Goal: Task Accomplishment & Management: Use online tool/utility

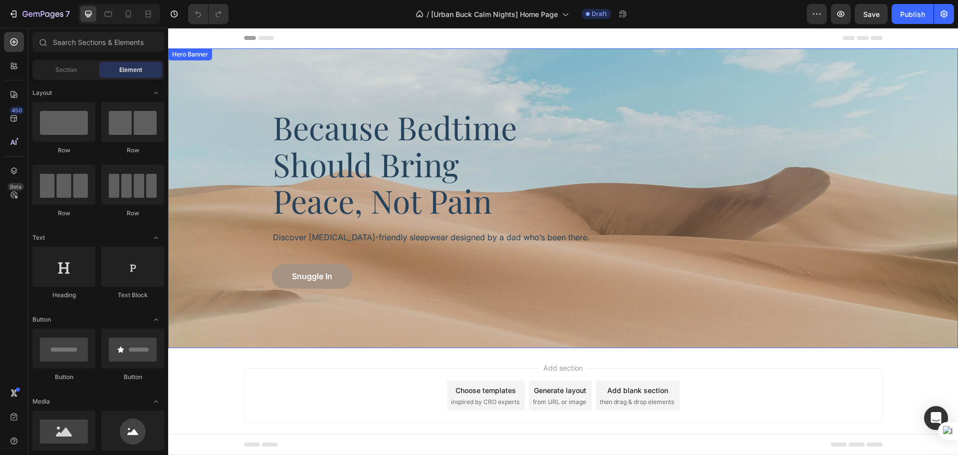
click at [378, 300] on div "Background Image" at bounding box center [563, 197] width 790 height 299
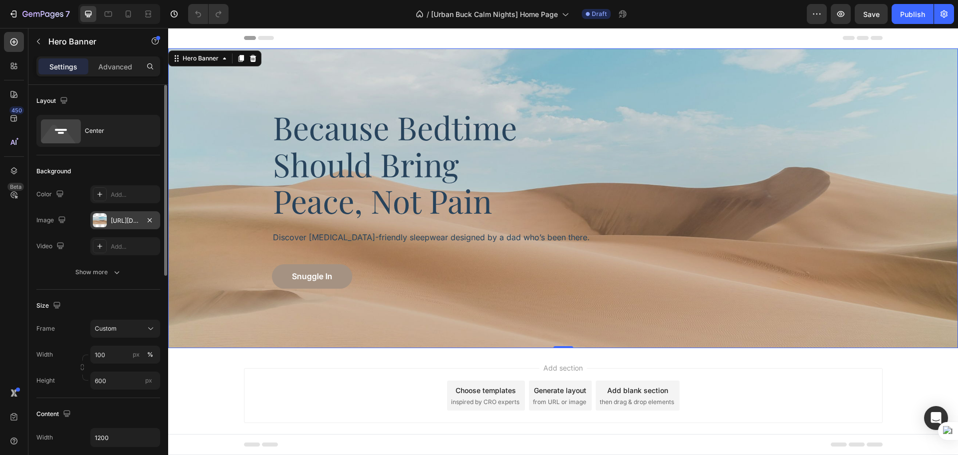
click at [115, 222] on div "[URL][DOMAIN_NAME]" at bounding box center [125, 220] width 29 height 9
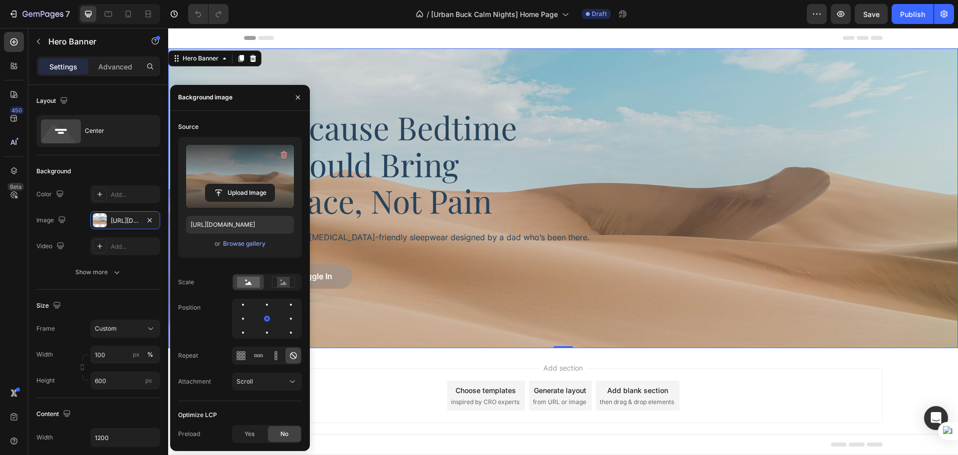
click at [208, 207] on label at bounding box center [240, 176] width 108 height 63
click at [208, 201] on input "file" at bounding box center [240, 192] width 69 height 17
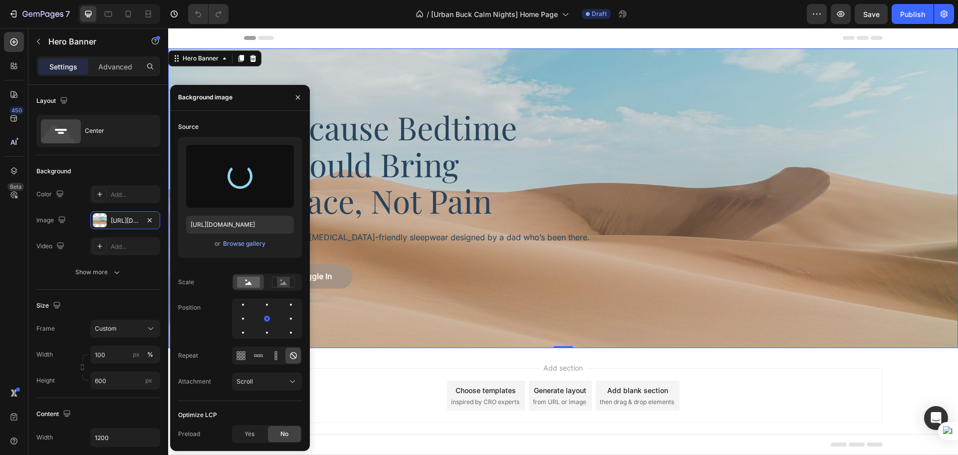
type input "https://cdn.shopify.com/s/files/1/0758/2705/2766/files/gempages_581482949048796…"
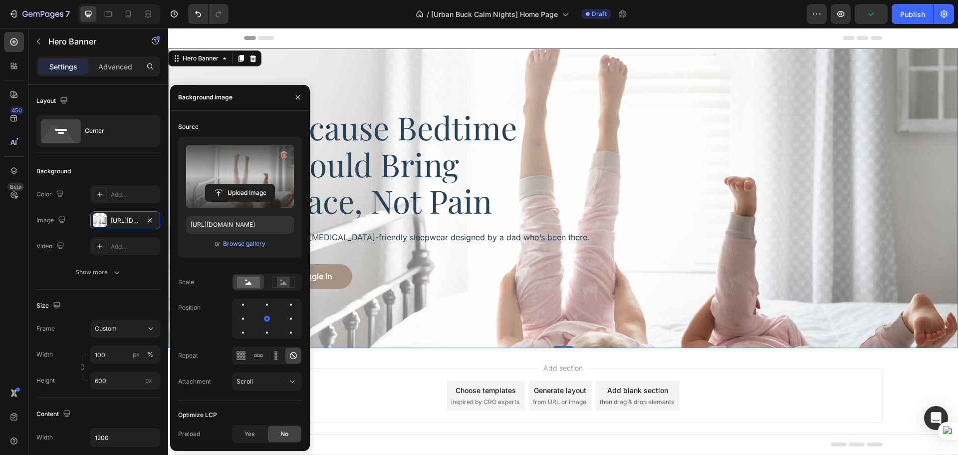
click at [496, 291] on div "Background Image" at bounding box center [563, 197] width 790 height 299
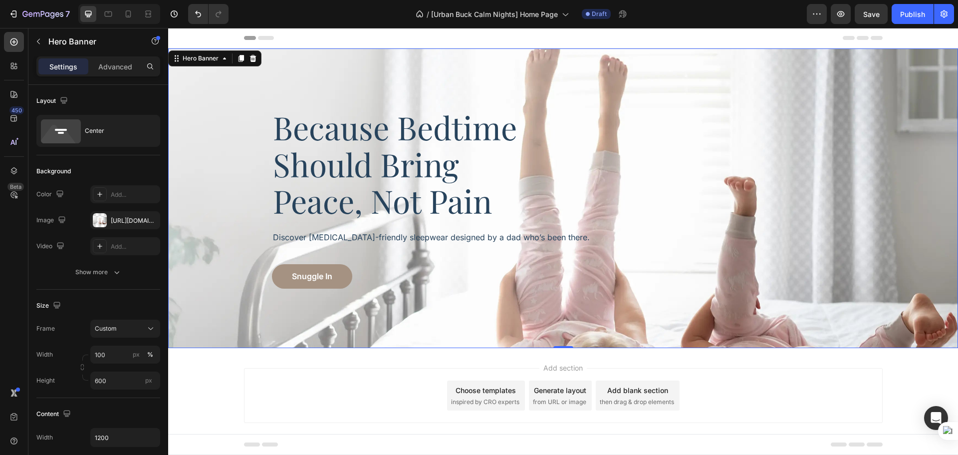
click at [502, 306] on div "Background Image" at bounding box center [563, 197] width 790 height 299
click at [101, 332] on span "Custom" at bounding box center [106, 328] width 22 height 9
click at [113, 356] on span "As banner source" at bounding box center [118, 352] width 49 height 9
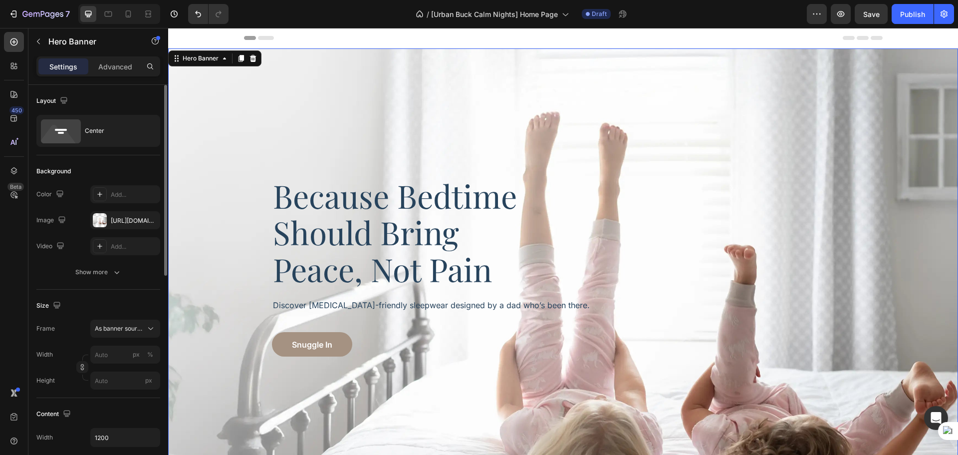
click at [126, 311] on div "Size" at bounding box center [98, 305] width 124 height 16
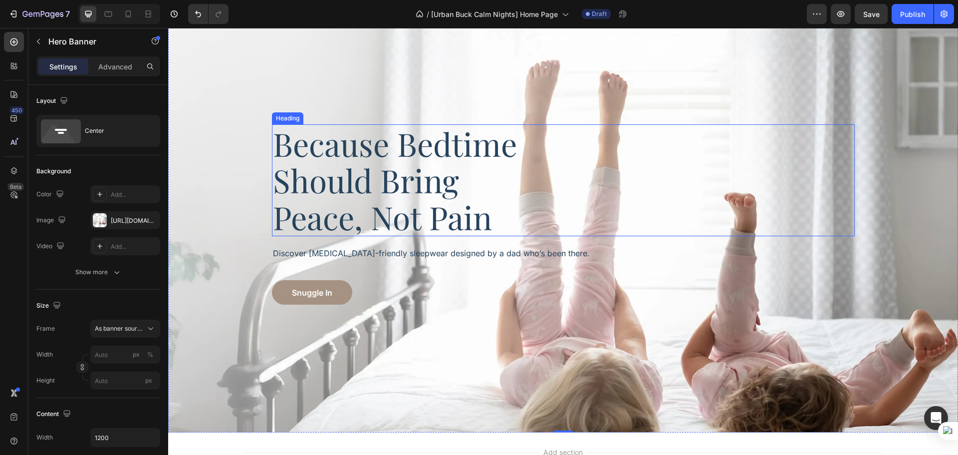
scroll to position [83, 0]
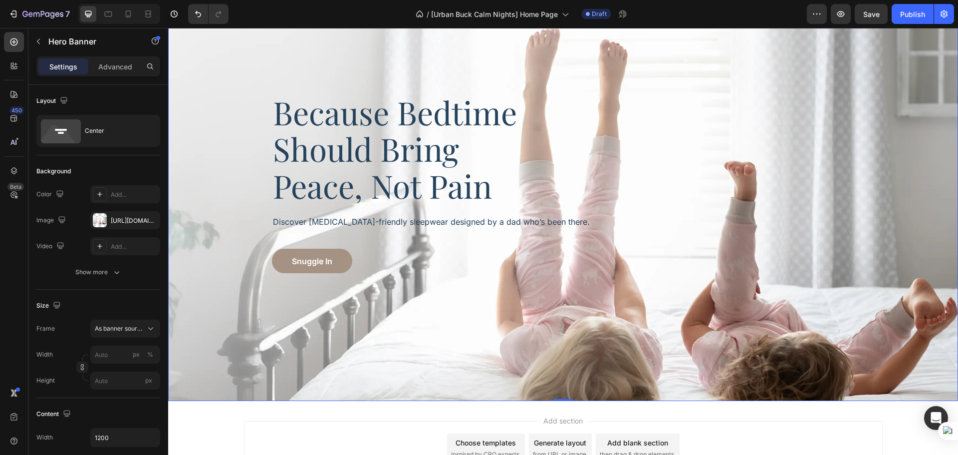
click at [432, 317] on div "Background Image" at bounding box center [563, 183] width 790 height 436
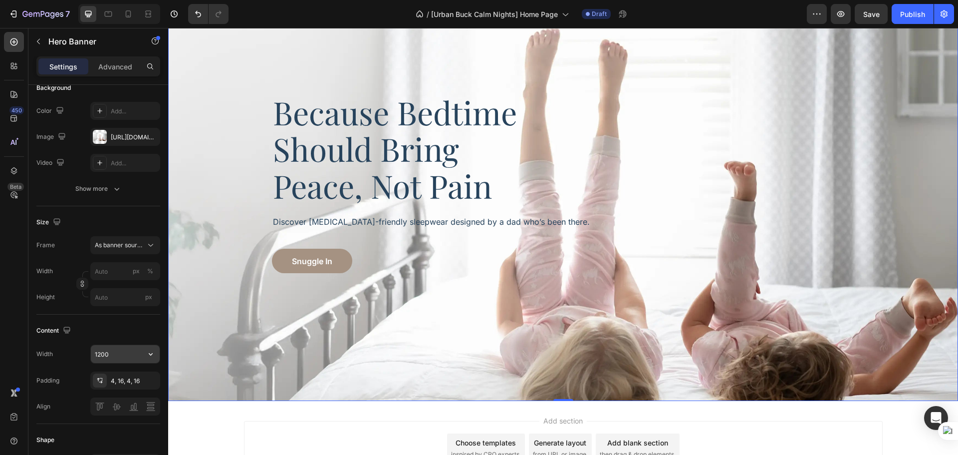
click at [120, 350] on input "1200" at bounding box center [125, 354] width 69 height 18
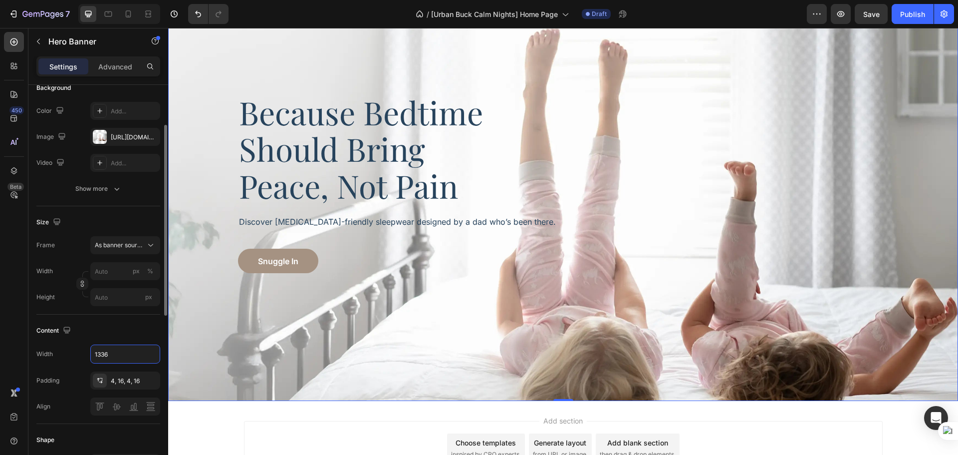
type input "1336"
click at [116, 329] on div "Content" at bounding box center [98, 330] width 124 height 16
click at [120, 384] on div "4, 16, 4, 16" at bounding box center [125, 380] width 29 height 9
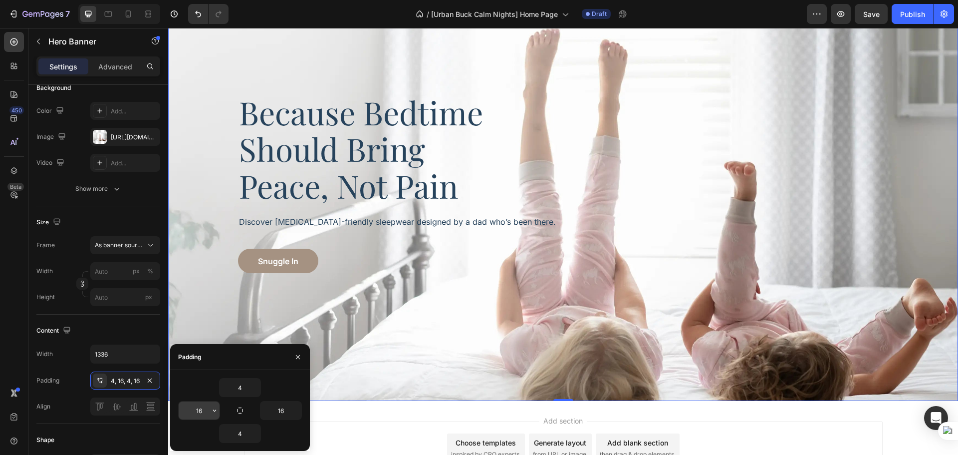
click at [195, 415] on input "16" at bounding box center [199, 410] width 41 height 18
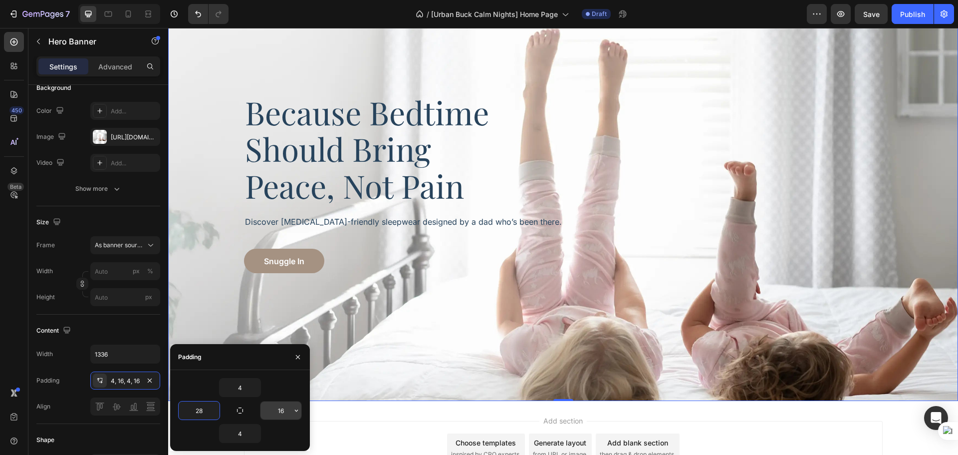
type input "28"
click at [277, 408] on input "16" at bounding box center [280, 410] width 41 height 18
type input "28"
click at [133, 336] on div "Content" at bounding box center [98, 330] width 124 height 16
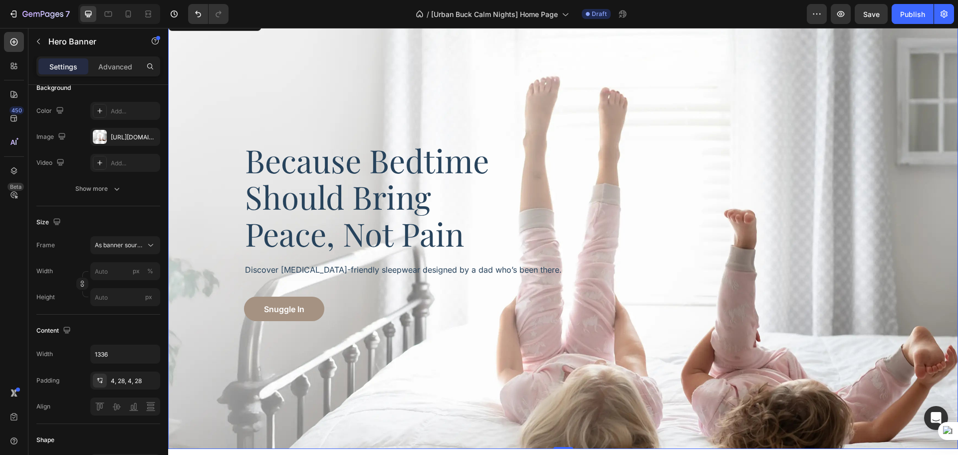
scroll to position [0, 0]
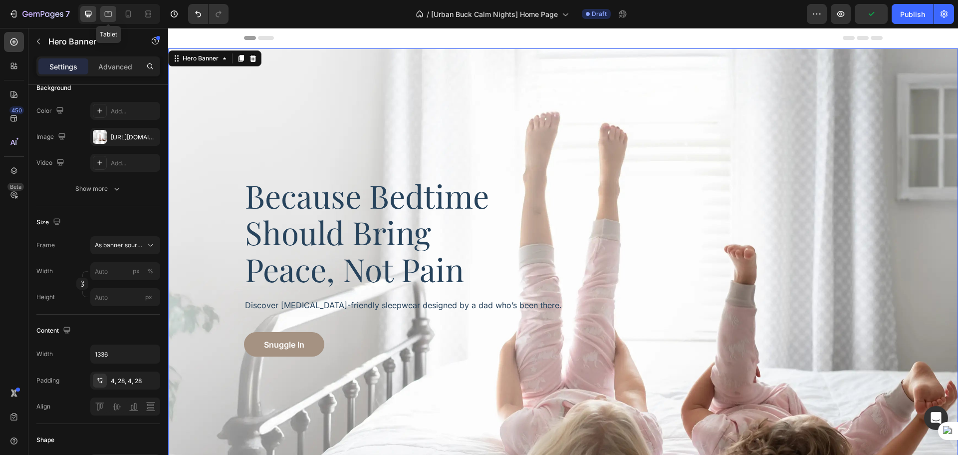
click at [109, 14] on icon at bounding box center [108, 14] width 10 height 10
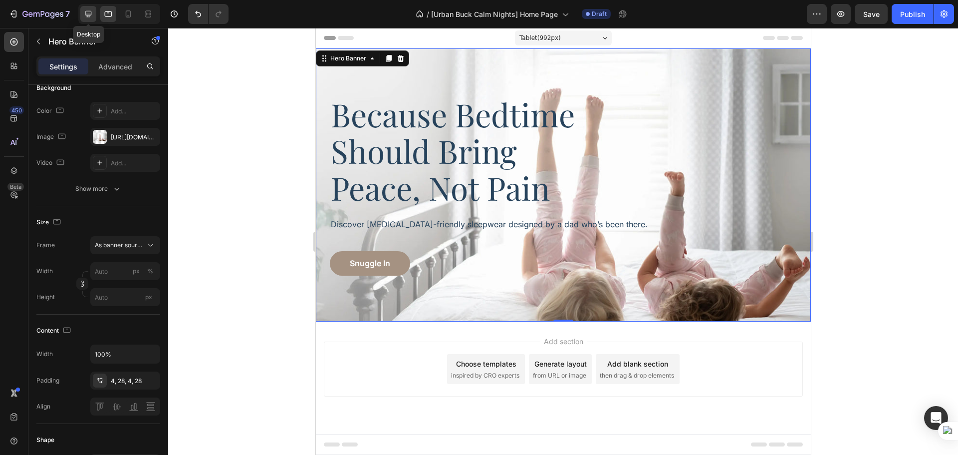
click at [92, 16] on icon at bounding box center [88, 14] width 10 height 10
type input "1336"
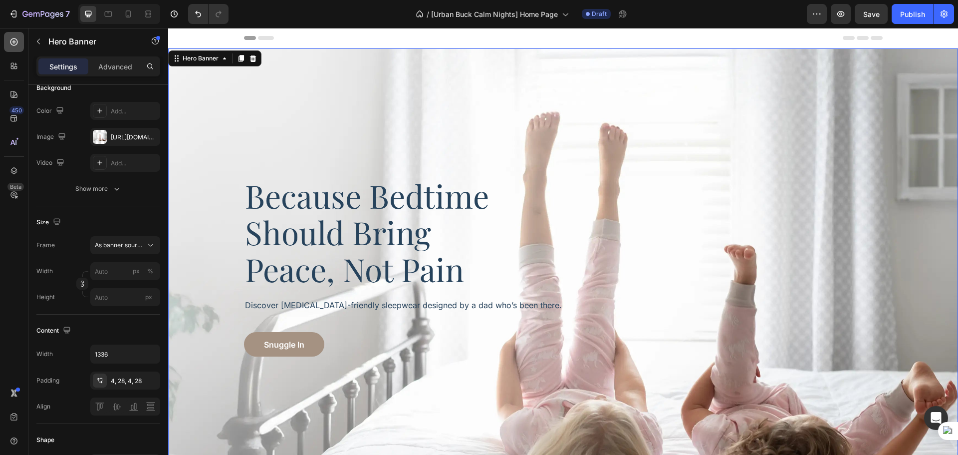
click at [17, 46] on icon at bounding box center [14, 42] width 10 height 10
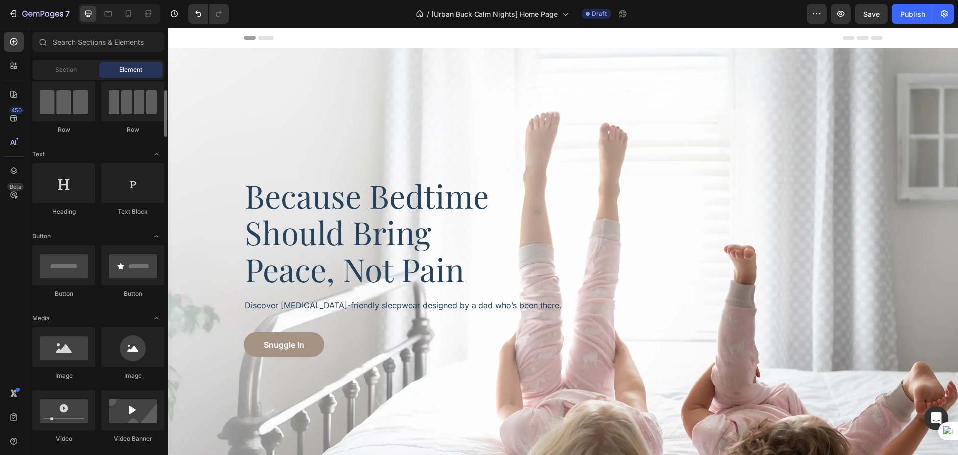
scroll to position [167, 0]
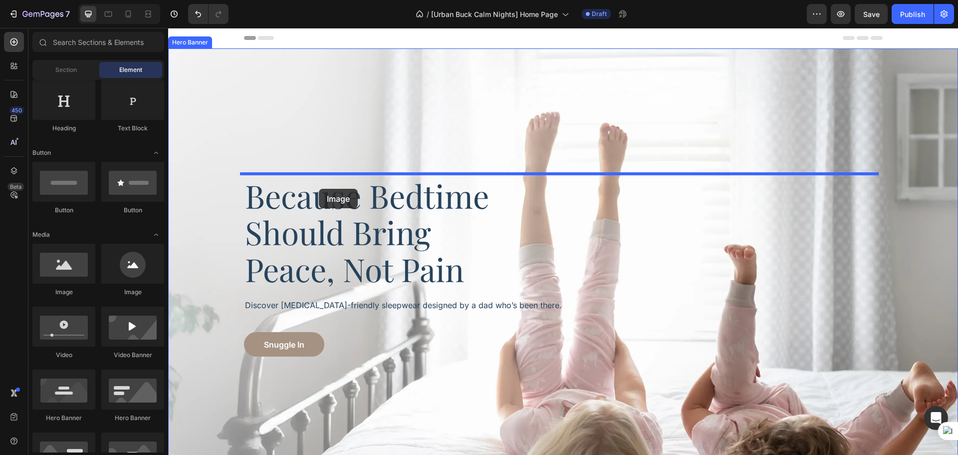
drag, startPoint x: 236, startPoint y: 286, endPoint x: 319, endPoint y: 189, distance: 128.5
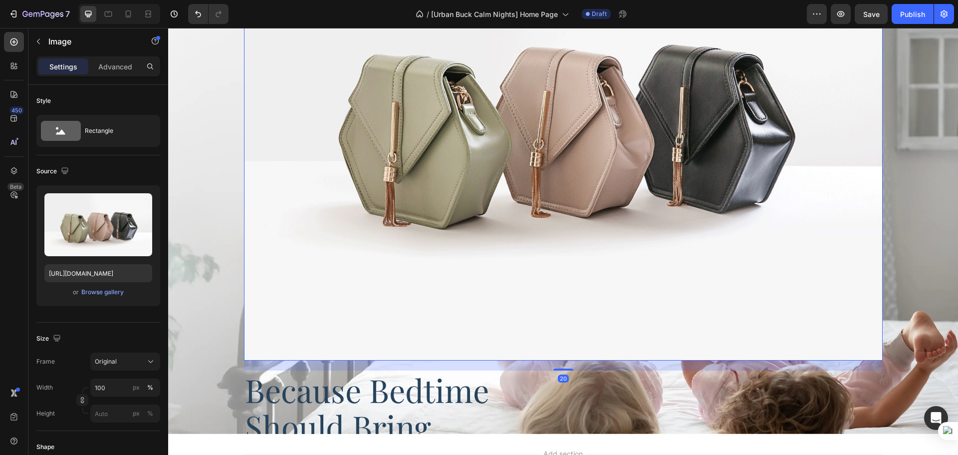
scroll to position [83, 0]
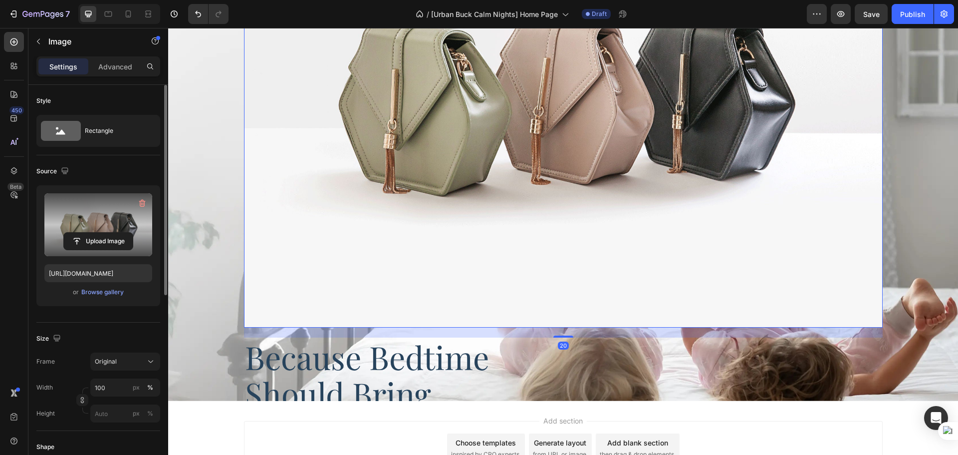
click at [89, 229] on label at bounding box center [98, 224] width 108 height 63
click at [89, 233] on input "file" at bounding box center [98, 241] width 69 height 17
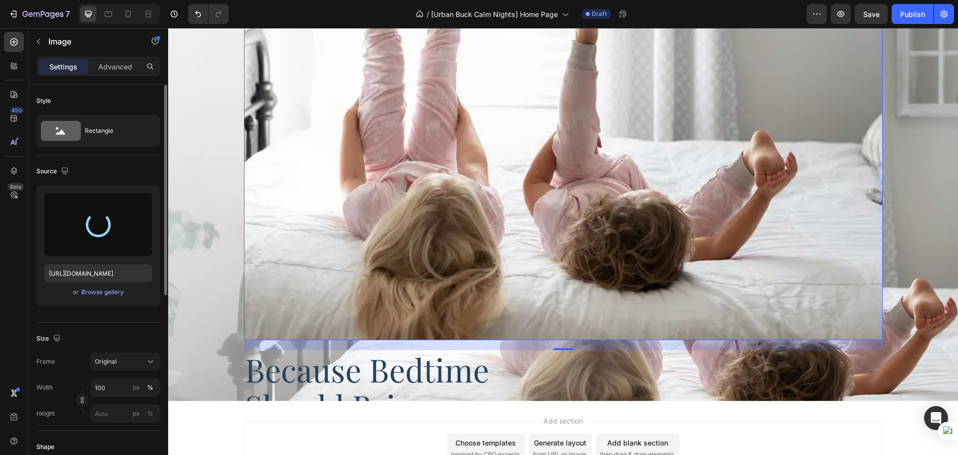
type input "https://cdn.shopify.com/s/files/1/0758/2705/2766/files/gempages_581482949048796…"
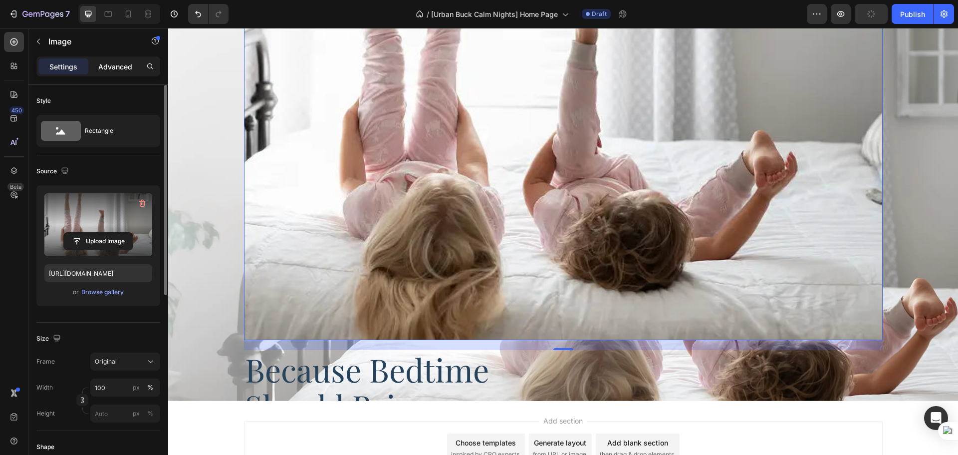
click at [108, 68] on p "Advanced" at bounding box center [115, 66] width 34 height 10
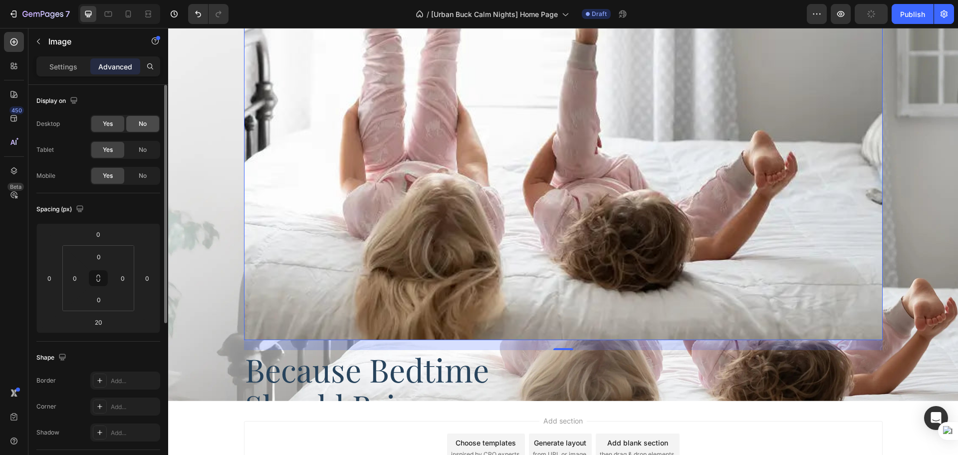
click at [133, 123] on div "No" at bounding box center [142, 124] width 33 height 16
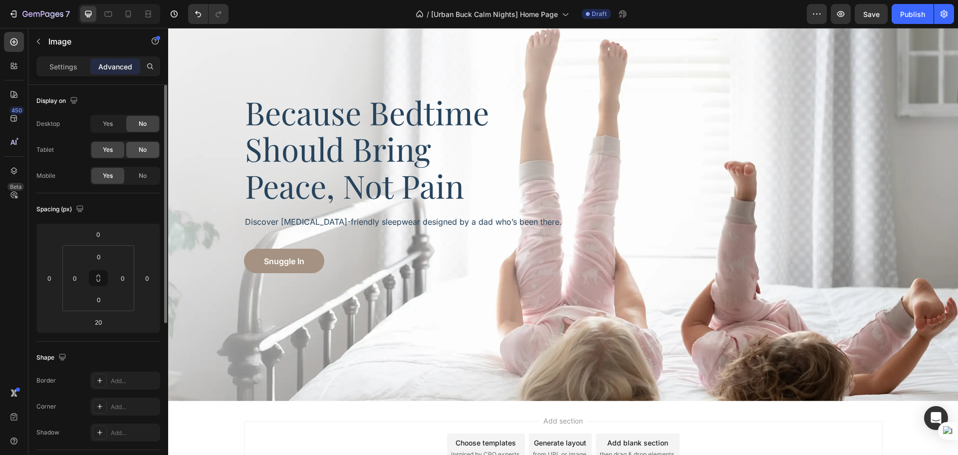
click at [139, 148] on span "No" at bounding box center [143, 149] width 8 height 9
click at [246, 337] on div "Background Image" at bounding box center [563, 183] width 790 height 436
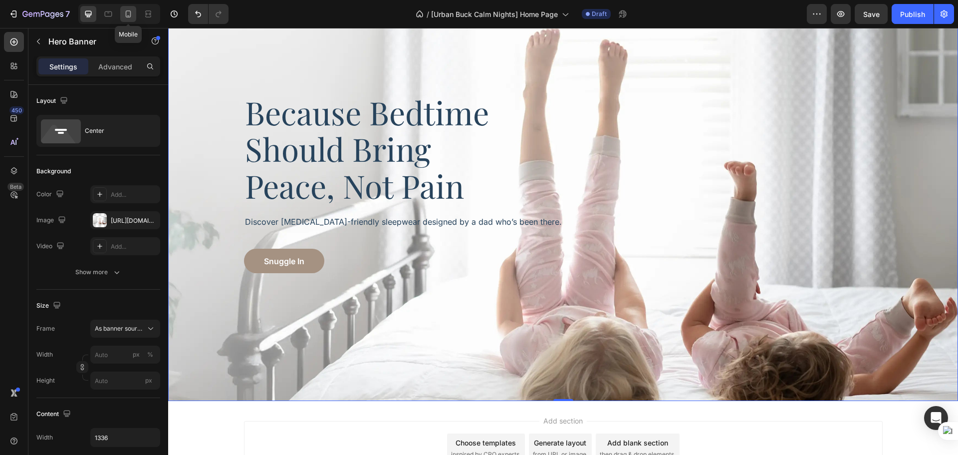
click at [127, 21] on div at bounding box center [128, 14] width 16 height 16
type input "100"
type input "600"
type input "100%"
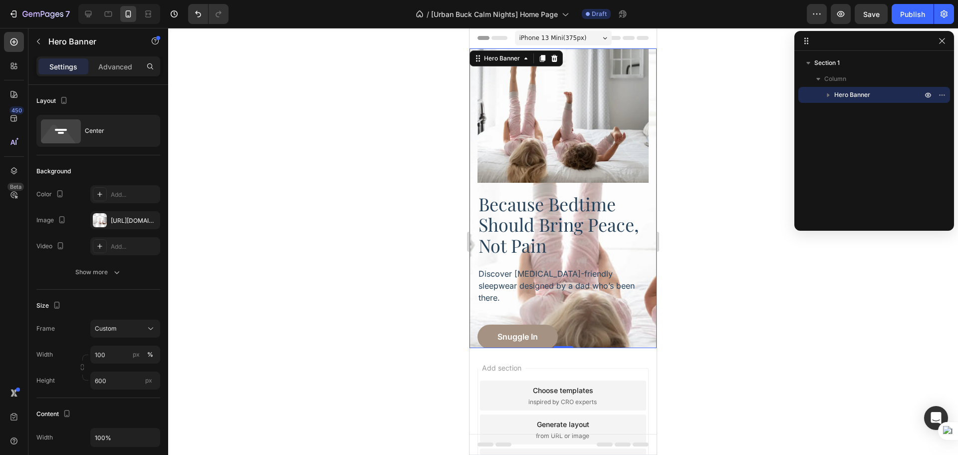
click at [475, 305] on div "Image Because Bedtime Should Bring Peace, Not Pain Heading Discover eczema-frie…" at bounding box center [563, 197] width 187 height 317
click at [153, 223] on icon "button" at bounding box center [150, 220] width 8 height 8
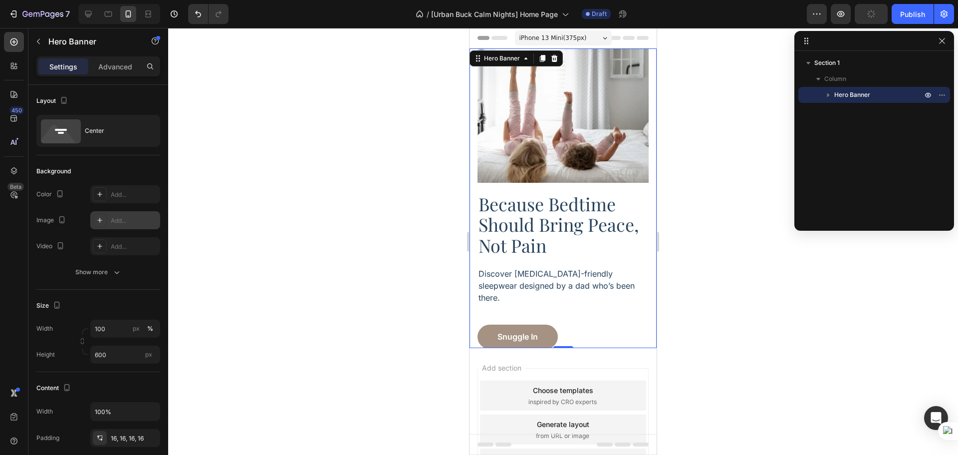
click at [477, 193] on div "Image Because Bedtime Should Bring Peace, Not Pain Heading Discover eczema-frie…" at bounding box center [563, 197] width 187 height 317
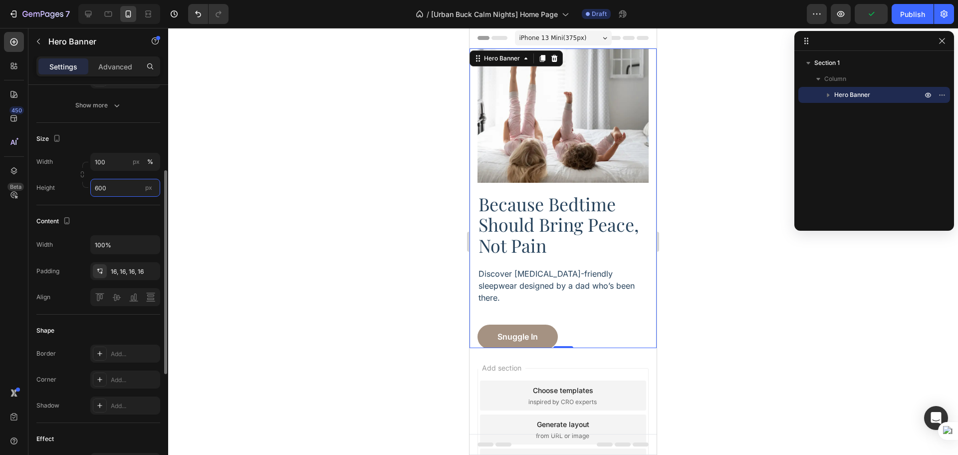
click at [119, 185] on input "600" at bounding box center [125, 188] width 70 height 18
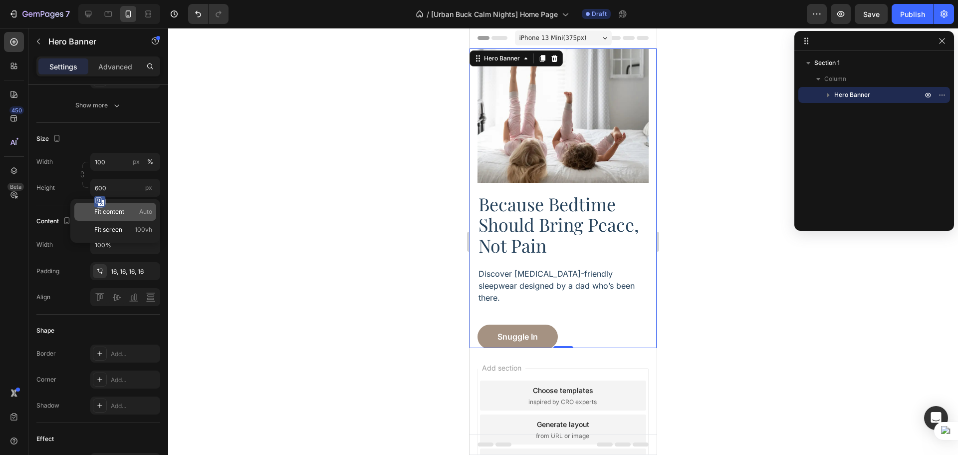
click at [122, 203] on div "Fit content Auto" at bounding box center [115, 212] width 82 height 18
type input "Auto"
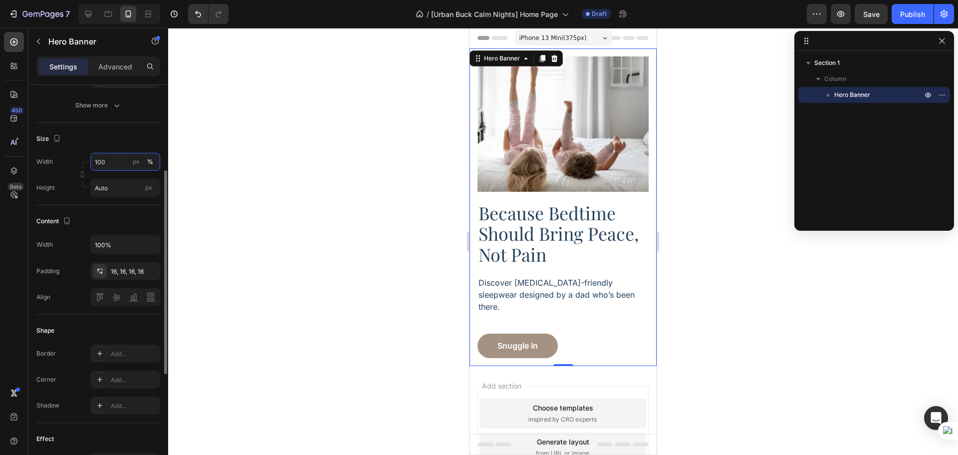
click at [119, 170] on input "100" at bounding box center [125, 162] width 70 height 18
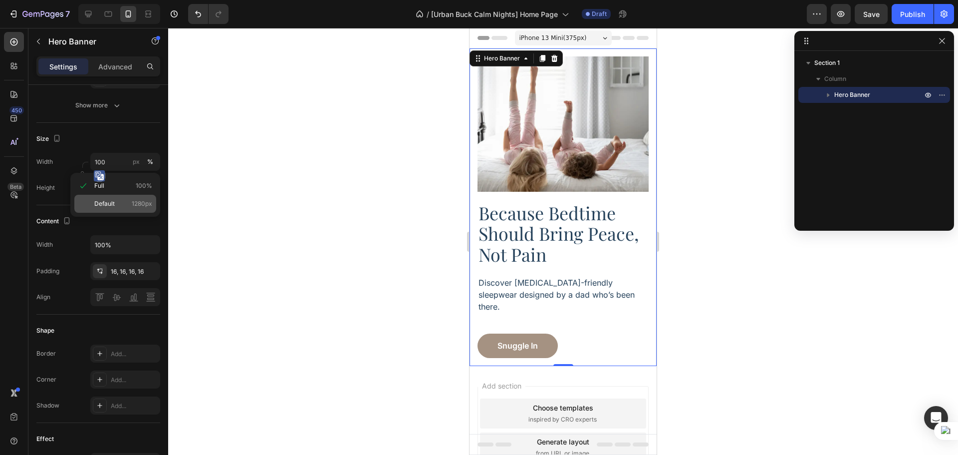
click at [124, 204] on p "Default 1280px" at bounding box center [123, 203] width 58 height 9
click at [122, 190] on input "Auto" at bounding box center [125, 188] width 70 height 18
click at [144, 130] on div "Size Width 100 px % Height Auto px" at bounding box center [98, 164] width 124 height 82
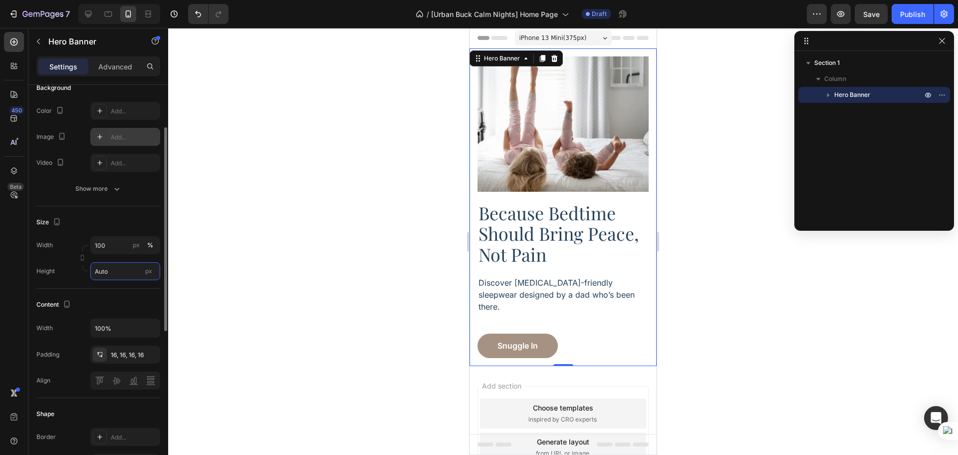
click at [113, 268] on input "Auto" at bounding box center [125, 271] width 70 height 18
click at [116, 212] on div "Size Width 100 px % Height Auto px" at bounding box center [98, 247] width 124 height 82
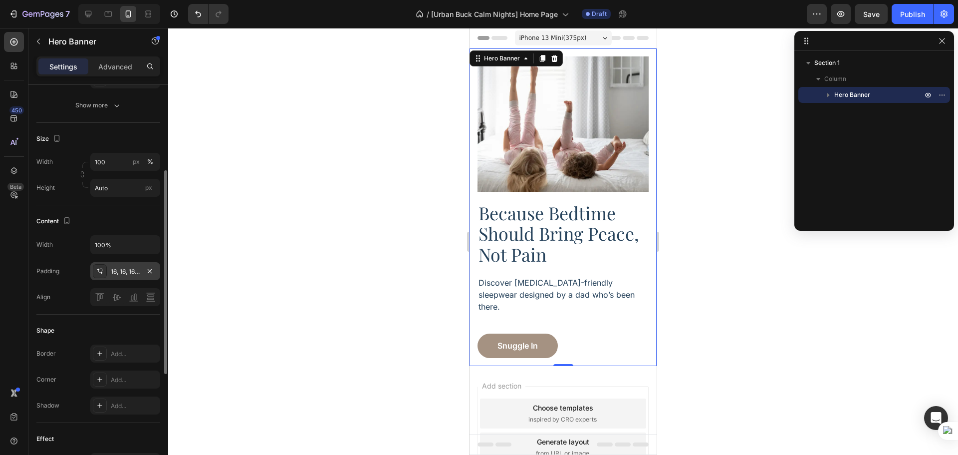
click at [126, 278] on div "16, 16, 16, 16" at bounding box center [125, 271] width 70 height 18
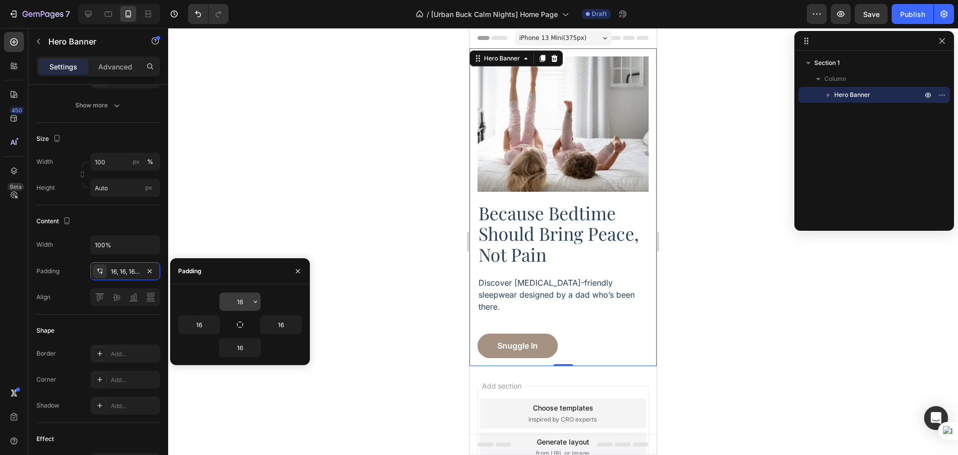
click at [228, 305] on input "16" at bounding box center [240, 301] width 41 height 18
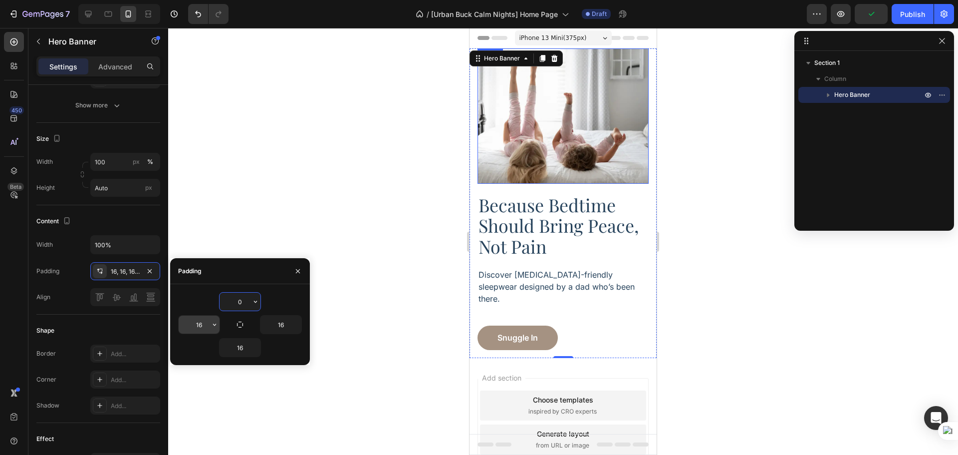
type input "0"
click at [198, 327] on input "16" at bounding box center [199, 324] width 41 height 18
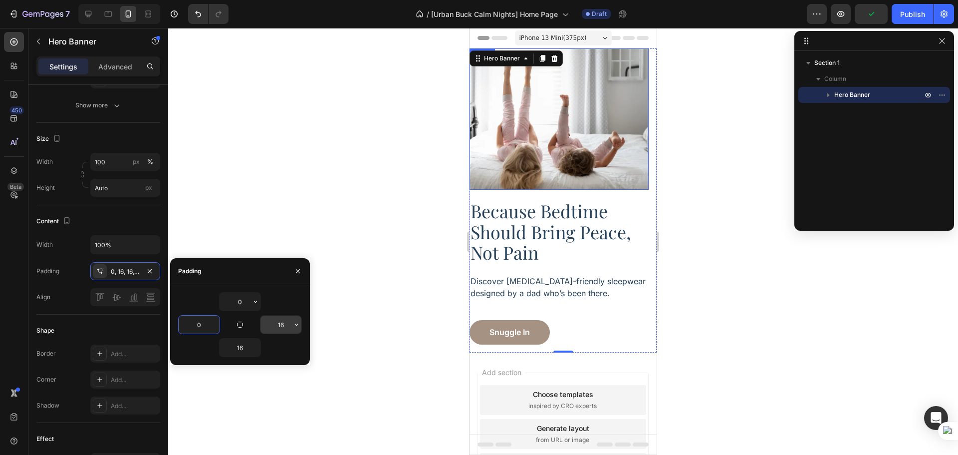
type input "0"
click at [275, 330] on input "16" at bounding box center [280, 324] width 41 height 18
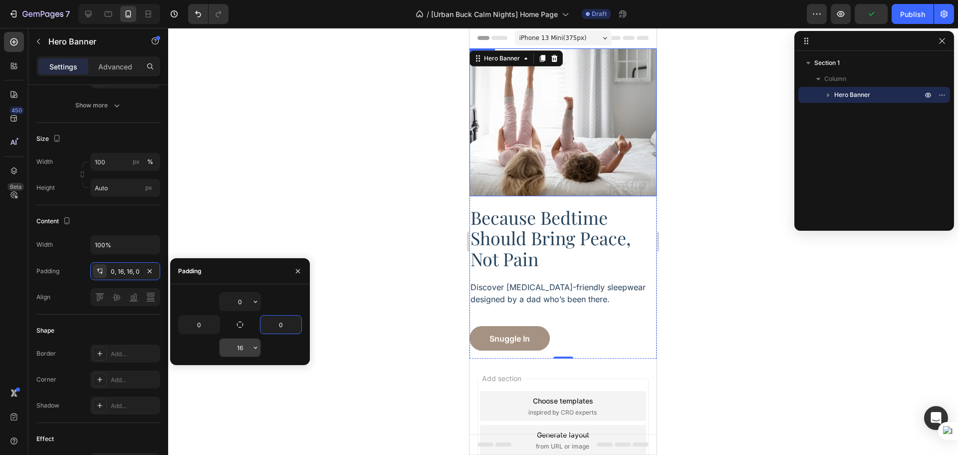
type input "0"
click at [245, 350] on input "16" at bounding box center [240, 347] width 41 height 18
type input "0"
click at [753, 304] on div at bounding box center [563, 241] width 790 height 427
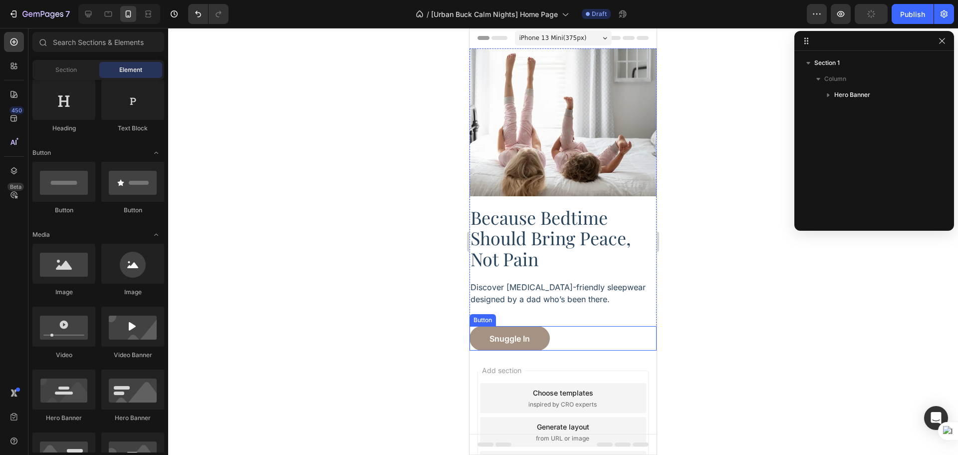
click at [599, 338] on div "Snuggle In Button" at bounding box center [563, 338] width 187 height 24
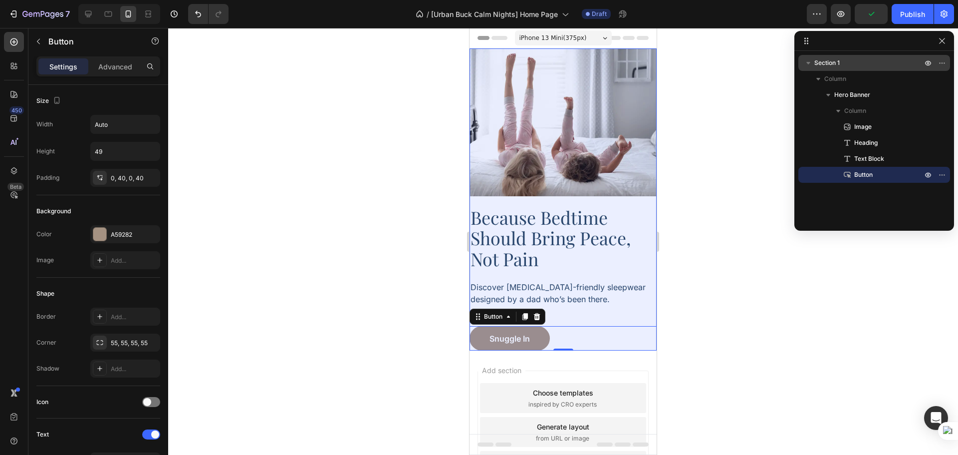
click at [845, 64] on p "Section 1" at bounding box center [869, 63] width 110 height 10
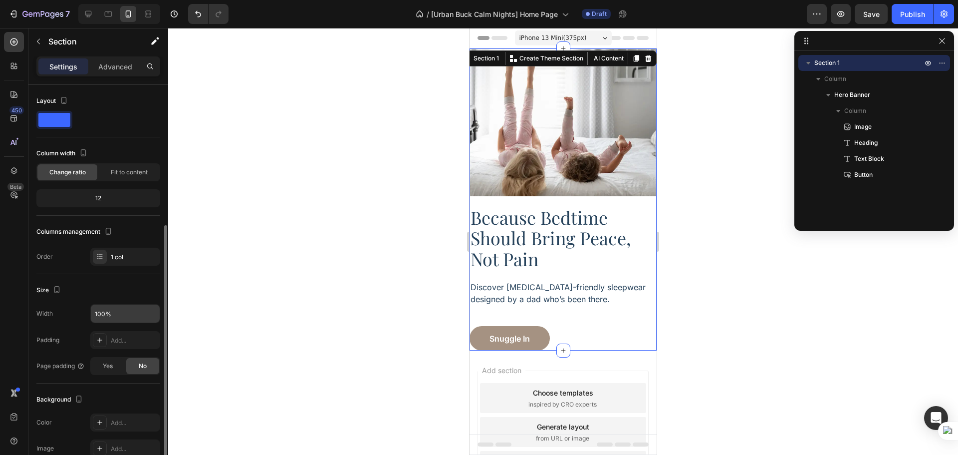
scroll to position [83, 0]
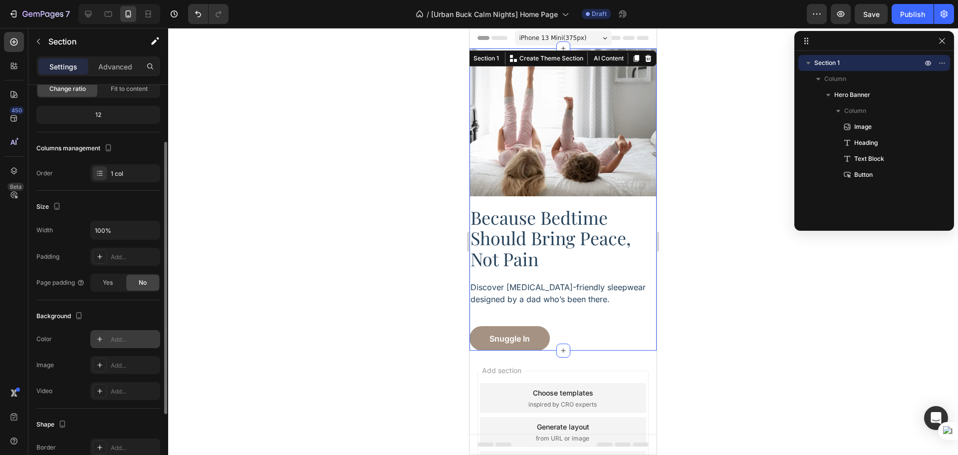
click at [105, 346] on div "Add..." at bounding box center [125, 339] width 70 height 18
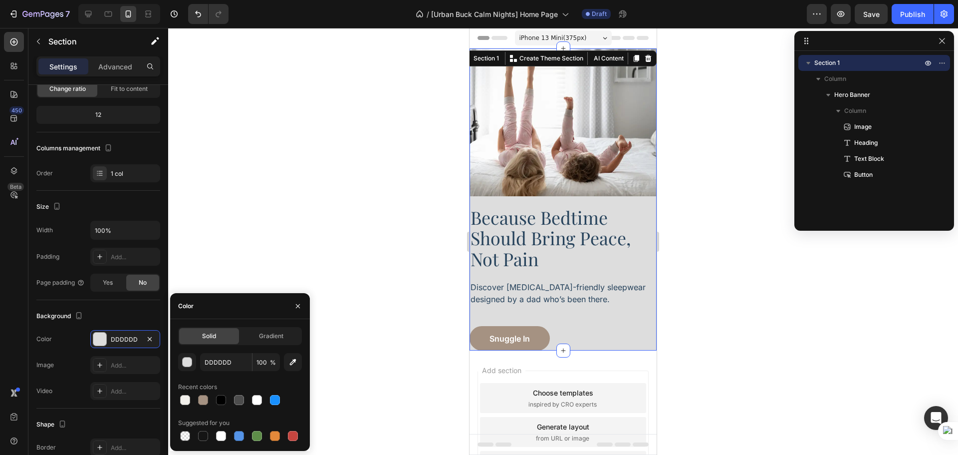
click at [206, 373] on div "DDDDDD 100 % Recent colors Suggested for you" at bounding box center [240, 398] width 124 height 90
click at [214, 363] on input "DDDDDD" at bounding box center [226, 362] width 52 height 18
paste input "rgba(242, 240, 235, 1)"
type input "rgba(242, 240, 235, 1)"
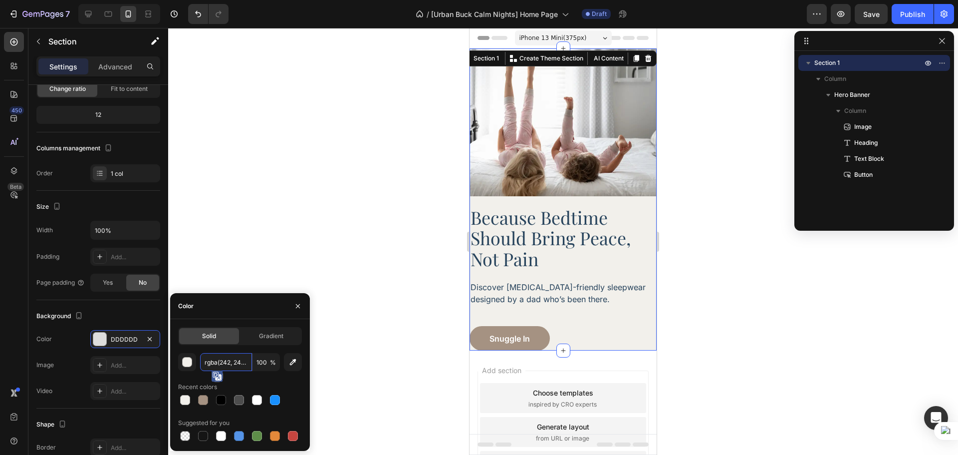
scroll to position [0, 19]
click at [744, 258] on div at bounding box center [563, 241] width 790 height 427
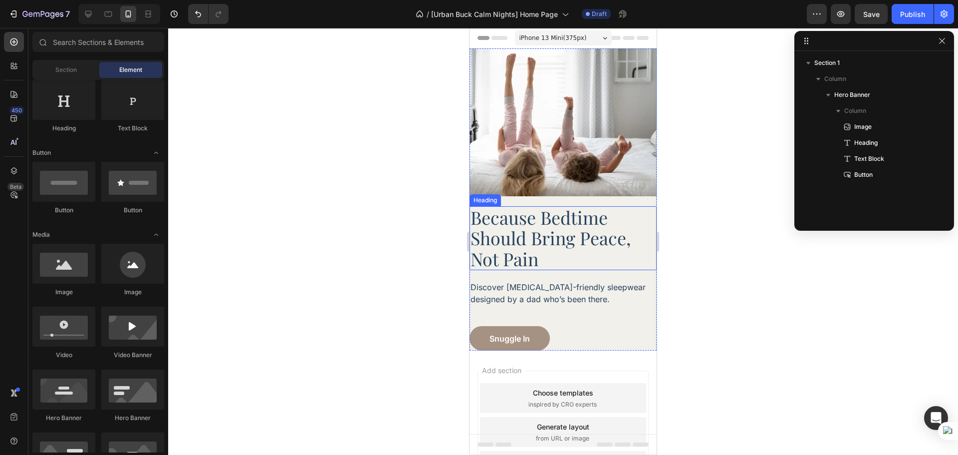
click at [617, 219] on h2 "Because Bedtime Should Bring Peace, Not Pain" at bounding box center [563, 238] width 187 height 64
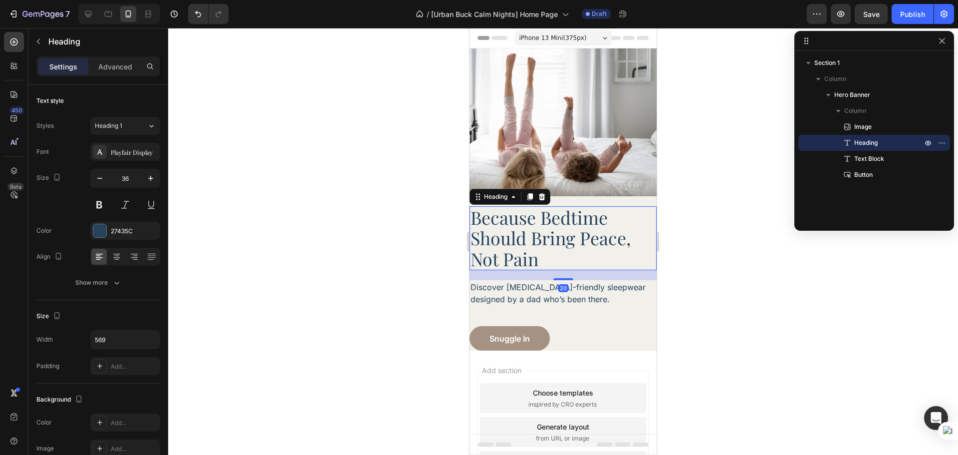
click at [109, 77] on div "Settings Advanced" at bounding box center [98, 70] width 140 height 28
click at [108, 74] on div "Advanced" at bounding box center [115, 66] width 50 height 16
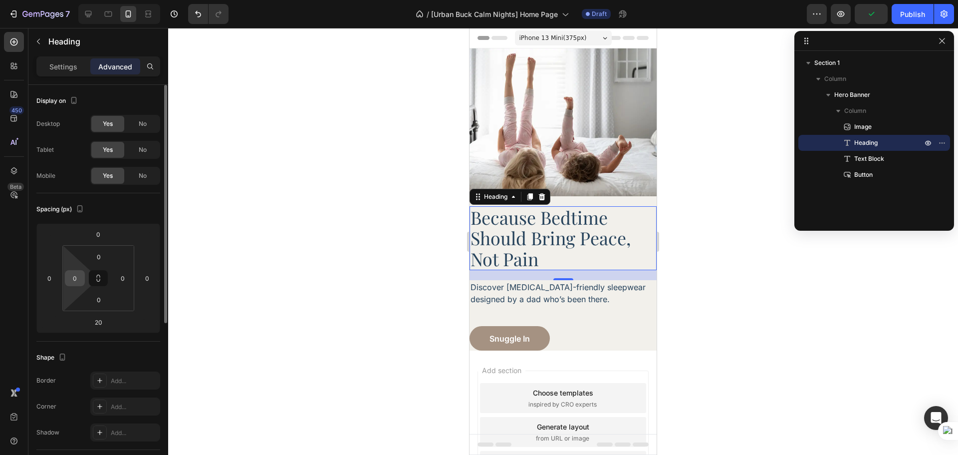
click at [82, 278] on input "0" at bounding box center [74, 277] width 15 height 15
type input "28"
click at [117, 275] on input "0" at bounding box center [122, 277] width 15 height 15
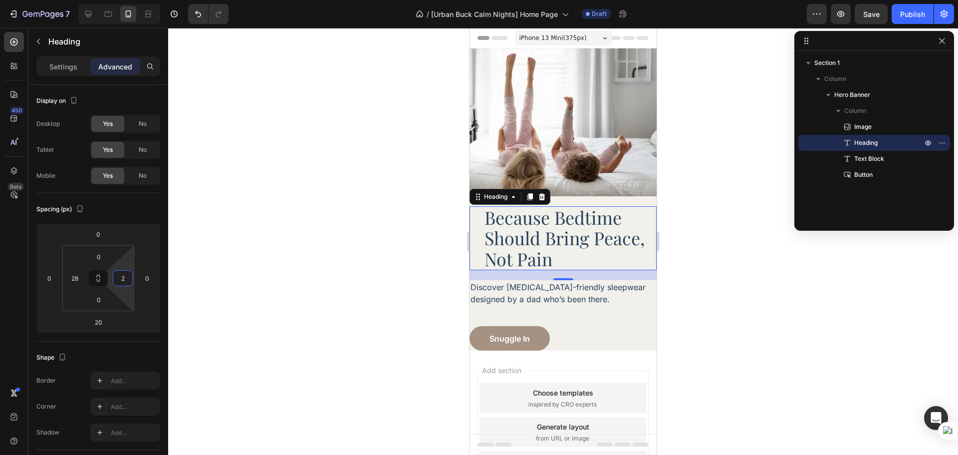
type input "28"
click at [547, 292] on p "Discover [MEDICAL_DATA]-friendly sleepwear designed by a dad who’s been there." at bounding box center [563, 293] width 185 height 24
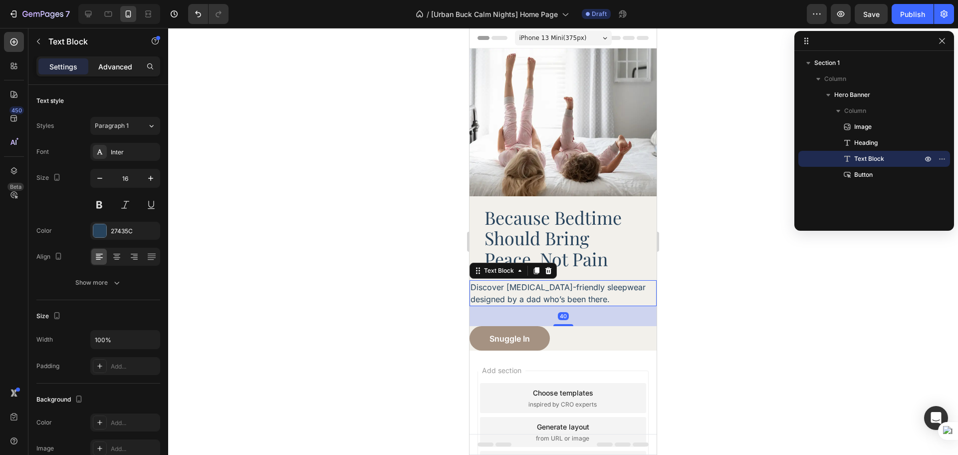
click at [115, 72] on div "Advanced" at bounding box center [115, 66] width 50 height 16
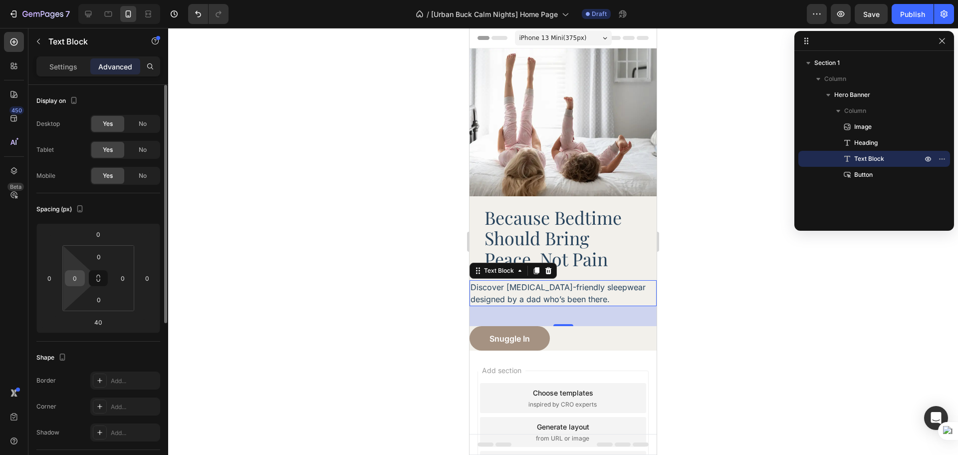
click at [76, 279] on input "0" at bounding box center [74, 277] width 15 height 15
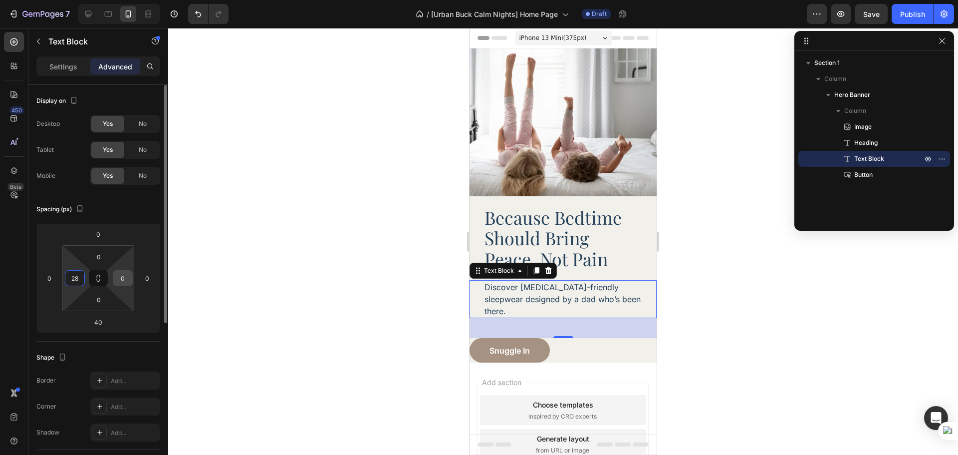
type input "28"
click at [125, 282] on input "0" at bounding box center [122, 277] width 15 height 15
type input "28"
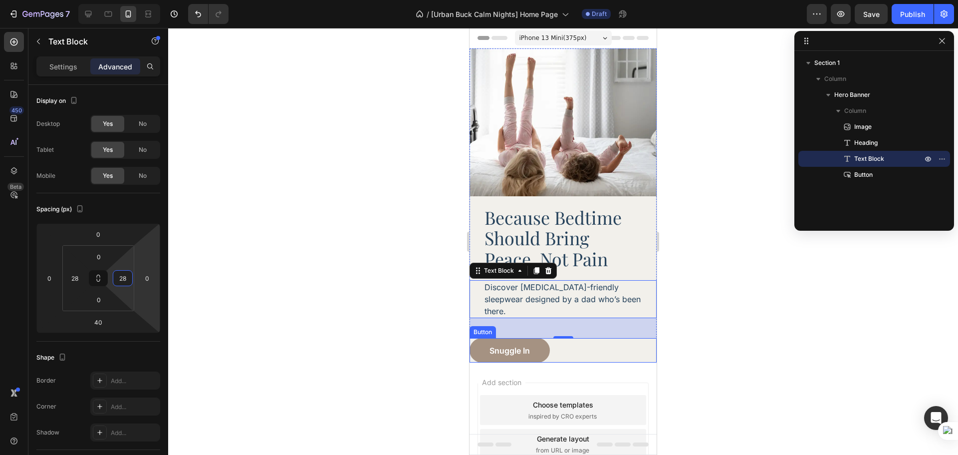
click at [586, 338] on div "Snuggle In Button" at bounding box center [563, 350] width 187 height 24
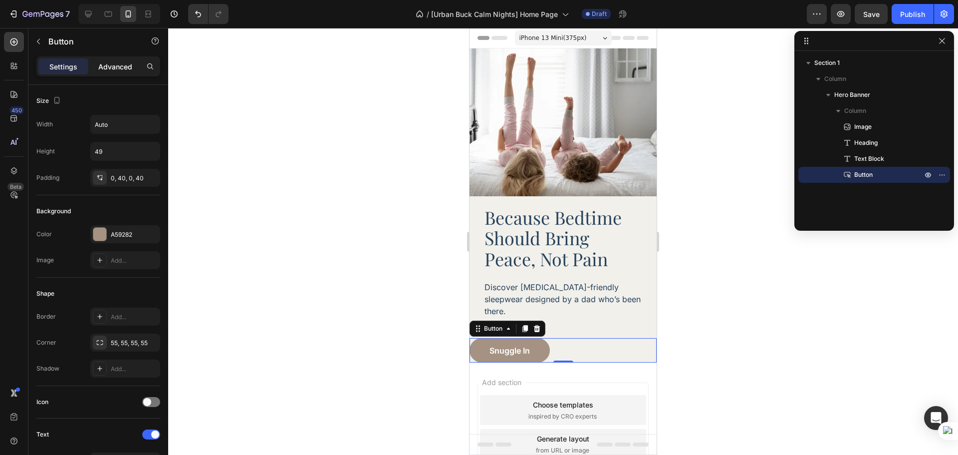
click at [114, 62] on p "Advanced" at bounding box center [115, 66] width 34 height 10
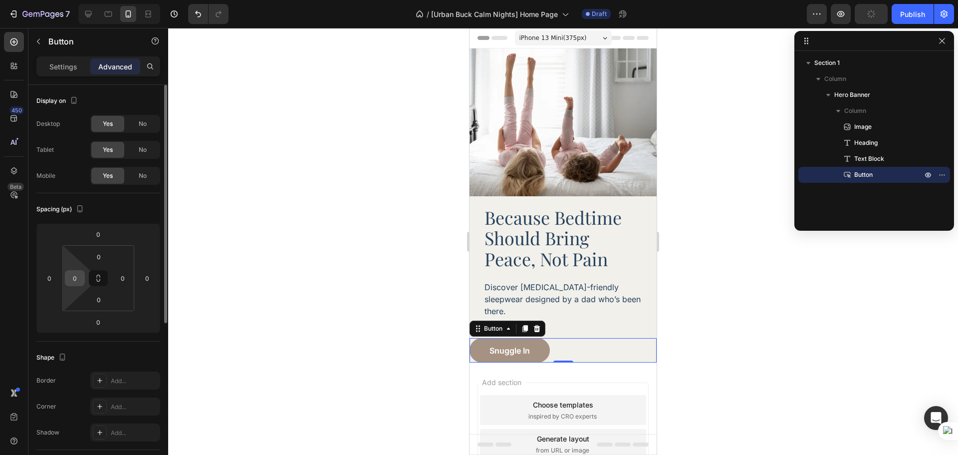
click at [79, 279] on input "0" at bounding box center [74, 277] width 15 height 15
type input "28"
click at [125, 284] on input "0" at bounding box center [122, 277] width 15 height 15
type input "28"
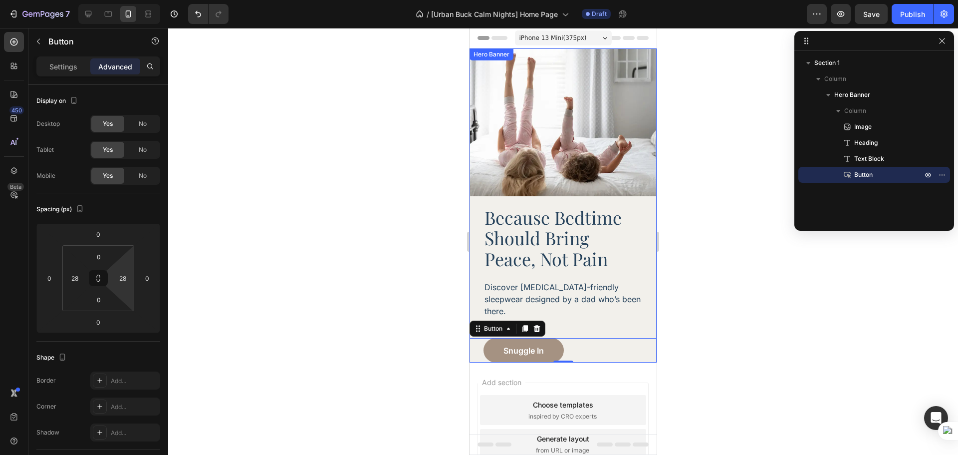
click at [765, 306] on div at bounding box center [563, 241] width 790 height 427
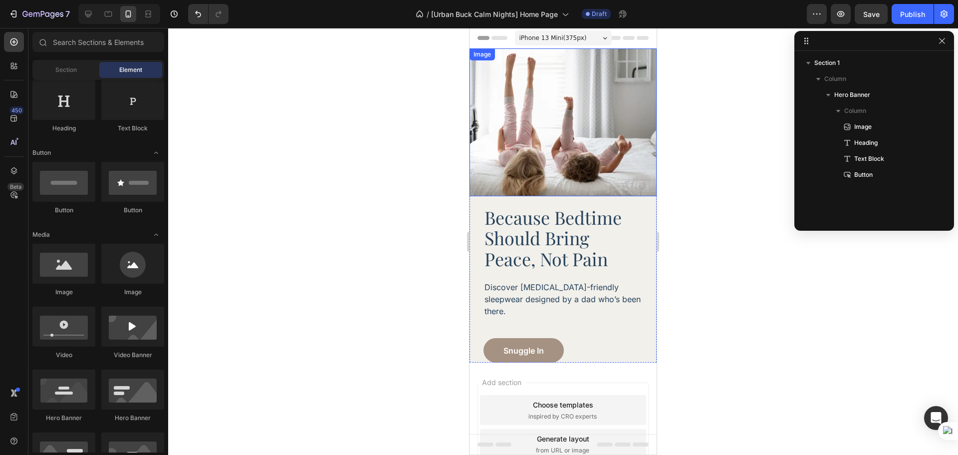
click at [590, 145] on img at bounding box center [563, 122] width 187 height 148
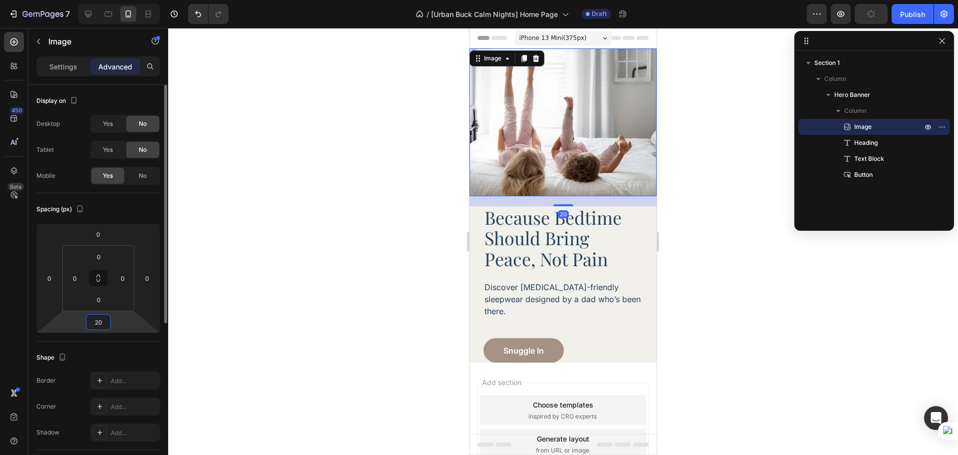
click at [93, 318] on input "20" at bounding box center [98, 321] width 20 height 15
type input "30"
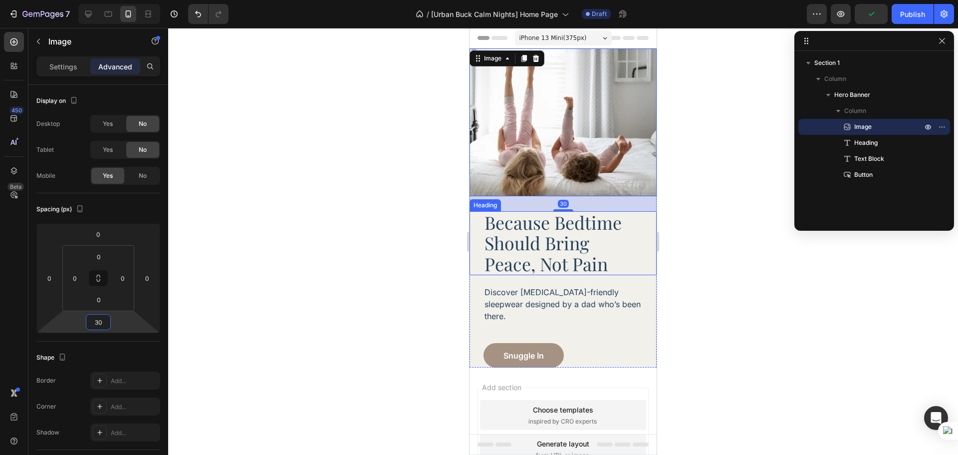
click at [539, 243] on h2 "Because Bedtime Should Bring Peace, Not Pain" at bounding box center [563, 243] width 159 height 64
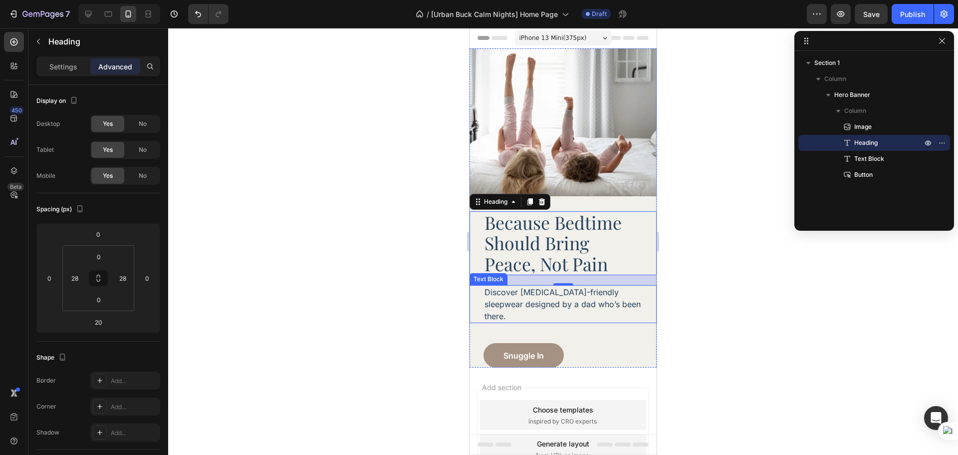
click at [589, 300] on p "Discover [MEDICAL_DATA]-friendly sleepwear designed by a dad who’s been there." at bounding box center [563, 304] width 157 height 36
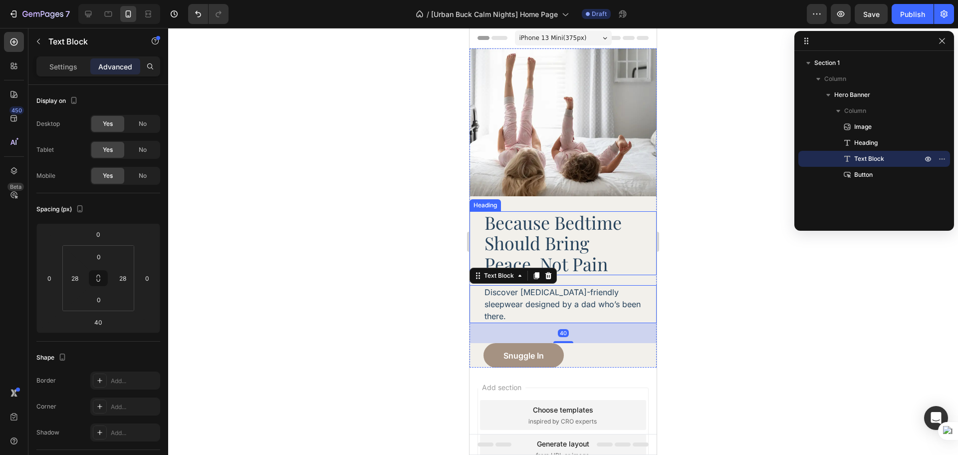
click at [604, 243] on h2 "Because Bedtime Should Bring Peace, Not Pain" at bounding box center [563, 243] width 159 height 64
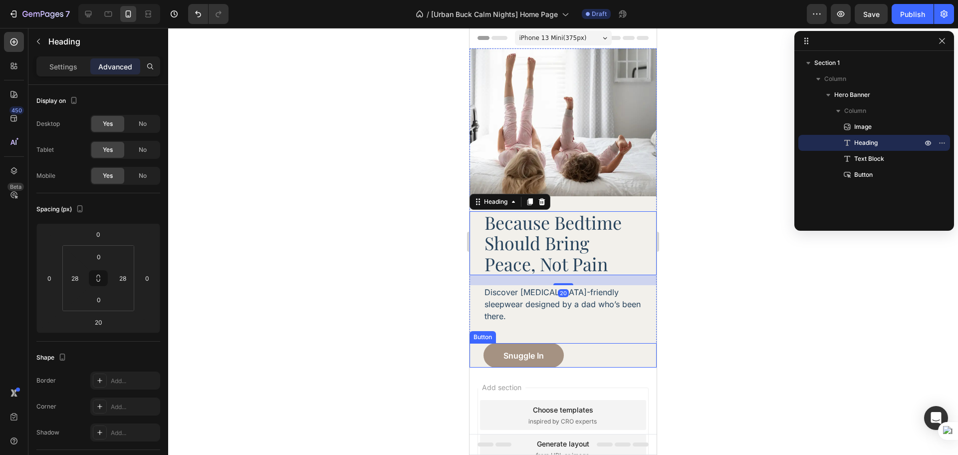
click at [599, 346] on div "Snuggle In Button" at bounding box center [563, 355] width 187 height 24
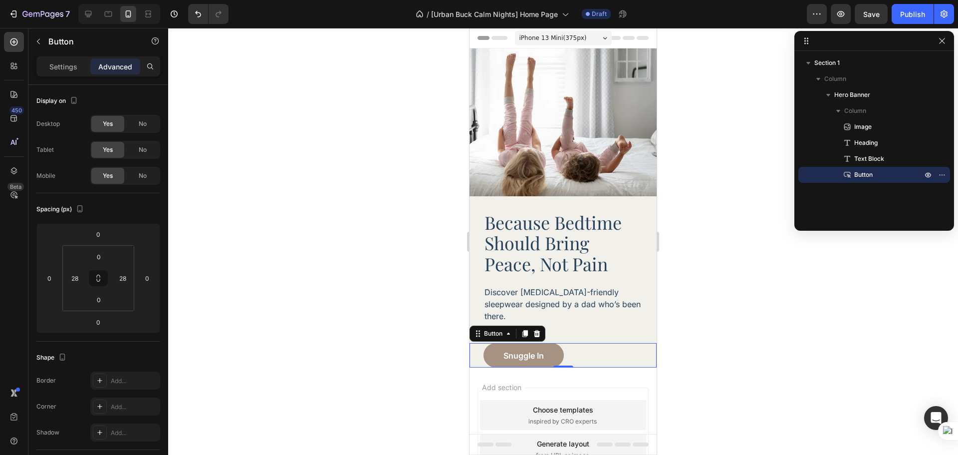
click at [730, 293] on div at bounding box center [563, 241] width 790 height 427
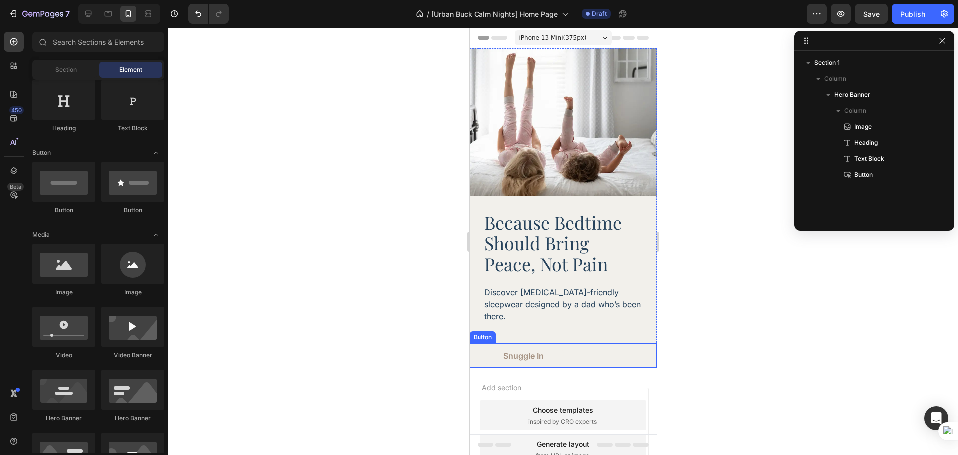
click at [533, 343] on button "Snuggle In" at bounding box center [524, 355] width 80 height 24
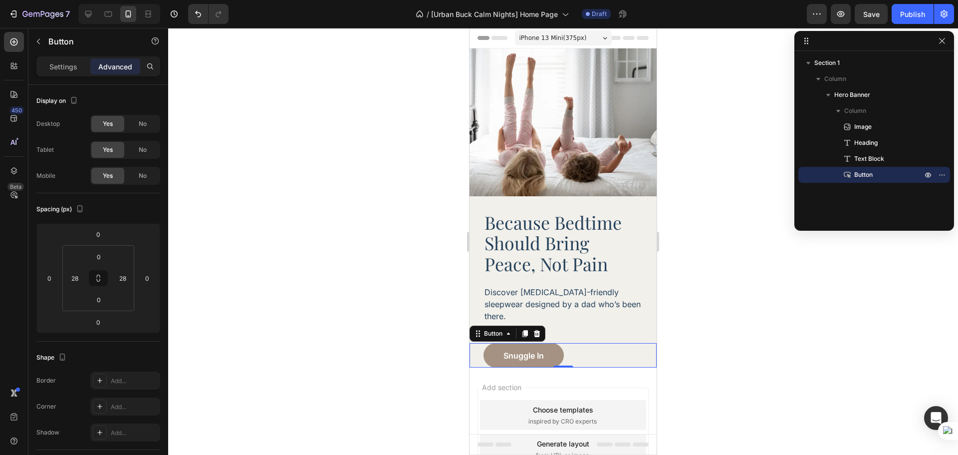
click at [67, 76] on div "Settings Advanced" at bounding box center [98, 66] width 124 height 20
click at [64, 69] on p "Settings" at bounding box center [63, 66] width 28 height 10
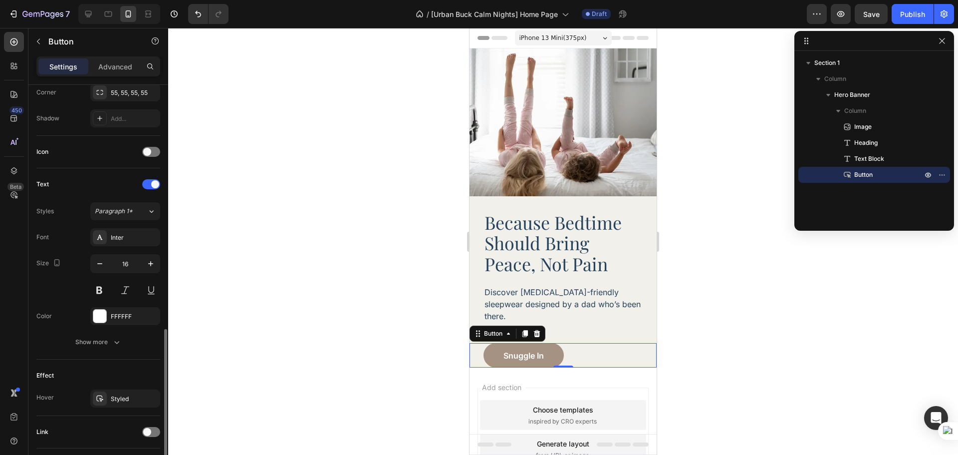
scroll to position [317, 0]
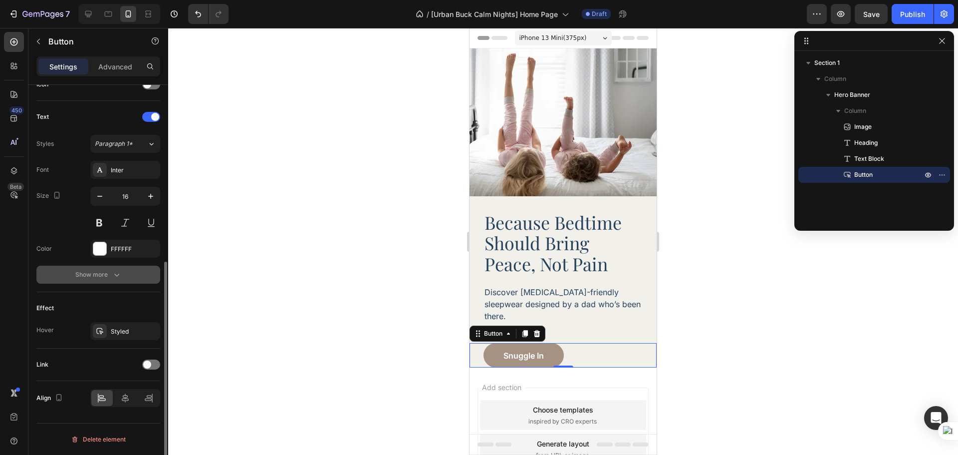
click at [121, 278] on icon "button" at bounding box center [117, 274] width 10 height 10
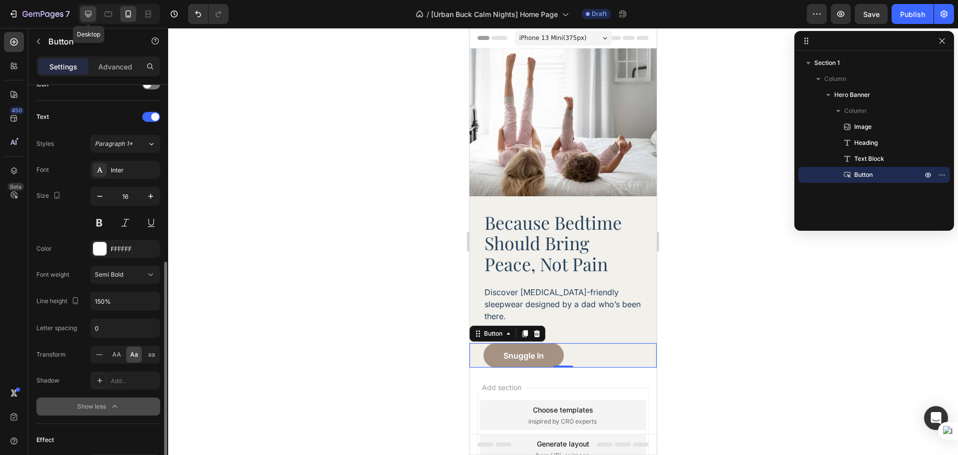
click at [90, 17] on icon at bounding box center [88, 14] width 6 height 6
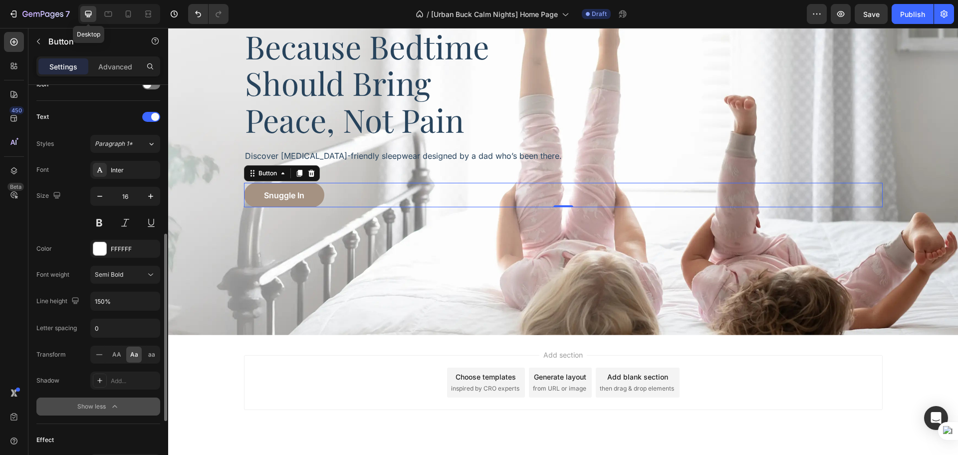
scroll to position [169, 0]
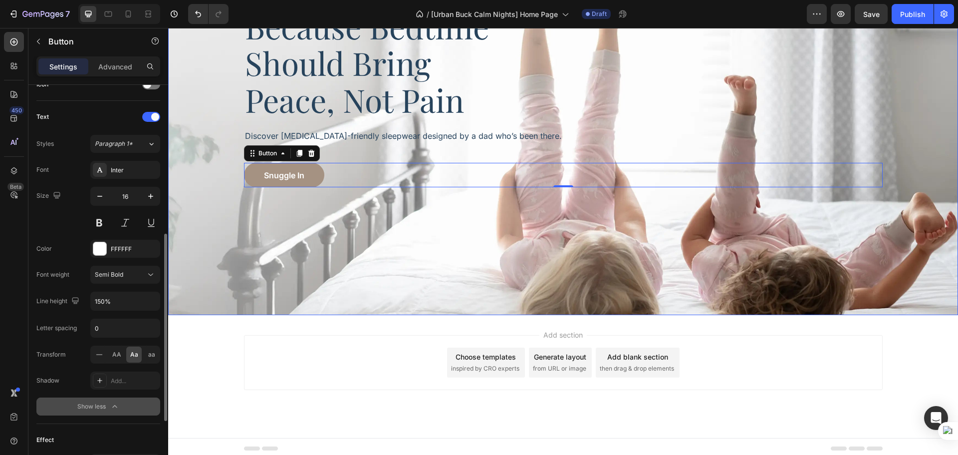
click at [530, 245] on div "Background Image" at bounding box center [563, 97] width 790 height 436
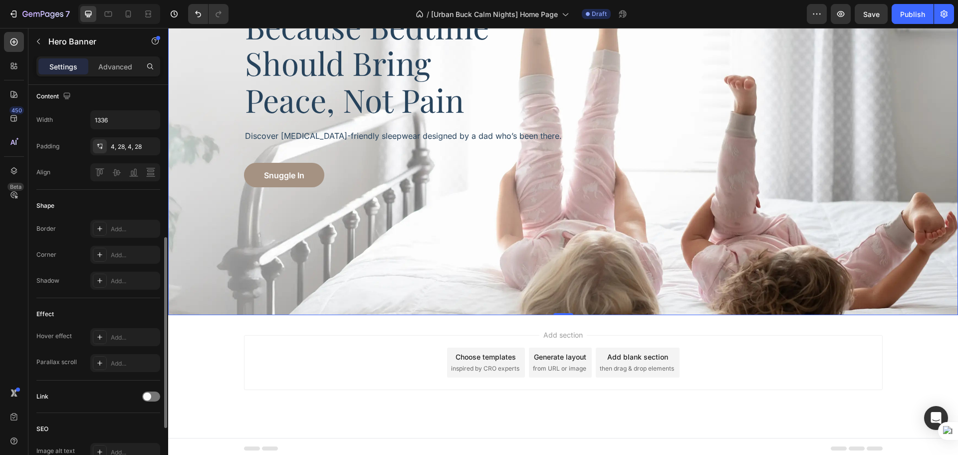
scroll to position [0, 0]
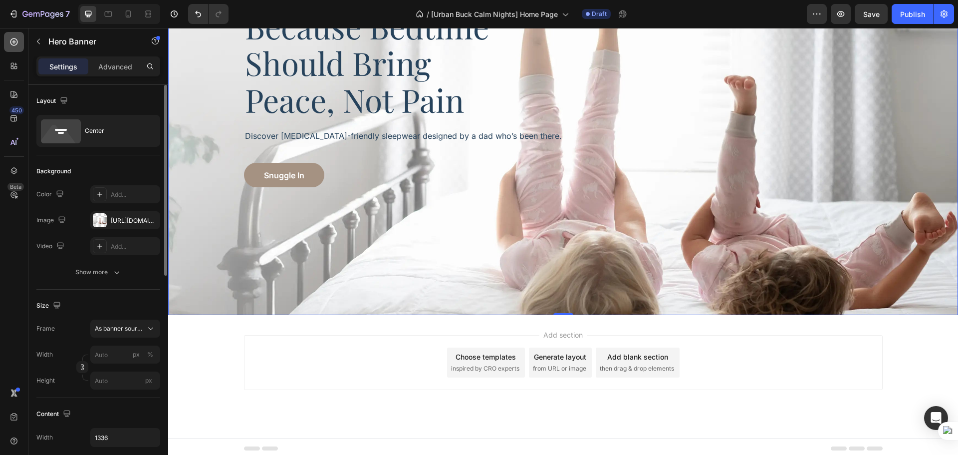
click at [20, 43] on div at bounding box center [14, 42] width 20 height 20
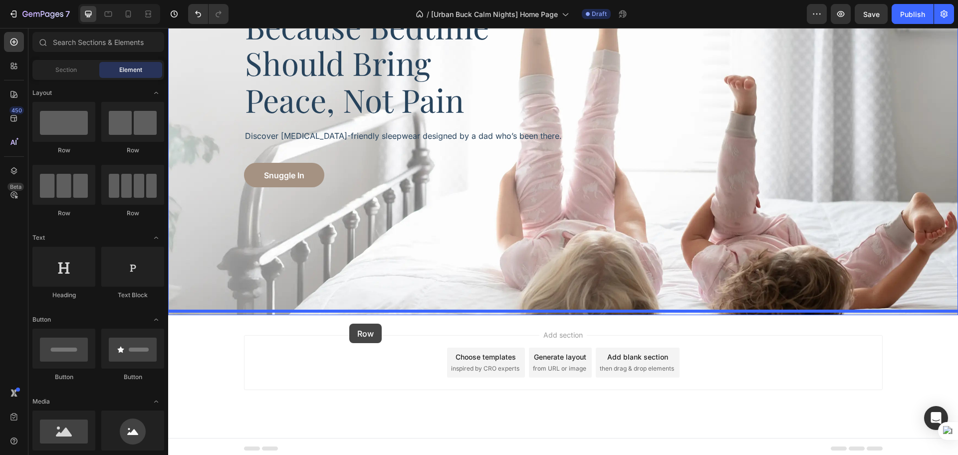
drag, startPoint x: 304, startPoint y: 138, endPoint x: 349, endPoint y: 323, distance: 190.5
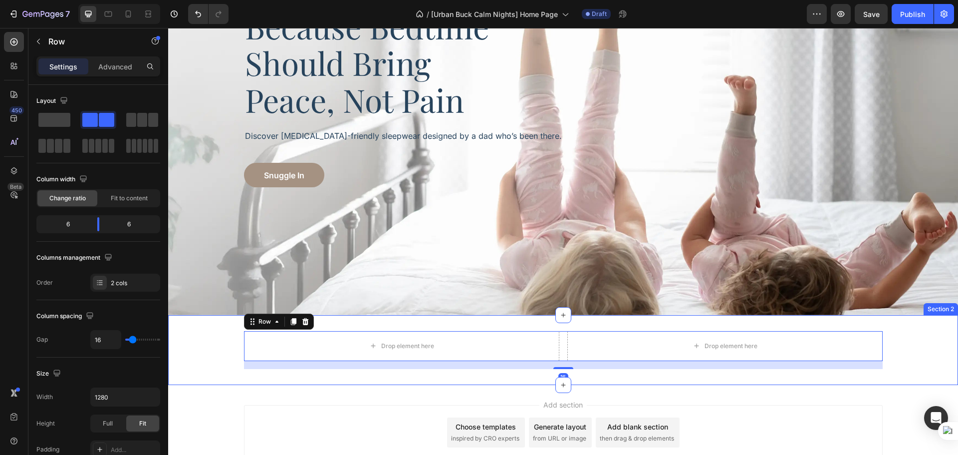
click at [212, 370] on div "Drop element here Drop element here Row 16 Section 2" at bounding box center [563, 350] width 790 height 70
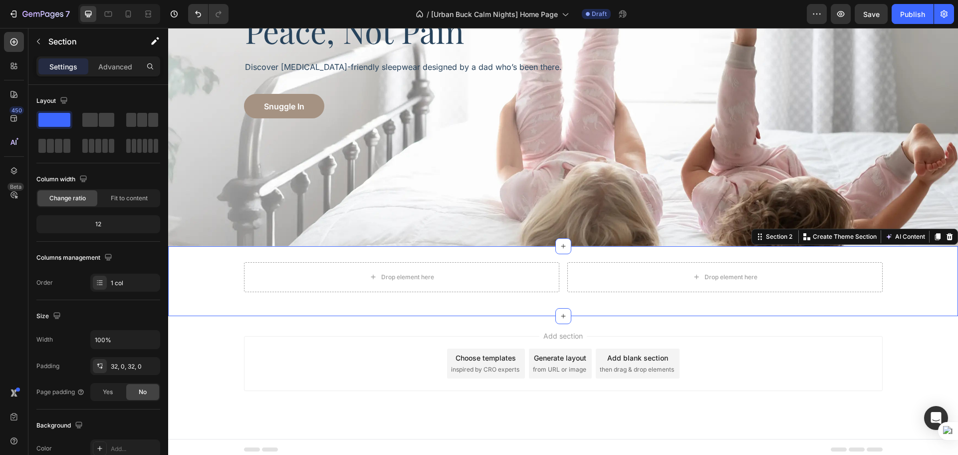
scroll to position [239, 0]
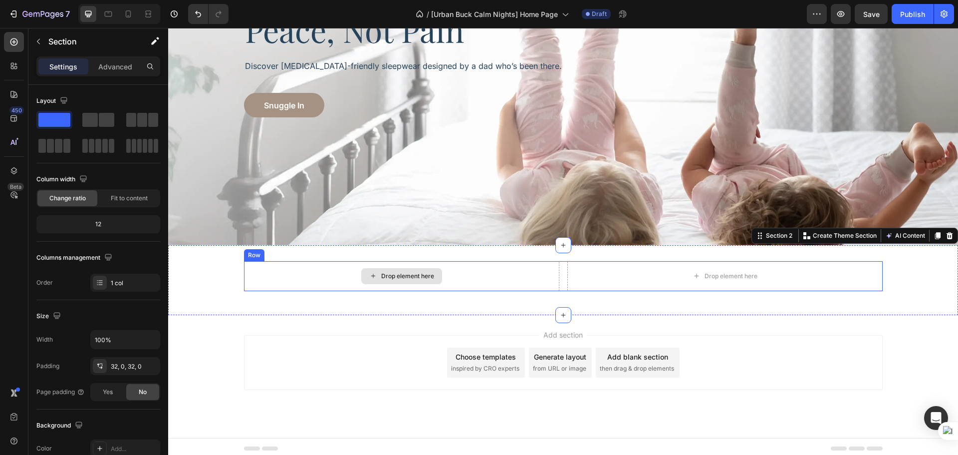
click at [554, 273] on div "Drop element here" at bounding box center [401, 276] width 315 height 30
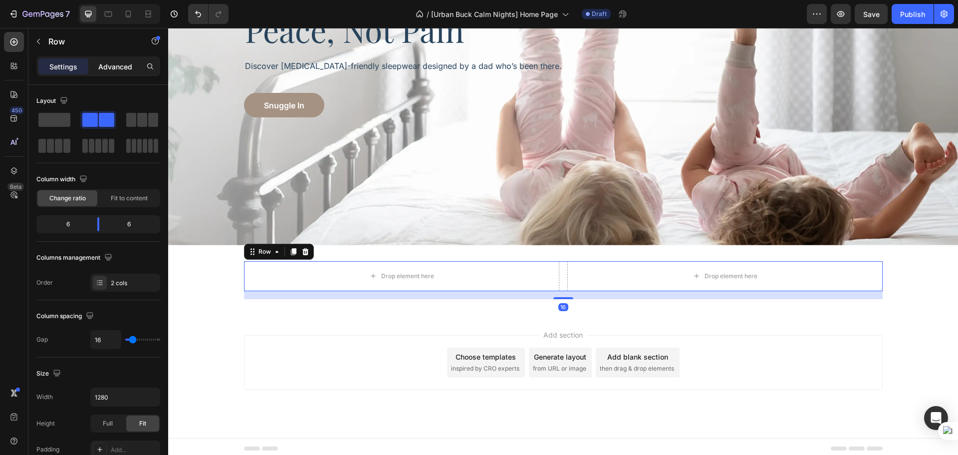
click at [105, 69] on p "Advanced" at bounding box center [115, 66] width 34 height 10
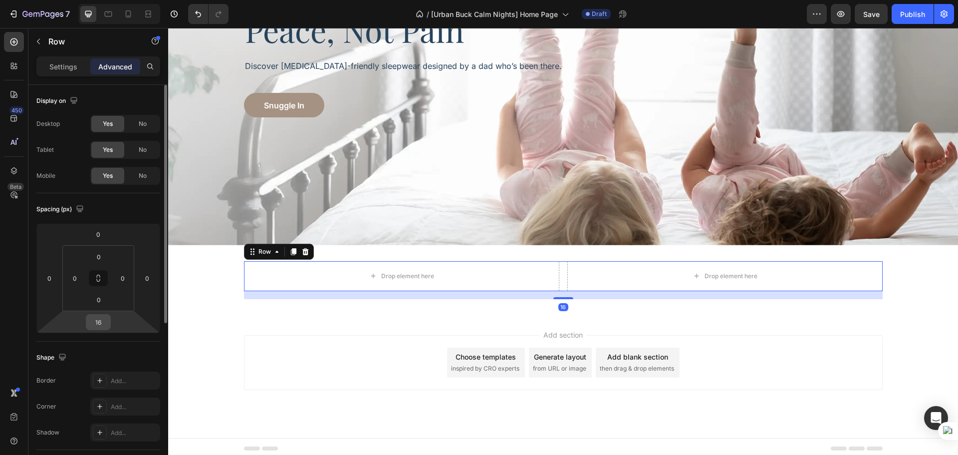
click at [101, 323] on input "16" at bounding box center [98, 321] width 20 height 15
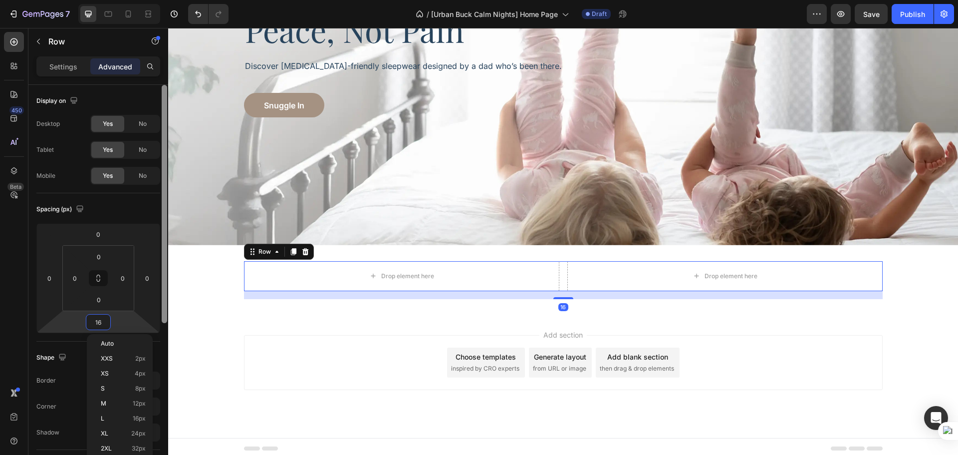
type input "0"
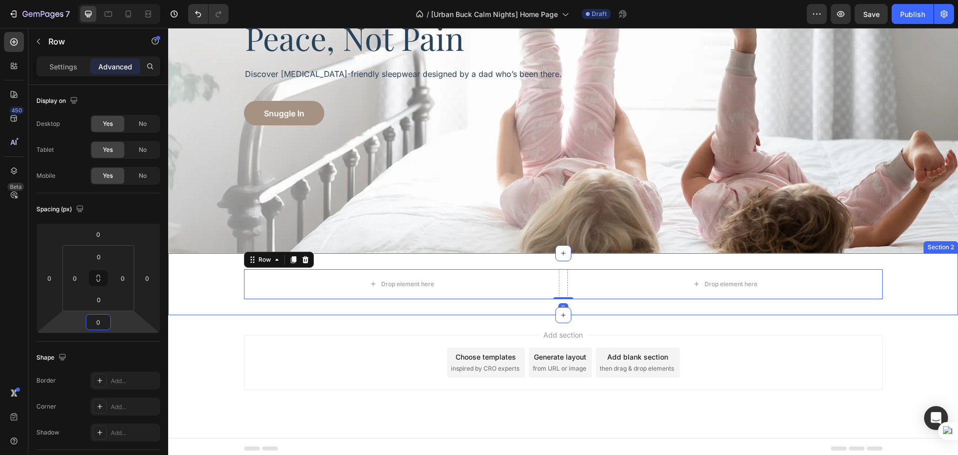
click at [226, 292] on div "Drop element here Drop element here Row 0" at bounding box center [563, 284] width 790 height 30
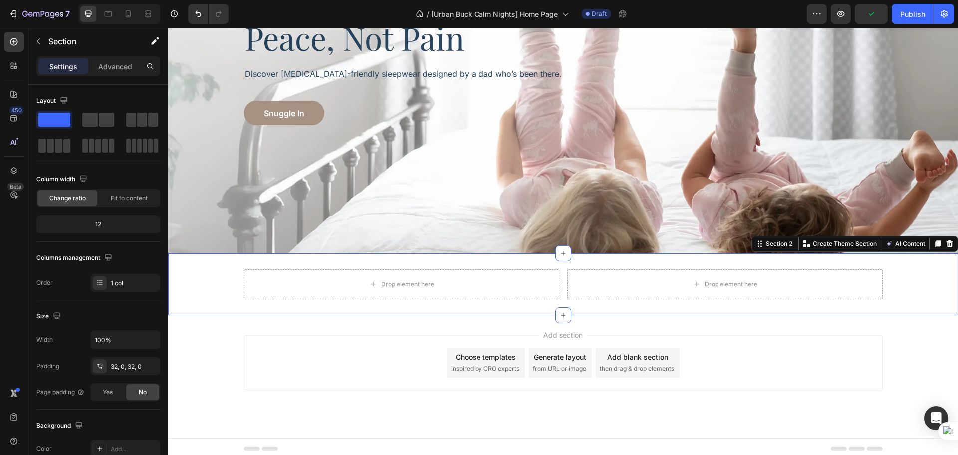
click at [217, 296] on div "Drop element here Drop element here Row Section 2 You can create reusable secti…" at bounding box center [563, 284] width 790 height 62
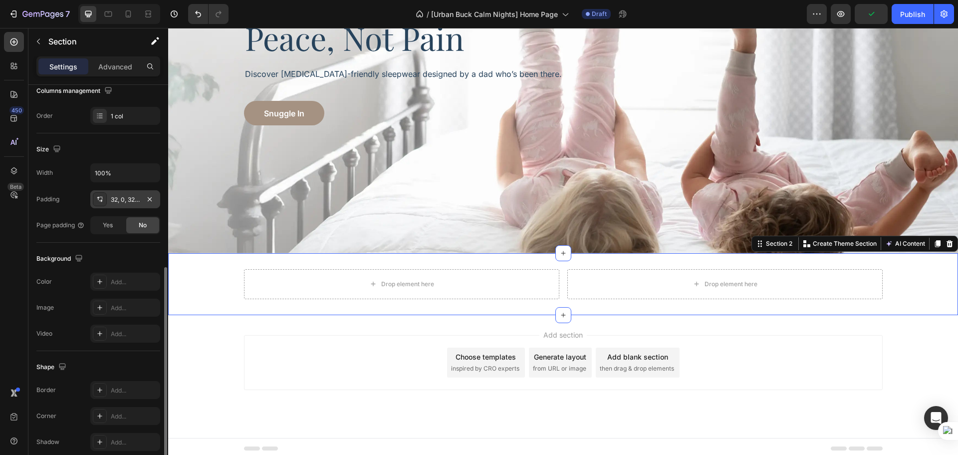
scroll to position [211, 0]
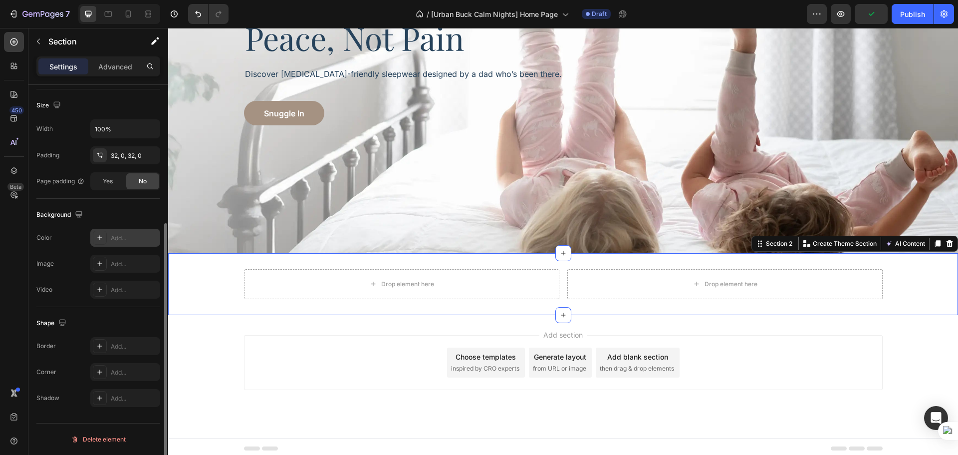
click at [118, 242] on div "Add..." at bounding box center [134, 238] width 47 height 9
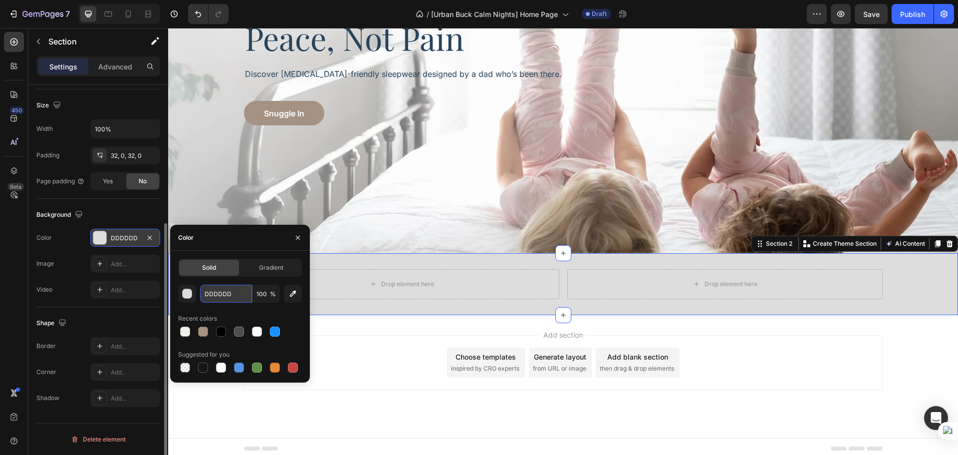
click at [203, 294] on input "DDDDDD" at bounding box center [226, 293] width 52 height 18
paste input "rgba(242, 240, 235, 1)"
type input "rgba(242, 240, 235, 1)"
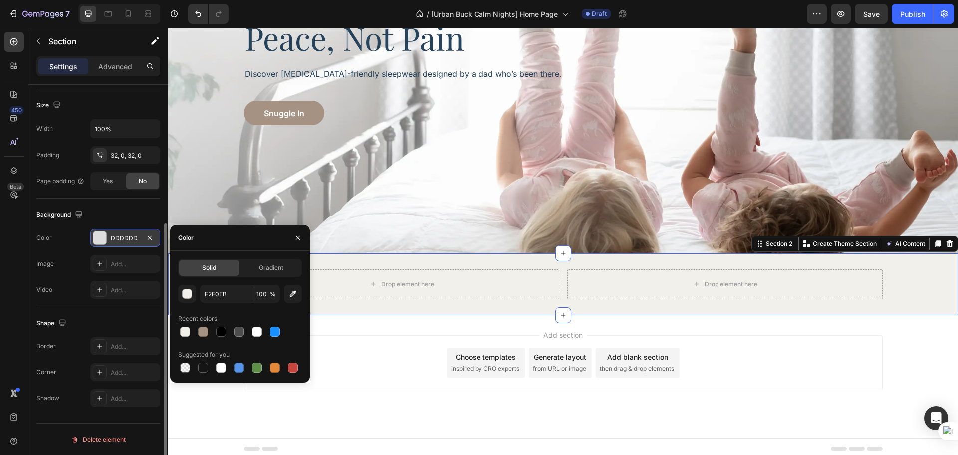
click at [416, 299] on div "Drop element here Drop element here Row Section 2 You can create reusable secti…" at bounding box center [563, 284] width 790 height 62
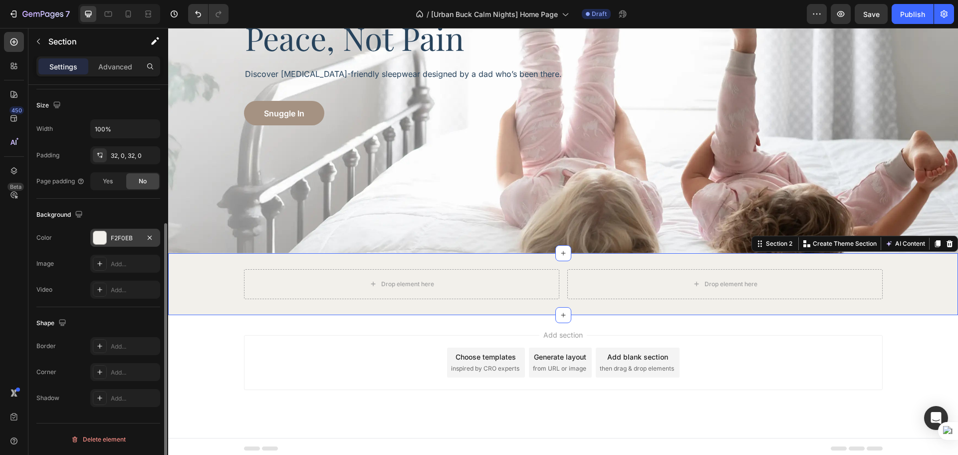
scroll to position [0, 0]
click at [191, 289] on div "Drop element here Drop element here Row" at bounding box center [563, 284] width 790 height 30
click at [113, 68] on p "Advanced" at bounding box center [115, 66] width 34 height 10
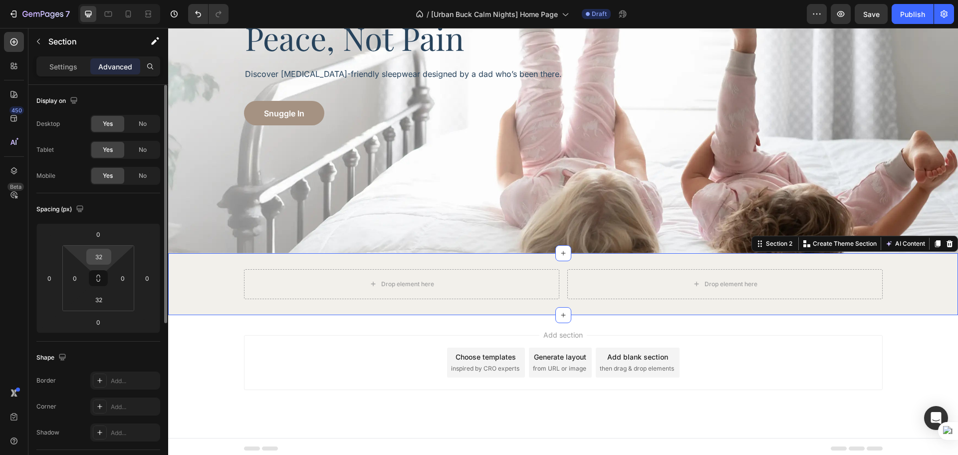
click at [102, 258] on input "32" at bounding box center [99, 256] width 20 height 15
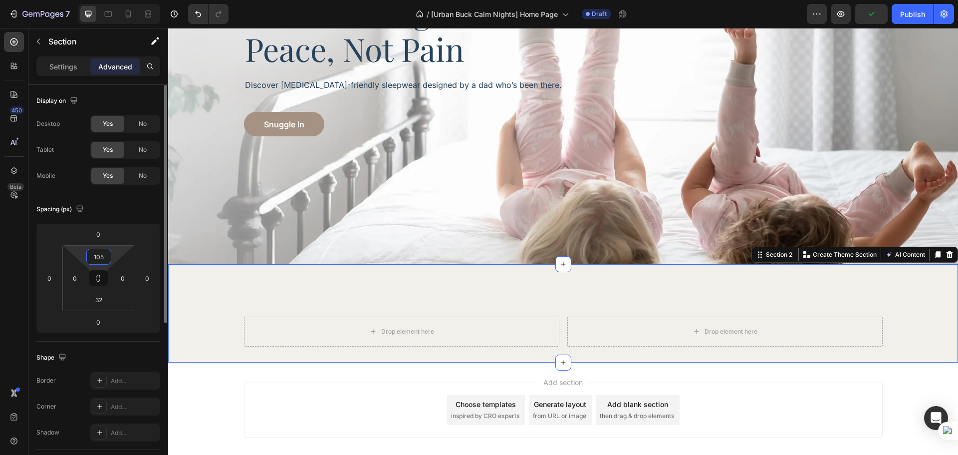
scroll to position [239, 0]
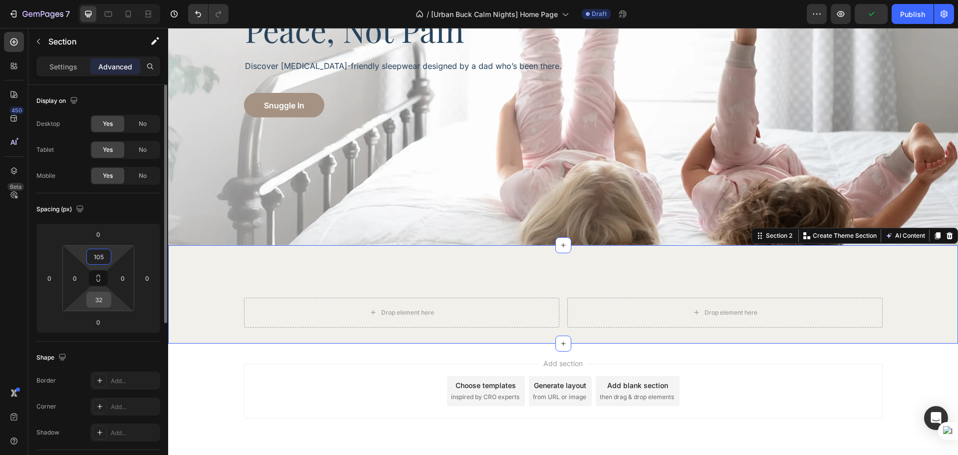
type input "105"
click at [104, 298] on input "32" at bounding box center [99, 299] width 20 height 15
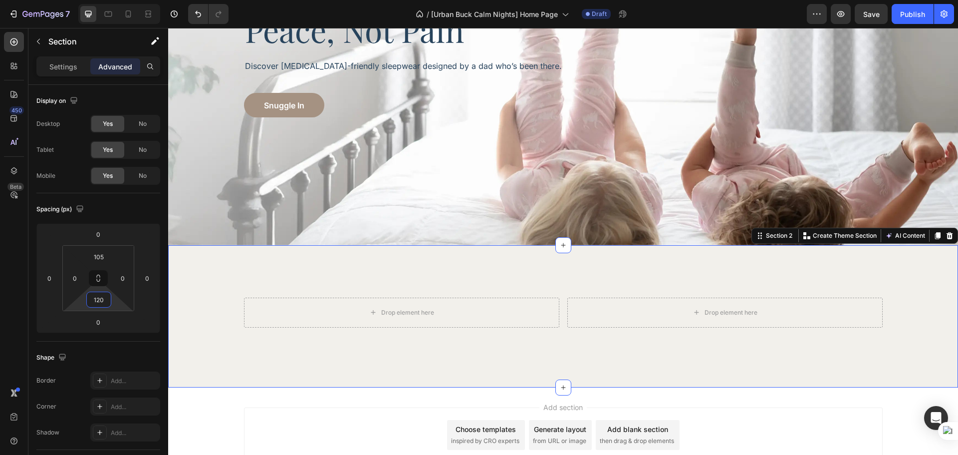
type input "120"
click at [255, 340] on div "Drop element here Drop element here Row Section 2 You can create reusable secti…" at bounding box center [563, 316] width 790 height 142
click at [560, 317] on div "Drop element here Drop element here Row" at bounding box center [563, 312] width 639 height 30
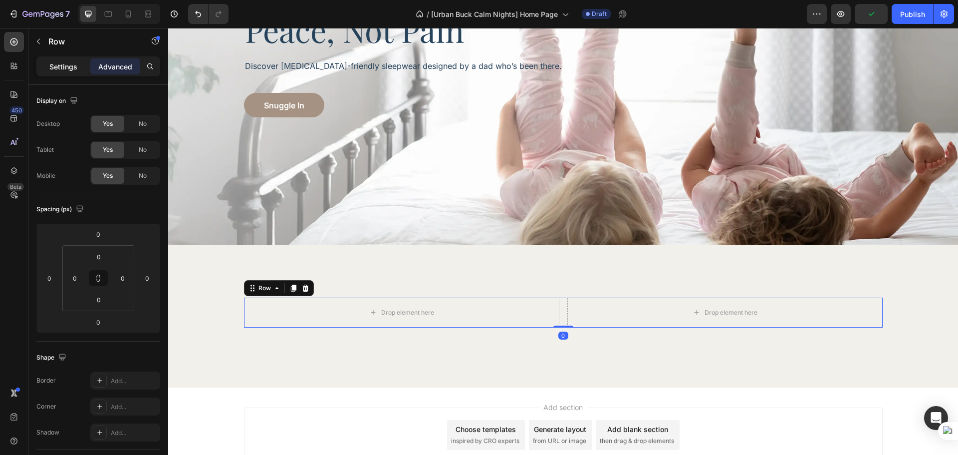
click at [61, 70] on p "Settings" at bounding box center [63, 66] width 28 height 10
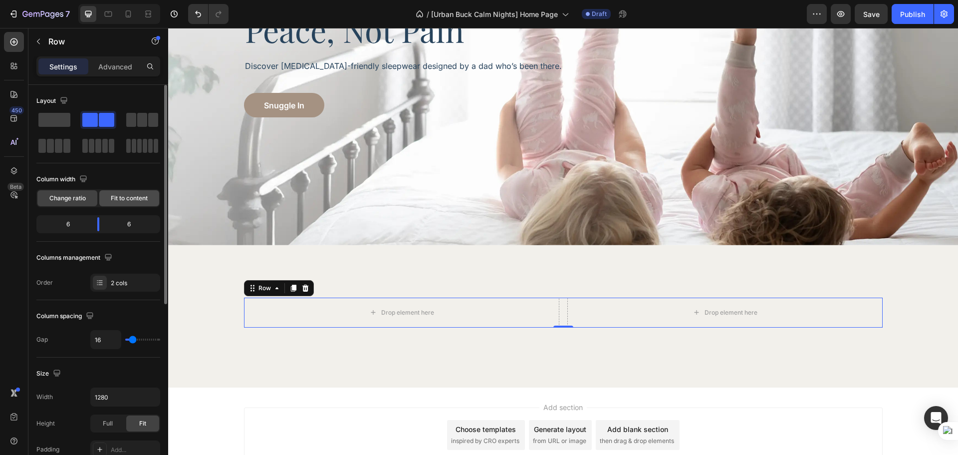
click at [123, 191] on div "Fit to content" at bounding box center [129, 198] width 60 height 16
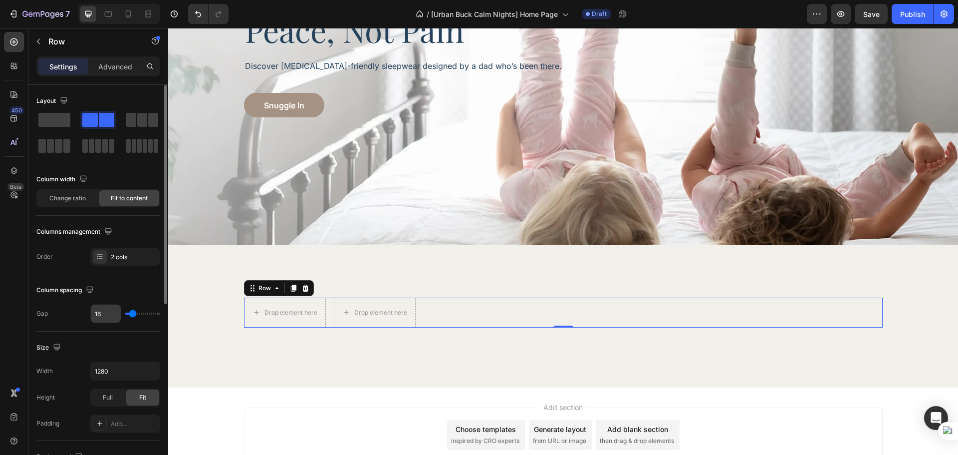
click at [115, 317] on input "16" at bounding box center [106, 313] width 30 height 18
type input "9"
type input "90"
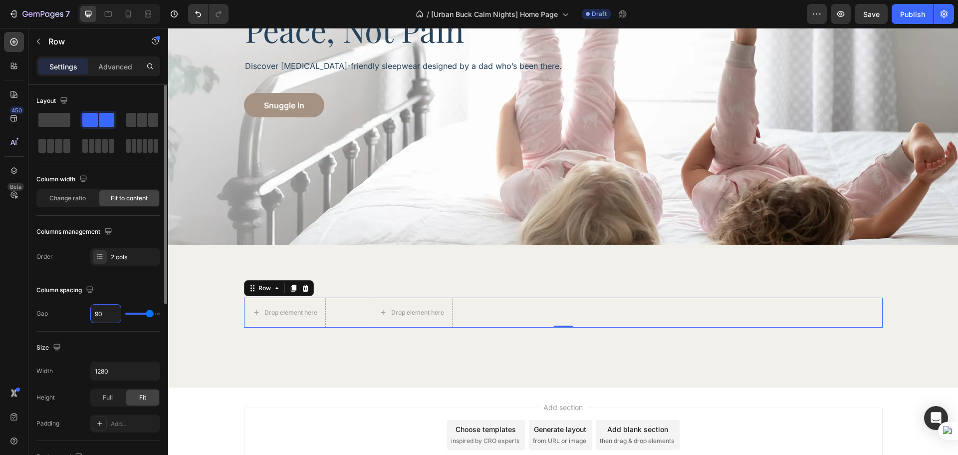
type input "90"
click at [129, 297] on div "Column spacing" at bounding box center [98, 290] width 124 height 16
click at [638, 307] on div "Drop element here Drop element here Row 0" at bounding box center [563, 312] width 639 height 30
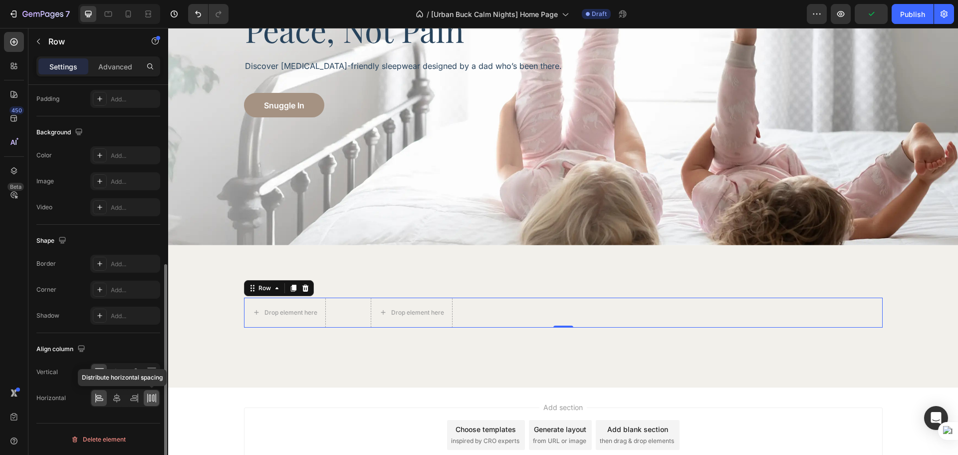
click at [147, 397] on icon at bounding box center [152, 398] width 10 height 10
click at [18, 48] on div at bounding box center [14, 42] width 20 height 20
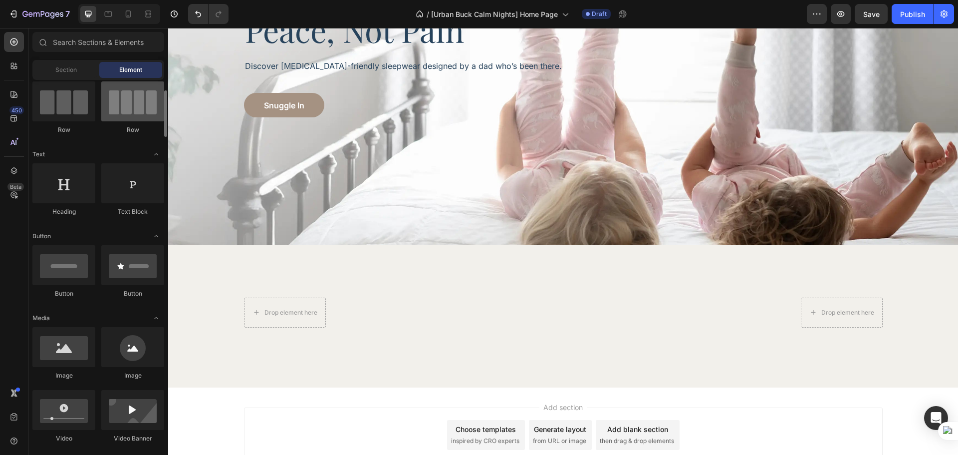
scroll to position [167, 0]
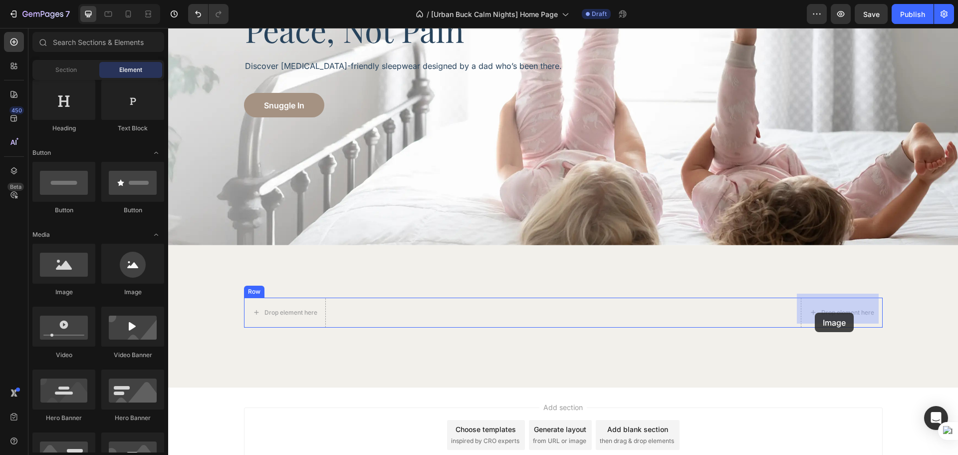
drag, startPoint x: 241, startPoint y: 304, endPoint x: 815, endPoint y: 312, distance: 573.9
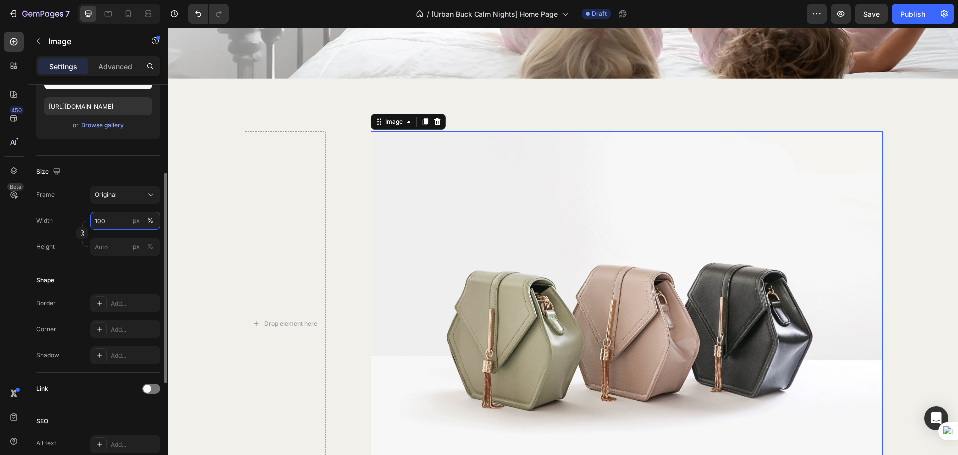
click at [106, 218] on input "100" at bounding box center [125, 221] width 70 height 18
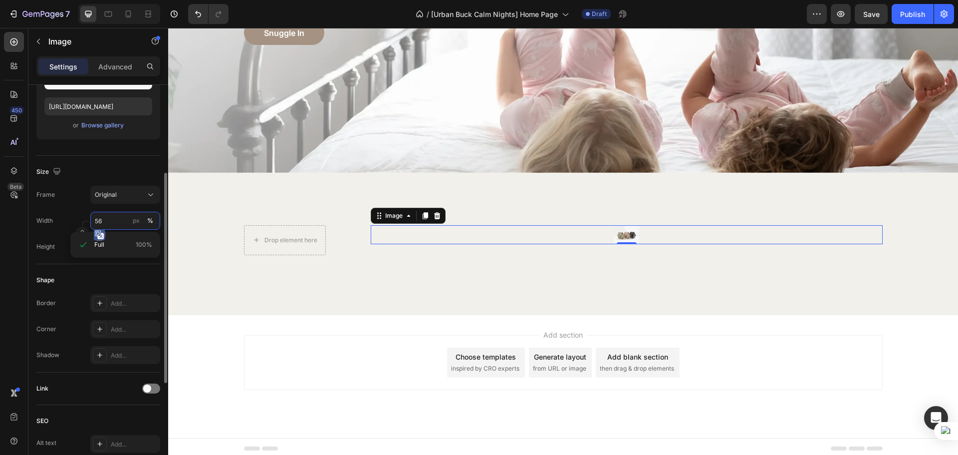
scroll to position [405, 0]
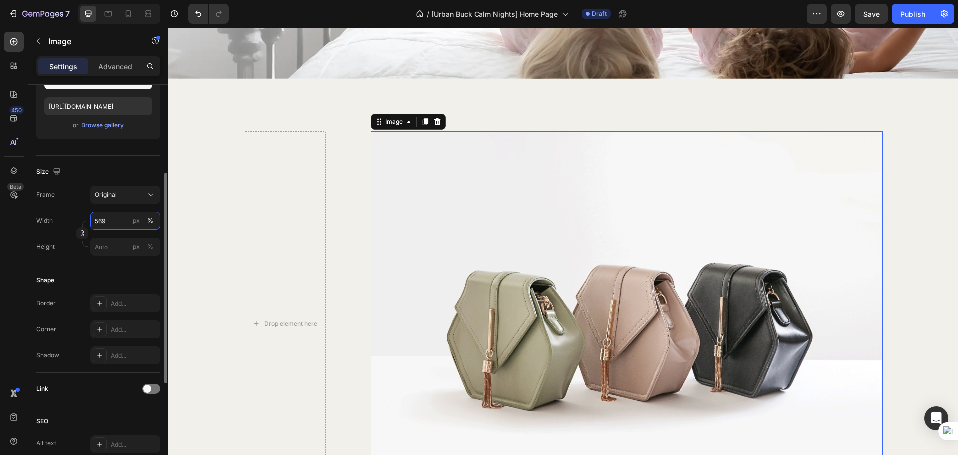
type input "569"
click at [77, 201] on div "Frame Original" at bounding box center [98, 195] width 124 height 18
click at [144, 241] on button "px" at bounding box center [150, 247] width 12 height 12
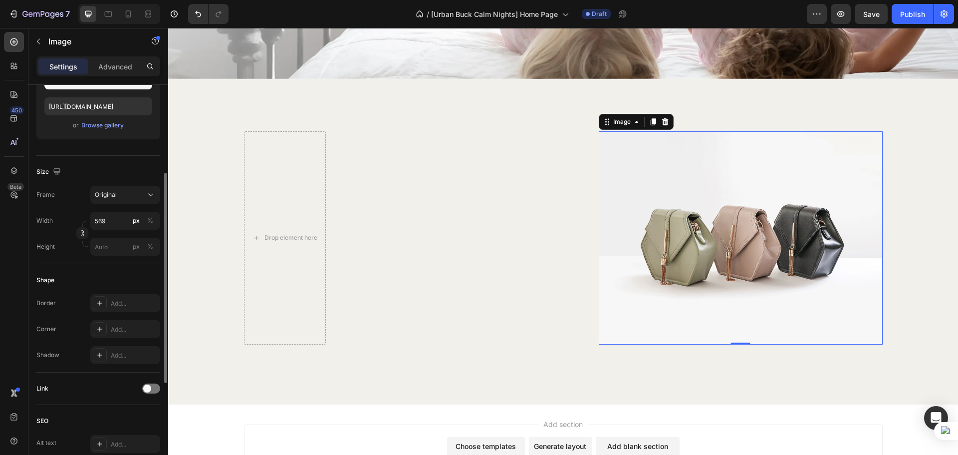
click at [102, 279] on div "Shape" at bounding box center [98, 280] width 124 height 16
click at [109, 328] on div "Add..." at bounding box center [125, 329] width 70 height 18
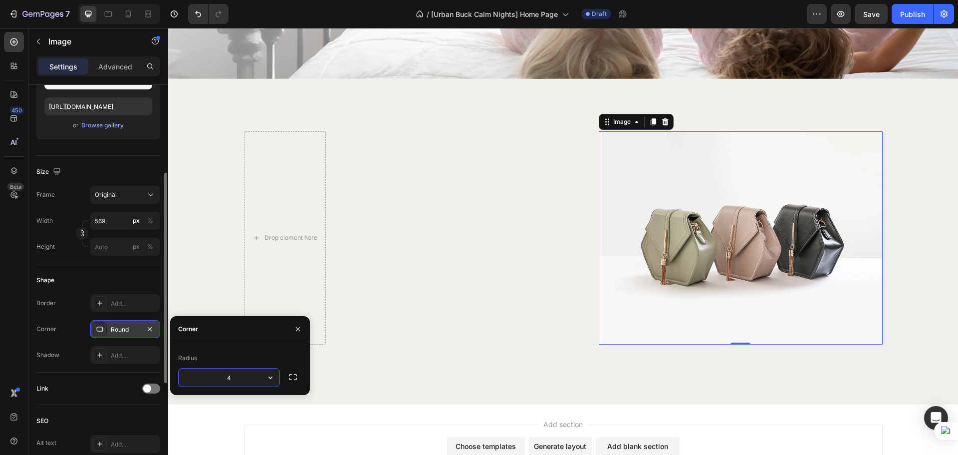
type input "40"
click at [75, 329] on div "Corner Round" at bounding box center [98, 329] width 124 height 18
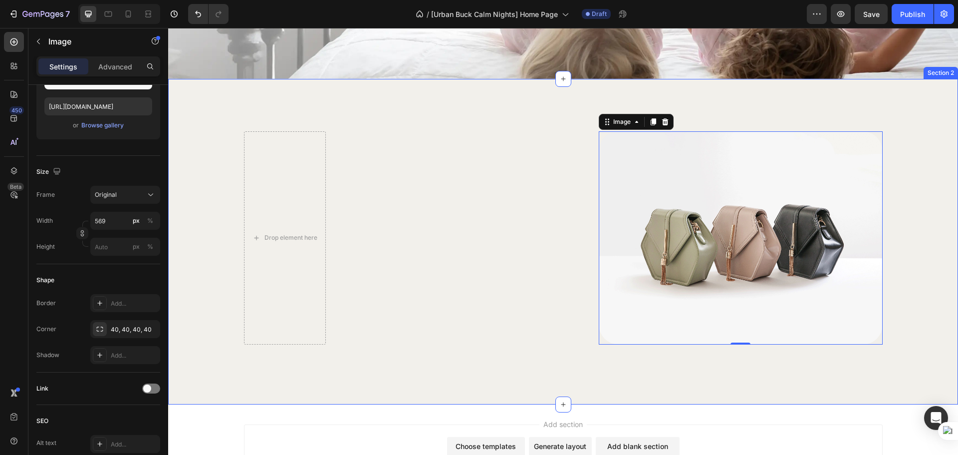
click at [521, 355] on div "Drop element here Image 0 Row Section 2" at bounding box center [563, 241] width 790 height 325
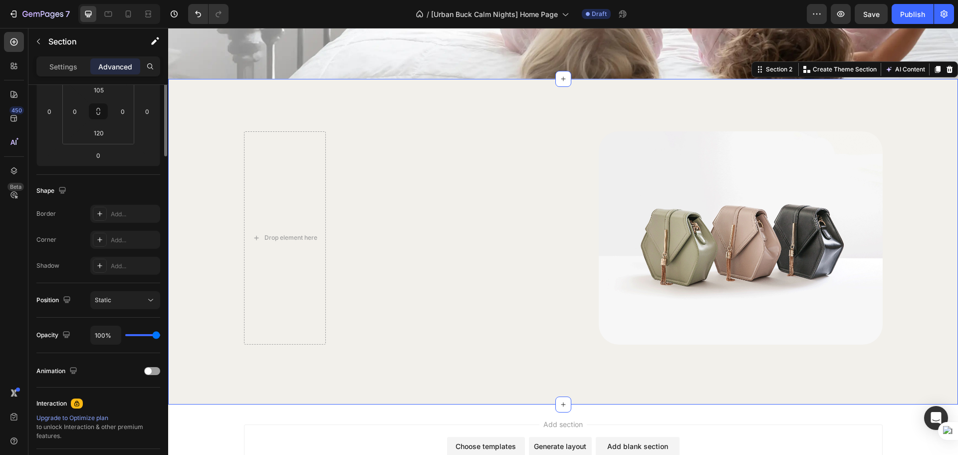
scroll to position [0, 0]
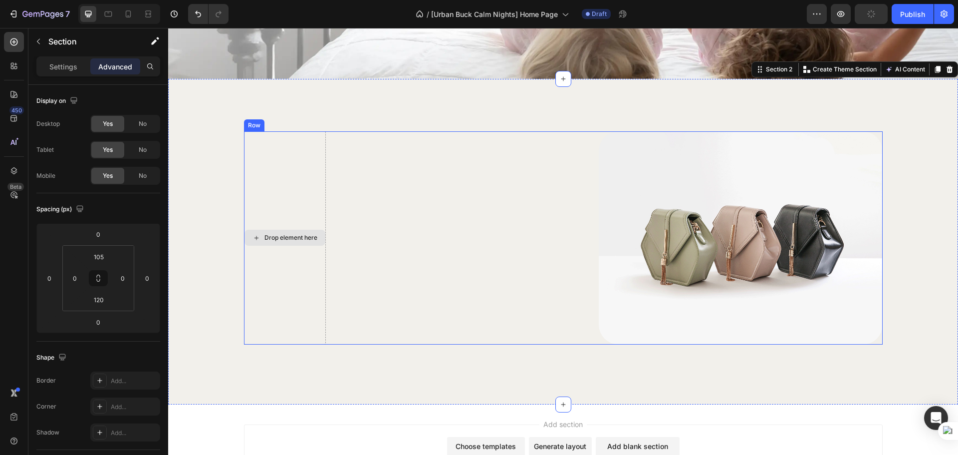
click at [286, 218] on div "Drop element here" at bounding box center [285, 237] width 82 height 213
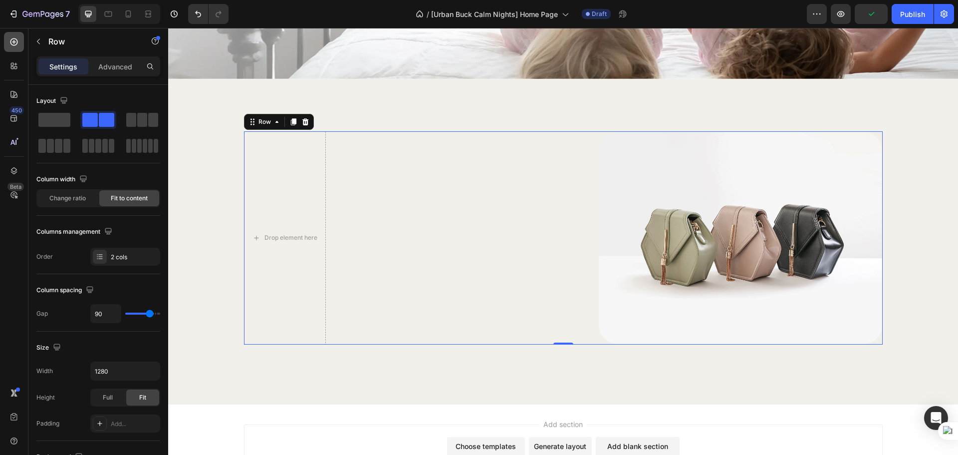
click at [6, 46] on div at bounding box center [14, 42] width 20 height 20
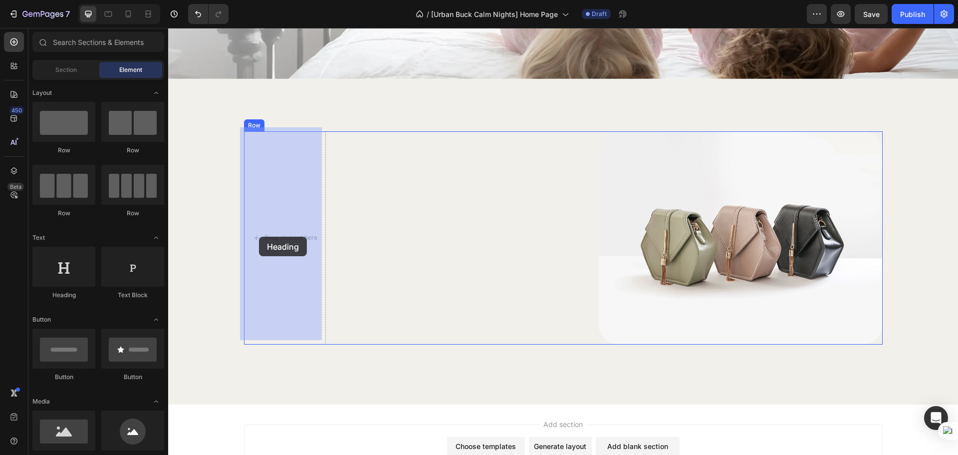
drag, startPoint x: 232, startPoint y: 279, endPoint x: 259, endPoint y: 237, distance: 50.7
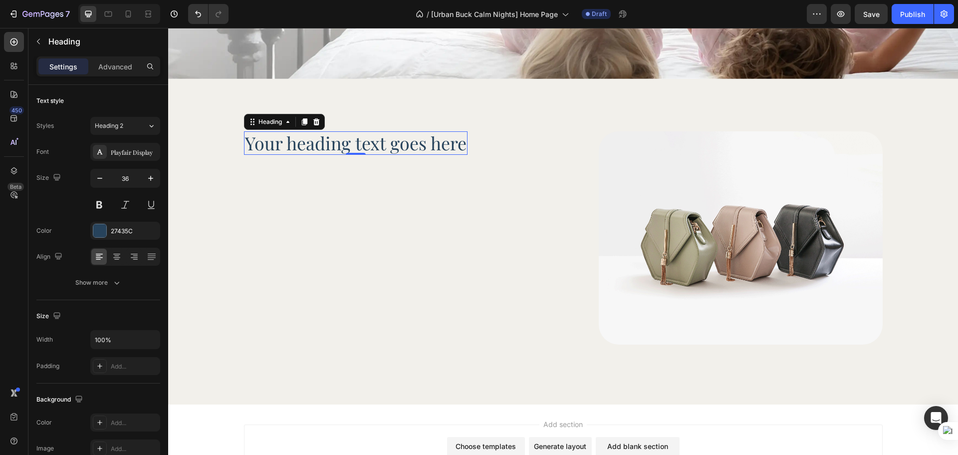
click at [449, 131] on h2 "Your heading text goes here" at bounding box center [356, 142] width 224 height 23
click at [449, 132] on p "Your heading text goes here" at bounding box center [356, 142] width 222 height 21
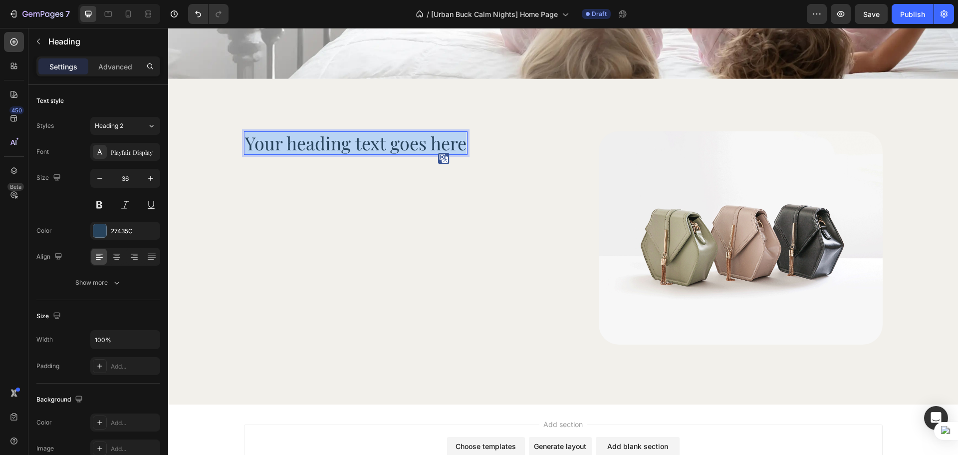
click at [449, 132] on p "Your heading text goes here" at bounding box center [356, 142] width 222 height 21
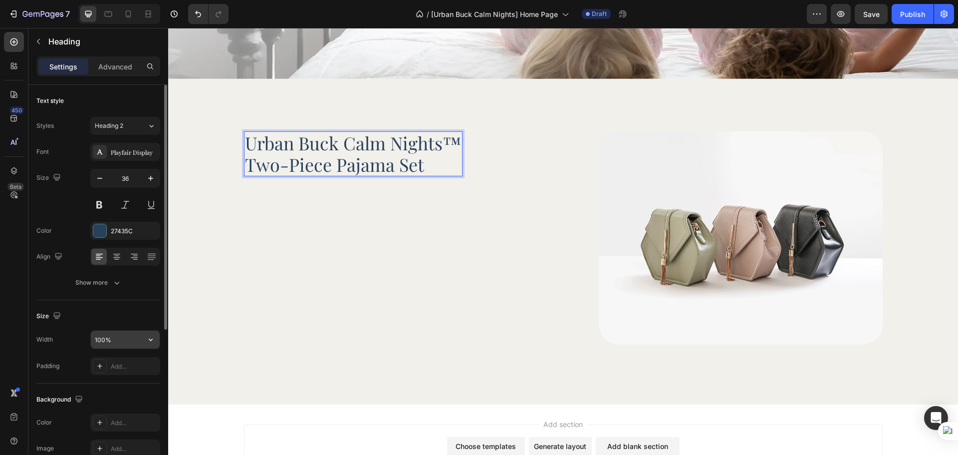
click at [104, 337] on input "100%" at bounding box center [125, 339] width 69 height 18
type input "620"
click at [128, 310] on div "Size" at bounding box center [98, 316] width 124 height 16
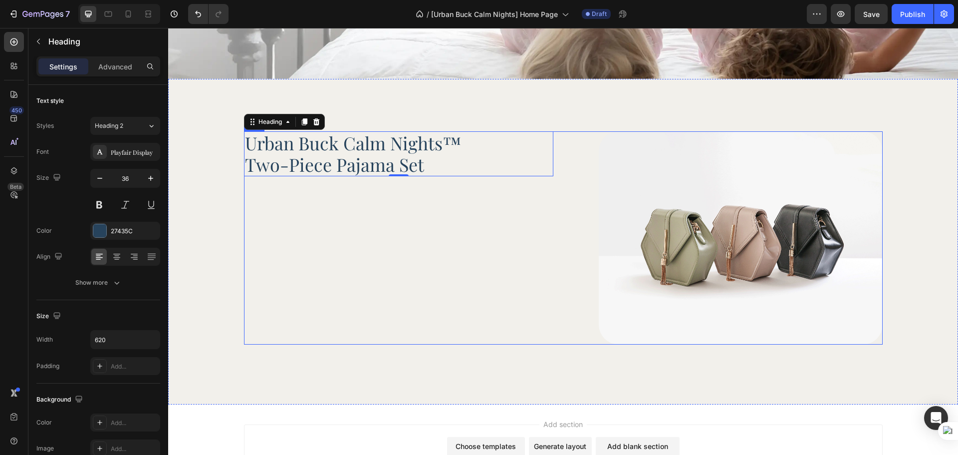
click at [410, 305] on div "Urban Buck Calm Nights™ Two-Piece Pajama Set Heading 0" at bounding box center [398, 237] width 309 height 213
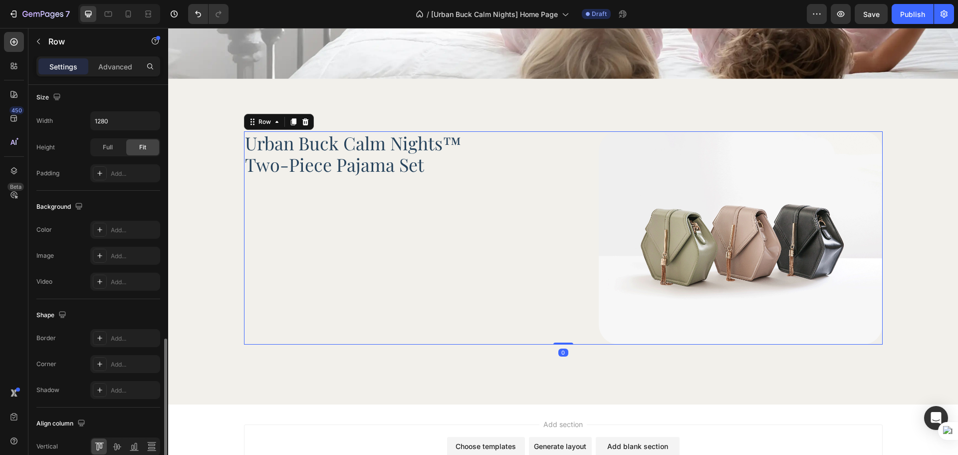
scroll to position [324, 0]
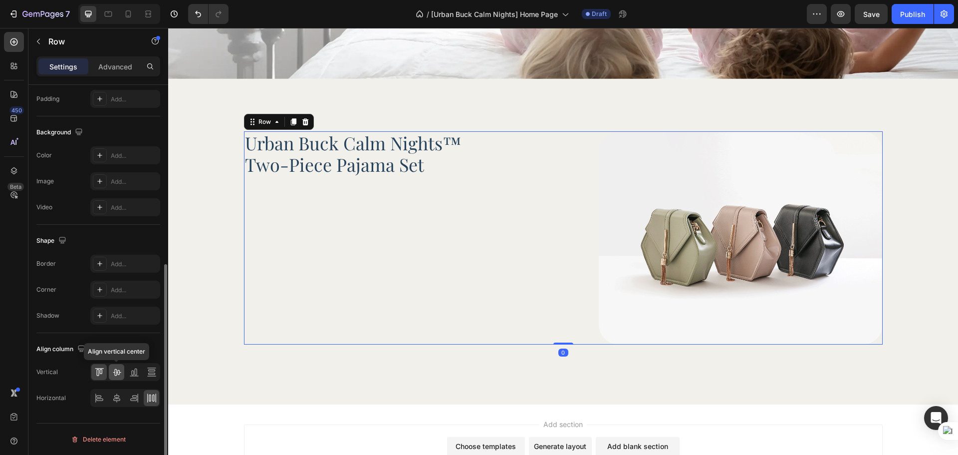
click at [114, 372] on icon at bounding box center [117, 372] width 8 height 7
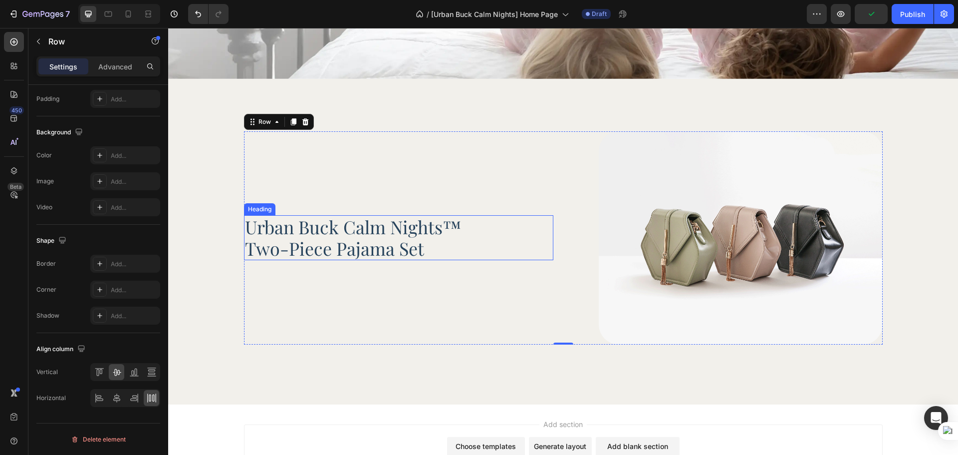
click at [436, 226] on p "Urban Buck Calm Nights™ Two-Piece Pajama Set" at bounding box center [398, 237] width 307 height 43
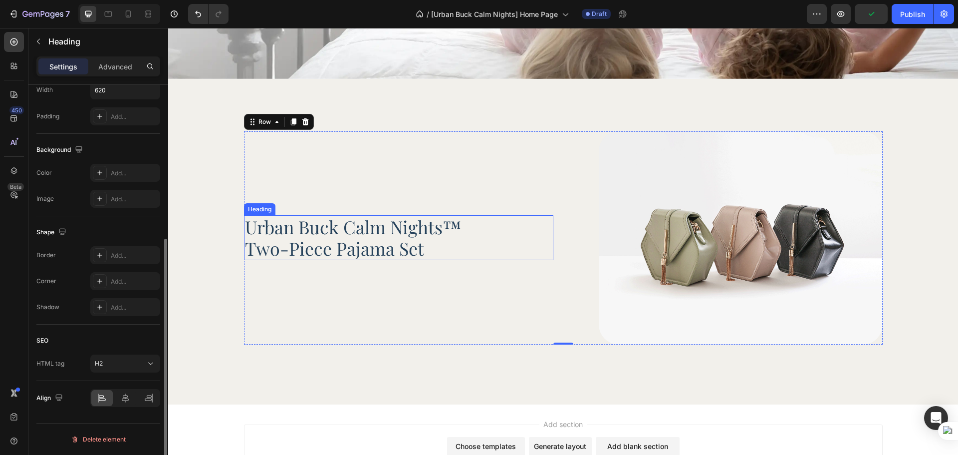
scroll to position [0, 0]
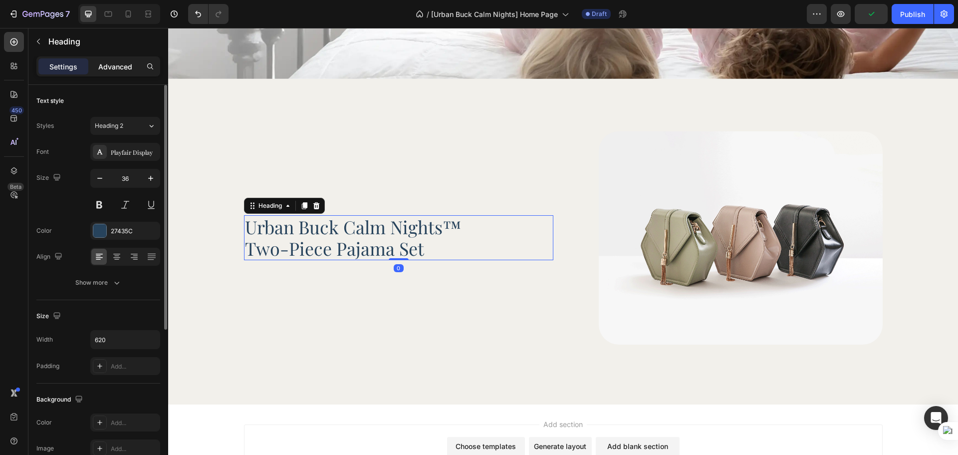
click at [111, 59] on div "Advanced" at bounding box center [115, 66] width 50 height 16
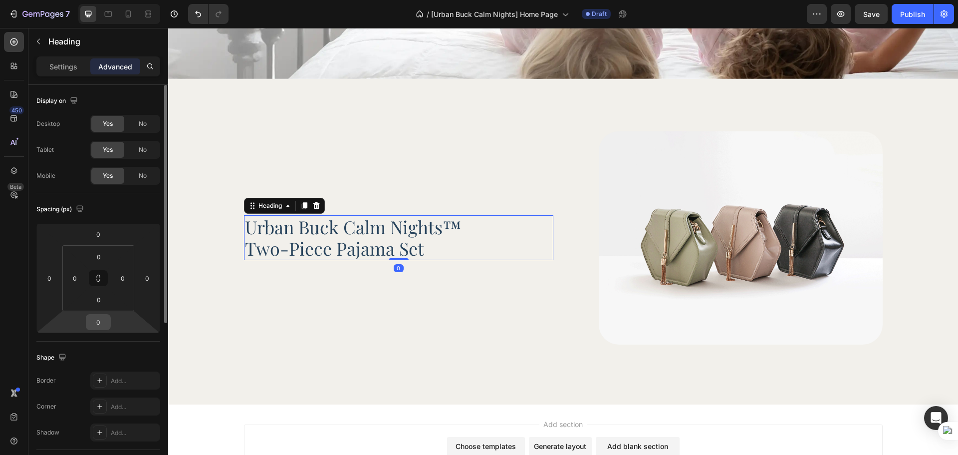
click at [95, 327] on input "0" at bounding box center [98, 321] width 20 height 15
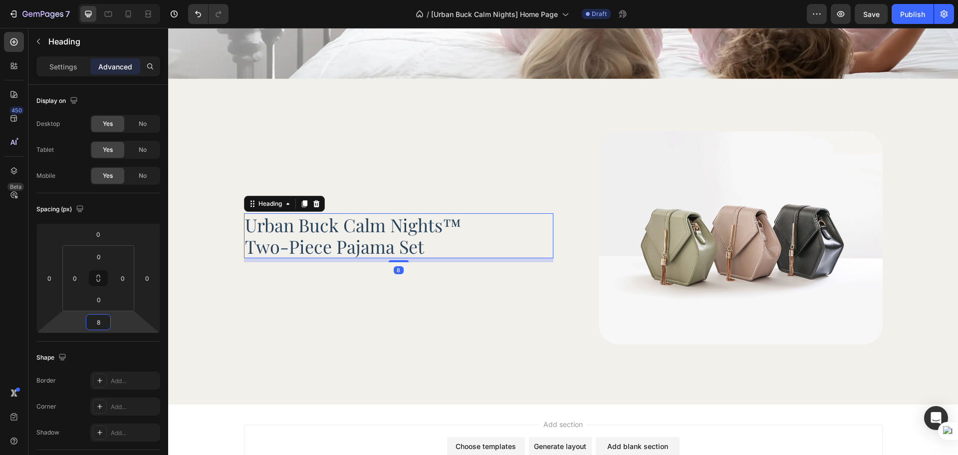
type input "8"
click at [9, 325] on div "450 Beta" at bounding box center [14, 207] width 20 height 351
click at [14, 43] on icon at bounding box center [14, 42] width 10 height 10
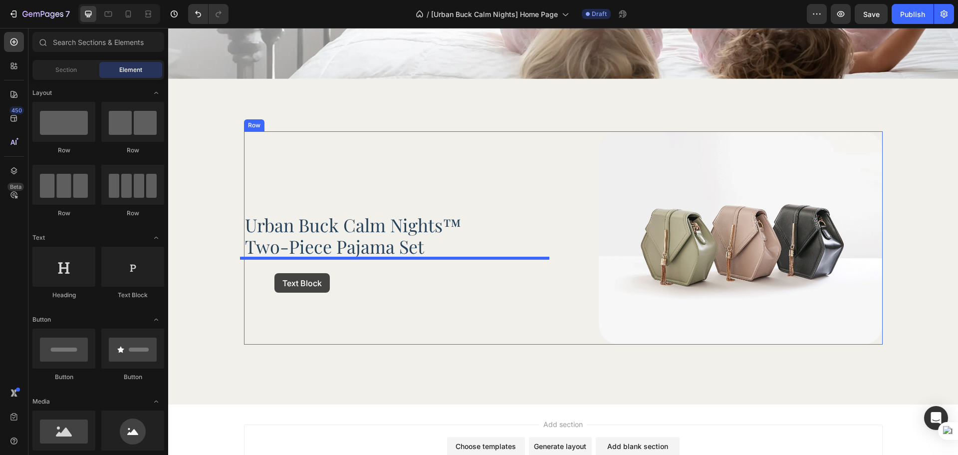
drag, startPoint x: 302, startPoint y: 316, endPoint x: 274, endPoint y: 273, distance: 50.9
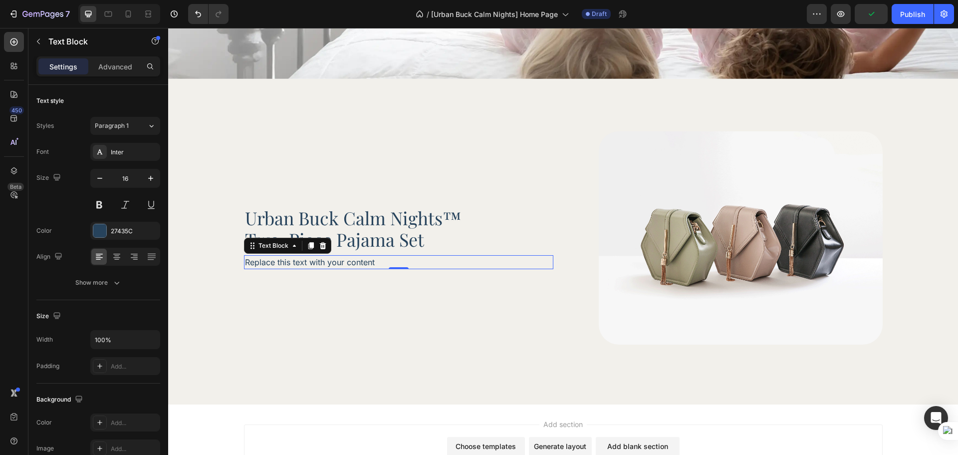
click at [357, 255] on div "Replace this text with your content" at bounding box center [398, 262] width 309 height 14
click at [357, 256] on p "Replace this text with your content" at bounding box center [398, 262] width 307 height 12
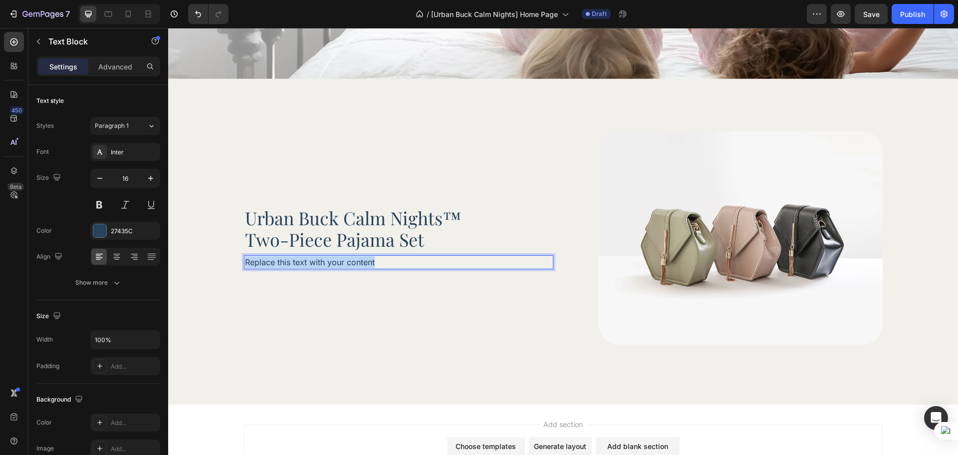
click at [357, 256] on p "Replace this text with your content" at bounding box center [398, 262] width 307 height 12
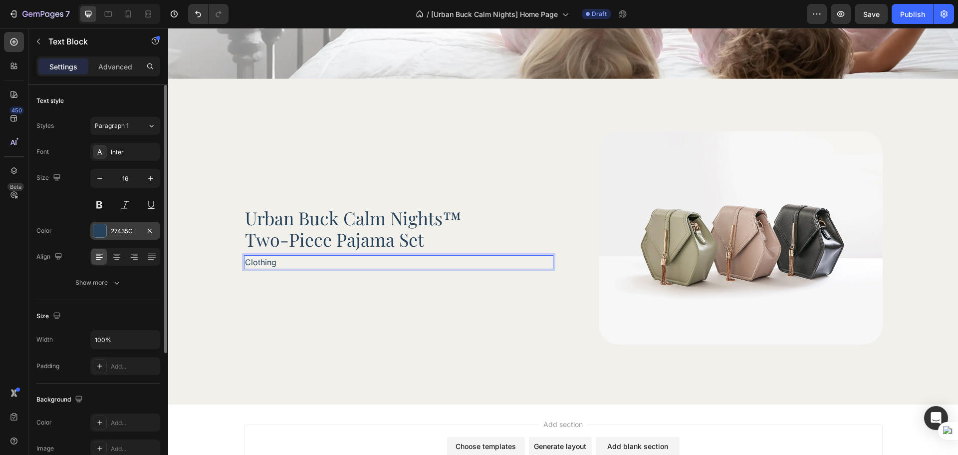
click at [125, 236] on div "27435C" at bounding box center [125, 231] width 70 height 18
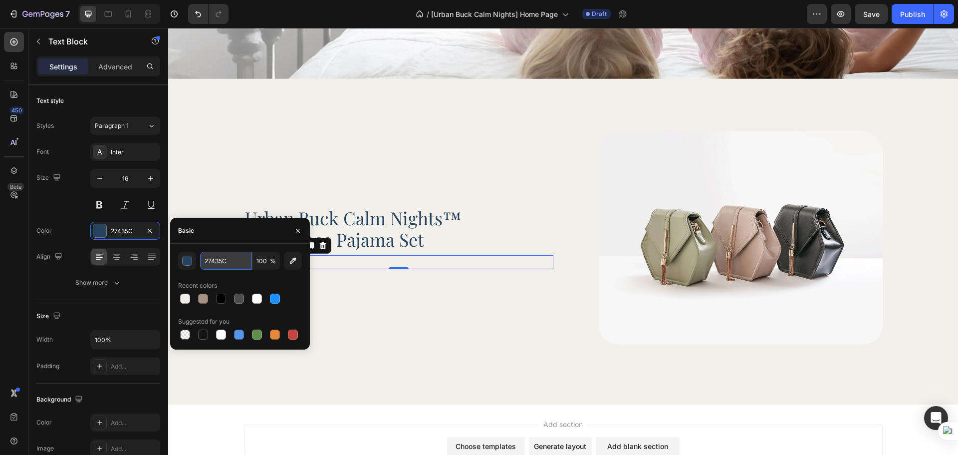
click at [226, 263] on input "27435C" at bounding box center [226, 261] width 52 height 18
paste input "rgba(171, 185, 165, 1)"
type input "rgba(171, 185, 165, 1)"
click at [66, 213] on div "Size 16" at bounding box center [98, 191] width 124 height 45
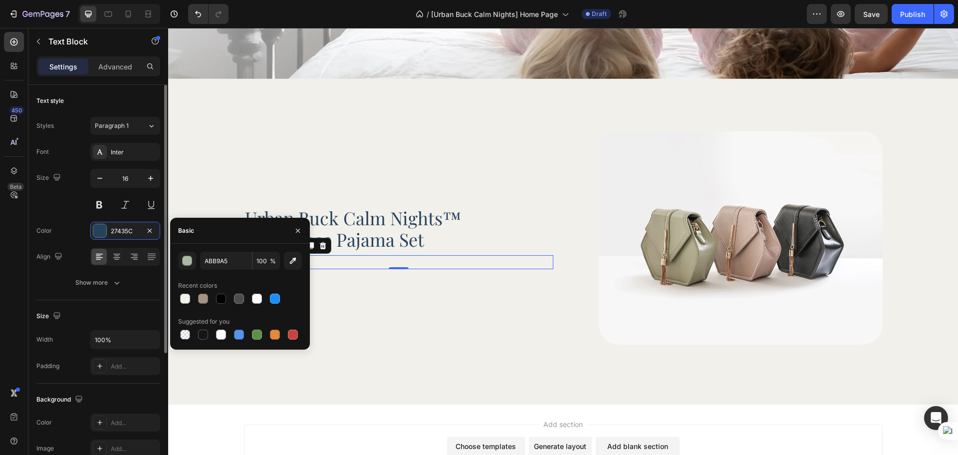
scroll to position [0, 0]
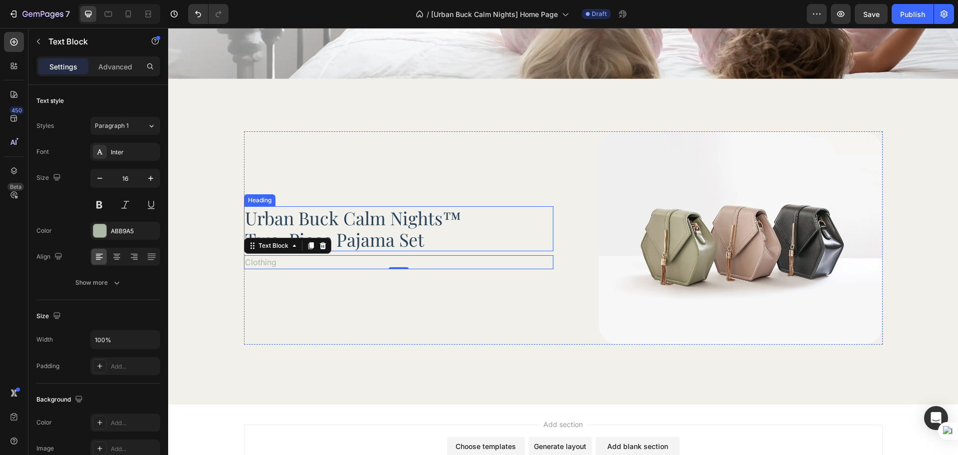
click at [417, 216] on p "Urban Buck Calm Nights™ Two-Piece Pajama Set" at bounding box center [398, 228] width 307 height 43
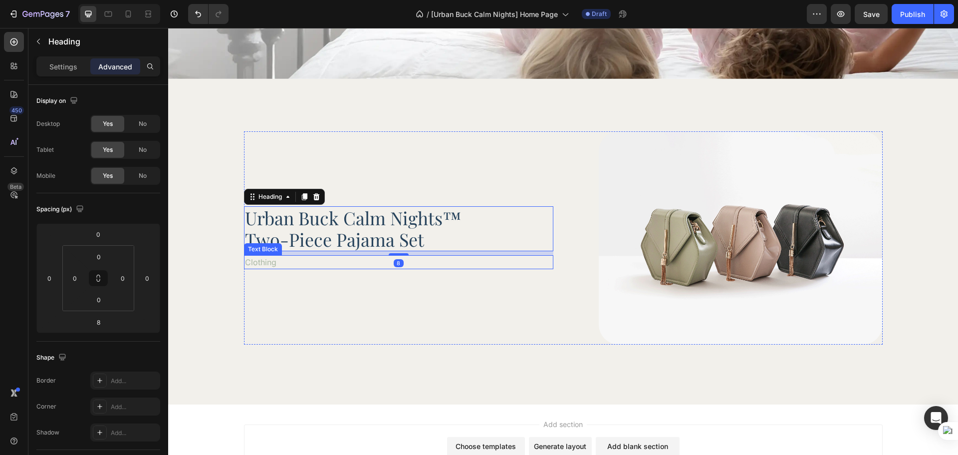
click at [325, 258] on p "Clothing" at bounding box center [398, 262] width 307 height 12
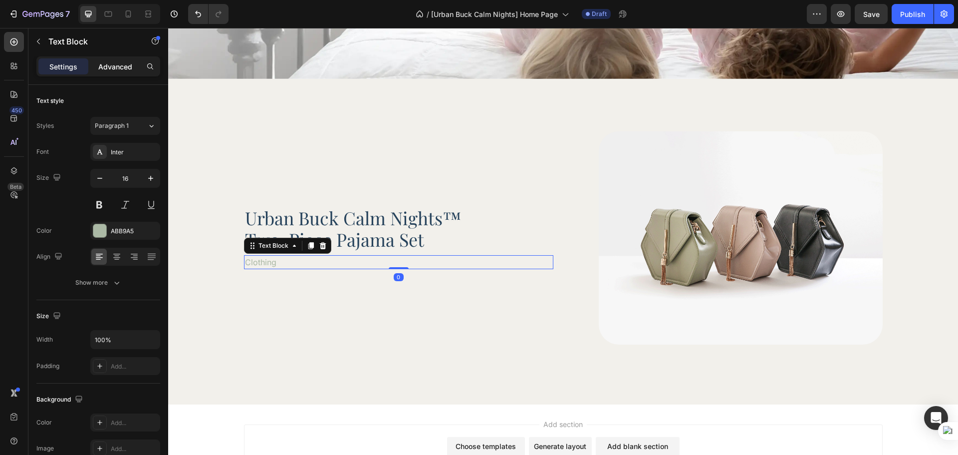
click at [120, 69] on p "Advanced" at bounding box center [115, 66] width 34 height 10
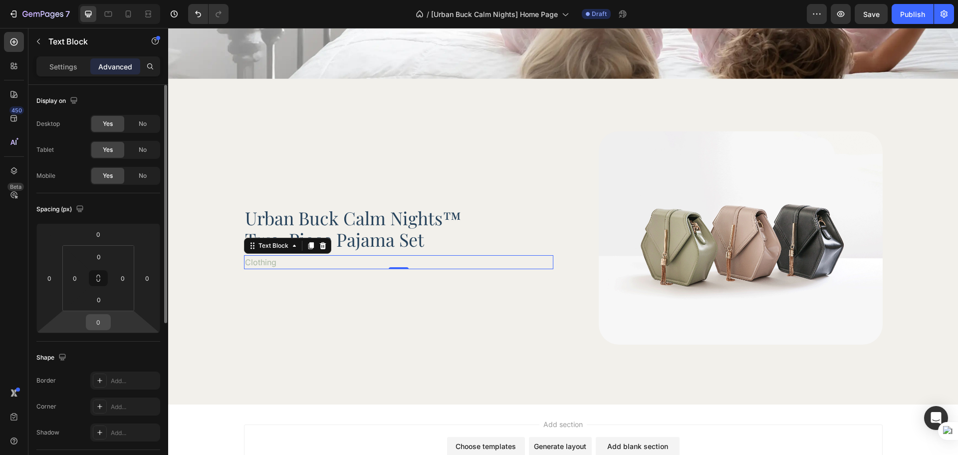
click at [96, 323] on input "0" at bounding box center [98, 321] width 20 height 15
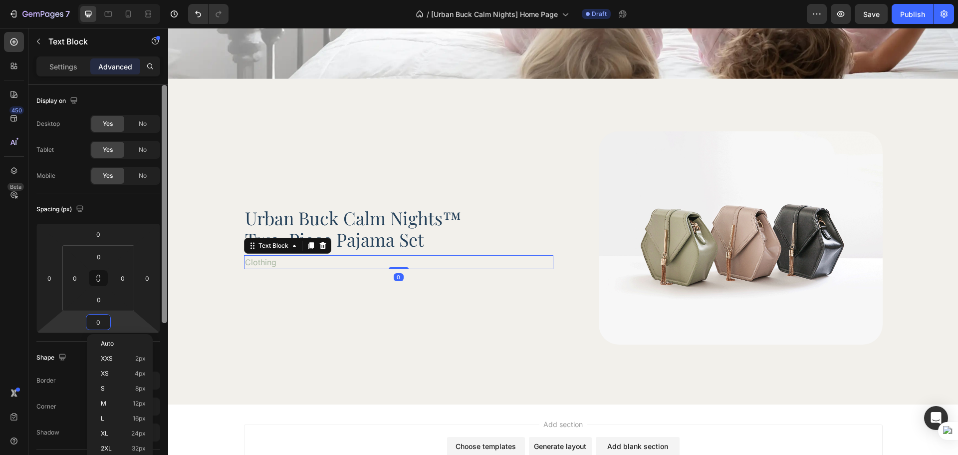
type input "8"
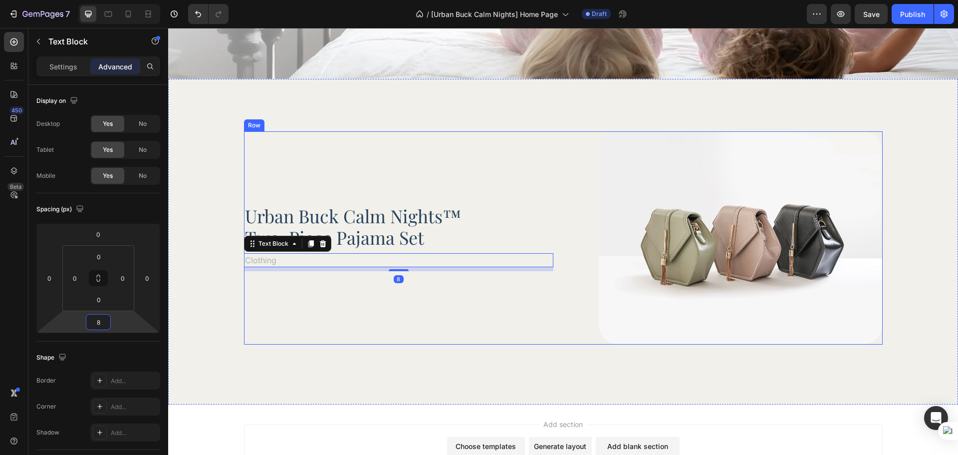
click at [389, 331] on div "Urban Buck Calm Nights™ Two-Piece Pajama Set Heading Clothing Text Block 8" at bounding box center [398, 237] width 309 height 213
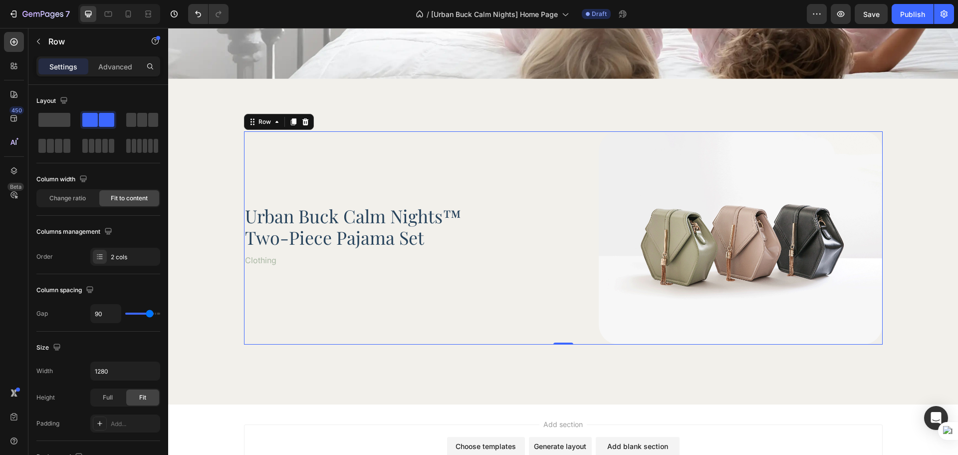
click at [307, 119] on div "Row" at bounding box center [279, 122] width 70 height 16
click at [301, 121] on icon at bounding box center [305, 122] width 8 height 8
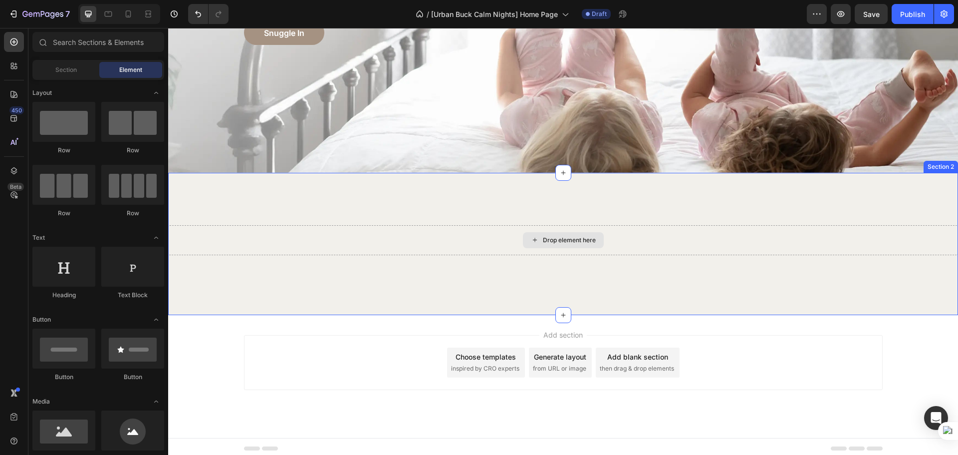
click at [473, 229] on div "Drop element here" at bounding box center [563, 240] width 790 height 30
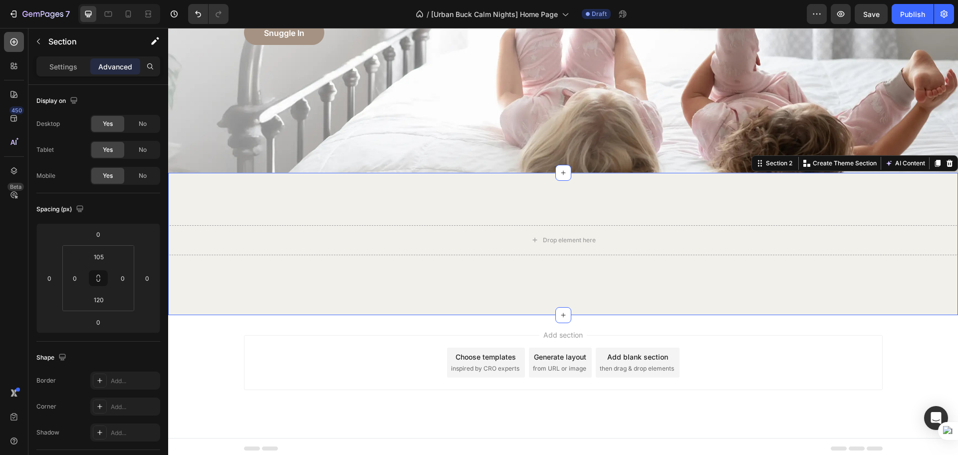
click at [14, 49] on div at bounding box center [14, 42] width 20 height 20
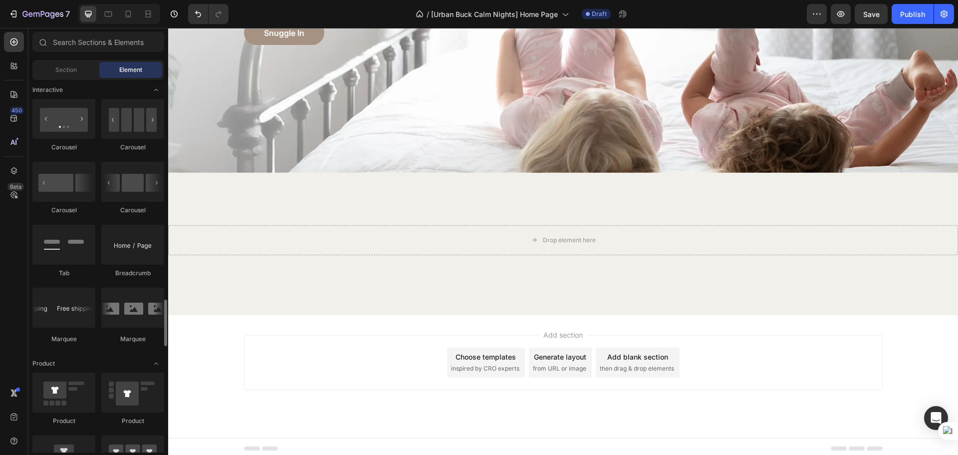
scroll to position [1083, 0]
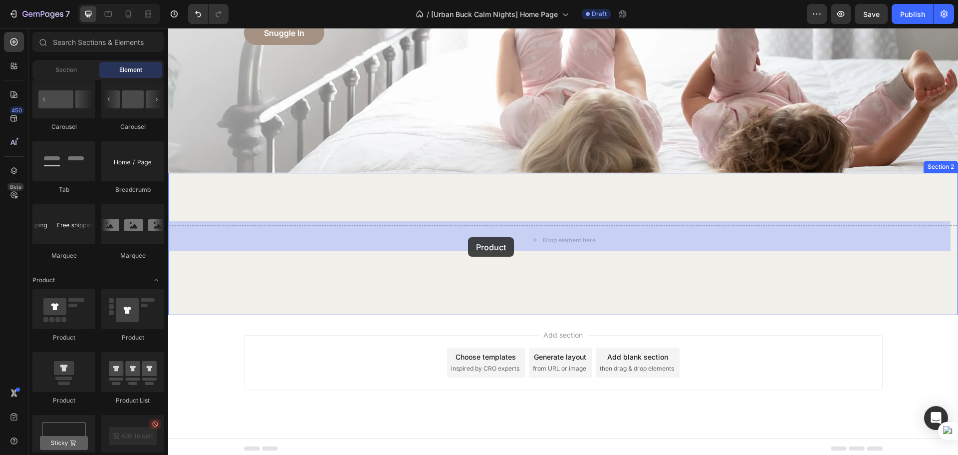
drag, startPoint x: 222, startPoint y: 346, endPoint x: 468, endPoint y: 237, distance: 269.2
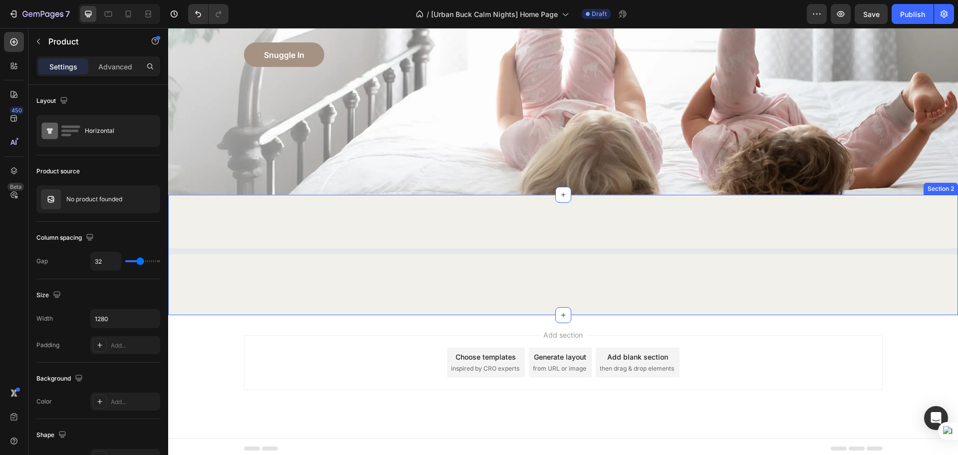
scroll to position [336, 0]
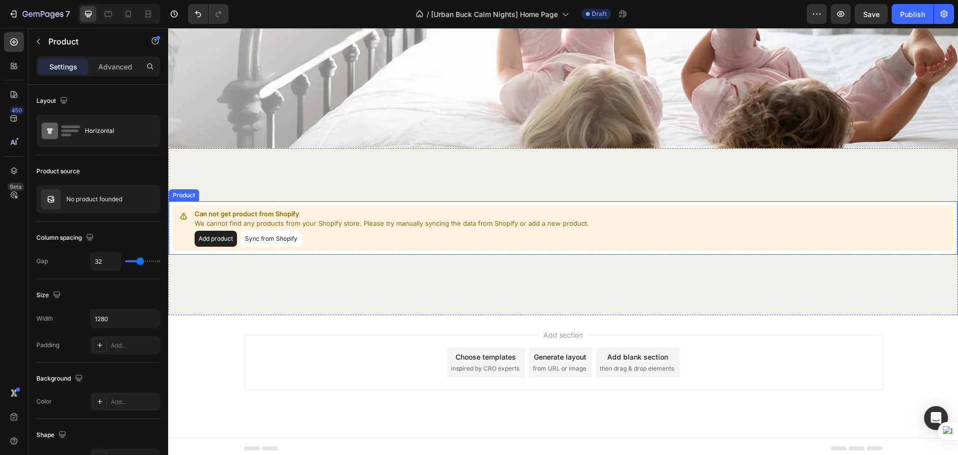
click at [283, 237] on button "Sync from Shopify" at bounding box center [271, 239] width 60 height 16
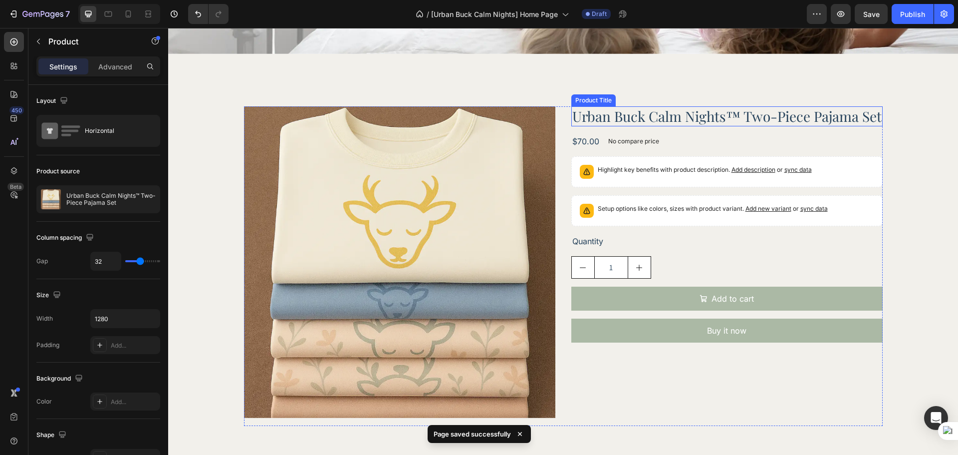
scroll to position [503, 0]
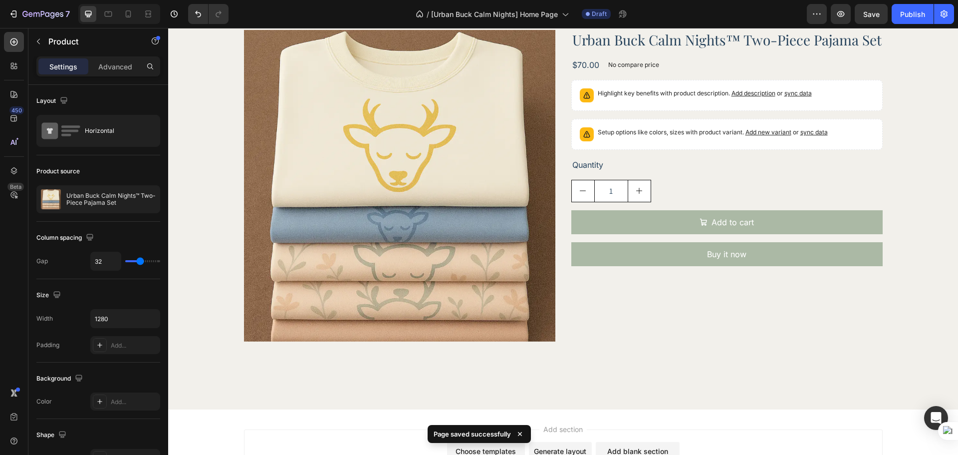
click at [576, 331] on div "Urban Buck Calm Nights™ Two-Piece Pajama Set Product Title $70.00 Product Price…" at bounding box center [726, 189] width 311 height 319
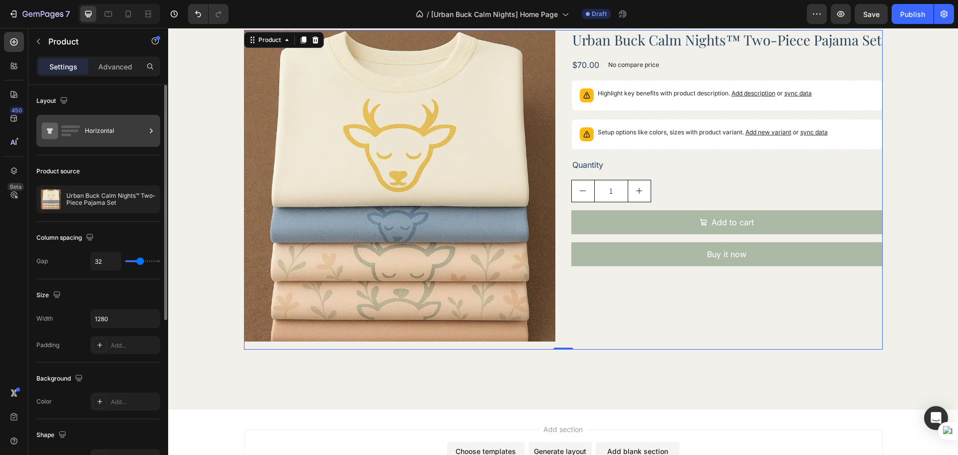
click at [106, 131] on div "Horizontal" at bounding box center [115, 130] width 61 height 23
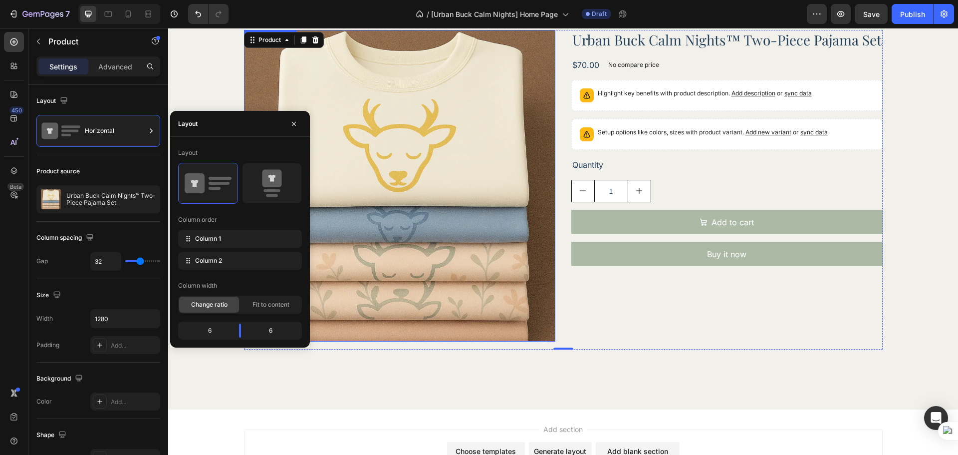
click at [482, 304] on img at bounding box center [399, 185] width 311 height 311
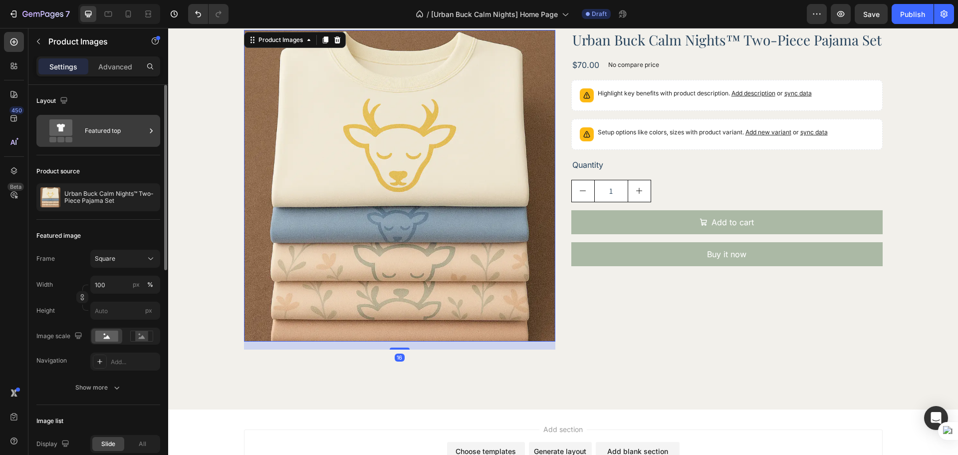
click at [123, 126] on div "Featured top" at bounding box center [115, 130] width 61 height 23
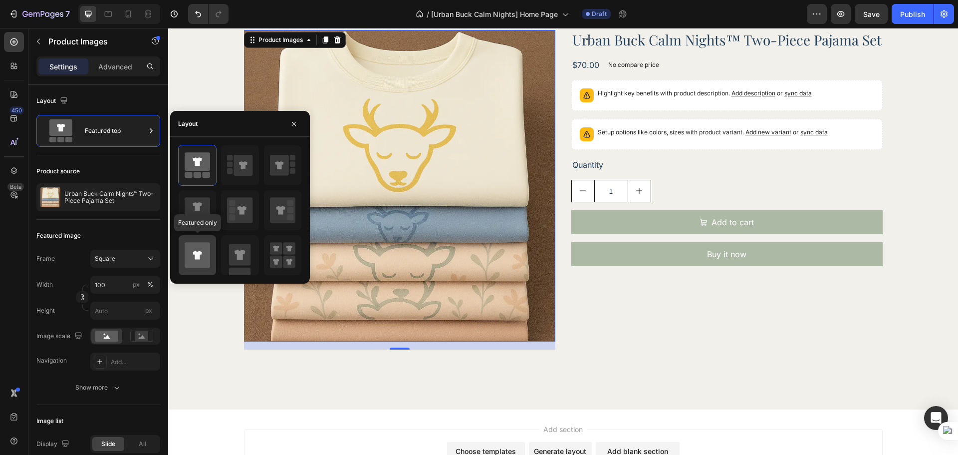
click at [191, 256] on icon at bounding box center [197, 254] width 25 height 25
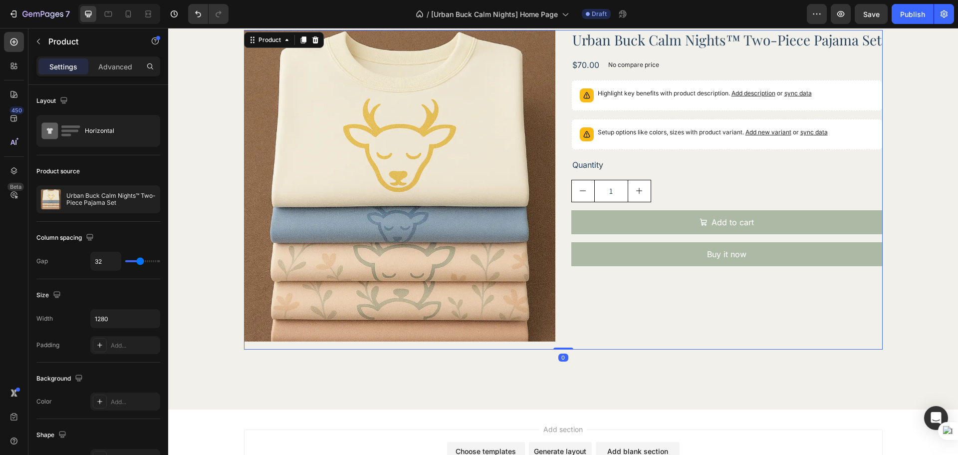
click at [669, 316] on div "Urban Buck Calm Nights™ Two-Piece Pajama Set Product Title $70.00 Product Price…" at bounding box center [726, 189] width 311 height 319
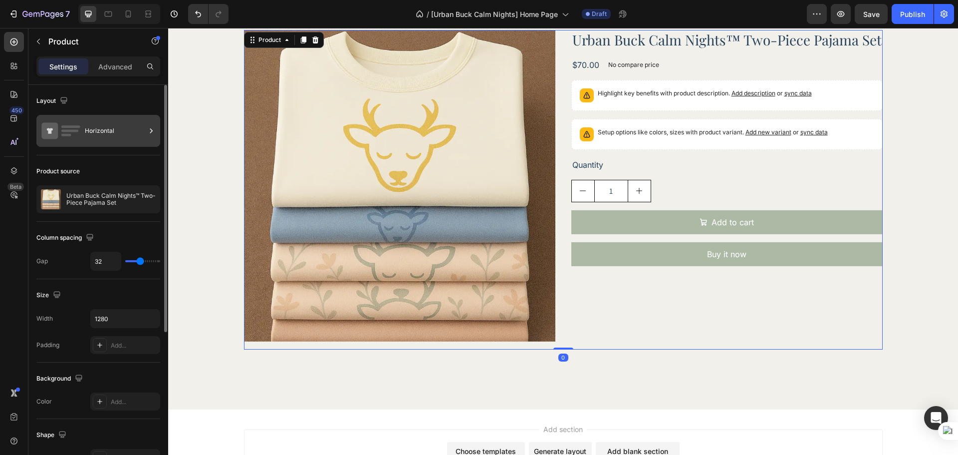
click at [107, 130] on div "Horizontal" at bounding box center [115, 130] width 61 height 23
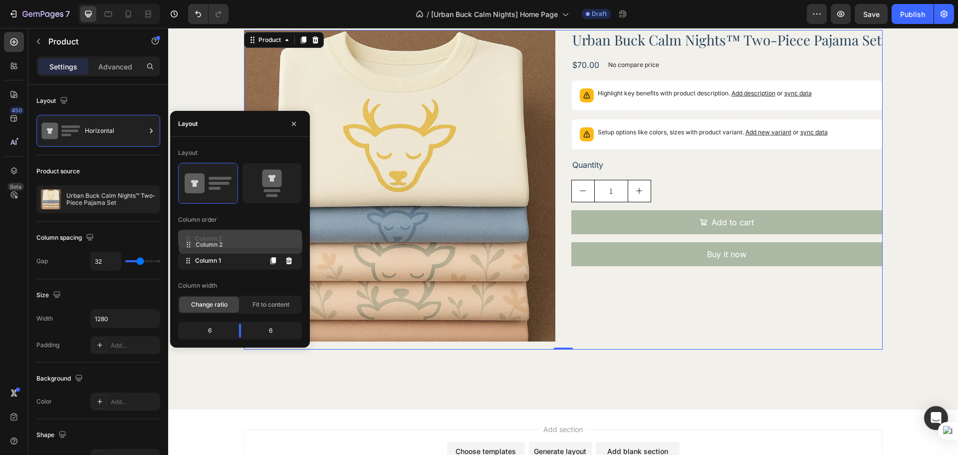
drag, startPoint x: 235, startPoint y: 256, endPoint x: 235, endPoint y: 240, distance: 16.0
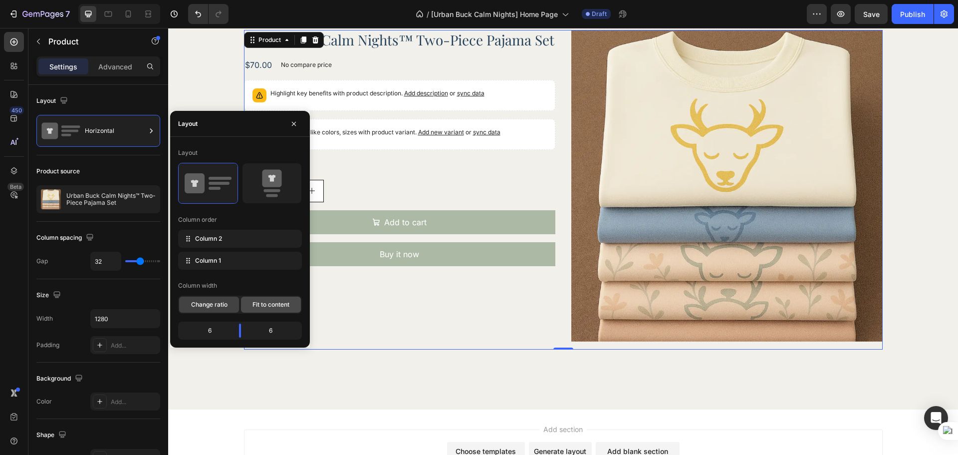
click at [271, 311] on div "Fit to content" at bounding box center [271, 304] width 60 height 16
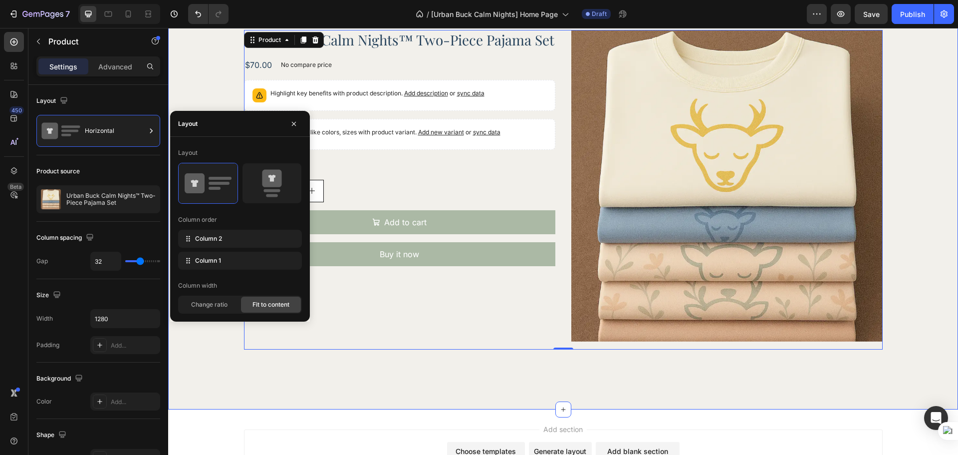
click at [443, 388] on div "Product Images Urban Buck Calm Nights™ Two-Piece Pajama Set Product Title $70.0…" at bounding box center [563, 194] width 790 height 432
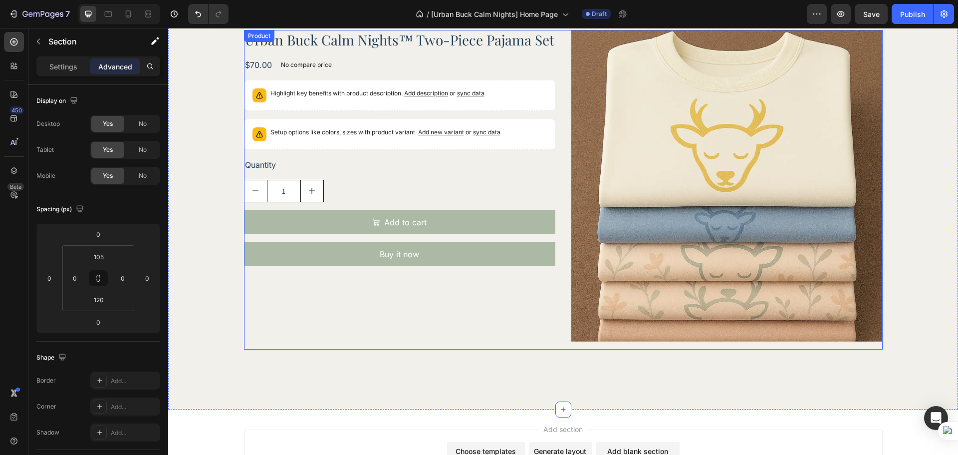
click at [474, 335] on div "Urban Buck Calm Nights™ Two-Piece Pajama Set Product Title $70.00 Product Price…" at bounding box center [399, 189] width 311 height 319
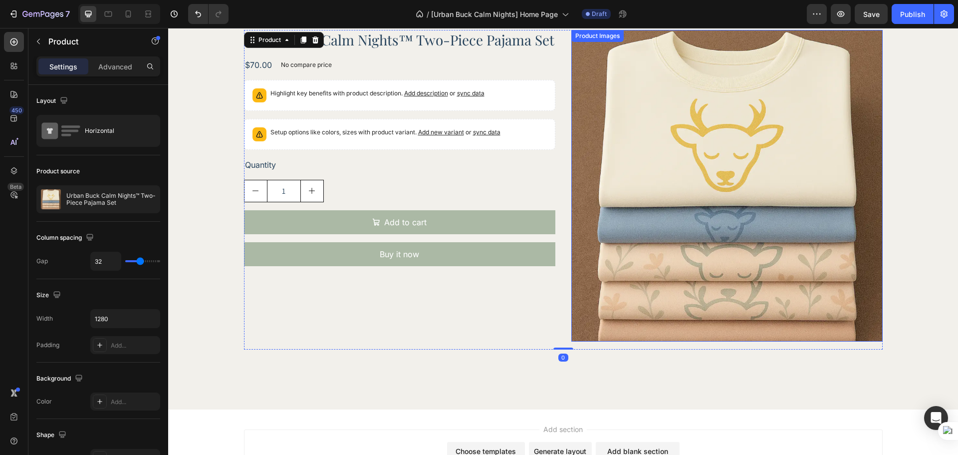
click at [630, 318] on img at bounding box center [726, 185] width 311 height 311
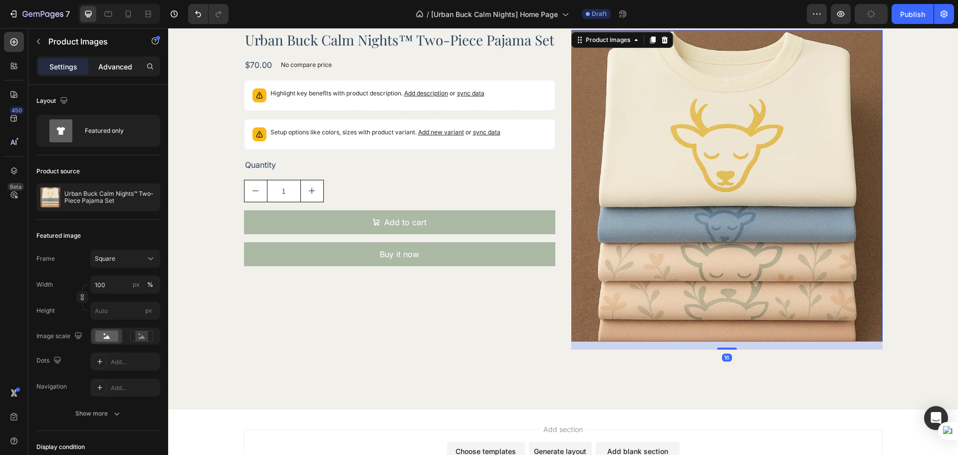
click at [116, 64] on p "Advanced" at bounding box center [115, 66] width 34 height 10
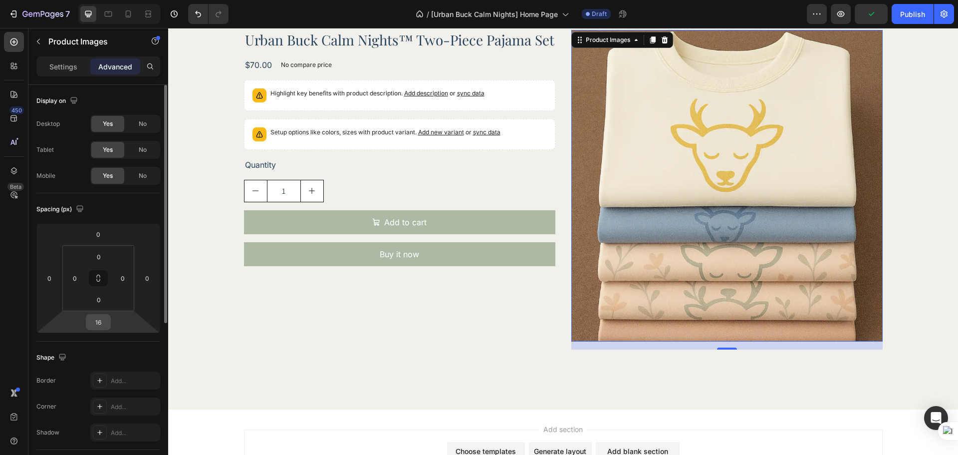
click at [98, 324] on input "16" at bounding box center [98, 321] width 20 height 15
type input "0"
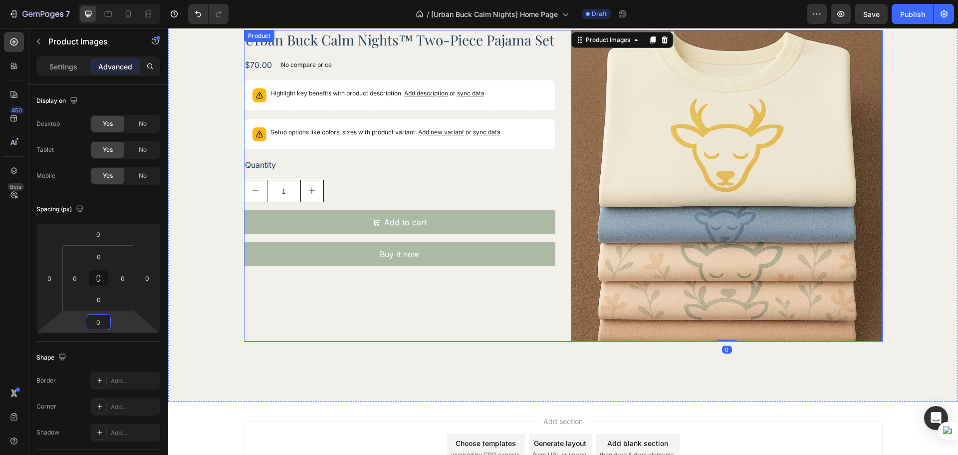
click at [435, 321] on div "Urban Buck Calm Nights™ Two-Piece Pajama Set Product Title $70.00 Product Price…" at bounding box center [399, 185] width 311 height 311
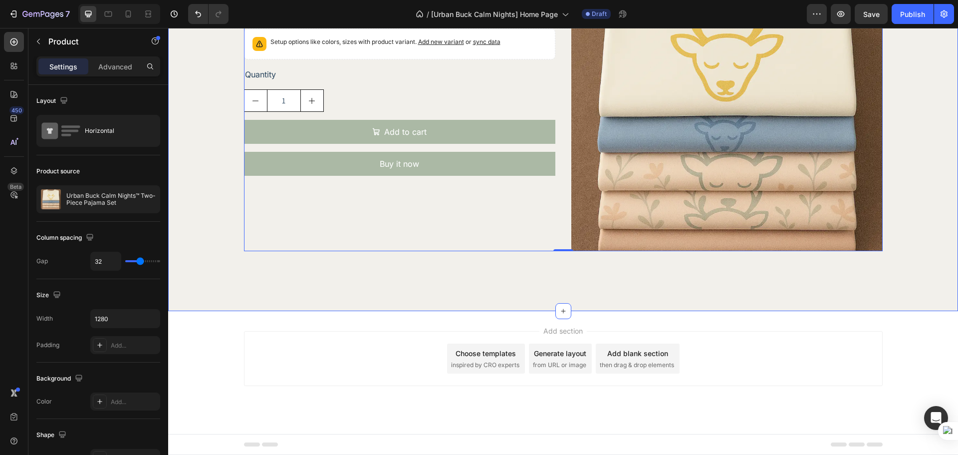
scroll to position [432, 0]
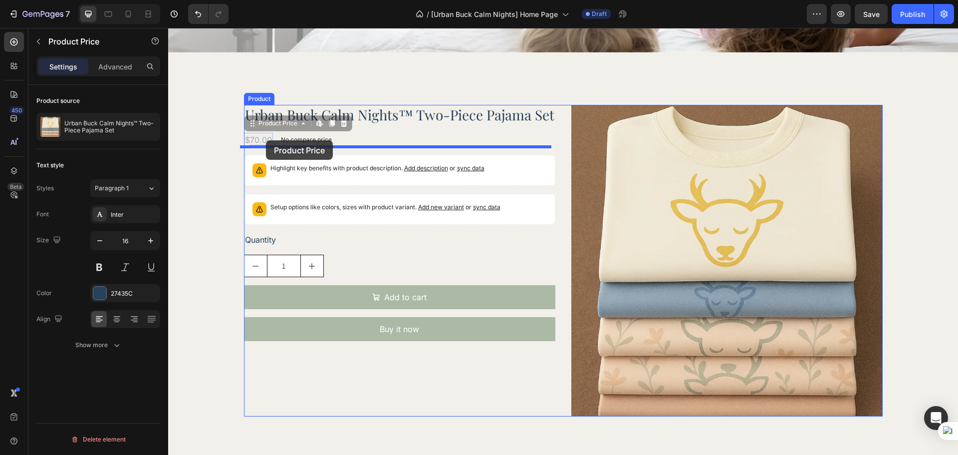
drag, startPoint x: 262, startPoint y: 151, endPoint x: 266, endPoint y: 140, distance: 11.7
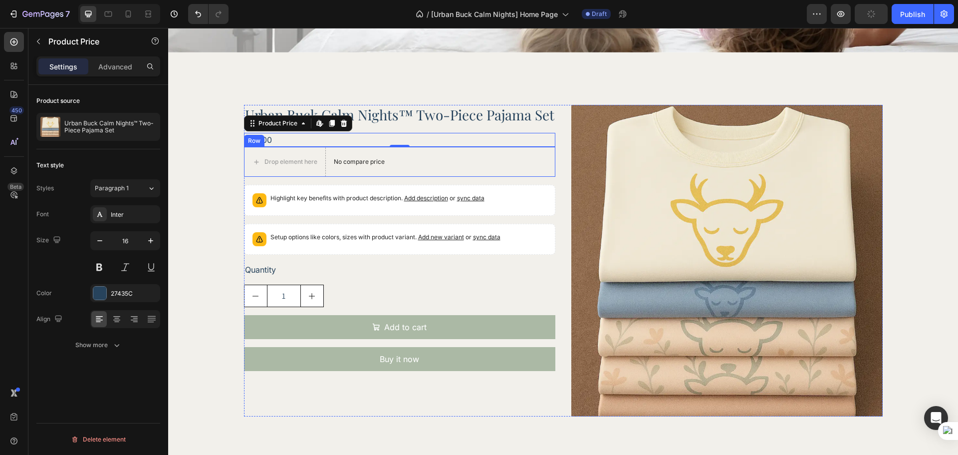
click at [393, 177] on div "Drop element here No compare price Product Price Row" at bounding box center [399, 162] width 311 height 30
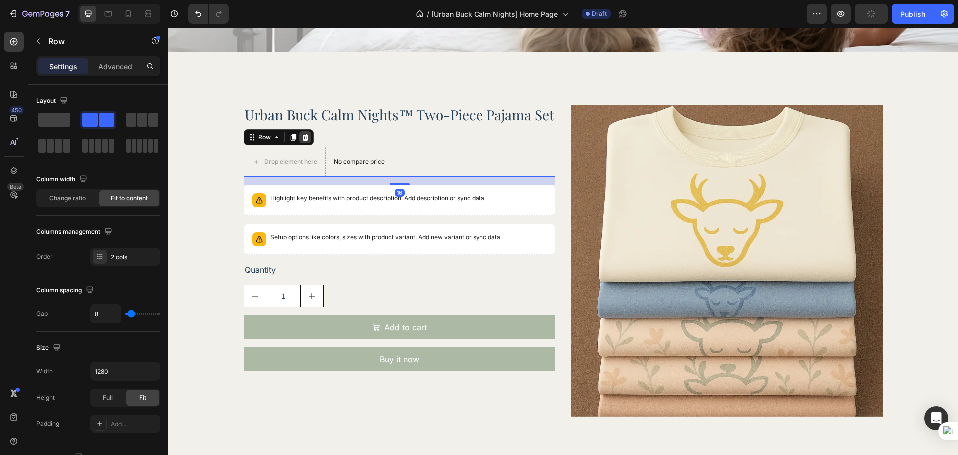
click at [301, 141] on icon at bounding box center [305, 137] width 8 height 8
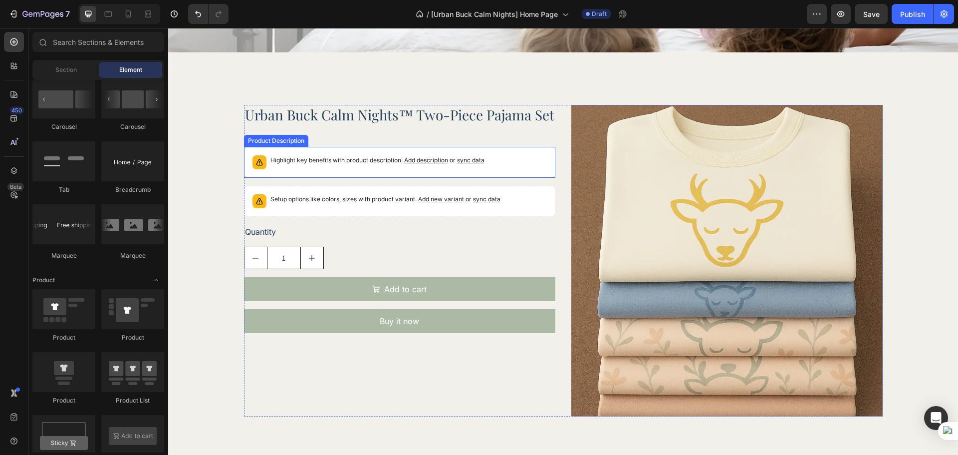
click at [297, 169] on div "Highlight key benefits with product description. Add description or sync data" at bounding box center [377, 162] width 214 height 14
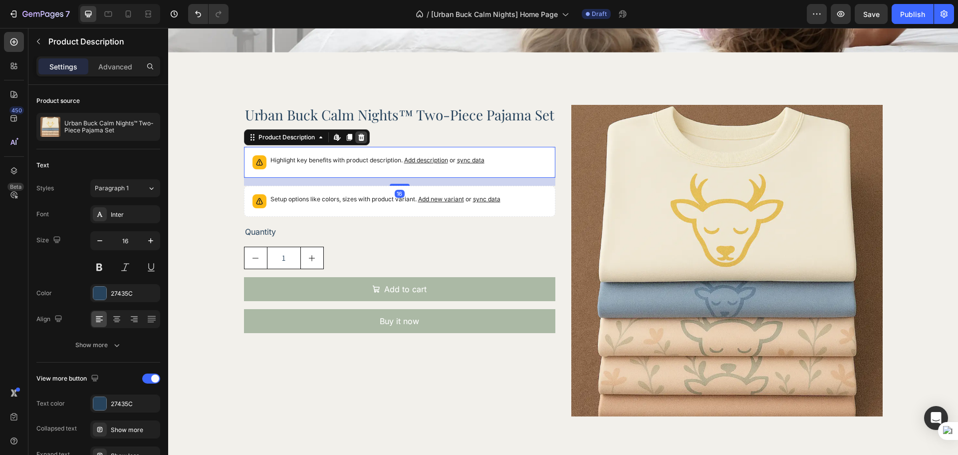
click at [357, 141] on icon at bounding box center [361, 137] width 8 height 8
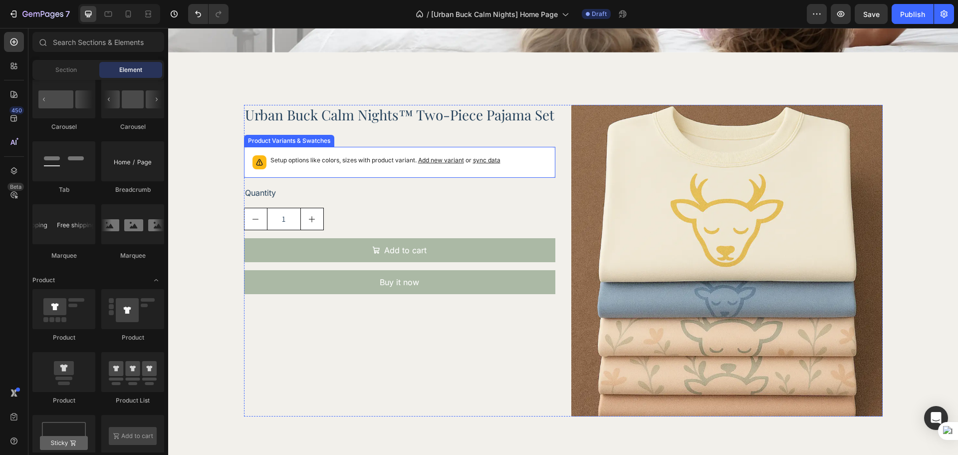
click at [334, 165] on p "Setup options like colors, sizes with product variant. Add new variant or sync …" at bounding box center [385, 160] width 230 height 10
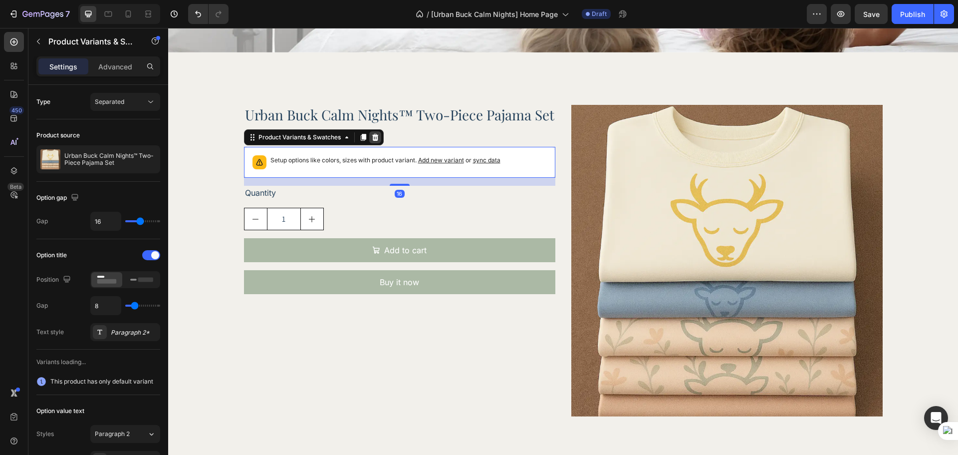
click at [373, 141] on icon at bounding box center [375, 137] width 6 height 7
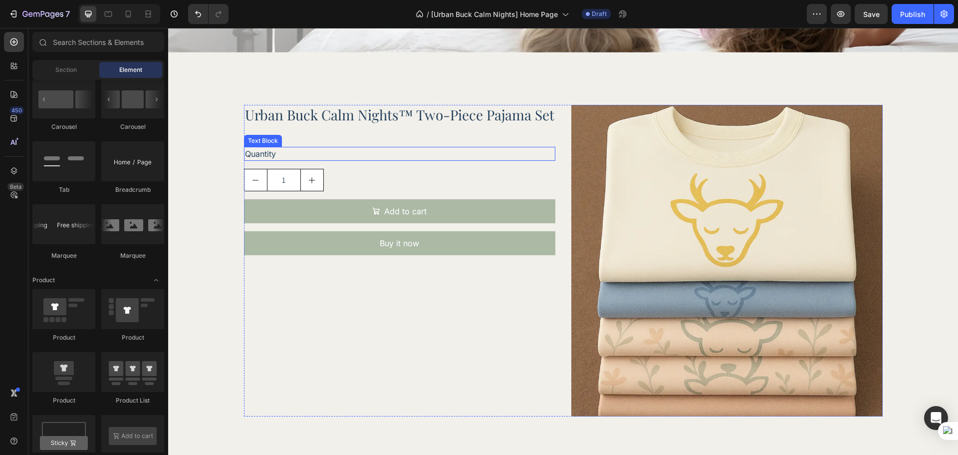
click at [368, 161] on div "Quantity" at bounding box center [399, 154] width 311 height 14
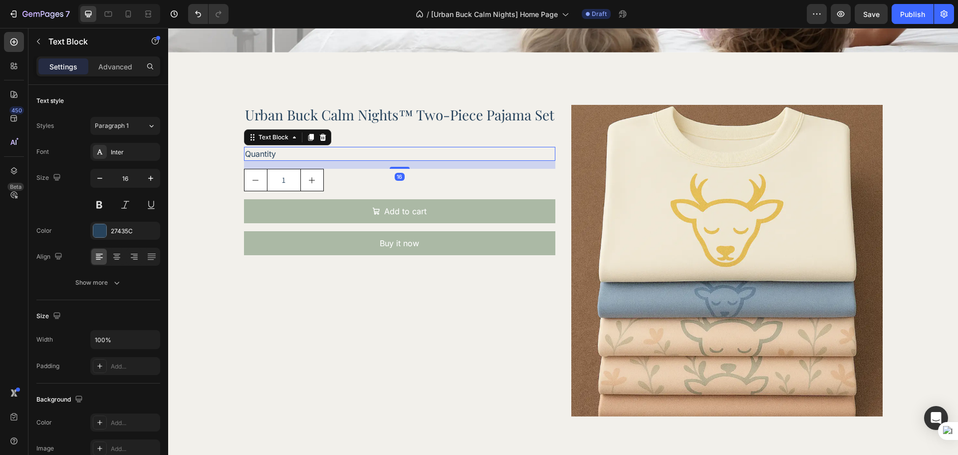
click at [324, 145] on div "Text Block" at bounding box center [287, 137] width 87 height 16
click at [319, 141] on icon at bounding box center [322, 137] width 6 height 7
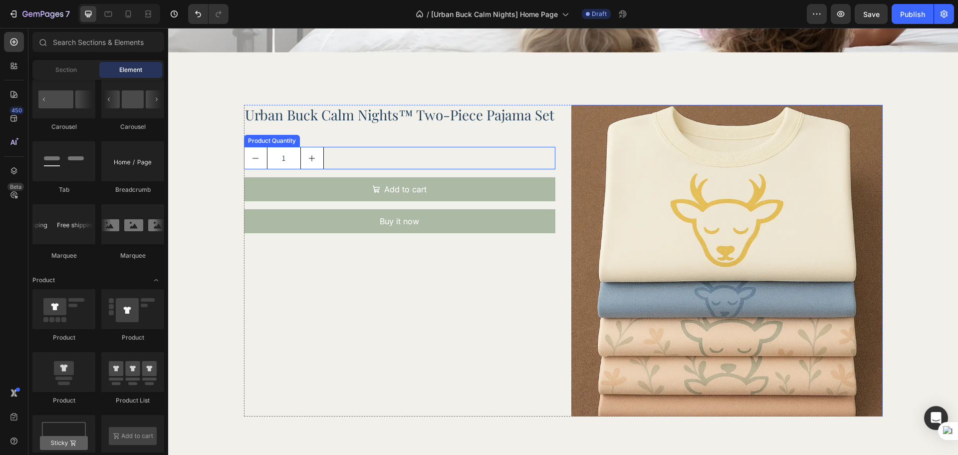
click at [386, 169] on div "1" at bounding box center [399, 158] width 311 height 22
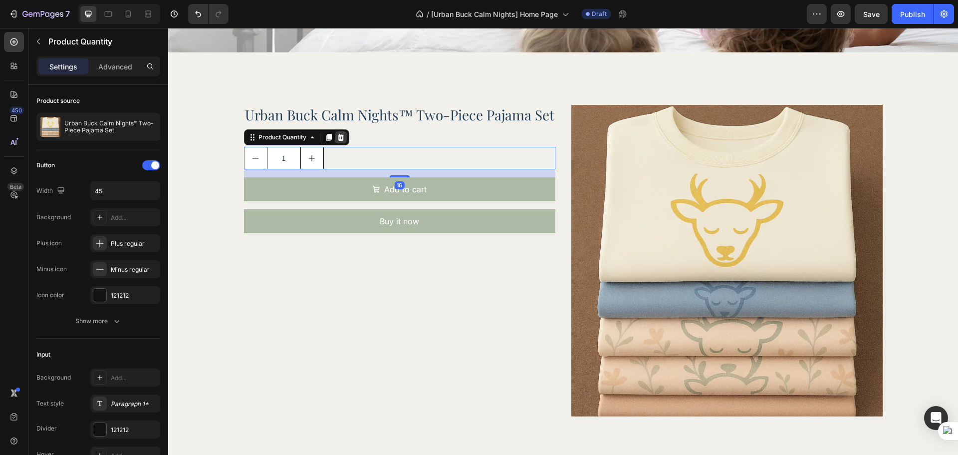
click at [337, 141] on icon at bounding box center [341, 137] width 8 height 8
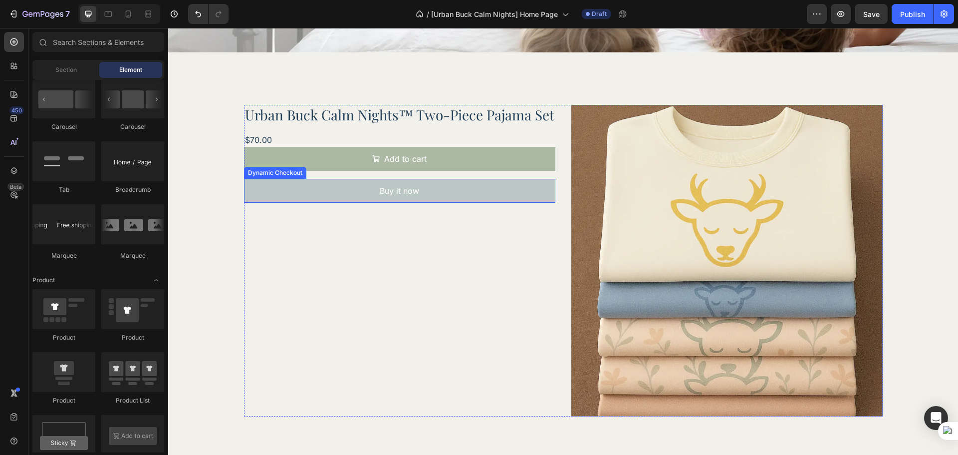
click at [322, 198] on button "Buy it now" at bounding box center [399, 191] width 311 height 24
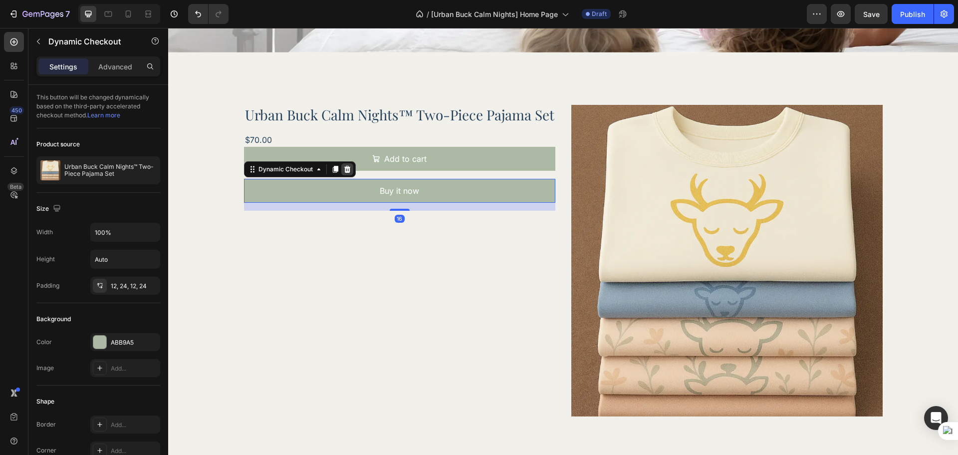
click at [345, 175] on div at bounding box center [347, 169] width 12 height 12
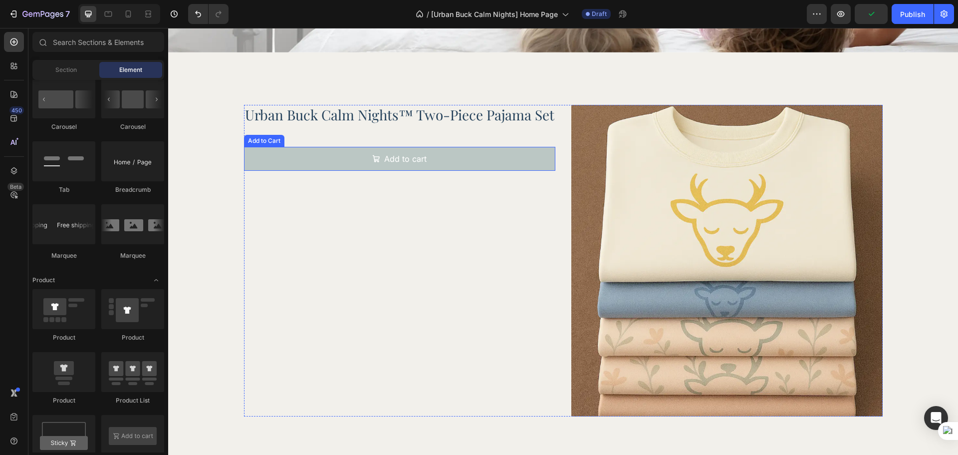
click at [306, 171] on button "Add to cart" at bounding box center [399, 159] width 311 height 24
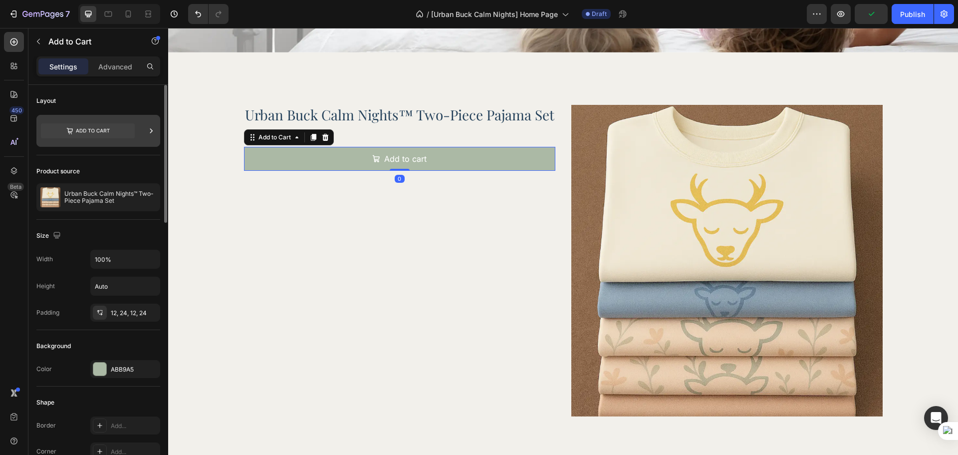
click at [108, 129] on icon at bounding box center [88, 130] width 94 height 15
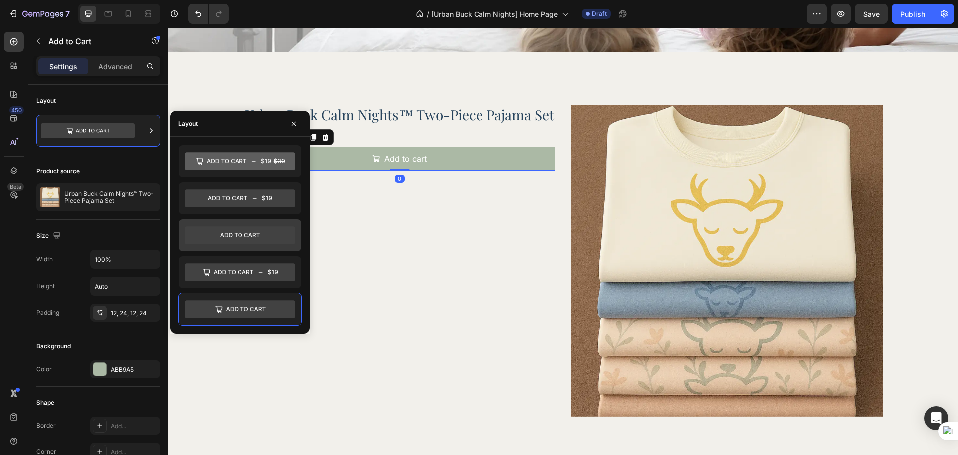
click at [223, 233] on icon at bounding box center [240, 235] width 111 height 18
click at [416, 232] on div "Urban Buck Calm Nights™ Two-Piece Pajama Set Product Title $70.00 Product Price…" at bounding box center [399, 260] width 311 height 311
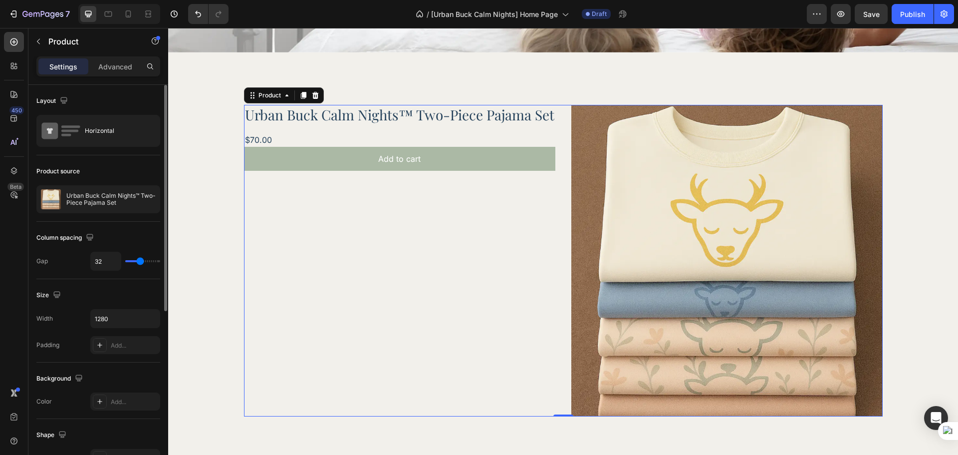
scroll to position [302, 0]
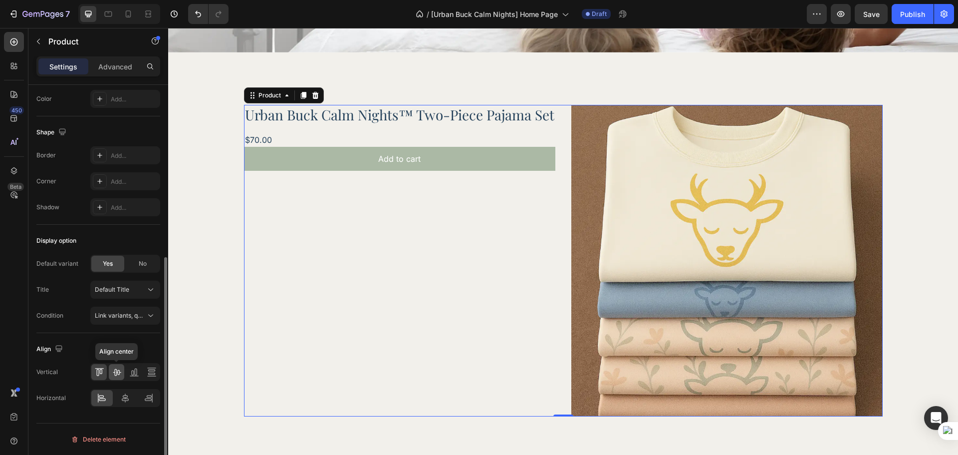
click at [118, 374] on icon at bounding box center [117, 372] width 10 height 10
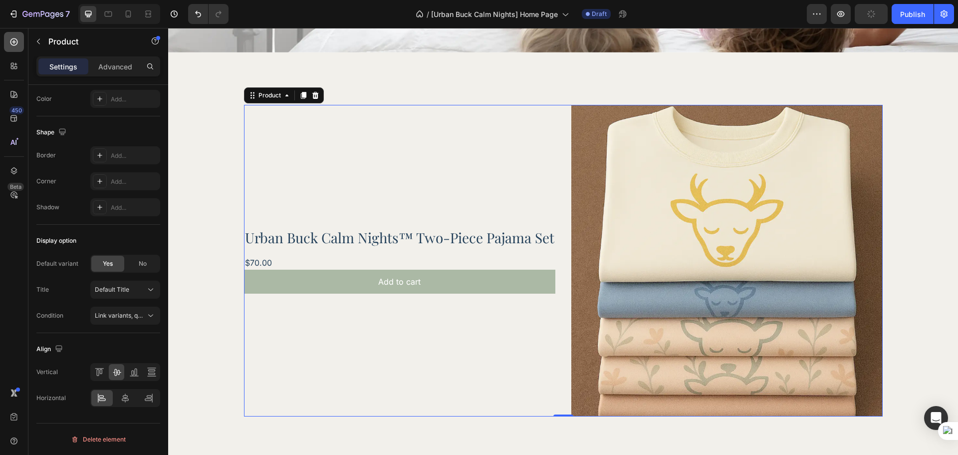
click at [6, 45] on div at bounding box center [14, 42] width 20 height 20
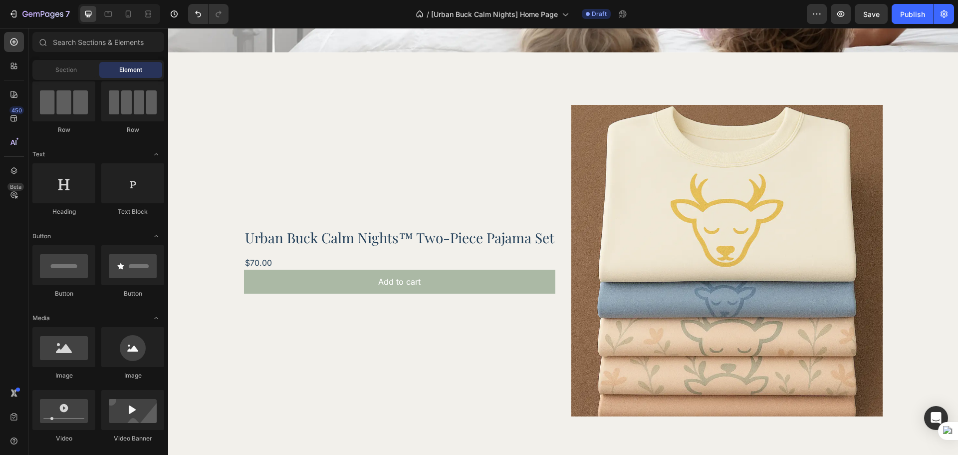
scroll to position [0, 0]
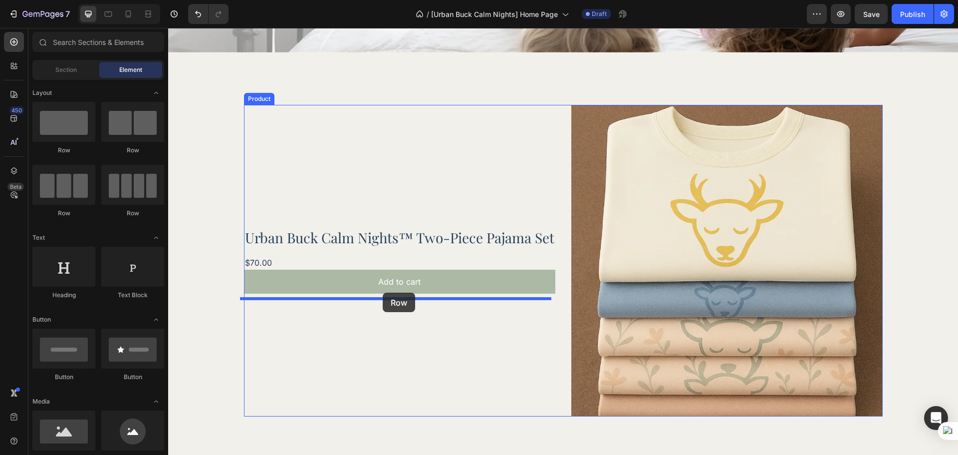
drag, startPoint x: 239, startPoint y: 166, endPoint x: 383, endPoint y: 292, distance: 192.0
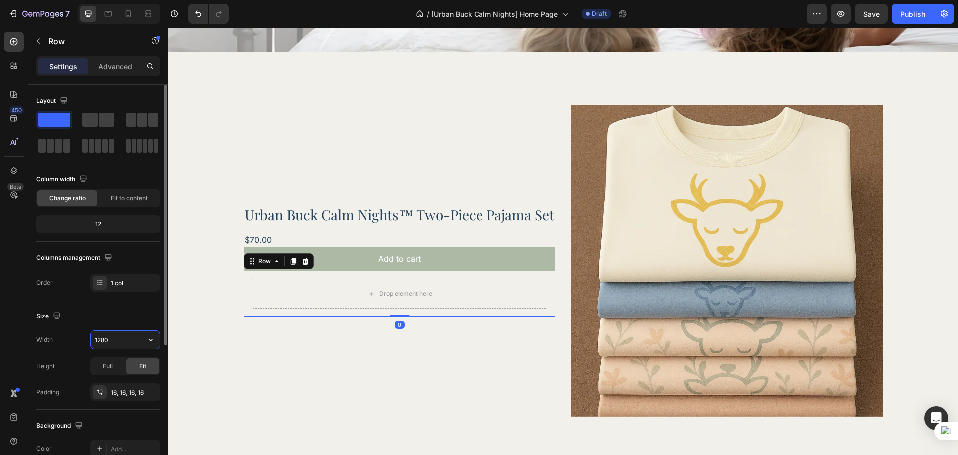
click at [92, 346] on input "1280" at bounding box center [125, 339] width 69 height 18
type input "620"
click at [105, 313] on div "Size" at bounding box center [98, 316] width 124 height 16
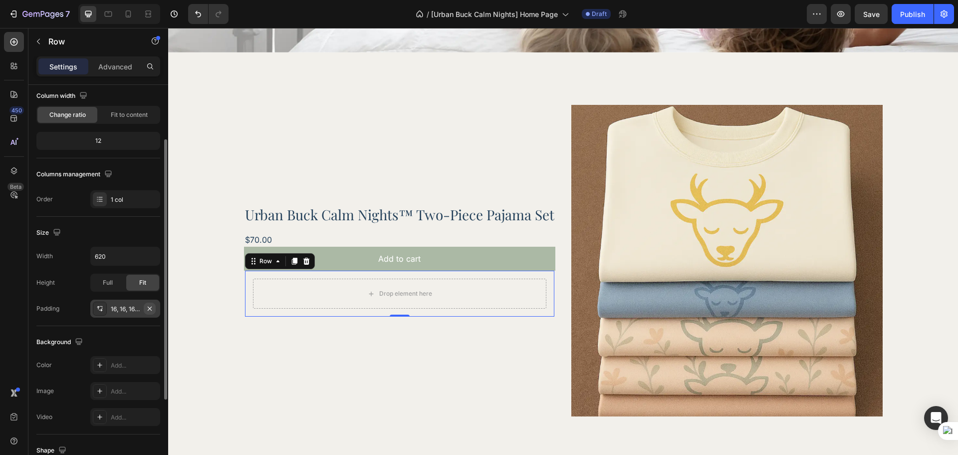
click at [151, 313] on button "button" at bounding box center [150, 308] width 12 height 12
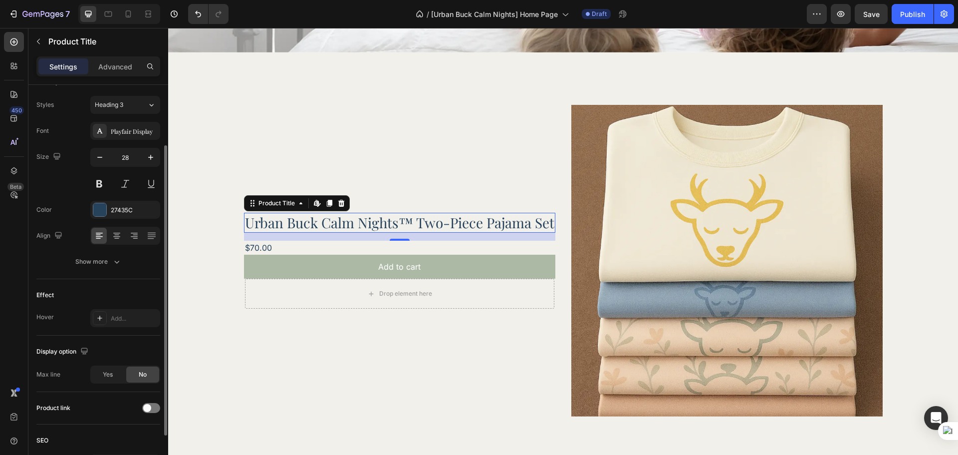
scroll to position [0, 0]
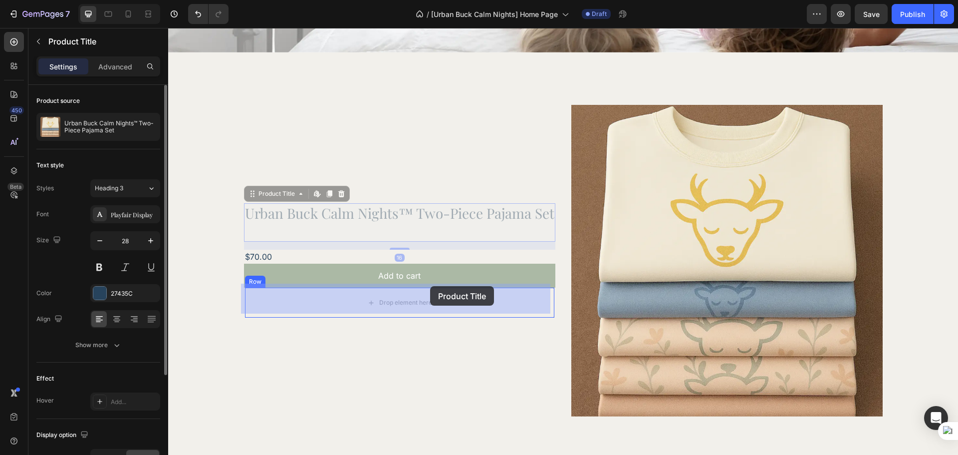
drag, startPoint x: 440, startPoint y: 216, endPoint x: 430, endPoint y: 286, distance: 70.6
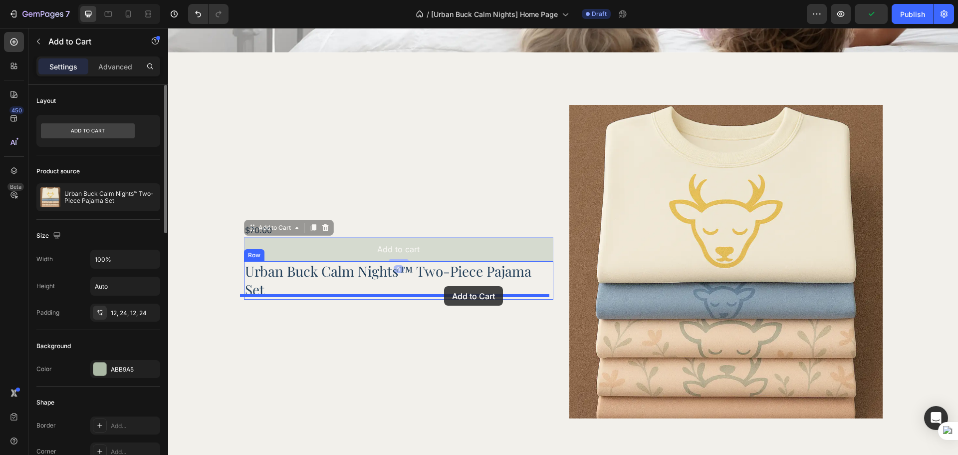
drag, startPoint x: 442, startPoint y: 246, endPoint x: 444, endPoint y: 286, distance: 40.5
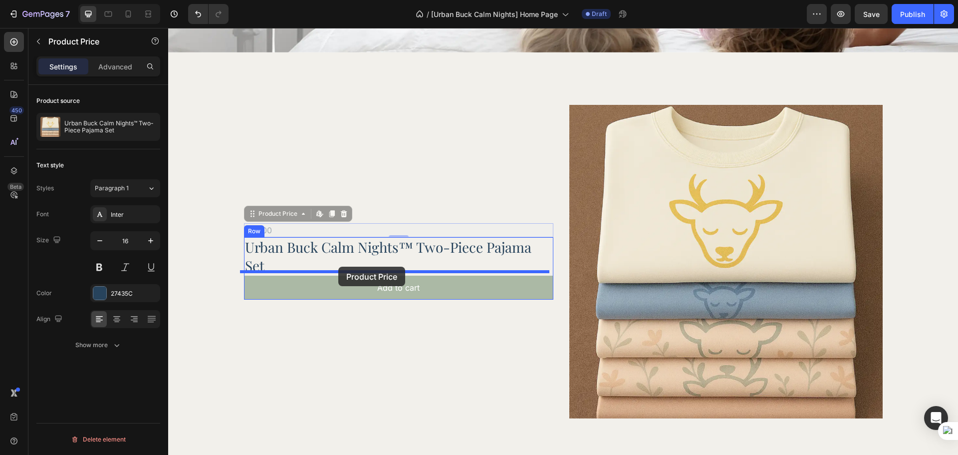
drag, startPoint x: 332, startPoint y: 228, endPoint x: 338, endPoint y: 266, distance: 38.9
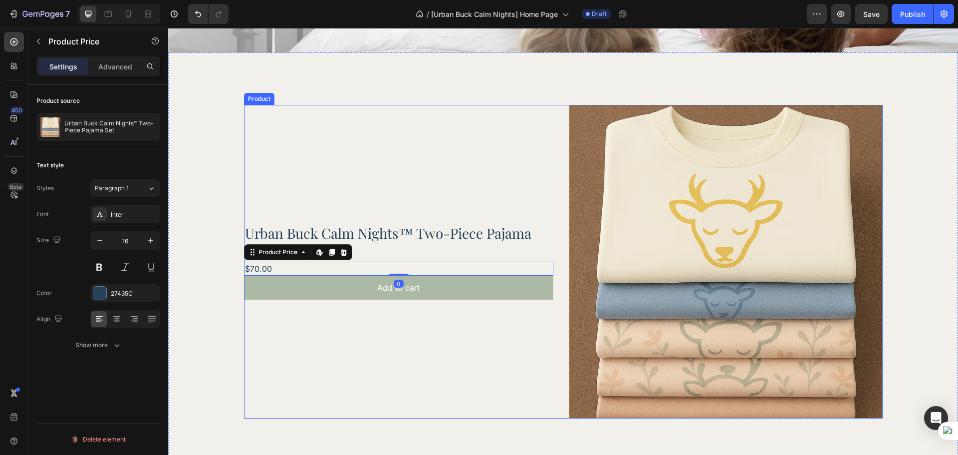
click at [470, 342] on div "Urban Buck Calm Nights™ Two-Piece Pajama Set Product Title $70.00 Product Price…" at bounding box center [398, 261] width 309 height 313
click at [438, 261] on div "$70.00" at bounding box center [398, 268] width 309 height 14
click at [13, 172] on icon at bounding box center [14, 171] width 10 height 10
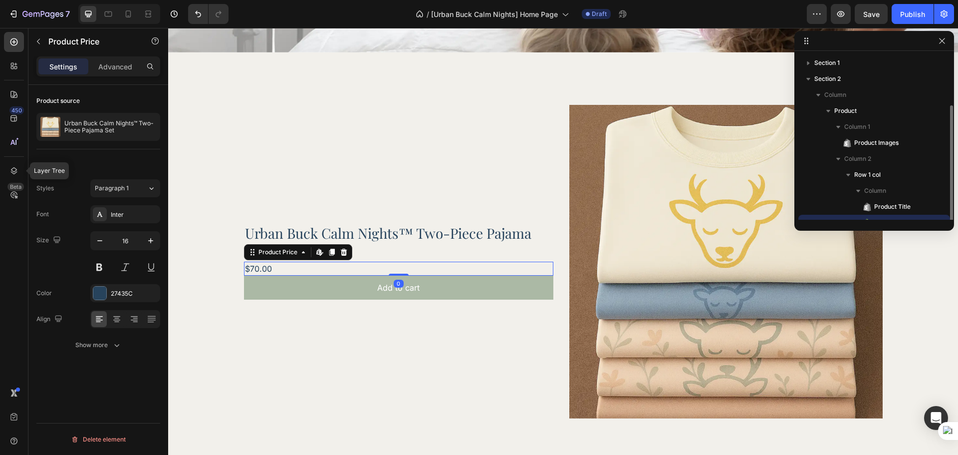
scroll to position [27, 0]
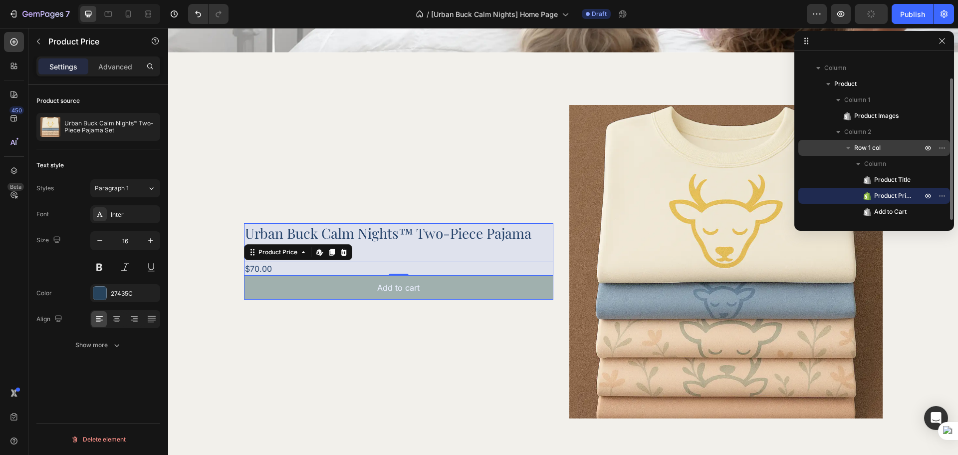
click at [885, 150] on p "Row 1 col" at bounding box center [889, 148] width 70 height 10
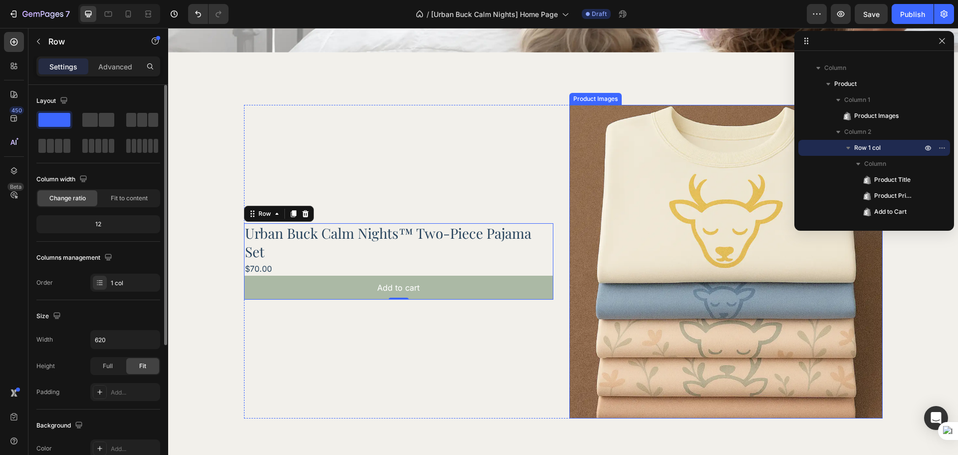
click at [589, 225] on img at bounding box center [725, 261] width 313 height 313
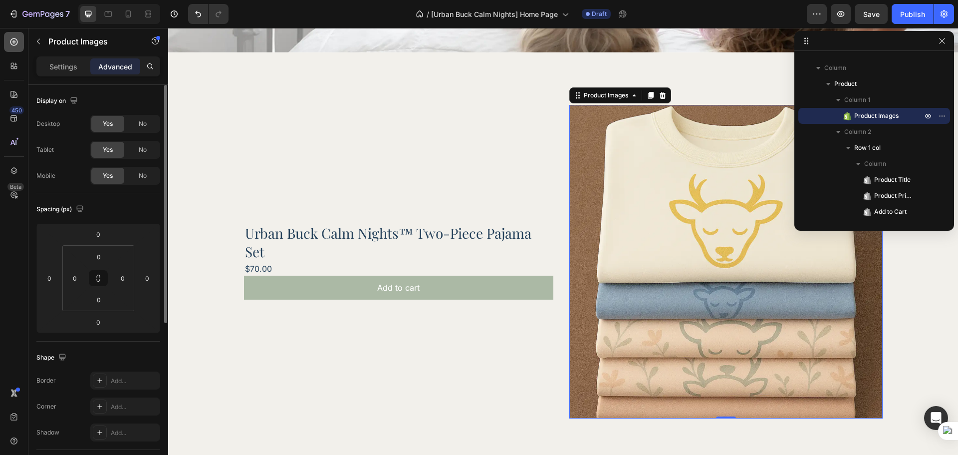
click at [9, 40] on icon at bounding box center [14, 42] width 10 height 10
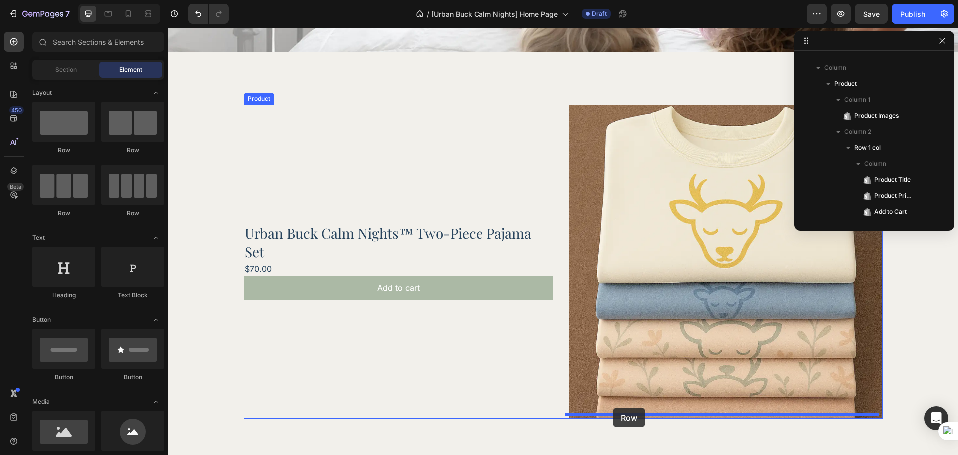
drag, startPoint x: 241, startPoint y: 159, endPoint x: 613, endPoint y: 407, distance: 447.2
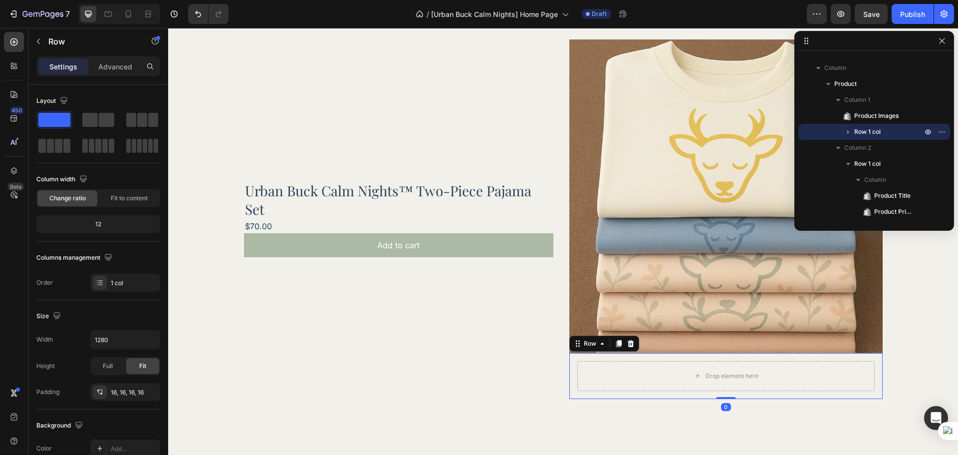
scroll to position [515, 0]
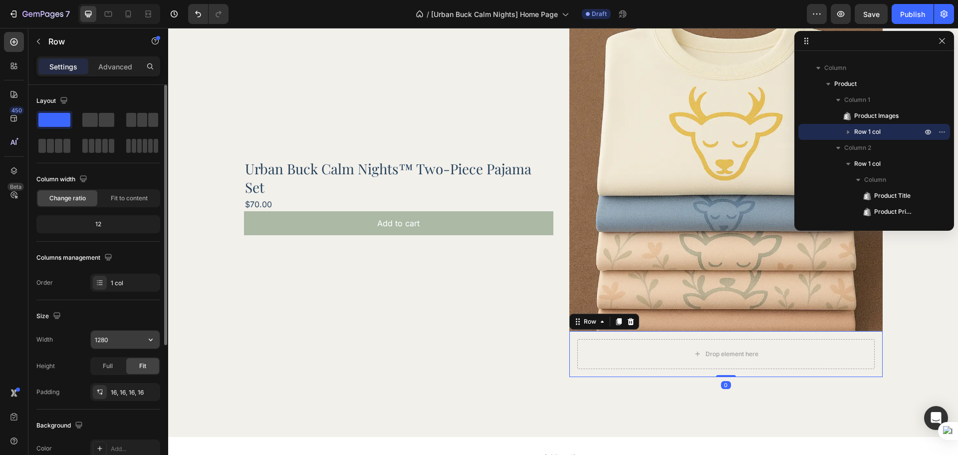
click at [112, 330] on input "1280" at bounding box center [125, 339] width 69 height 18
type input "569"
click at [119, 316] on div "Size" at bounding box center [98, 316] width 124 height 16
click at [148, 395] on icon "button" at bounding box center [150, 392] width 8 height 8
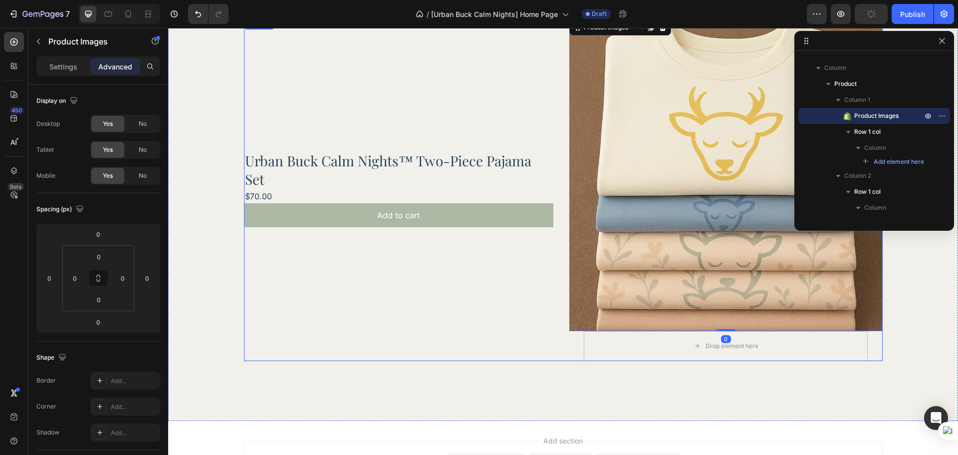
click at [503, 319] on div "Urban Buck Calm Nights™ Two-Piece Pajama Set Product Title $70.00 Product Price…" at bounding box center [398, 188] width 309 height 343
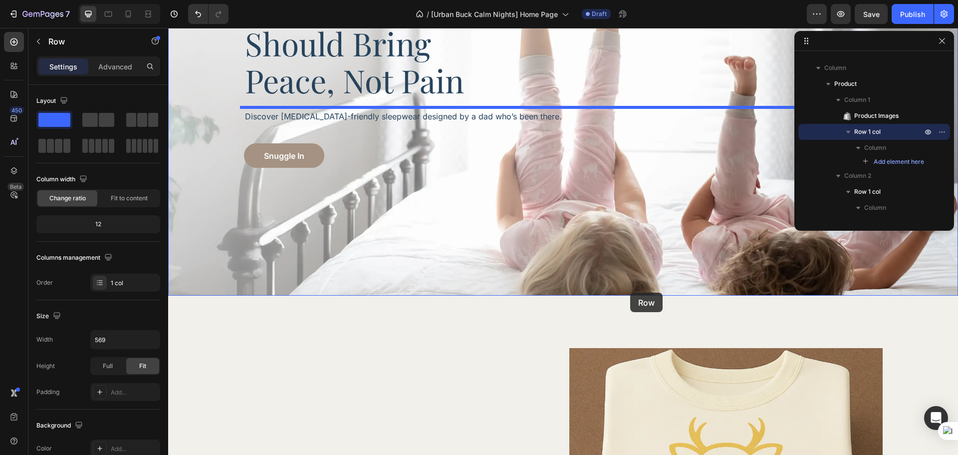
scroll to position [250, 0]
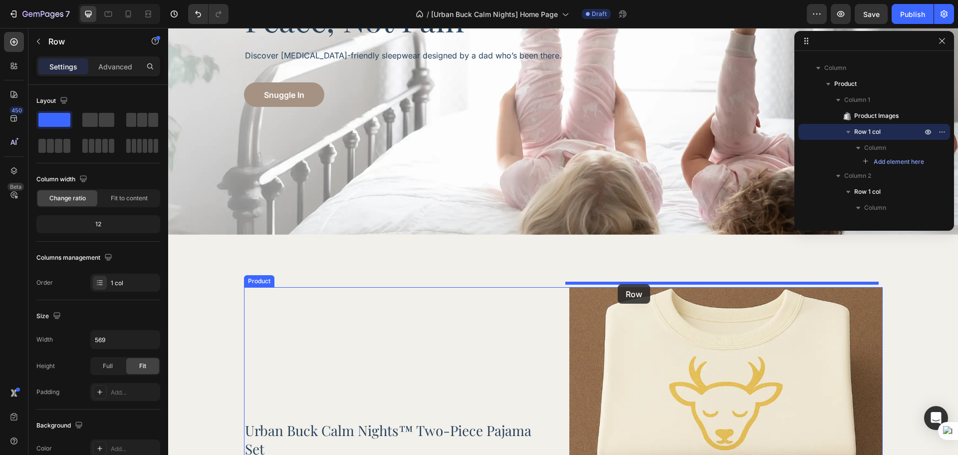
drag, startPoint x: 661, startPoint y: 342, endPoint x: 618, endPoint y: 284, distance: 72.1
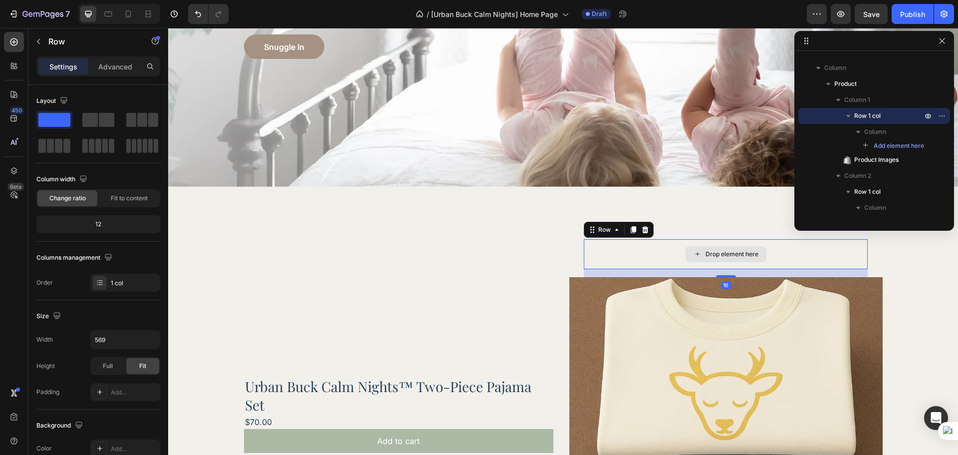
scroll to position [333, 0]
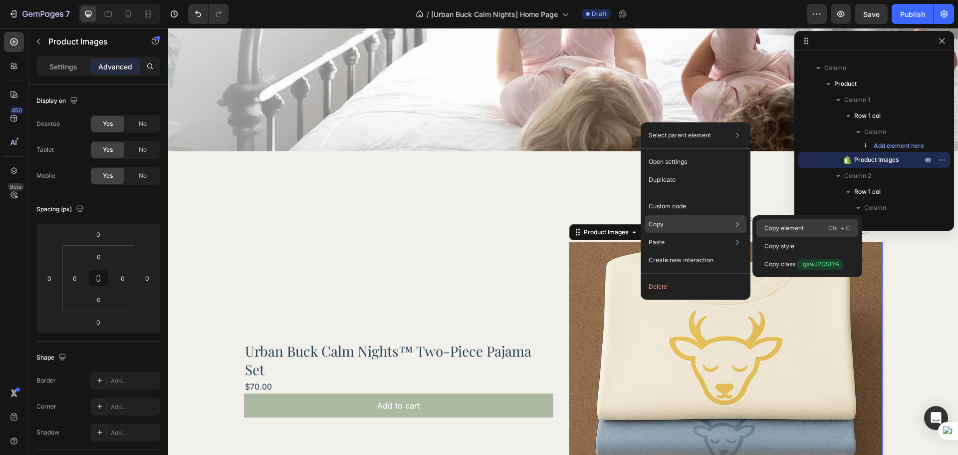
drag, startPoint x: 777, startPoint y: 225, endPoint x: 520, endPoint y: 176, distance: 261.6
click at [777, 225] on p "Copy element" at bounding box center [784, 228] width 39 height 9
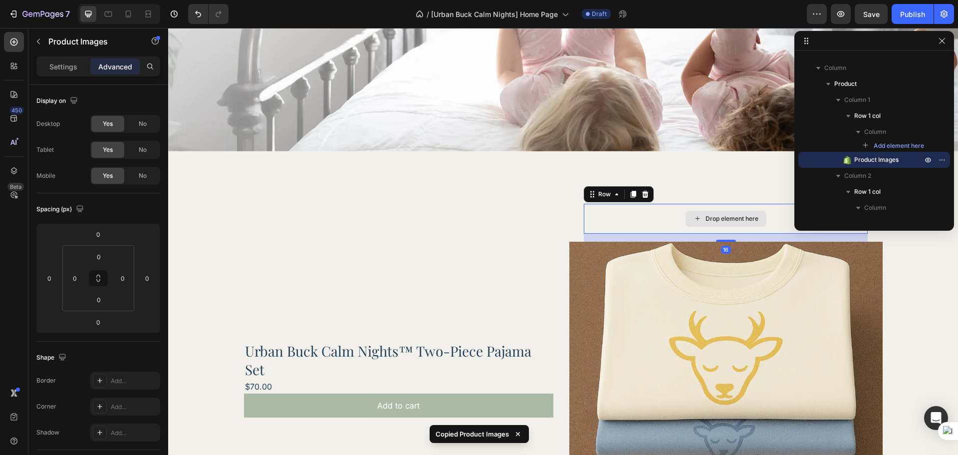
click at [688, 204] on div "Drop element here" at bounding box center [726, 219] width 284 height 30
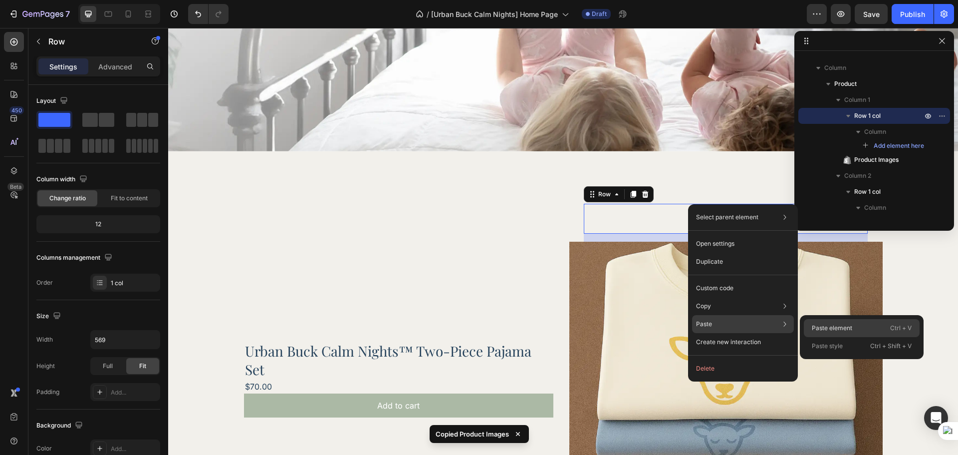
click at [813, 337] on div "Paste element Ctrl + V" at bounding box center [862, 346] width 116 height 18
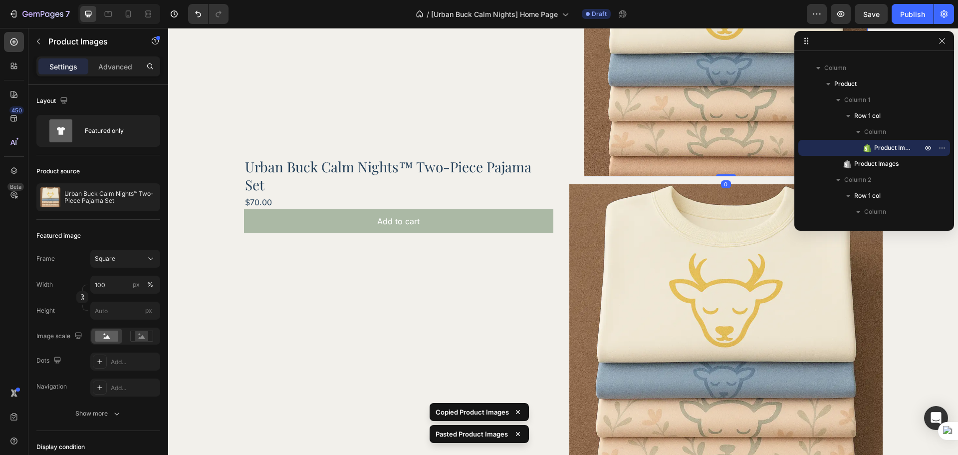
scroll to position [665, 0]
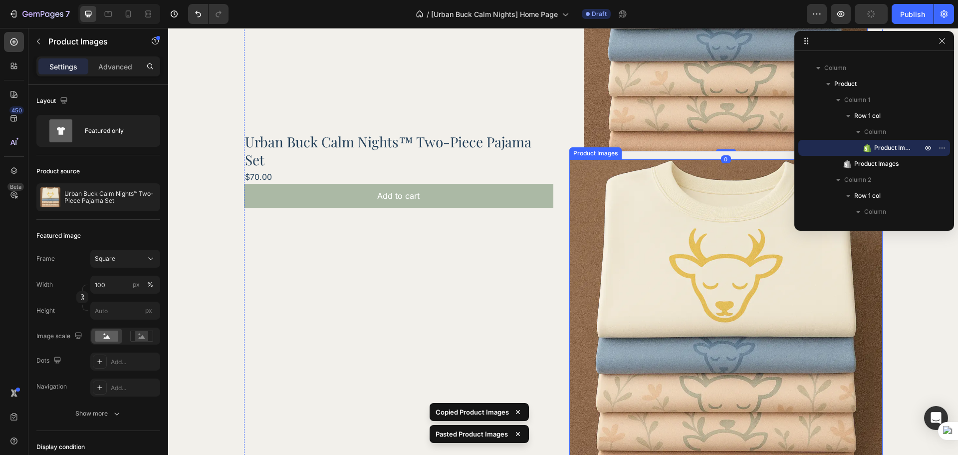
click at [652, 273] on img at bounding box center [725, 315] width 313 height 313
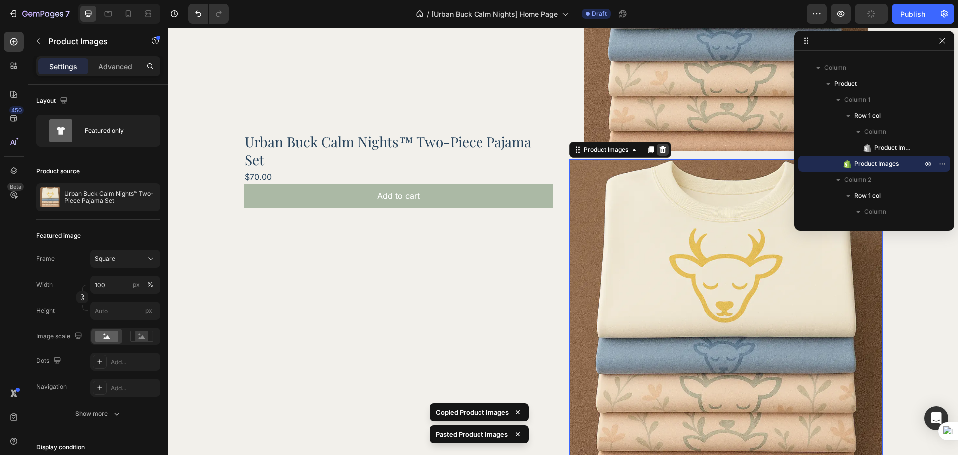
click at [662, 149] on icon at bounding box center [662, 149] width 6 height 7
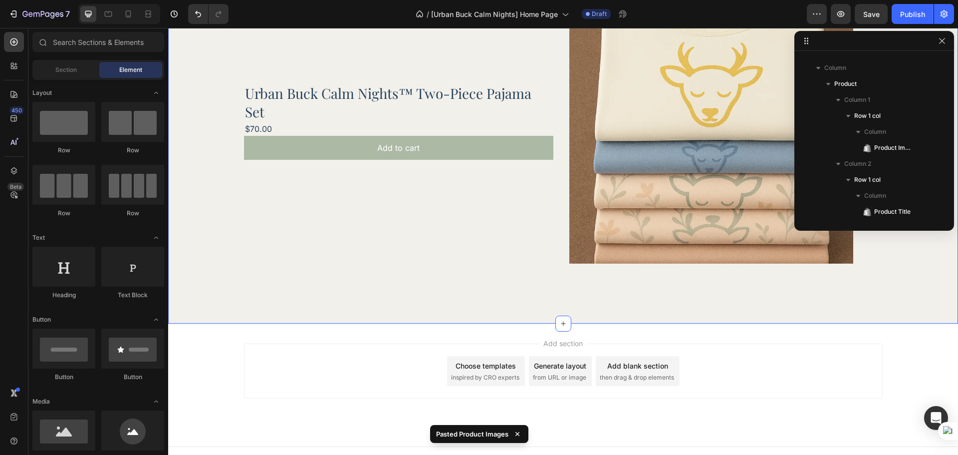
scroll to position [88, 0]
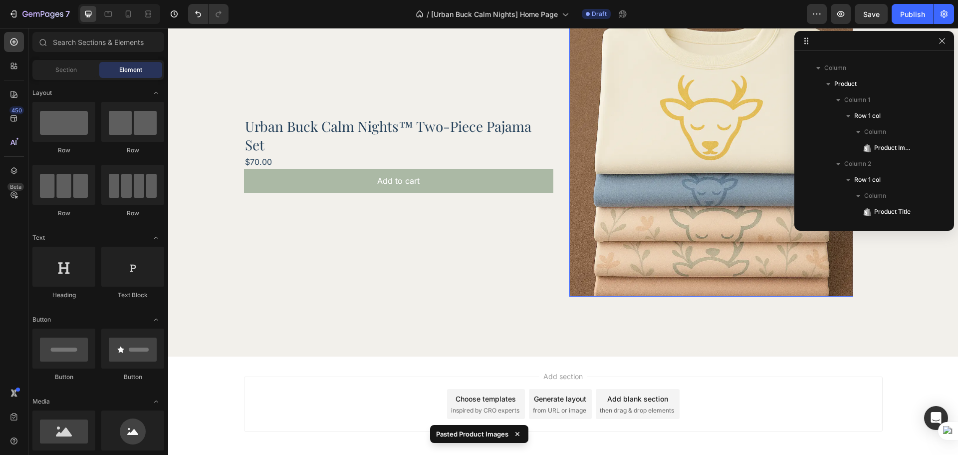
click at [616, 261] on img at bounding box center [711, 154] width 284 height 284
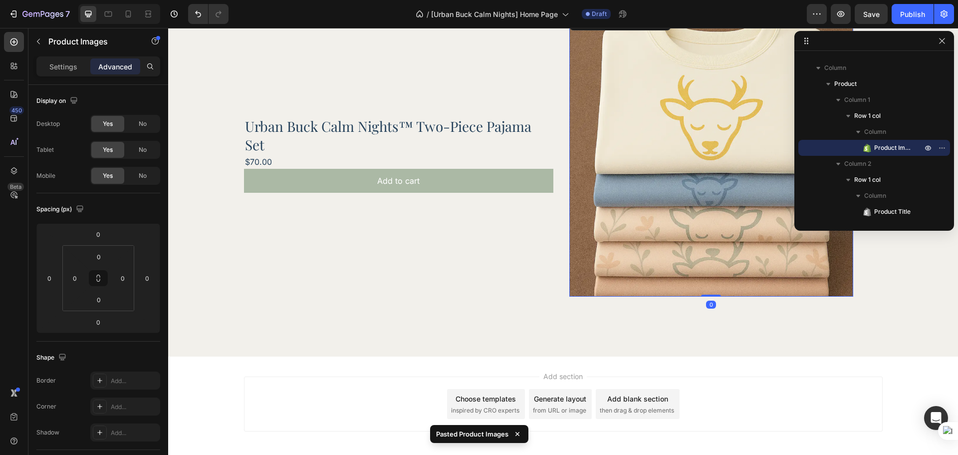
scroll to position [29, 0]
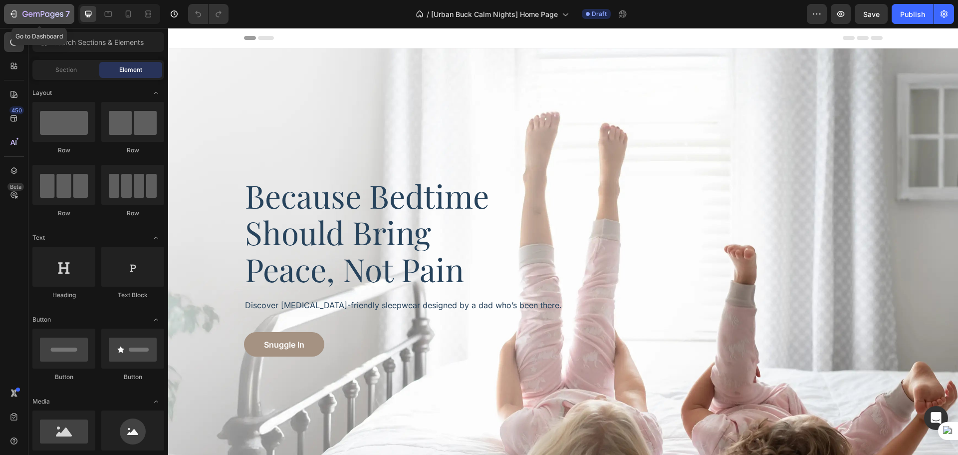
click at [55, 8] on div "7" at bounding box center [45, 14] width 47 height 12
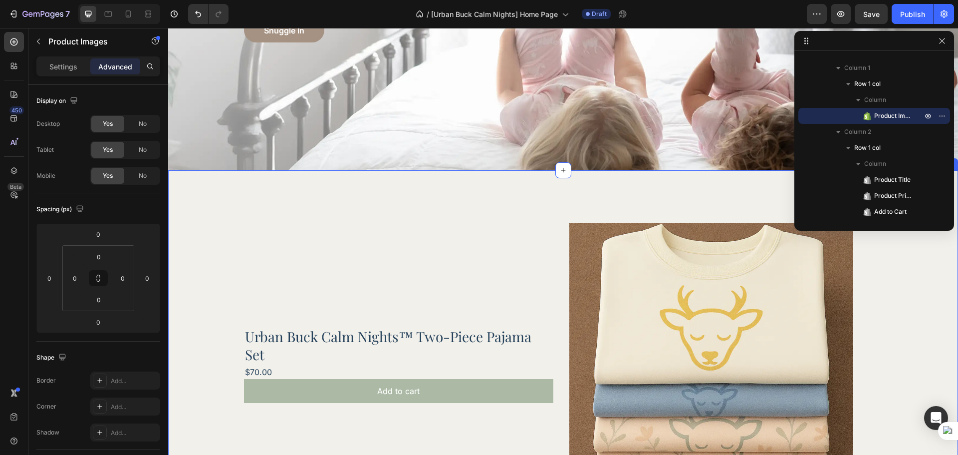
scroll to position [338, 0]
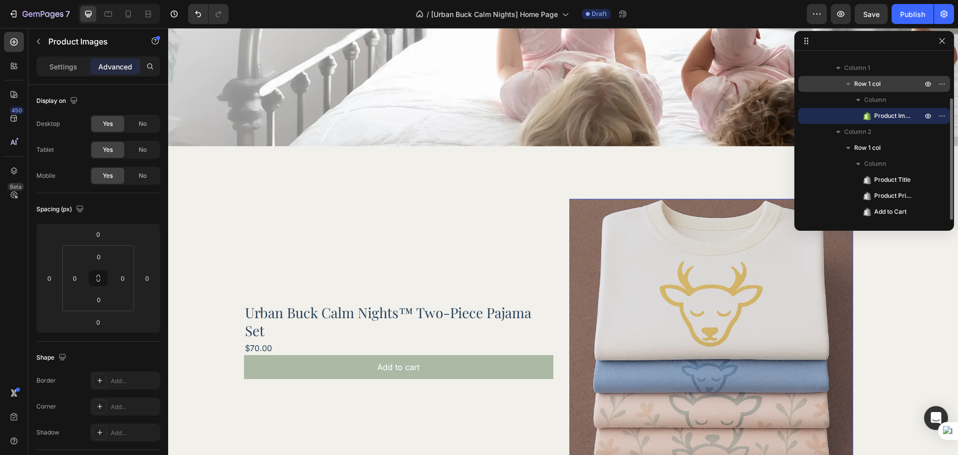
click at [878, 81] on span "Row 1 col" at bounding box center [867, 84] width 26 height 10
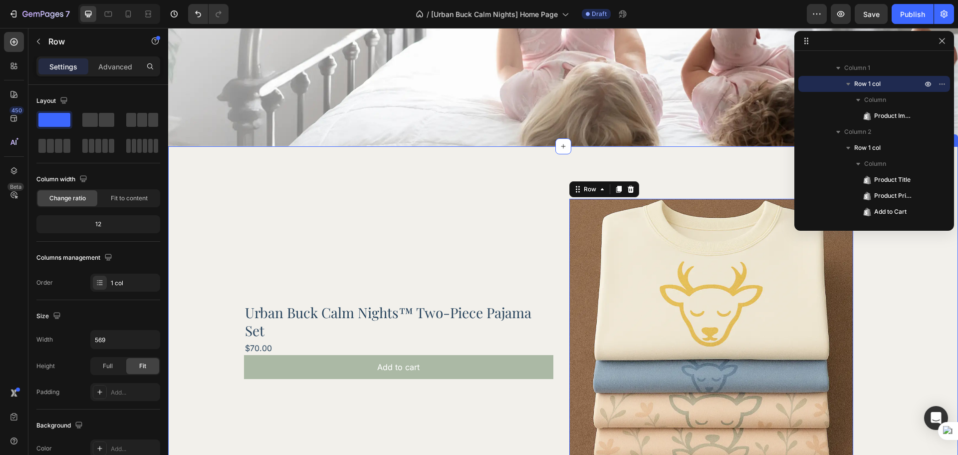
scroll to position [504, 0]
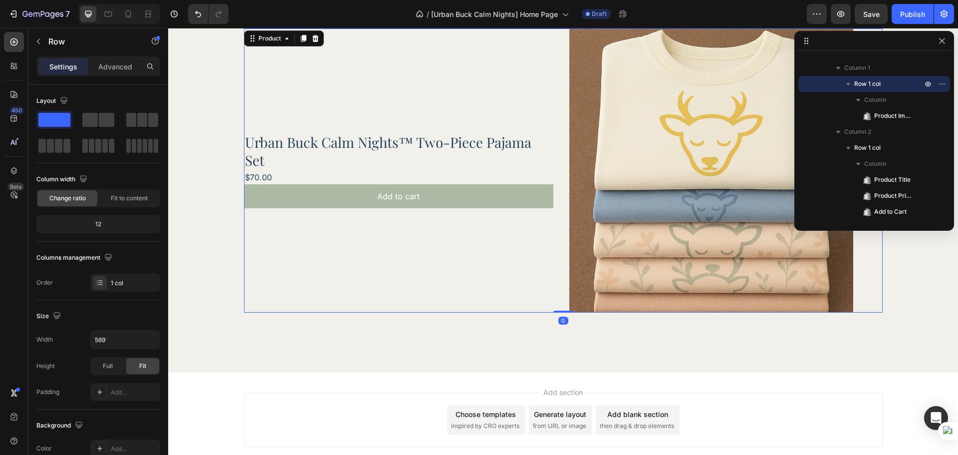
click at [535, 260] on div "Urban Buck Calm Nights™ Two-Piece Pajama Set Product Title $70.00 Product Price…" at bounding box center [398, 170] width 309 height 284
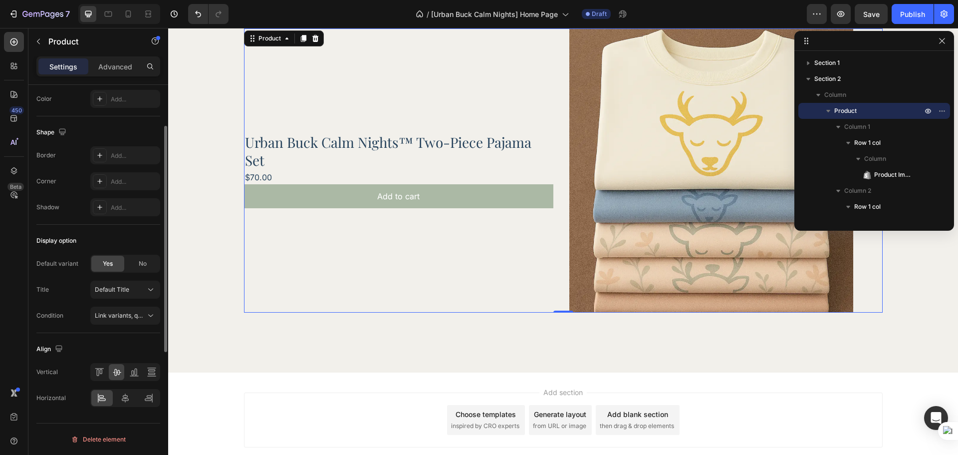
scroll to position [52, 0]
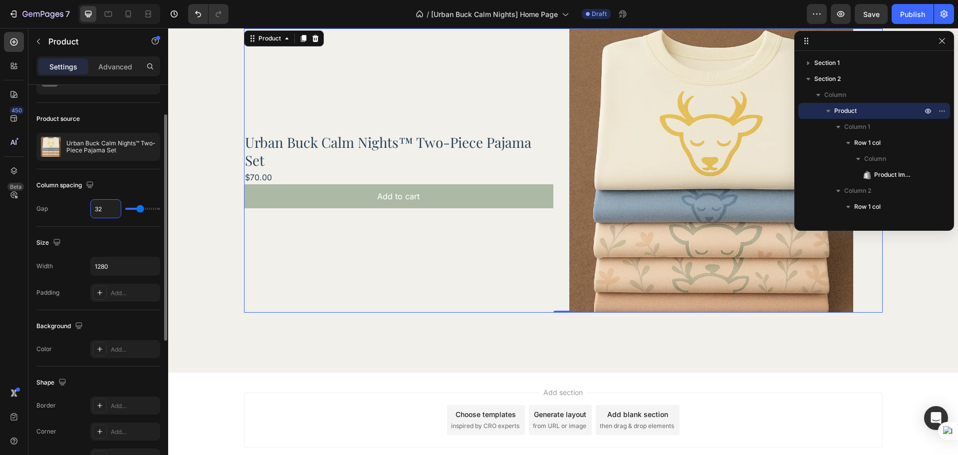
click at [111, 214] on input "32" at bounding box center [106, 209] width 30 height 18
type input "9"
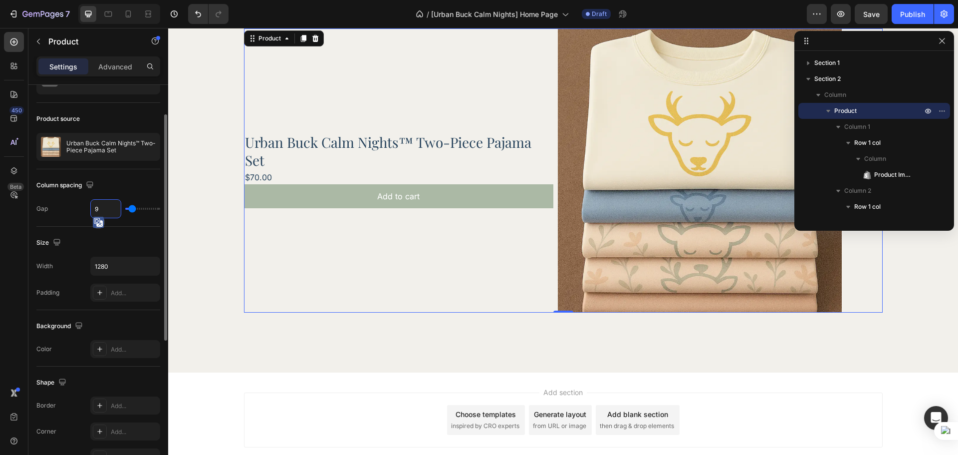
type input "90"
type input "80"
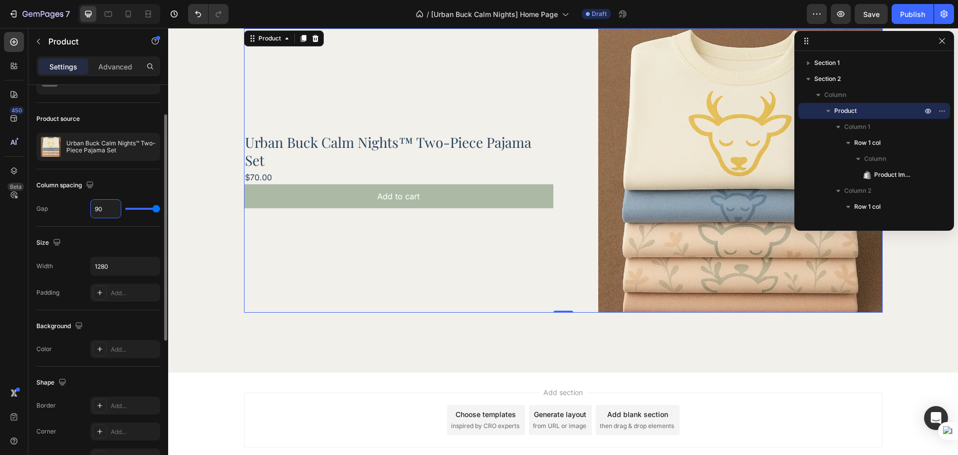
type input "90"
click at [108, 239] on div "Size" at bounding box center [98, 243] width 124 height 16
click at [563, 256] on div "Product Images Row Urban Buck Calm Nights™ Two-Piece Pajama Set Product Title $…" at bounding box center [563, 170] width 639 height 284
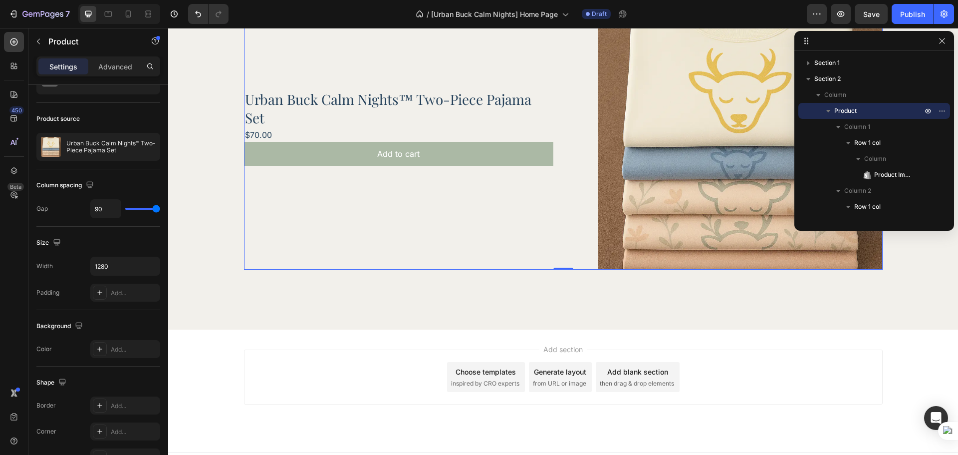
scroll to position [32, 0]
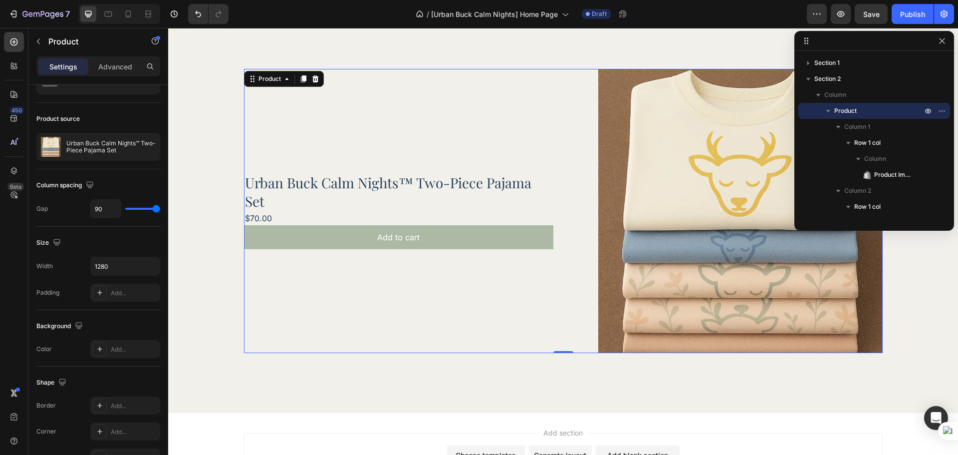
click at [855, 26] on div "7 Version history / [Urban Buck Calm Nights] Home Page Draft Preview Save Publi…" at bounding box center [479, 14] width 958 height 28
click at [875, 6] on button "Save" at bounding box center [871, 14] width 33 height 20
click at [911, 14] on div "Publish" at bounding box center [912, 14] width 25 height 10
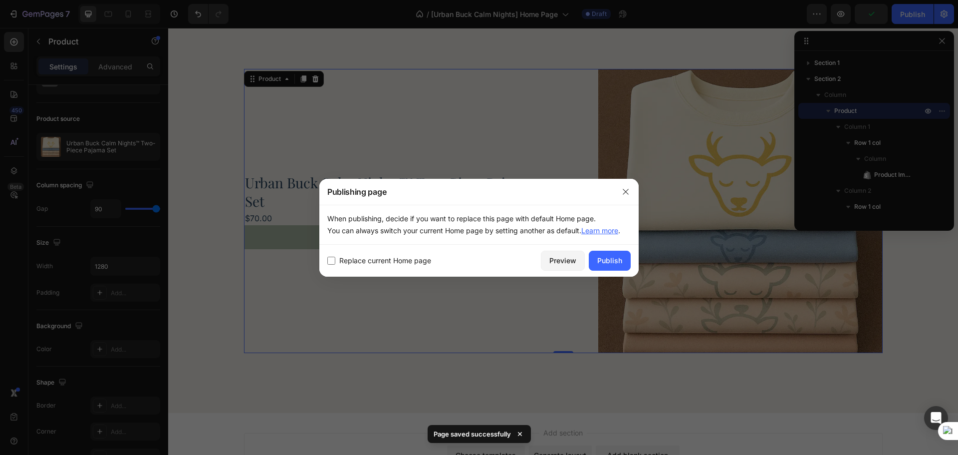
click at [402, 257] on span "Replace current Home page" at bounding box center [385, 261] width 92 height 12
checkbox input "true"
click at [620, 257] on div "Publish" at bounding box center [609, 260] width 25 height 10
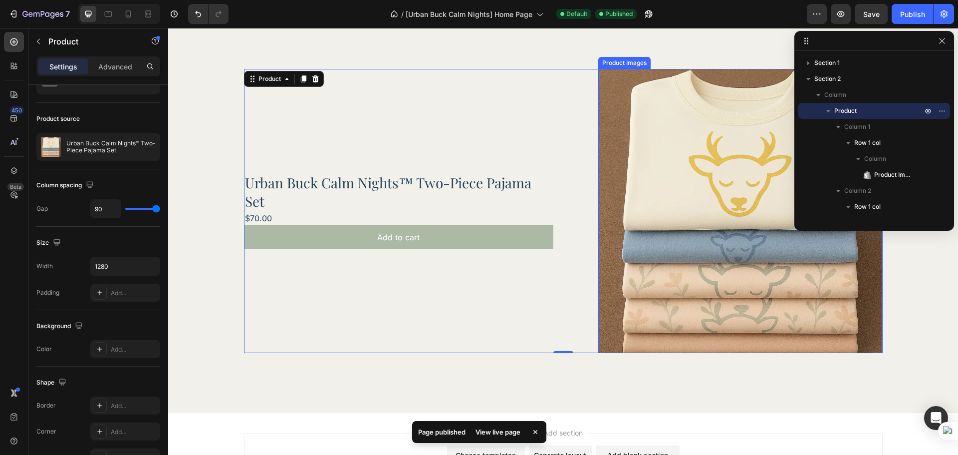
click at [694, 289] on img at bounding box center [740, 211] width 284 height 284
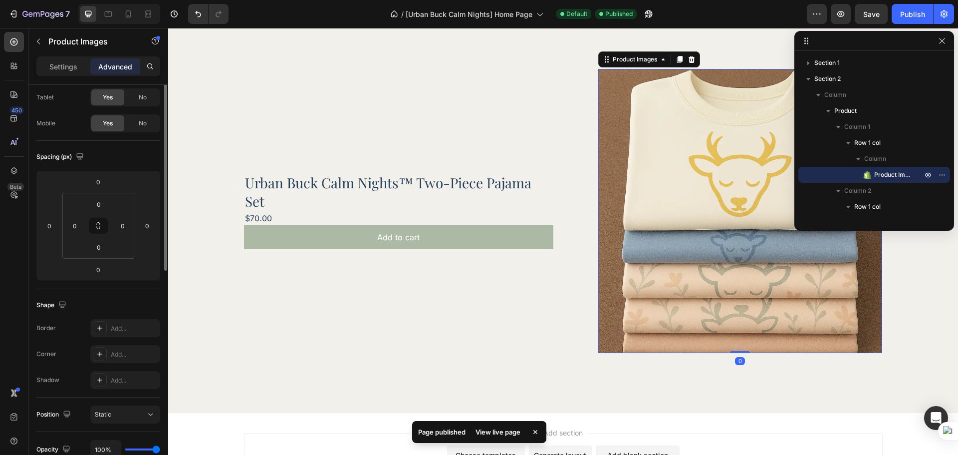
scroll to position [0, 0]
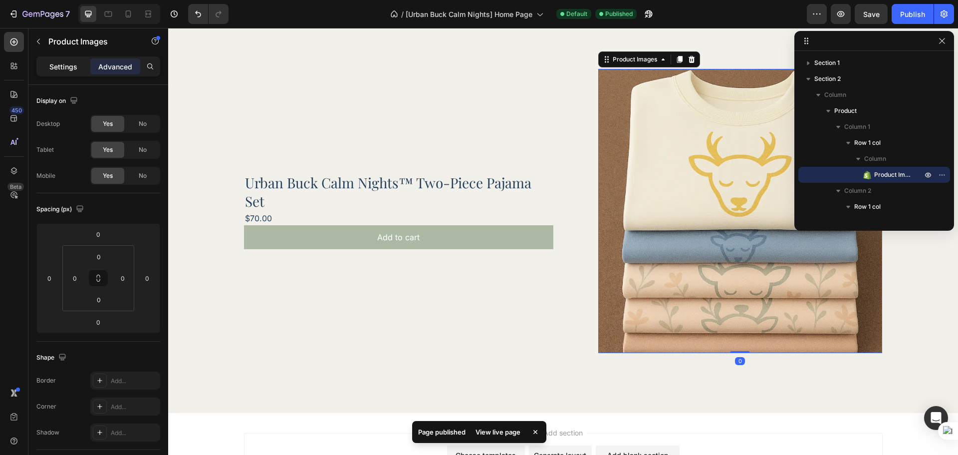
click at [73, 64] on p "Settings" at bounding box center [63, 66] width 28 height 10
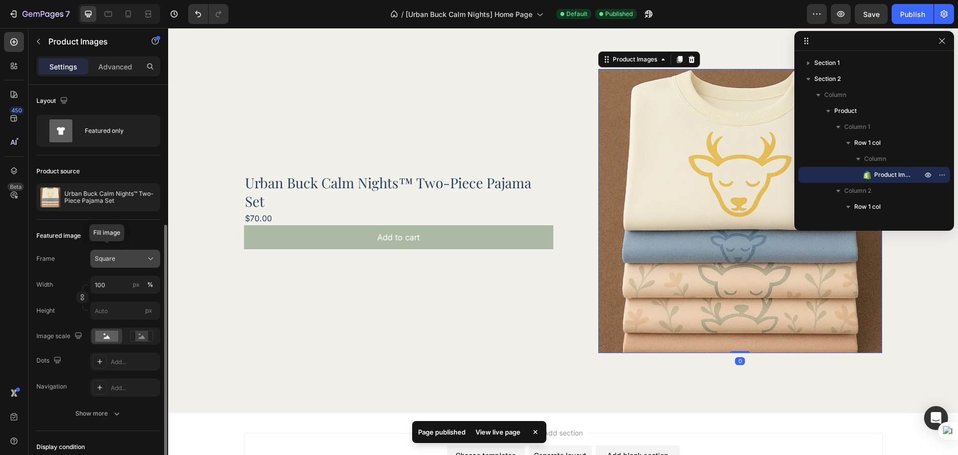
scroll to position [83, 0]
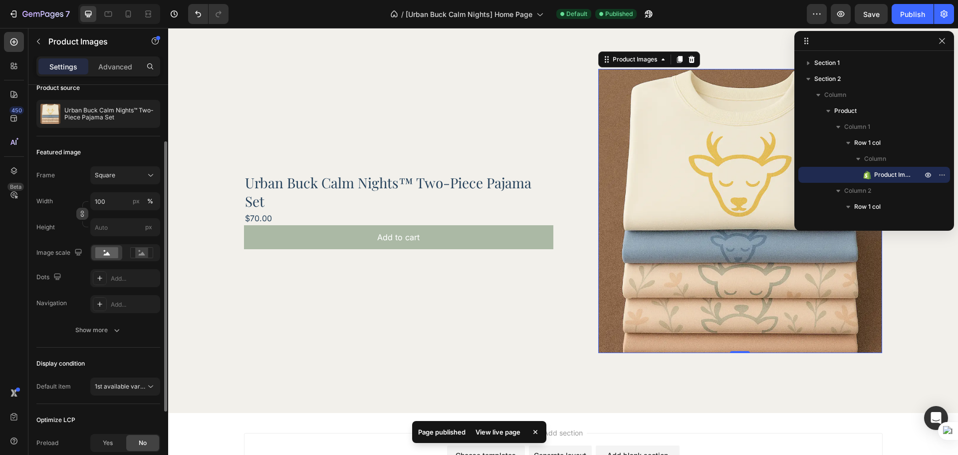
click at [77, 216] on button "button" at bounding box center [82, 214] width 12 height 12
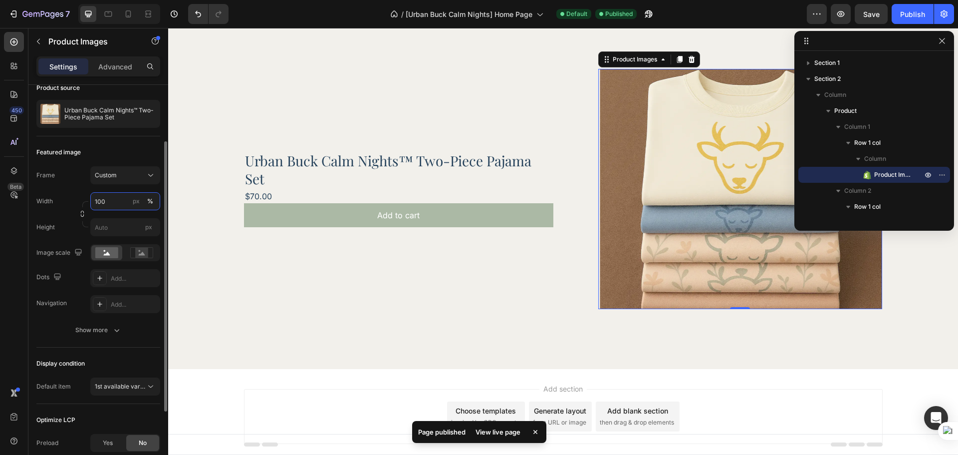
click at [110, 208] on input "100" at bounding box center [125, 201] width 70 height 18
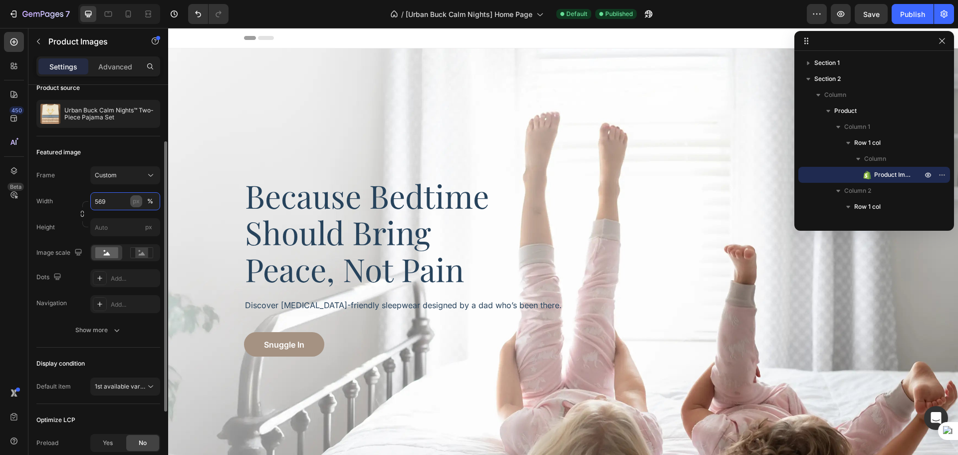
type input "569"
click at [139, 201] on div "px" at bounding box center [136, 201] width 7 height 9
click at [124, 228] on input "px" at bounding box center [125, 227] width 70 height 18
type input "481"
click at [76, 241] on div "Frame Custom Width 569 px % Height 481 px Image scale Dots Add... Navigation Ad…" at bounding box center [98, 239] width 124 height 147
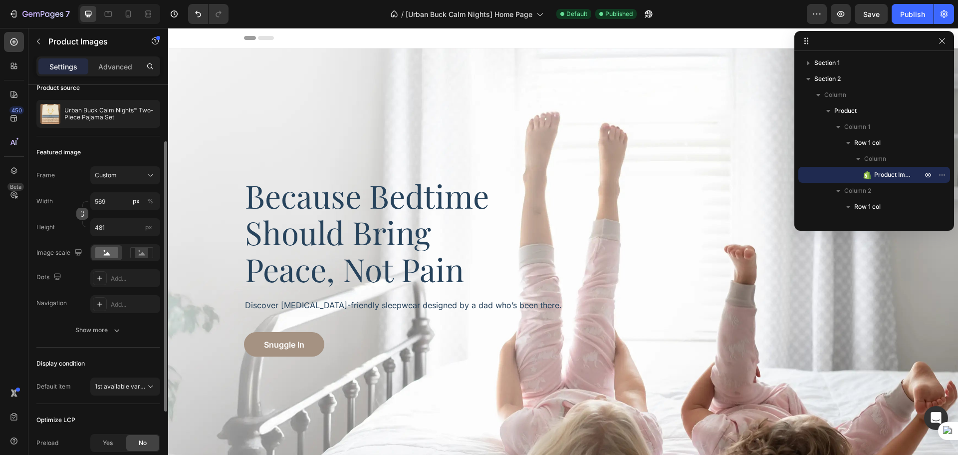
click at [79, 215] on icon "button" at bounding box center [82, 213] width 7 height 7
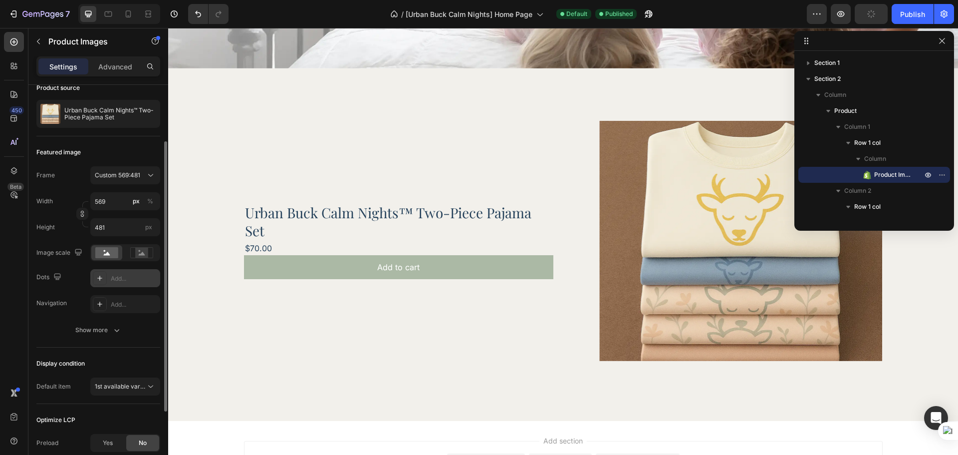
scroll to position [189, 0]
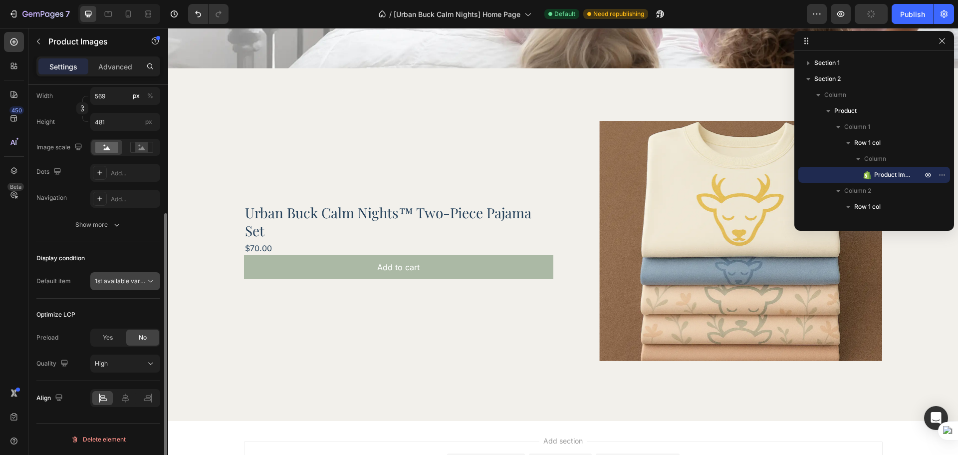
click at [126, 280] on span "1st available variant" at bounding box center [123, 280] width 56 height 7
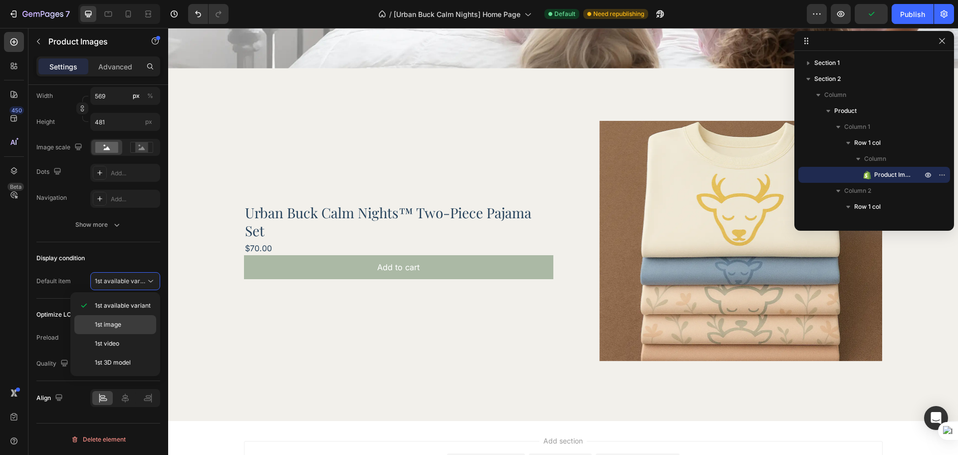
click at [119, 324] on span "1st image" at bounding box center [108, 324] width 26 height 9
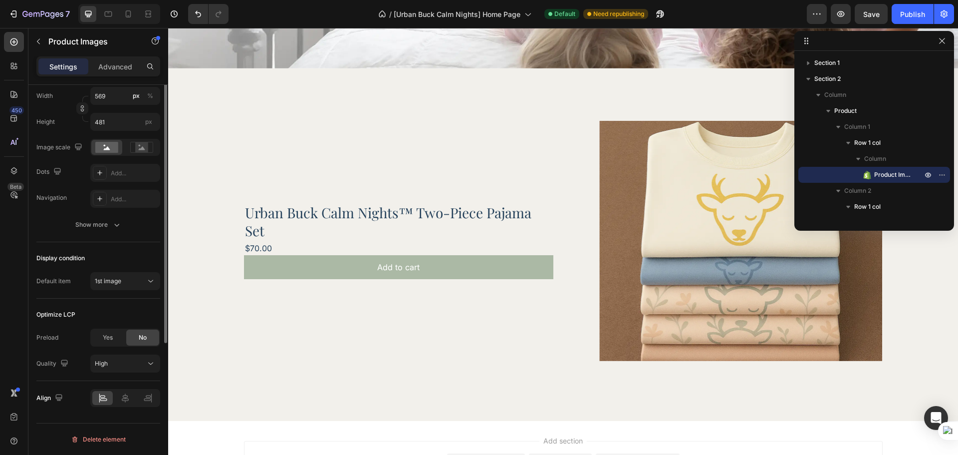
scroll to position [105, 0]
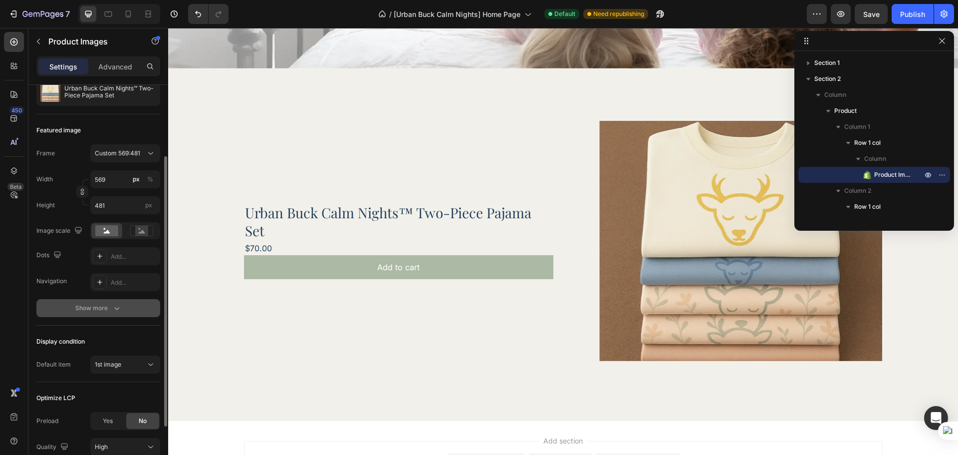
click at [100, 313] on div "Show more" at bounding box center [98, 308] width 46 height 10
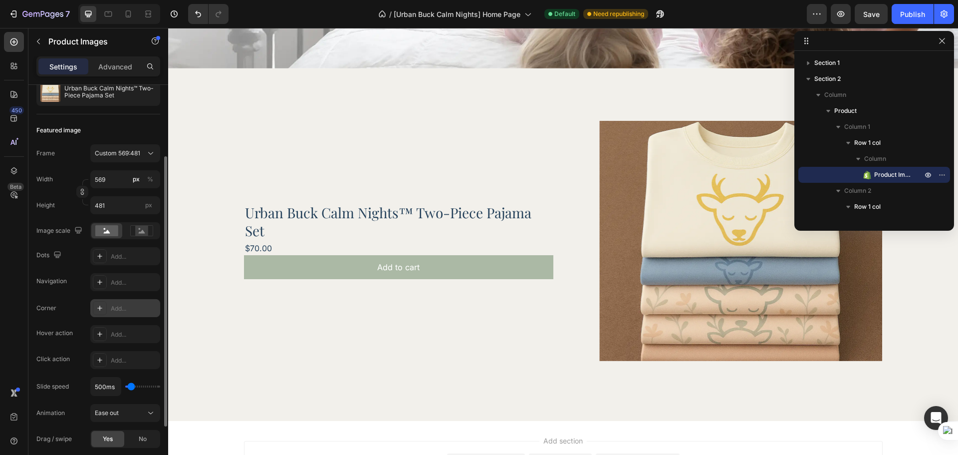
click at [120, 308] on div "Add..." at bounding box center [134, 308] width 47 height 9
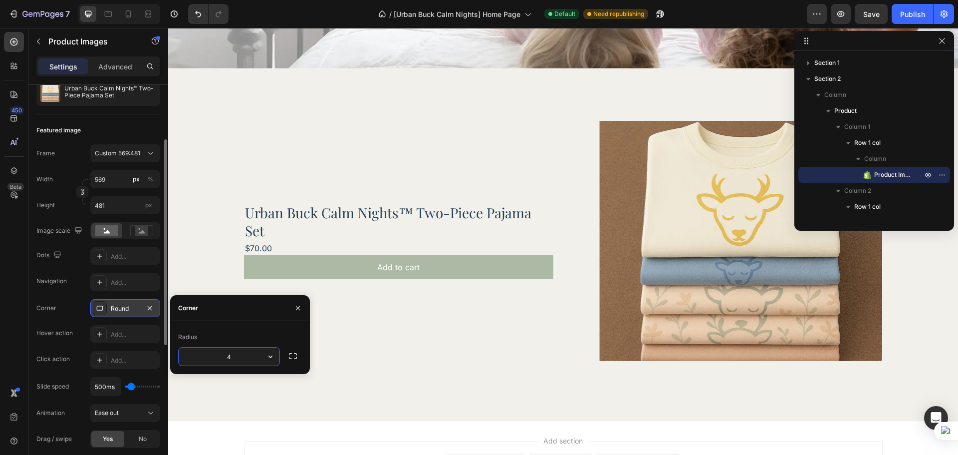
type input "40"
click at [26, 310] on div "450 Beta" at bounding box center [14, 241] width 28 height 427
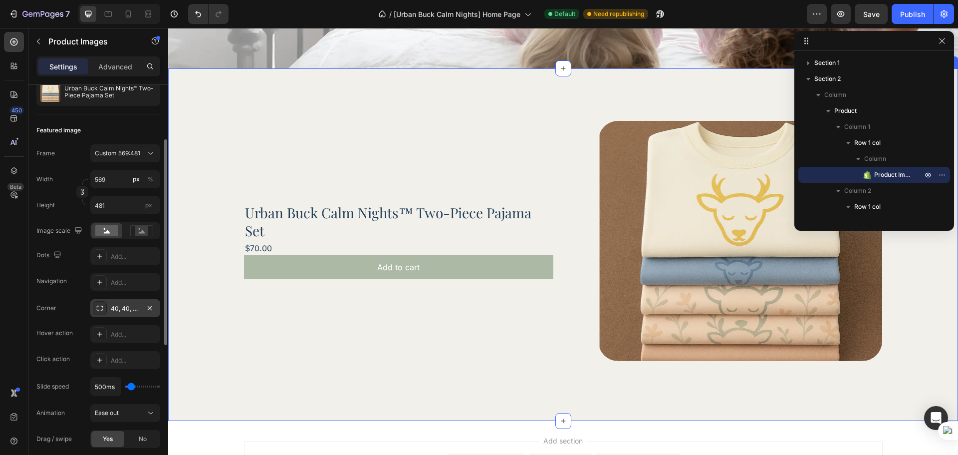
click at [808, 402] on div "Product Images Row Urban Buck Calm Nights™ Two-Piece Pajama Set Product Title $…" at bounding box center [563, 244] width 790 height 352
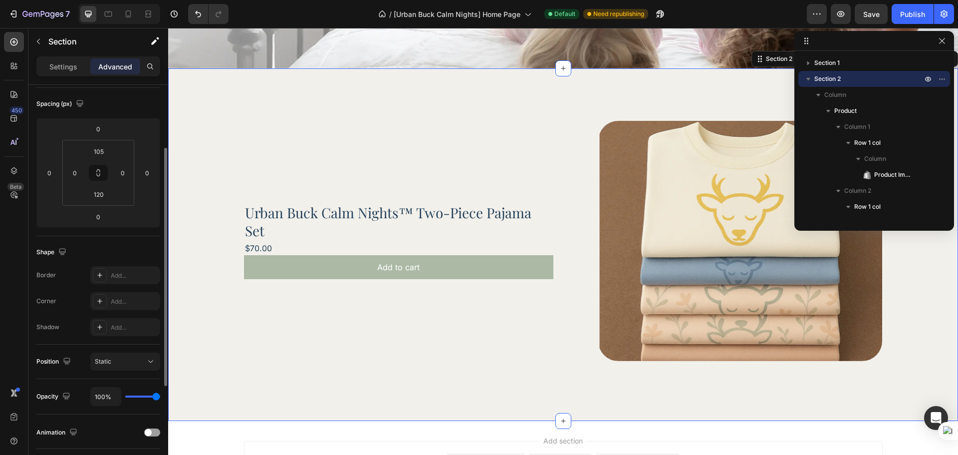
scroll to position [0, 0]
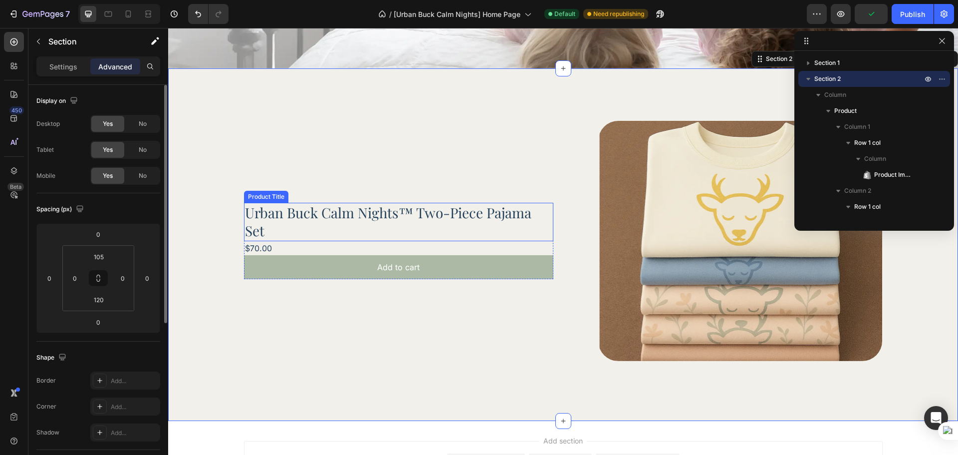
click at [414, 208] on h2 "Urban Buck Calm Nights™ Two-Piece Pajama Set" at bounding box center [398, 222] width 309 height 38
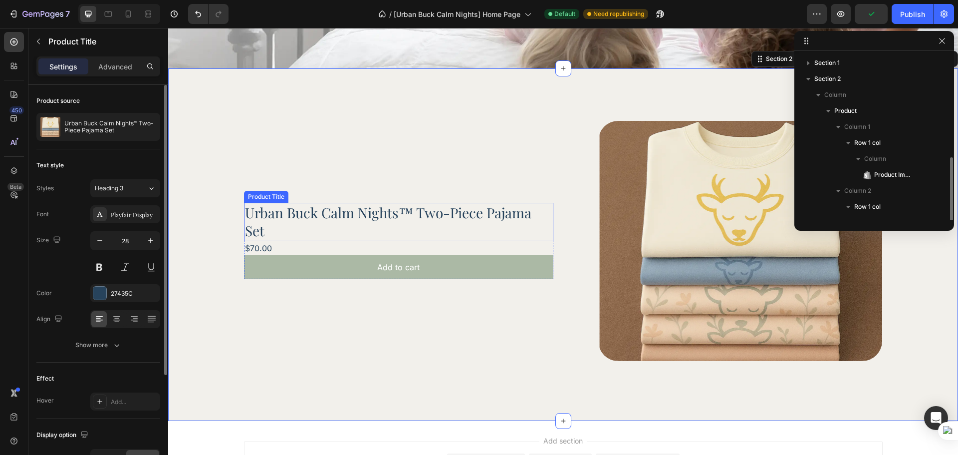
scroll to position [59, 0]
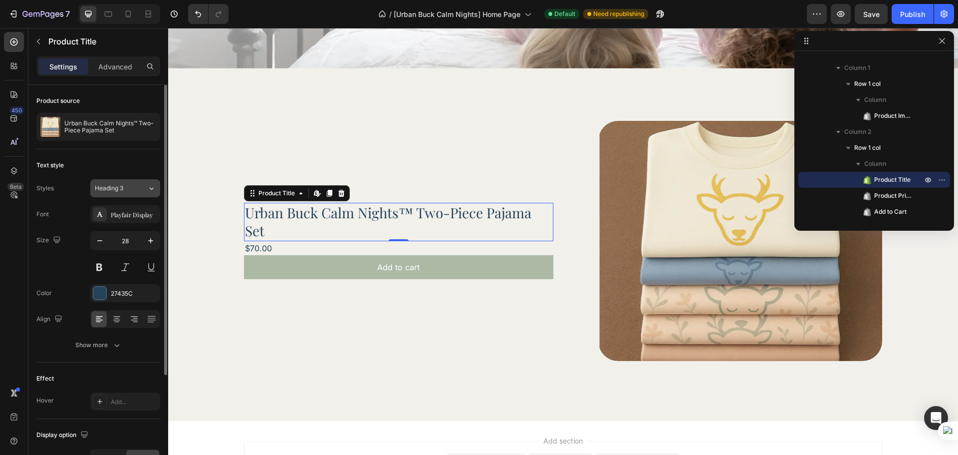
click at [118, 188] on span "Heading 3" at bounding box center [109, 188] width 28 height 9
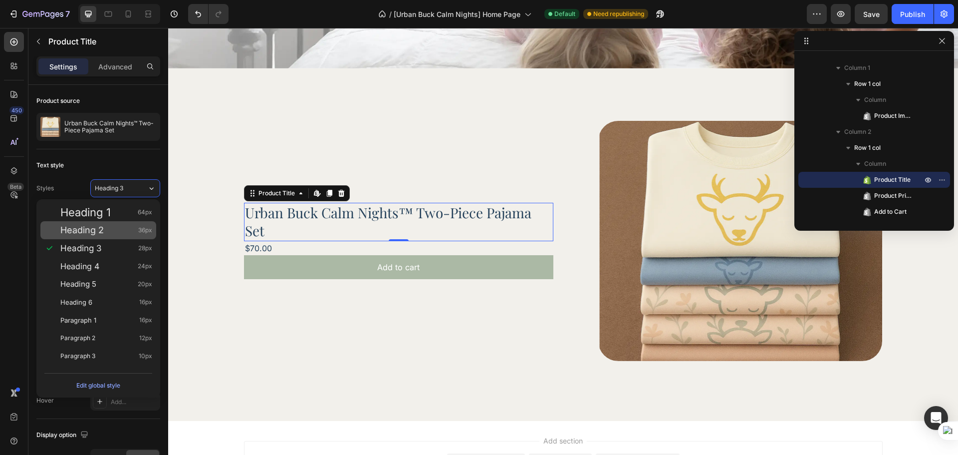
click at [126, 231] on div "Heading 2 36px" at bounding box center [106, 230] width 92 height 10
type input "36"
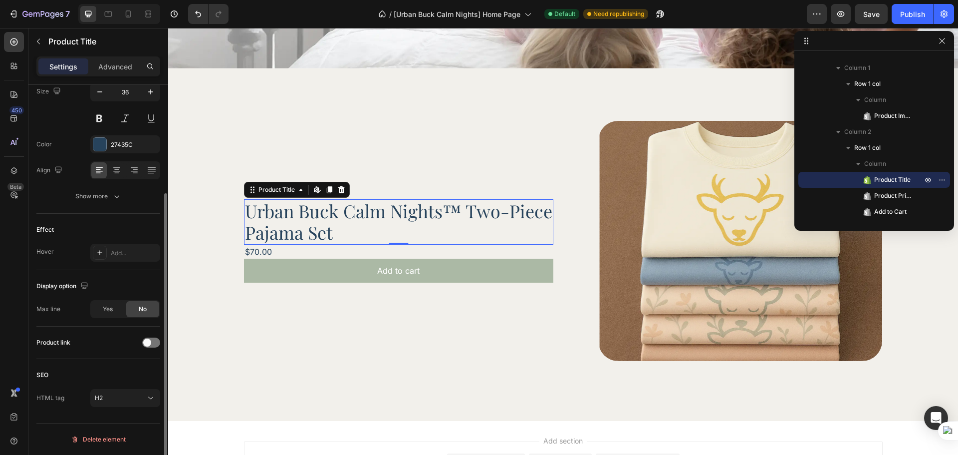
scroll to position [65, 0]
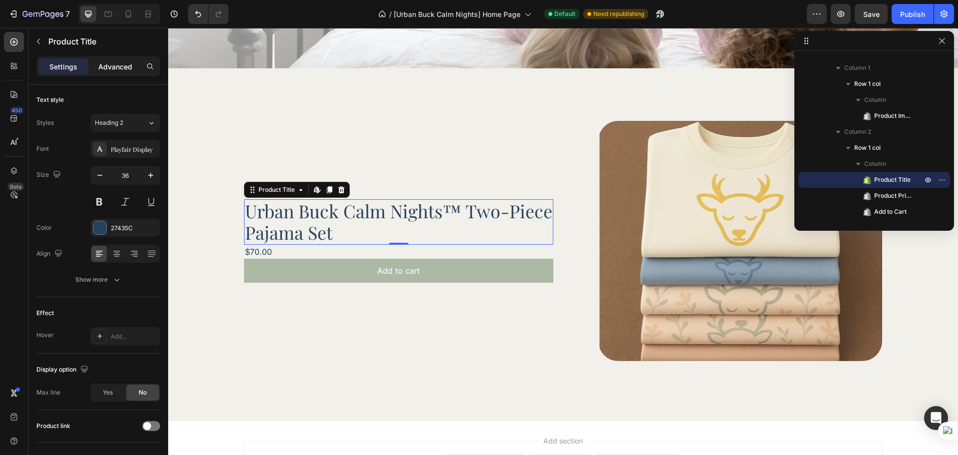
click at [114, 68] on p "Advanced" at bounding box center [115, 66] width 34 height 10
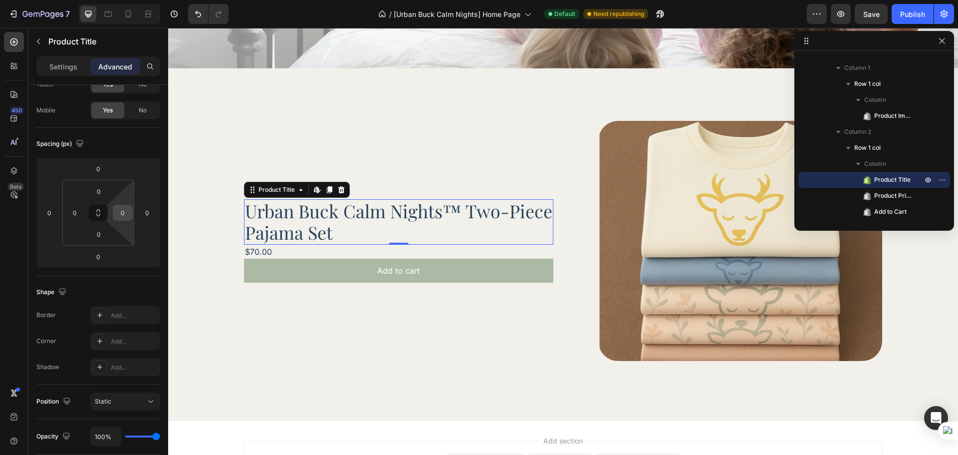
click at [127, 219] on input "0" at bounding box center [122, 212] width 15 height 15
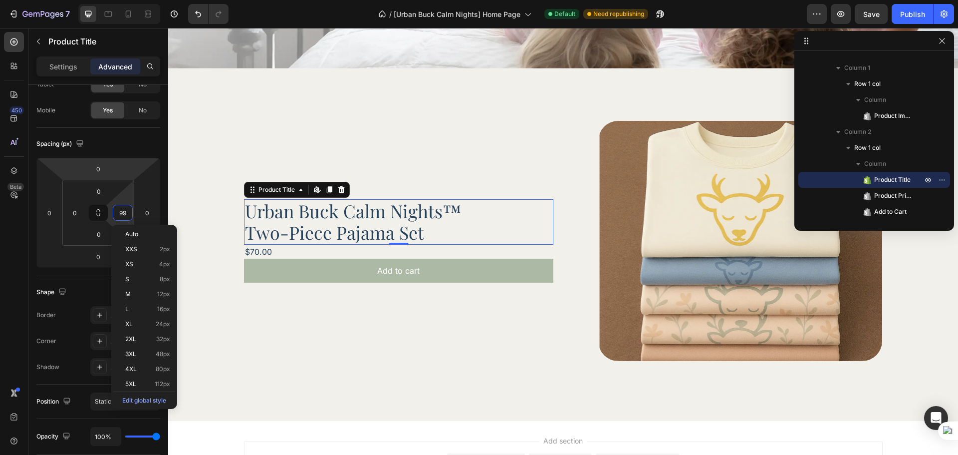
type input "100"
click at [455, 334] on div "Urban Buck Calm Nights™ Two-Piece Pajama Set Product Title Edit content in Shop…" at bounding box center [398, 241] width 309 height 240
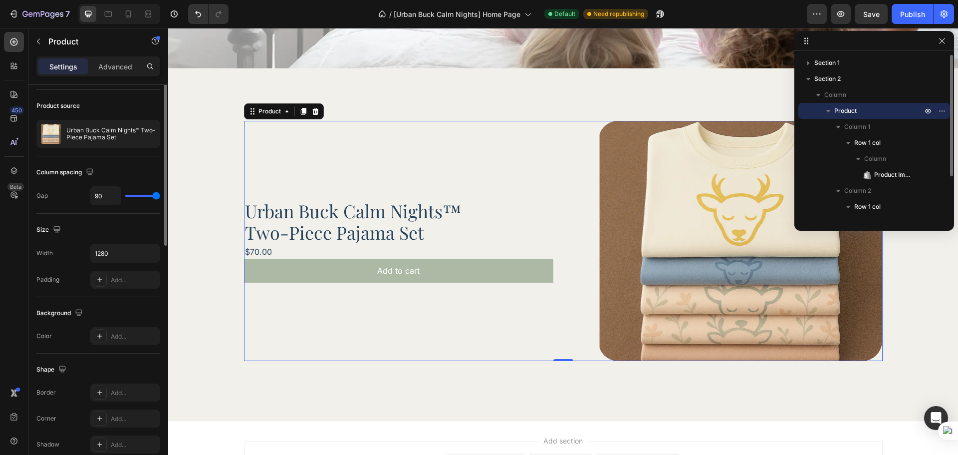
scroll to position [0, 0]
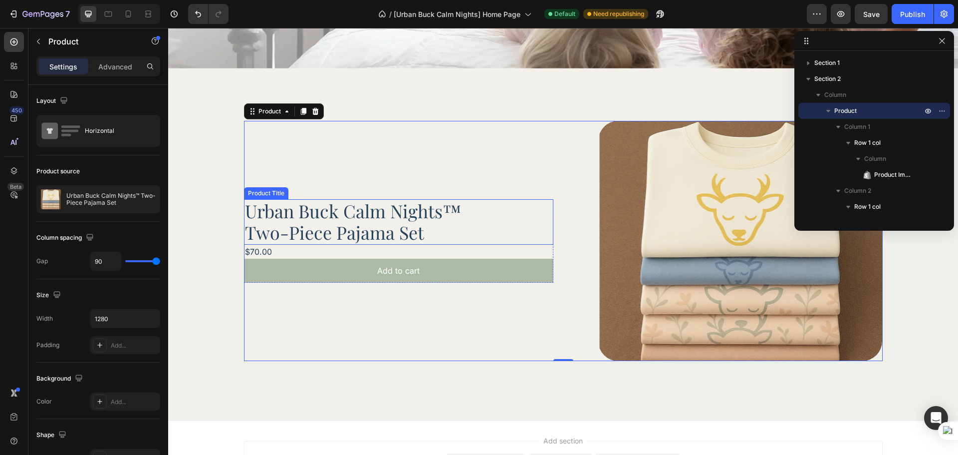
click at [363, 206] on h2 "Urban Buck Calm Nights™ Two-Piece Pajama Set" at bounding box center [373, 221] width 259 height 45
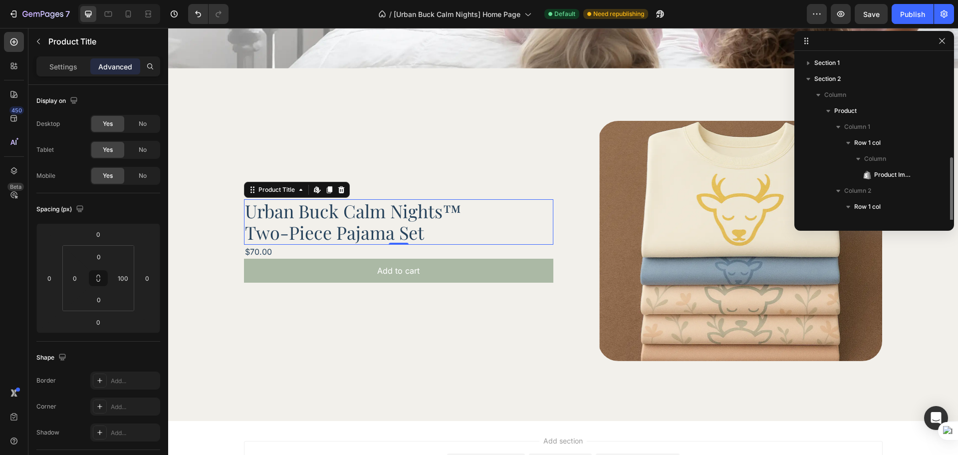
scroll to position [59, 0]
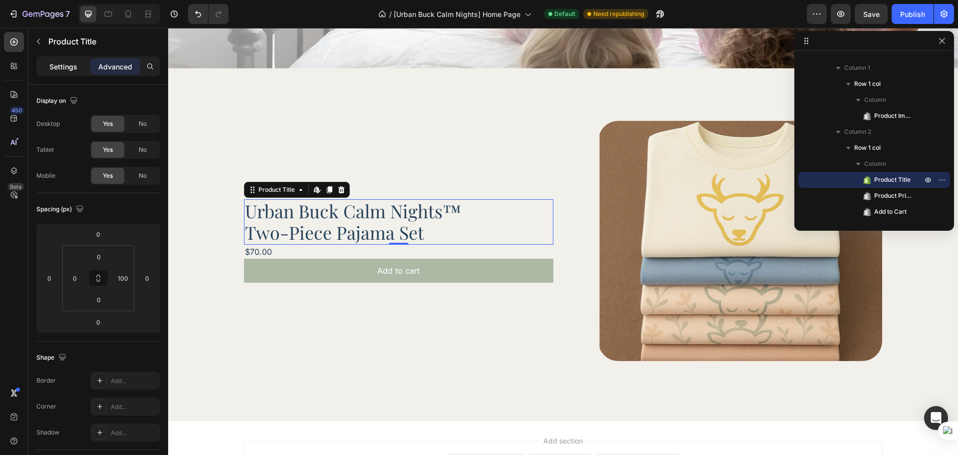
click at [70, 69] on p "Settings" at bounding box center [63, 66] width 28 height 10
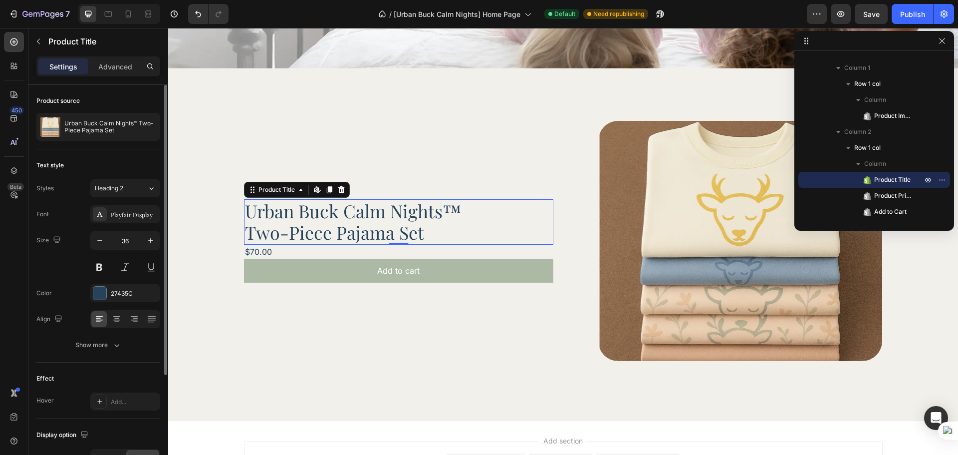
scroll to position [83, 0]
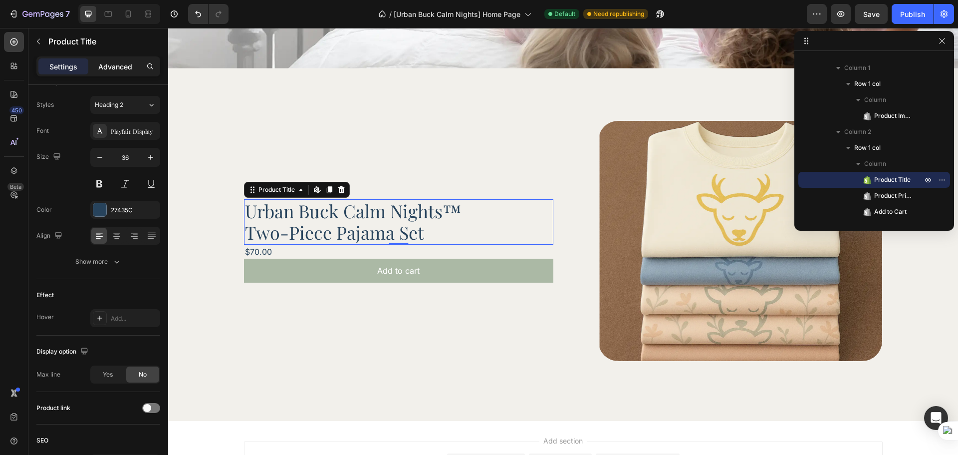
click at [113, 63] on p "Advanced" at bounding box center [115, 66] width 34 height 10
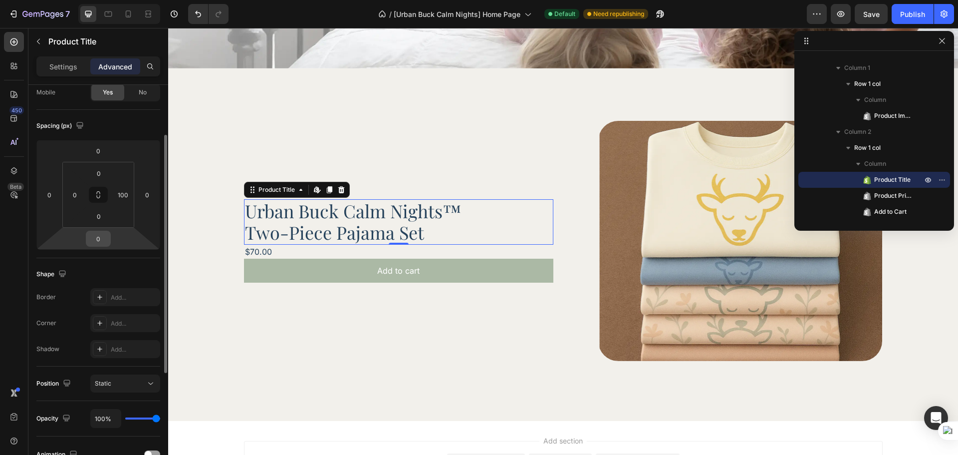
click at [99, 237] on input "0" at bounding box center [98, 238] width 20 height 15
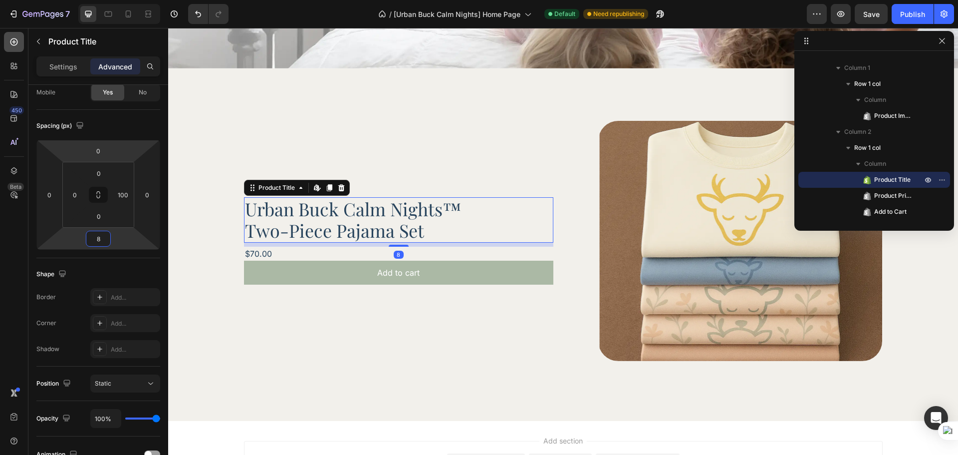
type input "8"
click at [18, 42] on icon at bounding box center [14, 42] width 10 height 10
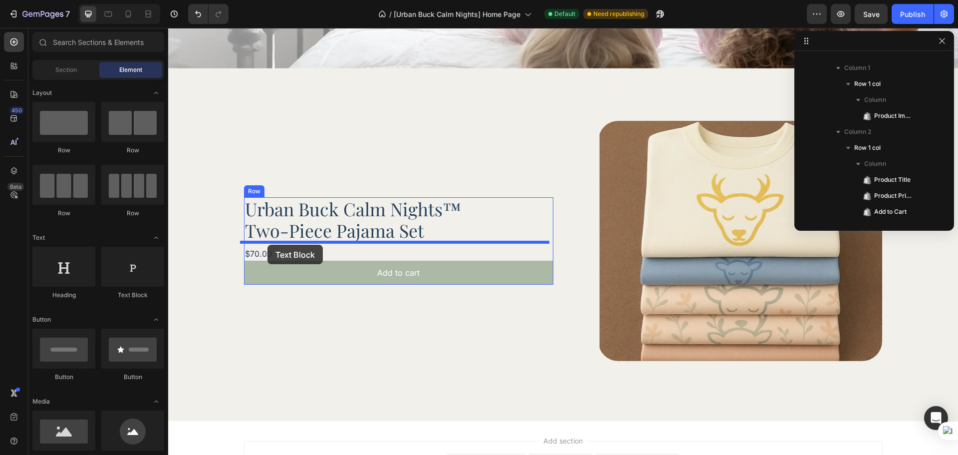
drag, startPoint x: 287, startPoint y: 297, endPoint x: 267, endPoint y: 245, distance: 56.5
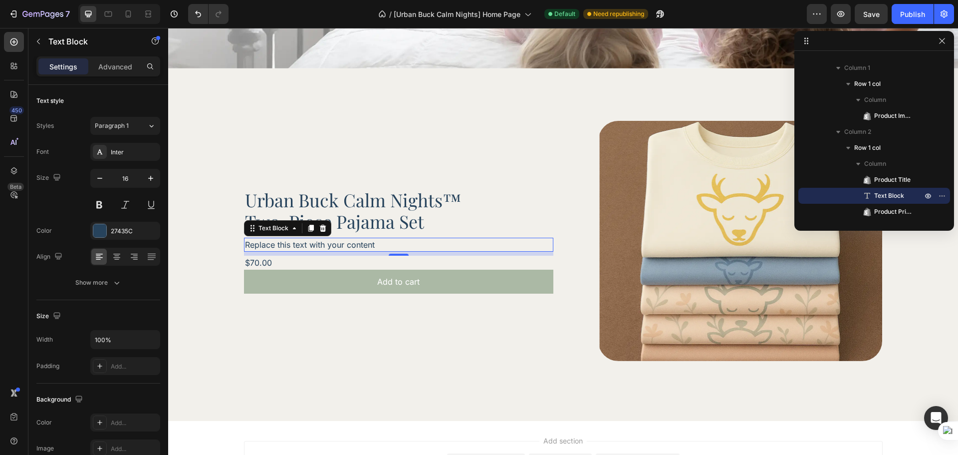
click at [335, 239] on div "Replace this text with your content" at bounding box center [398, 245] width 309 height 14
click at [335, 239] on p "Replace this text with your content" at bounding box center [398, 245] width 307 height 12
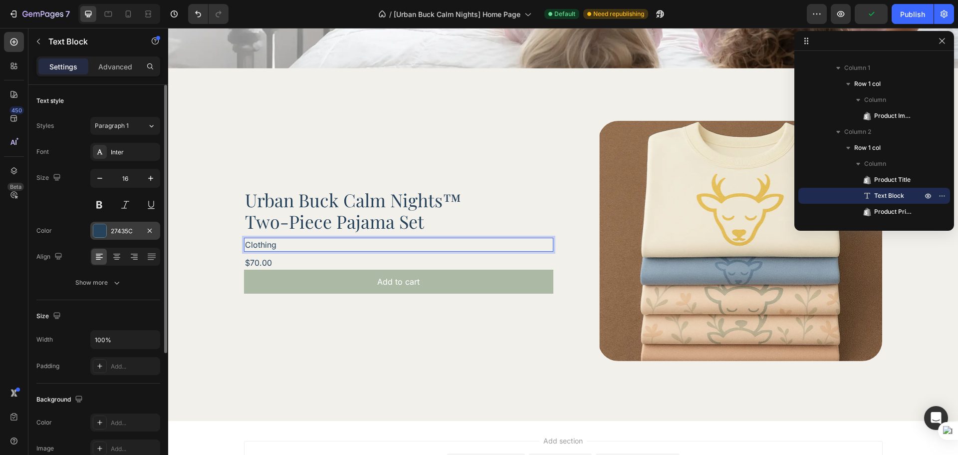
click at [126, 234] on div "27435C" at bounding box center [125, 231] width 29 height 9
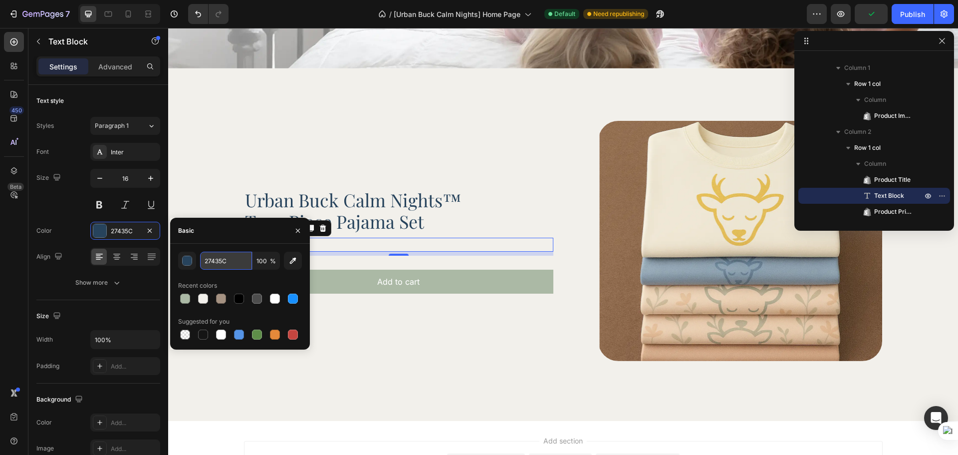
click at [220, 261] on input "27435C" at bounding box center [226, 261] width 52 height 18
paste input "rgba(171, 185, 165, 1)"
type input "rgba(171, 185, 165, 1)"
click at [57, 210] on div "Size 16" at bounding box center [98, 191] width 124 height 45
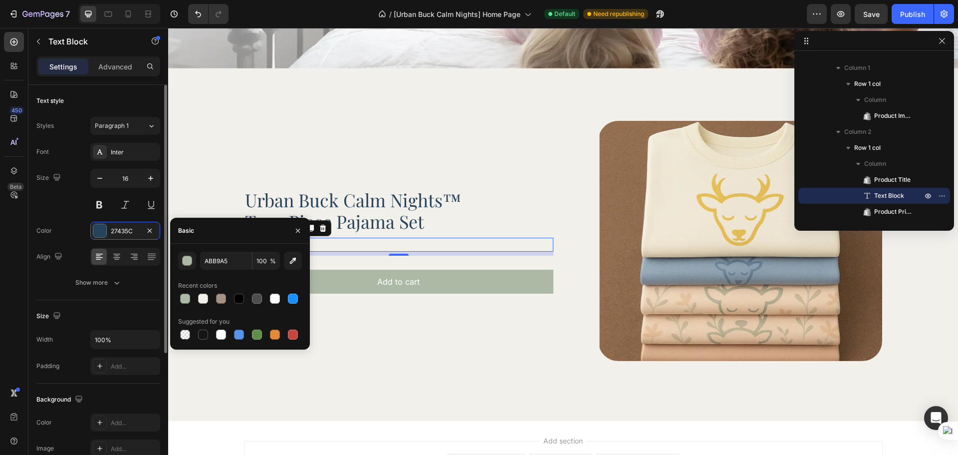
scroll to position [0, 0]
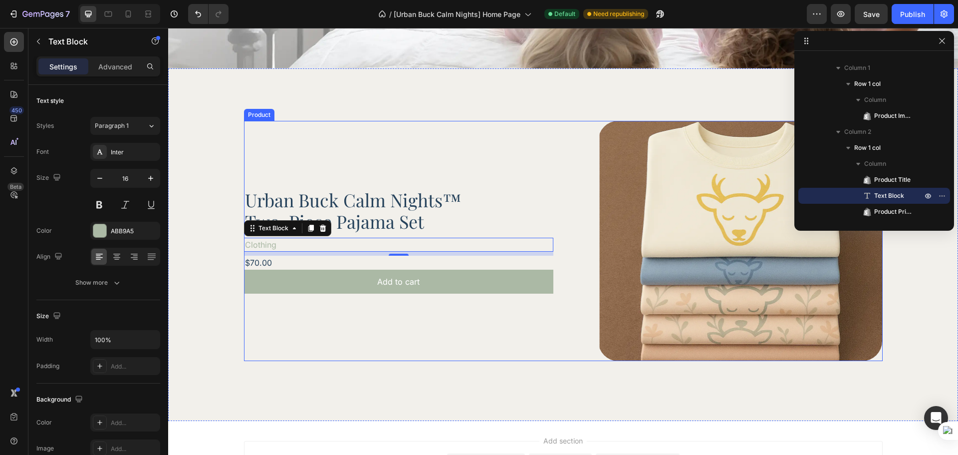
click at [355, 329] on div "Urban Buck Calm Nights™ Two-Piece Pajama Set Product Title Clothing Text Block …" at bounding box center [398, 241] width 309 height 240
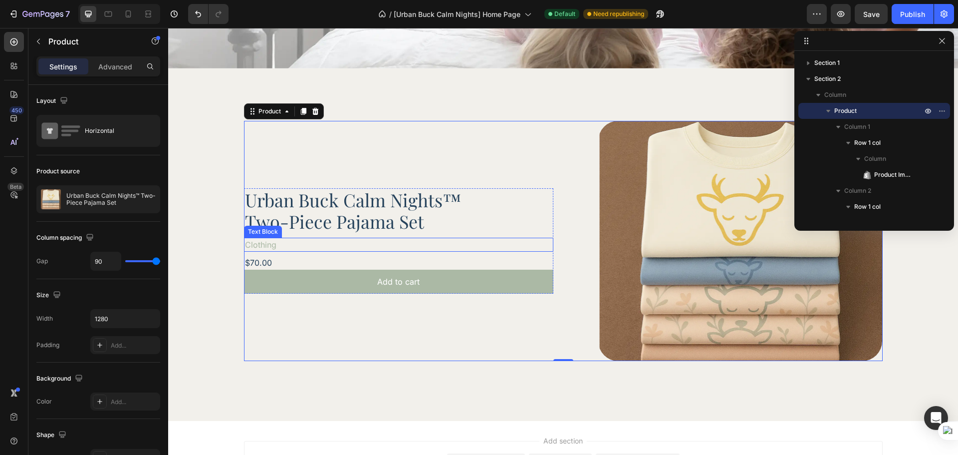
click at [331, 240] on p "Clothing" at bounding box center [398, 245] width 307 height 12
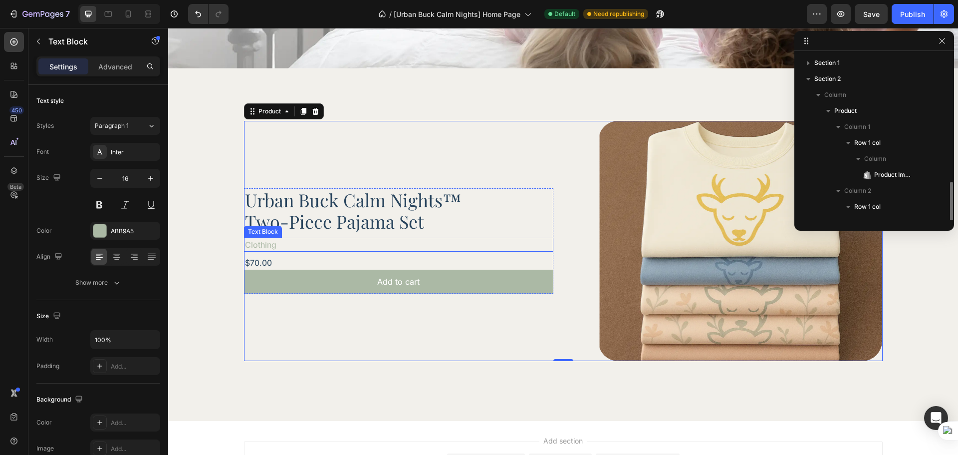
scroll to position [75, 0]
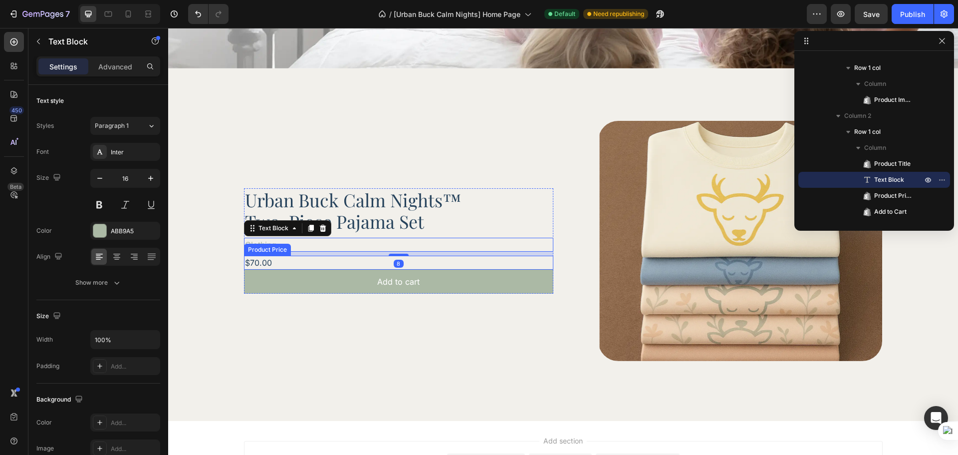
click at [309, 257] on div "$70.00" at bounding box center [398, 262] width 309 height 14
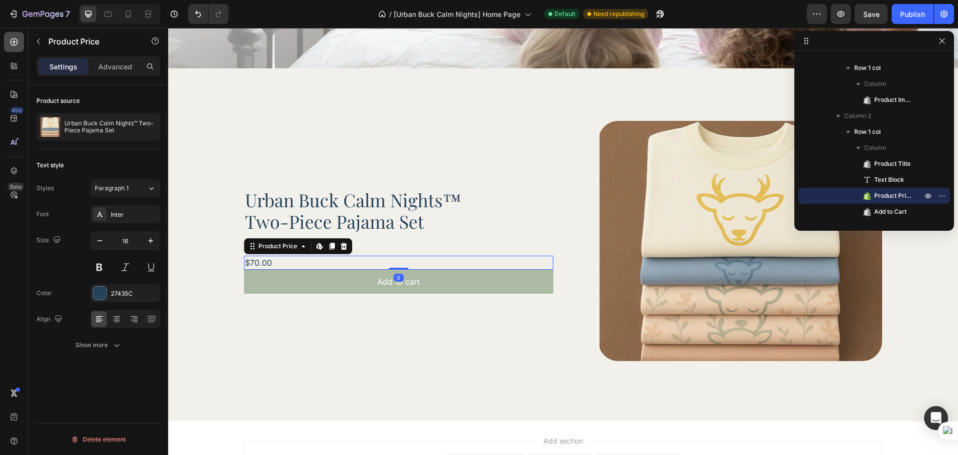
click at [14, 35] on div at bounding box center [14, 42] width 20 height 20
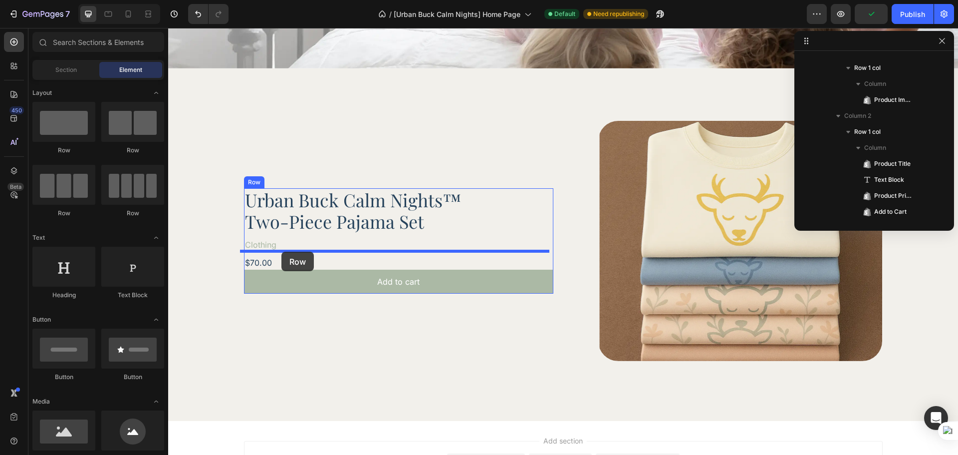
drag, startPoint x: 295, startPoint y: 154, endPoint x: 281, endPoint y: 252, distance: 98.8
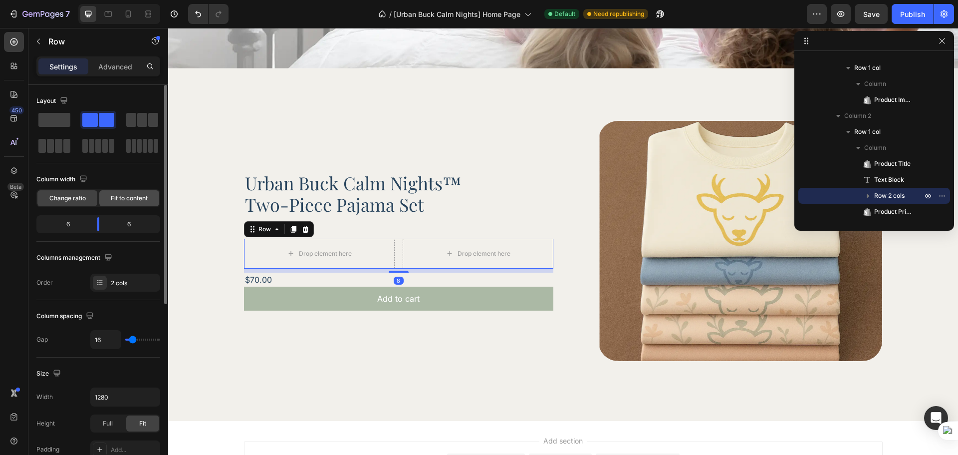
click at [139, 201] on span "Fit to content" at bounding box center [129, 198] width 37 height 9
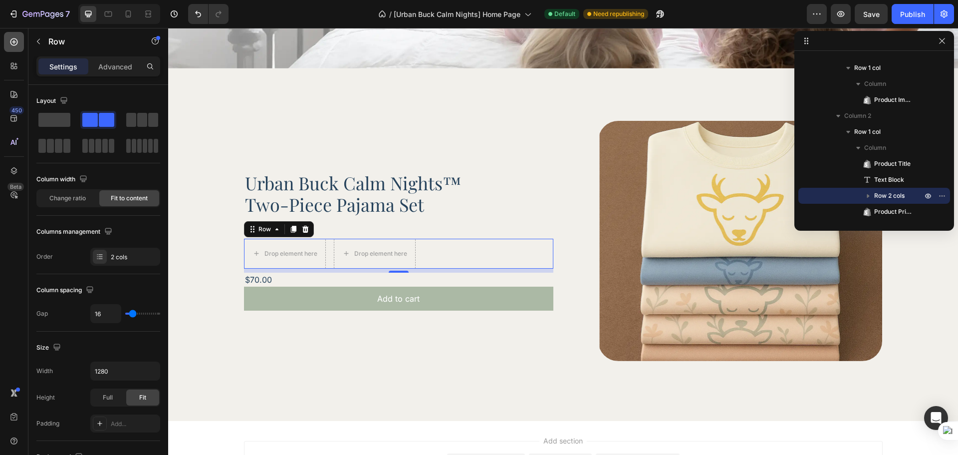
click at [19, 39] on div at bounding box center [14, 42] width 20 height 20
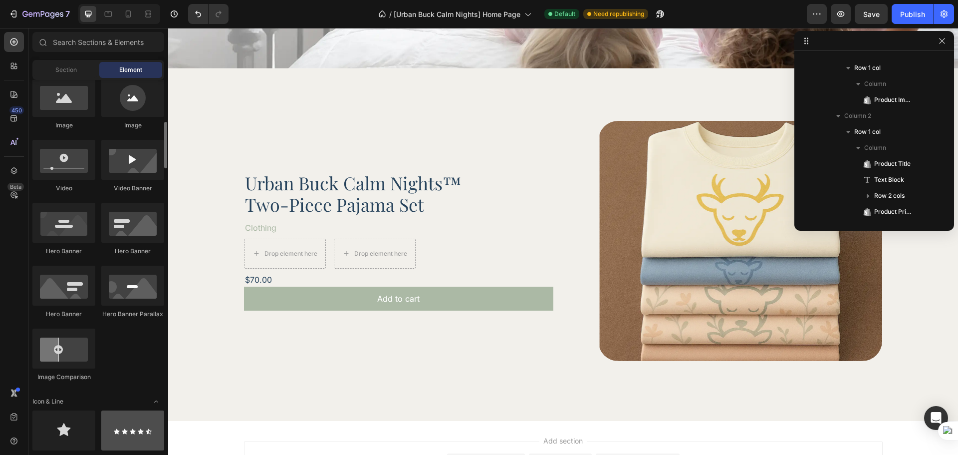
scroll to position [417, 0]
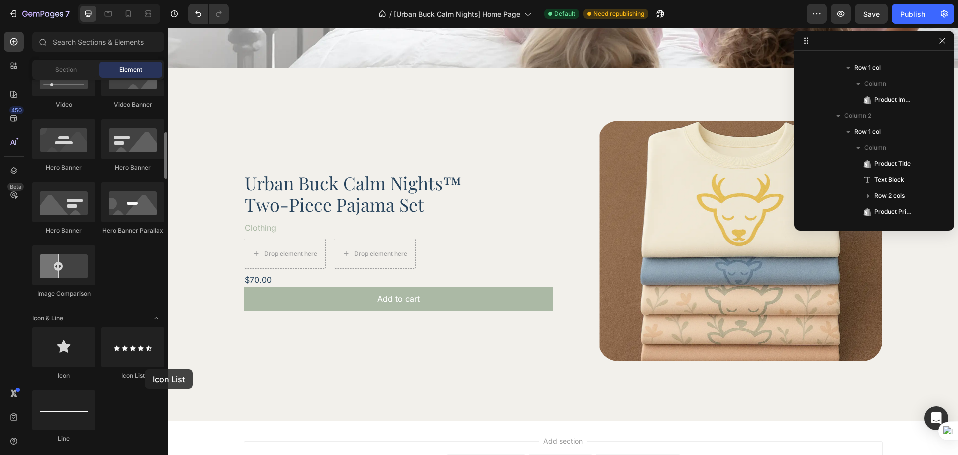
click at [145, 369] on div "Icon List" at bounding box center [132, 353] width 63 height 53
drag, startPoint x: 311, startPoint y: 390, endPoint x: 266, endPoint y: 243, distance: 153.3
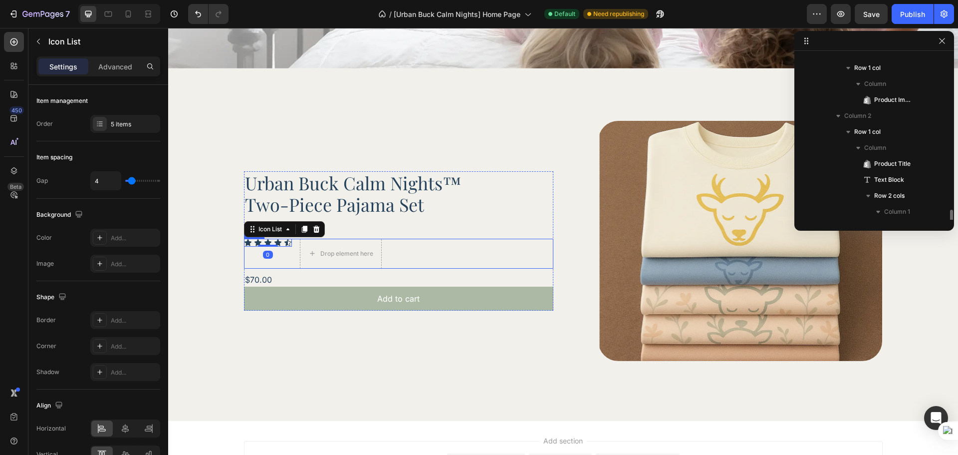
scroll to position [151, 0]
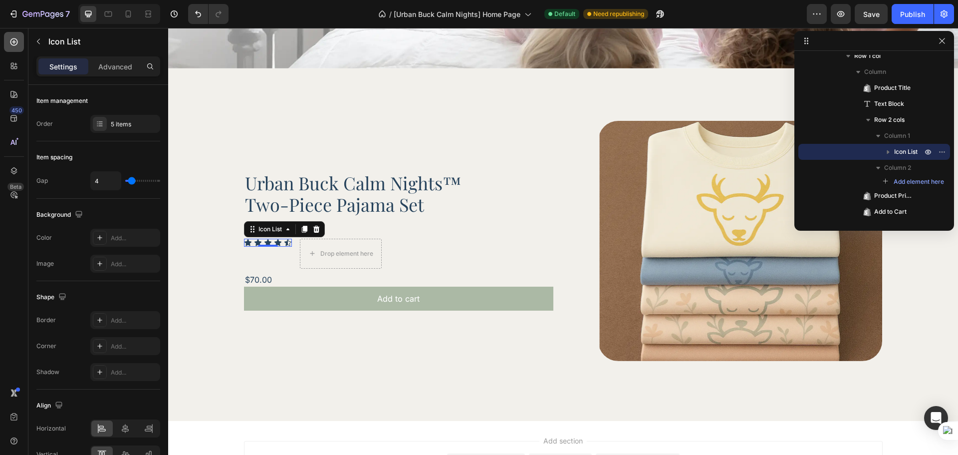
click at [10, 46] on icon at bounding box center [14, 42] width 10 height 10
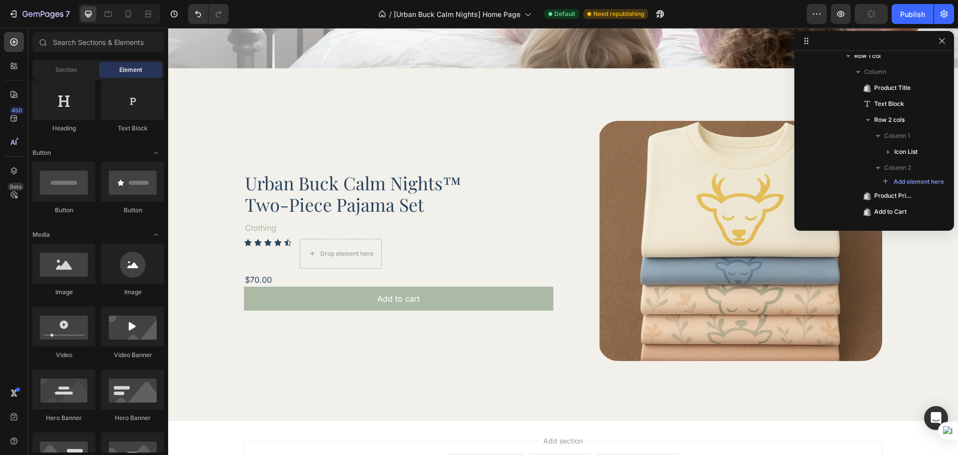
scroll to position [83, 0]
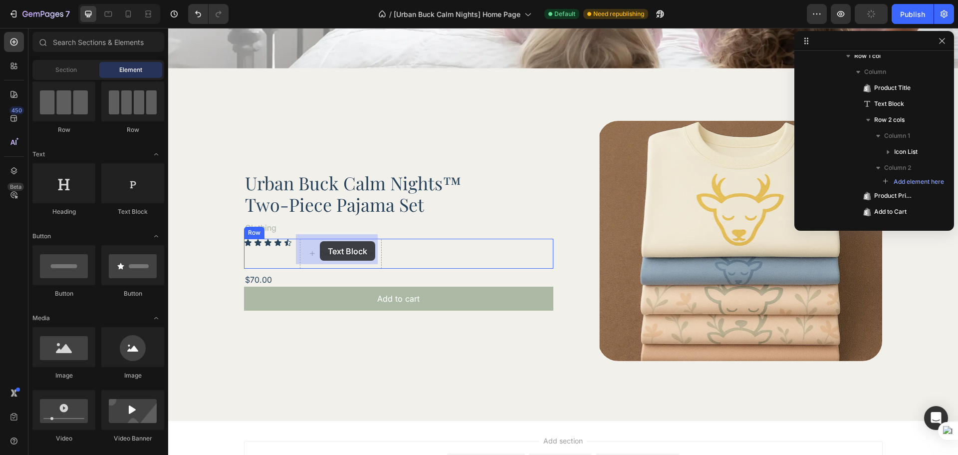
drag, startPoint x: 294, startPoint y: 228, endPoint x: 320, endPoint y: 241, distance: 29.2
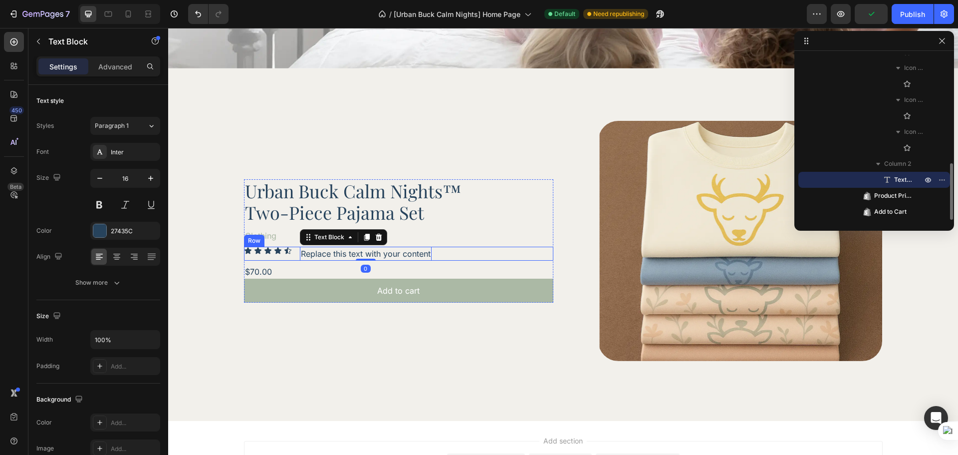
click at [439, 247] on div "Icon Icon Icon Icon Icon Icon List Replace this text with your content Text Blo…" at bounding box center [398, 254] width 309 height 14
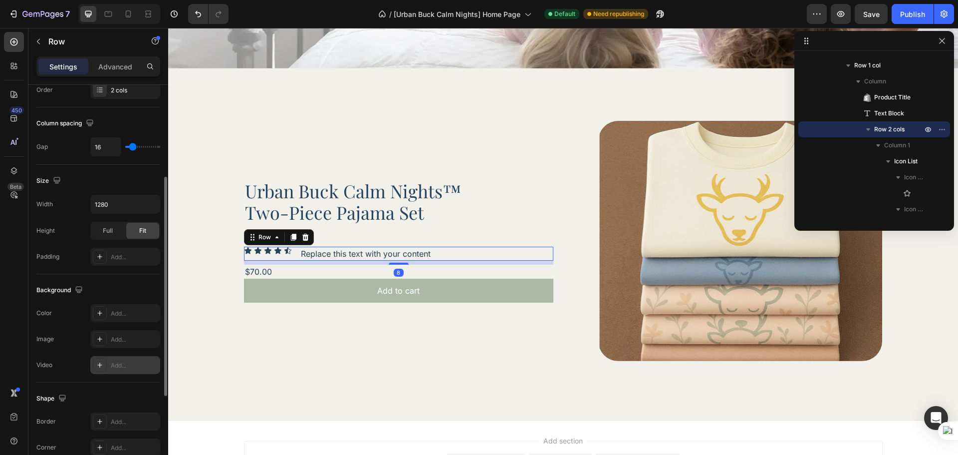
scroll to position [324, 0]
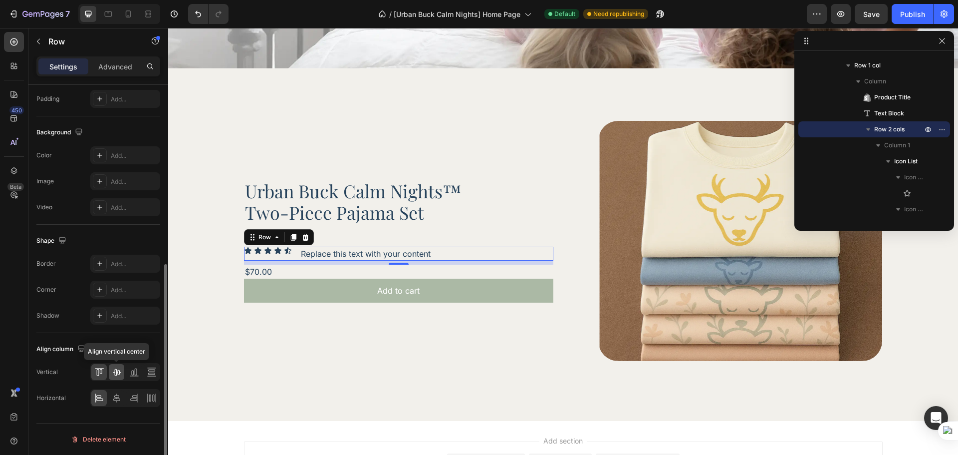
click at [119, 375] on icon at bounding box center [117, 372] width 10 height 10
click at [379, 249] on div "Replace this text with your content" at bounding box center [366, 254] width 132 height 14
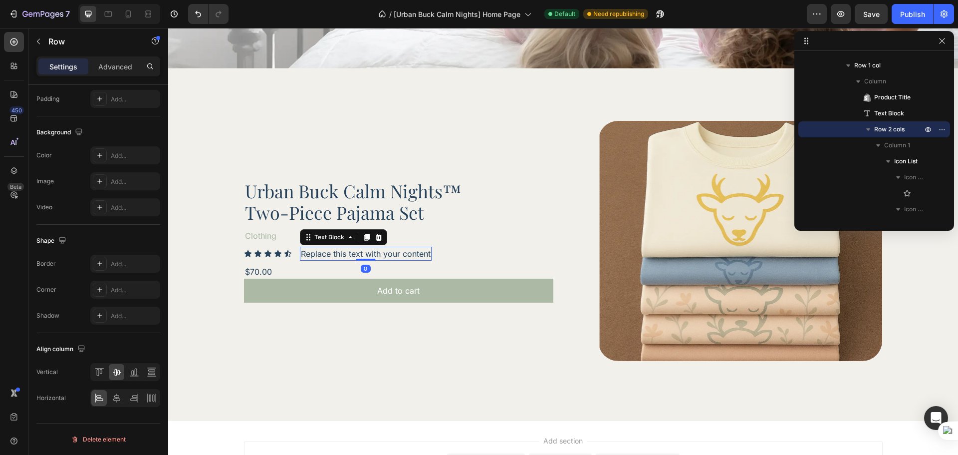
scroll to position [0, 0]
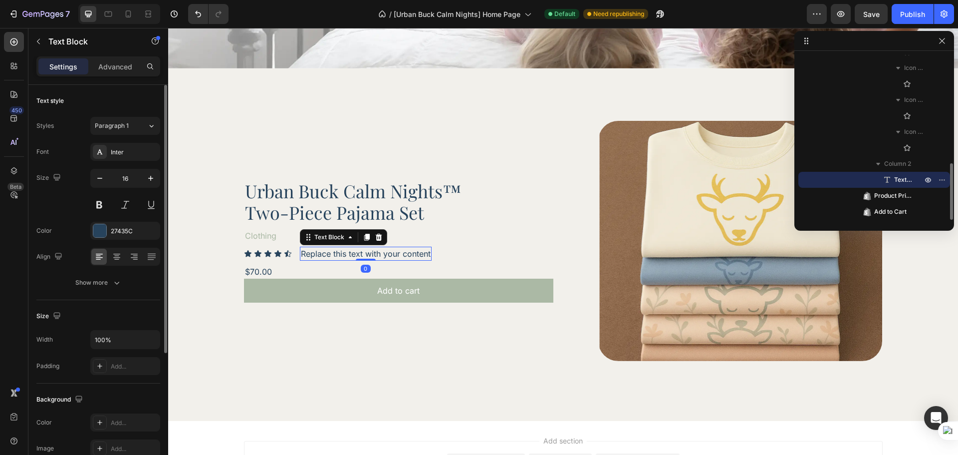
click at [379, 249] on div "Replace this text with your content" at bounding box center [366, 254] width 132 height 14
click at [379, 249] on p "Replace this text with your content" at bounding box center [366, 254] width 130 height 12
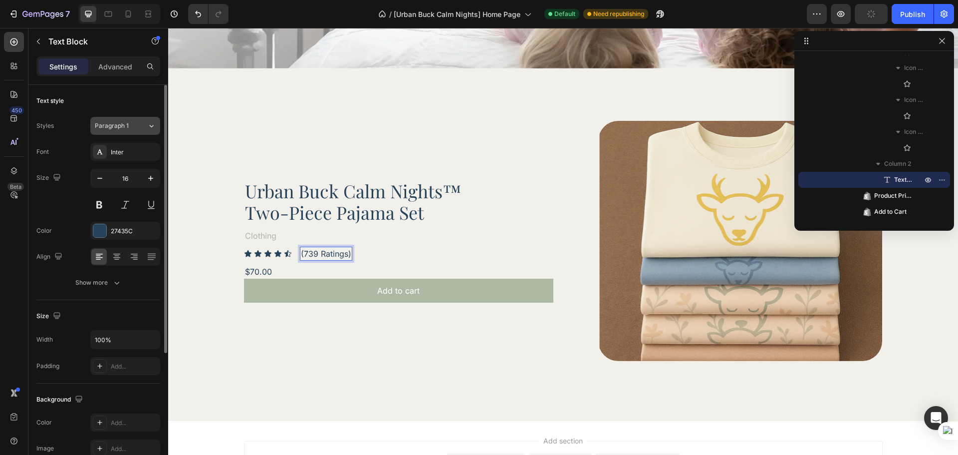
click at [128, 122] on span "Paragraph 1" at bounding box center [112, 125] width 34 height 9
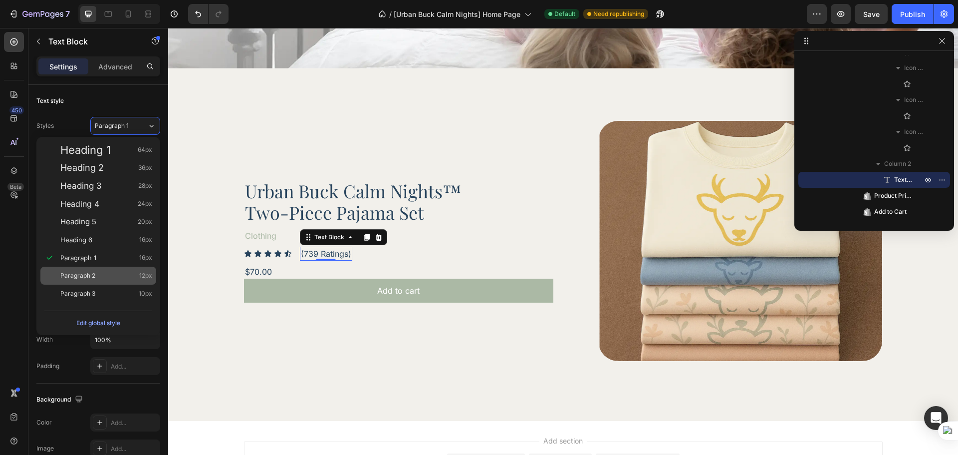
click at [112, 276] on div "Paragraph 2 12px" at bounding box center [106, 275] width 92 height 10
type input "12"
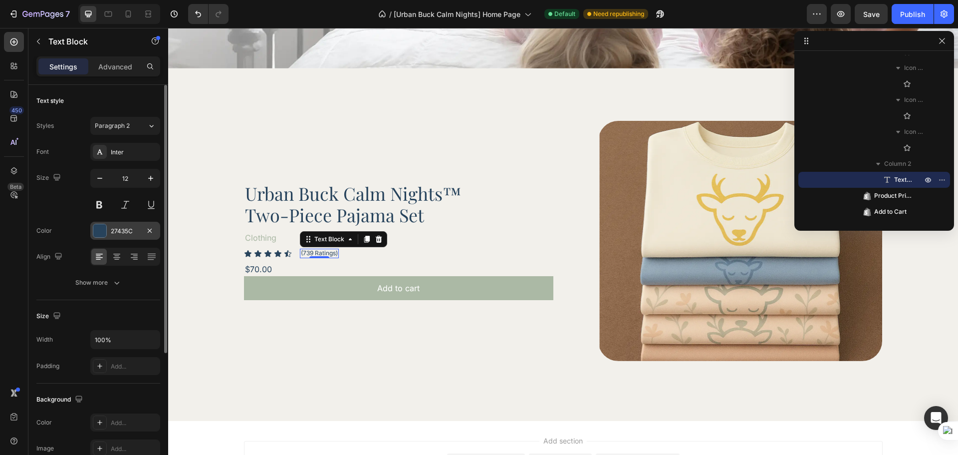
click at [113, 237] on div "27435C" at bounding box center [125, 231] width 70 height 18
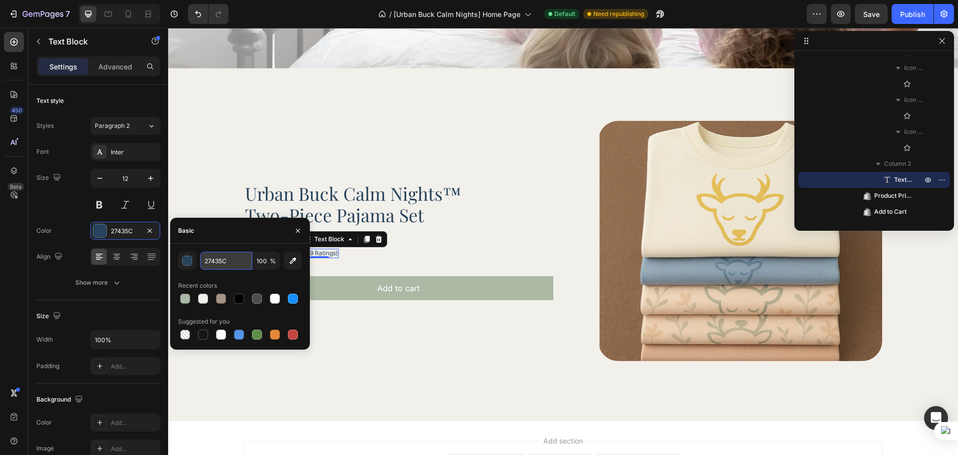
click at [212, 264] on input "27435C" at bounding box center [226, 261] width 52 height 18
paste input "rgba(171, 185, 165, 1)"
type input "rgba(171, 185, 165, 1)"
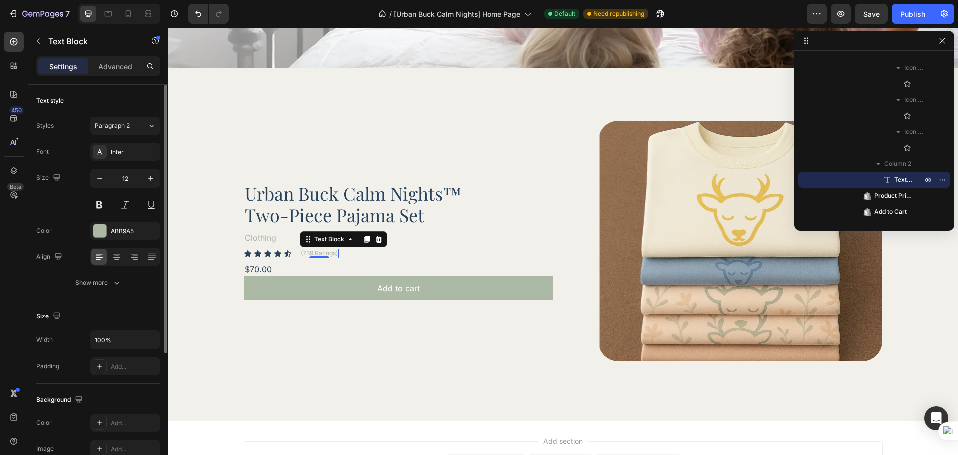
click at [76, 214] on div "Font Inter Size 12 Color ABB9A5 Align Show more" at bounding box center [98, 217] width 124 height 149
click at [356, 251] on div "Icon Icon Icon Icon Icon Icon List (739 Ratings) Text Block 0 Row" at bounding box center [398, 253] width 309 height 9
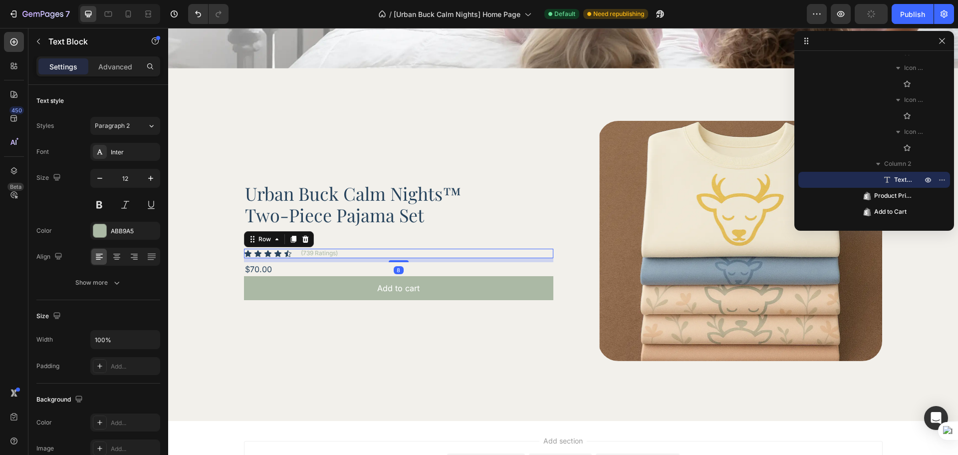
scroll to position [141, 0]
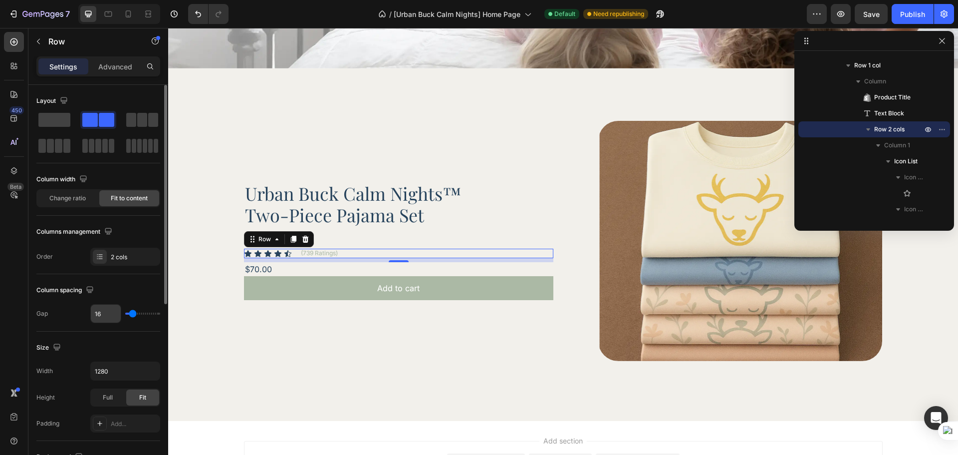
click at [113, 320] on input "16" at bounding box center [106, 313] width 30 height 18
type input "8"
click at [132, 287] on div "Column spacing" at bounding box center [98, 290] width 124 height 16
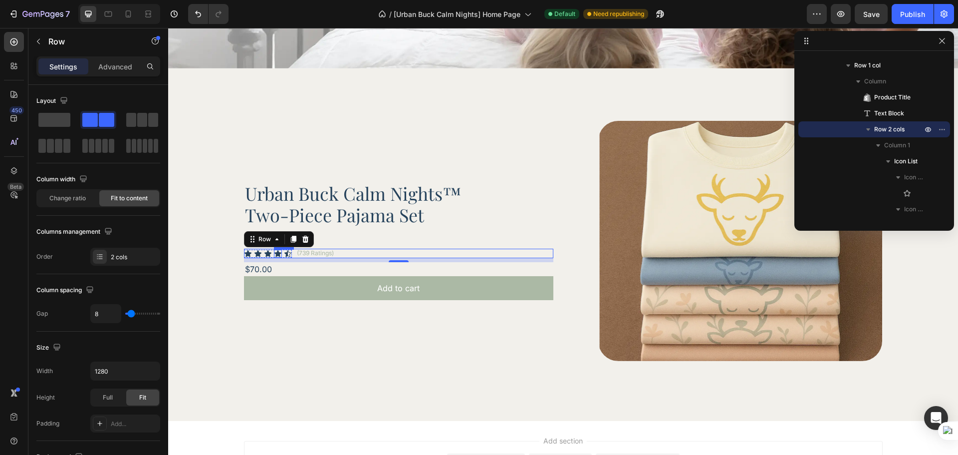
click at [278, 250] on div "Icon Icon Icon Icon Icon" at bounding box center [268, 254] width 48 height 8
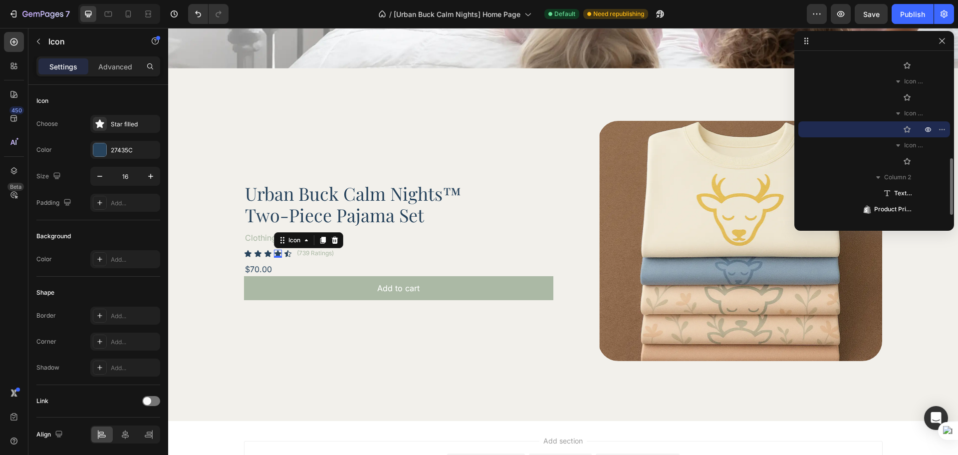
scroll to position [218, 0]
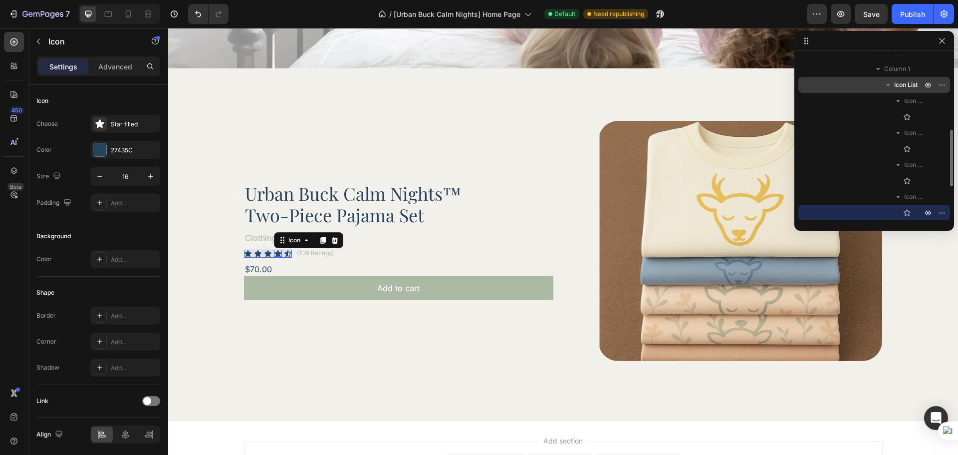
click at [904, 87] on span "Icon List" at bounding box center [905, 85] width 23 height 10
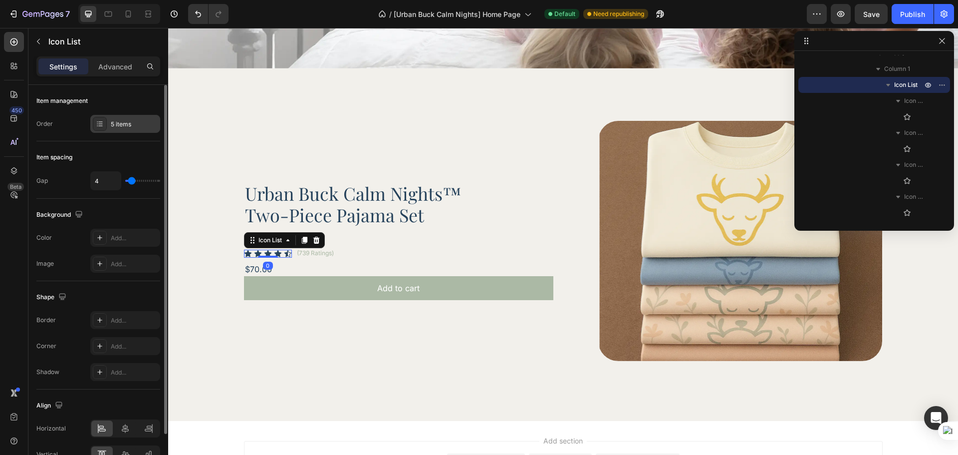
click at [122, 122] on div "5 items" at bounding box center [134, 124] width 47 height 9
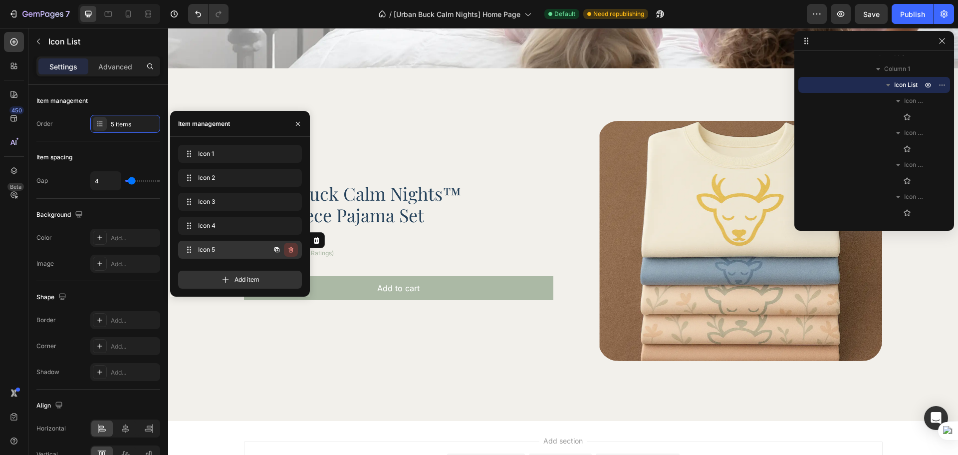
click at [288, 253] on icon "button" at bounding box center [291, 250] width 8 height 8
click at [288, 253] on div "Delete" at bounding box center [284, 249] width 18 height 9
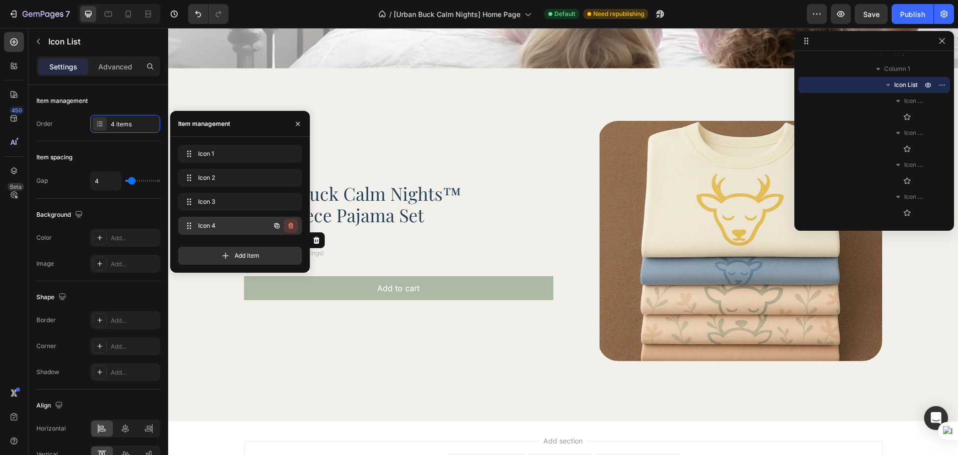
click at [293, 226] on icon "button" at bounding box center [291, 226] width 8 height 8
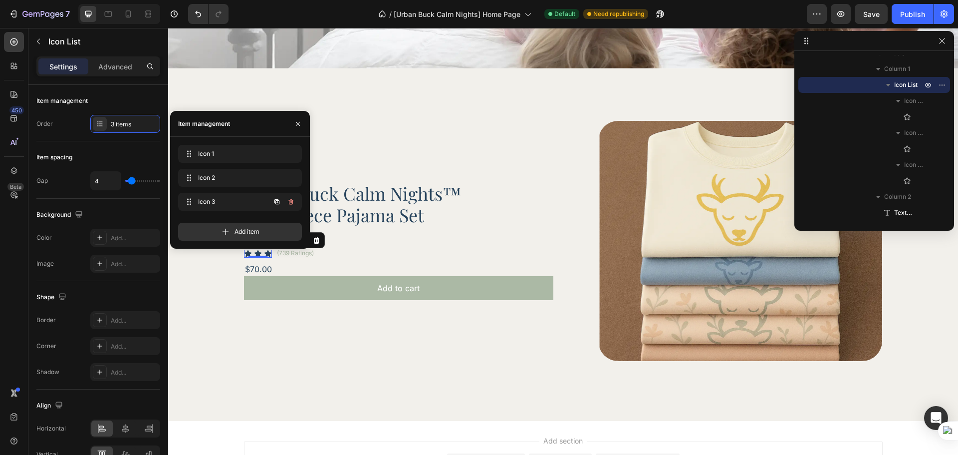
click at [294, 202] on icon "button" at bounding box center [291, 202] width 8 height 8
click at [294, 202] on button "Delete" at bounding box center [283, 202] width 27 height 14
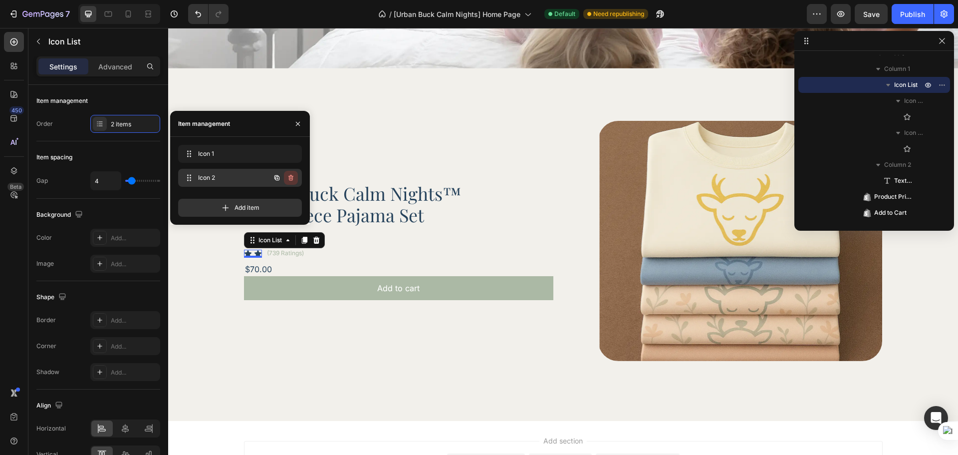
click at [292, 181] on icon "button" at bounding box center [291, 178] width 8 height 8
click at [292, 181] on div "Delete" at bounding box center [284, 177] width 18 height 9
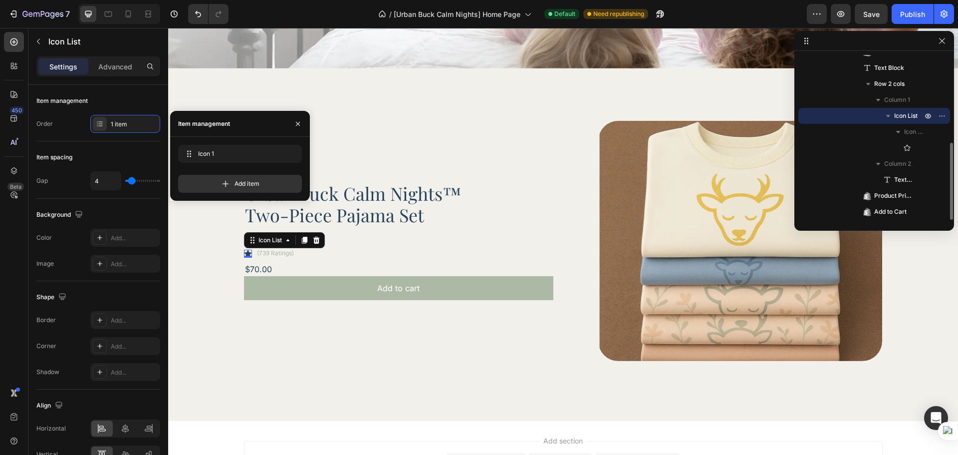
scroll to position [187, 0]
click at [222, 155] on span "Icon 1" at bounding box center [226, 153] width 56 height 9
click at [192, 158] on span at bounding box center [189, 154] width 14 height 14
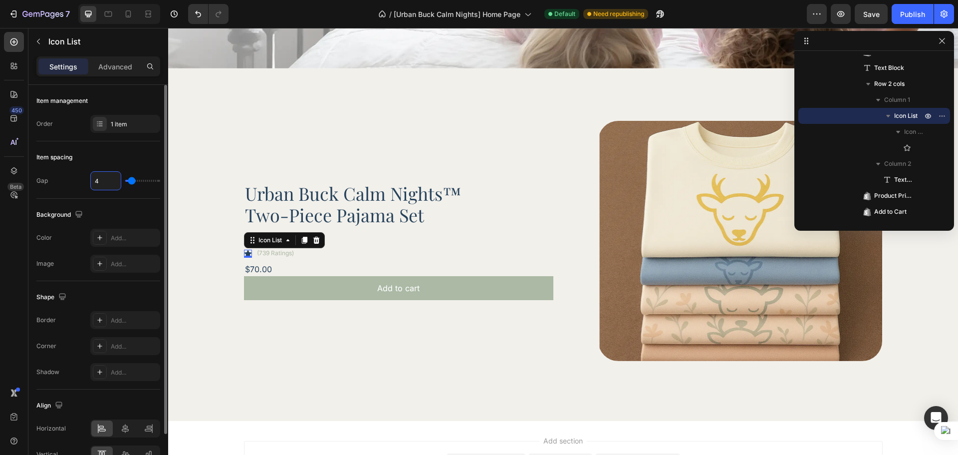
click at [100, 184] on input "4" at bounding box center [106, 181] width 30 height 18
type input "0"
click at [132, 162] on div "Item spacing" at bounding box center [98, 157] width 124 height 16
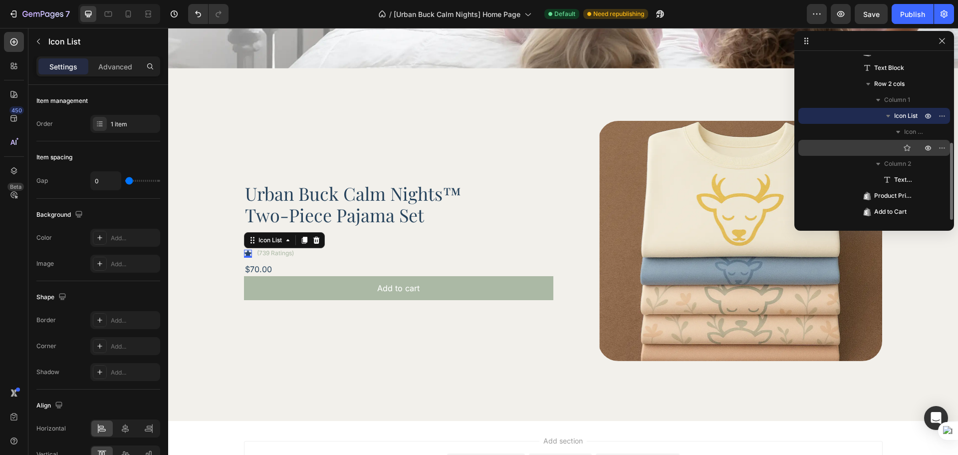
click at [901, 149] on div "Icon" at bounding box center [874, 148] width 144 height 16
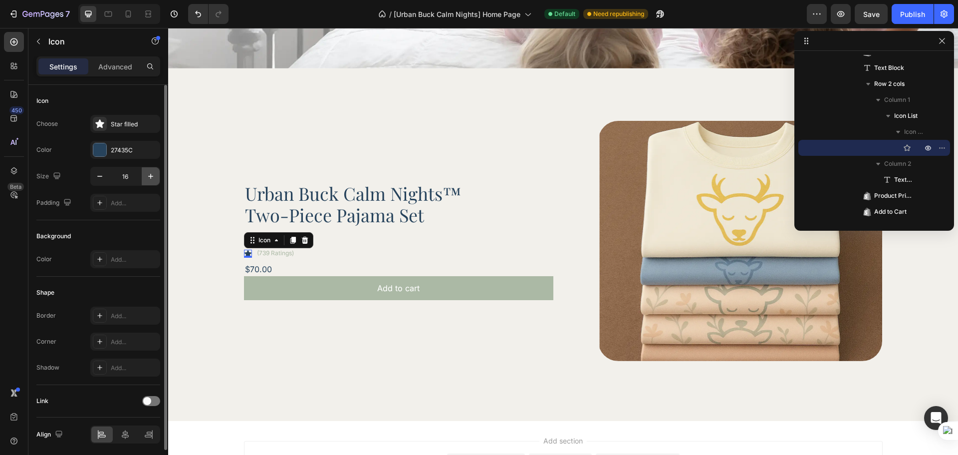
click at [147, 173] on icon "button" at bounding box center [151, 176] width 10 height 10
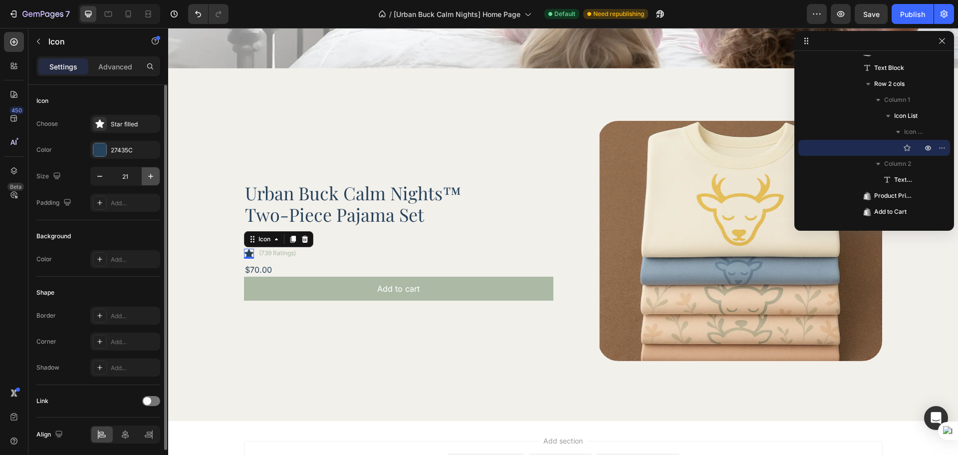
click at [147, 173] on icon "button" at bounding box center [151, 176] width 10 height 10
type input "24"
click at [128, 130] on div "Star filled" at bounding box center [125, 124] width 70 height 18
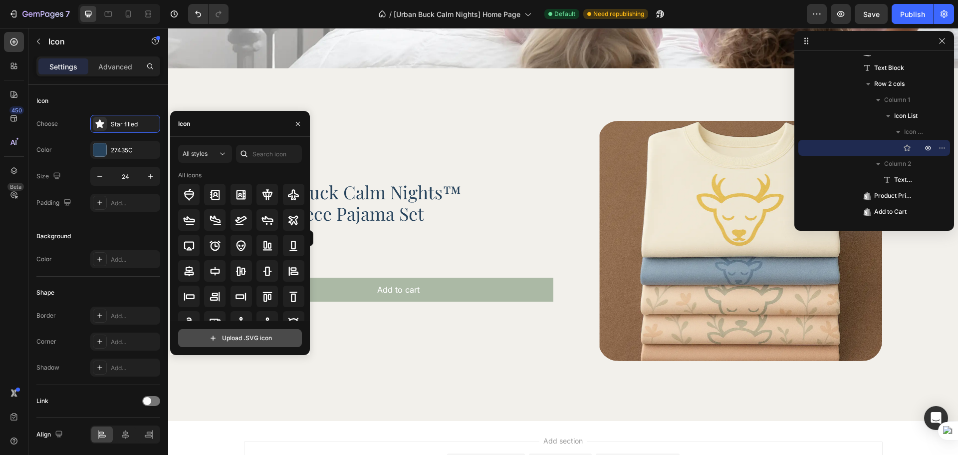
click at [223, 342] on input "file" at bounding box center [240, 337] width 123 height 17
type input "C:\fakepath\material-symbols_star-rounded.svg"
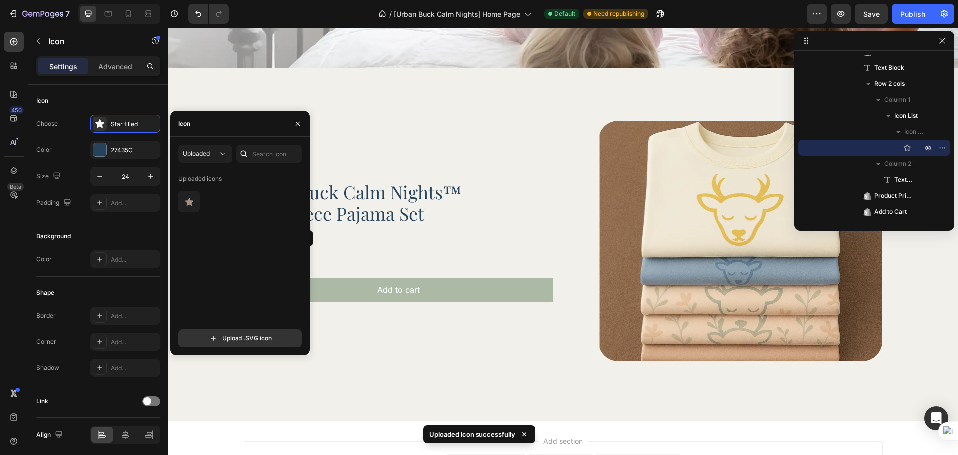
click at [190, 212] on div "Uploaded icons" at bounding box center [243, 246] width 131 height 150
click at [191, 209] on div at bounding box center [188, 201] width 21 height 21
click at [65, 157] on div "Color 27435C" at bounding box center [98, 150] width 124 height 18
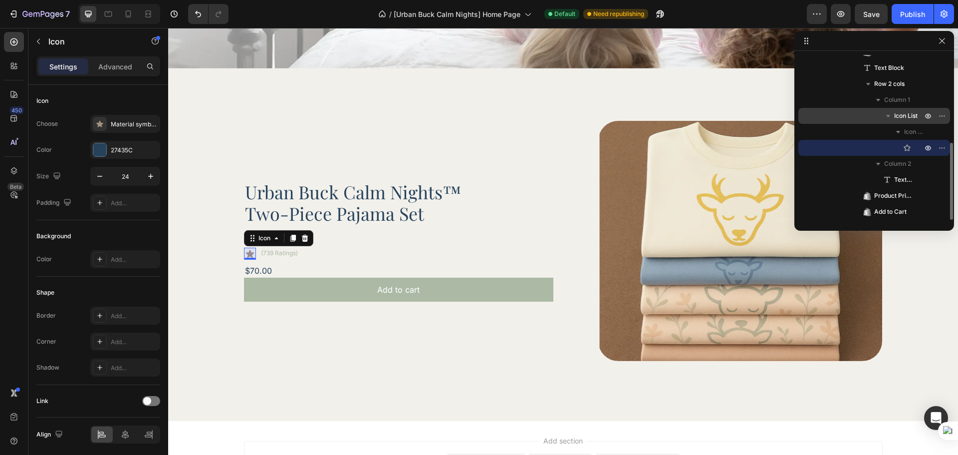
click at [896, 108] on div "Icon List" at bounding box center [874, 116] width 144 height 16
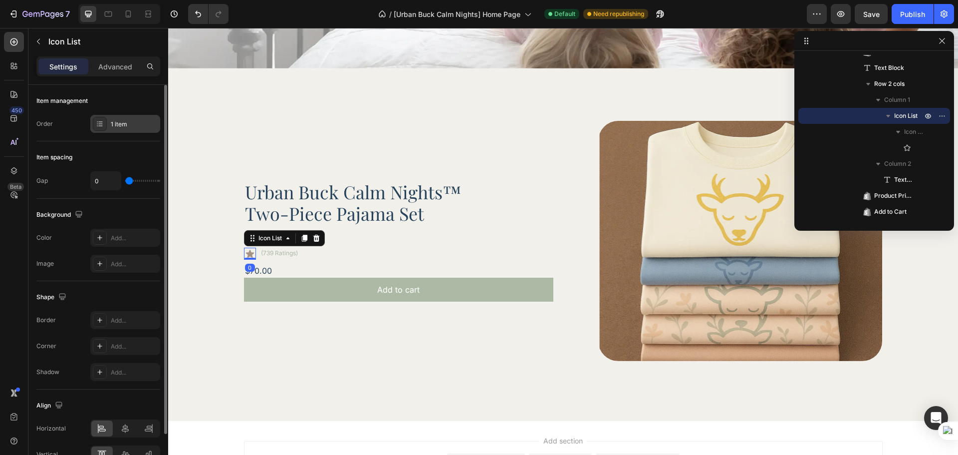
click at [110, 122] on div "1 item" at bounding box center [125, 124] width 70 height 18
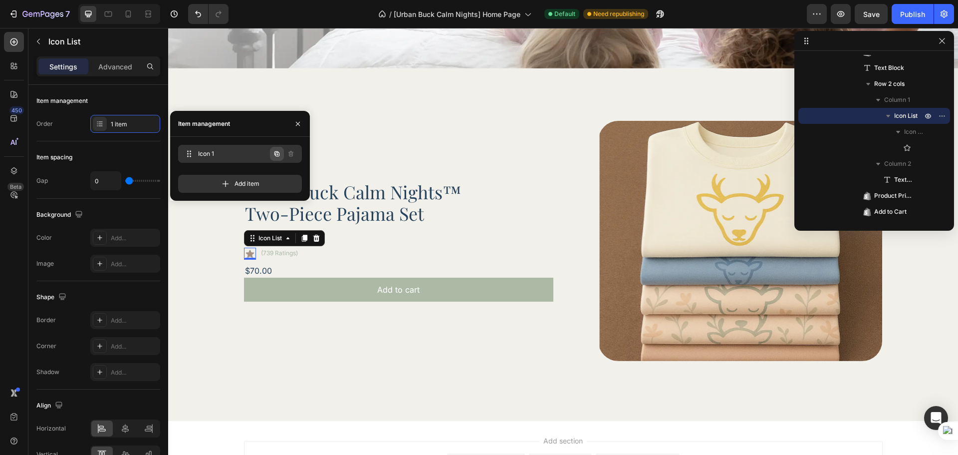
click at [274, 157] on icon "button" at bounding box center [277, 154] width 8 height 8
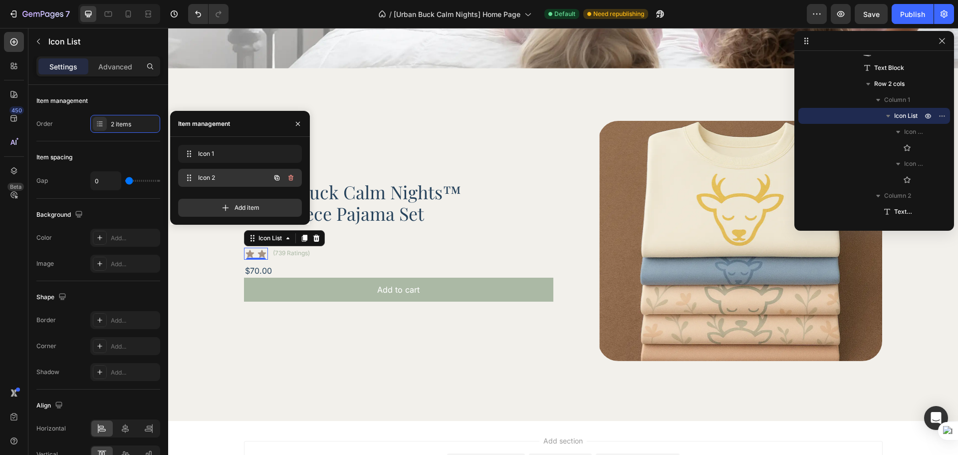
click at [274, 173] on button "button" at bounding box center [277, 178] width 14 height 14
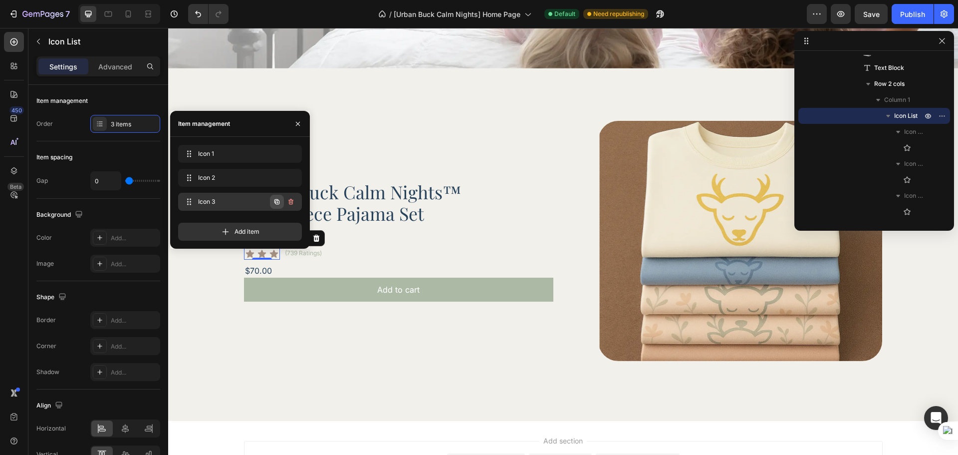
click at [277, 195] on button "button" at bounding box center [277, 202] width 14 height 14
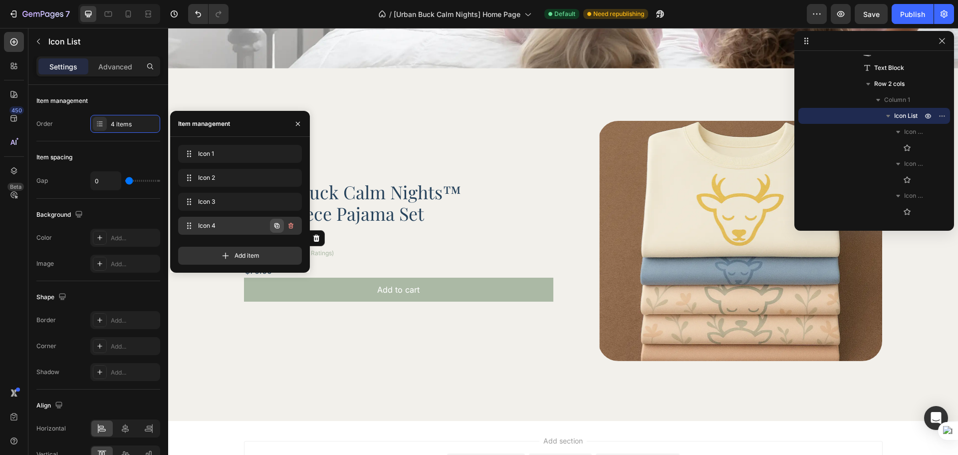
click at [275, 222] on icon "button" at bounding box center [277, 226] width 8 height 8
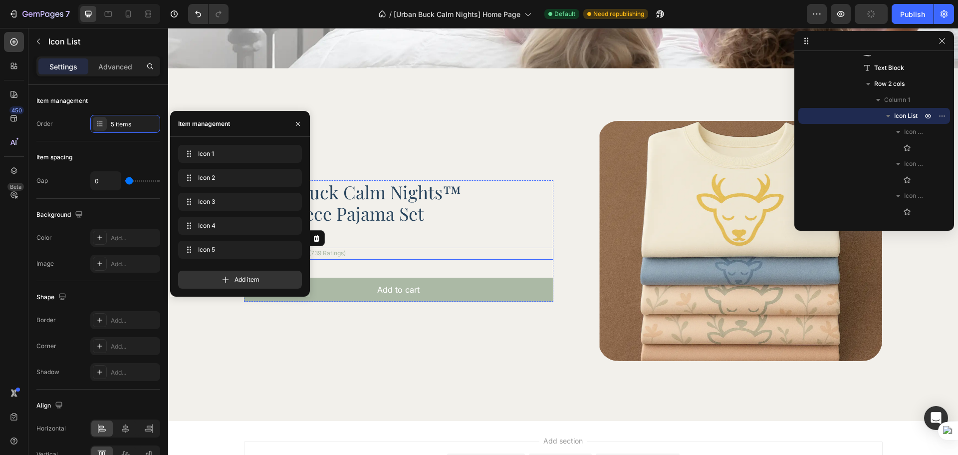
click at [387, 248] on div "Icon Icon Icon Icon Icon Icon List 0 (739 Ratings) Text Block Row" at bounding box center [398, 254] width 309 height 12
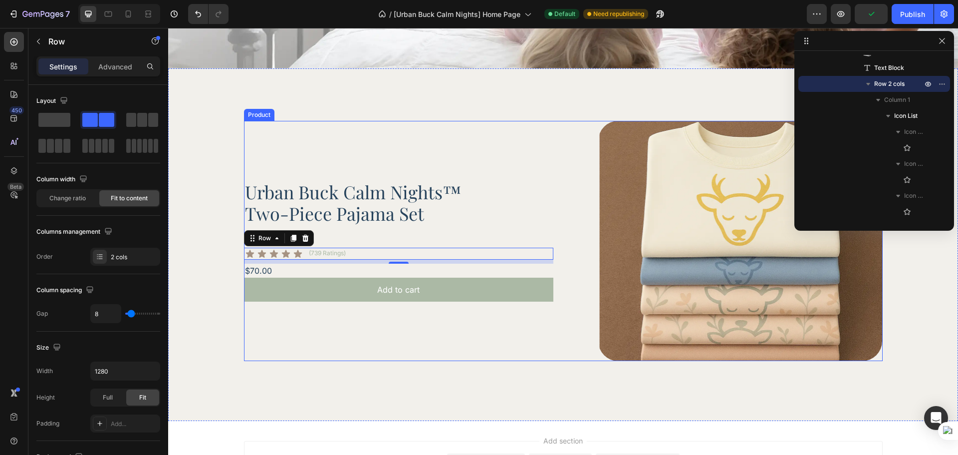
click at [288, 332] on div "Urban Buck Calm Nights™ Two-Piece Pajama Set Product Title Clothing Text Block …" at bounding box center [398, 241] width 309 height 240
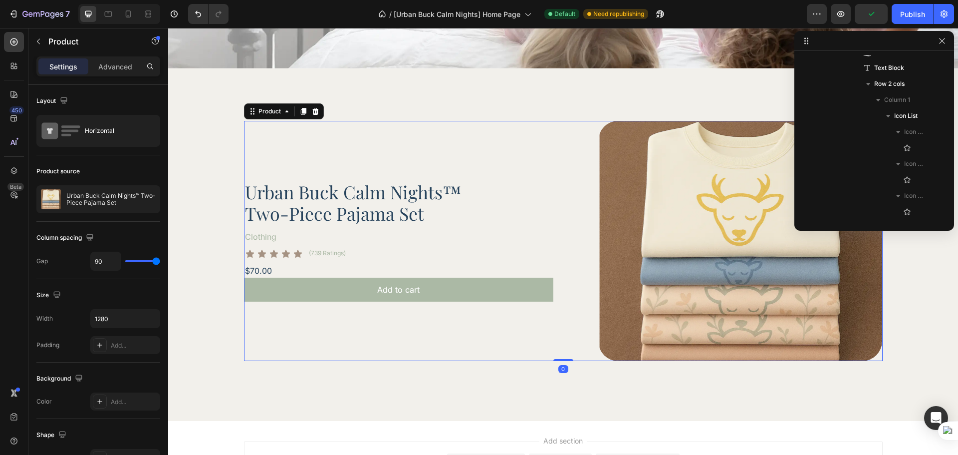
scroll to position [0, 0]
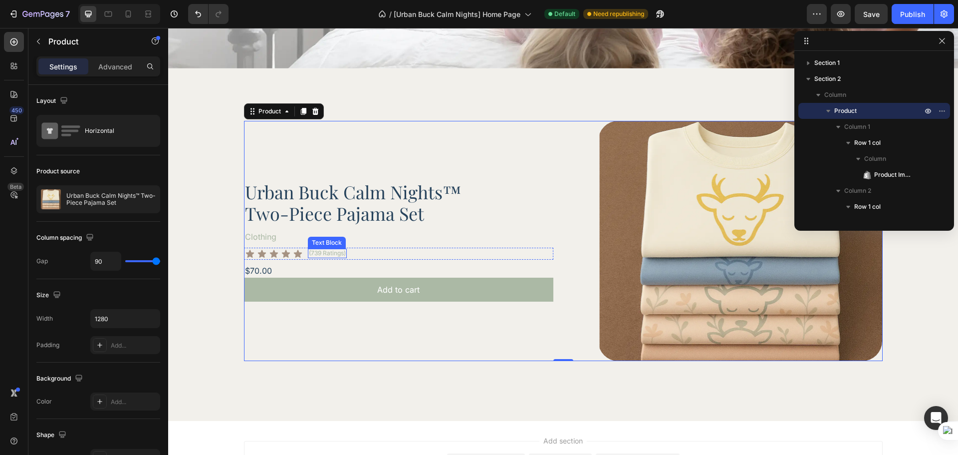
click at [334, 253] on div "(739 Ratings)" at bounding box center [327, 253] width 39 height 9
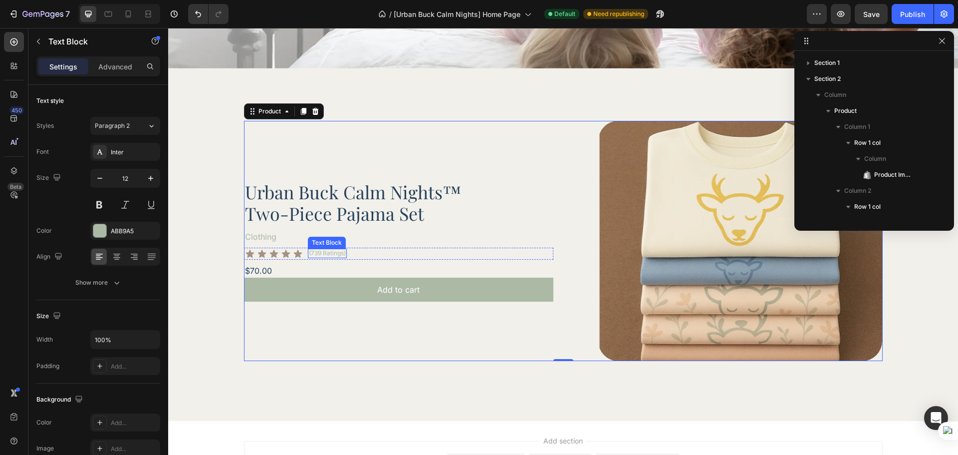
scroll to position [314, 0]
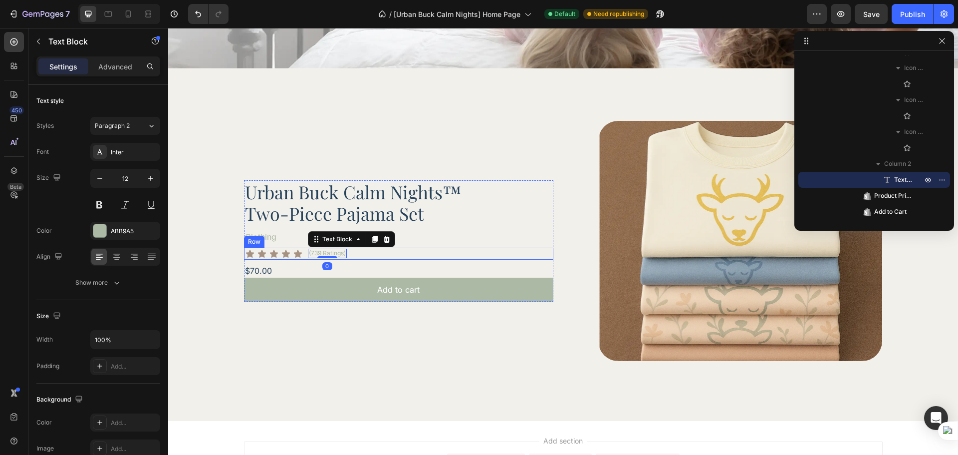
click at [302, 253] on div "Icon Icon Icon Icon Icon Icon List (739 Ratings) Text Block 0 Row" at bounding box center [398, 254] width 309 height 12
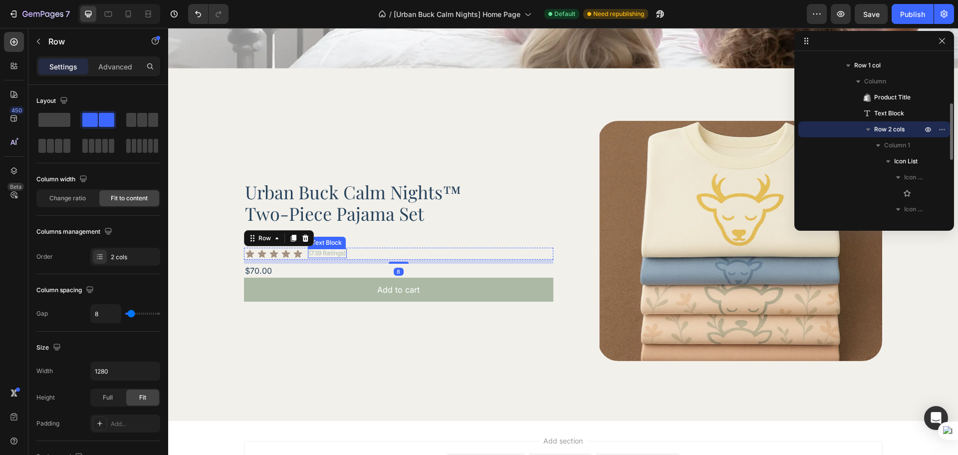
click at [313, 252] on p "(739 Ratings)" at bounding box center [327, 253] width 37 height 7
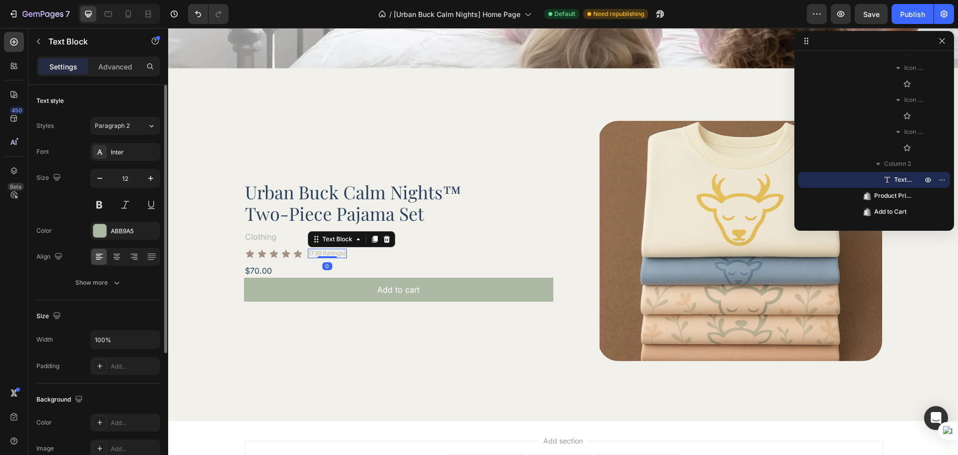
drag, startPoint x: 114, startPoint y: 69, endPoint x: 112, endPoint y: 97, distance: 27.5
click at [114, 70] on p "Advanced" at bounding box center [115, 66] width 34 height 10
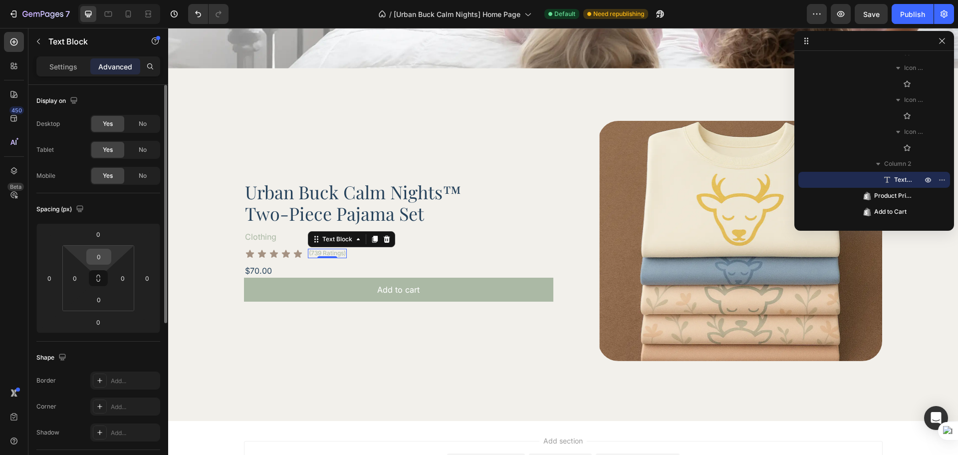
click at [103, 260] on input "0" at bounding box center [99, 256] width 20 height 15
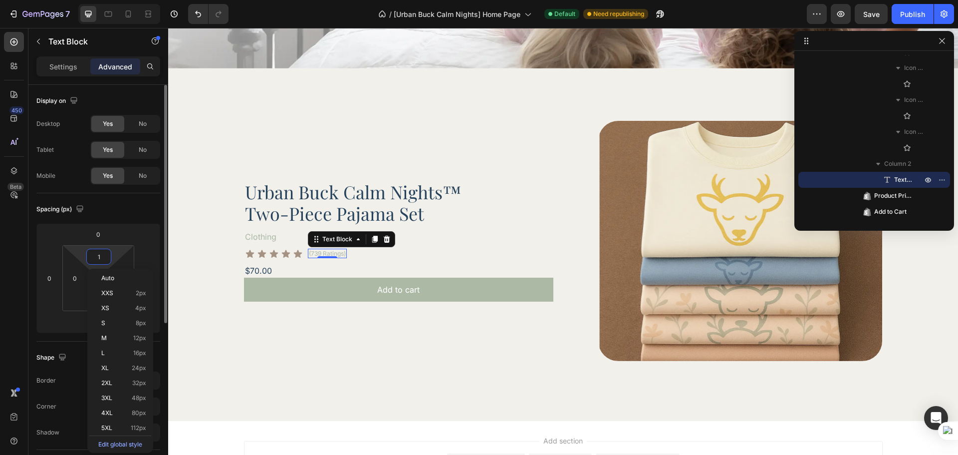
type input "2"
click at [372, 252] on div "Icon Icon Icon Icon Icon Icon List (739 Ratings) Text Block 0 Row" at bounding box center [398, 254] width 309 height 12
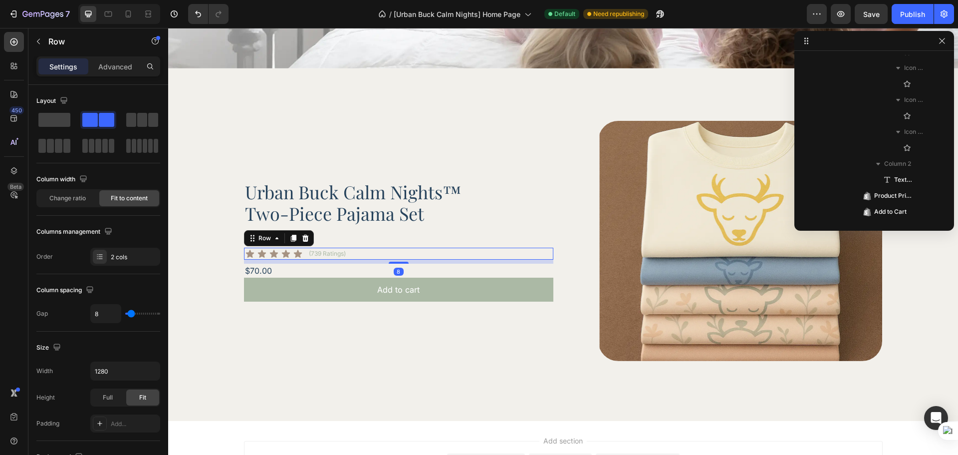
scroll to position [141, 0]
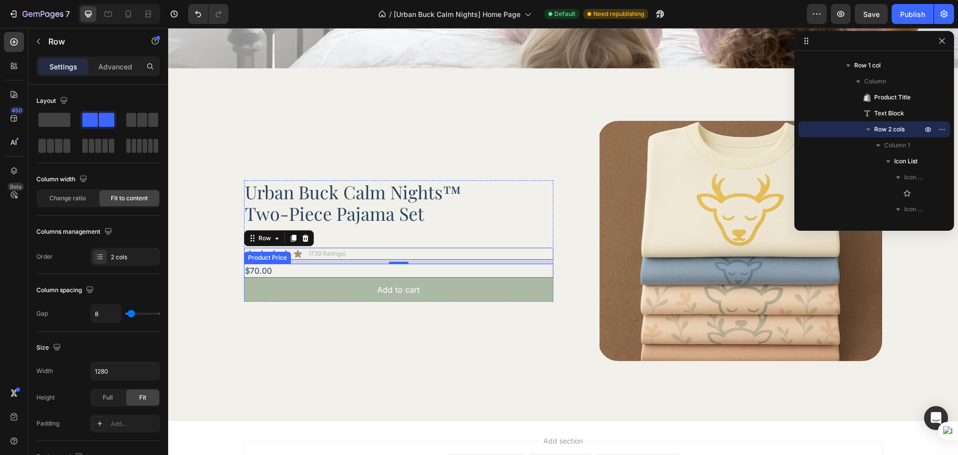
click at [289, 264] on div "$70.00" at bounding box center [398, 270] width 309 height 14
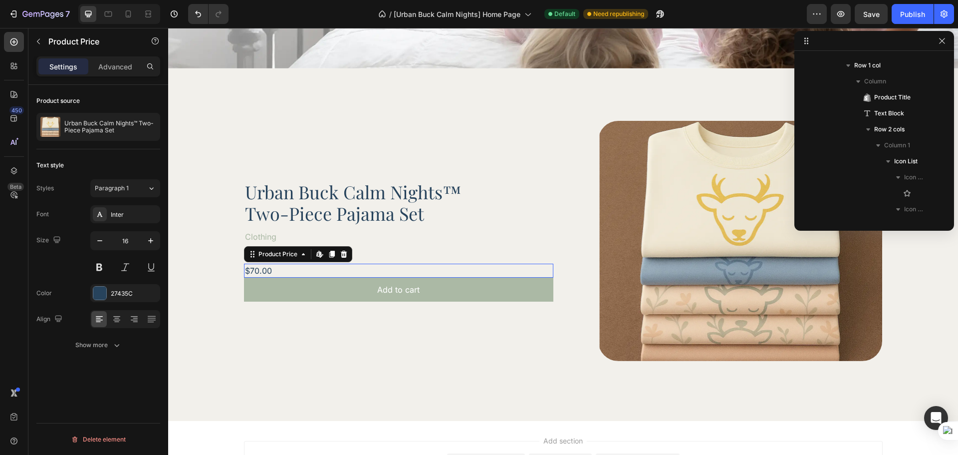
scroll to position [314, 0]
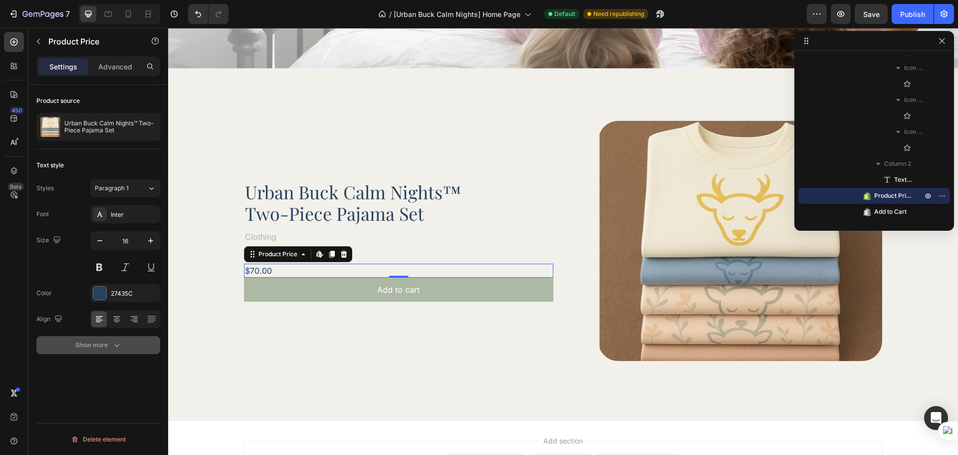
click at [100, 350] on button "Show more" at bounding box center [98, 345] width 124 height 18
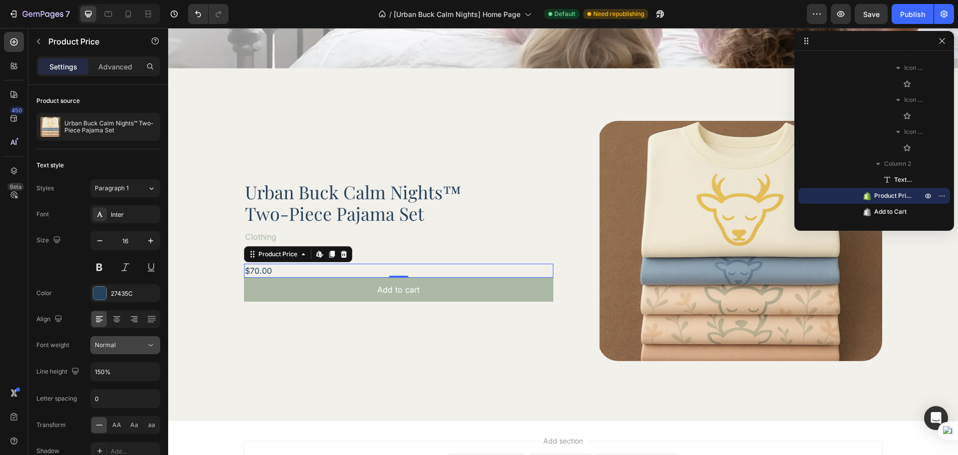
click at [135, 351] on button "Normal" at bounding box center [125, 345] width 70 height 18
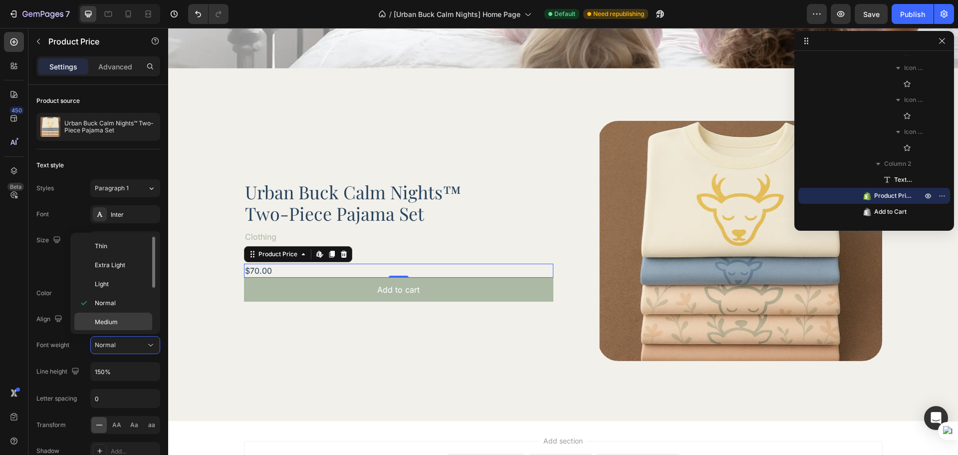
scroll to position [77, 0]
click at [126, 300] on p "Extra Bold" at bounding box center [121, 301] width 53 height 9
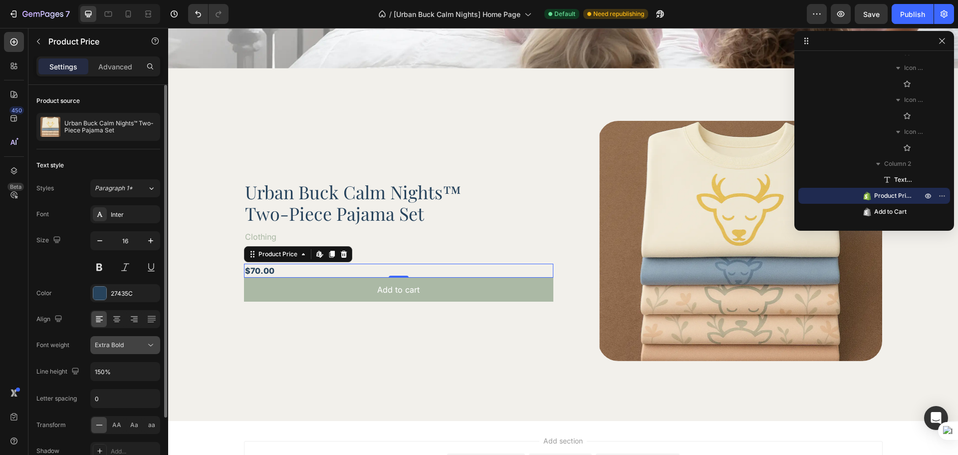
click at [118, 340] on div "Extra Bold" at bounding box center [125, 345] width 61 height 10
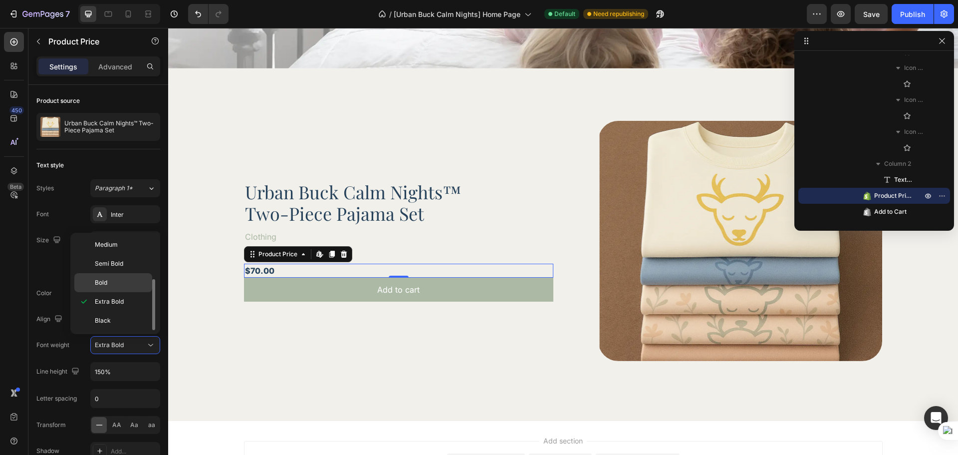
click at [112, 288] on div "Bold" at bounding box center [113, 282] width 78 height 19
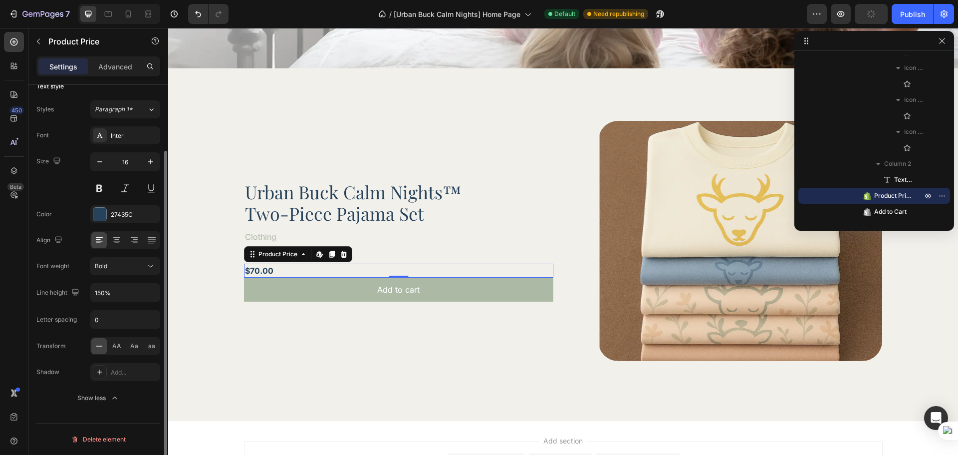
scroll to position [0, 0]
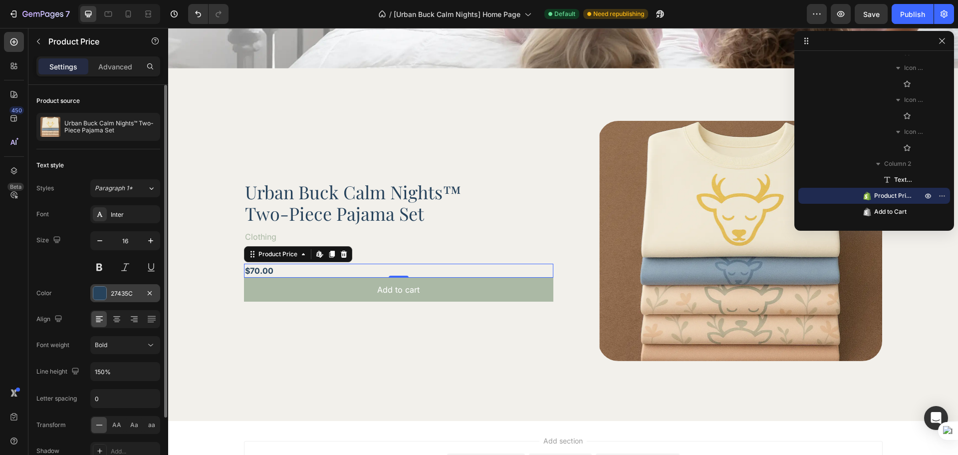
click at [117, 291] on div "27435C" at bounding box center [125, 293] width 29 height 9
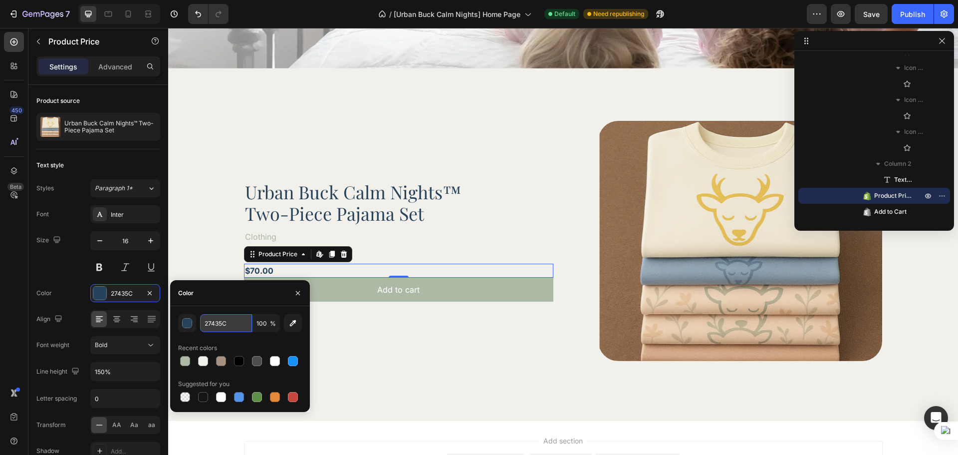
click at [217, 314] on input "27435C" at bounding box center [226, 323] width 52 height 18
paste input "rgba(39, 67, 92, 1)"
type input "rgba(39, 67, 92, 1)"
click at [43, 257] on div "Size 16" at bounding box center [98, 253] width 124 height 45
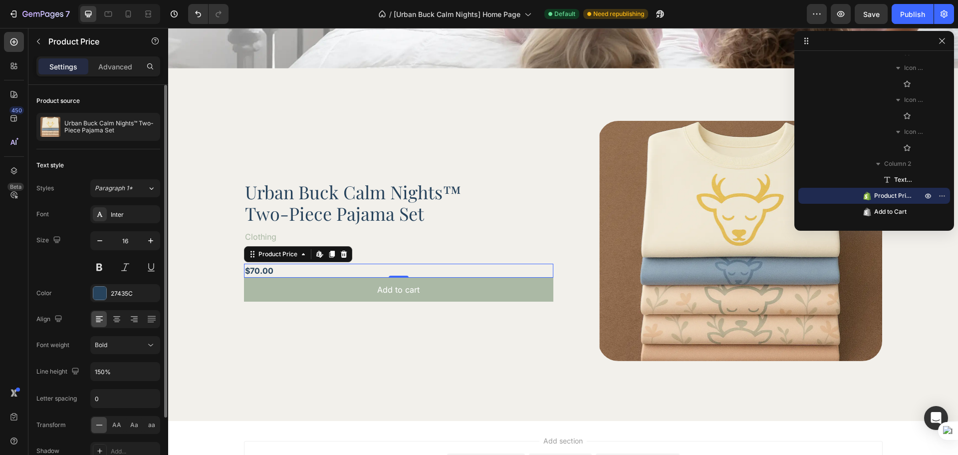
scroll to position [0, 0]
click at [123, 69] on p "Advanced" at bounding box center [115, 66] width 34 height 10
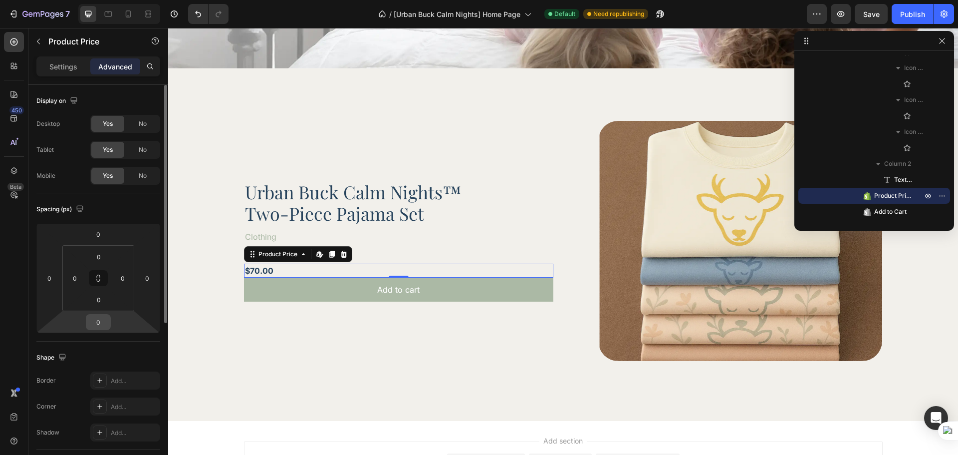
click at [99, 316] on input "0" at bounding box center [98, 321] width 20 height 15
type input "10"
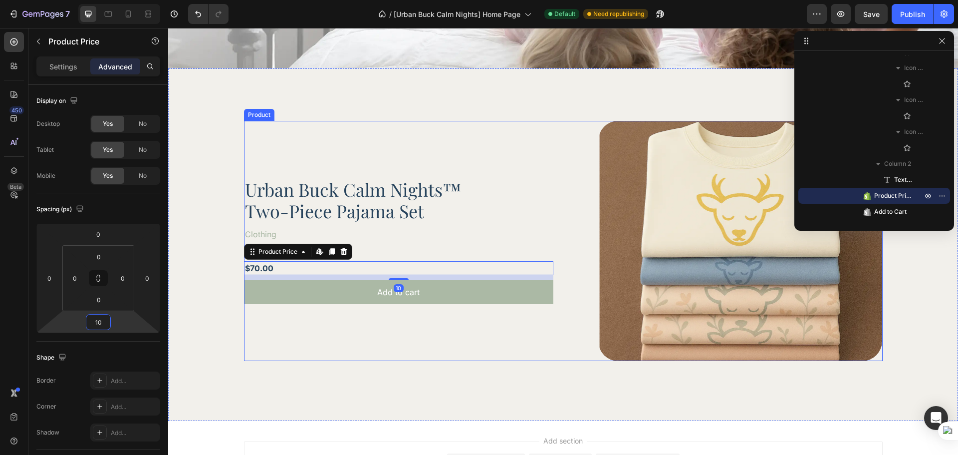
click at [370, 342] on div "Urban Buck Calm Nights™ Two-Piece Pajama Set Product Title Clothing Text Block …" at bounding box center [398, 241] width 309 height 240
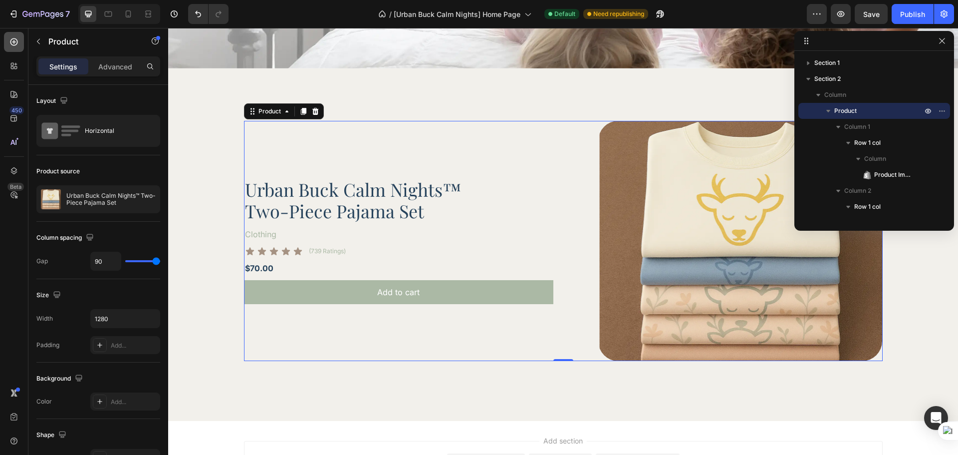
click at [20, 50] on div at bounding box center [14, 42] width 20 height 20
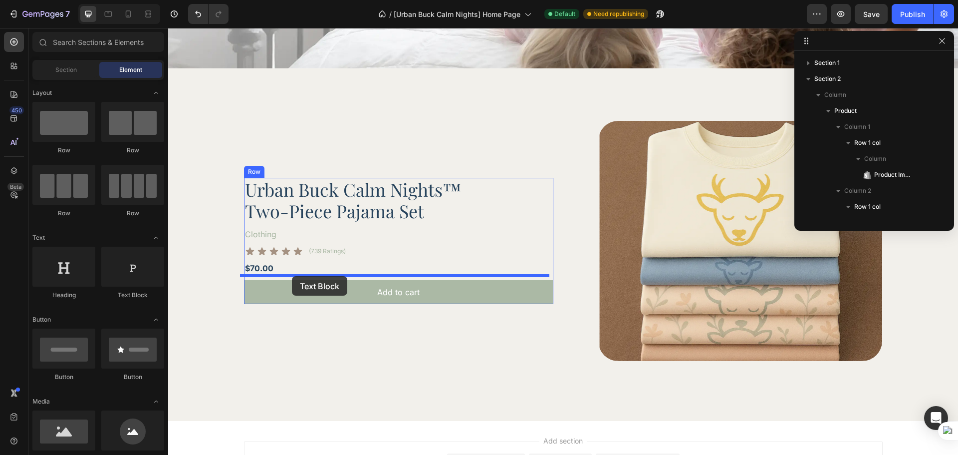
drag, startPoint x: 314, startPoint y: 302, endPoint x: 292, endPoint y: 276, distance: 34.3
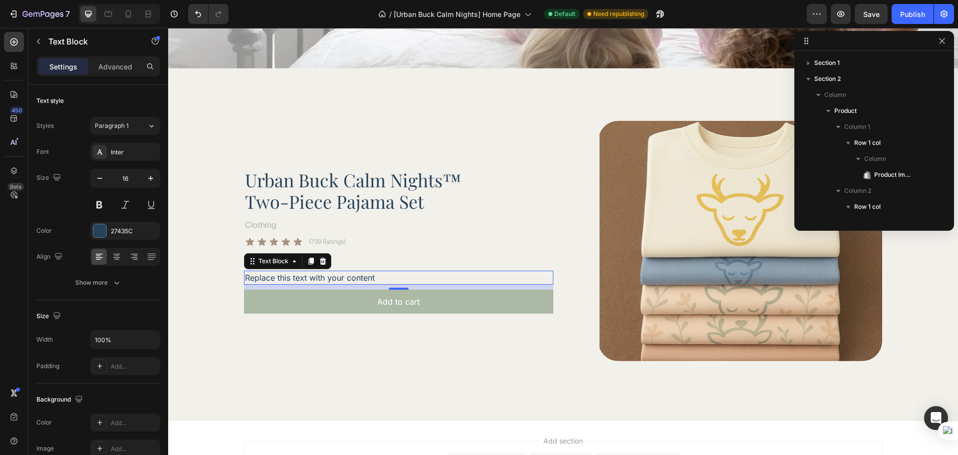
scroll to position [330, 0]
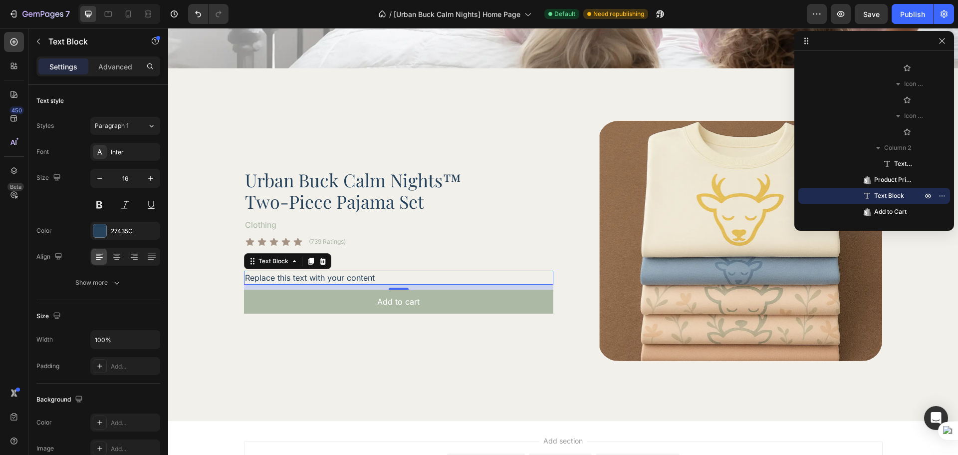
click at [336, 275] on div "Replace this text with your content" at bounding box center [398, 277] width 309 height 14
click at [336, 275] on p "Replace this text with your content" at bounding box center [398, 277] width 307 height 12
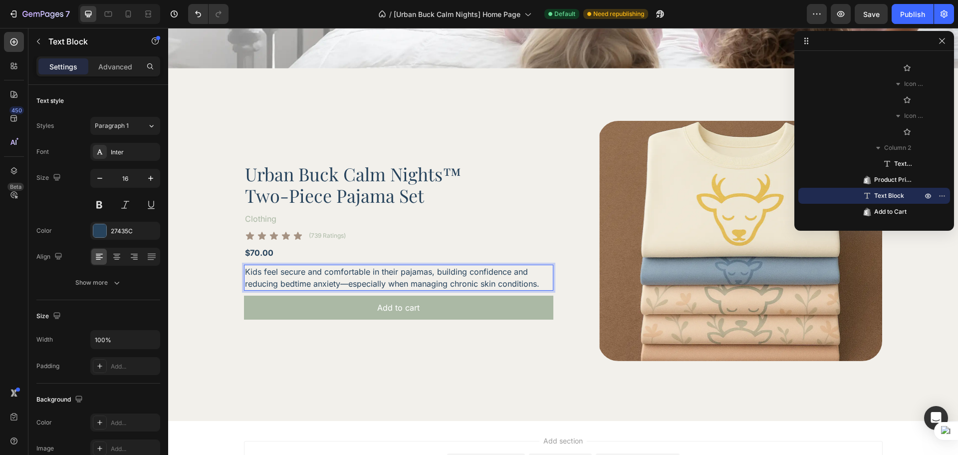
scroll to position [410, 0]
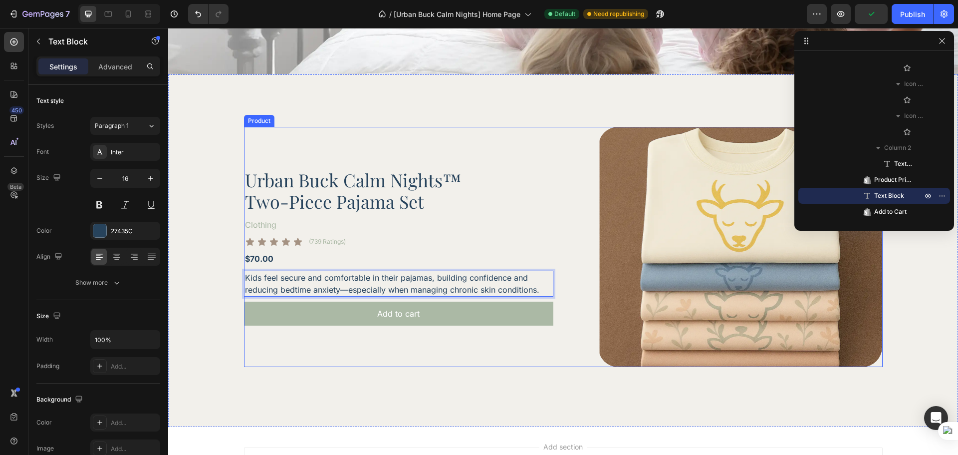
click at [431, 336] on div "Urban Buck Calm Nights™ Two-Piece Pajama Set Product Title Clothing Text Block …" at bounding box center [398, 247] width 309 height 240
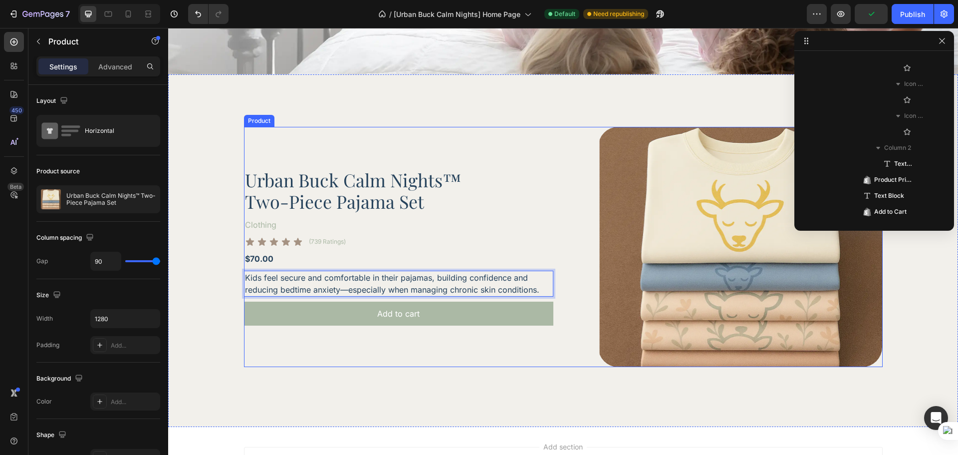
scroll to position [0, 0]
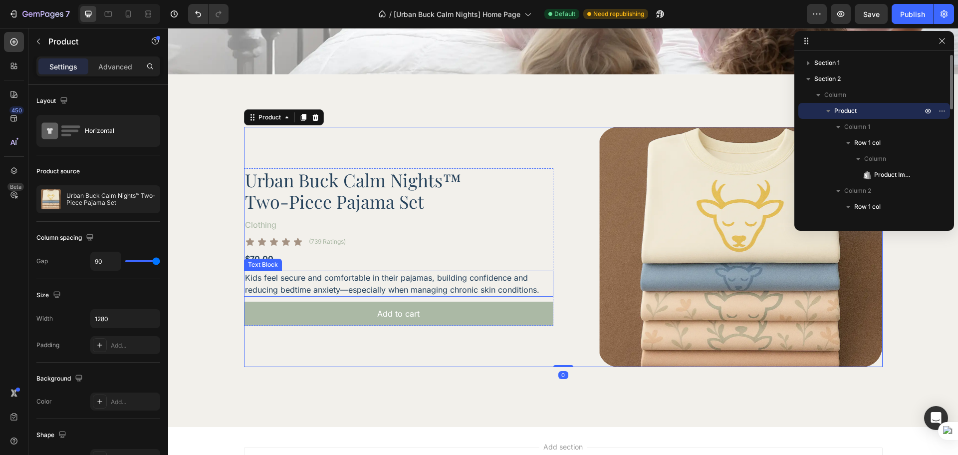
click at [503, 277] on p "Kids feel secure and comfortable in their pajamas, building confidence and redu…" at bounding box center [398, 283] width 307 height 24
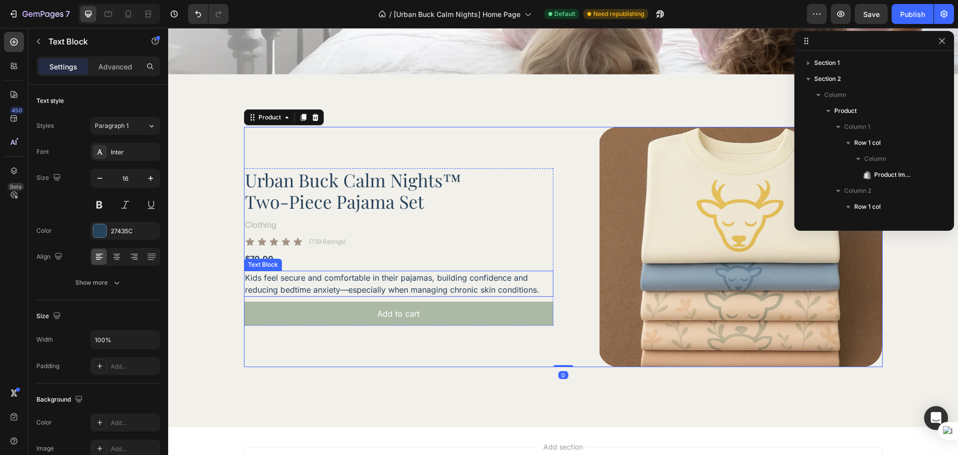
scroll to position [330, 0]
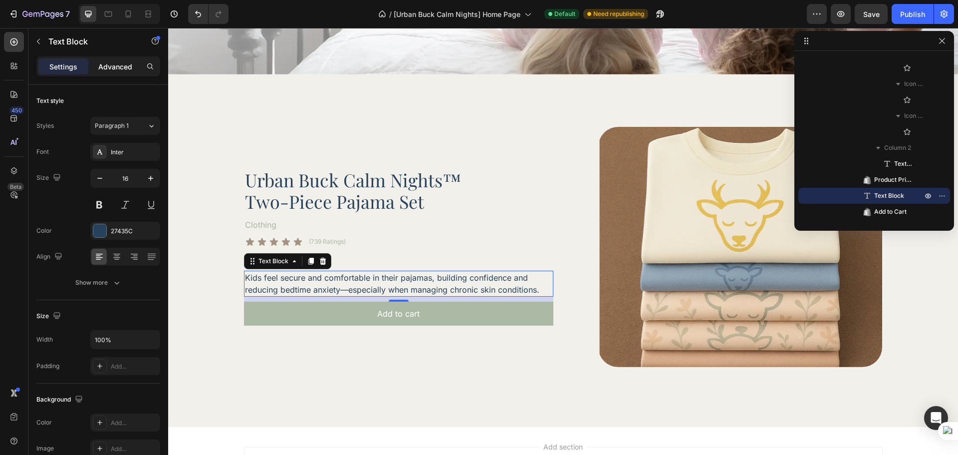
click at [129, 64] on p "Advanced" at bounding box center [115, 66] width 34 height 10
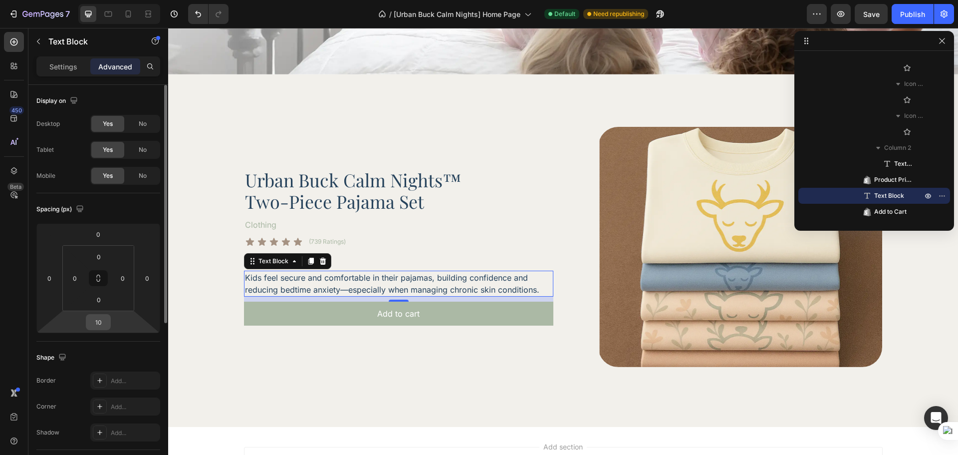
click at [102, 326] on input "10" at bounding box center [98, 321] width 20 height 15
type input "40"
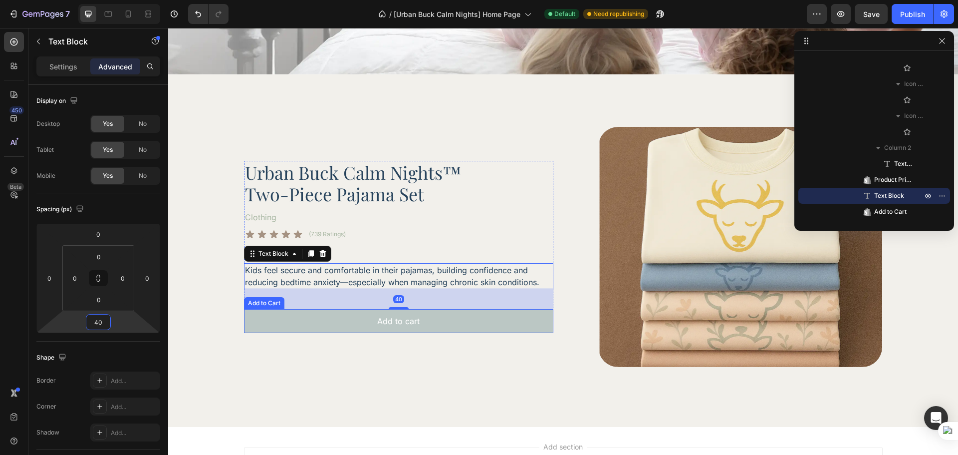
click at [275, 316] on button "Add to cart" at bounding box center [398, 321] width 309 height 24
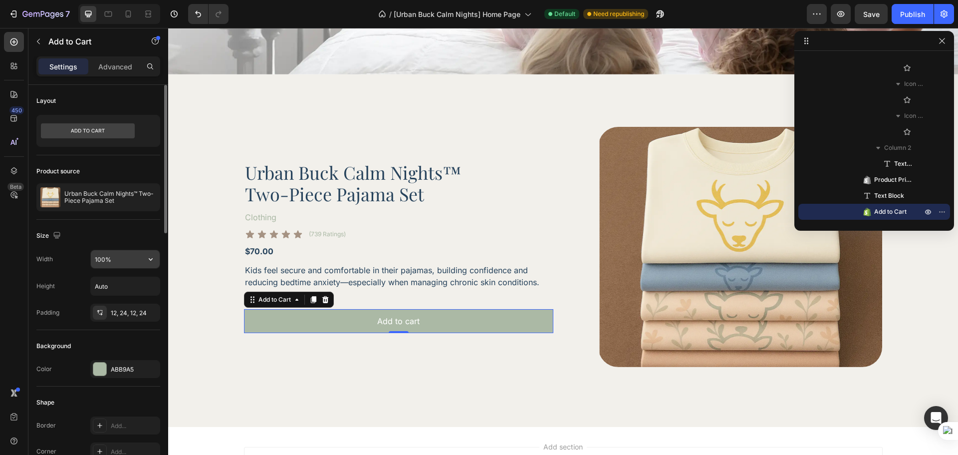
click at [111, 265] on input "100%" at bounding box center [125, 259] width 69 height 18
click at [111, 264] on input "100%" at bounding box center [125, 259] width 69 height 18
click at [113, 264] on input "100%" at bounding box center [125, 259] width 69 height 18
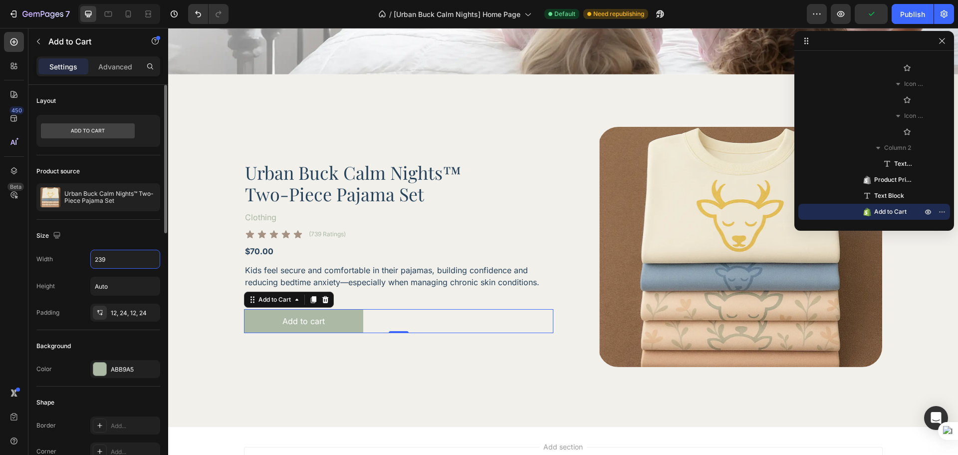
type input "239"
click at [117, 240] on div "Size" at bounding box center [98, 236] width 124 height 16
click at [118, 293] on input "Auto" at bounding box center [125, 286] width 69 height 18
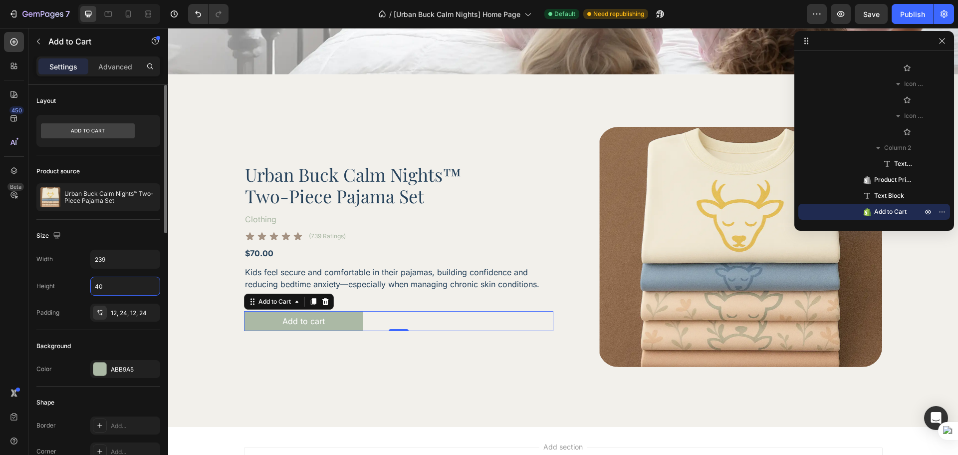
type input "40"
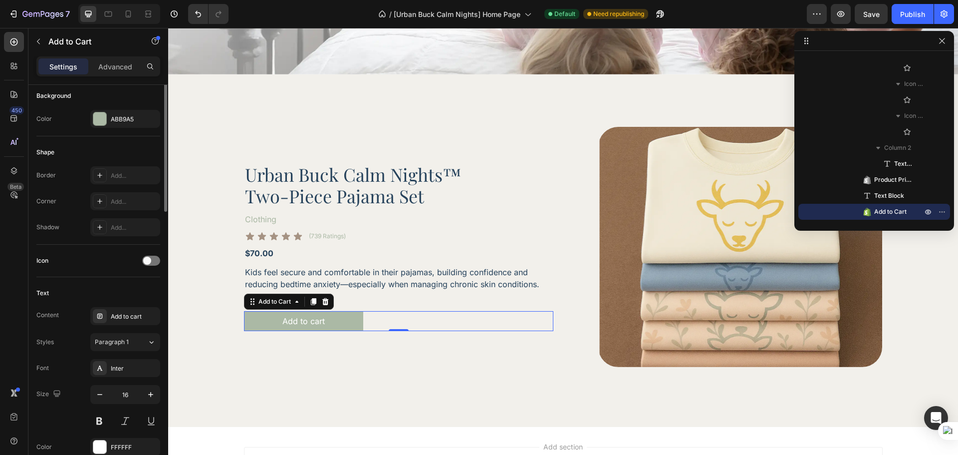
scroll to position [167, 0]
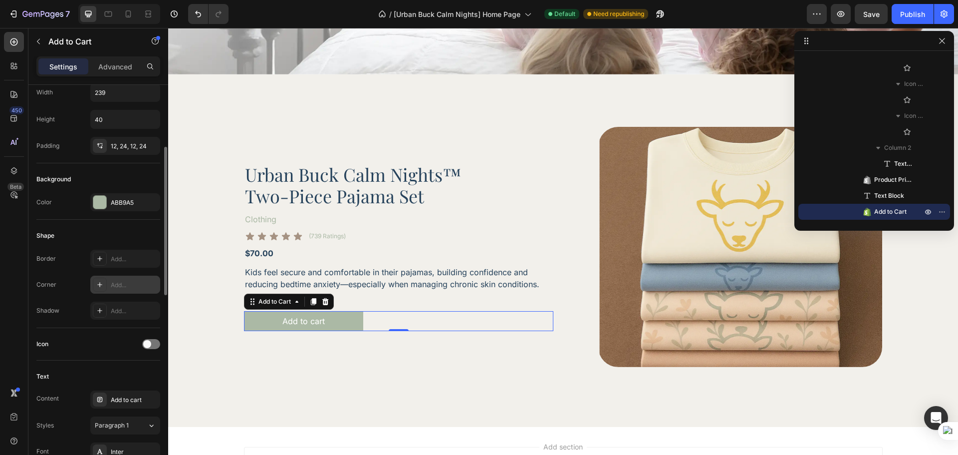
click at [113, 287] on div "Add..." at bounding box center [134, 284] width 47 height 9
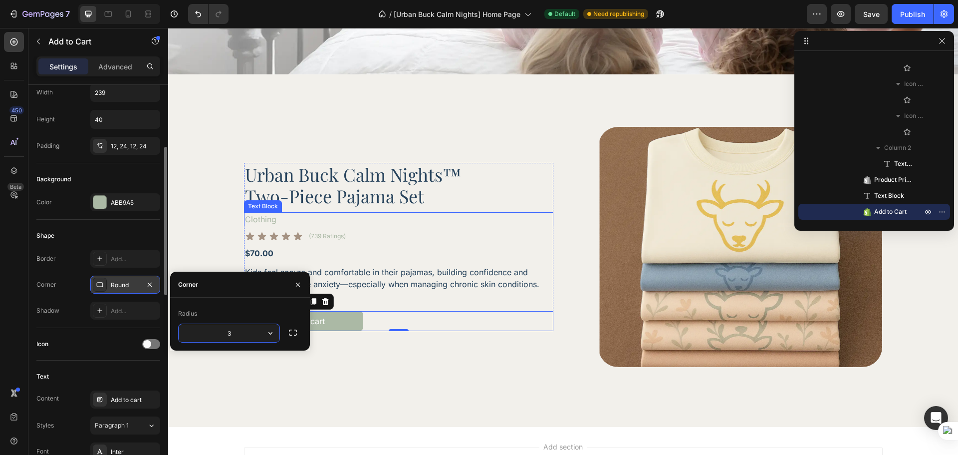
type input "30"
click at [117, 229] on div "Shape" at bounding box center [98, 236] width 124 height 16
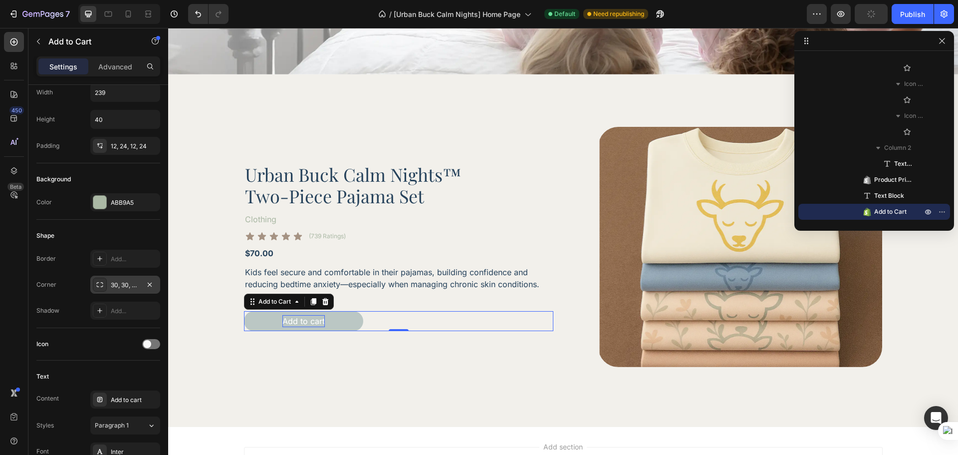
click at [300, 315] on div "Add to cart" at bounding box center [303, 321] width 42 height 12
click at [300, 315] on p "Add to cart" at bounding box center [303, 321] width 42 height 12
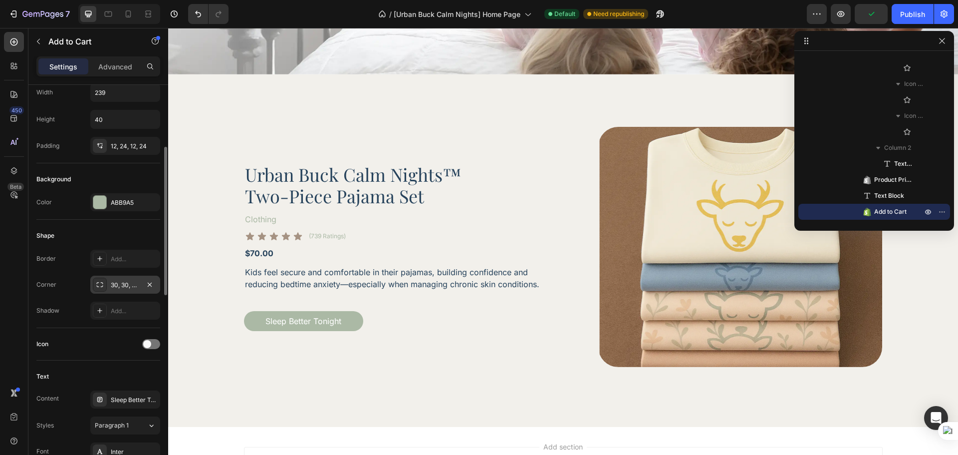
click at [102, 236] on div "Shape" at bounding box center [98, 236] width 124 height 16
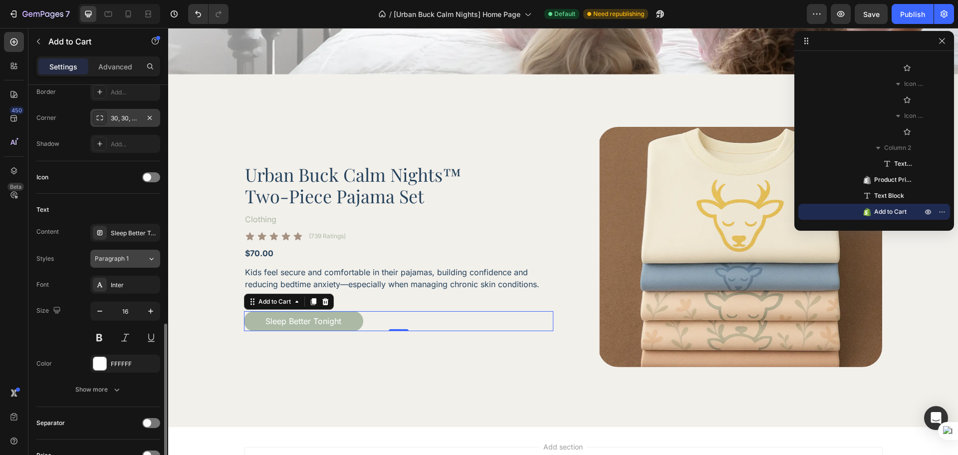
scroll to position [417, 0]
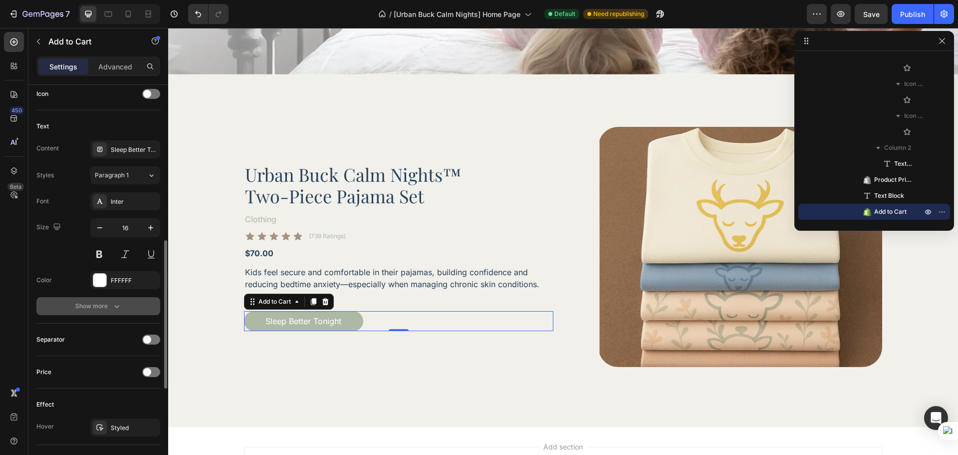
click at [122, 307] on button "Show more" at bounding box center [98, 306] width 124 height 18
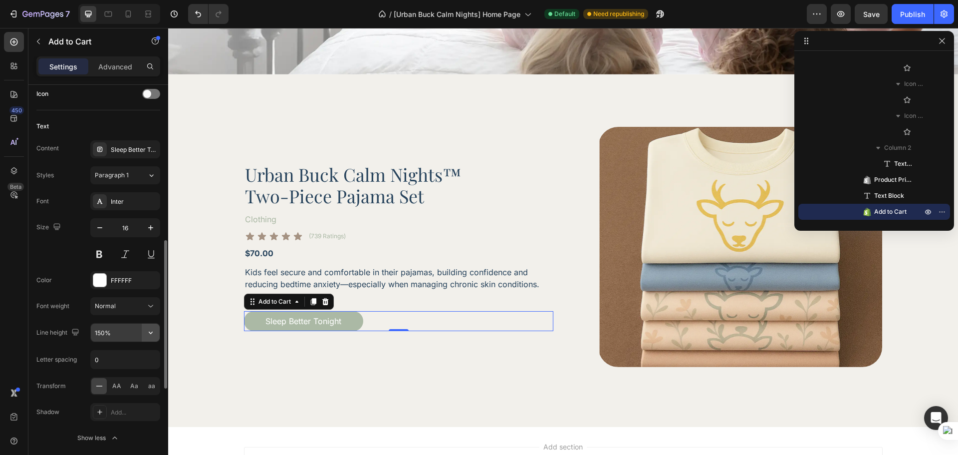
click at [147, 330] on icon "button" at bounding box center [151, 332] width 10 height 10
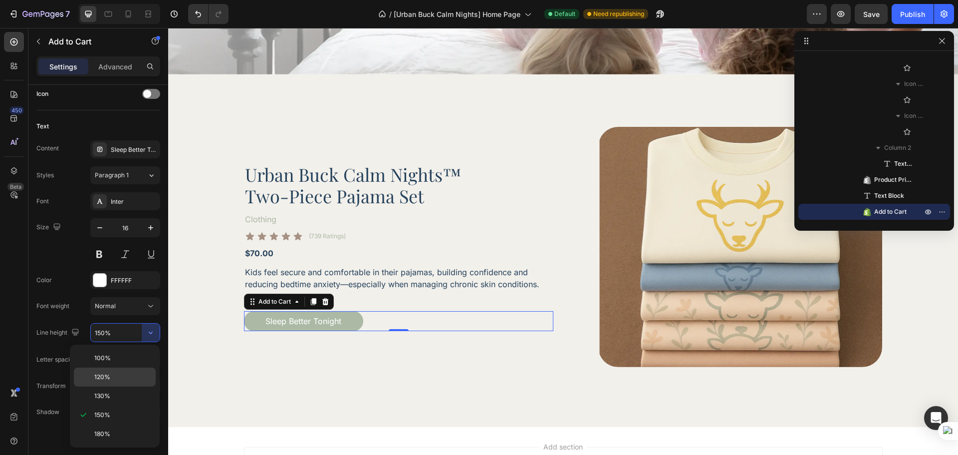
click at [125, 373] on p "120%" at bounding box center [122, 376] width 57 height 9
type input "120%"
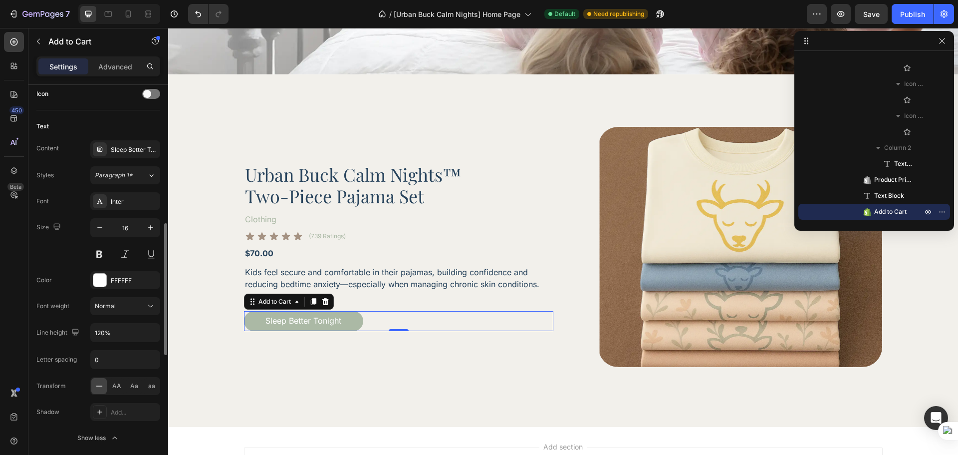
click at [79, 240] on div "Size 16" at bounding box center [98, 240] width 124 height 45
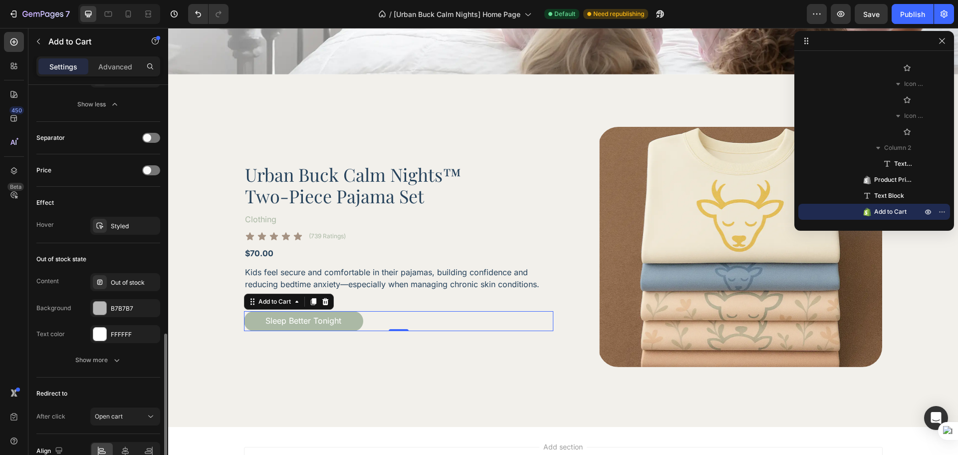
scroll to position [803, 0]
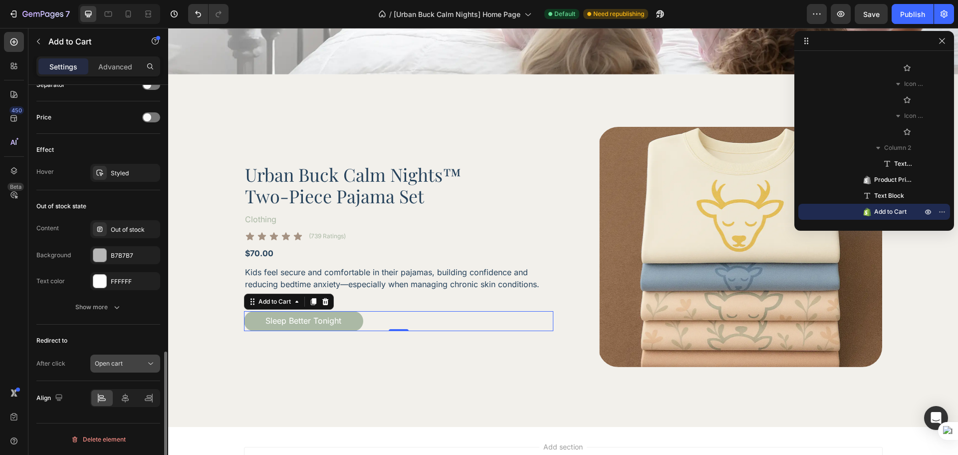
click at [116, 365] on span "Open cart" at bounding box center [109, 362] width 28 height 7
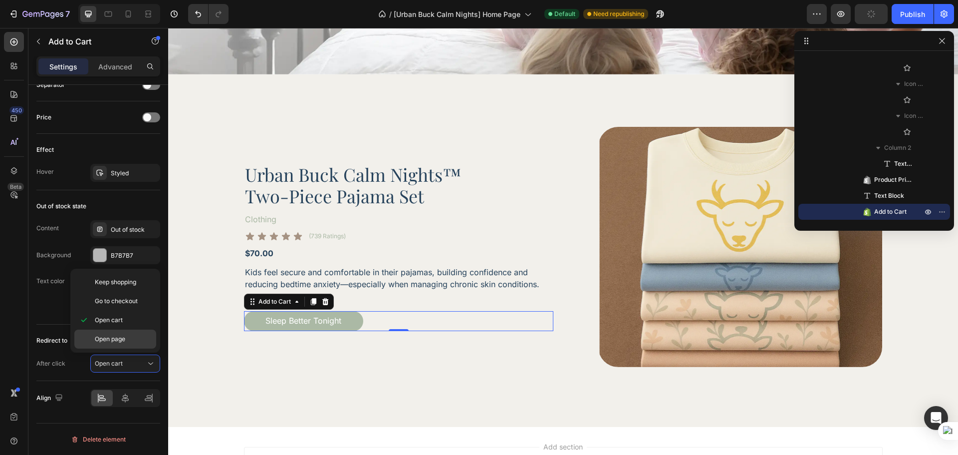
click at [125, 342] on span "Open page" at bounding box center [110, 338] width 30 height 9
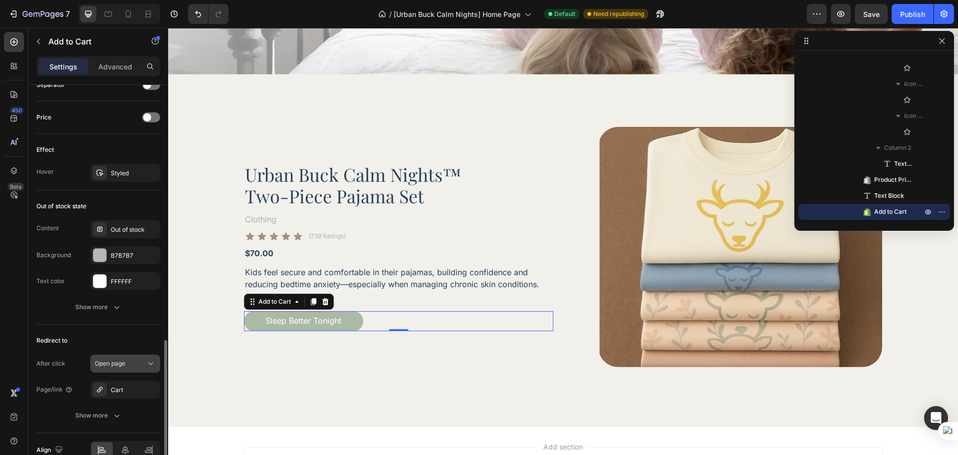
click at [121, 364] on span "Open page" at bounding box center [110, 362] width 30 height 7
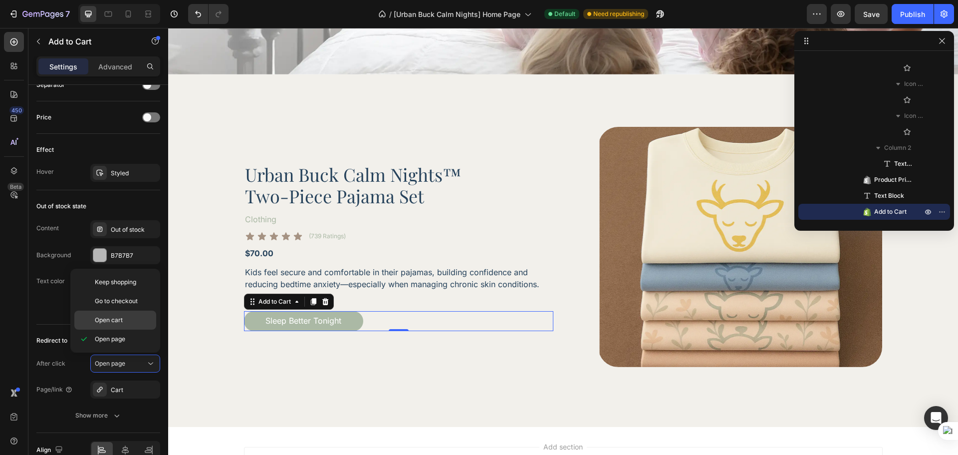
click at [130, 319] on p "Open cart" at bounding box center [123, 319] width 57 height 9
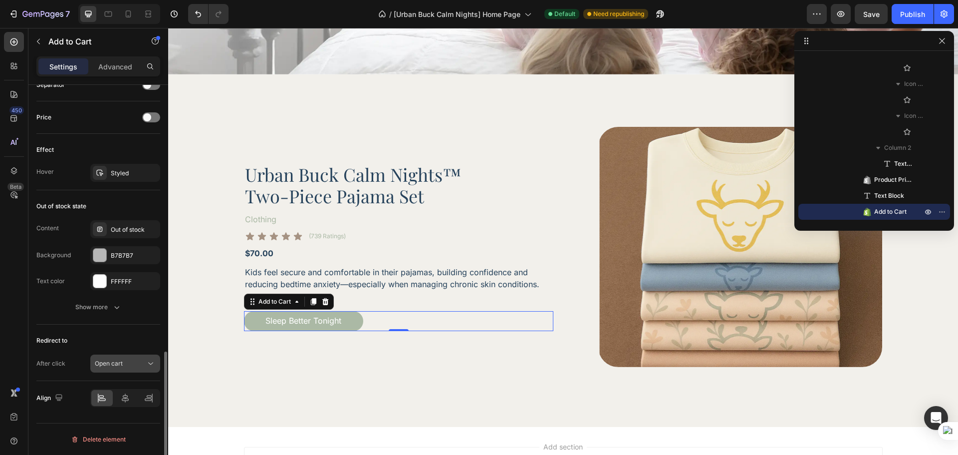
click at [119, 358] on button "Open cart" at bounding box center [125, 363] width 70 height 18
click at [73, 376] on div "Redirect to After click Open cart" at bounding box center [98, 352] width 124 height 56
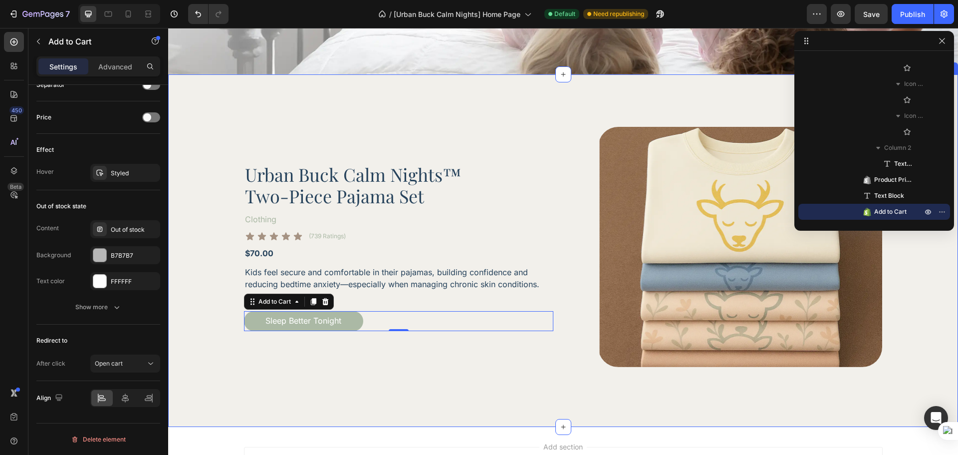
click at [354, 371] on div "Product Images Row Urban Buck Calm Nights™ Two-Piece Pajama Set Product Title C…" at bounding box center [563, 250] width 790 height 352
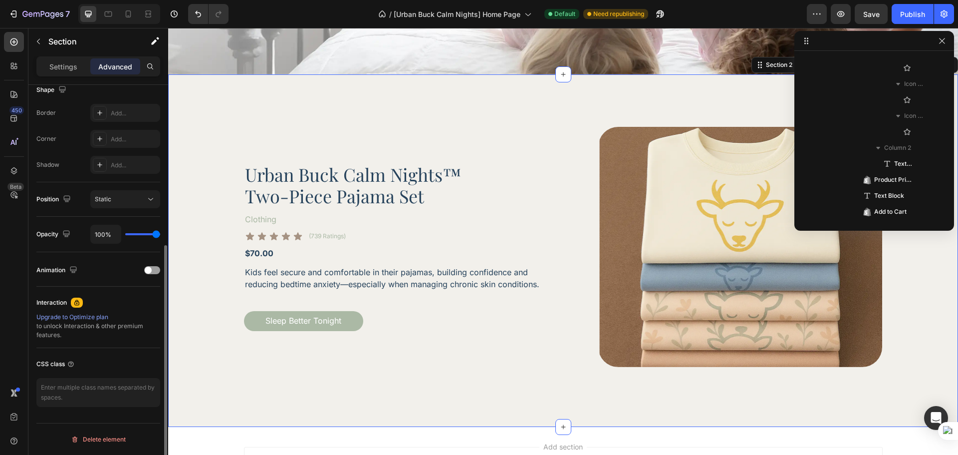
scroll to position [0, 0]
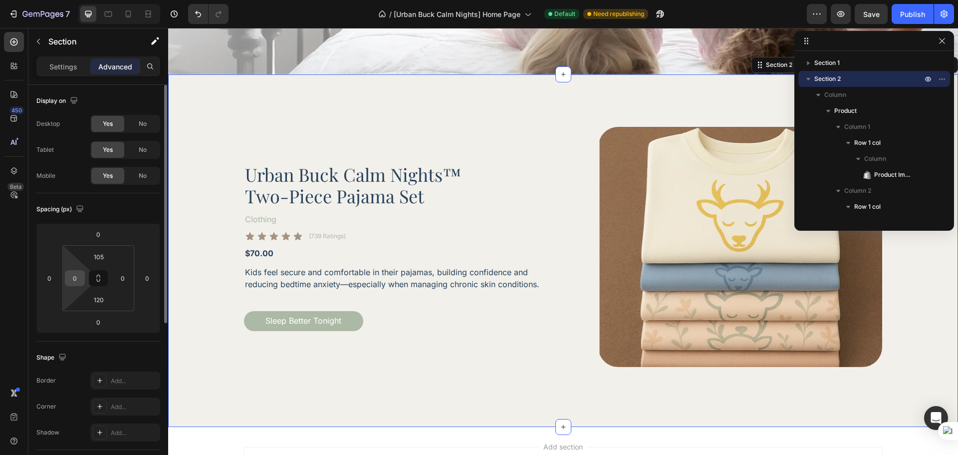
click at [72, 282] on input "0" at bounding box center [74, 277] width 15 height 15
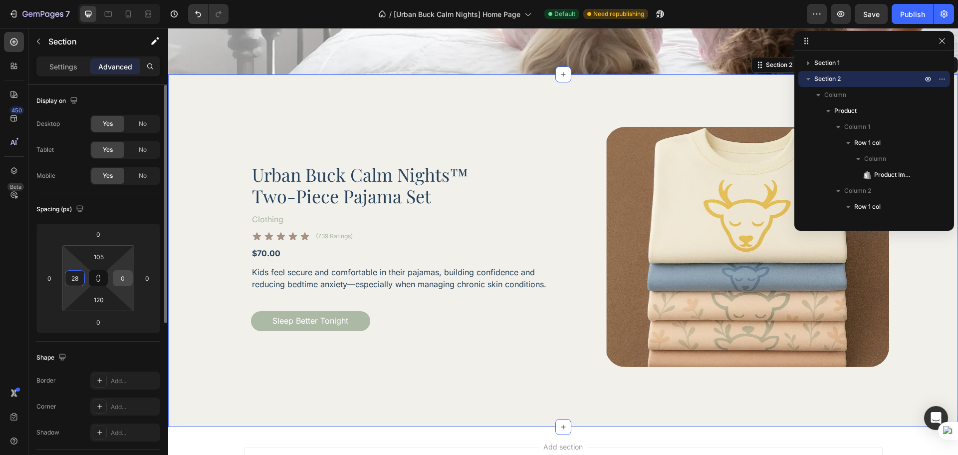
type input "28"
click at [128, 282] on input "0" at bounding box center [122, 277] width 15 height 15
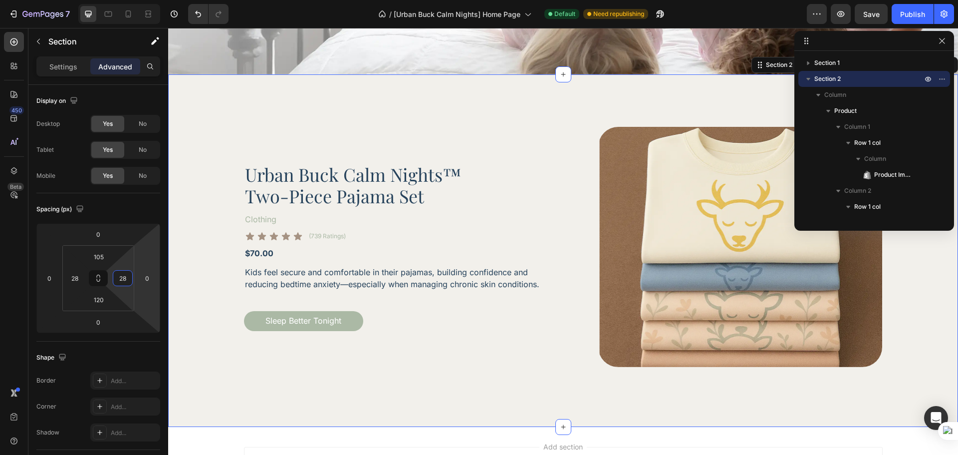
type input "28"
click at [296, 375] on div "Product Images Row Urban Buck Calm Nights™ Two-Piece Pajama Set Product Title C…" at bounding box center [563, 250] width 790 height 352
click at [908, 13] on div "Publish" at bounding box center [912, 14] width 25 height 10
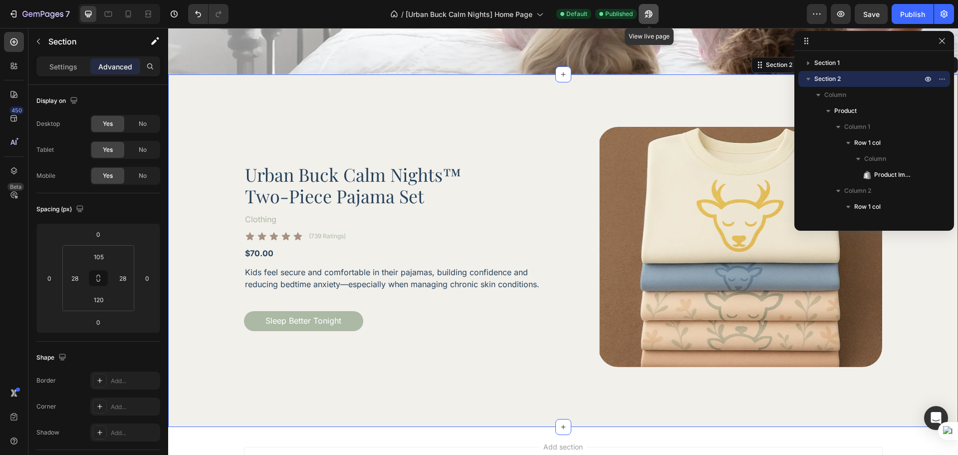
click at [657, 17] on button "button" at bounding box center [649, 14] width 20 height 20
click at [948, 10] on icon "button" at bounding box center [944, 14] width 10 height 10
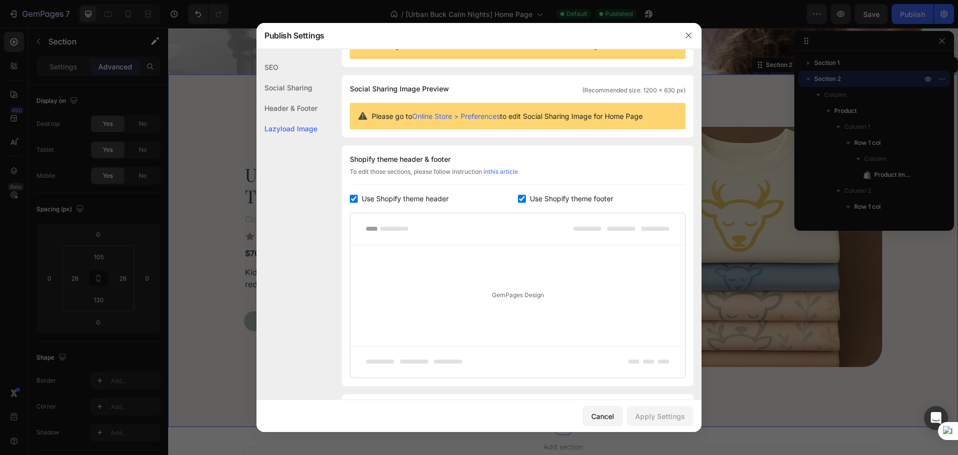
scroll to position [108, 0]
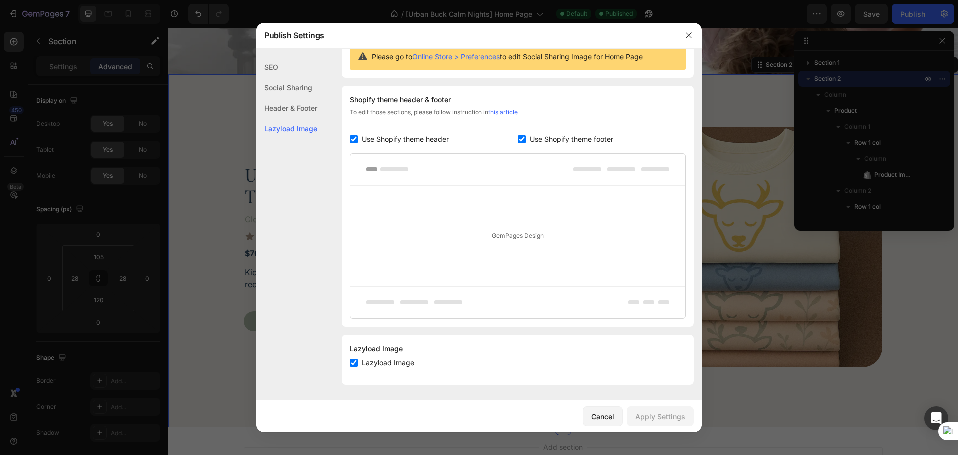
click at [579, 137] on span "Use Shopify theme footer" at bounding box center [571, 139] width 83 height 12
checkbox input "false"
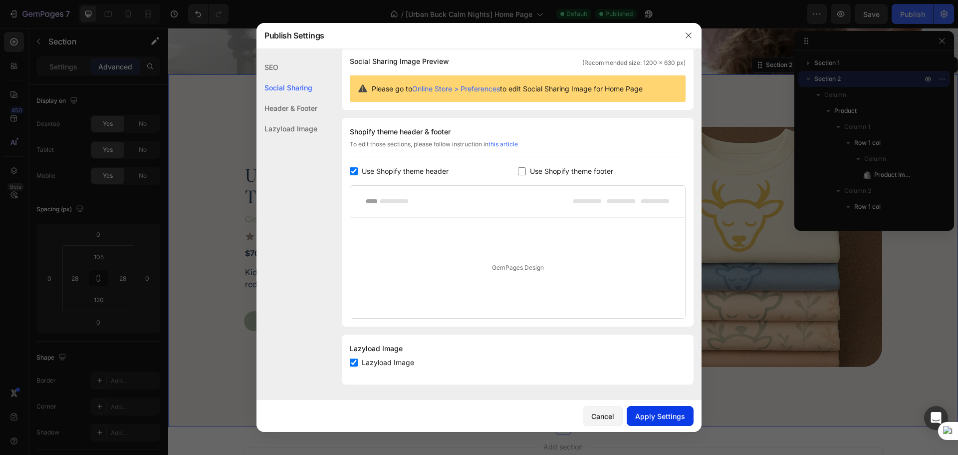
click at [668, 418] on div "Apply Settings" at bounding box center [660, 416] width 50 height 10
click at [689, 37] on icon "button" at bounding box center [689, 35] width 8 height 8
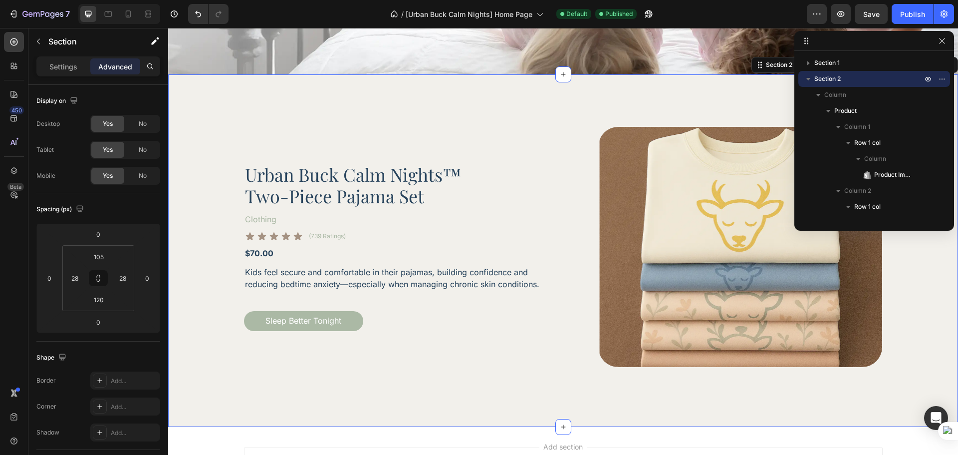
click at [559, 384] on div "Product Images Row Urban Buck Calm Nights™ Two-Piece Pajama Set Product Title C…" at bounding box center [563, 250] width 790 height 352
click at [112, 11] on icon at bounding box center [108, 14] width 10 height 10
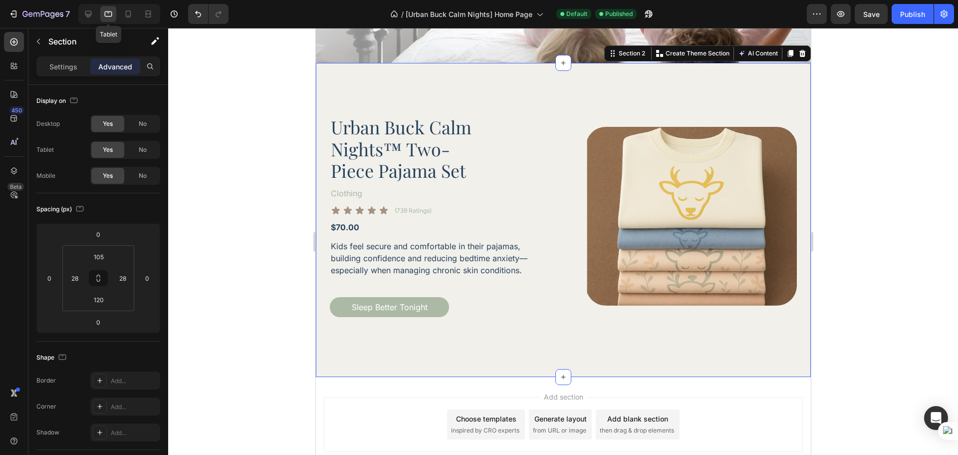
scroll to position [257, 0]
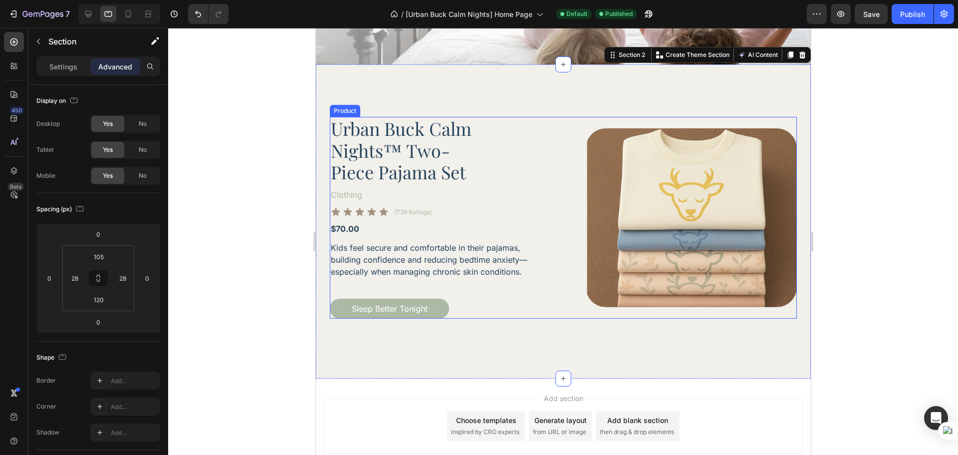
click at [553, 210] on div "Product Images Row Urban Buck Calm Nights™ Two-Piece Pajama Set Product Title C…" at bounding box center [562, 218] width 467 height 202
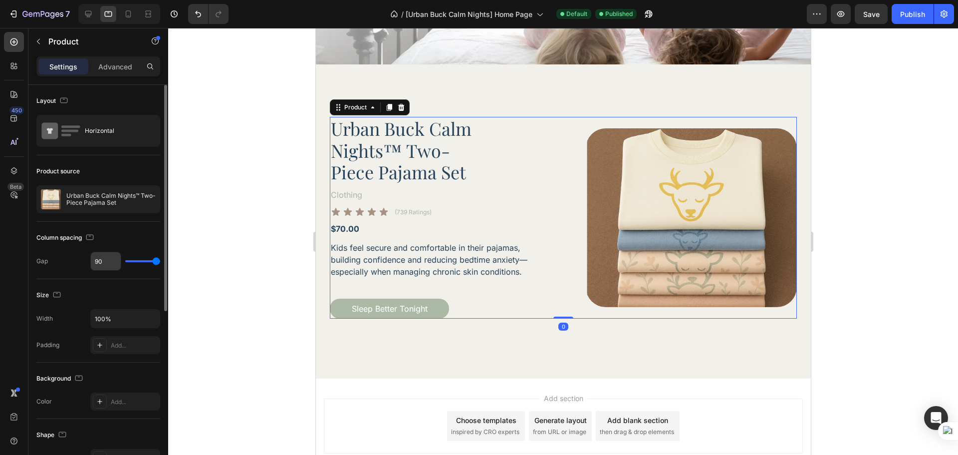
click at [98, 262] on input "90" at bounding box center [106, 261] width 30 height 18
type input "8"
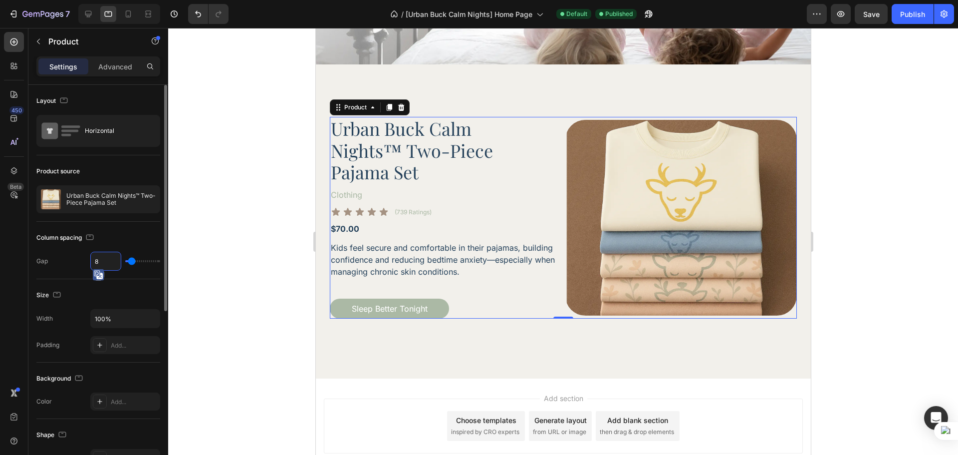
type input "80"
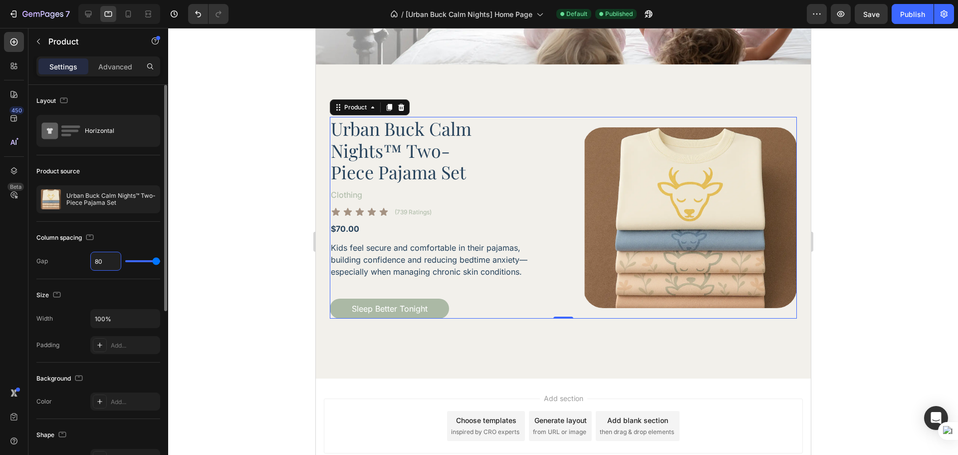
type input "8"
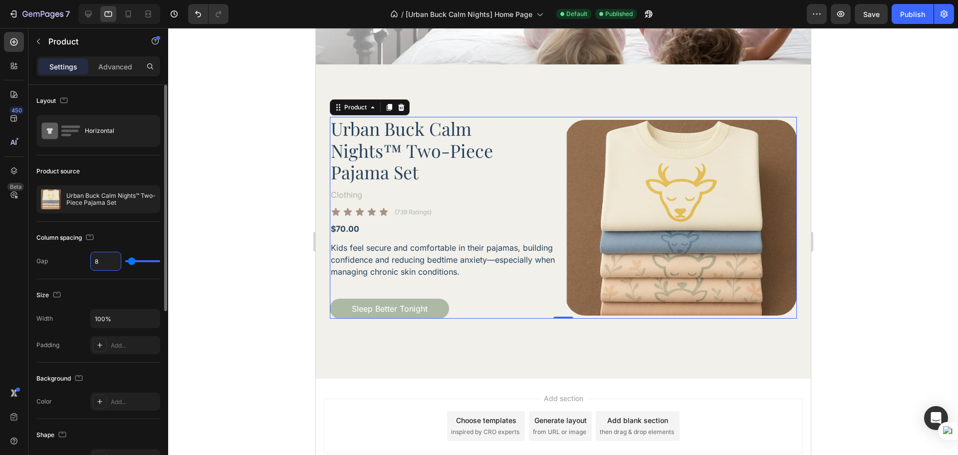
type input "0"
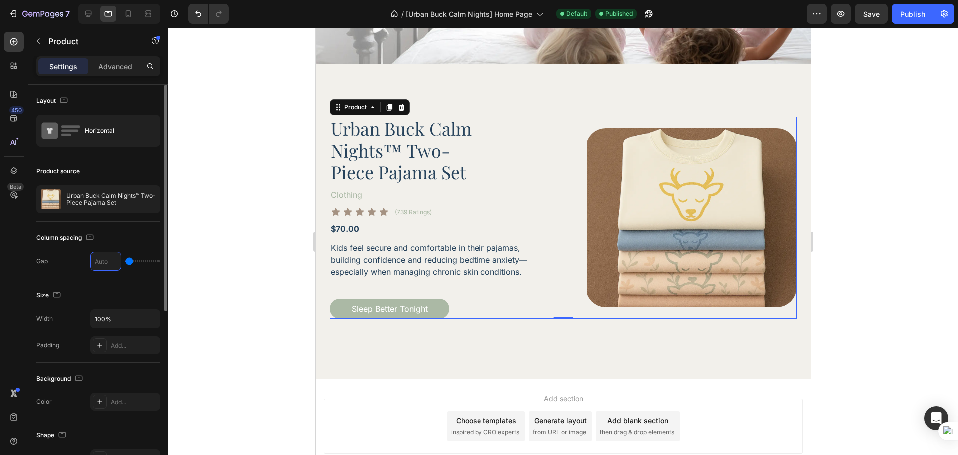
type input "3"
type input "30"
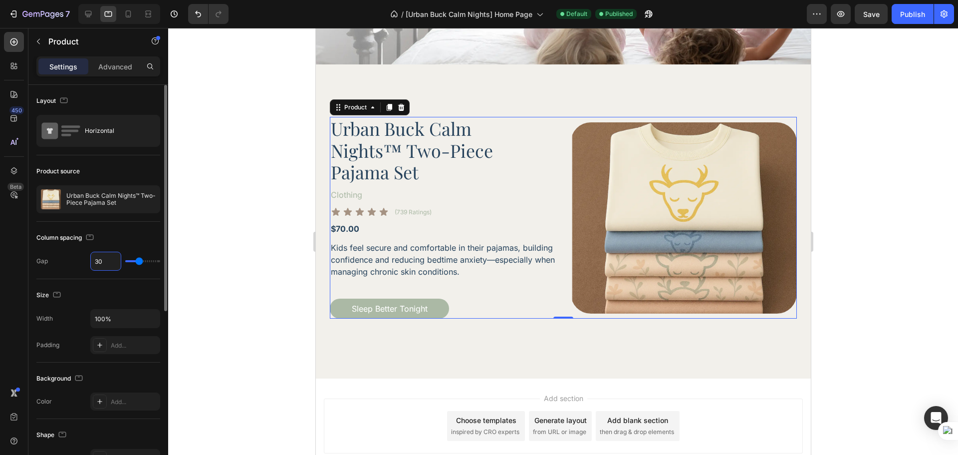
type input "30"
click at [129, 234] on div "Column spacing" at bounding box center [98, 238] width 124 height 16
click at [433, 151] on h2 "Urban Buck Calm Nights™ Two-Piece Pajama Set" at bounding box center [417, 150] width 176 height 67
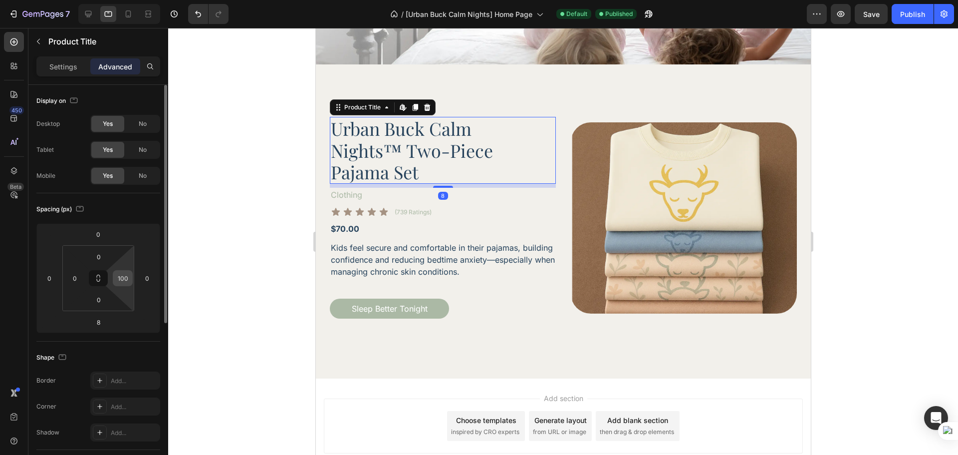
click at [130, 276] on div "100" at bounding box center [123, 278] width 20 height 16
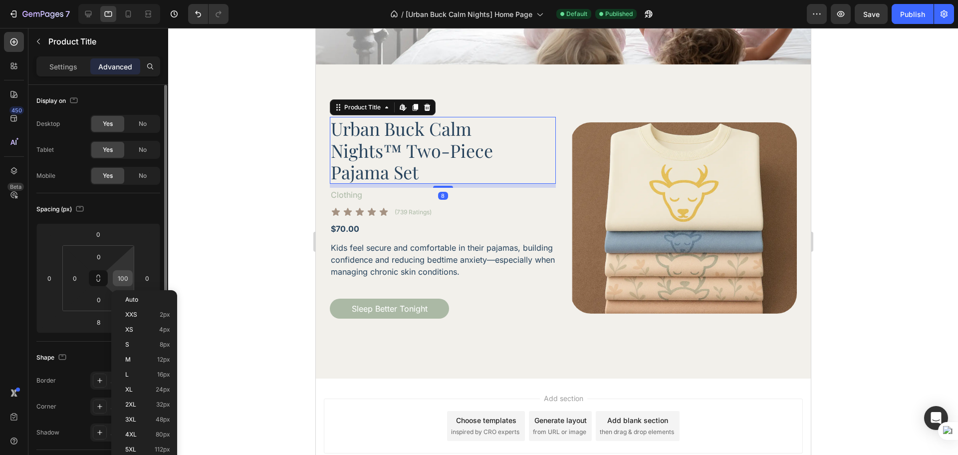
click at [122, 279] on input "100" at bounding box center [122, 277] width 15 height 15
type input "0"
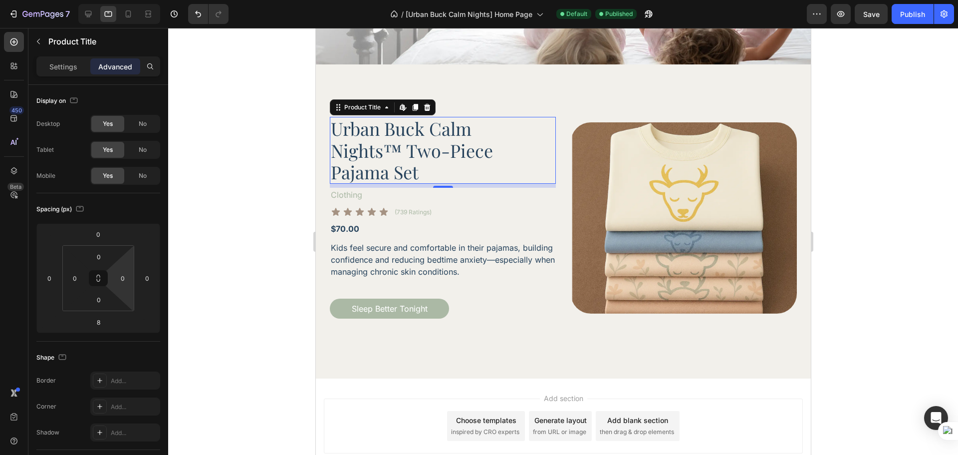
click at [213, 309] on div at bounding box center [563, 241] width 790 height 427
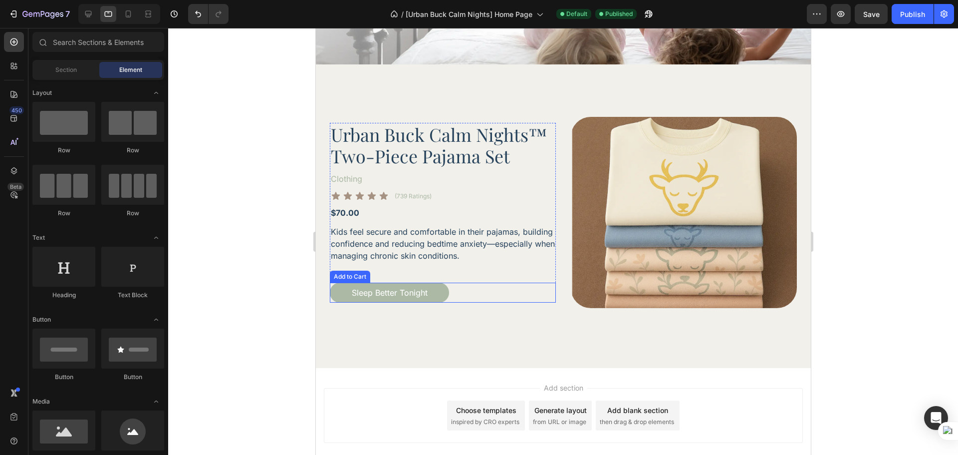
click at [466, 291] on div "Sleep Better Tonight Add to Cart" at bounding box center [442, 292] width 226 height 20
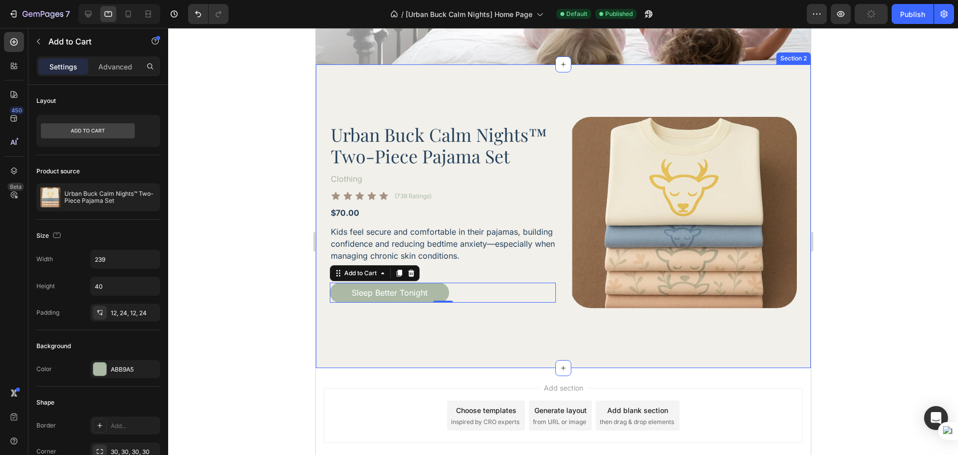
click at [539, 309] on div "Product Images Row Urban Buck Calm Nights™ Two-Piece Pajama Set Product Title C…" at bounding box center [562, 215] width 495 height 303
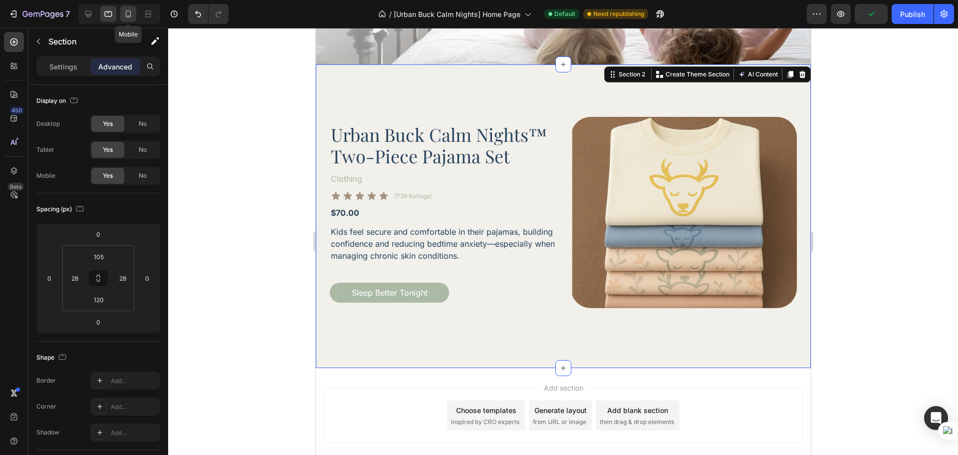
click at [129, 15] on icon at bounding box center [128, 14] width 10 height 10
type input "40"
type input "24"
type input "40"
type input "24"
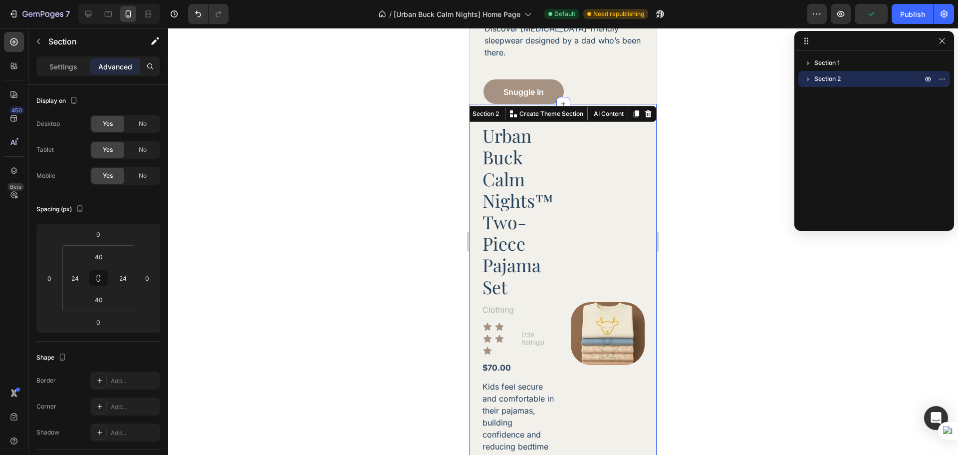
scroll to position [286, 0]
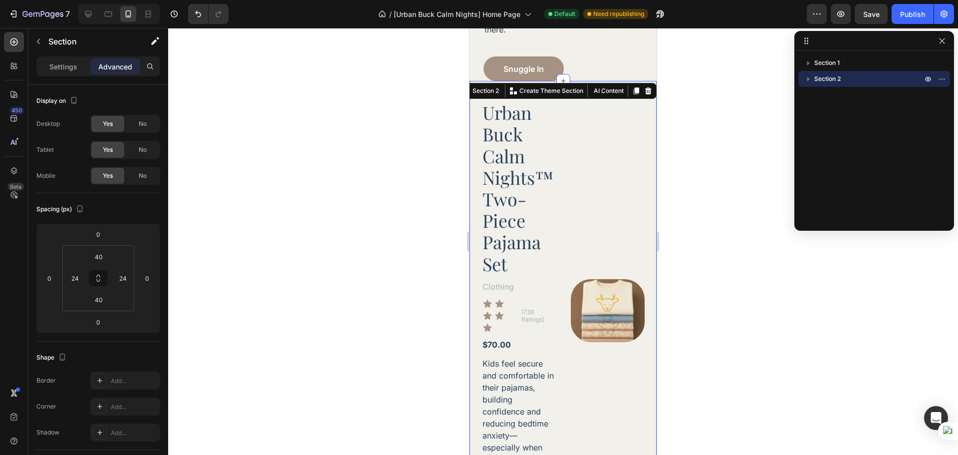
click at [472, 148] on div "Product Images Row Urban Buck Calm Nights™ Two-Piece Pajama Set Product Title C…" at bounding box center [563, 310] width 187 height 459
click at [60, 72] on div "Settings" at bounding box center [63, 66] width 50 height 16
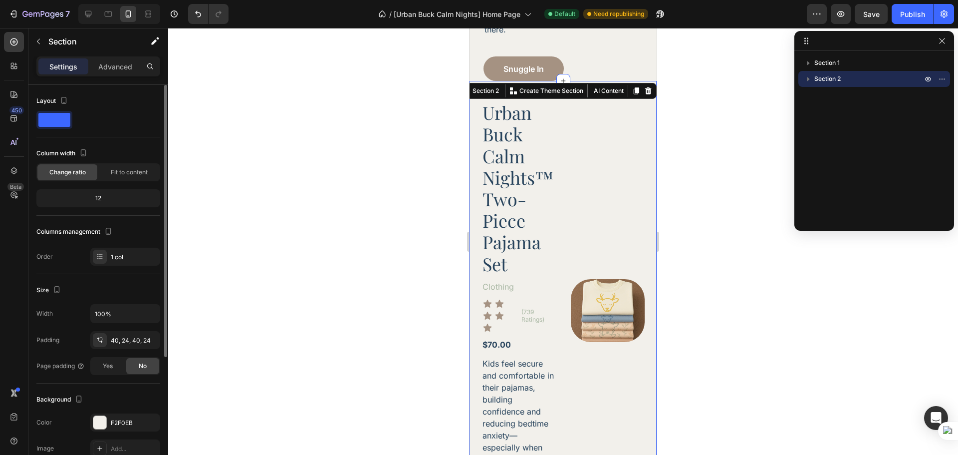
scroll to position [83, 0]
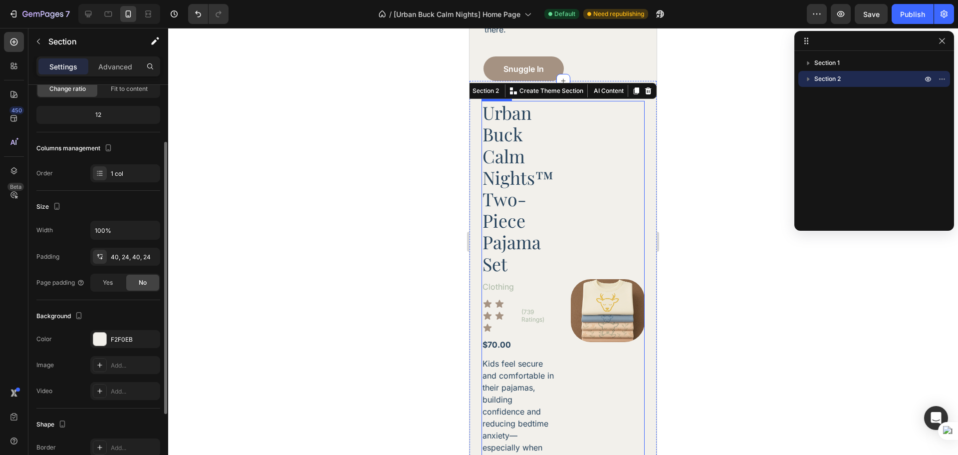
click at [571, 184] on div "Product Images Row" at bounding box center [608, 310] width 74 height 419
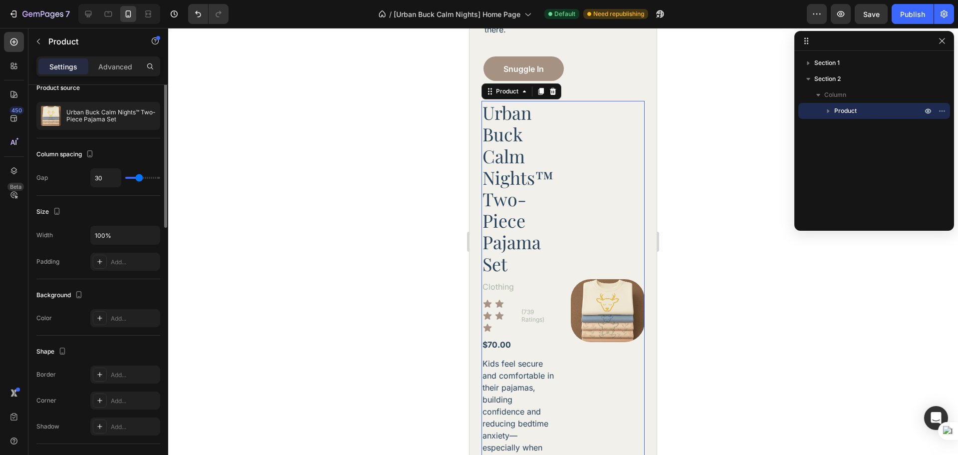
scroll to position [0, 0]
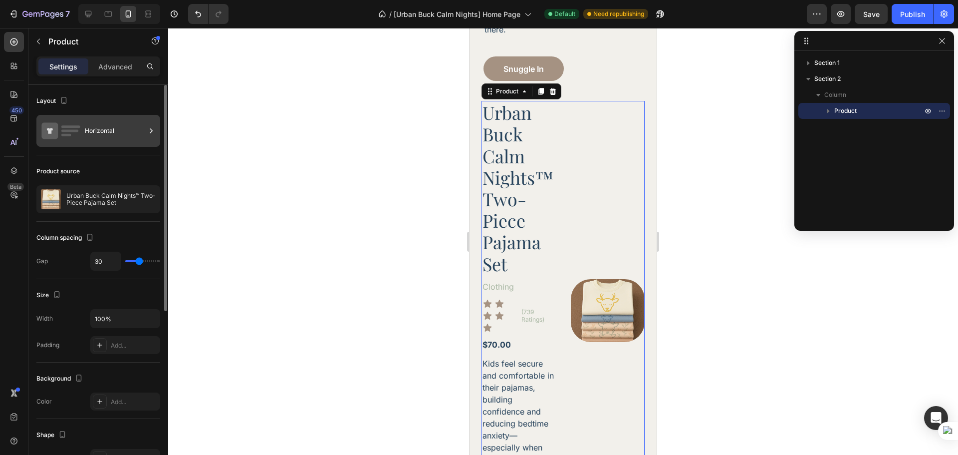
click at [109, 131] on div "Horizontal" at bounding box center [115, 130] width 61 height 23
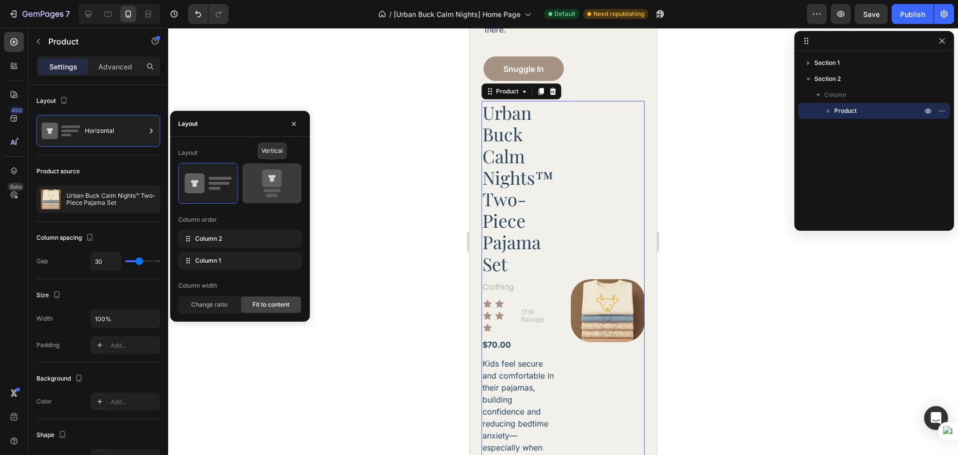
click at [282, 196] on icon at bounding box center [272, 183] width 47 height 28
type input "16"
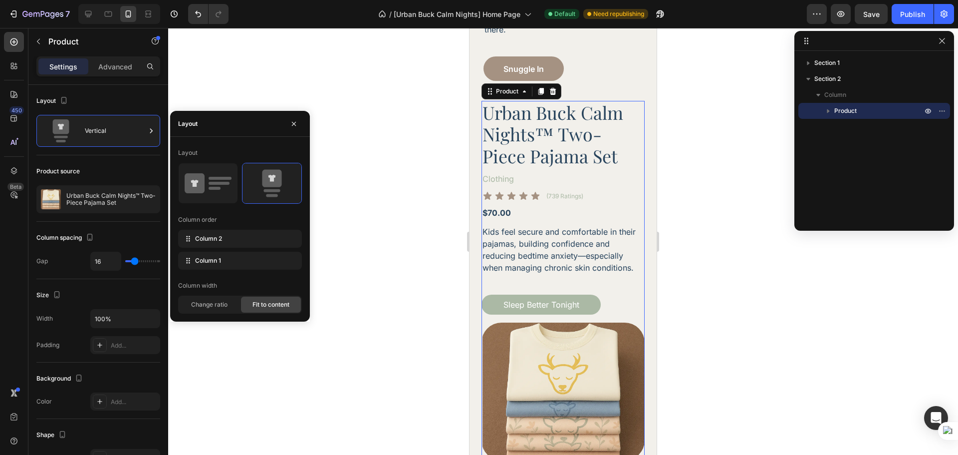
click at [720, 284] on div at bounding box center [563, 241] width 790 height 427
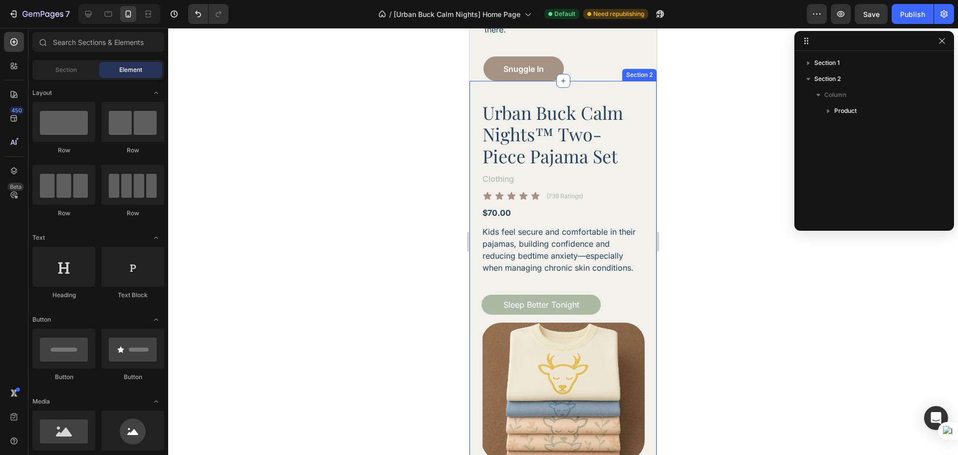
click at [476, 114] on div "Product Images Row Urban Buck Calm Nights™ Two-Piece Pajama Set Product Title C…" at bounding box center [563, 280] width 187 height 399
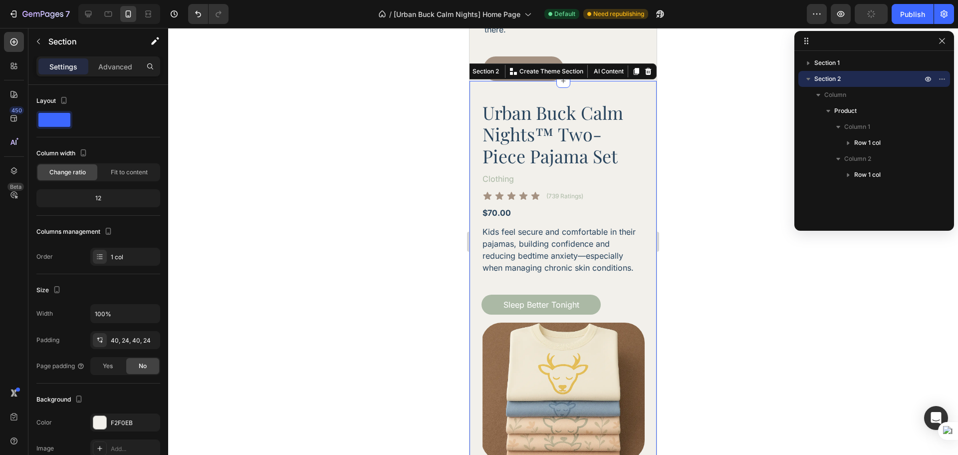
click at [124, 78] on div "Settings Advanced" at bounding box center [98, 70] width 140 height 28
click at [124, 77] on div "Settings Advanced" at bounding box center [98, 70] width 140 height 28
click at [122, 71] on p "Advanced" at bounding box center [115, 66] width 34 height 10
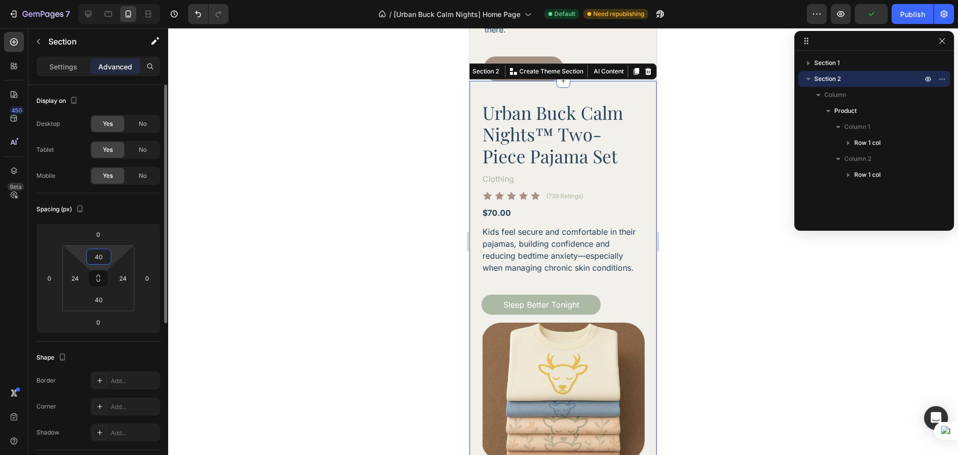
click at [100, 253] on input "40" at bounding box center [99, 256] width 20 height 15
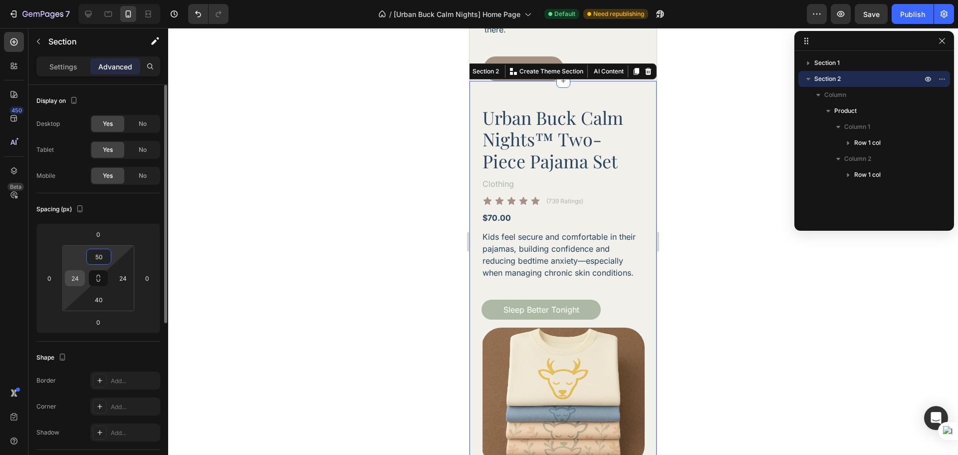
type input "50"
click at [80, 277] on input "24" at bounding box center [74, 277] width 15 height 15
type input "28"
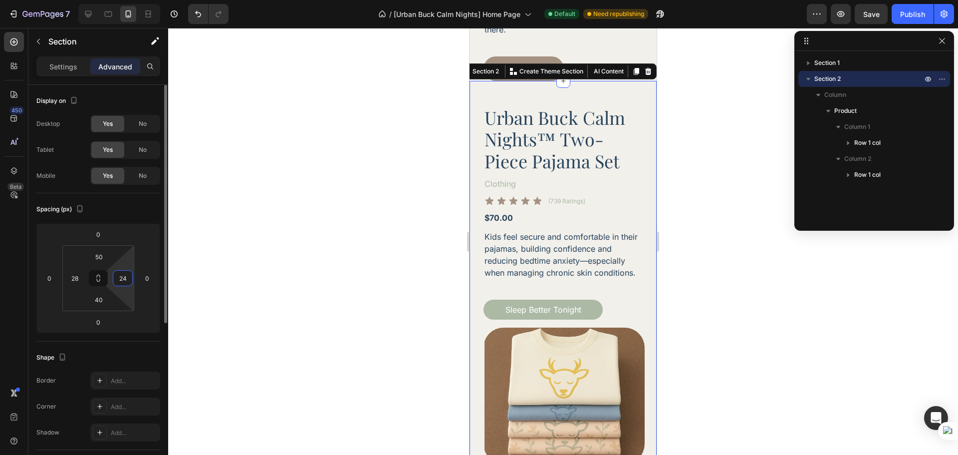
click at [130, 275] on input "24" at bounding box center [122, 277] width 15 height 15
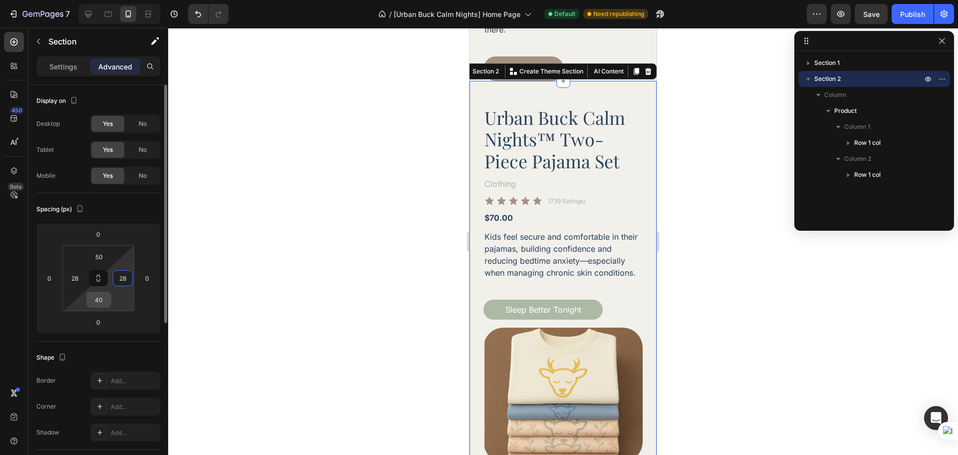
type input "28"
click at [95, 303] on input "40" at bounding box center [99, 299] width 20 height 15
type input "50"
click at [750, 277] on div at bounding box center [563, 241] width 790 height 427
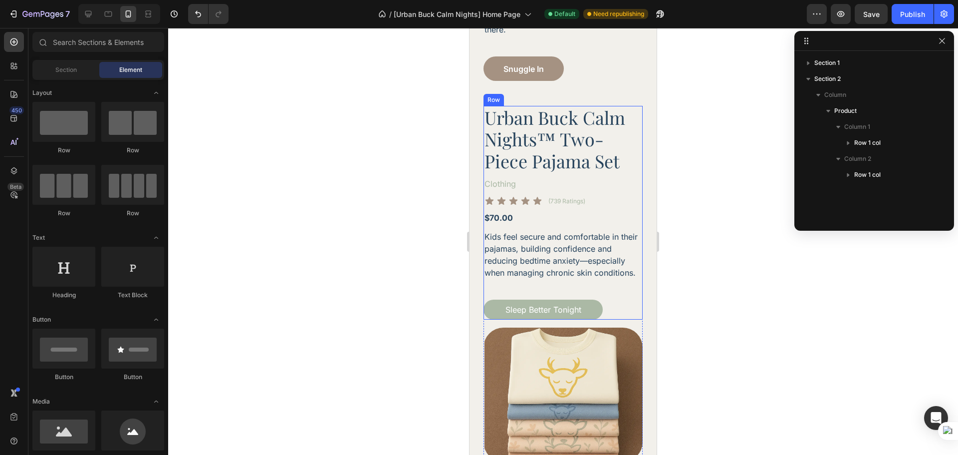
click at [616, 274] on div "Urban Buck Calm Nights™ Two-Piece Pajama Set Product Title Clothing Text Block …" at bounding box center [563, 213] width 159 height 214
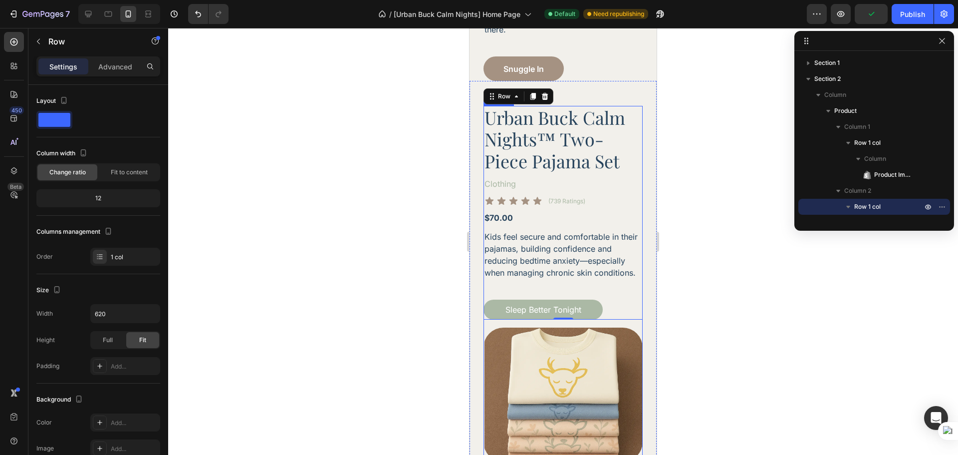
click at [624, 316] on div "Product Images Row Urban Buck Calm Nights™ Two-Piece Pajama Set Product Title C…" at bounding box center [563, 284] width 159 height 356
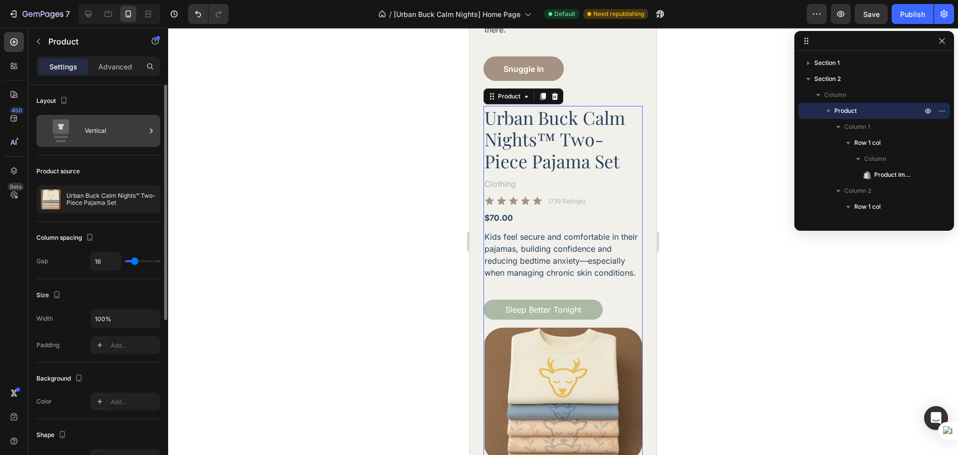
click at [101, 146] on div "Vertical" at bounding box center [98, 131] width 124 height 32
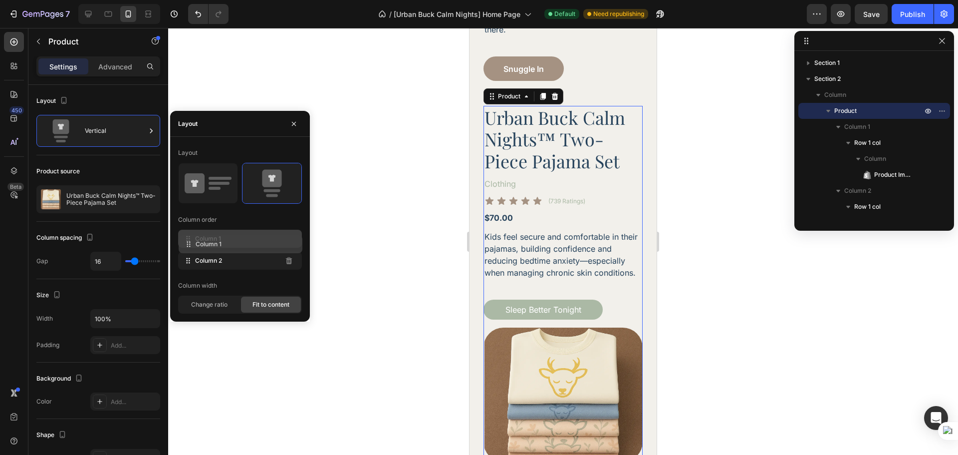
drag, startPoint x: 204, startPoint y: 261, endPoint x: 204, endPoint y: 245, distance: 16.5
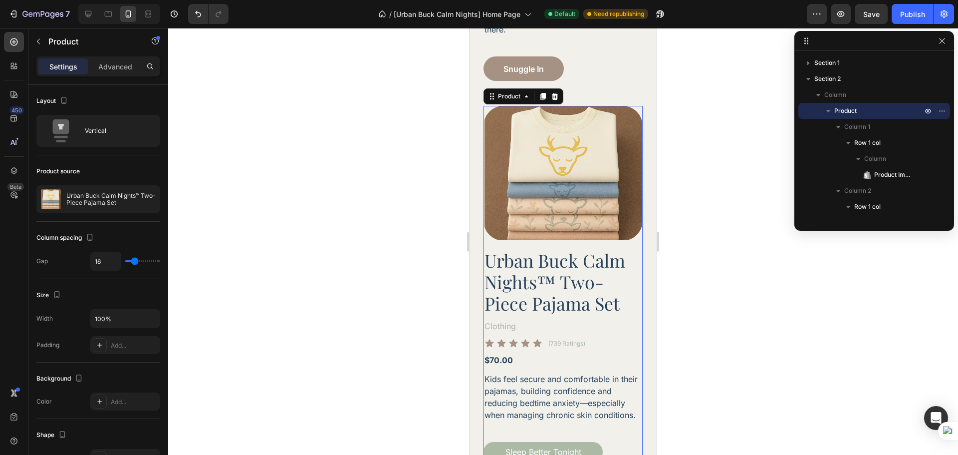
click at [722, 309] on div at bounding box center [563, 241] width 790 height 427
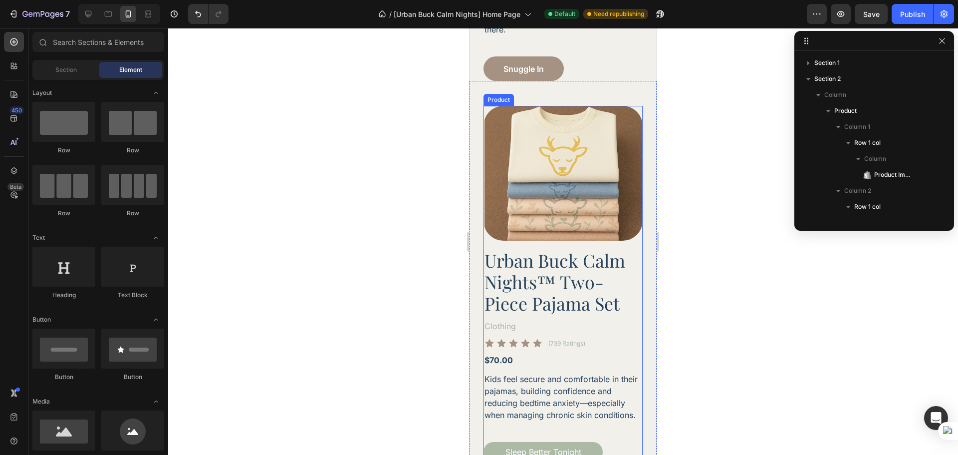
click at [569, 218] on div "Product Images Row Urban Buck Calm Nights™ Two-Piece Pajama Set Product Title C…" at bounding box center [563, 284] width 159 height 356
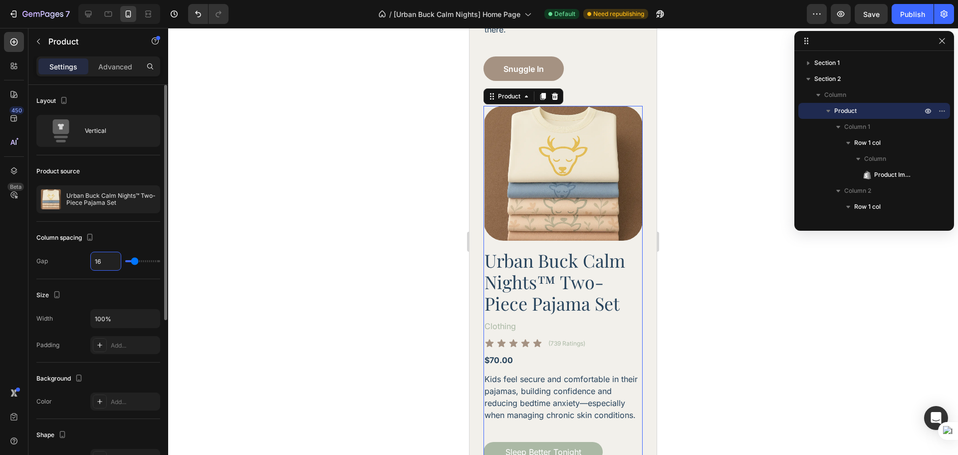
click at [109, 259] on input "16" at bounding box center [106, 261] width 30 height 18
type input "17"
type input "18"
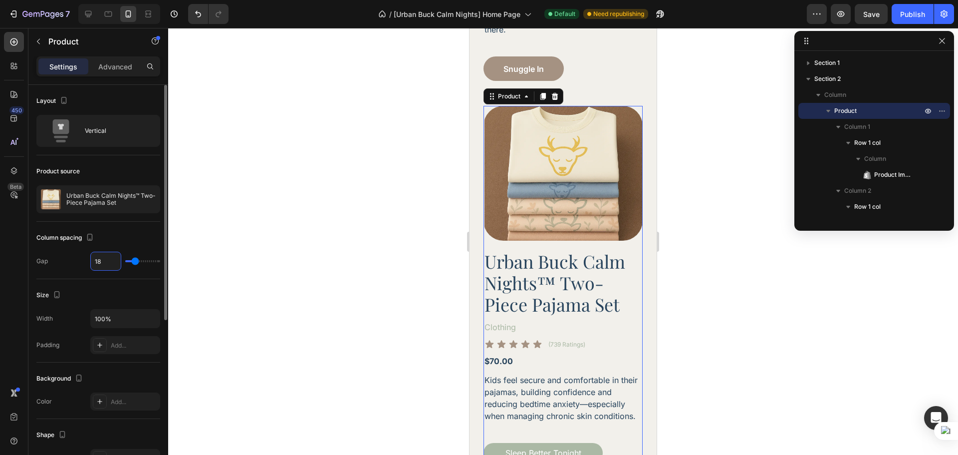
type input "19"
type input "20"
click at [553, 184] on img at bounding box center [563, 173] width 159 height 135
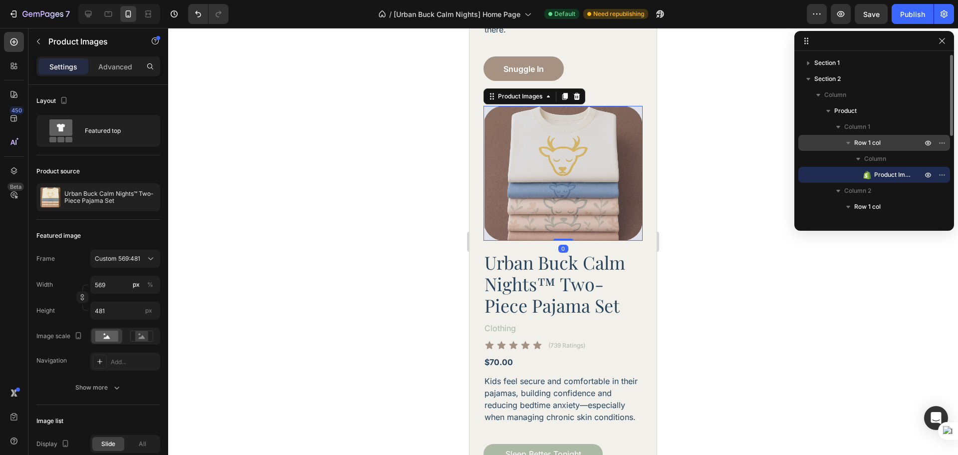
click at [864, 139] on span "Row 1 col" at bounding box center [867, 143] width 26 height 10
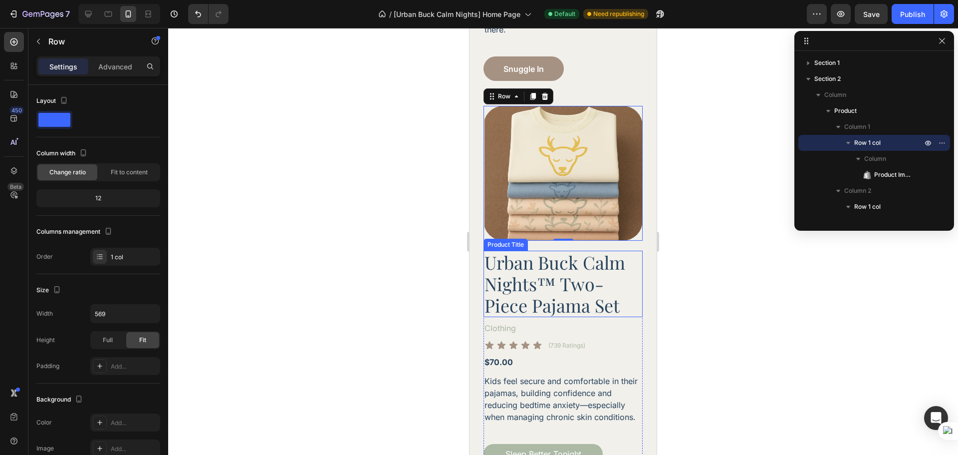
click at [565, 251] on h2 "Urban Buck Calm Nights™ Two-Piece Pajama Set" at bounding box center [563, 284] width 159 height 67
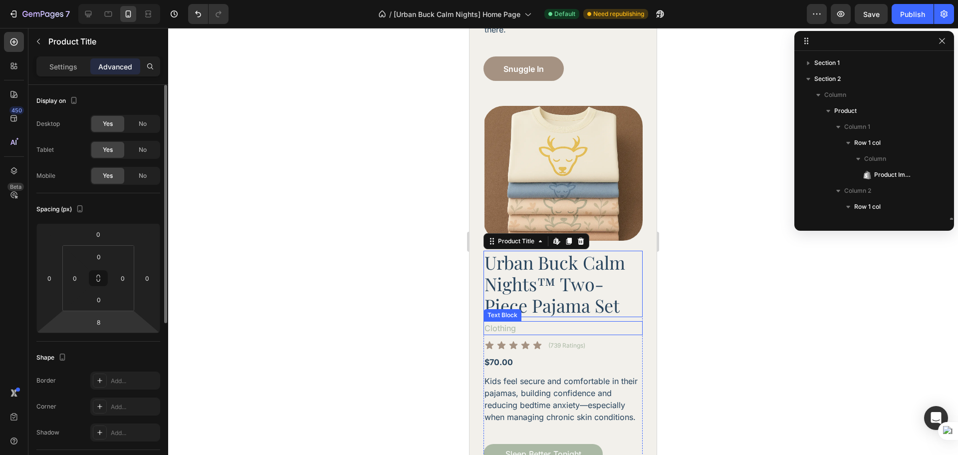
scroll to position [109, 0]
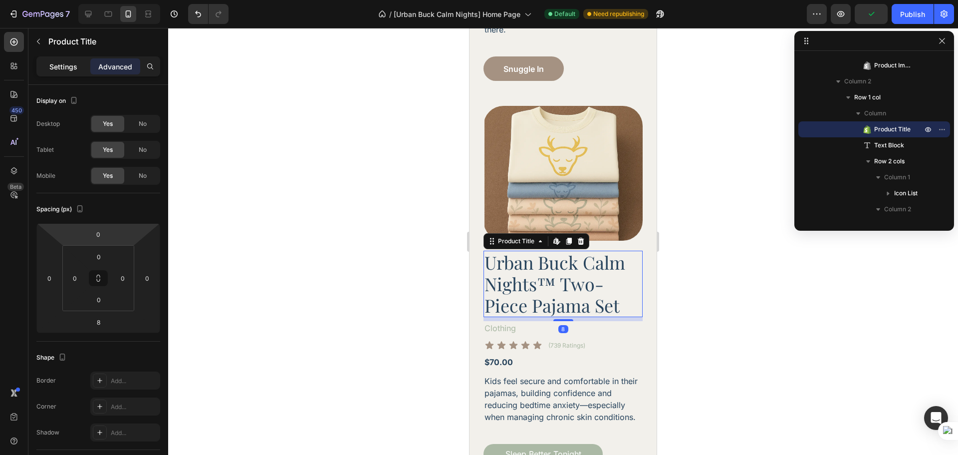
click at [64, 69] on p "Settings" at bounding box center [63, 66] width 28 height 10
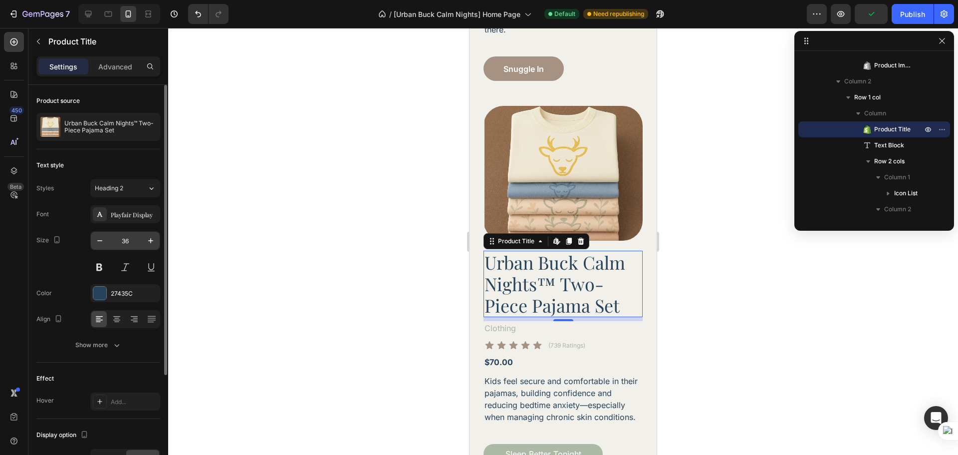
click at [131, 244] on input "36" at bounding box center [125, 241] width 33 height 18
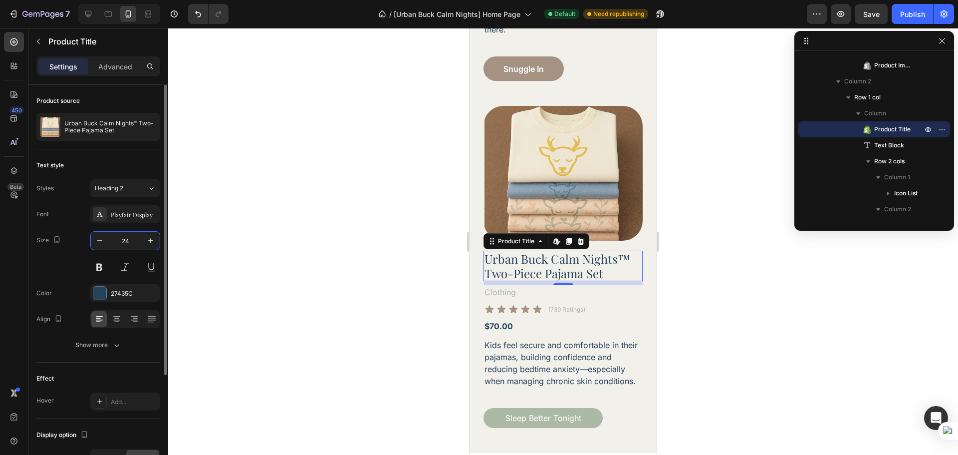
type input "24"
click at [71, 265] on div "Size 24" at bounding box center [98, 253] width 124 height 45
click at [593, 303] on div "Icon Icon Icon Icon Icon Icon List (739 Ratings) Text Block Row" at bounding box center [563, 309] width 159 height 12
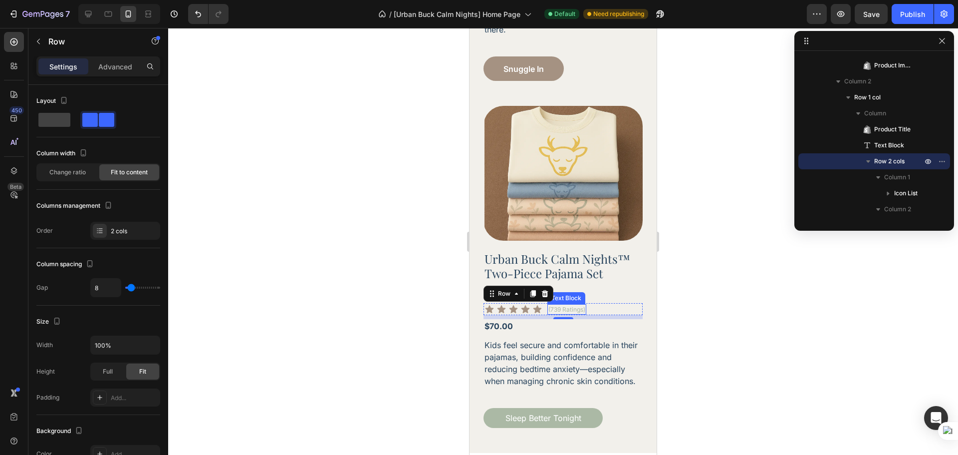
click at [560, 306] on p "(739 Ratings)" at bounding box center [566, 309] width 37 height 7
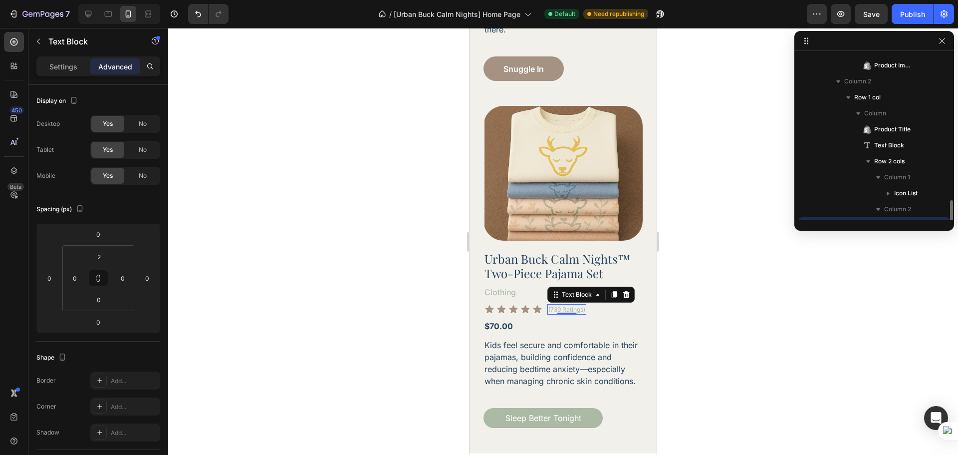
scroll to position [171, 0]
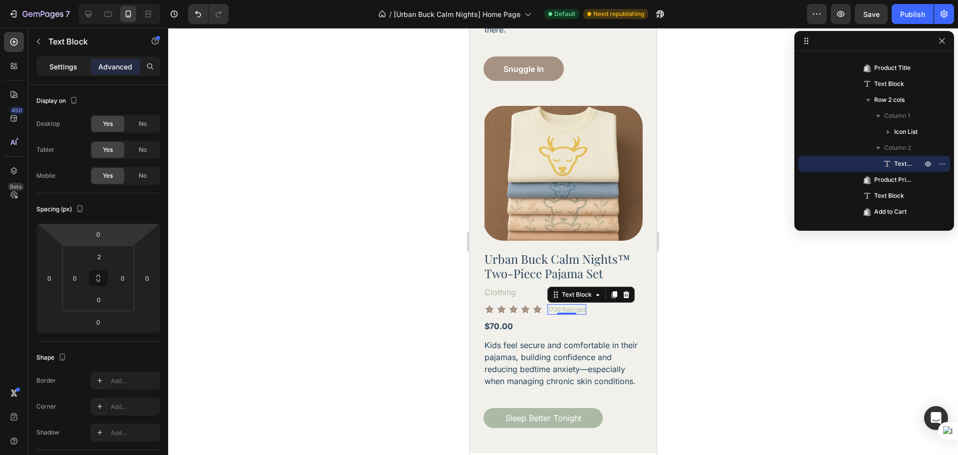
click at [59, 65] on p "Settings" at bounding box center [63, 66] width 28 height 10
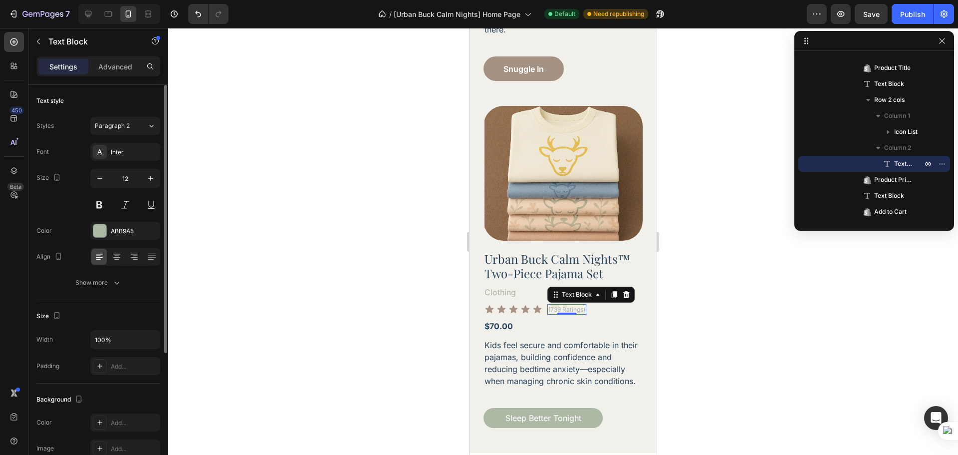
scroll to position [83, 0]
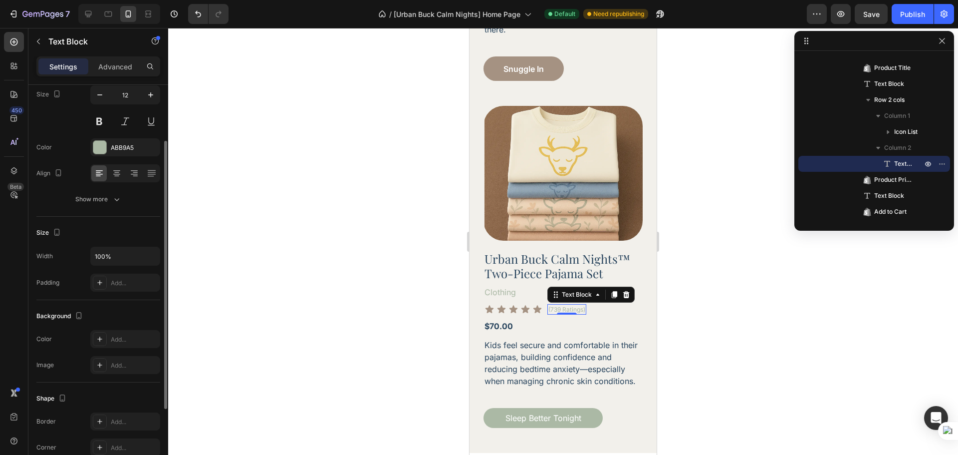
click at [111, 300] on div "Text style Styles Paragraph 2 Font Inter Size 12 Color ABB9A5 Align Show more" at bounding box center [98, 341] width 124 height 82
click at [117, 202] on icon "button" at bounding box center [117, 199] width 10 height 10
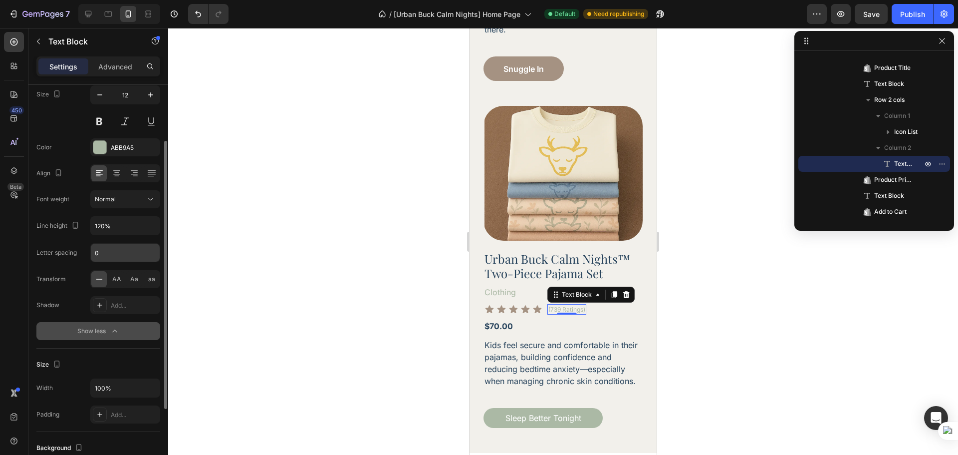
click at [128, 249] on input "0" at bounding box center [125, 253] width 69 height 18
type input "-0.02em"
click at [16, 268] on div "450 Beta" at bounding box center [14, 207] width 20 height 351
click at [711, 298] on div at bounding box center [563, 241] width 790 height 427
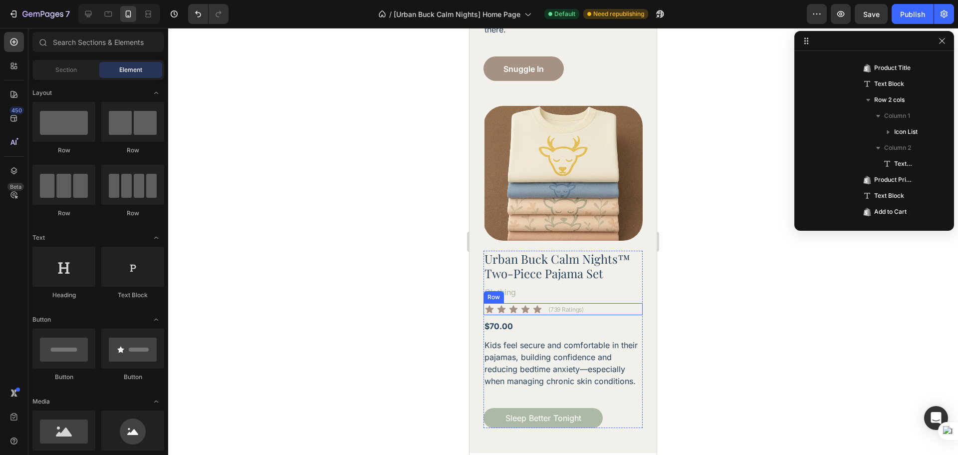
click at [609, 303] on div "Icon Icon Icon Icon Icon Icon List (739 Ratings) Text Block Row" at bounding box center [563, 309] width 159 height 12
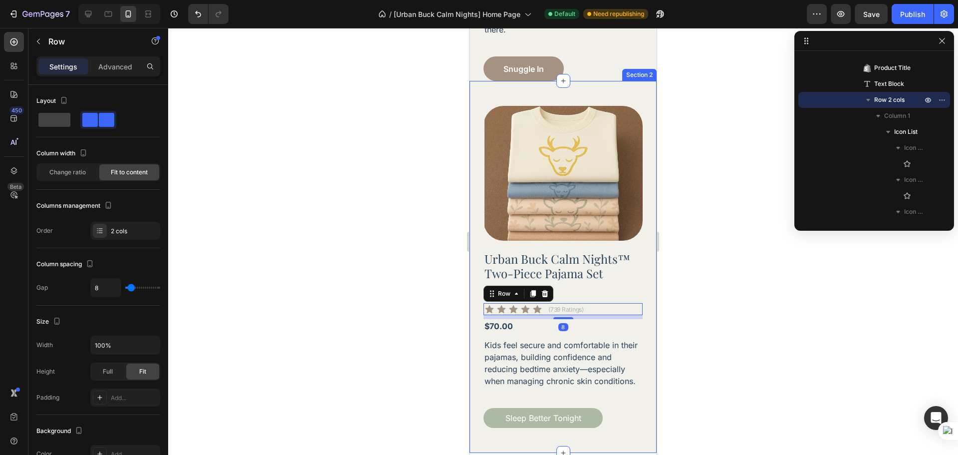
click at [746, 295] on div at bounding box center [563, 241] width 790 height 427
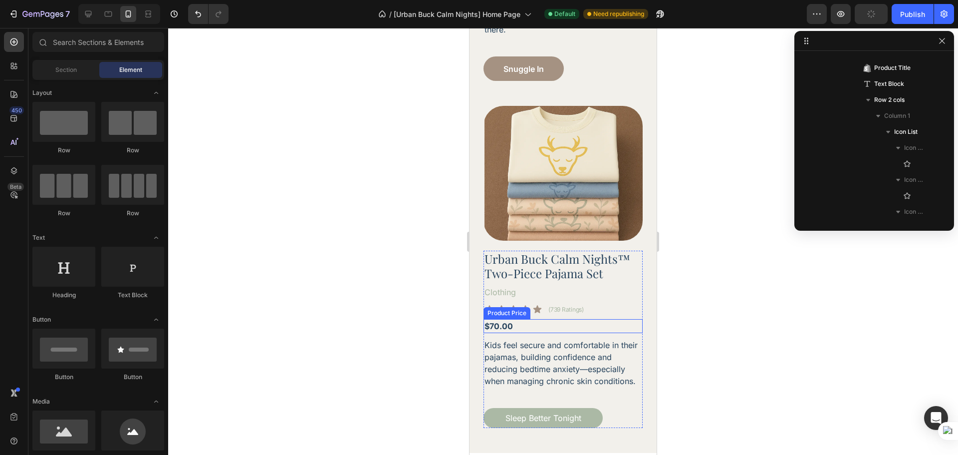
click at [513, 319] on div "$70.00" at bounding box center [563, 326] width 159 height 14
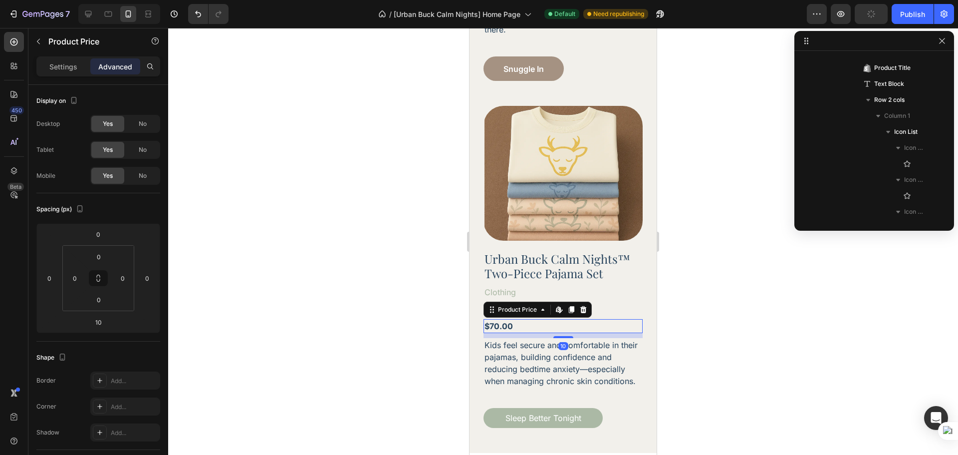
scroll to position [330, 0]
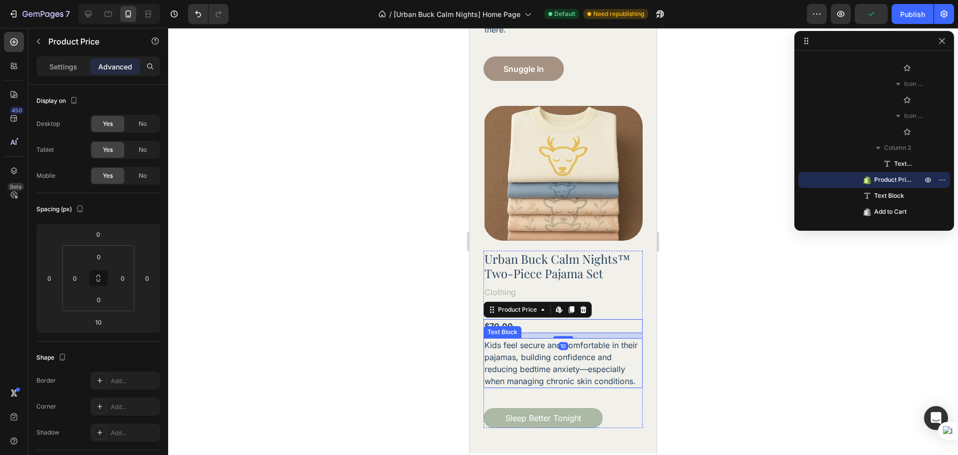
click at [543, 339] on p "Kids feel secure and comfortable in their pajamas, building confidence and redu…" at bounding box center [563, 363] width 157 height 48
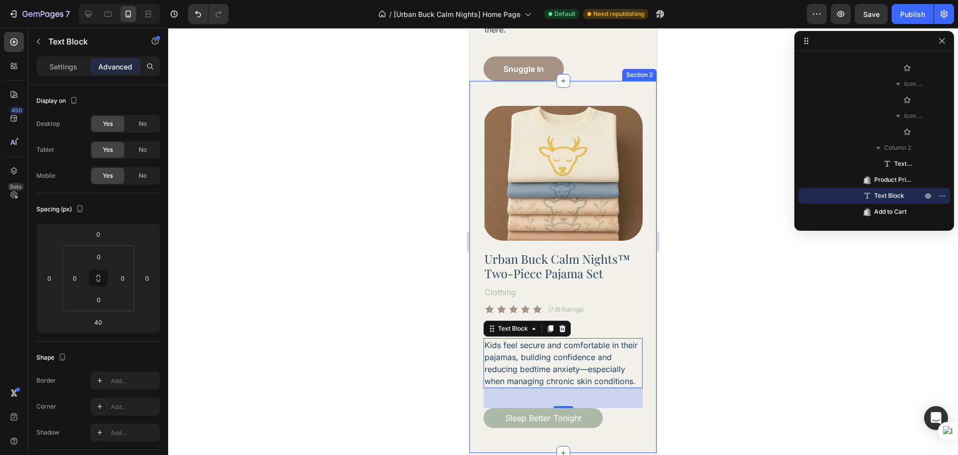
click at [620, 422] on div "Product Images Row Urban Buck Calm Nights™ Two-Piece Pajama Set Product Title C…" at bounding box center [563, 267] width 187 height 372
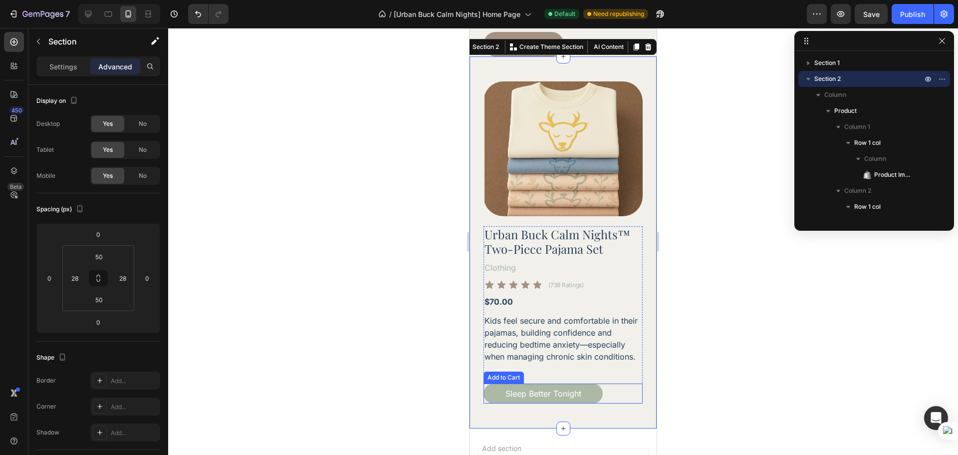
scroll to position [286, 0]
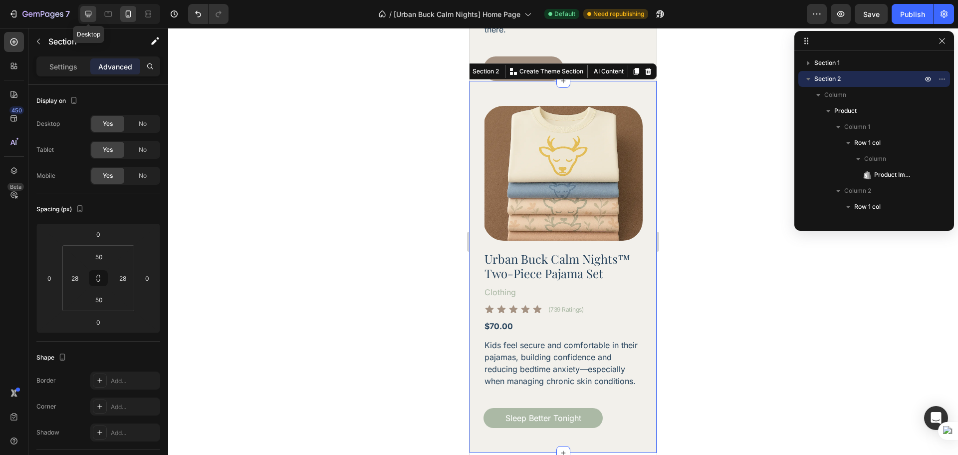
click at [85, 14] on icon at bounding box center [88, 14] width 6 height 6
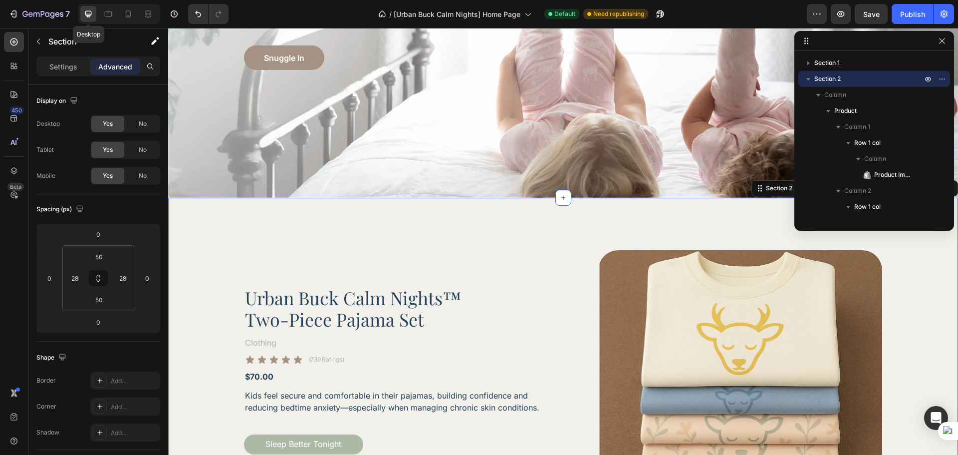
type input "105"
type input "120"
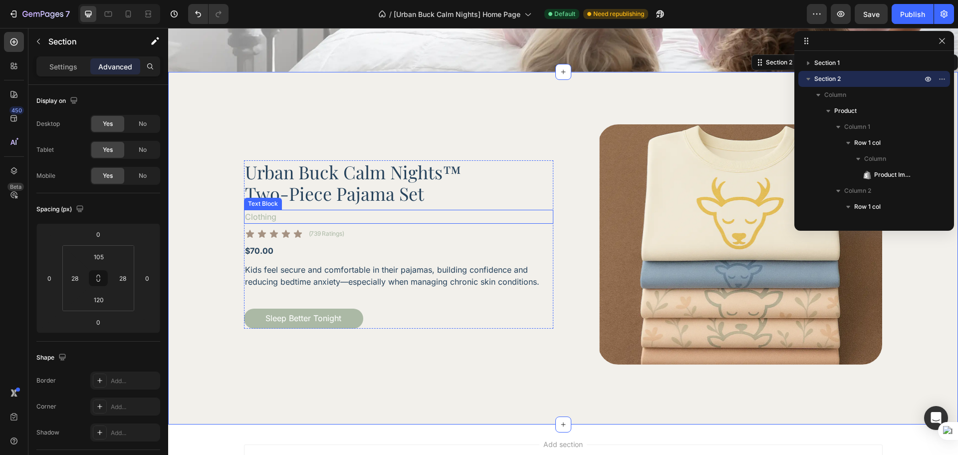
scroll to position [417, 0]
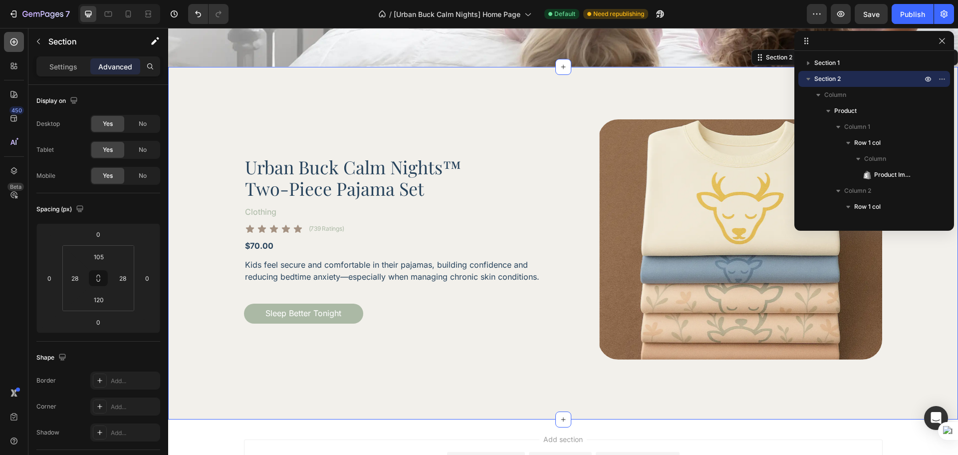
click at [9, 47] on div at bounding box center [14, 42] width 20 height 20
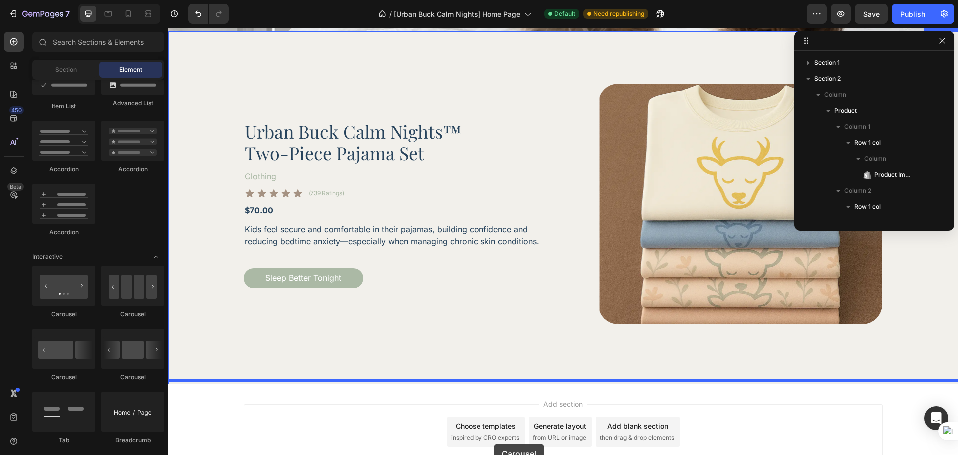
scroll to position [498, 0]
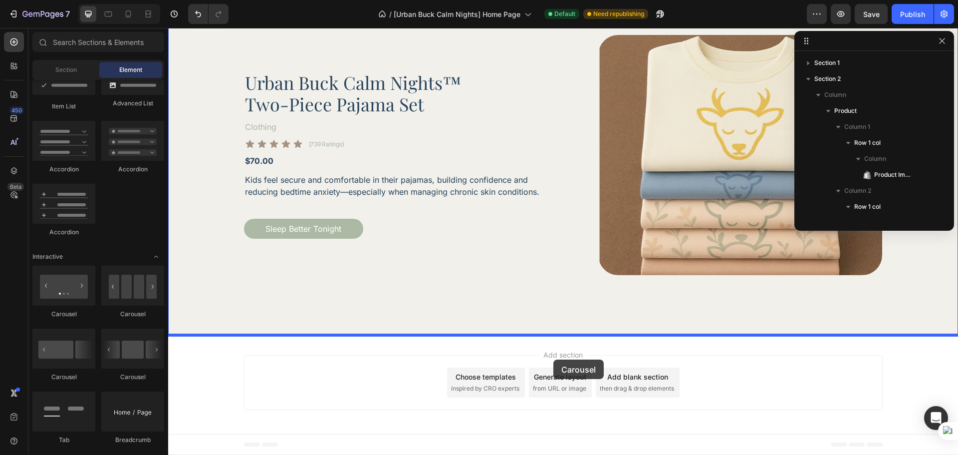
drag, startPoint x: 306, startPoint y: 332, endPoint x: 553, endPoint y: 359, distance: 249.0
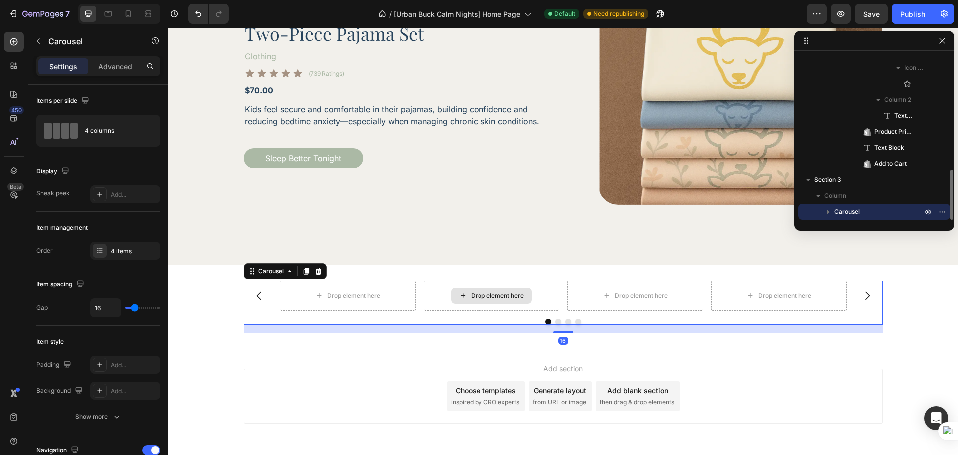
scroll to position [581, 0]
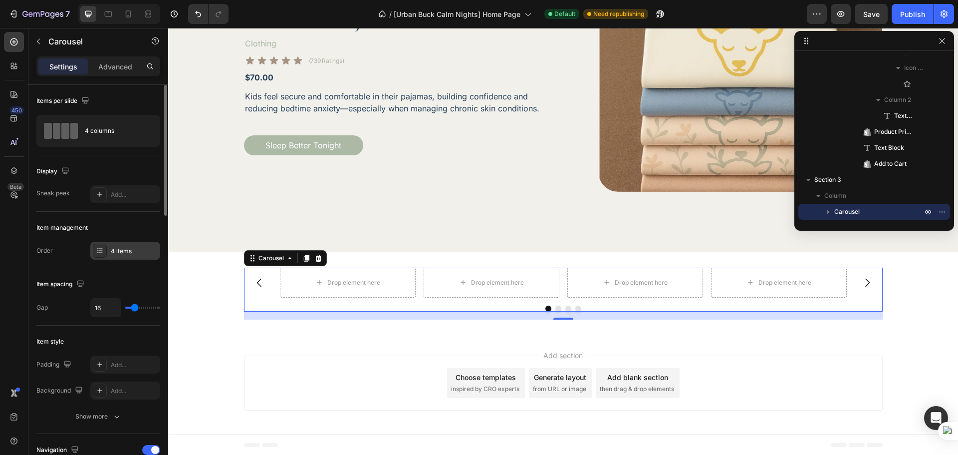
click at [135, 248] on div "4 items" at bounding box center [134, 251] width 47 height 9
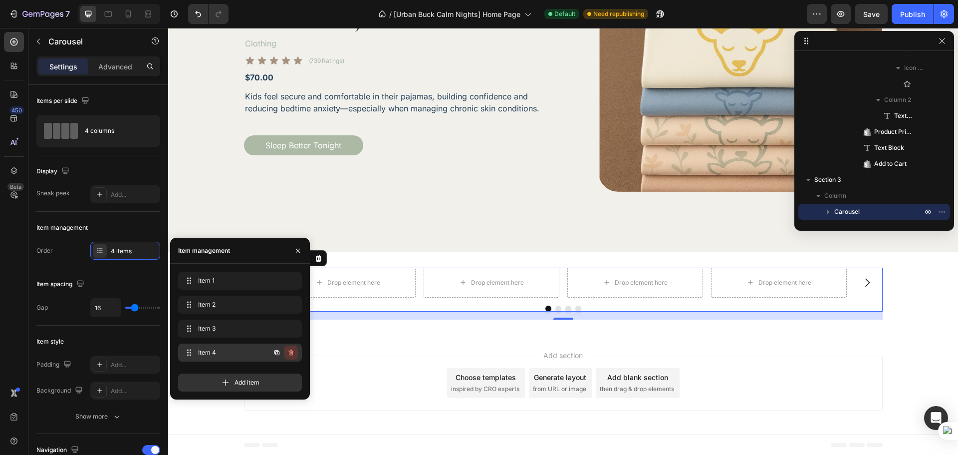
click at [288, 351] on icon "button" at bounding box center [291, 352] width 8 height 8
click at [288, 351] on div "Delete" at bounding box center [284, 352] width 18 height 9
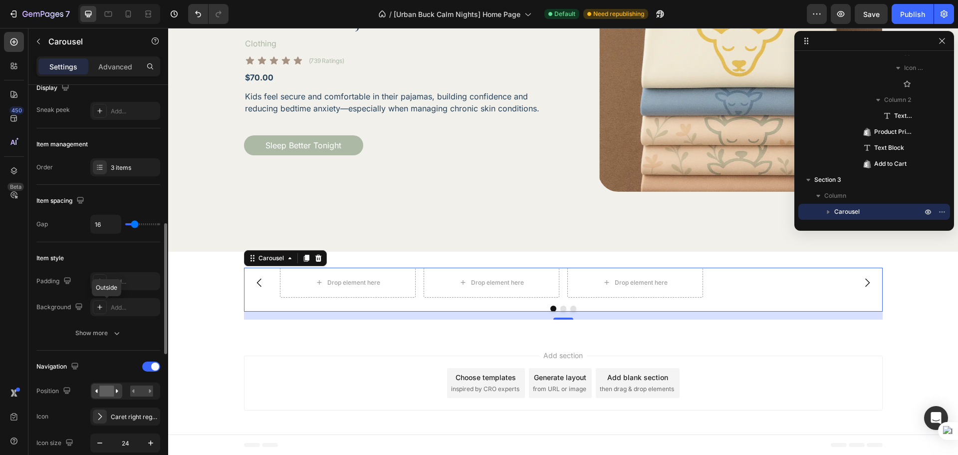
scroll to position [167, 0]
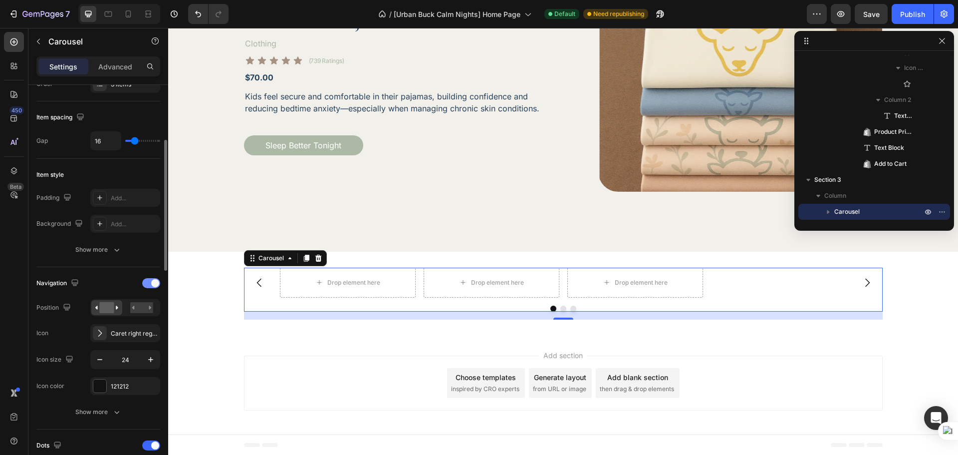
click at [147, 284] on div at bounding box center [151, 283] width 18 height 10
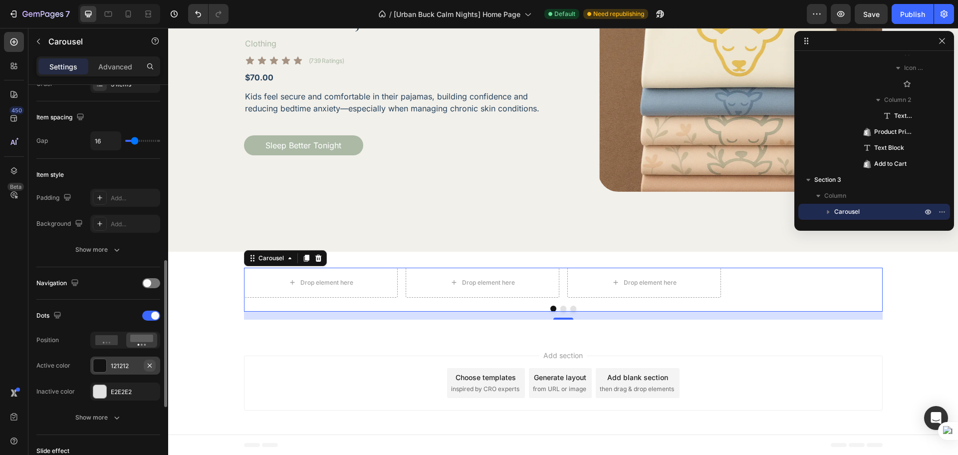
scroll to position [250, 0]
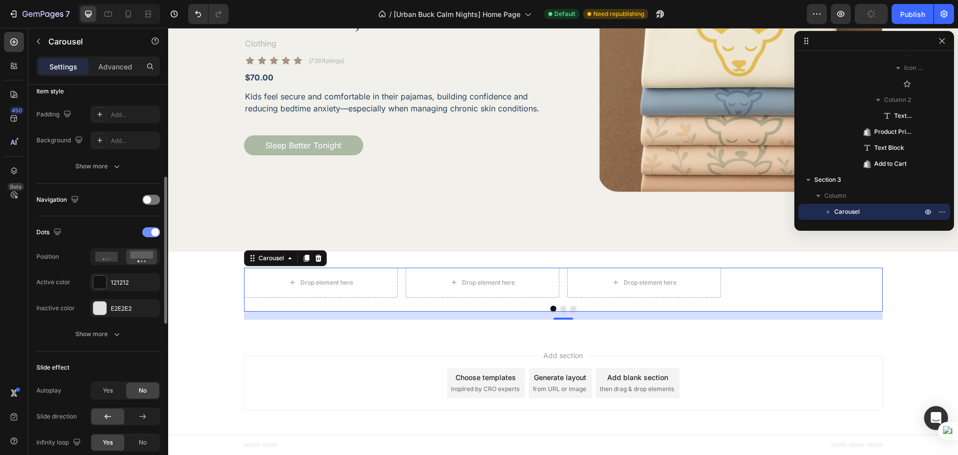
click at [150, 235] on div at bounding box center [151, 232] width 18 height 10
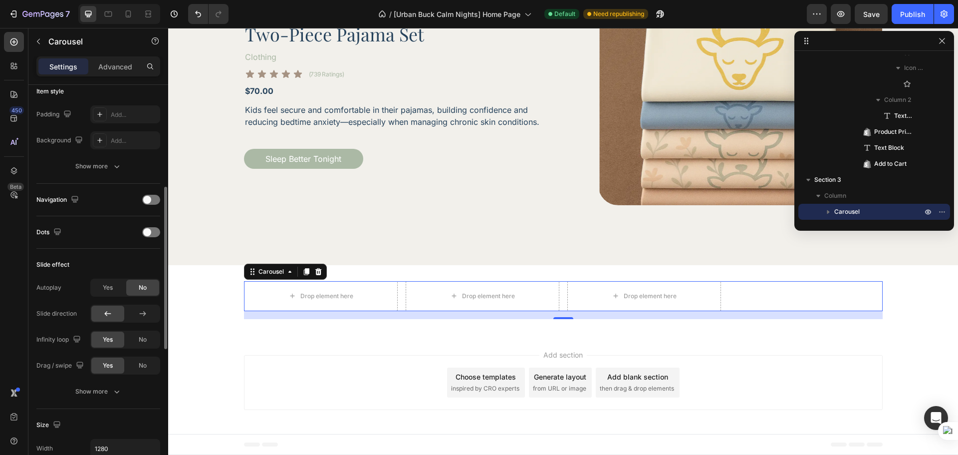
scroll to position [0, 0]
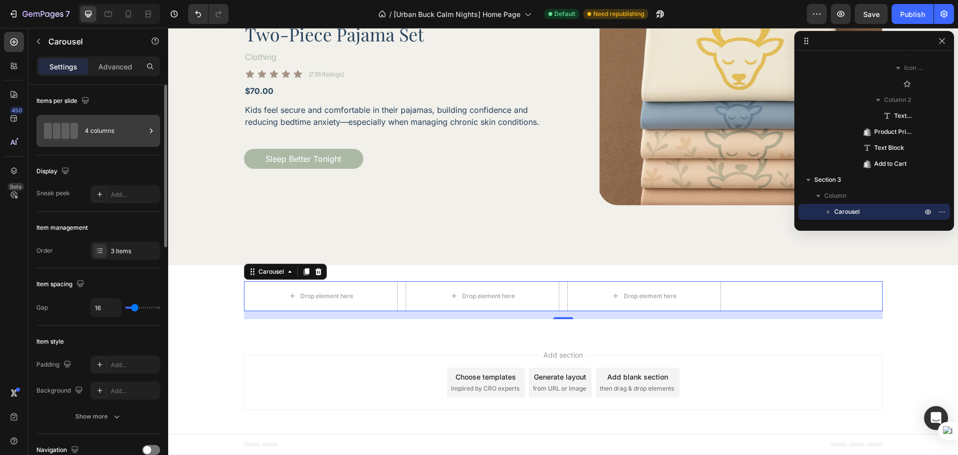
click at [118, 136] on div "4 columns" at bounding box center [115, 130] width 61 height 23
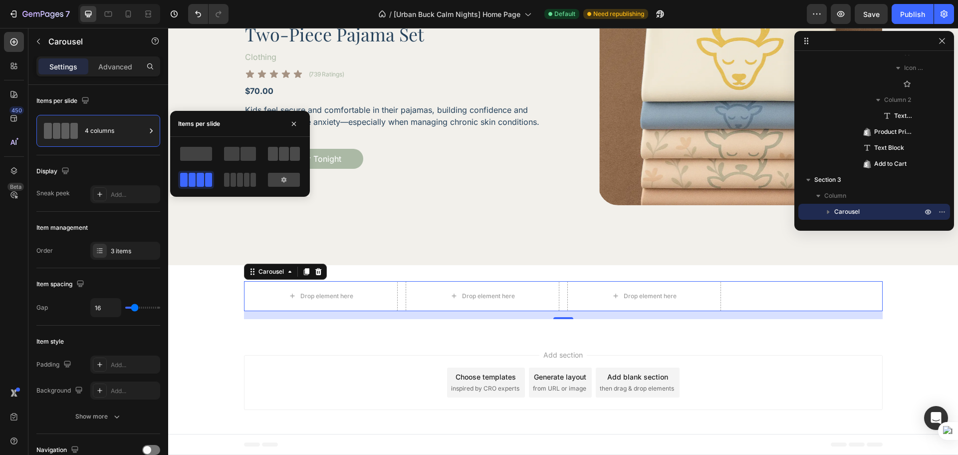
click at [275, 151] on span at bounding box center [273, 154] width 10 height 14
click at [119, 63] on p "Advanced" at bounding box center [115, 66] width 34 height 10
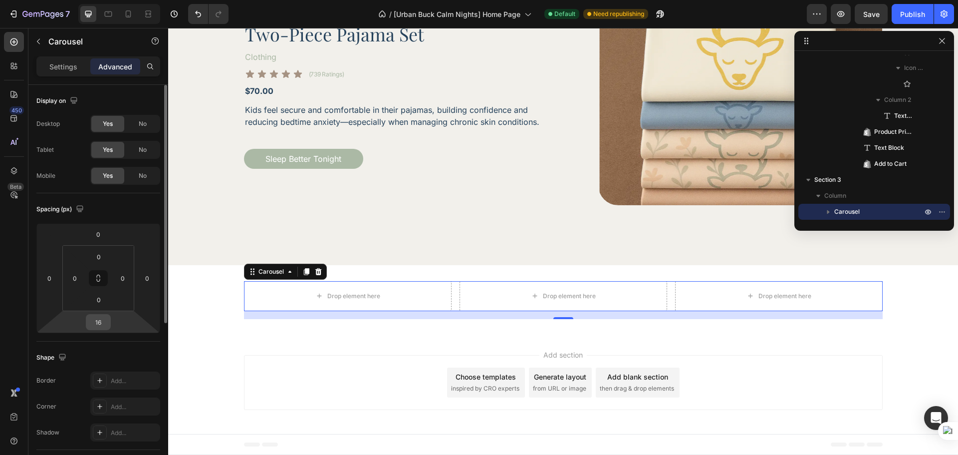
click at [107, 321] on input "16" at bounding box center [98, 321] width 20 height 15
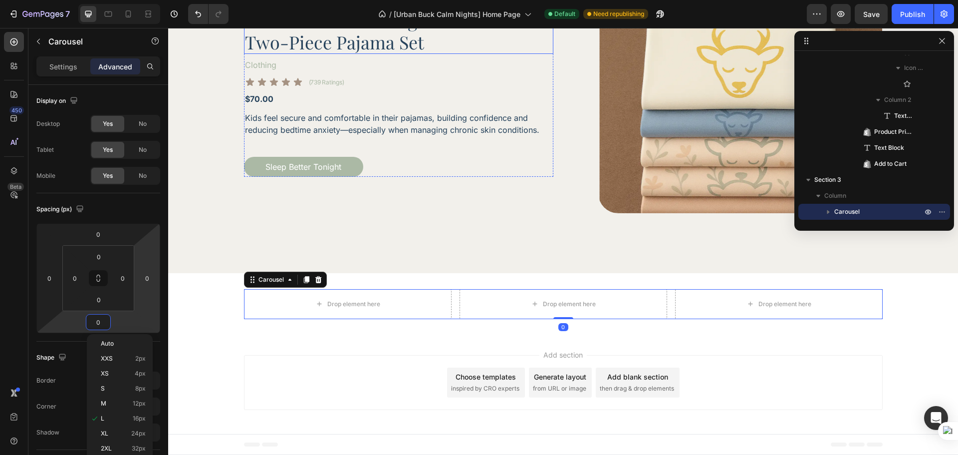
scroll to position [559, 0]
type input "0"
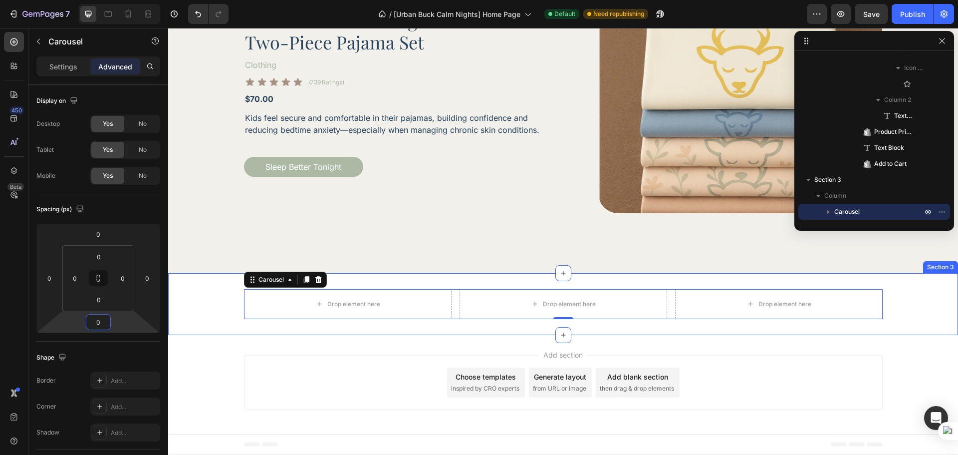
click at [369, 333] on div "Drop element here Drop element here Drop element here Carousel 0 Section 3" at bounding box center [563, 304] width 790 height 62
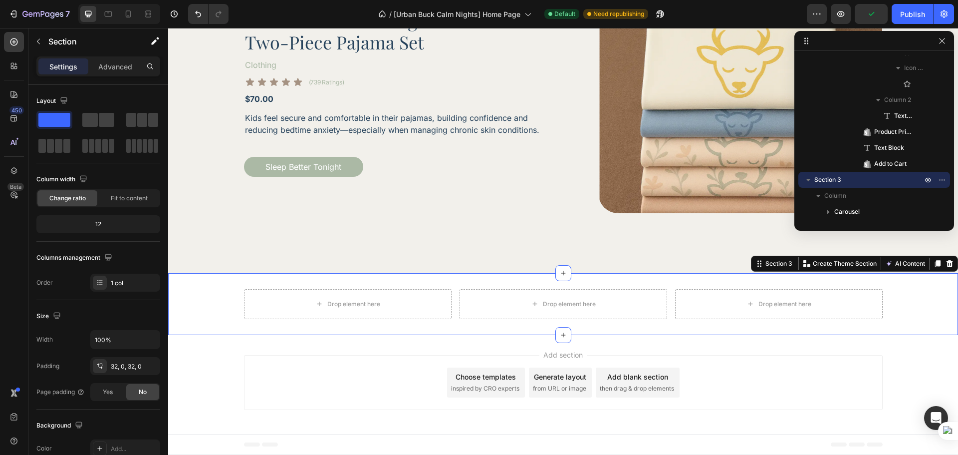
click at [223, 320] on div "Drop element here Drop element here Drop element here Carousel Section 3 You ca…" at bounding box center [563, 304] width 790 height 62
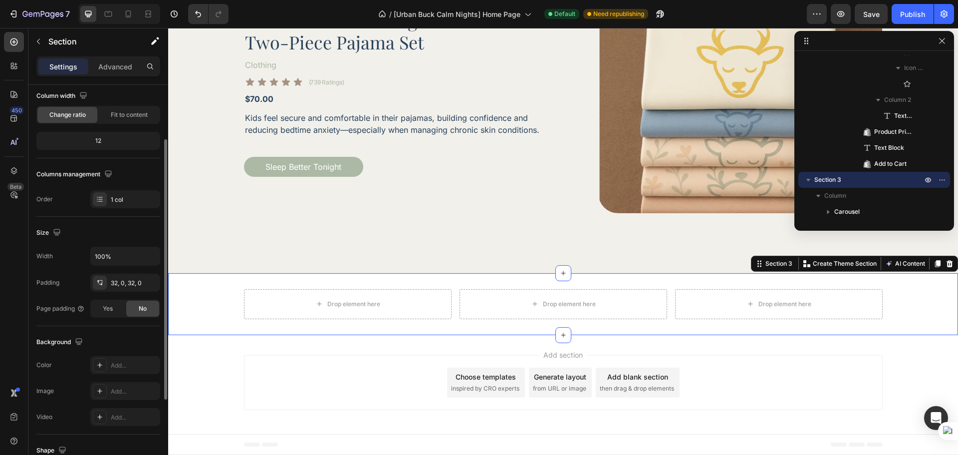
scroll to position [167, 0]
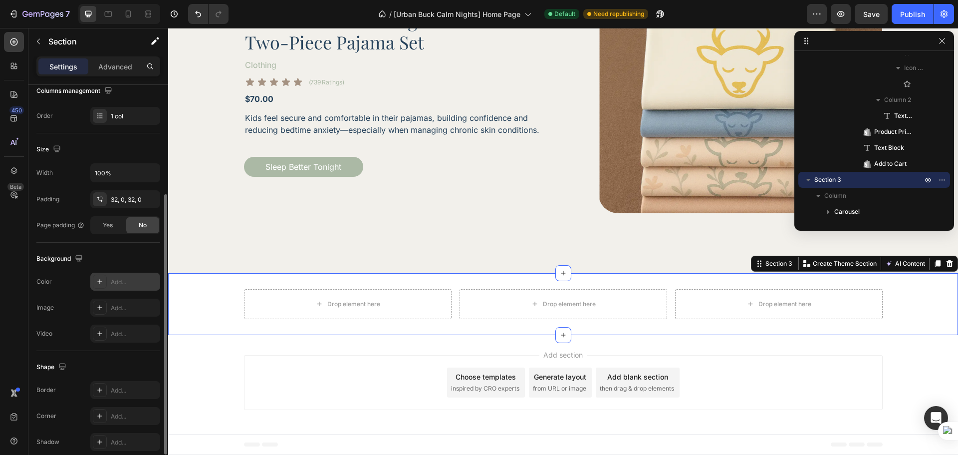
click at [107, 285] on div "Add..." at bounding box center [125, 281] width 70 height 18
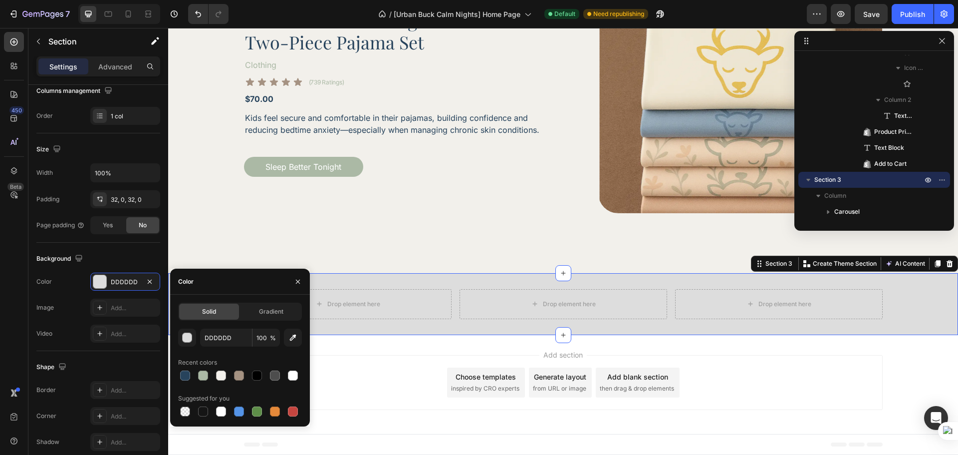
click at [234, 322] on div "Solid Gradient DDDDDD 100 % Recent colors Suggested for you" at bounding box center [240, 360] width 124 height 116
click at [230, 340] on input "DDDDDD" at bounding box center [226, 337] width 52 height 18
paste input "rgba(242, 240, 235, 1)"
type input "rgba(242, 240, 235, 1)"
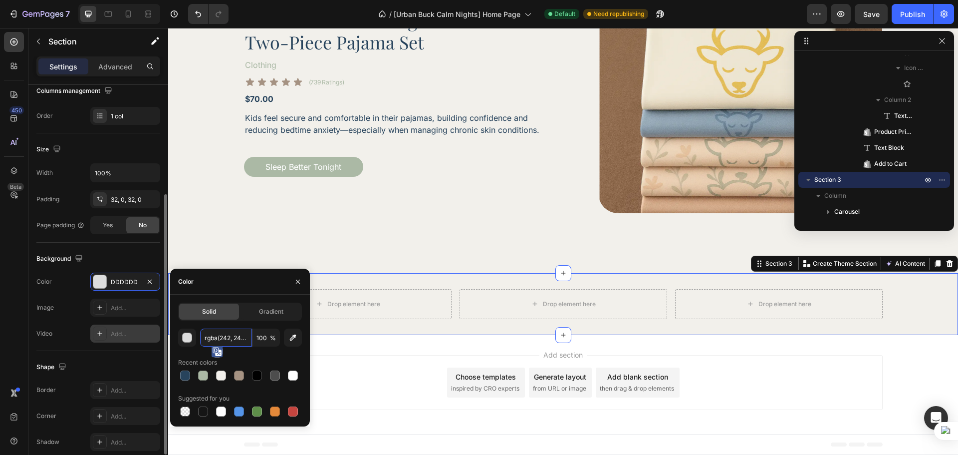
scroll to position [0, 19]
click at [70, 301] on div "Image Add..." at bounding box center [98, 307] width 124 height 18
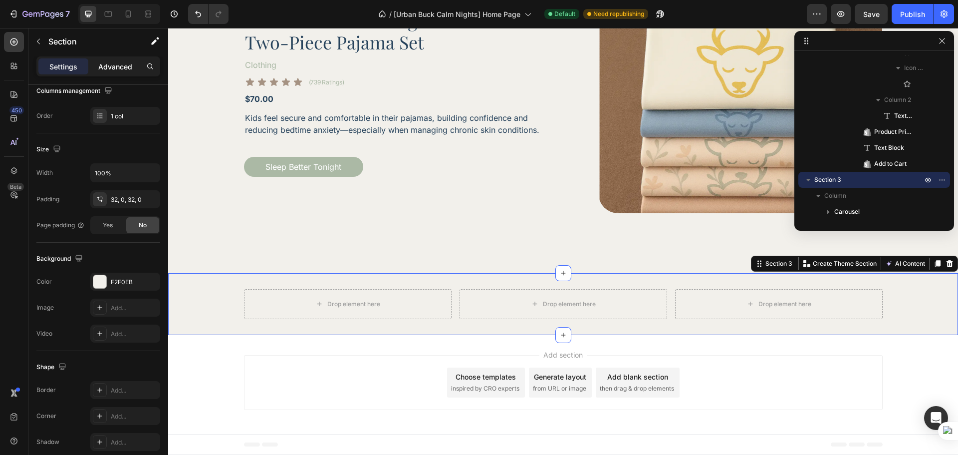
click at [113, 72] on div "Advanced" at bounding box center [115, 66] width 50 height 16
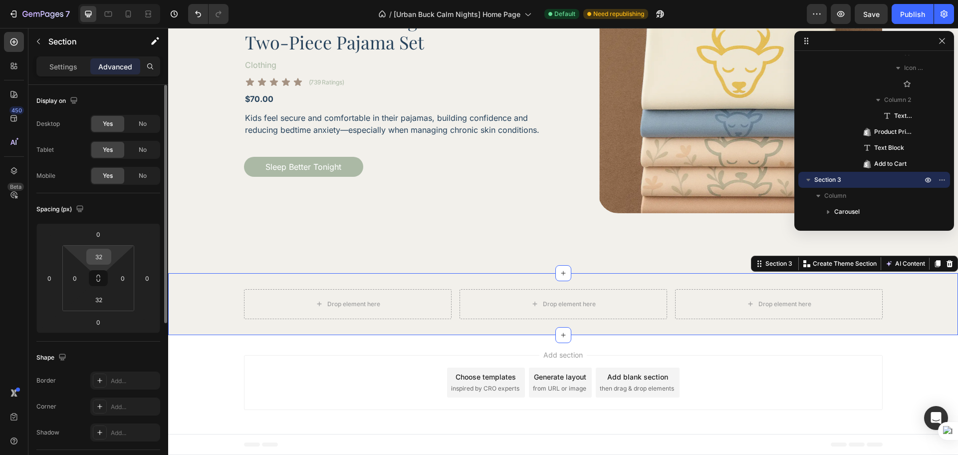
click at [96, 260] on input "32" at bounding box center [99, 256] width 20 height 15
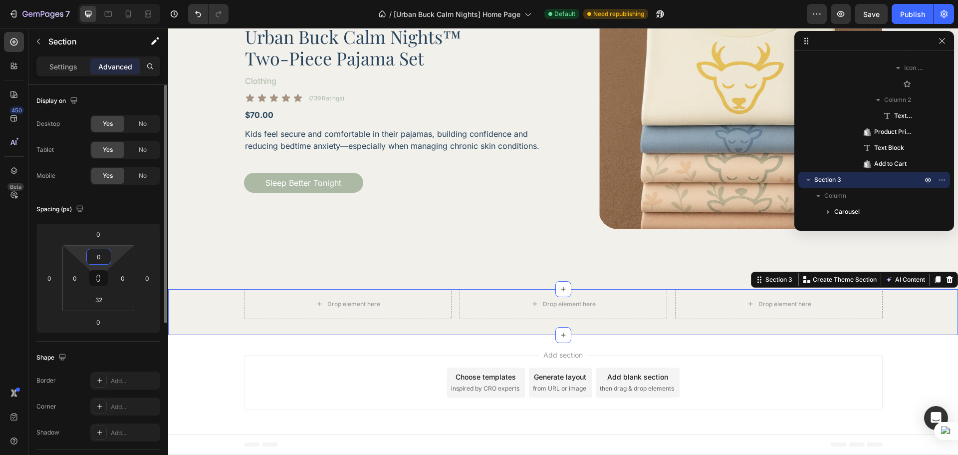
scroll to position [543, 0]
type input "0"
click at [98, 298] on input "32" at bounding box center [99, 299] width 20 height 15
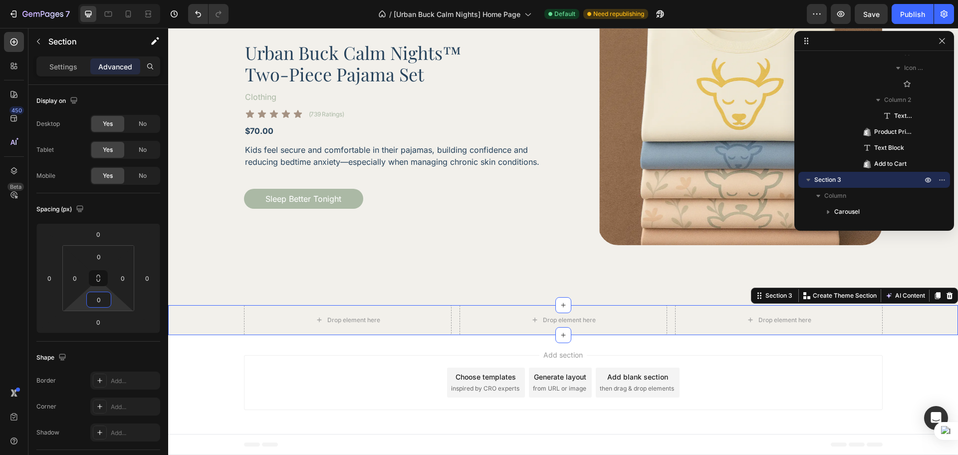
scroll to position [527, 0]
type input "0"
click at [27, 300] on div "450 Beta" at bounding box center [14, 241] width 28 height 427
click at [452, 325] on div "Drop element here Drop element here Drop element here" at bounding box center [563, 320] width 639 height 30
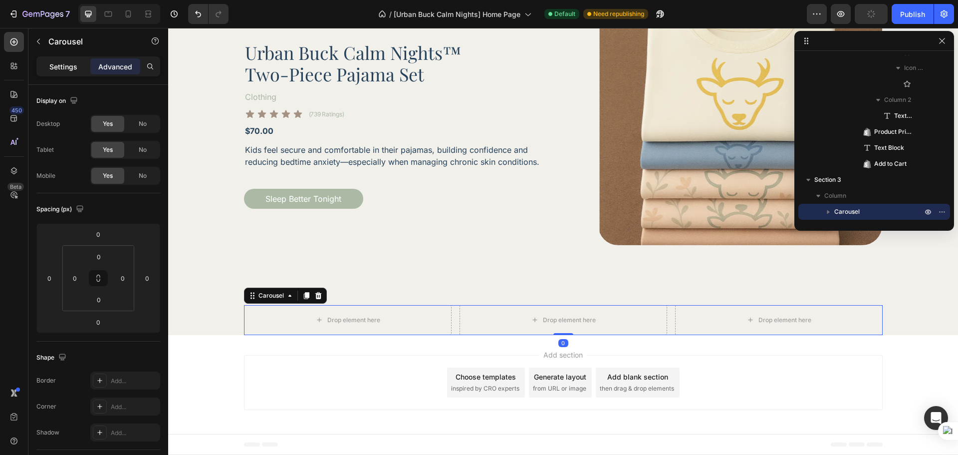
click at [63, 69] on p "Settings" at bounding box center [63, 66] width 28 height 10
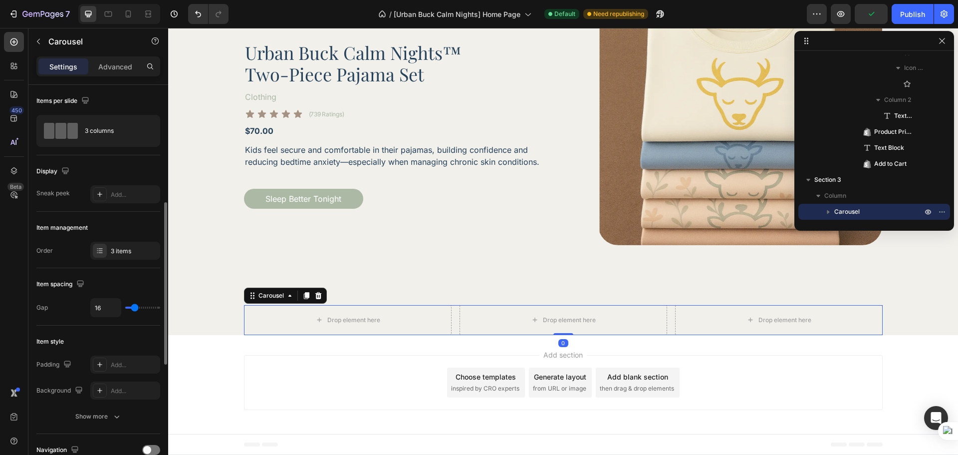
scroll to position [83, 0]
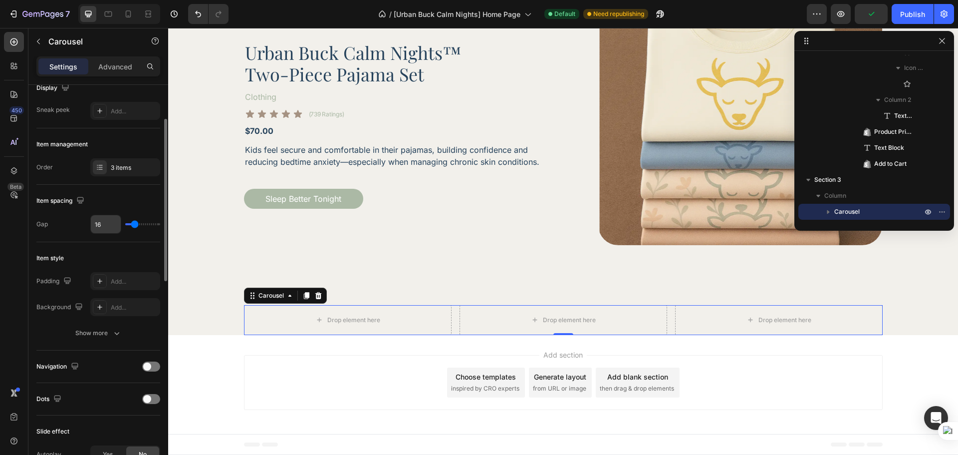
click at [104, 226] on input "16" at bounding box center [106, 224] width 30 height 18
type input "6"
type input "60"
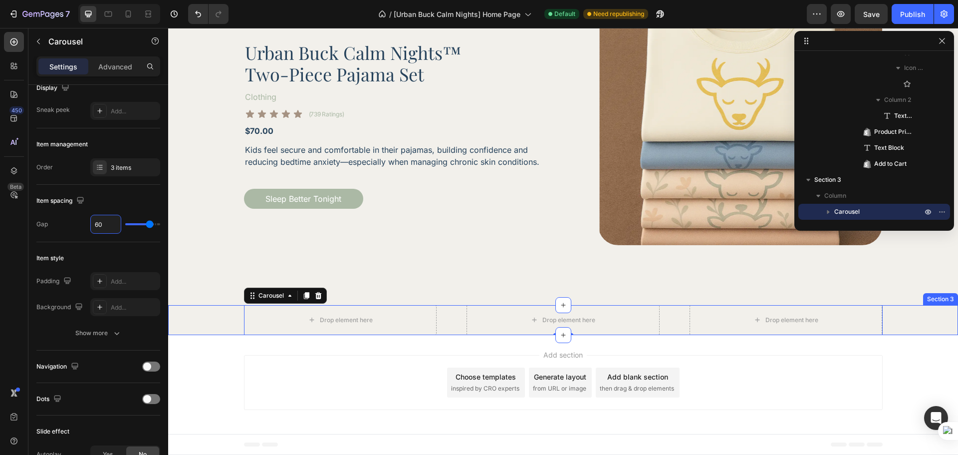
click at [191, 324] on div "Drop element here Drop element here Drop element here Carousel 0" at bounding box center [563, 320] width 790 height 30
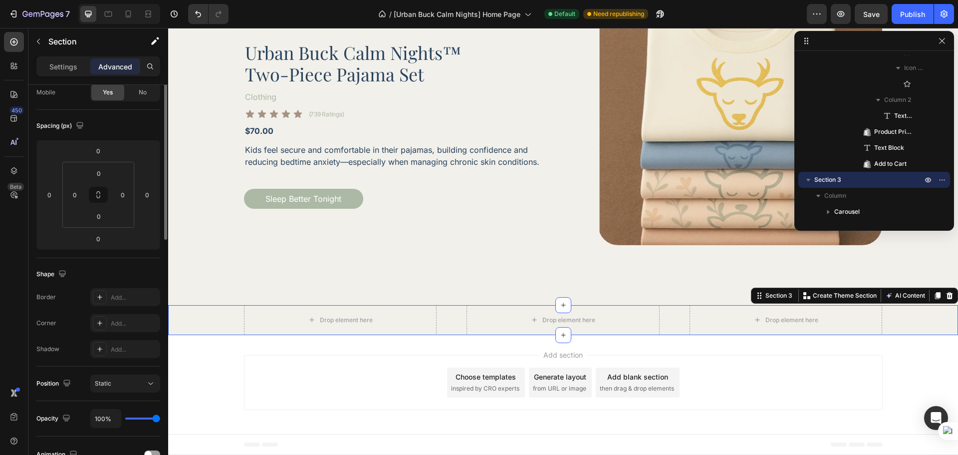
scroll to position [0, 0]
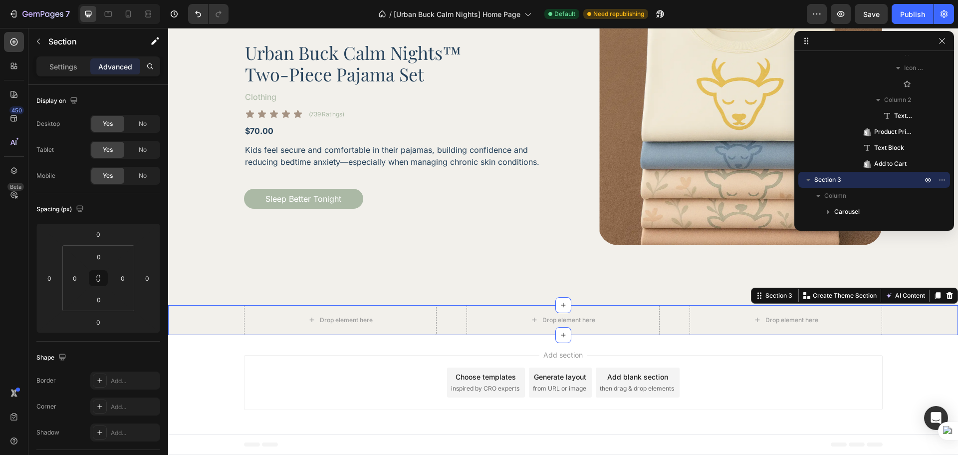
click at [266, 320] on div "Drop element here" at bounding box center [340, 320] width 193 height 30
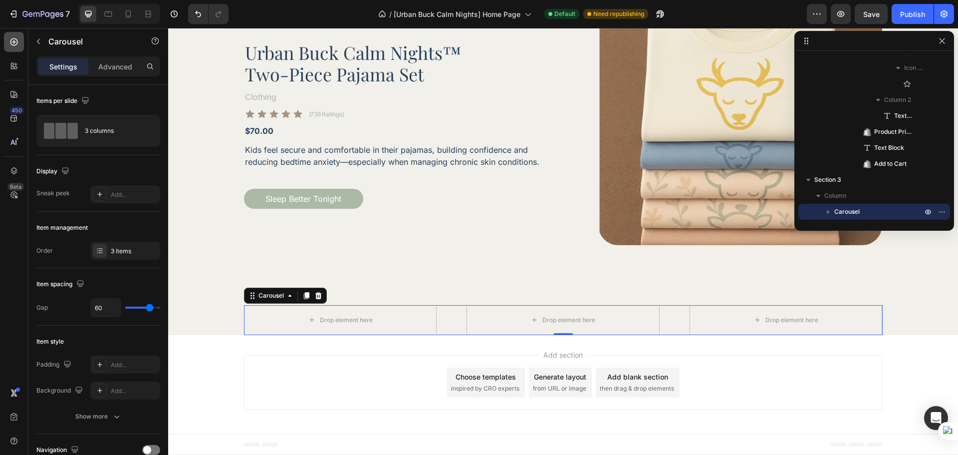
click at [13, 50] on div at bounding box center [14, 42] width 20 height 20
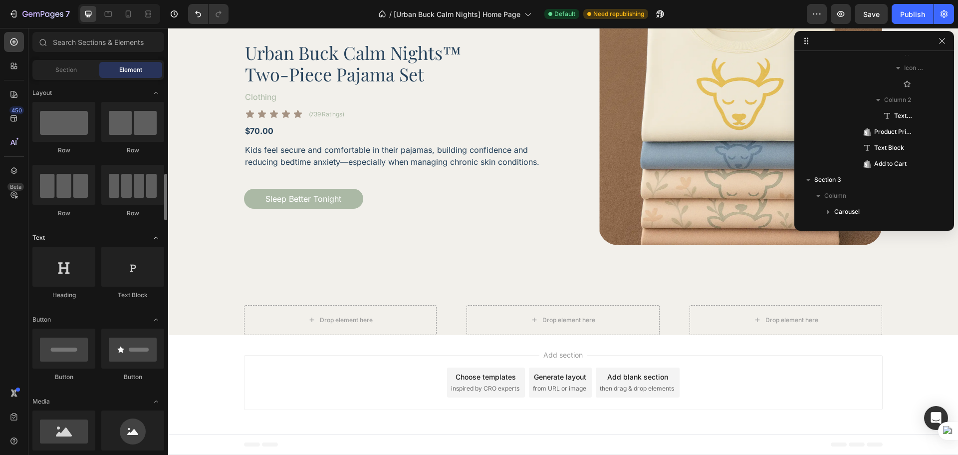
scroll to position [83, 0]
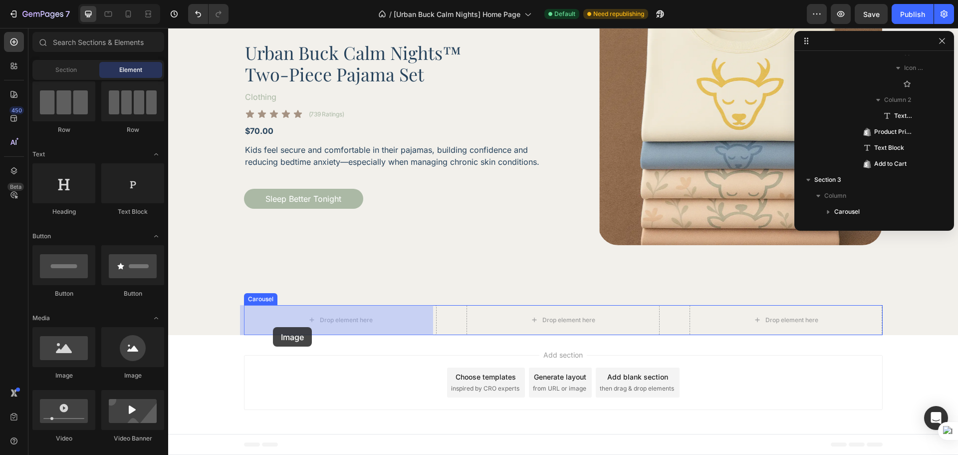
drag, startPoint x: 237, startPoint y: 388, endPoint x: 267, endPoint y: 330, distance: 65.6
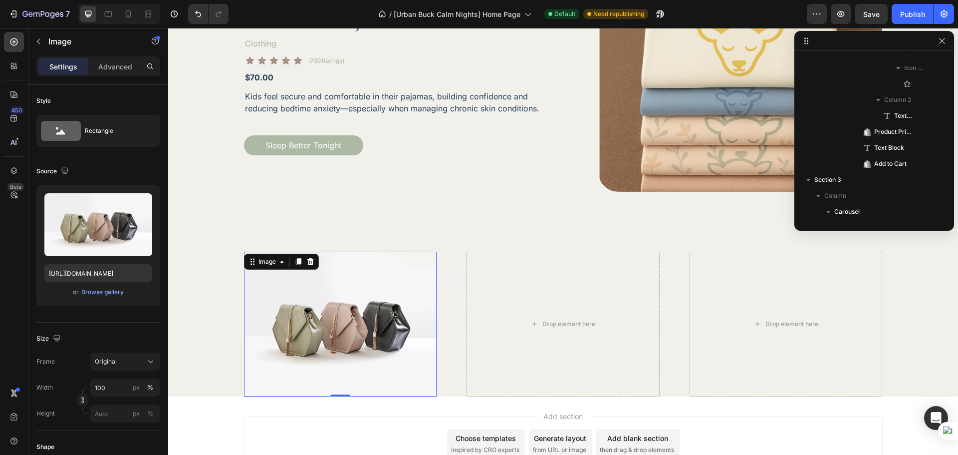
scroll to position [442, 0]
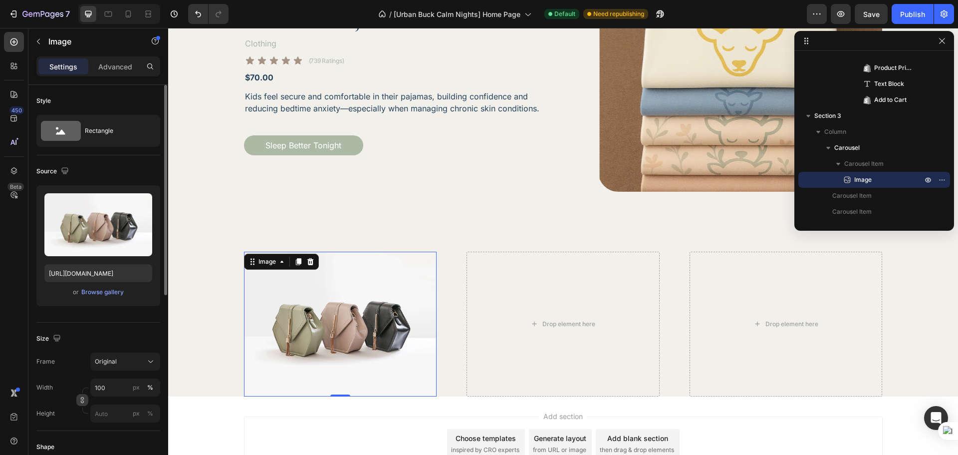
click at [86, 400] on button "button" at bounding box center [82, 400] width 12 height 12
click at [111, 408] on input "100" at bounding box center [125, 412] width 70 height 18
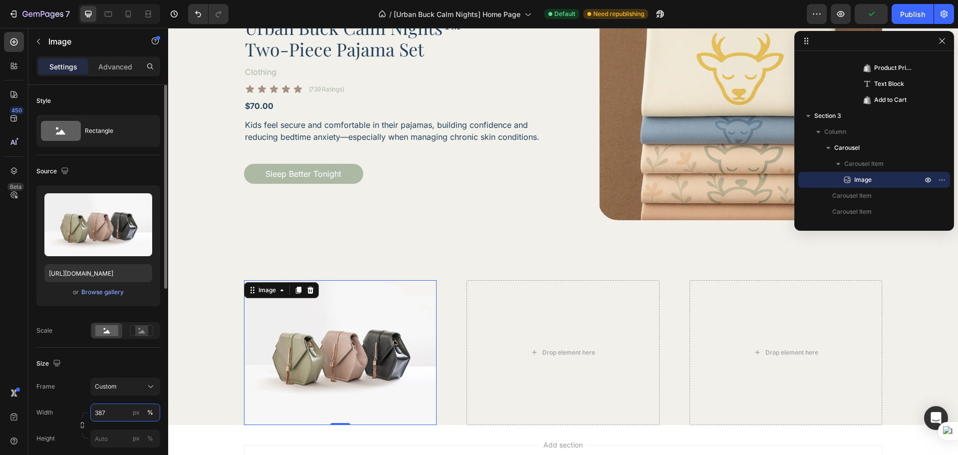
scroll to position [581, 0]
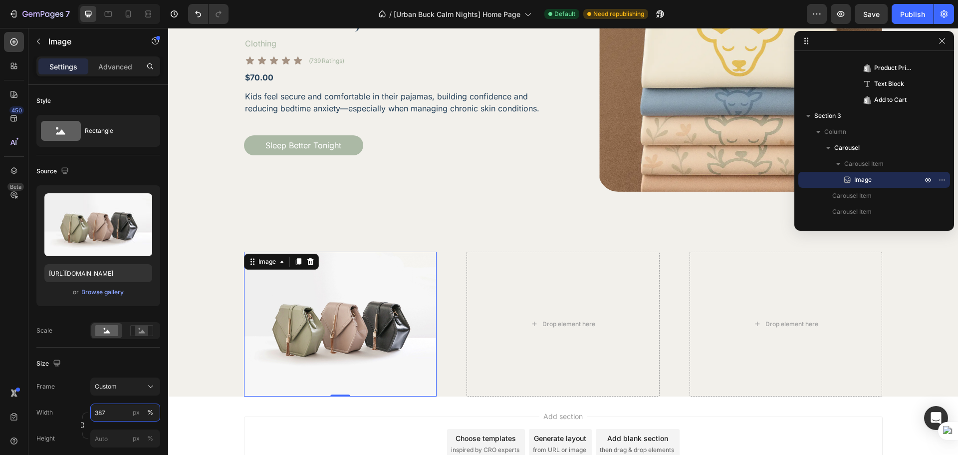
type input "387"
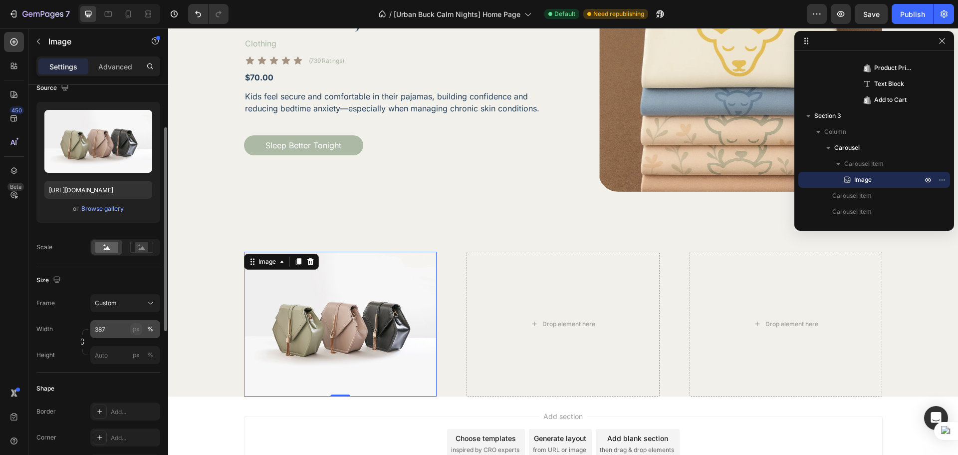
click at [134, 326] on div "px" at bounding box center [136, 328] width 7 height 9
click at [110, 359] on input "px %" at bounding box center [125, 355] width 70 height 18
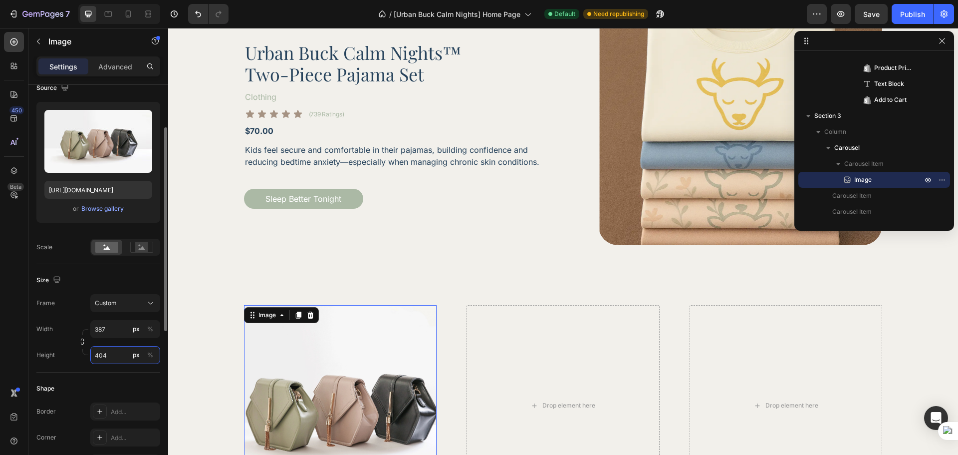
scroll to position [581, 0]
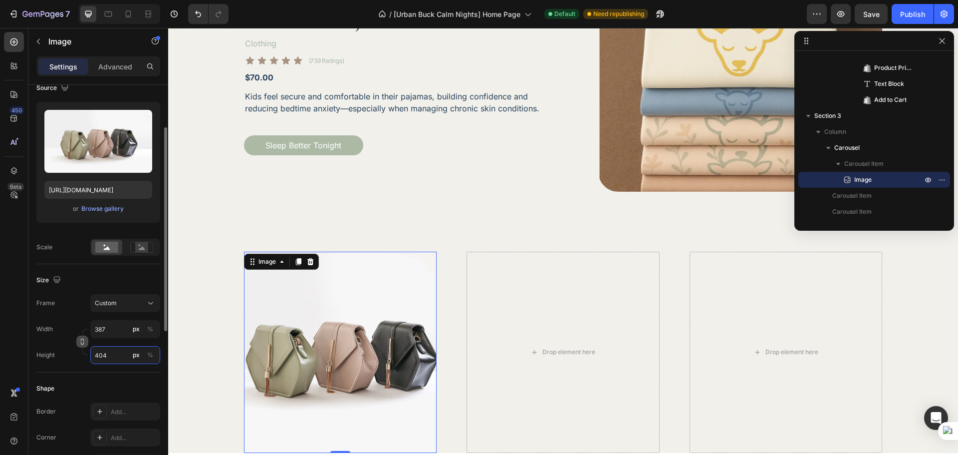
type input "404"
click at [79, 344] on icon "button" at bounding box center [82, 341] width 7 height 7
click at [68, 310] on div "Frame Custom 387:404" at bounding box center [98, 303] width 124 height 18
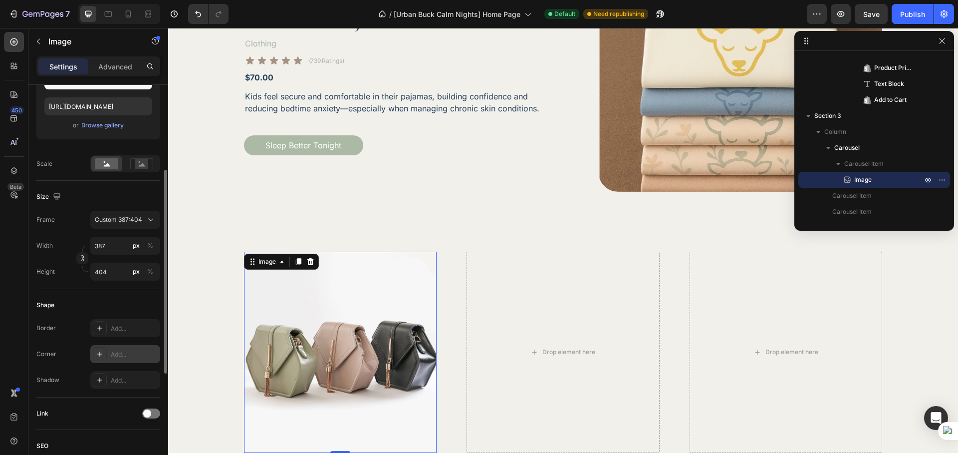
click at [117, 358] on div "Add..." at bounding box center [134, 354] width 47 height 9
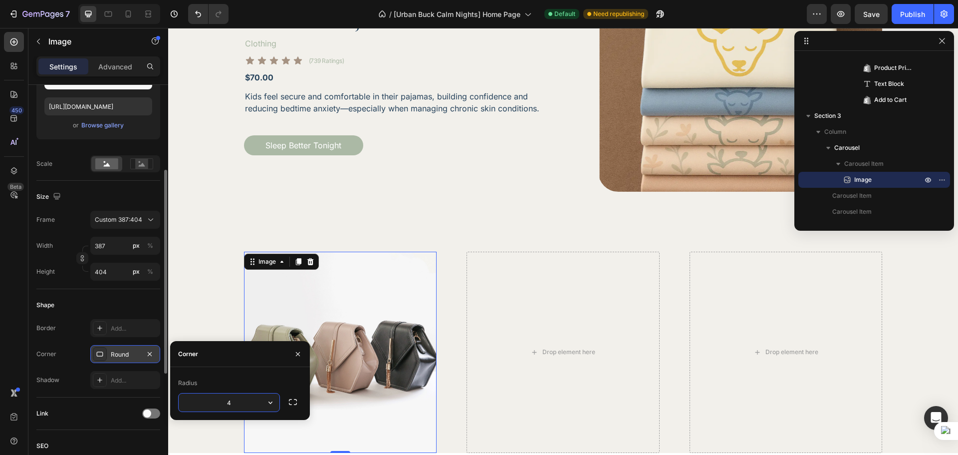
type input "40"
click at [118, 310] on div "Shape" at bounding box center [98, 305] width 124 height 16
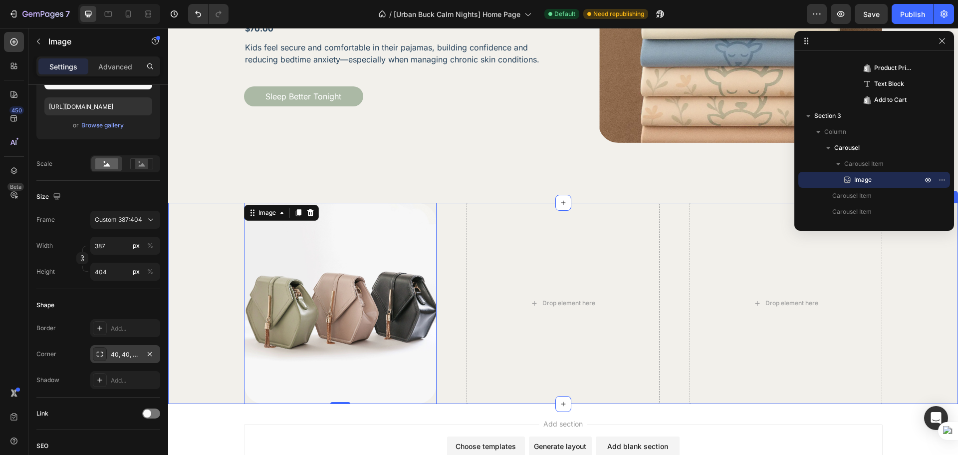
scroll to position [664, 0]
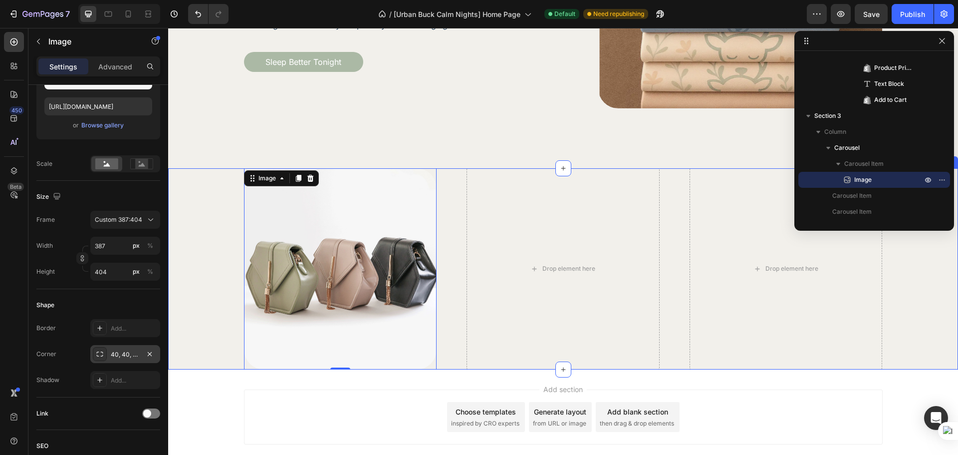
click at [224, 327] on div "Image 0 Drop element here Drop element here Carousel" at bounding box center [563, 269] width 790 height 202
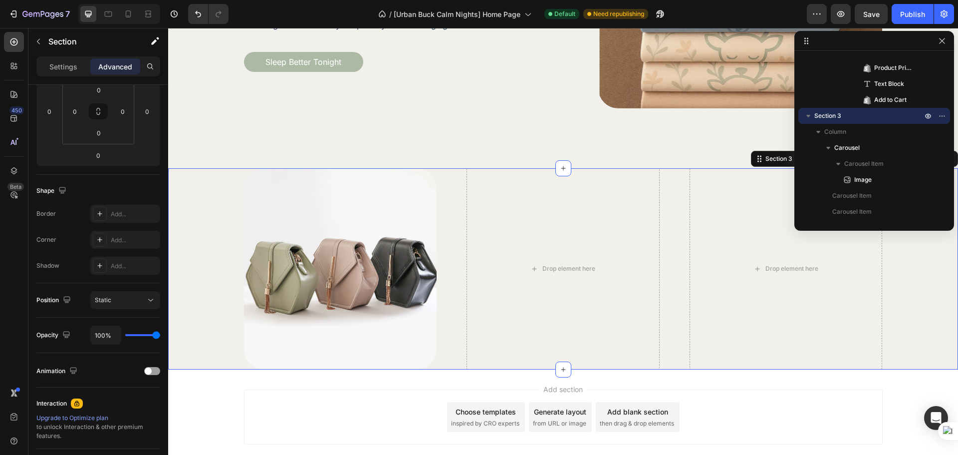
scroll to position [0, 0]
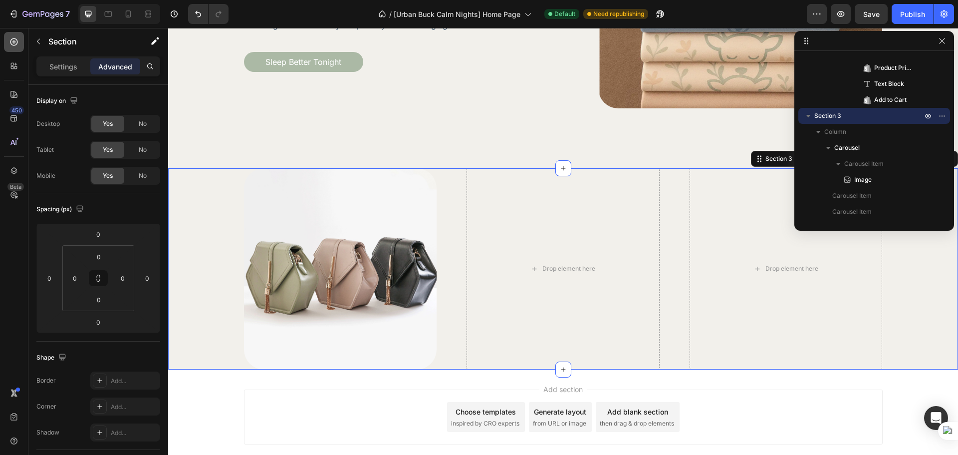
click at [8, 41] on div at bounding box center [14, 42] width 20 height 20
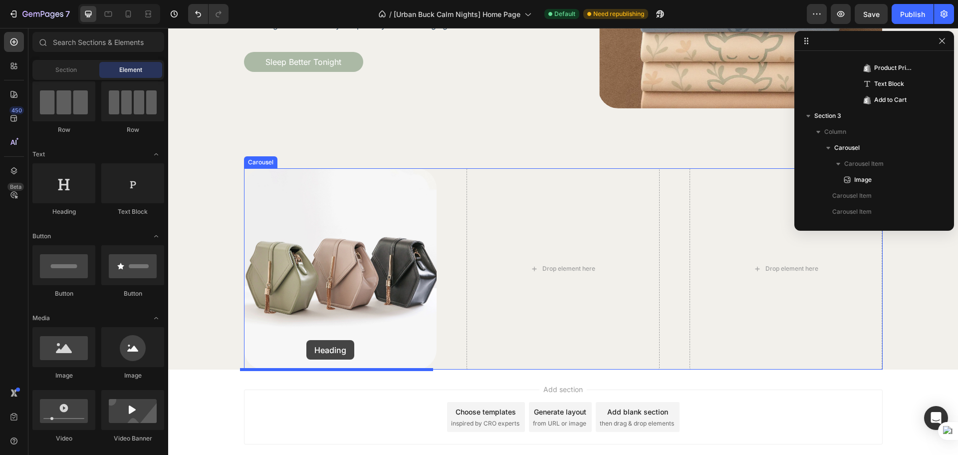
drag, startPoint x: 240, startPoint y: 217, endPoint x: 306, endPoint y: 340, distance: 140.2
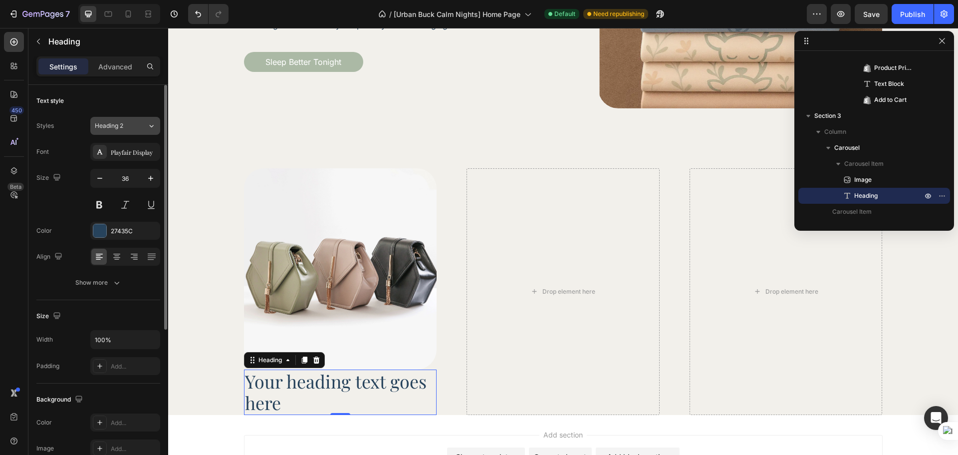
click at [121, 130] on span "Heading 2" at bounding box center [109, 125] width 28 height 9
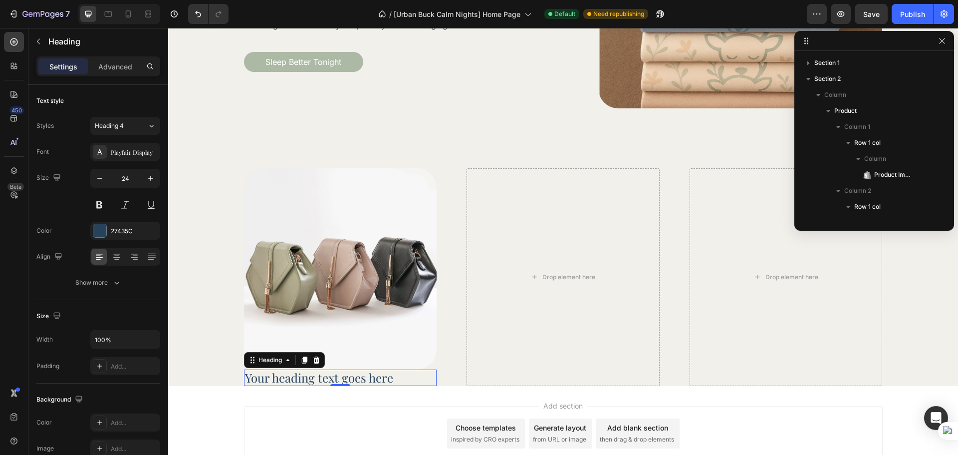
scroll to position [442, 0]
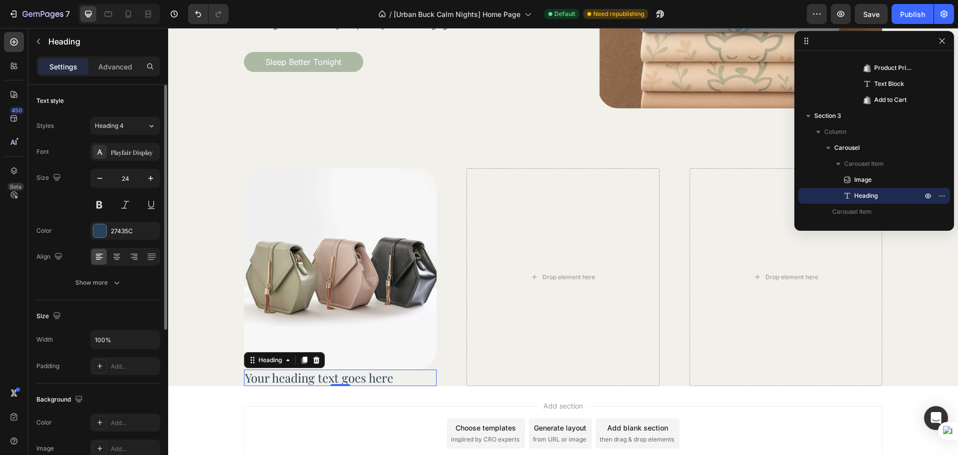
click at [110, 71] on p "Advanced" at bounding box center [115, 66] width 34 height 10
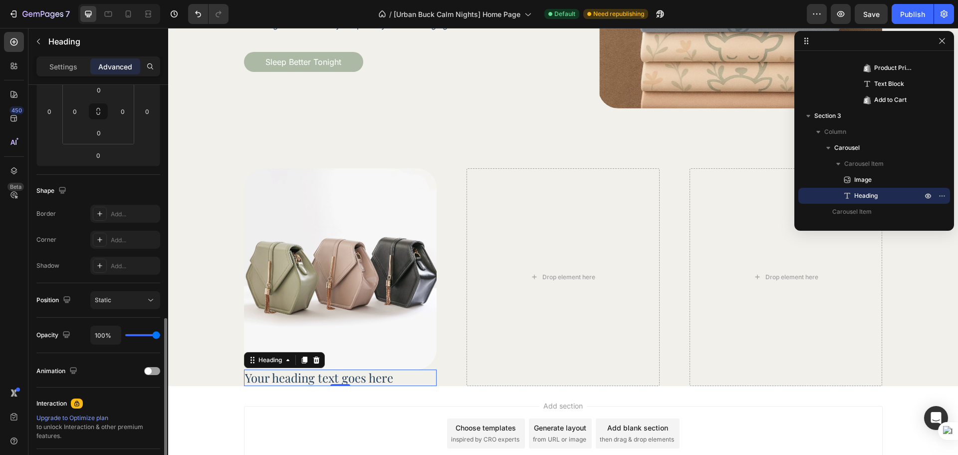
scroll to position [250, 0]
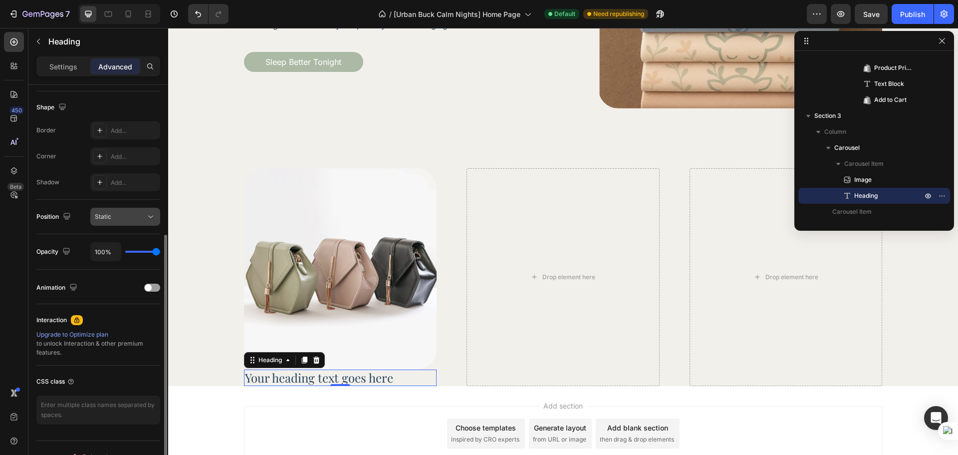
click at [119, 219] on div "Static" at bounding box center [120, 216] width 51 height 9
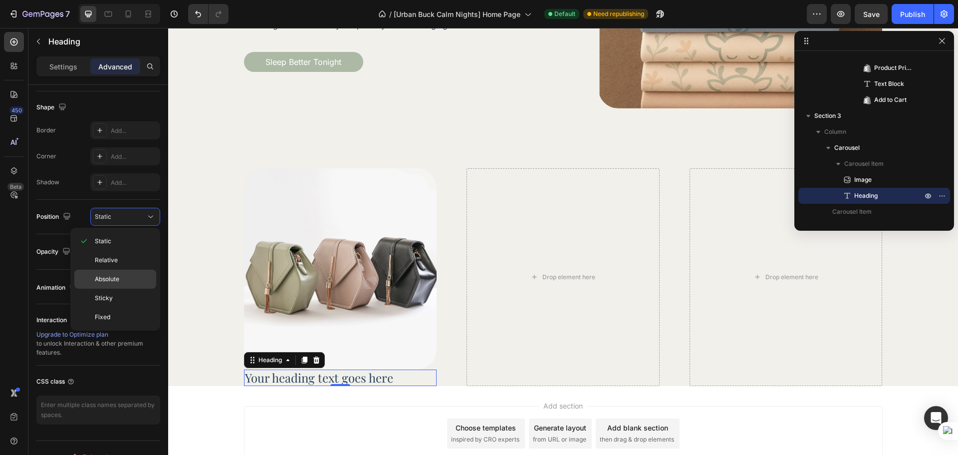
click at [115, 276] on span "Absolute" at bounding box center [107, 278] width 24 height 9
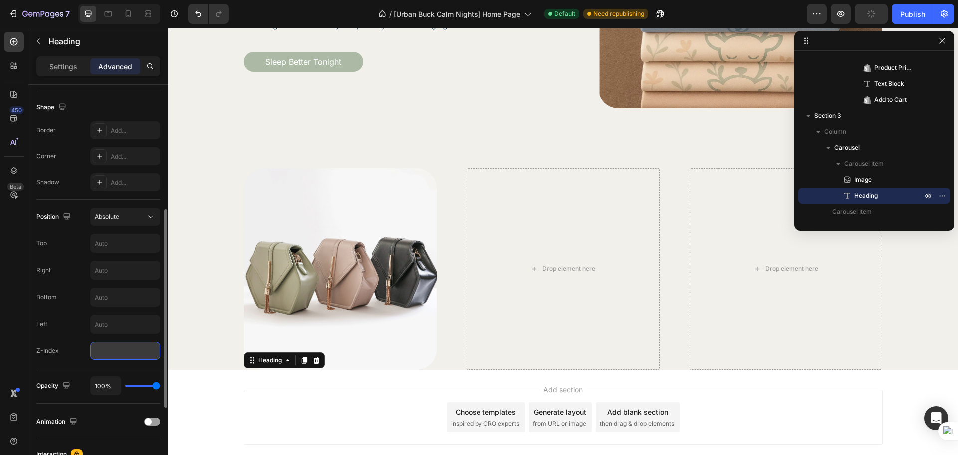
click at [116, 354] on input "number" at bounding box center [125, 350] width 70 height 18
type input "111"
click at [99, 239] on input "text" at bounding box center [125, 243] width 69 height 18
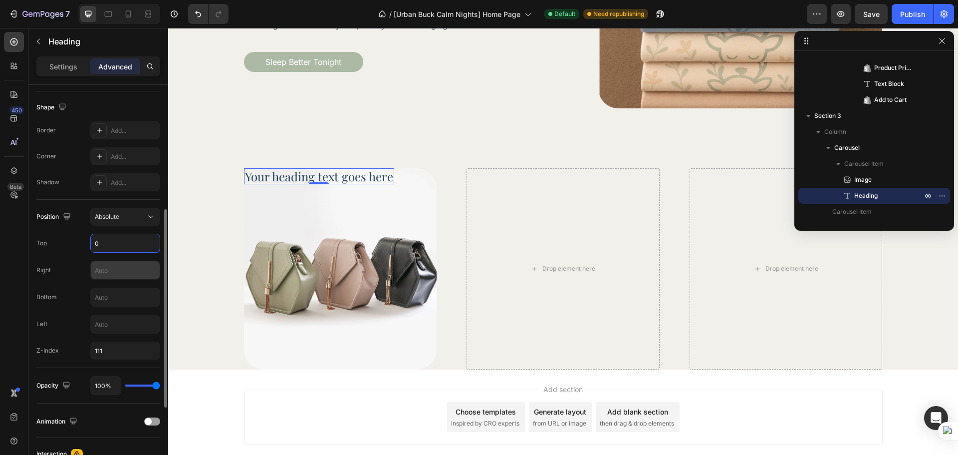
type input "0"
click at [121, 278] on input "text" at bounding box center [125, 270] width 69 height 18
type input "1"
click at [114, 325] on input "text" at bounding box center [125, 324] width 69 height 18
type input "1"
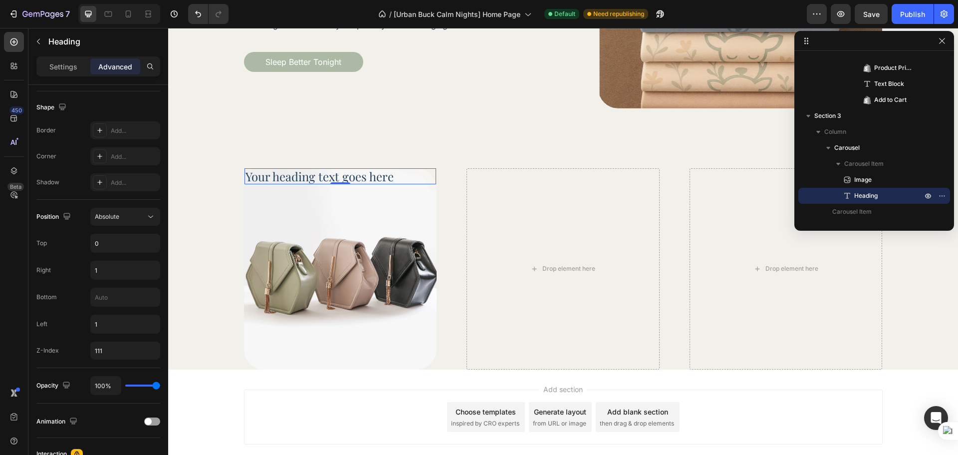
click at [7, 332] on div "450 Beta" at bounding box center [14, 207] width 20 height 351
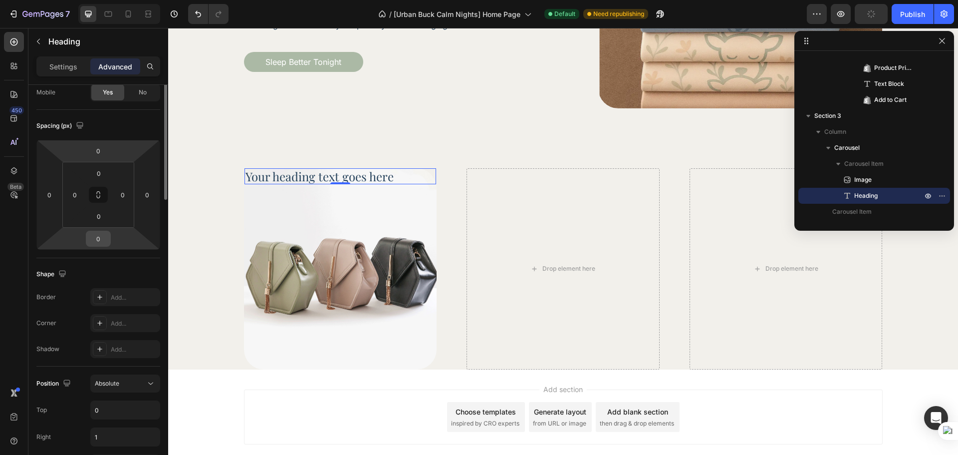
scroll to position [0, 0]
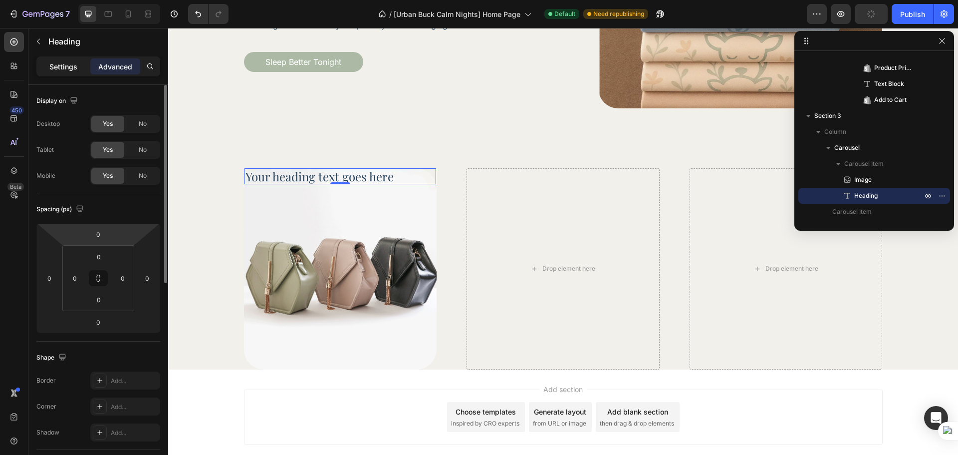
click at [67, 58] on div "Settings Advanced" at bounding box center [98, 66] width 124 height 20
click at [67, 61] on p "Settings" at bounding box center [63, 66] width 28 height 10
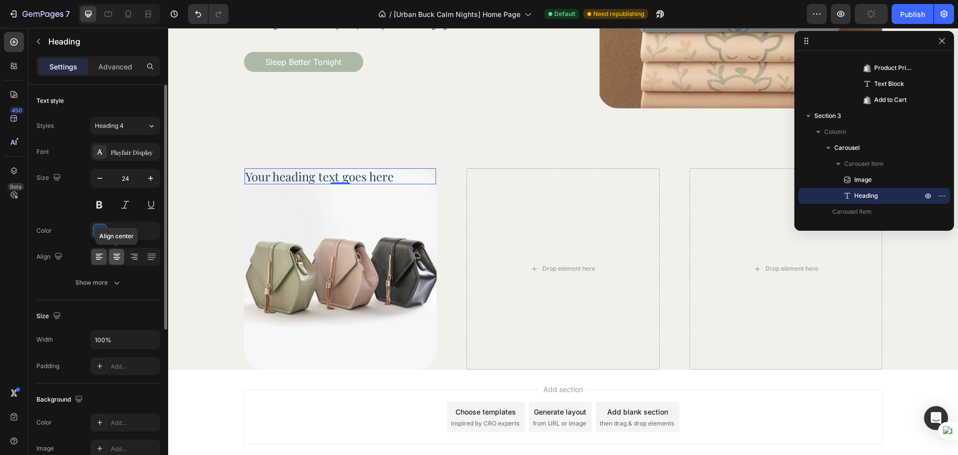
click at [116, 254] on icon at bounding box center [116, 254] width 7 height 1
click at [120, 64] on p "Advanced" at bounding box center [115, 66] width 34 height 10
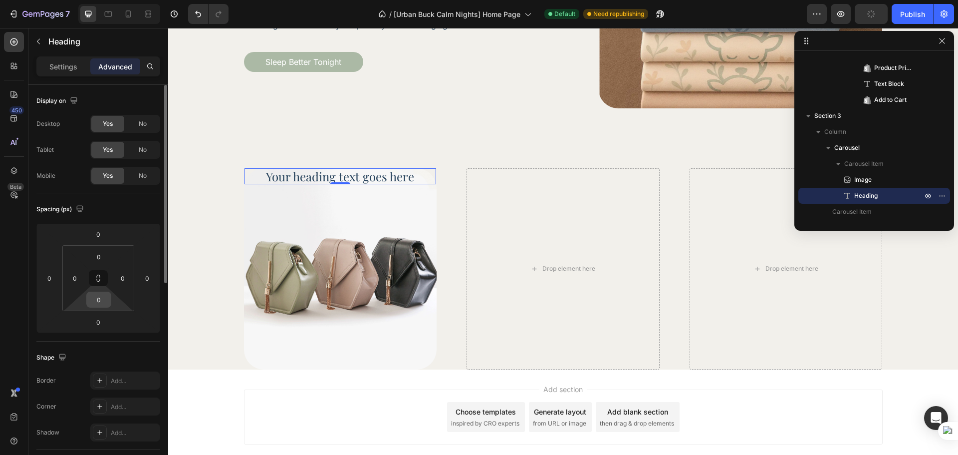
scroll to position [250, 0]
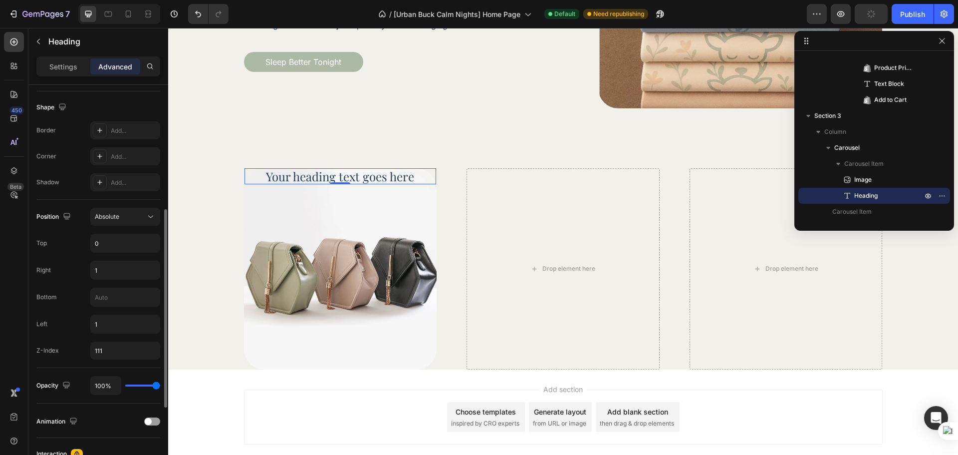
click at [103, 253] on div "Position Absolute Top 0 Right 1 Bottom Left 1 Z-Index 111" at bounding box center [98, 284] width 124 height 152
click at [107, 247] on input "0" at bounding box center [125, 243] width 69 height 18
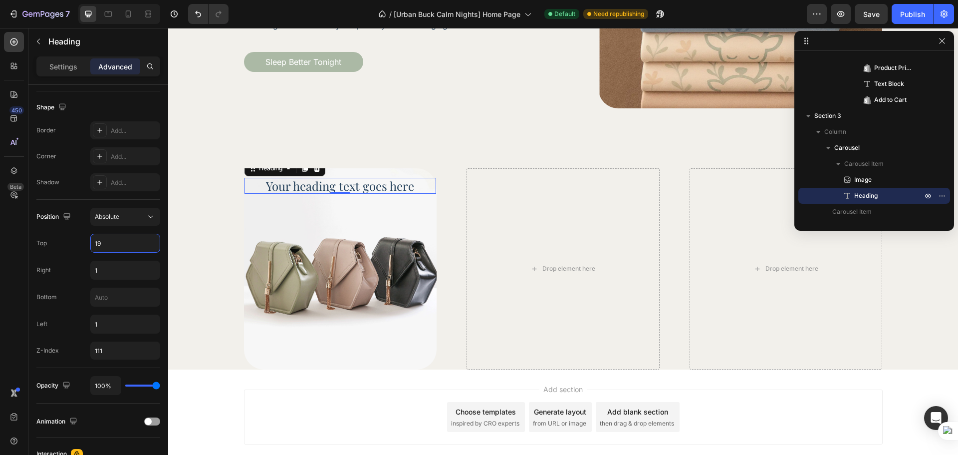
type input "19"
click at [4, 284] on div "450 Beta" at bounding box center [14, 207] width 20 height 351
click at [215, 254] on div "Image Your heading text goes here Heading 0 Drop element here Drop element here…" at bounding box center [563, 269] width 790 height 202
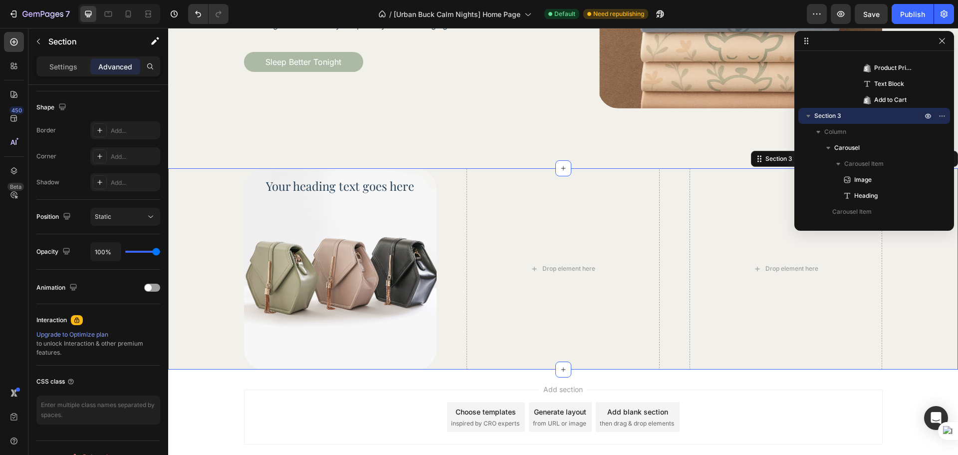
scroll to position [0, 0]
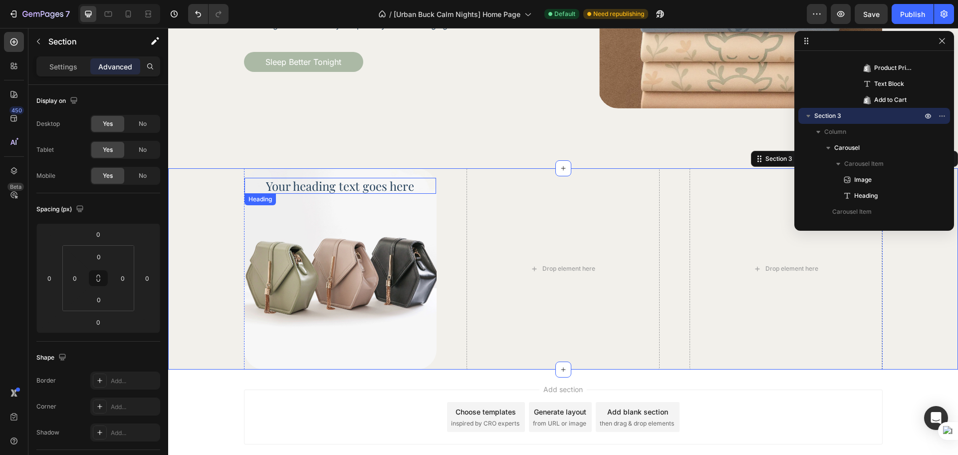
click at [348, 180] on h2 "Your heading text goes here" at bounding box center [341, 186] width 192 height 16
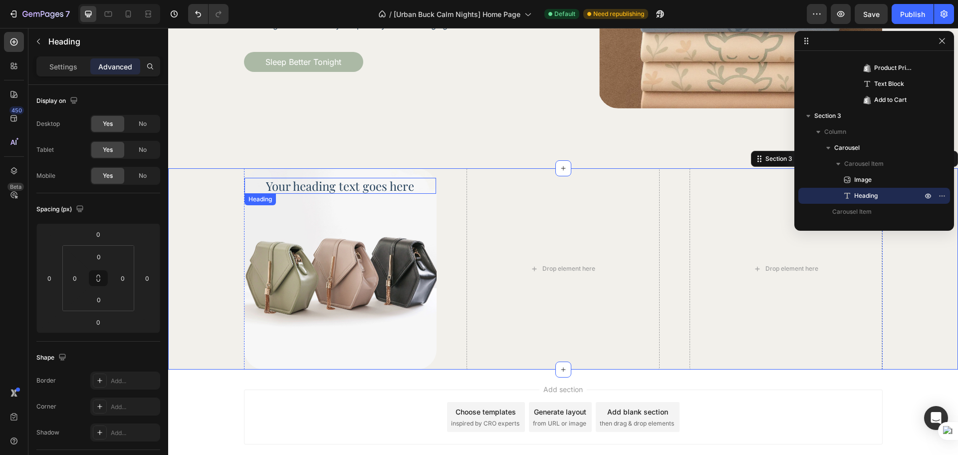
click at [348, 180] on h2 "Your heading text goes here" at bounding box center [341, 186] width 192 height 16
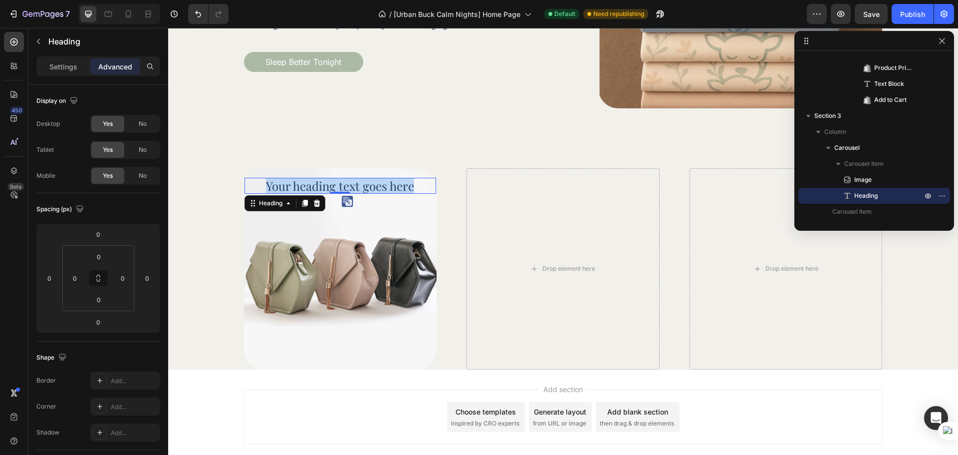
click at [348, 180] on p "Your heading text goes here" at bounding box center [341, 186] width 190 height 14
click at [7, 311] on div "450 Beta" at bounding box center [14, 207] width 20 height 351
click at [371, 244] on img at bounding box center [340, 269] width 193 height 202
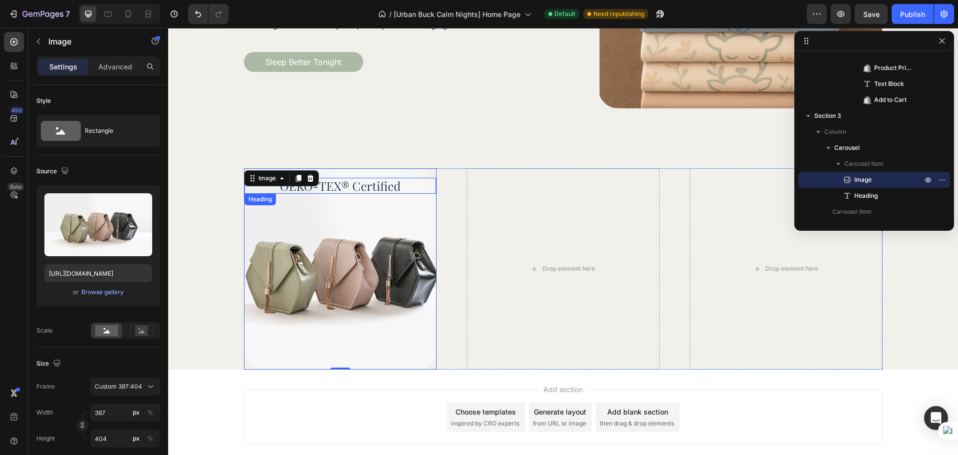
click at [361, 189] on p "OEKO-TEX® Certified" at bounding box center [341, 186] width 190 height 14
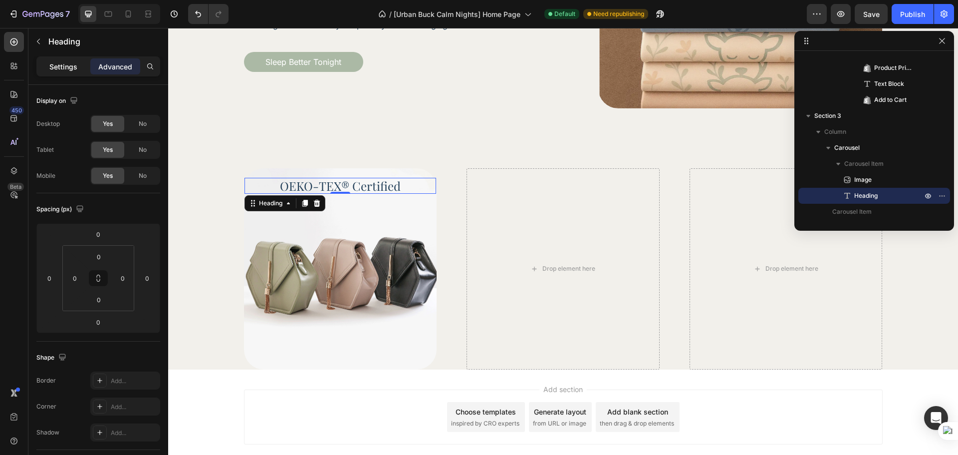
click at [54, 71] on p "Settings" at bounding box center [63, 66] width 28 height 10
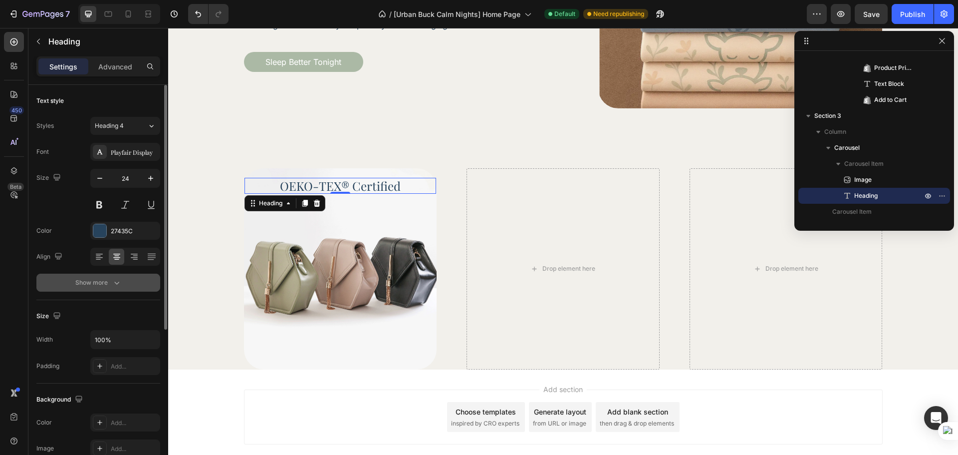
click at [113, 287] on button "Show more" at bounding box center [98, 282] width 124 height 18
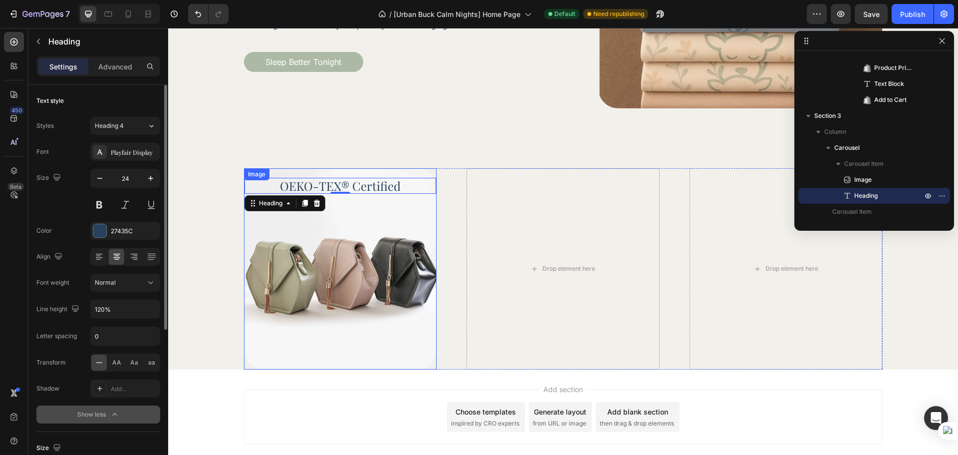
click at [409, 293] on img at bounding box center [340, 269] width 193 height 202
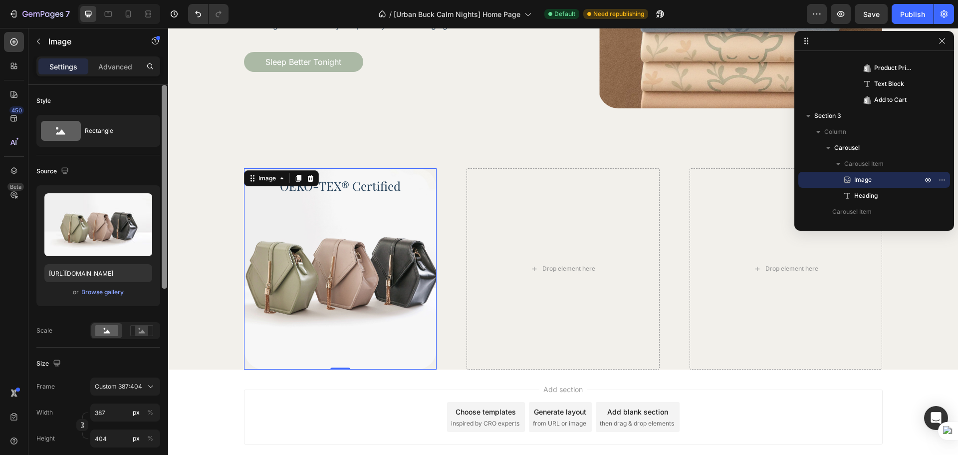
click at [165, 303] on div at bounding box center [164, 284] width 7 height 398
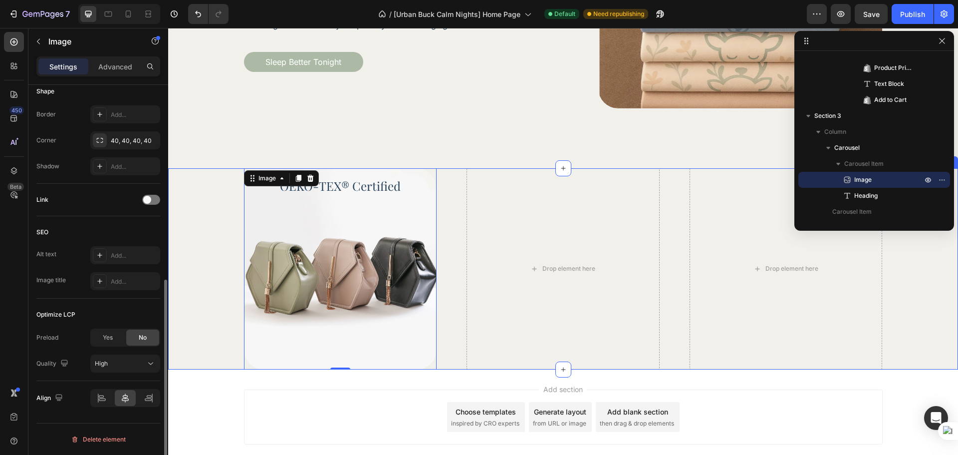
click at [191, 300] on div "Image 0 OEKO-TEX® Certified Heading Drop element here Drop element here Carousel" at bounding box center [563, 269] width 790 height 202
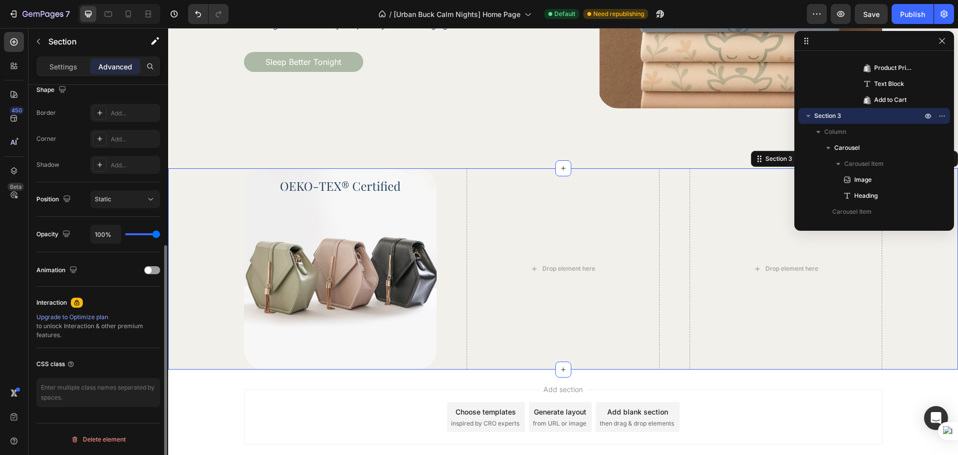
scroll to position [0, 0]
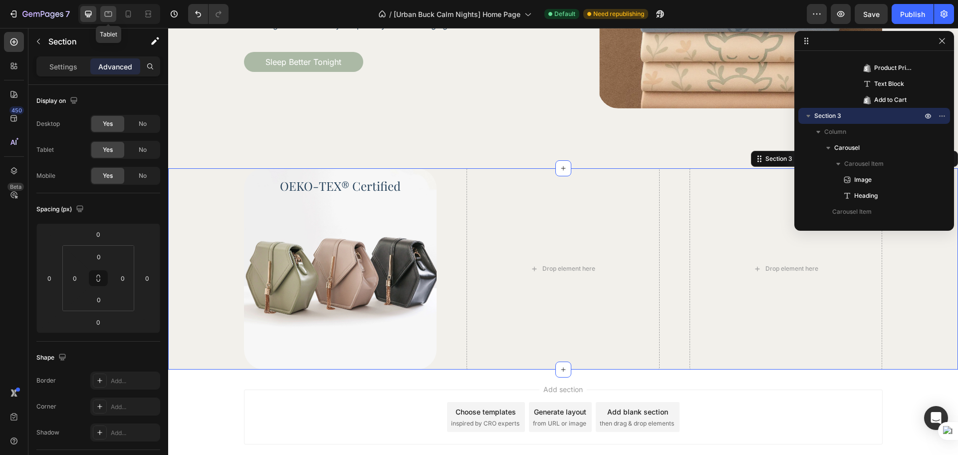
click at [107, 13] on icon at bounding box center [108, 14] width 10 height 10
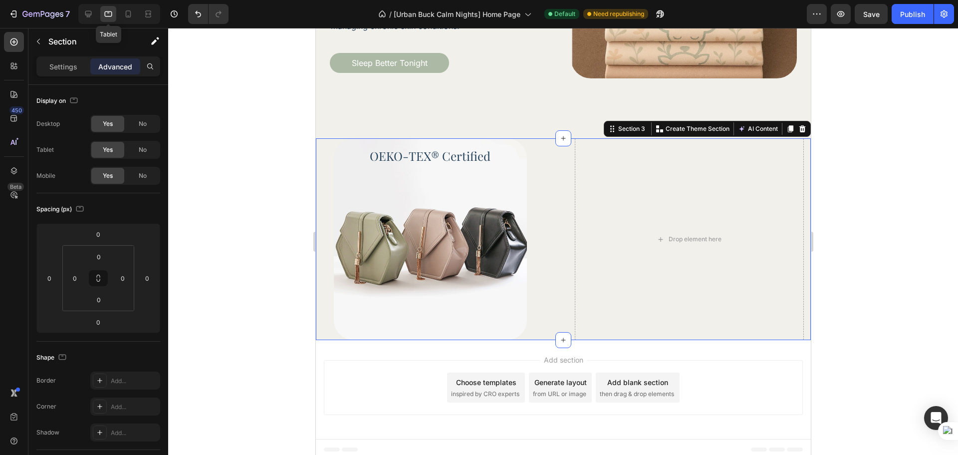
scroll to position [647, 0]
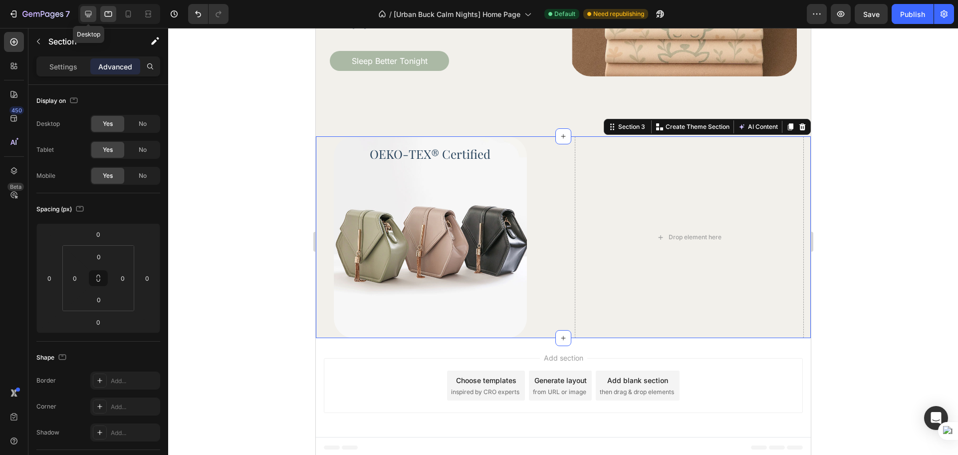
click at [92, 14] on icon at bounding box center [88, 14] width 10 height 10
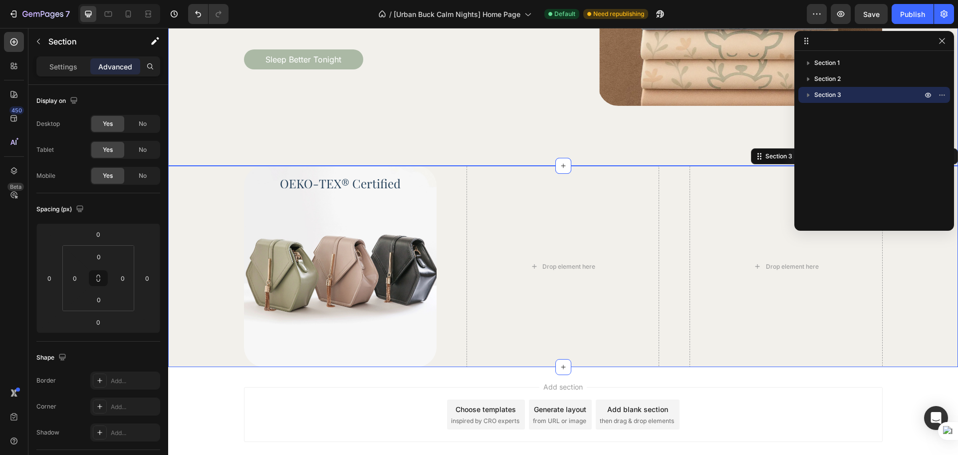
scroll to position [699, 0]
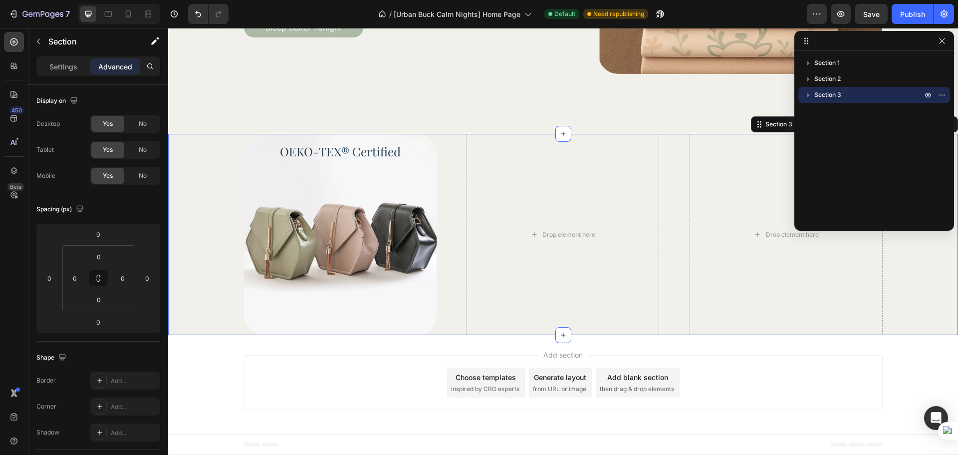
click at [211, 243] on div "Image OEKO-TEX® Certified Heading Drop element here Drop element here Carousel" at bounding box center [563, 235] width 790 height 202
click at [77, 276] on input "0" at bounding box center [74, 277] width 15 height 15
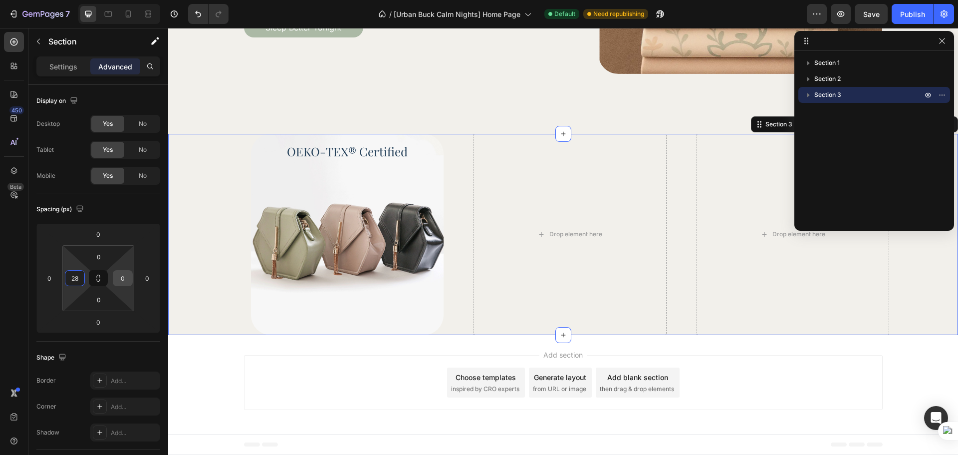
type input "28"
click at [124, 279] on input "0" at bounding box center [122, 277] width 15 height 15
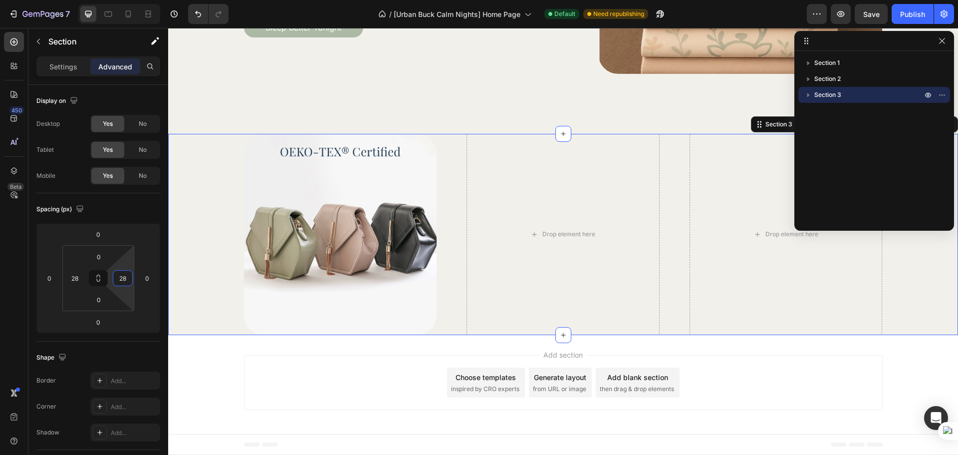
type input "28"
click at [0, 0] on div "Spacing (px) 0 0 0 0 0 28 0 28" at bounding box center [0, 0] width 0 height 0
click at [106, 11] on icon at bounding box center [108, 14] width 10 height 10
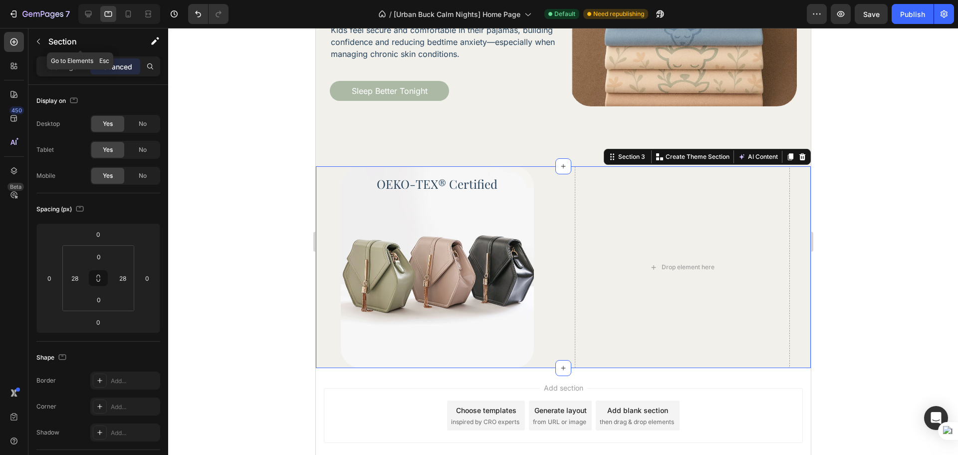
scroll to position [647, 0]
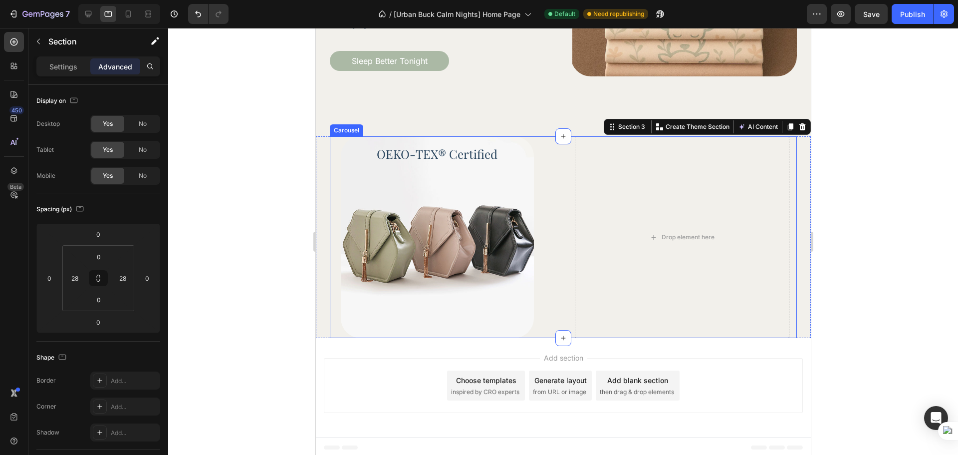
click at [557, 296] on div "Image OEKO-TEX® Certified Heading Drop element here Drop element here" at bounding box center [562, 237] width 467 height 202
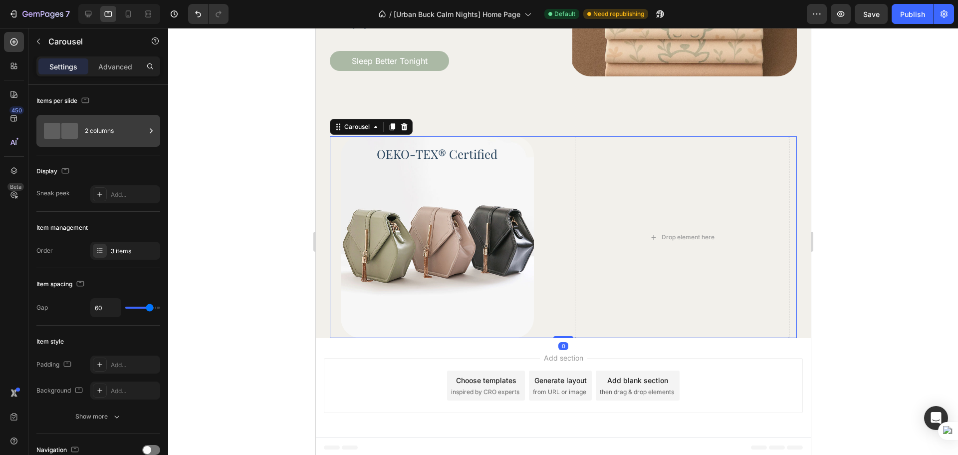
click at [117, 139] on div "2 columns" at bounding box center [115, 130] width 61 height 23
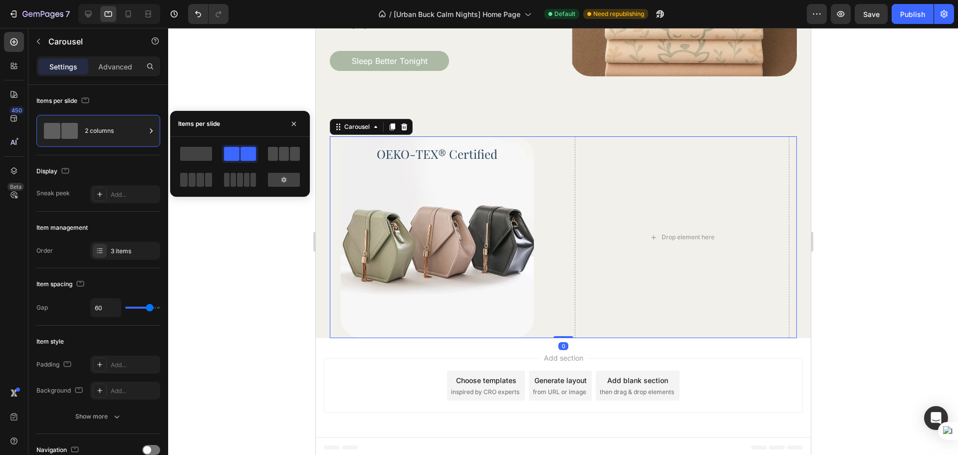
click at [272, 157] on span at bounding box center [273, 154] width 10 height 14
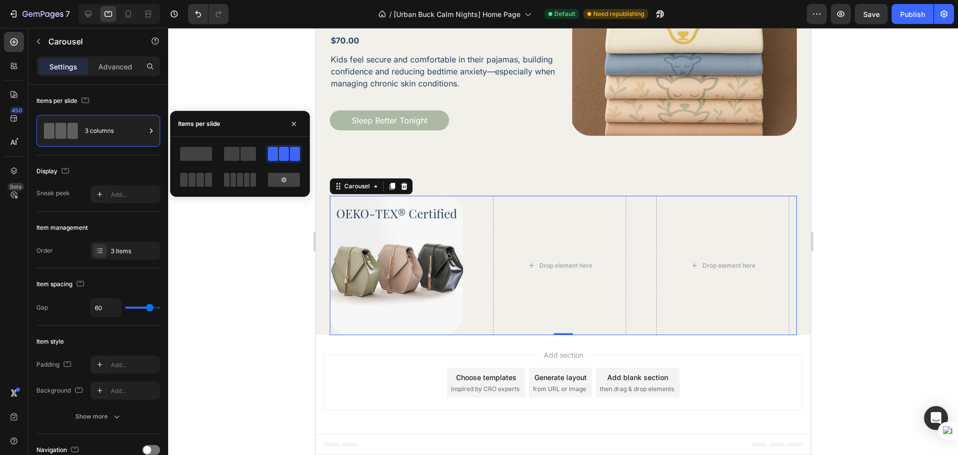
scroll to position [584, 0]
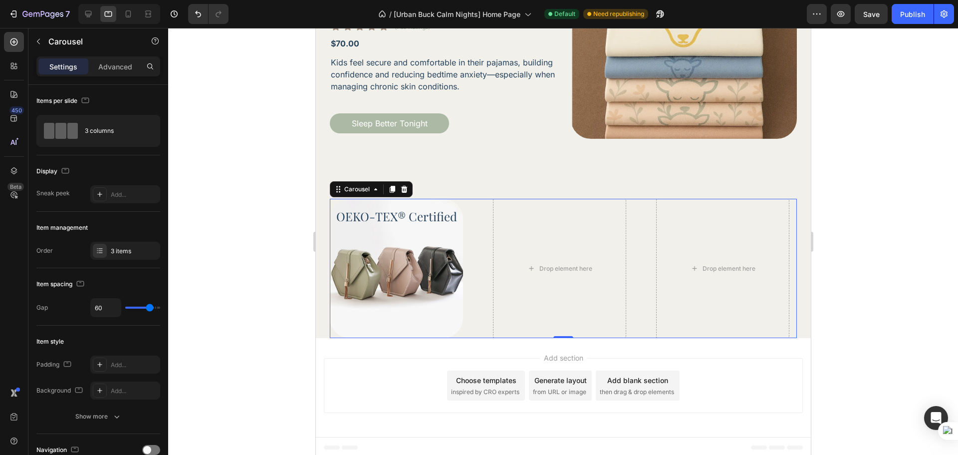
click at [476, 257] on div "Image OEKO-TEX® Certified Heading Drop element here Drop element here" at bounding box center [562, 268] width 467 height 139
click at [111, 305] on input "60" at bounding box center [106, 307] width 30 height 18
type input "2"
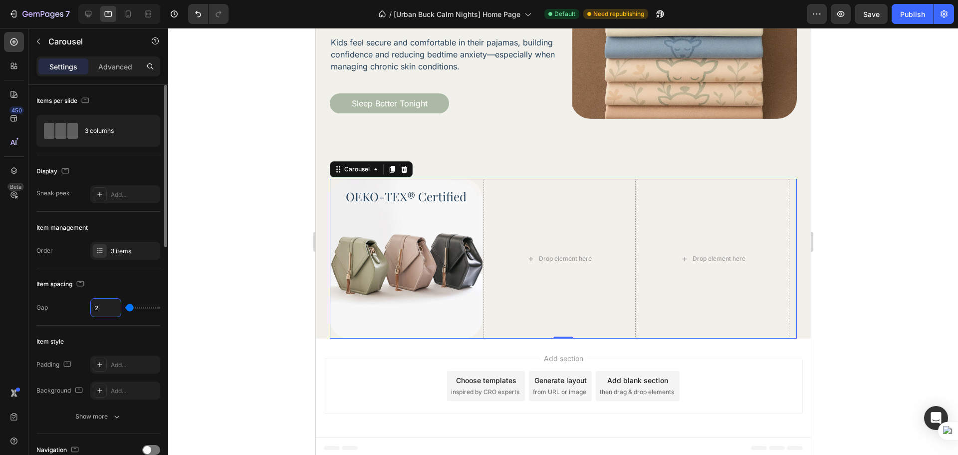
type input "28"
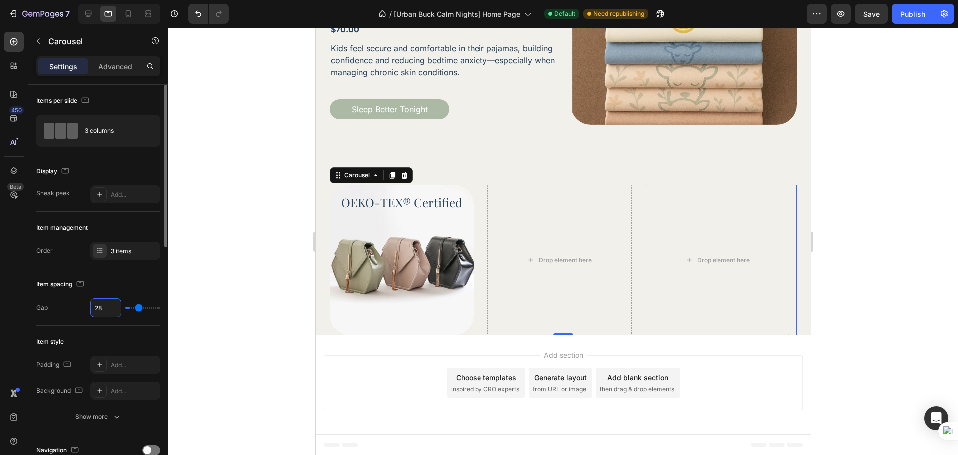
scroll to position [595, 0]
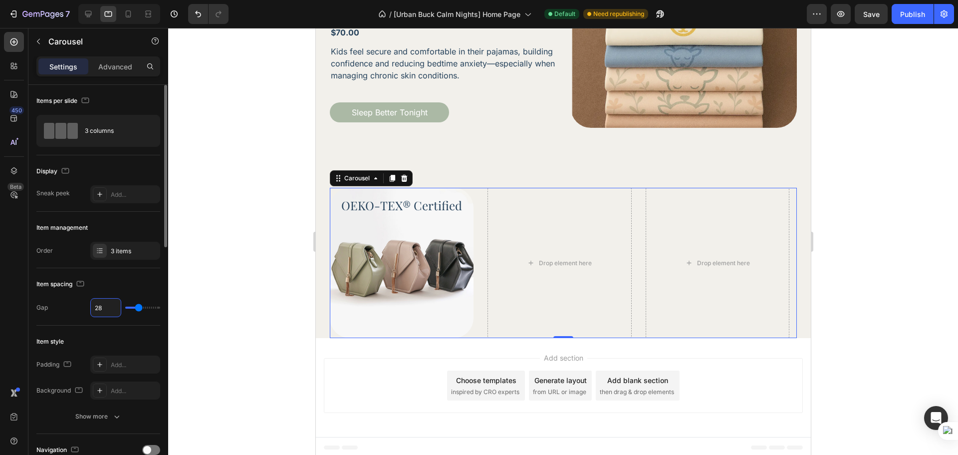
click at [118, 298] on input "28" at bounding box center [106, 307] width 30 height 18
type input "28"
click at [454, 206] on p "OEKO-TEX® Certified" at bounding box center [401, 205] width 141 height 14
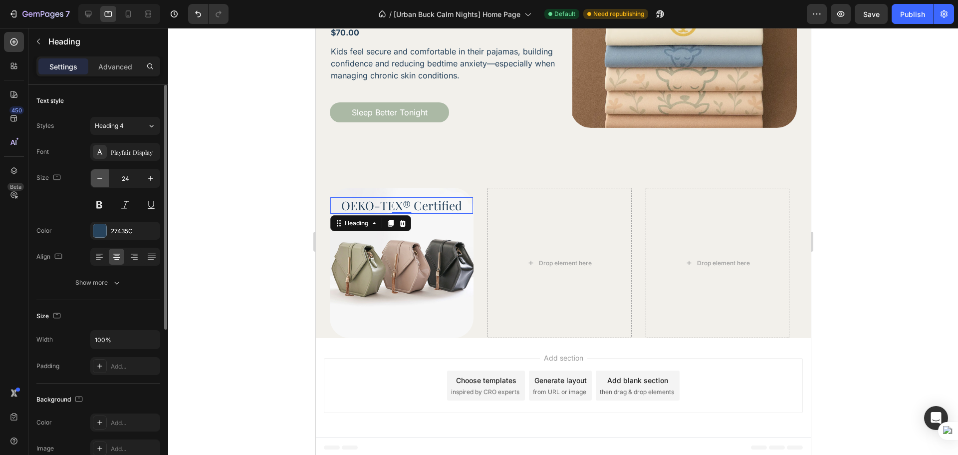
click at [104, 178] on icon "button" at bounding box center [100, 178] width 10 height 10
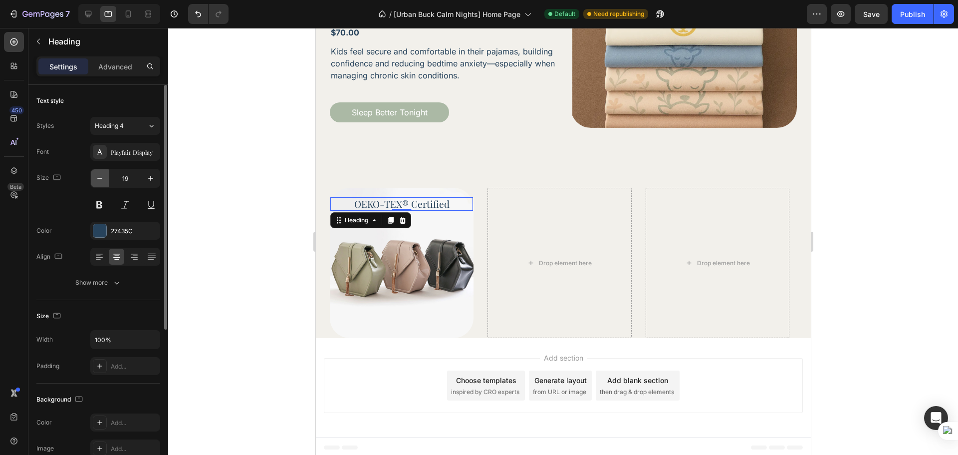
click at [104, 178] on icon "button" at bounding box center [100, 178] width 10 height 10
type input "18"
click at [871, 266] on div at bounding box center [563, 241] width 790 height 427
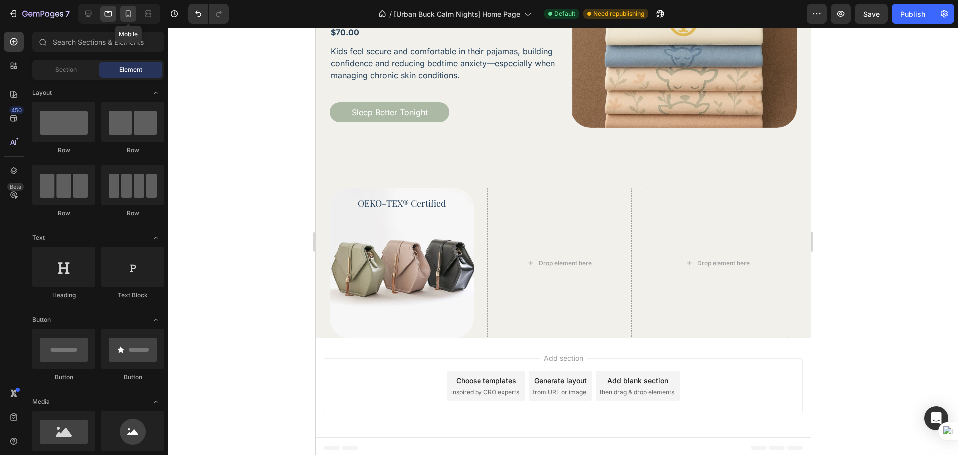
click at [130, 15] on icon at bounding box center [128, 14] width 10 height 10
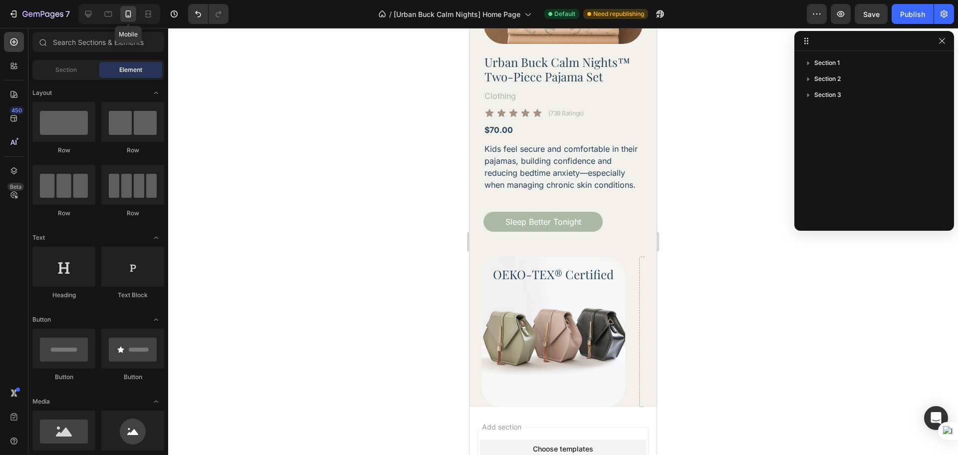
scroll to position [597, 0]
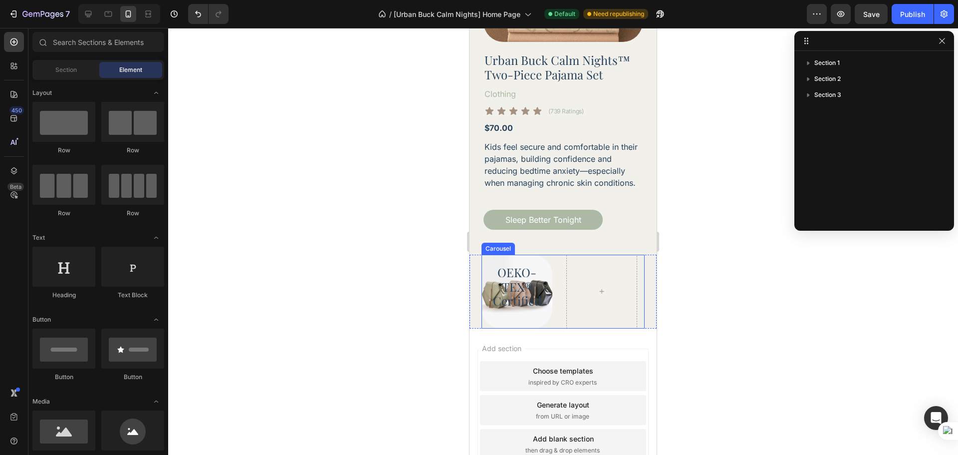
click at [555, 294] on div "Image OEKO-TEX® Certified Heading" at bounding box center [563, 292] width 163 height 74
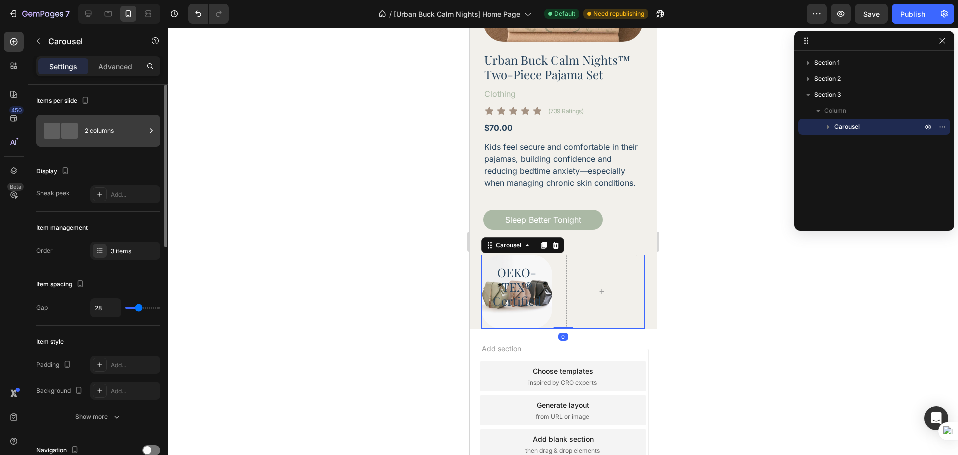
click at [115, 129] on div "2 columns" at bounding box center [115, 130] width 61 height 23
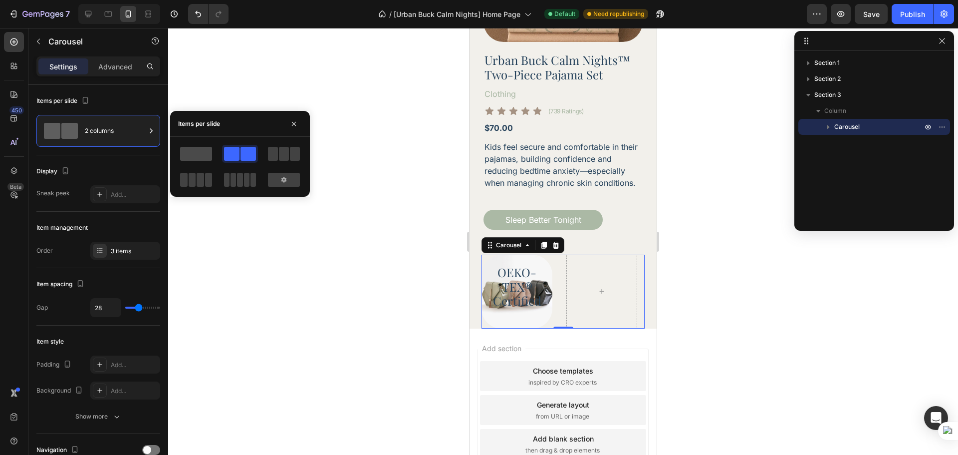
click at [207, 158] on span at bounding box center [196, 154] width 32 height 14
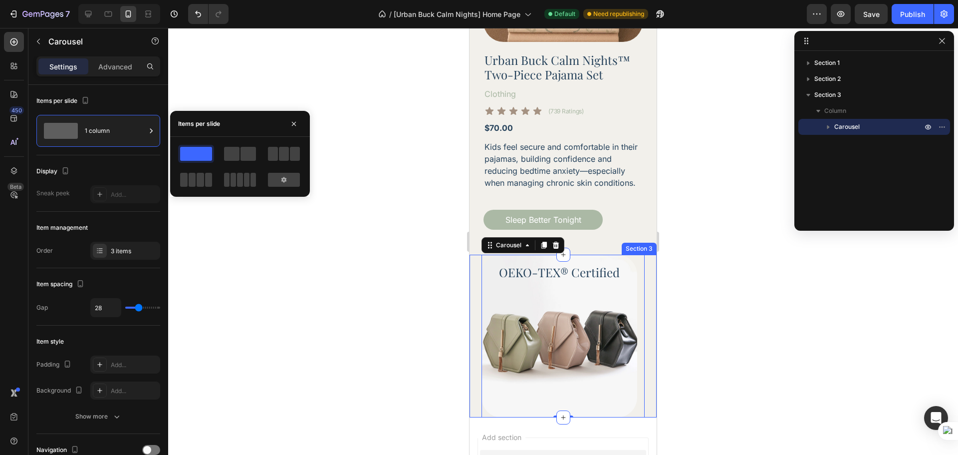
click at [472, 336] on div "Image OEKO-TEX® Certified Heading Drop element here Drop element here Carousel …" at bounding box center [563, 336] width 187 height 163
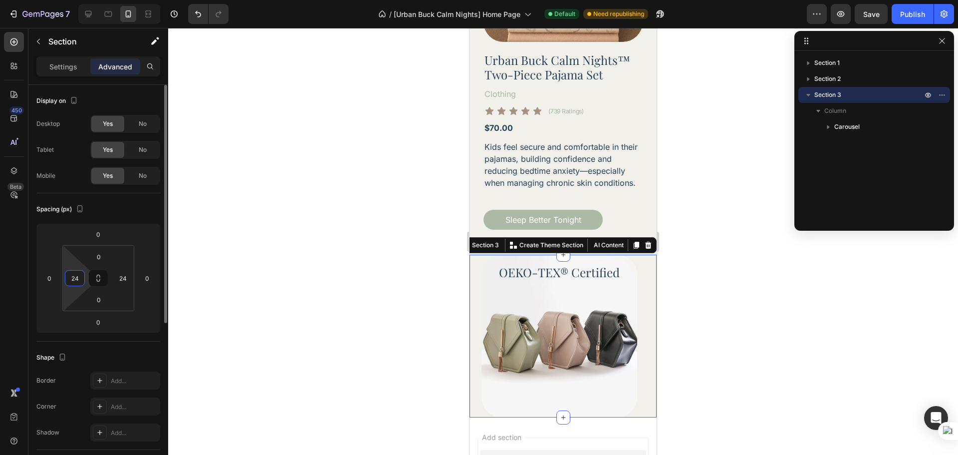
click at [77, 277] on input "24" at bounding box center [74, 277] width 15 height 15
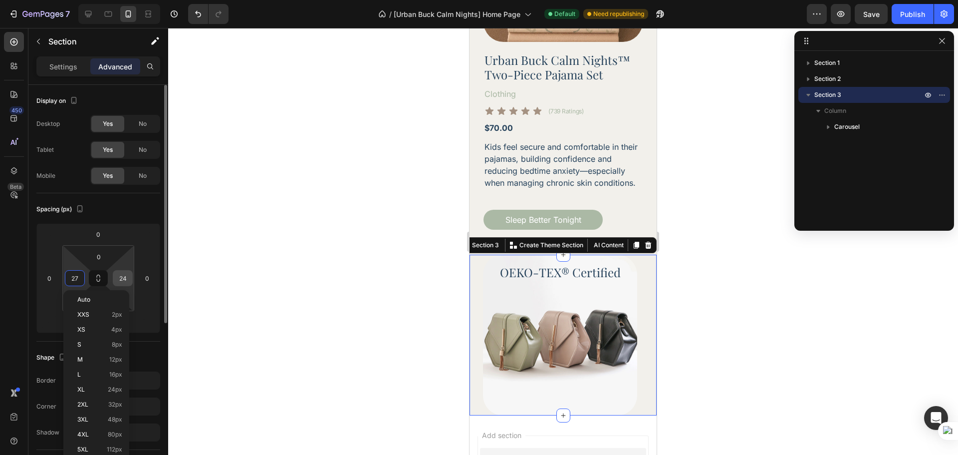
type input "28"
click at [122, 277] on input "24" at bounding box center [122, 277] width 15 height 15
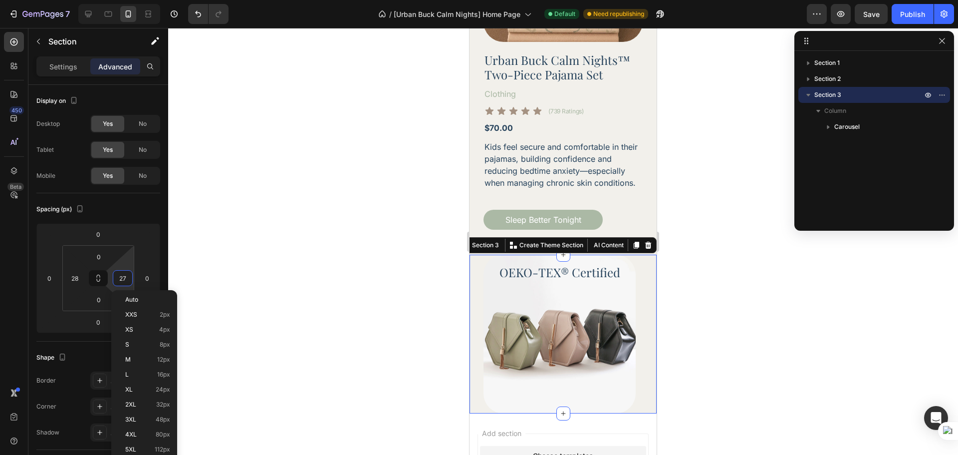
type input "28"
click at [606, 380] on img at bounding box center [560, 334] width 152 height 158
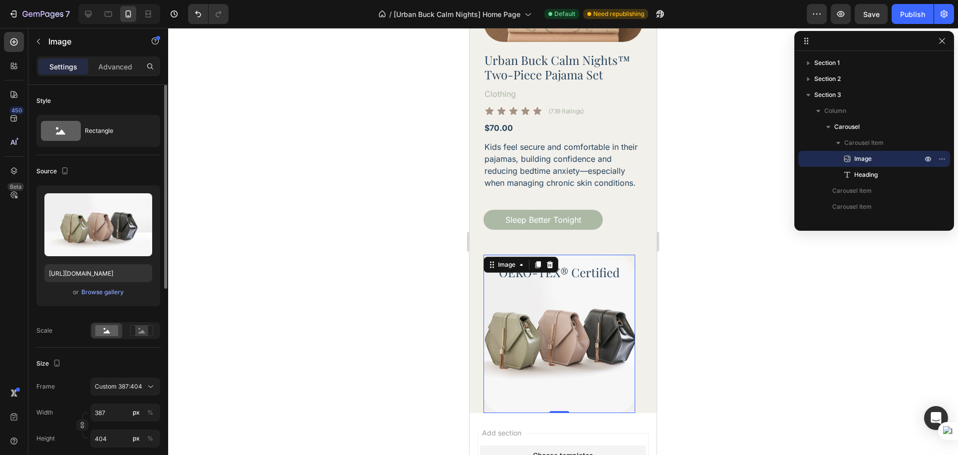
scroll to position [83, 0]
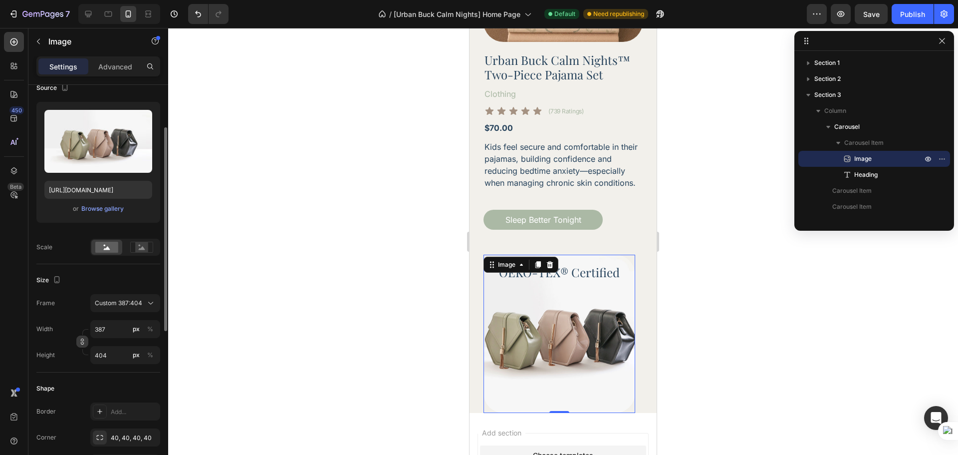
click at [83, 342] on icon "button" at bounding box center [82, 341] width 7 height 7
click at [104, 328] on input "387" at bounding box center [125, 329] width 70 height 18
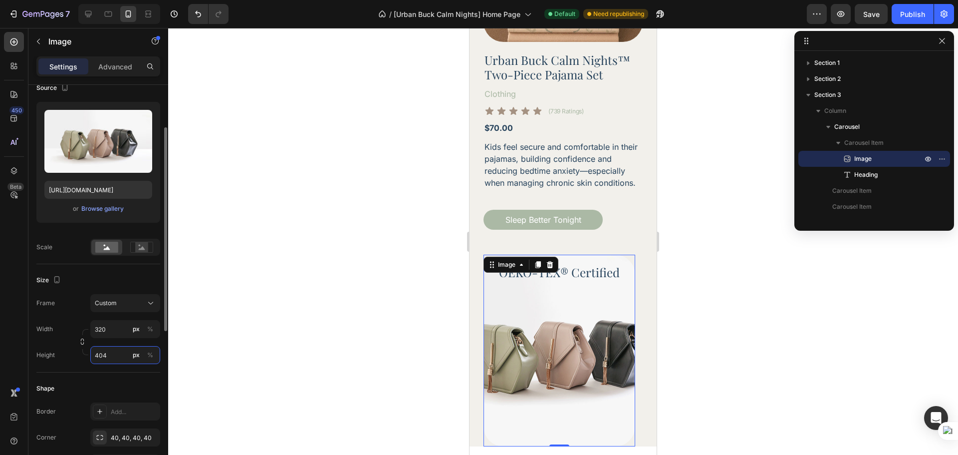
click at [122, 356] on input "404" at bounding box center [125, 355] width 70 height 18
click at [75, 310] on div "Frame Custom" at bounding box center [98, 303] width 124 height 18
click at [82, 341] on icon "button" at bounding box center [82, 341] width 7 height 7
click at [111, 333] on input "320" at bounding box center [125, 329] width 70 height 18
click at [112, 346] on div "Full 100%" at bounding box center [115, 353] width 82 height 18
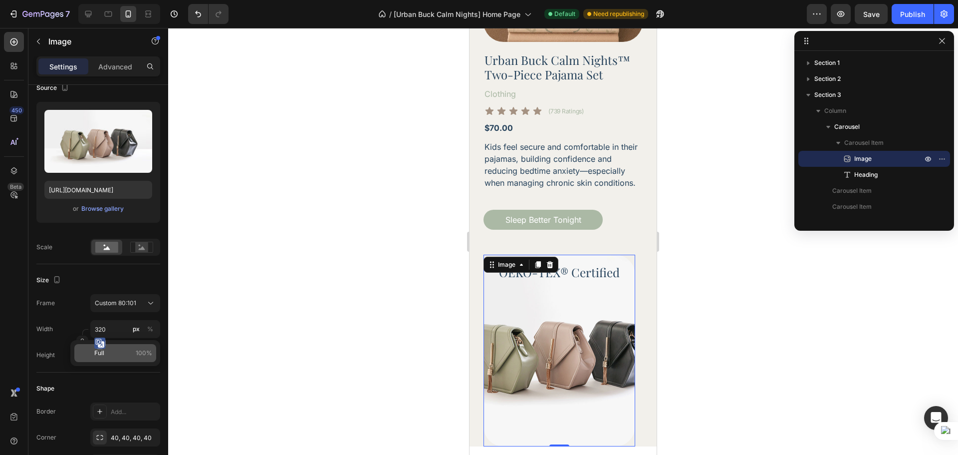
type input "100"
click at [77, 324] on div "Width 100 px %" at bounding box center [98, 329] width 124 height 18
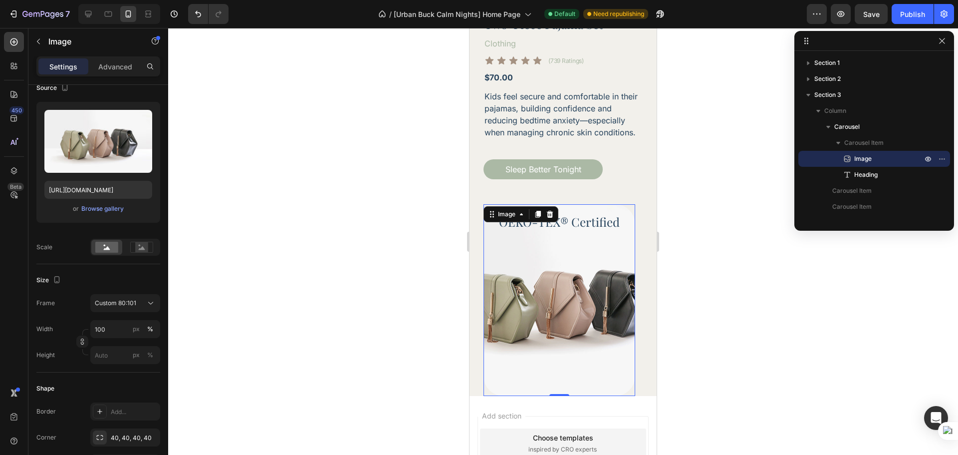
scroll to position [680, 0]
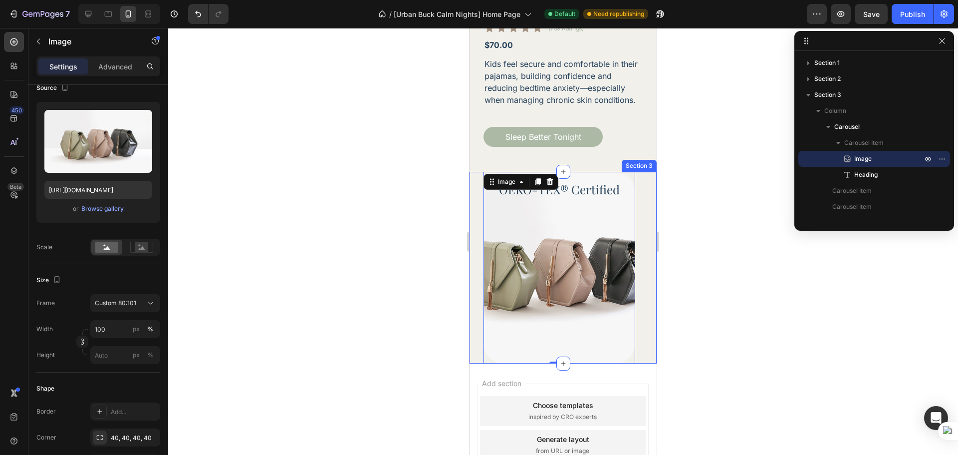
click at [473, 363] on div "Image 0 OEKO-TEX® Certified Heading Drop element here Drop element here Carouse…" at bounding box center [563, 268] width 187 height 192
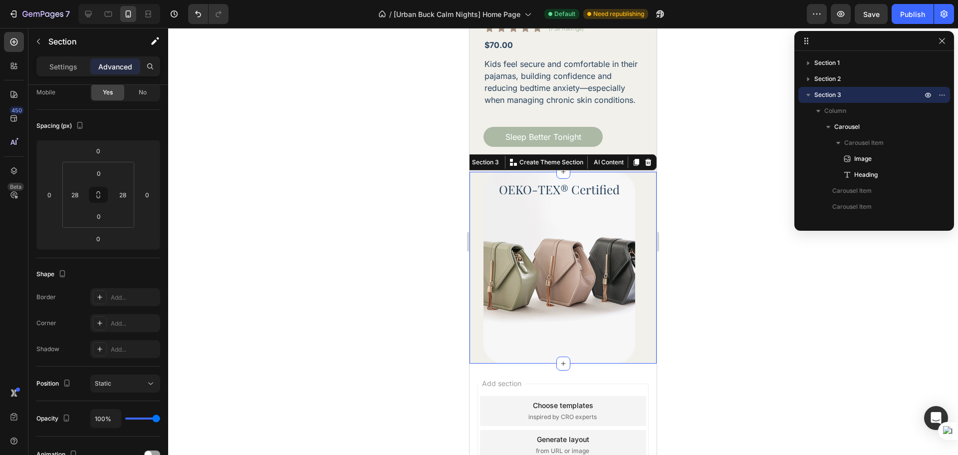
scroll to position [0, 0]
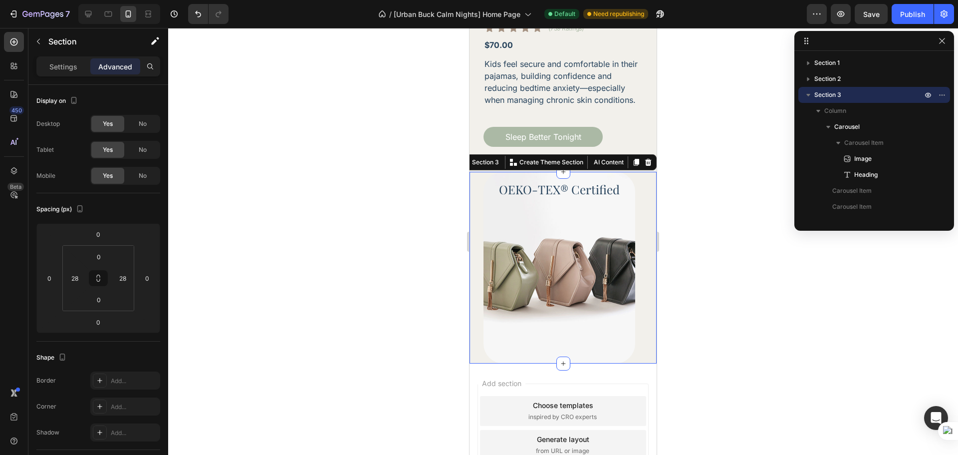
click at [741, 332] on div at bounding box center [563, 241] width 790 height 427
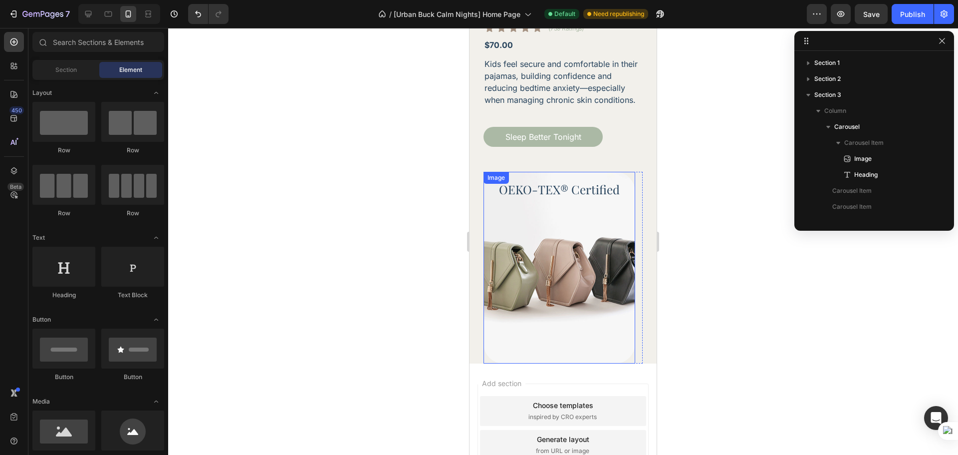
click at [508, 217] on img at bounding box center [560, 268] width 152 height 192
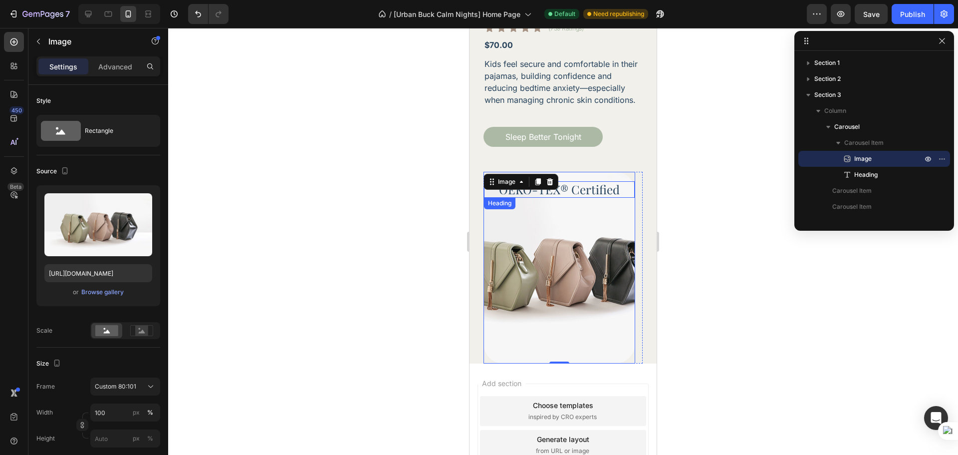
click at [593, 197] on p "OEKO-TEX® Certified" at bounding box center [559, 189] width 149 height 14
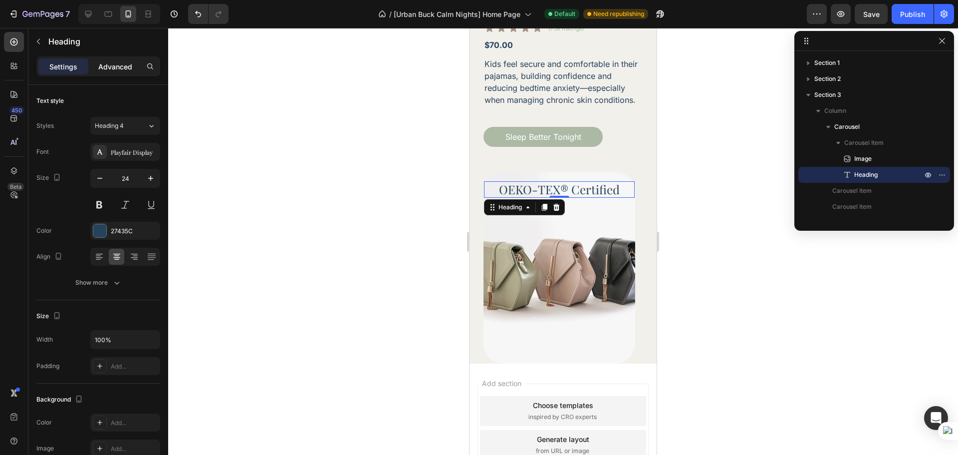
click at [108, 70] on p "Advanced" at bounding box center [115, 66] width 34 height 10
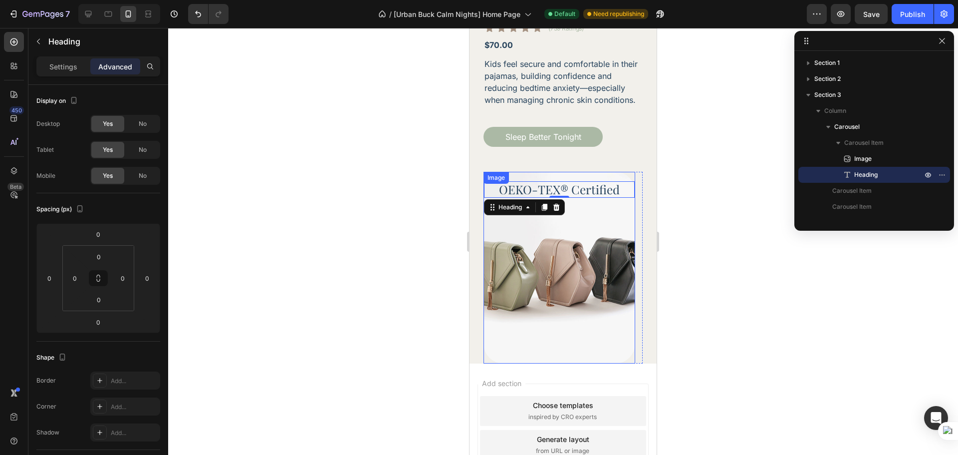
click at [584, 301] on img at bounding box center [560, 268] width 152 height 192
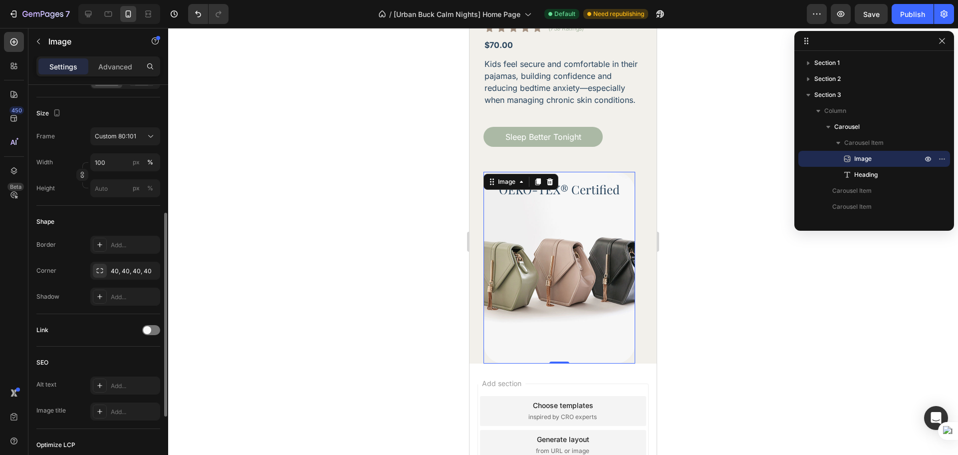
scroll to position [83, 0]
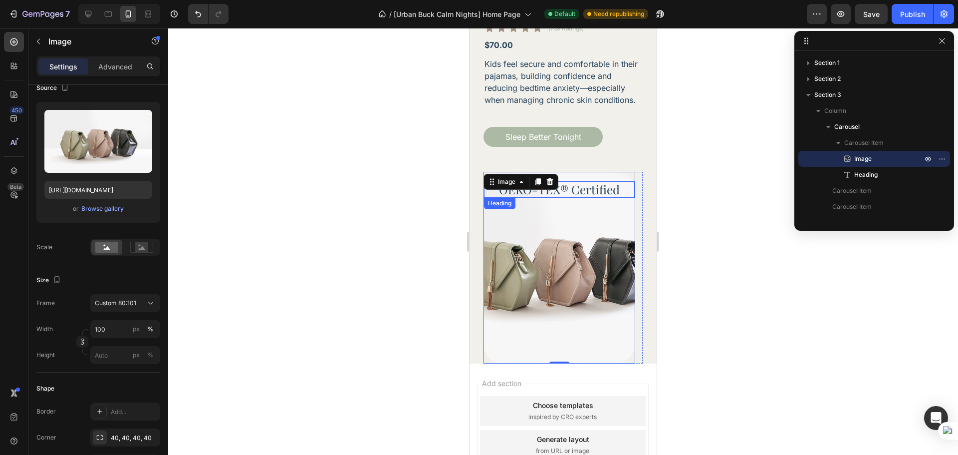
click at [597, 193] on p "OEKO-TEX® Certified" at bounding box center [559, 189] width 149 height 14
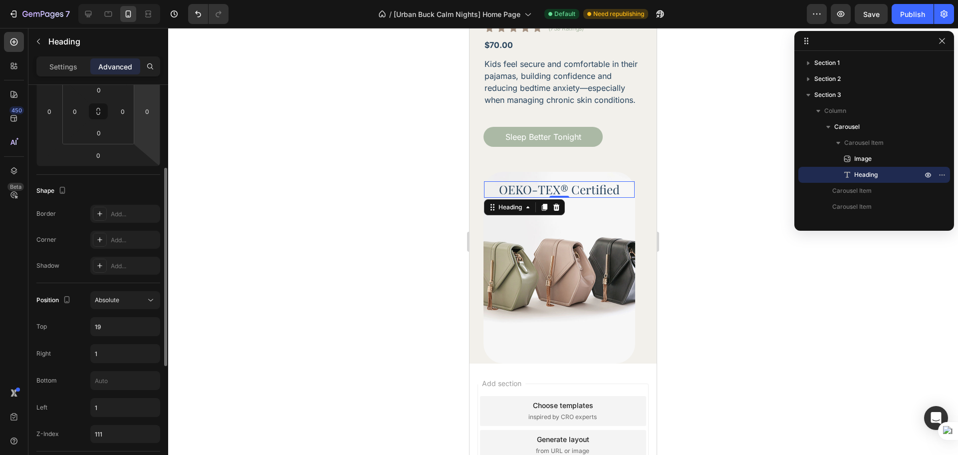
scroll to position [250, 0]
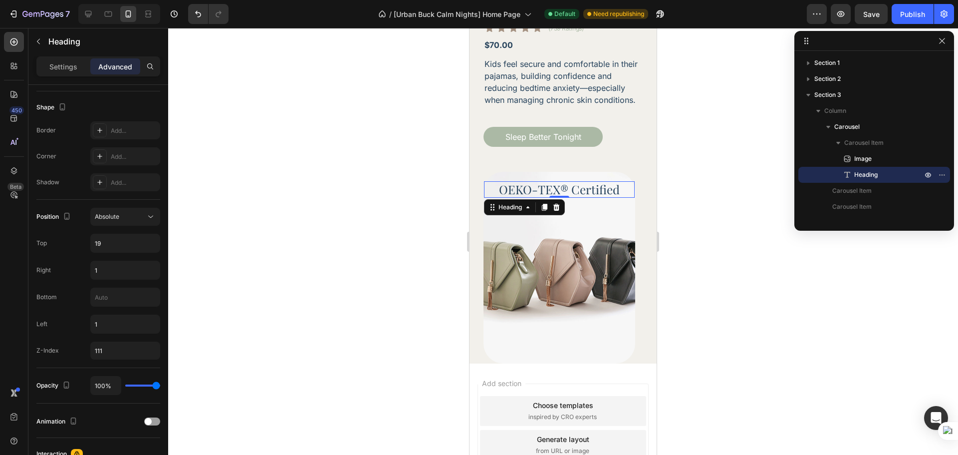
click at [682, 203] on div at bounding box center [563, 241] width 790 height 427
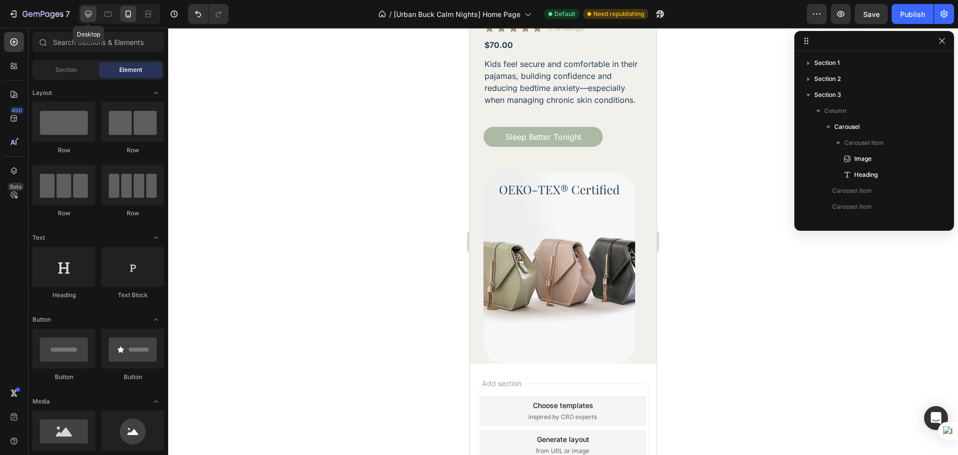
click at [87, 14] on icon at bounding box center [88, 14] width 6 height 6
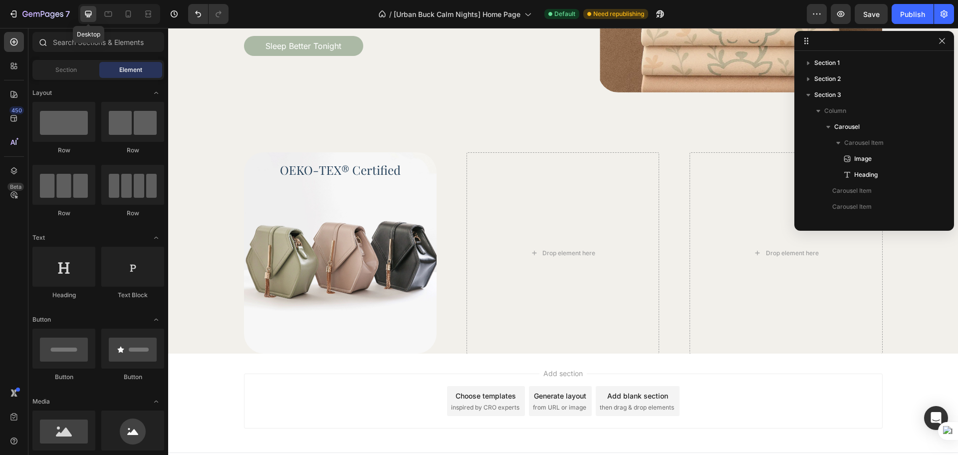
scroll to position [699, 0]
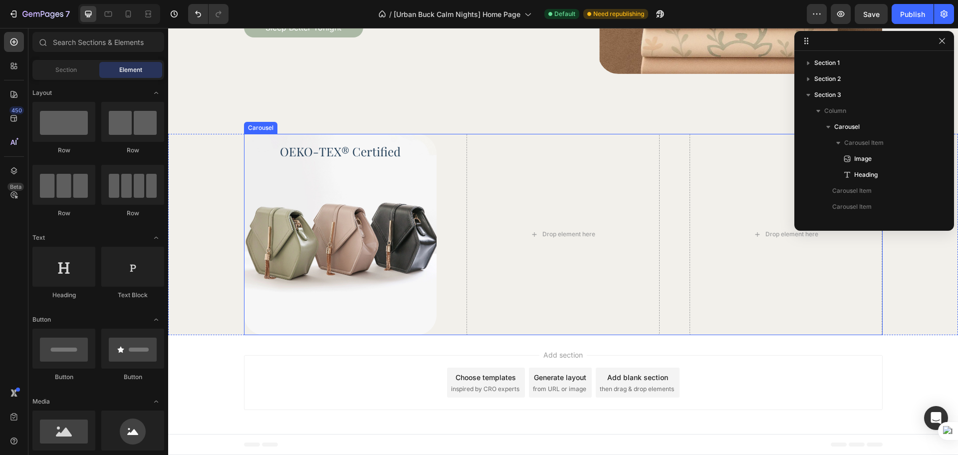
click at [445, 259] on div "Image OEKO-TEX® Certified Heading Drop element here Drop element here" at bounding box center [563, 235] width 639 height 202
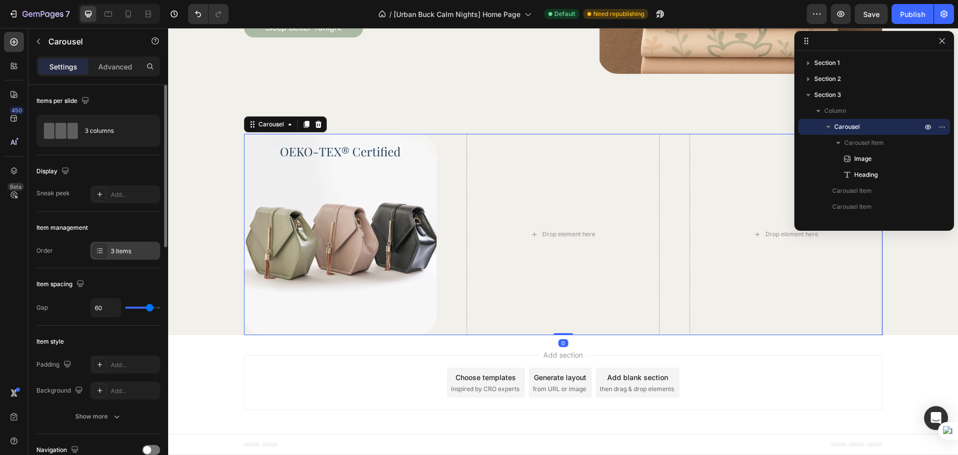
click at [126, 253] on div "3 items" at bounding box center [134, 251] width 47 height 9
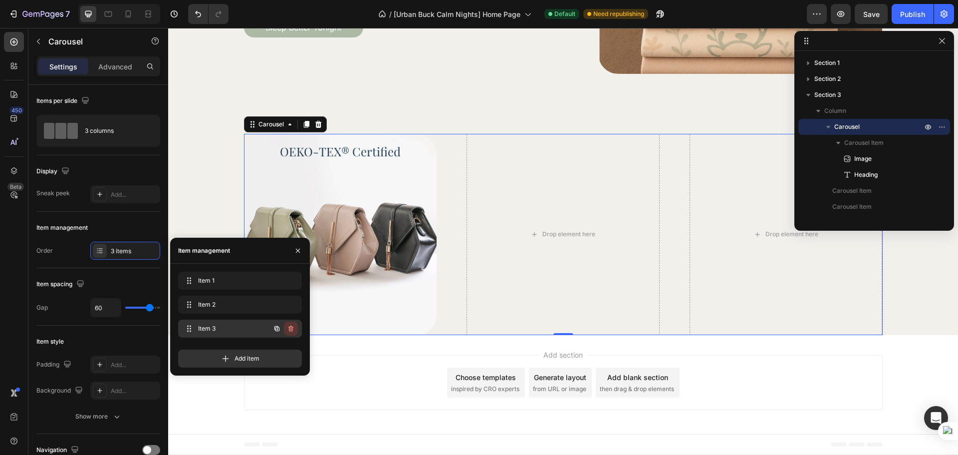
click at [293, 329] on icon "button" at bounding box center [290, 328] width 5 height 6
click at [293, 324] on button "Delete" at bounding box center [283, 328] width 27 height 14
click at [293, 341] on div "Add item" at bounding box center [240, 354] width 124 height 26
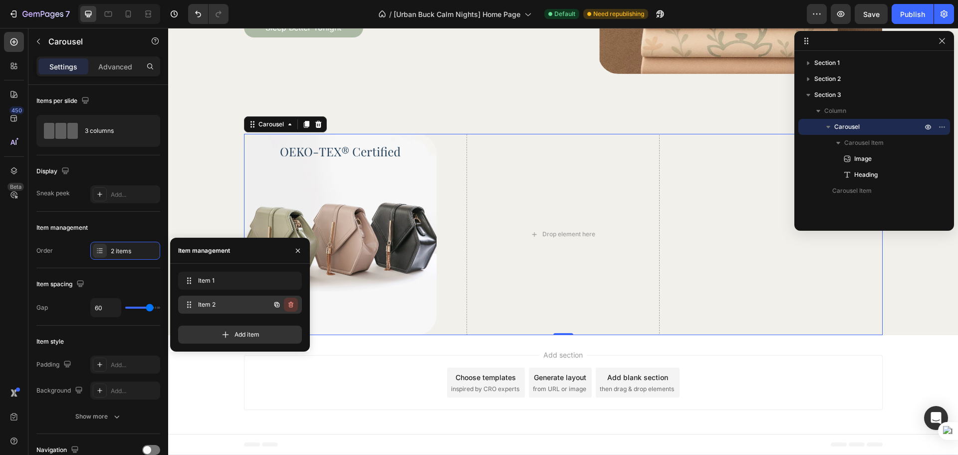
click at [292, 308] on icon "button" at bounding box center [291, 304] width 8 height 8
click at [292, 308] on div "Delete" at bounding box center [284, 304] width 18 height 9
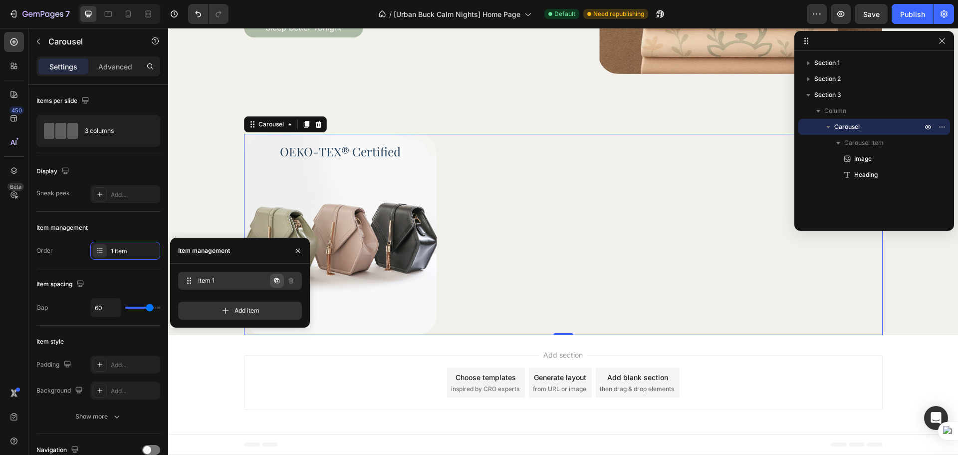
click at [279, 284] on button "button" at bounding box center [277, 280] width 14 height 14
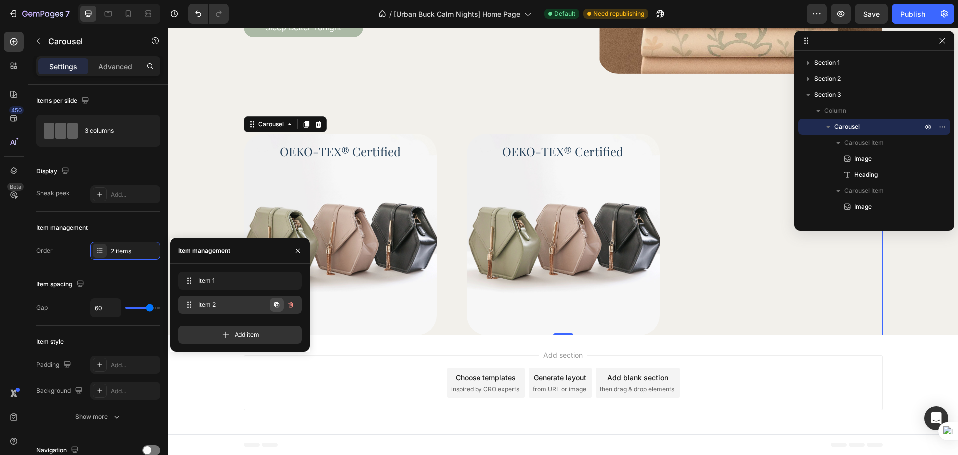
click at [278, 307] on icon "button" at bounding box center [276, 304] width 5 height 5
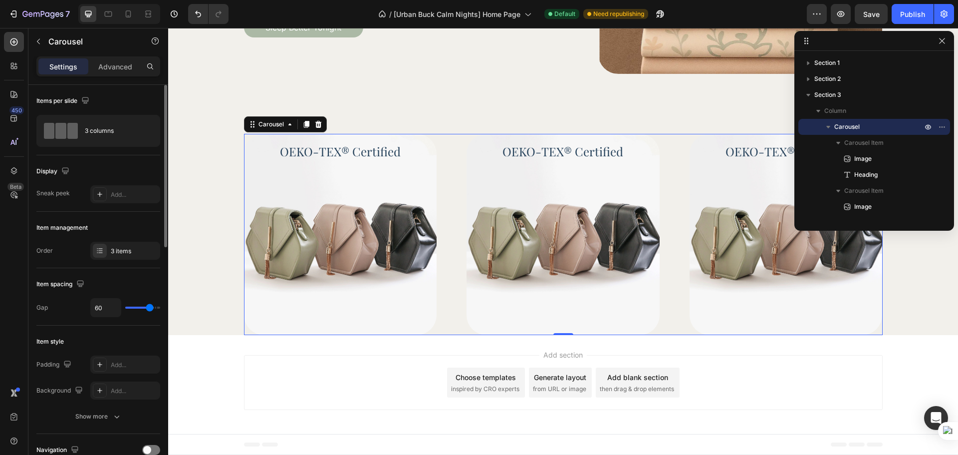
click at [127, 230] on div "Item management" at bounding box center [98, 228] width 124 height 16
click at [593, 286] on img at bounding box center [563, 235] width 193 height 202
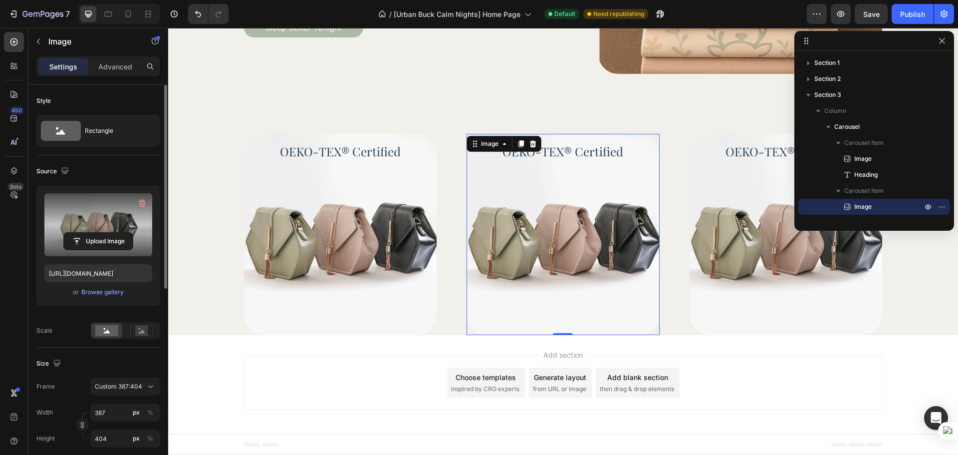
click at [78, 225] on label at bounding box center [98, 224] width 108 height 63
click at [78, 233] on input "file" at bounding box center [98, 241] width 69 height 17
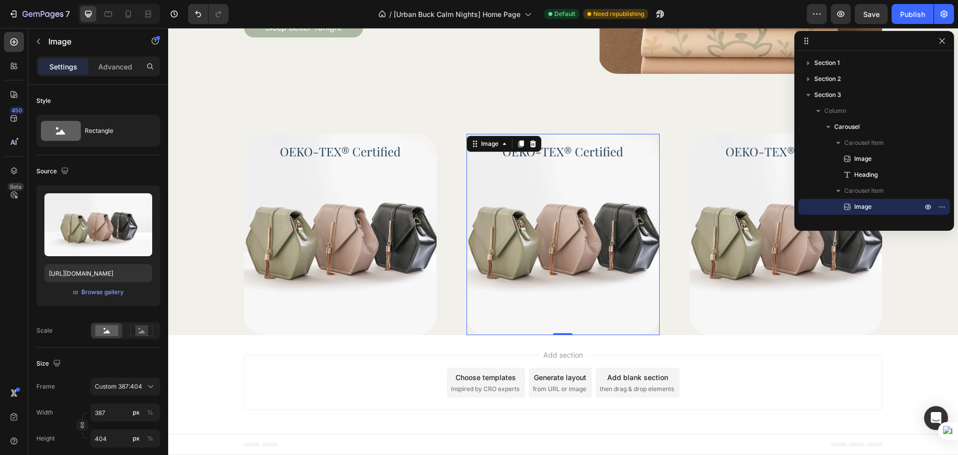
click at [573, 151] on h2 "OEKO-TEX® Certified" at bounding box center [563, 151] width 192 height 16
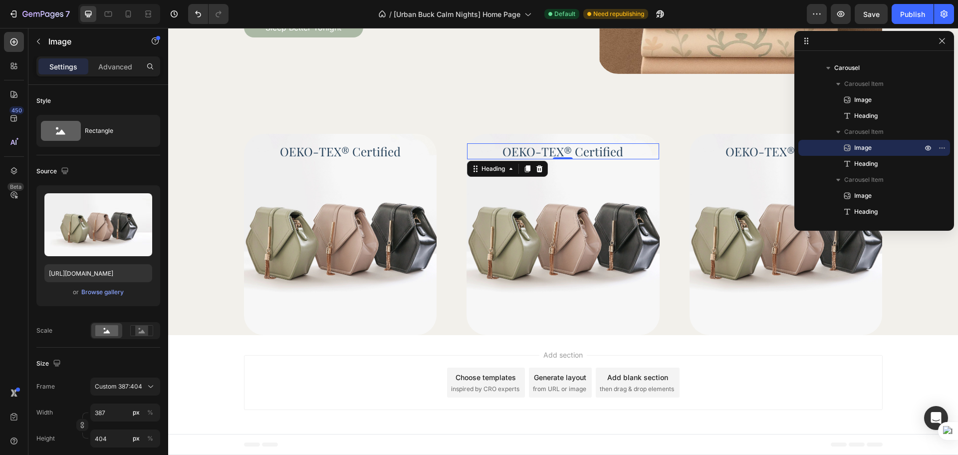
click at [573, 151] on h2 "OEKO-TEX® Certified" at bounding box center [563, 151] width 192 height 16
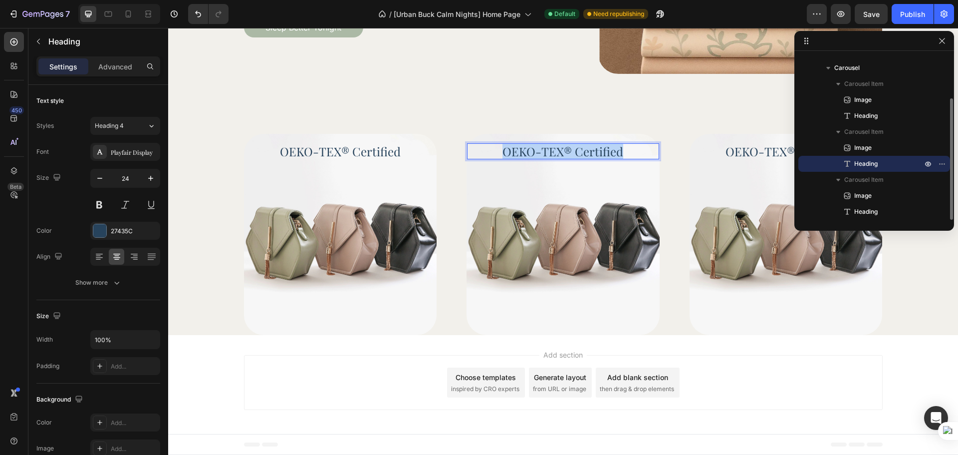
click at [573, 151] on p "OEKO-TEX® Certified" at bounding box center [563, 151] width 190 height 14
click at [747, 150] on h2 "OEKO-TEX® Certified" at bounding box center [786, 151] width 192 height 16
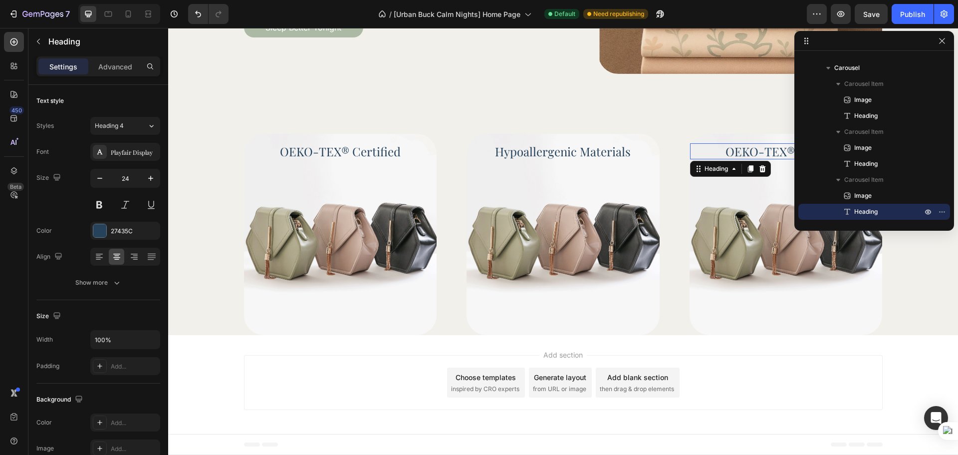
click at [747, 150] on h2 "OEKO-TEX® Certified" at bounding box center [786, 151] width 192 height 16
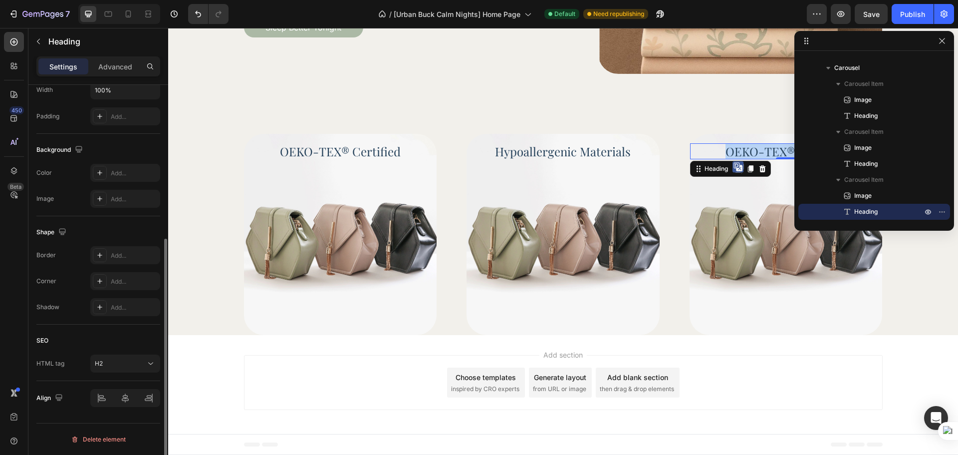
click at [747, 151] on p "OEKO-TEX® Certified" at bounding box center [786, 151] width 190 height 14
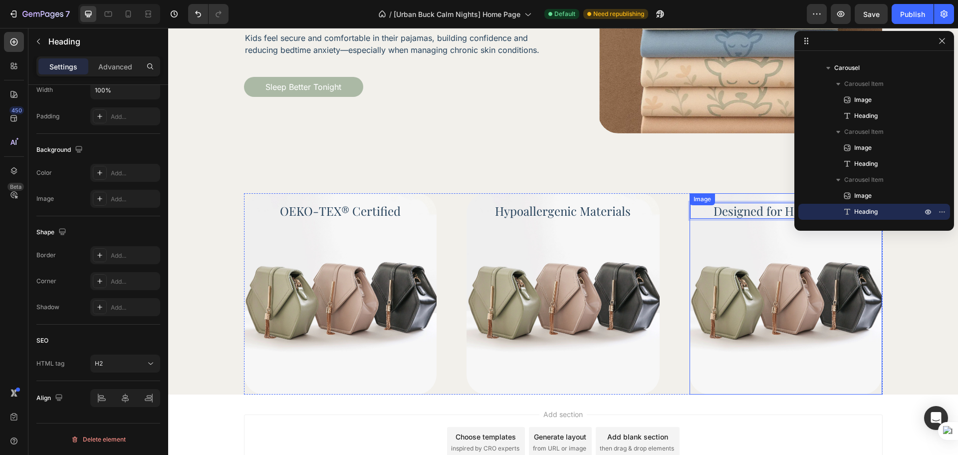
scroll to position [616, 0]
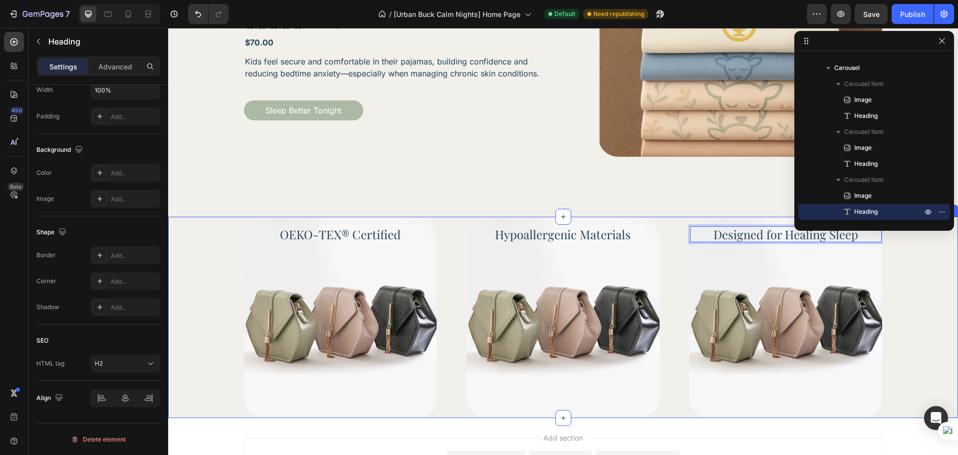
click at [916, 305] on div "Image OEKO-TEX® Certified Heading Image Hypoallergenic Materials Heading Image …" at bounding box center [563, 318] width 762 height 202
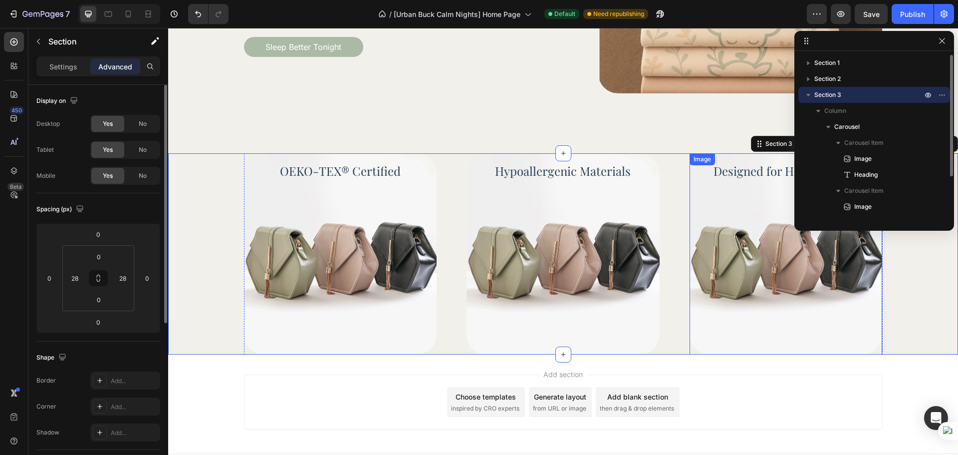
scroll to position [699, 0]
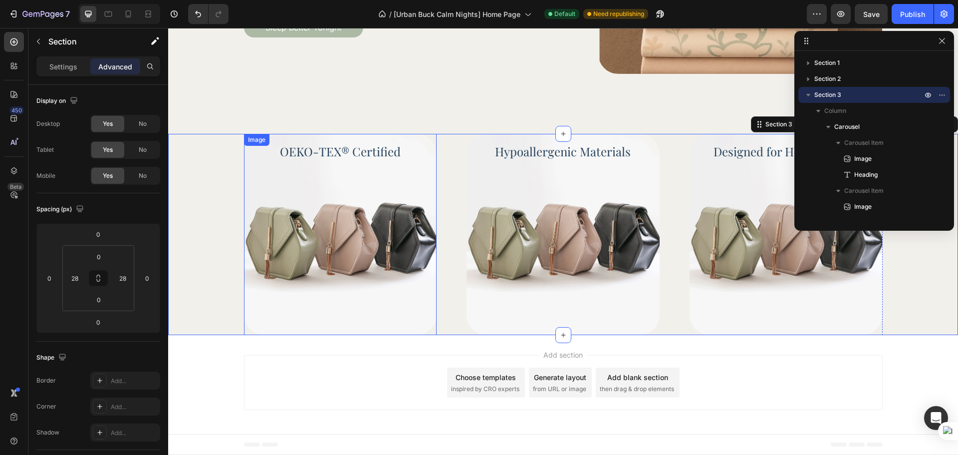
click at [256, 187] on img at bounding box center [340, 235] width 193 height 202
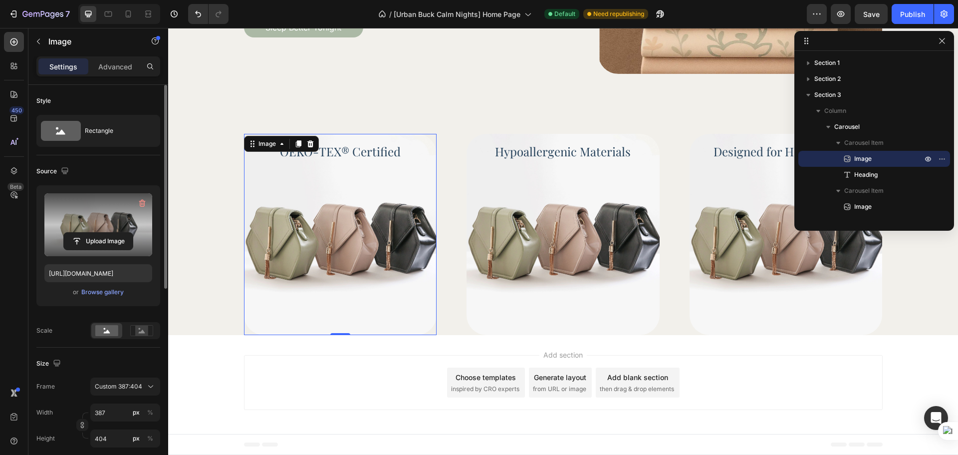
click at [135, 220] on label at bounding box center [98, 224] width 108 height 63
click at [133, 233] on input "file" at bounding box center [98, 241] width 69 height 17
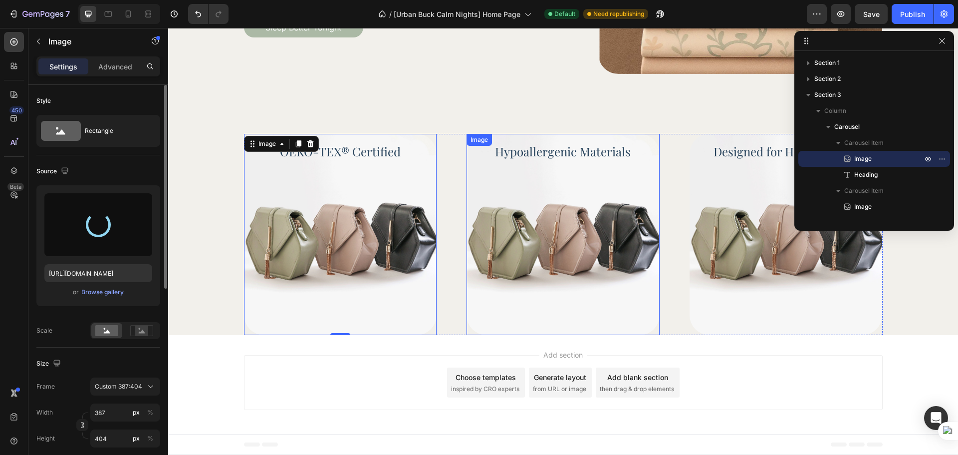
type input "https://cdn.shopify.com/s/files/1/0758/2705/2766/files/gempages_581482949048796…"
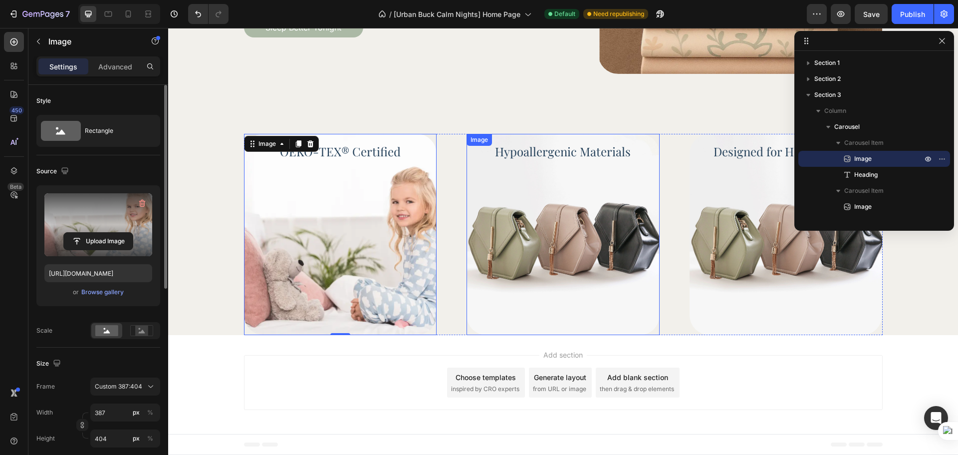
click at [539, 306] on img at bounding box center [563, 235] width 193 height 202
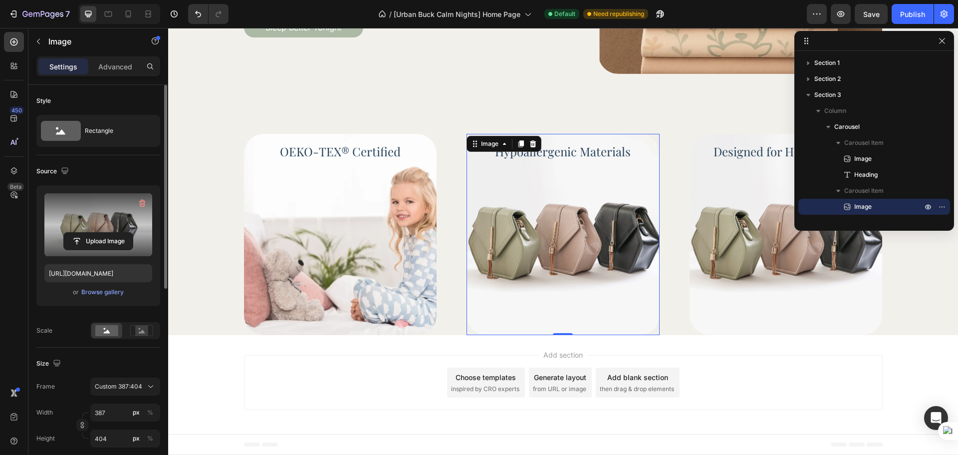
click at [141, 216] on label at bounding box center [98, 224] width 108 height 63
click at [133, 233] on input "file" at bounding box center [98, 241] width 69 height 17
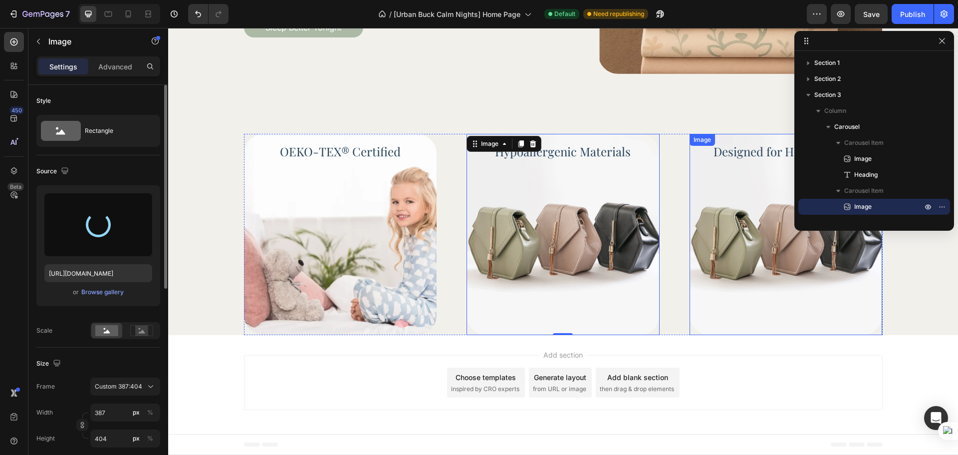
type input "https://cdn.shopify.com/s/files/1/0758/2705/2766/files/gempages_581482949048796…"
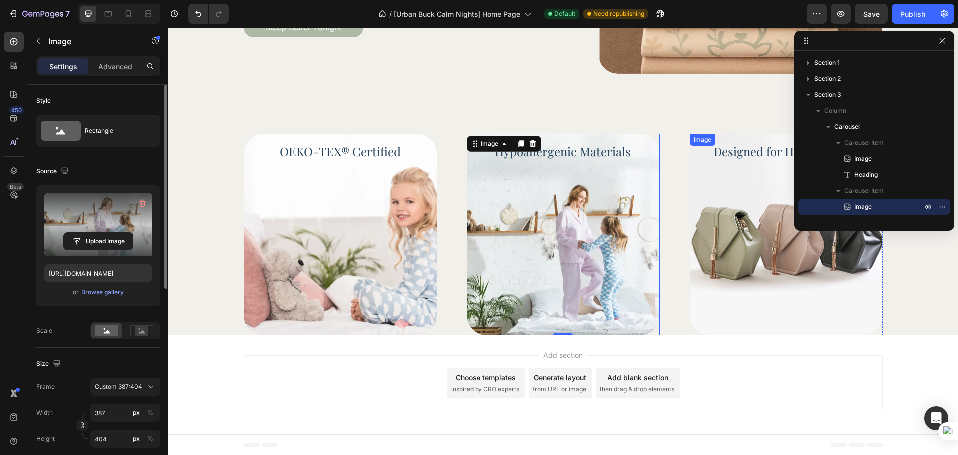
click at [722, 289] on img at bounding box center [786, 235] width 193 height 202
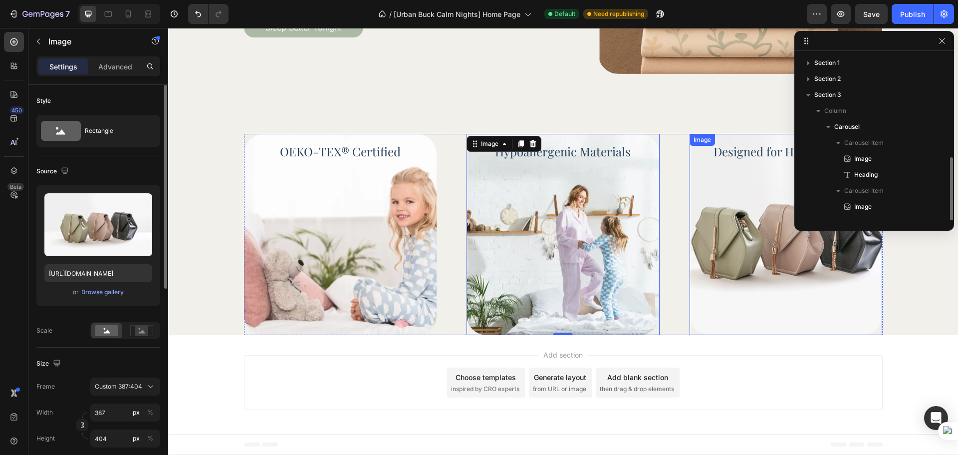
scroll to position [59, 0]
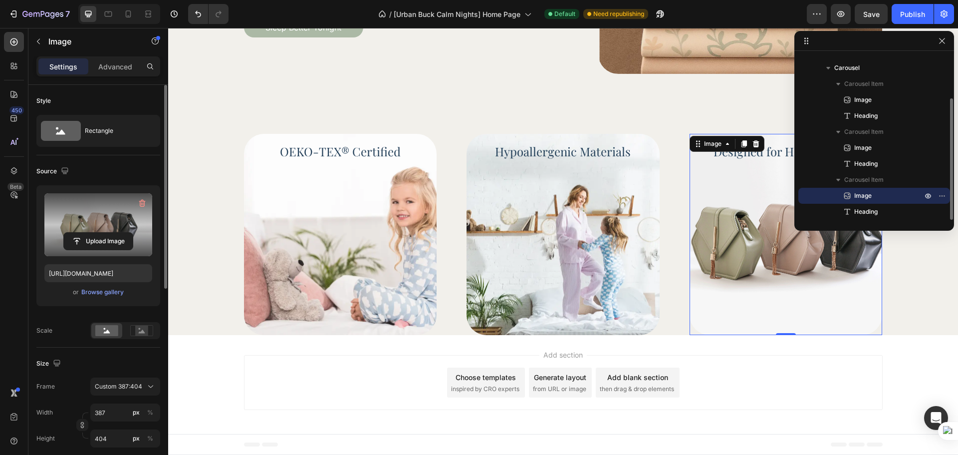
click at [86, 219] on label at bounding box center [98, 224] width 108 height 63
click at [86, 233] on input "file" at bounding box center [98, 241] width 69 height 17
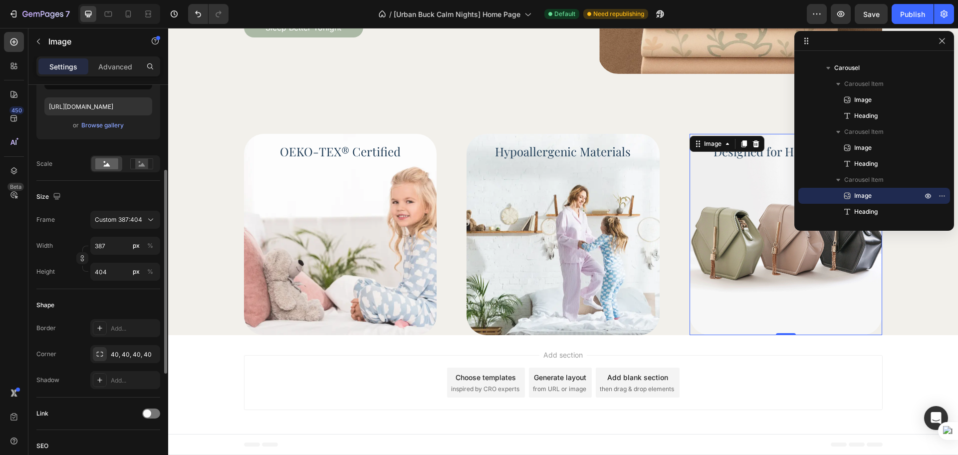
scroll to position [250, 0]
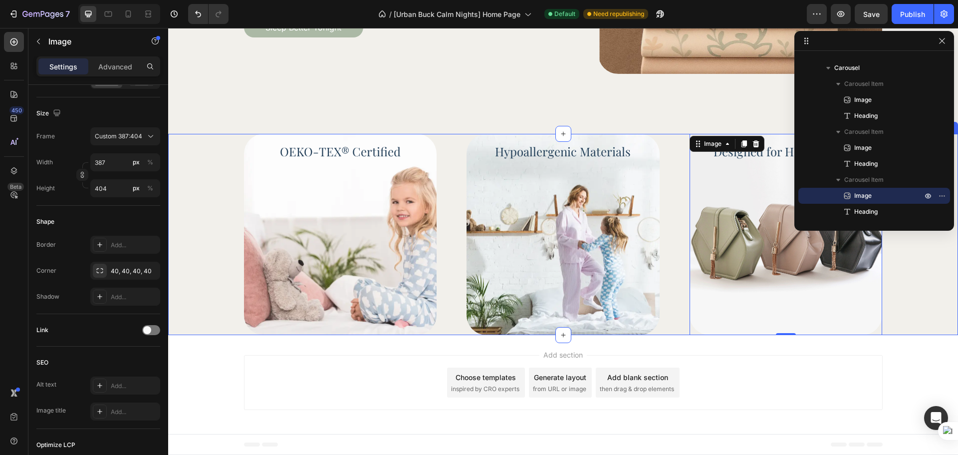
type input "https://cdn.shopify.com/s/files/1/0758/2705/2766/files/gempages_581482949048796…"
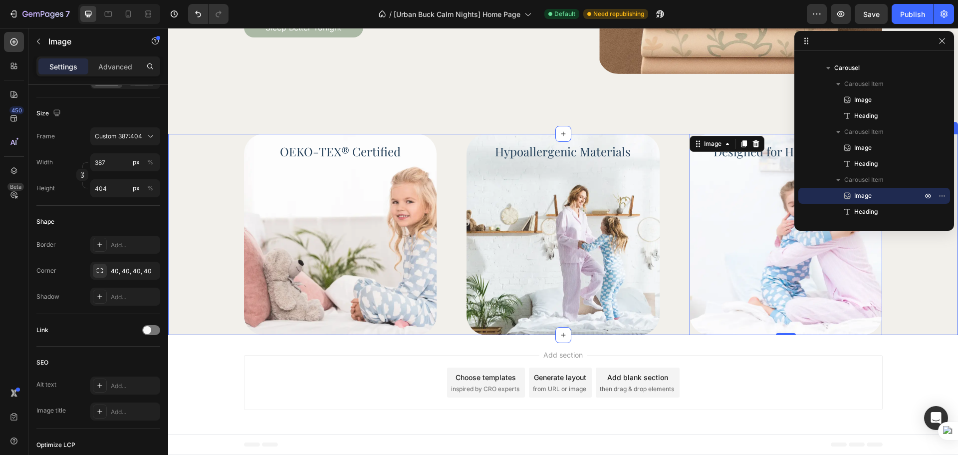
click at [221, 304] on div "Image OEKO-TEX® Certified Heading Image Hypoallergenic Materials Heading Image …" at bounding box center [563, 235] width 762 height 202
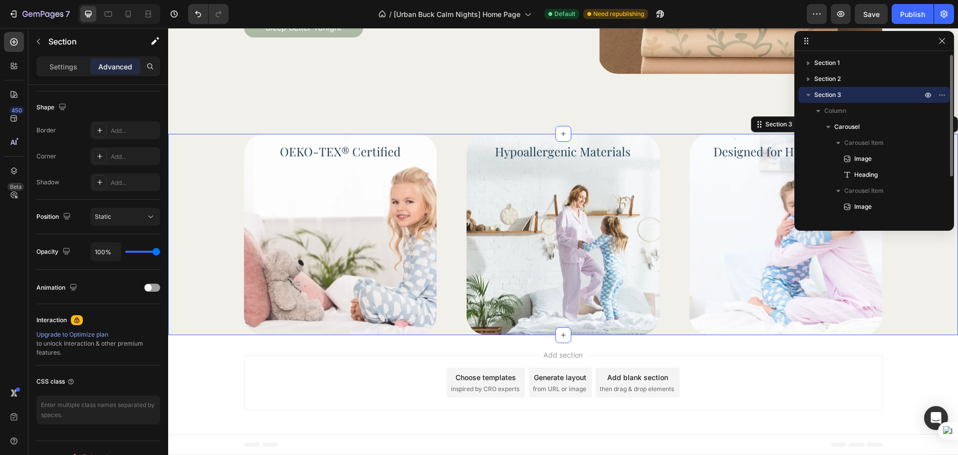
scroll to position [0, 0]
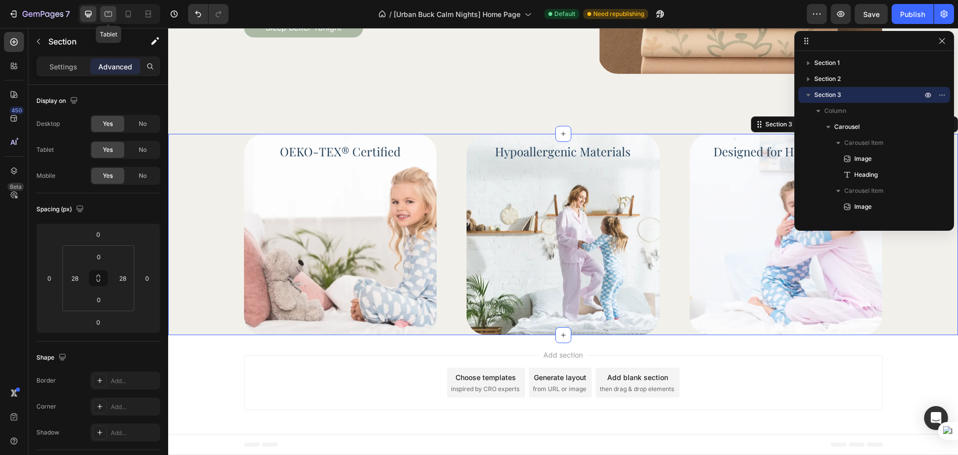
click at [111, 13] on icon at bounding box center [108, 14] width 10 height 10
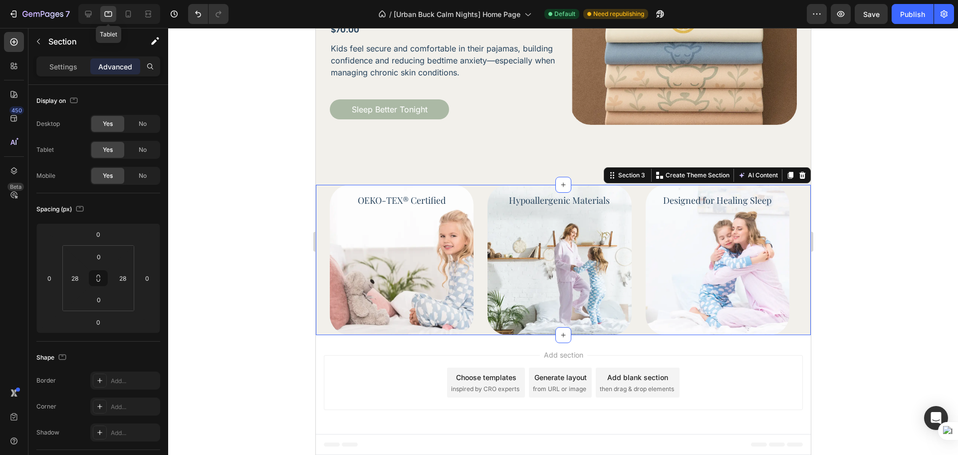
scroll to position [595, 0]
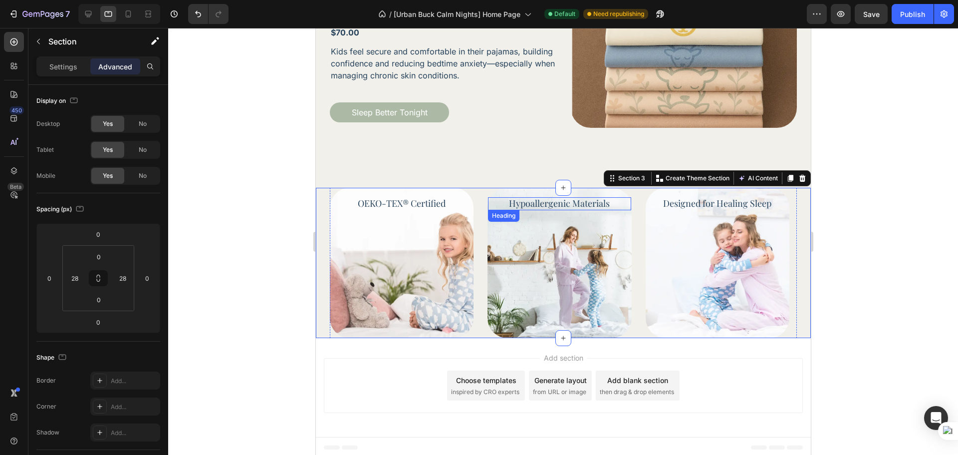
click at [546, 201] on p "Hypoallergenic Materials" at bounding box center [559, 203] width 141 height 11
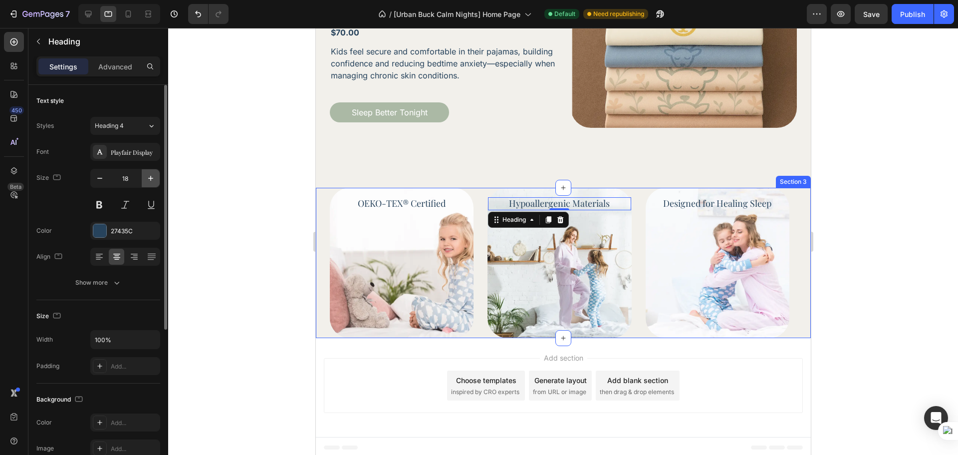
click at [152, 183] on button "button" at bounding box center [151, 178] width 18 height 18
type input "20"
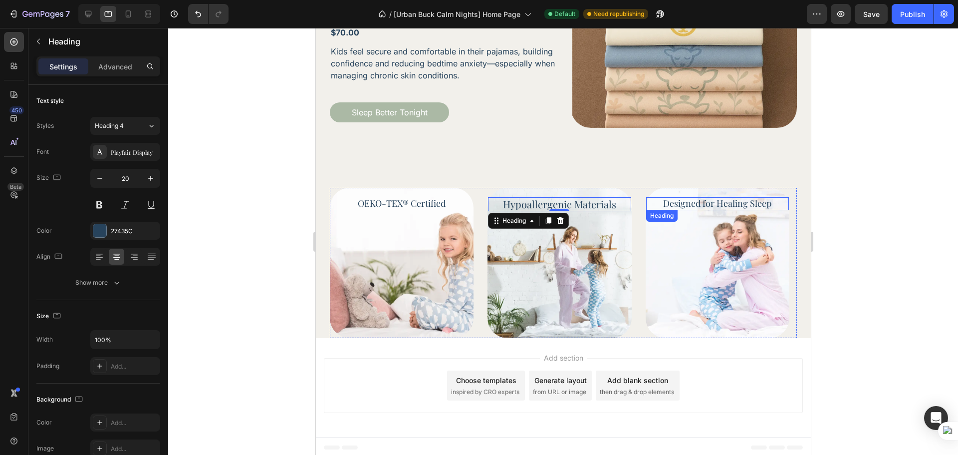
click at [764, 204] on p "Designed for Healing Sleep" at bounding box center [717, 203] width 141 height 11
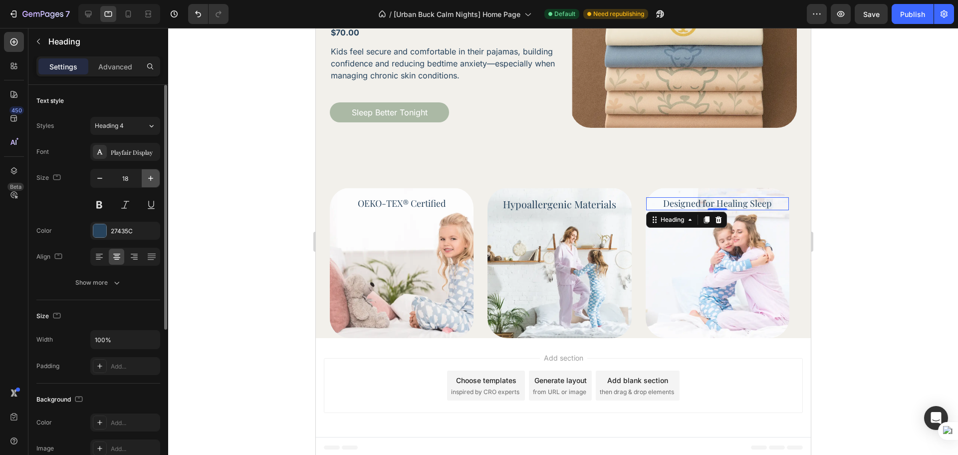
click at [154, 175] on icon "button" at bounding box center [151, 178] width 10 height 10
type input "20"
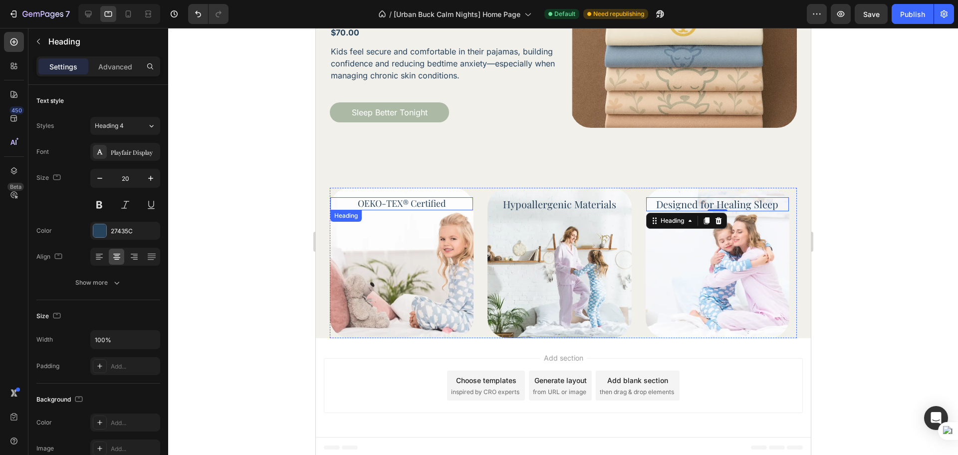
click at [355, 205] on p "OEKO-TEX® Certified" at bounding box center [401, 203] width 141 height 11
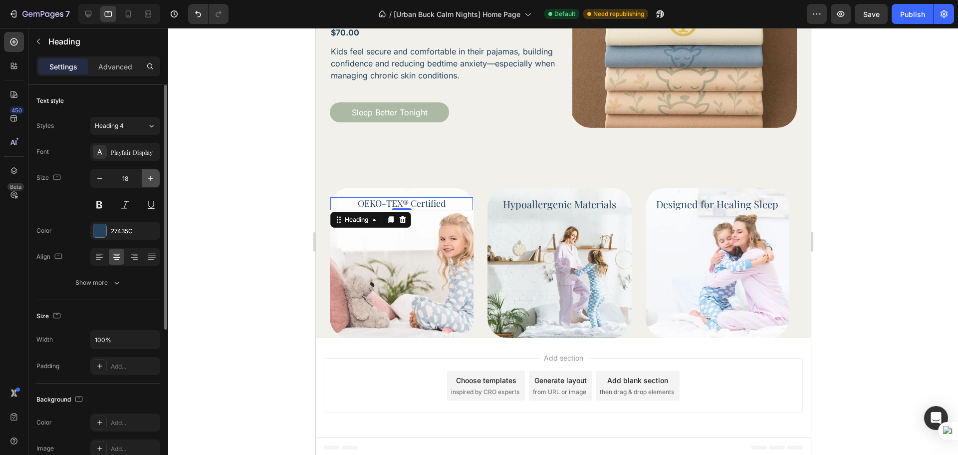
click at [158, 175] on button "button" at bounding box center [151, 178] width 18 height 18
type input "20"
click at [833, 252] on div at bounding box center [563, 241] width 790 height 427
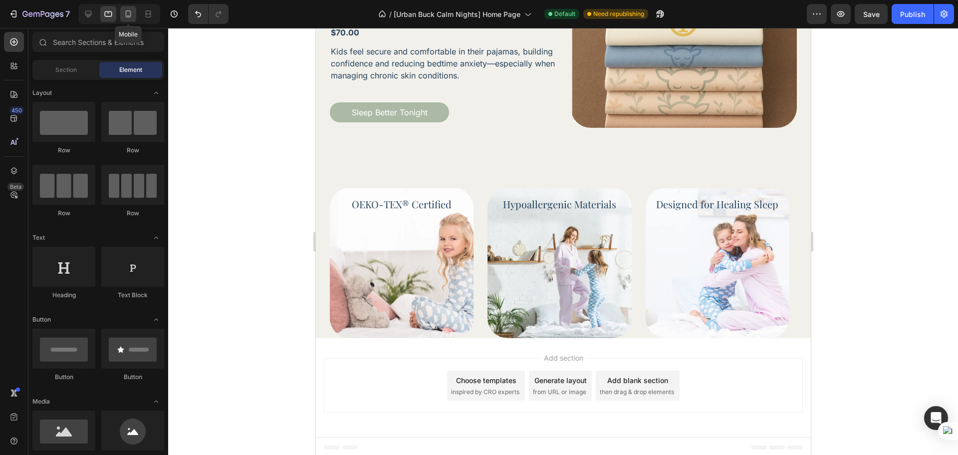
click at [126, 16] on icon at bounding box center [128, 13] width 5 height 7
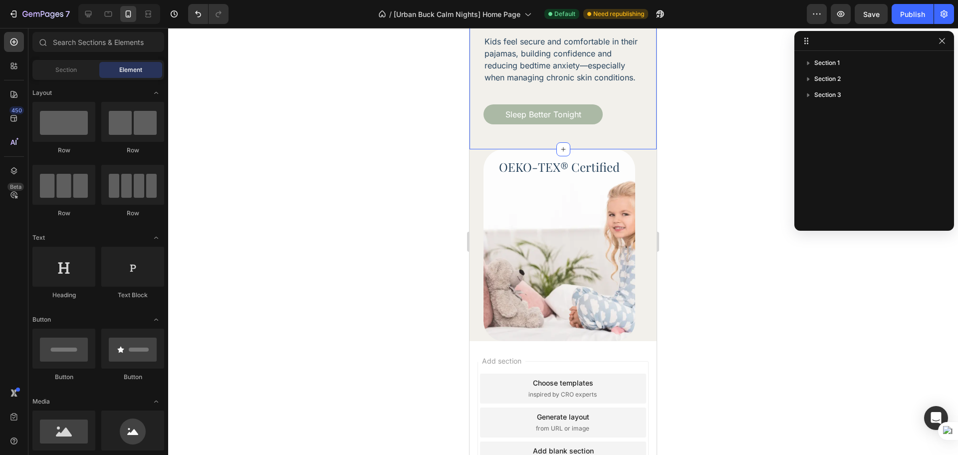
scroll to position [772, 0]
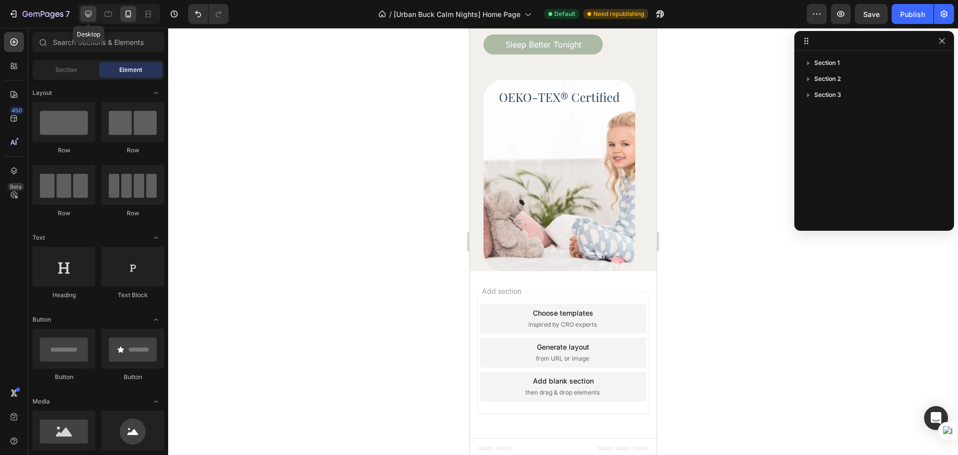
click at [90, 14] on icon at bounding box center [88, 14] width 6 height 6
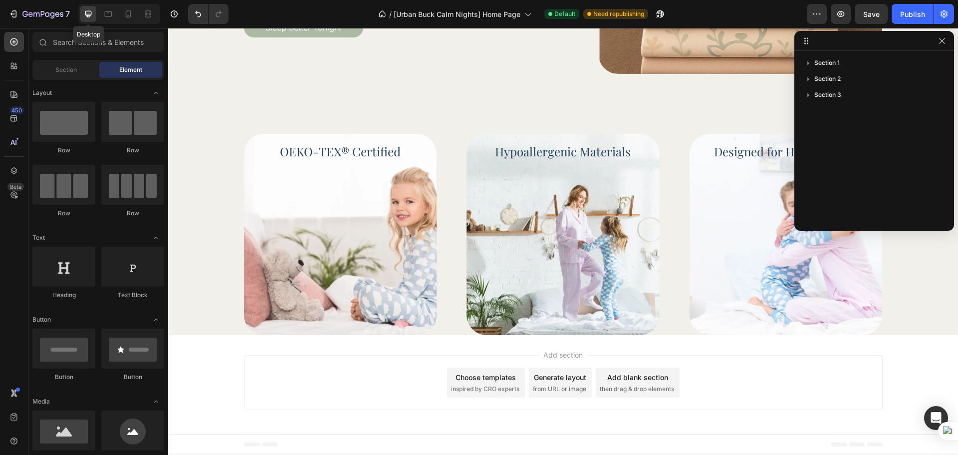
scroll to position [699, 0]
click at [448, 220] on div "Image OEKO-TEX® Certified Heading Image Hypoallergenic Materials Heading Image …" at bounding box center [563, 235] width 639 height 202
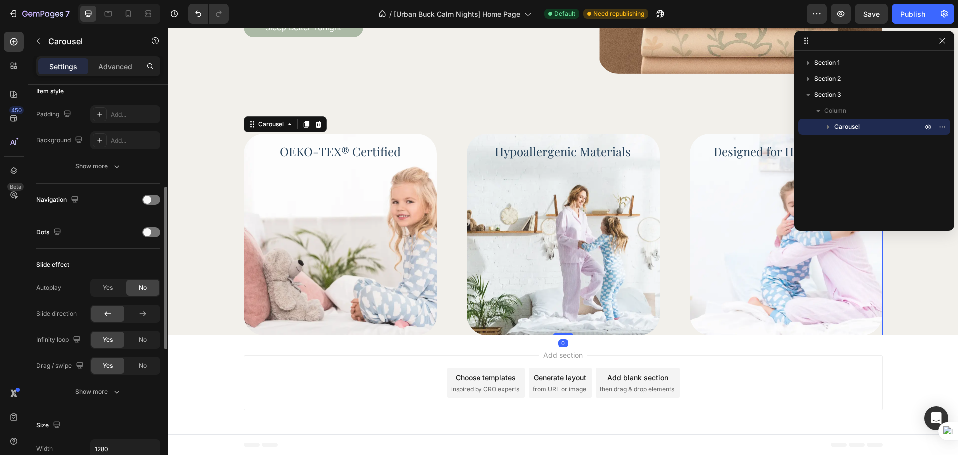
scroll to position [333, 0]
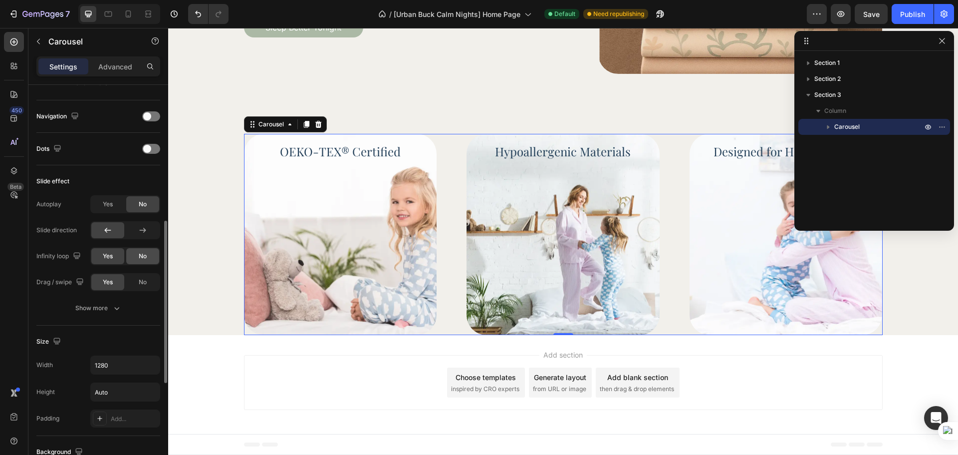
click at [138, 263] on div "No" at bounding box center [142, 256] width 33 height 16
click at [142, 281] on span "No" at bounding box center [143, 281] width 8 height 9
click at [112, 13] on icon at bounding box center [108, 14] width 10 height 10
type input "28"
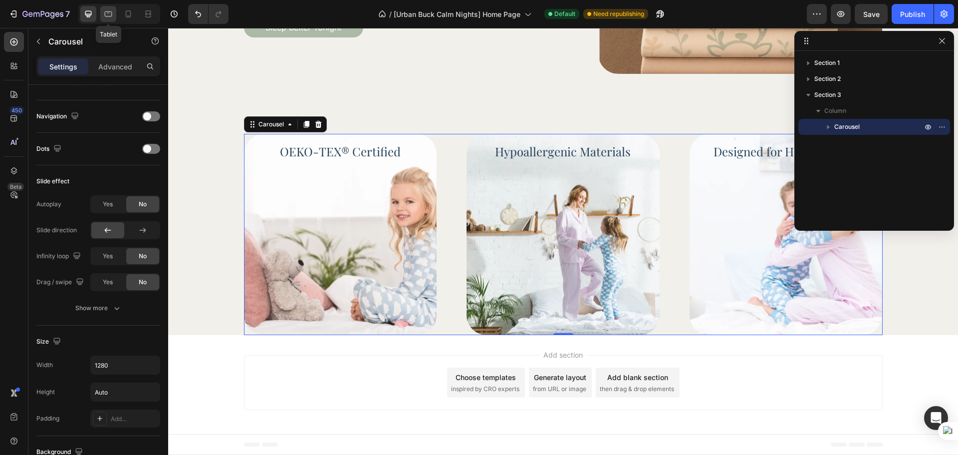
type input "100%"
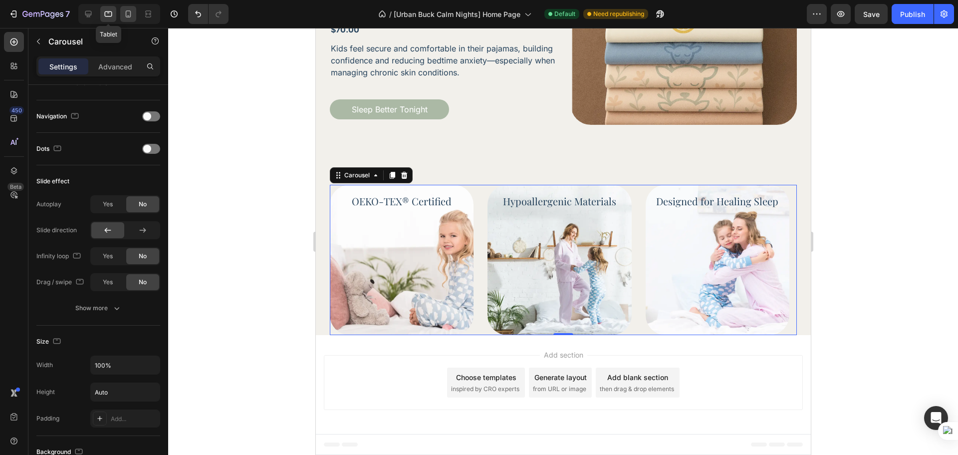
scroll to position [595, 0]
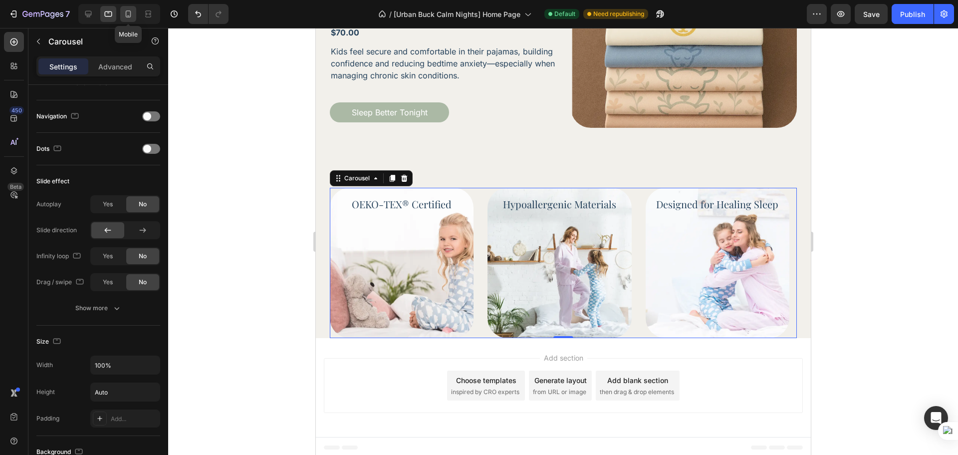
click at [125, 15] on icon at bounding box center [128, 14] width 10 height 10
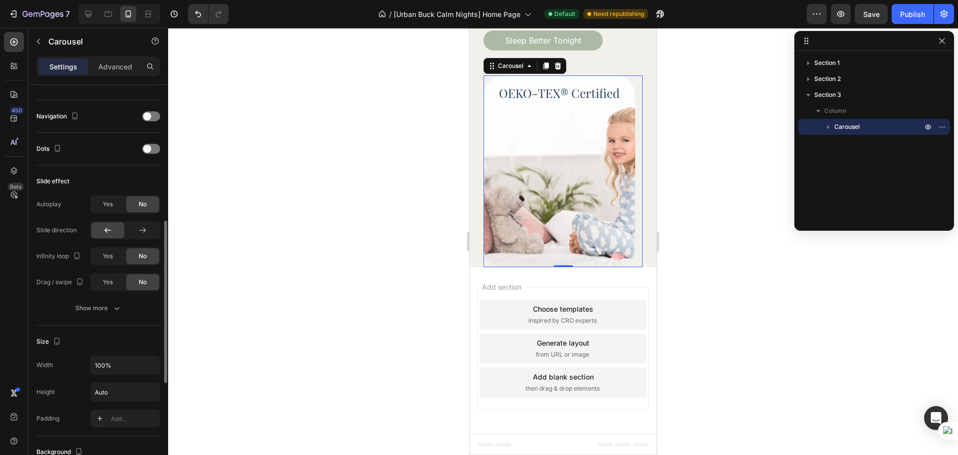
scroll to position [782, 0]
click at [117, 262] on div "Yes" at bounding box center [107, 256] width 33 height 16
click at [110, 282] on span "Yes" at bounding box center [108, 281] width 10 height 9
click at [476, 245] on div "Image OEKO-TEX® Certified Heading Image Hypoallergenic Materials Heading Image …" at bounding box center [563, 171] width 187 height 192
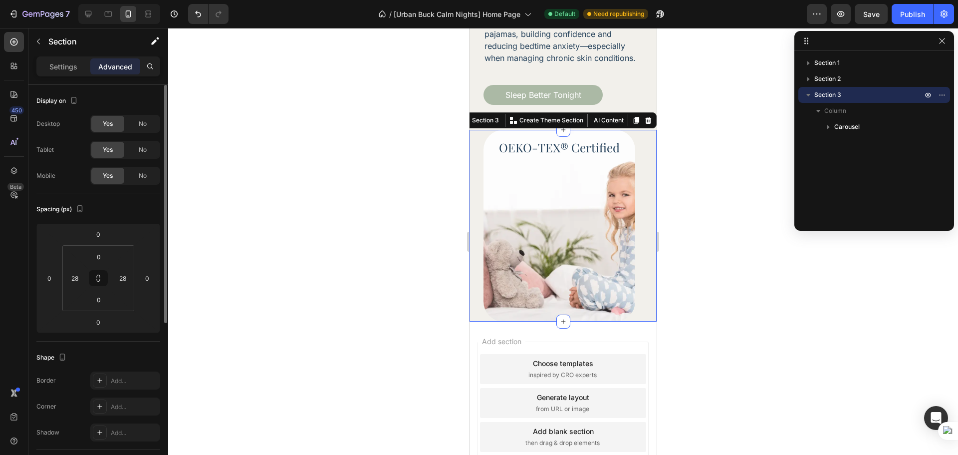
scroll to position [699, 0]
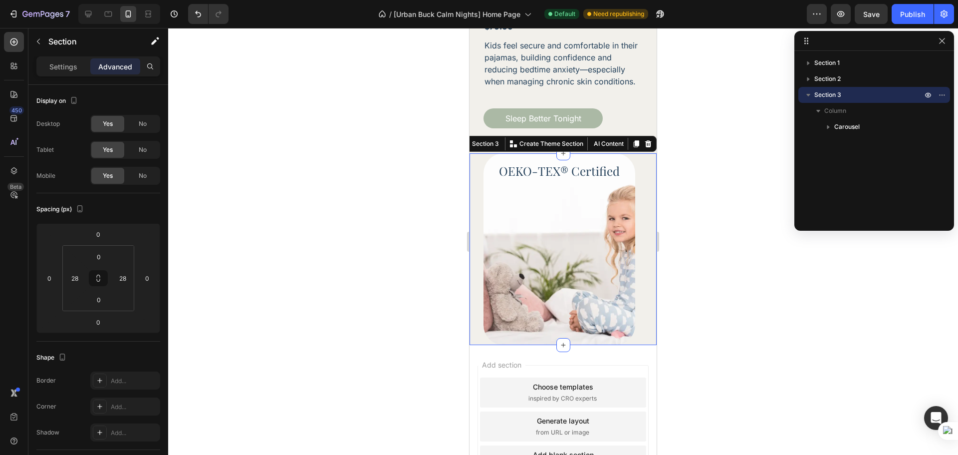
click at [697, 295] on div at bounding box center [563, 241] width 790 height 427
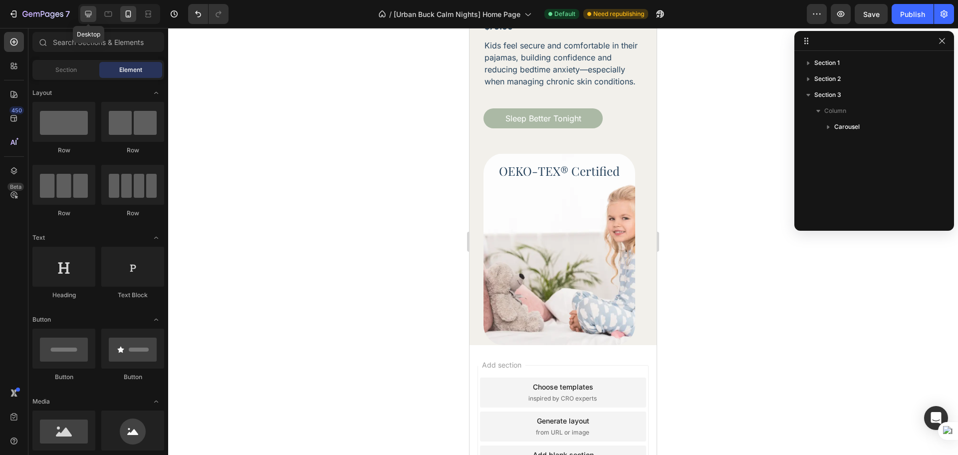
click at [93, 18] on icon at bounding box center [88, 14] width 10 height 10
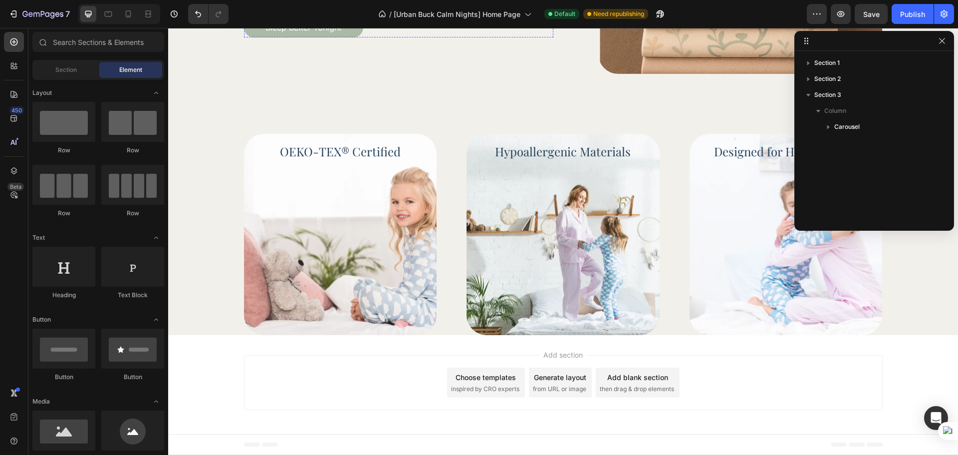
scroll to position [640, 0]
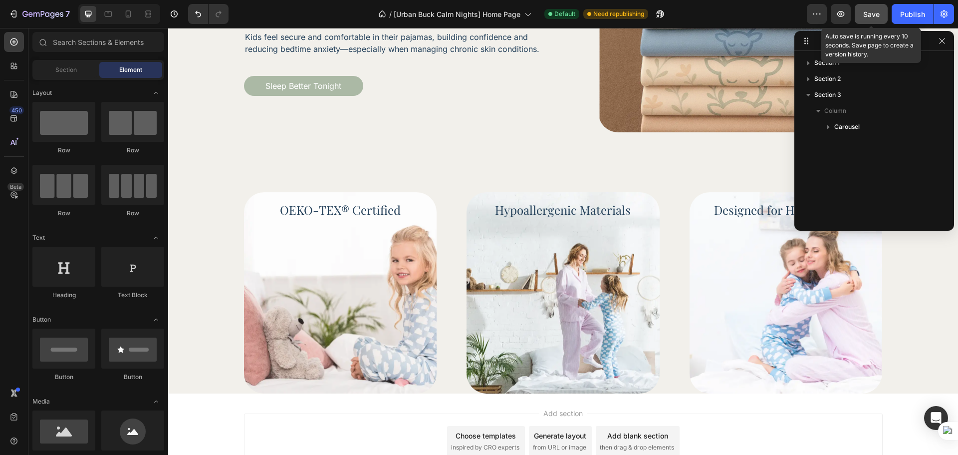
click at [874, 16] on span "Save" at bounding box center [871, 14] width 16 height 8
click at [898, 12] on button "Publish" at bounding box center [913, 14] width 42 height 20
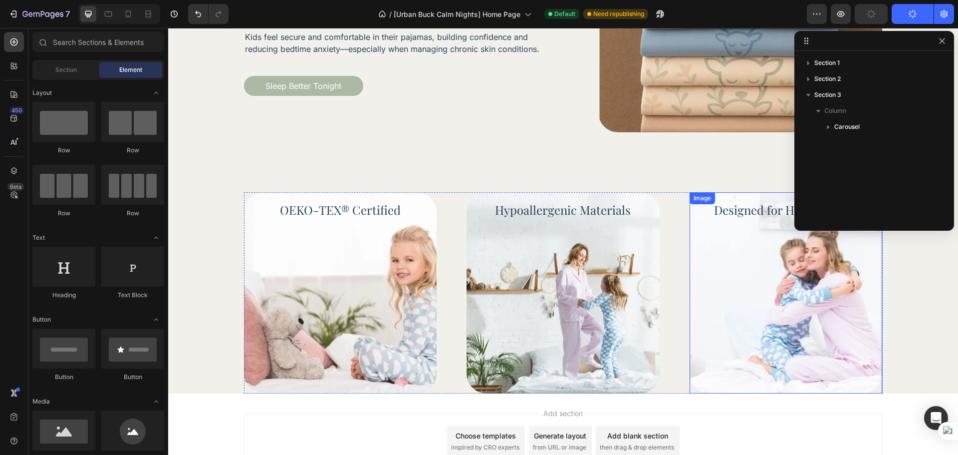
scroll to position [699, 0]
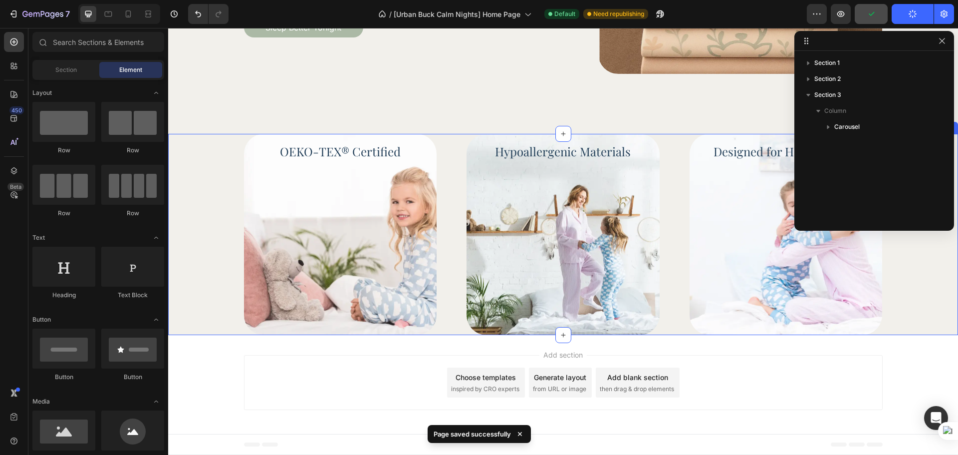
click at [223, 260] on div "Image OEKO-TEX® Certified Heading Image Hypoallergenic Materials Heading Image …" at bounding box center [563, 235] width 762 height 202
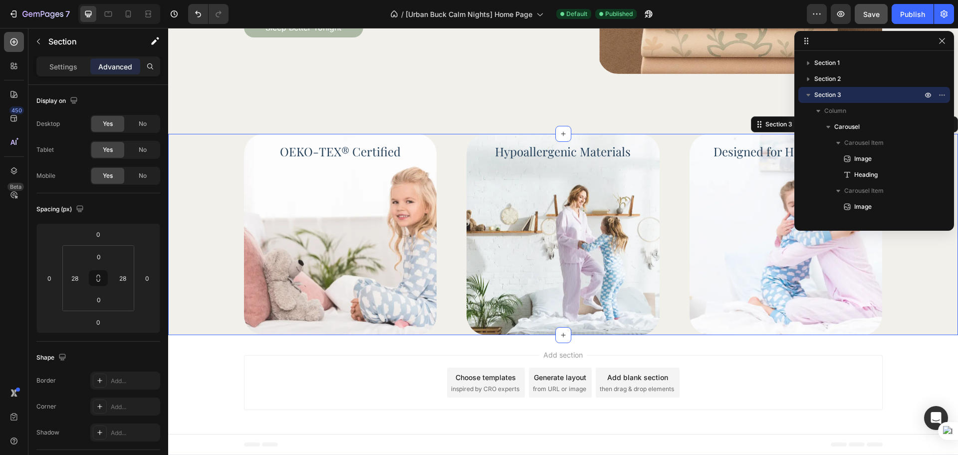
click at [14, 46] on icon at bounding box center [14, 42] width 10 height 10
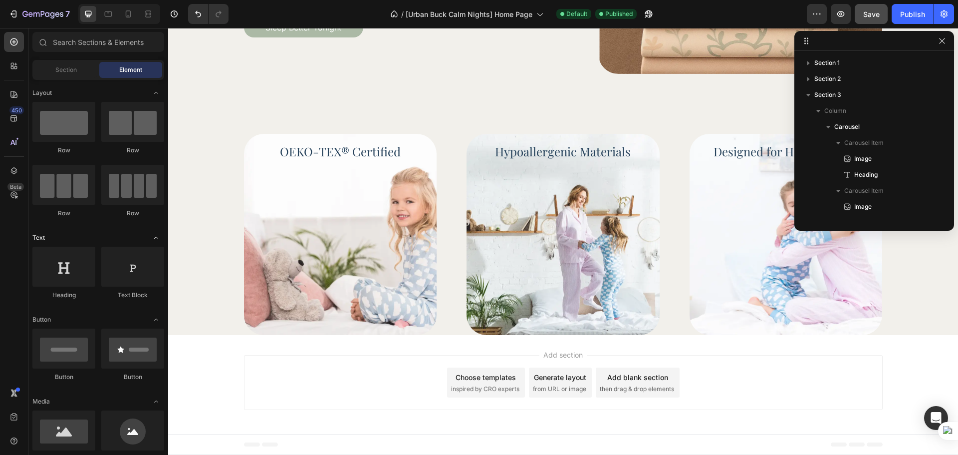
scroll to position [0, 0]
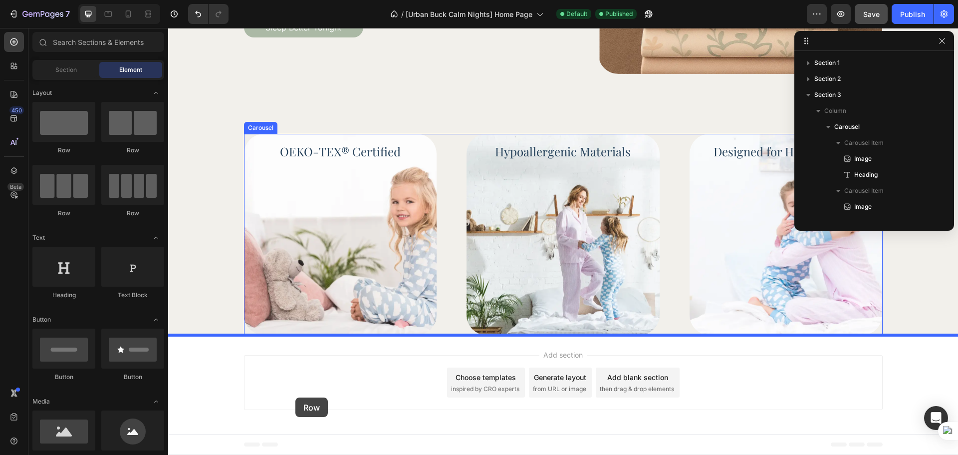
drag, startPoint x: 256, startPoint y: 162, endPoint x: 295, endPoint y: 398, distance: 239.2
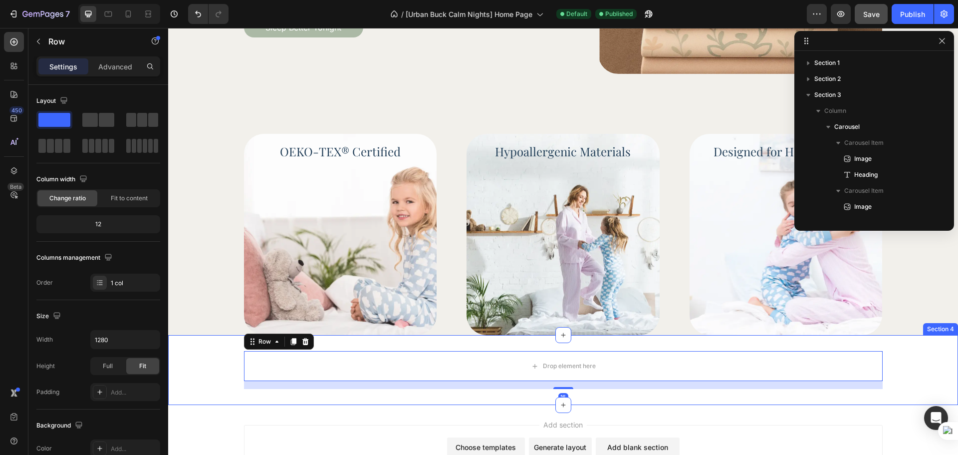
scroll to position [107, 0]
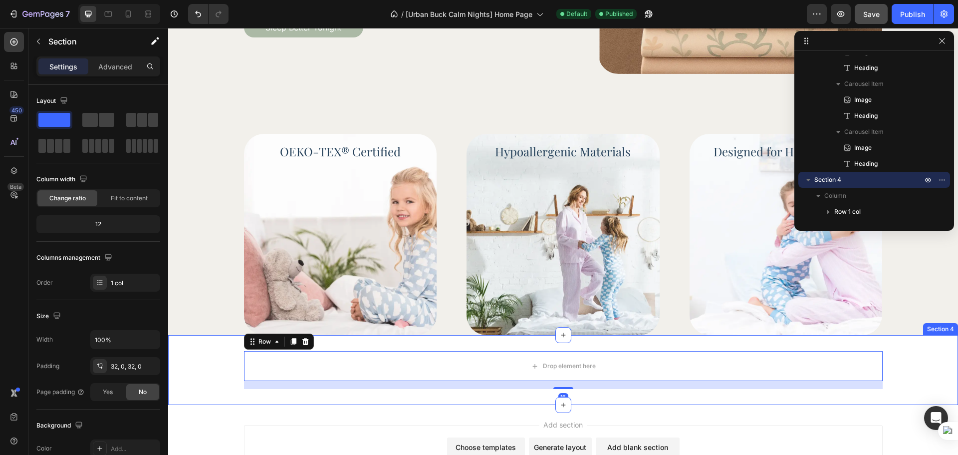
click at [218, 379] on div "Drop element here Row 16" at bounding box center [563, 370] width 790 height 38
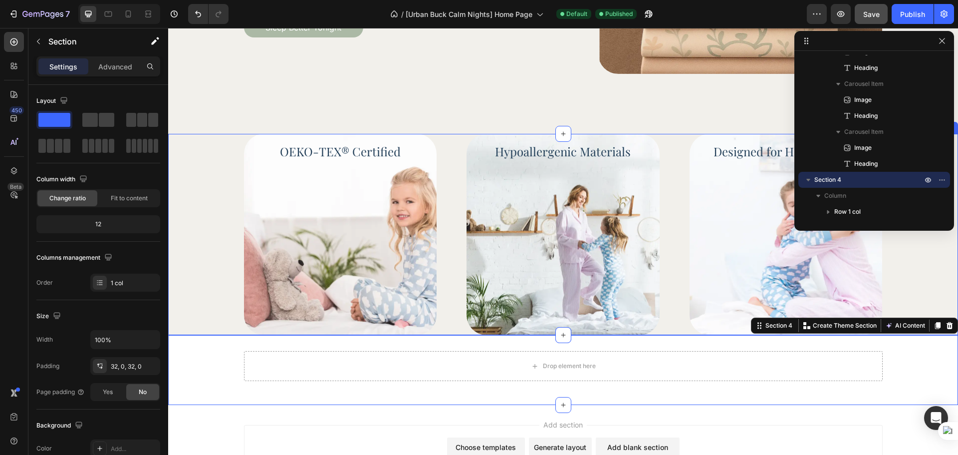
click at [203, 233] on div "Image OEKO-TEX® Certified Heading Image Hypoallergenic Materials Heading Image …" at bounding box center [563, 235] width 762 height 202
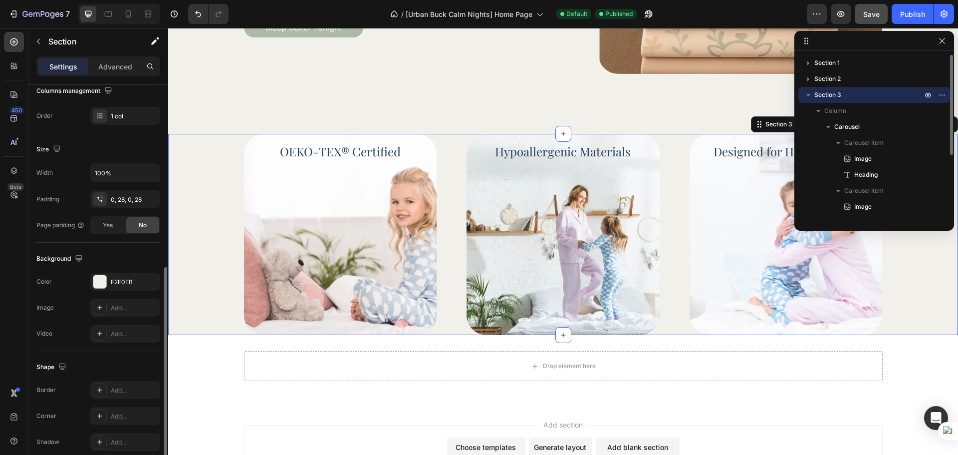
scroll to position [211, 0]
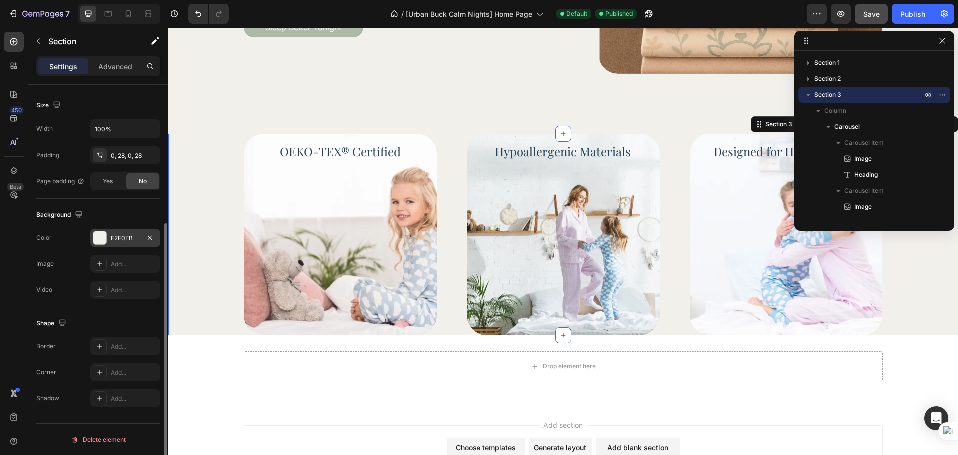
click at [128, 235] on div "F2F0EB" at bounding box center [125, 238] width 29 height 9
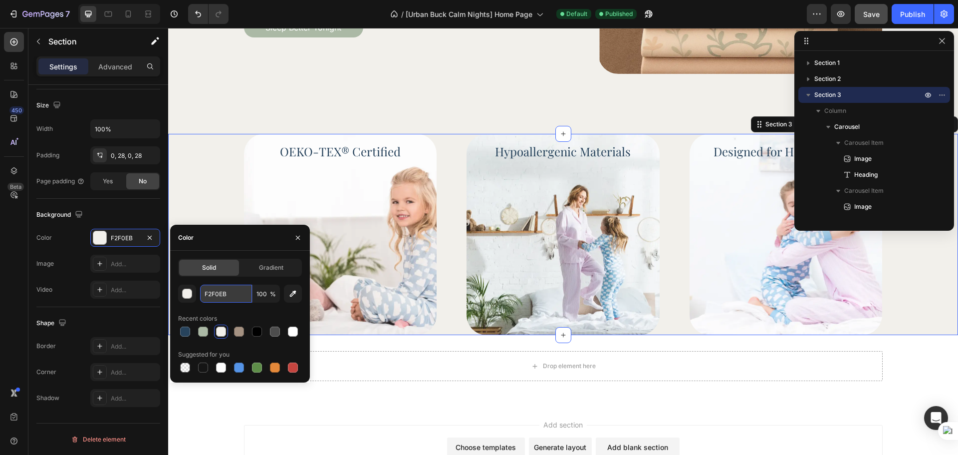
click at [210, 288] on input "F2F0EB" at bounding box center [226, 293] width 52 height 18
click at [349, 394] on div "Drop element here Row Section 4" at bounding box center [563, 370] width 790 height 70
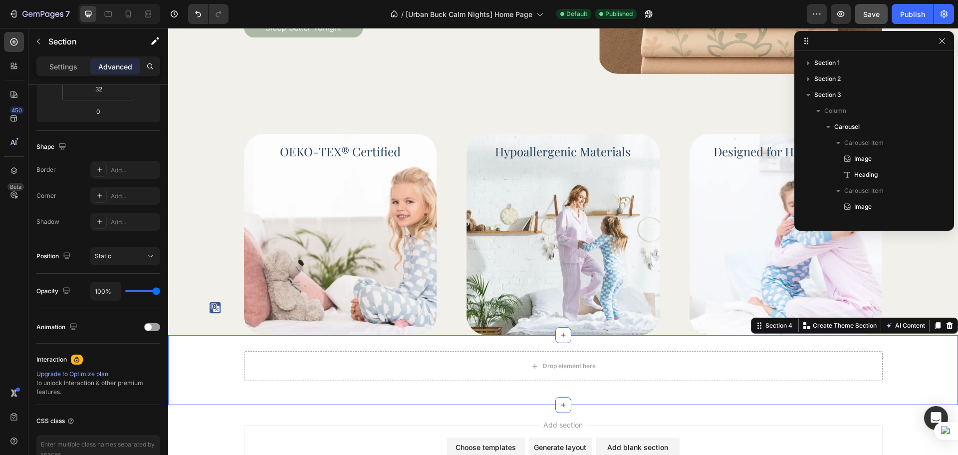
scroll to position [135, 0]
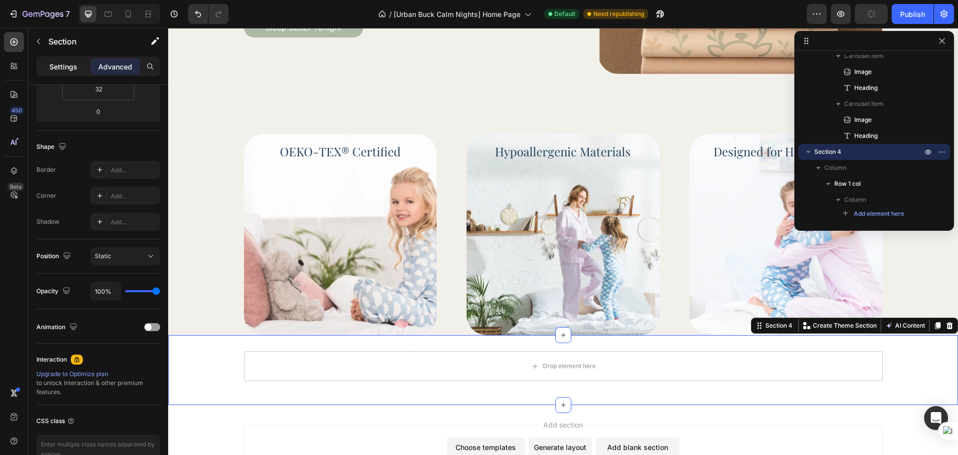
click at [61, 69] on p "Settings" at bounding box center [63, 66] width 28 height 10
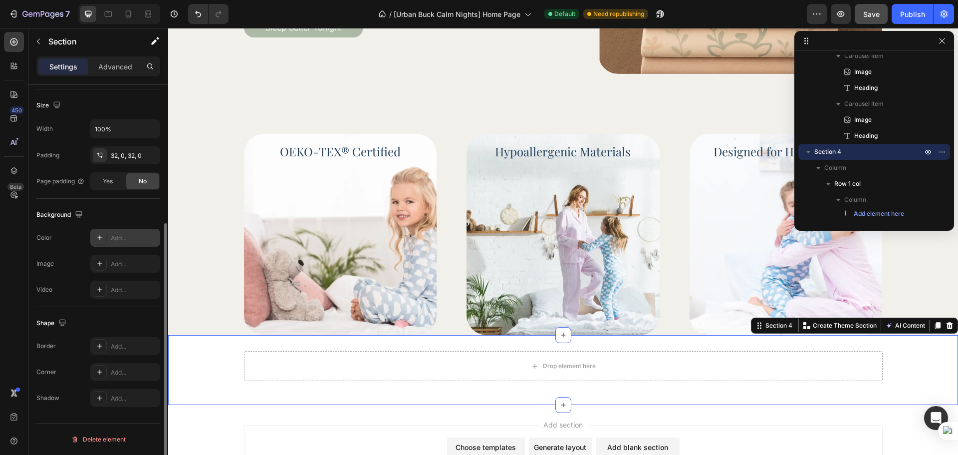
click at [112, 246] on div "Add..." at bounding box center [125, 238] width 70 height 18
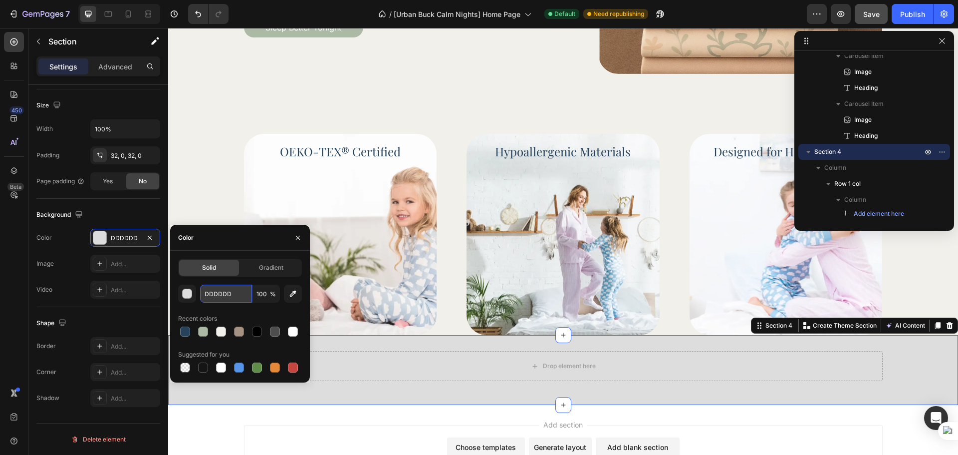
click at [210, 297] on input "DDDDDD" at bounding box center [226, 293] width 52 height 18
paste input "F2F0EB"
type input "F2F0EB"
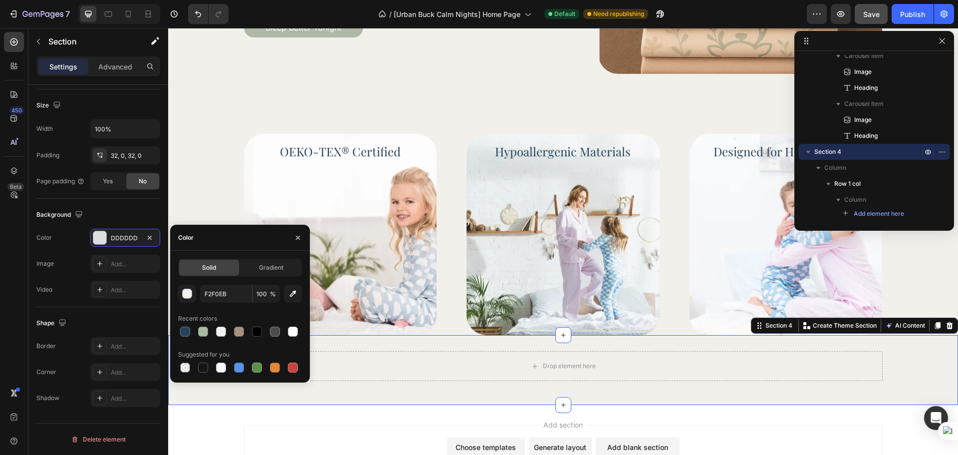
click at [376, 400] on div "Drop element here Row Section 4 You can create reusable sections Create Theme S…" at bounding box center [563, 370] width 790 height 70
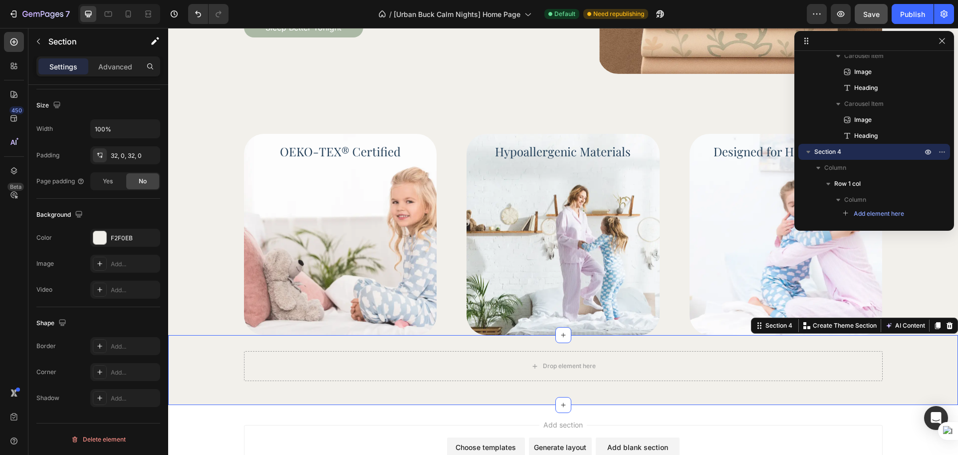
click at [228, 389] on div "Drop element here Row" at bounding box center [563, 370] width 790 height 38
click at [121, 61] on p "Advanced" at bounding box center [115, 66] width 34 height 10
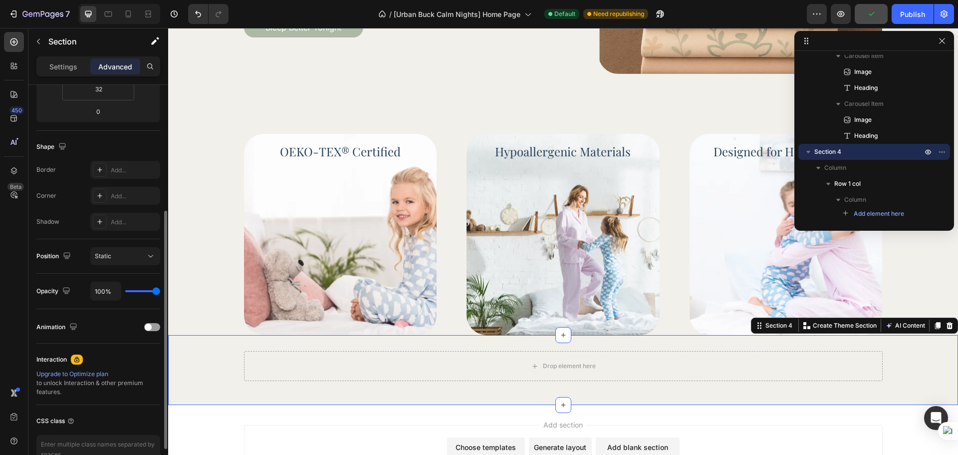
scroll to position [44, 0]
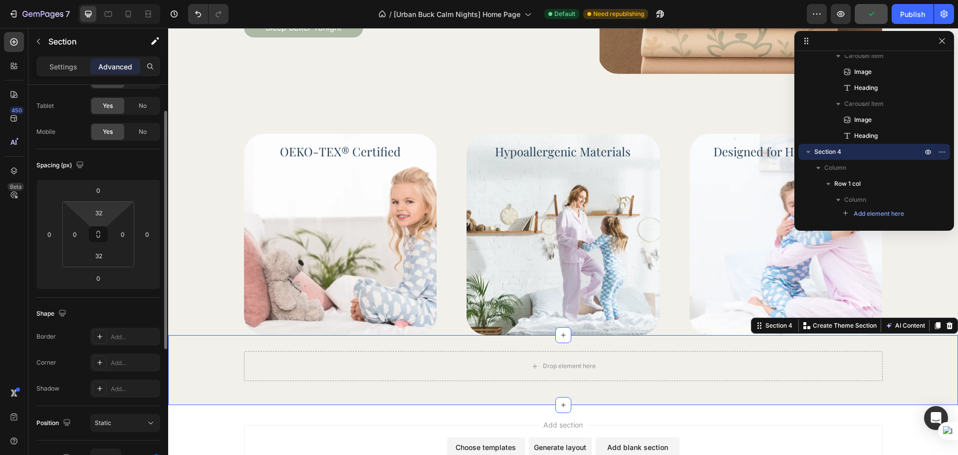
click at [101, 0] on html "7 Version history / [Urban Buck Calm Nights] Home Page Default Need republishin…" at bounding box center [479, 0] width 958 height 0
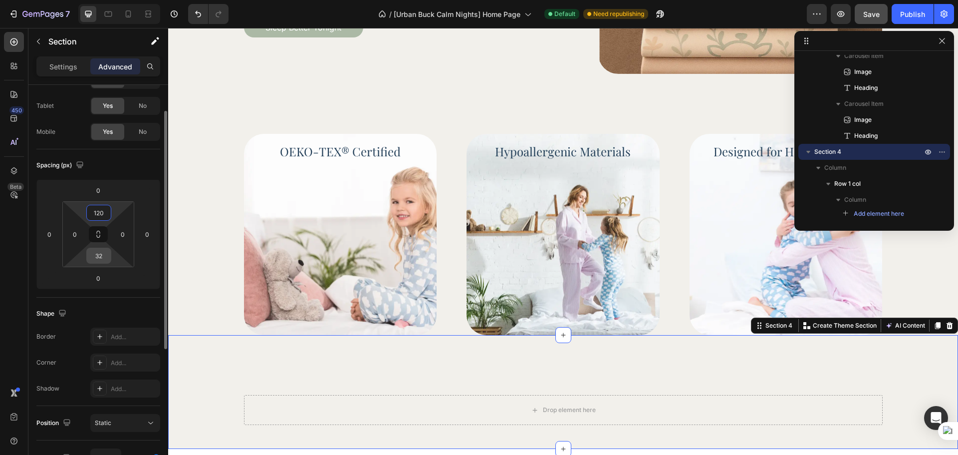
type input "120"
click at [101, 250] on input "32" at bounding box center [99, 255] width 20 height 15
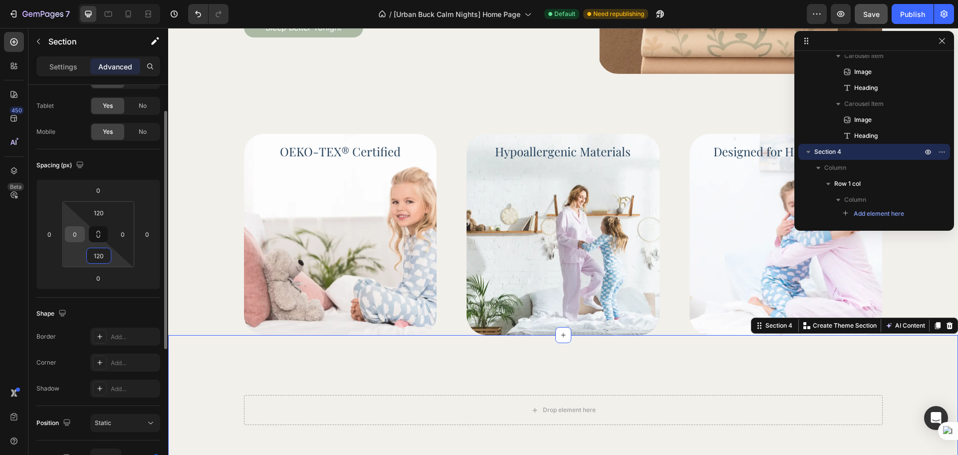
type input "120"
click at [78, 239] on input "0" at bounding box center [74, 234] width 15 height 15
type input "28"
click at [112, 0] on html "7 Version history / [Urban Buck Calm Nights] Home Page Default Need republishin…" at bounding box center [479, 0] width 958 height 0
type input "28"
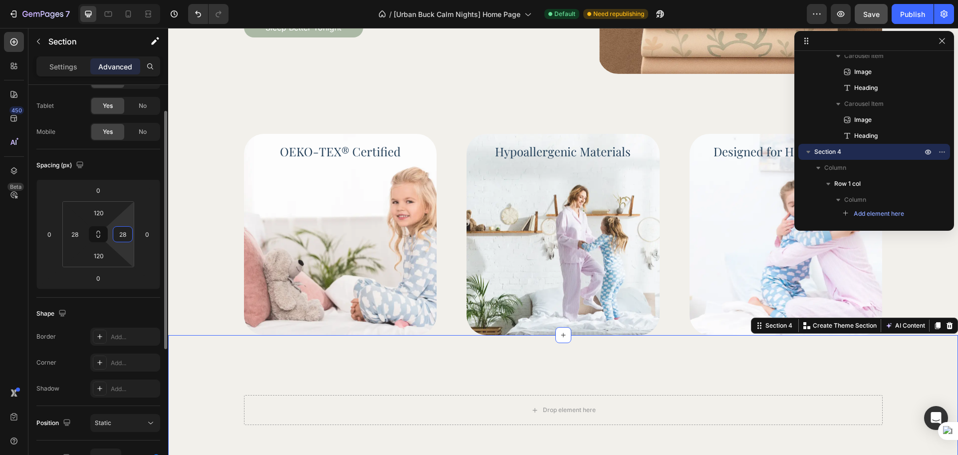
click at [0, 0] on div "Spacing (px) 0 0 0 0 120 28 120 28" at bounding box center [0, 0] width 0 height 0
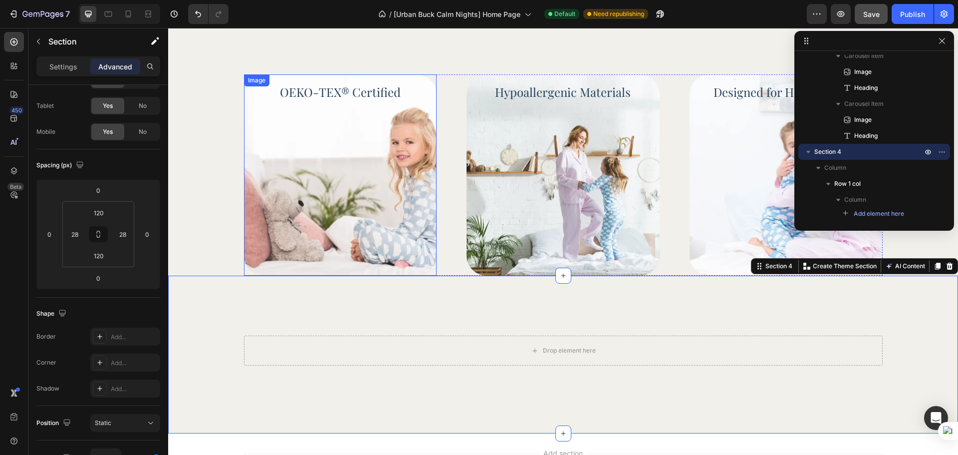
scroll to position [782, 0]
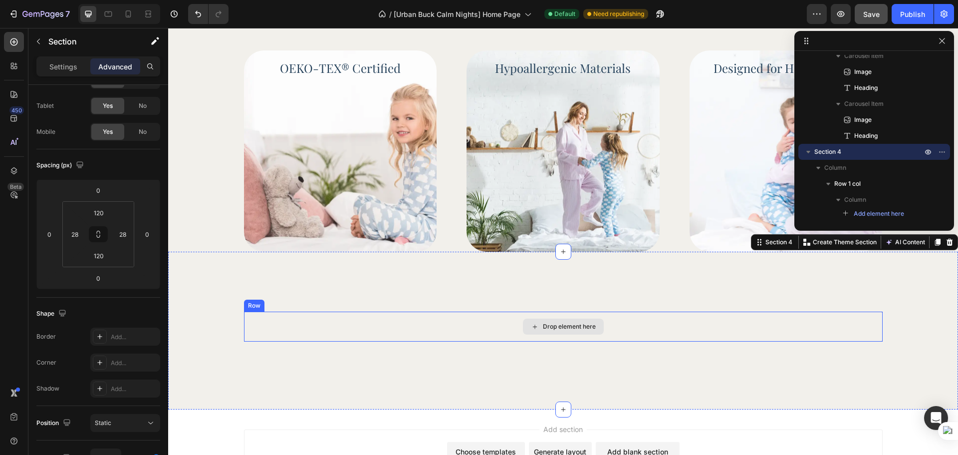
click at [451, 331] on div "Drop element here" at bounding box center [563, 326] width 639 height 30
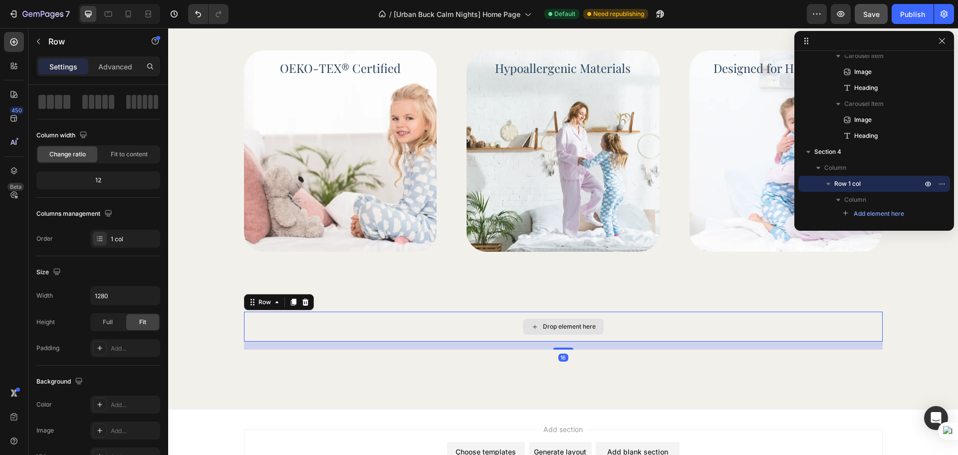
scroll to position [0, 0]
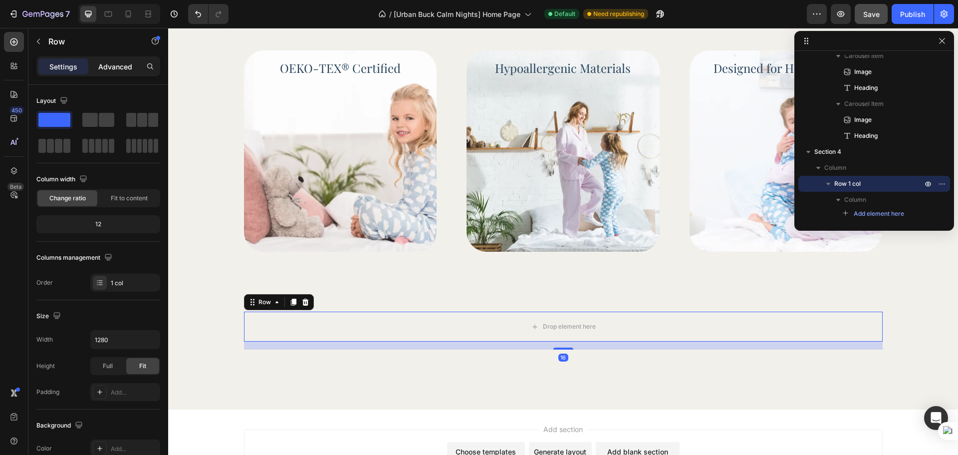
click at [113, 70] on p "Advanced" at bounding box center [115, 66] width 34 height 10
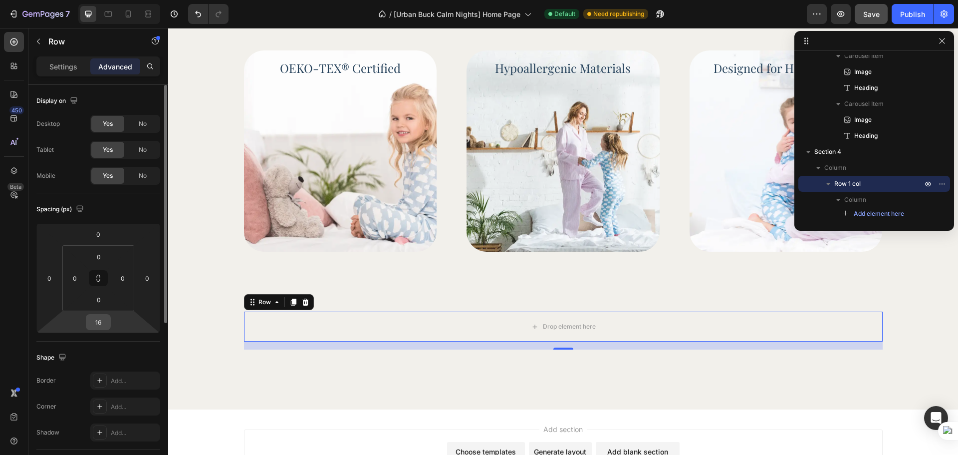
click at [107, 326] on input "16" at bounding box center [98, 321] width 20 height 15
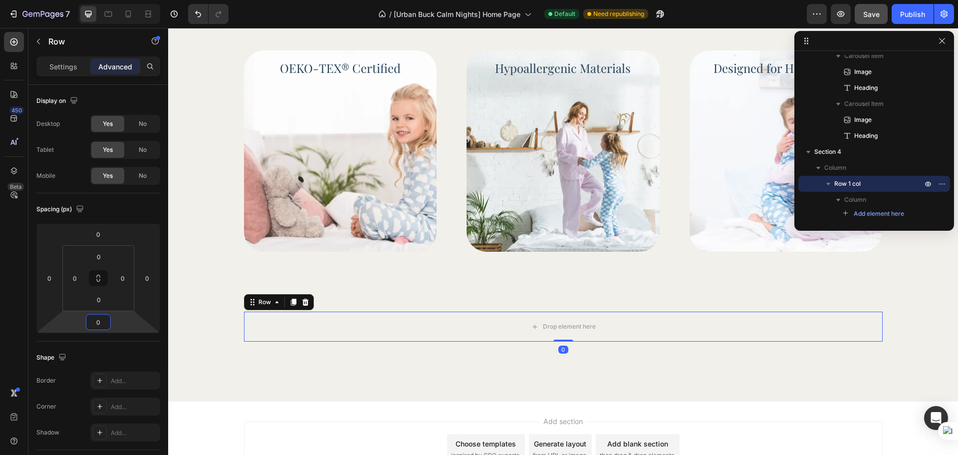
type input "0"
click at [20, 309] on div "450 Beta" at bounding box center [14, 207] width 20 height 351
click at [67, 62] on p "Settings" at bounding box center [63, 66] width 28 height 10
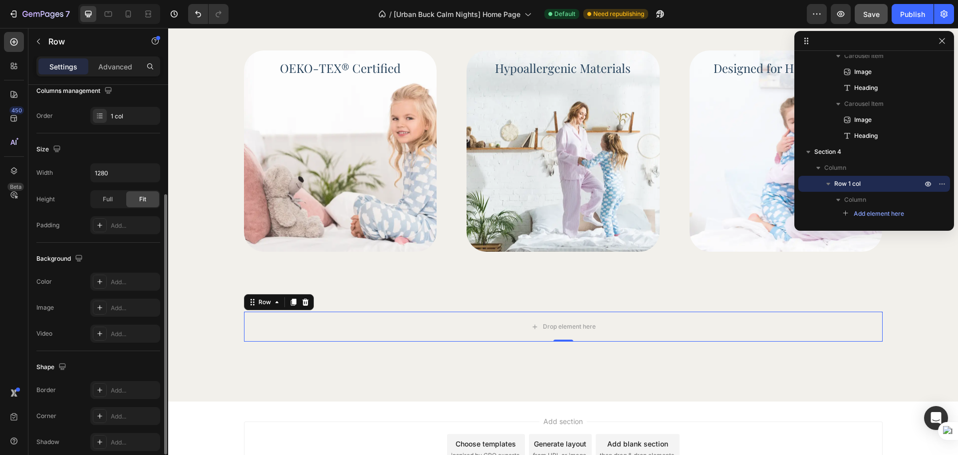
scroll to position [211, 0]
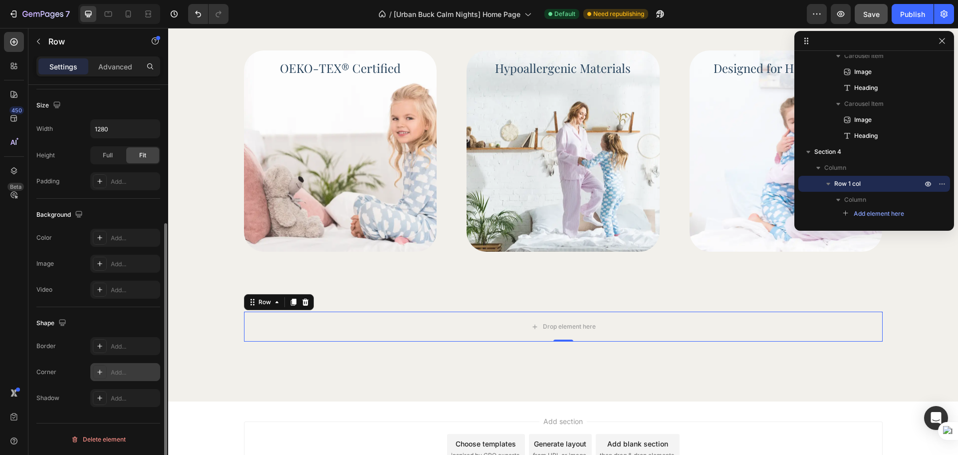
click at [112, 372] on div "Add..." at bounding box center [134, 372] width 47 height 9
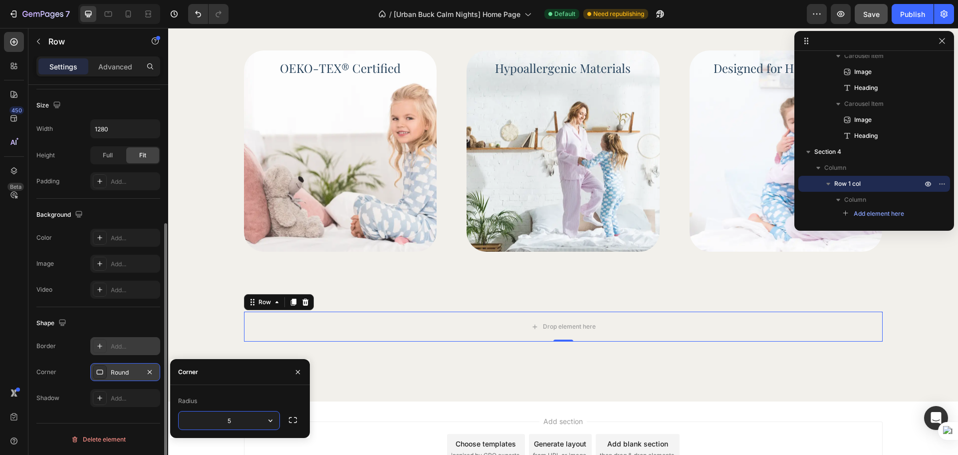
type input "50"
click at [181, 335] on div "Drop element here Row 0 Section 4" at bounding box center [563, 327] width 790 height 150
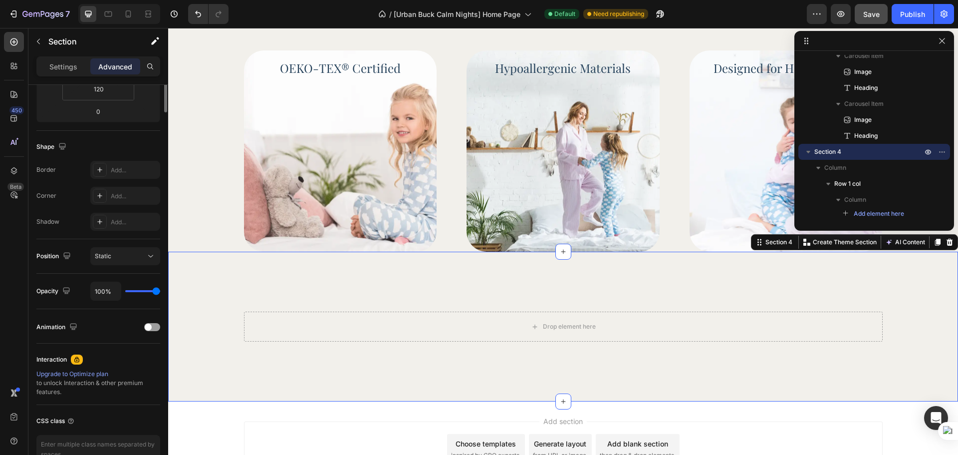
scroll to position [0, 0]
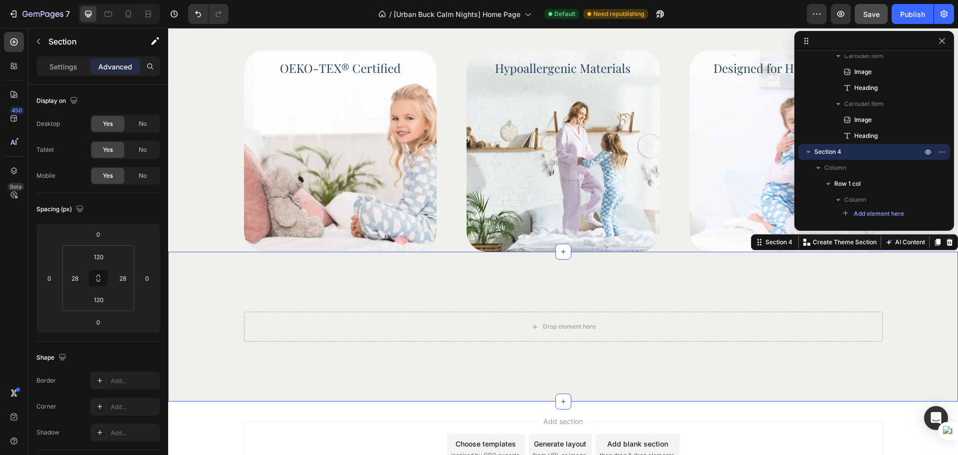
click at [333, 325] on div "Drop element here" at bounding box center [563, 326] width 639 height 30
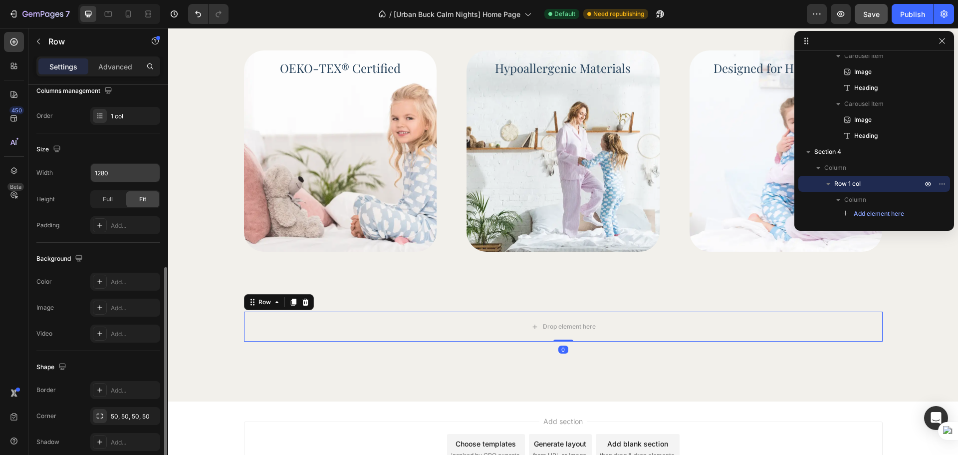
scroll to position [211, 0]
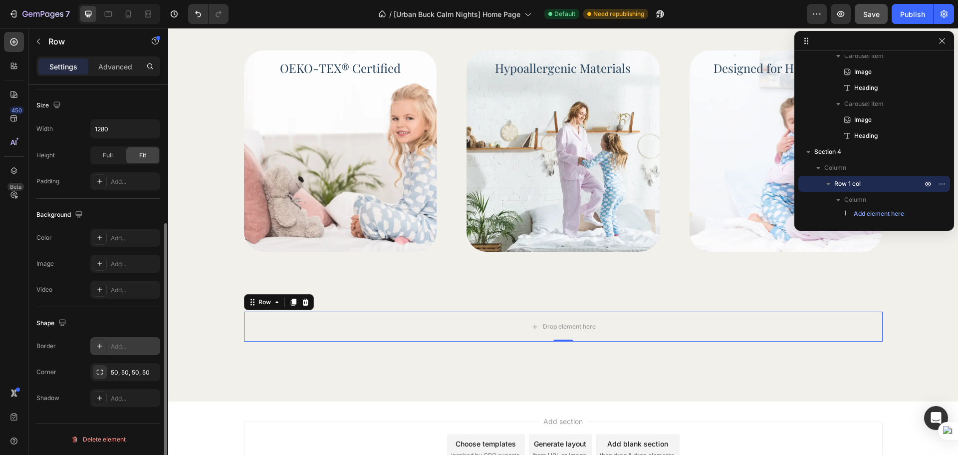
click at [131, 349] on div "Add..." at bounding box center [134, 346] width 47 height 9
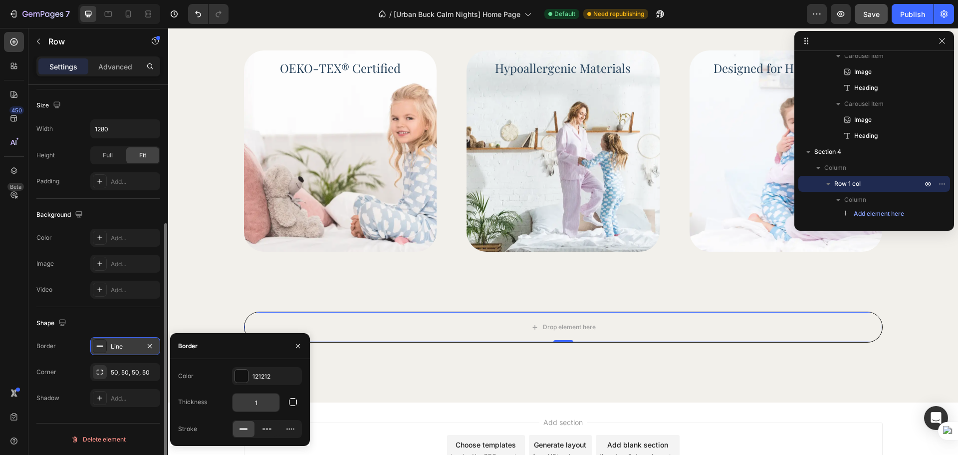
click at [260, 405] on input "1" at bounding box center [256, 402] width 47 height 18
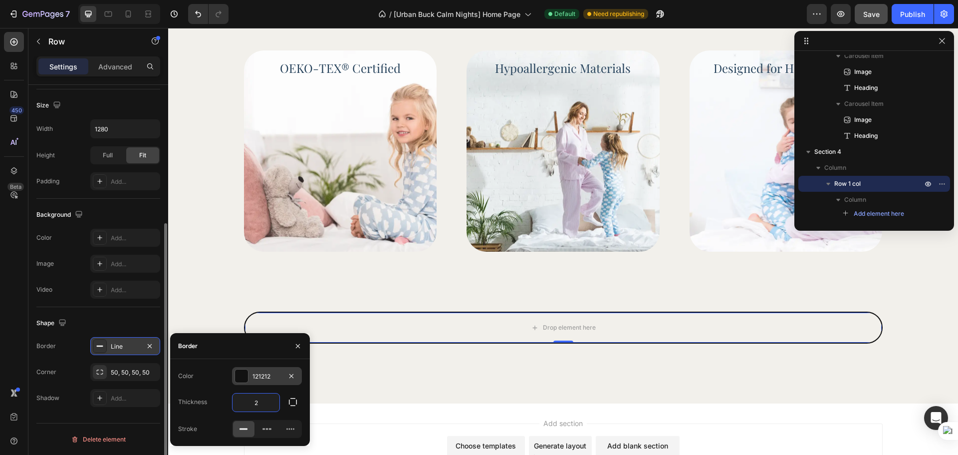
type input "2"
click at [264, 375] on div "121212" at bounding box center [267, 376] width 29 height 9
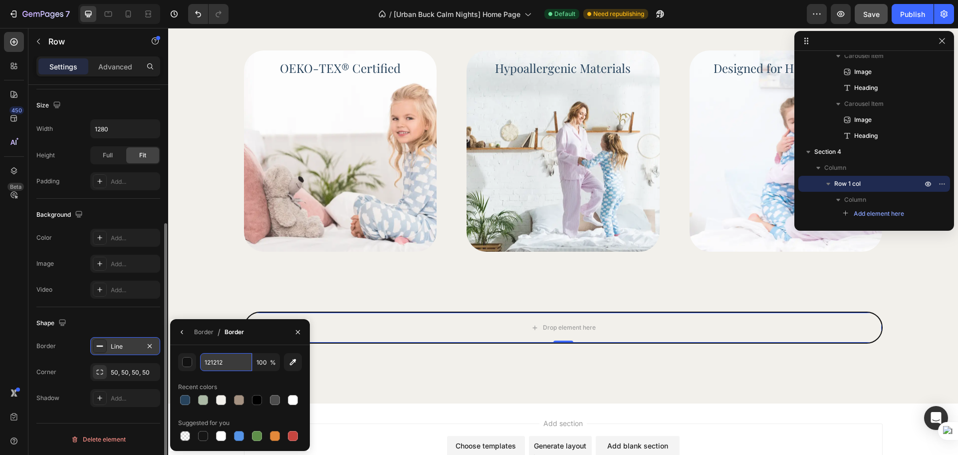
click at [235, 370] on input "121212" at bounding box center [226, 362] width 52 height 18
paste input "rgba(171, 185, 165, 1)"
type input "rgba(171, 185, 165, 1)"
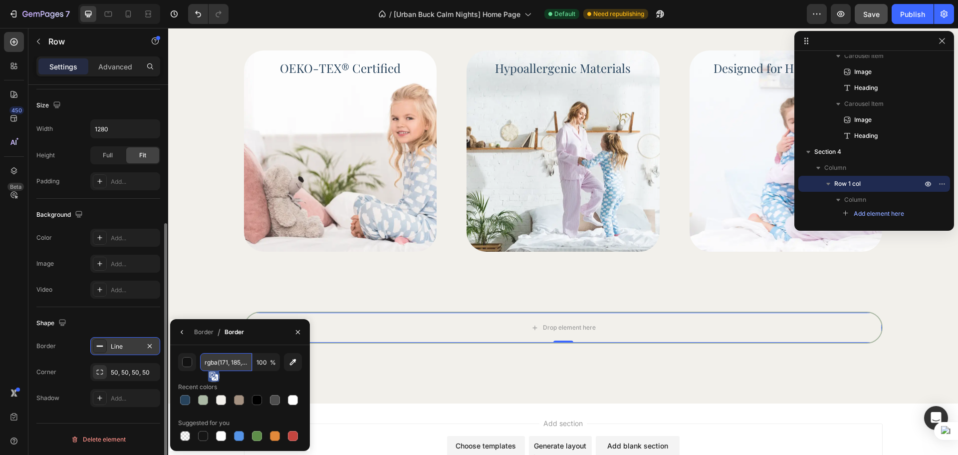
scroll to position [0, 14]
click at [117, 320] on div "Shape" at bounding box center [98, 323] width 124 height 16
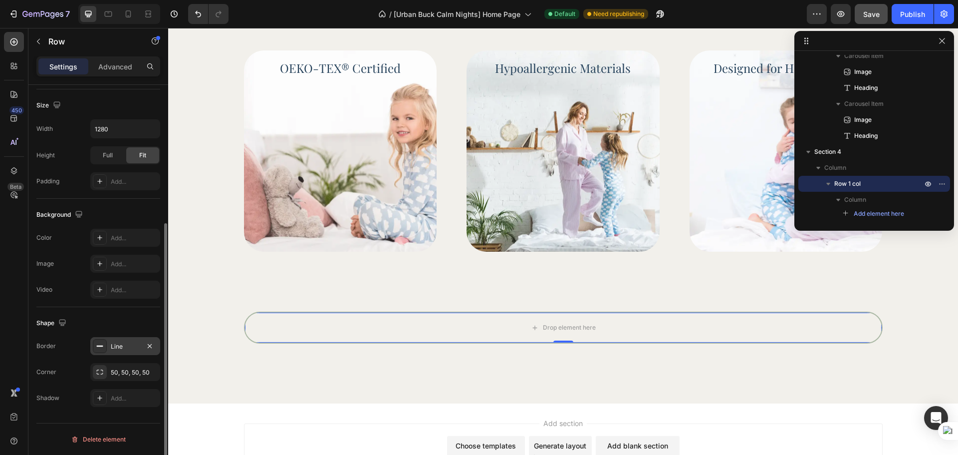
scroll to position [0, 0]
click at [212, 361] on div "Drop element here Row 0 Section 4" at bounding box center [563, 328] width 790 height 152
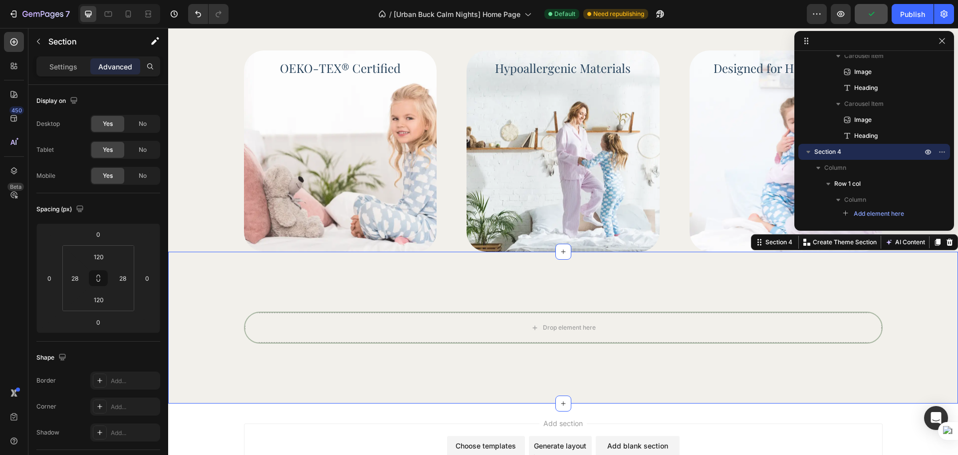
click at [0, 39] on div "450 Beta" at bounding box center [14, 241] width 28 height 427
click at [15, 42] on icon at bounding box center [13, 41] width 7 height 7
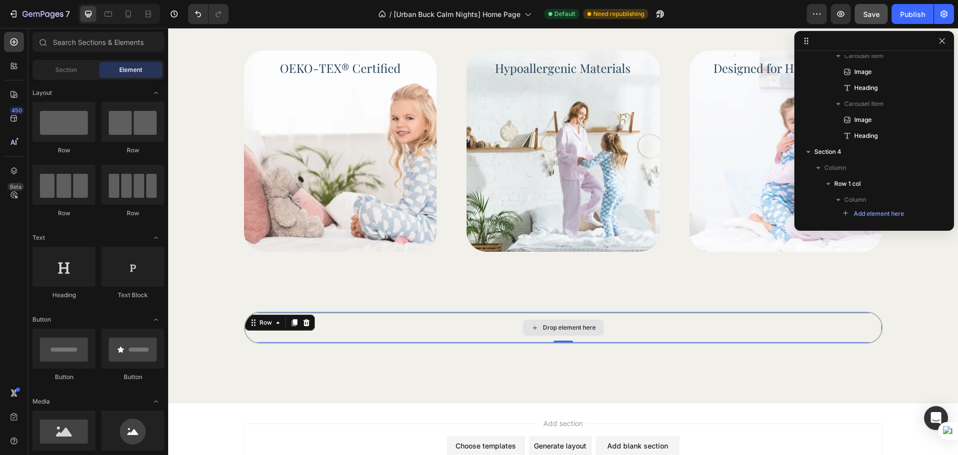
click at [395, 339] on div "Drop element here" at bounding box center [563, 327] width 637 height 30
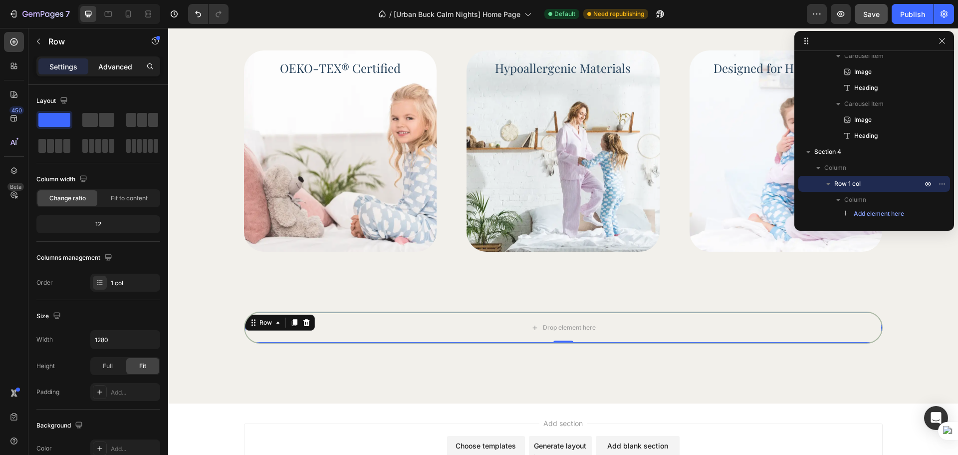
click at [105, 63] on p "Advanced" at bounding box center [115, 66] width 34 height 10
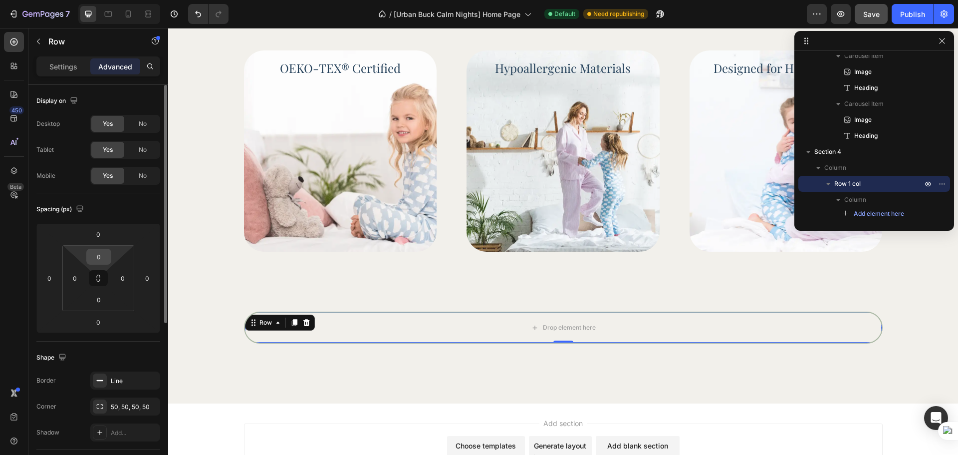
click at [102, 258] on input "0" at bounding box center [99, 256] width 20 height 15
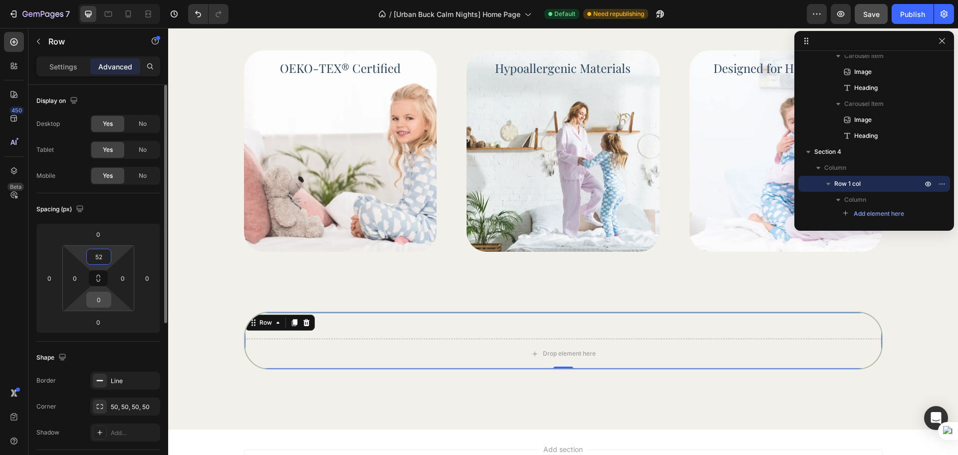
type input "52"
click at [104, 299] on input "0" at bounding box center [99, 299] width 20 height 15
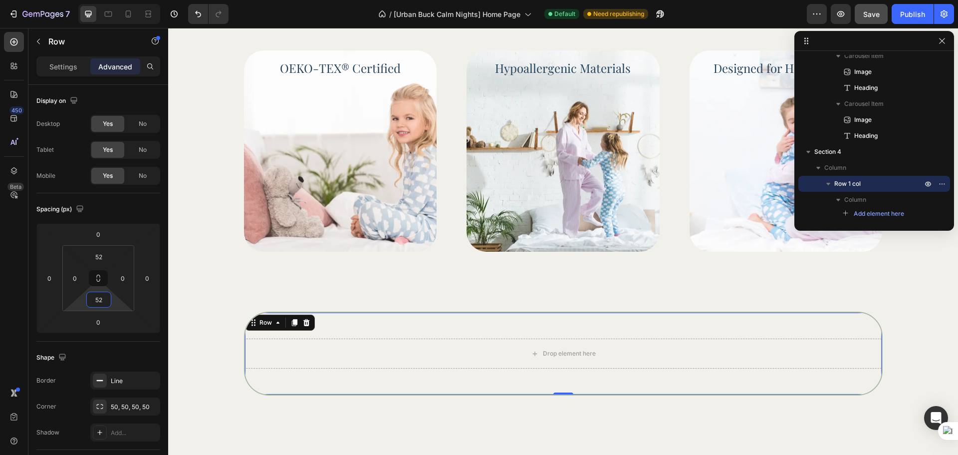
type input "52"
click at [81, 280] on input "0" at bounding box center [74, 277] width 15 height 15
type input "117"
click at [124, 276] on input "0" at bounding box center [122, 277] width 15 height 15
type input "117"
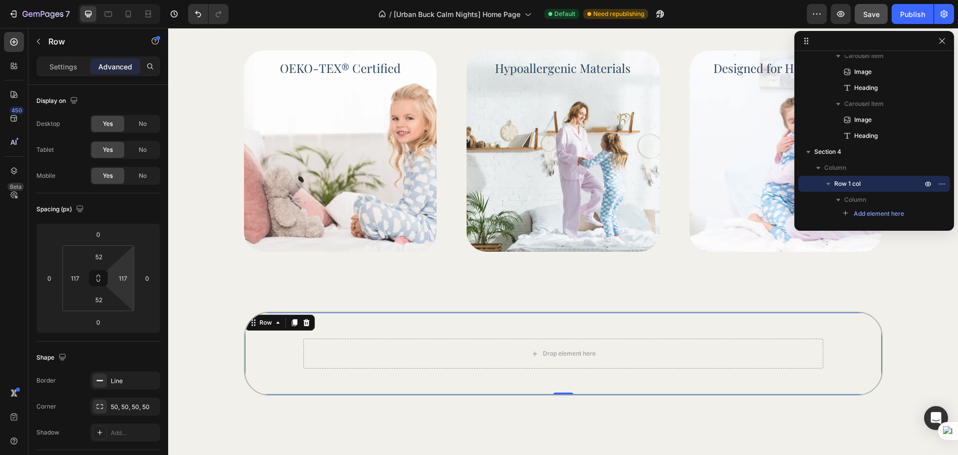
click at [256, 369] on div "Drop element here Row 0" at bounding box center [563, 353] width 639 height 84
click at [210, 367] on div "Drop element here Row 0" at bounding box center [563, 353] width 762 height 84
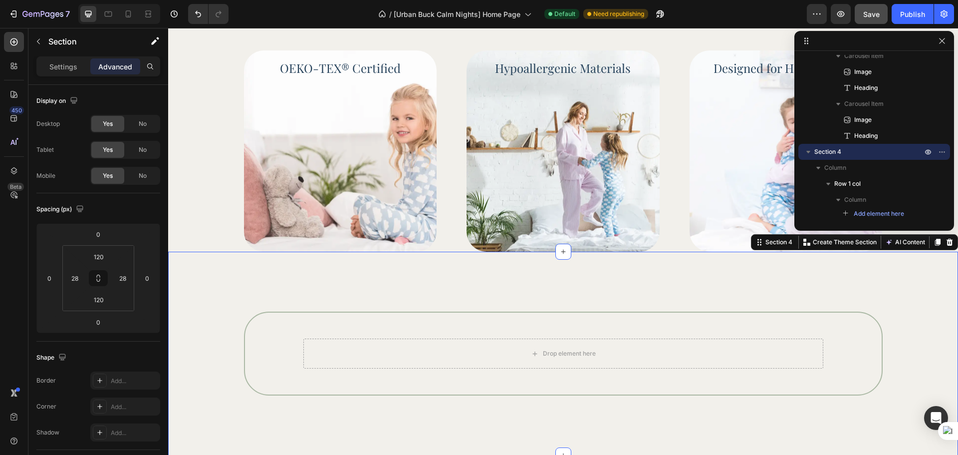
click at [251, 370] on div "Drop element here Row" at bounding box center [563, 353] width 639 height 84
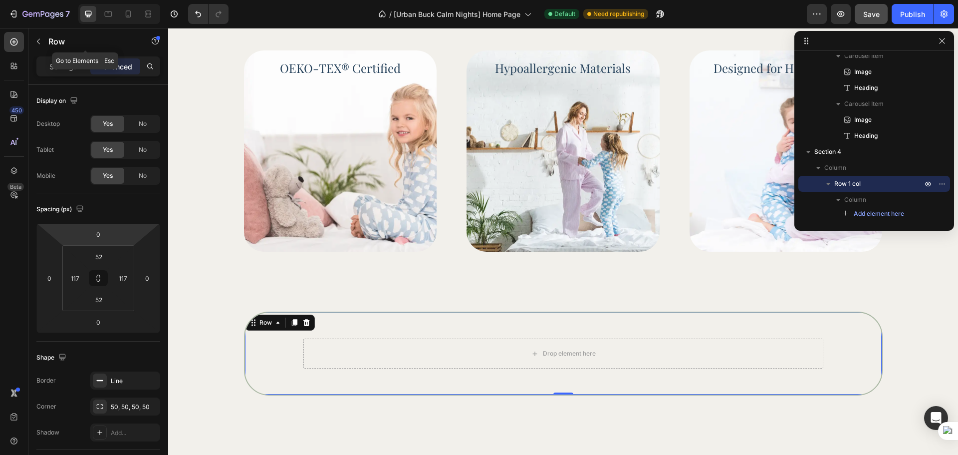
click at [56, 55] on div "Row" at bounding box center [85, 42] width 114 height 28
click at [55, 63] on p "Settings" at bounding box center [63, 66] width 28 height 10
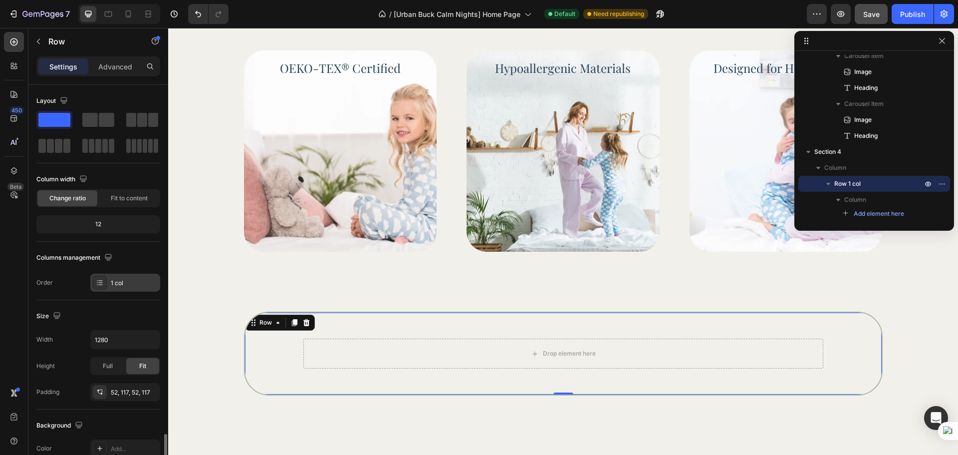
scroll to position [211, 0]
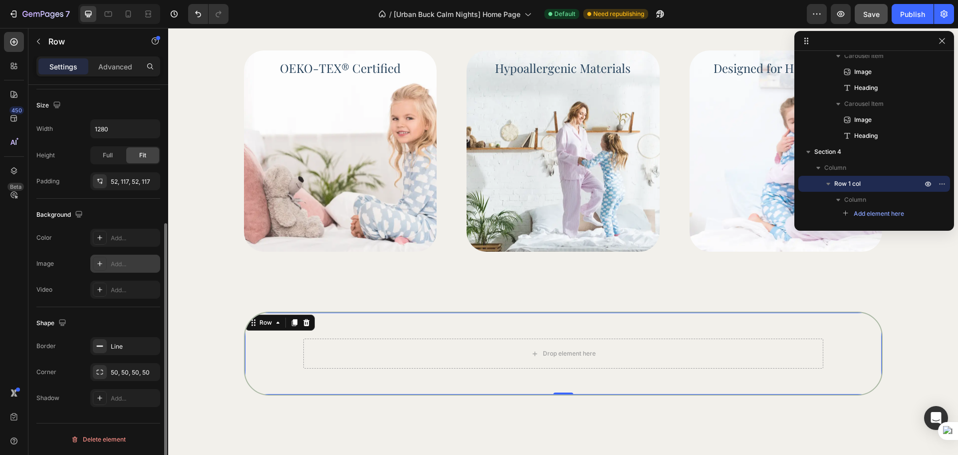
click at [123, 262] on div "Add..." at bounding box center [134, 263] width 47 height 9
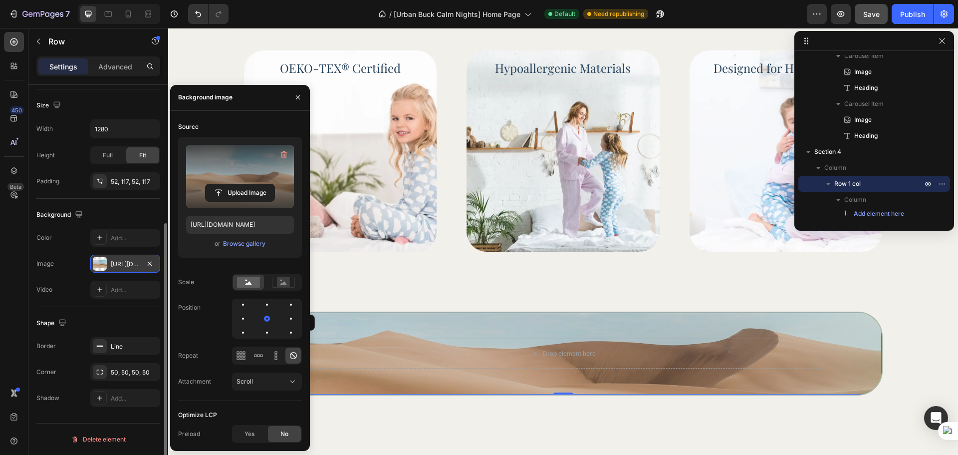
click at [205, 181] on label at bounding box center [240, 176] width 108 height 63
click at [206, 184] on input "file" at bounding box center [240, 192] width 69 height 17
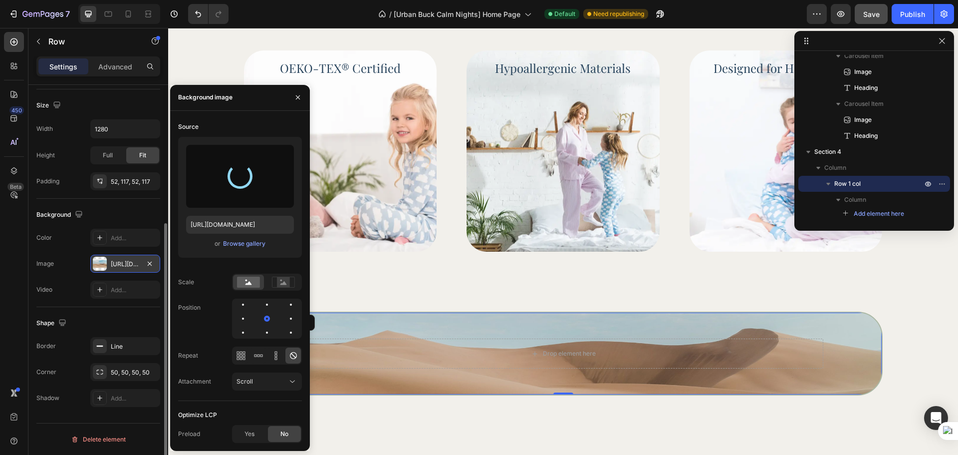
type input "https://cdn.shopify.com/s/files/1/0758/2705/2766/files/gempages_581482949048796…"
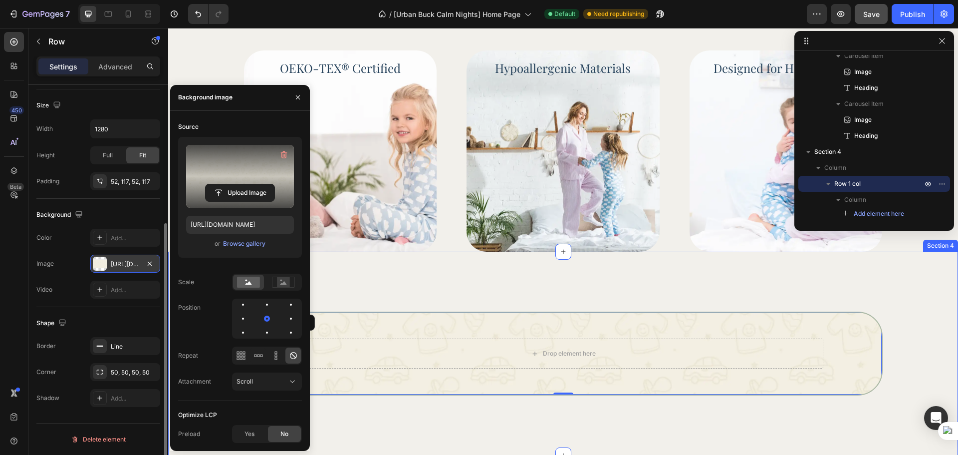
click at [912, 318] on div "Drop element here Row 0" at bounding box center [563, 353] width 762 height 84
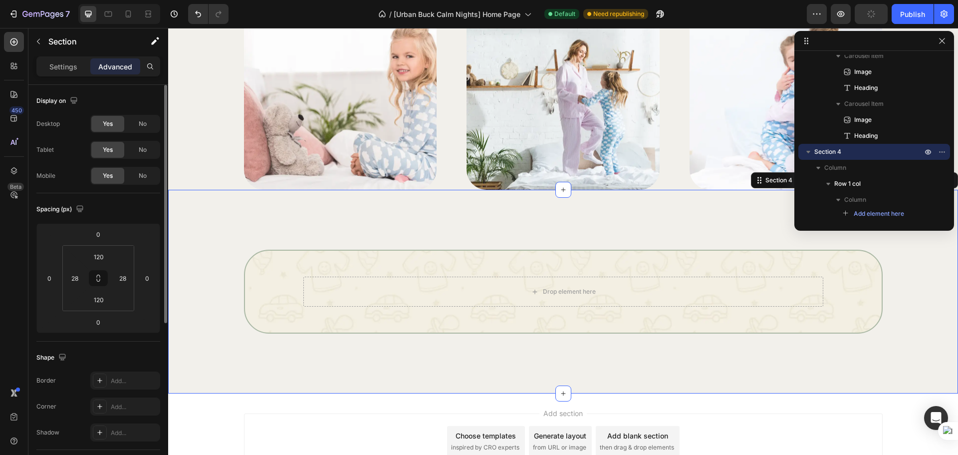
scroll to position [865, 0]
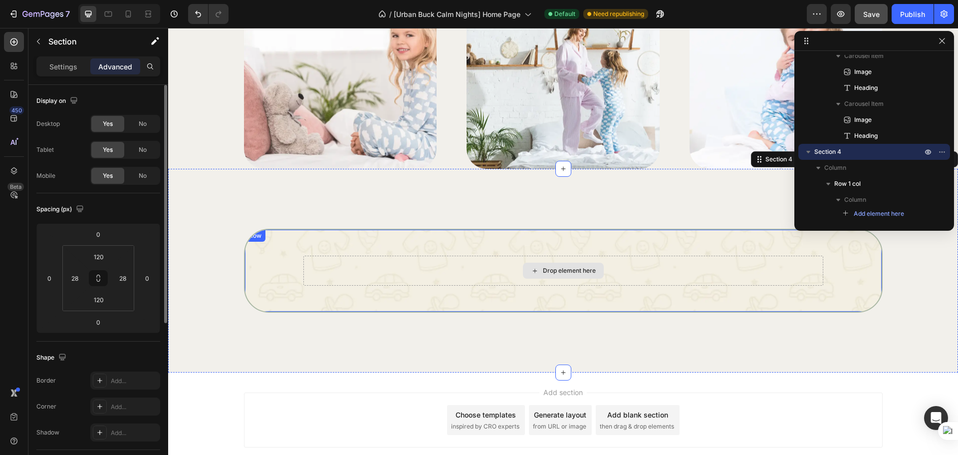
click at [456, 260] on div "Drop element here" at bounding box center [563, 270] width 520 height 30
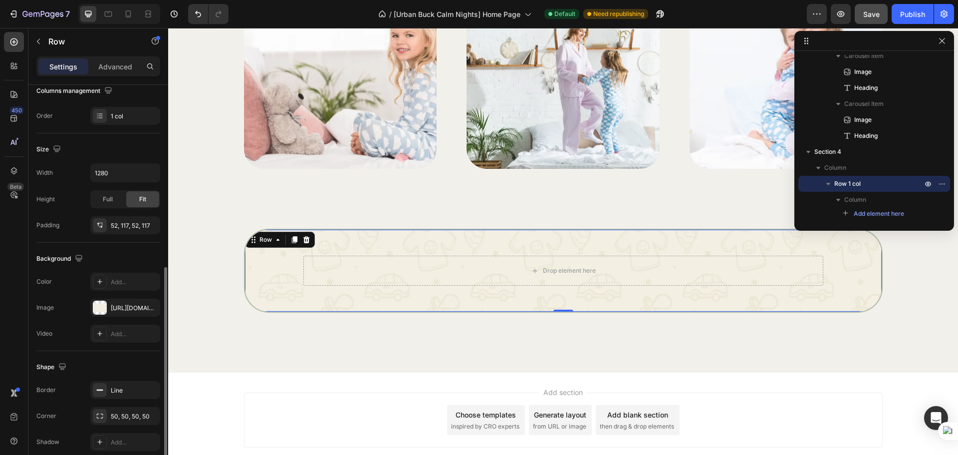
scroll to position [211, 0]
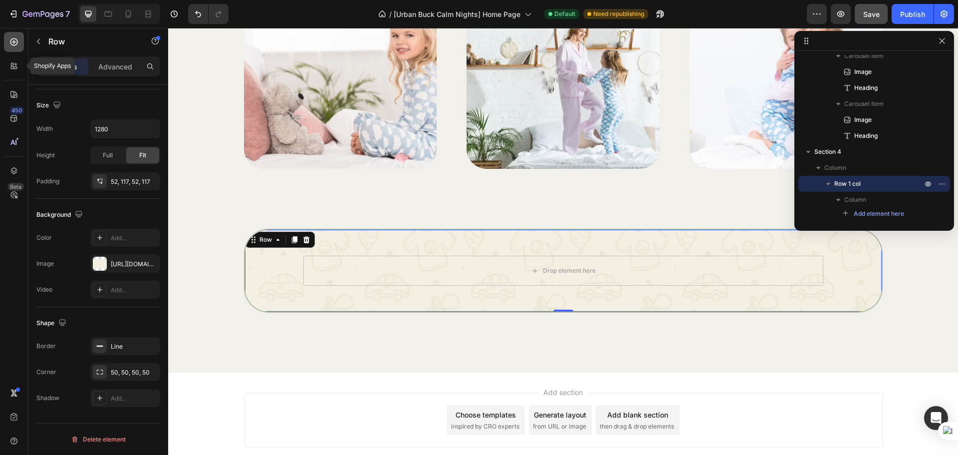
click at [12, 46] on icon at bounding box center [14, 42] width 10 height 10
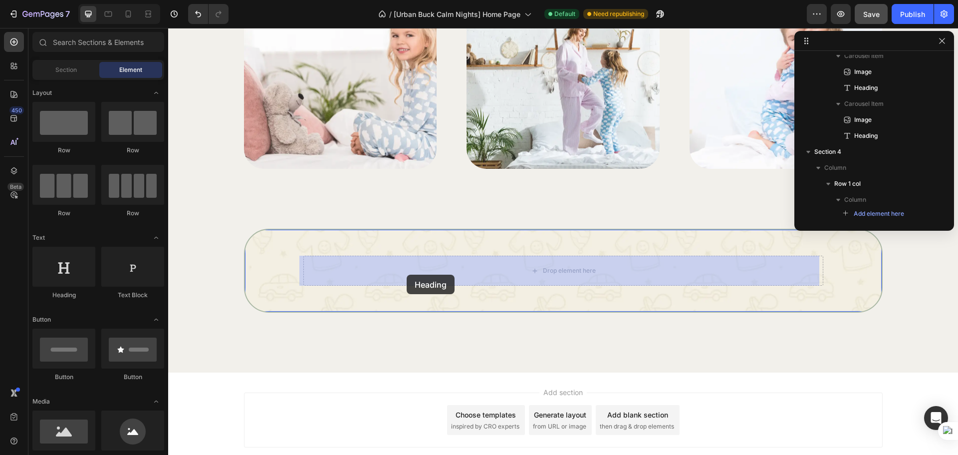
drag, startPoint x: 244, startPoint y: 309, endPoint x: 407, endPoint y: 274, distance: 166.3
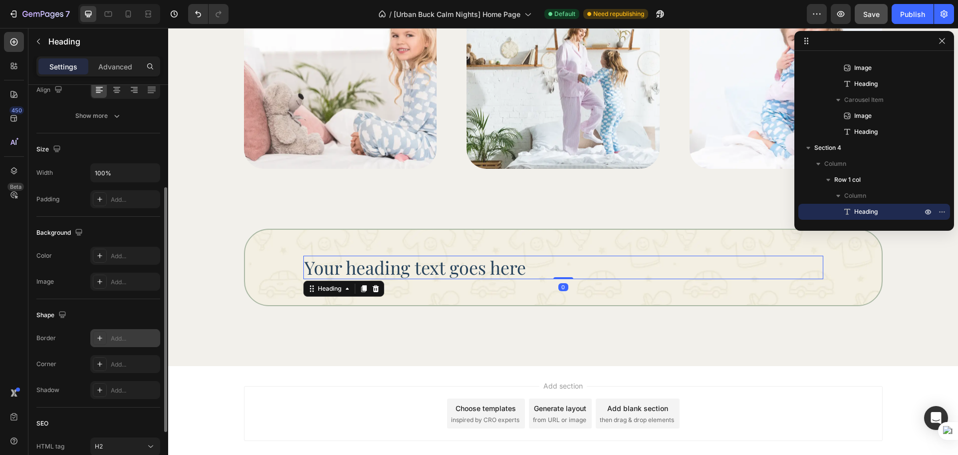
scroll to position [250, 0]
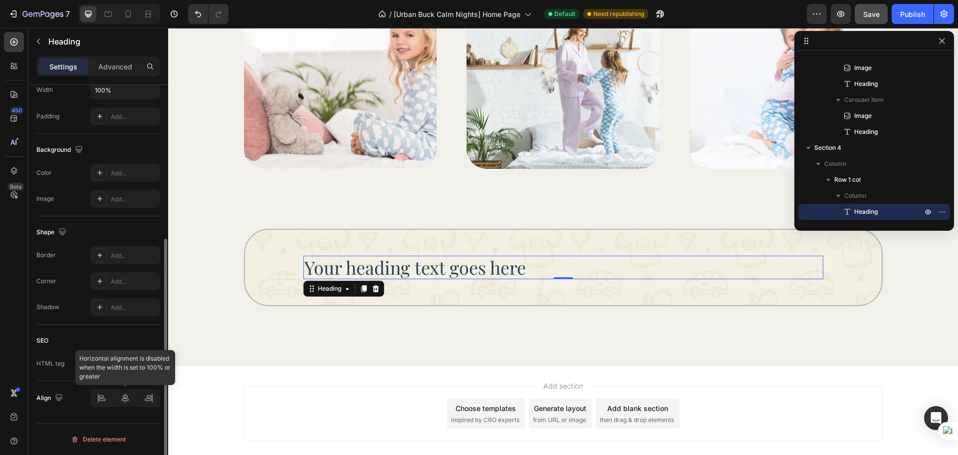
click at [125, 405] on div at bounding box center [125, 398] width 70 height 18
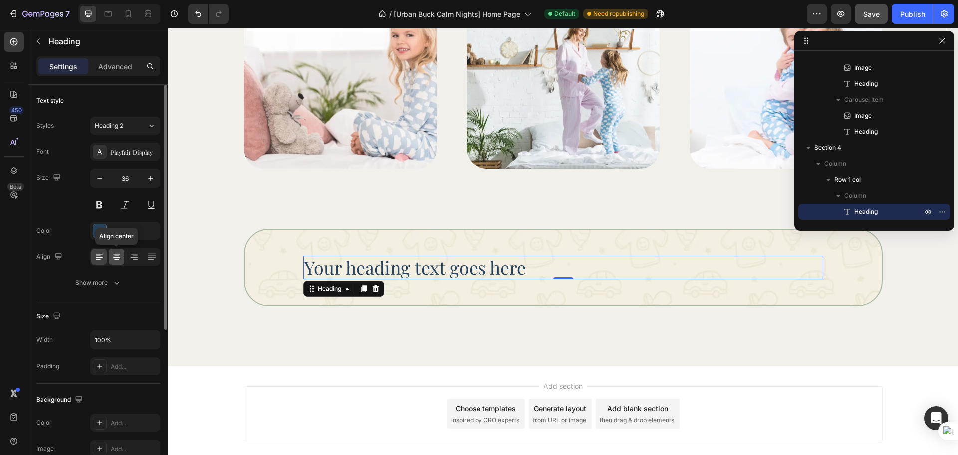
click at [122, 254] on div at bounding box center [116, 257] width 15 height 16
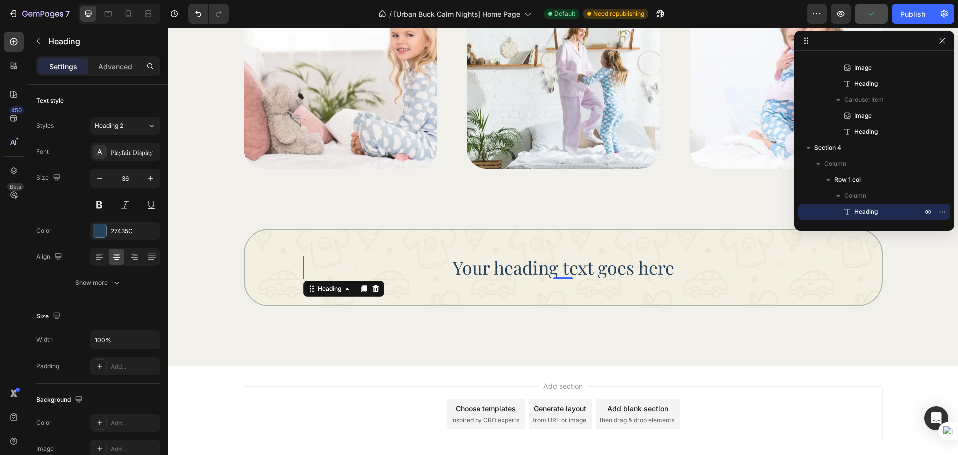
click at [564, 268] on h2 "Your heading text goes here" at bounding box center [563, 266] width 520 height 23
click at [564, 268] on p "Your heading text goes here" at bounding box center [563, 266] width 518 height 21
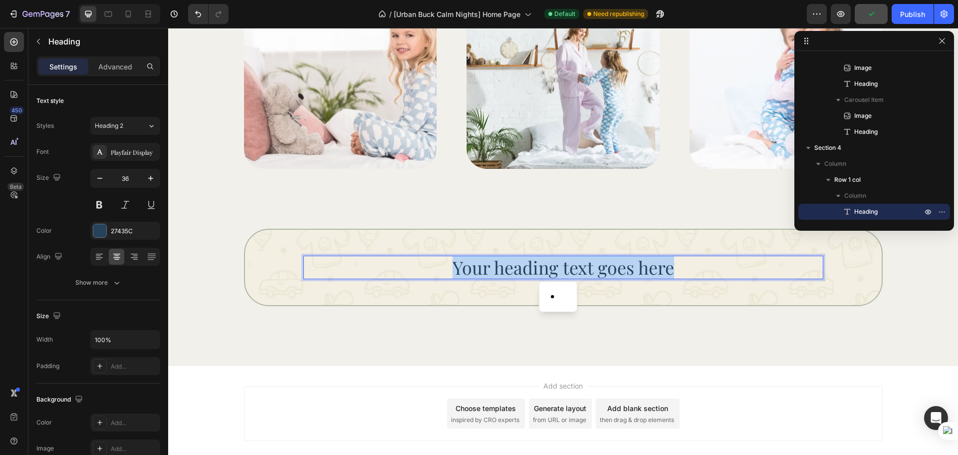
click at [564, 268] on p "Your heading text goes here" at bounding box center [563, 266] width 518 height 21
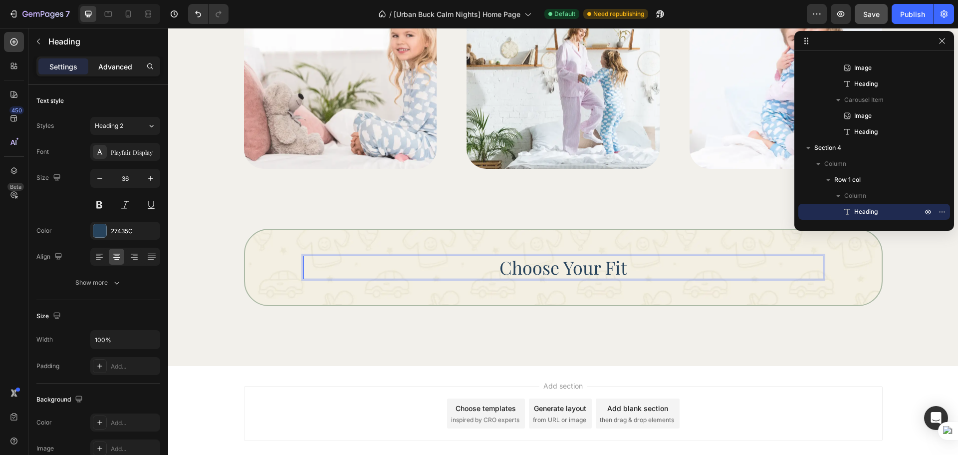
click at [122, 68] on p "Advanced" at bounding box center [115, 66] width 34 height 10
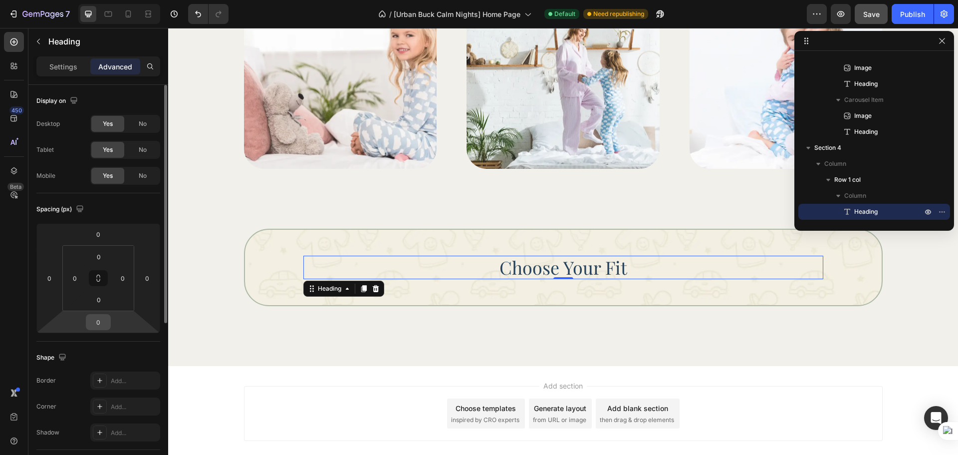
click at [93, 322] on input "0" at bounding box center [98, 321] width 20 height 15
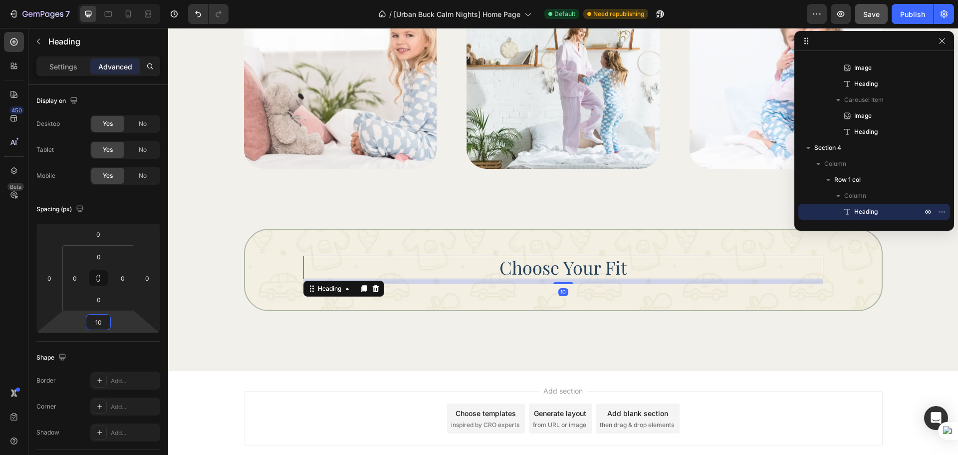
type input "10"
click at [6, 42] on div at bounding box center [14, 42] width 20 height 20
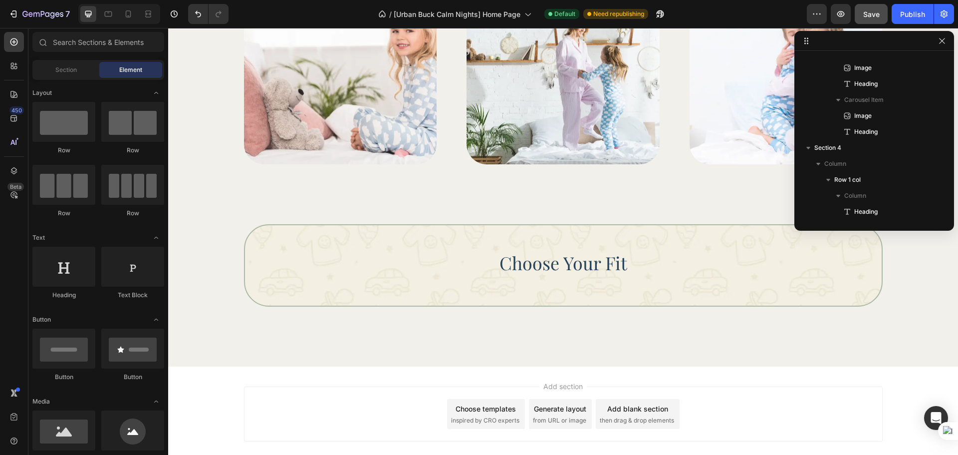
scroll to position [901, 0]
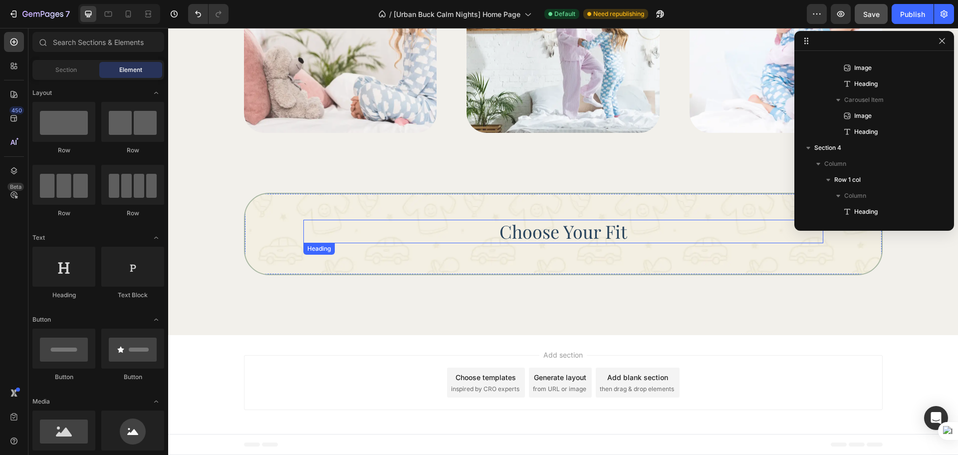
click at [522, 238] on h2 "Choose Your Fit" at bounding box center [563, 231] width 520 height 23
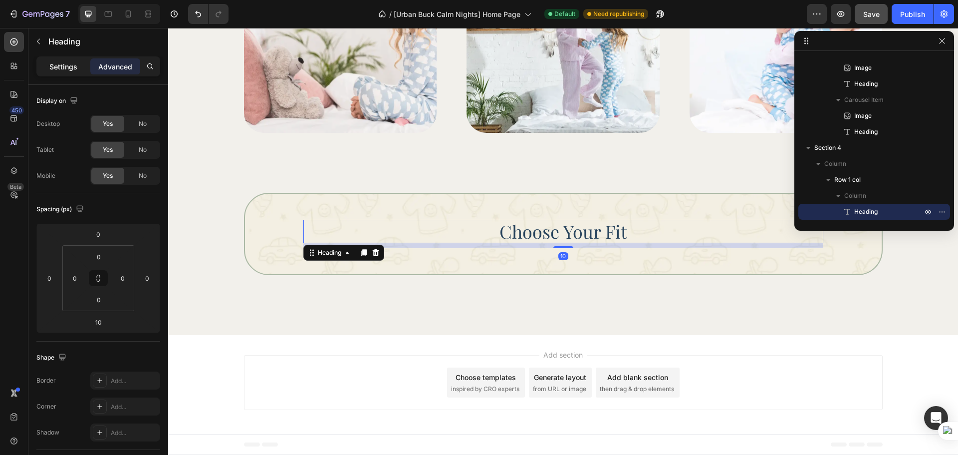
click at [73, 71] on p "Settings" at bounding box center [63, 66] width 28 height 10
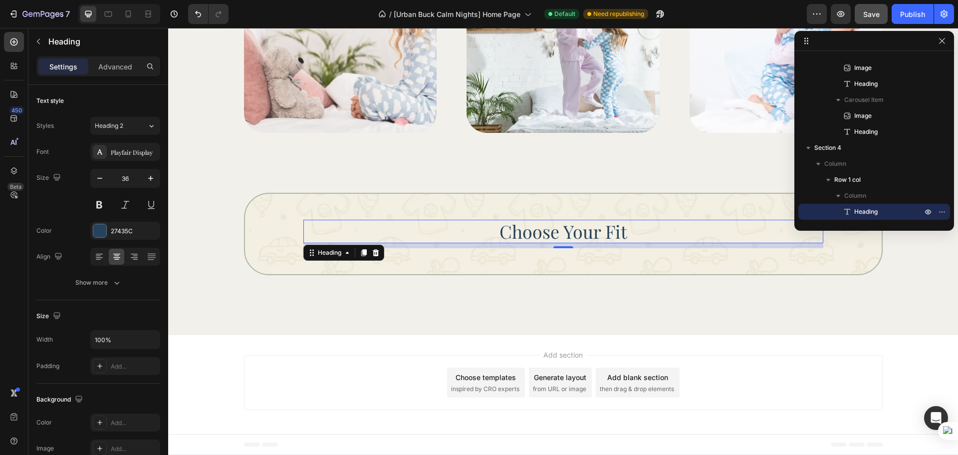
click at [2, 34] on div "450 Beta" at bounding box center [14, 241] width 28 height 427
click at [19, 47] on div at bounding box center [14, 42] width 20 height 20
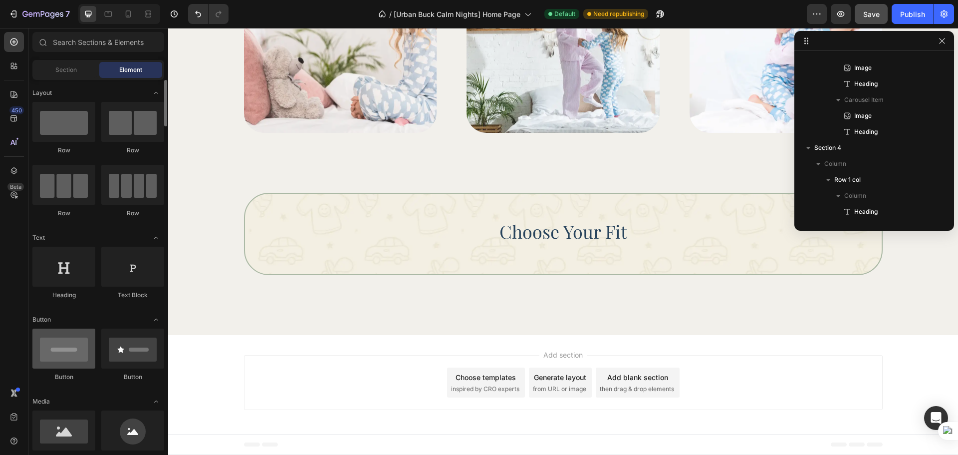
scroll to position [83, 0]
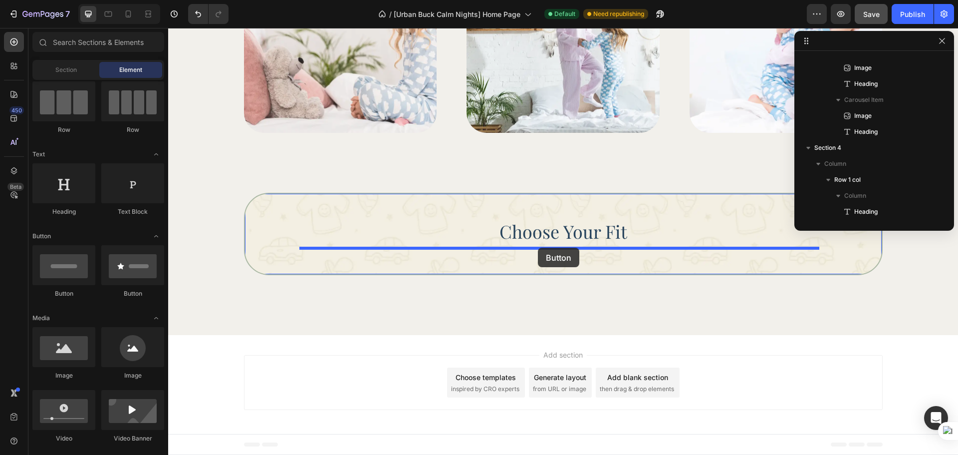
drag, startPoint x: 231, startPoint y: 294, endPoint x: 538, endPoint y: 248, distance: 310.9
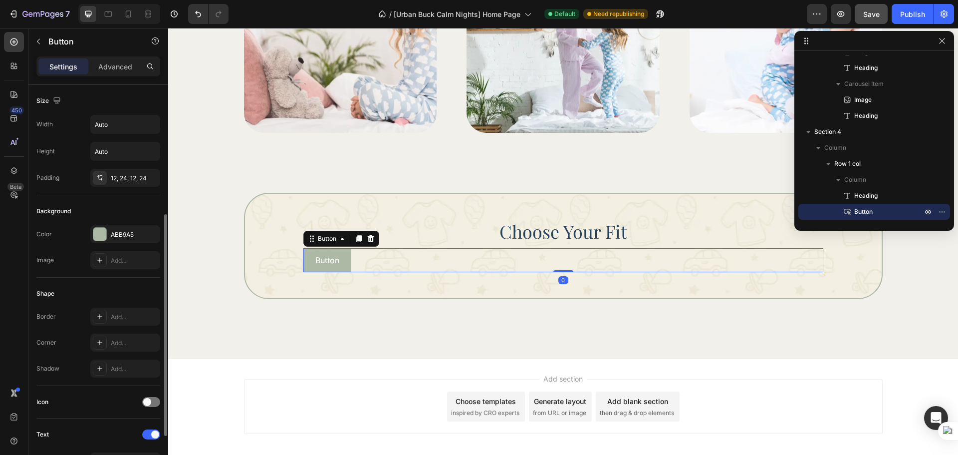
scroll to position [317, 0]
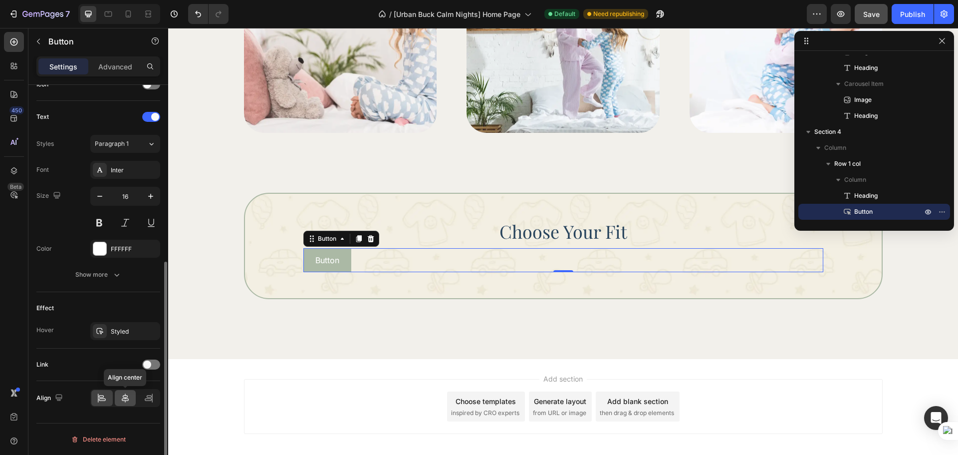
click at [129, 398] on icon at bounding box center [125, 398] width 10 height 10
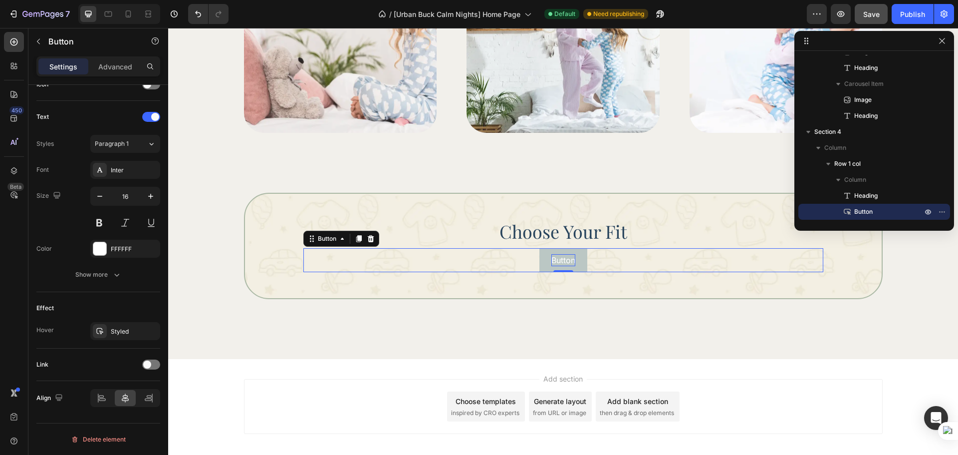
click at [564, 261] on p "Button" at bounding box center [563, 260] width 24 height 12
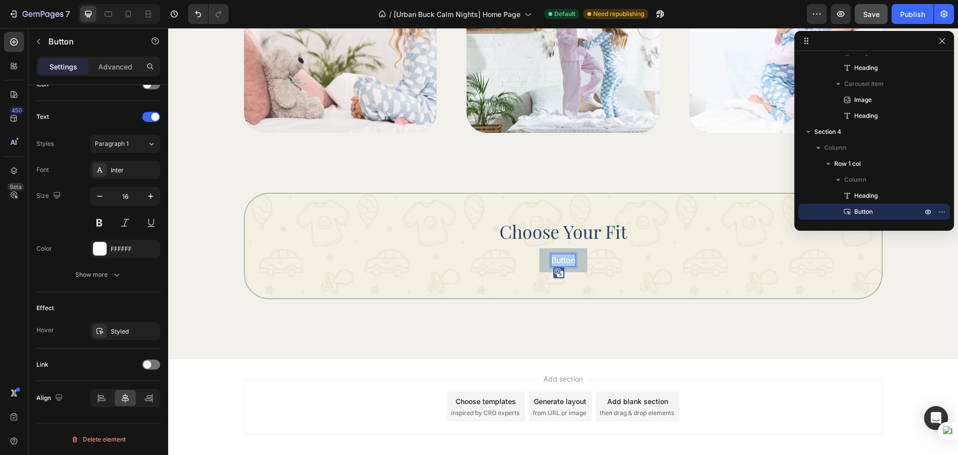
click at [564, 261] on p "Button" at bounding box center [563, 260] width 24 height 12
click at [576, 255] on button "Explore" at bounding box center [563, 260] width 53 height 24
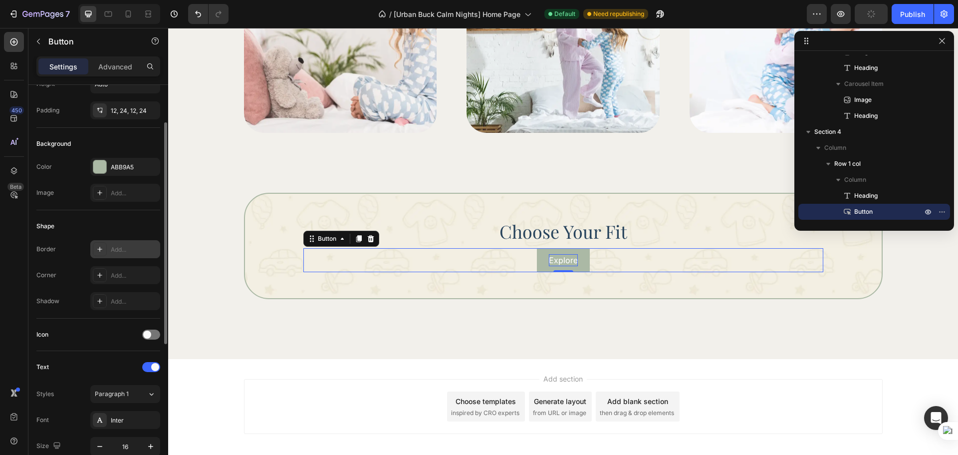
scroll to position [0, 0]
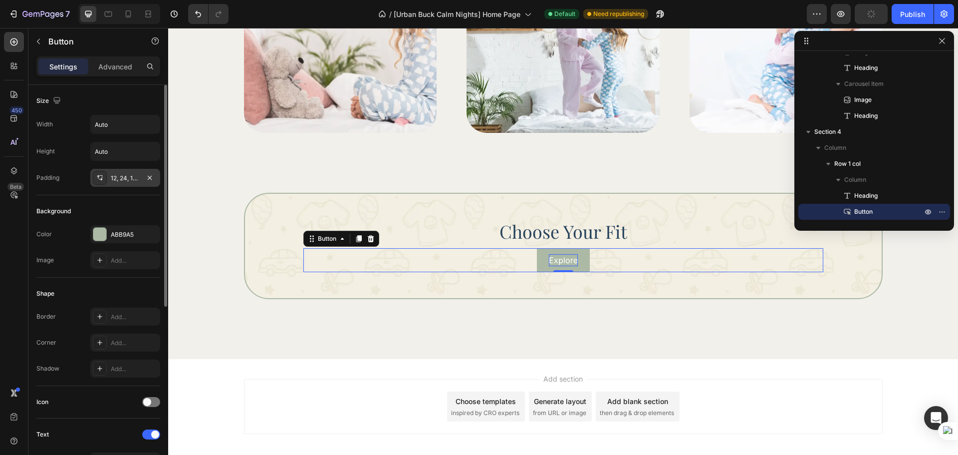
click at [136, 178] on div "12, 24, 12, 24" at bounding box center [125, 178] width 29 height 9
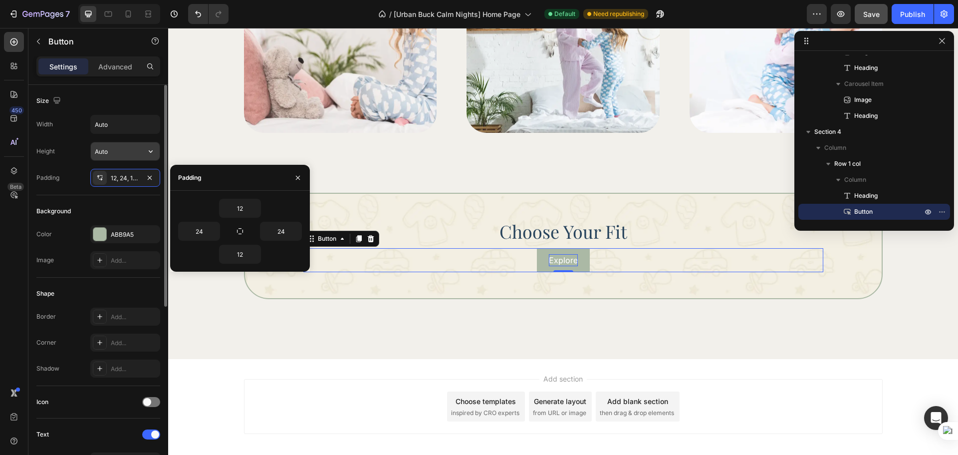
click at [108, 149] on input "Auto" at bounding box center [125, 151] width 69 height 18
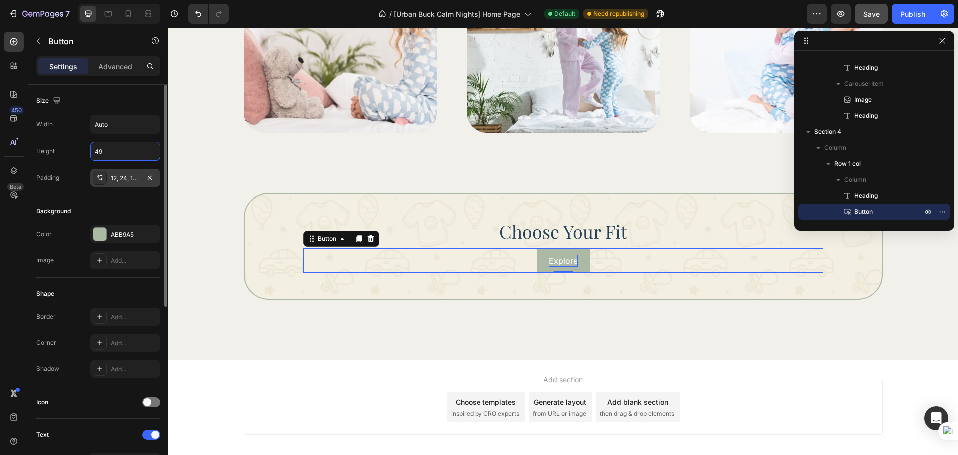
type input "49"
click at [116, 181] on div "12, 24, 12, 24" at bounding box center [125, 178] width 29 height 9
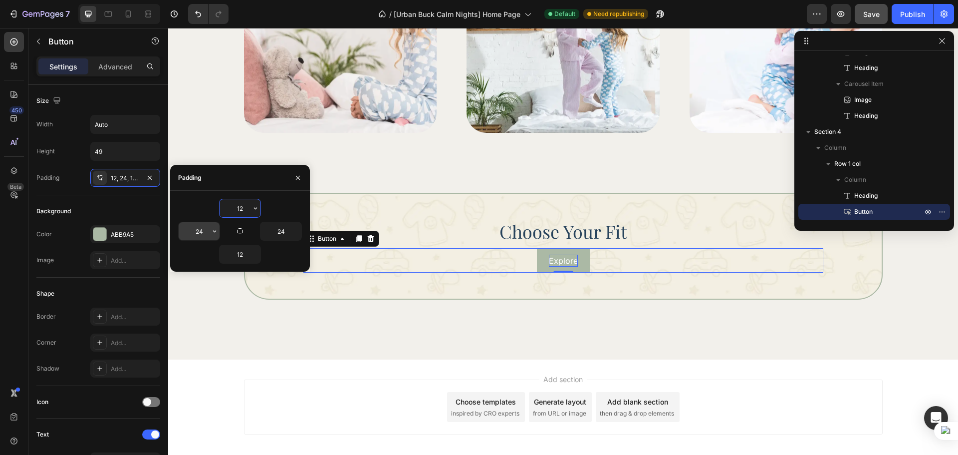
click at [214, 230] on icon "button" at bounding box center [215, 231] width 8 height 8
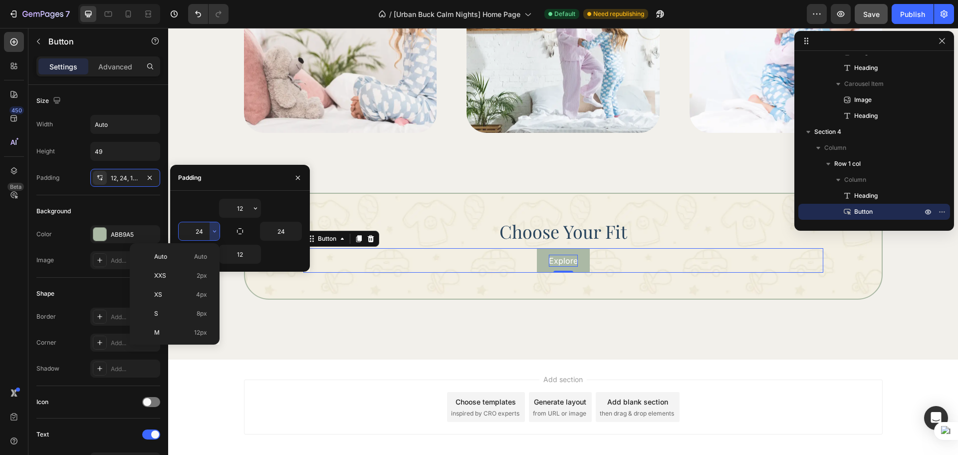
click at [201, 228] on input "24" at bounding box center [199, 231] width 41 height 18
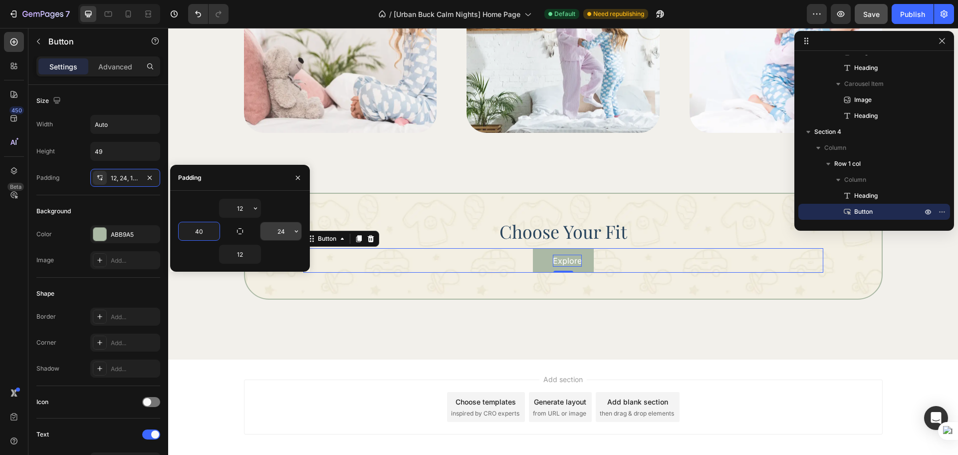
type input "40"
click at [276, 228] on input "24" at bounding box center [280, 231] width 41 height 18
type input "40"
click at [277, 201] on div "12" at bounding box center [240, 208] width 124 height 19
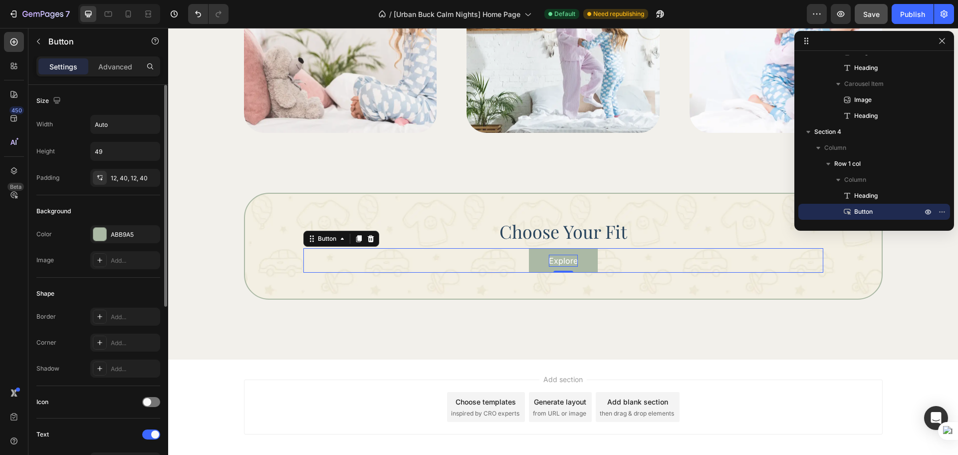
click at [30, 270] on div "Size Width Auto Height 49 Padding 12, 40, 12, 40 Background Color ABB9A5 Image …" at bounding box center [98, 443] width 140 height 716
click at [111, 336] on div "Add..." at bounding box center [125, 342] width 70 height 18
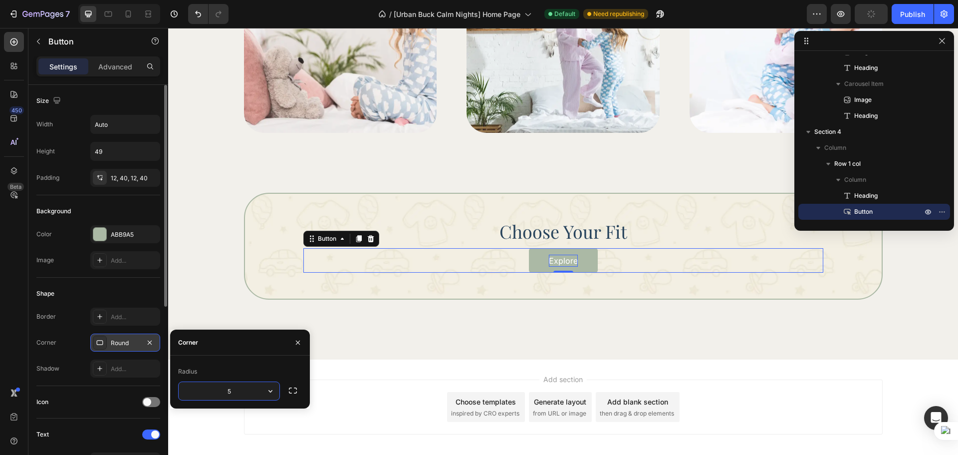
type input "55"
click at [115, 290] on div "Shape" at bounding box center [98, 293] width 124 height 16
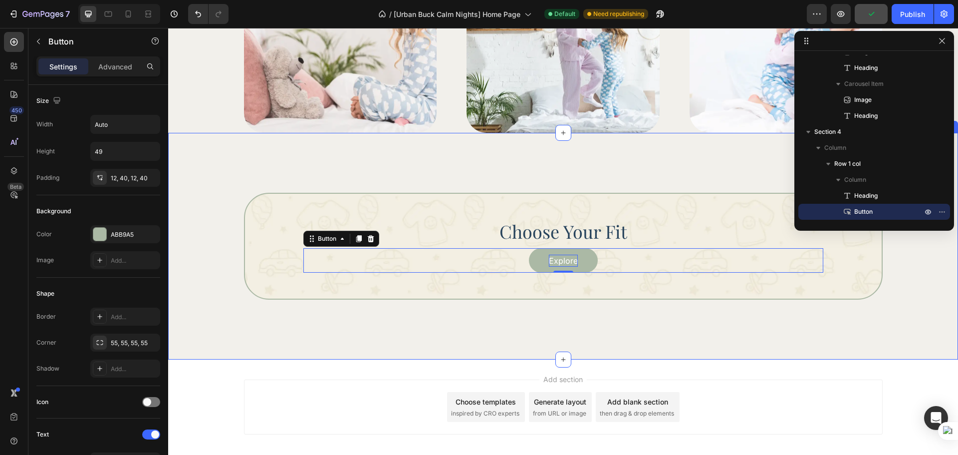
click at [334, 319] on div "Choose Your Fit Heading Explore Button 0 Row Section 4" at bounding box center [563, 246] width 790 height 227
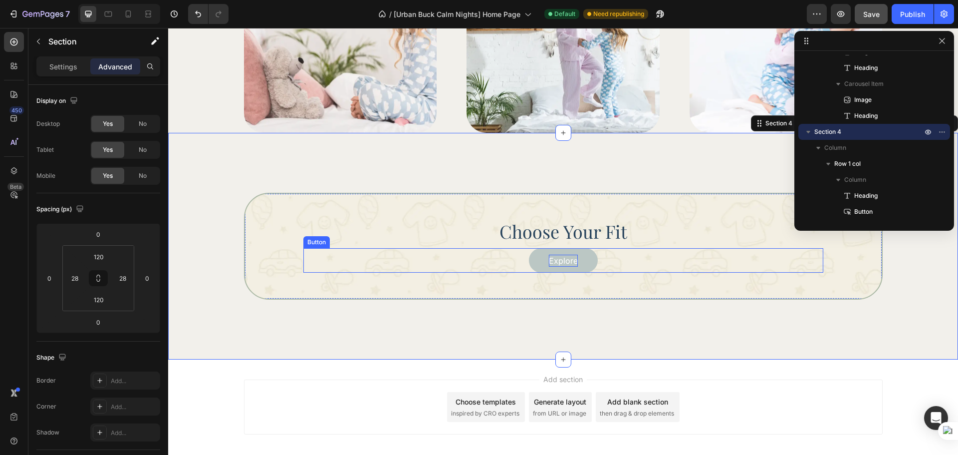
click at [529, 256] on button "Explore" at bounding box center [563, 260] width 69 height 24
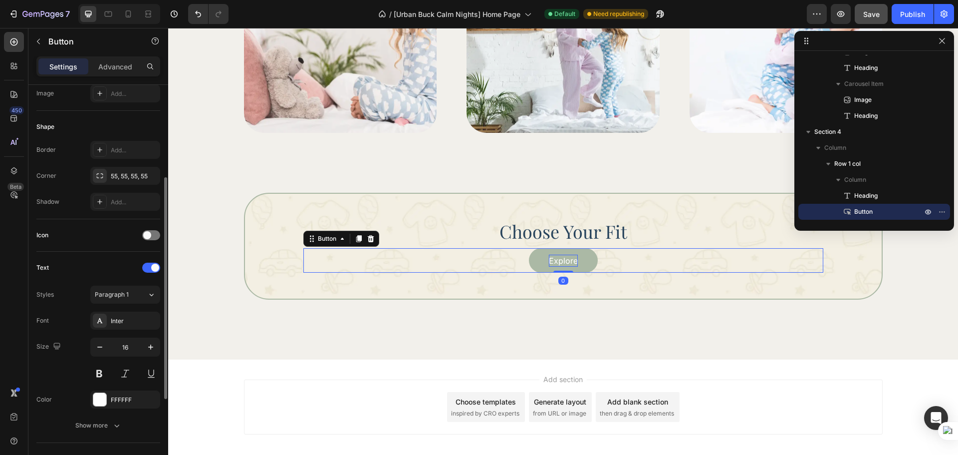
scroll to position [250, 0]
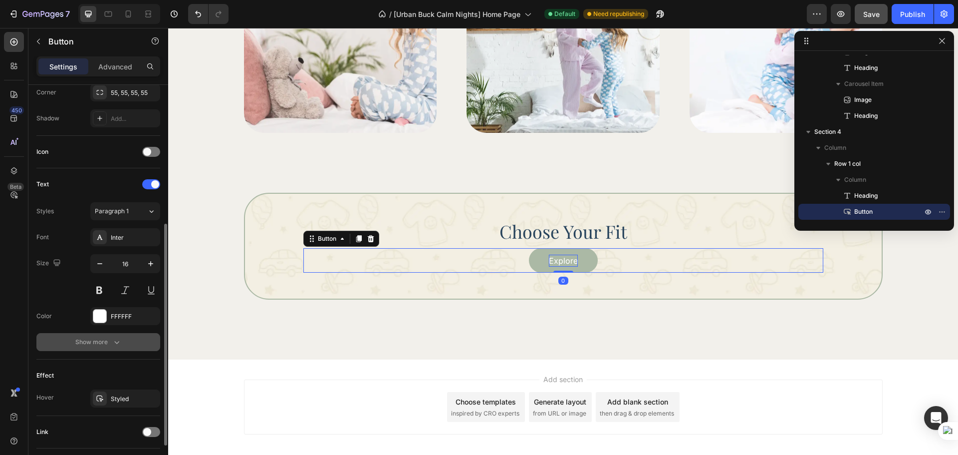
click at [100, 341] on div "Show more" at bounding box center [98, 342] width 46 height 10
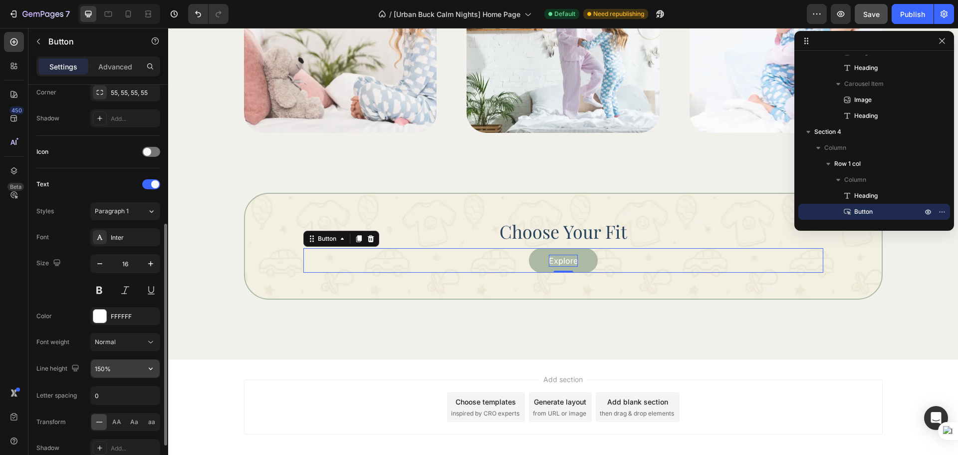
click at [136, 372] on input "150%" at bounding box center [125, 368] width 69 height 18
click at [142, 371] on button "button" at bounding box center [151, 368] width 18 height 18
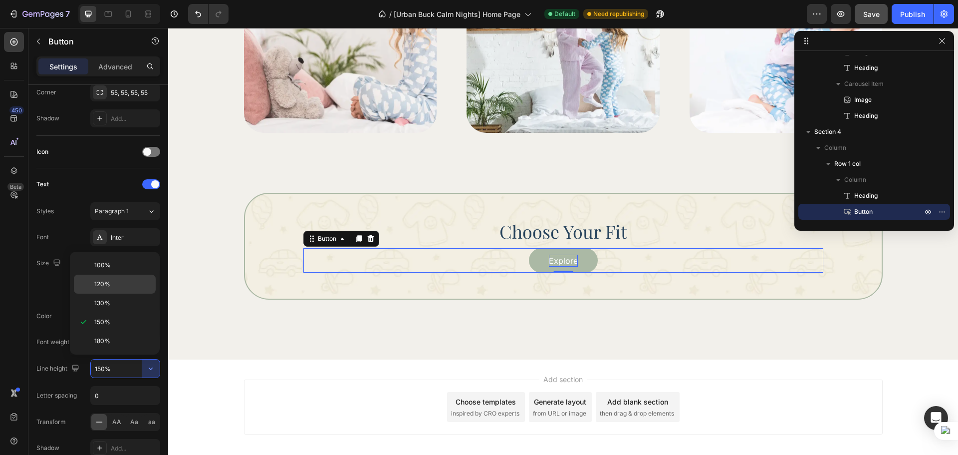
click at [112, 286] on p "120%" at bounding box center [122, 283] width 57 height 9
type input "120%"
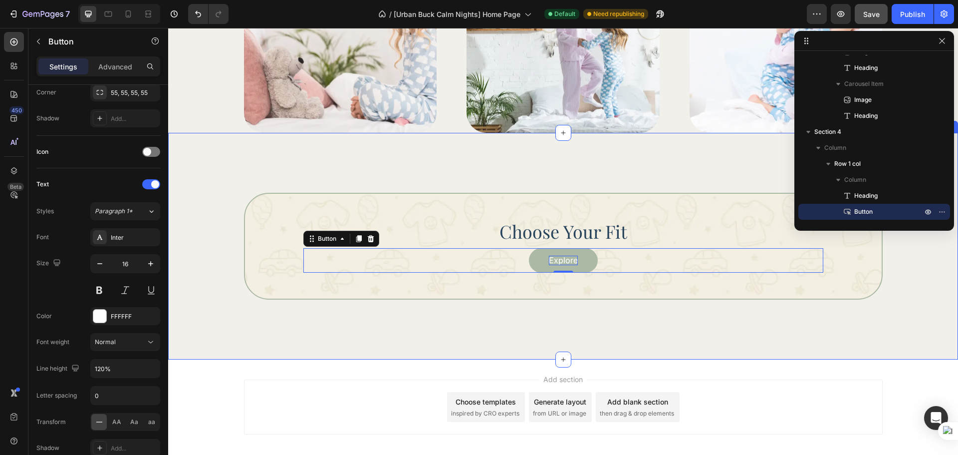
click at [684, 327] on div "Choose Your Fit Heading Explore Button 0 Row Section 4" at bounding box center [563, 246] width 790 height 227
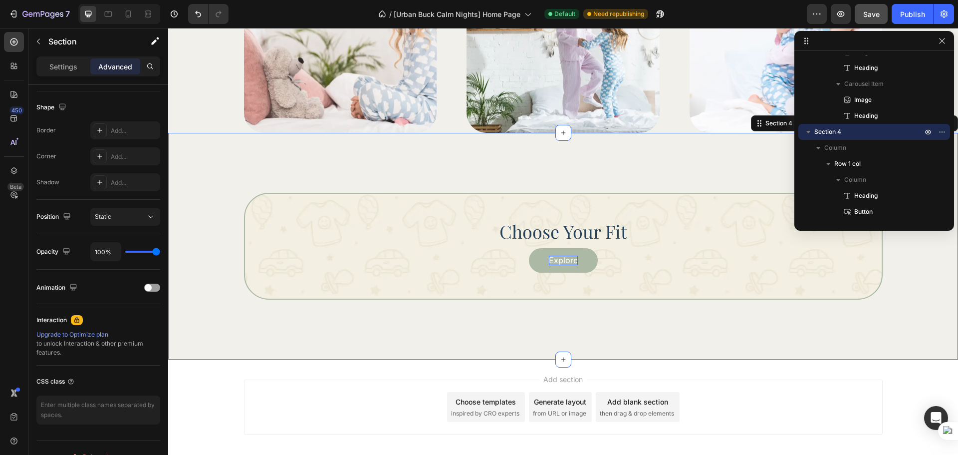
scroll to position [0, 0]
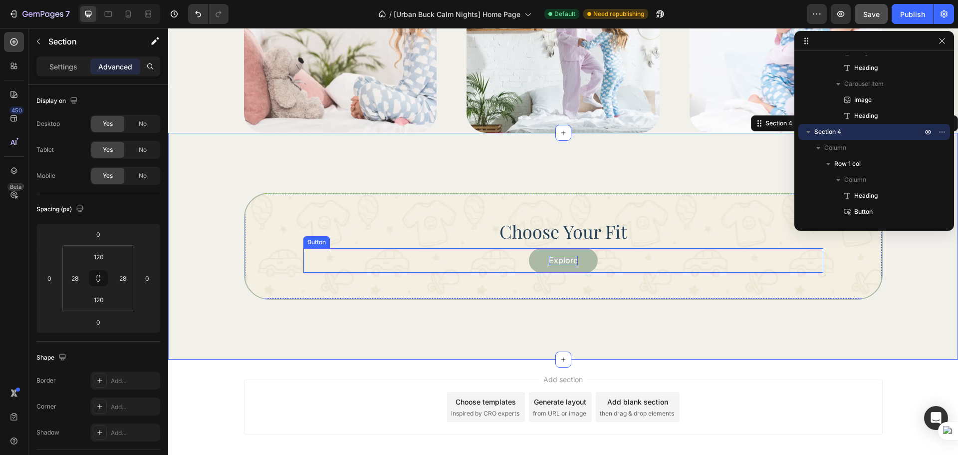
click at [616, 259] on div "Explore Button" at bounding box center [563, 260] width 520 height 24
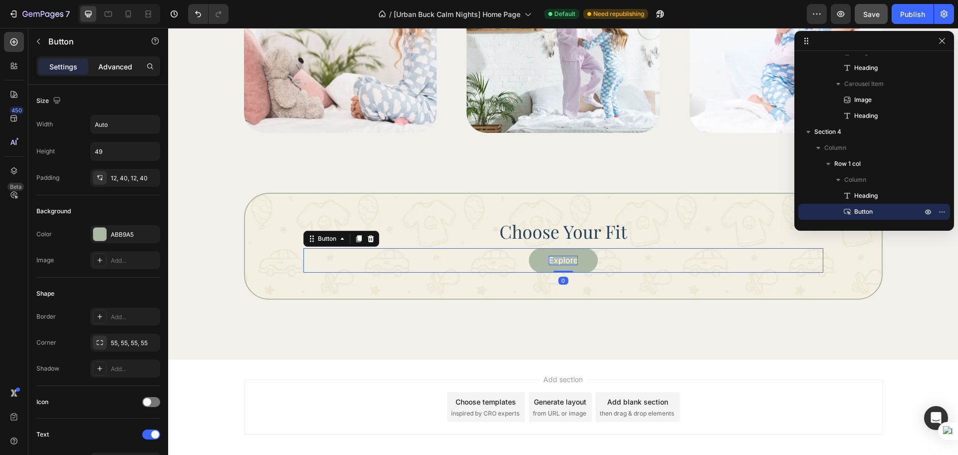
click at [126, 67] on p "Advanced" at bounding box center [115, 66] width 34 height 10
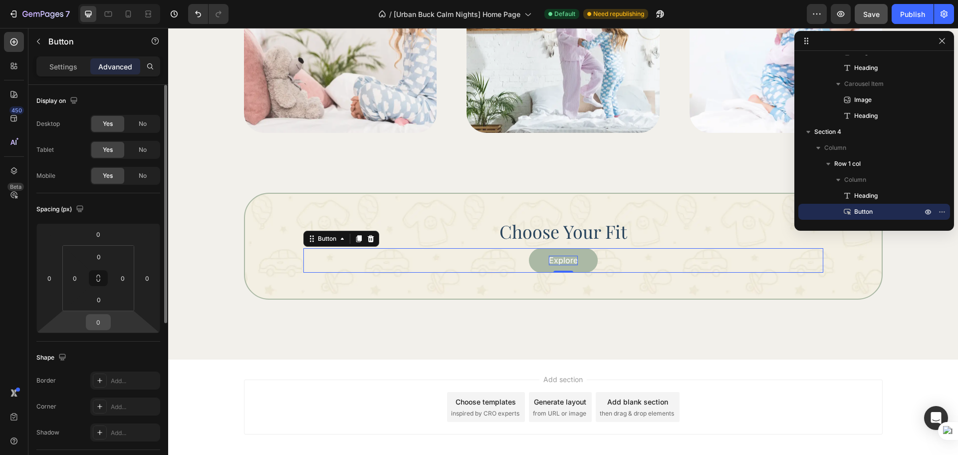
click at [96, 322] on input "0" at bounding box center [98, 321] width 20 height 15
type input "20"
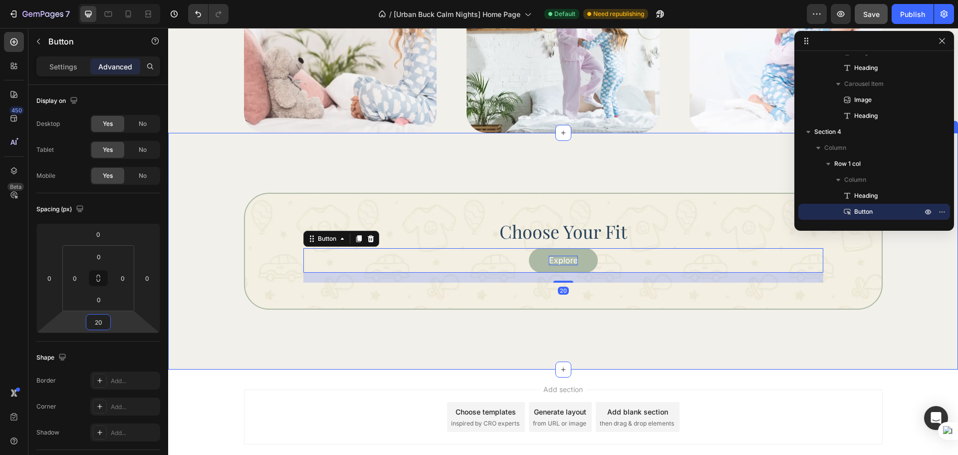
click at [296, 346] on div "Choose Your Fit Heading Explore Button 20 Row Section 4" at bounding box center [563, 251] width 790 height 237
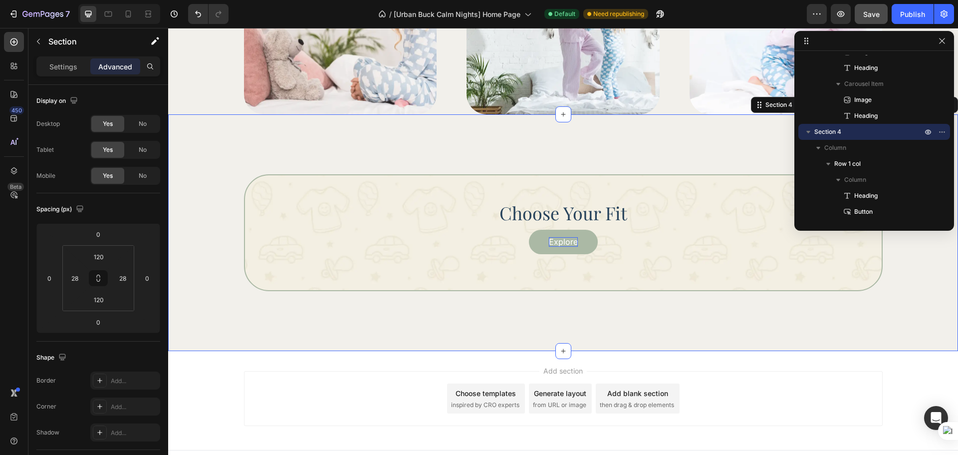
scroll to position [935, 0]
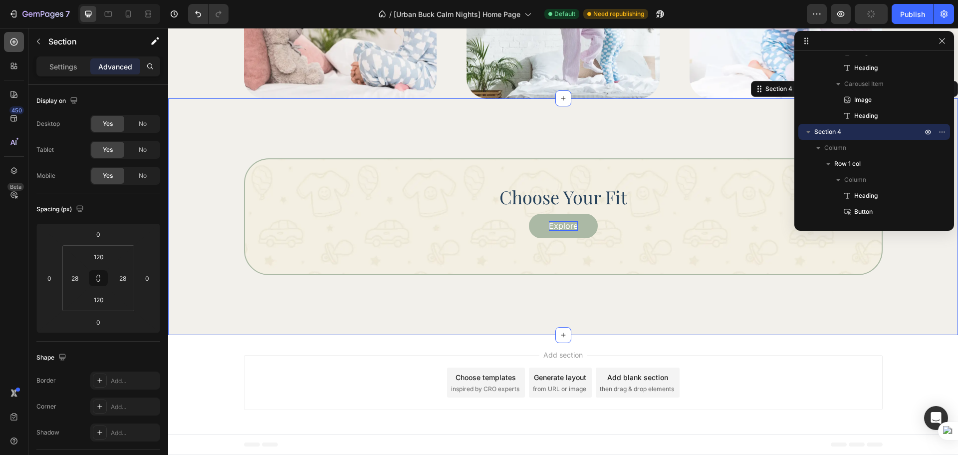
click at [15, 43] on icon at bounding box center [14, 42] width 10 height 10
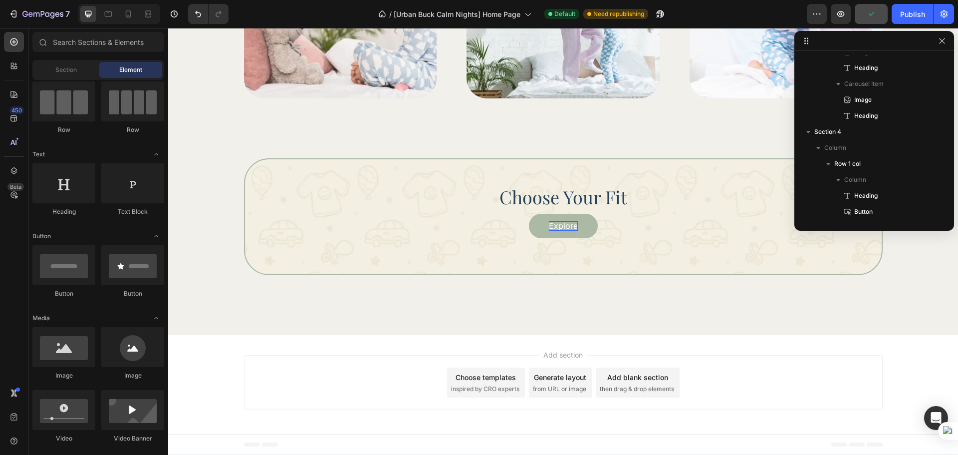
scroll to position [0, 0]
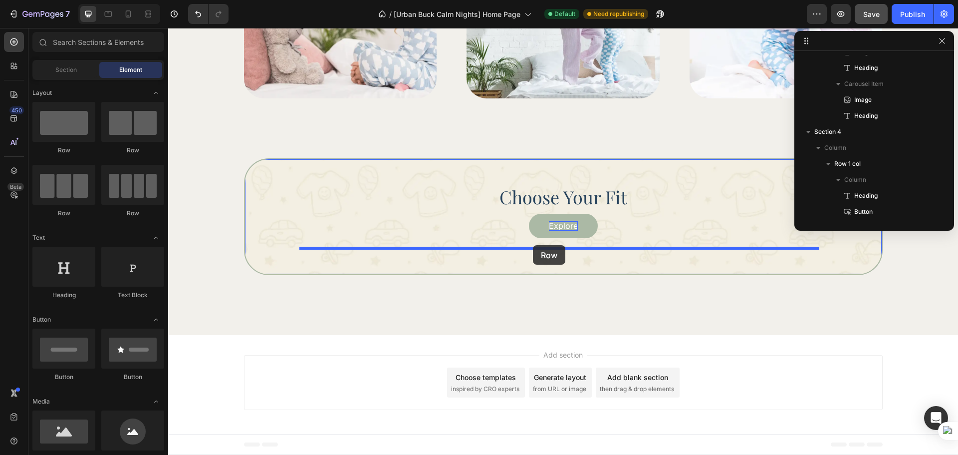
drag, startPoint x: 299, startPoint y: 162, endPoint x: 533, endPoint y: 245, distance: 248.0
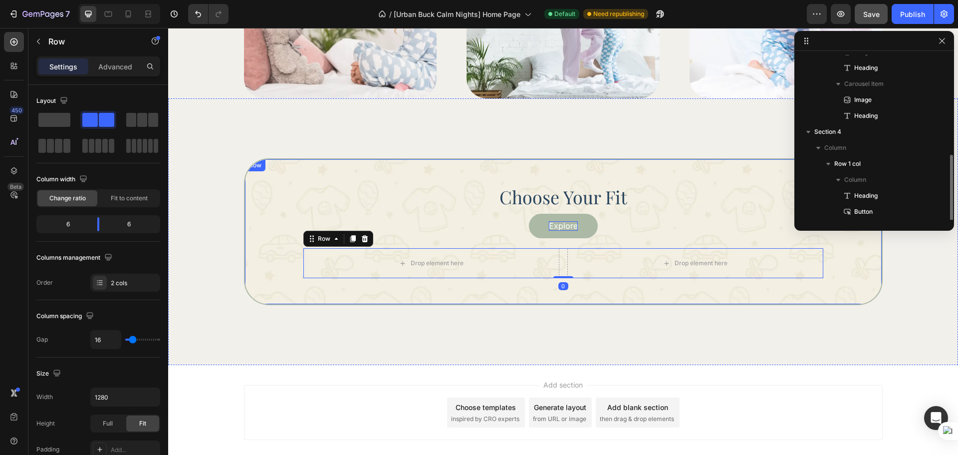
scroll to position [171, 0]
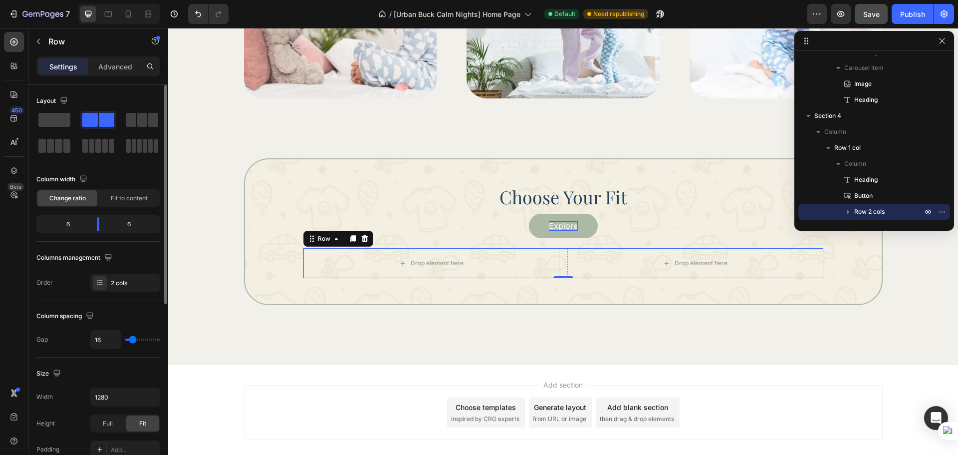
click at [98, 408] on div "Width 1280 Height Full Fit Padding Add..." at bounding box center [98, 422] width 124 height 71
click at [109, 390] on input "1280" at bounding box center [125, 397] width 69 height 18
type input "1043"
click at [124, 372] on div "Size" at bounding box center [98, 373] width 124 height 16
click at [94, 341] on input "16" at bounding box center [106, 339] width 30 height 18
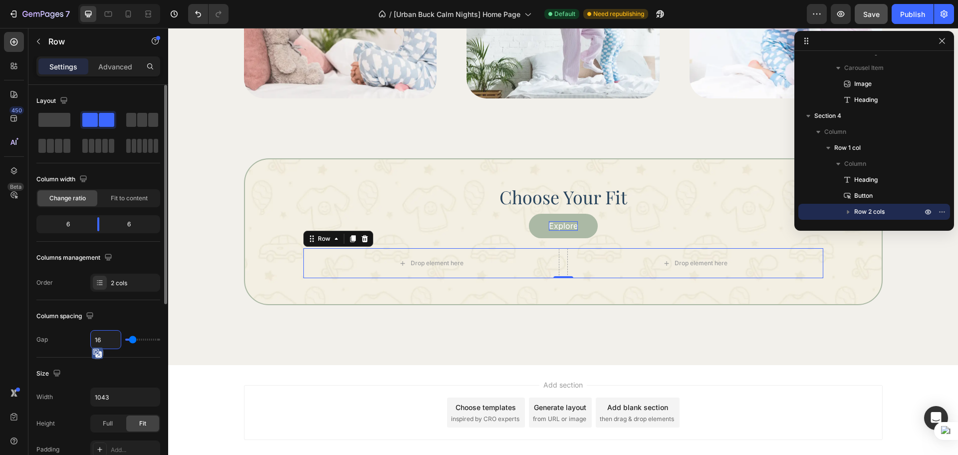
type input "17"
type input "18"
click at [141, 205] on div "Fit to content" at bounding box center [129, 198] width 60 height 16
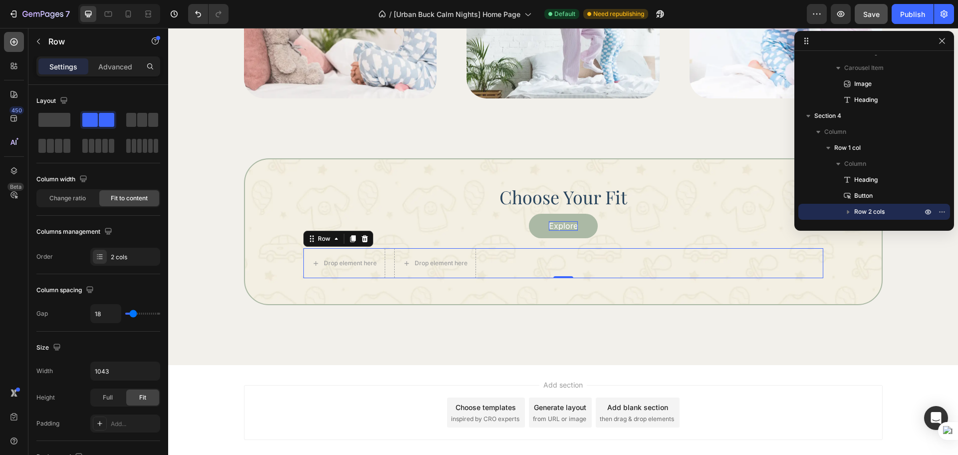
click at [14, 49] on div at bounding box center [14, 42] width 20 height 20
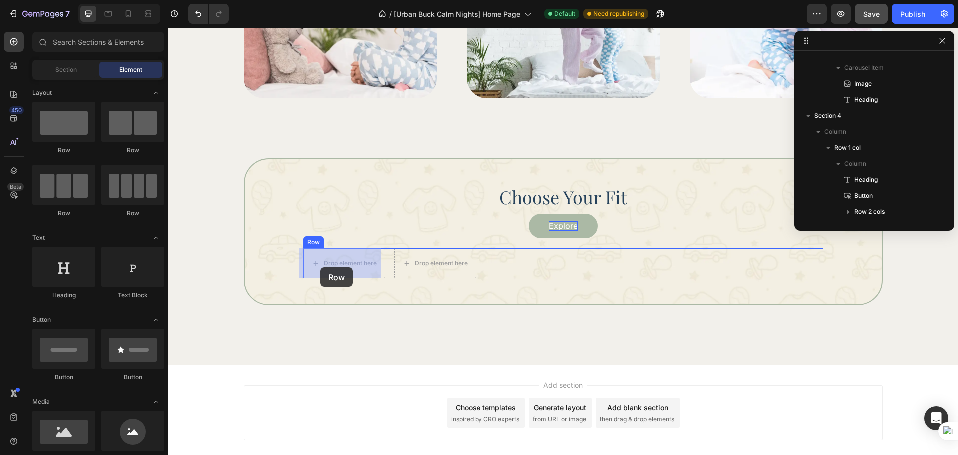
drag, startPoint x: 279, startPoint y: 151, endPoint x: 322, endPoint y: 267, distance: 123.9
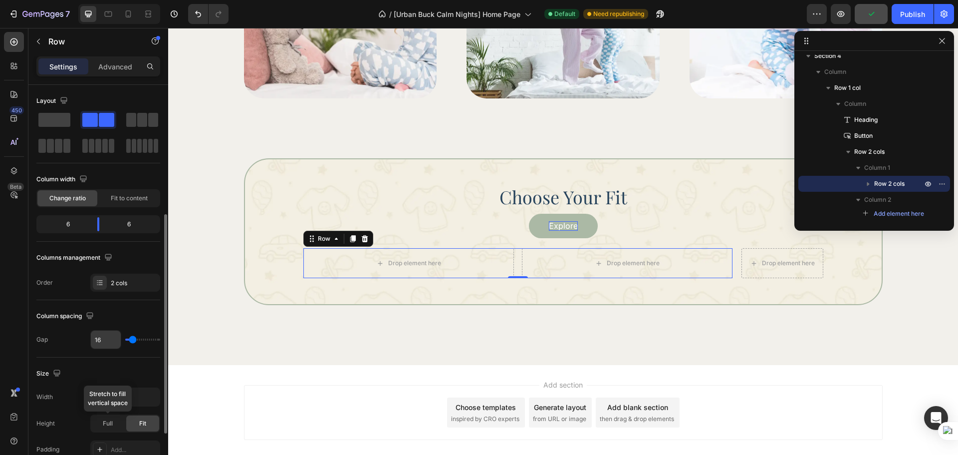
scroll to position [83, 0]
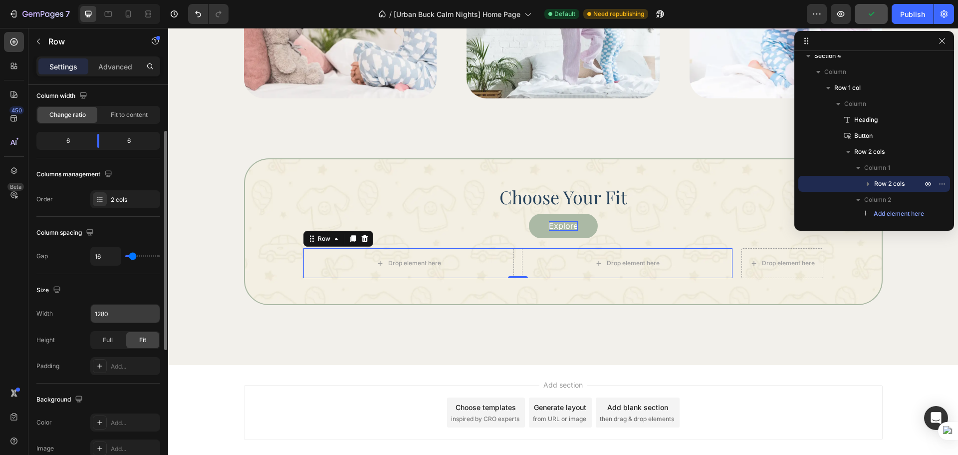
click at [118, 316] on input "1280" at bounding box center [125, 313] width 69 height 18
type input "489"
click at [144, 294] on div "Size" at bounding box center [98, 290] width 124 height 16
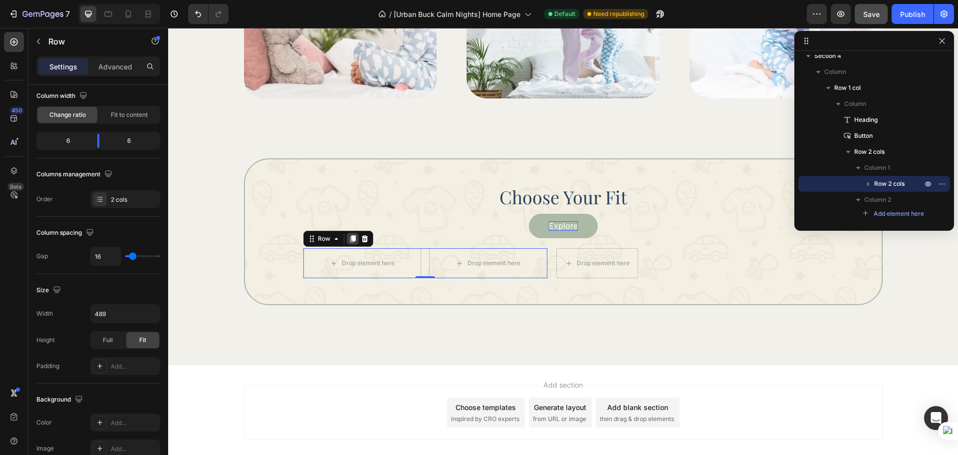
click at [350, 237] on icon at bounding box center [352, 239] width 5 height 7
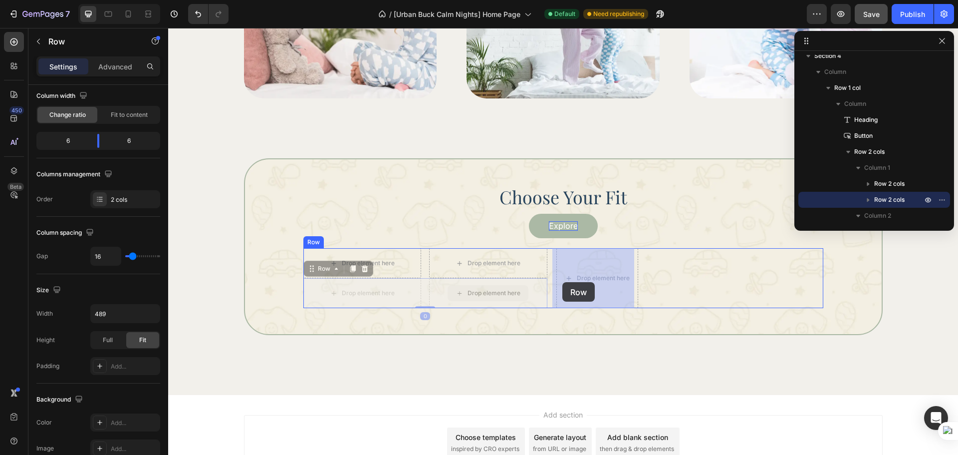
drag, startPoint x: 421, startPoint y: 298, endPoint x: 562, endPoint y: 282, distance: 142.7
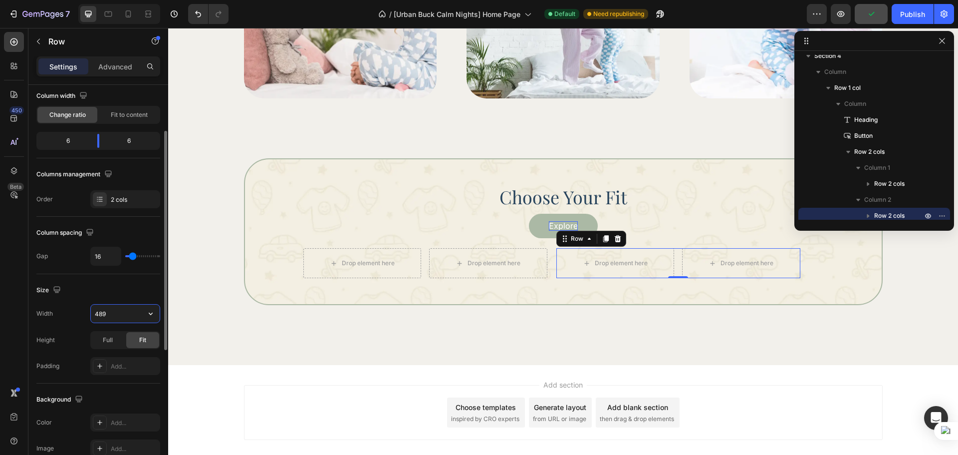
click at [116, 313] on input "489" at bounding box center [125, 313] width 69 height 18
type input "536"
click at [122, 298] on div "Size Width 536 Height Full Fit Padding Add..." at bounding box center [98, 328] width 124 height 109
click at [549, 273] on div "Drop element here Drop element here Row Drop element here Drop element here Row…" at bounding box center [563, 263] width 520 height 30
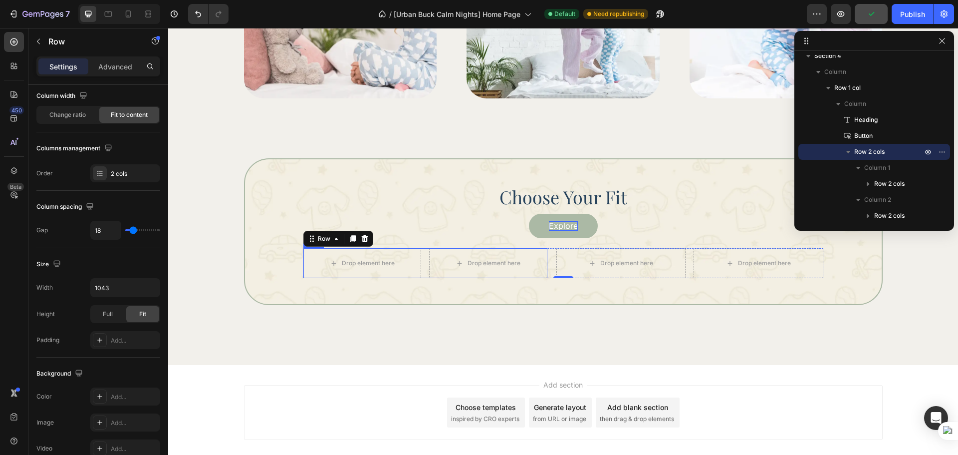
click at [420, 262] on div "Drop element here Drop element here Row" at bounding box center [425, 263] width 244 height 30
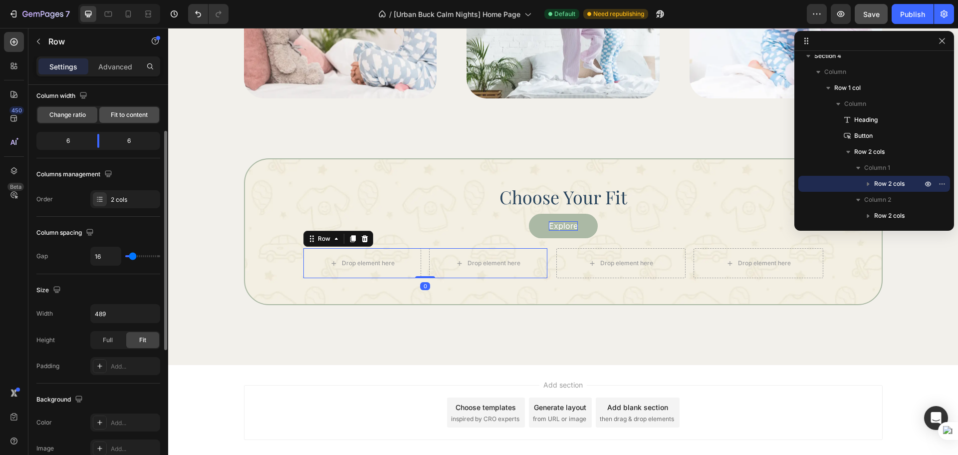
drag, startPoint x: 140, startPoint y: 108, endPoint x: 146, endPoint y: 118, distance: 11.6
click at [141, 107] on div "Fit to content" at bounding box center [129, 115] width 60 height 16
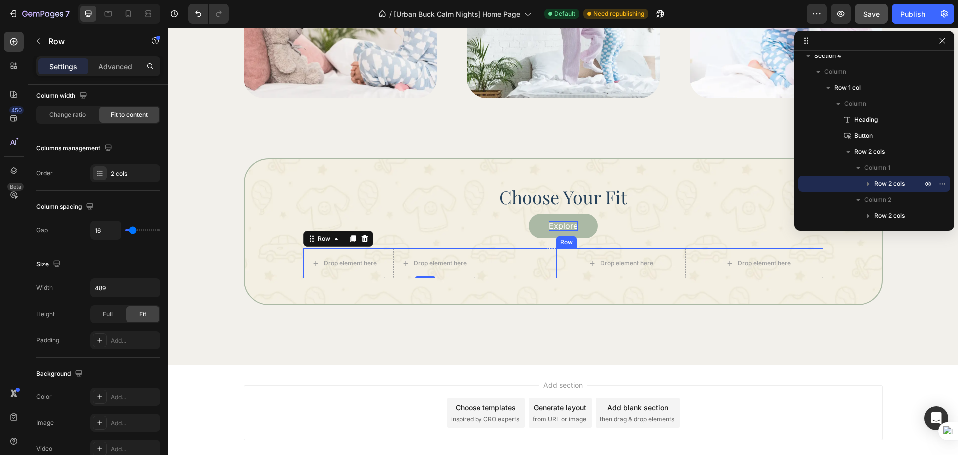
click at [689, 266] on div "Drop element here Drop element here Row" at bounding box center [689, 263] width 267 height 30
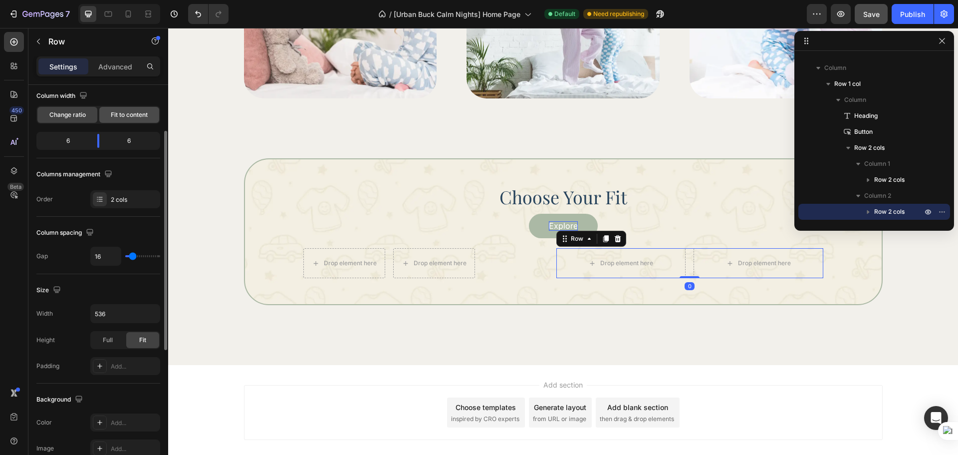
click at [135, 118] on span "Fit to content" at bounding box center [129, 114] width 37 height 9
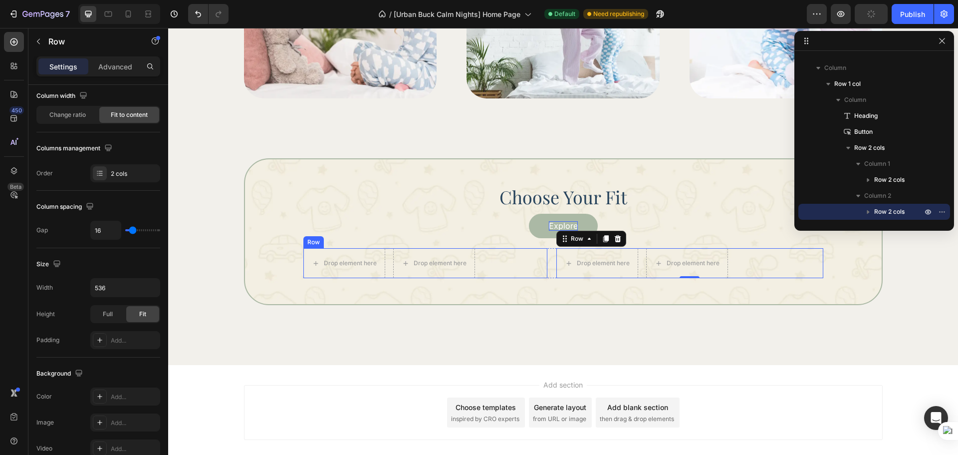
click at [384, 273] on div "Drop element here Drop element here Row" at bounding box center [425, 263] width 244 height 30
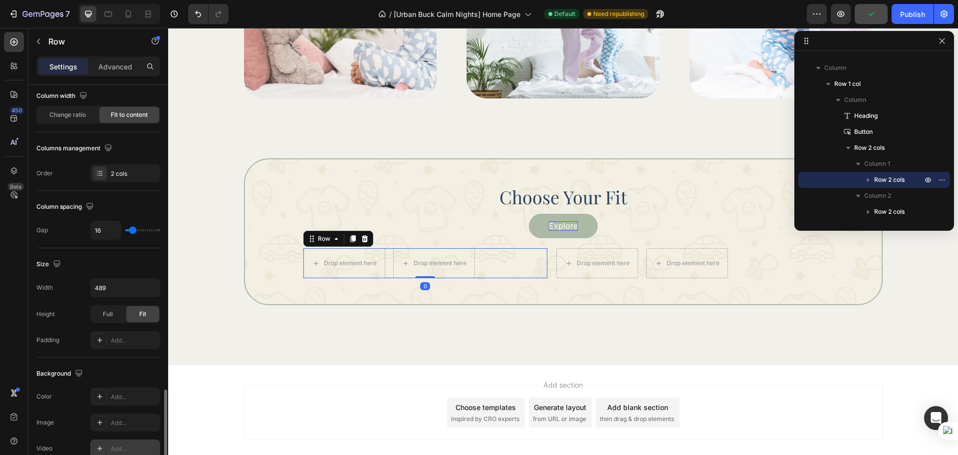
scroll to position [324, 0]
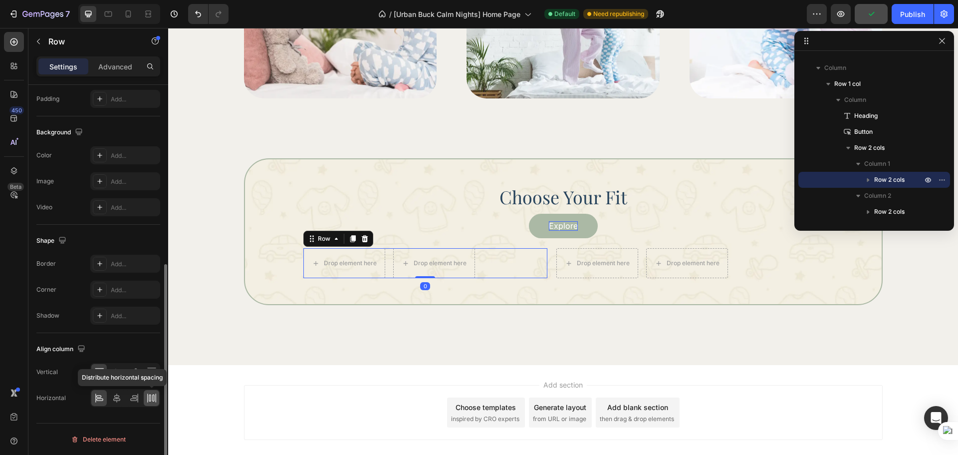
click at [153, 394] on icon at bounding box center [153, 397] width 2 height 7
click at [757, 271] on div "Drop element here Drop element here Row" at bounding box center [689, 263] width 267 height 30
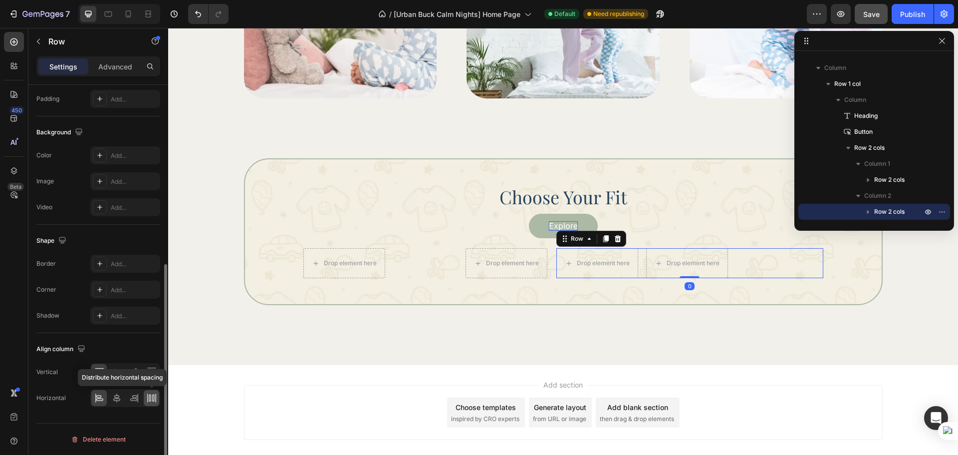
click at [154, 393] on icon at bounding box center [152, 398] width 10 height 10
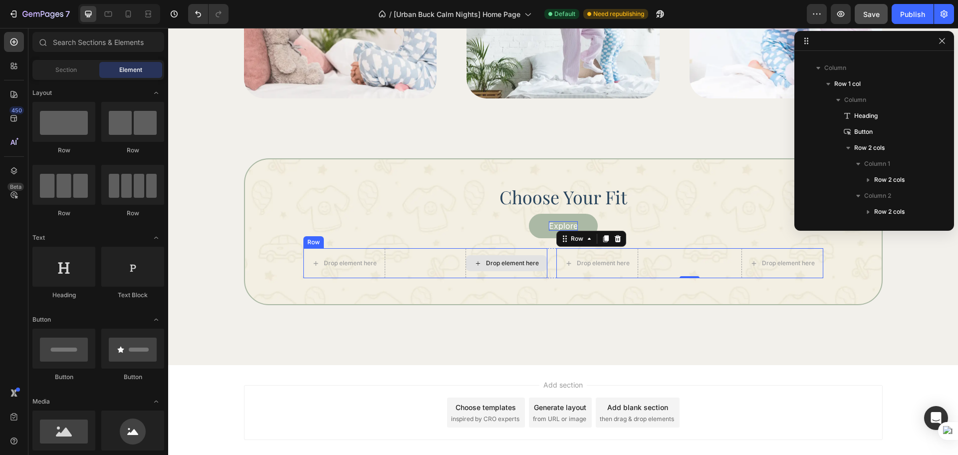
click at [509, 262] on div "Drop element here" at bounding box center [512, 263] width 53 height 8
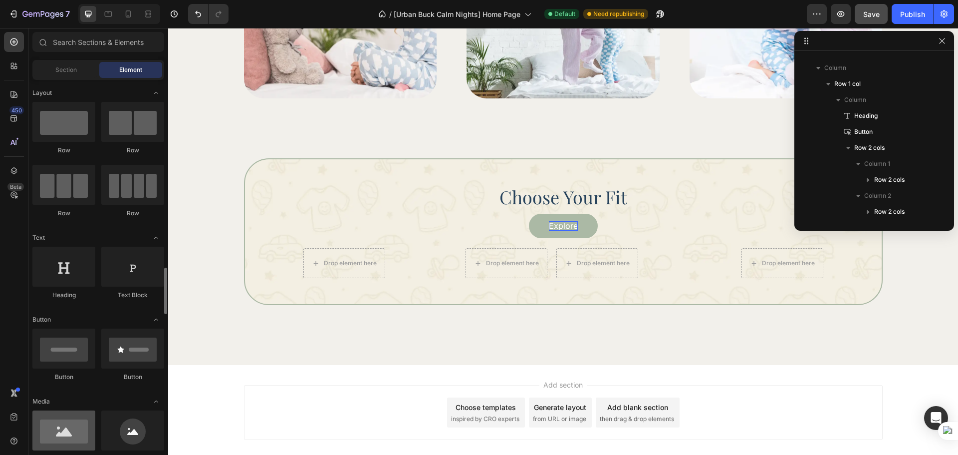
scroll to position [167, 0]
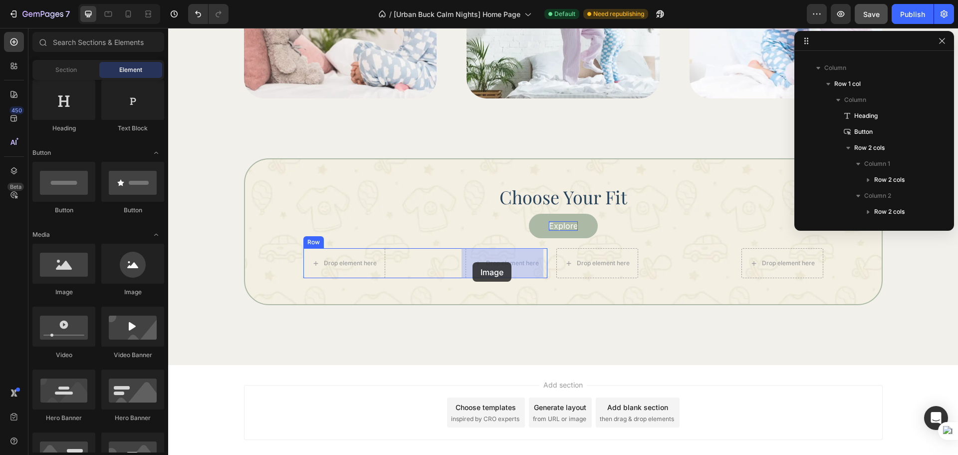
drag, startPoint x: 231, startPoint y: 306, endPoint x: 474, endPoint y: 262, distance: 247.0
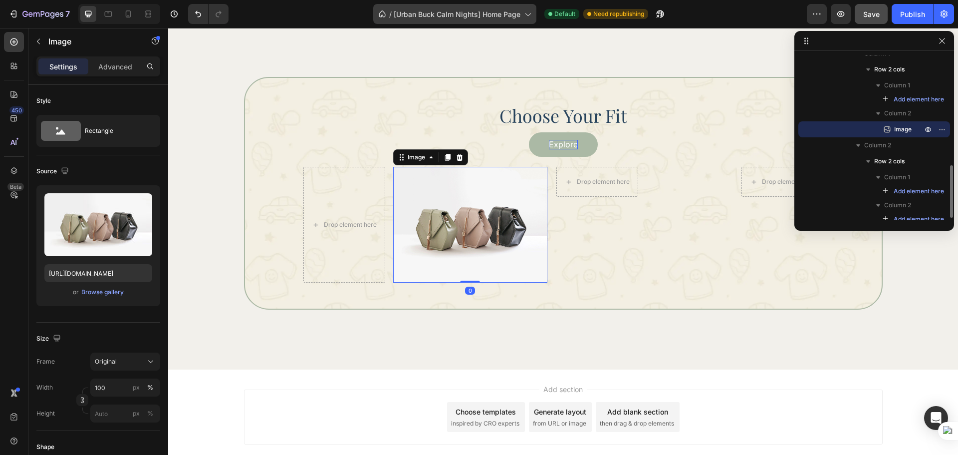
scroll to position [1019, 0]
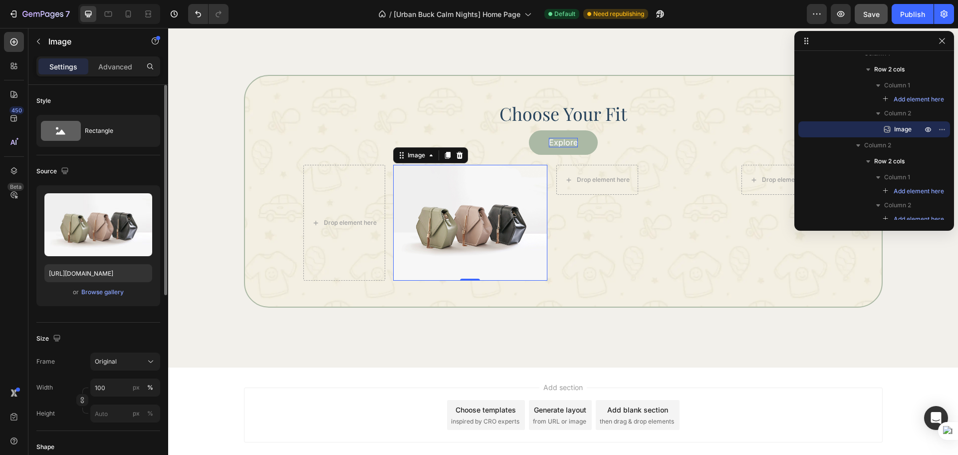
click at [76, 405] on div at bounding box center [82, 400] width 12 height 12
click at [83, 400] on icon "button" at bounding box center [82, 401] width 3 height 2
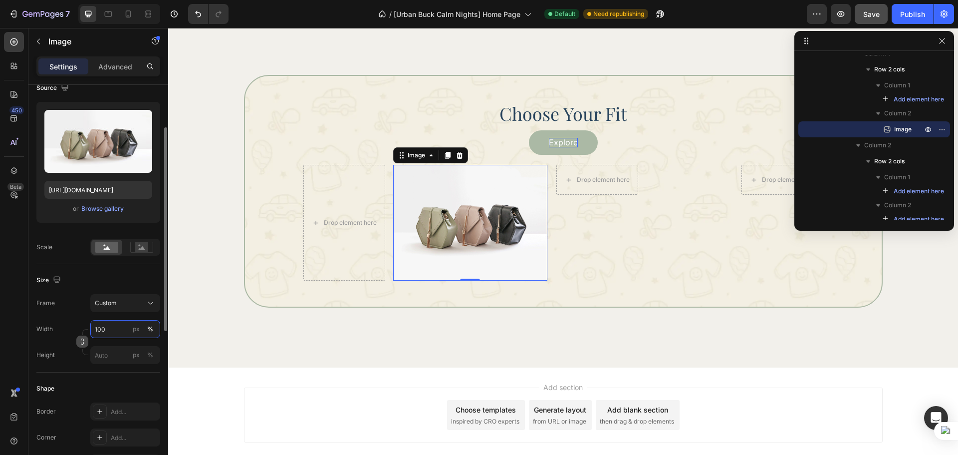
click at [123, 323] on input "100" at bounding box center [125, 329] width 70 height 18
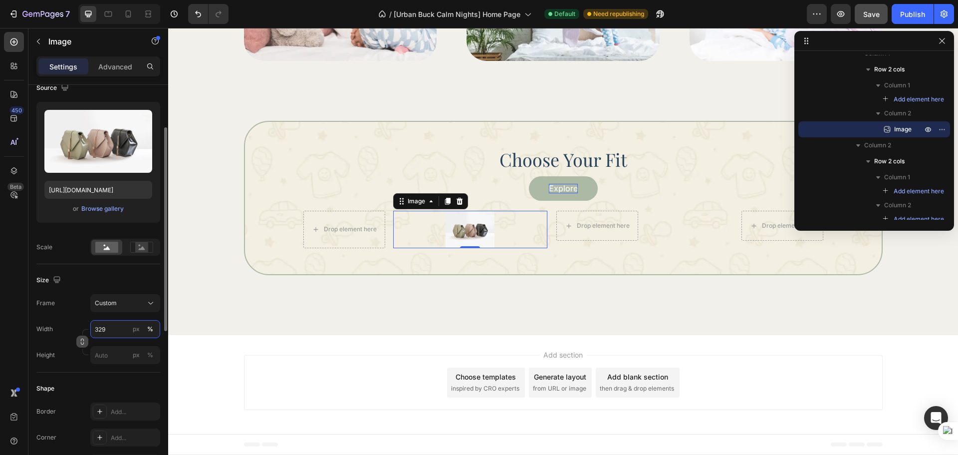
scroll to position [1019, 0]
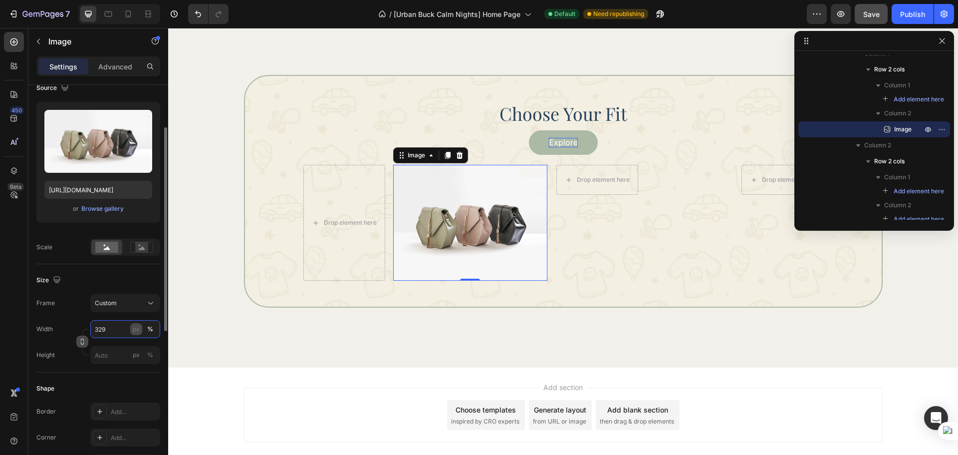
type input "329"
click at [136, 326] on div "px" at bounding box center [136, 328] width 7 height 9
click at [108, 356] on input "px %" at bounding box center [125, 355] width 70 height 18
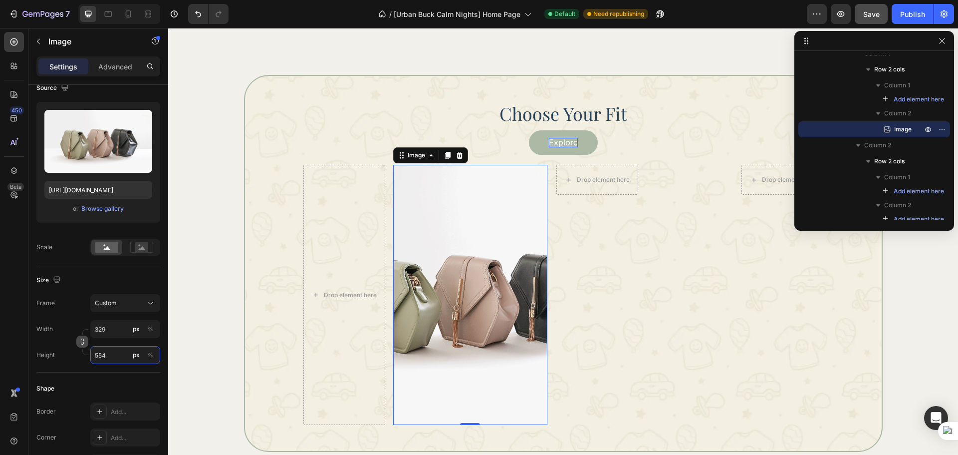
type input "554"
click at [83, 344] on icon "button" at bounding box center [82, 343] width 3 height 2
click at [83, 332] on div at bounding box center [85, 332] width 6 height 6
click at [610, 303] on div "Drop element here Drop element here Row" at bounding box center [689, 294] width 267 height 259
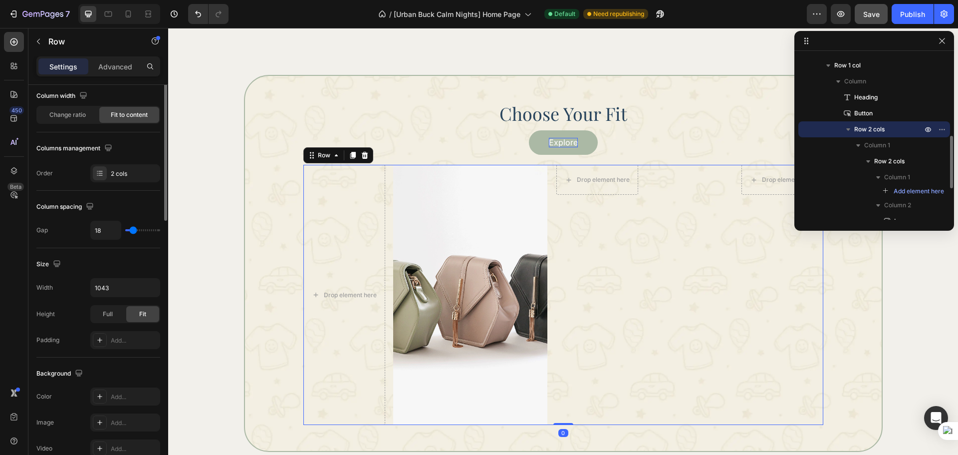
scroll to position [0, 0]
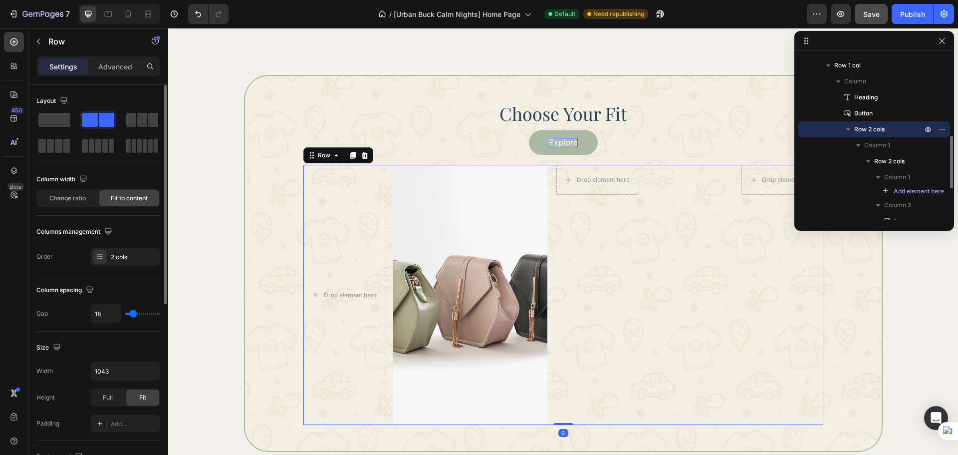
click at [630, 299] on div "Drop element here Drop element here Row" at bounding box center [689, 294] width 267 height 259
click at [382, 329] on div "Drop element here Image Row" at bounding box center [425, 294] width 244 height 259
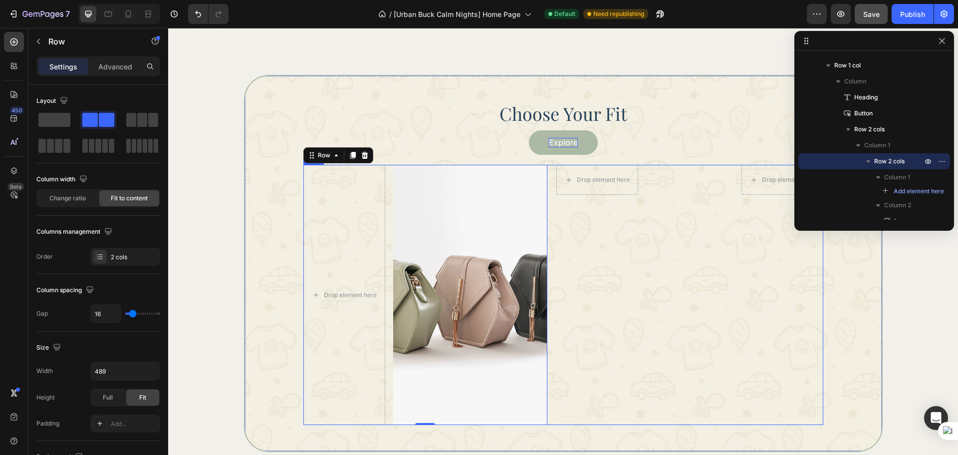
click at [630, 315] on div "Drop element here Drop element here Row" at bounding box center [689, 294] width 267 height 259
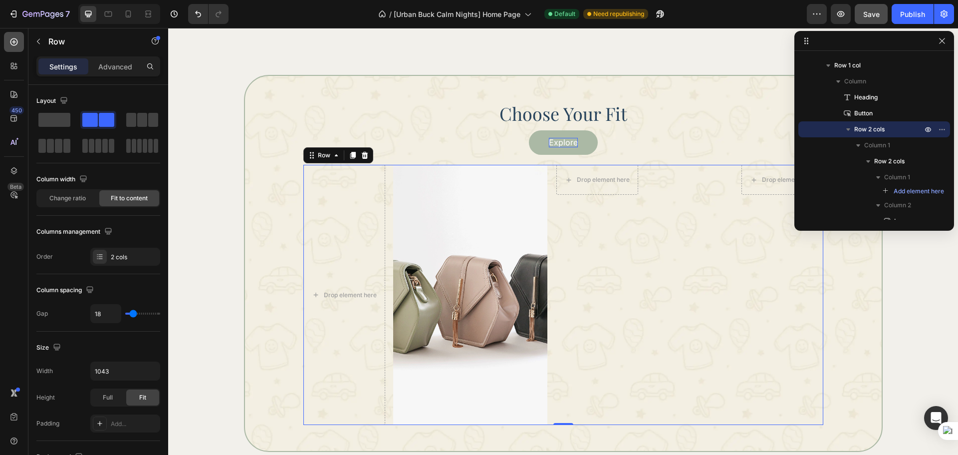
click at [11, 42] on icon at bounding box center [13, 41] width 7 height 7
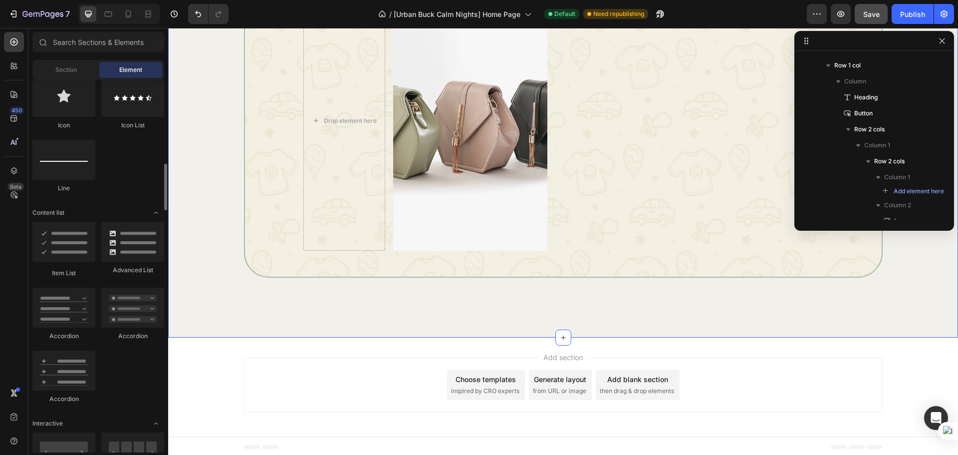
scroll to position [1195, 0]
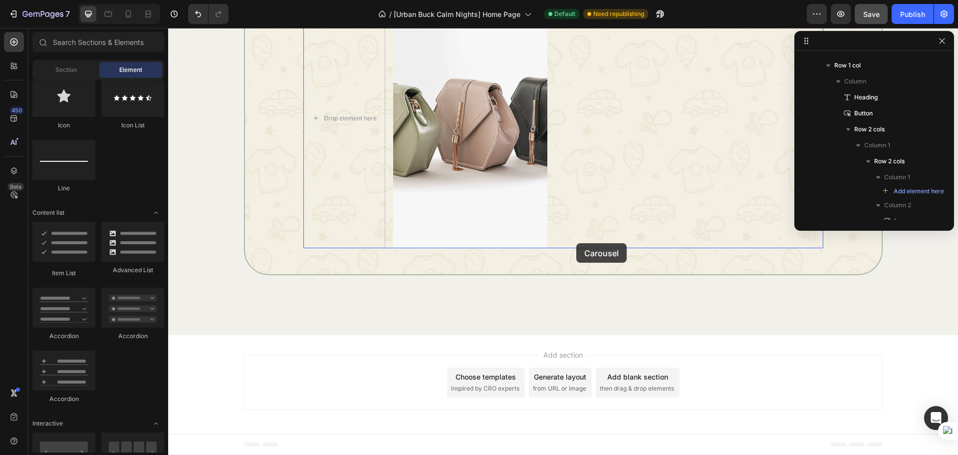
drag, startPoint x: 287, startPoint y: 473, endPoint x: 576, endPoint y: 243, distance: 369.7
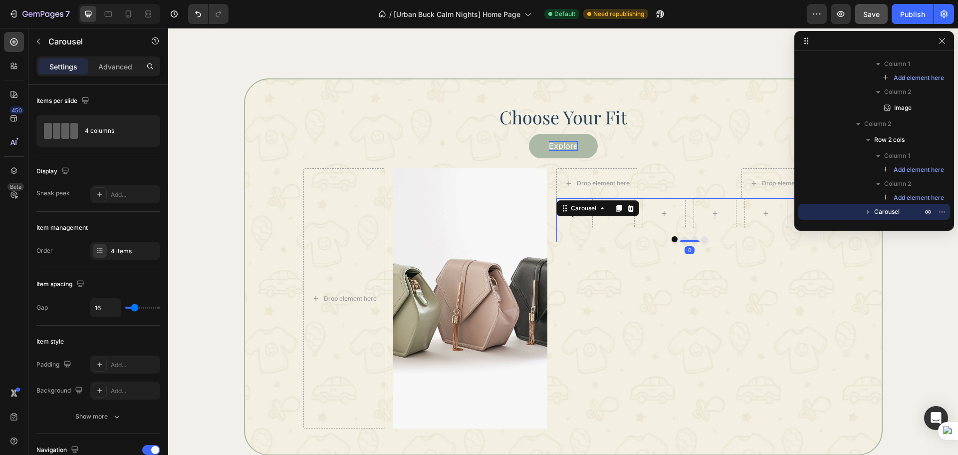
scroll to position [946, 0]
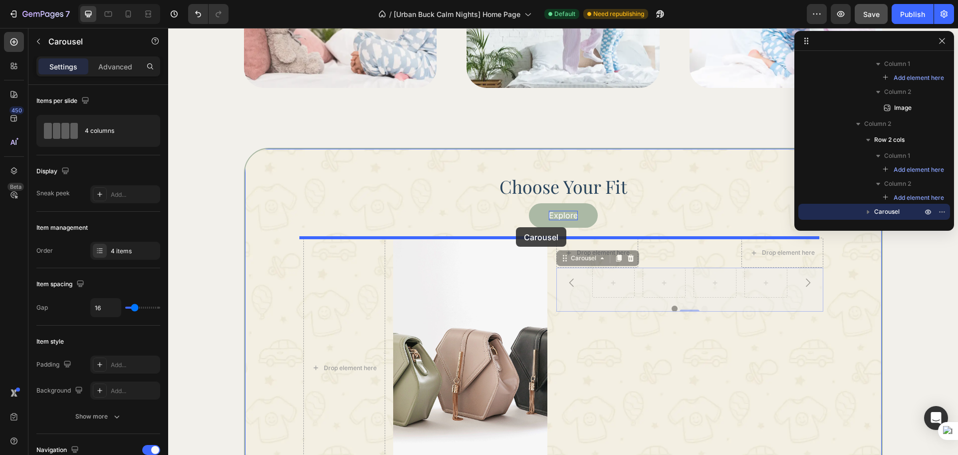
drag, startPoint x: 631, startPoint y: 292, endPoint x: 516, endPoint y: 227, distance: 132.5
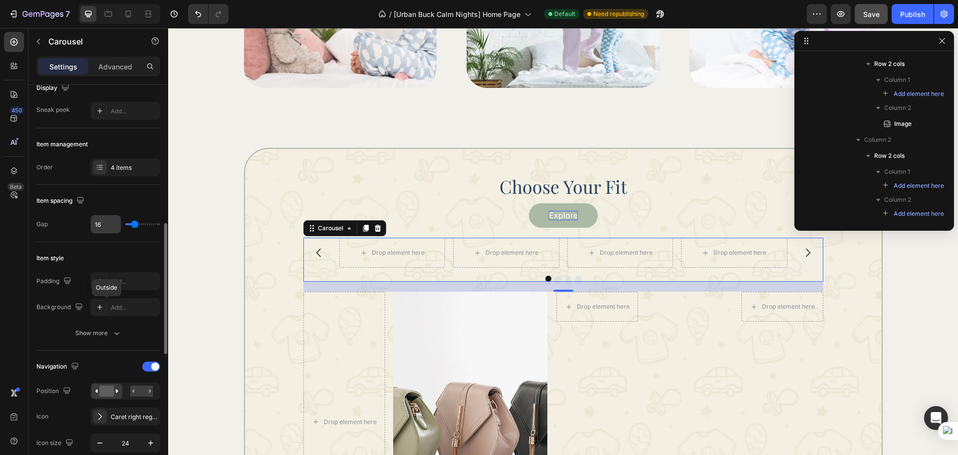
scroll to position [167, 0]
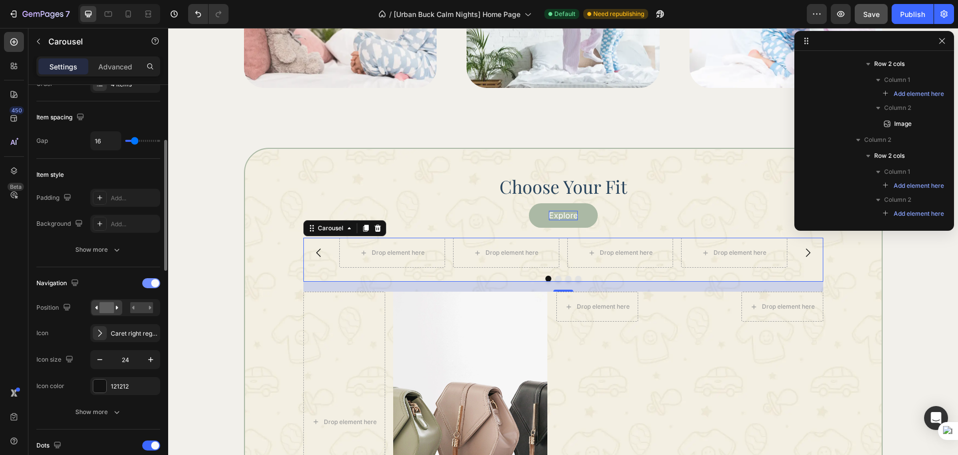
click at [147, 286] on div at bounding box center [151, 283] width 18 height 10
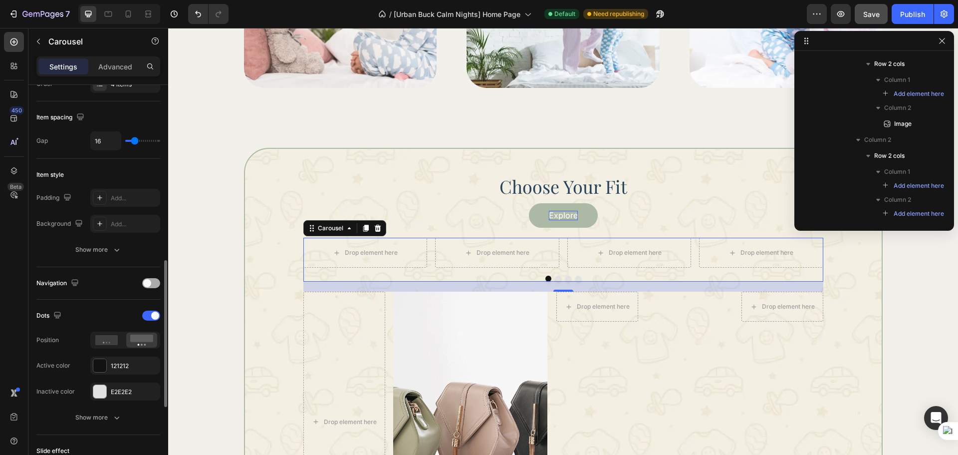
scroll to position [250, 0]
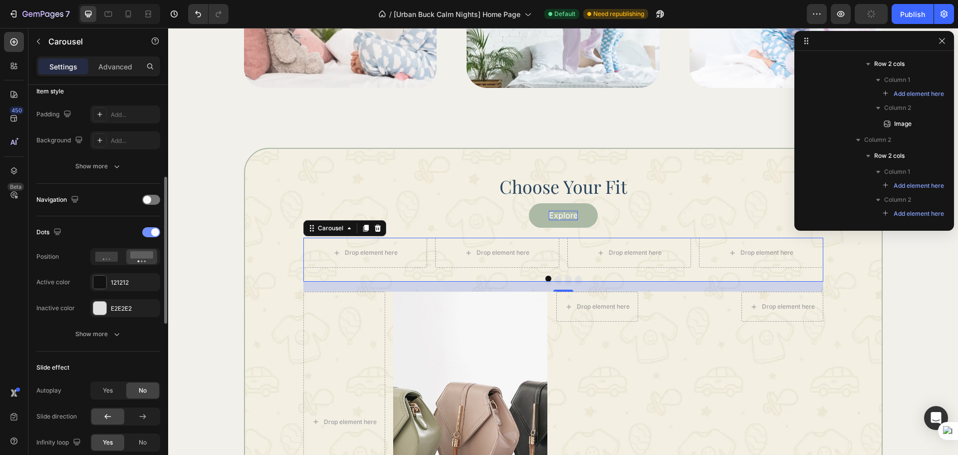
click at [148, 234] on div at bounding box center [151, 232] width 18 height 10
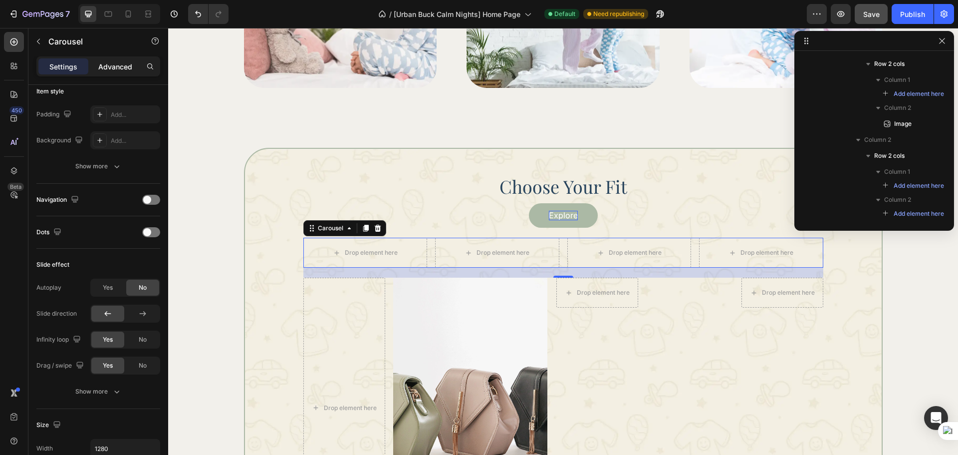
click at [113, 68] on p "Advanced" at bounding box center [115, 66] width 34 height 10
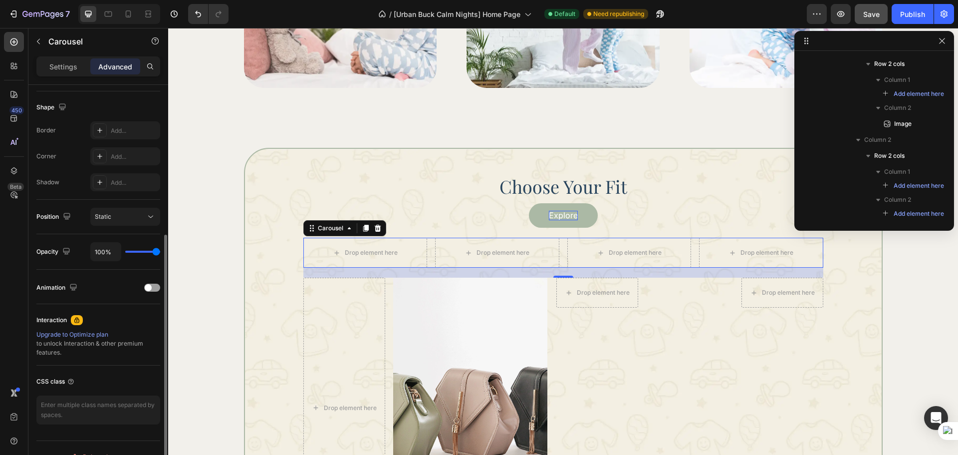
scroll to position [0, 0]
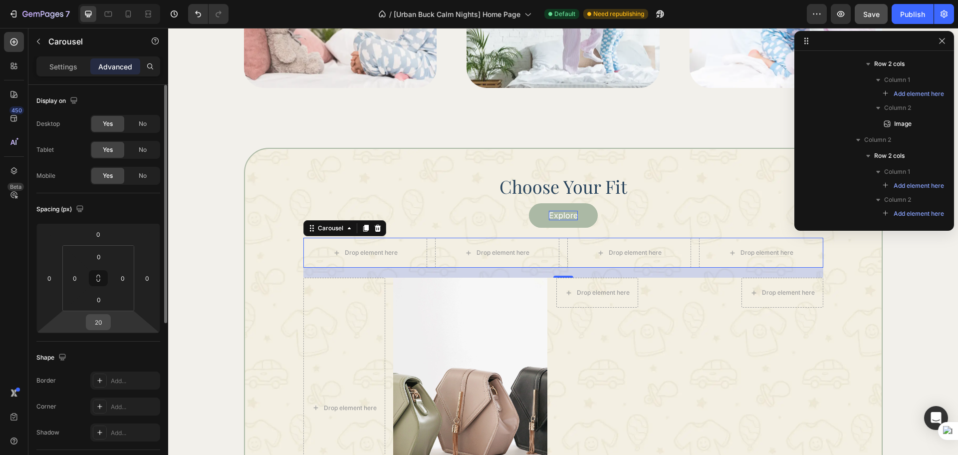
click at [106, 318] on input "20" at bounding box center [98, 321] width 20 height 15
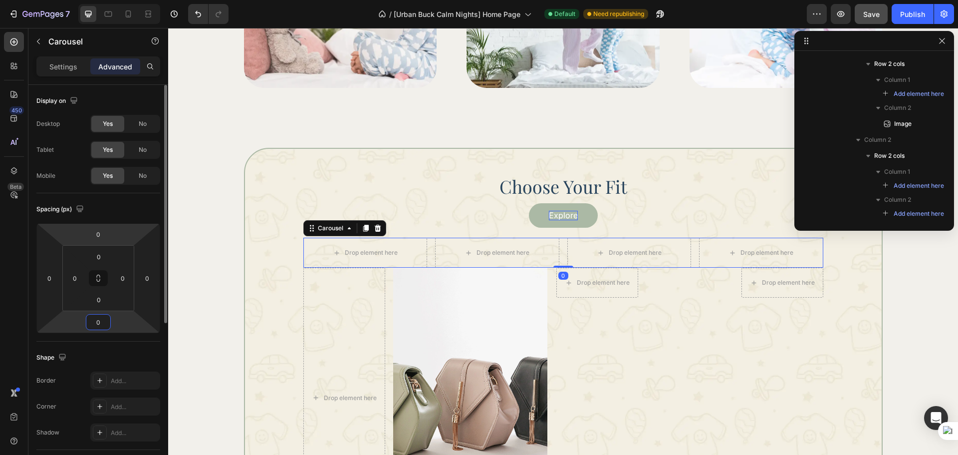
type input "0"
click at [102, 205] on div "Spacing (px)" at bounding box center [98, 209] width 124 height 16
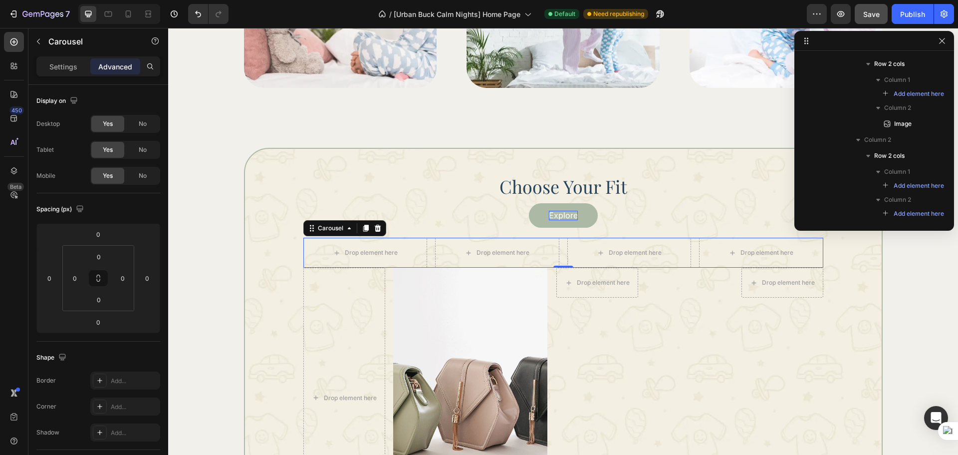
click at [559, 252] on div "Drop element here Drop element here Drop element here Drop element here" at bounding box center [563, 253] width 520 height 30
click at [62, 64] on p "Settings" at bounding box center [63, 66] width 28 height 10
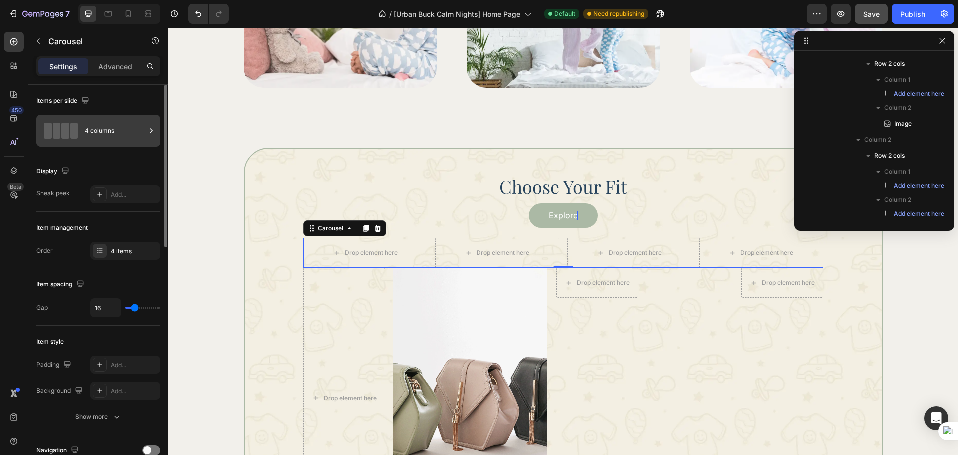
click at [108, 141] on div "4 columns" at bounding box center [115, 130] width 61 height 23
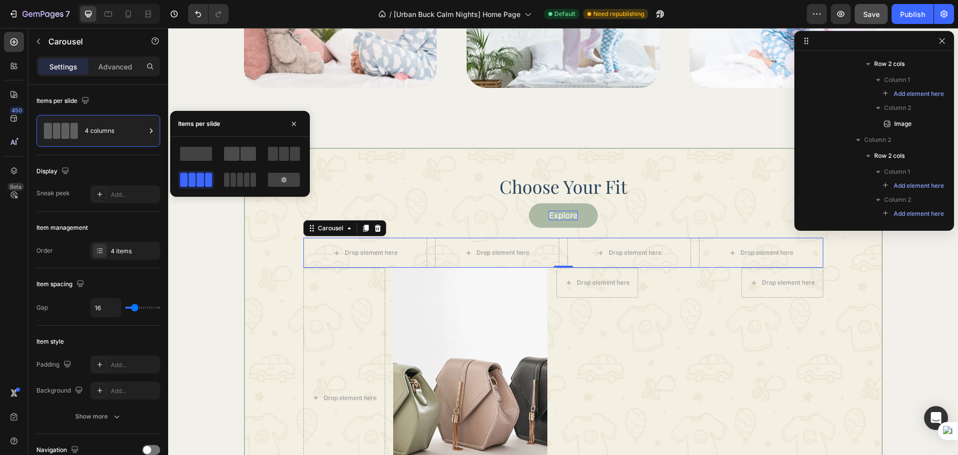
click at [250, 157] on span at bounding box center [248, 154] width 15 height 14
click at [630, 370] on div "Drop element here Drop element here Row" at bounding box center [689, 396] width 267 height 259
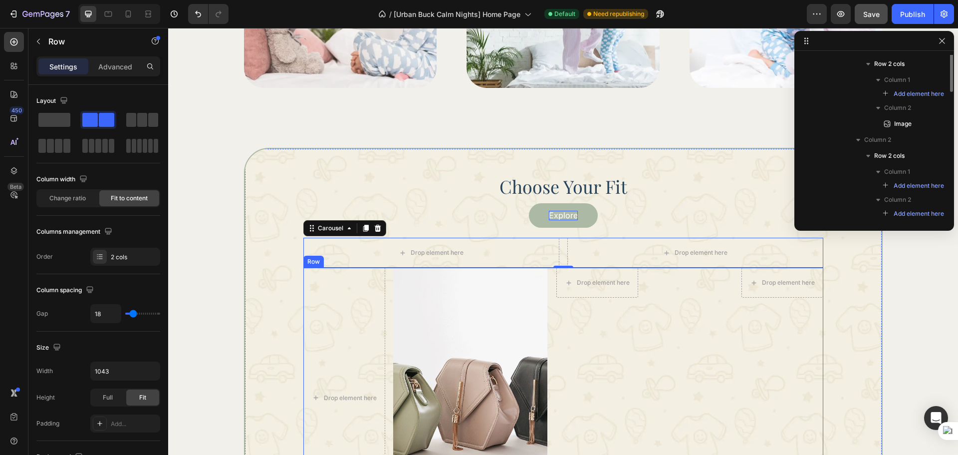
scroll to position [269, 0]
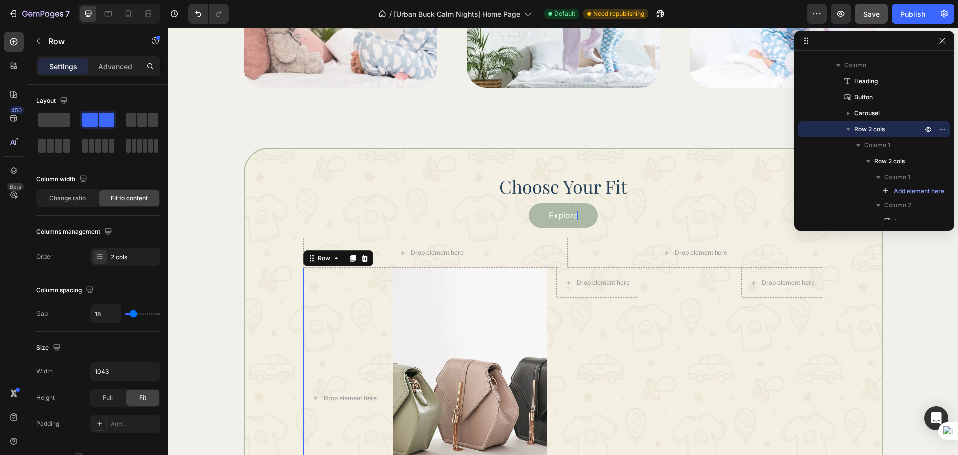
click at [558, 311] on div "Drop element here Drop element here Row" at bounding box center [689, 396] width 267 height 259
click at [560, 250] on div "Drop element here Drop element here Drop element here Drop element here" at bounding box center [563, 253] width 520 height 30
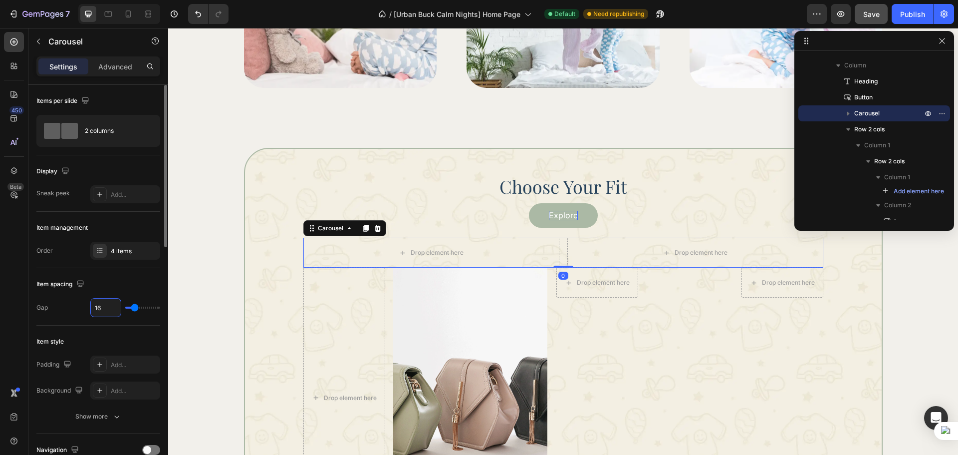
click at [96, 310] on input "16" at bounding box center [106, 307] width 30 height 18
type input "17"
type input "18"
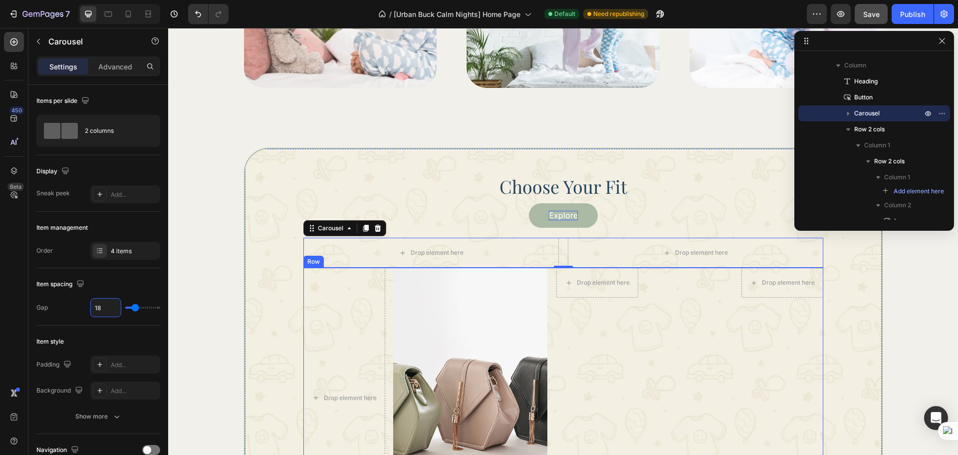
click at [673, 327] on div "Drop element here Drop element here Row" at bounding box center [689, 396] width 267 height 259
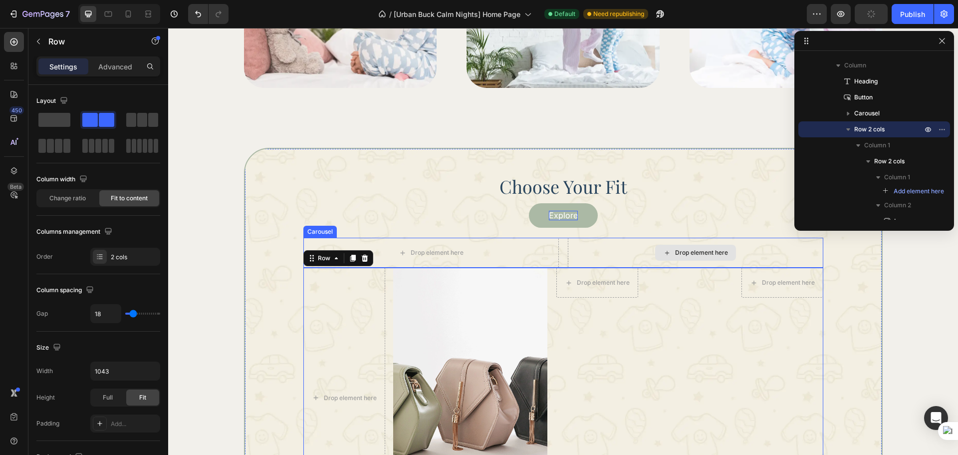
click at [553, 255] on div "Drop element here" at bounding box center [430, 253] width 255 height 30
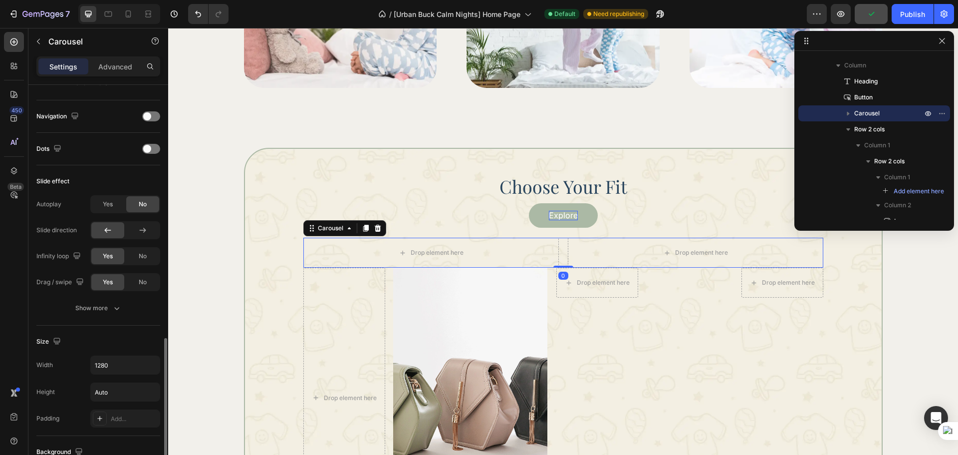
scroll to position [417, 0]
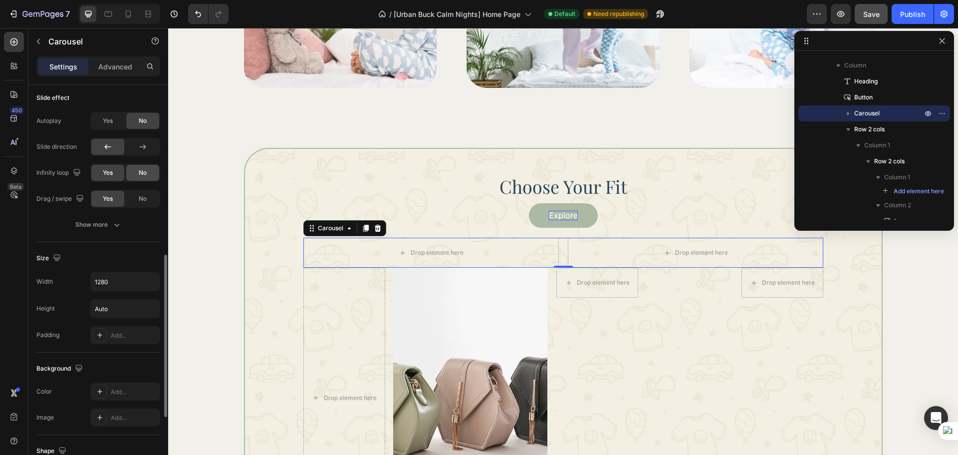
click at [133, 176] on div "No" at bounding box center [142, 173] width 33 height 16
click at [140, 193] on div "No" at bounding box center [142, 199] width 33 height 16
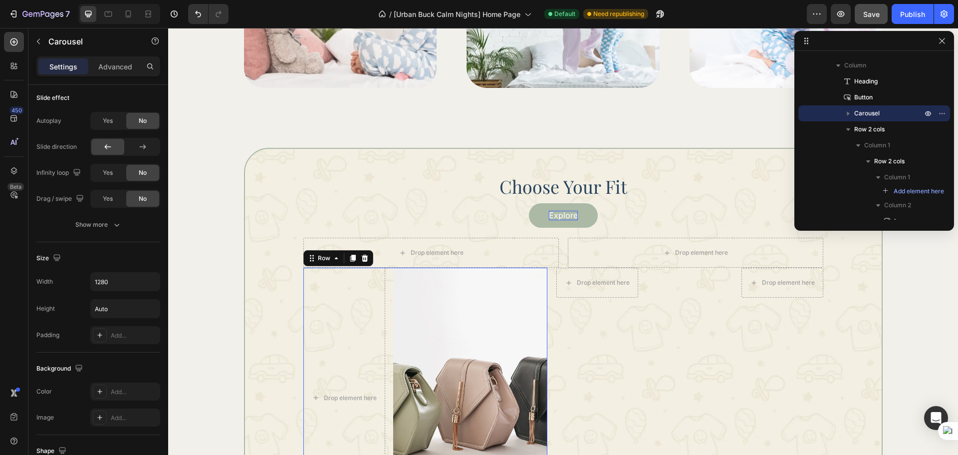
scroll to position [0, 0]
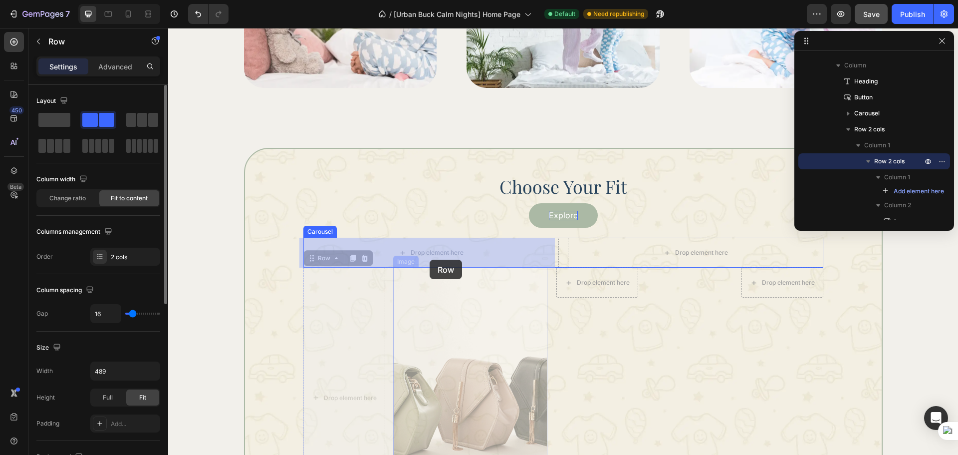
drag, startPoint x: 383, startPoint y: 316, endPoint x: 430, endPoint y: 259, distance: 73.7
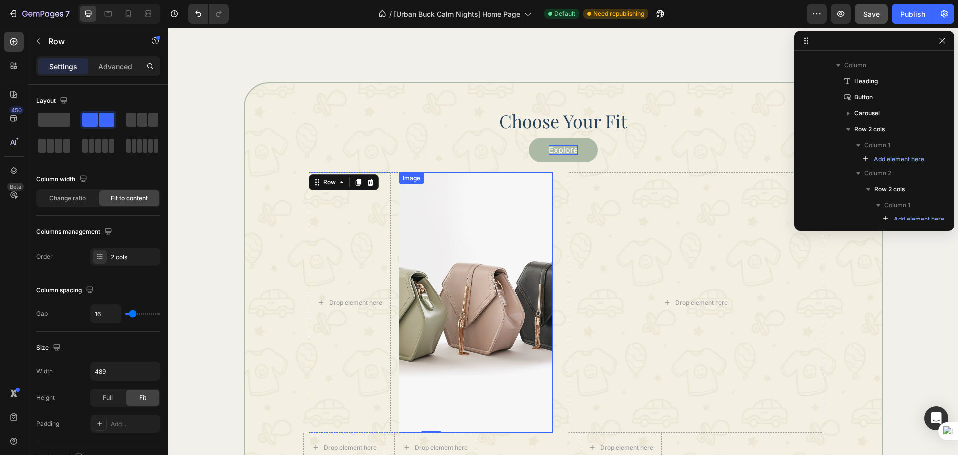
scroll to position [1195, 0]
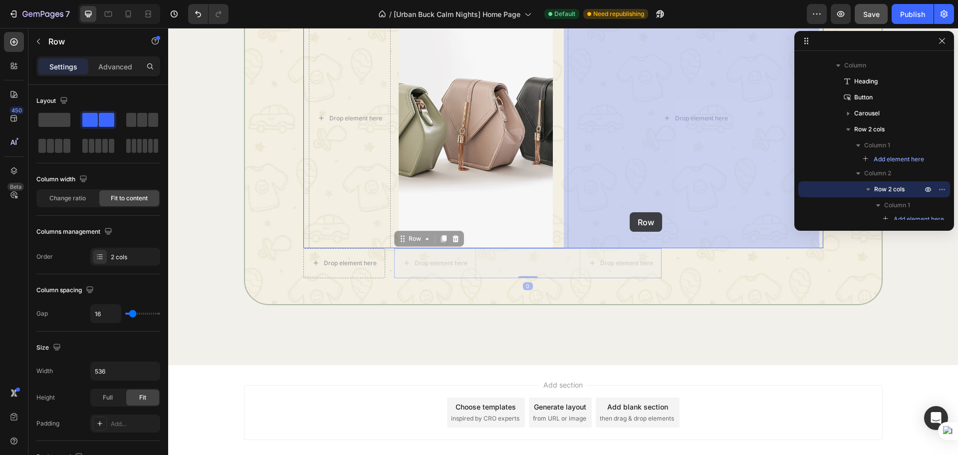
drag, startPoint x: 524, startPoint y: 260, endPoint x: 630, endPoint y: 212, distance: 116.1
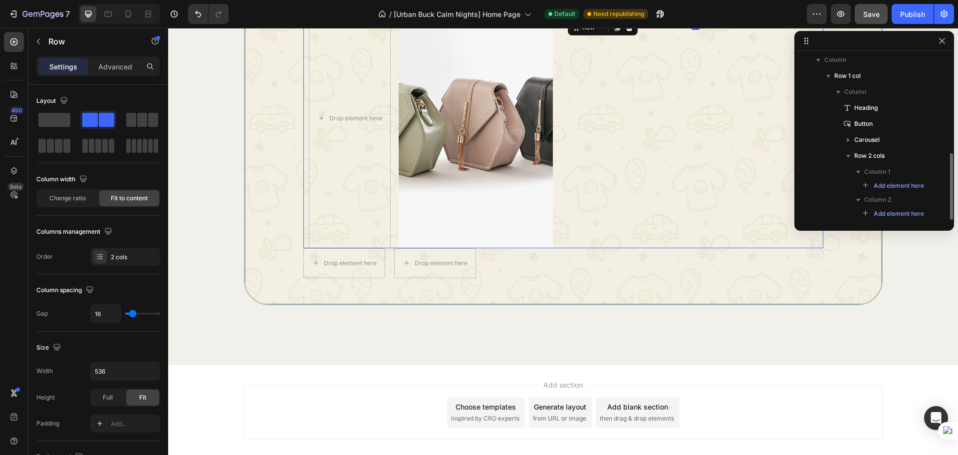
scroll to position [1112, 0]
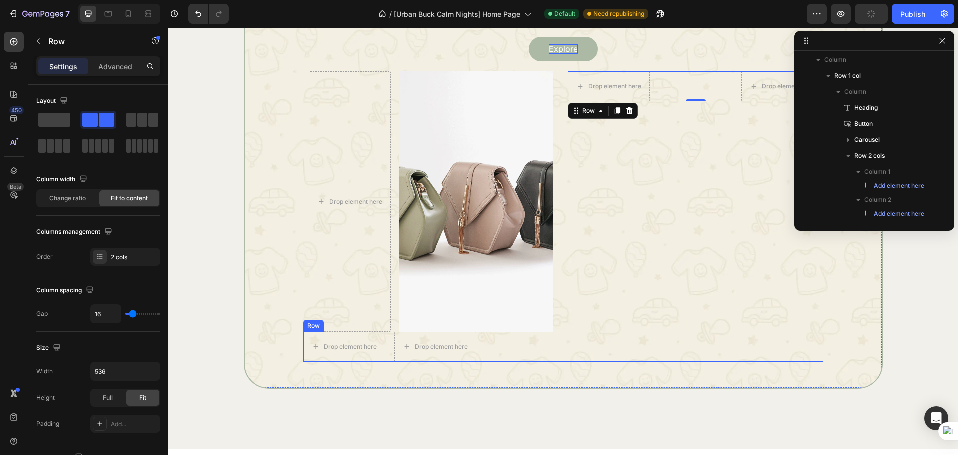
click at [525, 348] on div "Drop element here Drop element here Row" at bounding box center [563, 346] width 520 height 30
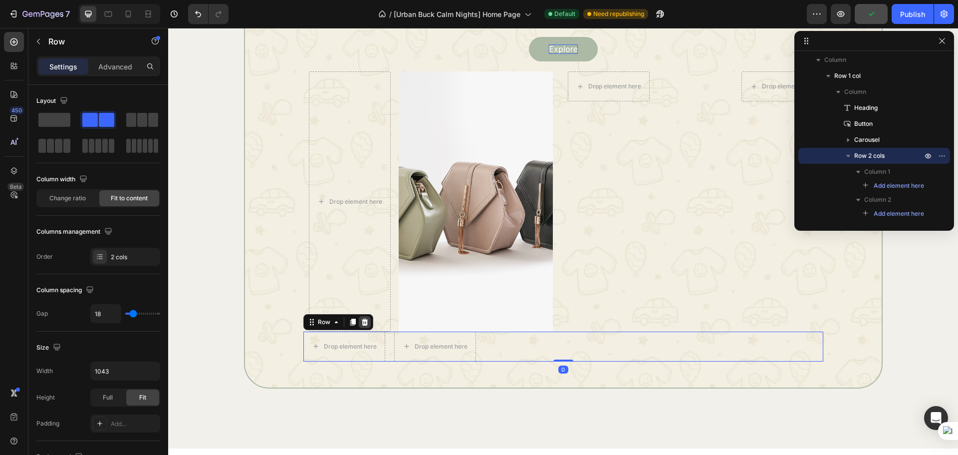
click at [359, 327] on div at bounding box center [365, 322] width 12 height 12
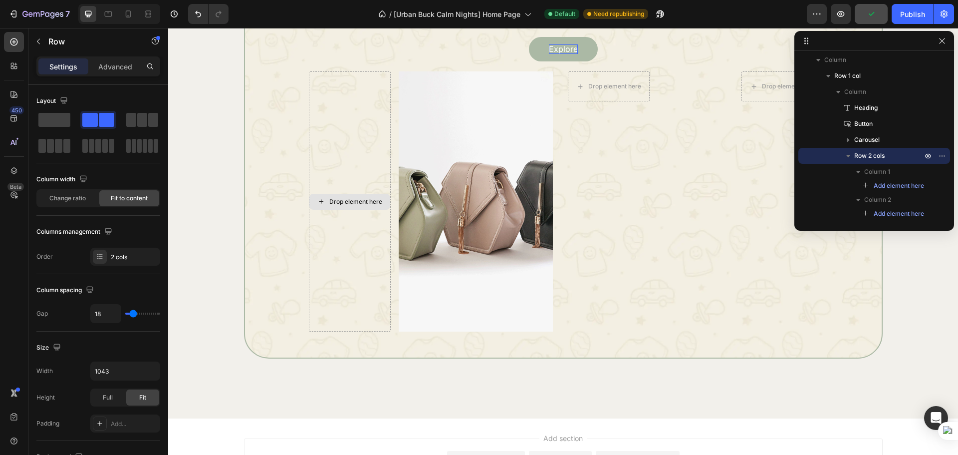
scroll to position [171, 0]
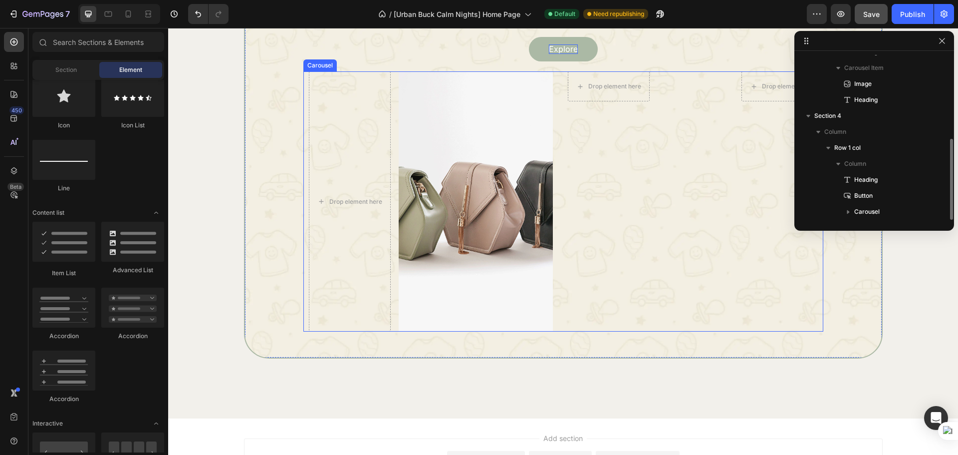
click at [590, 262] on div "Drop element here Drop element here Row" at bounding box center [695, 200] width 255 height 259
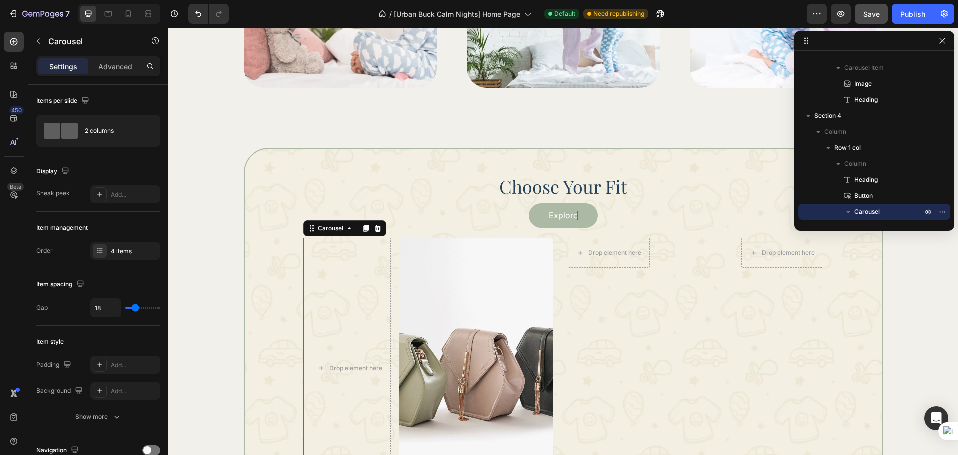
scroll to position [1029, 0]
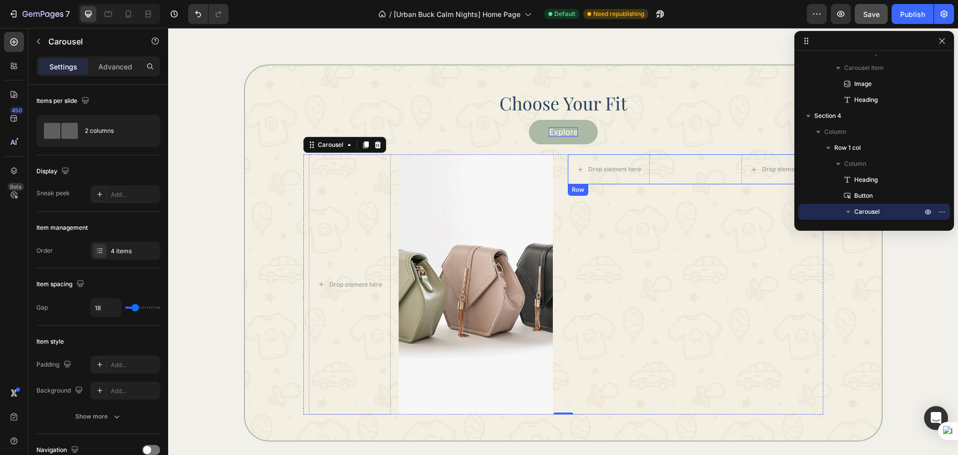
click at [691, 171] on div "Drop element here Drop element here Row" at bounding box center [695, 169] width 255 height 30
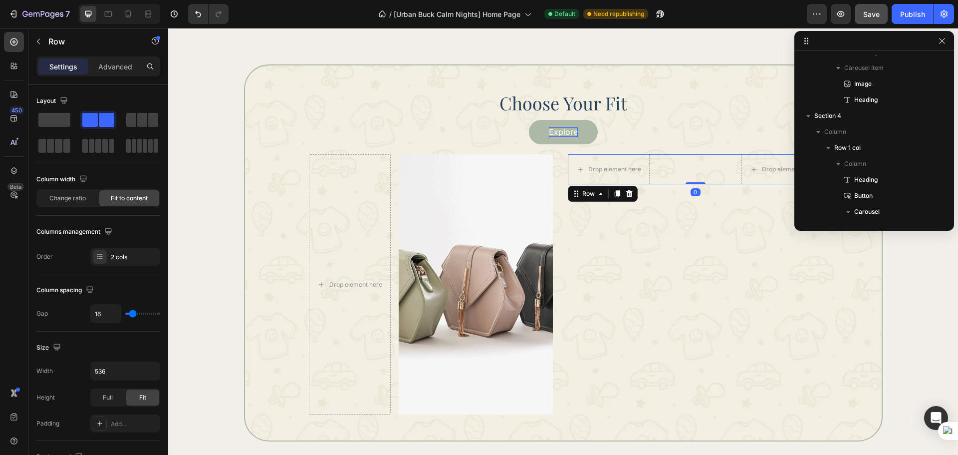
scroll to position [266, 0]
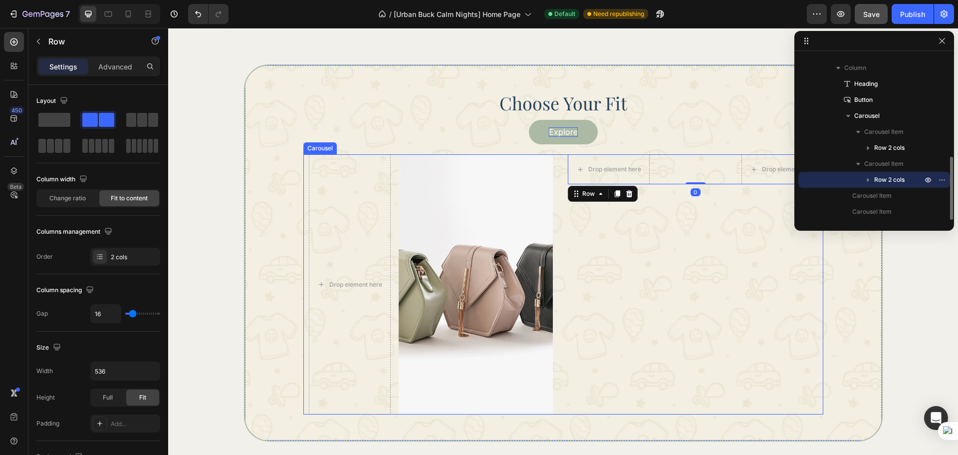
click at [637, 241] on div "Drop element here Drop element here Row 0" at bounding box center [695, 283] width 255 height 259
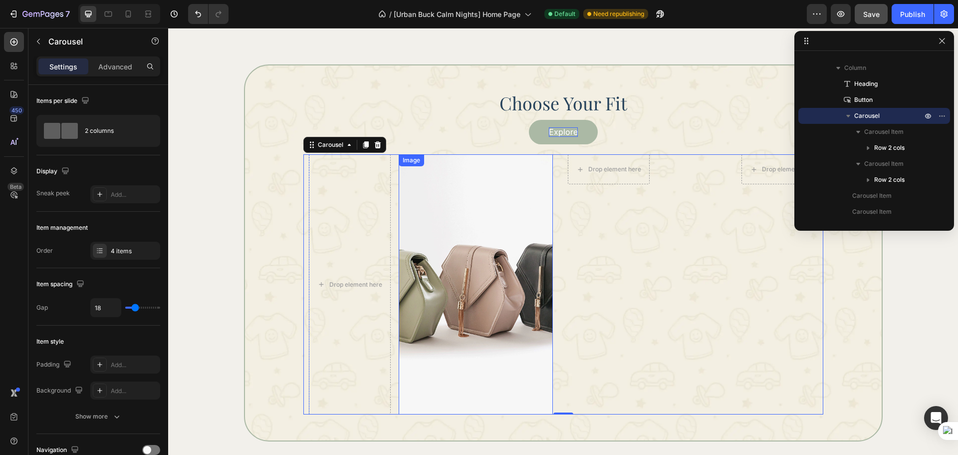
click at [510, 267] on img at bounding box center [476, 283] width 154 height 259
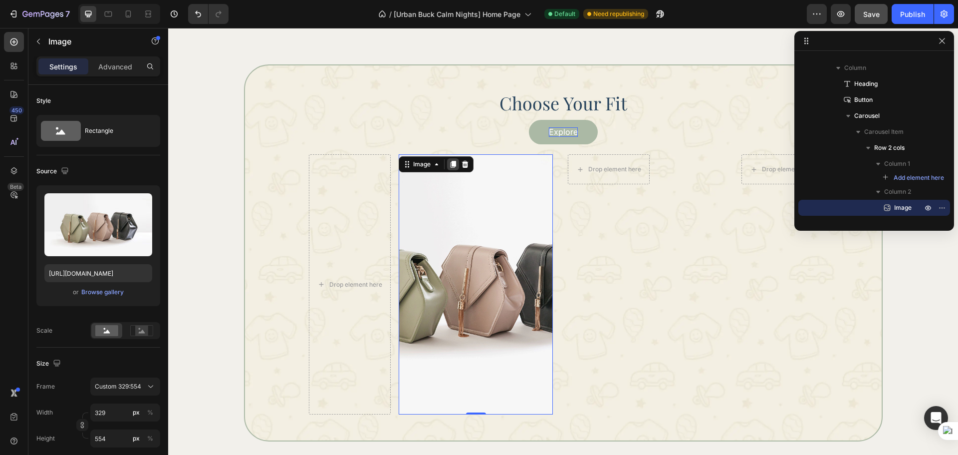
click at [449, 167] on icon at bounding box center [453, 164] width 8 height 8
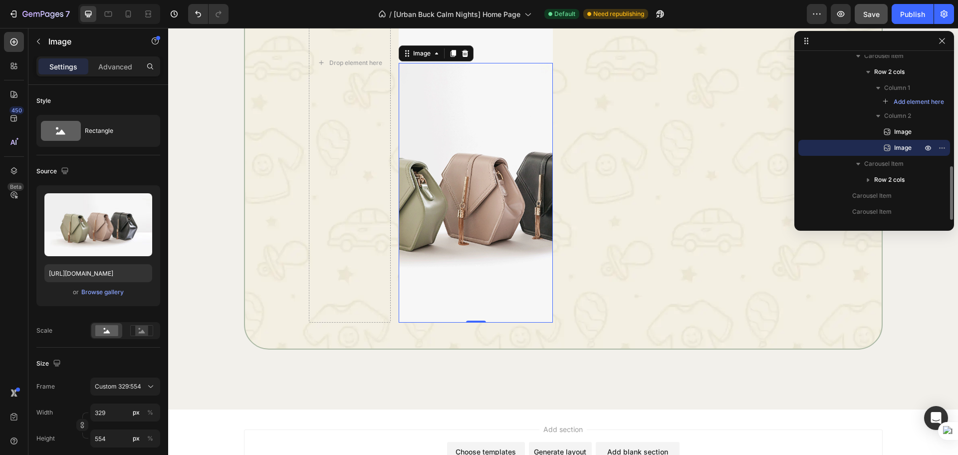
scroll to position [1131, 0]
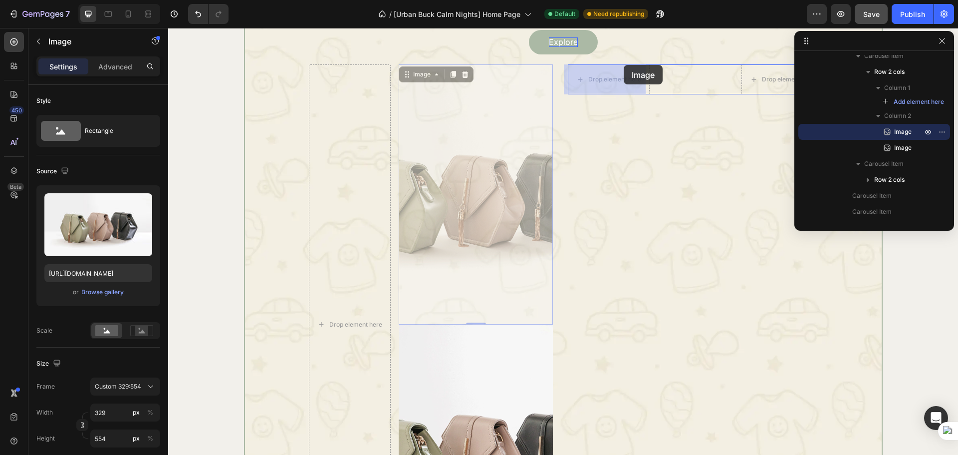
drag, startPoint x: 490, startPoint y: 238, endPoint x: 619, endPoint y: 81, distance: 203.4
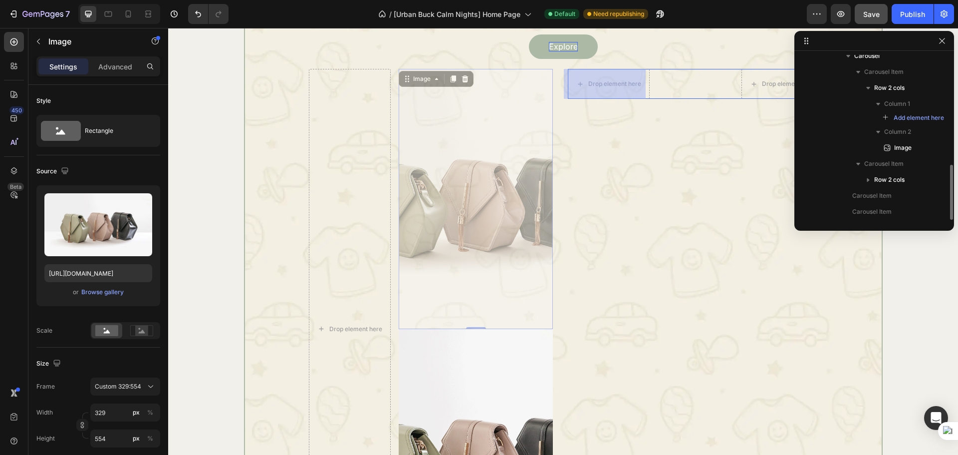
scroll to position [326, 0]
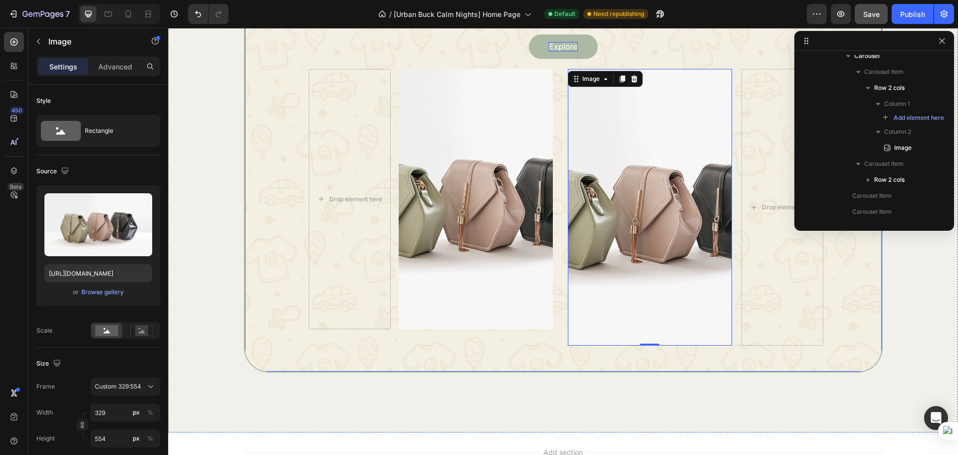
click at [530, 346] on div "Choose Your Fit Heading Explore Button Drop element here Image Row Image 0 Drop…" at bounding box center [563, 175] width 639 height 393
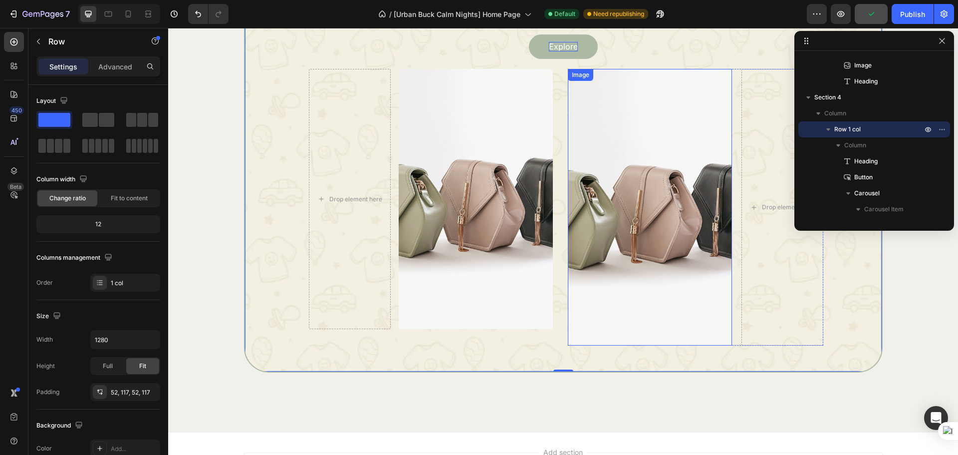
click at [616, 245] on img at bounding box center [650, 207] width 164 height 276
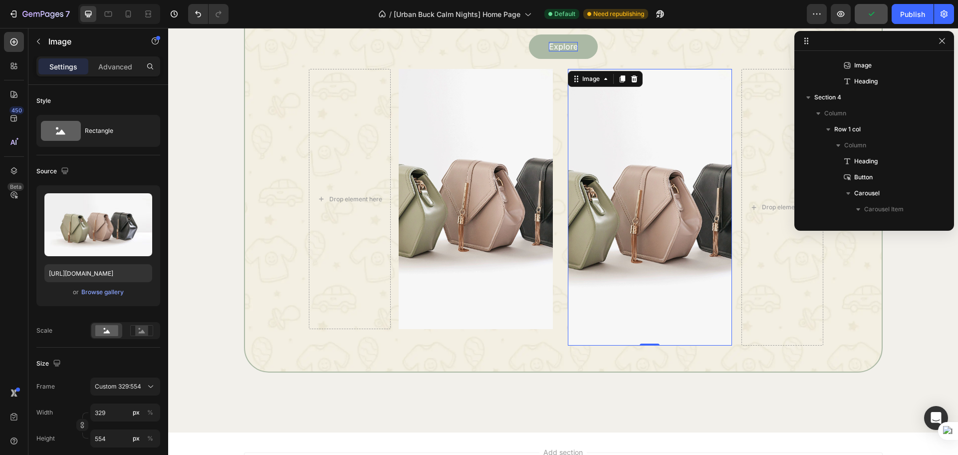
scroll to position [386, 0]
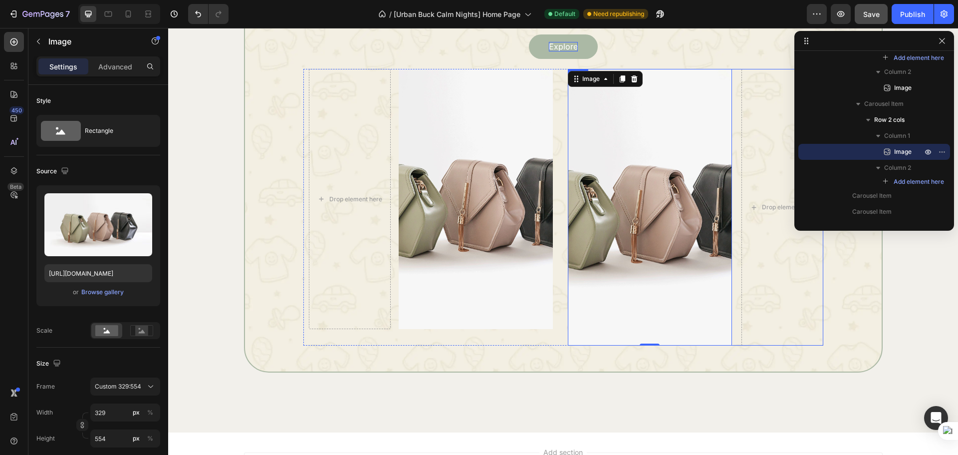
click at [735, 298] on div "Image 0 Drop element here Row" at bounding box center [695, 207] width 255 height 276
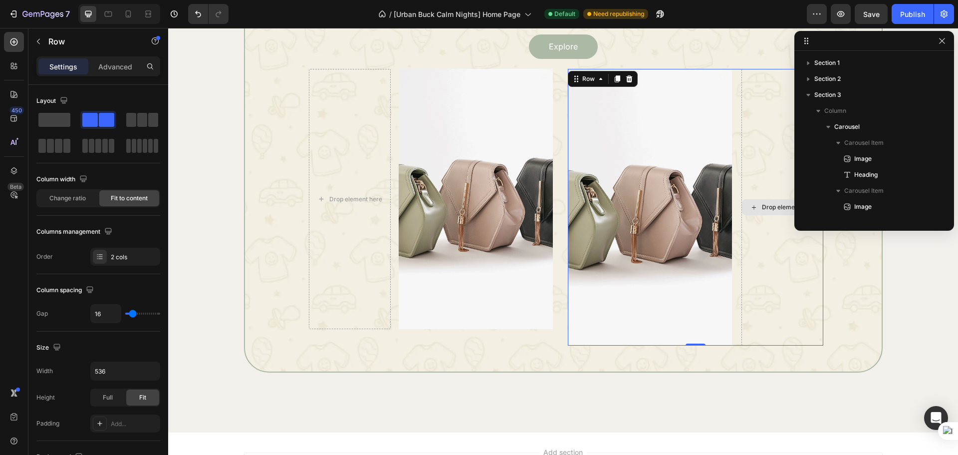
scroll to position [386, 0]
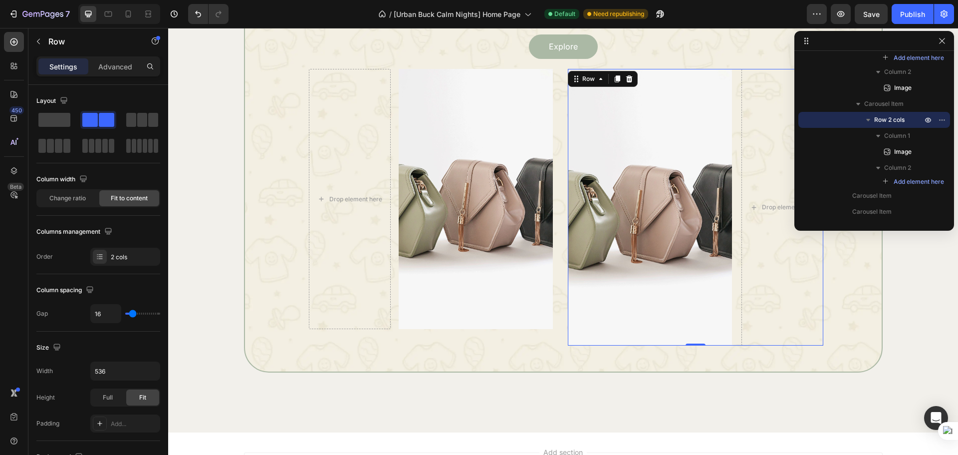
click at [729, 240] on div "Image Drop element here Row 0" at bounding box center [695, 207] width 255 height 276
click at [112, 314] on input "16" at bounding box center [106, 313] width 30 height 18
type input "4"
type input "47"
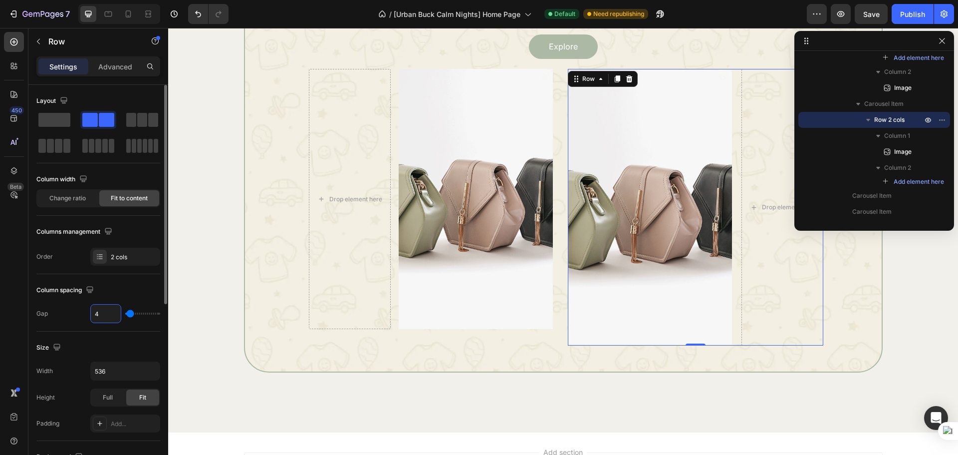
type input "47"
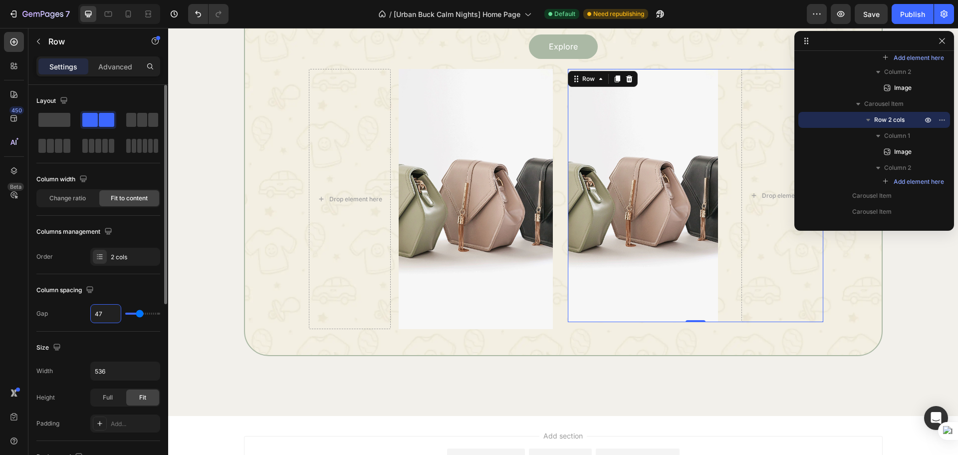
type input "47"
click at [121, 291] on div "Column spacing" at bounding box center [98, 290] width 124 height 16
click at [389, 232] on div "Drop element here Image Row" at bounding box center [431, 198] width 244 height 259
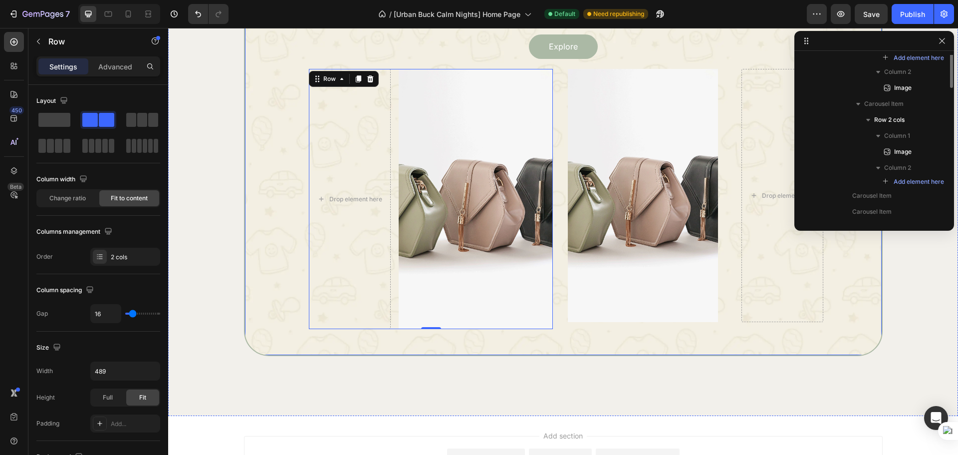
scroll to position [285, 0]
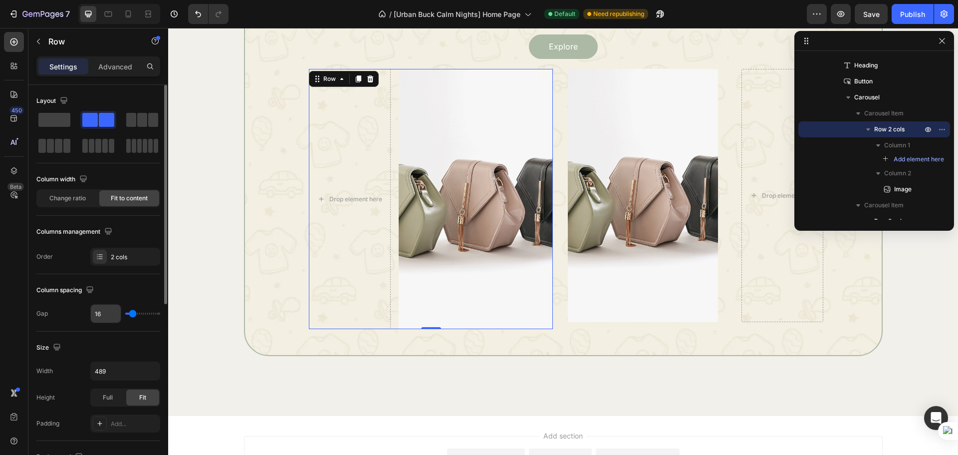
click at [117, 311] on input "16" at bounding box center [106, 313] width 30 height 18
type input "17"
type input "18"
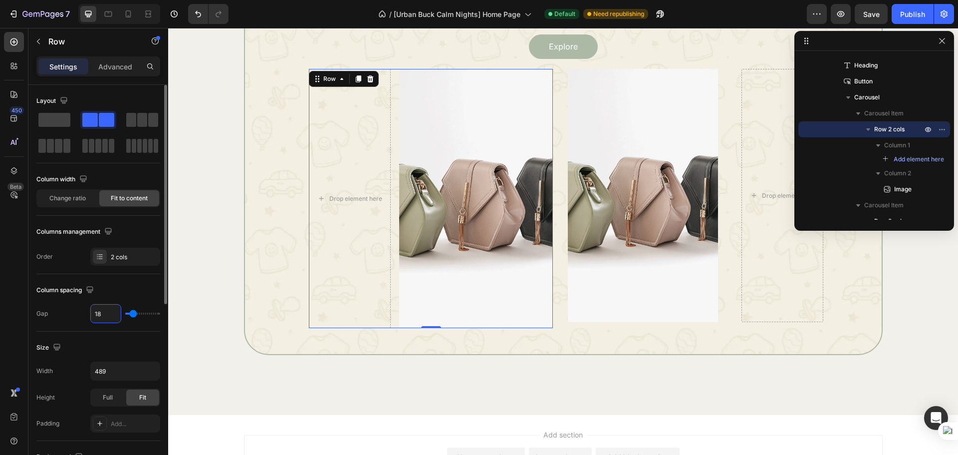
type input "19"
type input "20"
type input "21"
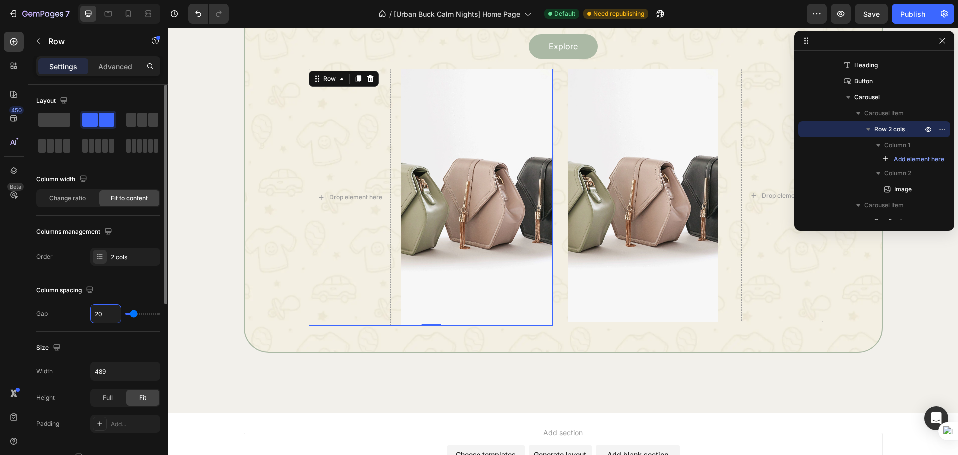
type input "21"
type input "20"
click at [724, 281] on div "Image Drop element here Row" at bounding box center [695, 195] width 255 height 253
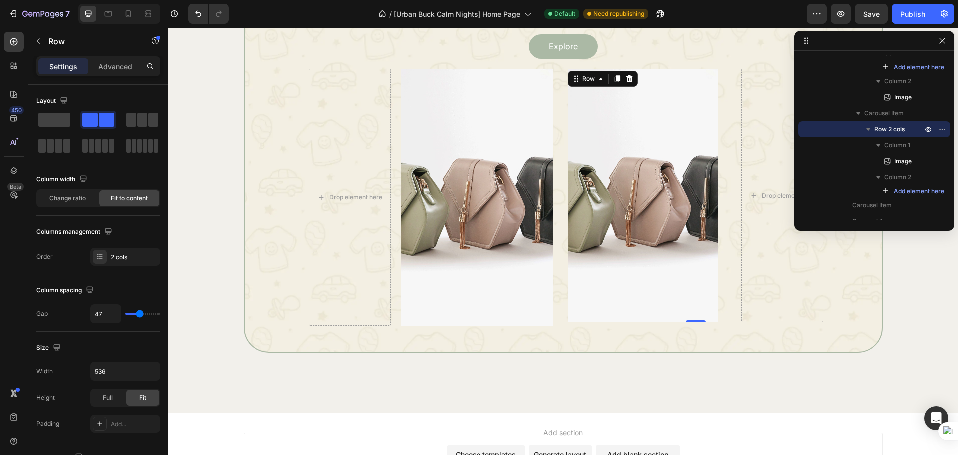
scroll to position [1031, 0]
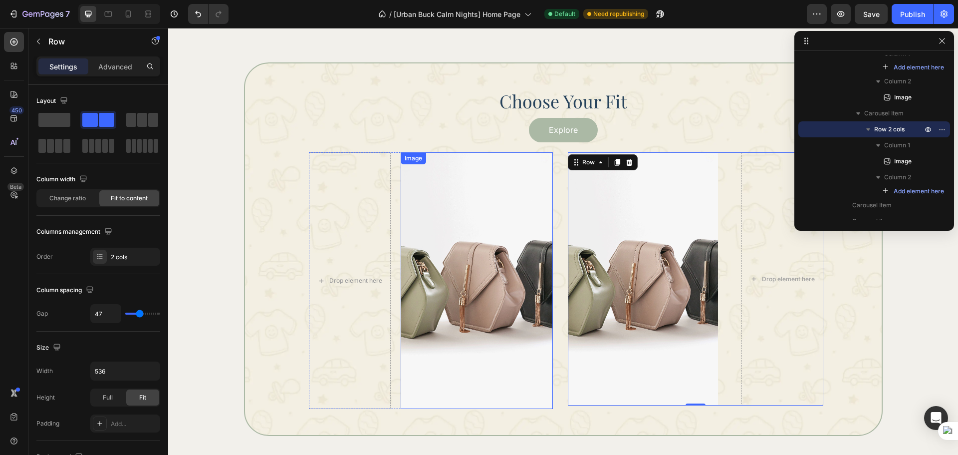
click at [436, 245] on img at bounding box center [477, 280] width 152 height 256
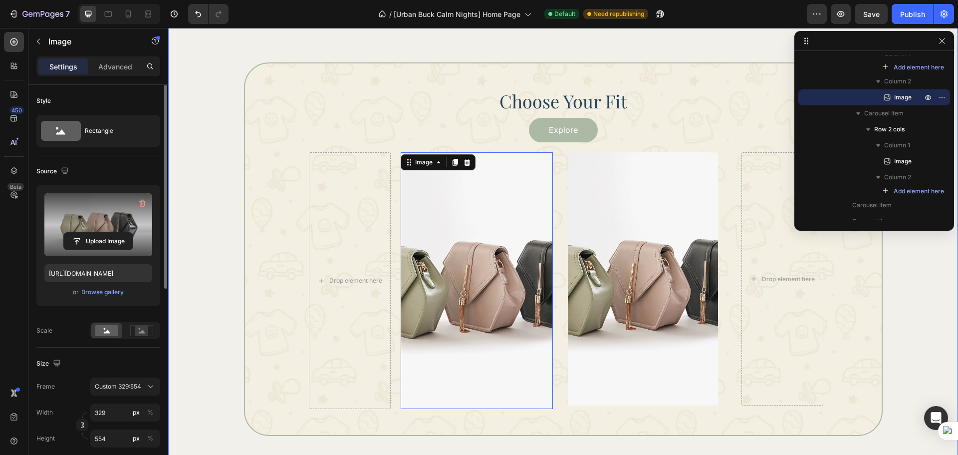
click at [92, 214] on label at bounding box center [98, 224] width 108 height 63
click at [92, 233] on input "file" at bounding box center [98, 241] width 69 height 17
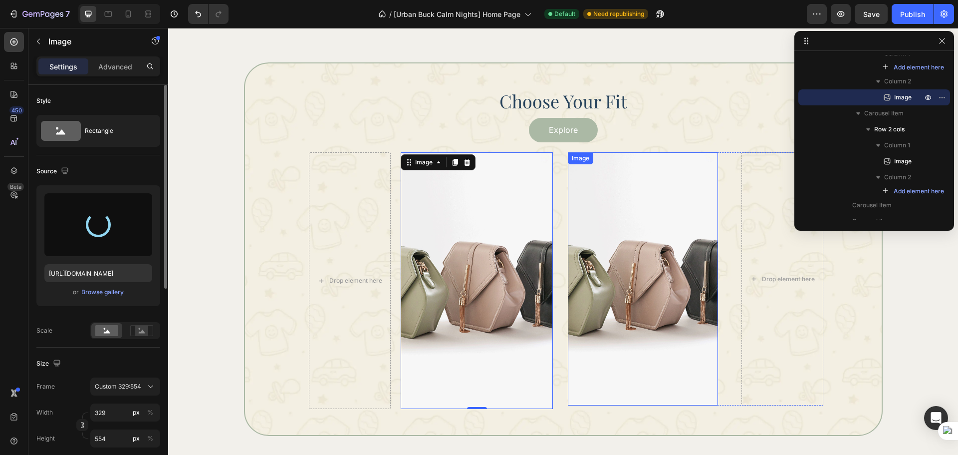
type input "https://cdn.shopify.com/s/files/1/0758/2705/2766/files/gempages_581482949048796…"
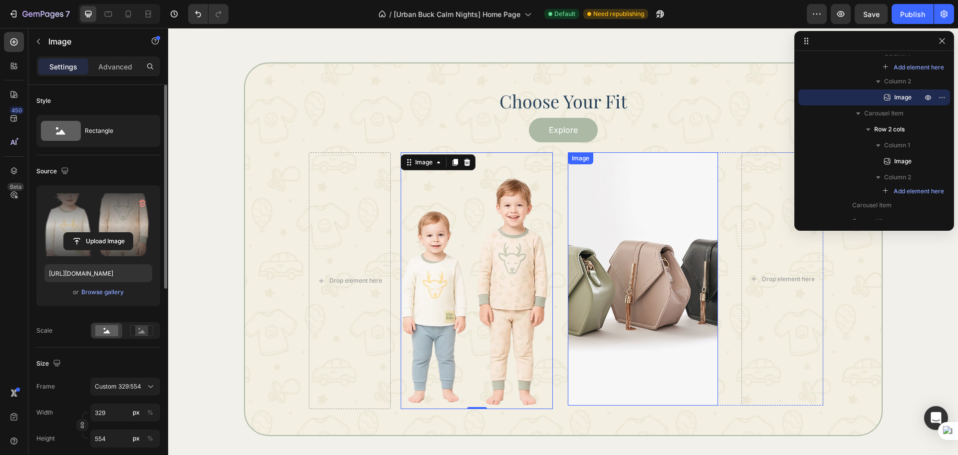
click at [678, 326] on img at bounding box center [643, 278] width 150 height 253
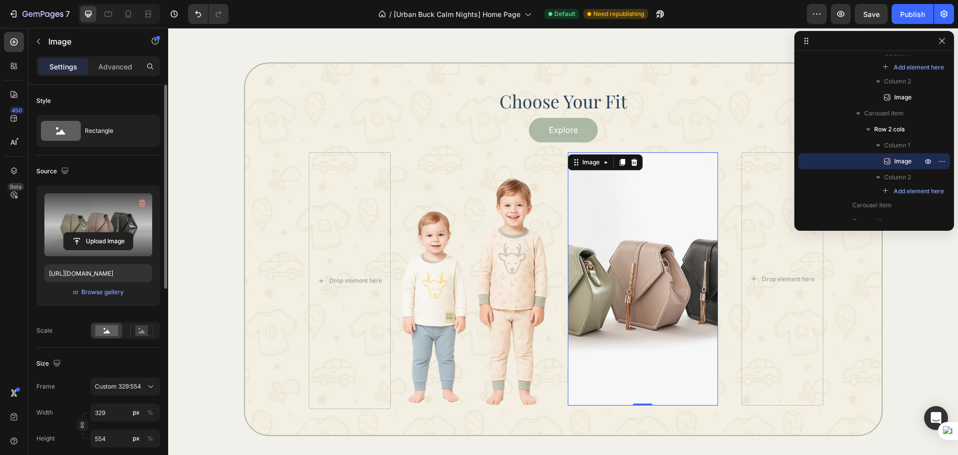
click at [108, 224] on label at bounding box center [98, 224] width 108 height 63
click at [108, 233] on input "file" at bounding box center [98, 241] width 69 height 17
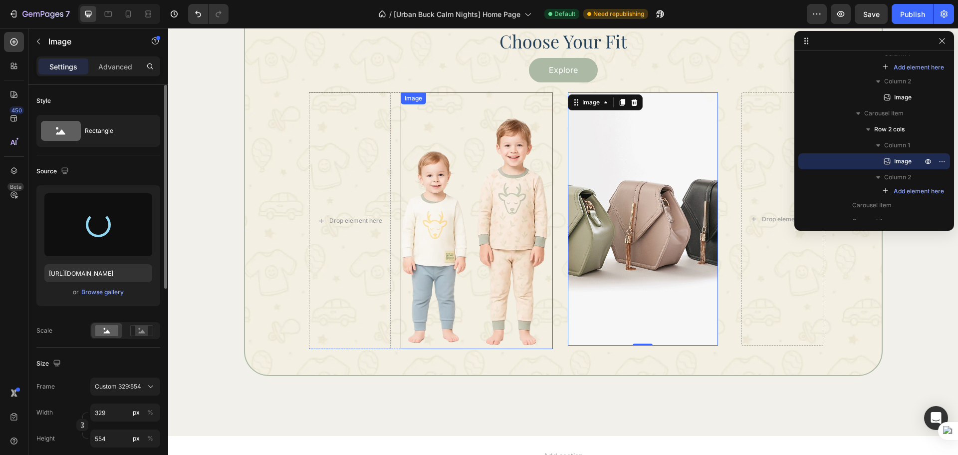
scroll to position [1114, 0]
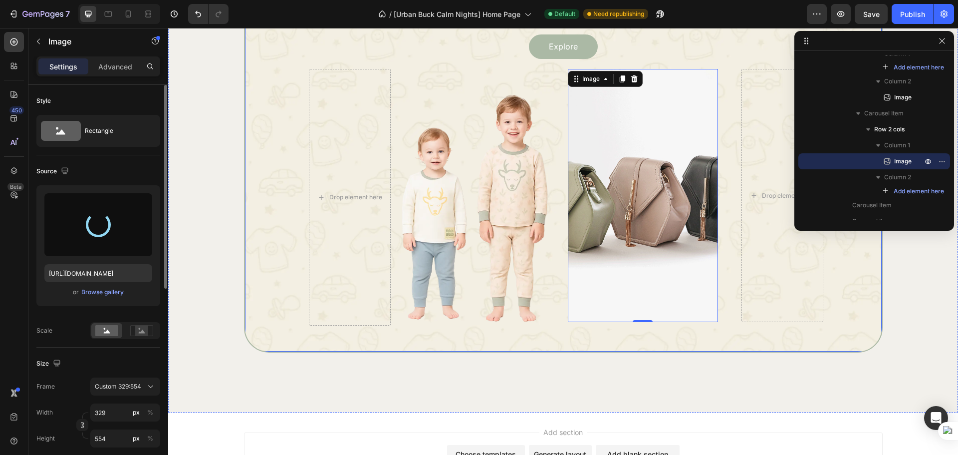
type input "https://cdn.shopify.com/s/files/1/0758/2705/2766/files/gempages_581482949048796…"
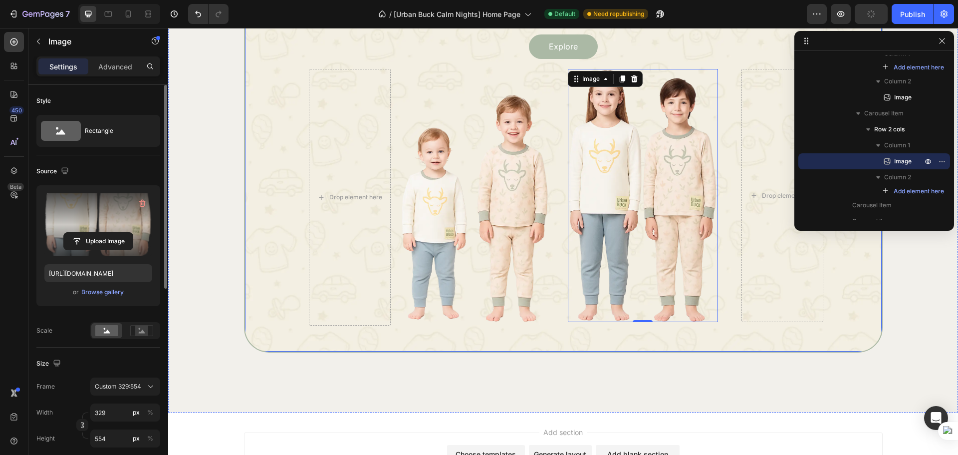
click at [579, 338] on div "Choose Your Fit Heading Explore Button Drop element here Image Row Image 0 Drop…" at bounding box center [563, 165] width 639 height 373
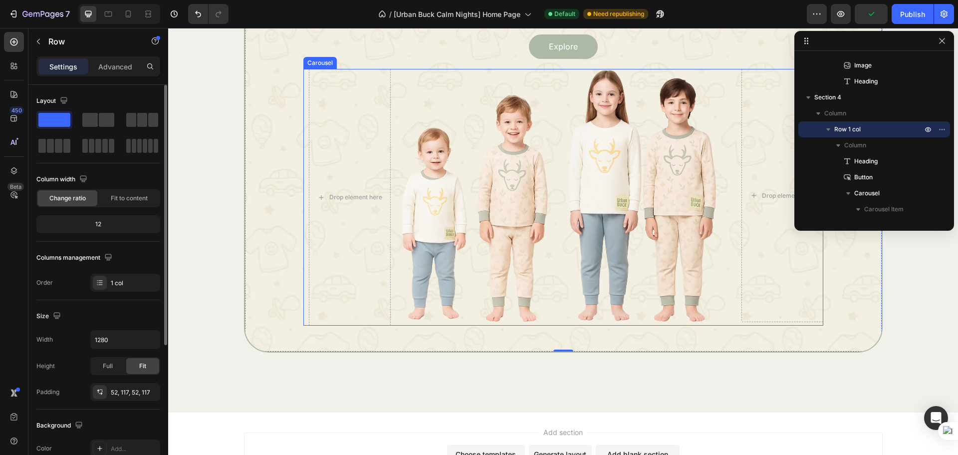
click at [553, 308] on div "Drop element here Image Row" at bounding box center [430, 197] width 255 height 256
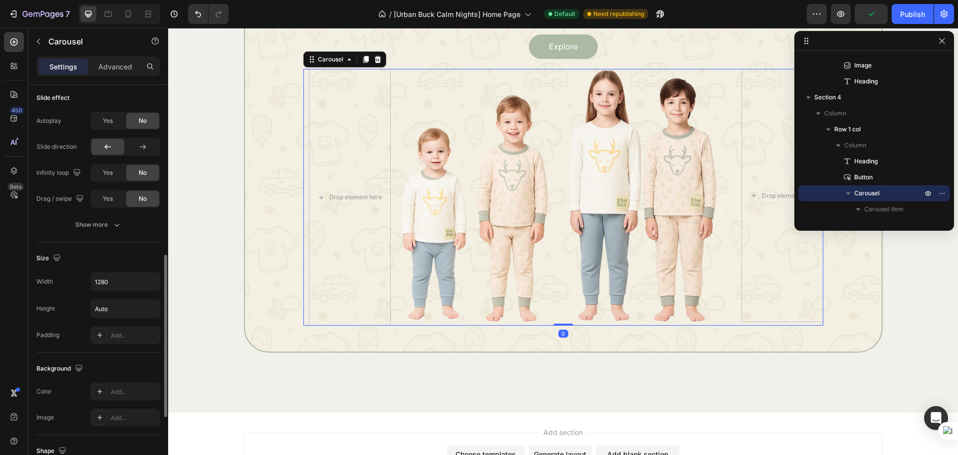
scroll to position [579, 0]
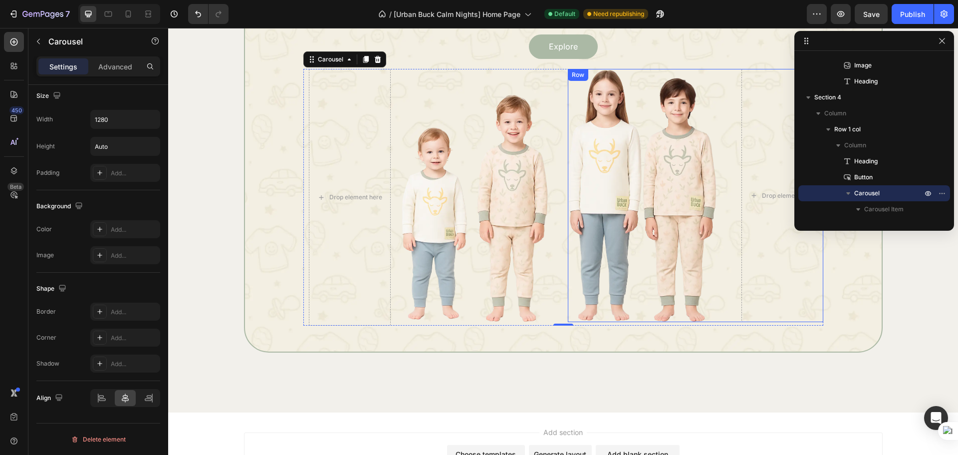
click at [728, 288] on div "Image Drop element here Row" at bounding box center [695, 195] width 255 height 253
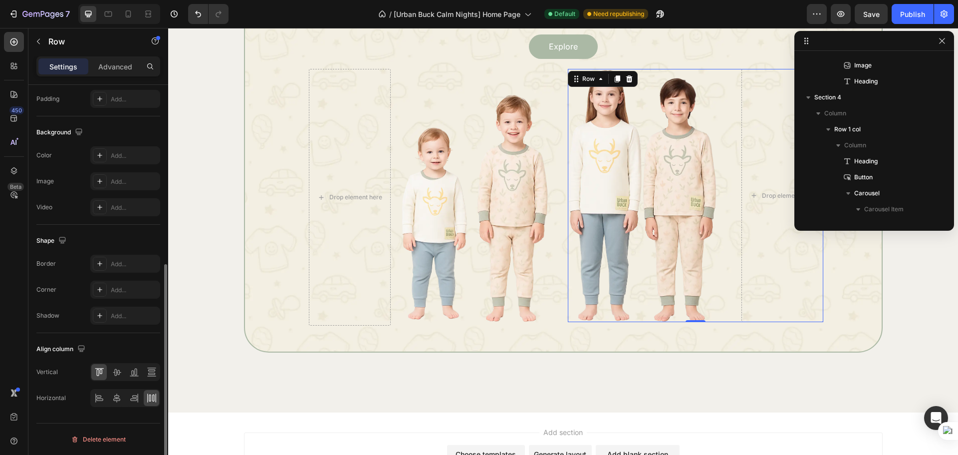
scroll to position [0, 0]
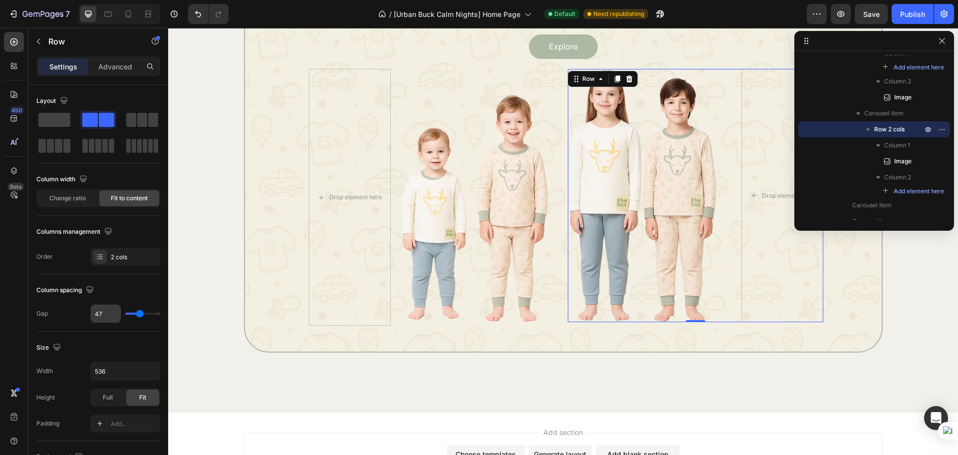
click at [104, 318] on input "47" at bounding box center [106, 313] width 30 height 18
type input "48"
type input "49"
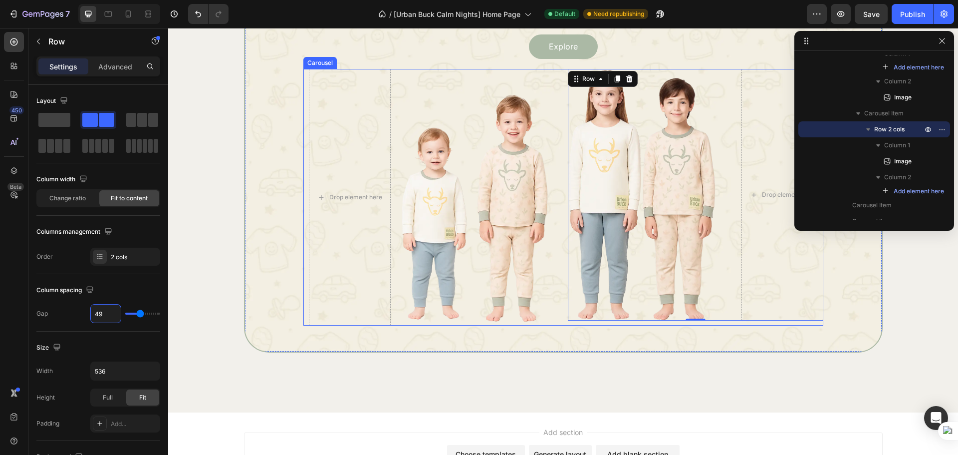
type input "48"
type input "47"
type input "46"
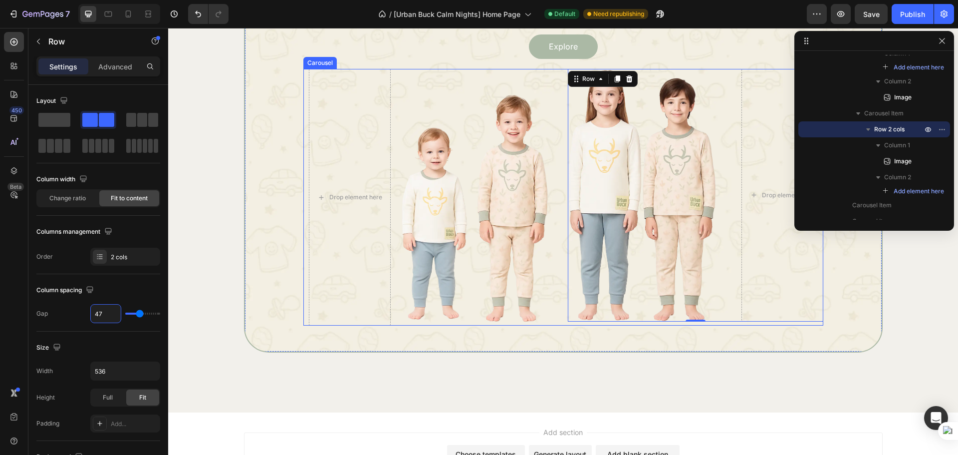
type input "46"
type input "45"
type input "44"
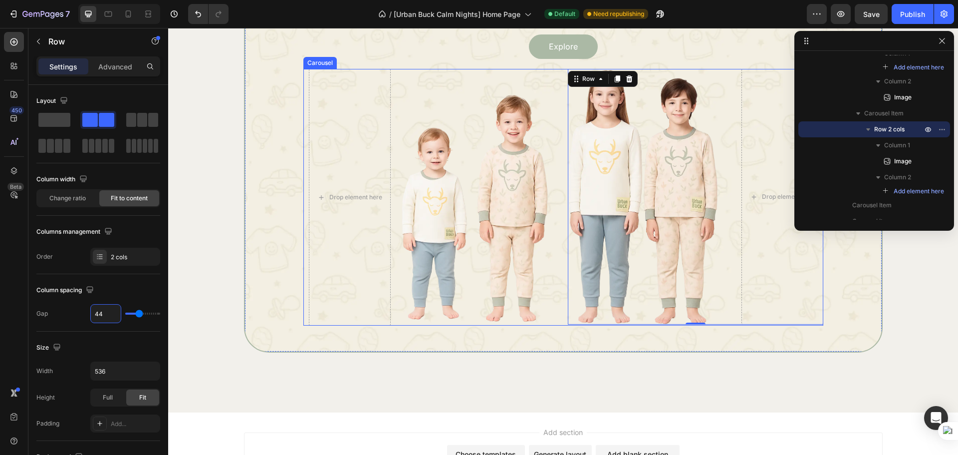
type input "43"
click at [660, 342] on div "Choose Your Fit Heading Explore Button Drop element here Image Row Image Drop e…" at bounding box center [563, 165] width 639 height 373
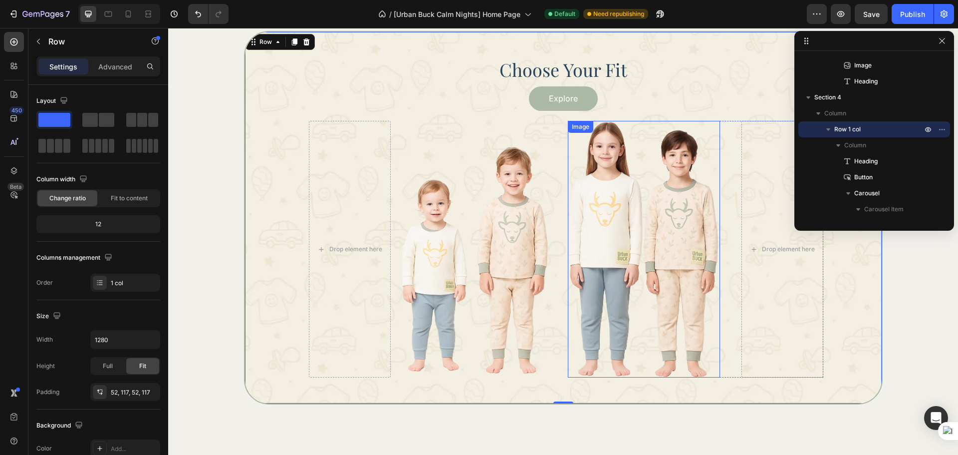
scroll to position [1031, 0]
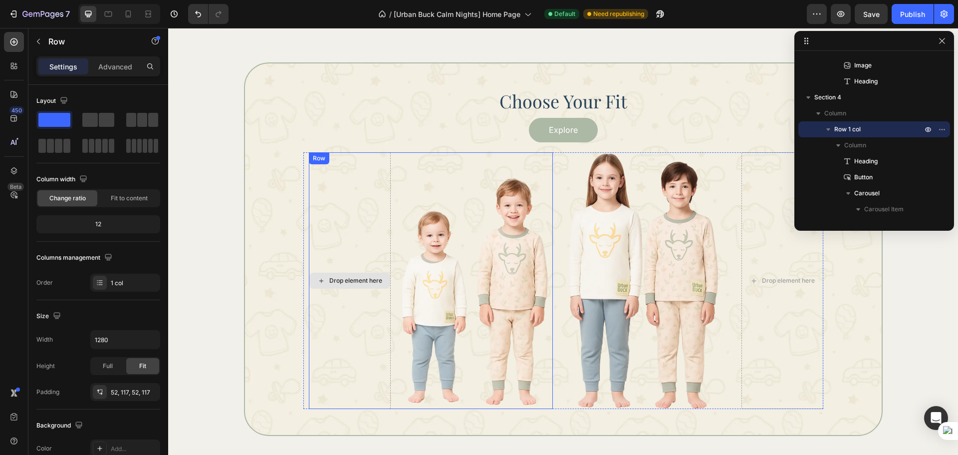
click at [341, 283] on div "Drop element here" at bounding box center [355, 280] width 53 height 8
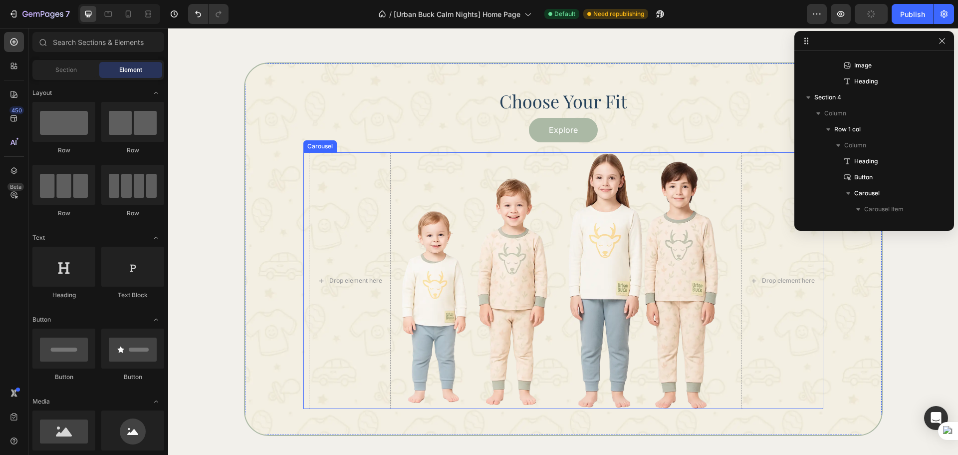
click at [303, 309] on div "Drop element here Image Row" at bounding box center [430, 280] width 255 height 256
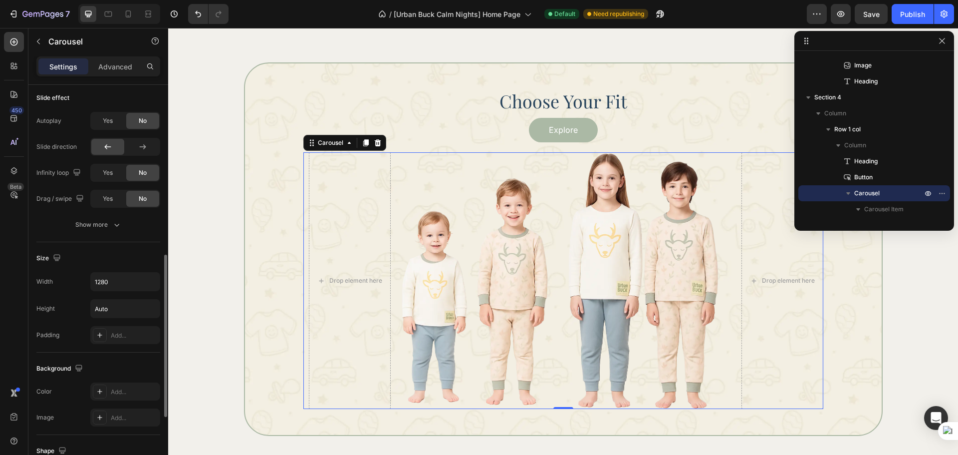
scroll to position [579, 0]
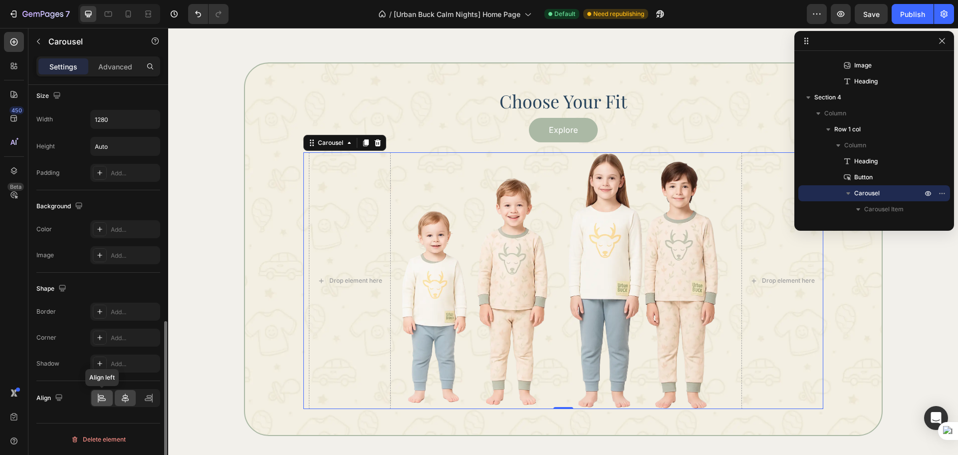
click at [106, 402] on icon at bounding box center [102, 398] width 10 height 10
click at [116, 400] on div at bounding box center [125, 398] width 21 height 16
click at [394, 259] on div "Drop element here Image Row" at bounding box center [431, 280] width 244 height 256
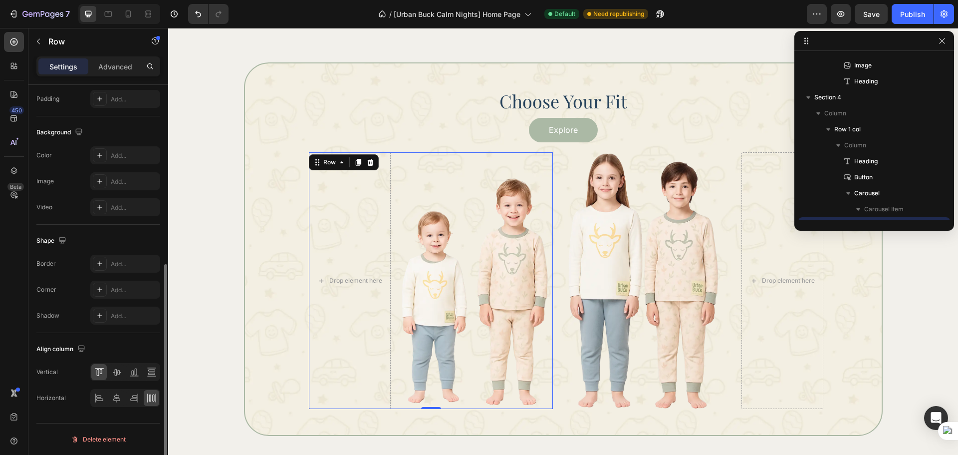
scroll to position [0, 0]
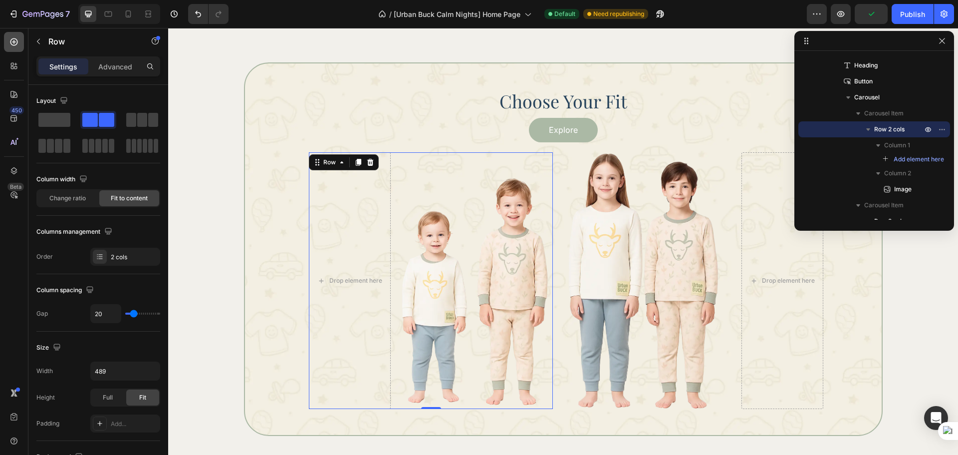
click at [15, 47] on div at bounding box center [14, 42] width 20 height 20
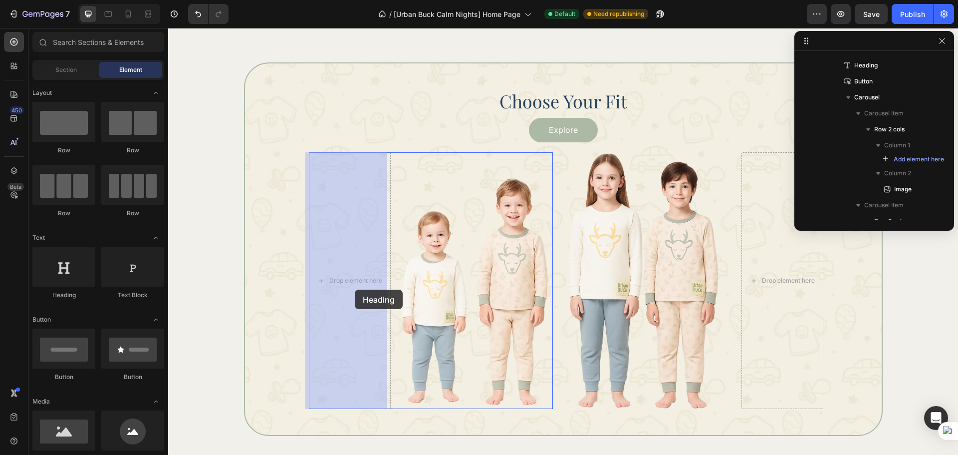
drag, startPoint x: 227, startPoint y: 303, endPoint x: 355, endPoint y: 289, distance: 128.5
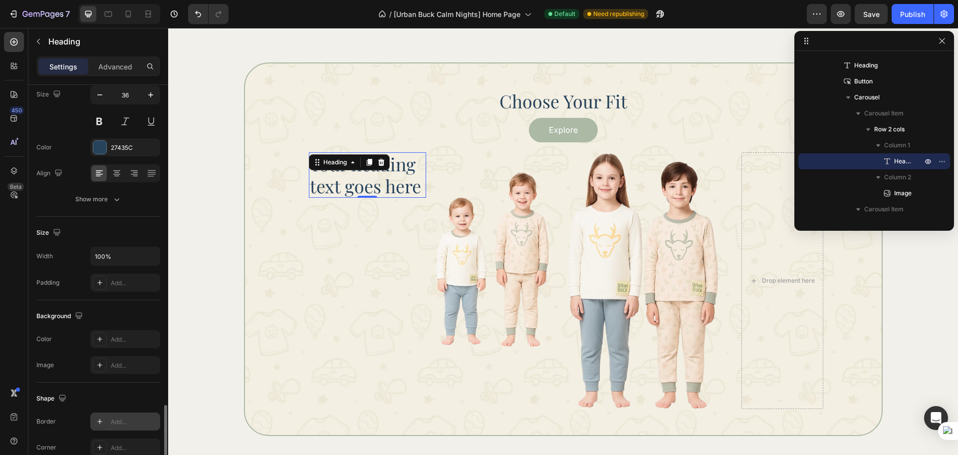
scroll to position [250, 0]
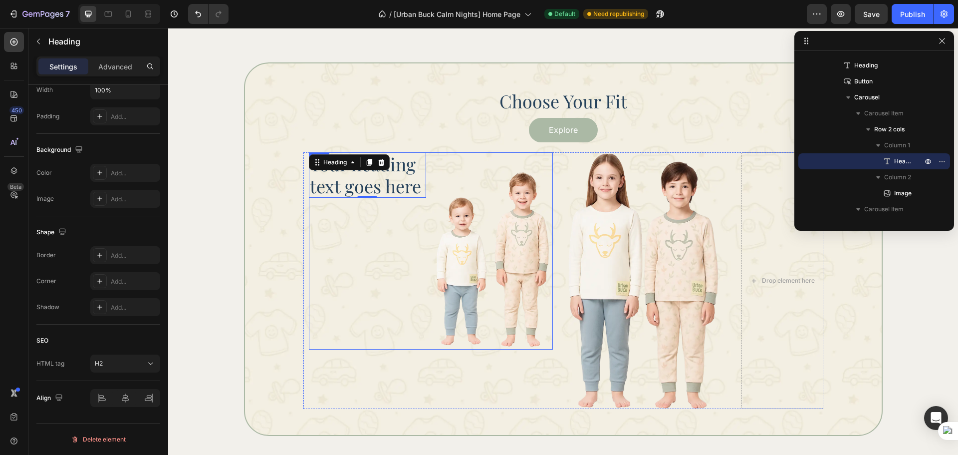
click at [358, 284] on div "Your heading text goes here Heading 0" at bounding box center [367, 250] width 117 height 197
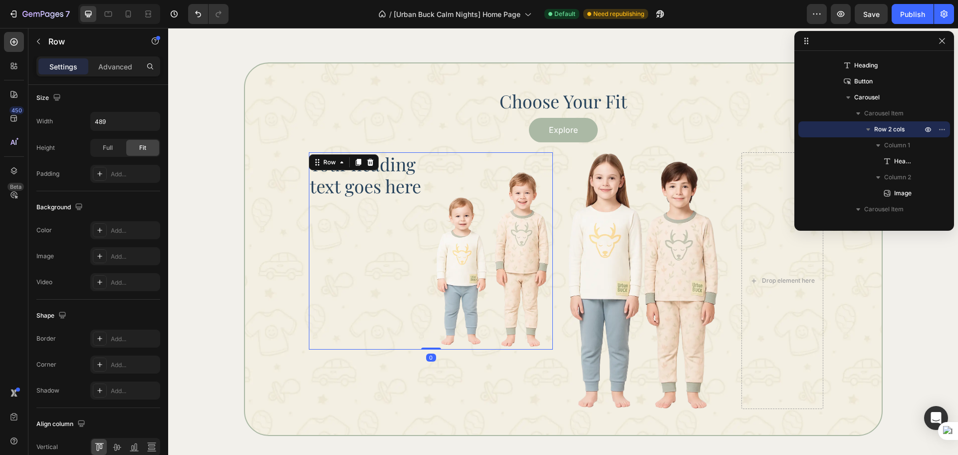
scroll to position [0, 0]
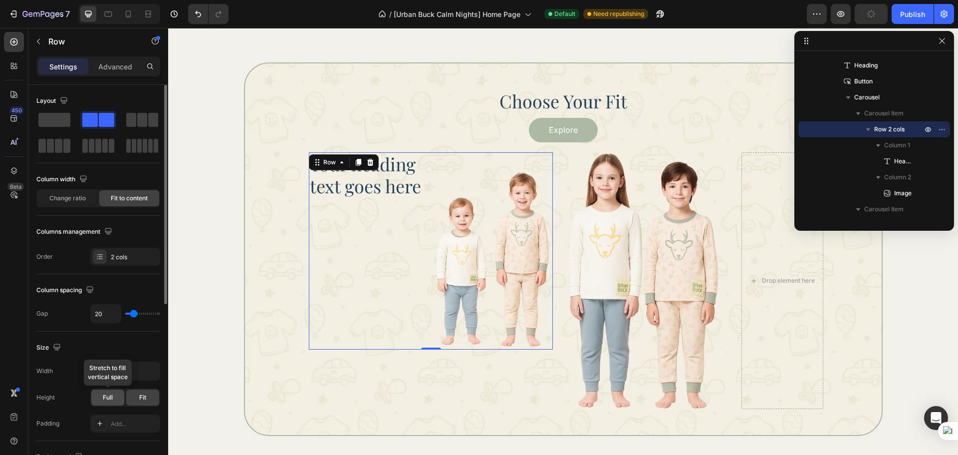
click at [121, 393] on div "Full" at bounding box center [107, 397] width 33 height 16
click at [470, 315] on img at bounding box center [494, 250] width 117 height 197
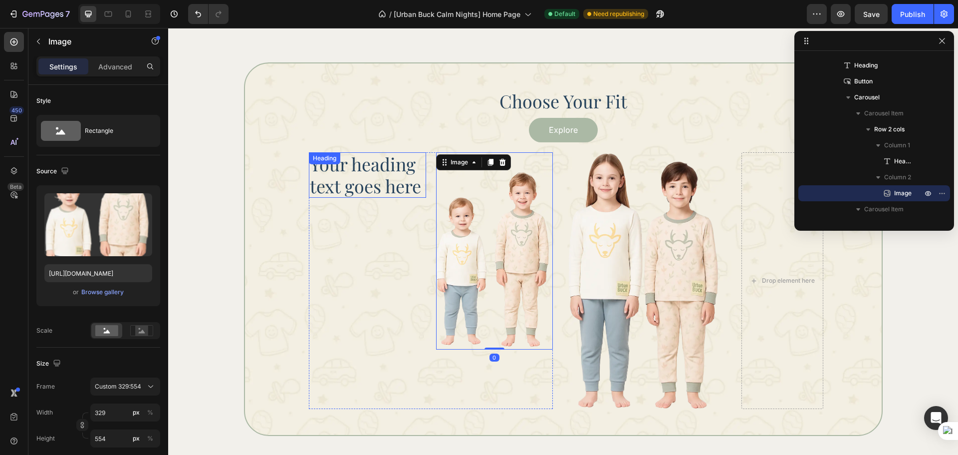
click at [404, 184] on h2 "Your heading text goes here" at bounding box center [367, 174] width 117 height 45
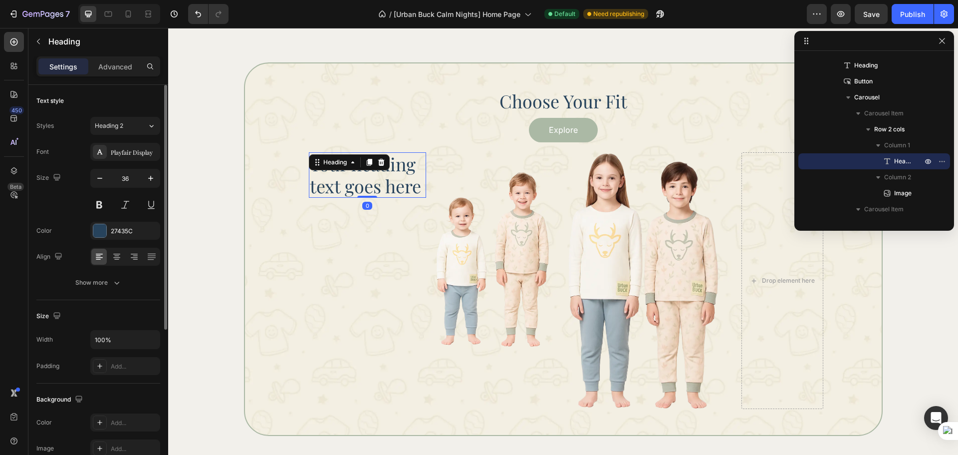
scroll to position [250, 0]
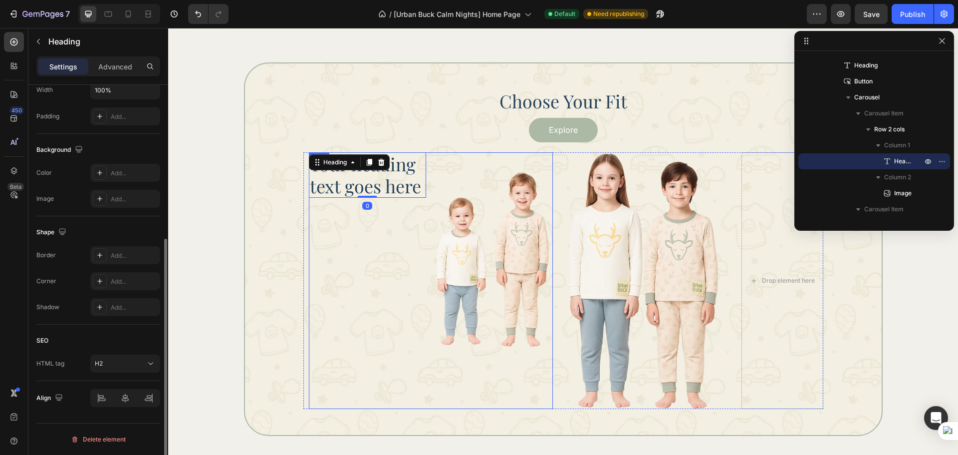
click at [408, 311] on div "Your heading text goes here Heading 0" at bounding box center [367, 280] width 117 height 256
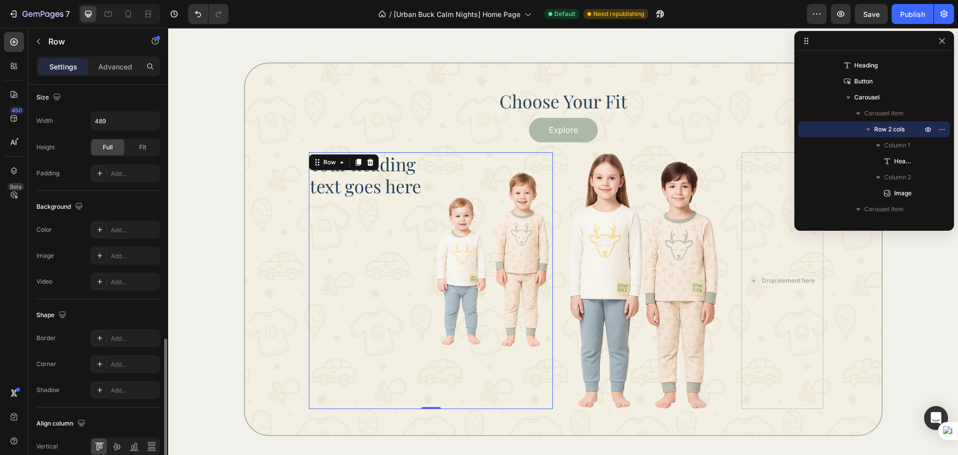
scroll to position [324, 0]
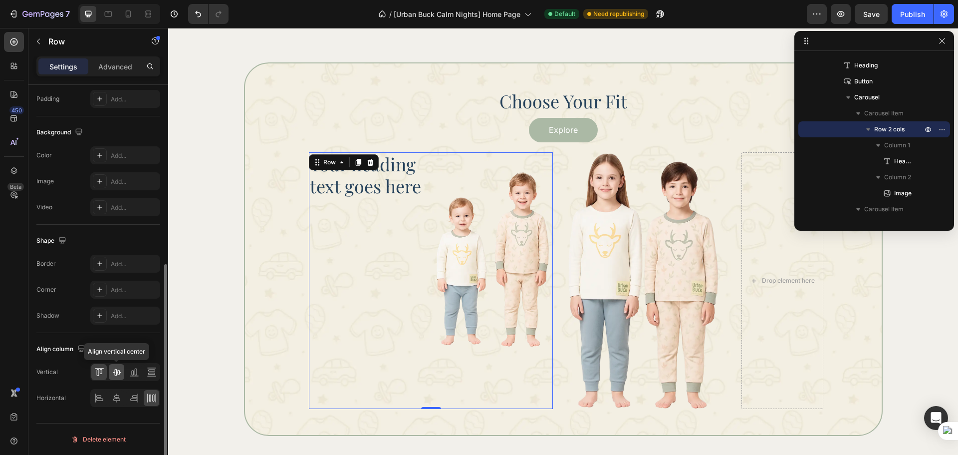
click at [119, 372] on icon at bounding box center [117, 372] width 8 height 7
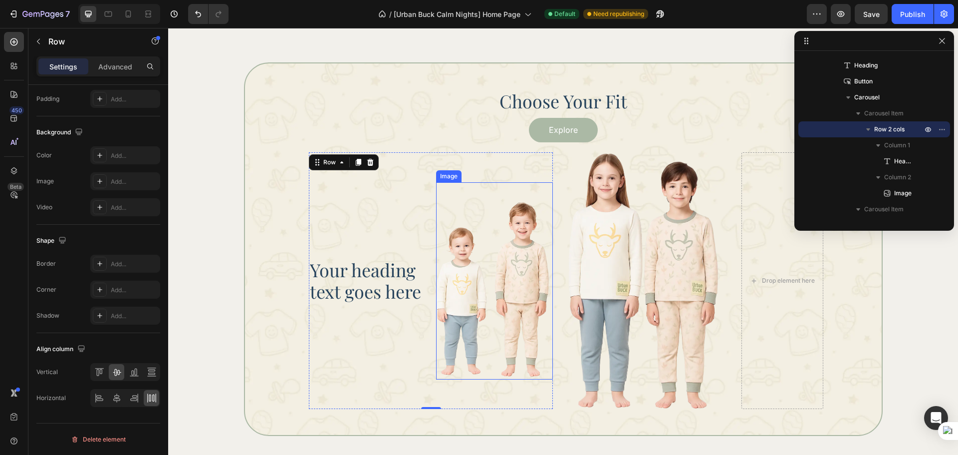
click at [484, 278] on img at bounding box center [494, 280] width 117 height 197
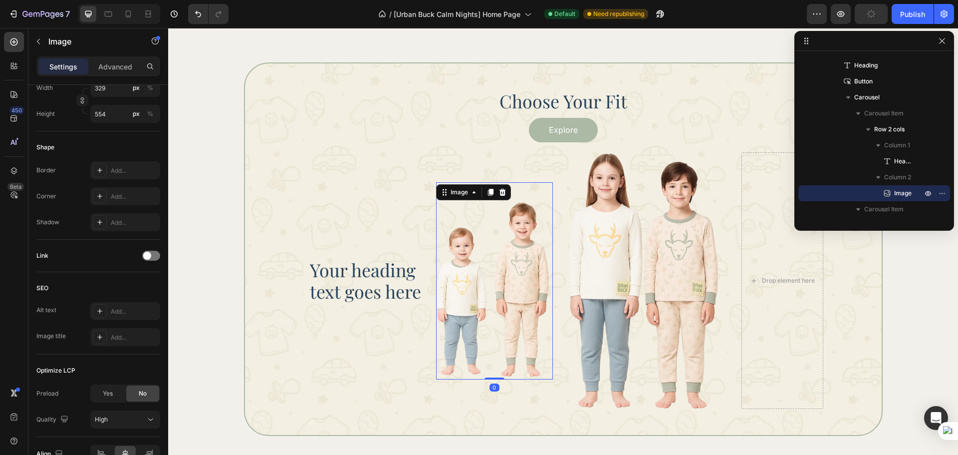
scroll to position [0, 0]
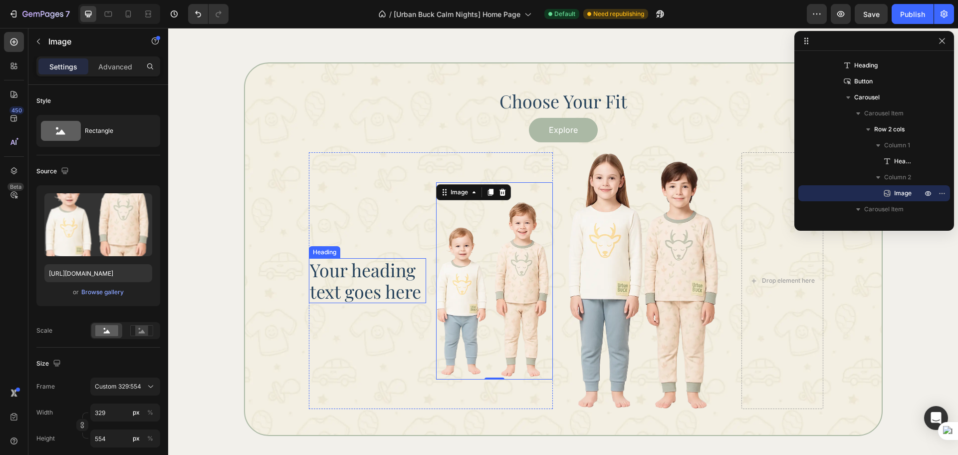
click at [377, 268] on h2 "Your heading text goes here" at bounding box center [367, 280] width 117 height 45
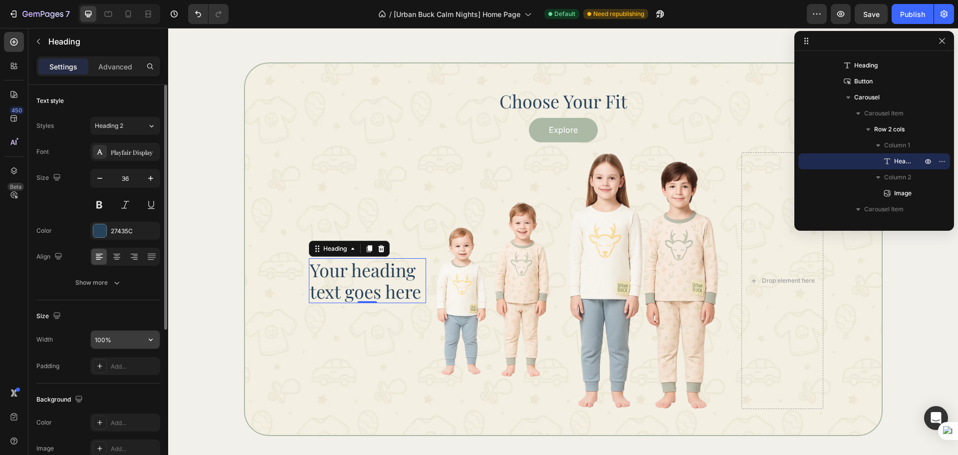
click at [102, 342] on input "100%" at bounding box center [125, 339] width 69 height 18
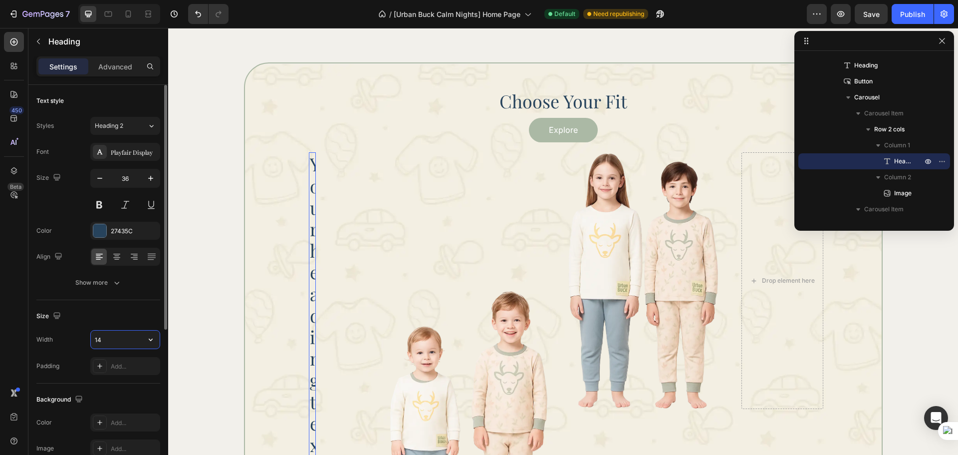
type input "140"
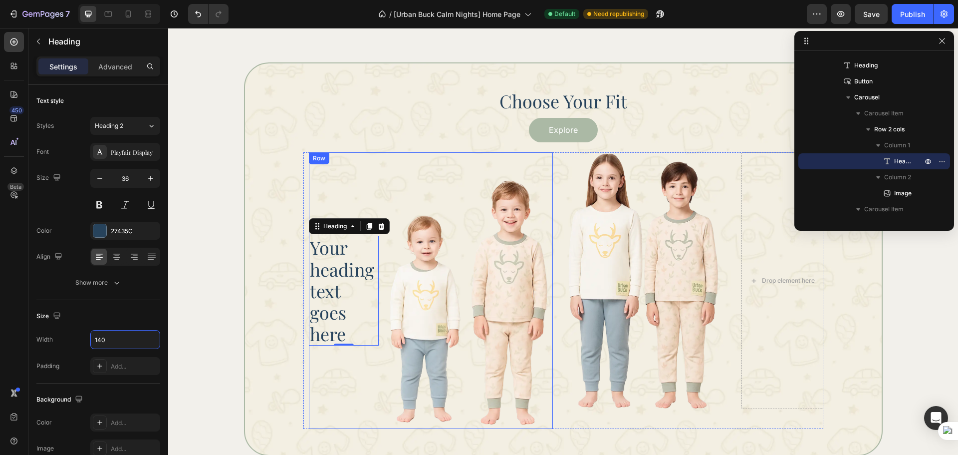
click at [375, 395] on div "Your heading text goes here Heading 0 Image Row" at bounding box center [431, 290] width 244 height 276
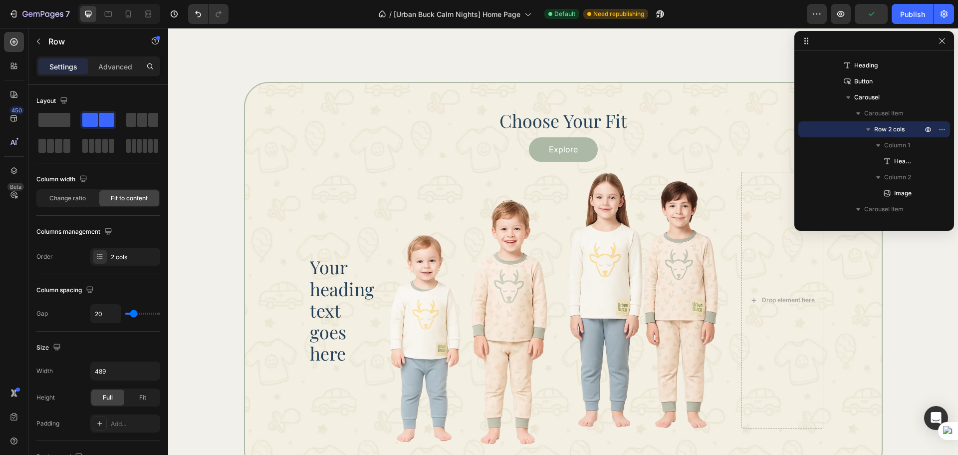
scroll to position [1114, 0]
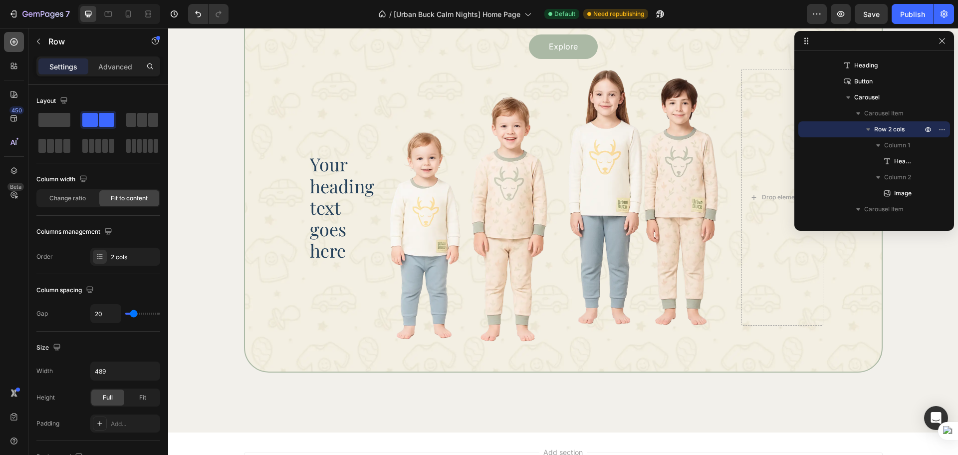
click at [13, 42] on icon at bounding box center [13, 41] width 7 height 7
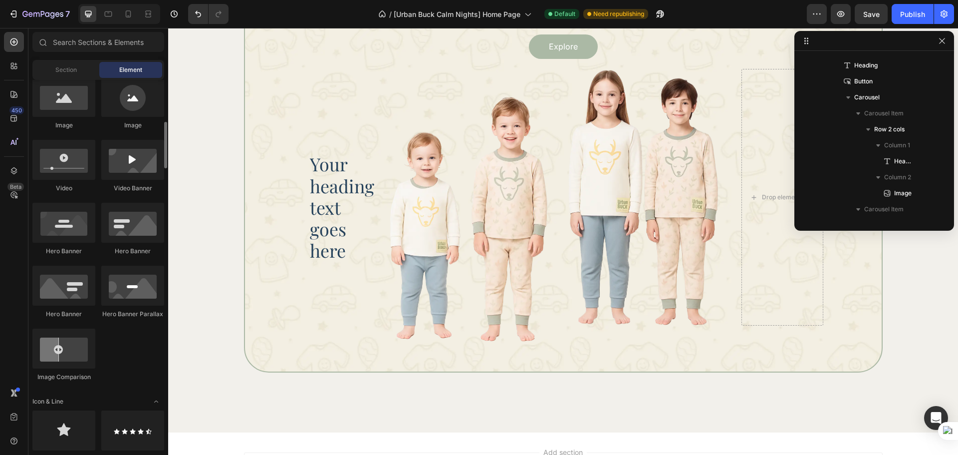
scroll to position [417, 0]
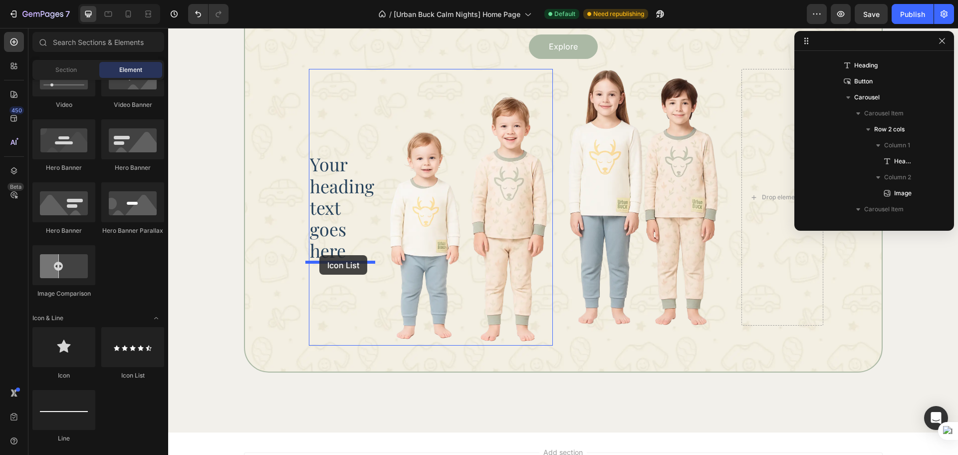
drag, startPoint x: 290, startPoint y: 389, endPoint x: 319, endPoint y: 255, distance: 136.9
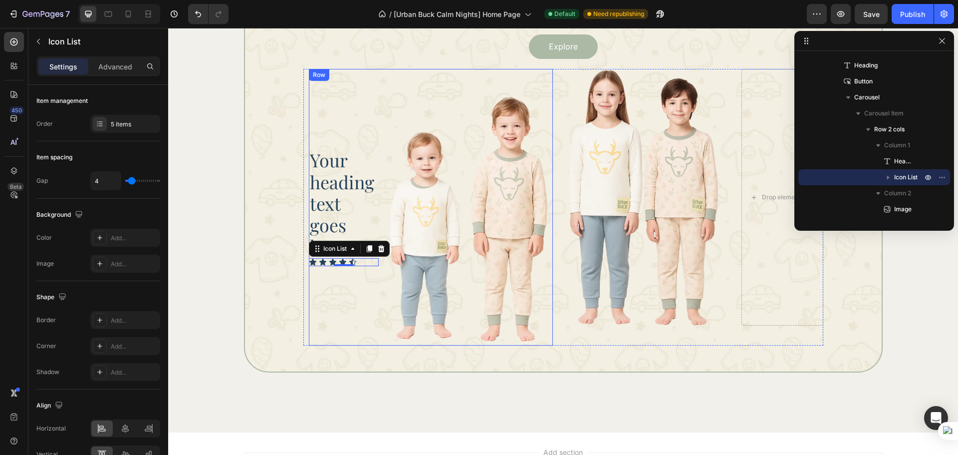
click at [347, 306] on div "Your heading text goes here Heading Icon Icon Icon Icon Icon Icon List 0" at bounding box center [344, 207] width 70 height 276
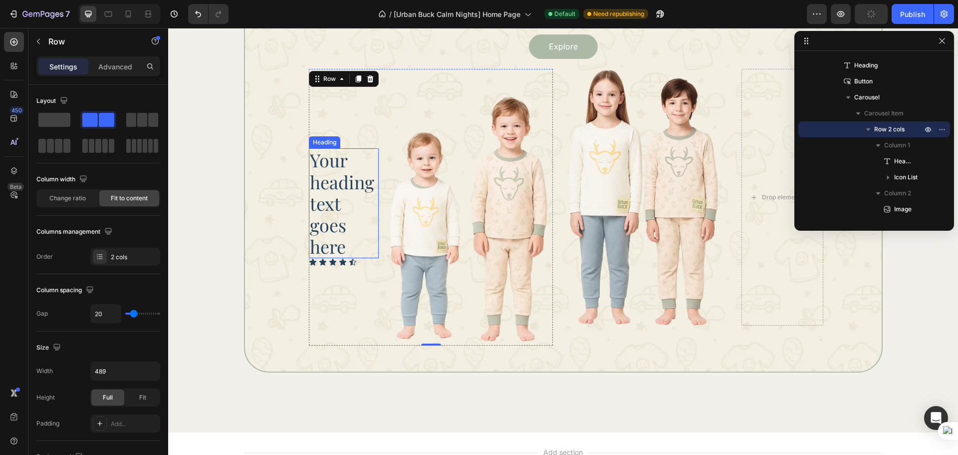
click at [330, 231] on h2 "Your heading text goes here" at bounding box center [344, 203] width 70 height 110
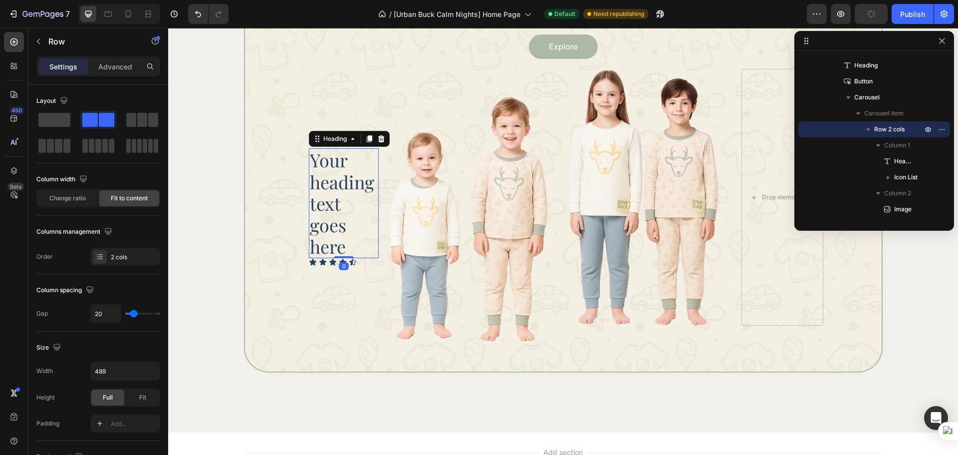
click at [330, 231] on h2 "Your heading text goes here" at bounding box center [344, 203] width 70 height 110
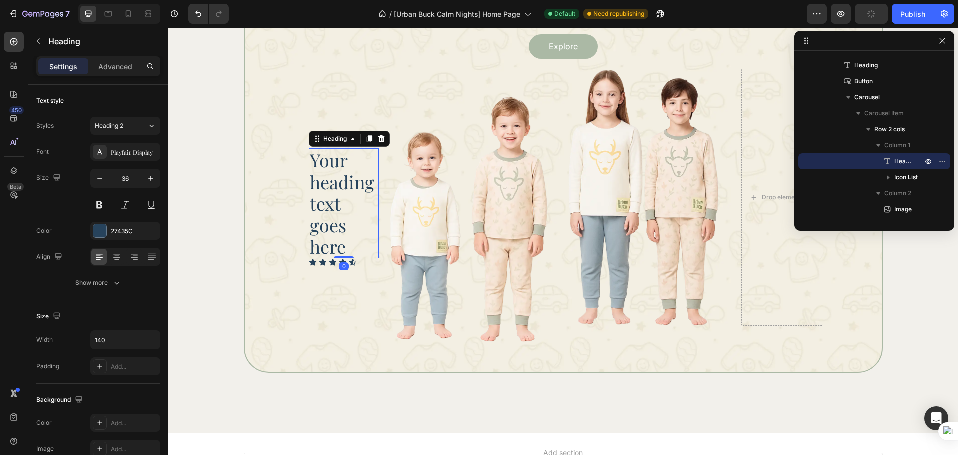
click at [330, 231] on p "Your heading text goes here" at bounding box center [344, 203] width 68 height 108
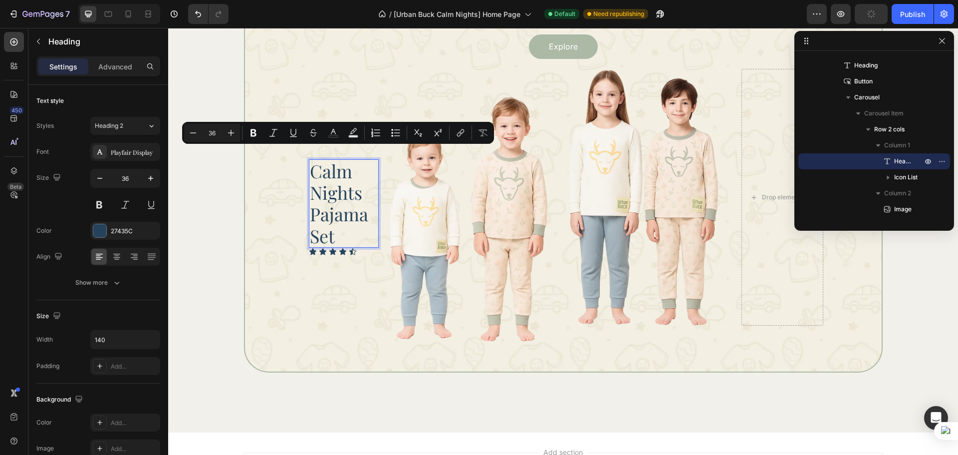
scroll to position [1125, 0]
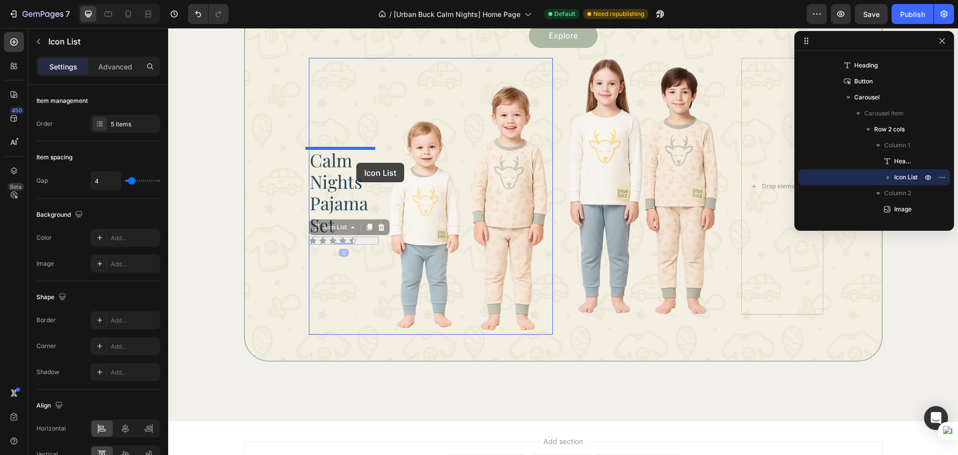
drag, startPoint x: 358, startPoint y: 239, endPoint x: 356, endPoint y: 163, distance: 75.9
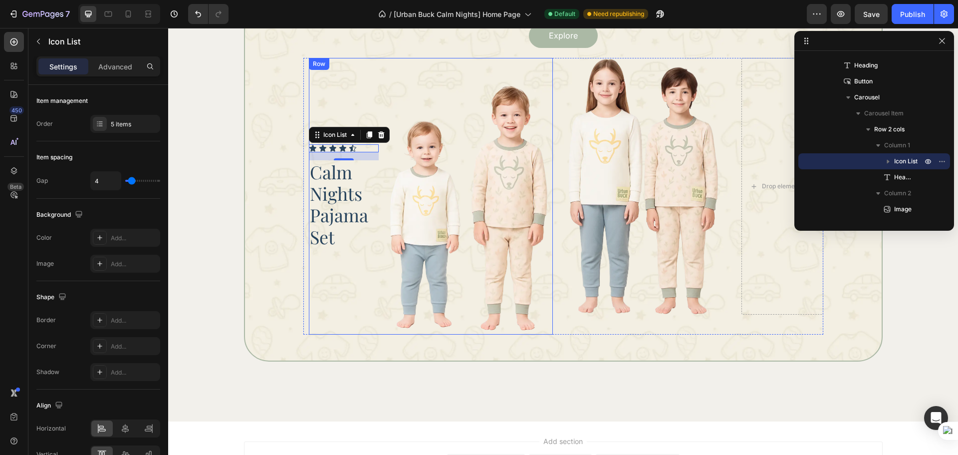
click at [356, 234] on p "Calm Nights Pajama Set" at bounding box center [344, 204] width 68 height 86
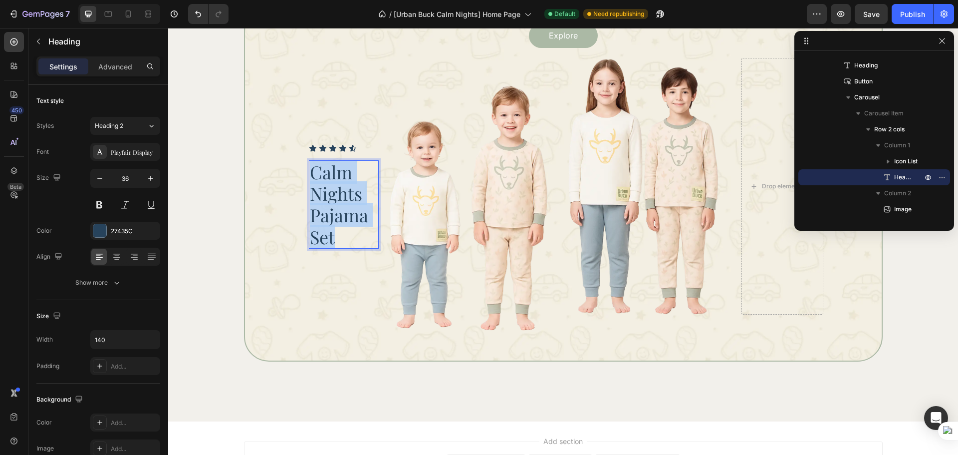
click at [356, 234] on p "Calm Nights Pajama Set" at bounding box center [344, 204] width 68 height 86
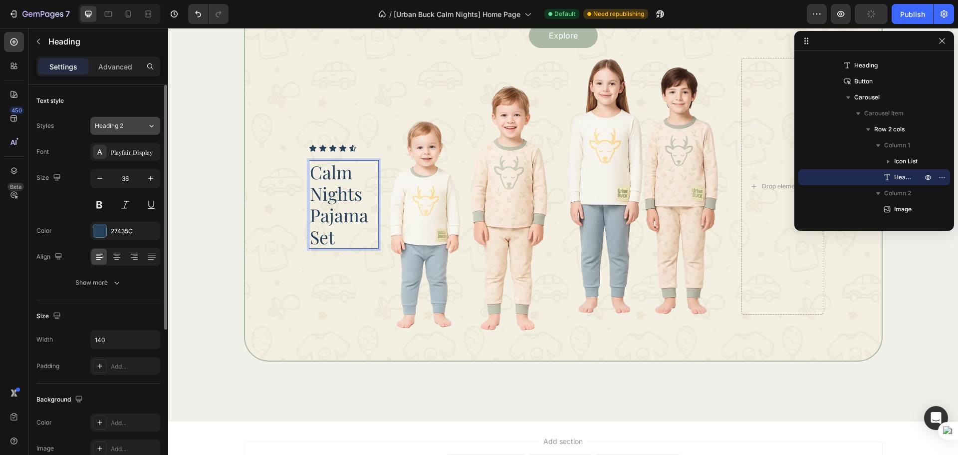
click at [119, 133] on button "Heading 2" at bounding box center [125, 126] width 70 height 18
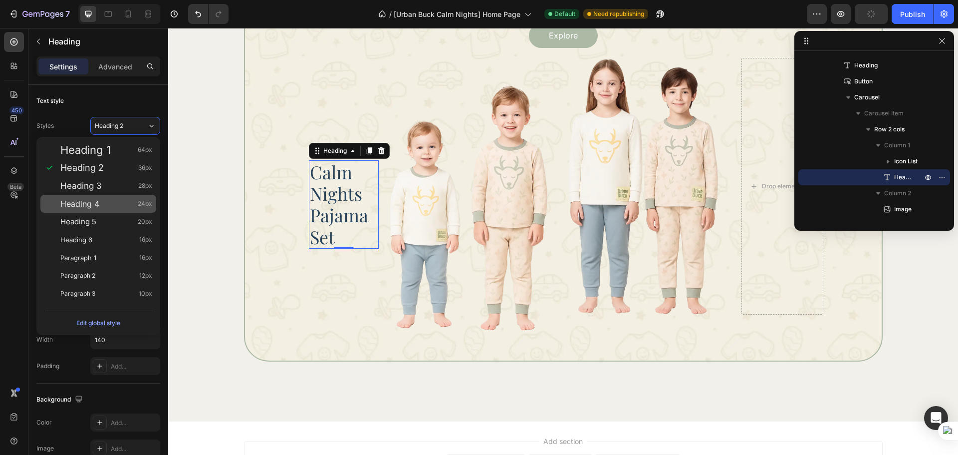
click at [118, 205] on div "Heading 4 24px" at bounding box center [106, 204] width 92 height 10
type input "24"
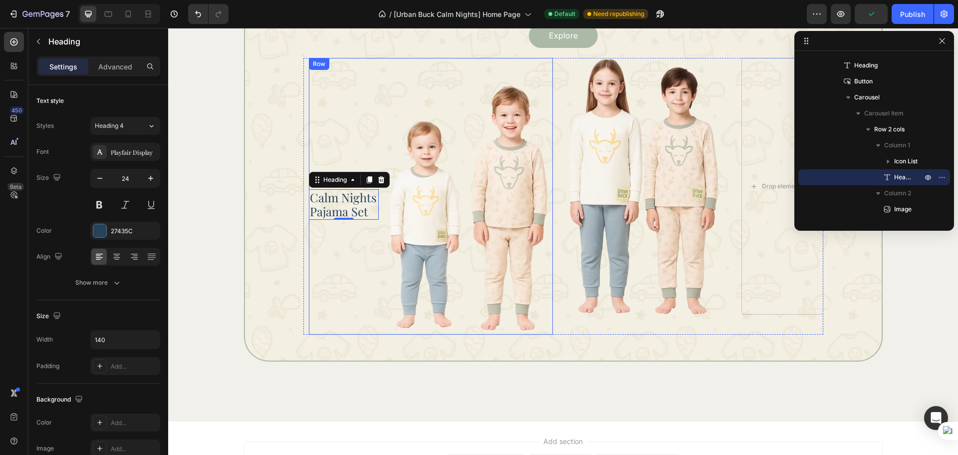
click at [336, 243] on div "Icon Icon Icon Icon Icon Icon List Calm Nights Pajama Set Heading 0" at bounding box center [344, 196] width 70 height 276
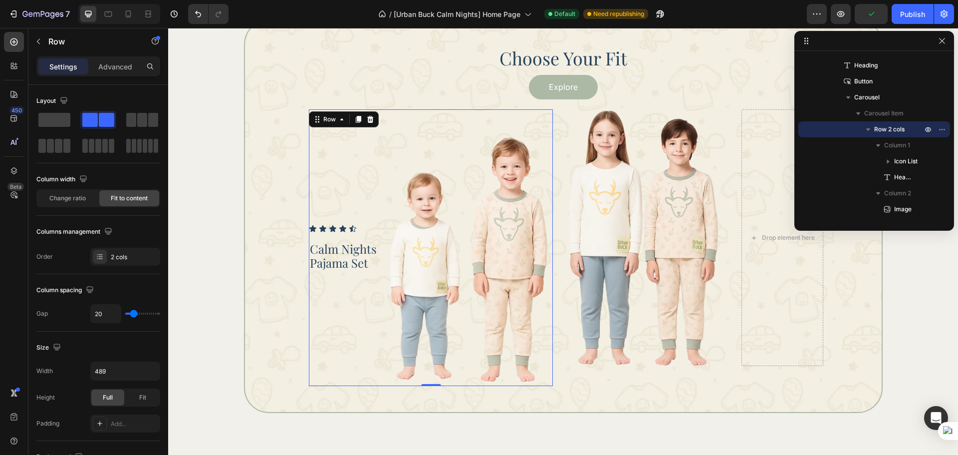
scroll to position [1042, 0]
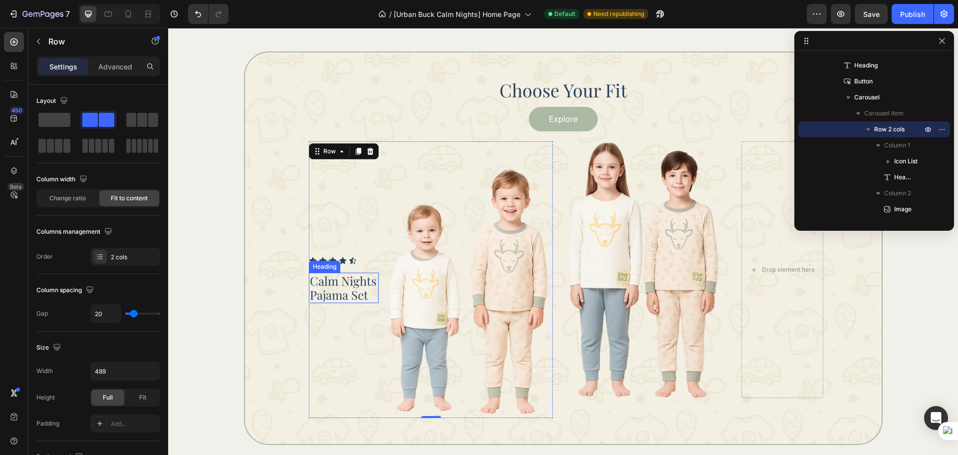
click at [362, 284] on p "Calm Nights Pajama Set" at bounding box center [344, 287] width 68 height 29
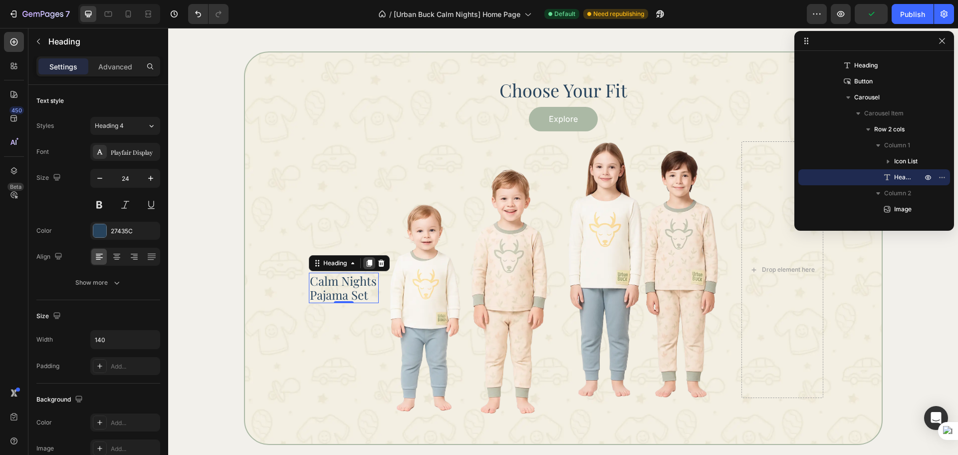
click at [371, 264] on div at bounding box center [369, 263] width 12 height 12
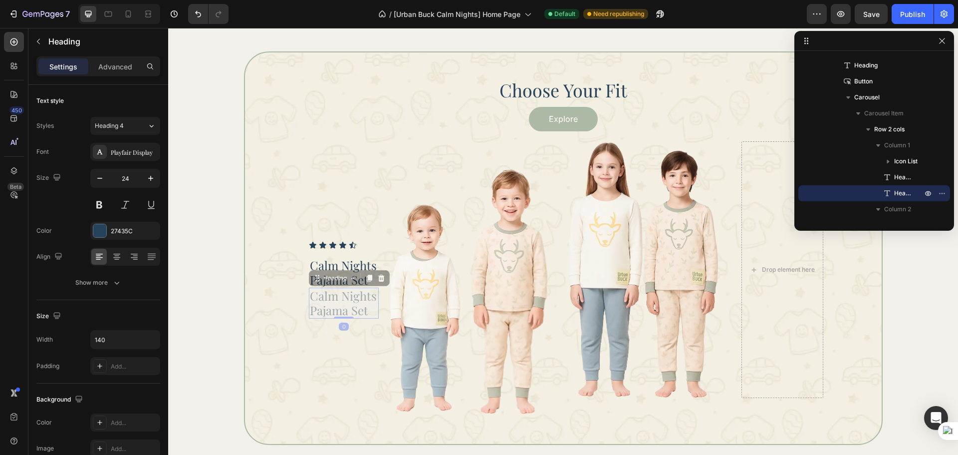
scroll to position [1027, 0]
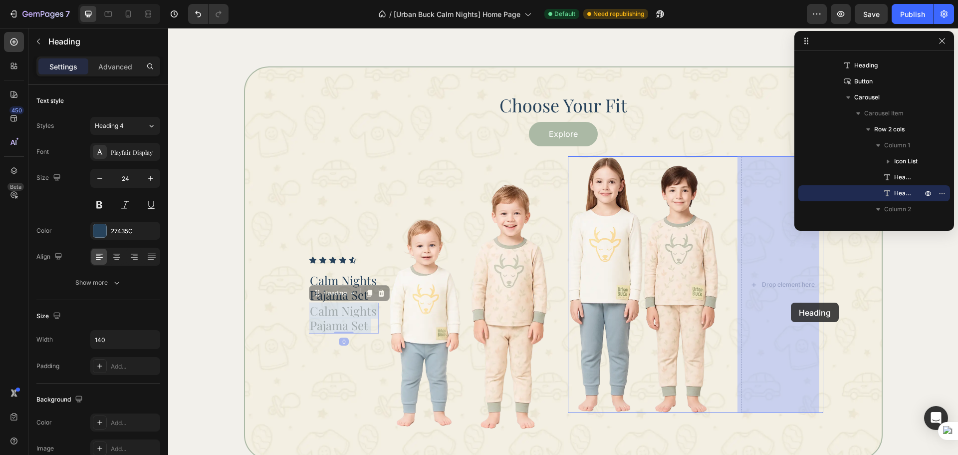
drag, startPoint x: 365, startPoint y: 302, endPoint x: 791, endPoint y: 302, distance: 426.2
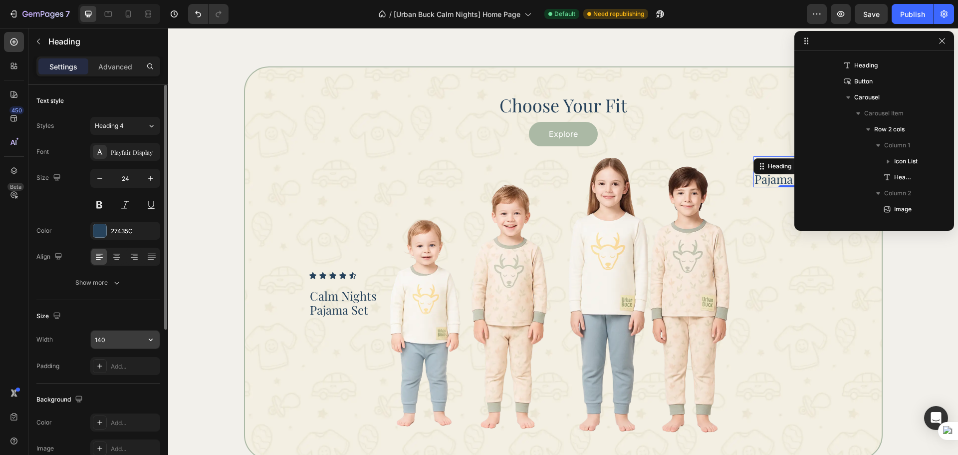
click at [99, 333] on input "140" at bounding box center [125, 339] width 69 height 18
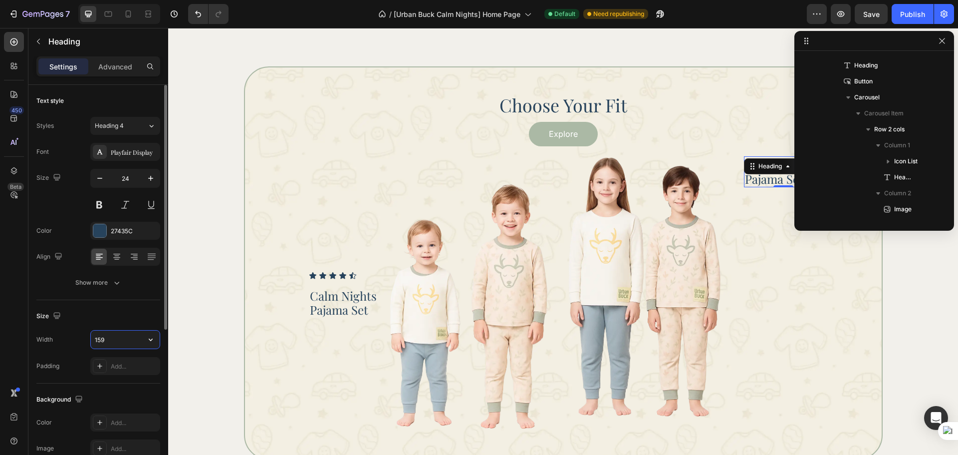
type input "160"
click at [112, 332] on input "160" at bounding box center [125, 339] width 69 height 18
click at [130, 316] on div "Size" at bounding box center [98, 316] width 124 height 16
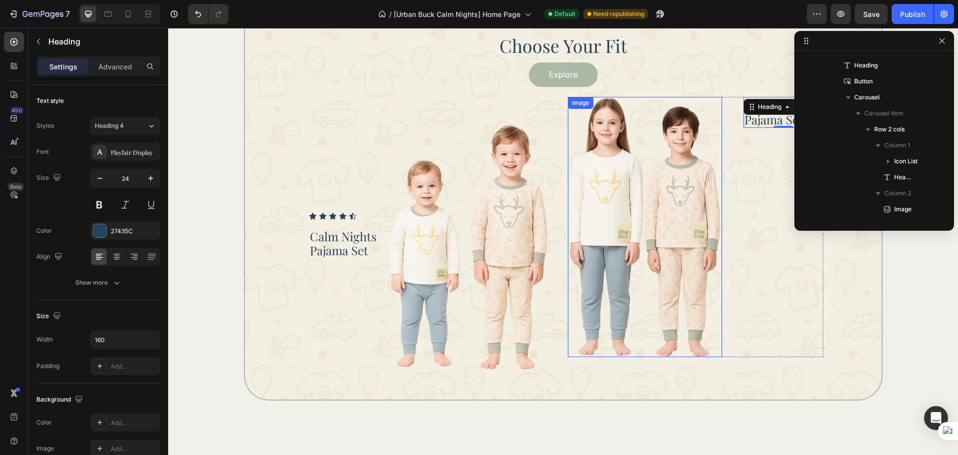
scroll to position [1110, 0]
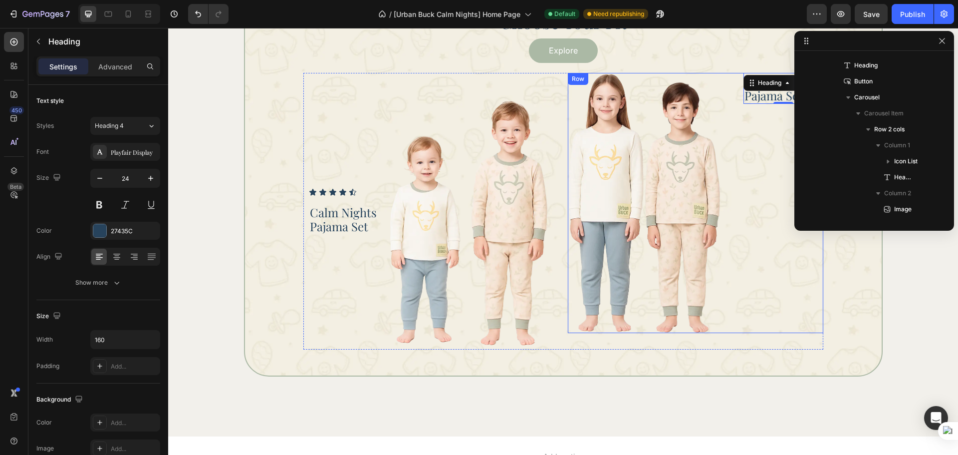
click at [729, 320] on div "Image Calm Nights Pajama Set Heading 0 Row" at bounding box center [695, 202] width 255 height 259
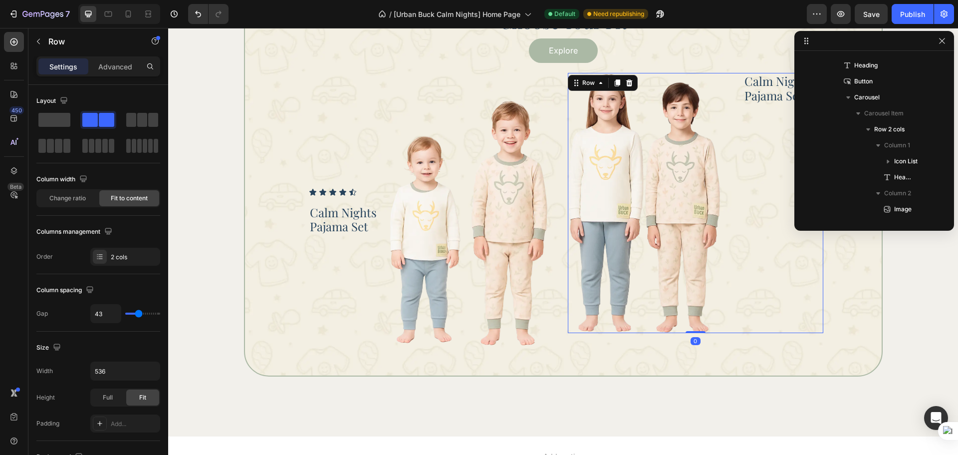
scroll to position [397, 0]
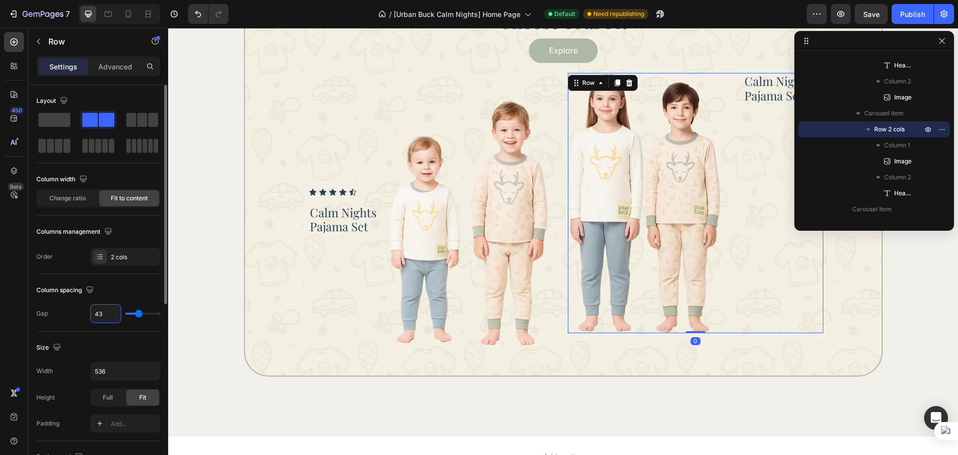
click at [101, 315] on input "43" at bounding box center [106, 313] width 30 height 18
type input "0"
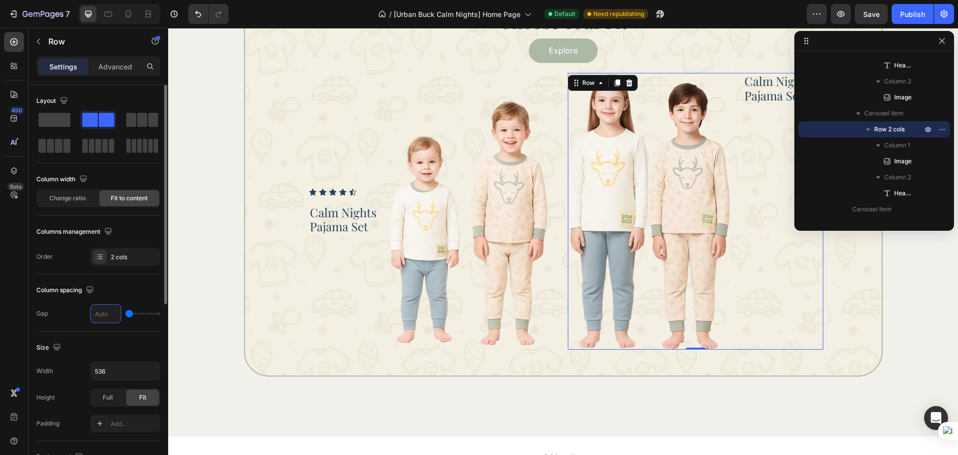
type input "0"
click at [103, 285] on div "Column spacing" at bounding box center [98, 290] width 124 height 16
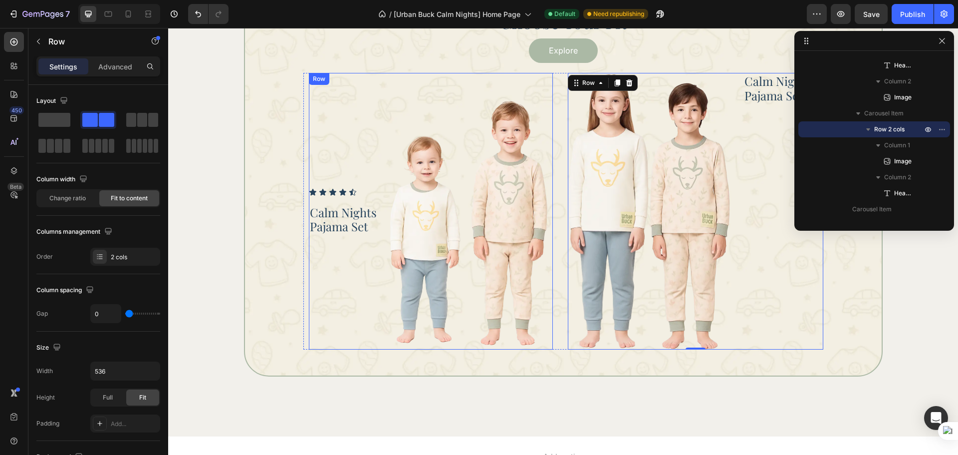
click at [372, 308] on div "Icon Icon Icon Icon Icon Icon List Calm Nights Pajama Set Heading" at bounding box center [344, 211] width 70 height 276
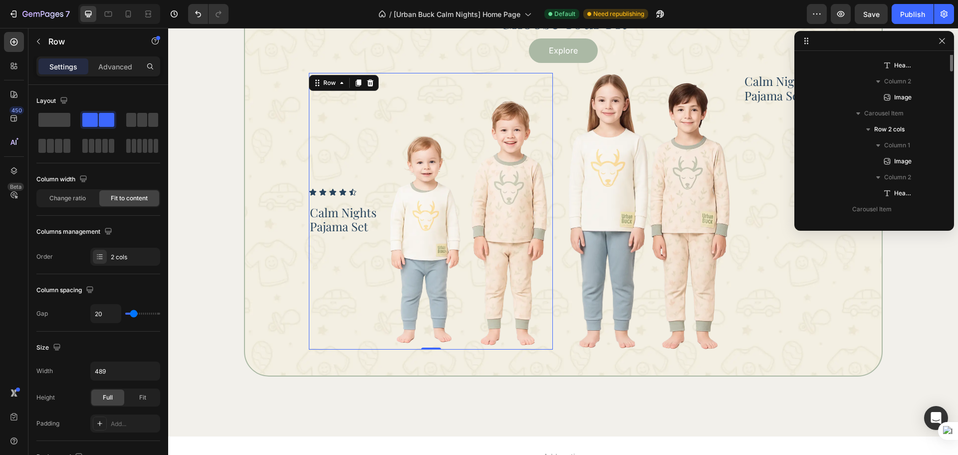
scroll to position [285, 0]
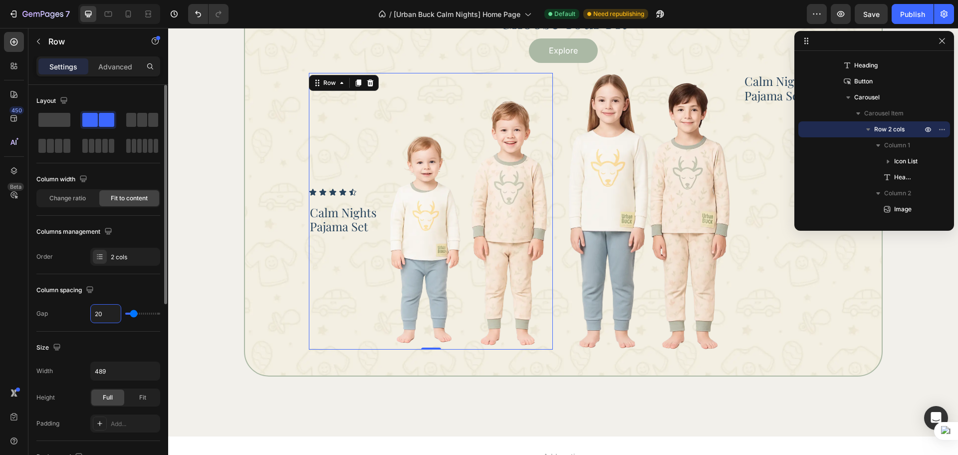
click at [102, 316] on input "20" at bounding box center [106, 313] width 30 height 18
type input "0"
click at [104, 338] on div "Size Width 489 Height Full Fit Padding Add..." at bounding box center [98, 385] width 124 height 109
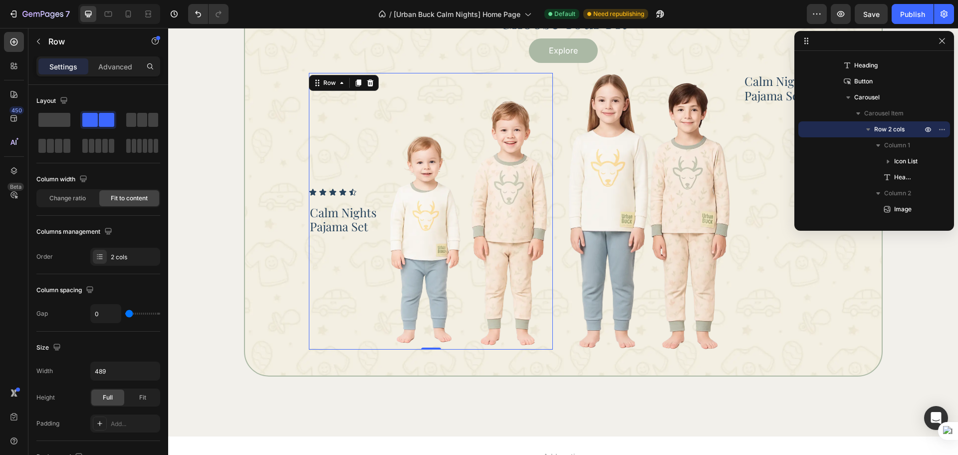
click at [380, 302] on div "Icon Icon Icon Icon Icon Icon List Calm Nights Pajama Set Heading Image Row 0" at bounding box center [431, 211] width 244 height 276
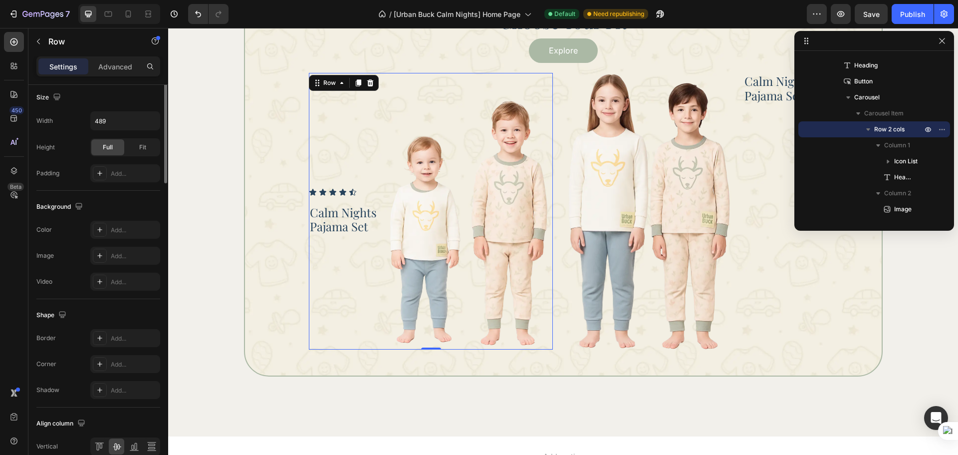
scroll to position [324, 0]
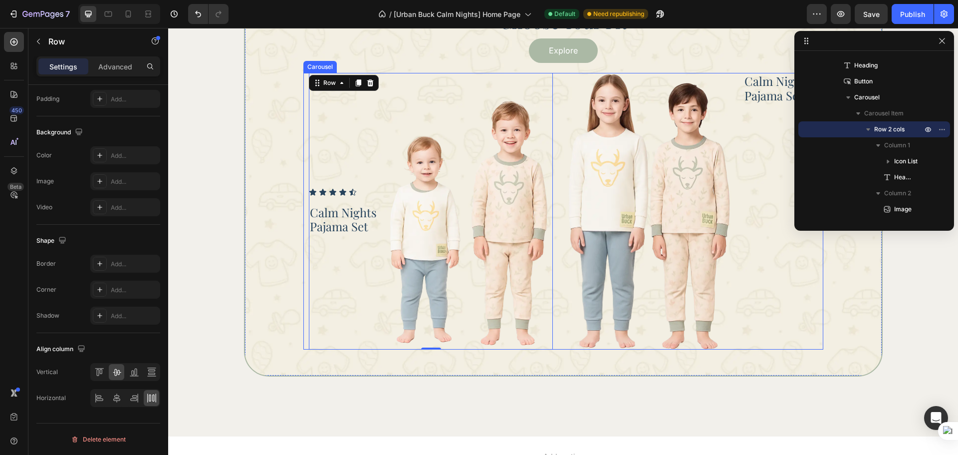
click at [303, 254] on div "Icon Icon Icon Icon Icon Icon List Calm Nights Pajama Set Heading Image Row 0" at bounding box center [430, 211] width 255 height 276
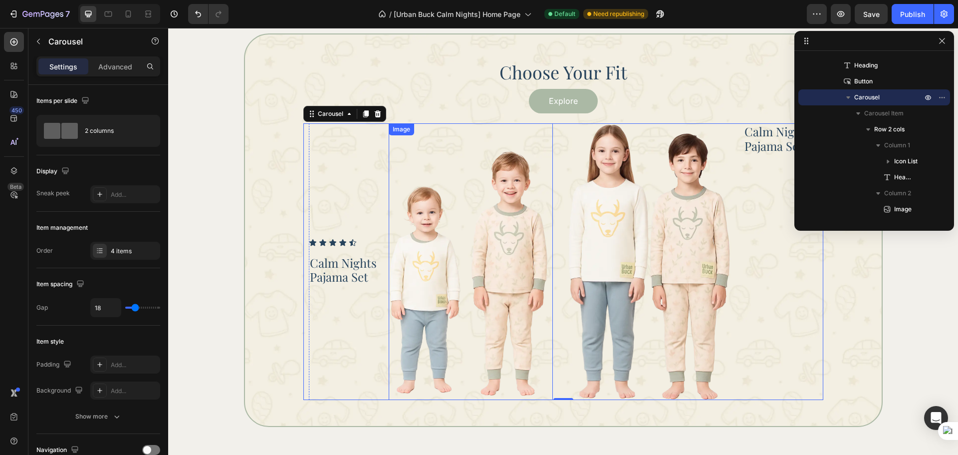
scroll to position [1027, 0]
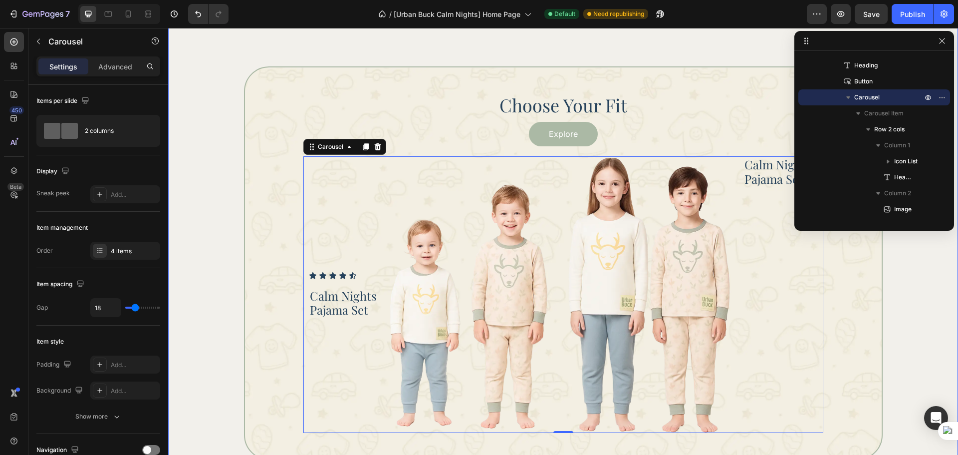
click at [894, 324] on div "Choose Your Fit Heading Explore Button Icon Icon Icon Icon Icon Icon List Calm …" at bounding box center [563, 262] width 762 height 393
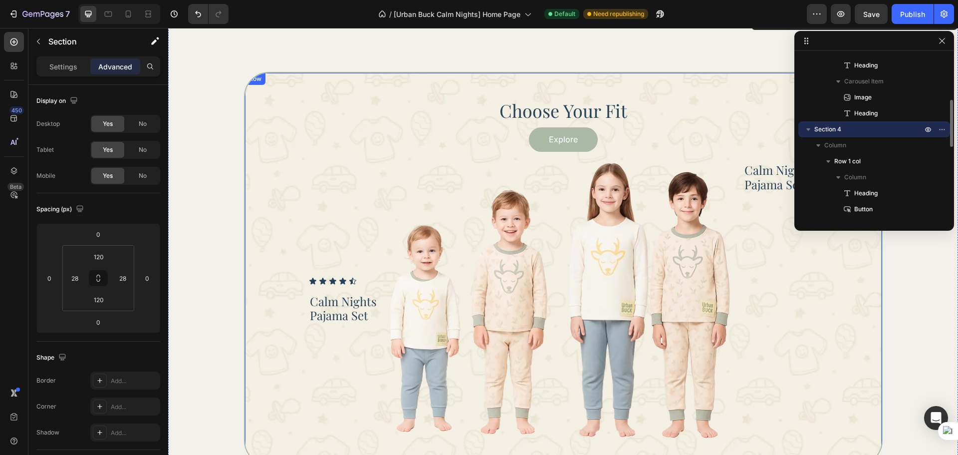
scroll to position [944, 0]
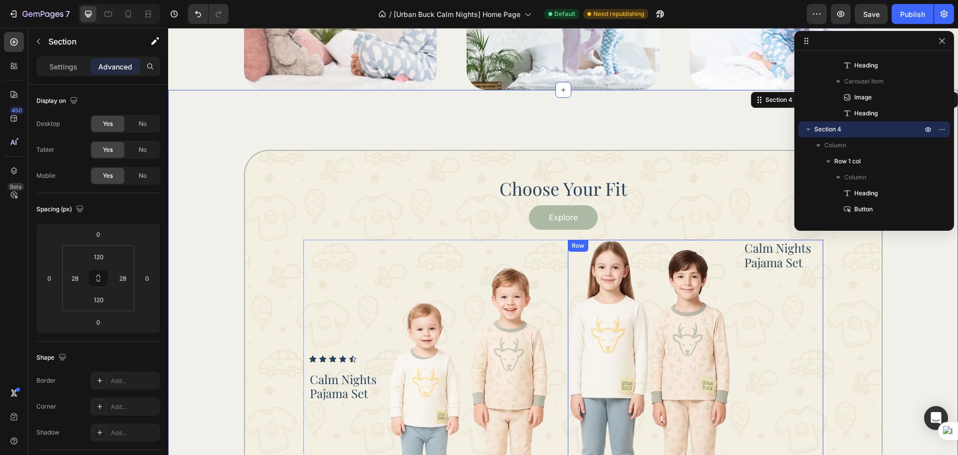
click at [780, 292] on div "Calm Nights Pajama Set Heading" at bounding box center [784, 378] width 80 height 276
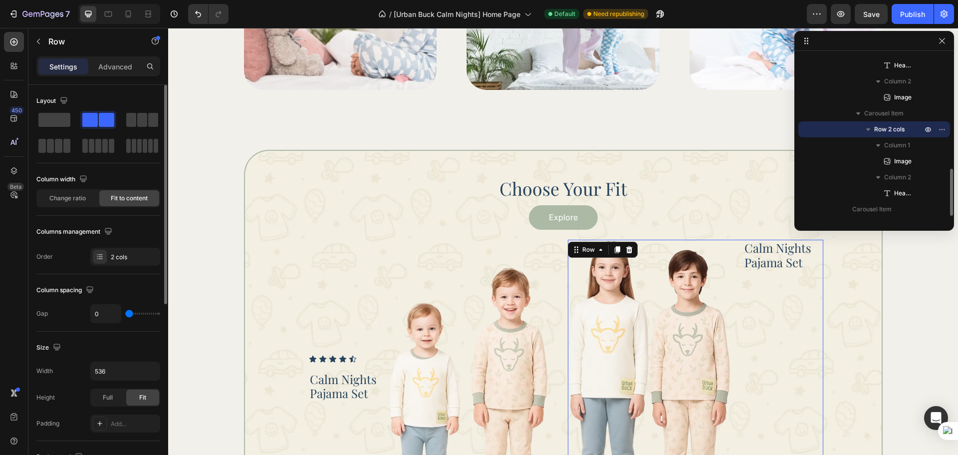
scroll to position [324, 0]
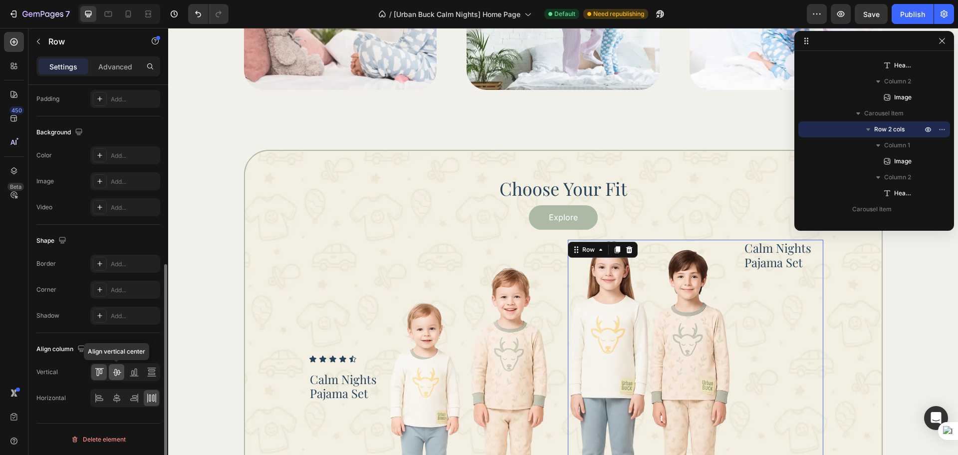
click at [116, 376] on icon at bounding box center [117, 372] width 10 height 10
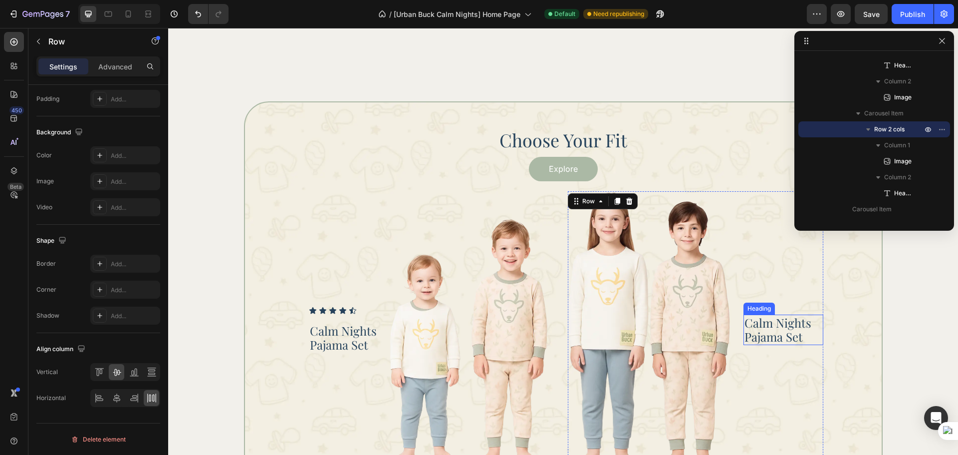
scroll to position [1027, 0]
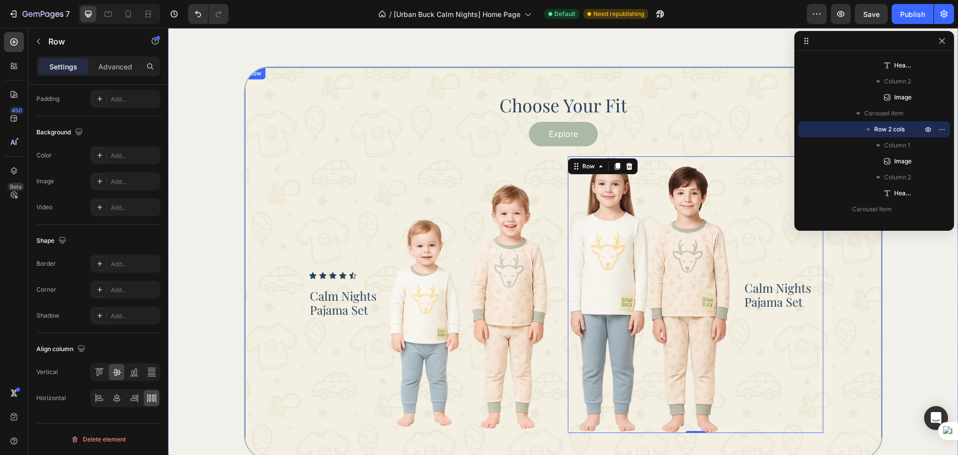
click at [856, 353] on div "Choose Your Fit Heading Explore Button Icon Icon Icon Icon Icon Icon List Calm …" at bounding box center [563, 262] width 639 height 393
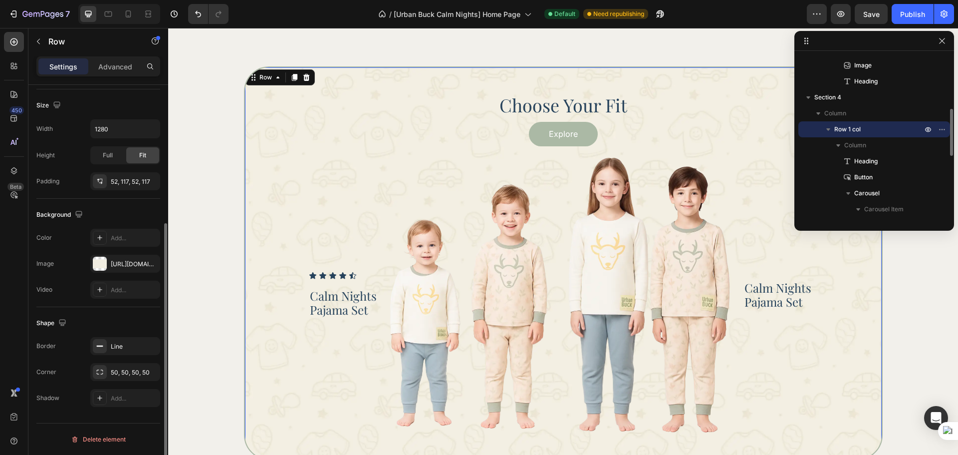
scroll to position [211, 0]
click at [792, 298] on h2 "Calm Nights Pajama Set" at bounding box center [784, 294] width 80 height 31
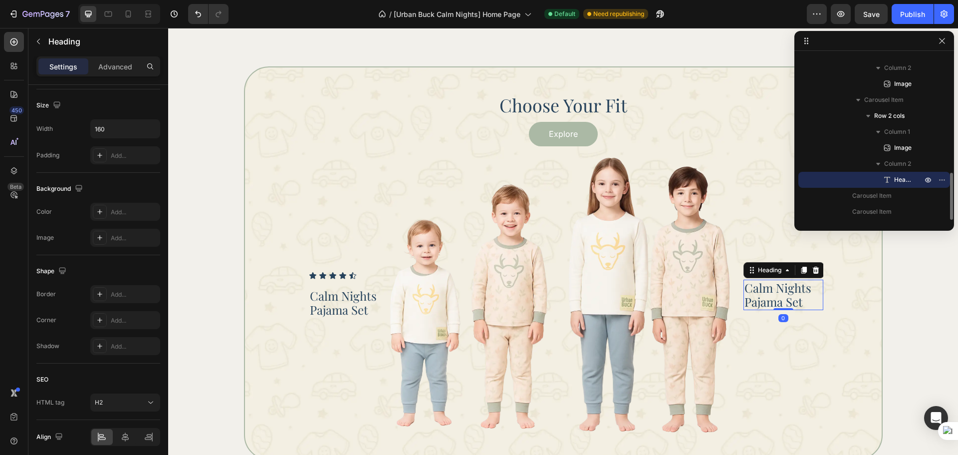
scroll to position [0, 0]
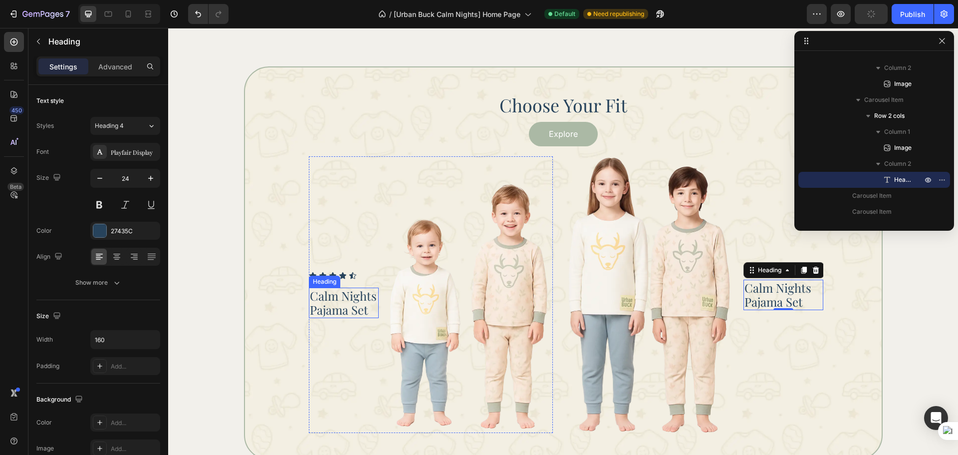
click at [315, 311] on p "Calm Nights Pajama Set" at bounding box center [344, 302] width 68 height 29
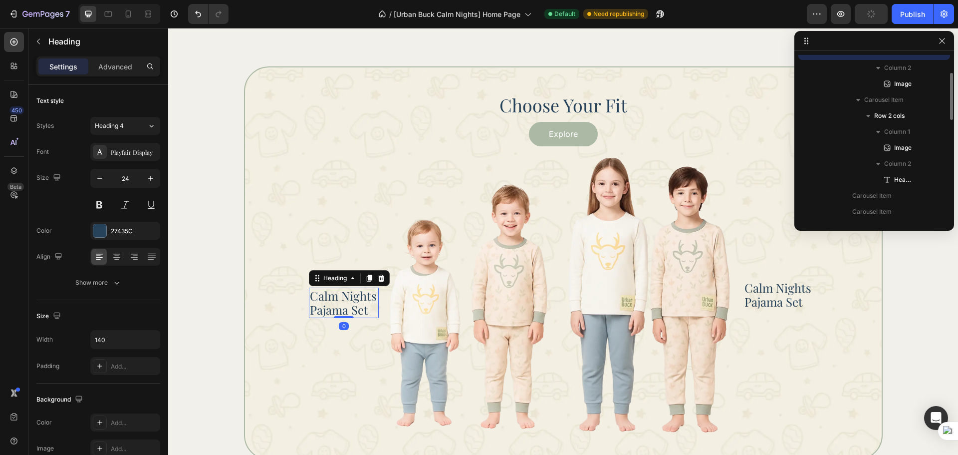
scroll to position [333, 0]
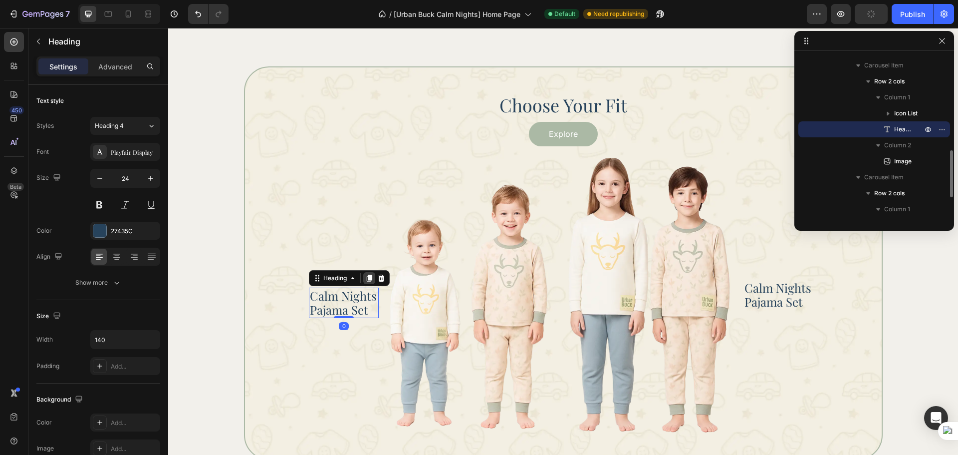
click at [365, 278] on icon at bounding box center [369, 278] width 8 height 8
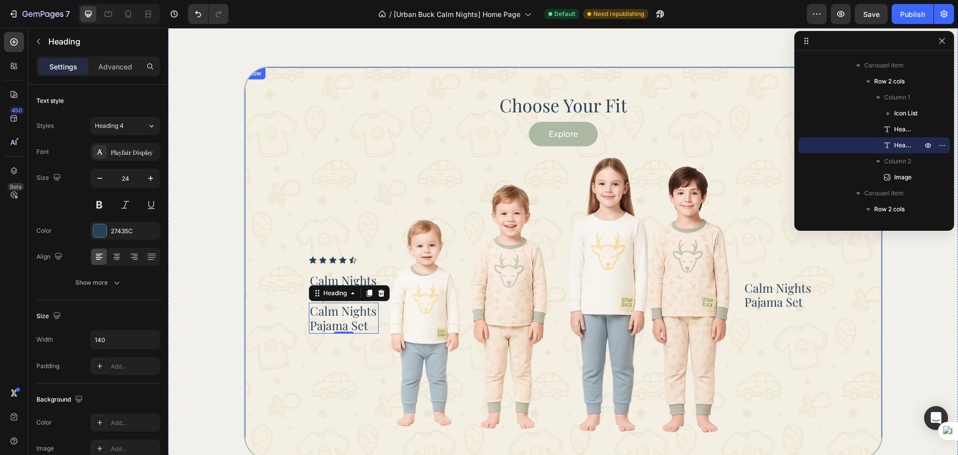
click at [286, 302] on div "Choose Your Fit Heading Explore Button Icon Icon Icon Icon Icon Icon List Calm …" at bounding box center [563, 262] width 639 height 393
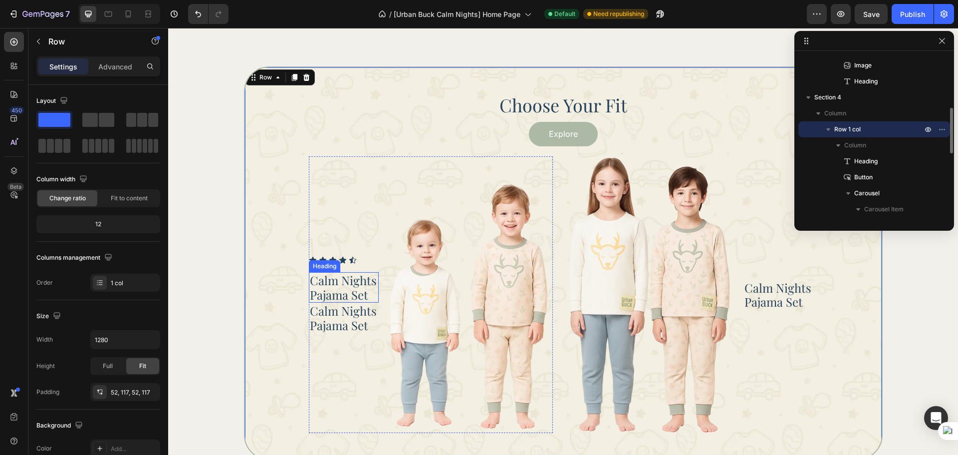
click at [317, 288] on p "Calm Nights Pajama Set" at bounding box center [344, 287] width 68 height 29
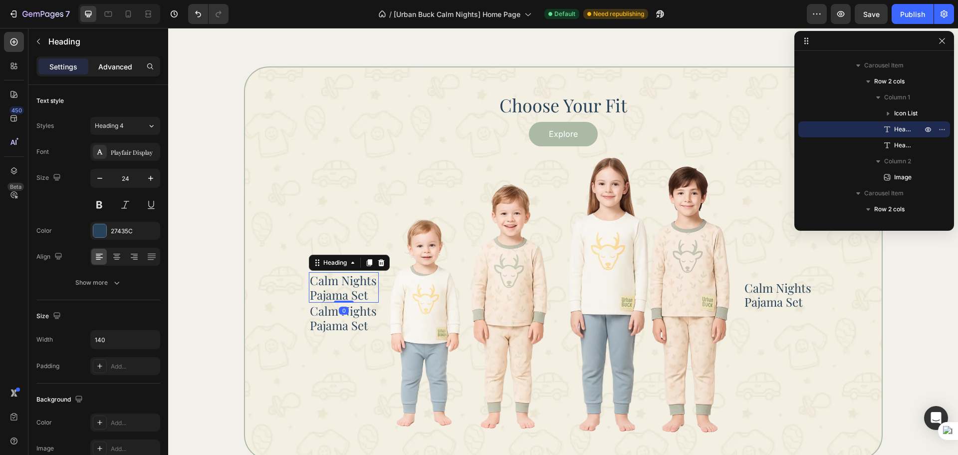
click at [113, 64] on p "Advanced" at bounding box center [115, 66] width 34 height 10
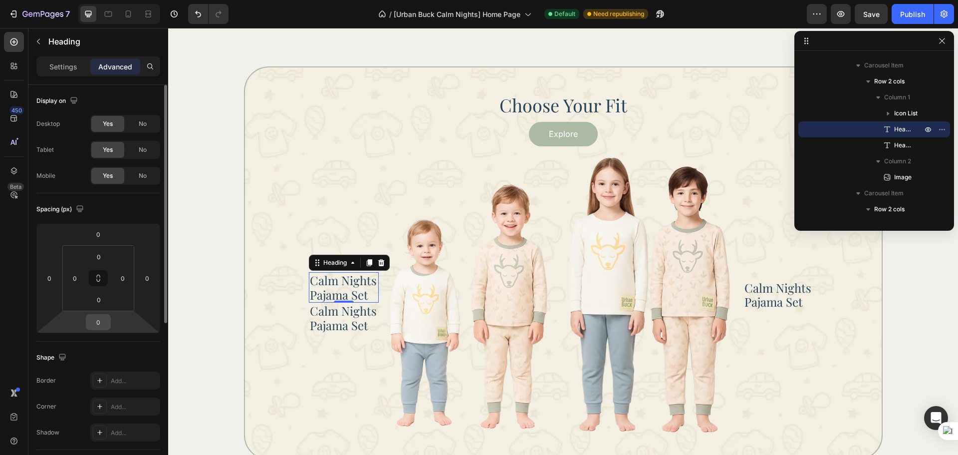
click at [100, 319] on input "0" at bounding box center [98, 321] width 20 height 15
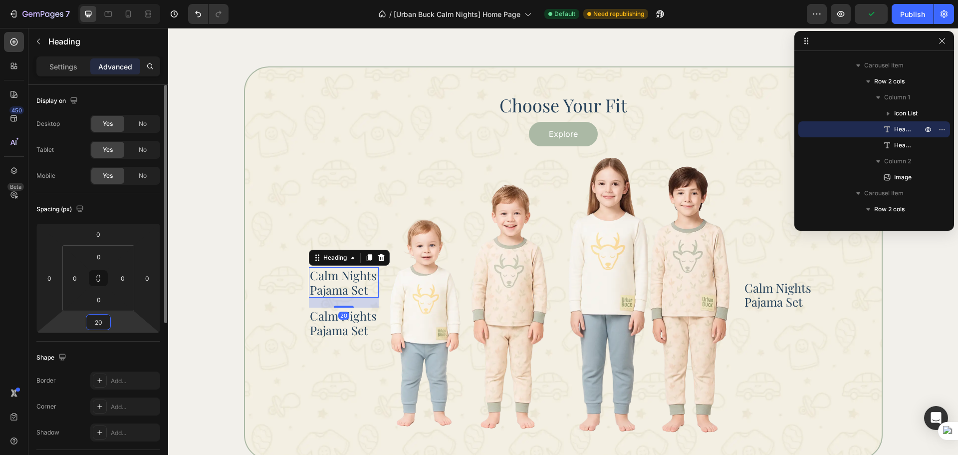
type input "20"
click at [0, 0] on div "Spacing (px) 0 0 20 0 0 0 0 0" at bounding box center [0, 0] width 0 height 0
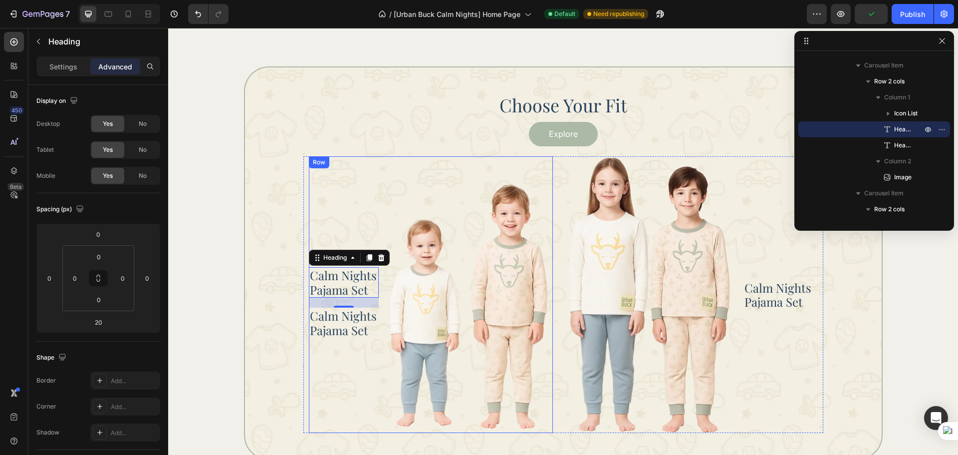
click at [347, 237] on div "Icon Icon Icon Icon Icon Icon List Calm Nights Pajama Set Heading 20 Calm Night…" at bounding box center [344, 294] width 70 height 276
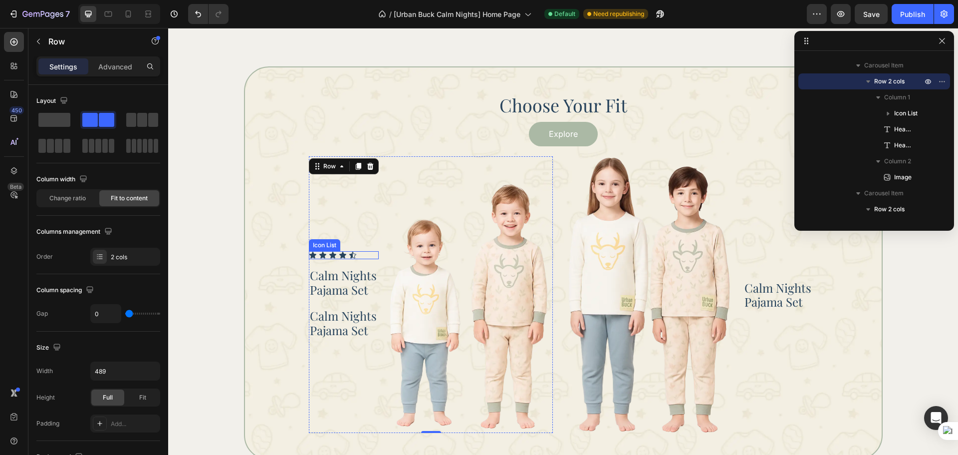
click at [358, 255] on div "Icon Icon Icon Icon Icon" at bounding box center [344, 255] width 70 height 8
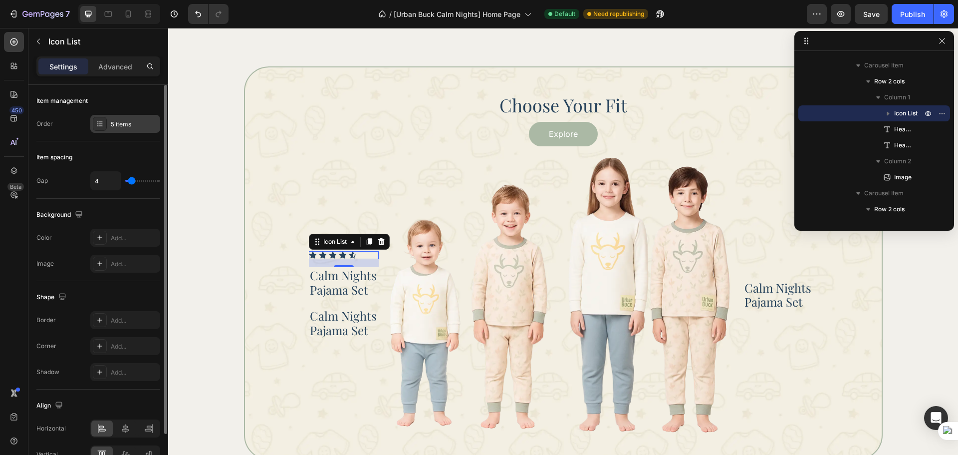
click at [142, 122] on div "5 items" at bounding box center [134, 124] width 47 height 9
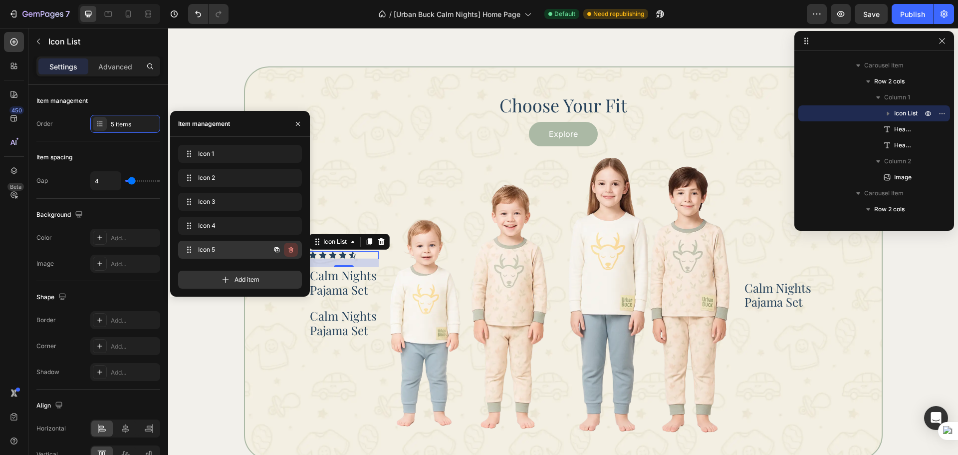
click at [290, 248] on icon "button" at bounding box center [290, 250] width 5 height 6
click at [290, 248] on div "Delete" at bounding box center [284, 249] width 18 height 9
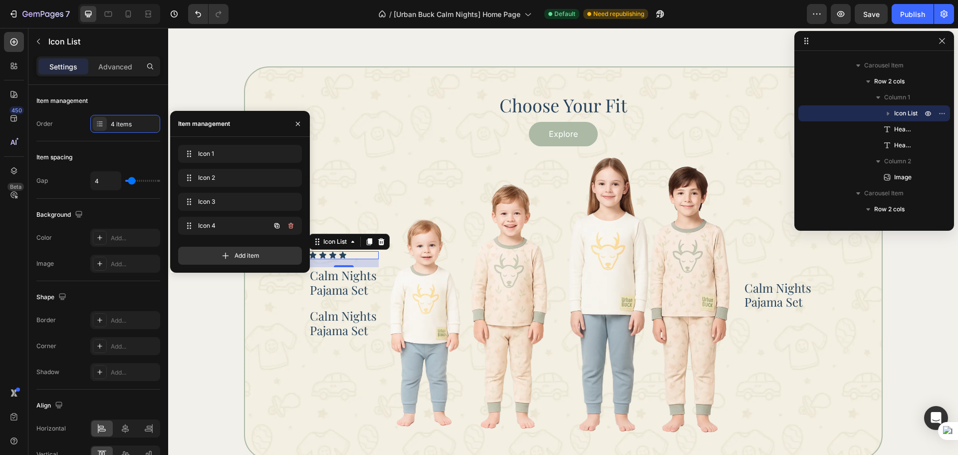
click at [291, 229] on icon "button" at bounding box center [291, 226] width 8 height 8
click at [291, 229] on div "Delete" at bounding box center [284, 225] width 18 height 9
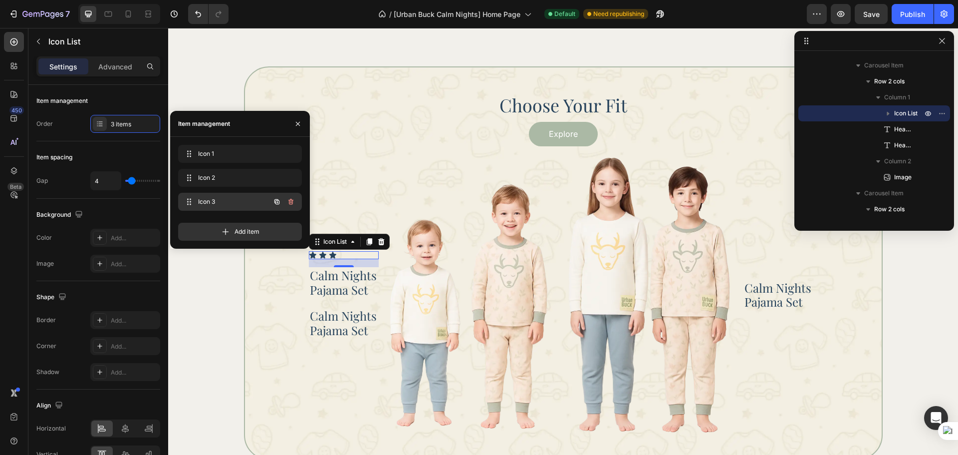
click at [290, 204] on icon "button" at bounding box center [291, 202] width 8 height 8
click at [290, 204] on div "Delete" at bounding box center [284, 201] width 18 height 9
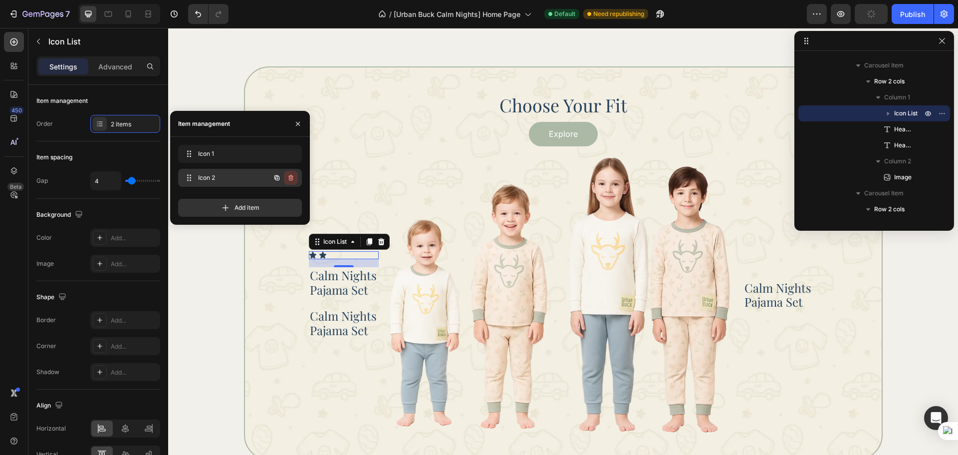
click at [289, 176] on icon "button" at bounding box center [290, 178] width 5 height 6
click at [289, 176] on div "Delete" at bounding box center [284, 177] width 18 height 9
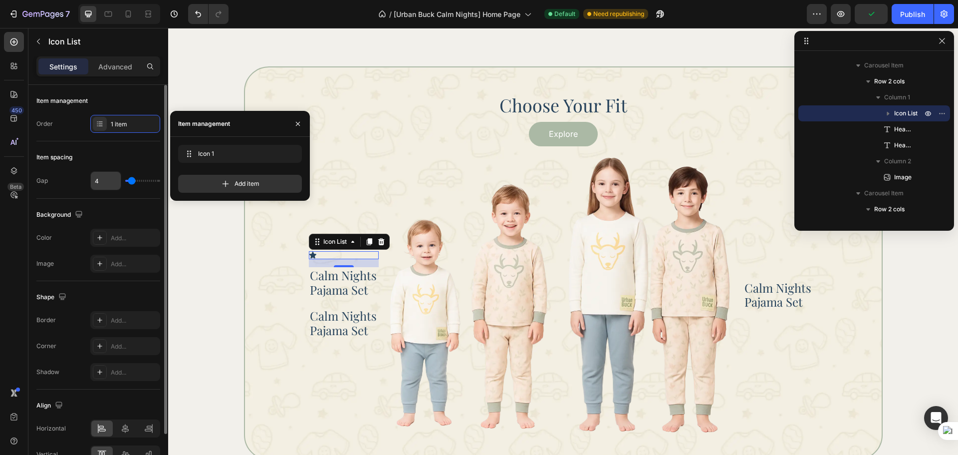
click at [97, 187] on input "4" at bounding box center [106, 181] width 30 height 18
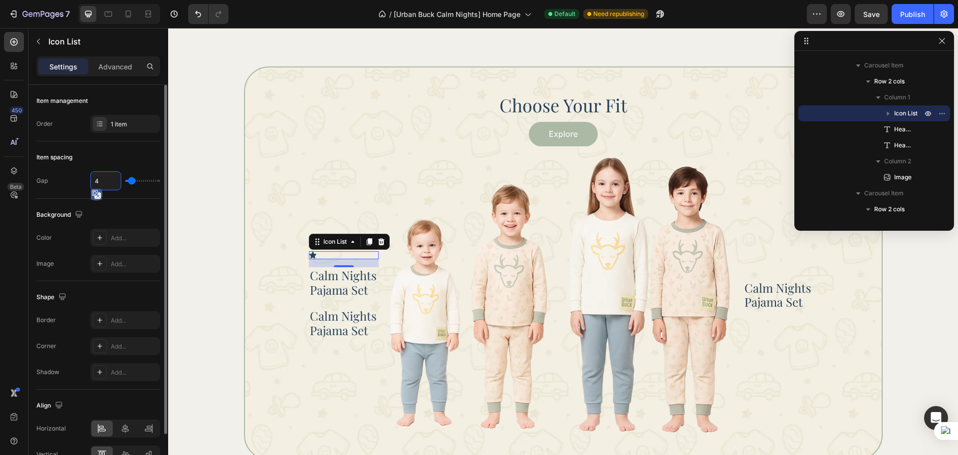
type input "5"
click at [91, 168] on div "Item spacing Gap 5" at bounding box center [98, 169] width 124 height 57
click at [891, 115] on icon "button" at bounding box center [888, 113] width 10 height 10
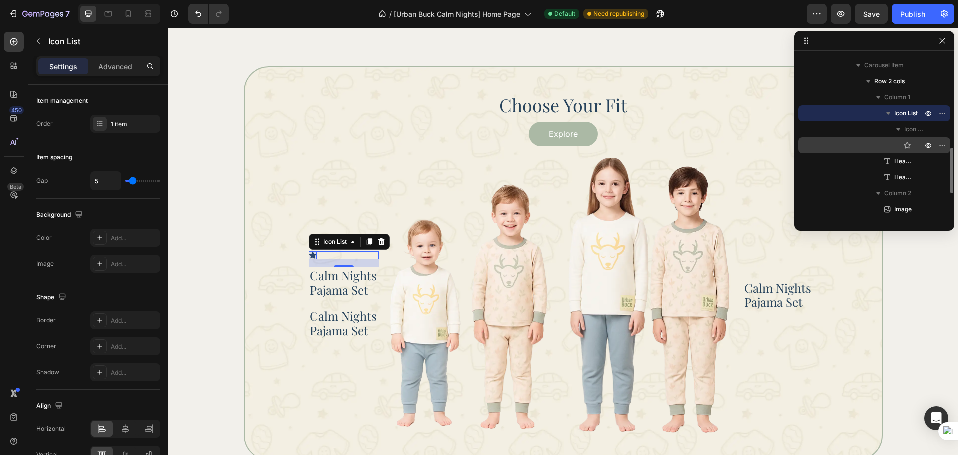
click at [906, 145] on icon at bounding box center [907, 145] width 10 height 10
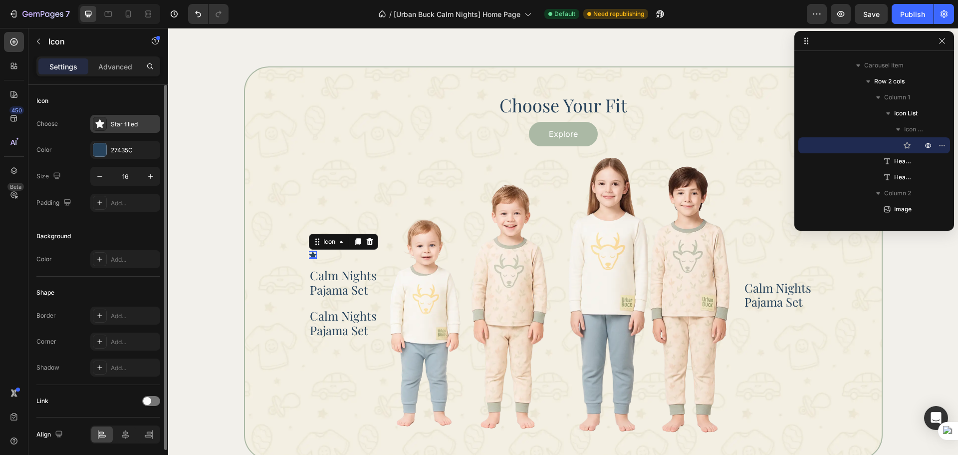
click at [111, 127] on div "Star filled" at bounding box center [134, 124] width 47 height 9
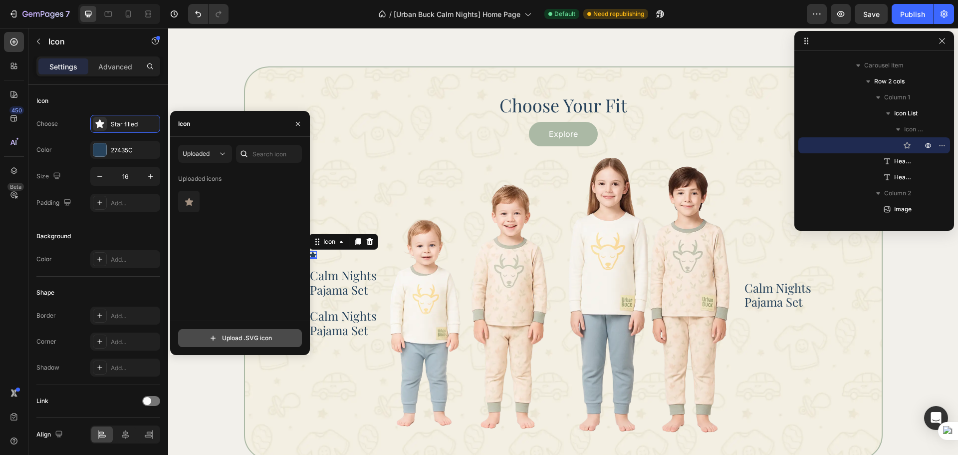
click at [261, 343] on input "file" at bounding box center [240, 337] width 123 height 17
type input "C:\fakepath\Star 1.svg"
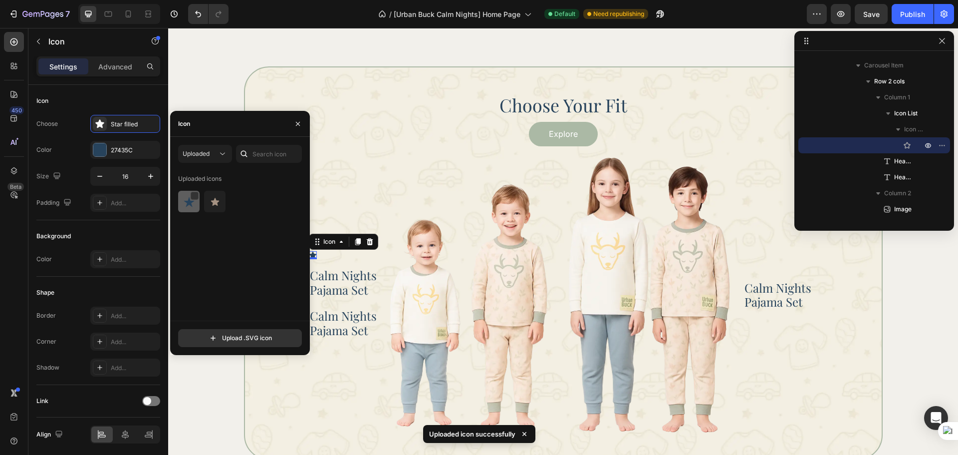
click at [204, 208] on div at bounding box center [214, 201] width 21 height 21
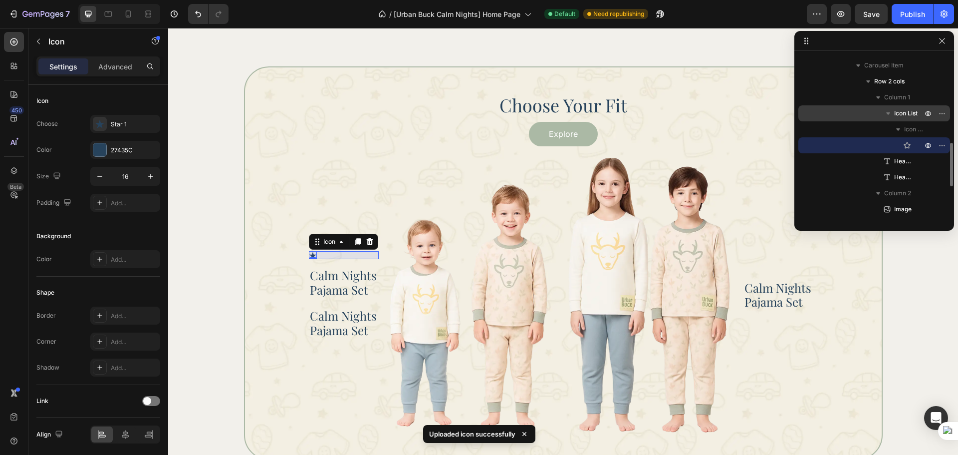
click at [902, 115] on span "Icon List" at bounding box center [905, 113] width 23 height 10
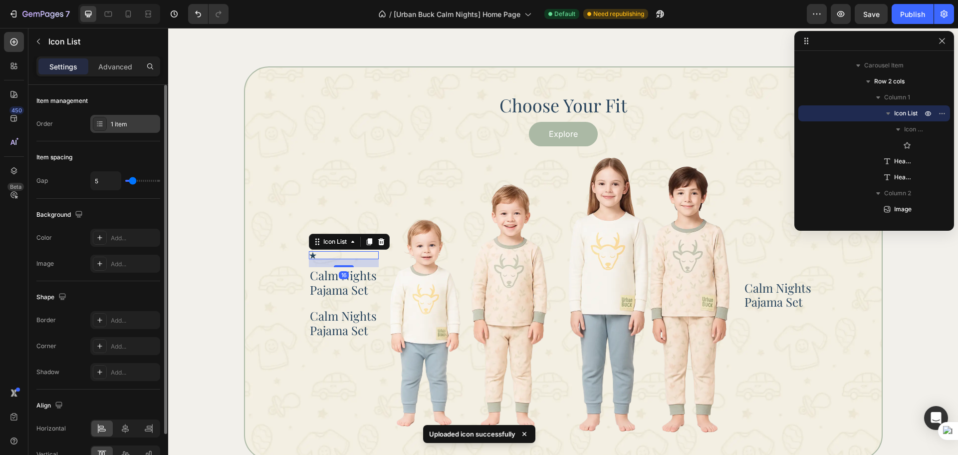
click at [122, 121] on div "1 item" at bounding box center [134, 124] width 47 height 9
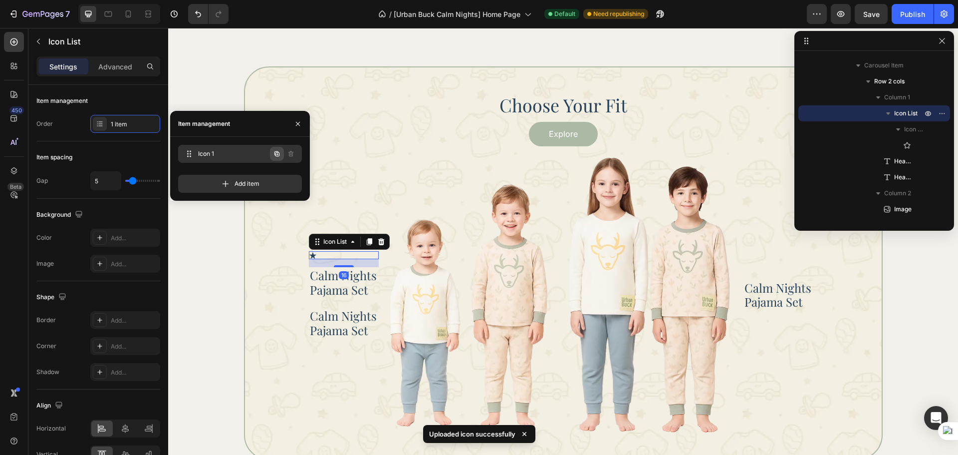
click at [272, 152] on button "button" at bounding box center [277, 154] width 14 height 14
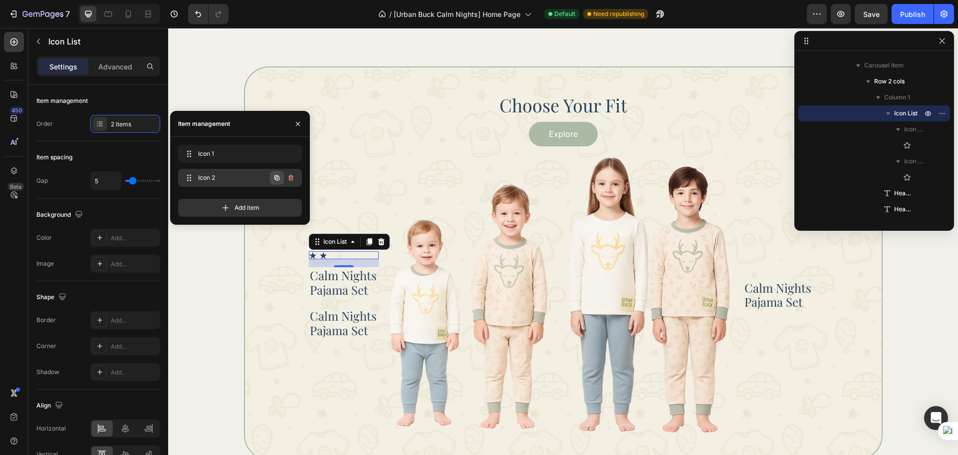
click at [273, 175] on icon "button" at bounding box center [277, 178] width 8 height 8
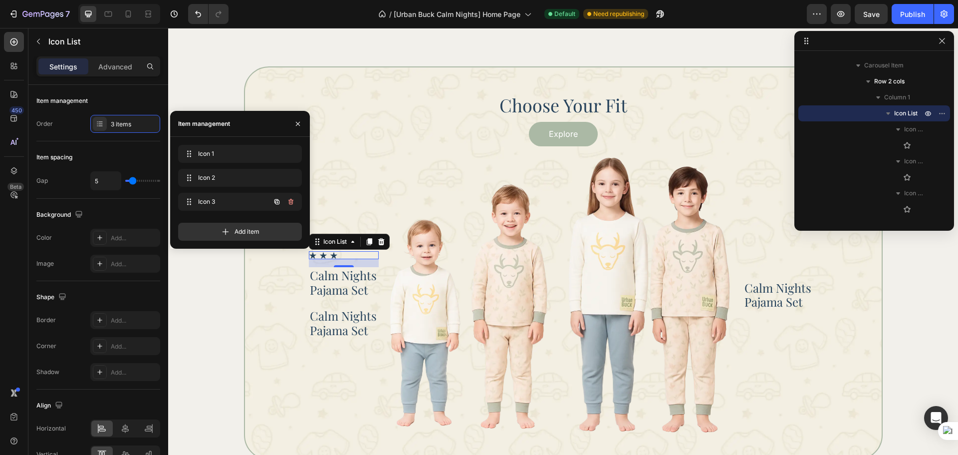
click at [276, 196] on button "button" at bounding box center [277, 202] width 14 height 14
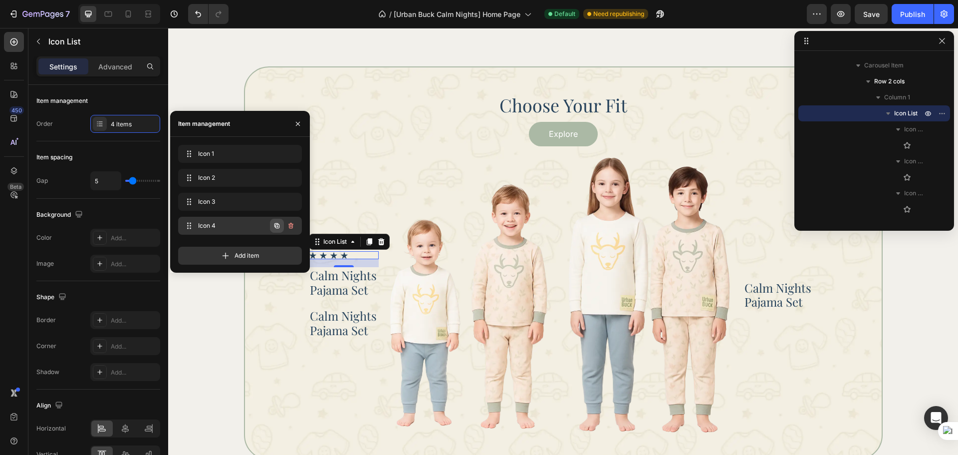
click at [277, 227] on icon "button" at bounding box center [277, 226] width 8 height 8
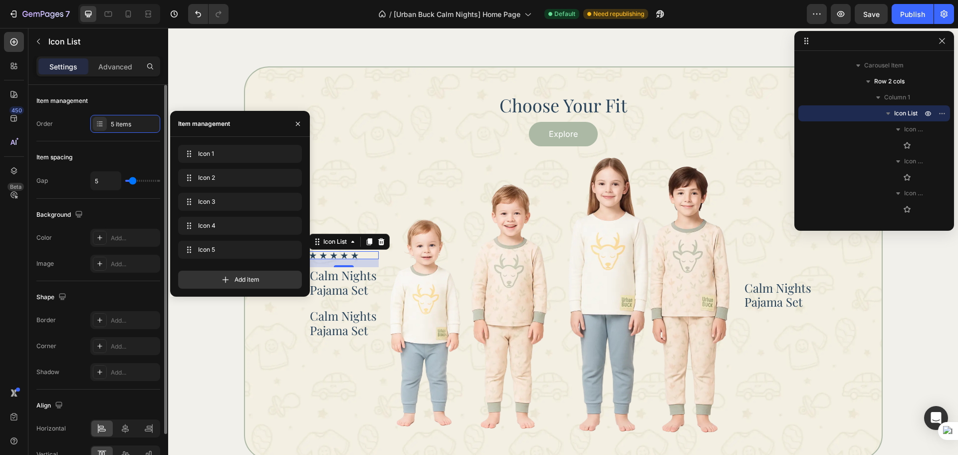
click at [118, 159] on div "Item spacing" at bounding box center [98, 157] width 124 height 16
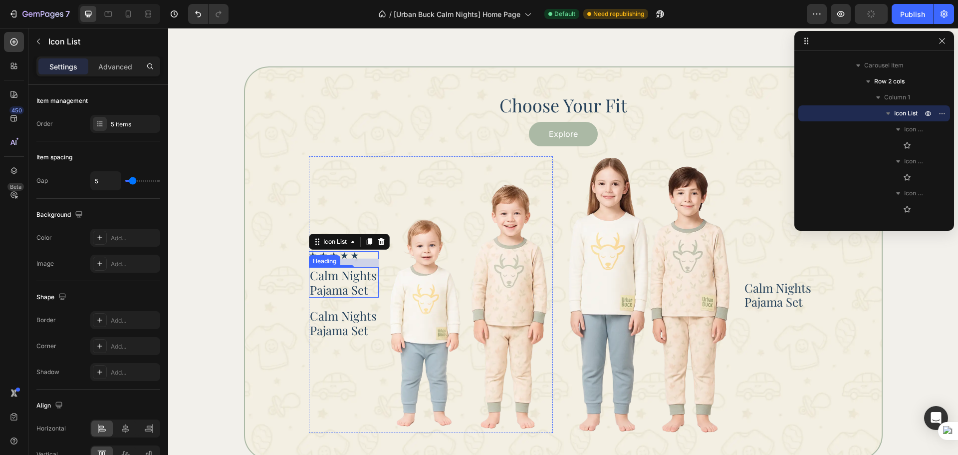
click at [322, 291] on p "Calm Nights Pajama Set" at bounding box center [344, 282] width 68 height 29
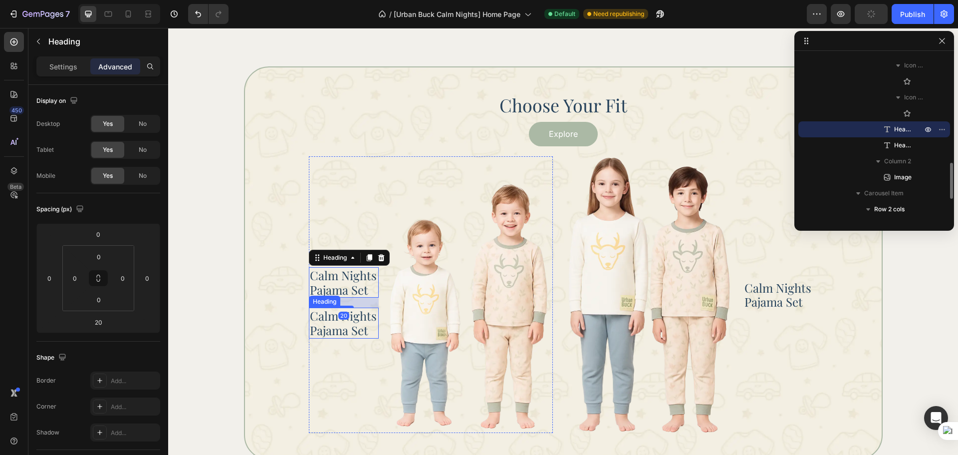
click at [318, 341] on div "Icon Icon Icon Icon Icon Icon List Calm Nights Pajama Set Heading 20 Calm Night…" at bounding box center [344, 294] width 70 height 276
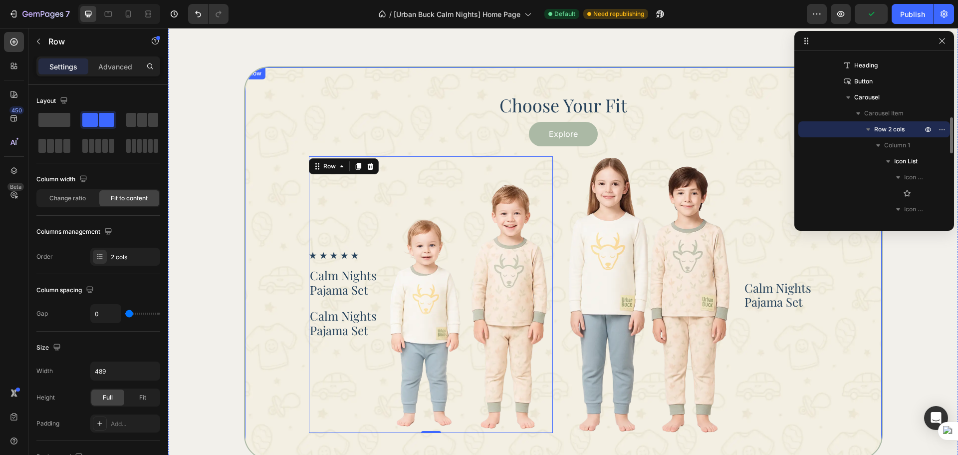
click at [268, 344] on div "Choose Your Fit Heading Explore Button Icon Icon Icon Icon Icon Icon List Calm …" at bounding box center [563, 262] width 639 height 393
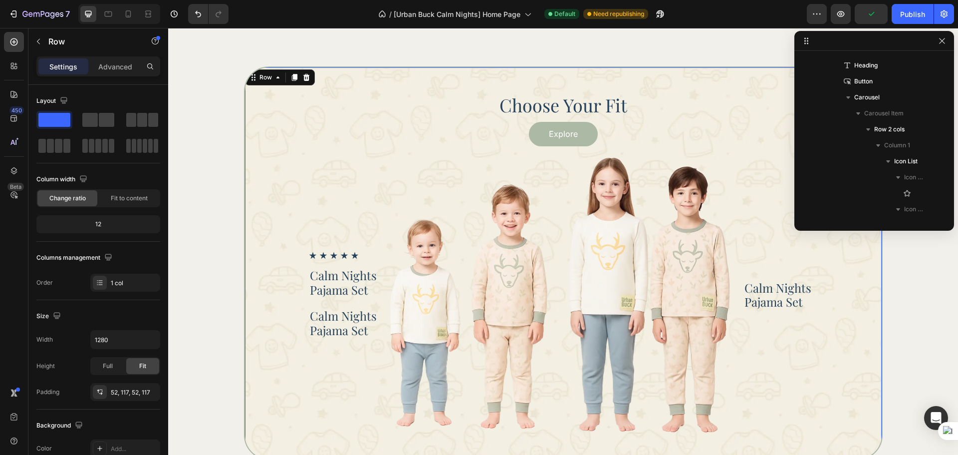
scroll to position [189, 0]
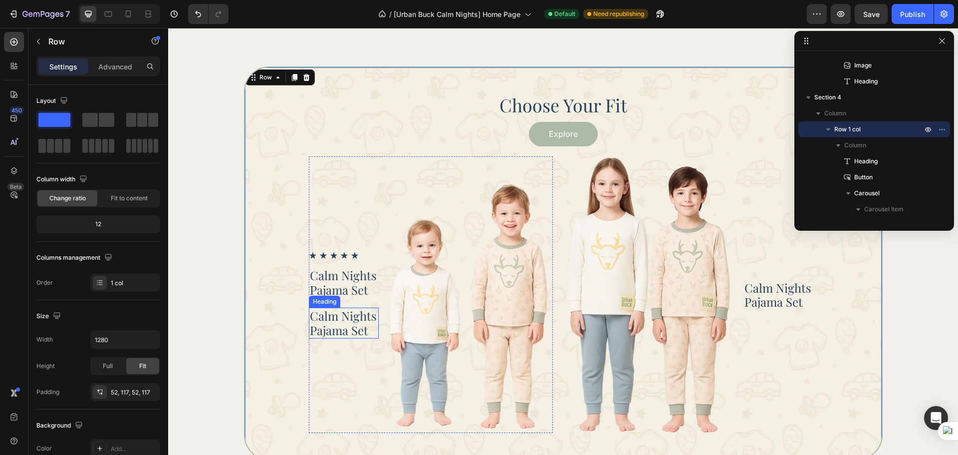
click at [354, 330] on h2 "Calm Nights Pajama Set" at bounding box center [344, 322] width 70 height 31
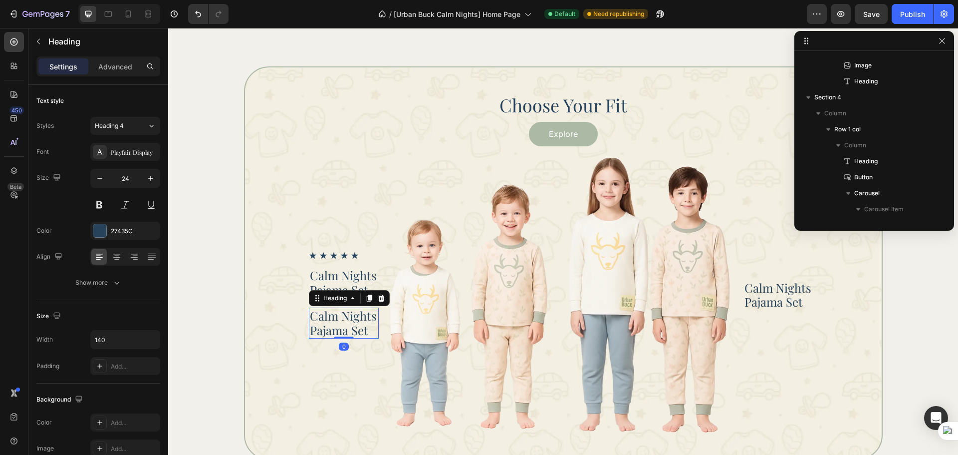
scroll to position [509, 0]
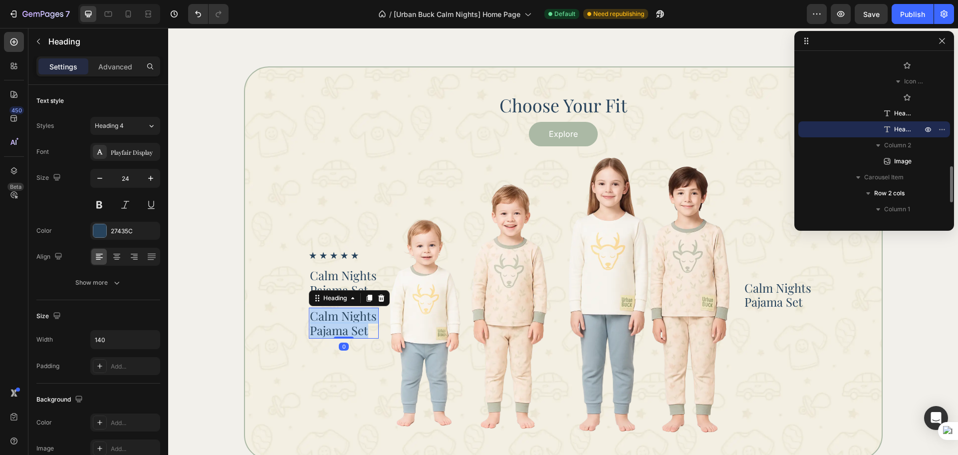
click at [354, 330] on p "Calm Nights Pajama Set" at bounding box center [344, 322] width 68 height 29
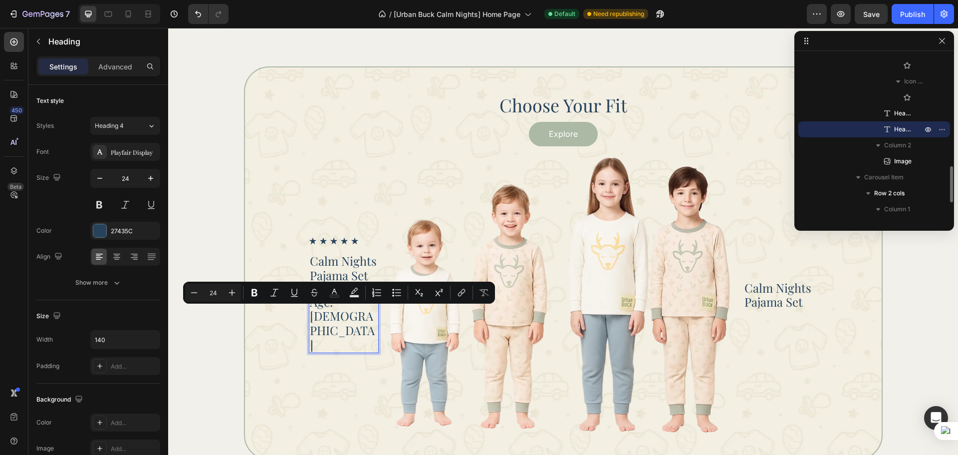
scroll to position [1034, 0]
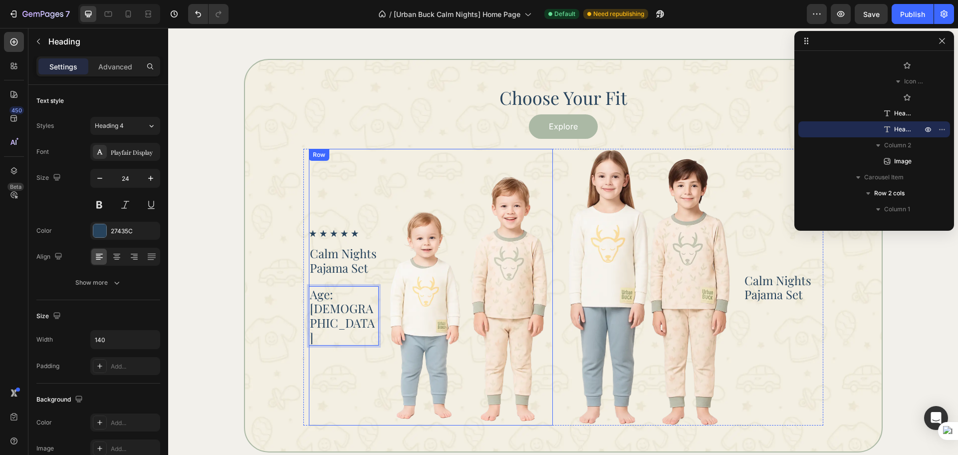
click at [336, 350] on div "Icon Icon Icon Icon Icon Icon List Calm Nights Pajama Set Heading Age: 3 - 4 He…" at bounding box center [344, 287] width 70 height 276
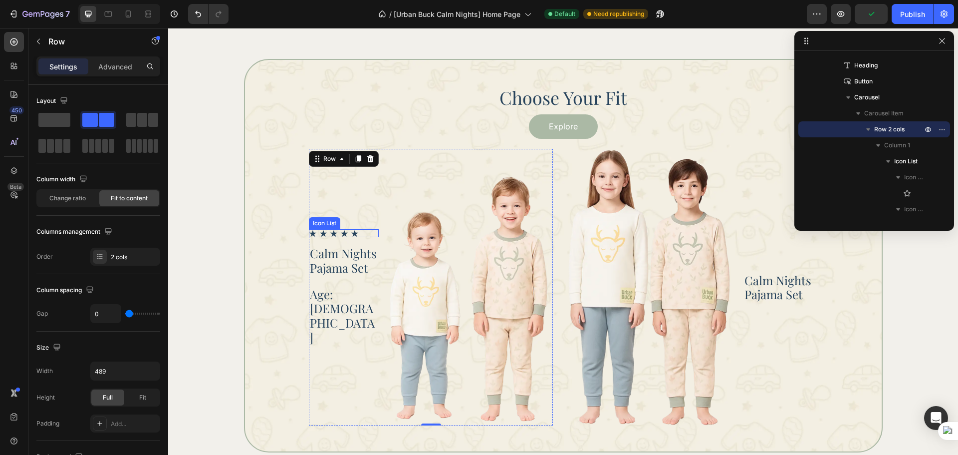
click at [362, 237] on div "Icon Icon Icon Icon Icon" at bounding box center [344, 233] width 70 height 8
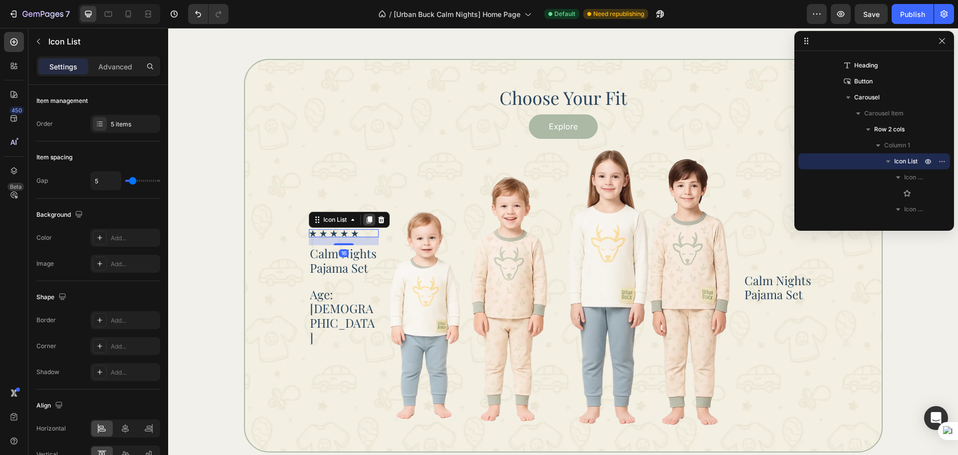
click at [365, 224] on icon at bounding box center [369, 220] width 8 height 8
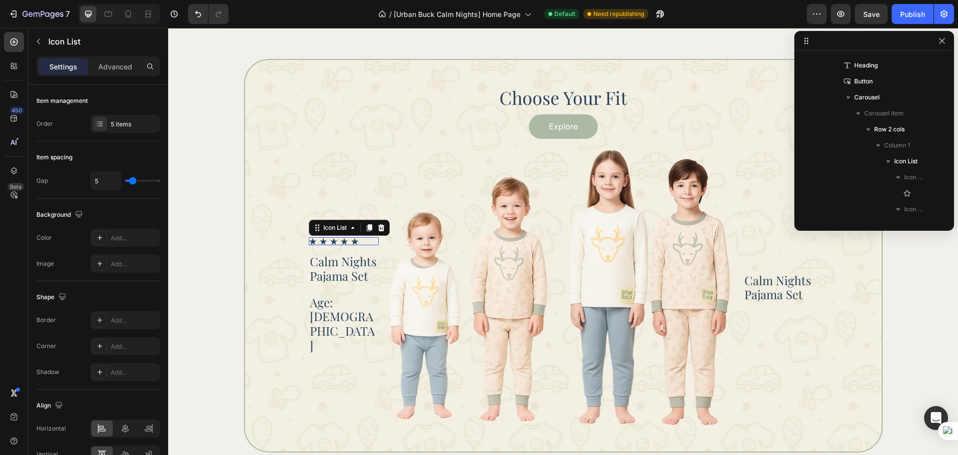
scroll to position [493, 0]
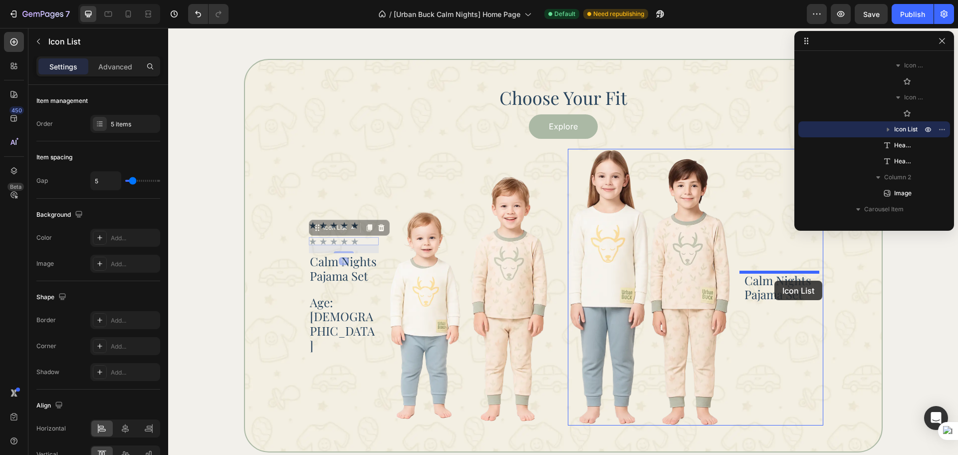
drag, startPoint x: 366, startPoint y: 261, endPoint x: 774, endPoint y: 280, distance: 408.6
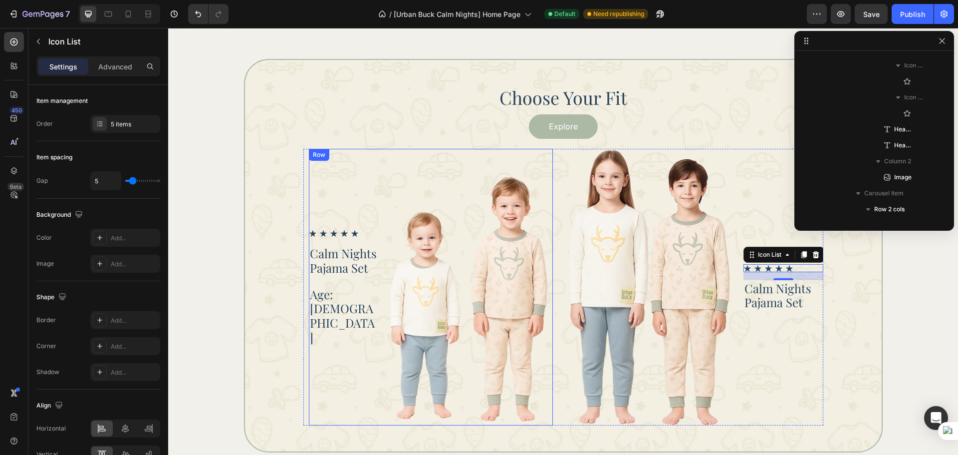
click at [364, 256] on div "Icon Icon Icon Icon Icon Icon List Calm Nights Pajama Set Heading Age: 3 - 4 He…" at bounding box center [344, 287] width 70 height 276
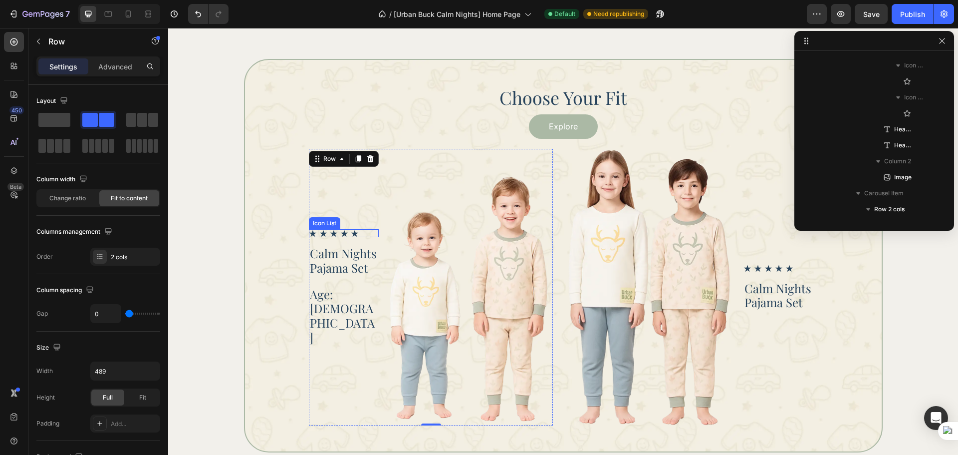
scroll to position [285, 0]
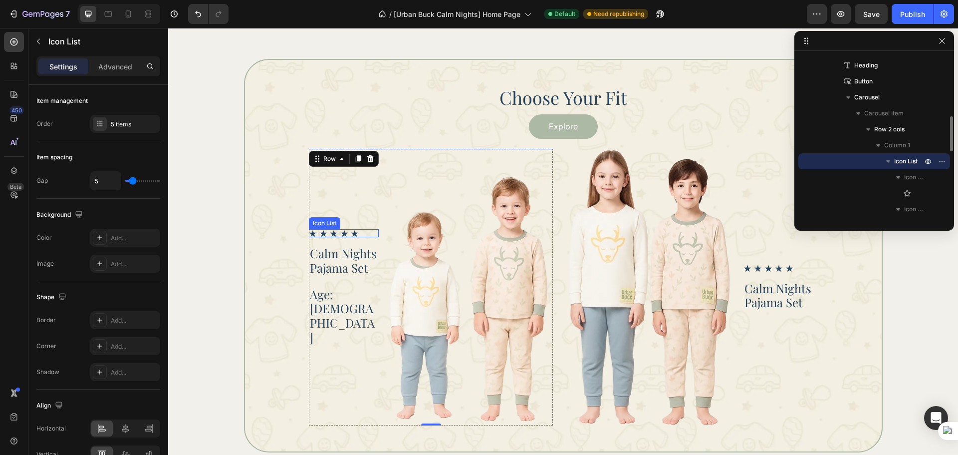
click at [365, 237] on div "Icon Icon Icon Icon Icon" at bounding box center [344, 233] width 70 height 8
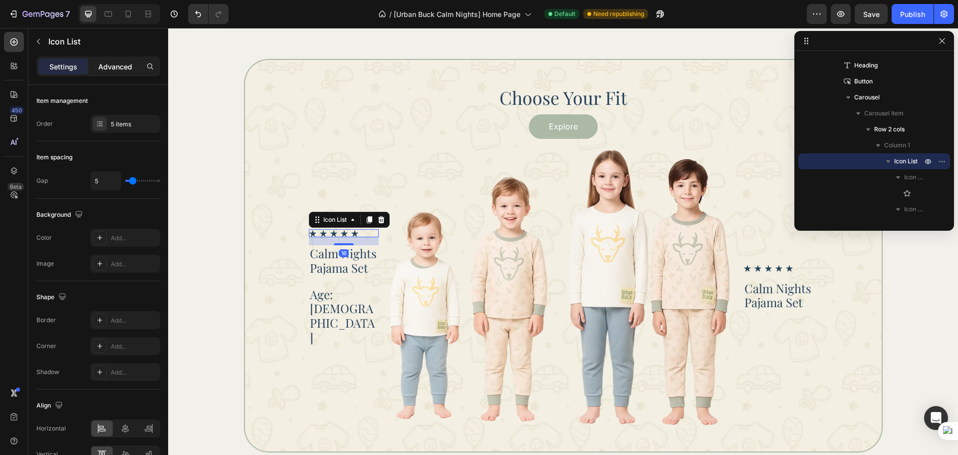
click at [112, 72] on div "Advanced" at bounding box center [115, 66] width 50 height 16
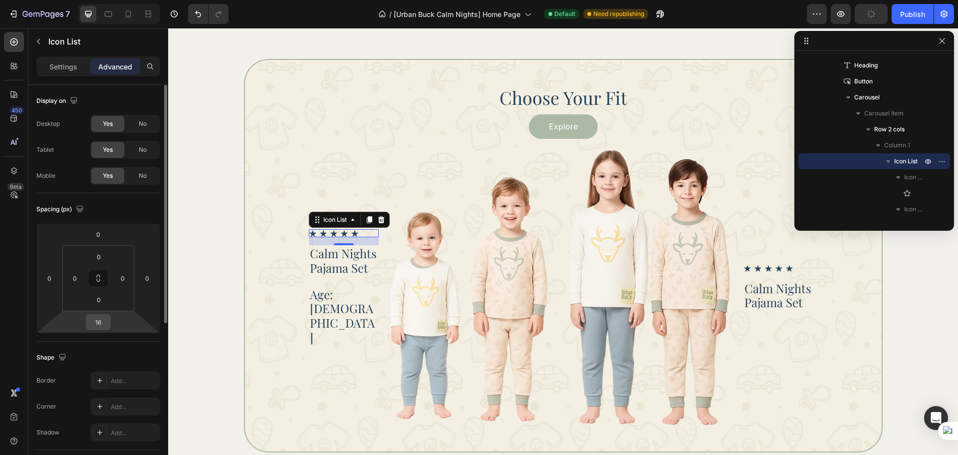
click at [99, 318] on input "16" at bounding box center [98, 321] width 20 height 15
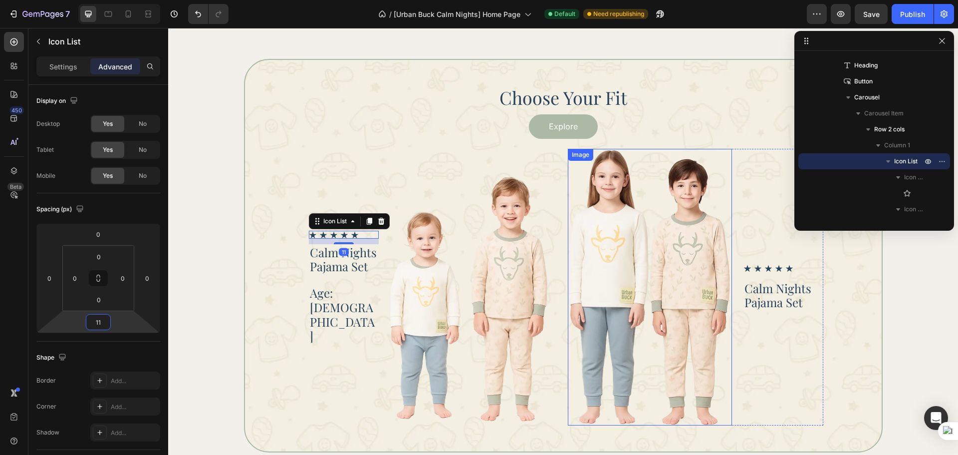
type input "10"
click at [802, 268] on div "Icon Icon Icon Icon Icon" at bounding box center [784, 268] width 80 height 8
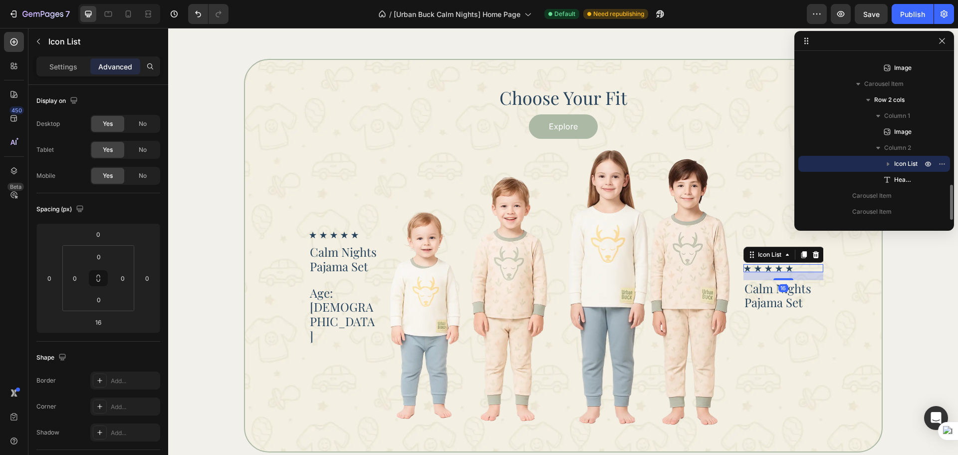
scroll to position [1054, 0]
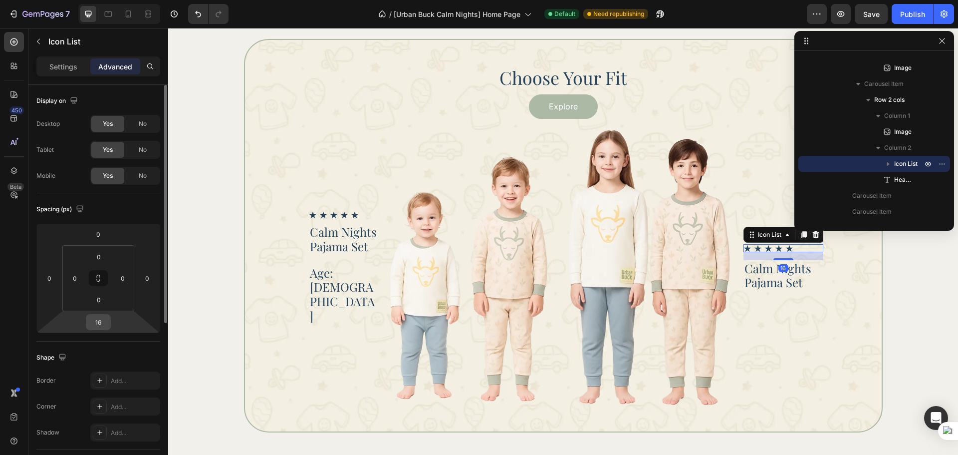
click at [97, 324] on input "16" at bounding box center [98, 321] width 20 height 15
type input "10"
click at [765, 268] on h2 "Calm Nights Pajama Set" at bounding box center [784, 273] width 80 height 31
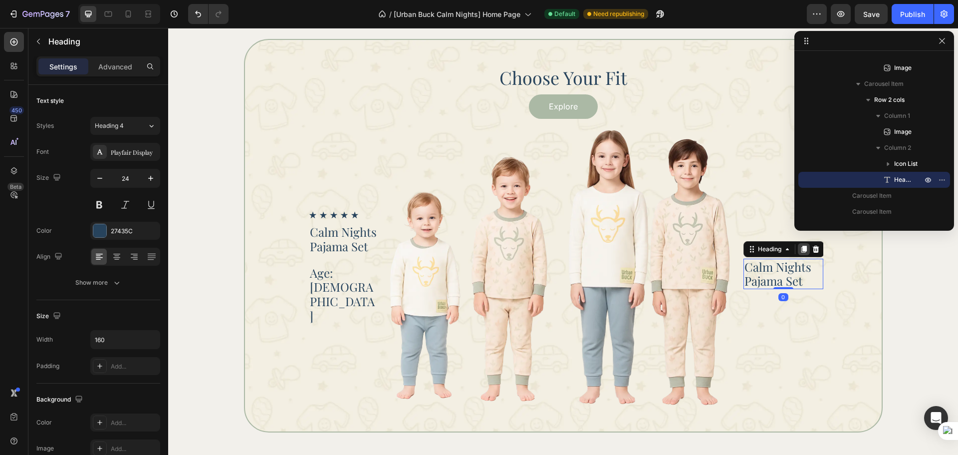
click at [802, 249] on icon at bounding box center [803, 249] width 5 height 7
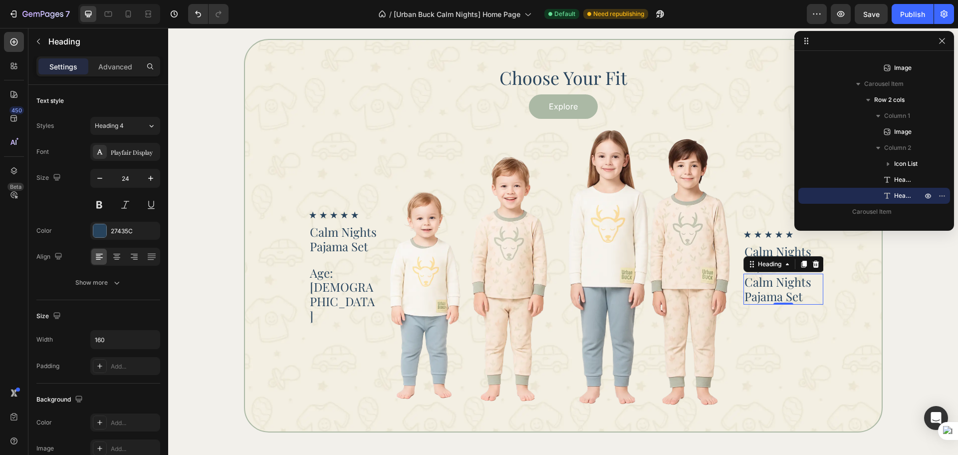
click at [756, 288] on h2 "Calm Nights Pajama Set" at bounding box center [784, 288] width 80 height 31
click at [756, 288] on p "Calm Nights Pajama Set" at bounding box center [784, 288] width 78 height 29
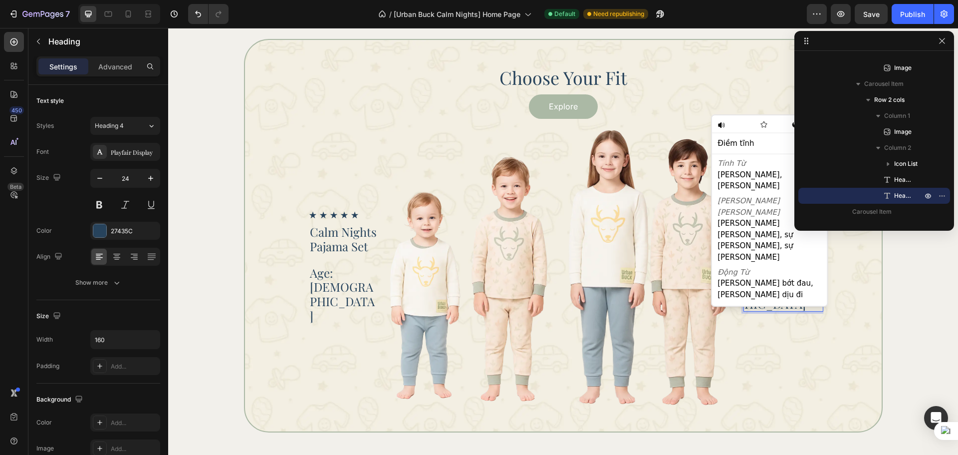
scroll to position [1062, 0]
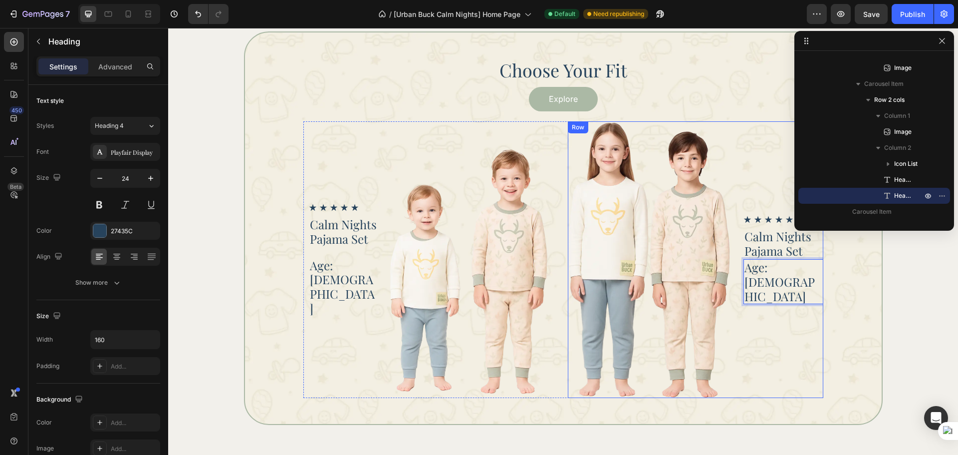
click at [809, 310] on div "Icon Icon Icon Icon Icon Icon List Calm Nights Pajama Set Heading Age: 6 - 8 He…" at bounding box center [784, 259] width 80 height 276
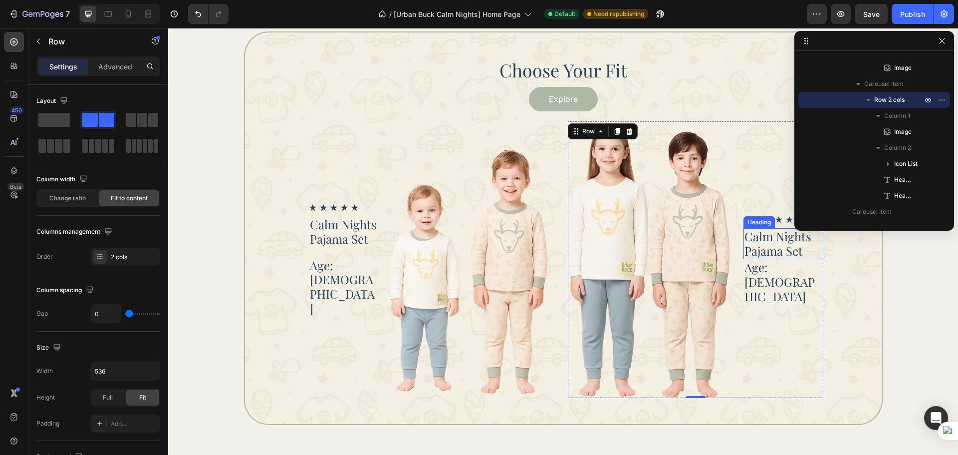
click at [805, 259] on h2 "Calm Nights Pajama Set" at bounding box center [784, 243] width 80 height 31
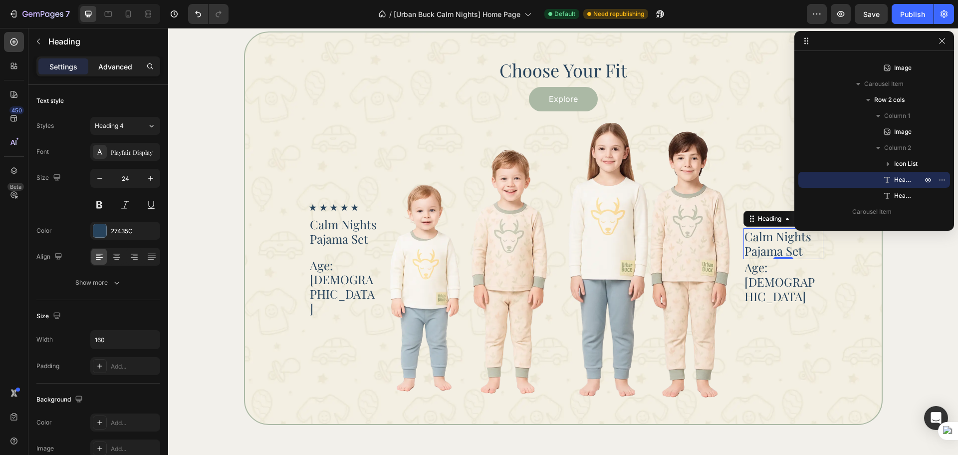
click at [113, 73] on div "Advanced" at bounding box center [115, 66] width 50 height 16
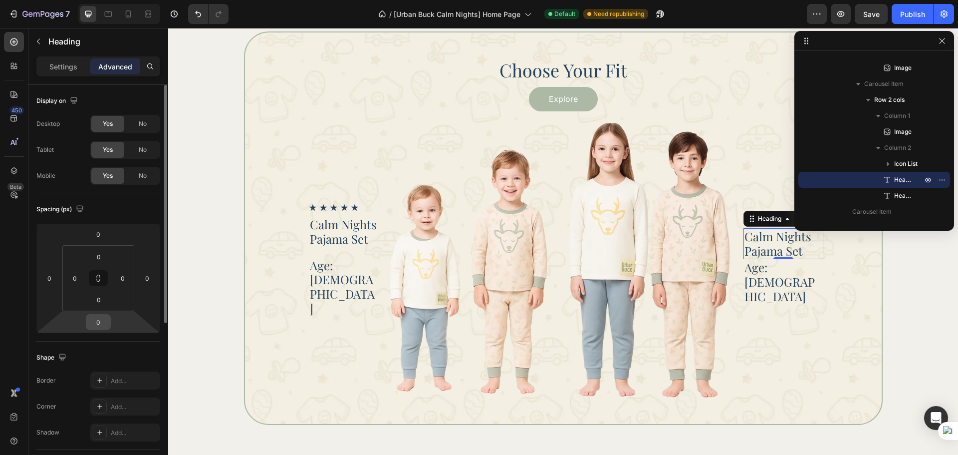
click at [102, 325] on input "0" at bounding box center [98, 321] width 20 height 15
type input "20"
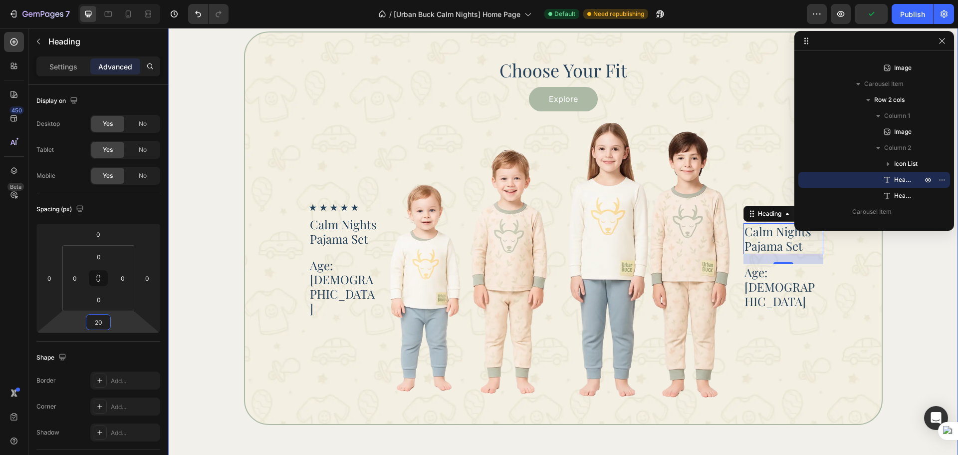
click at [891, 296] on div "Choose Your Fit Heading Explore Button Icon Icon Icon Icon Icon Icon List Calm …" at bounding box center [563, 227] width 762 height 393
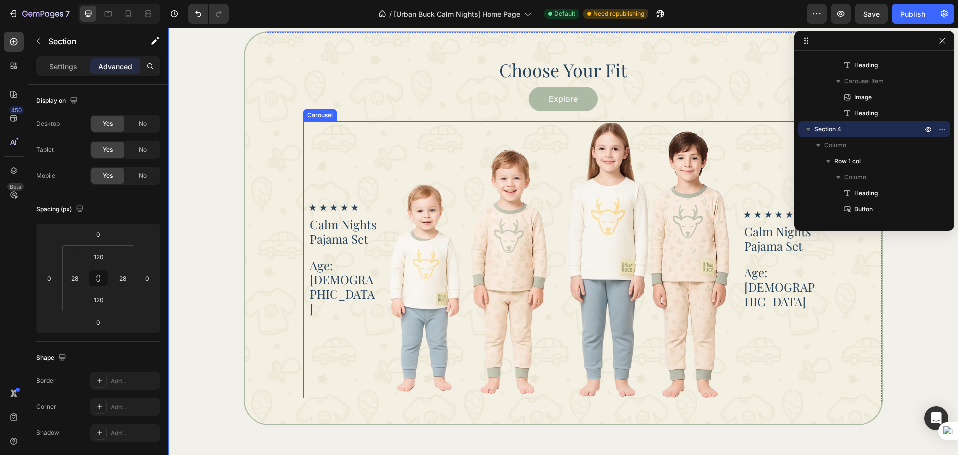
click at [551, 331] on div "Icon Icon Icon Icon Icon Icon List Calm Nights Pajama Set Heading Age: 3 - 4 He…" at bounding box center [430, 259] width 255 height 276
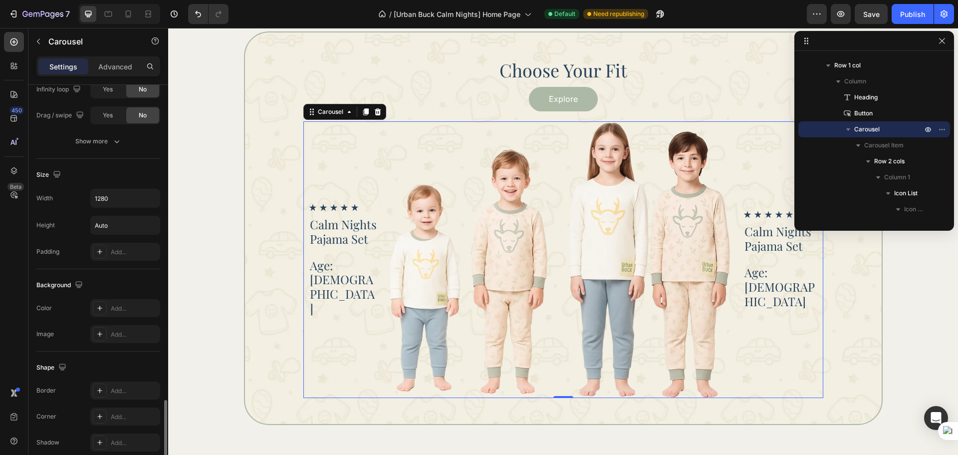
scroll to position [579, 0]
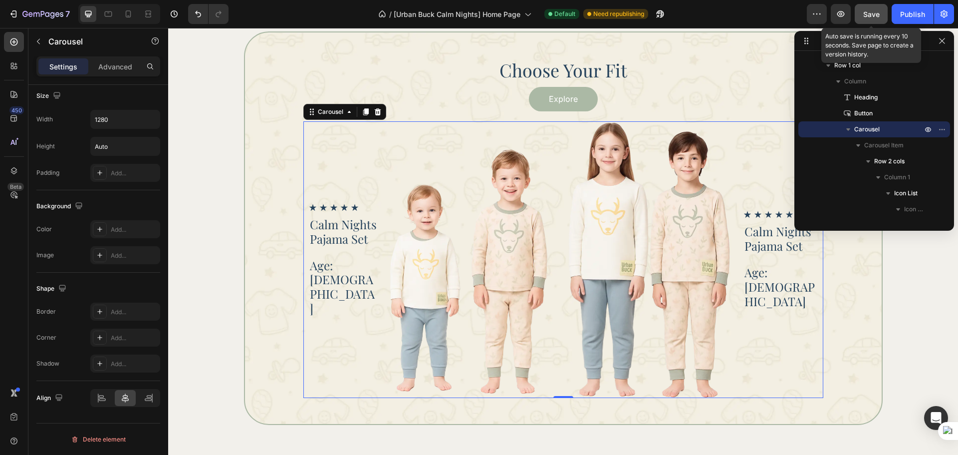
click at [880, 17] on span "Save" at bounding box center [871, 14] width 16 height 8
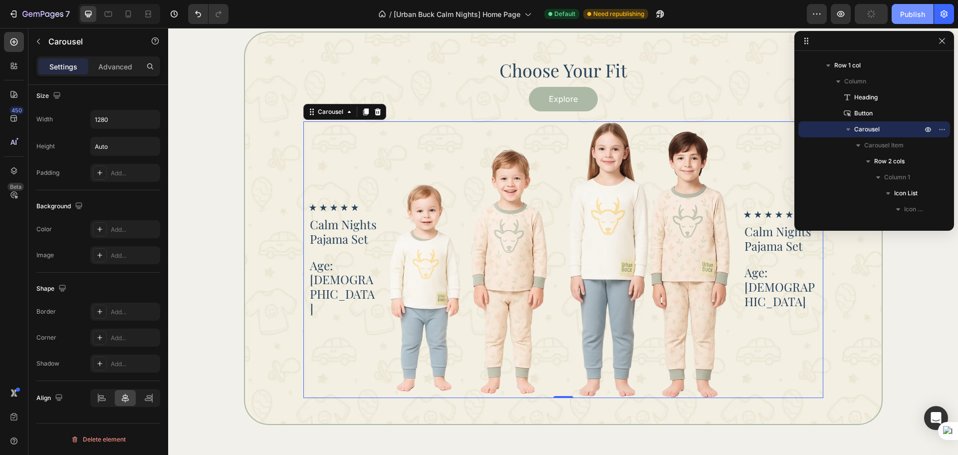
click at [906, 12] on div "Publish" at bounding box center [912, 14] width 25 height 10
click at [903, 285] on div "Choose Your Fit Heading Explore Button Icon Icon Icon Icon Icon Icon List Calm …" at bounding box center [563, 227] width 762 height 393
click at [761, 284] on p "Age: 6 - 8" at bounding box center [784, 286] width 78 height 43
click at [837, 309] on div "Choose Your Fit Heading Explore Button Icon Icon Icon Icon Icon Icon List Calm …" at bounding box center [563, 227] width 639 height 393
click at [907, 305] on div "Choose Your Fit Heading Explore Button Icon Icon Icon Icon Icon Icon List Calm …" at bounding box center [563, 227] width 762 height 393
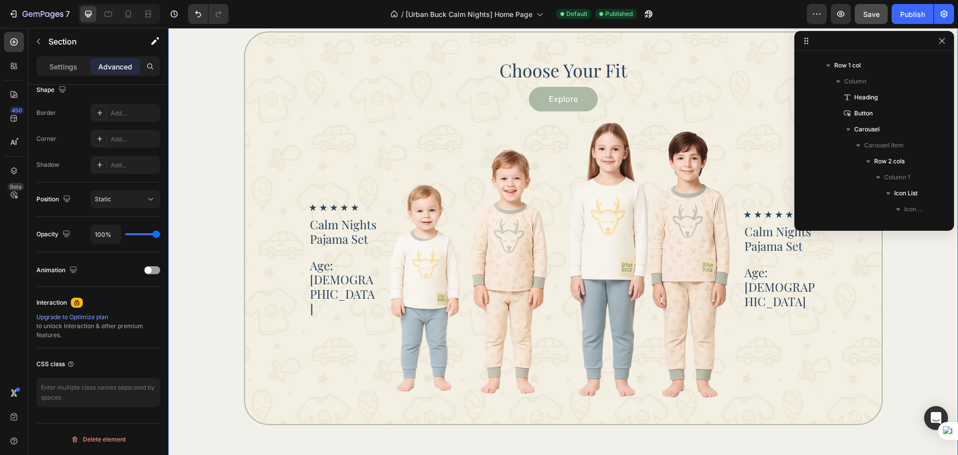
scroll to position [0, 0]
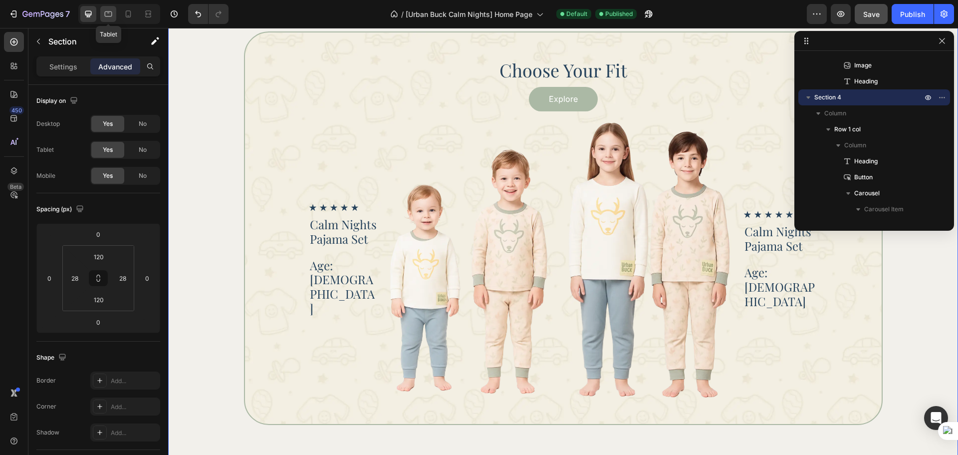
click at [110, 17] on icon at bounding box center [108, 14] width 10 height 10
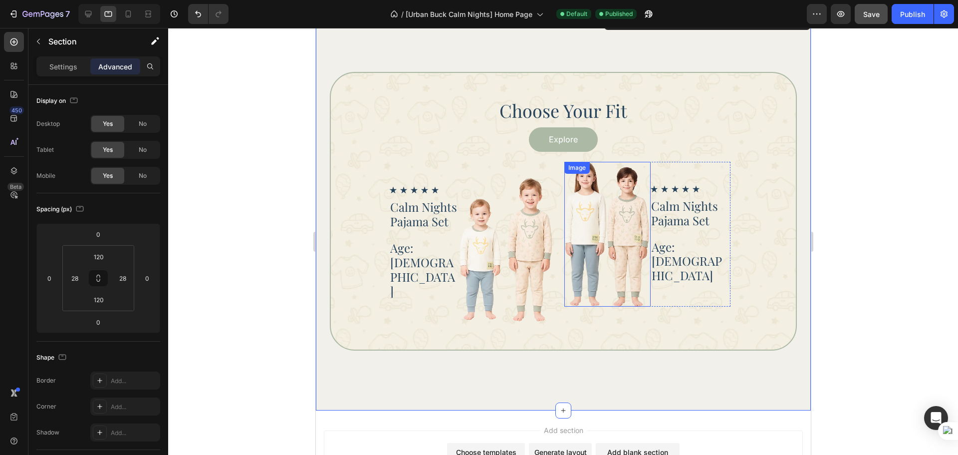
scroll to position [887, 0]
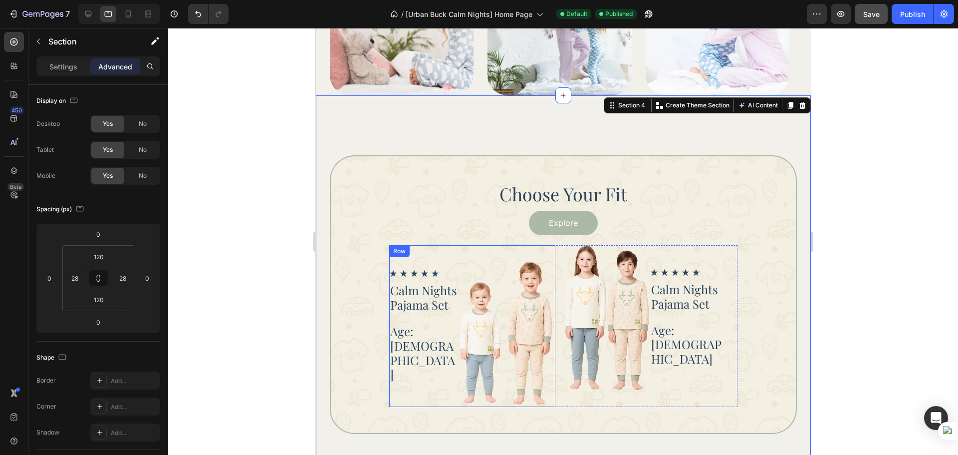
click at [449, 263] on div "Icon Icon Icon Icon Icon Icon List Calm Nights Pajama Set Heading Age: 3 - 4 He…" at bounding box center [424, 326] width 70 height 162
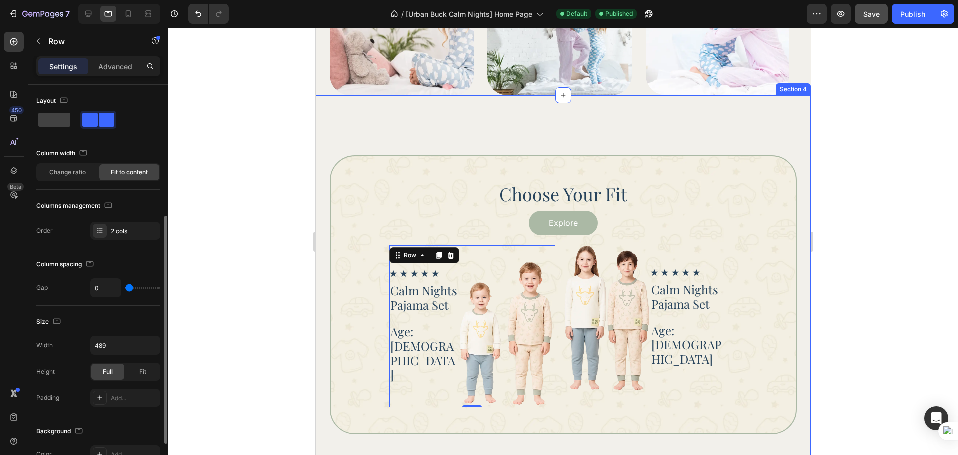
scroll to position [298, 0]
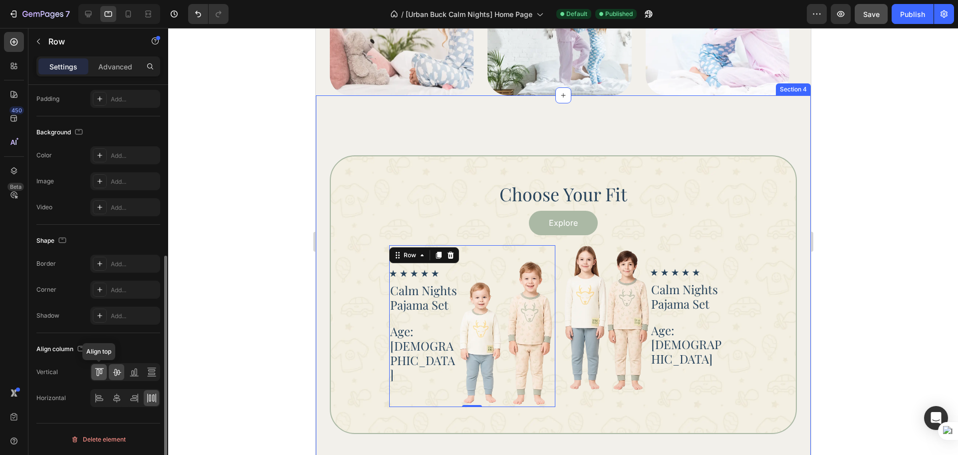
click at [96, 377] on div at bounding box center [98, 372] width 15 height 16
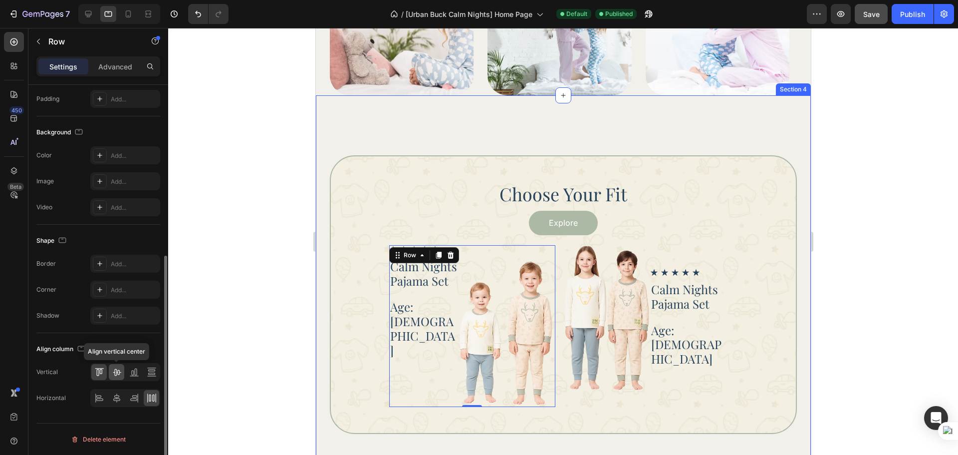
click at [118, 375] on icon at bounding box center [117, 372] width 10 height 10
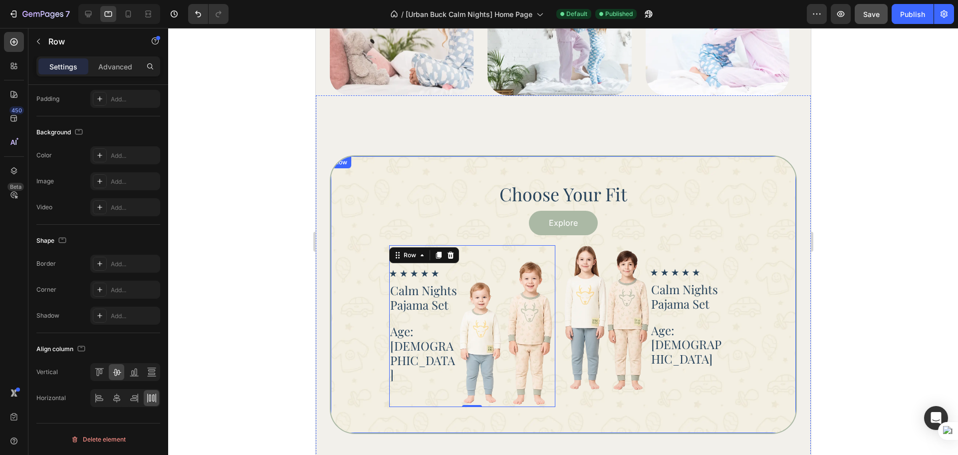
click at [579, 423] on div "Choose Your Fit Heading Explore Button Icon Icon Icon Icon Icon Icon List Calm …" at bounding box center [562, 294] width 467 height 278
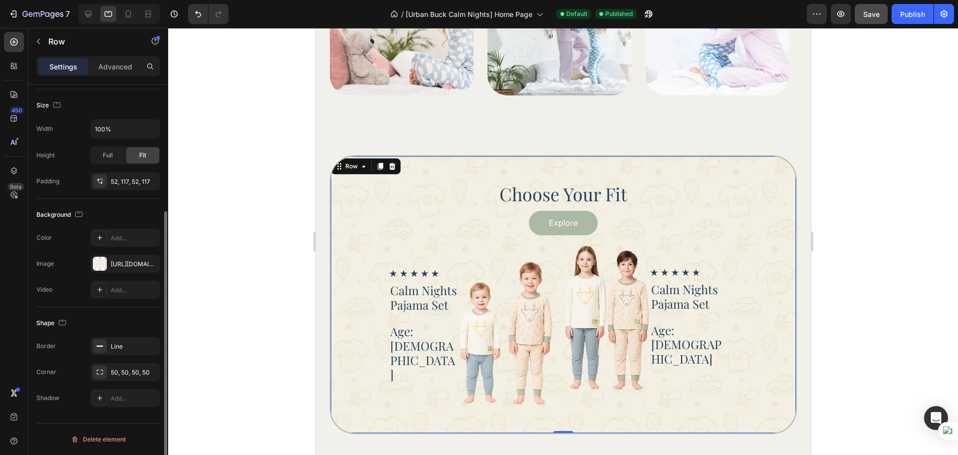
scroll to position [185, 0]
click at [109, 66] on p "Advanced" at bounding box center [115, 66] width 34 height 10
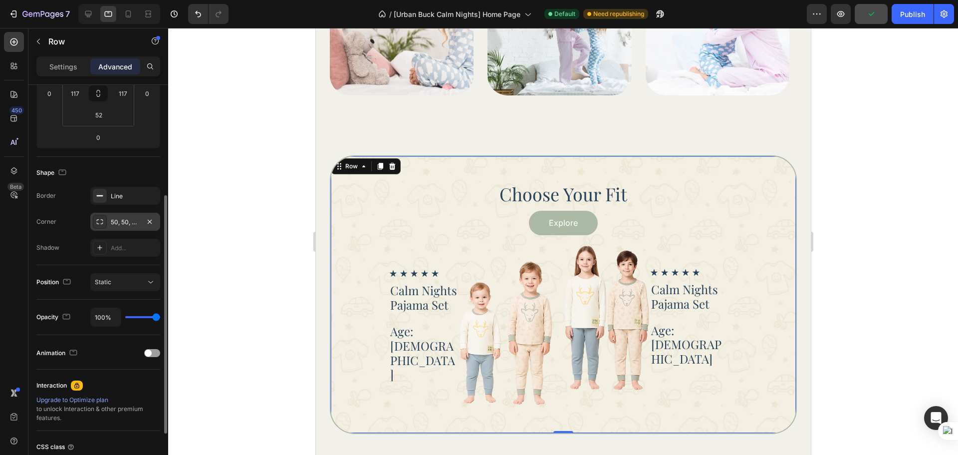
scroll to position [101, 0]
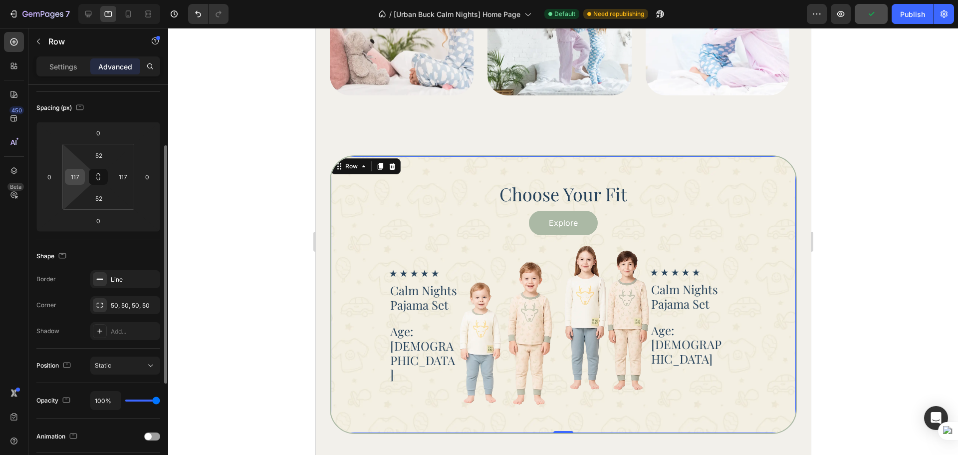
click at [75, 179] on input "117" at bounding box center [74, 176] width 15 height 15
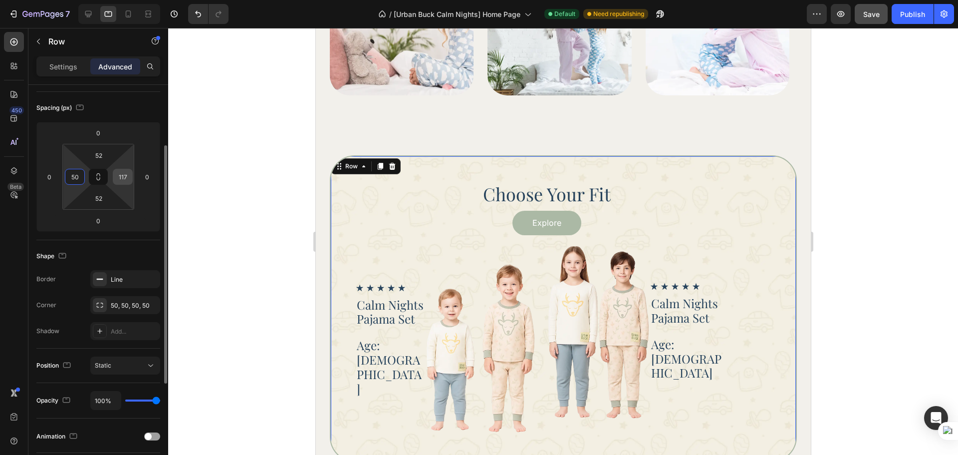
type input "50"
click at [118, 172] on input "117" at bounding box center [122, 176] width 15 height 15
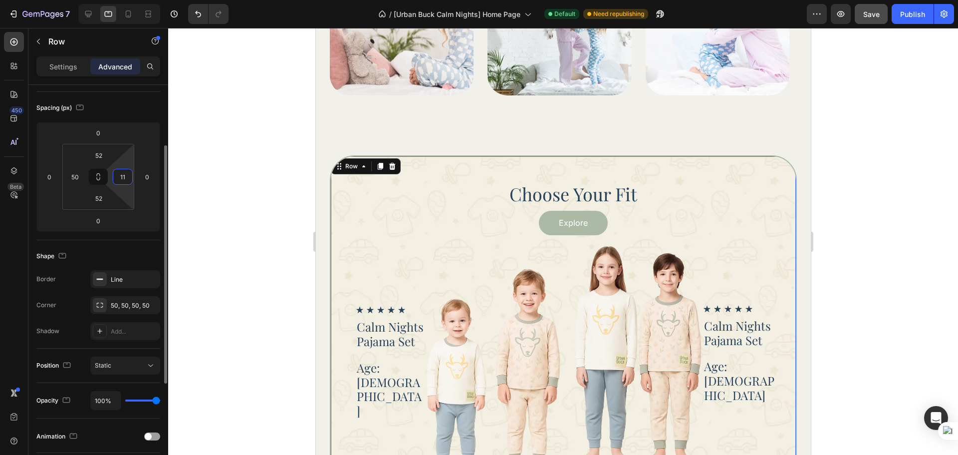
type input "1"
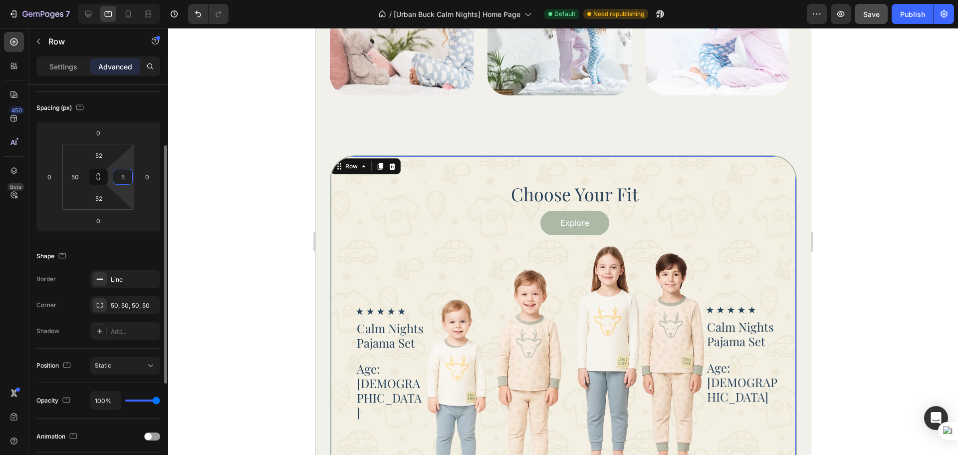
type input "50"
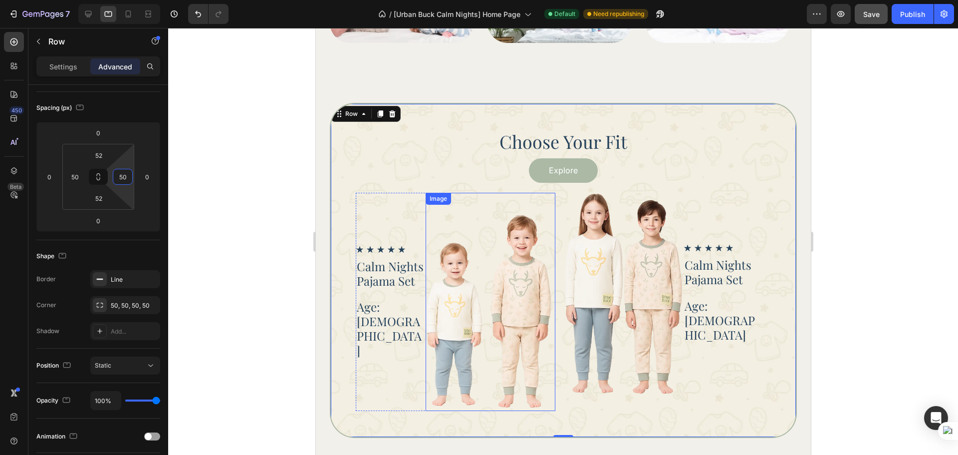
scroll to position [971, 0]
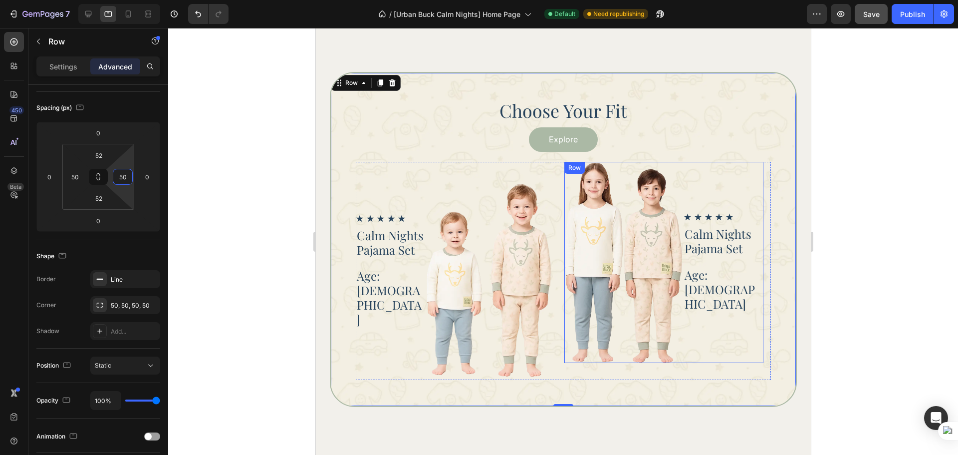
click at [702, 344] on div "Icon Icon Icon Icon Icon Icon List Calm Nights Pajama Set Heading Age: 6 - 8 He…" at bounding box center [723, 262] width 80 height 201
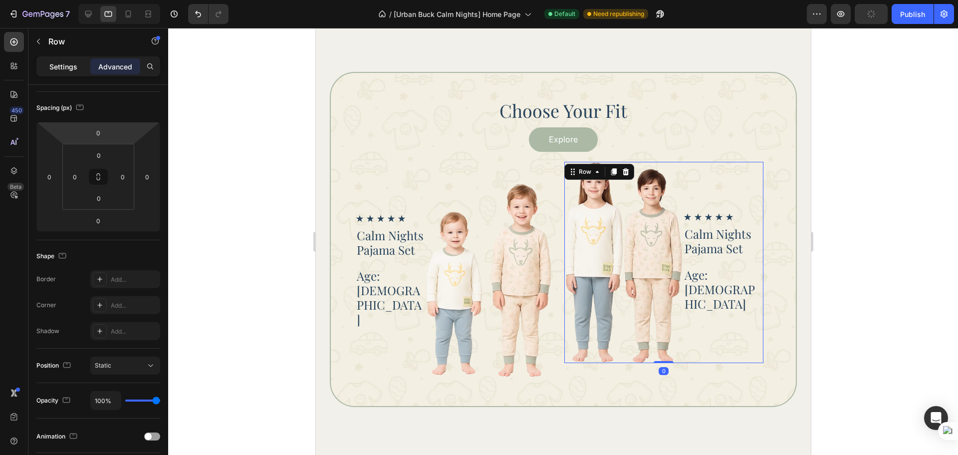
click at [58, 63] on p "Settings" at bounding box center [63, 66] width 28 height 10
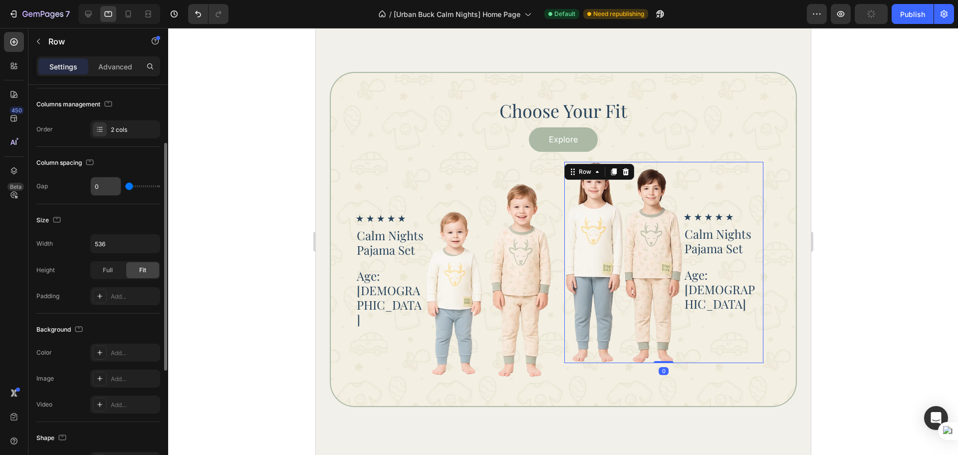
scroll to position [185, 0]
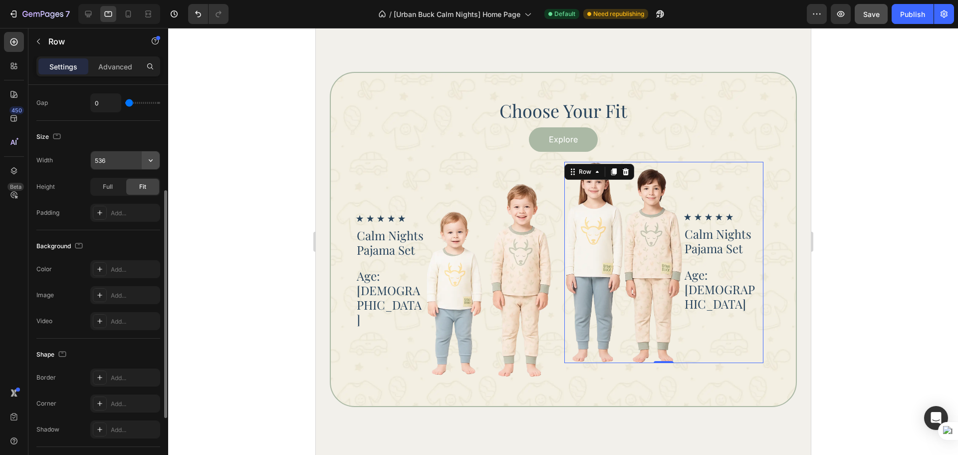
click at [150, 160] on icon "button" at bounding box center [151, 160] width 10 height 10
click at [136, 183] on span "100%" at bounding box center [143, 185] width 16 height 9
type input "100%"
click at [416, 356] on div "Icon Icon Icon Icon Icon Icon List Calm Nights Pajama Set Heading Age: 3 - 4 He…" at bounding box center [390, 271] width 70 height 218
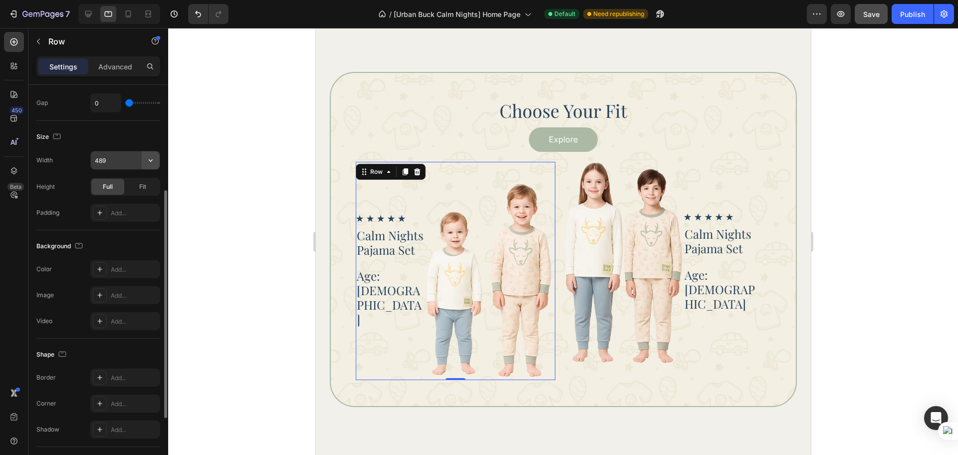
click at [157, 159] on button "button" at bounding box center [151, 160] width 18 height 18
click at [130, 181] on p "Default 100%" at bounding box center [122, 185] width 57 height 9
type input "100%"
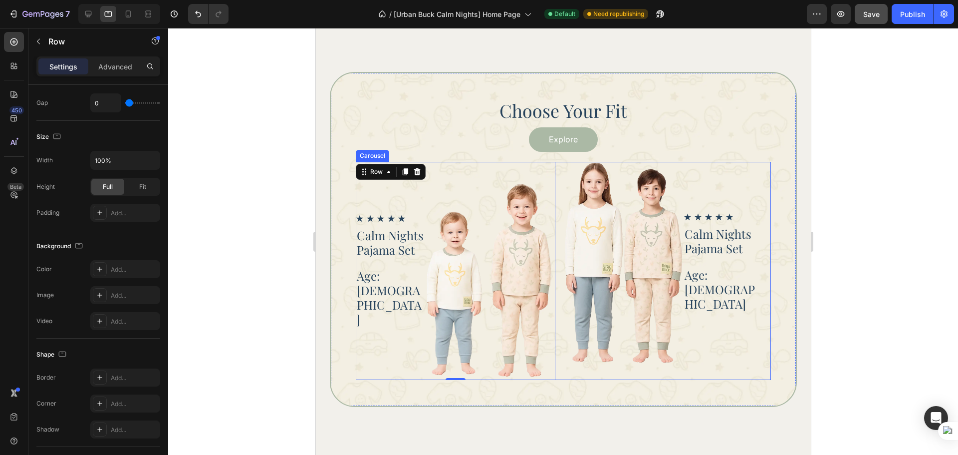
click at [576, 365] on div "Image Icon Icon Icon Icon Icon Icon List Calm Nights Pajama Set Heading Age: 6 …" at bounding box center [664, 271] width 200 height 218
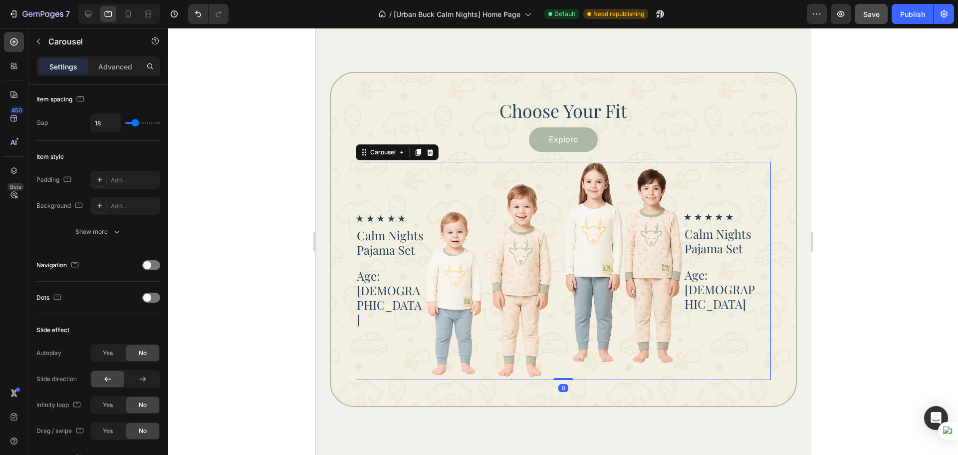
scroll to position [0, 0]
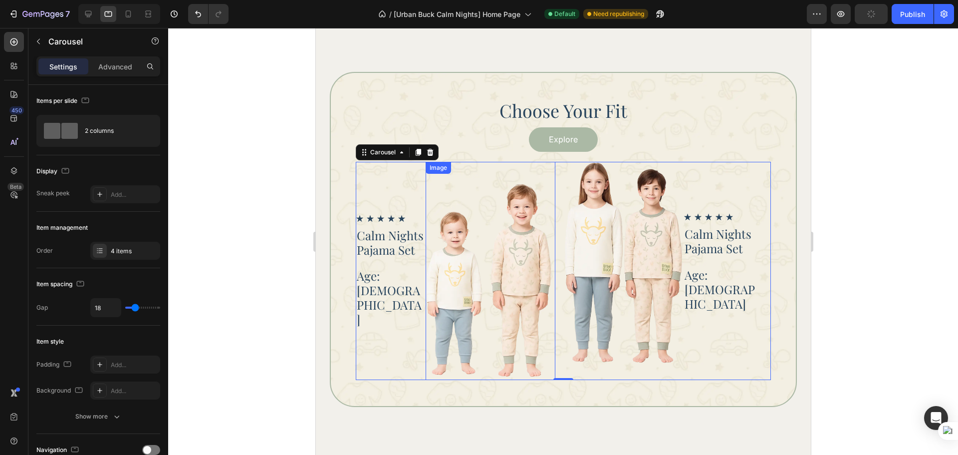
click at [527, 308] on img at bounding box center [490, 271] width 130 height 218
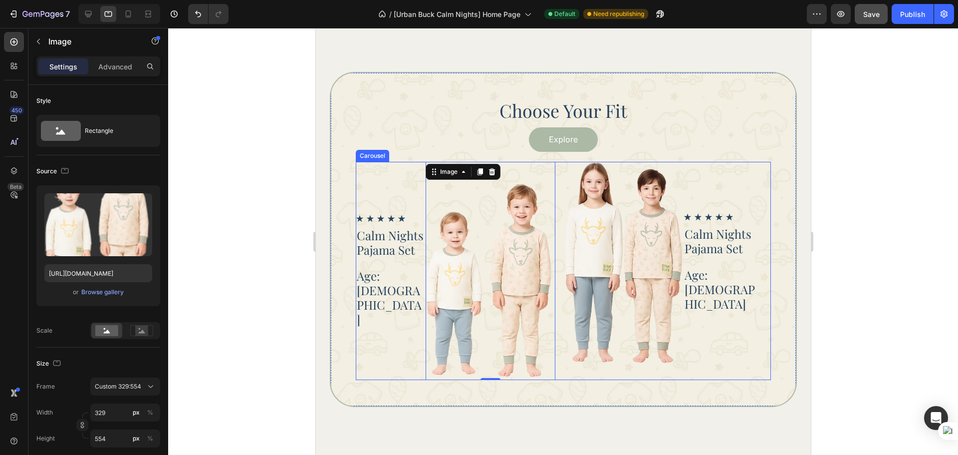
click at [561, 367] on div "Icon Icon Icon Icon Icon Icon List Calm Nights Pajama Set Heading Age: 3 - 4 He…" at bounding box center [562, 271] width 415 height 218
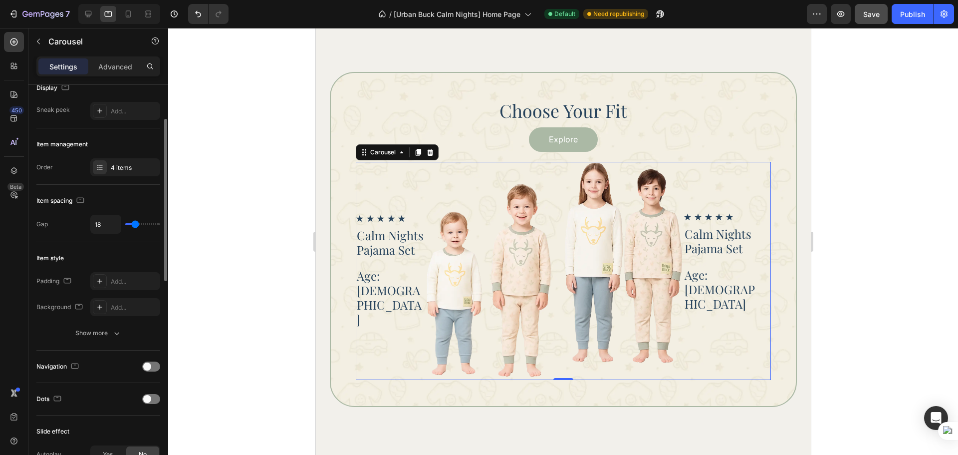
scroll to position [250, 0]
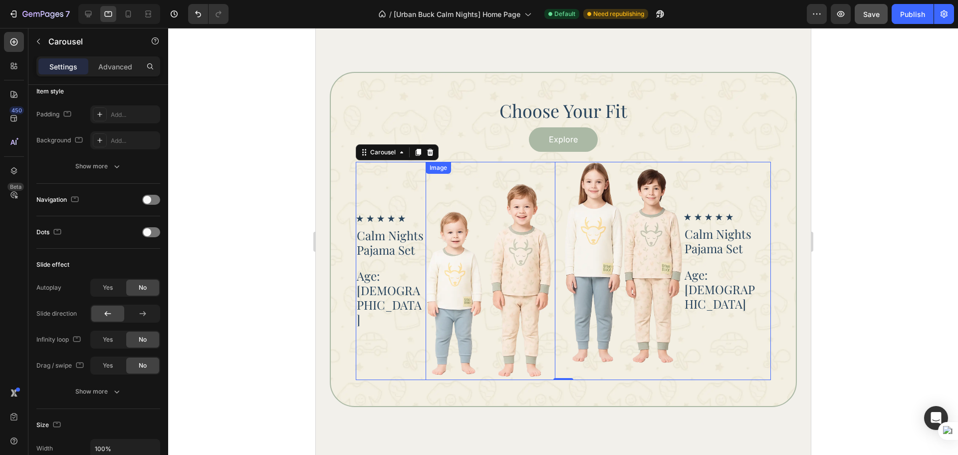
click at [477, 193] on img at bounding box center [490, 271] width 130 height 218
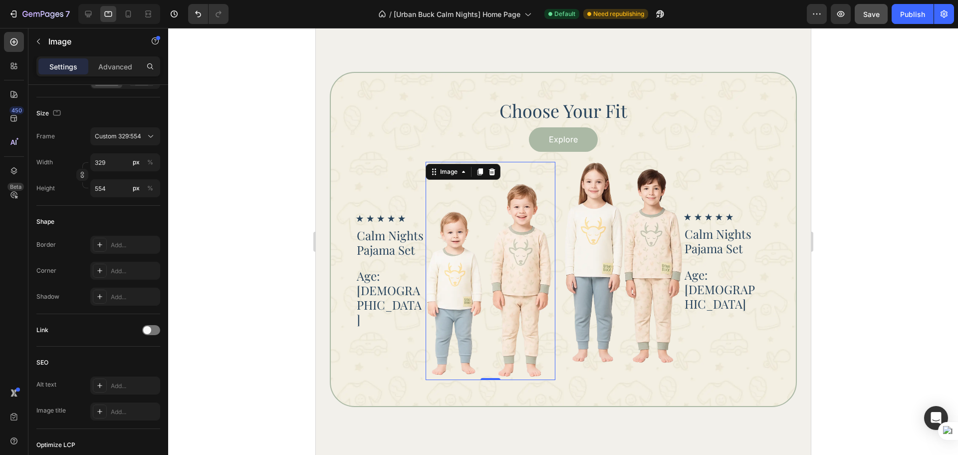
scroll to position [0, 0]
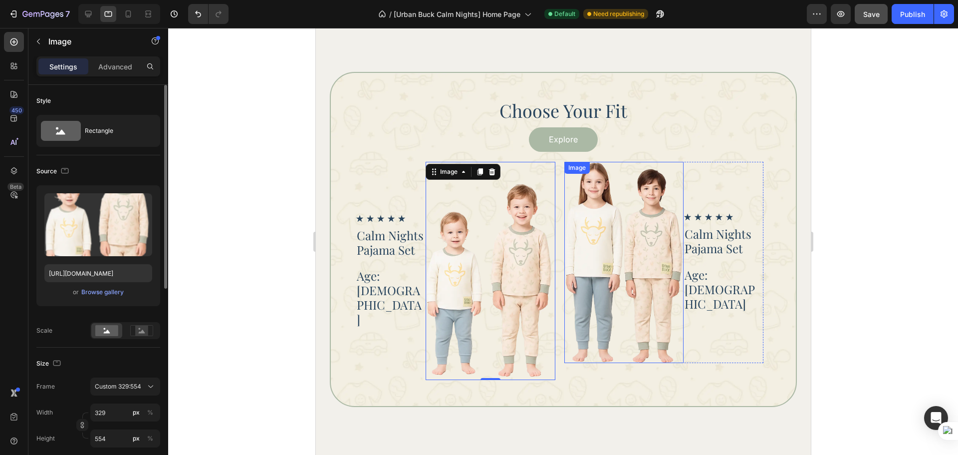
click at [640, 242] on img at bounding box center [624, 262] width 120 height 201
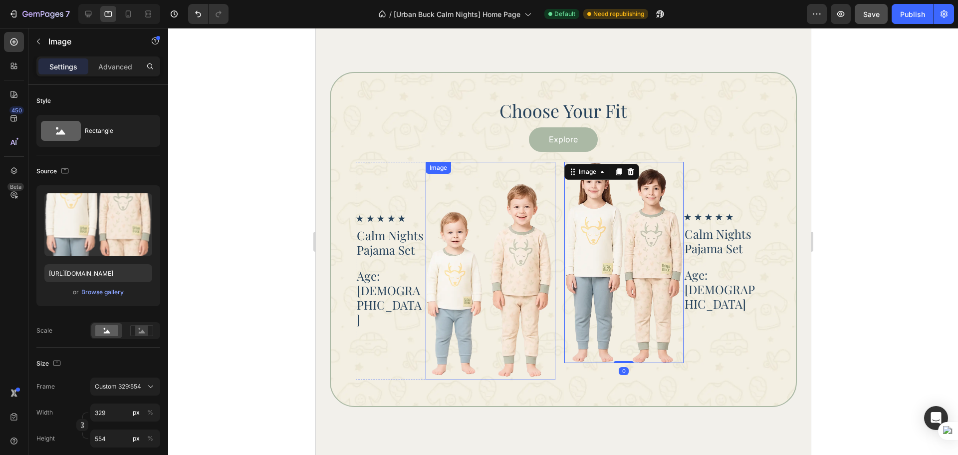
click at [517, 298] on img at bounding box center [490, 271] width 130 height 218
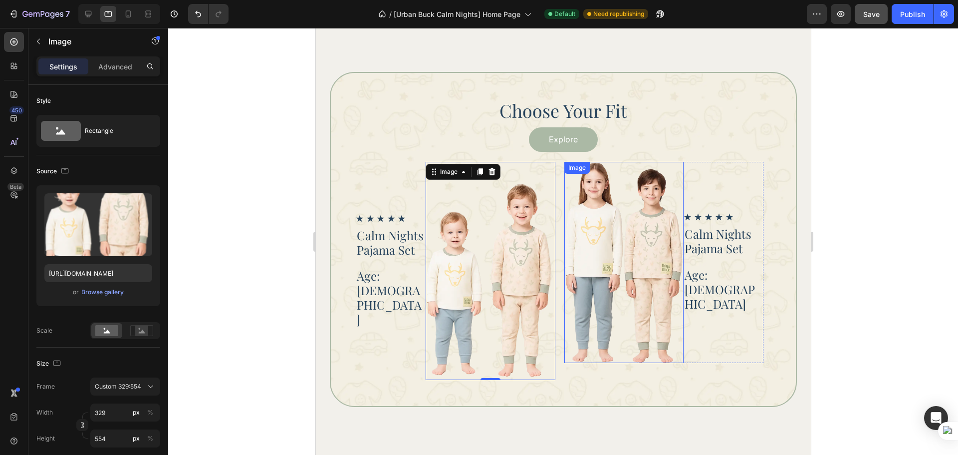
click at [604, 281] on img at bounding box center [624, 262] width 120 height 201
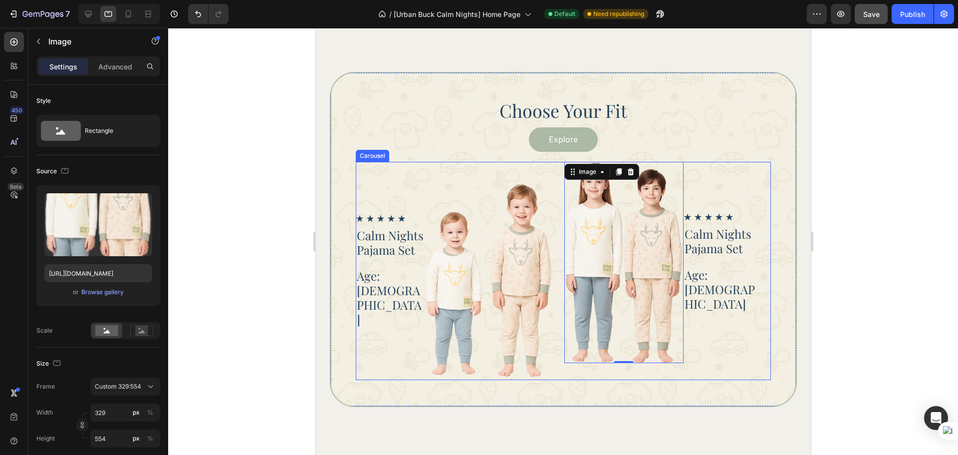
click at [575, 371] on div "Image 0 Icon Icon Icon Icon Icon Icon List Calm Nights Pajama Set Heading Age: …" at bounding box center [664, 271] width 200 height 218
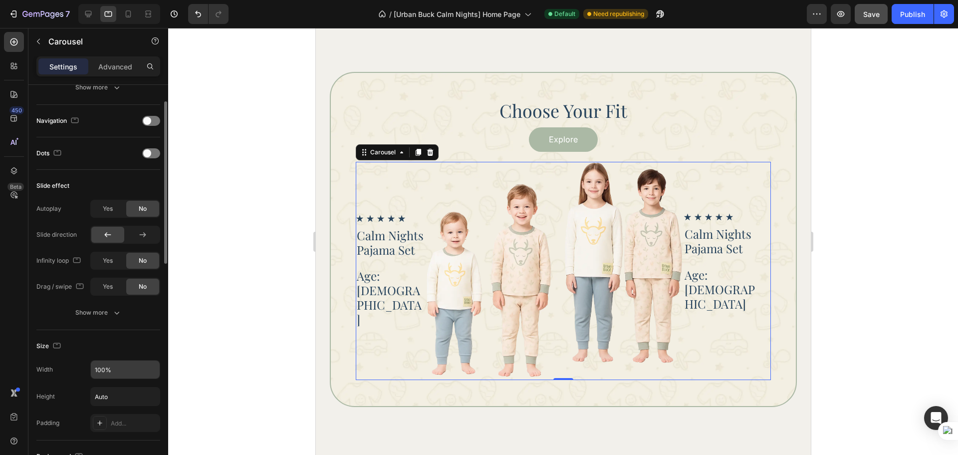
scroll to position [79, 0]
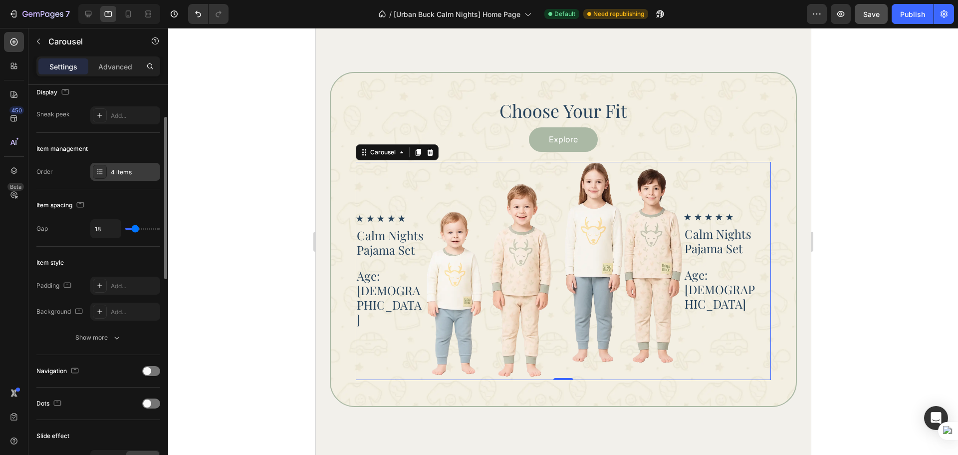
click at [129, 173] on div "4 items" at bounding box center [134, 172] width 47 height 9
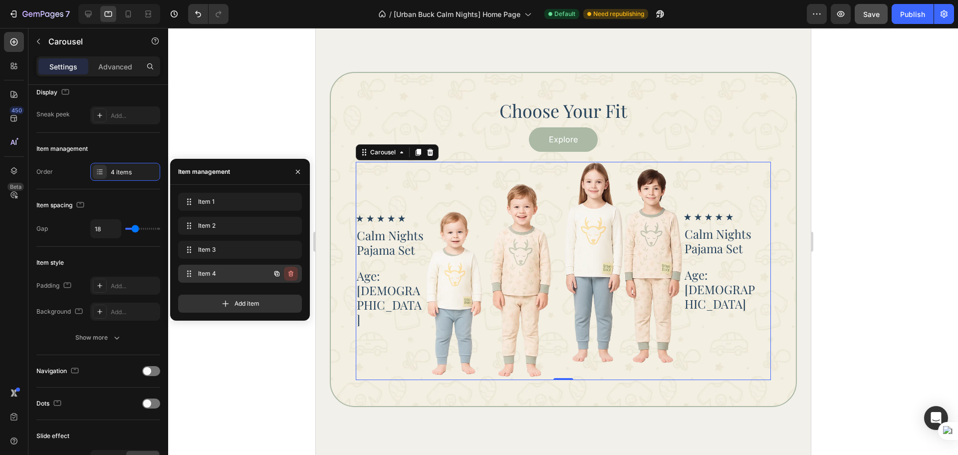
click at [290, 273] on icon "button" at bounding box center [290, 274] width 0 height 2
click at [290, 273] on div "Delete" at bounding box center [284, 273] width 18 height 9
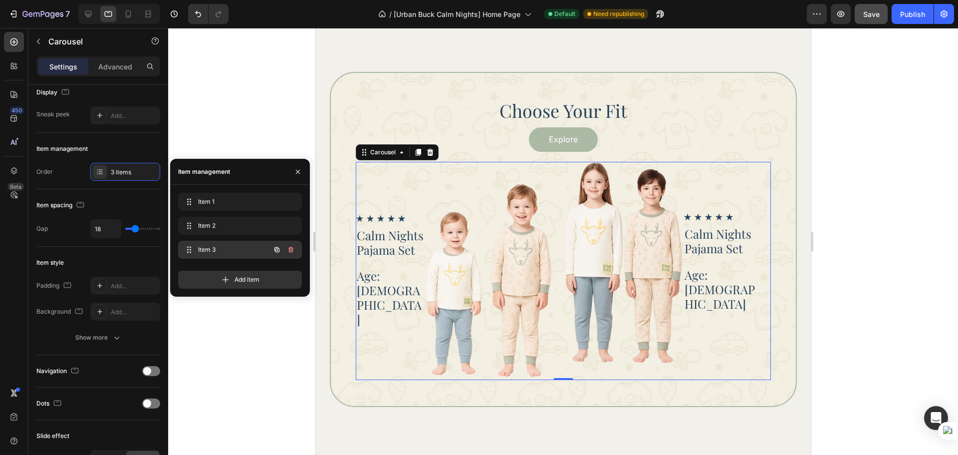
click at [297, 253] on button "button" at bounding box center [291, 250] width 14 height 14
click at [297, 253] on button "Delete" at bounding box center [283, 250] width 27 height 14
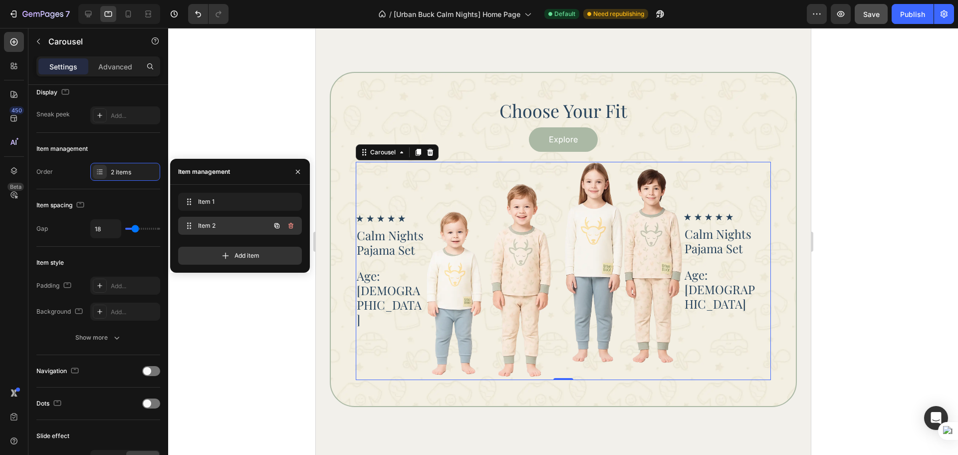
click at [235, 223] on span "Item 2" at bounding box center [226, 225] width 56 height 9
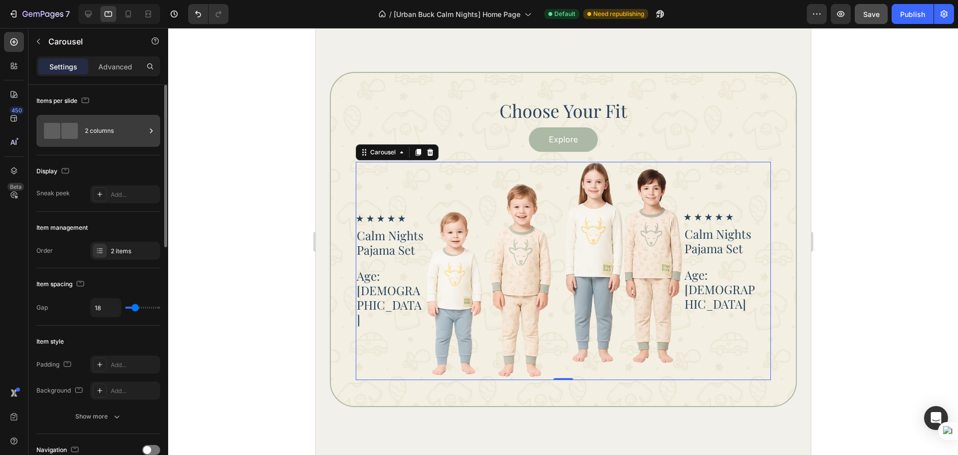
click at [129, 131] on div "2 columns" at bounding box center [115, 130] width 61 height 23
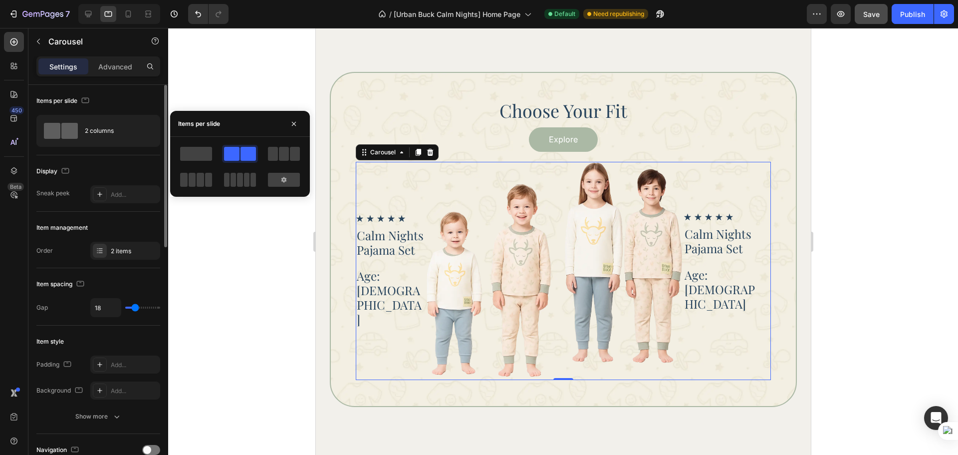
click at [114, 165] on div "Display" at bounding box center [98, 171] width 124 height 16
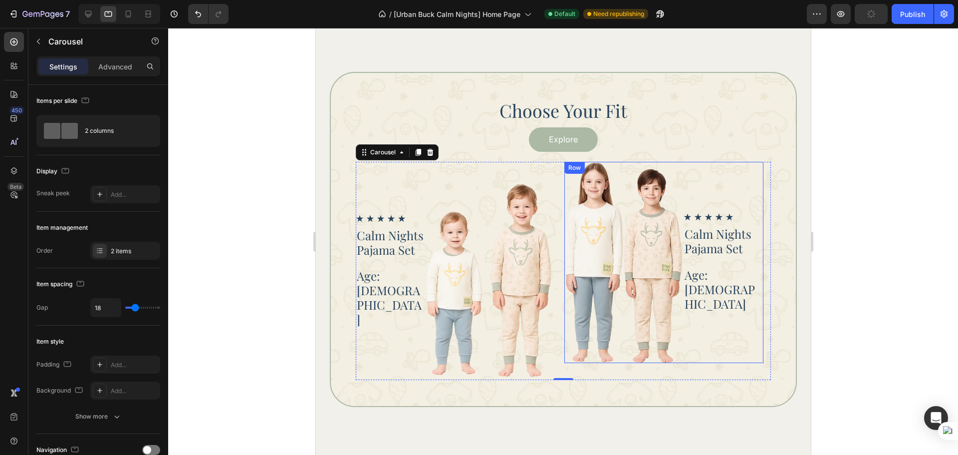
click at [720, 348] on div "Icon Icon Icon Icon Icon Icon List Calm Nights Pajama Set Heading Age: 6 - 8 He…" at bounding box center [723, 262] width 80 height 201
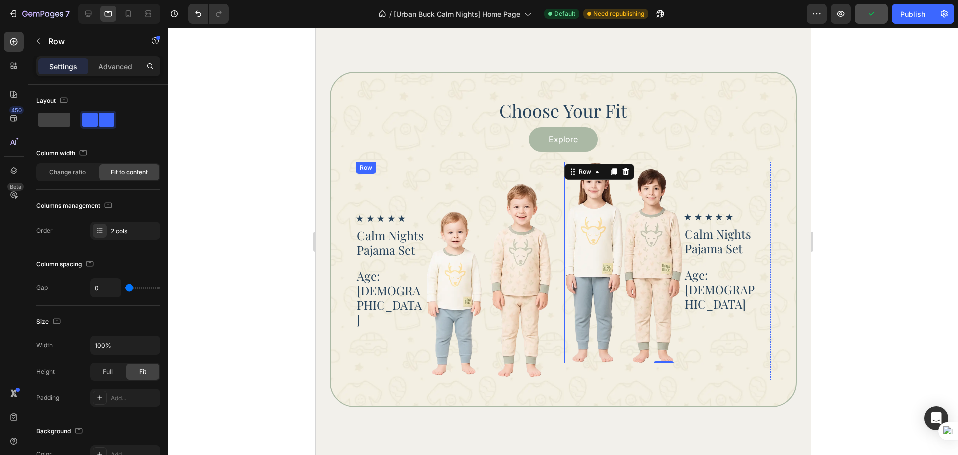
click at [415, 335] on div "Icon Icon Icon Icon Icon Icon List Calm Nights Pajama Set Heading Age: 3 - 4 He…" at bounding box center [390, 271] width 70 height 218
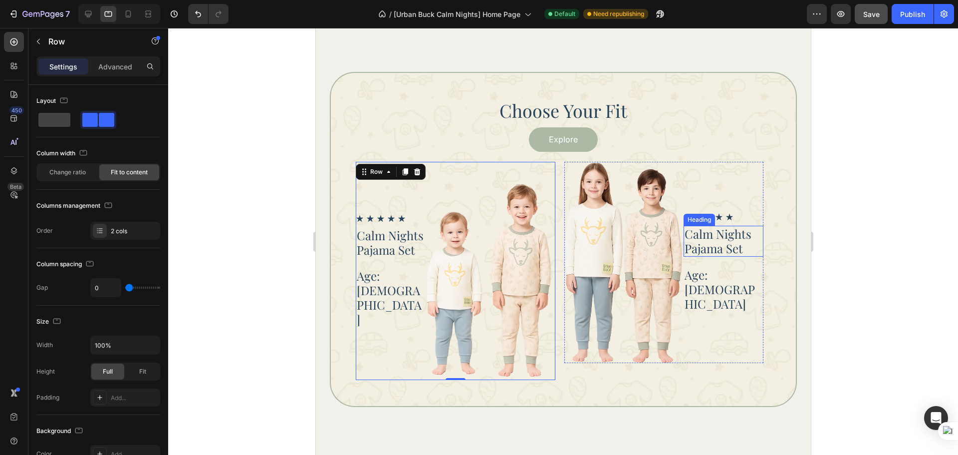
click at [730, 256] on h2 "Calm Nights Pajama Set" at bounding box center [723, 241] width 80 height 31
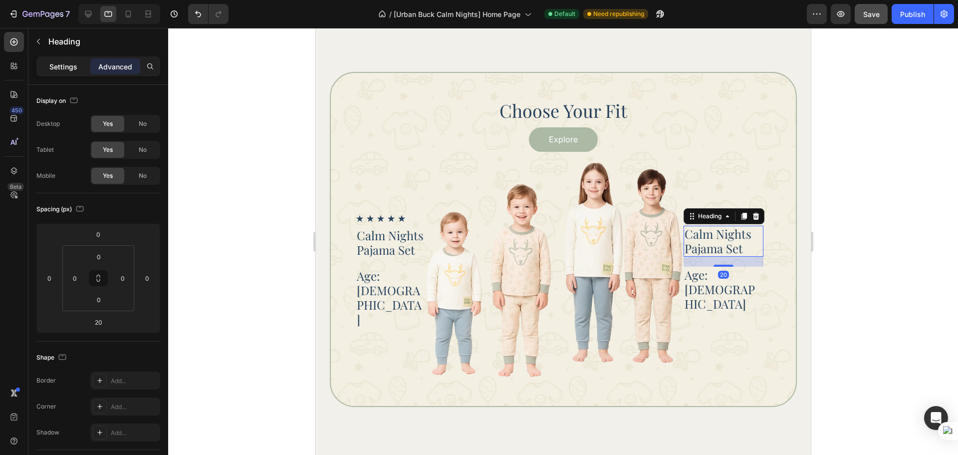
click at [74, 64] on p "Settings" at bounding box center [63, 66] width 28 height 10
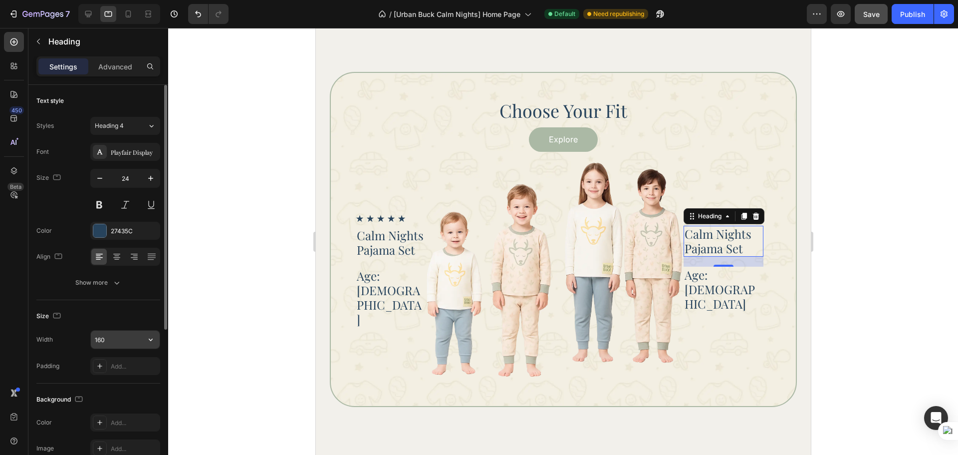
click at [125, 342] on input "160" at bounding box center [125, 339] width 69 height 18
type input "140"
click at [744, 283] on p "Age: 6 - 8" at bounding box center [723, 288] width 78 height 43
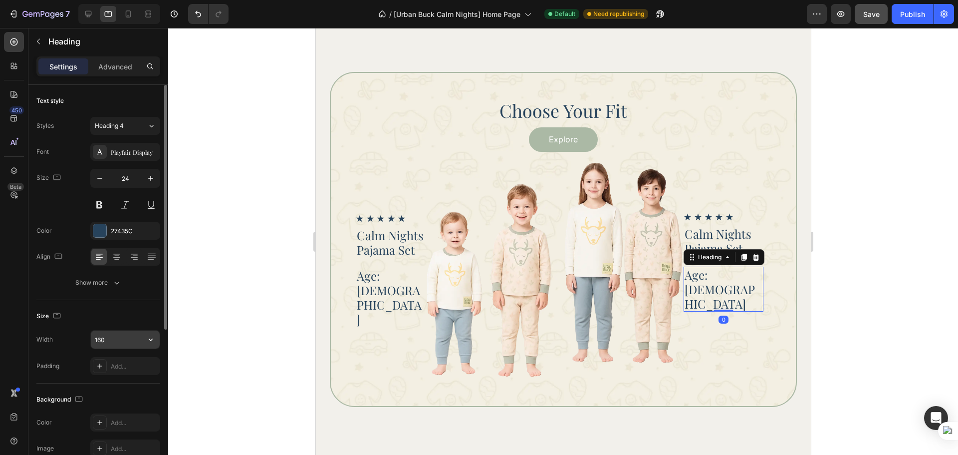
click at [102, 335] on input "160" at bounding box center [125, 339] width 69 height 18
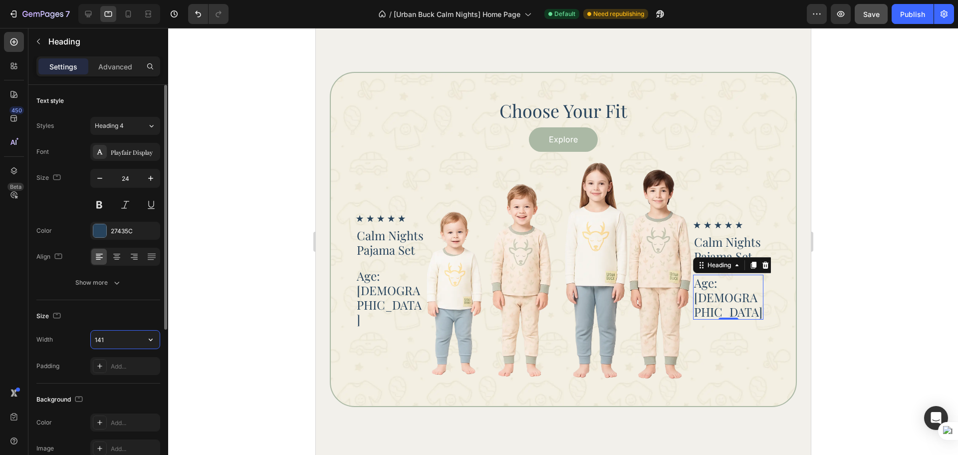
type input "140"
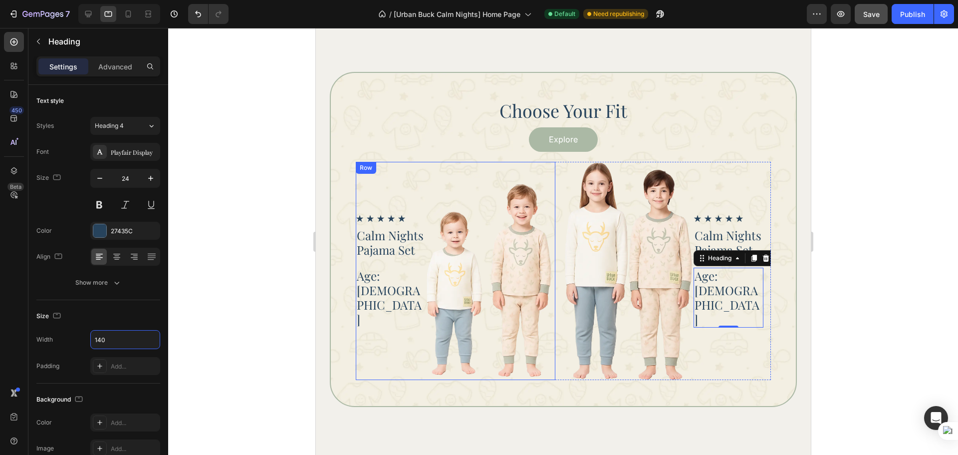
click at [421, 328] on div "Icon Icon Icon Icon Icon Icon List Calm Nights Pajama Set Heading Age: 3 - 4 He…" at bounding box center [390, 271] width 70 height 218
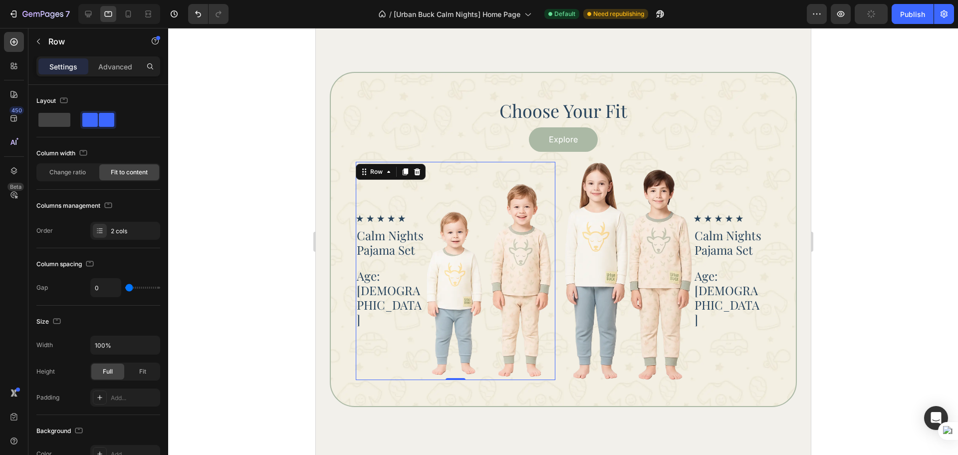
click at [400, 364] on div "Icon Icon Icon Icon Icon Icon List Calm Nights Pajama Set Heading Age: 3 - 4 He…" at bounding box center [390, 271] width 70 height 218
click at [96, 285] on input "0" at bounding box center [106, 287] width 30 height 18
type input "1"
type input "10"
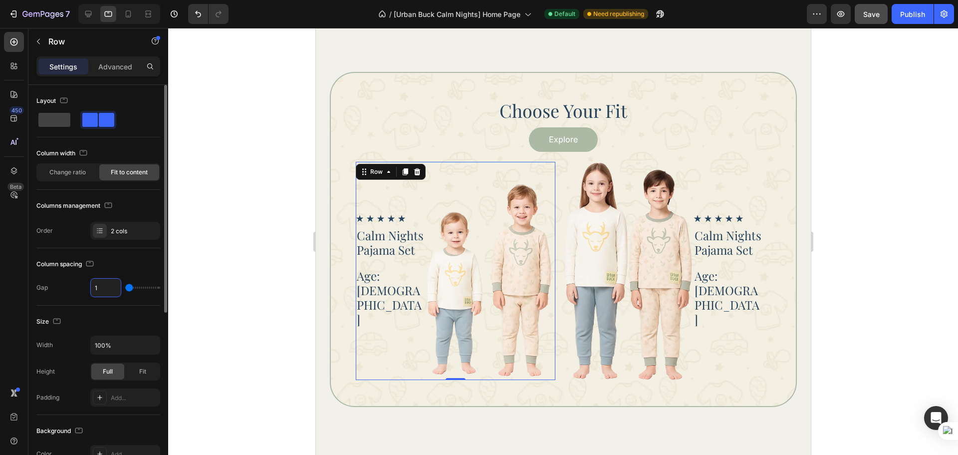
type input "10"
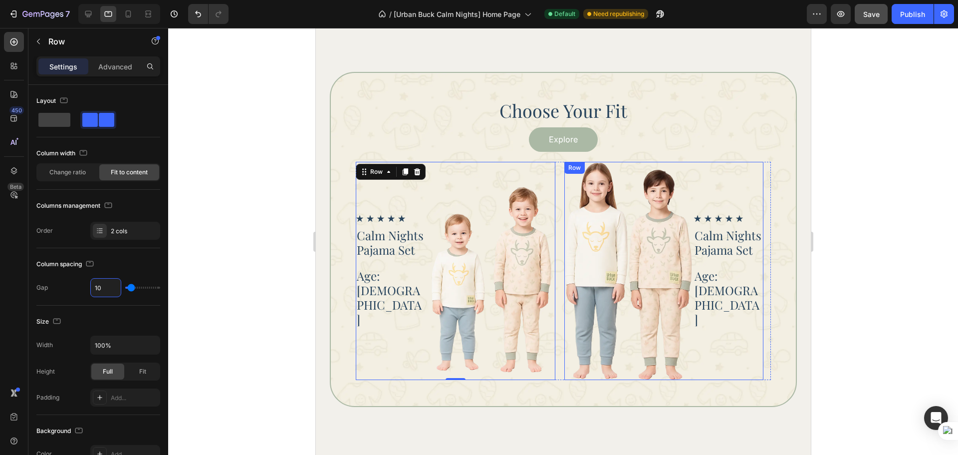
click at [704, 359] on div "Icon Icon Icon Icon Icon Icon List Calm Nights Pajama Set Heading Age: 6 - 8 He…" at bounding box center [728, 271] width 70 height 218
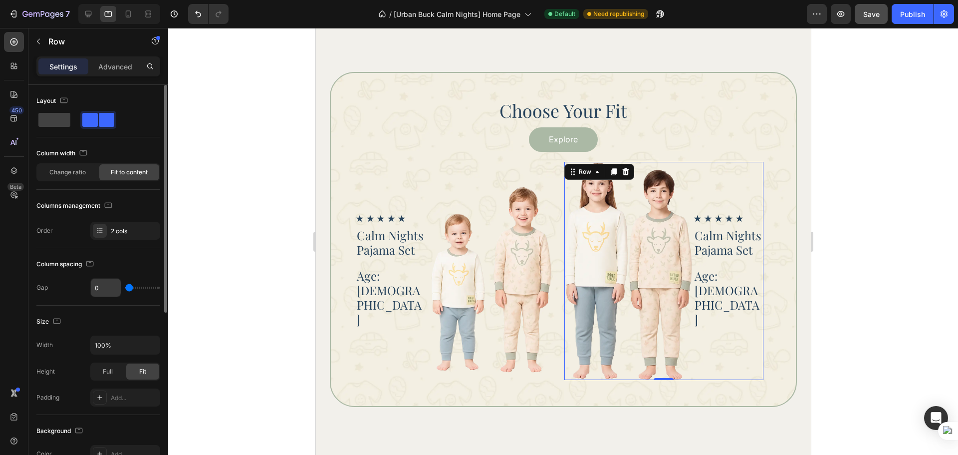
click at [101, 287] on input "0" at bounding box center [106, 287] width 30 height 18
type input "1"
type input "10"
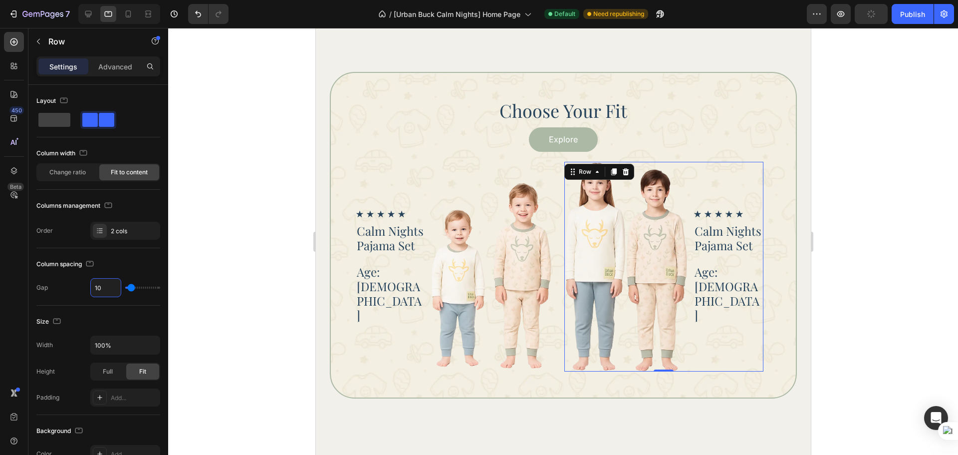
click at [859, 281] on div at bounding box center [563, 241] width 790 height 427
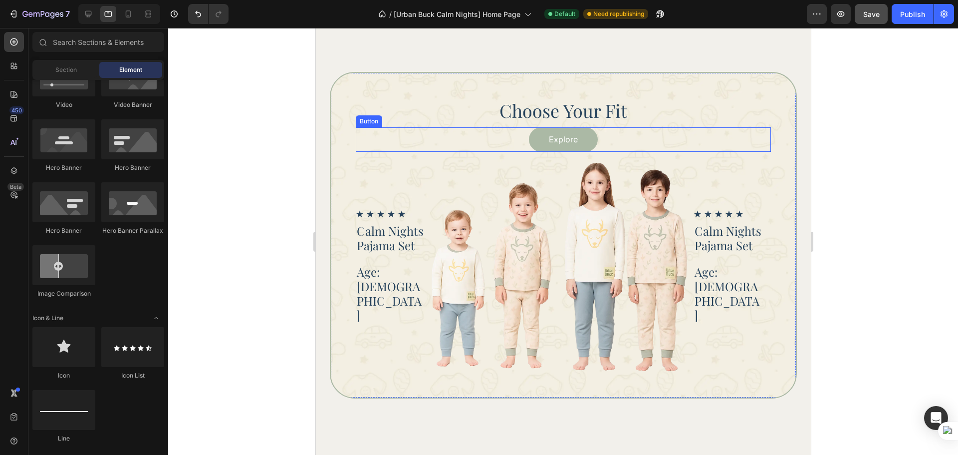
click at [663, 135] on div "Explore Button" at bounding box center [562, 139] width 415 height 24
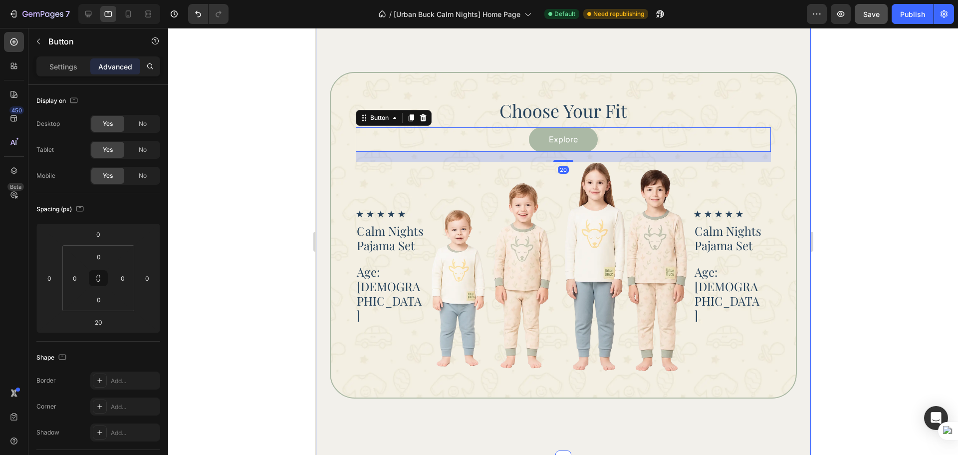
click at [857, 222] on div at bounding box center [563, 241] width 790 height 427
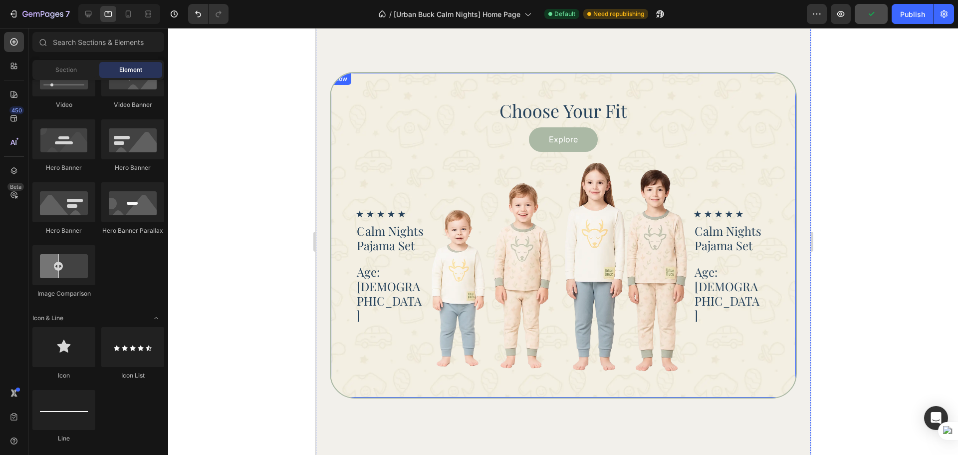
click at [346, 318] on div "Choose Your Fit Heading Explore Button Icon Icon Icon Icon Icon Icon List Calm …" at bounding box center [562, 235] width 467 height 326
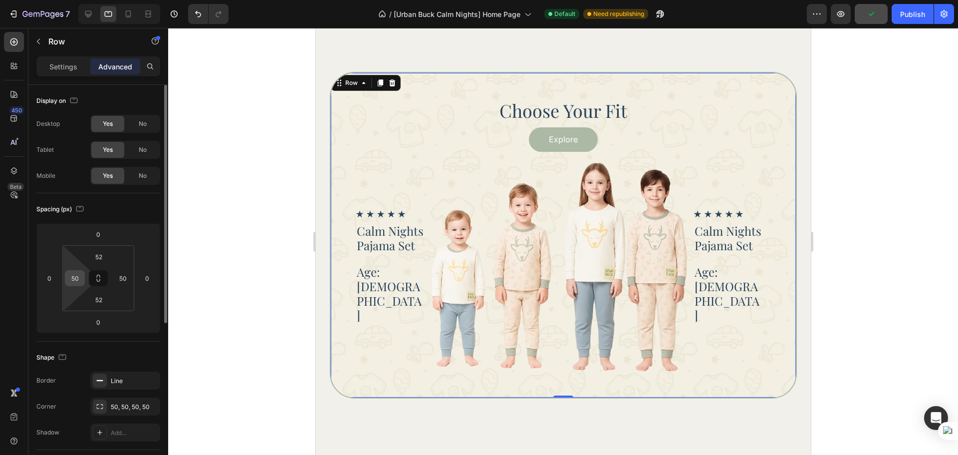
click at [65, 280] on div "50" at bounding box center [75, 278] width 20 height 16
click at [120, 283] on input "50" at bounding box center [122, 277] width 15 height 15
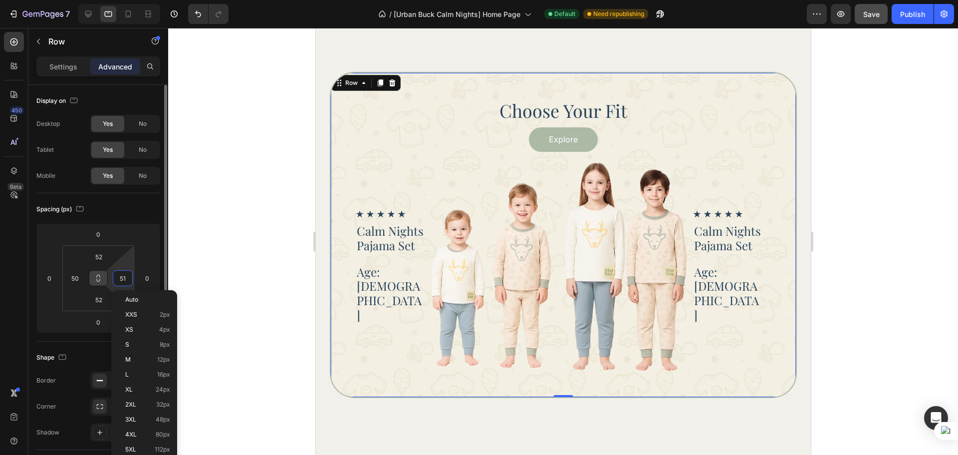
type input "52"
click at [81, 274] on input "50" at bounding box center [74, 277] width 15 height 15
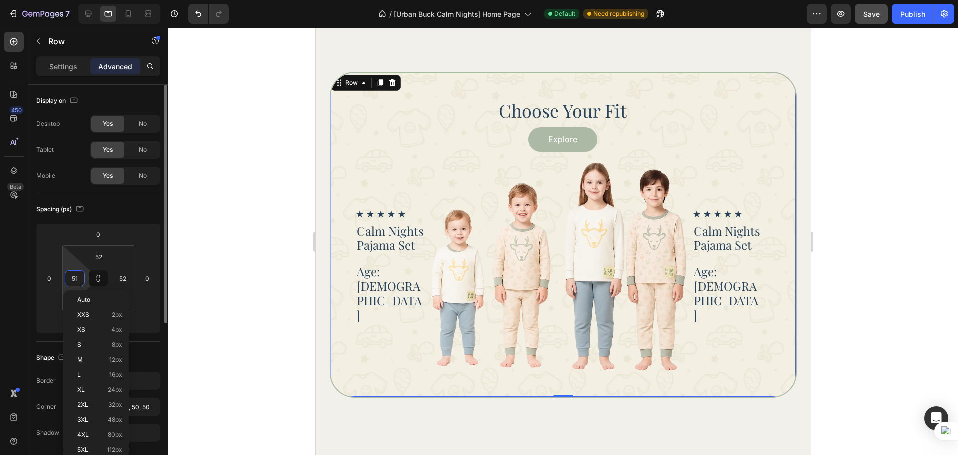
type input "52"
click at [891, 253] on div at bounding box center [563, 241] width 790 height 427
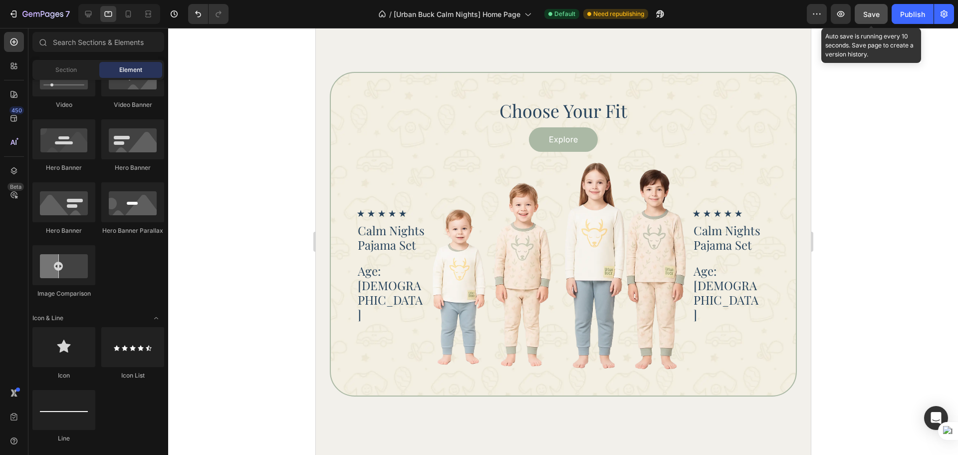
click at [883, 17] on button "Save" at bounding box center [871, 14] width 33 height 20
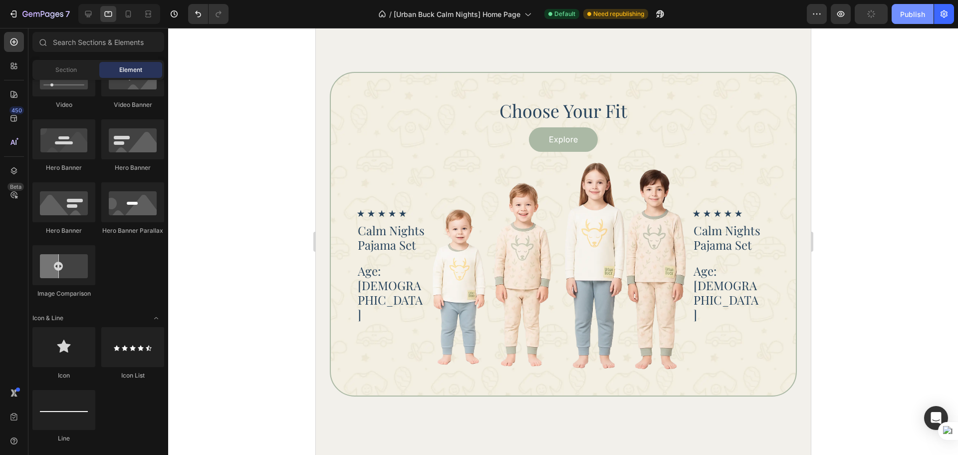
click at [903, 12] on div "Publish" at bounding box center [912, 14] width 25 height 10
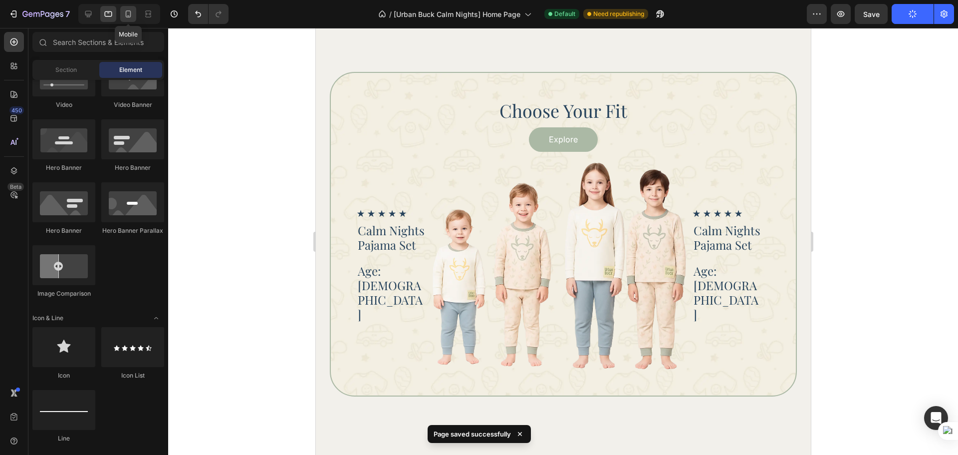
click at [133, 16] on icon at bounding box center [128, 14] width 10 height 10
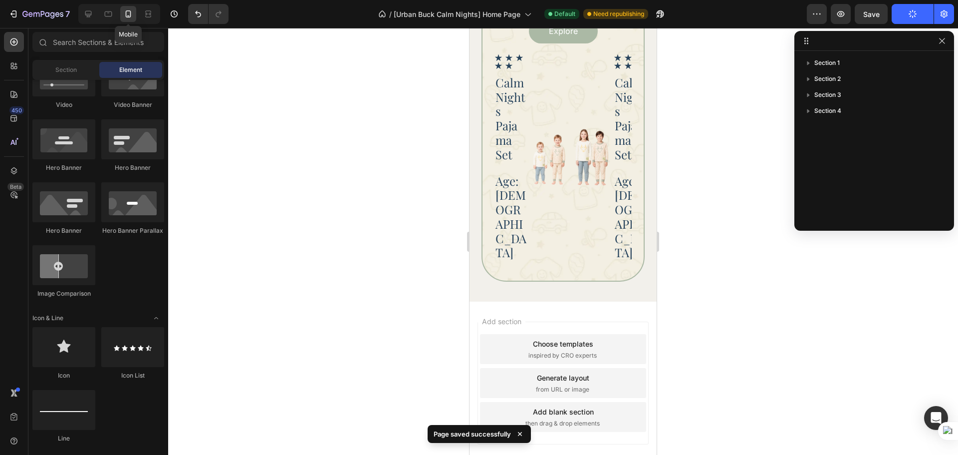
scroll to position [970, 0]
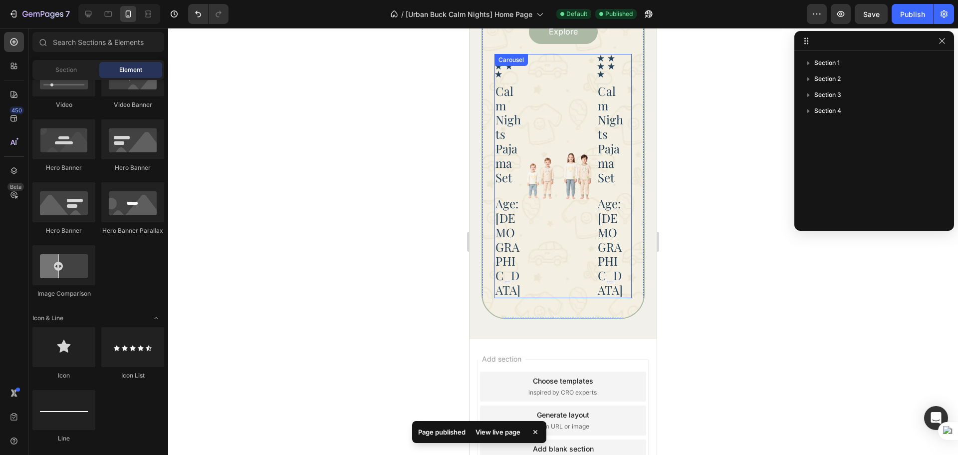
click at [560, 214] on div "Icon Icon Icon Icon Icon Icon List Calm Nights Pajama Set Heading Age: [DEMOGRA…" at bounding box center [563, 176] width 137 height 244
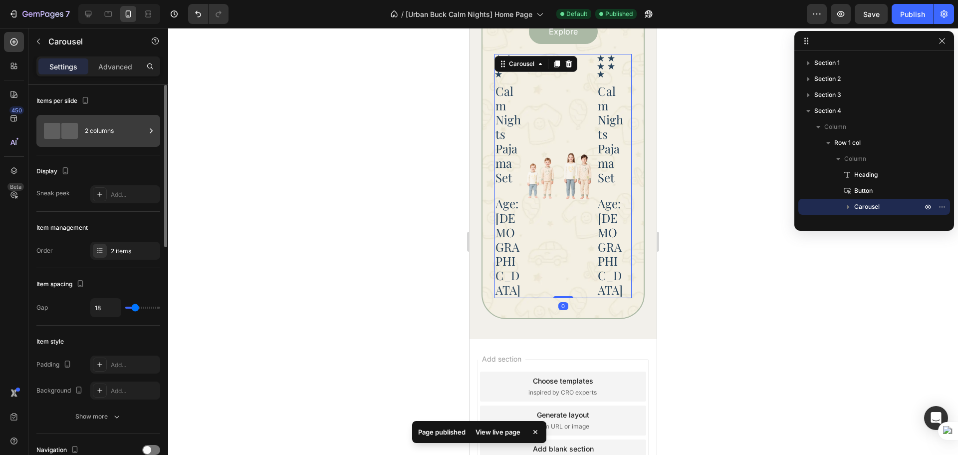
click at [101, 131] on div "2 columns" at bounding box center [115, 130] width 61 height 23
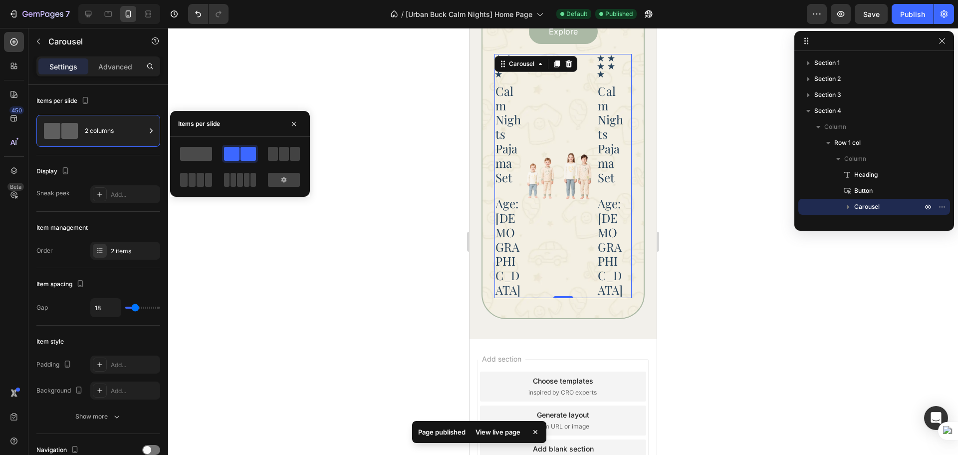
click at [200, 150] on span at bounding box center [196, 154] width 32 height 14
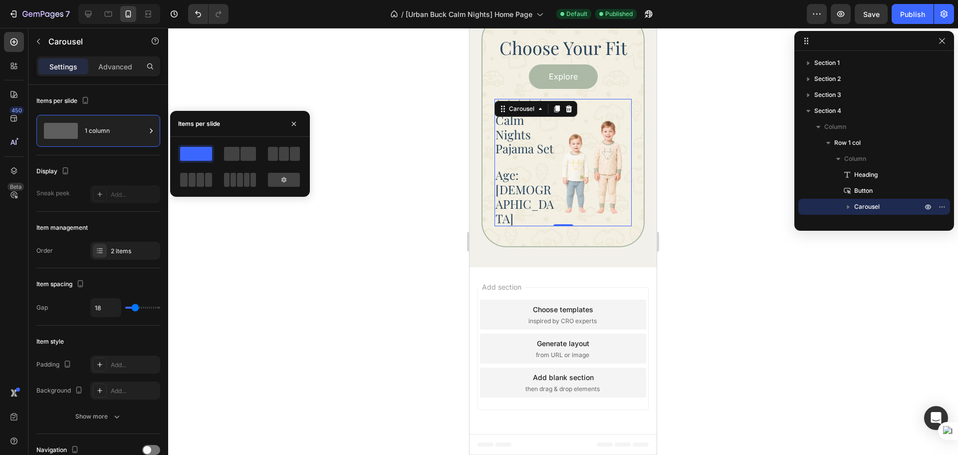
scroll to position [903, 0]
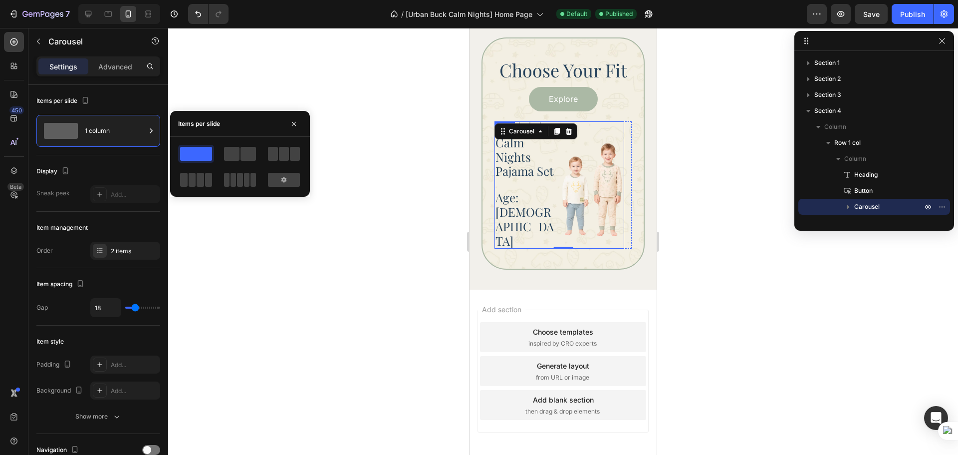
click at [557, 213] on div "Icon Icon Icon Icon Icon Icon List Calm Nights Pajama Set Heading Age: [DEMOGRA…" at bounding box center [560, 185] width 130 height 128
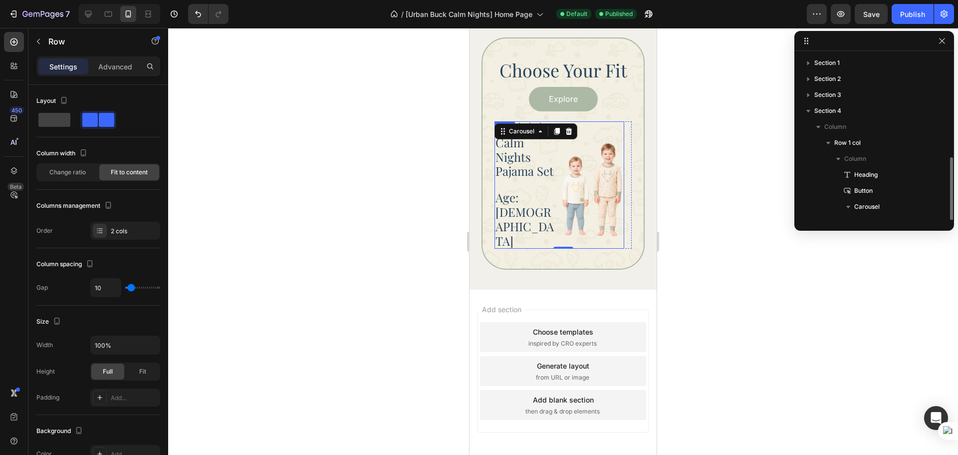
scroll to position [59, 0]
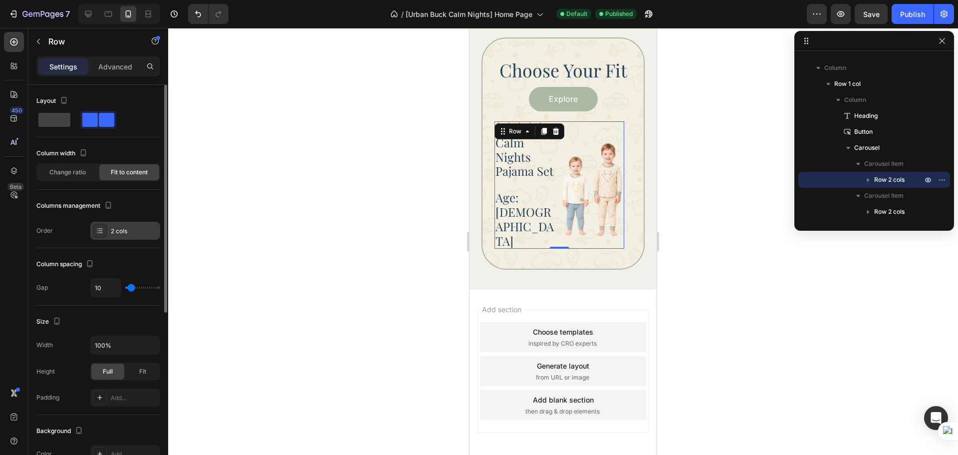
click at [122, 237] on div "2 cols" at bounding box center [125, 231] width 70 height 18
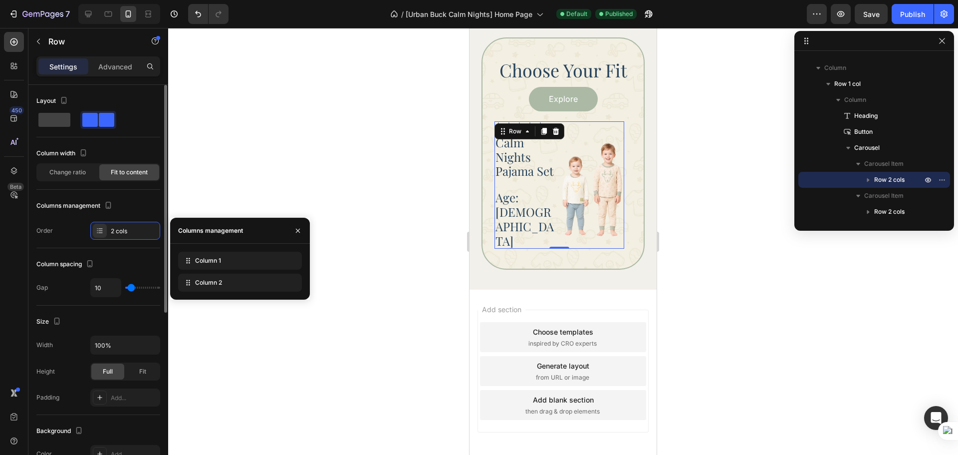
click at [129, 204] on div "Columns management" at bounding box center [98, 206] width 124 height 16
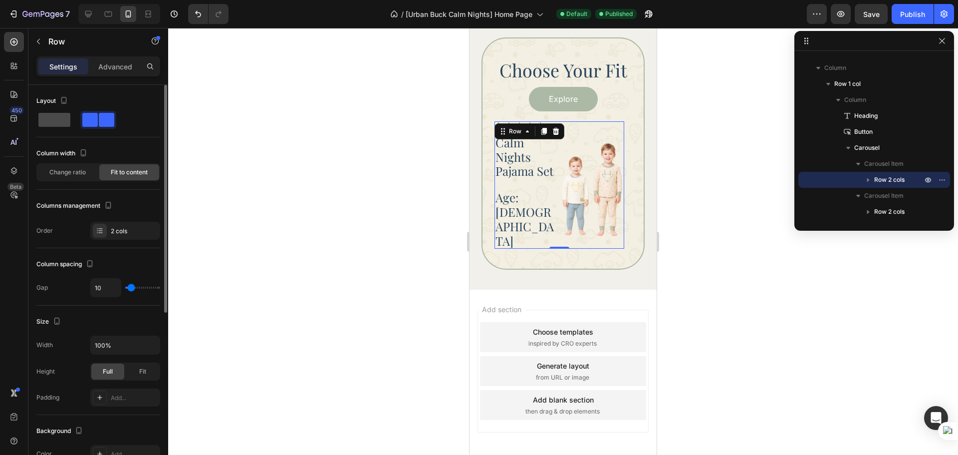
click at [53, 126] on span at bounding box center [54, 120] width 32 height 14
type input "16"
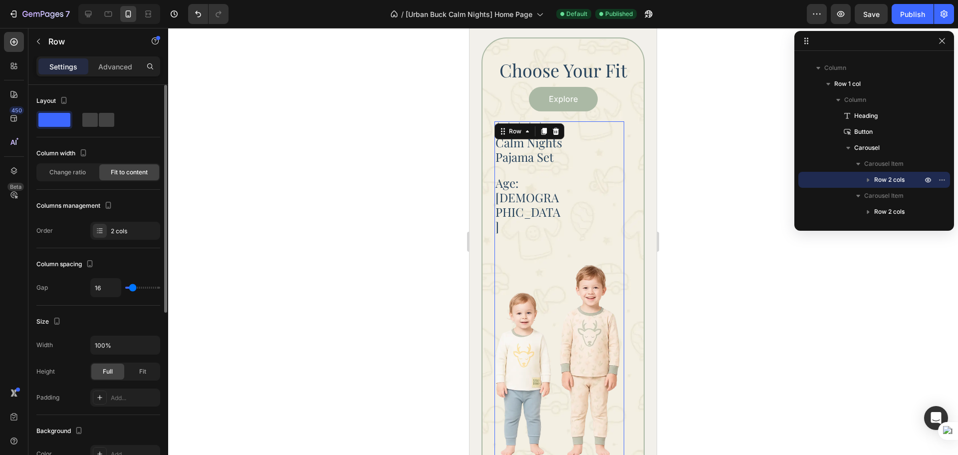
scroll to position [971, 0]
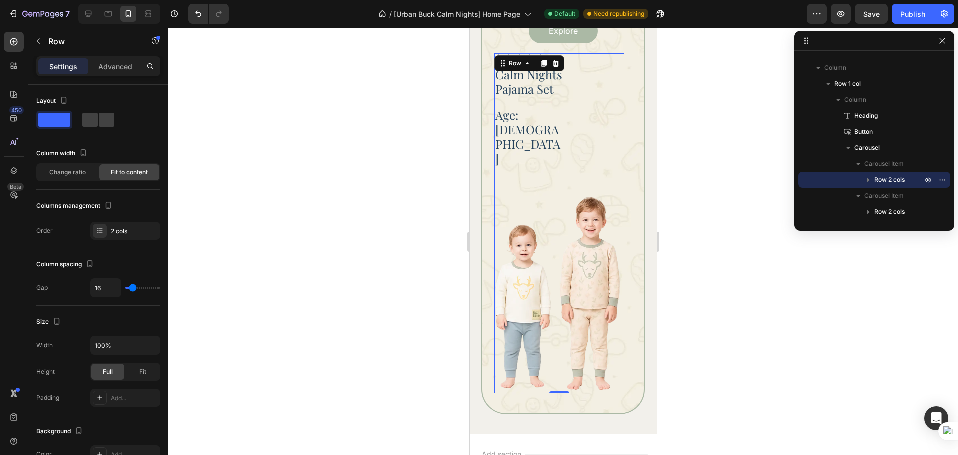
click at [600, 128] on div "Icon Icon Icon Icon Icon Icon List Calm Nights Pajama Set Heading Age: 3 - 4 He…" at bounding box center [560, 223] width 130 height 340
click at [130, 237] on div "2 cols" at bounding box center [125, 231] width 70 height 18
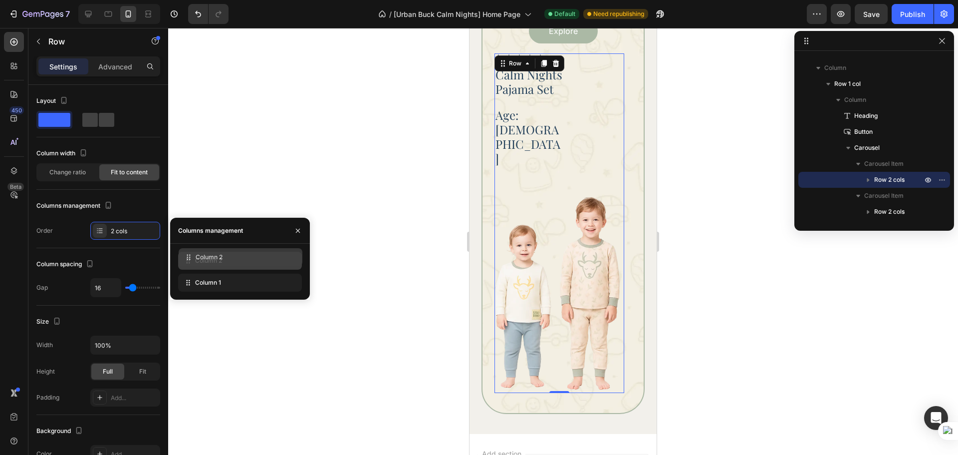
drag, startPoint x: 190, startPoint y: 286, endPoint x: 191, endPoint y: 260, distance: 25.5
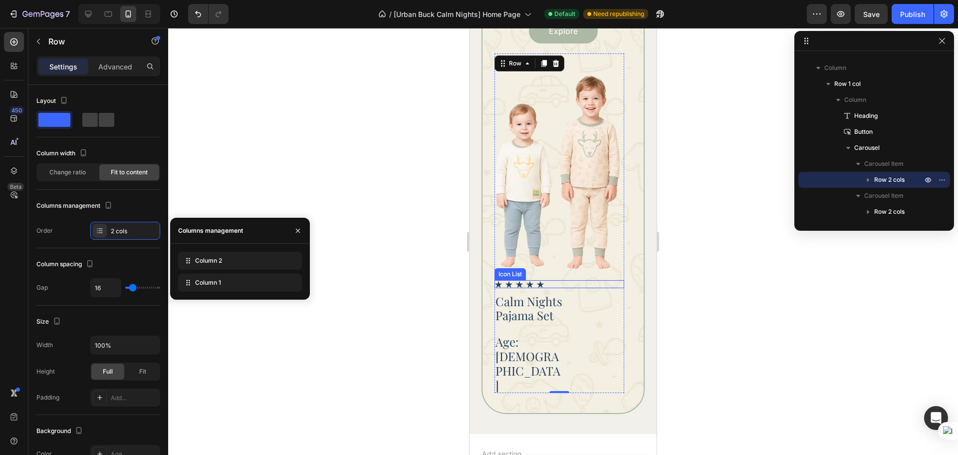
click at [560, 285] on div "Icon Icon Icon Icon Icon" at bounding box center [560, 284] width 130 height 8
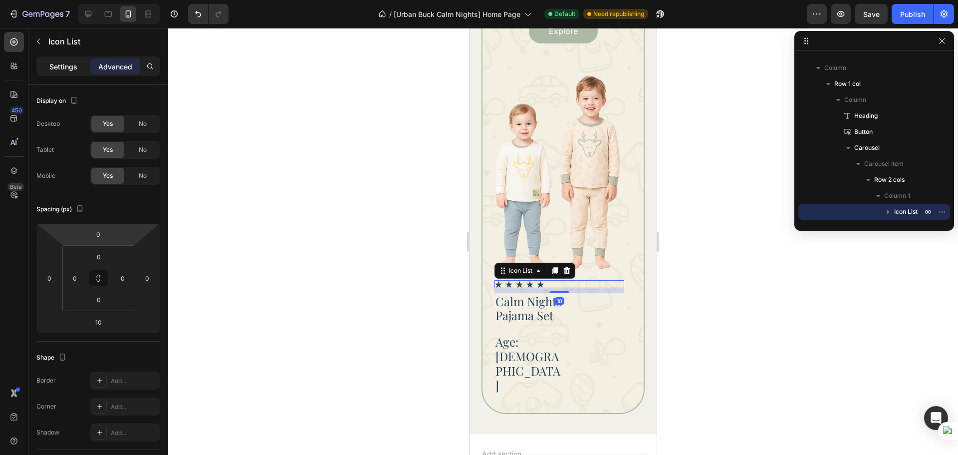
click at [65, 66] on p "Settings" at bounding box center [63, 66] width 28 height 10
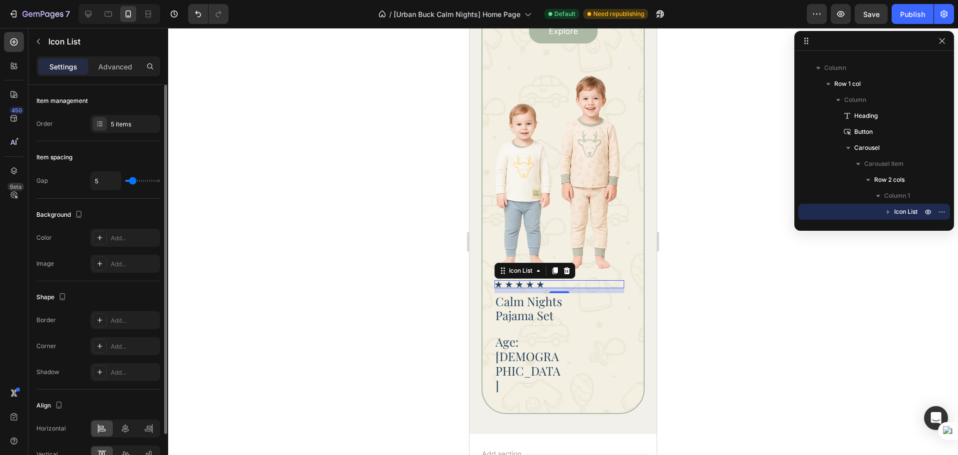
scroll to position [56, 0]
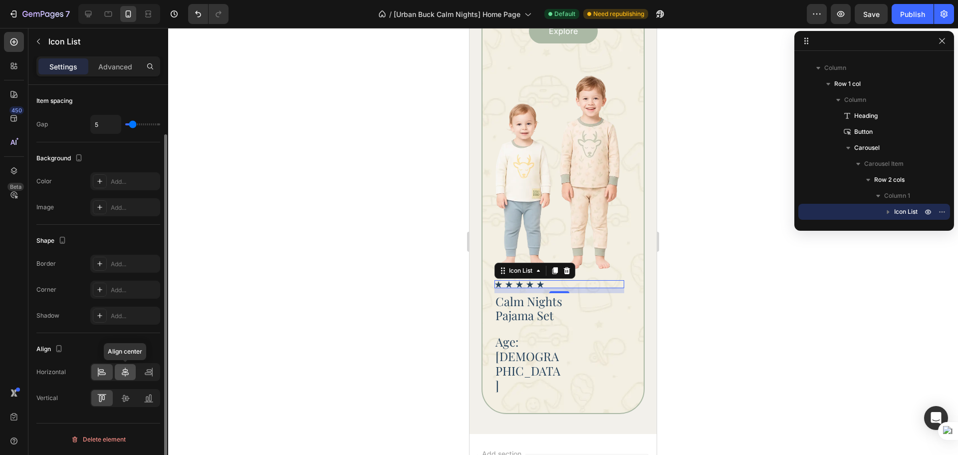
click at [124, 378] on div at bounding box center [125, 372] width 21 height 16
click at [124, 407] on div "Align Horizontal Vertical" at bounding box center [98, 374] width 124 height 82
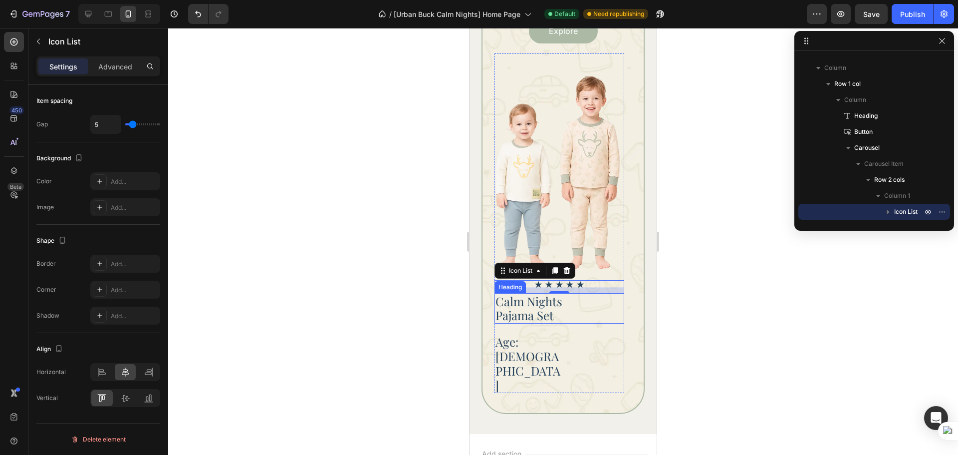
click at [597, 307] on div "Calm Nights Pajama Set" at bounding box center [560, 308] width 130 height 31
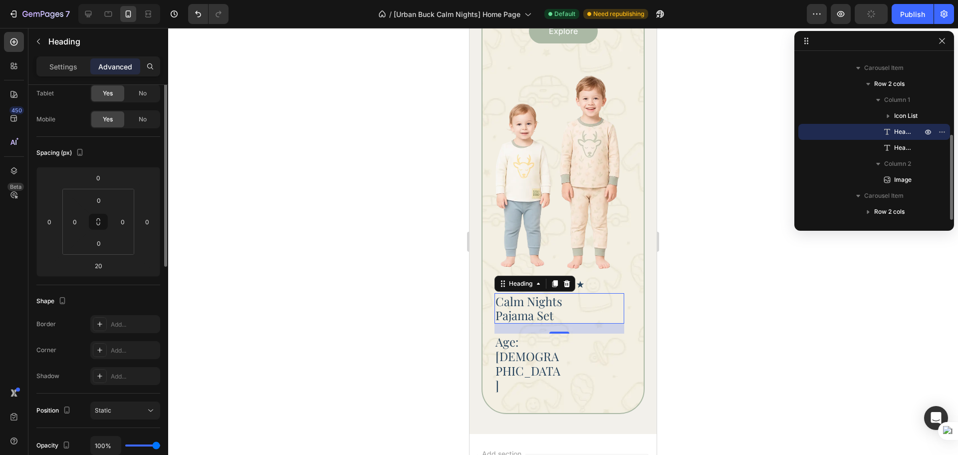
scroll to position [0, 0]
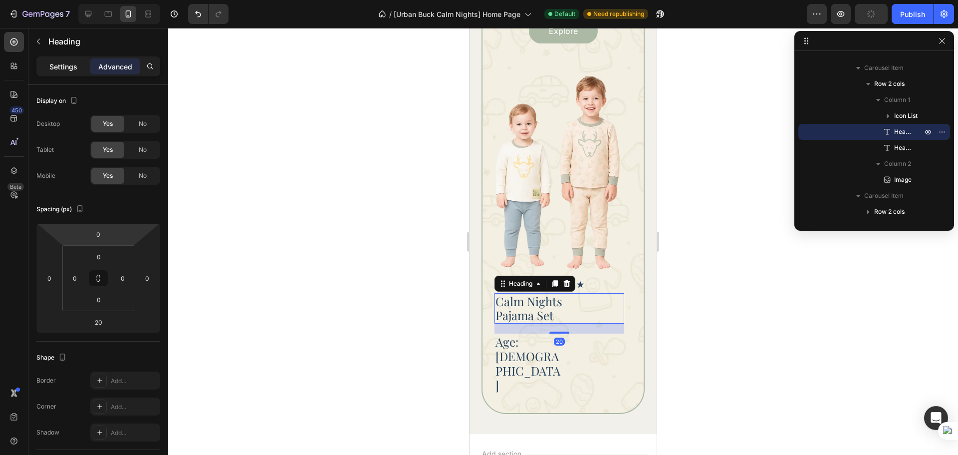
click at [62, 68] on p "Settings" at bounding box center [63, 66] width 28 height 10
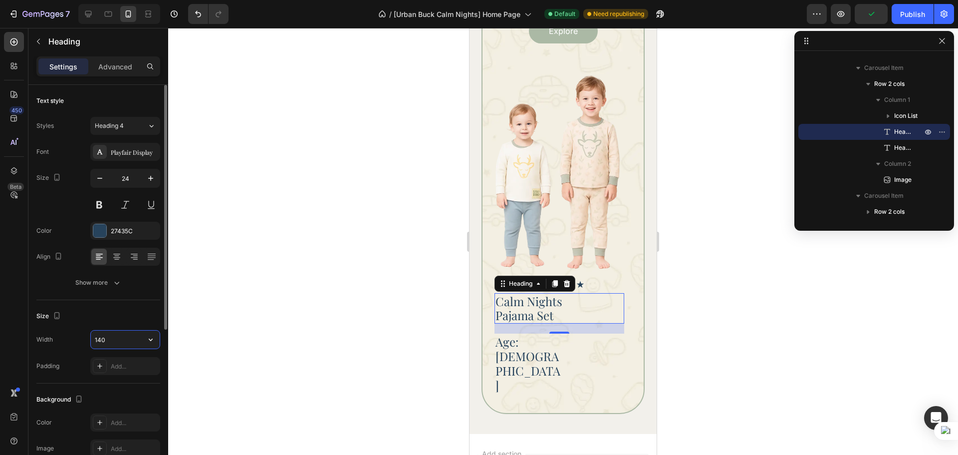
click at [141, 336] on input "140" at bounding box center [125, 339] width 69 height 18
click at [147, 339] on icon "button" at bounding box center [151, 339] width 10 height 10
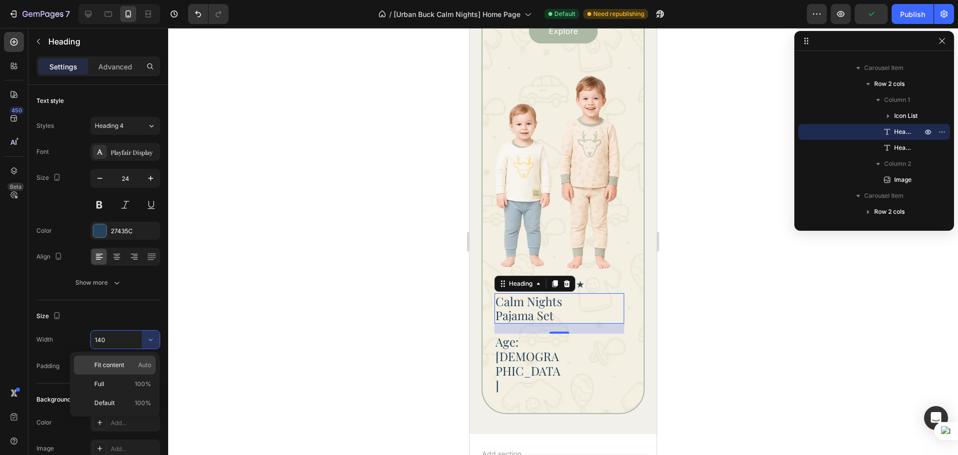
click at [125, 374] on div "Fit content Auto" at bounding box center [115, 383] width 82 height 19
type input "Auto"
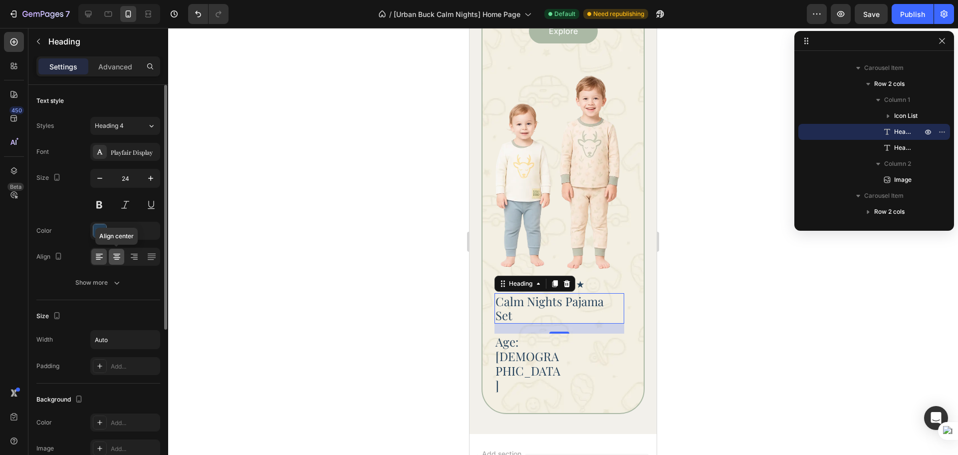
click at [112, 258] on icon at bounding box center [117, 257] width 10 height 10
click at [581, 333] on div "Age: [DEMOGRAPHIC_DATA]" at bounding box center [560, 362] width 130 height 59
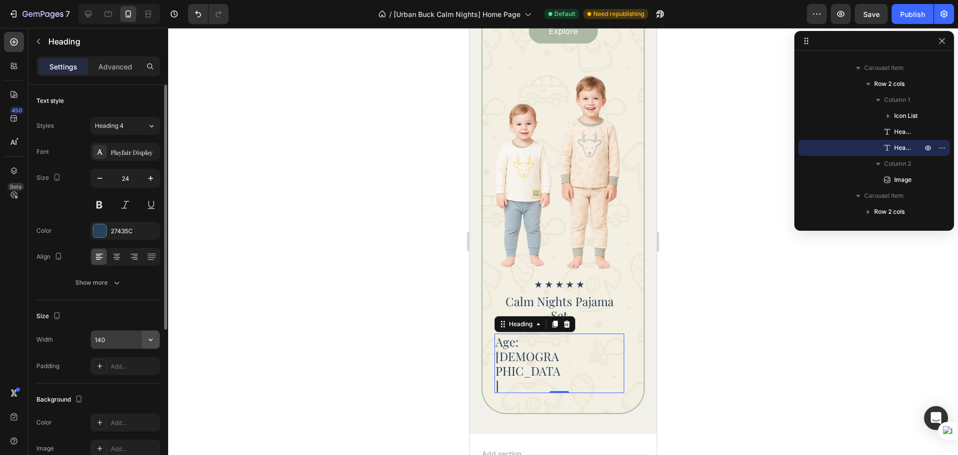
click at [149, 341] on icon "button" at bounding box center [151, 339] width 10 height 10
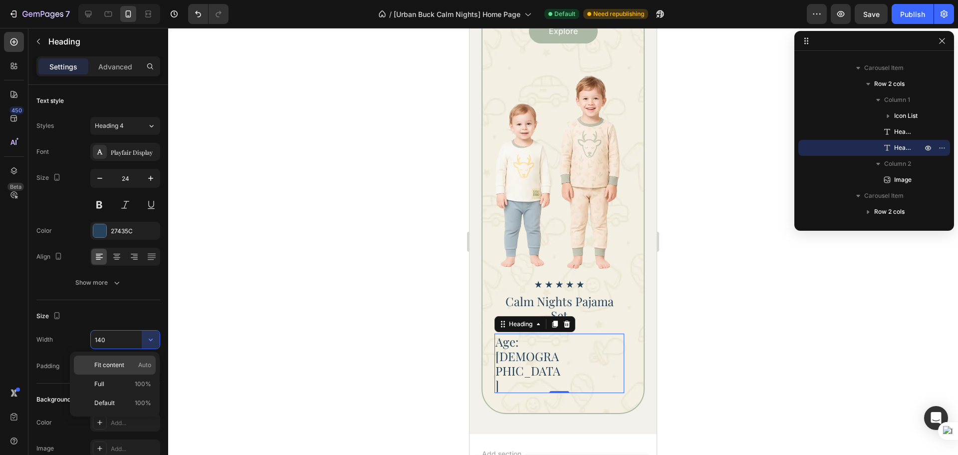
click at [116, 366] on span "Fit content" at bounding box center [109, 364] width 30 height 9
type input "Auto"
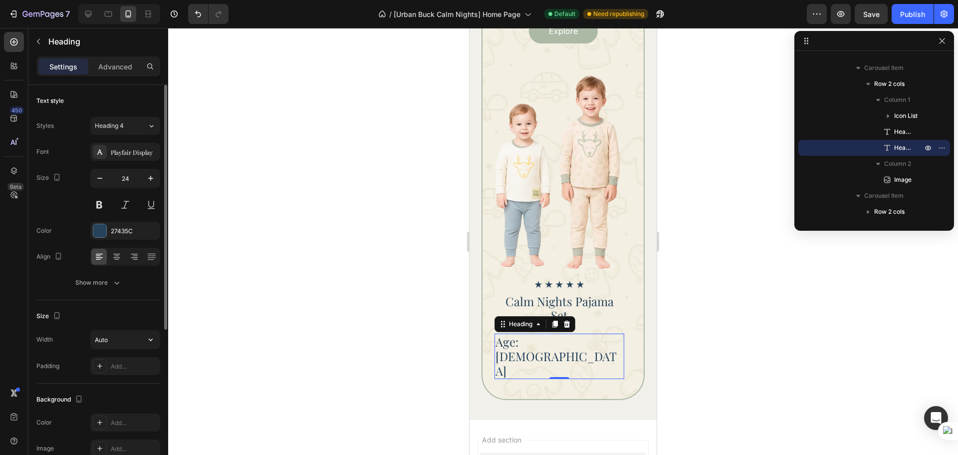
click at [133, 327] on div "Size Width Auto Padding Add..." at bounding box center [98, 341] width 124 height 83
click at [117, 258] on icon at bounding box center [117, 257] width 10 height 10
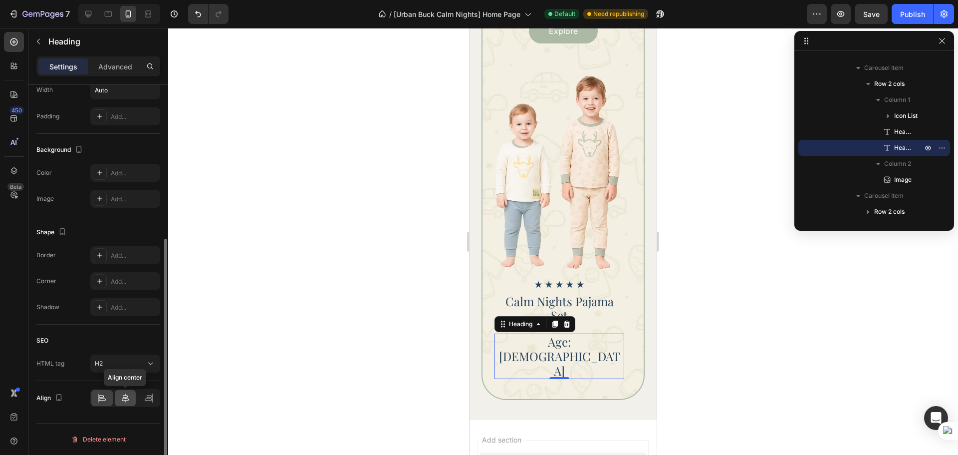
click at [125, 397] on icon at bounding box center [125, 397] width 7 height 9
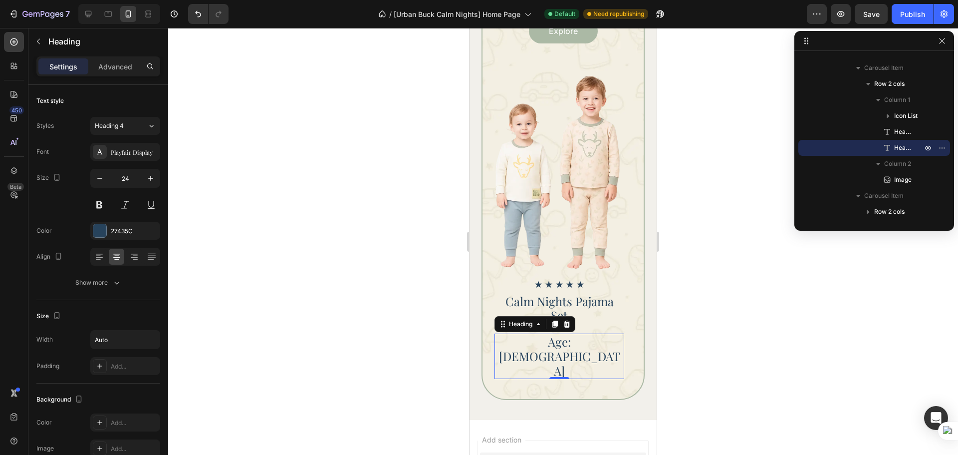
click at [726, 340] on div at bounding box center [563, 241] width 790 height 427
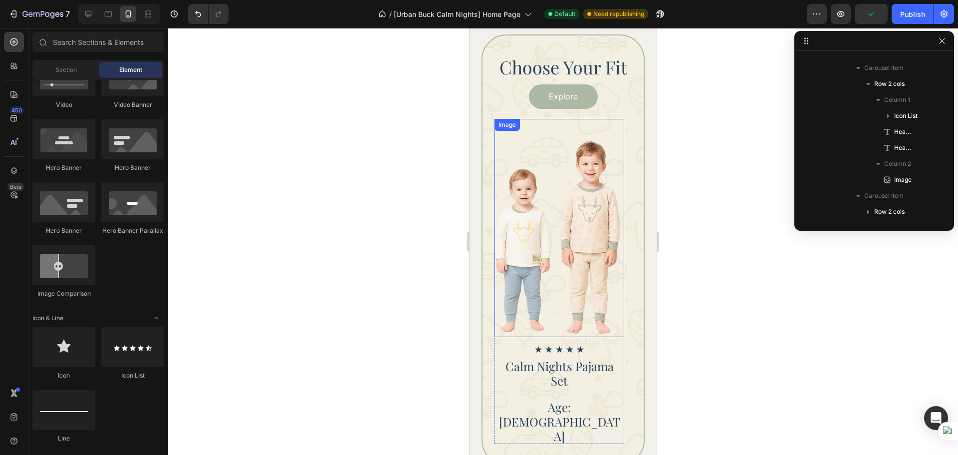
scroll to position [887, 0]
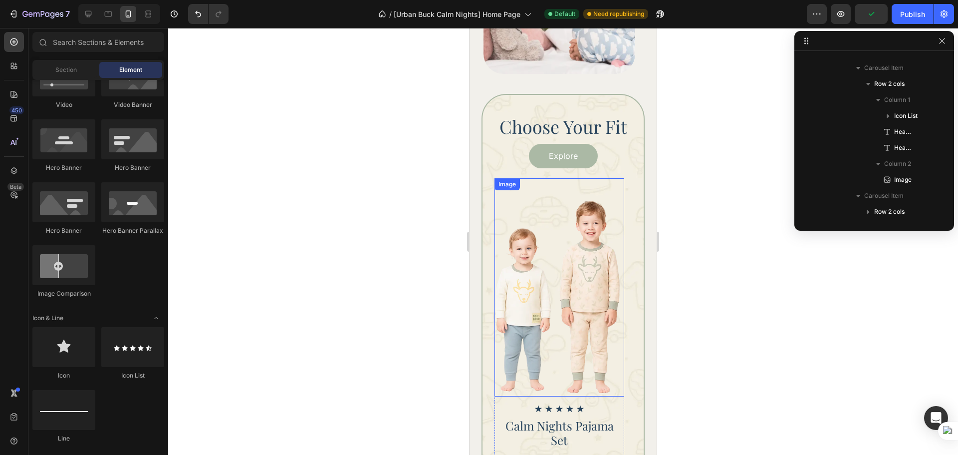
click at [599, 244] on img at bounding box center [560, 287] width 130 height 219
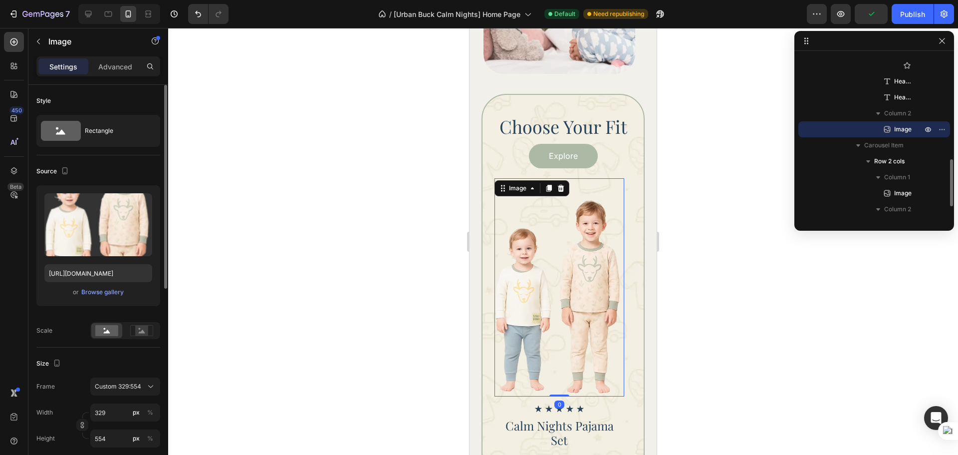
scroll to position [83, 0]
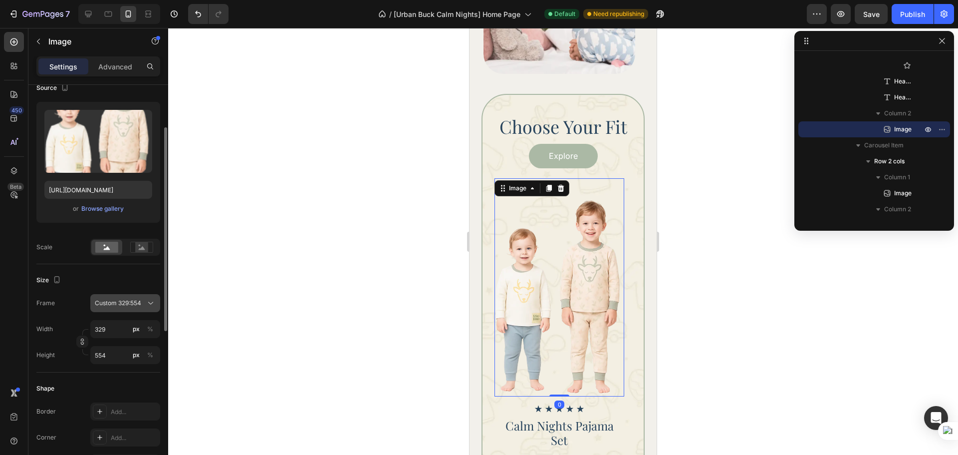
click at [117, 307] on span "Custom 329:554" at bounding box center [118, 302] width 46 height 9
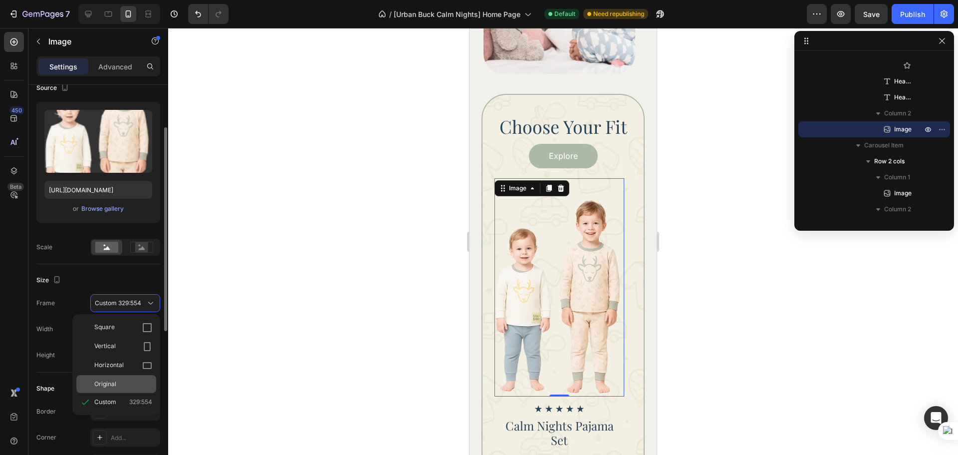
click at [101, 375] on div "Original" at bounding box center [116, 384] width 80 height 18
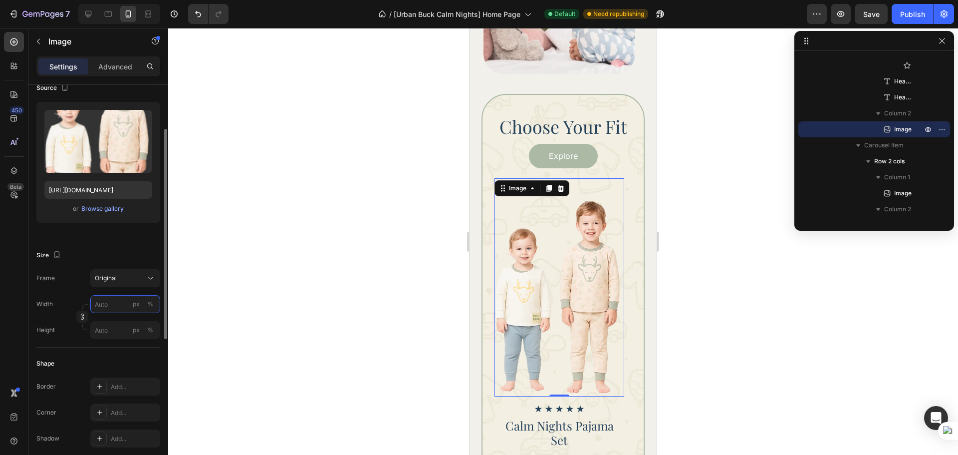
click at [114, 306] on input "px %" at bounding box center [125, 304] width 70 height 18
click at [109, 332] on p "Full 100%" at bounding box center [123, 327] width 58 height 9
type input "100"
click at [795, 340] on div at bounding box center [563, 241] width 790 height 427
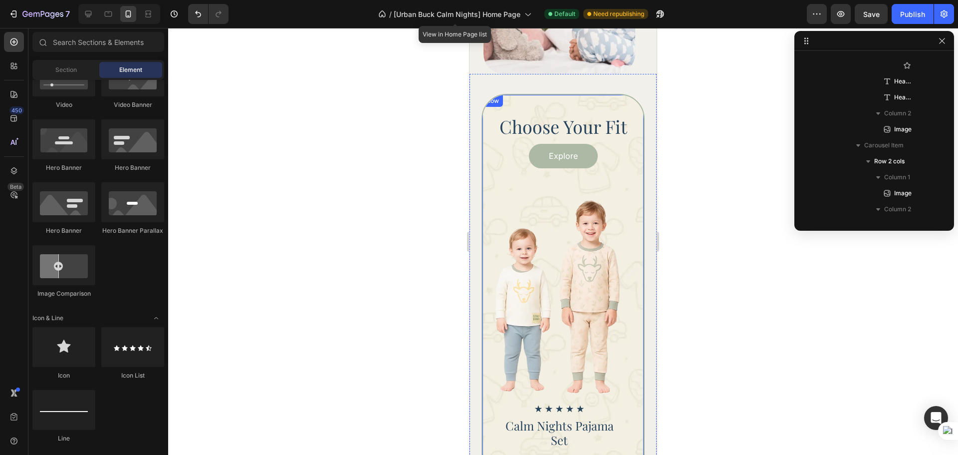
click at [520, 99] on div "Choose Your Fit Heading Explore Button Icon Icon Icon Icon Icon Icon List Calm …" at bounding box center [563, 309] width 163 height 430
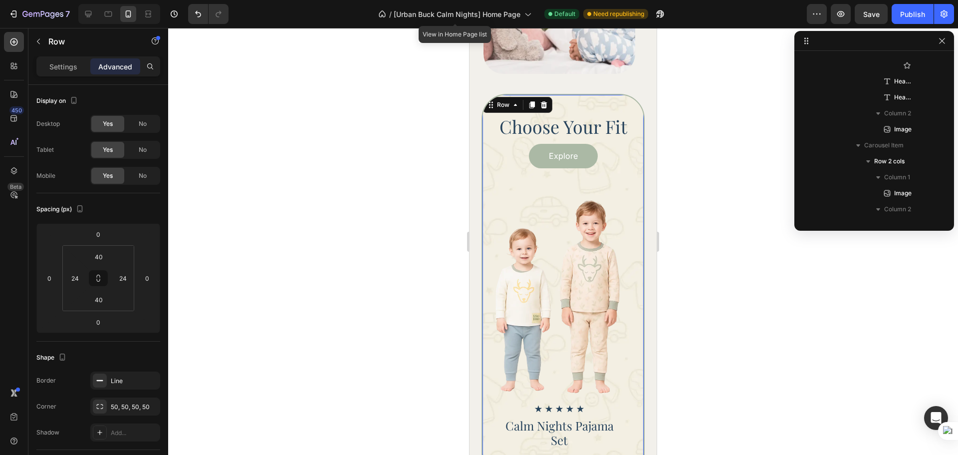
scroll to position [13, 0]
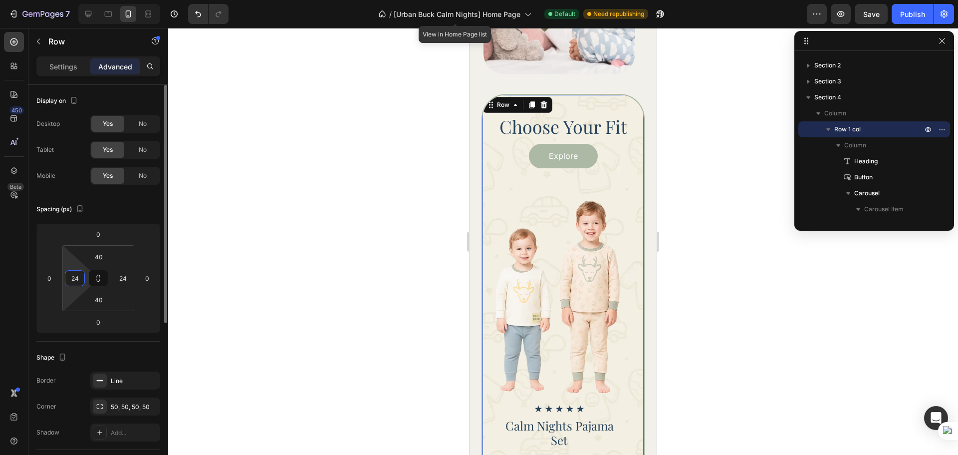
click at [80, 276] on input "24" at bounding box center [74, 277] width 15 height 15
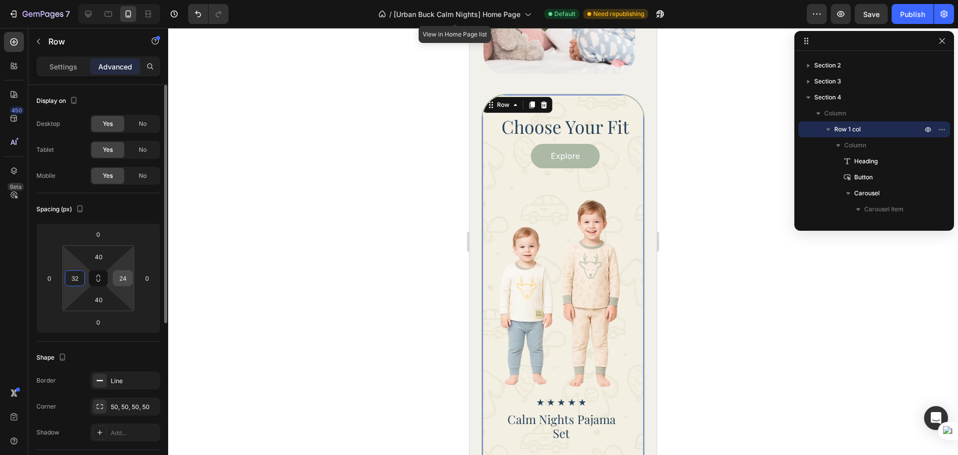
type input "32"
click at [123, 277] on input "24" at bounding box center [122, 277] width 15 height 15
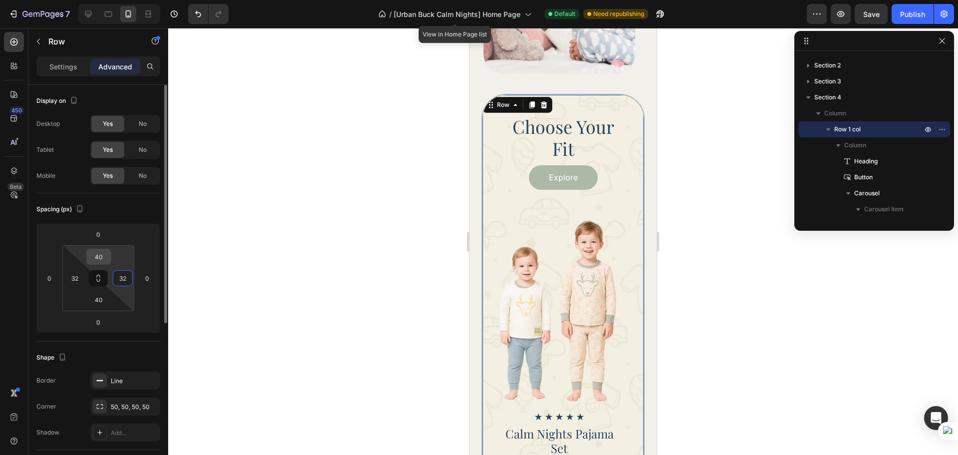
type input "32"
click at [101, 262] on input "40" at bounding box center [99, 256] width 20 height 15
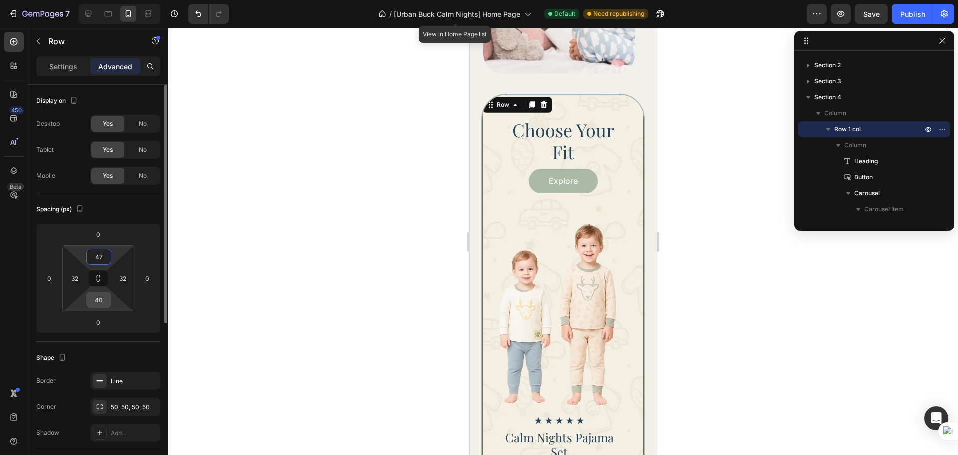
type input "47"
click at [95, 300] on input "40" at bounding box center [99, 299] width 20 height 15
type input "47"
click at [718, 335] on div at bounding box center [563, 241] width 790 height 427
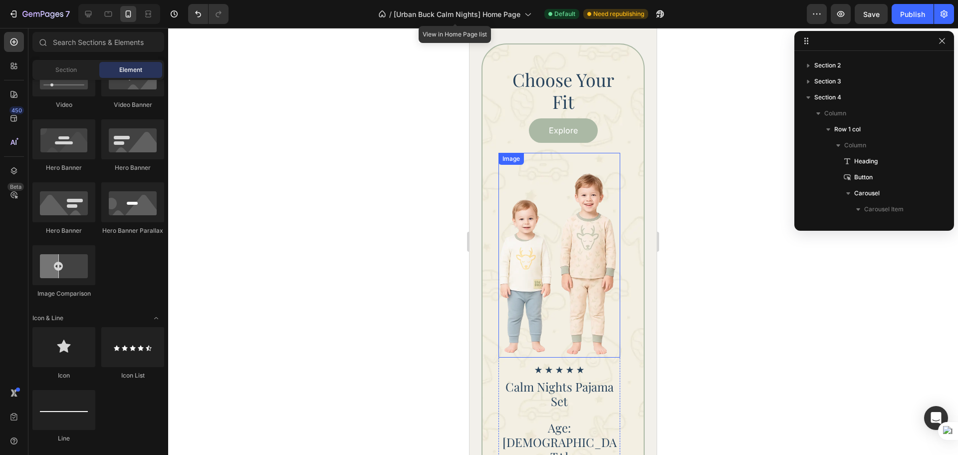
scroll to position [1054, 0]
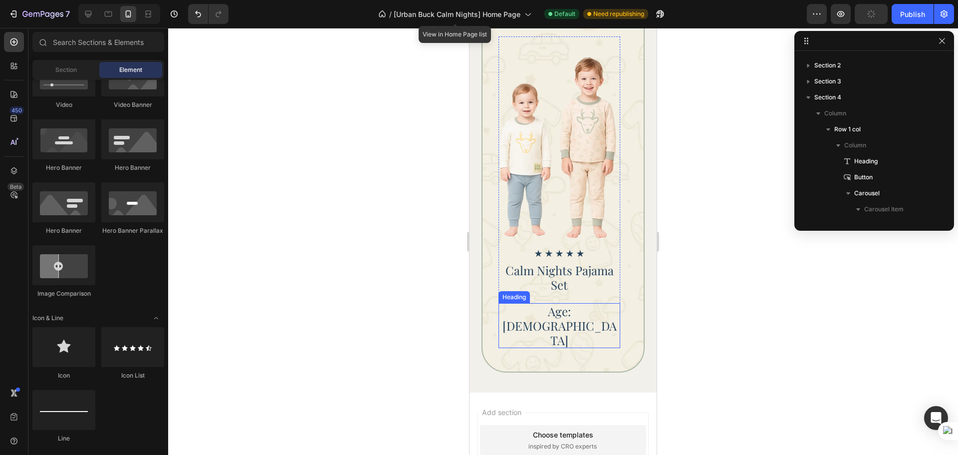
click at [589, 312] on div "Age: [DEMOGRAPHIC_DATA]" at bounding box center [560, 325] width 122 height 45
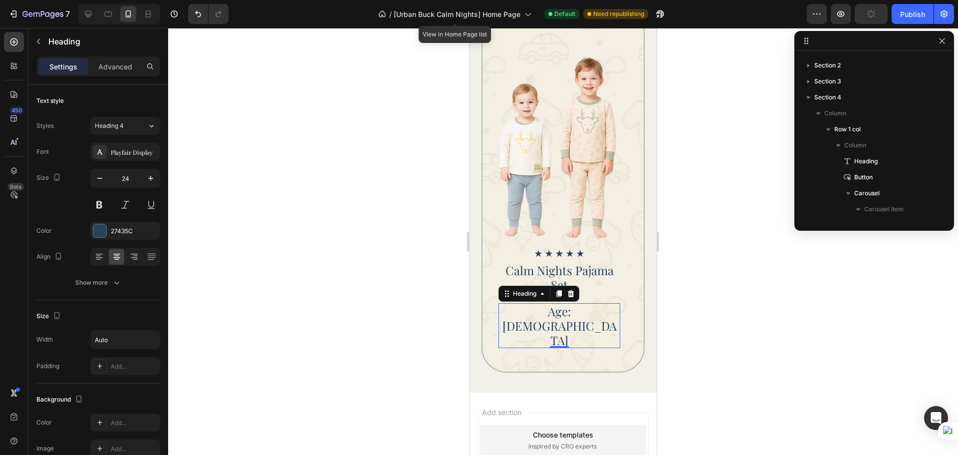
scroll to position [333, 0]
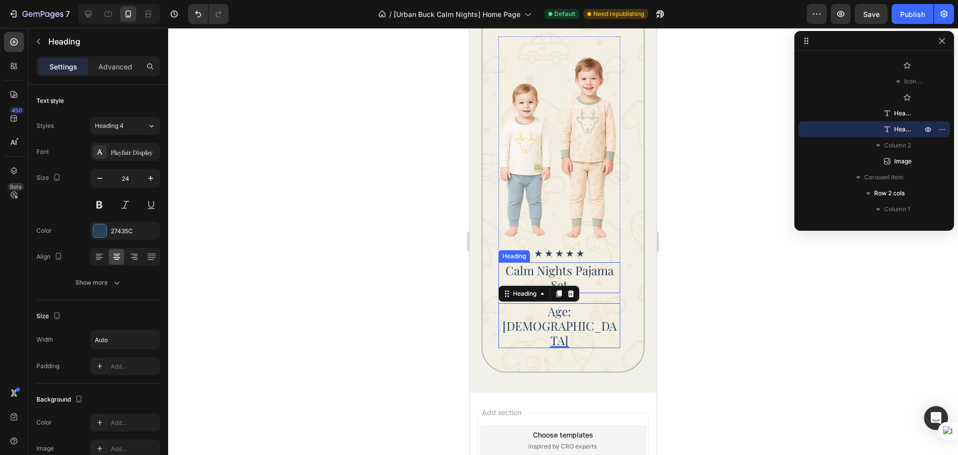
click at [589, 285] on p "Calm Nights Pajama Set" at bounding box center [560, 277] width 120 height 29
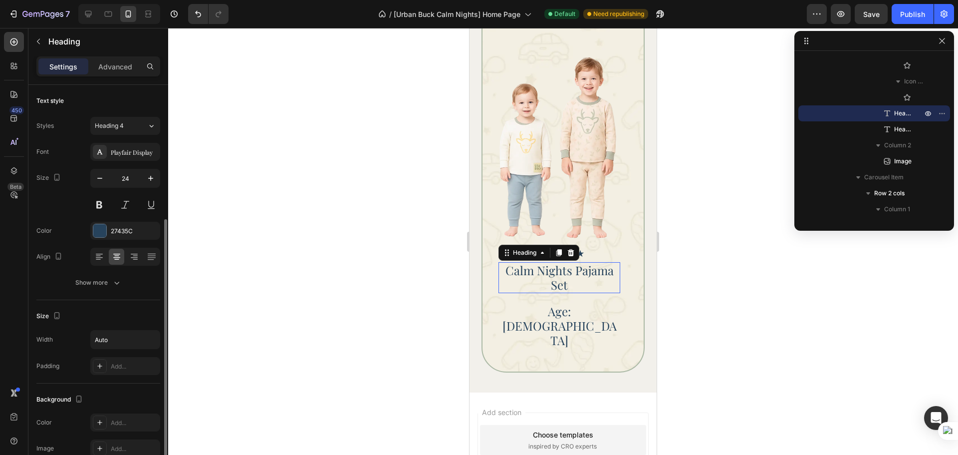
scroll to position [83, 0]
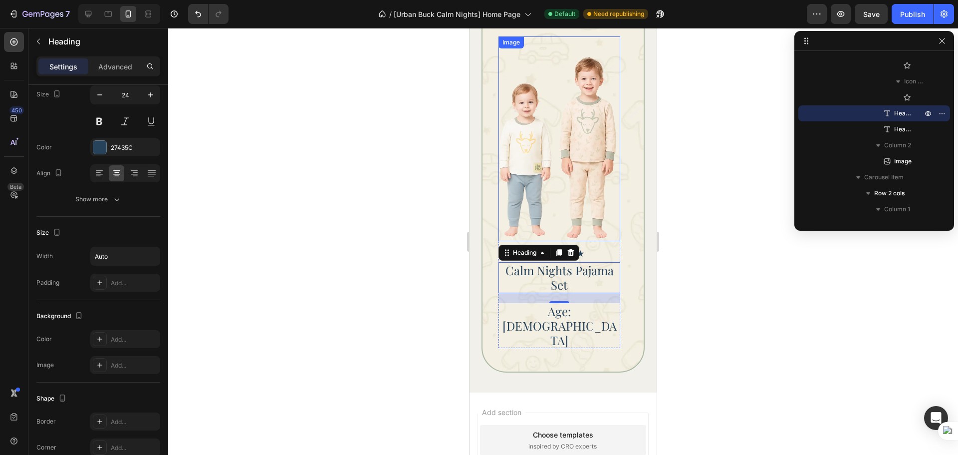
click at [568, 186] on img at bounding box center [560, 138] width 122 height 205
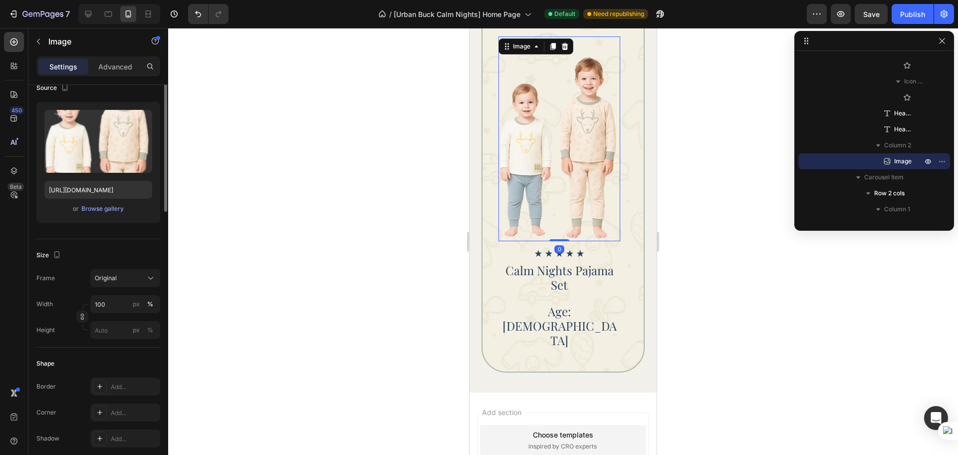
scroll to position [0, 0]
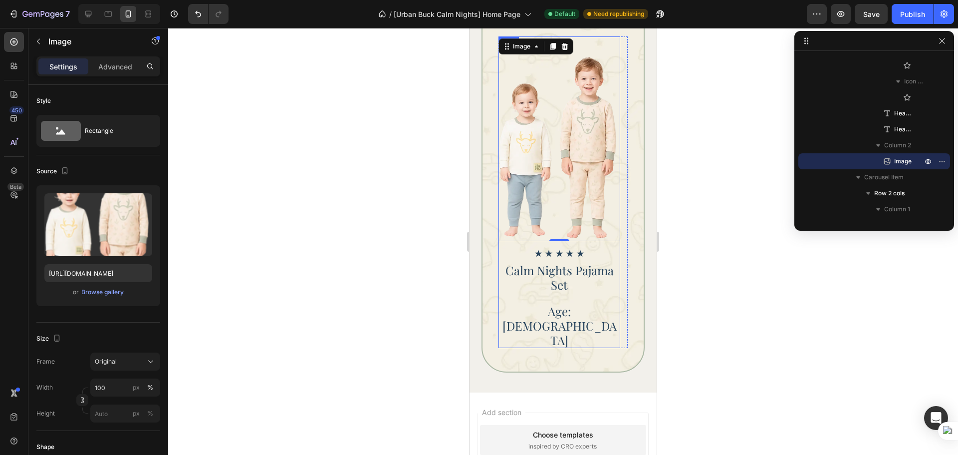
click at [609, 242] on div "Icon Icon Icon Icon Icon Icon List Calm Nights Pajama Set Heading Age: 3 - 4 He…" at bounding box center [560, 192] width 122 height 312
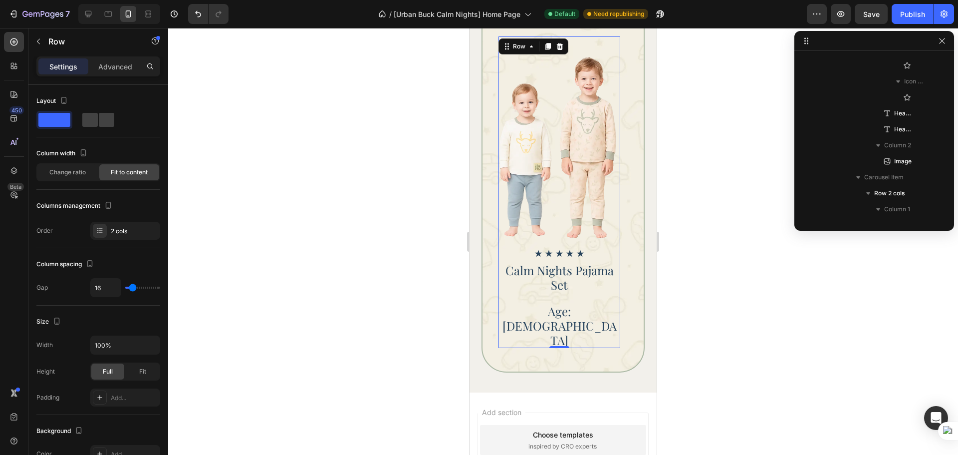
scroll to position [109, 0]
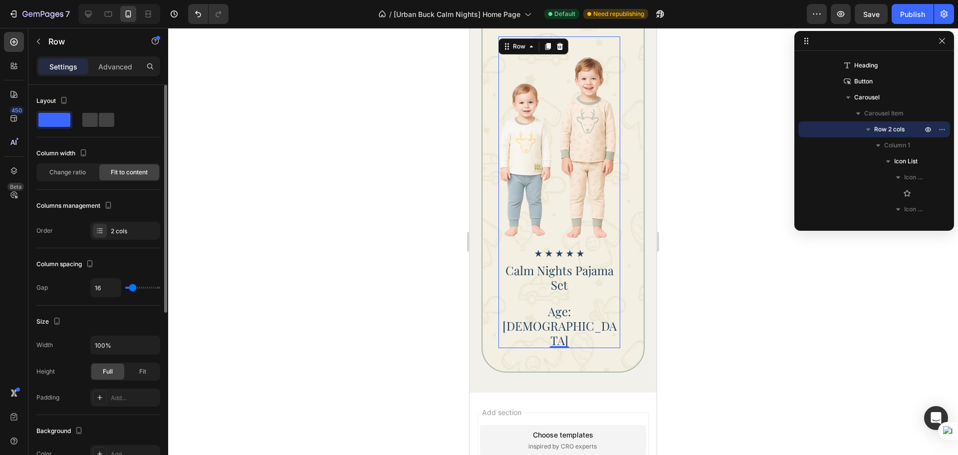
click at [103, 297] on div "Column spacing Gap 16" at bounding box center [98, 276] width 124 height 57
click at [104, 295] on input "16" at bounding box center [106, 287] width 30 height 18
type input "17"
type input "18"
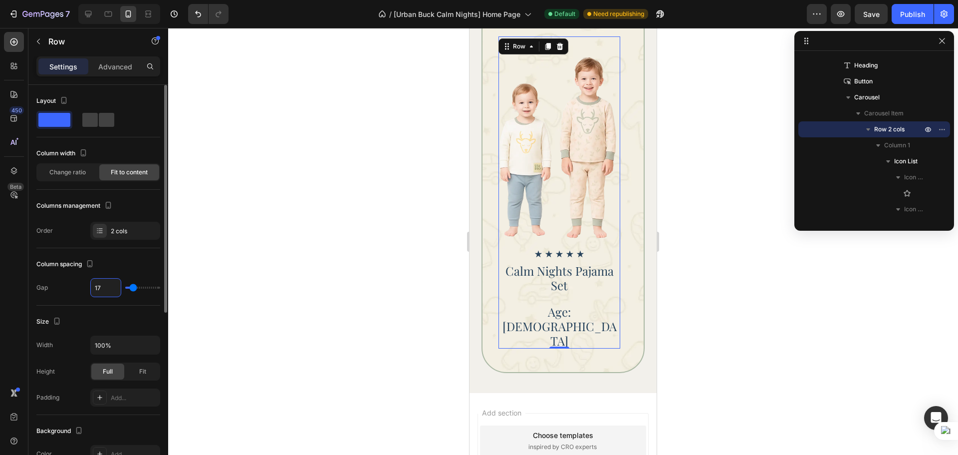
type input "18"
type input "19"
type input "20"
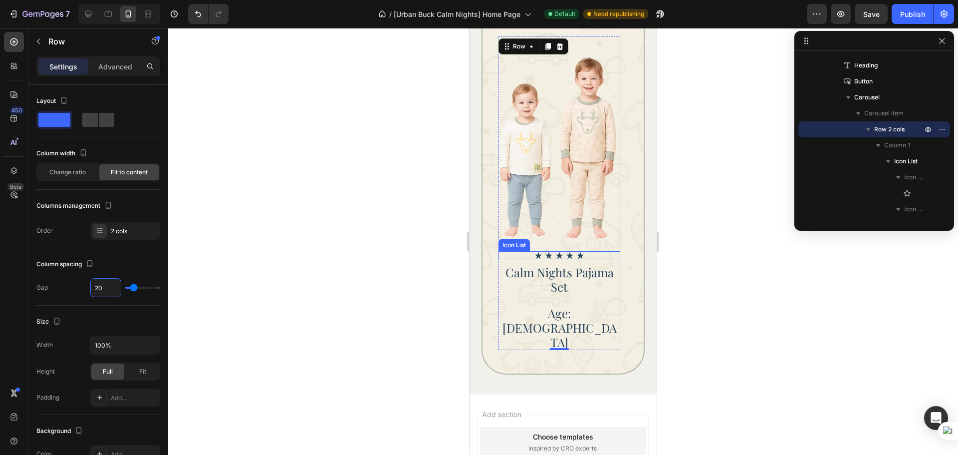
click at [611, 253] on div "Icon Icon Icon Icon Icon" at bounding box center [560, 255] width 122 height 8
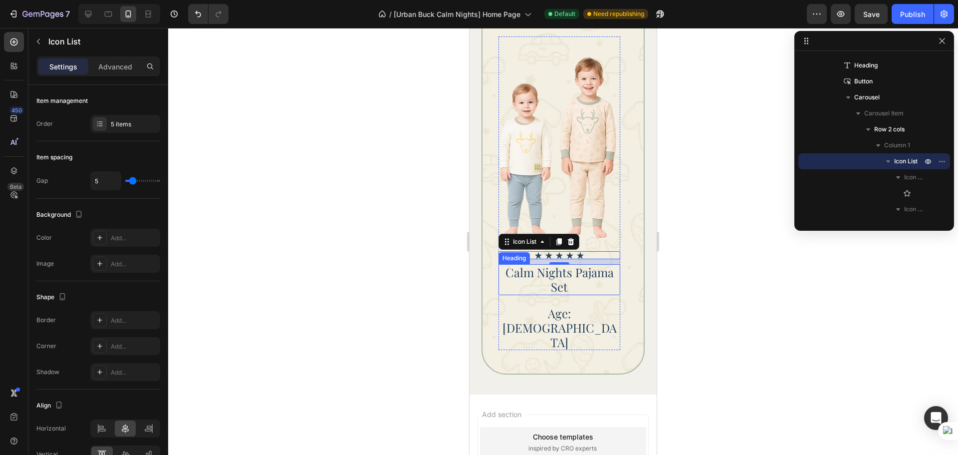
click at [594, 281] on p "Calm Nights Pajama Set" at bounding box center [560, 279] width 120 height 29
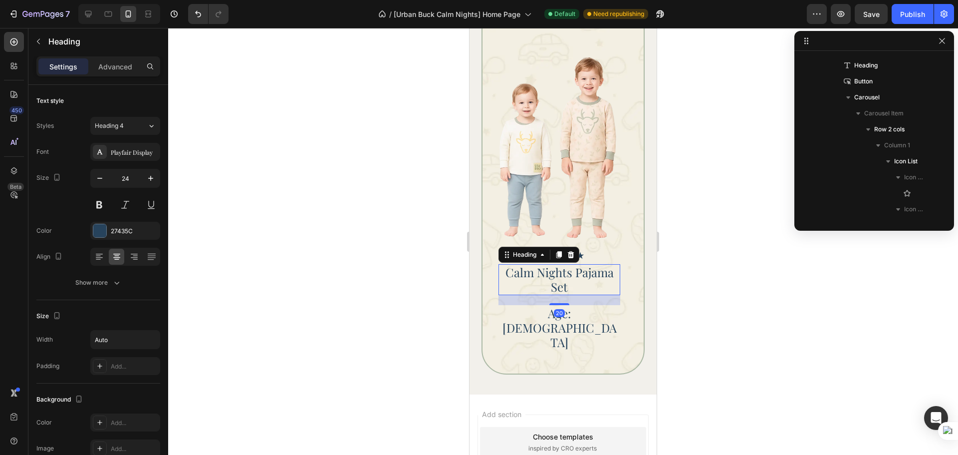
scroll to position [317, 0]
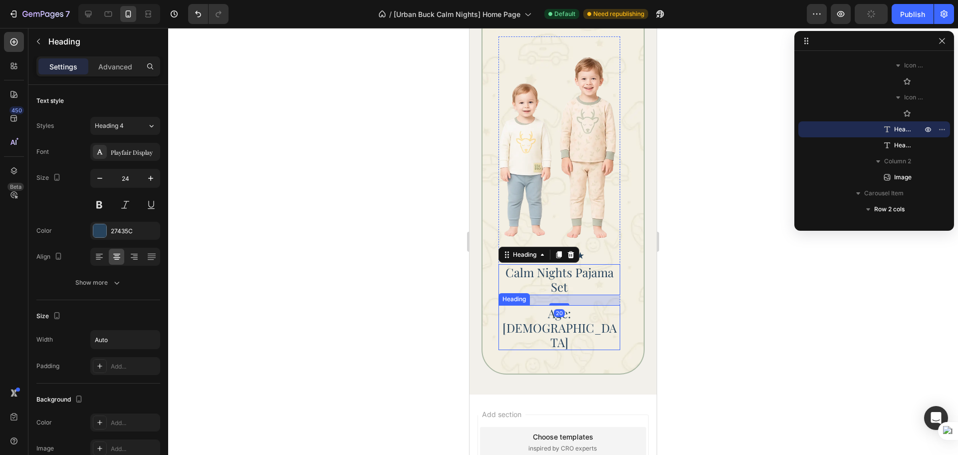
click at [597, 311] on div "Age: [DEMOGRAPHIC_DATA]" at bounding box center [560, 327] width 122 height 45
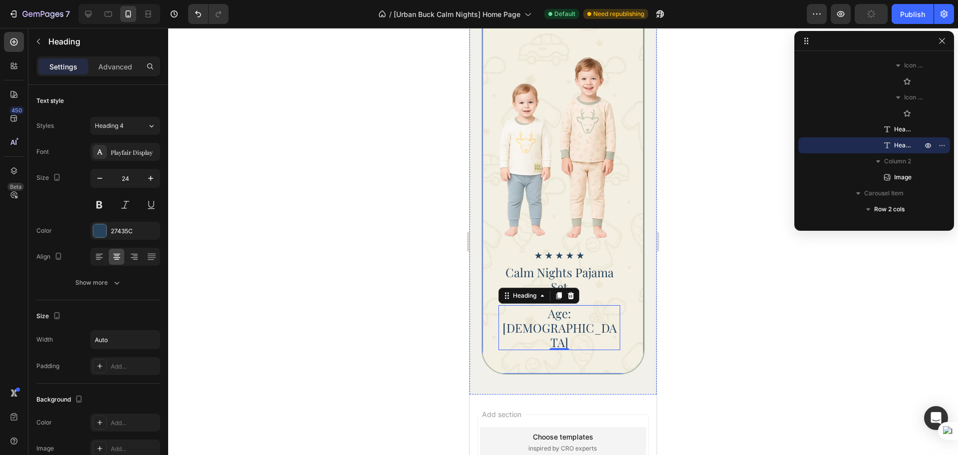
click at [597, 329] on div "Choose Your Fit Heading Explore Button Icon Icon Icon Icon Icon Icon List Calm …" at bounding box center [563, 150] width 163 height 447
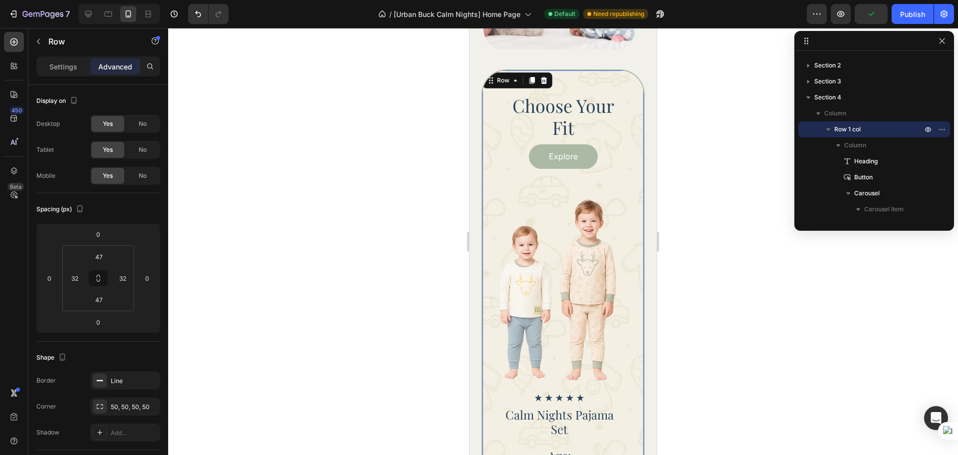
scroll to position [887, 0]
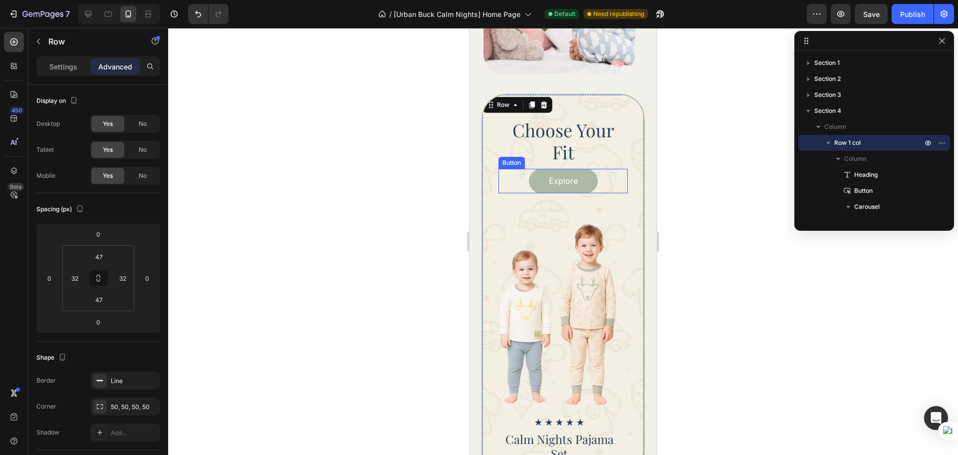
scroll to position [13, 0]
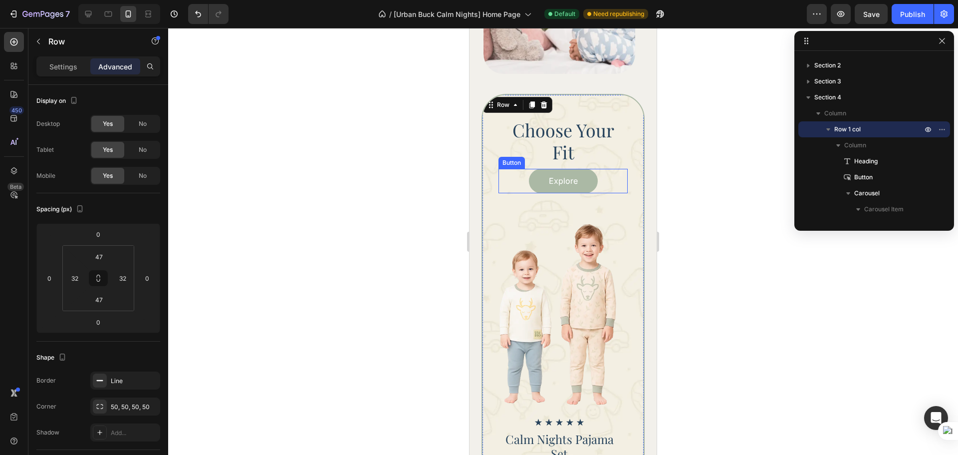
click at [581, 145] on h2 "Choose Your Fit" at bounding box center [563, 140] width 129 height 45
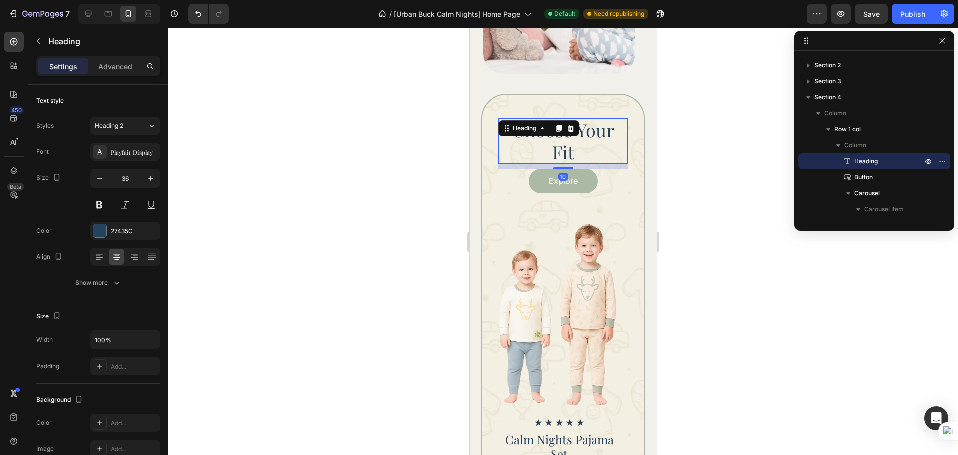
click at [668, 248] on div at bounding box center [563, 241] width 790 height 427
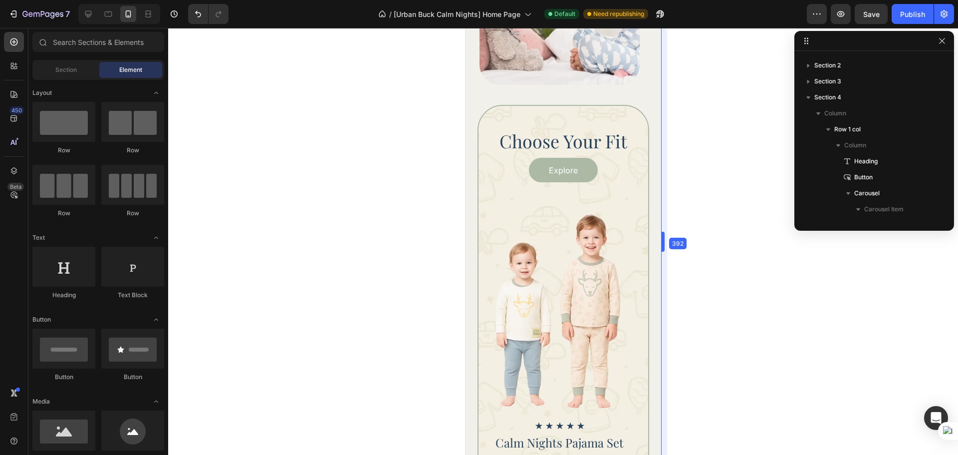
drag, startPoint x: 657, startPoint y: 242, endPoint x: 666, endPoint y: 240, distance: 9.2
click at [713, 242] on div at bounding box center [563, 241] width 790 height 427
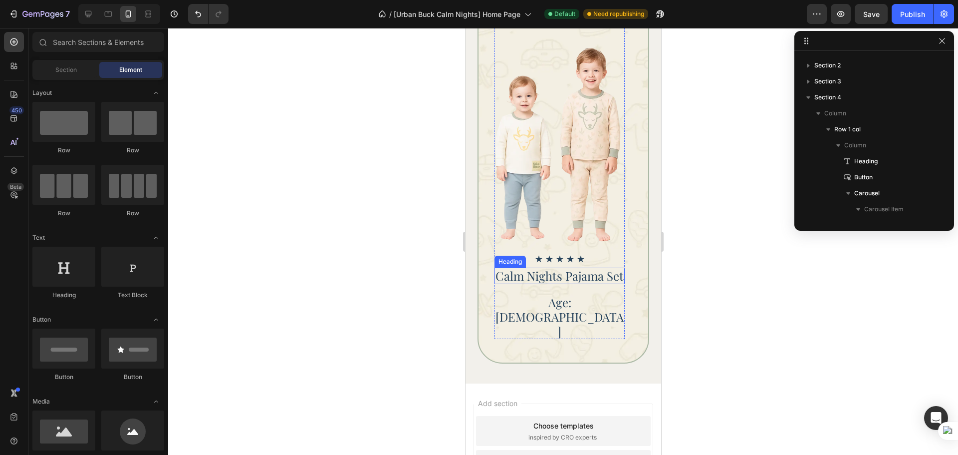
scroll to position [971, 0]
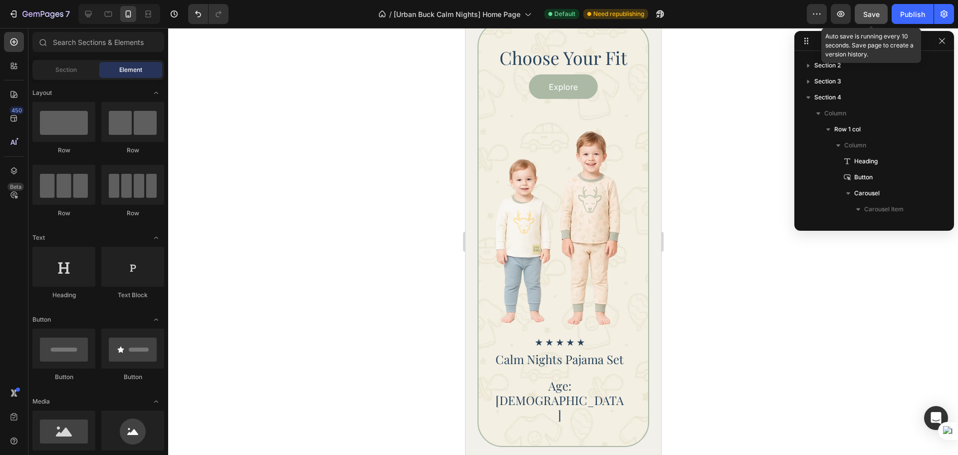
drag, startPoint x: 881, startPoint y: 14, endPoint x: 885, endPoint y: 10, distance: 5.3
click at [881, 13] on button "Save" at bounding box center [871, 14] width 33 height 20
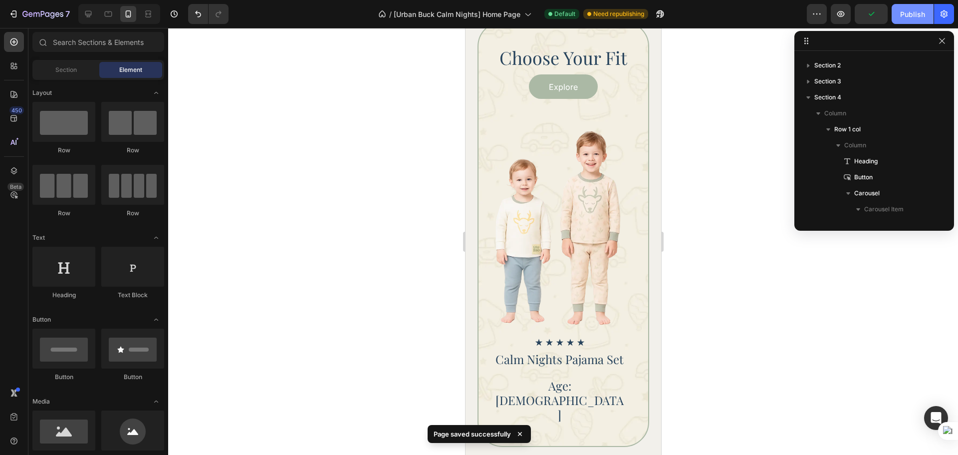
click at [906, 10] on div "Publish" at bounding box center [912, 14] width 25 height 10
click at [608, 399] on div "Choose Your Fit Heading Explore Button Icon Icon Icon Icon Icon Icon List Calm …" at bounding box center [563, 234] width 172 height 426
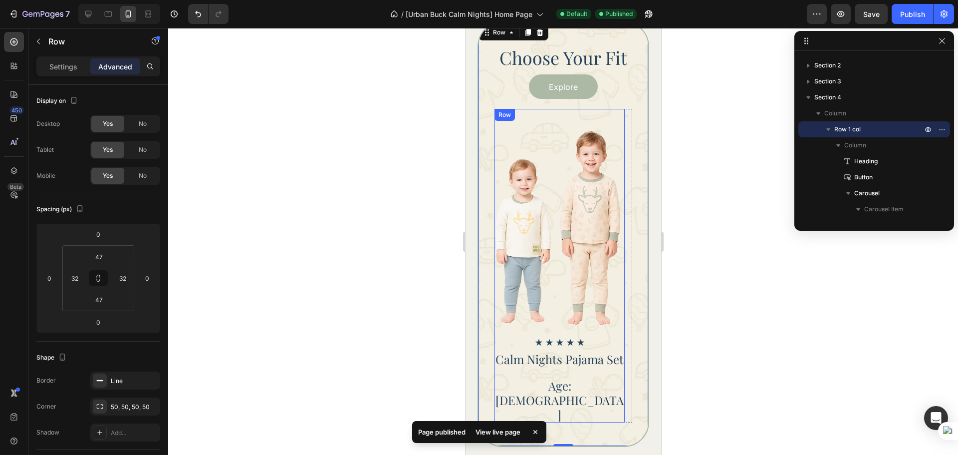
click at [597, 329] on div "Icon Icon Icon Icon Icon Icon List Calm Nights Pajama Set Heading Age: [DEMOGRA…" at bounding box center [559, 265] width 130 height 313
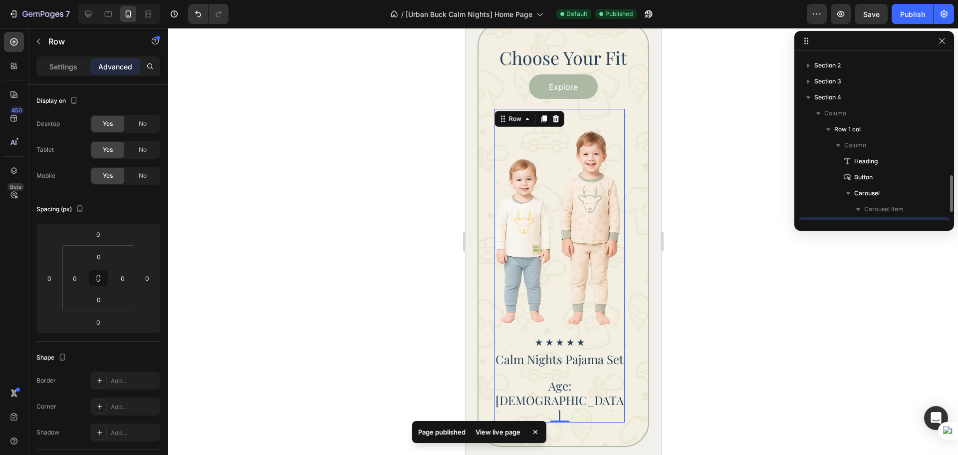
scroll to position [109, 0]
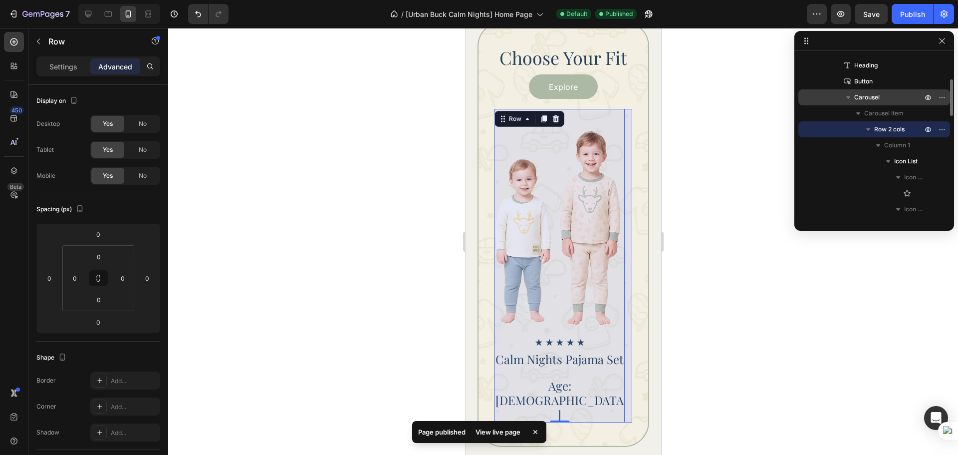
click at [871, 97] on span "Carousel" at bounding box center [866, 97] width 25 height 10
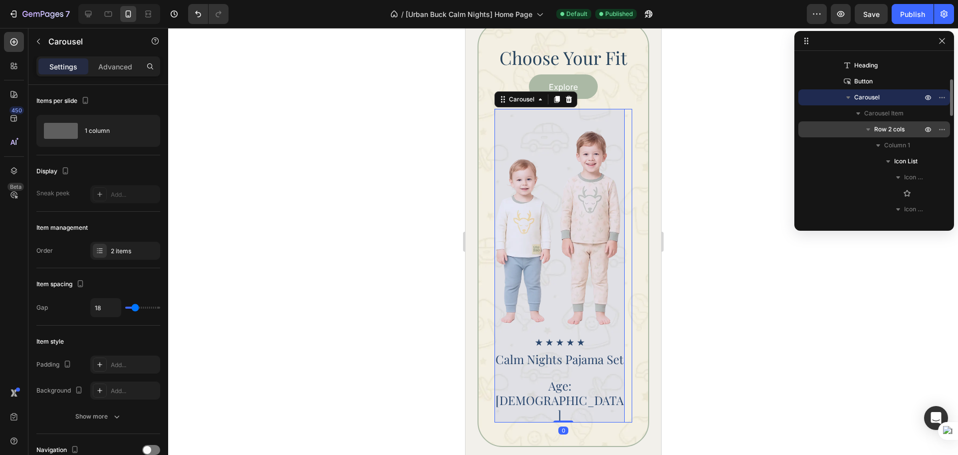
click at [866, 134] on icon "button" at bounding box center [868, 129] width 10 height 10
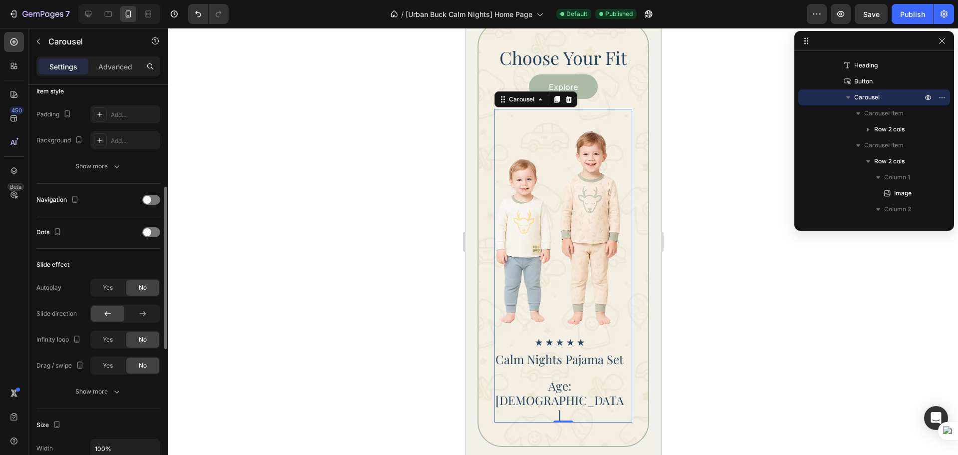
scroll to position [333, 0]
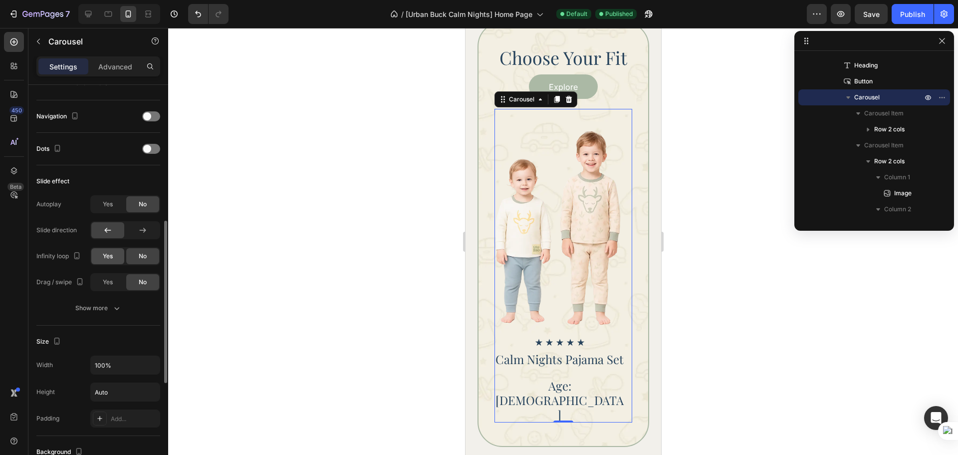
click at [109, 261] on div "Yes" at bounding box center [107, 256] width 33 height 16
click at [109, 285] on span "Yes" at bounding box center [108, 281] width 10 height 9
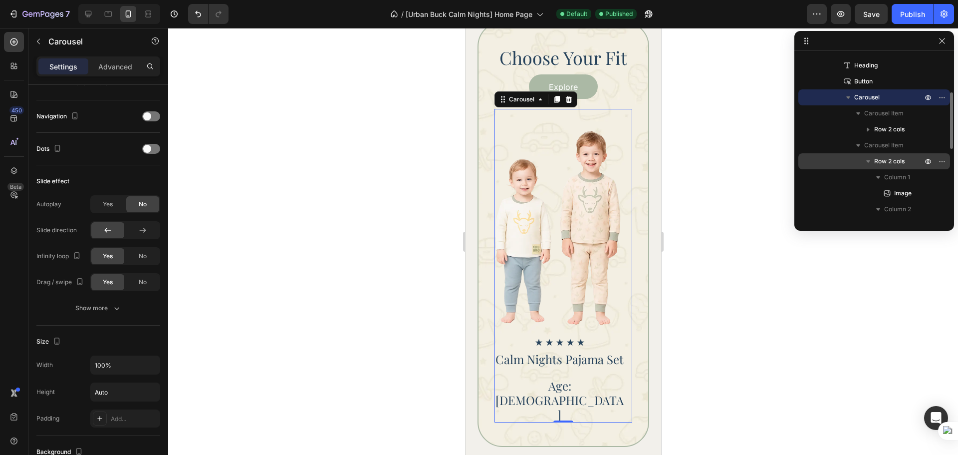
click at [889, 158] on span "Row 2 cols" at bounding box center [889, 161] width 30 height 10
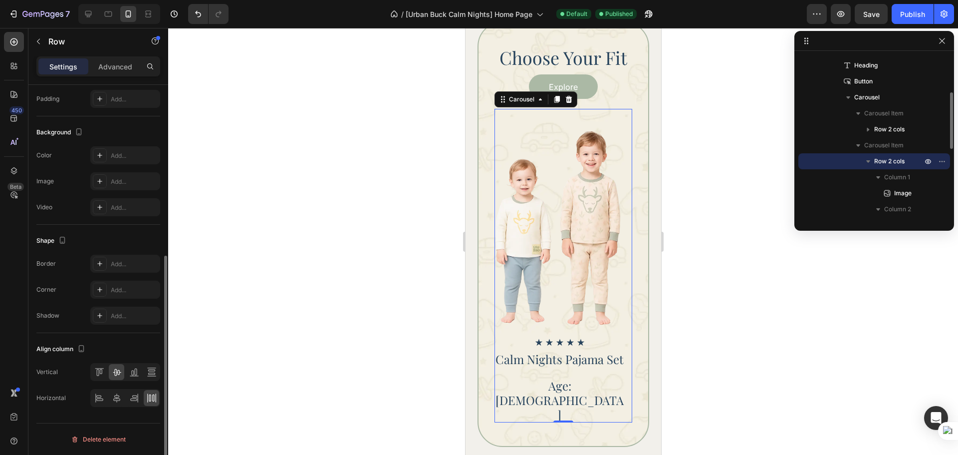
scroll to position [0, 0]
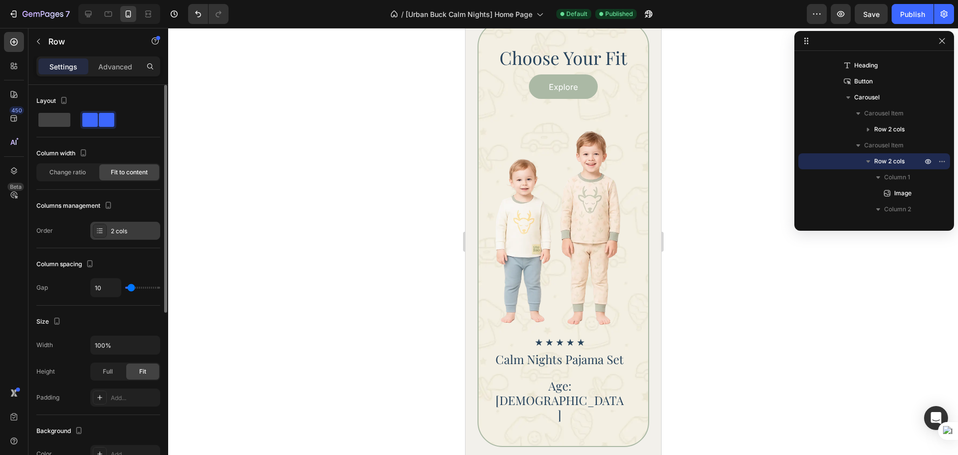
click at [118, 237] on div "2 cols" at bounding box center [125, 231] width 70 height 18
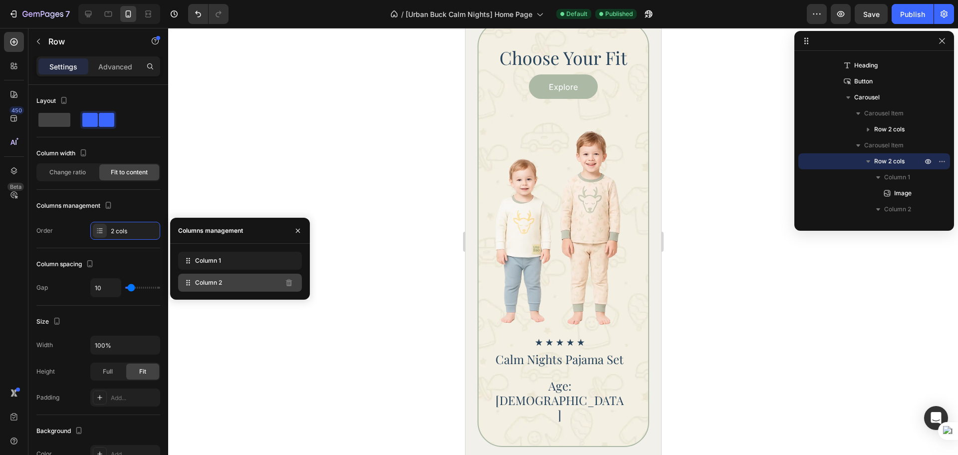
click at [219, 287] on div "Column 2" at bounding box center [240, 282] width 124 height 18
click at [219, 282] on span "Column 2" at bounding box center [208, 282] width 27 height 9
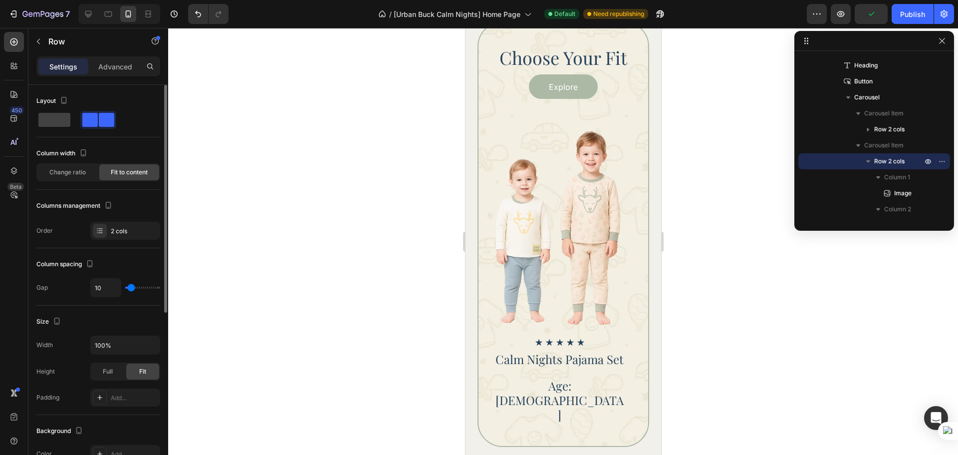
click at [135, 190] on div "Layout Column width Change ratio Fit to content Columns management Order 2 cols" at bounding box center [98, 166] width 124 height 147
click at [111, 232] on div "2 cols" at bounding box center [134, 231] width 47 height 9
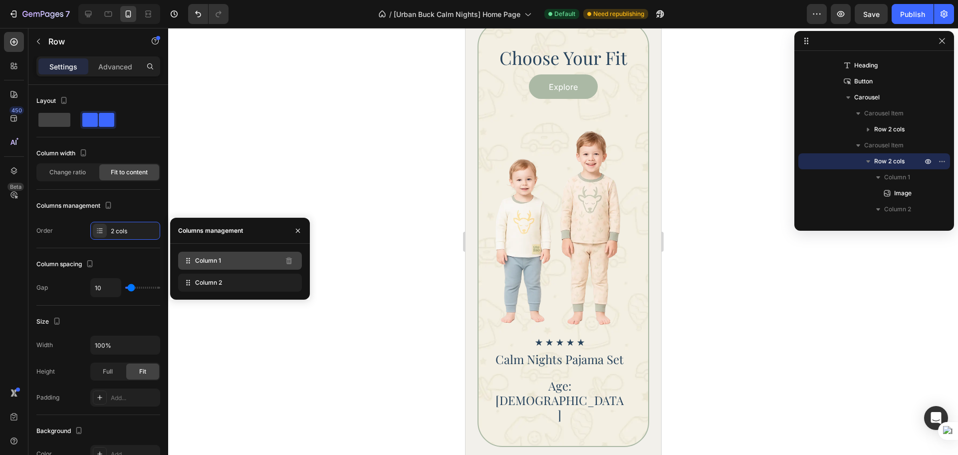
click at [209, 269] on div "Column 1" at bounding box center [240, 261] width 124 height 18
click at [206, 285] on span "Column 2" at bounding box center [208, 282] width 27 height 9
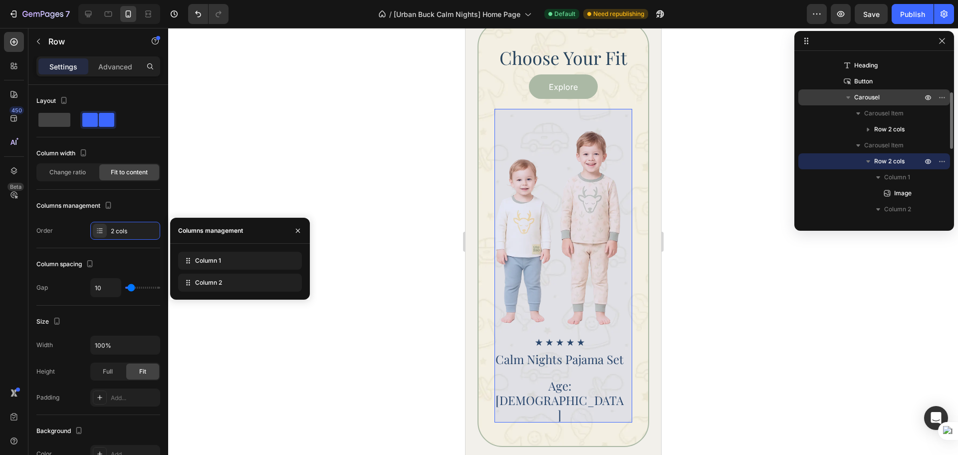
click at [873, 95] on span "Carousel" at bounding box center [866, 97] width 25 height 10
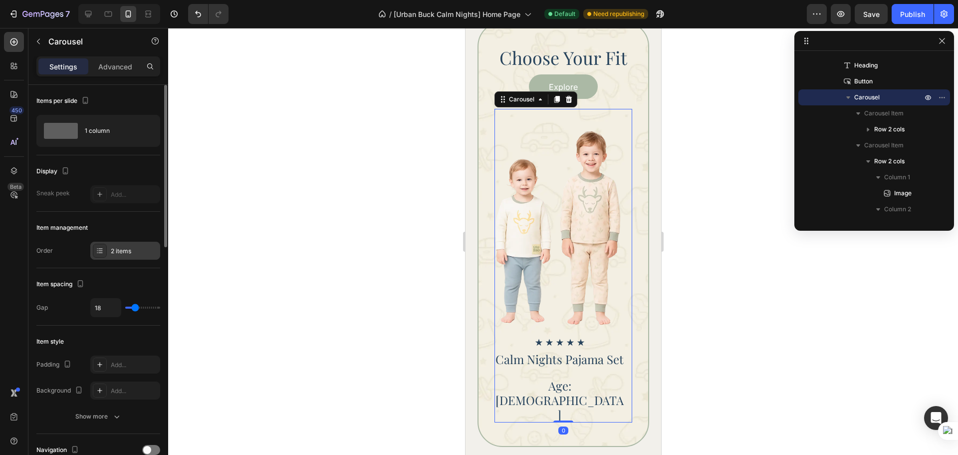
click at [107, 255] on div "2 items" at bounding box center [125, 251] width 70 height 18
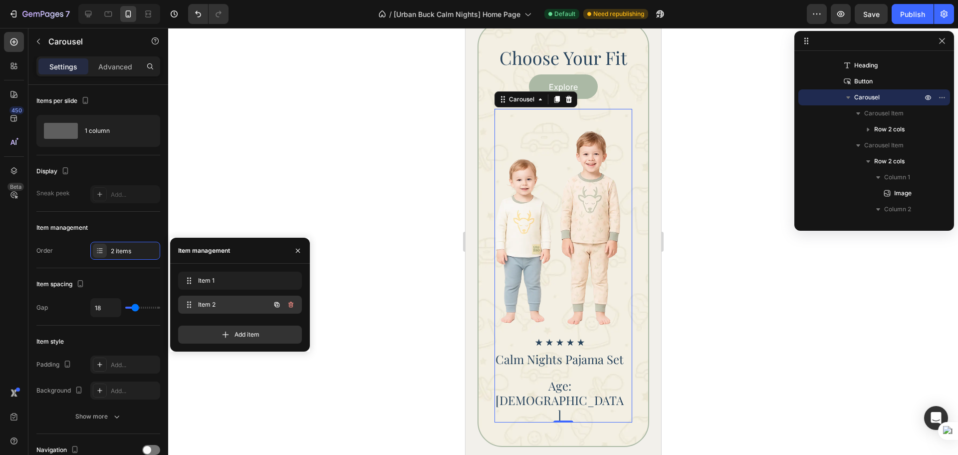
click at [252, 309] on div "Item 2 Item 2" at bounding box center [226, 304] width 88 height 14
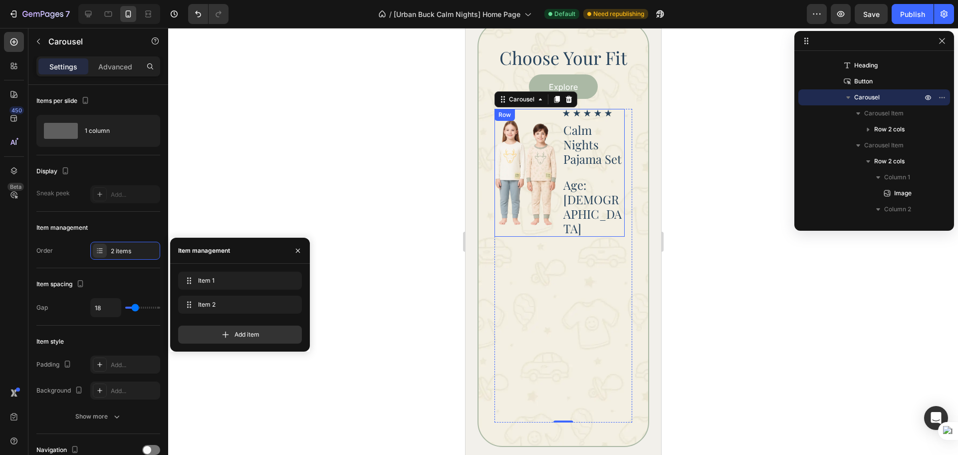
click at [560, 213] on div "Image Icon Icon Icon Icon Icon Icon List Calm Nights Pajama Set Heading Age: [D…" at bounding box center [559, 173] width 130 height 128
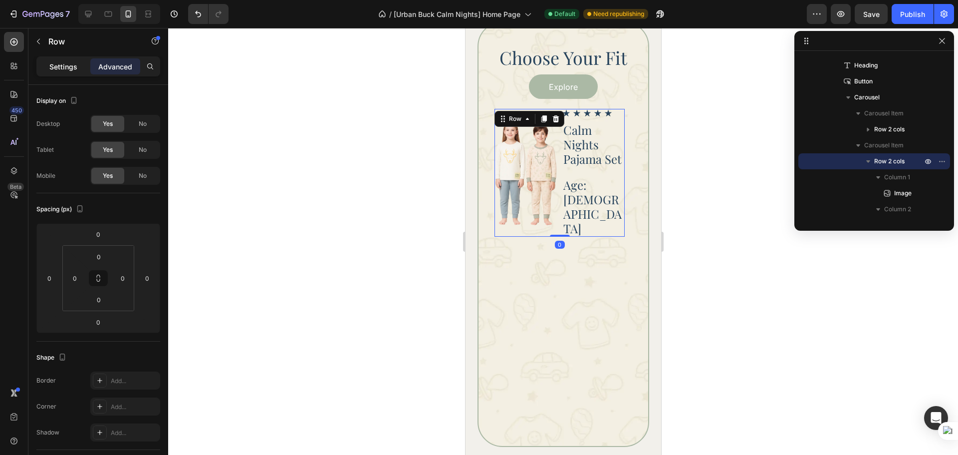
click at [62, 65] on p "Settings" at bounding box center [63, 66] width 28 height 10
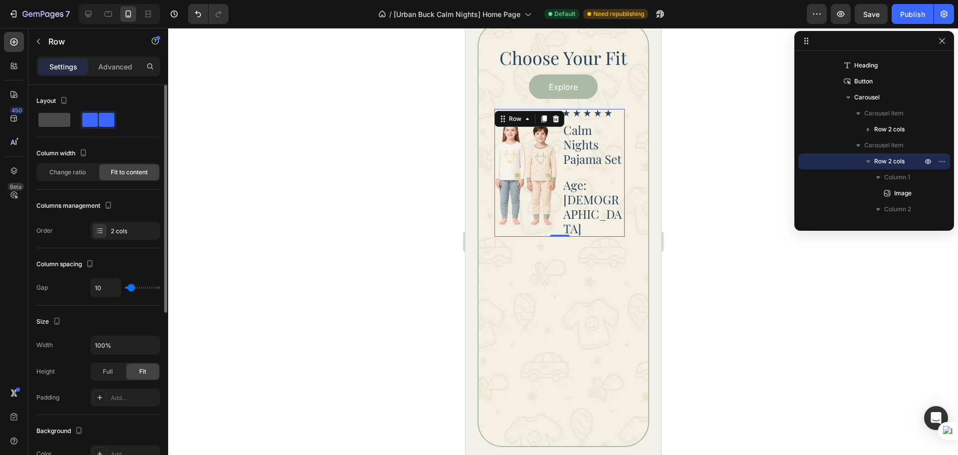
click at [59, 123] on span at bounding box center [54, 120] width 32 height 14
type input "16"
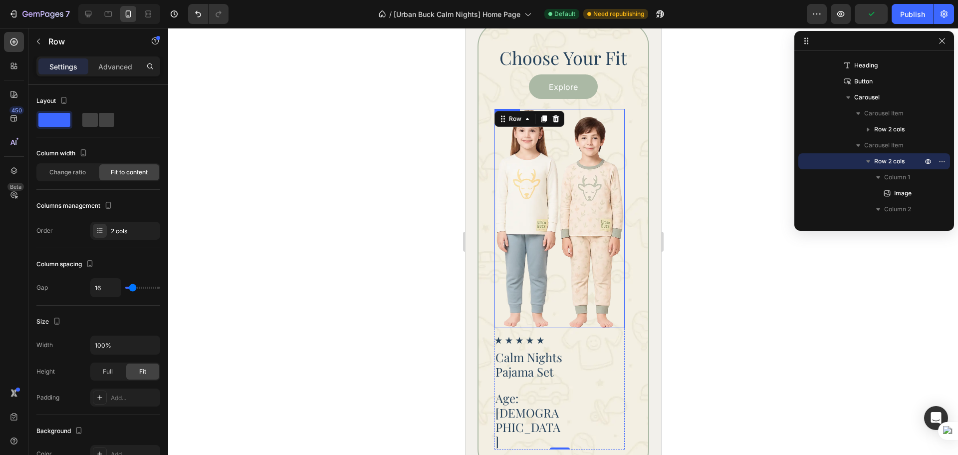
click at [574, 284] on img at bounding box center [559, 218] width 130 height 219
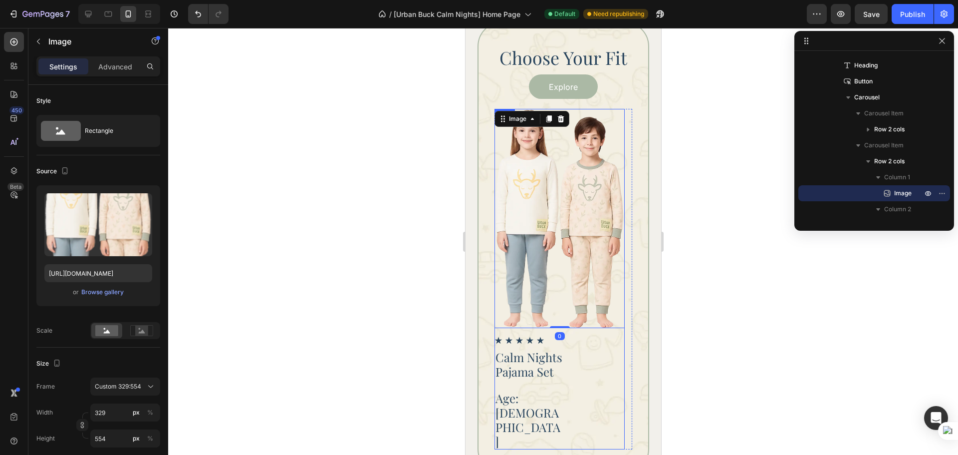
click at [602, 332] on div "Image 0 Icon Icon Icon Icon Icon Icon List Calm Nights Pajama Set Heading Age: …" at bounding box center [559, 279] width 130 height 340
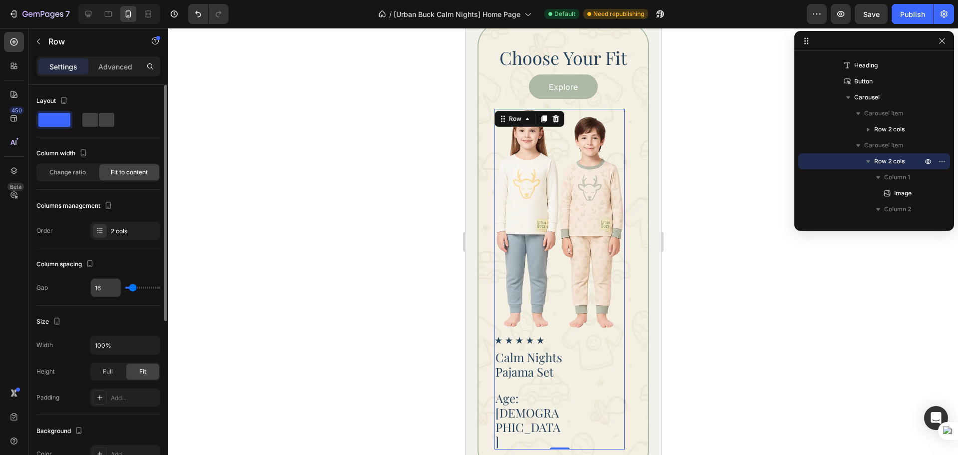
click at [101, 286] on input "16" at bounding box center [106, 287] width 30 height 18
type input "17"
type input "18"
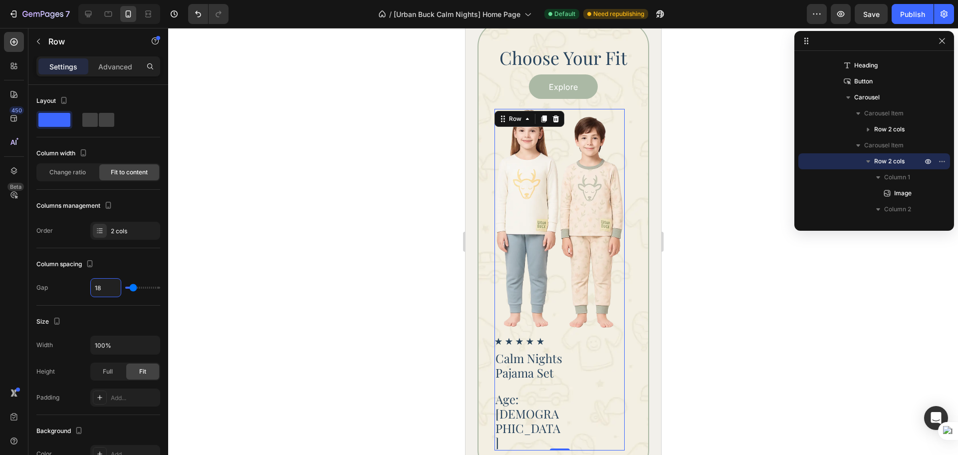
type input "19"
type input "20"
click at [597, 344] on div "Icon Icon Icon Icon Icon" at bounding box center [559, 342] width 130 height 8
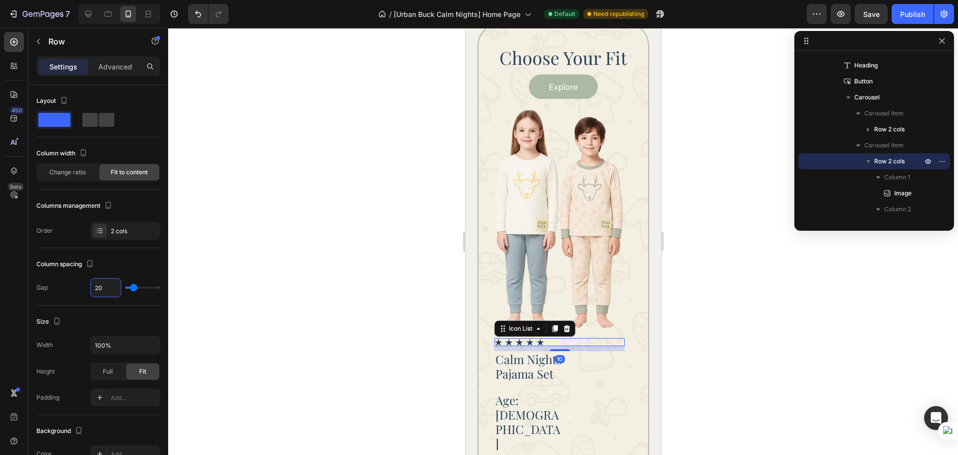
scroll to position [205, 0]
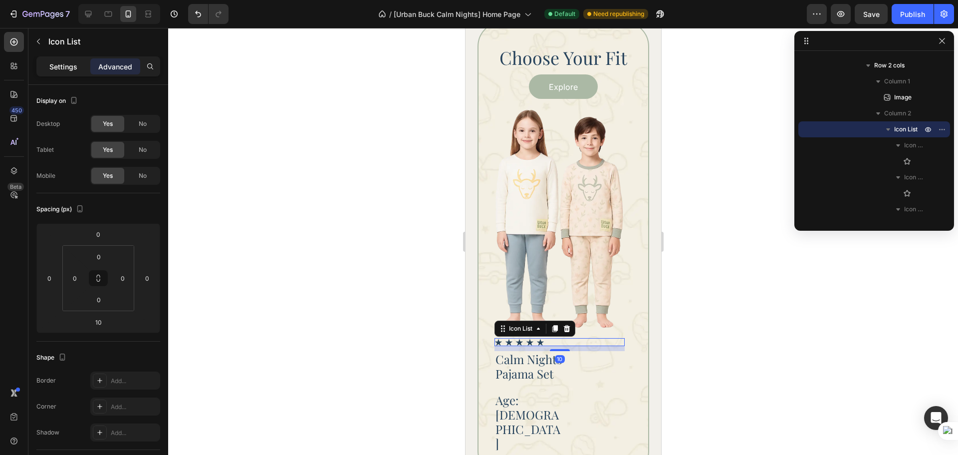
click at [61, 66] on p "Settings" at bounding box center [63, 66] width 28 height 10
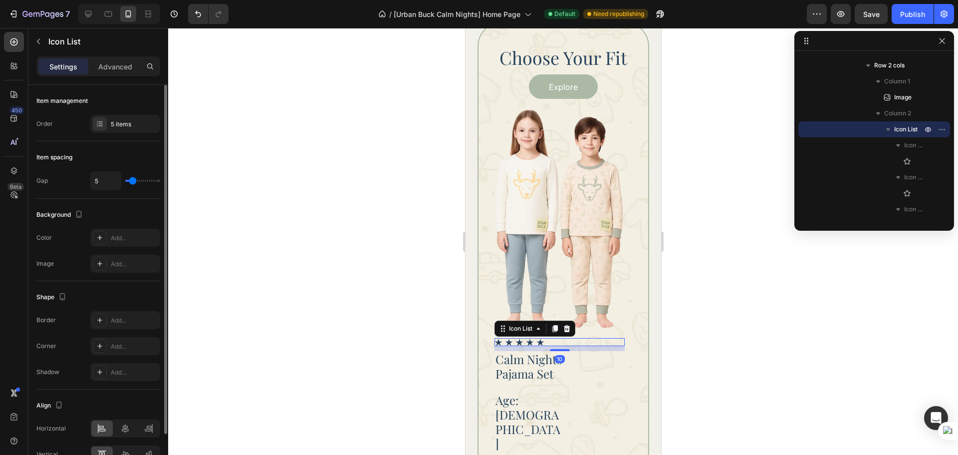
scroll to position [56, 0]
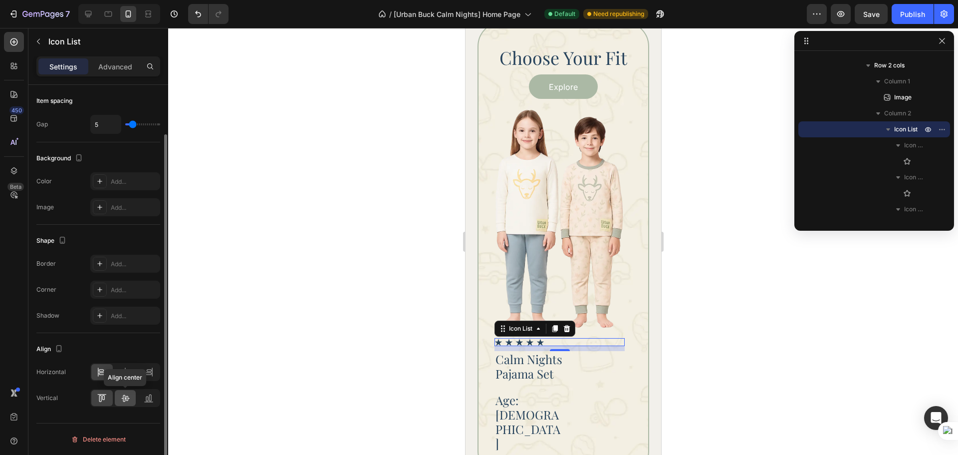
click at [130, 393] on div at bounding box center [125, 398] width 21 height 16
click at [122, 375] on icon at bounding box center [125, 372] width 10 height 10
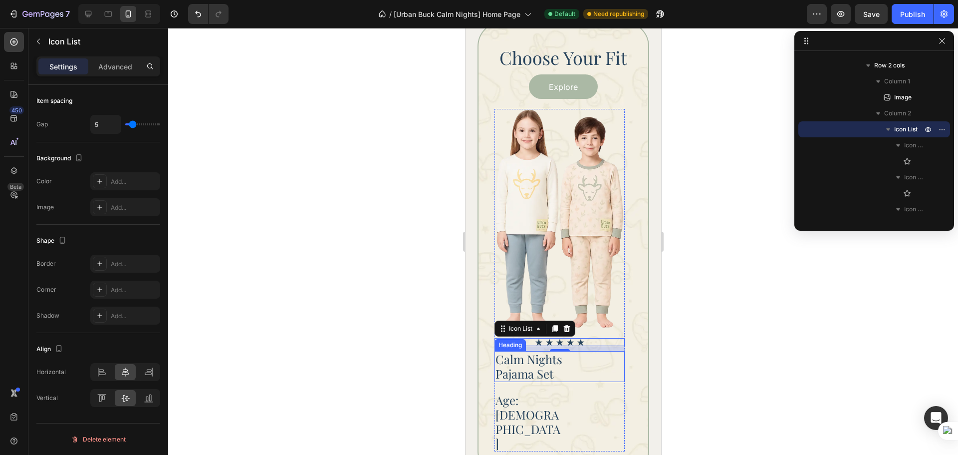
click at [582, 370] on div "Calm Nights Pajama Set" at bounding box center [559, 366] width 130 height 31
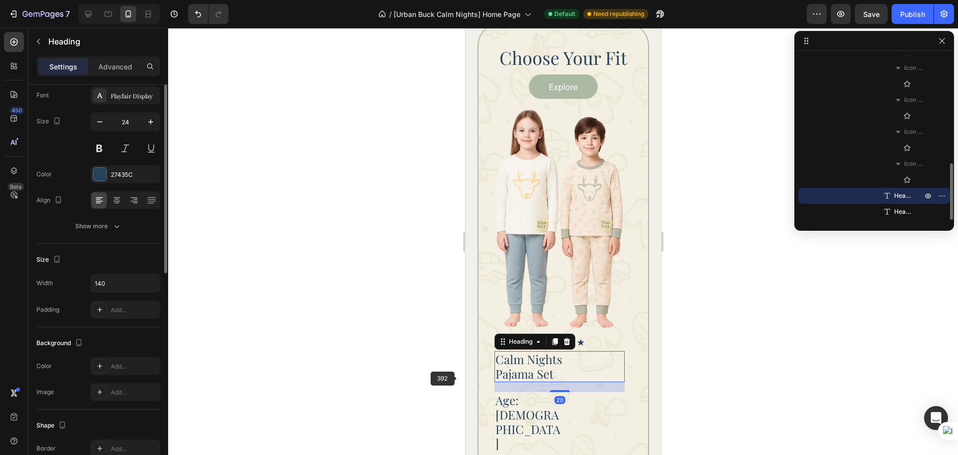
scroll to position [0, 0]
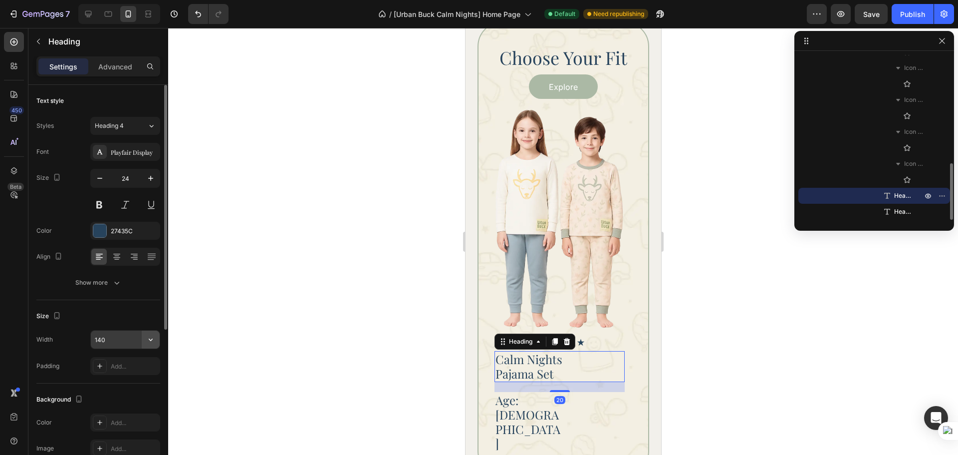
click at [148, 342] on icon "button" at bounding box center [151, 339] width 10 height 10
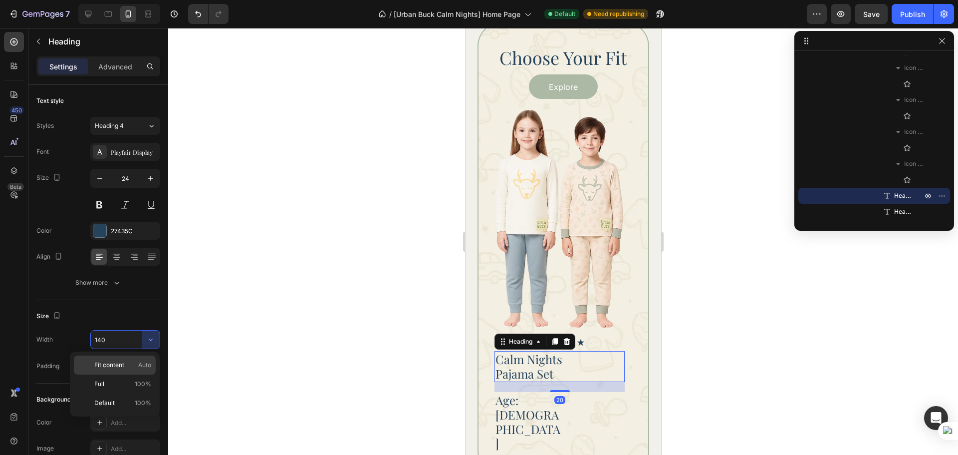
click at [141, 360] on span "Auto" at bounding box center [144, 364] width 13 height 9
type input "Auto"
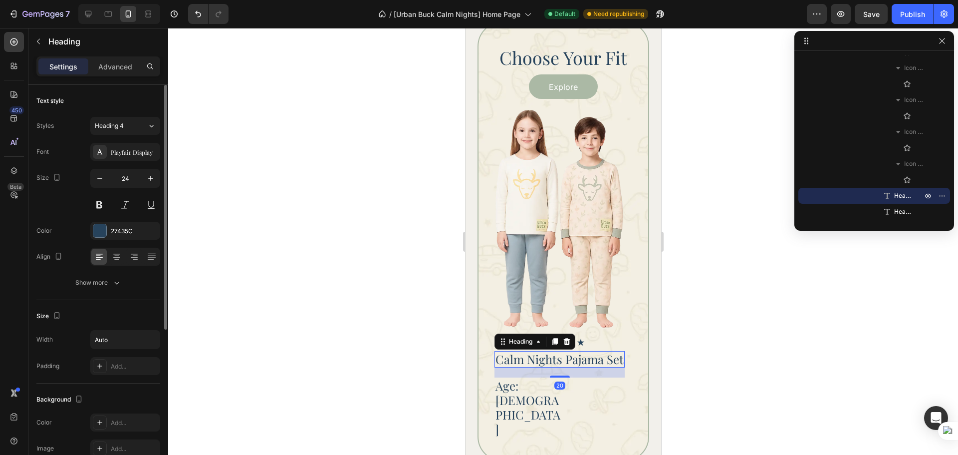
click at [131, 315] on div "Size" at bounding box center [98, 316] width 124 height 16
click at [110, 253] on div at bounding box center [116, 257] width 15 height 16
click at [579, 386] on div "Age: [DEMOGRAPHIC_DATA]" at bounding box center [559, 406] width 130 height 59
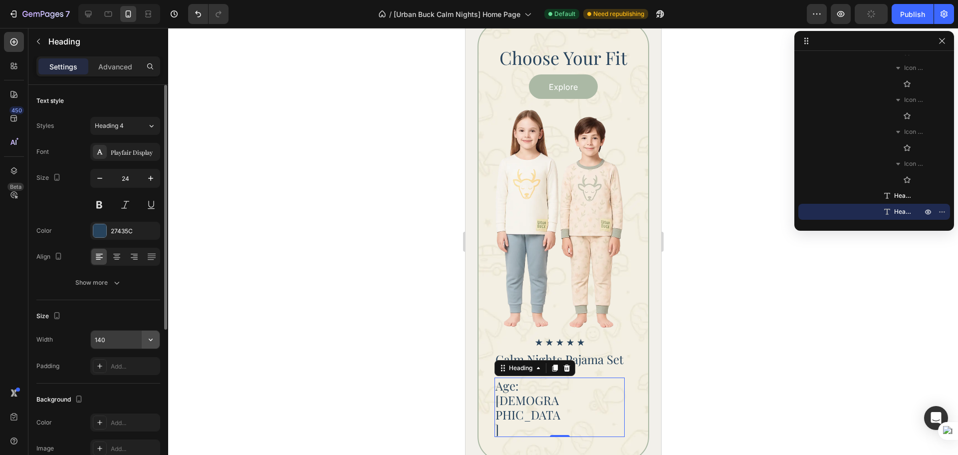
click at [144, 335] on button "button" at bounding box center [151, 339] width 18 height 18
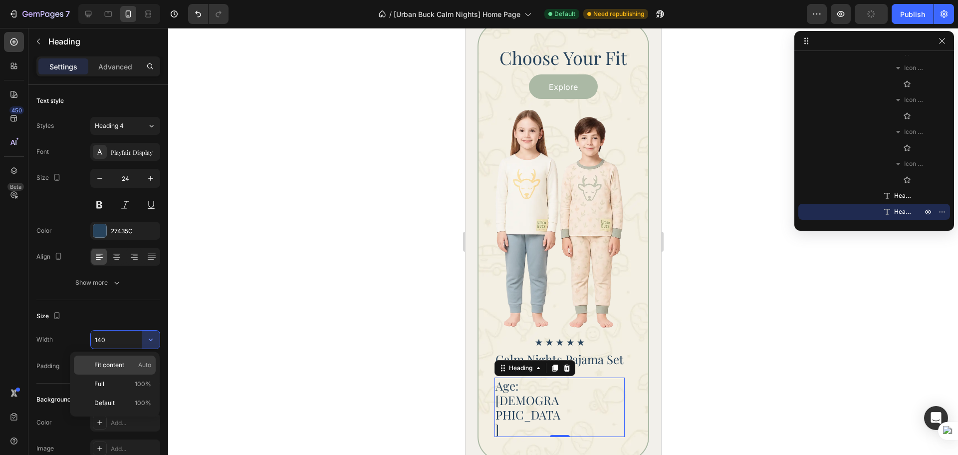
click at [111, 368] on span "Fit content" at bounding box center [109, 364] width 30 height 9
type input "Auto"
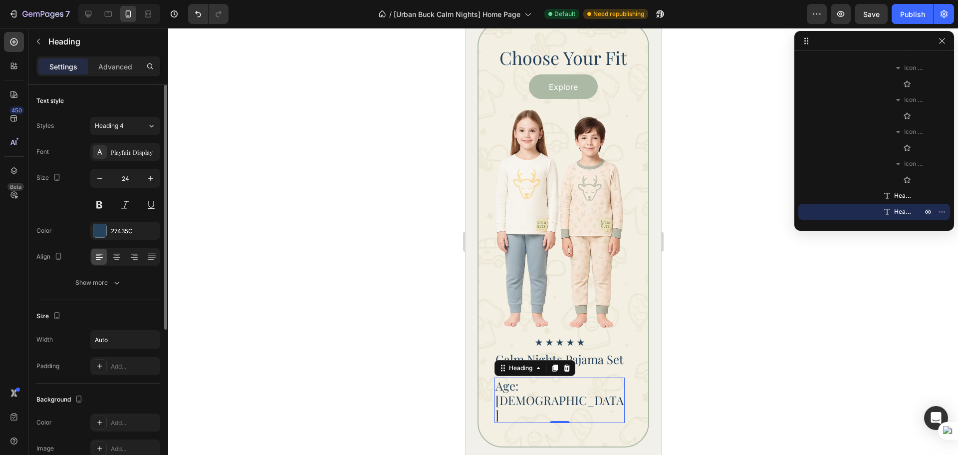
click at [112, 322] on div "Size" at bounding box center [98, 316] width 124 height 16
click at [122, 261] on div at bounding box center [116, 257] width 15 height 16
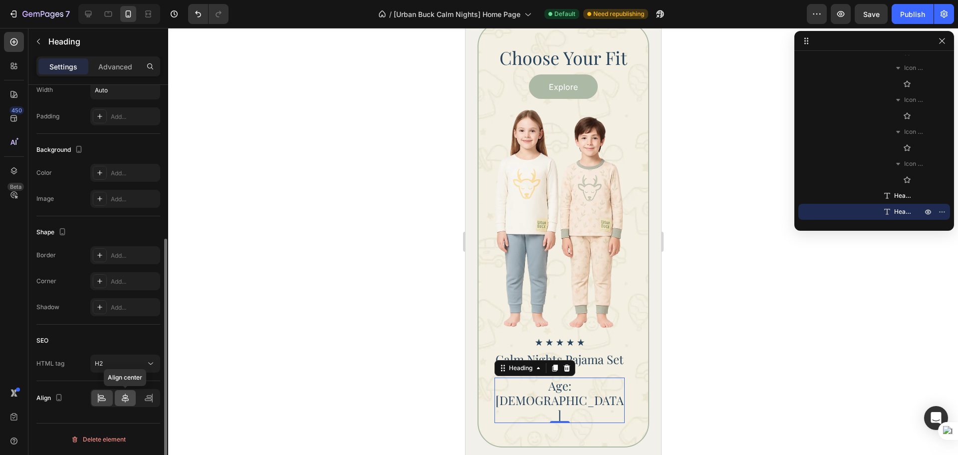
click at [121, 395] on icon at bounding box center [125, 398] width 10 height 10
click at [813, 373] on div at bounding box center [563, 241] width 790 height 427
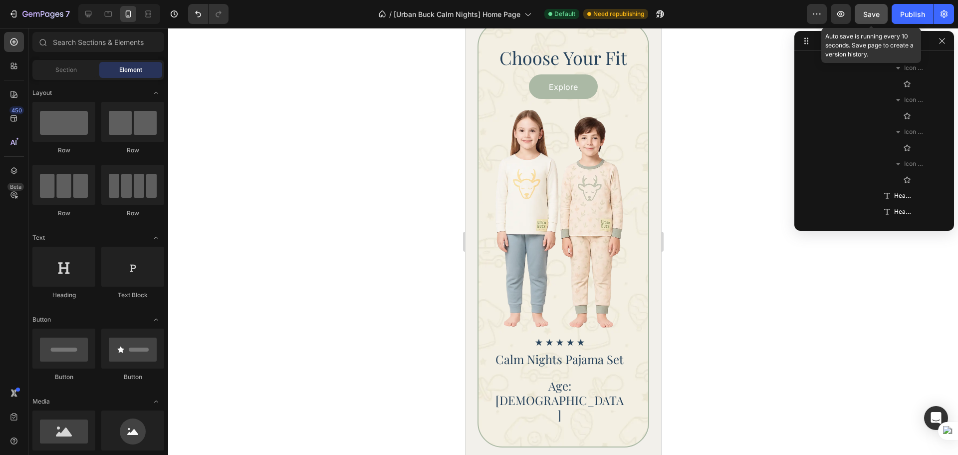
click at [876, 8] on button "Save" at bounding box center [871, 14] width 33 height 20
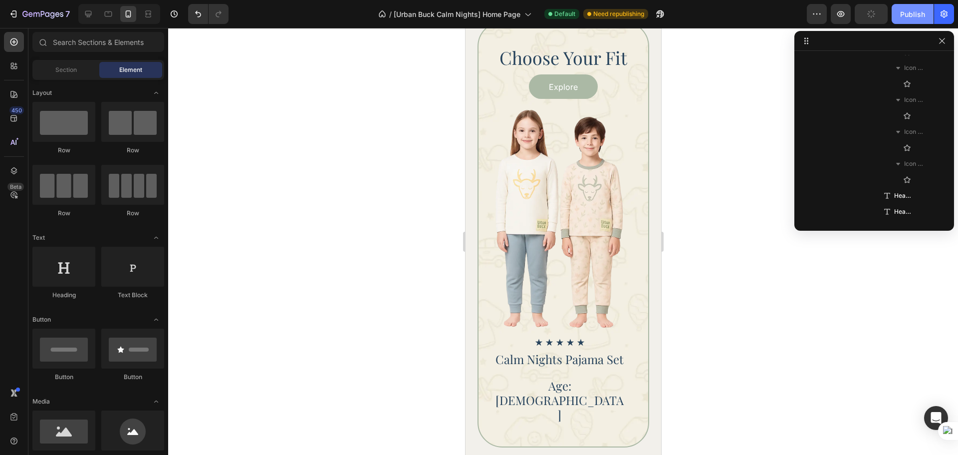
click at [909, 14] on div "Publish" at bounding box center [912, 14] width 25 height 10
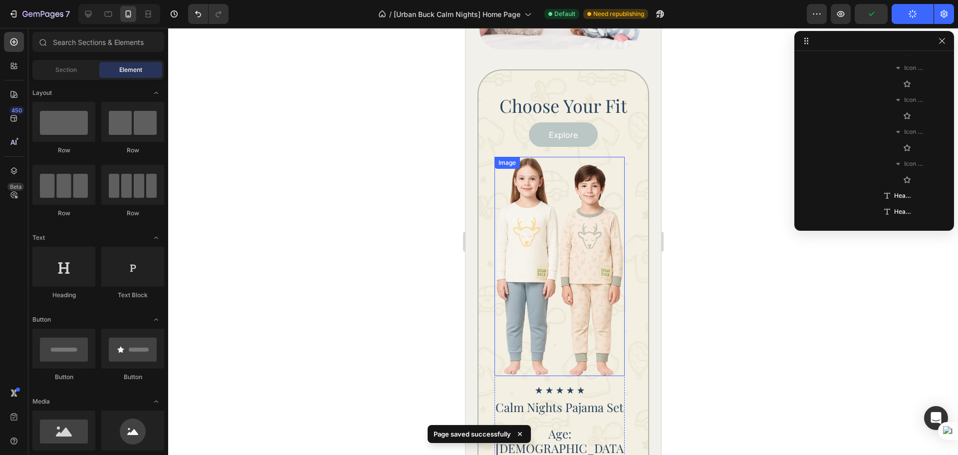
scroll to position [887, 0]
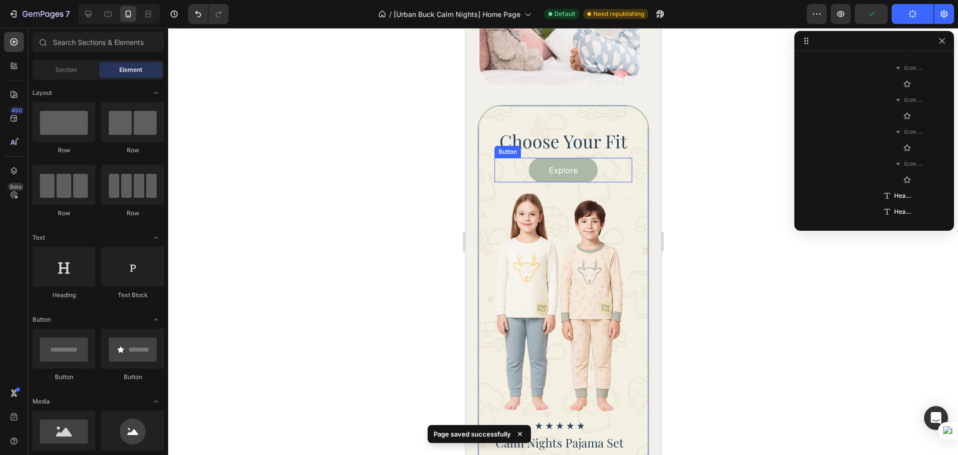
click at [616, 169] on div "Explore Button" at bounding box center [563, 170] width 138 height 24
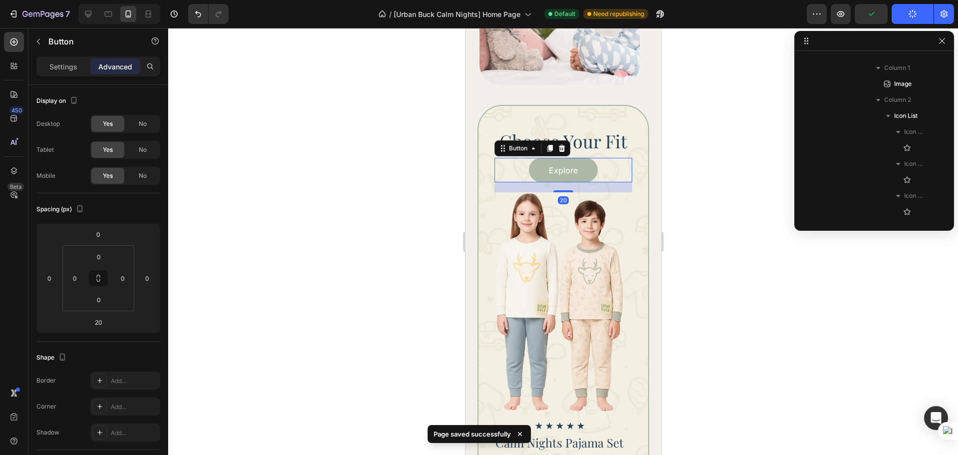
scroll to position [61, 0]
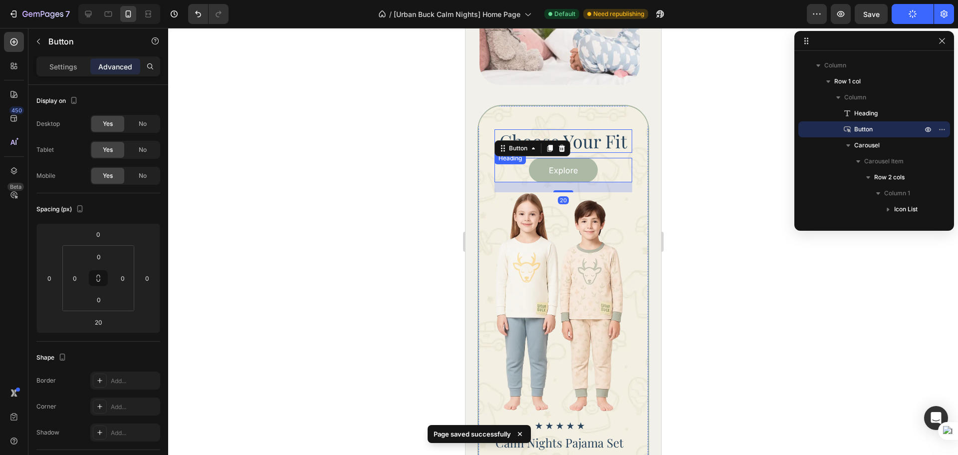
click at [599, 140] on h2 "Choose Your Fit" at bounding box center [563, 140] width 138 height 23
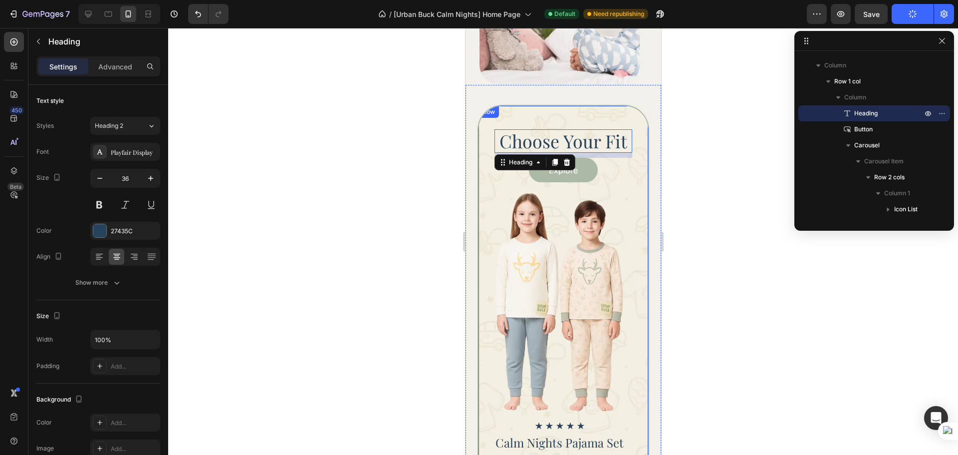
click at [648, 151] on div "Choose Your Fit Heading 10 Explore Button Icon Icon Icon Icon Icon Icon List Ca…" at bounding box center [563, 318] width 196 height 466
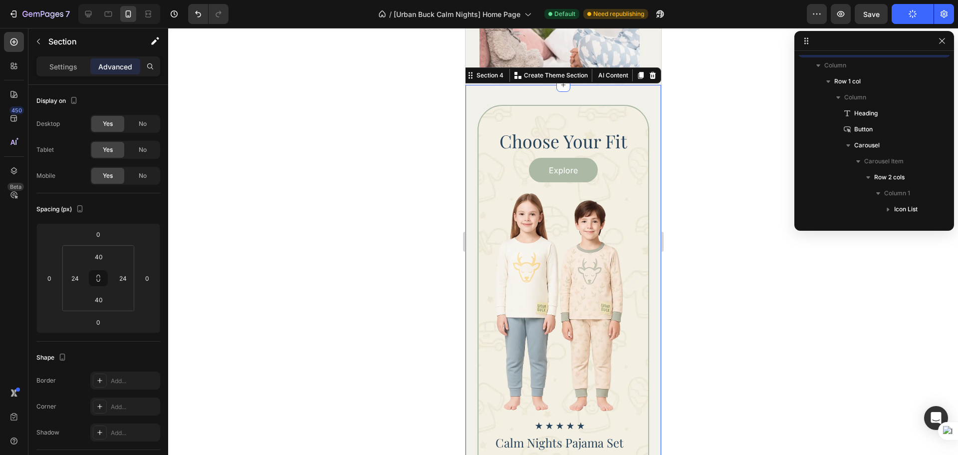
scroll to position [0, 0]
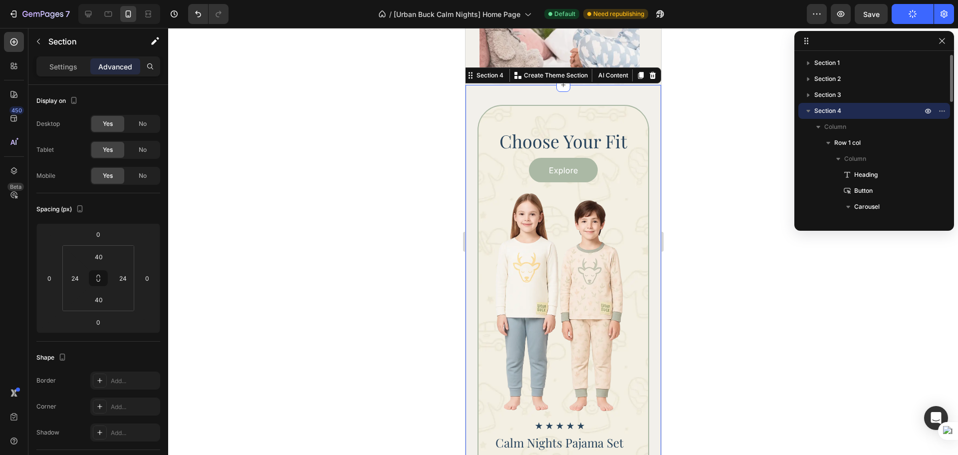
click at [594, 134] on h2 "Choose Your Fit" at bounding box center [563, 140] width 138 height 23
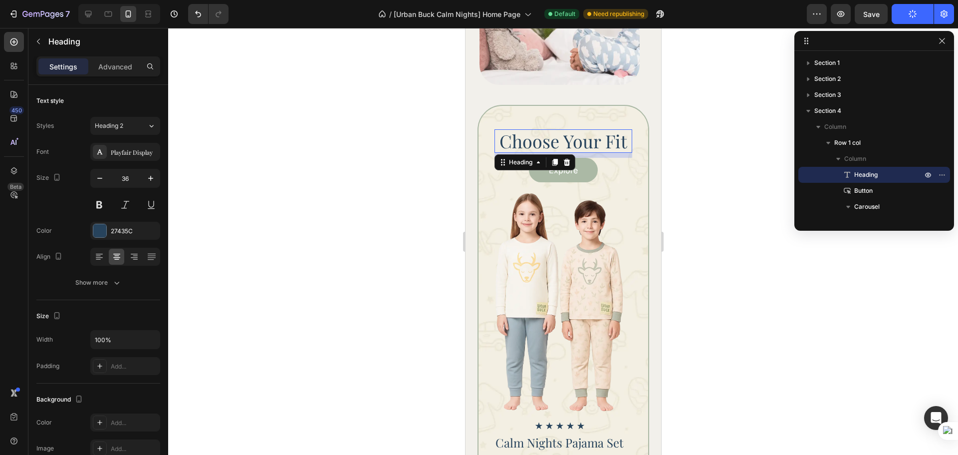
click at [744, 209] on div at bounding box center [563, 241] width 790 height 427
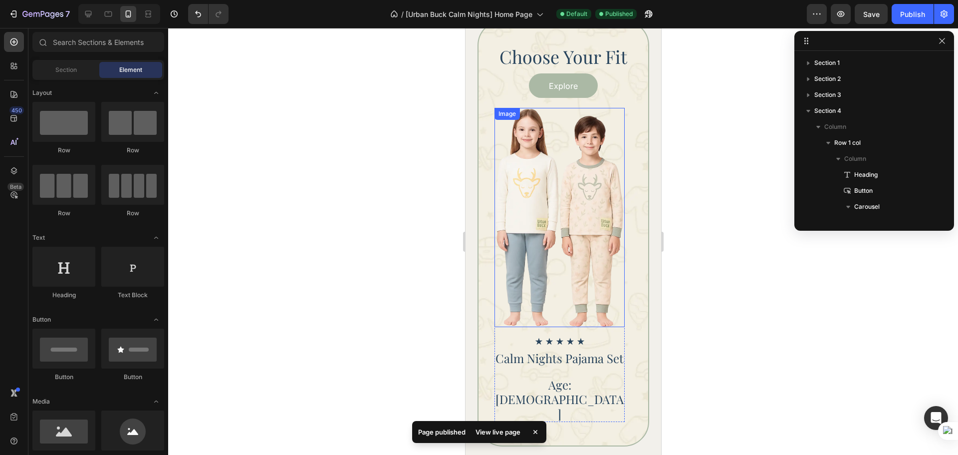
scroll to position [887, 0]
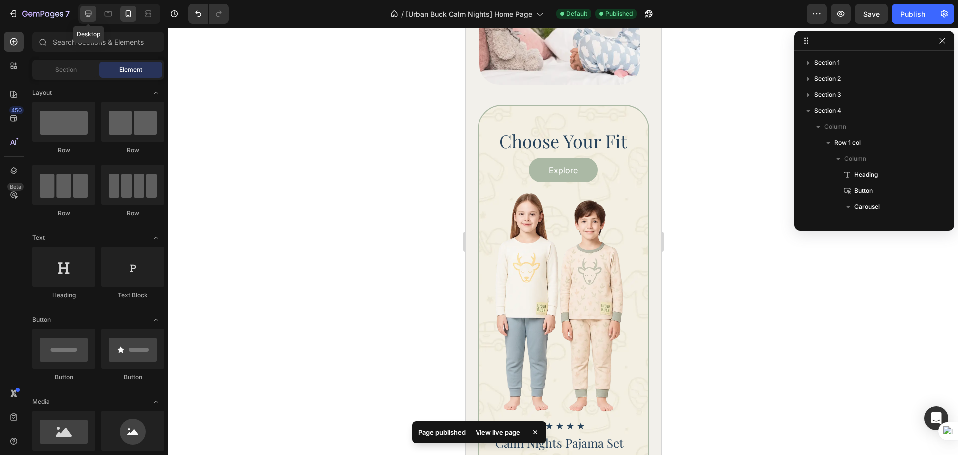
click at [87, 16] on icon at bounding box center [88, 14] width 6 height 6
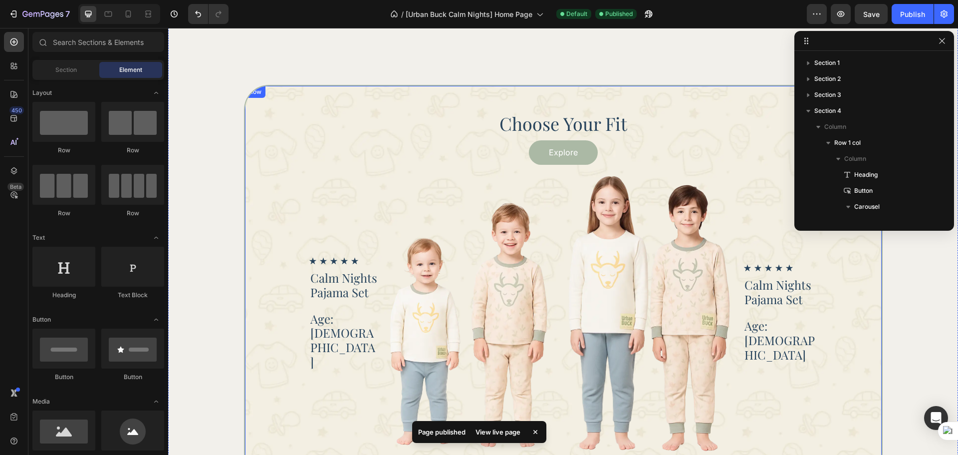
scroll to position [1054, 0]
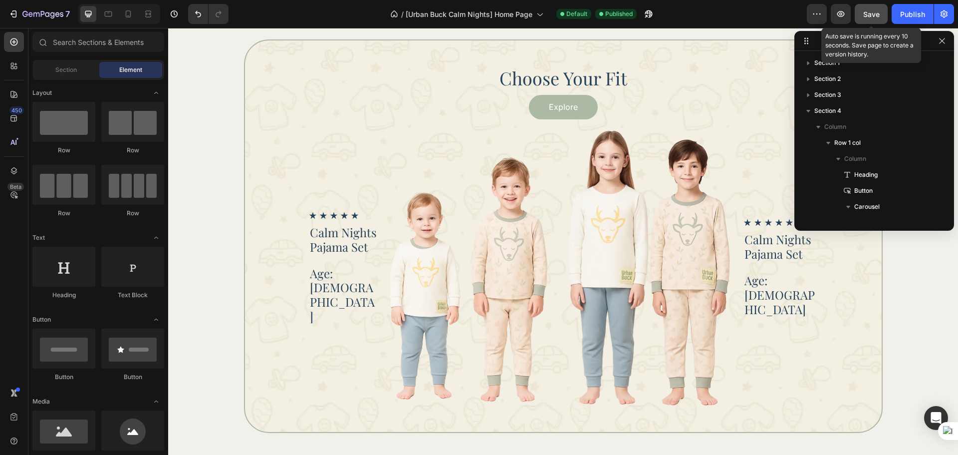
click at [877, 19] on div "Save" at bounding box center [871, 14] width 16 height 10
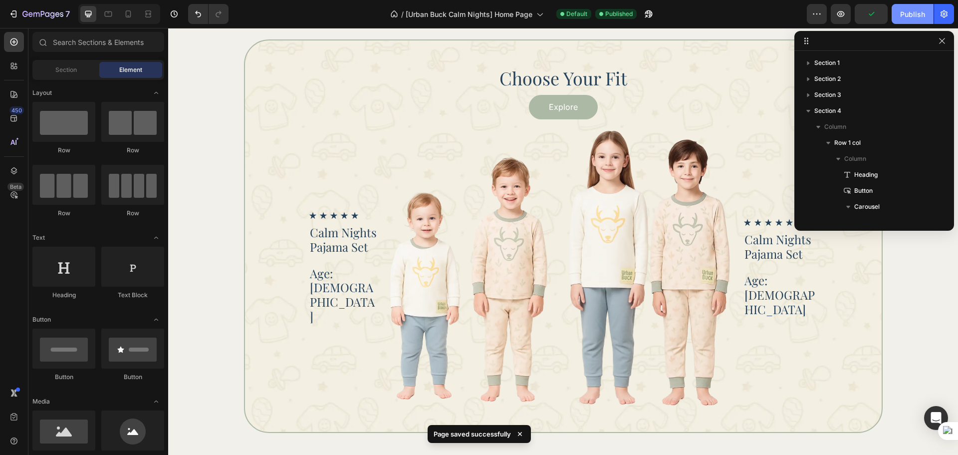
click at [923, 17] on div "Publish" at bounding box center [912, 14] width 25 height 10
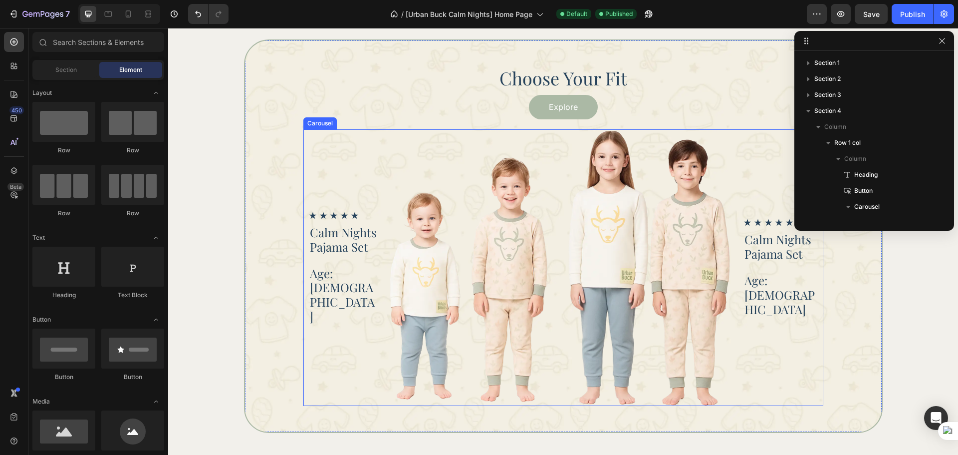
click at [560, 397] on div "Icon Icon Icon Icon Icon Icon List Calm Nights Pajama Set Heading Age: [DEMOGRA…" at bounding box center [563, 267] width 520 height 276
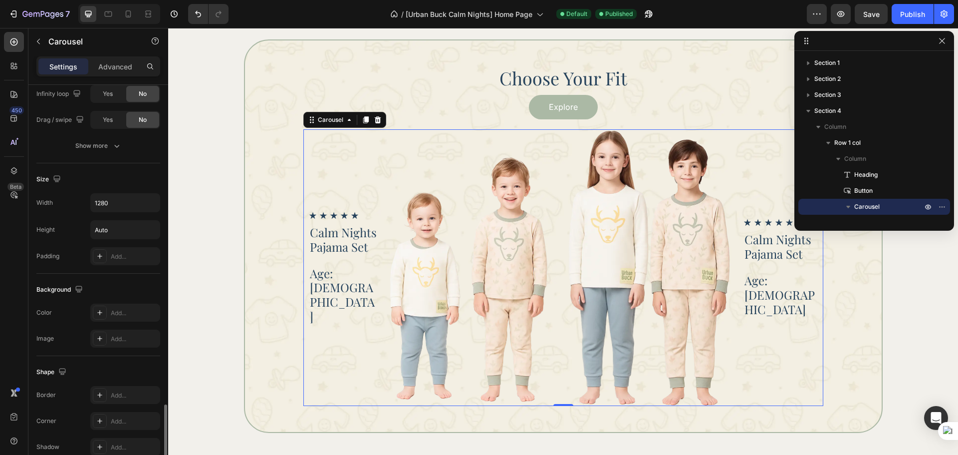
scroll to position [579, 0]
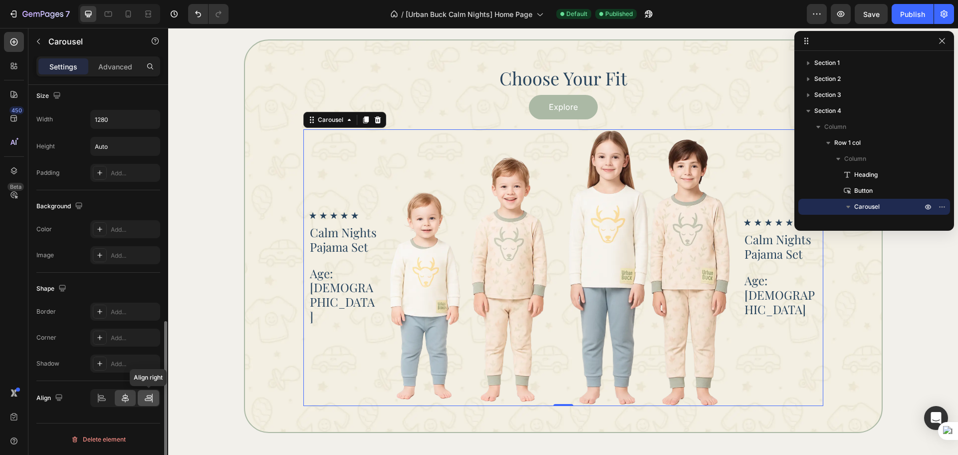
click at [147, 395] on icon at bounding box center [149, 396] width 5 height 2
click at [908, 290] on div "Choose Your Fit Heading Explore Button Icon Icon Icon Icon Icon Icon List Calm …" at bounding box center [563, 235] width 762 height 393
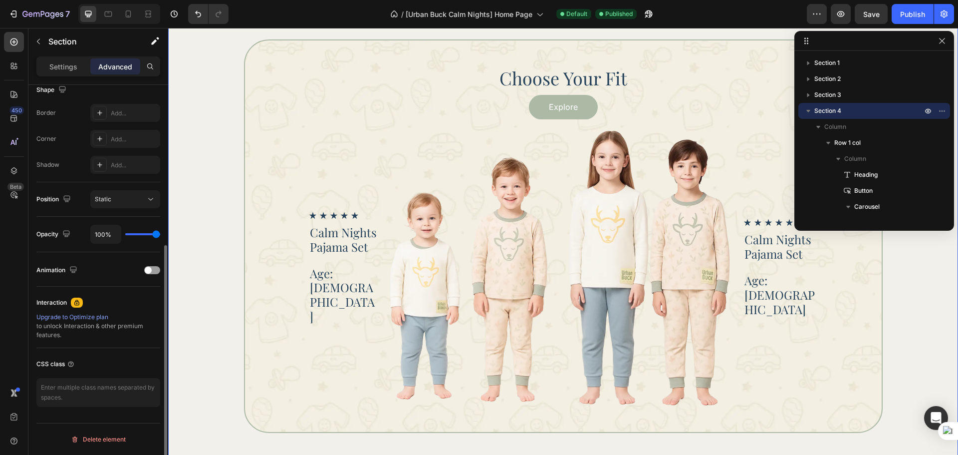
scroll to position [0, 0]
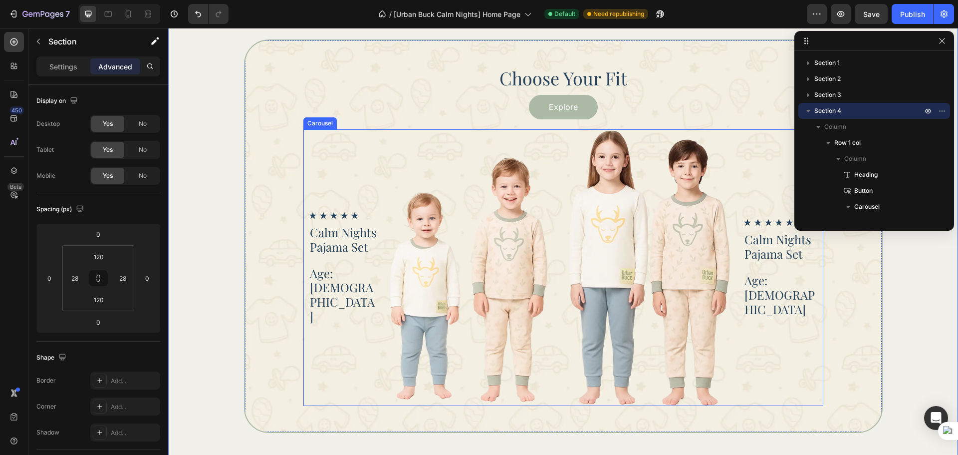
click at [304, 379] on div "Icon Icon Icon Icon Icon Icon List Calm Nights Pajama Set Heading Age: 3 - 4 He…" at bounding box center [430, 267] width 255 height 276
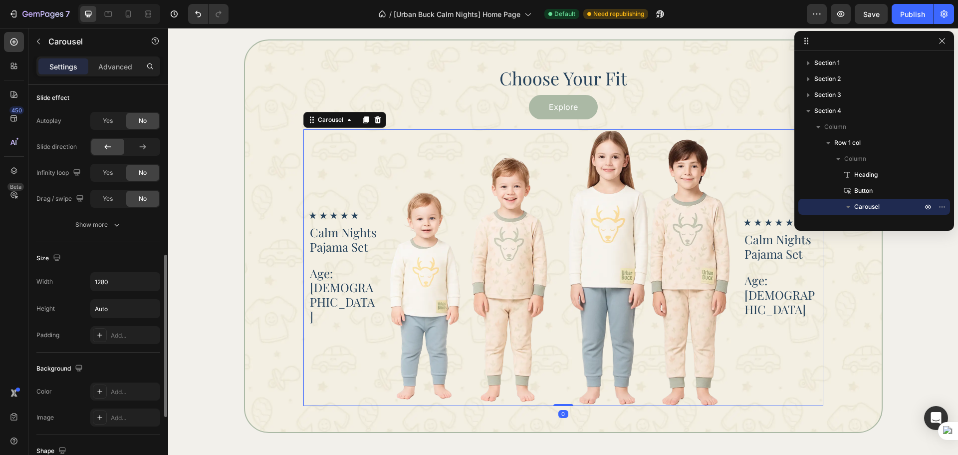
scroll to position [579, 0]
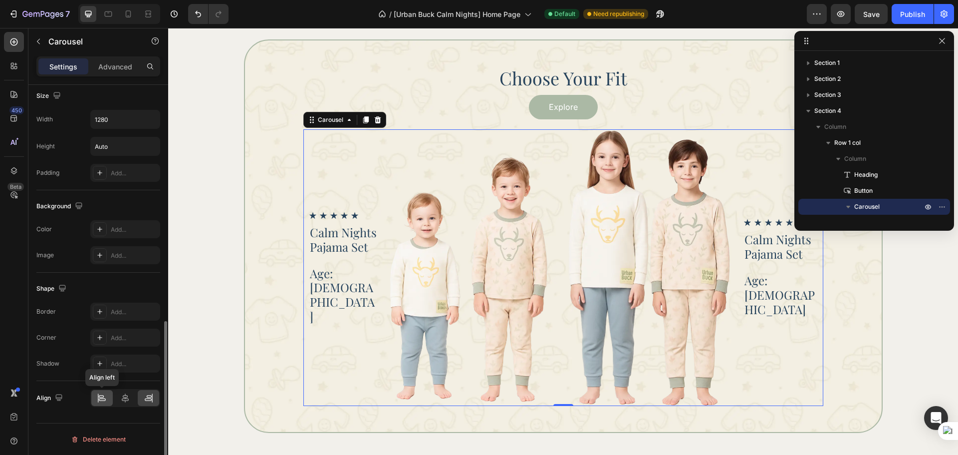
click at [110, 395] on div at bounding box center [101, 398] width 21 height 16
click at [147, 406] on div at bounding box center [125, 398] width 70 height 18
click at [121, 401] on icon at bounding box center [125, 398] width 10 height 10
click at [770, 358] on div "Icon Icon Icon Icon Icon Icon List Calm Nights Pajama Set Heading Age: 6 - 8 He…" at bounding box center [784, 267] width 80 height 276
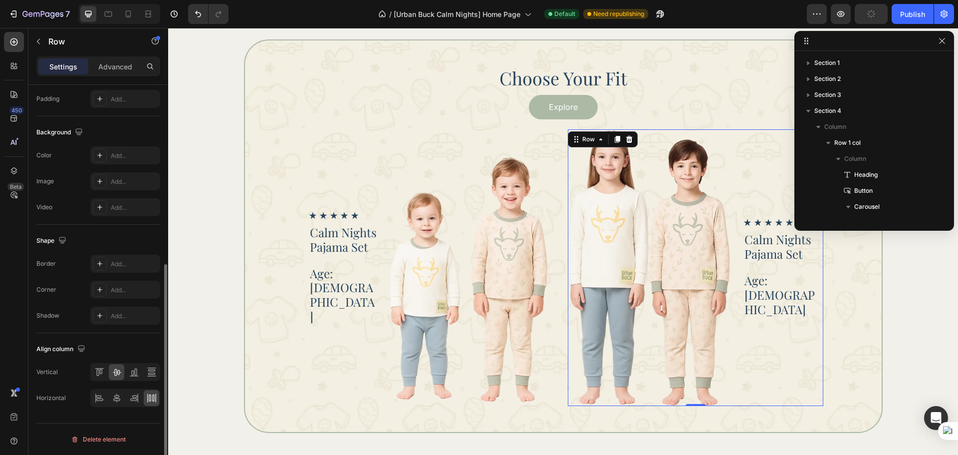
scroll to position [0, 0]
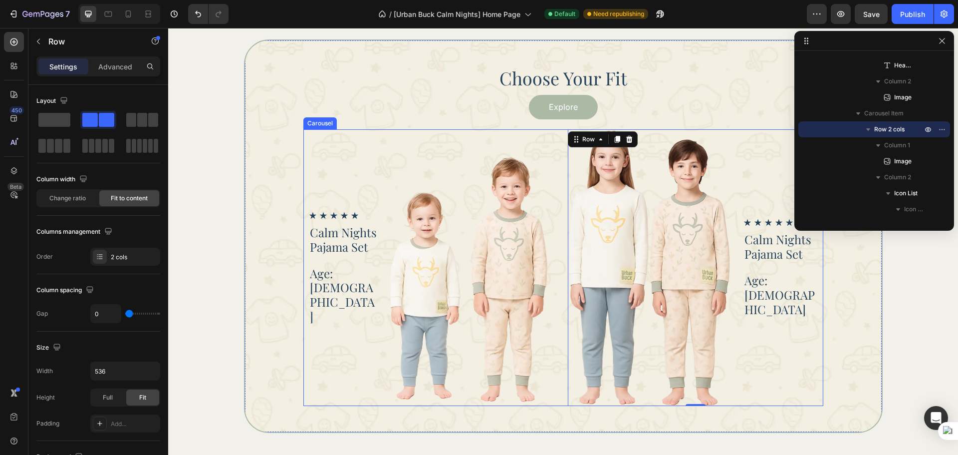
click at [562, 375] on div "Icon Icon Icon Icon Icon Icon List Calm Nights Pajama Set Heading Age: 3 - 4 He…" at bounding box center [563, 267] width 520 height 276
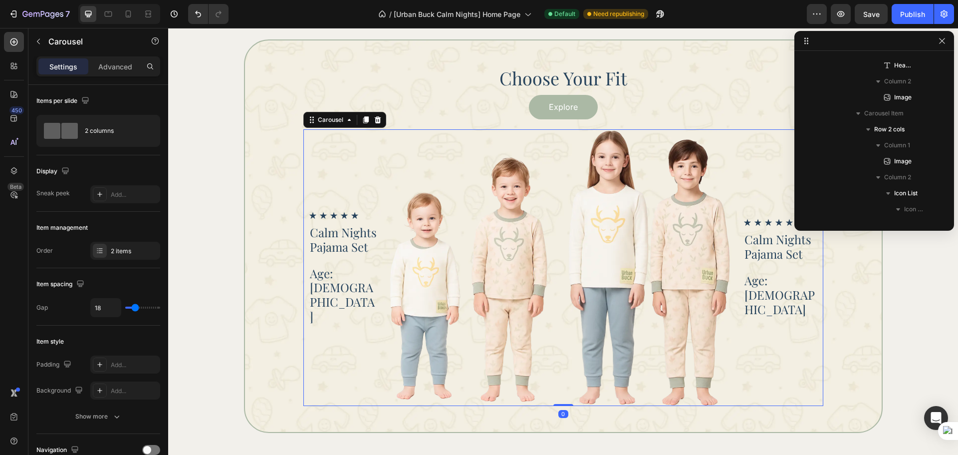
scroll to position [77, 0]
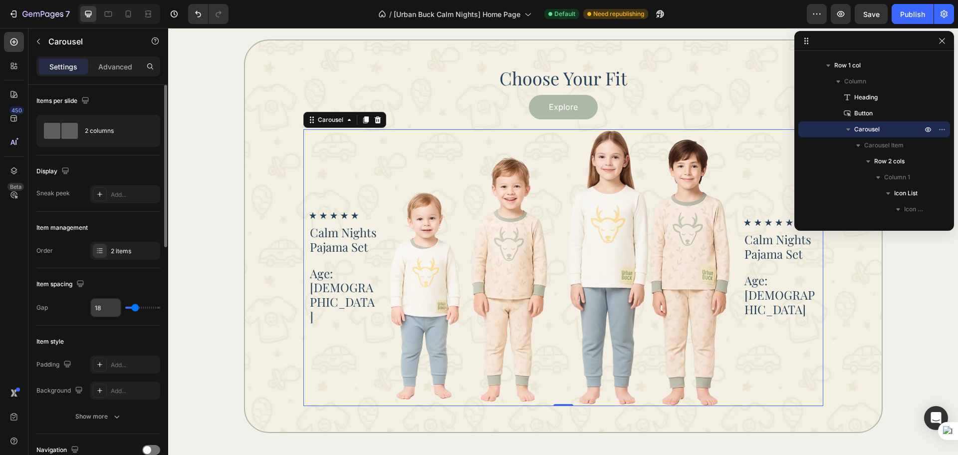
click at [102, 304] on input "18" at bounding box center [106, 307] width 30 height 18
type input "0"
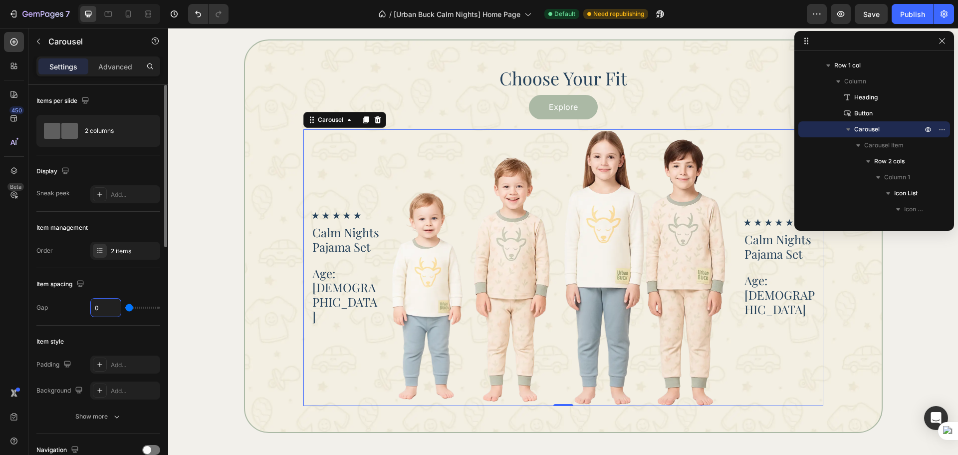
type input "0"
click at [137, 288] on div "Item spacing" at bounding box center [98, 284] width 124 height 16
click at [363, 379] on div "Icon Icon Icon Icon Icon Icon List Calm Nights Pajama Set Heading Age: 3 - 4 He…" at bounding box center [346, 267] width 70 height 276
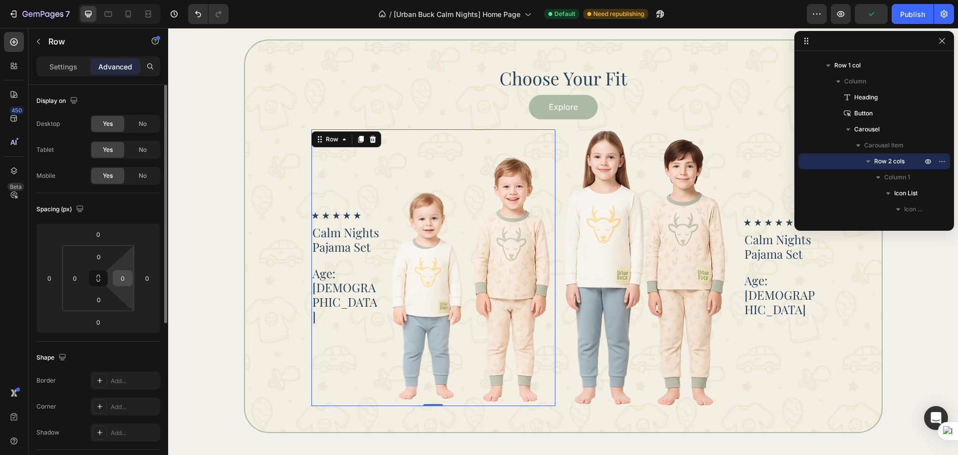
click at [129, 282] on input "0" at bounding box center [122, 277] width 15 height 15
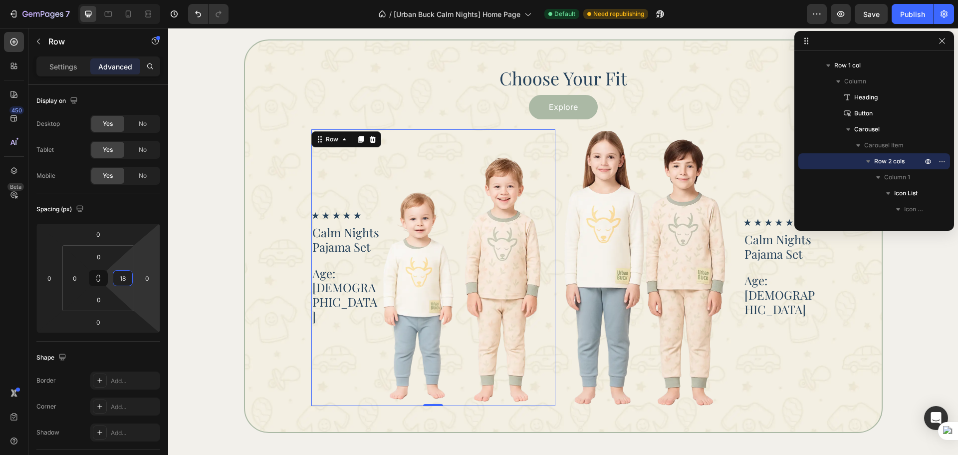
type input "18"
click at [319, 336] on div "Icon Icon Icon Icon Icon Icon List Calm Nights Pajama Set Heading Age: 3 - 4 He…" at bounding box center [346, 267] width 70 height 276
click at [71, 69] on p "Settings" at bounding box center [63, 66] width 28 height 10
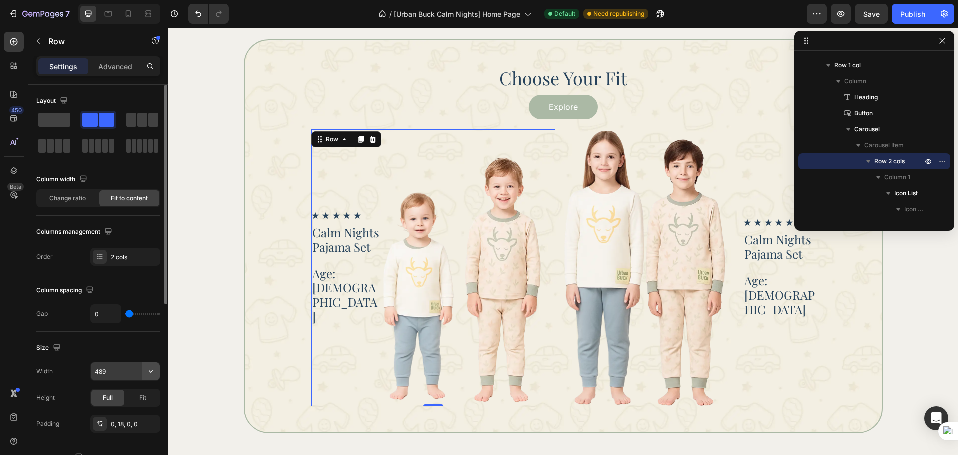
click at [154, 376] on button "button" at bounding box center [151, 371] width 18 height 18
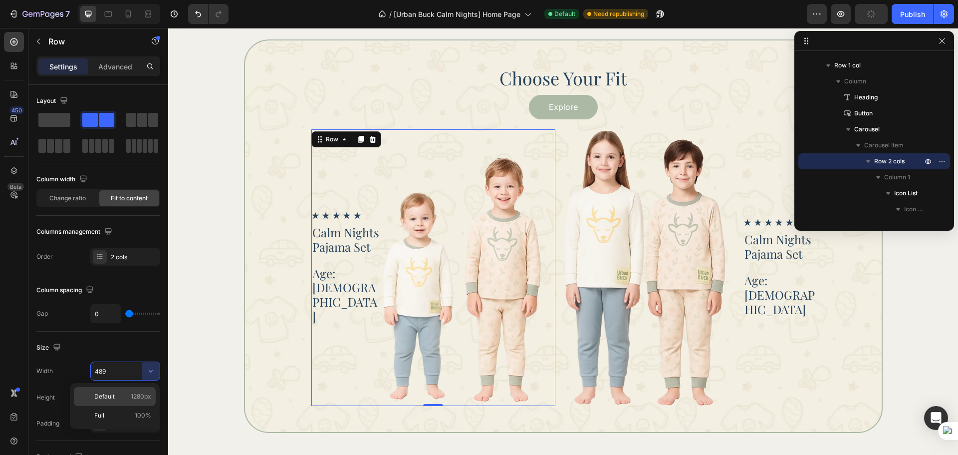
click at [137, 395] on span "1280px" at bounding box center [141, 396] width 20 height 9
type input "1280"
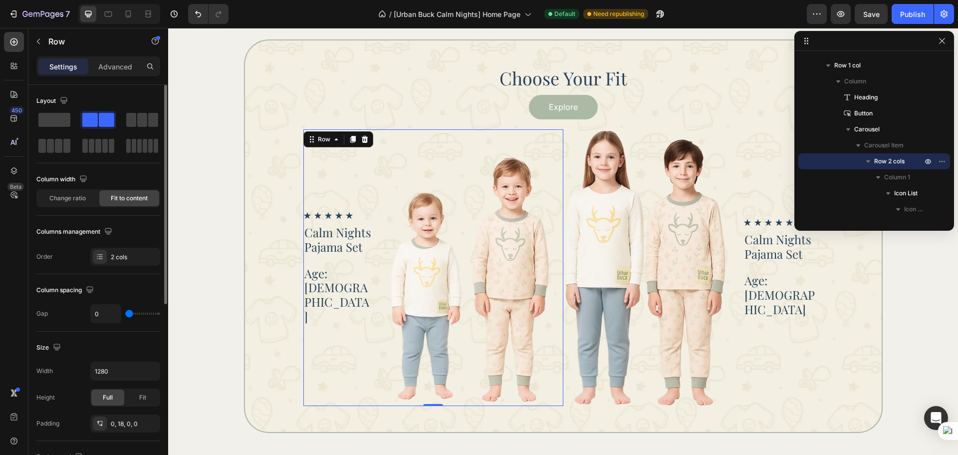
click at [145, 345] on div "Size" at bounding box center [98, 347] width 124 height 16
click at [216, 315] on div "Choose Your Fit Heading Explore Button Icon Icon Icon Icon Icon Icon List Calm …" at bounding box center [563, 235] width 762 height 393
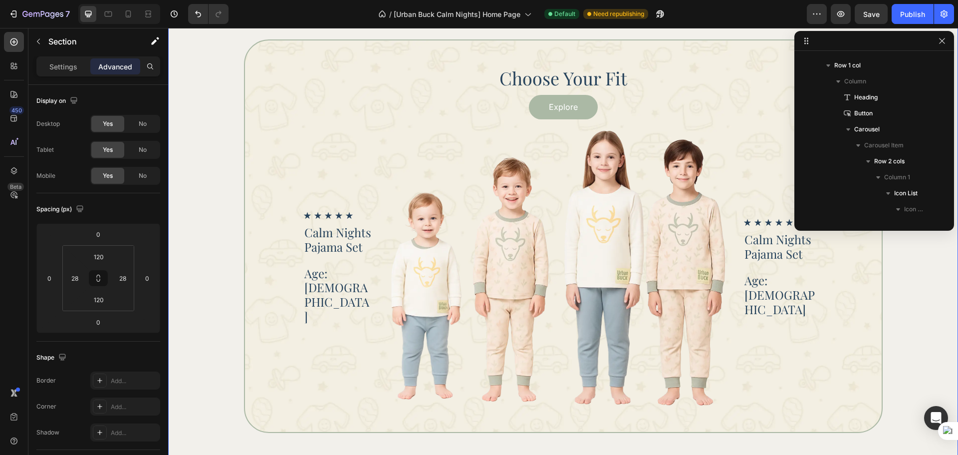
scroll to position [0, 0]
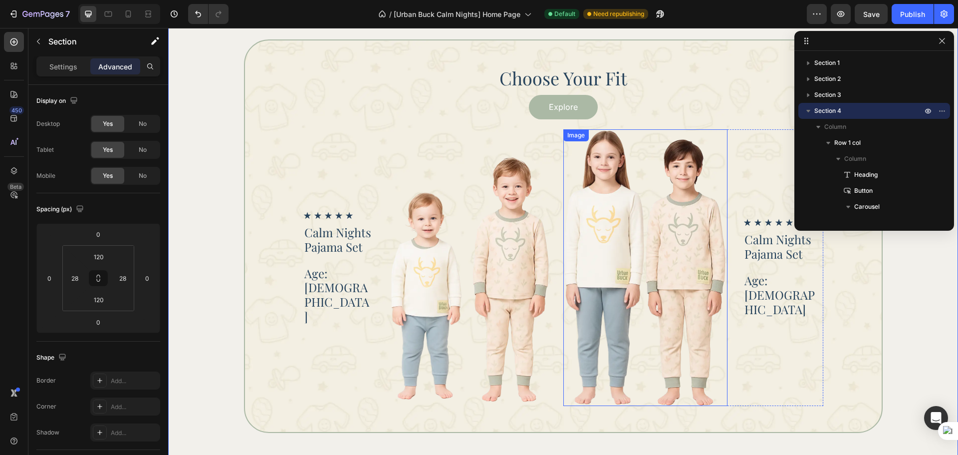
click at [651, 260] on img at bounding box center [645, 267] width 164 height 276
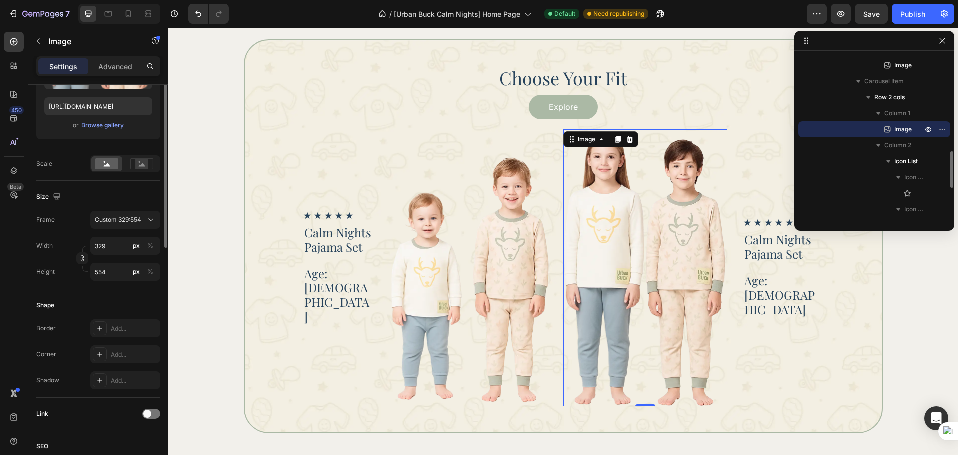
scroll to position [83, 0]
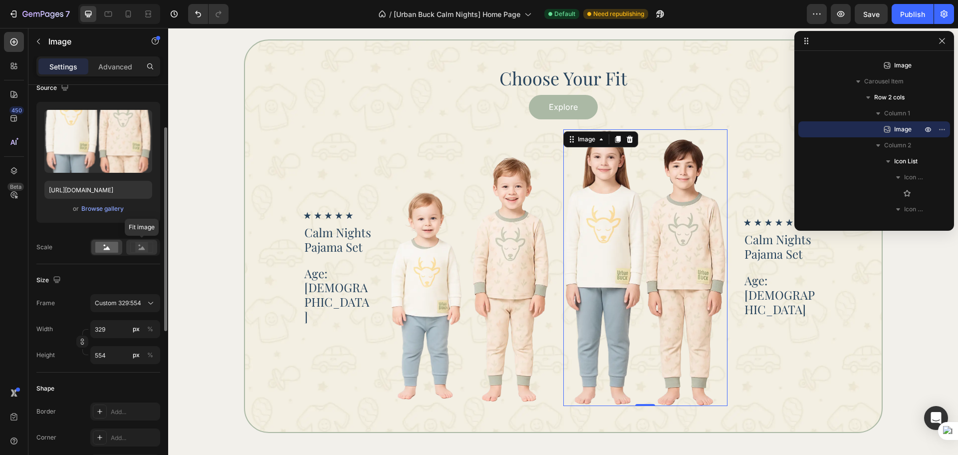
click at [144, 252] on rect at bounding box center [141, 247] width 13 height 10
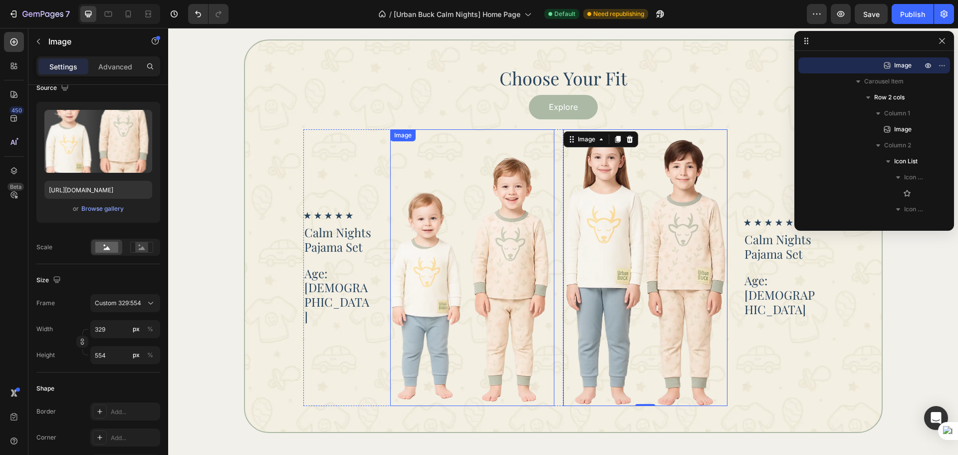
click at [418, 297] on img at bounding box center [472, 267] width 164 height 276
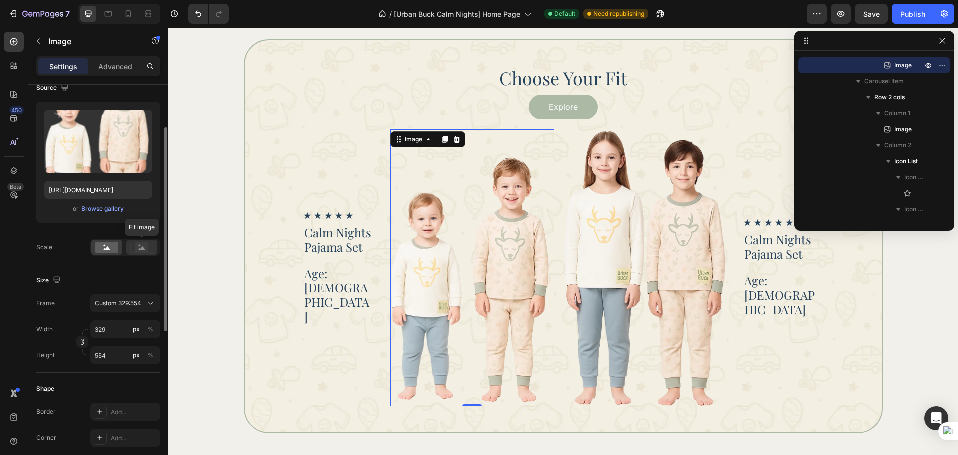
click at [151, 250] on icon at bounding box center [141, 247] width 23 height 11
click at [351, 329] on div "Icon Icon Icon Icon Icon Icon List Calm Nights Pajama Set Heading Age: 3 - 4 He…" at bounding box center [338, 267] width 70 height 276
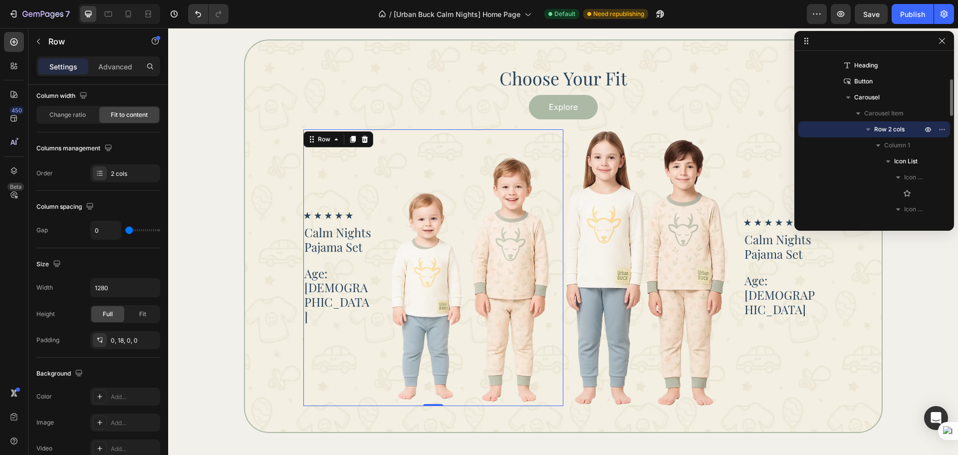
scroll to position [0, 0]
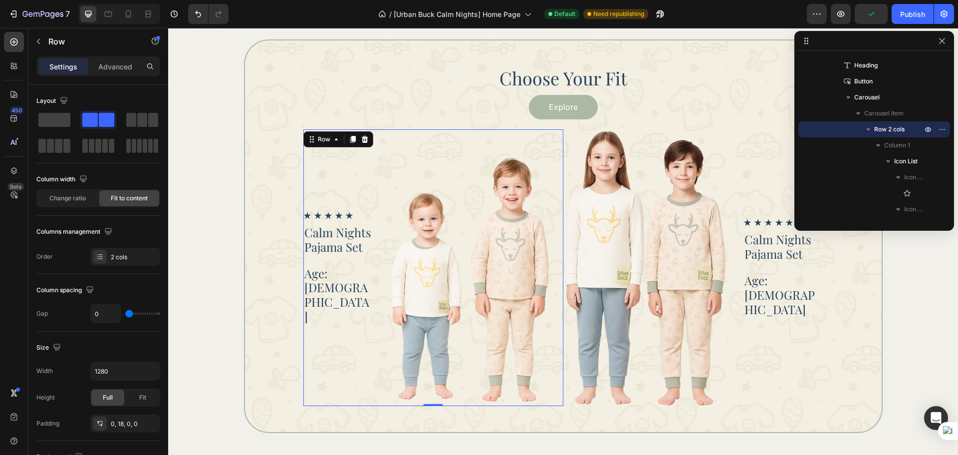
click at [357, 326] on div "Icon Icon Icon Icon Icon Icon List Calm Nights Pajama Set Heading Age: 3 - 4 He…" at bounding box center [338, 267] width 70 height 276
click at [108, 367] on input "1280" at bounding box center [125, 371] width 69 height 18
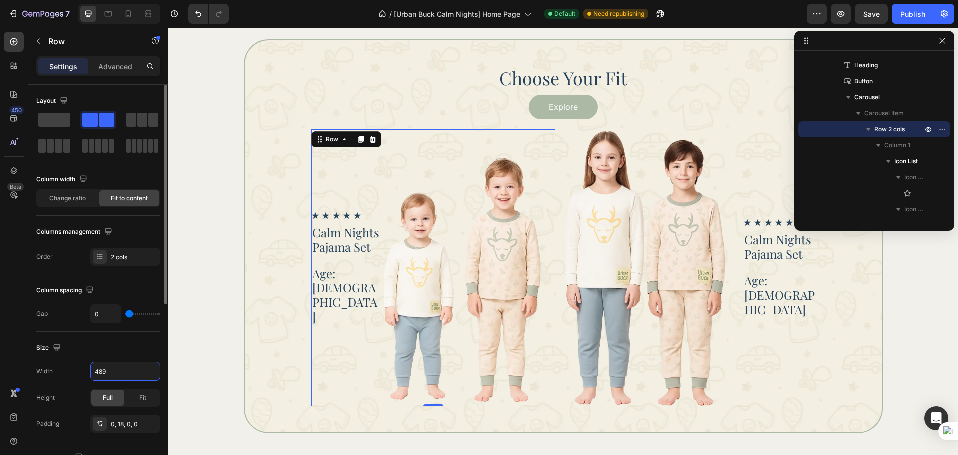
type input "489"
click at [110, 356] on div "Size Width 489 Height Full Fit Padding 0, 18, 0, 0" at bounding box center [98, 385] width 124 height 109
click at [115, 68] on p "Advanced" at bounding box center [115, 66] width 34 height 10
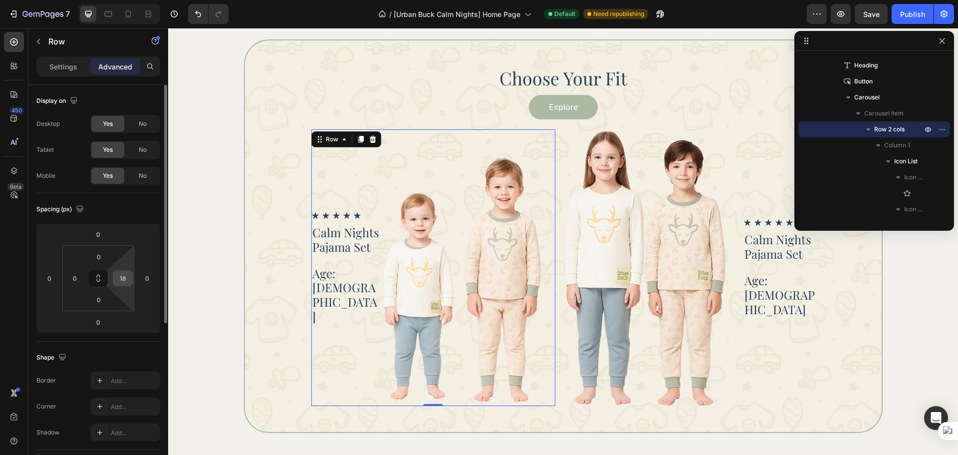
click at [122, 281] on input "18" at bounding box center [122, 277] width 15 height 15
type input "0"
click at [0, 0] on div "Spacing (px) 0 0 0 0 0 0 0 0" at bounding box center [0, 0] width 0 height 0
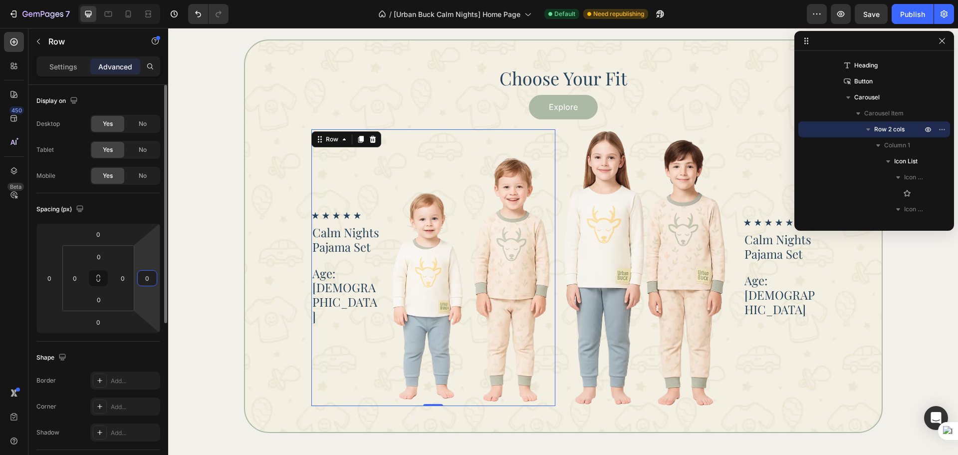
click at [148, 272] on input "0" at bounding box center [147, 277] width 15 height 15
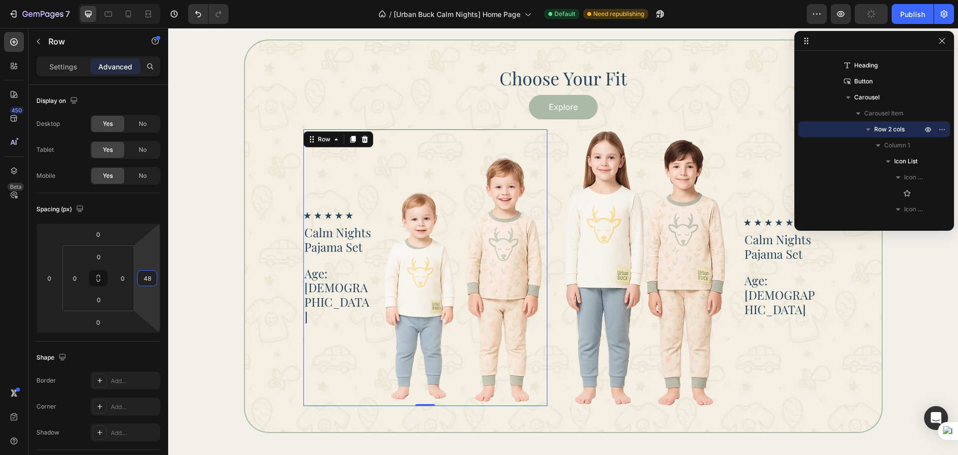
click at [21, 302] on div "450 Beta" at bounding box center [14, 207] width 20 height 351
click at [153, 273] on input "48" at bounding box center [147, 277] width 15 height 15
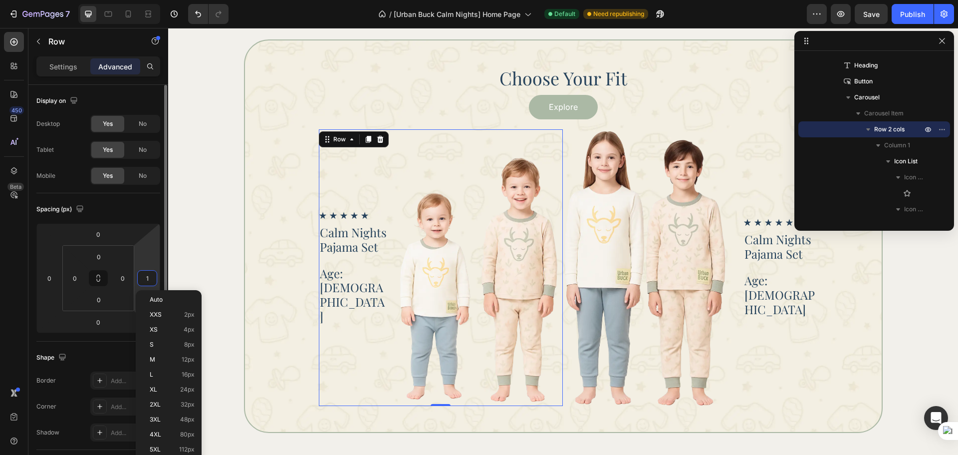
type input "18"
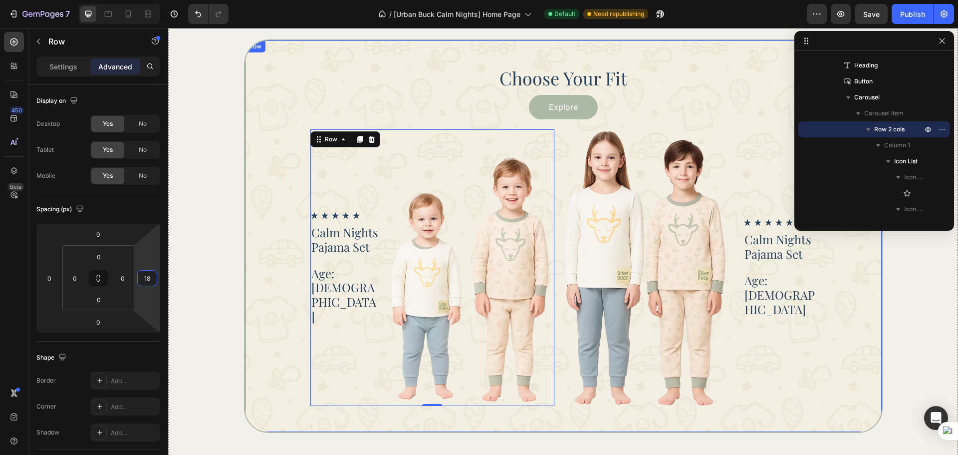
click at [269, 306] on div "Choose Your Fit Heading Explore Button Icon Icon Icon Icon Icon Icon List Calm …" at bounding box center [563, 235] width 639 height 393
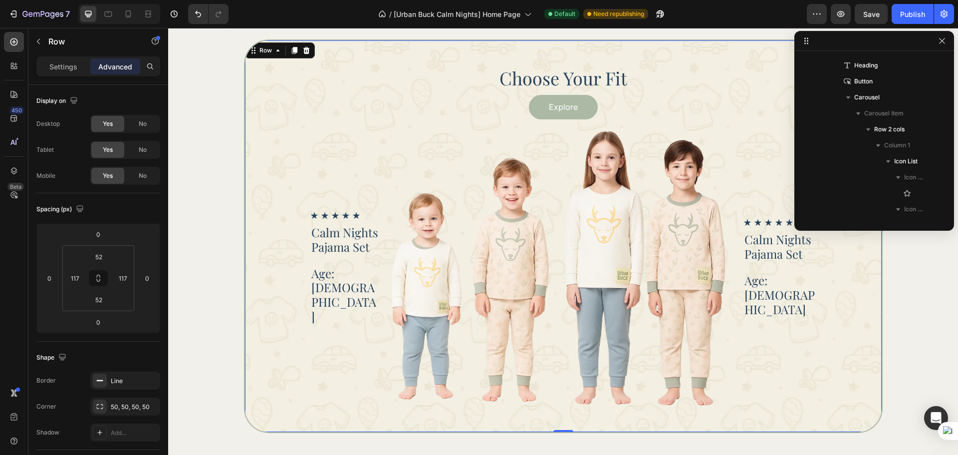
scroll to position [13, 0]
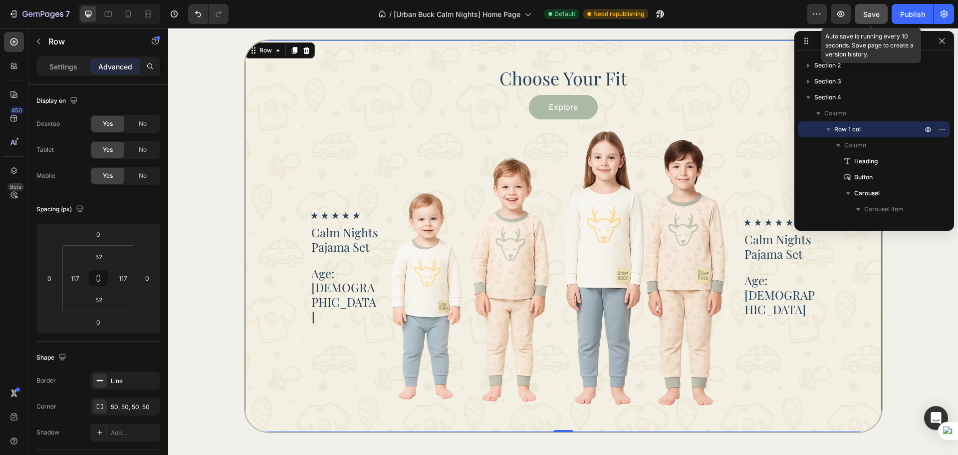
click at [881, 17] on button "Save" at bounding box center [871, 14] width 33 height 20
click at [888, 18] on div "Preview Publish" at bounding box center [880, 14] width 147 height 20
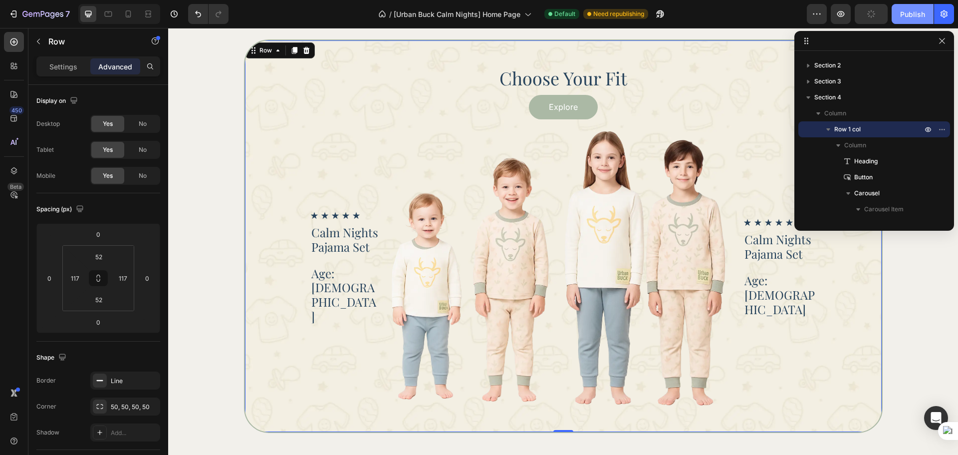
click at [904, 16] on div "Publish" at bounding box center [912, 14] width 25 height 10
click at [131, 14] on icon at bounding box center [128, 13] width 5 height 7
type input "47"
type input "32"
type input "47"
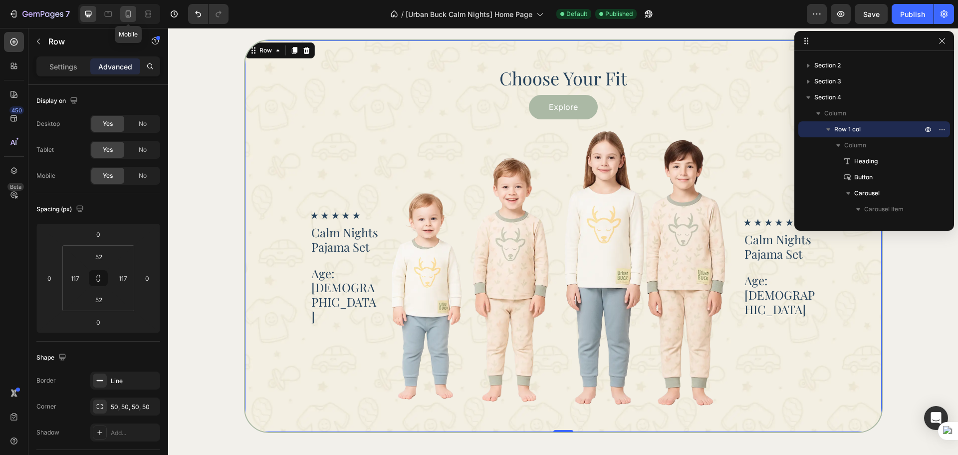
type input "32"
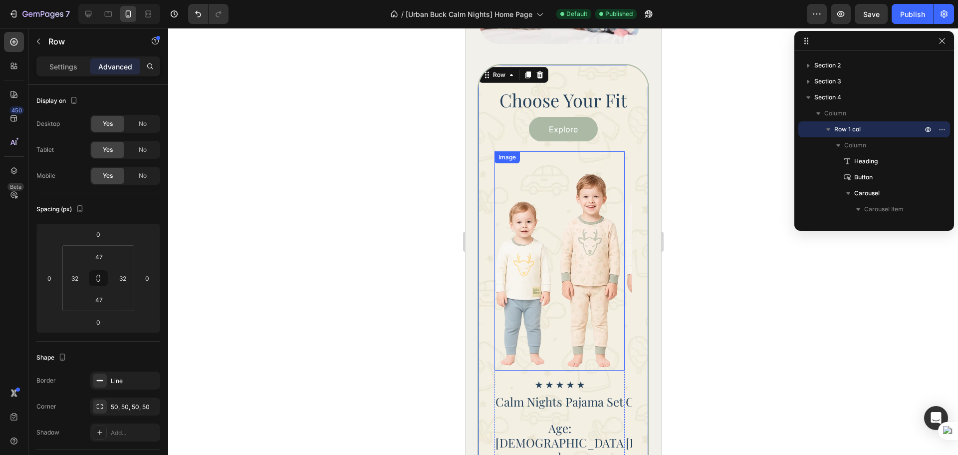
scroll to position [1011, 0]
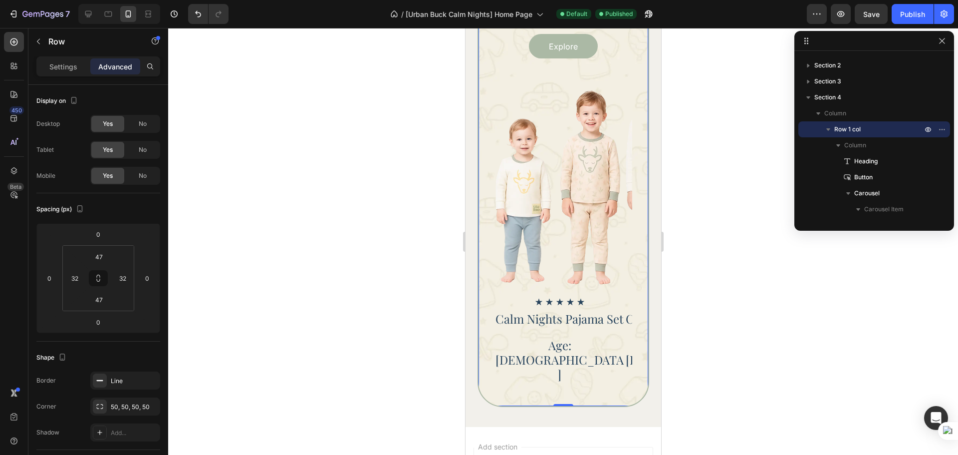
click at [626, 317] on div "Choose Your Fit Heading Explore Button Icon Icon Icon Icon Icon Icon List Calm …" at bounding box center [563, 194] width 172 height 426
click at [599, 292] on div "Icon Icon Icon Icon Icon Icon List Calm Nights Pajama Set Heading Age: 3 - 4 He…" at bounding box center [559, 225] width 130 height 314
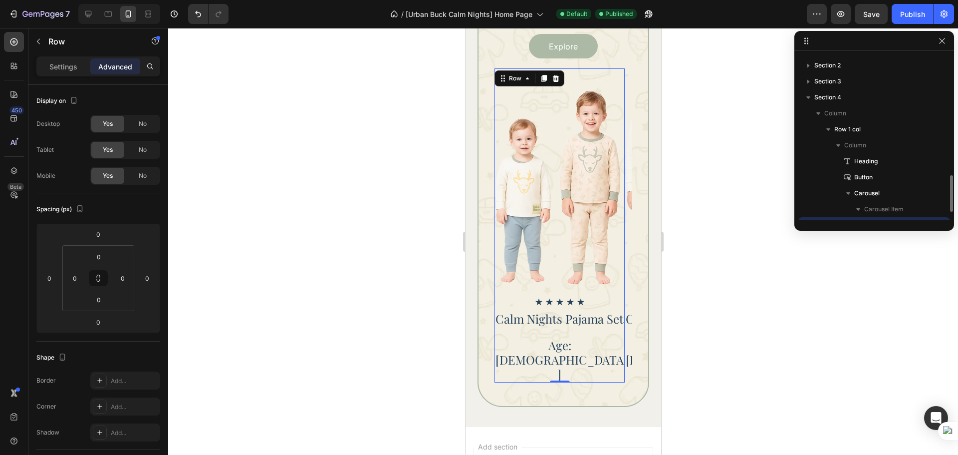
scroll to position [109, 0]
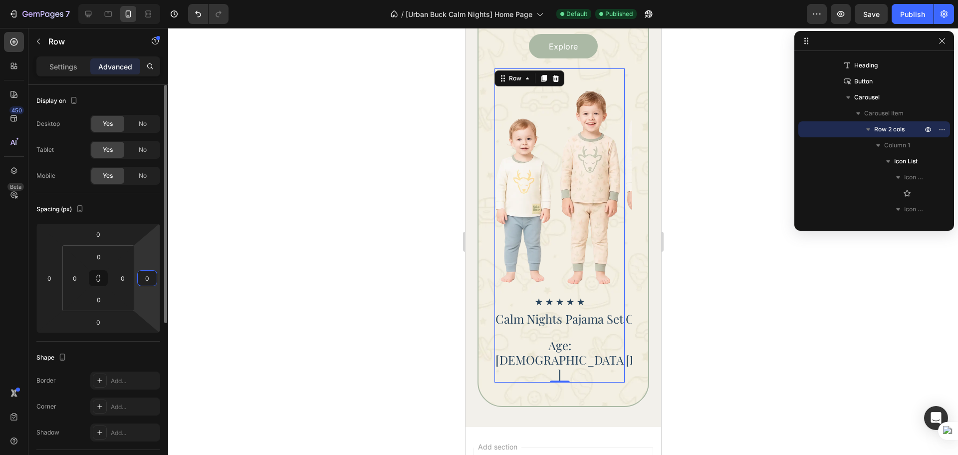
click at [144, 274] on input "0" at bounding box center [147, 277] width 15 height 15
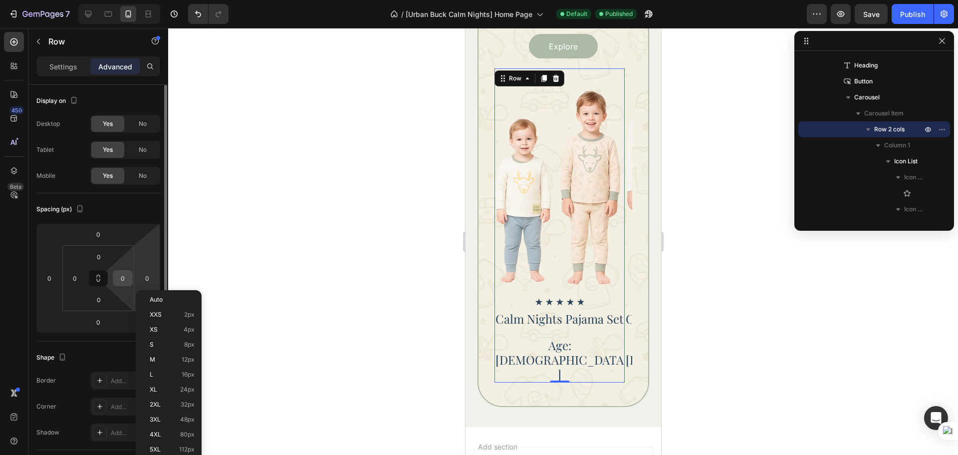
click at [124, 281] on input "0" at bounding box center [122, 277] width 15 height 15
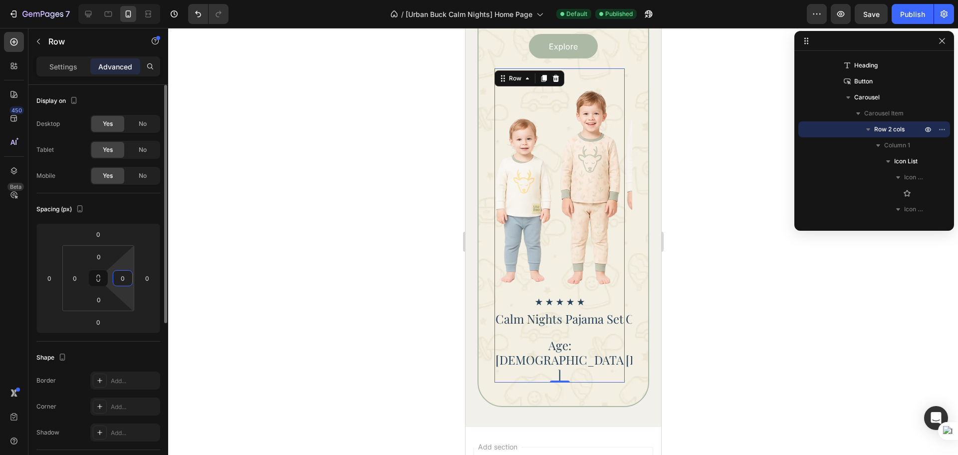
click at [0, 0] on div "Spacing (px) 0 0 0 0 0 0 0 0" at bounding box center [0, 0] width 0 height 0
click at [859, 129] on div "Row 2 cols" at bounding box center [874, 129] width 144 height 16
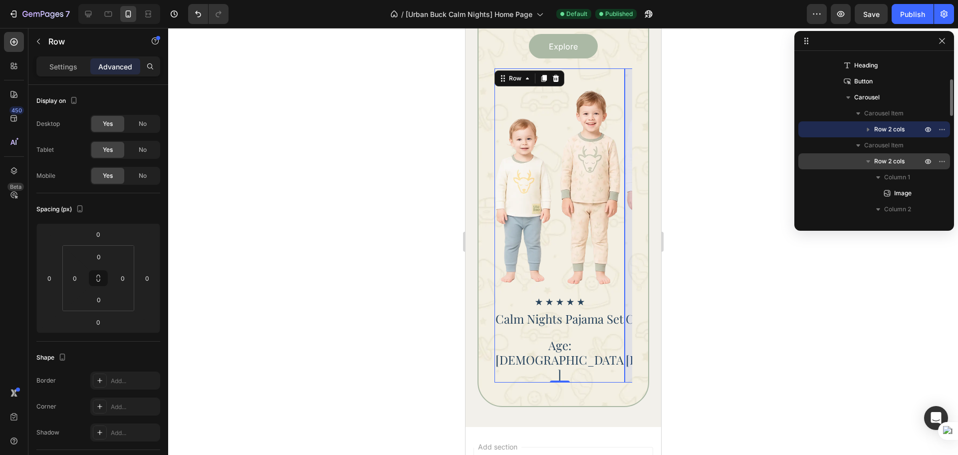
click at [882, 159] on span "Row 2 cols" at bounding box center [889, 161] width 30 height 10
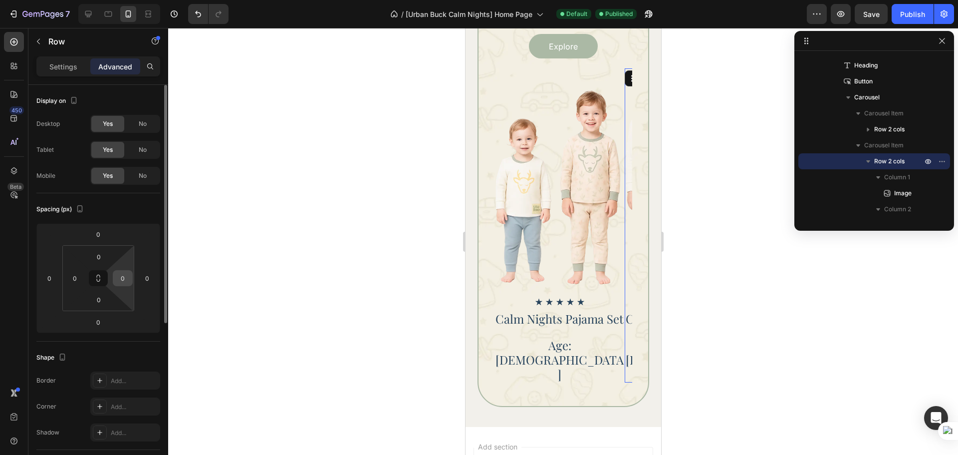
click at [117, 275] on input "0" at bounding box center [122, 277] width 15 height 15
click at [155, 277] on div "0" at bounding box center [147, 278] width 20 height 16
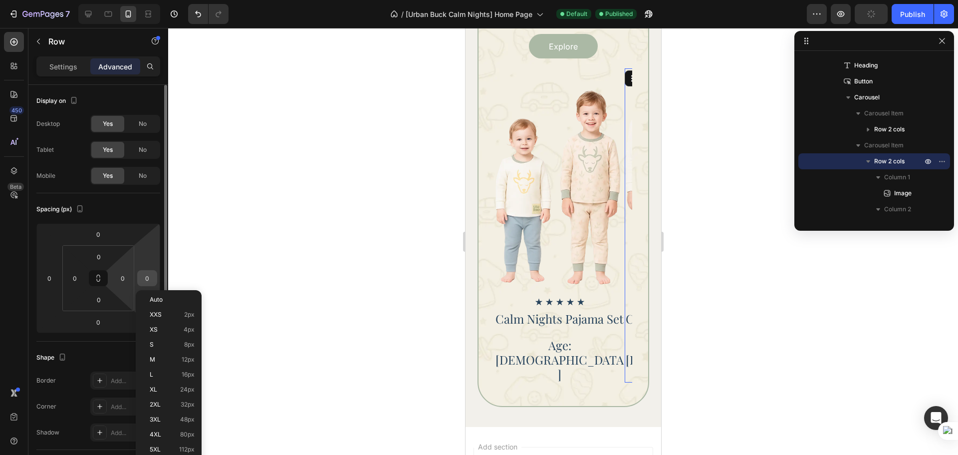
click at [150, 279] on input "0" at bounding box center [147, 277] width 15 height 15
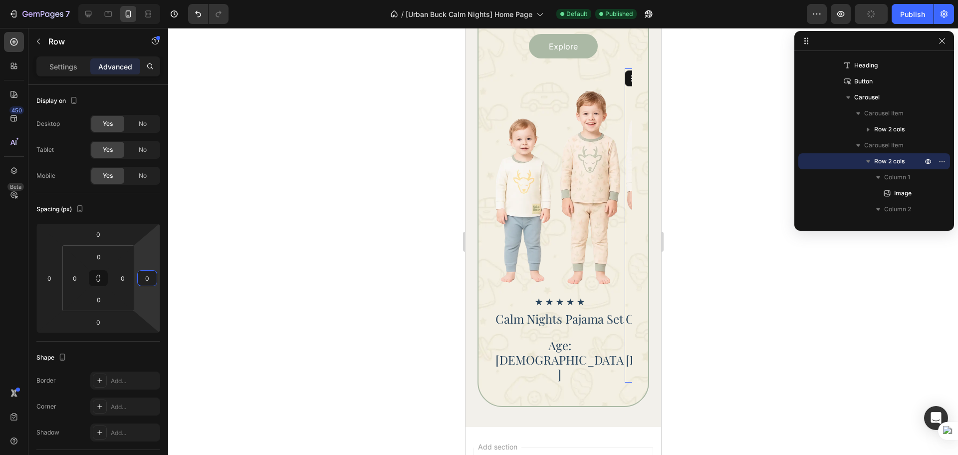
click at [7, 274] on div "450 Beta" at bounding box center [14, 207] width 20 height 351
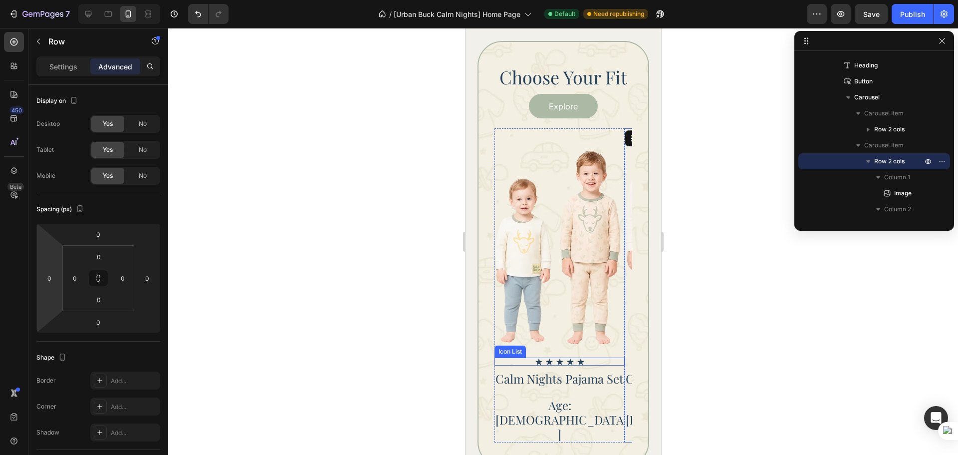
scroll to position [928, 0]
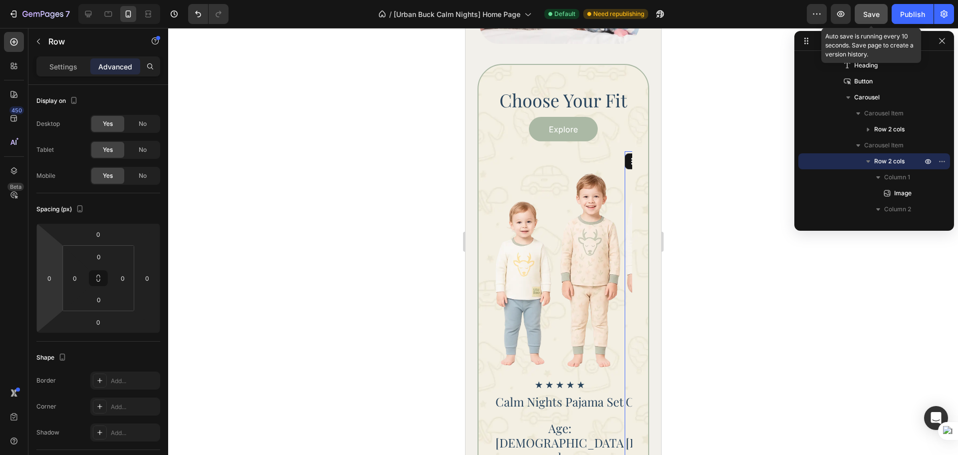
click at [874, 15] on span "Save" at bounding box center [871, 14] width 16 height 8
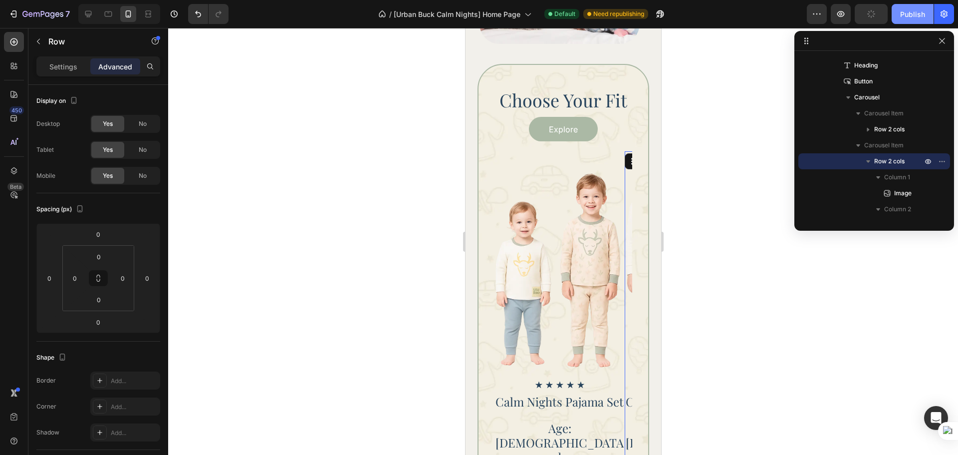
click at [912, 19] on div "Publish" at bounding box center [912, 14] width 25 height 10
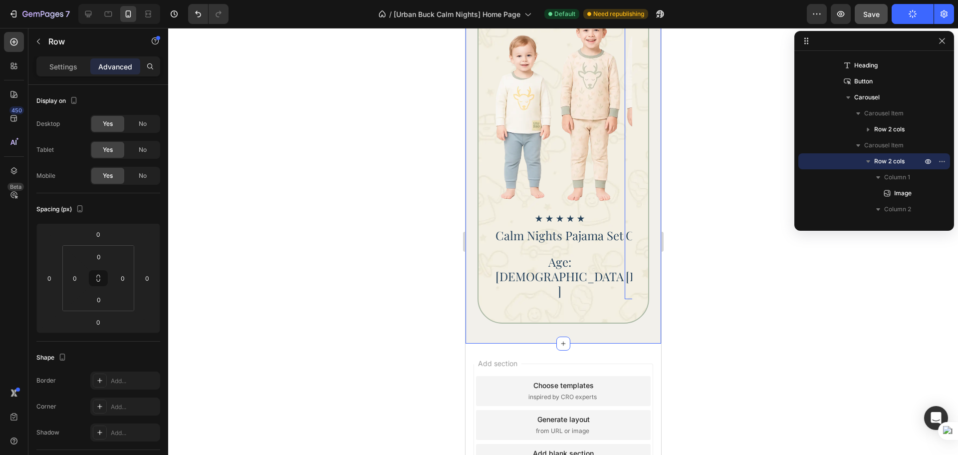
click at [506, 308] on div "Choose Your Fit Heading Explore Button Icon Icon Icon Icon Icon Icon List Calm …" at bounding box center [563, 111] width 196 height 466
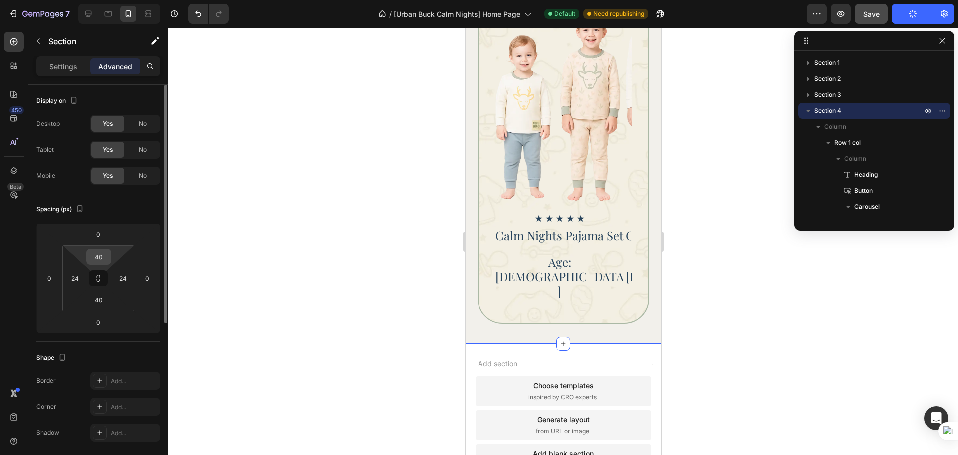
click at [101, 257] on input "40" at bounding box center [99, 256] width 20 height 15
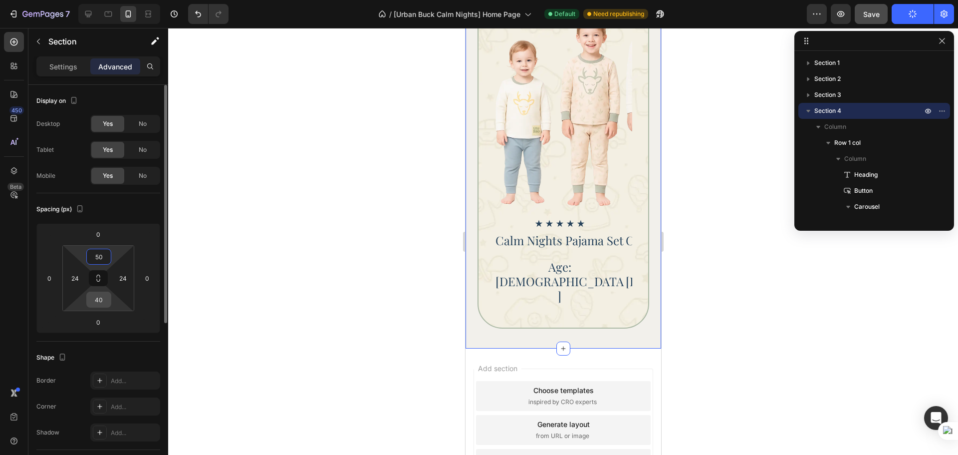
type input "50"
click at [94, 299] on input "40" at bounding box center [99, 299] width 20 height 15
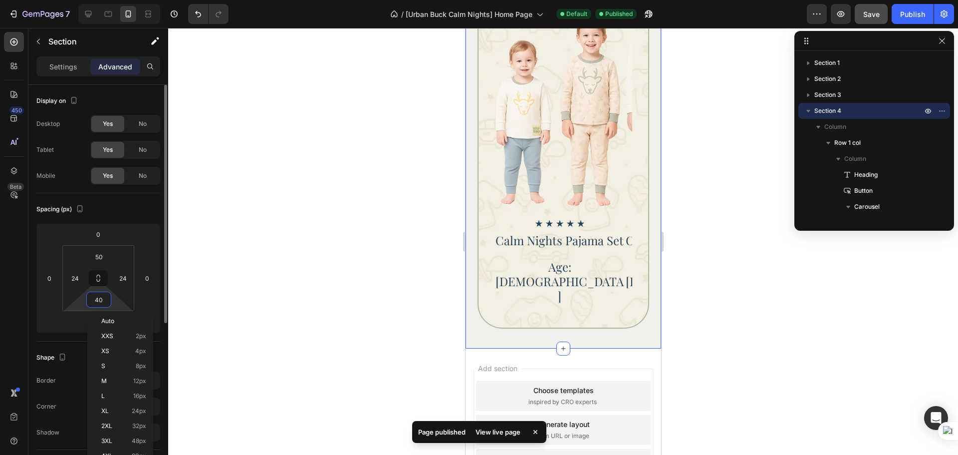
type input "4"
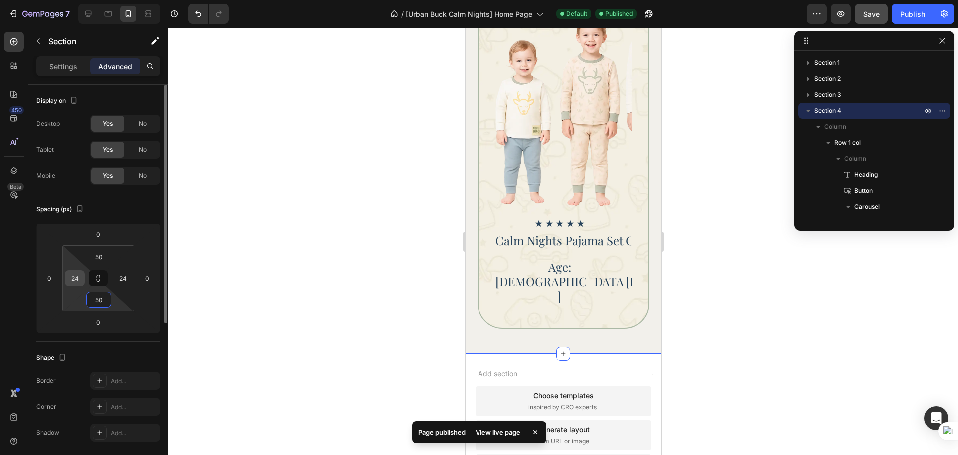
type input "50"
click at [71, 275] on input "24" at bounding box center [74, 277] width 15 height 15
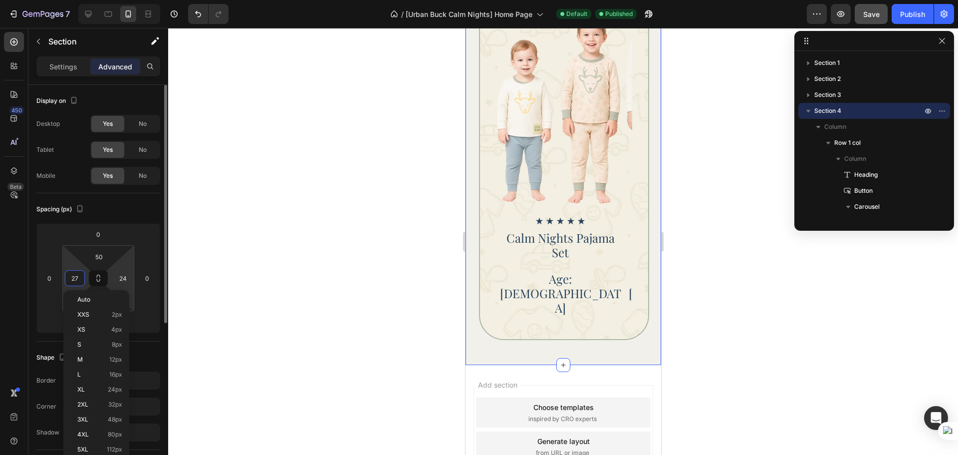
type input "28"
click at [121, 277] on input "24" at bounding box center [122, 277] width 15 height 15
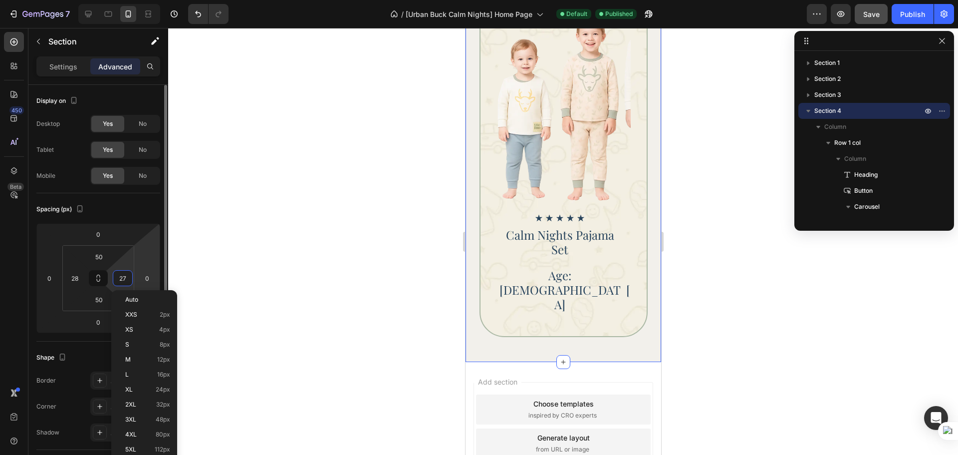
type input "28"
click at [727, 314] on div at bounding box center [563, 241] width 790 height 427
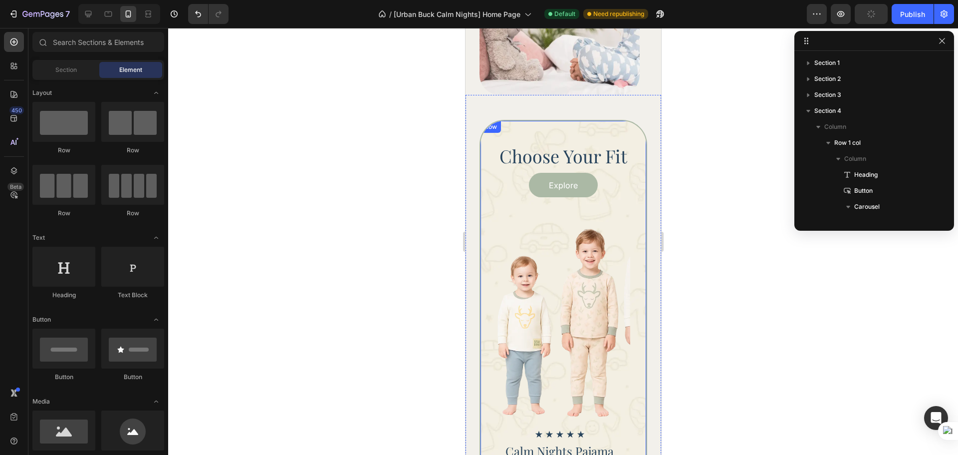
scroll to position [845, 0]
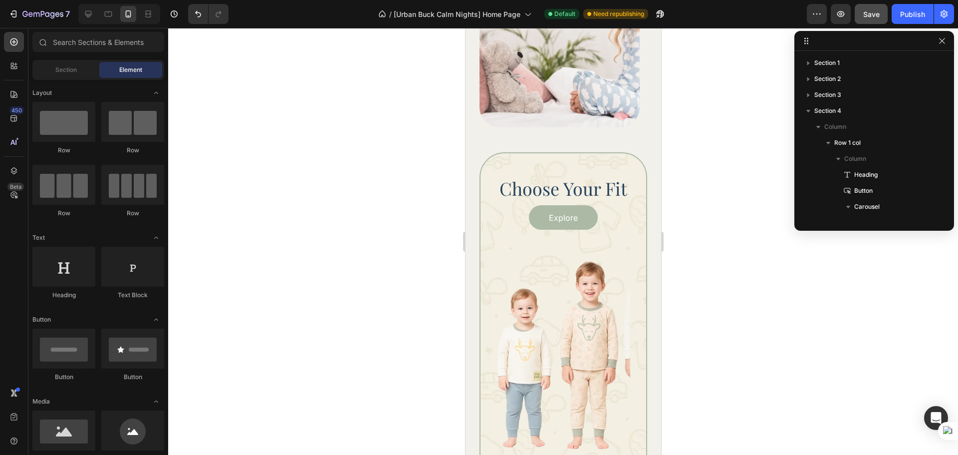
click at [727, 232] on div at bounding box center [563, 241] width 790 height 427
click at [862, 15] on button "Save" at bounding box center [871, 14] width 33 height 20
click at [910, 16] on div "Publish" at bounding box center [912, 14] width 25 height 10
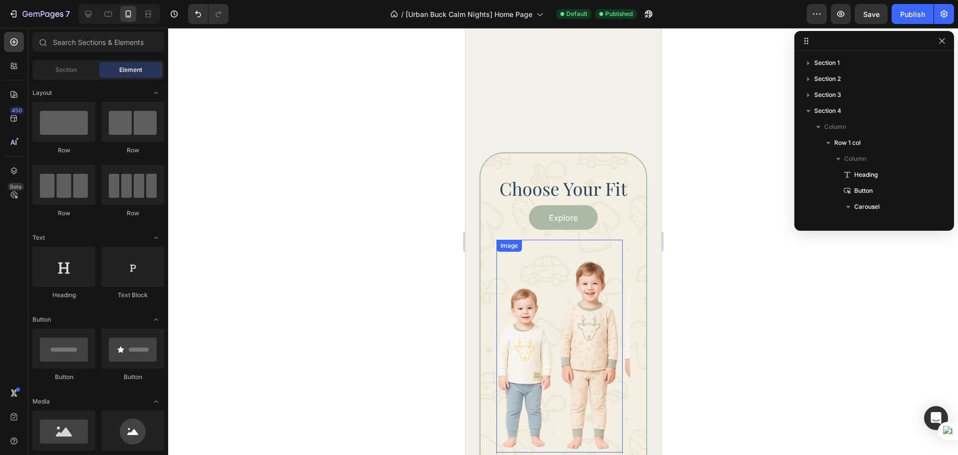
scroll to position [1094, 0]
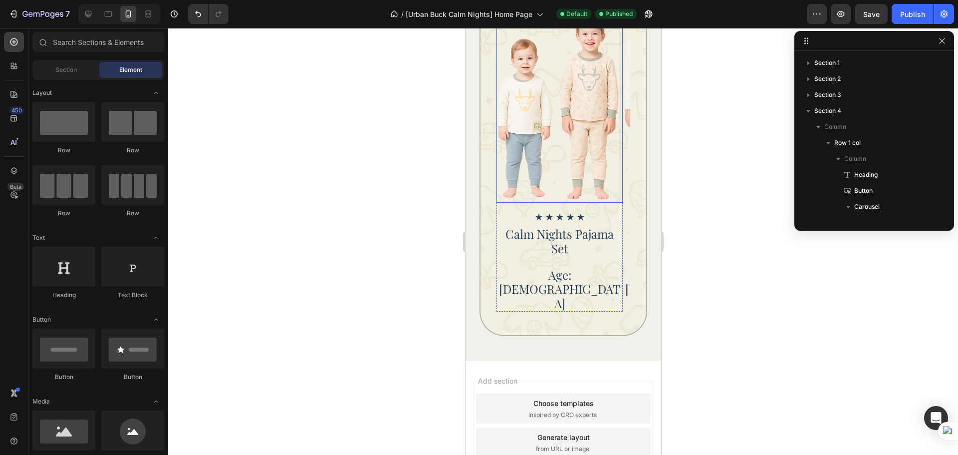
click at [566, 146] on img at bounding box center [559, 96] width 126 height 213
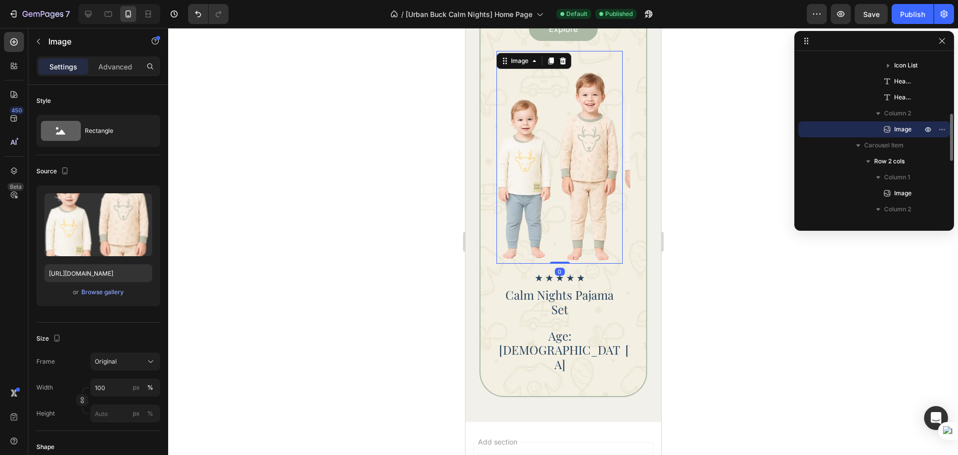
scroll to position [1011, 0]
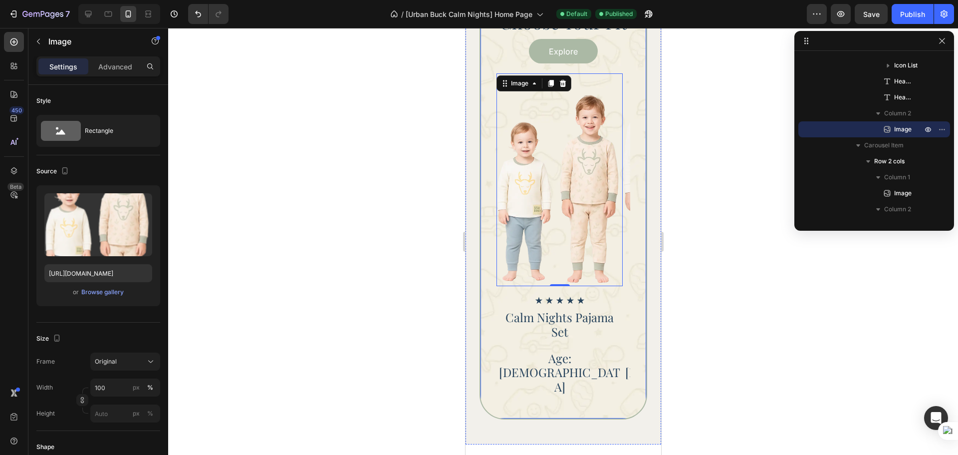
click at [629, 260] on div "Choose Your Fit Heading Explore Button Icon Icon Icon Icon Icon Icon List Calm …" at bounding box center [563, 202] width 168 height 433
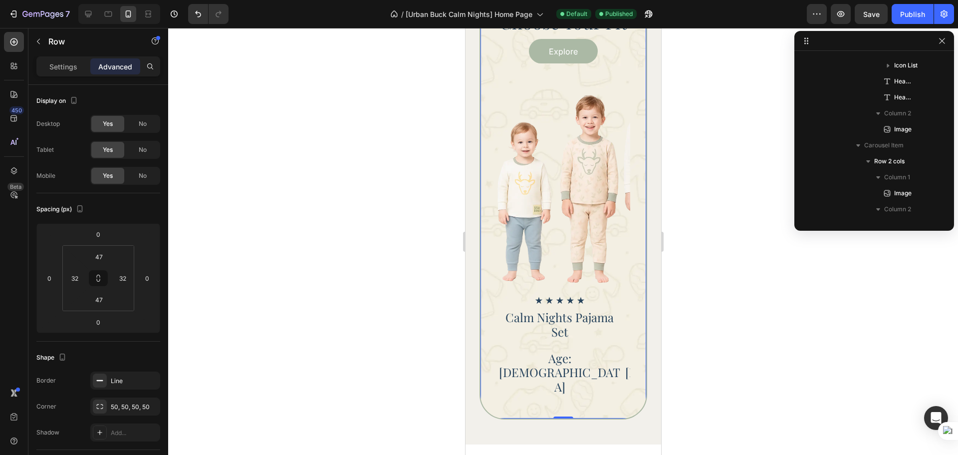
scroll to position [13, 0]
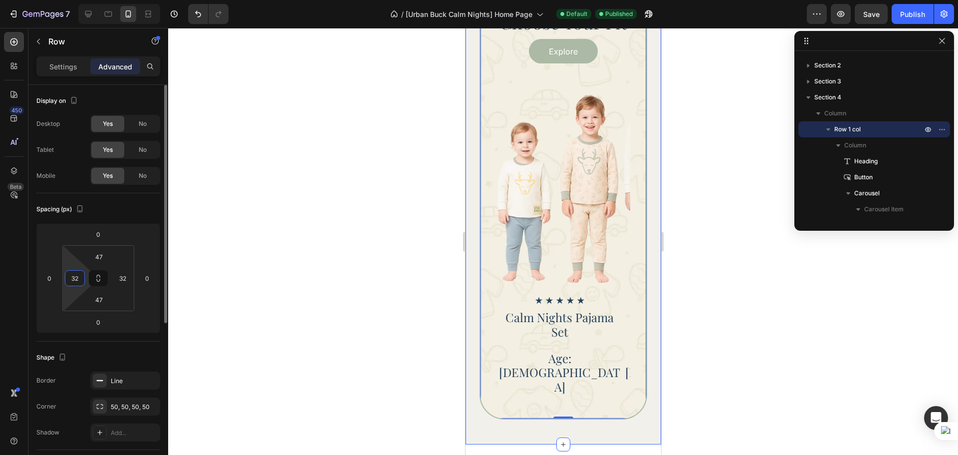
click at [78, 281] on input "32" at bounding box center [74, 277] width 15 height 15
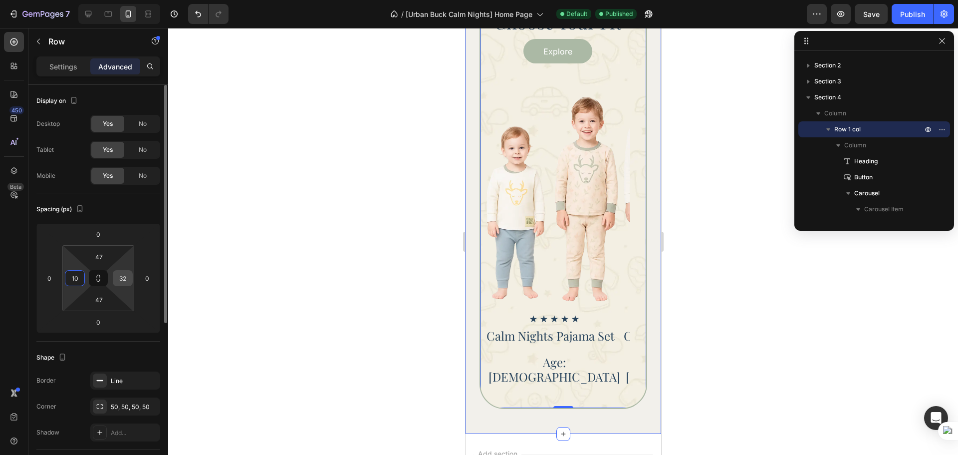
type input "10"
click at [123, 276] on input "32" at bounding box center [122, 277] width 15 height 15
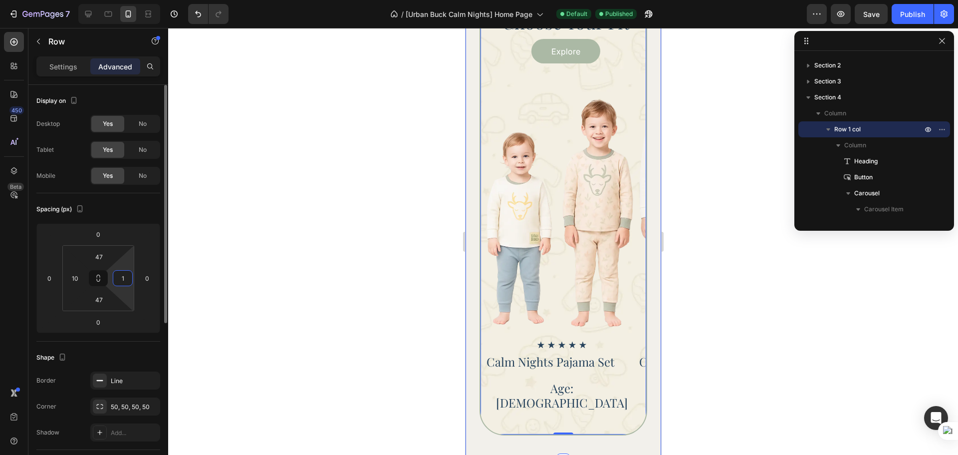
type input "10"
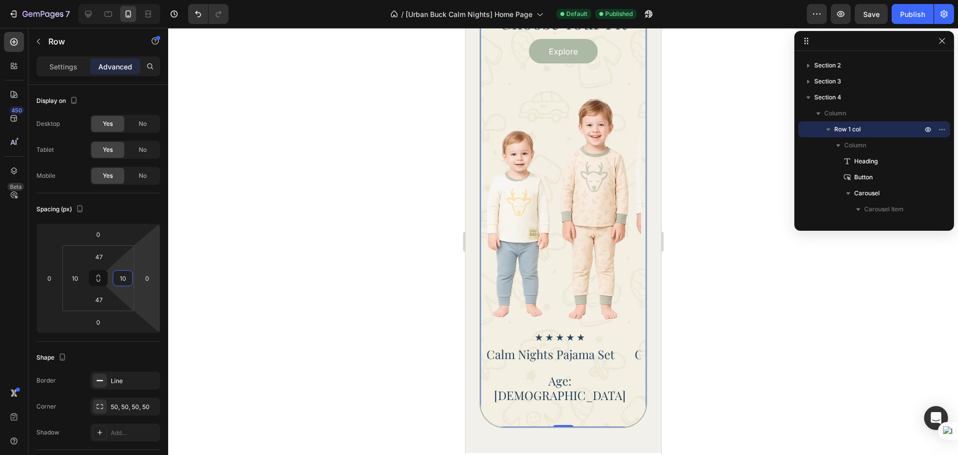
click at [728, 366] on div at bounding box center [563, 241] width 790 height 427
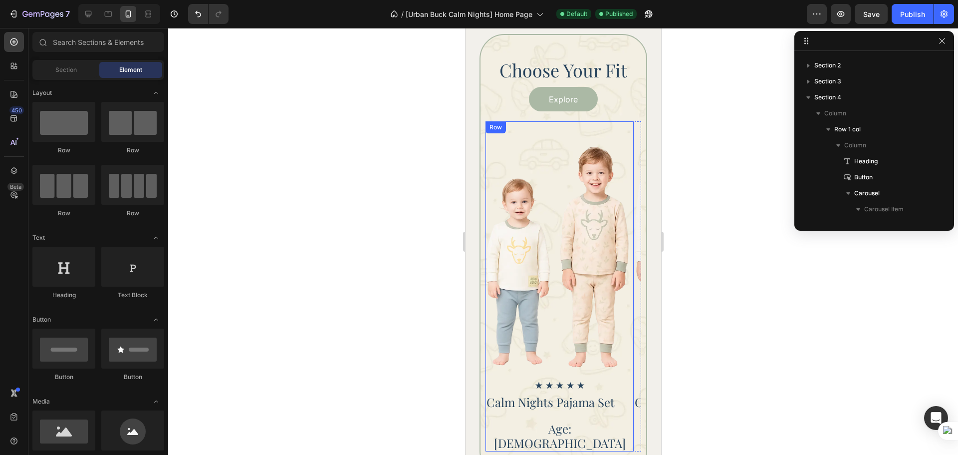
scroll to position [1011, 0]
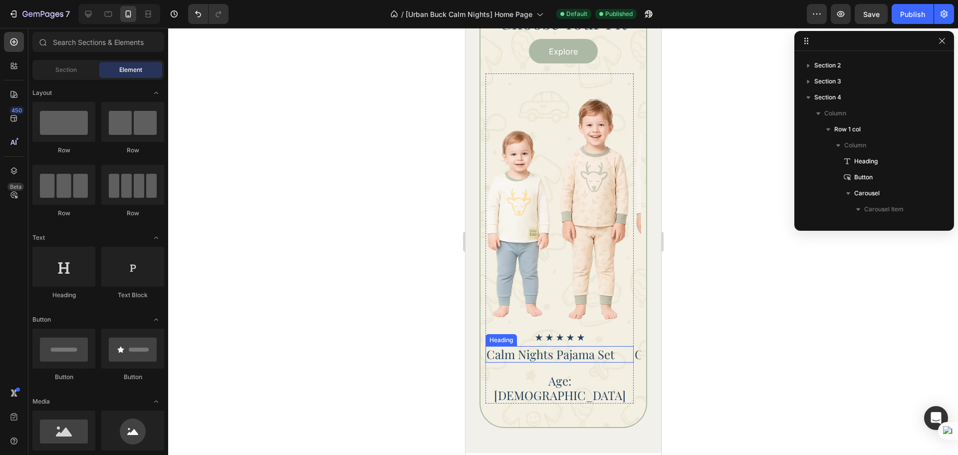
click at [620, 358] on div "Calm Nights Pajama Set" at bounding box center [559, 354] width 148 height 16
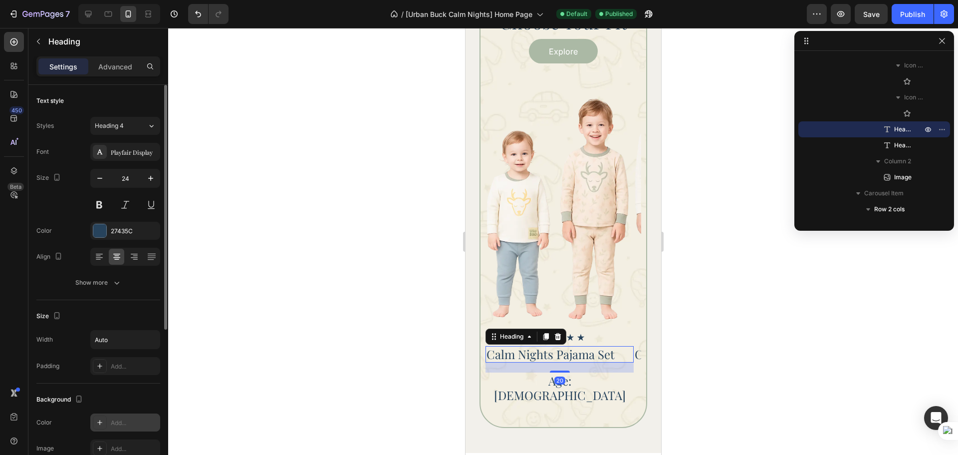
scroll to position [250, 0]
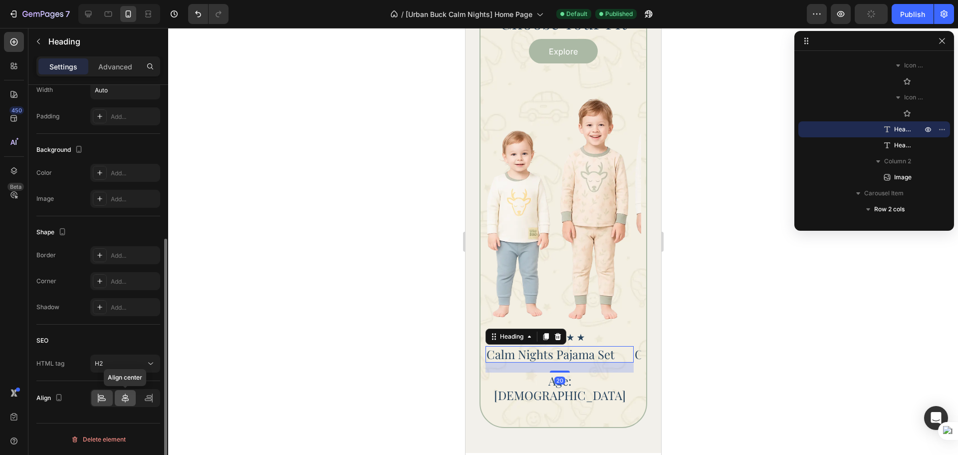
click at [124, 397] on icon at bounding box center [125, 398] width 10 height 10
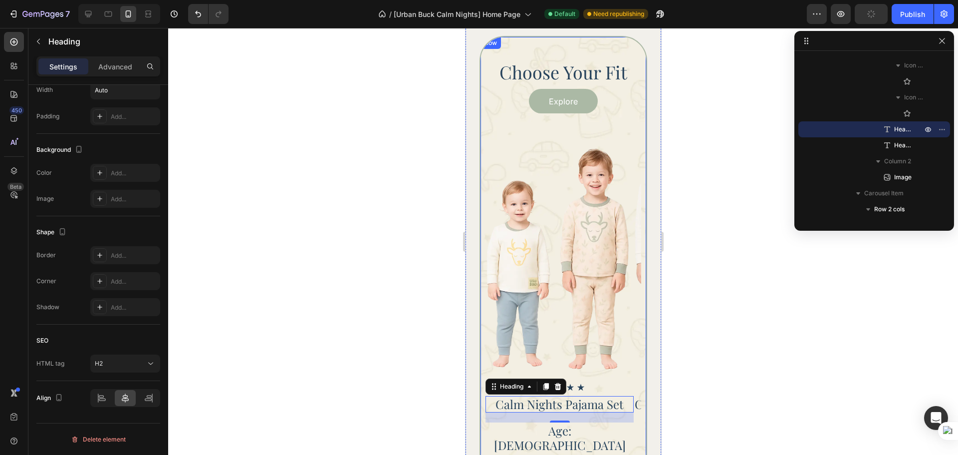
scroll to position [845, 0]
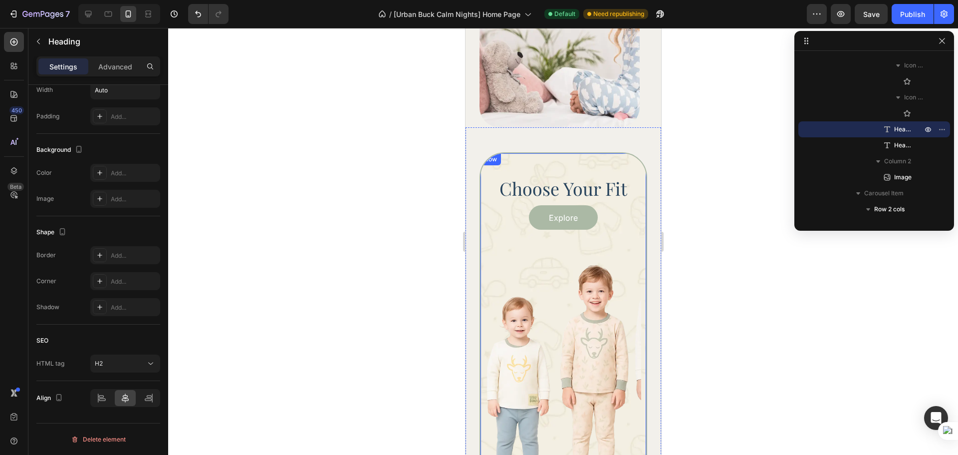
click at [614, 202] on div "Choose Your Fit Heading Explore Button Icon Icon Icon Icon Icon Icon List Calm …" at bounding box center [563, 373] width 156 height 393
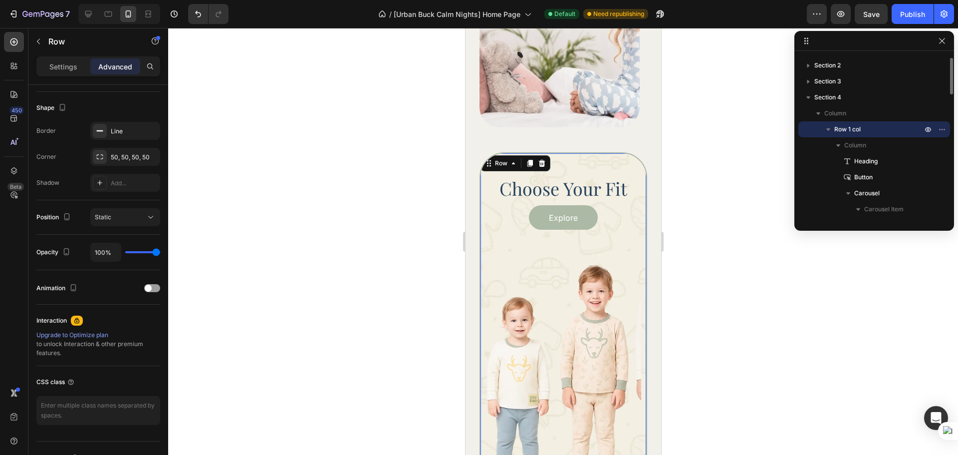
scroll to position [0, 0]
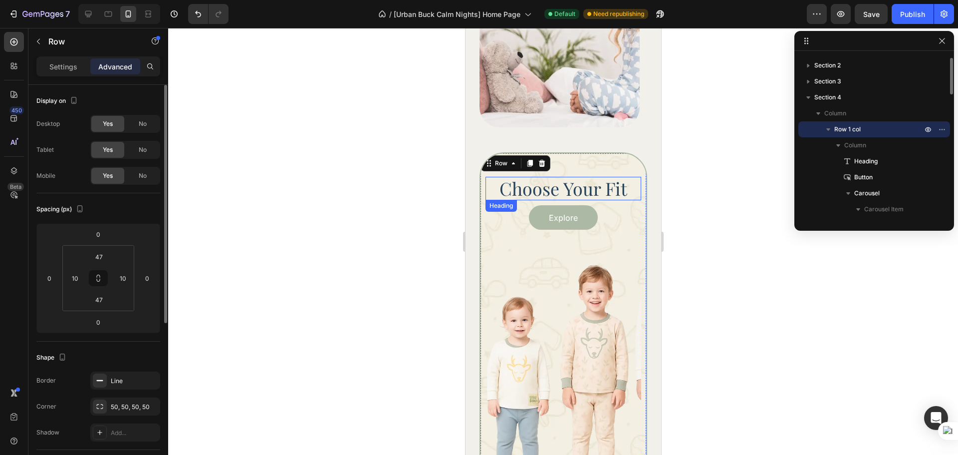
click at [614, 196] on h2 "Choose Your Fit" at bounding box center [563, 188] width 156 height 23
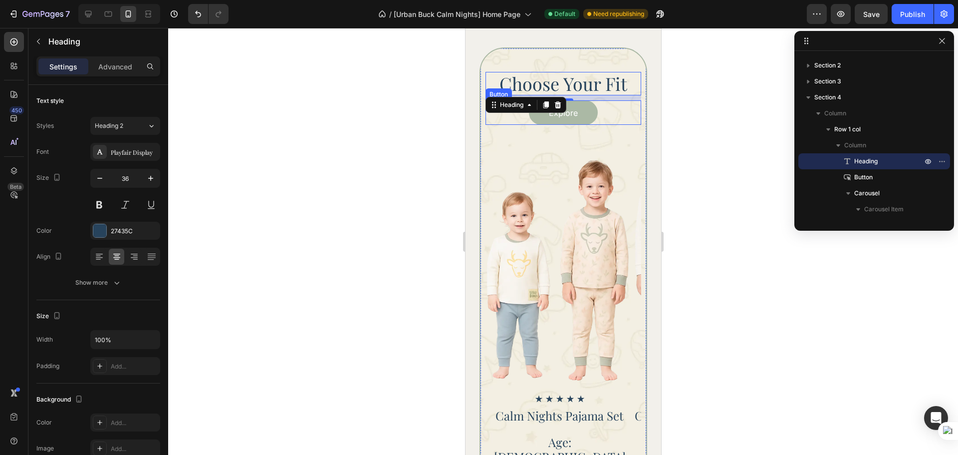
scroll to position [1011, 0]
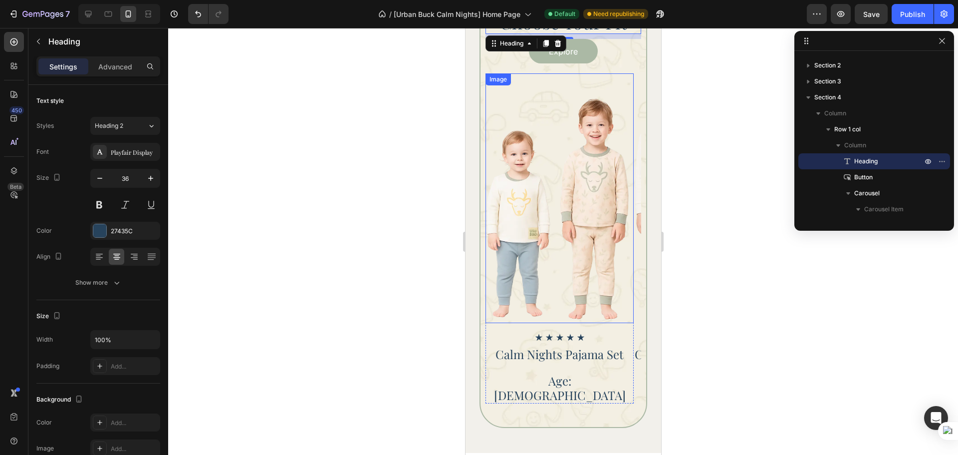
click at [593, 244] on img at bounding box center [559, 198] width 148 height 250
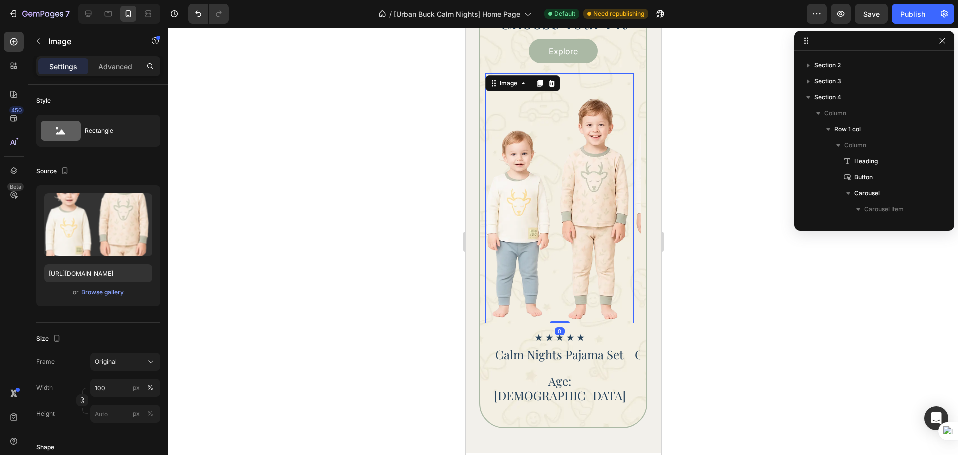
scroll to position [365, 0]
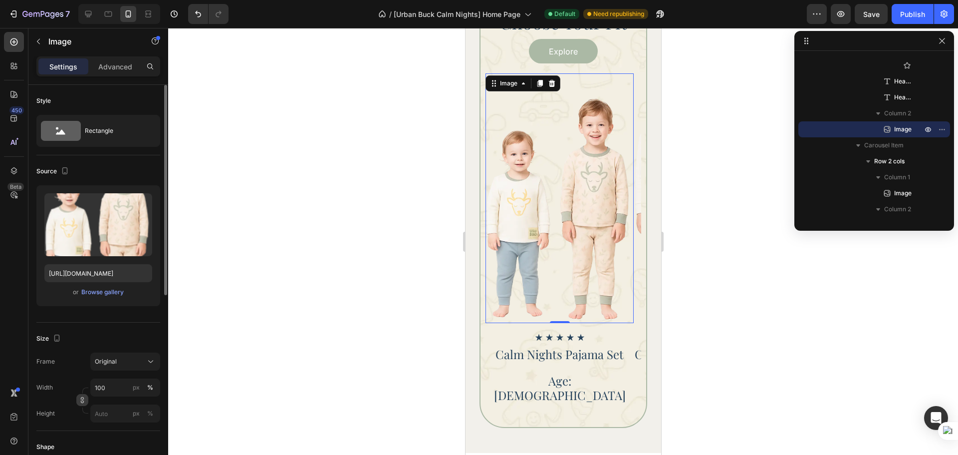
click at [81, 402] on icon "button" at bounding box center [82, 399] width 7 height 7
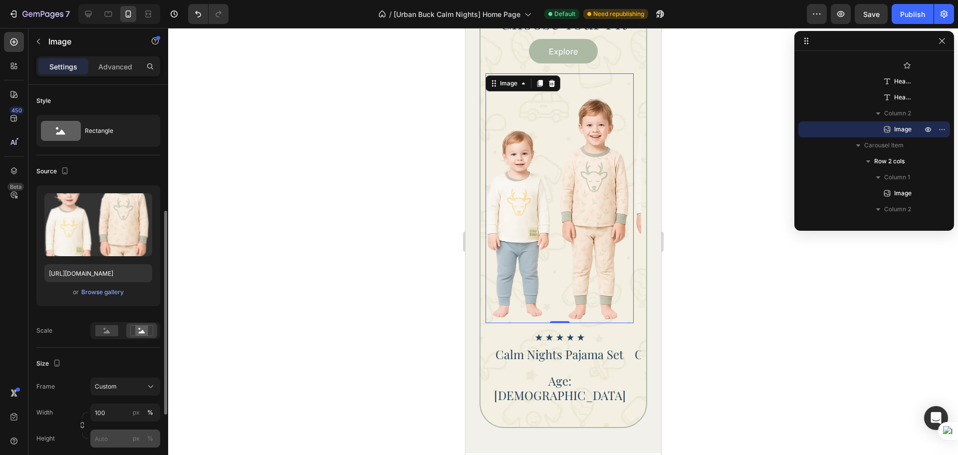
scroll to position [83, 0]
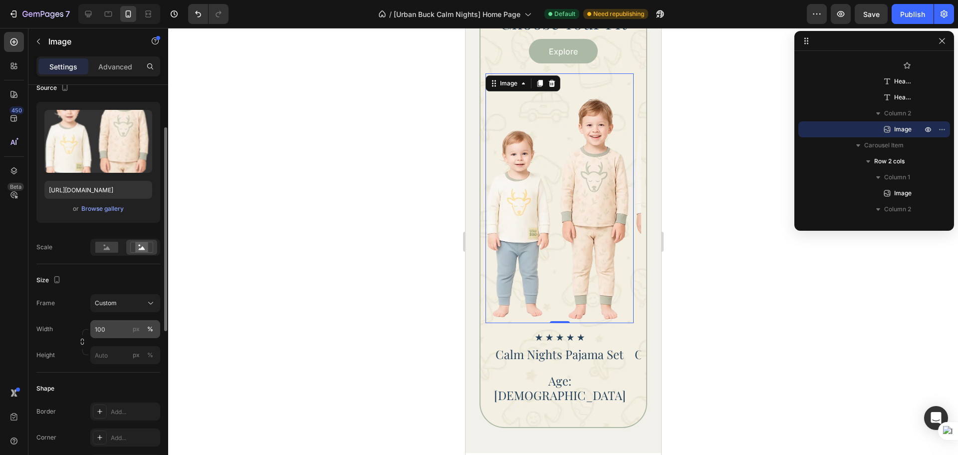
click at [133, 336] on div "px %" at bounding box center [143, 329] width 26 height 18
click at [133, 336] on input "100" at bounding box center [125, 329] width 70 height 18
click at [133, 328] on div "px" at bounding box center [136, 328] width 7 height 9
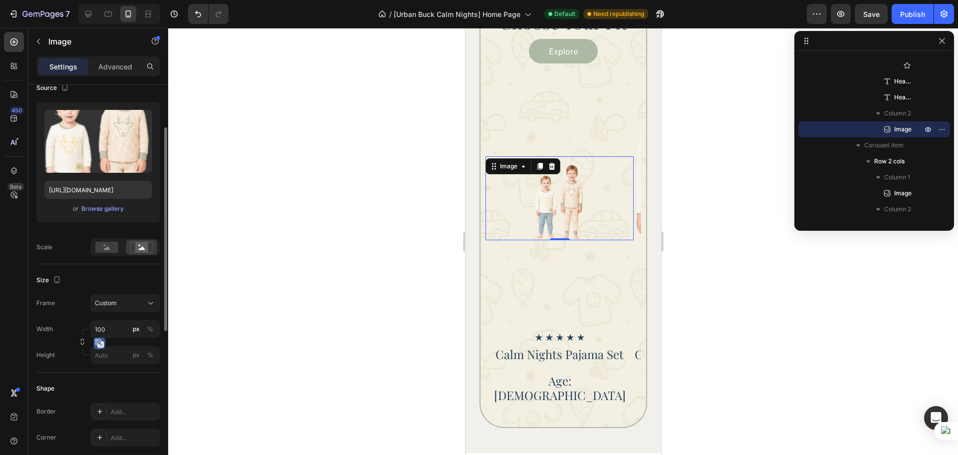
click at [120, 339] on div "Width 100 px % Height px %" at bounding box center [98, 342] width 124 height 44
click at [119, 338] on div "Width 100 px % Height px %" at bounding box center [98, 342] width 124 height 44
click at [116, 334] on input "100" at bounding box center [125, 329] width 70 height 18
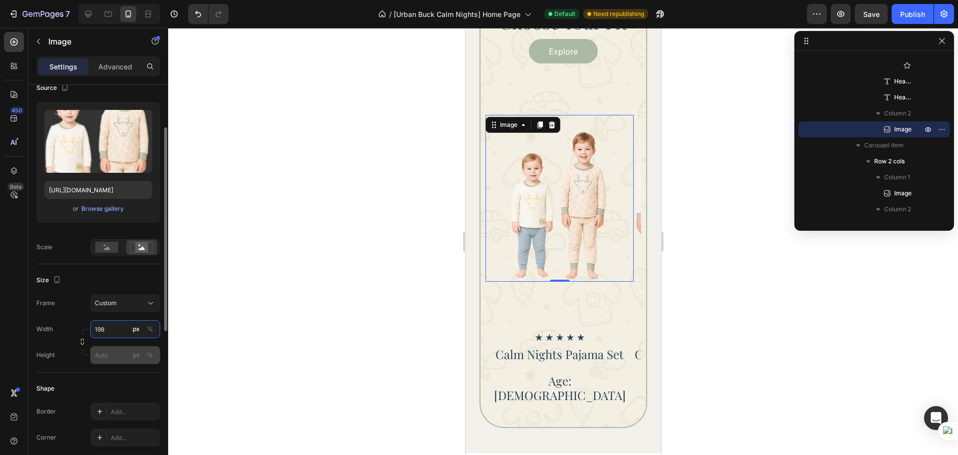
type input "198"
click at [107, 357] on input "px %" at bounding box center [125, 355] width 70 height 18
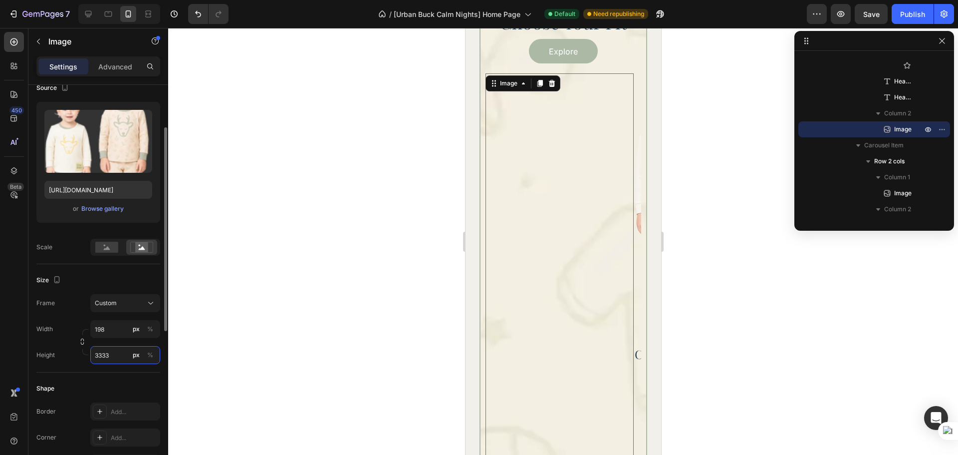
click at [109, 362] on input "3333" at bounding box center [125, 355] width 70 height 18
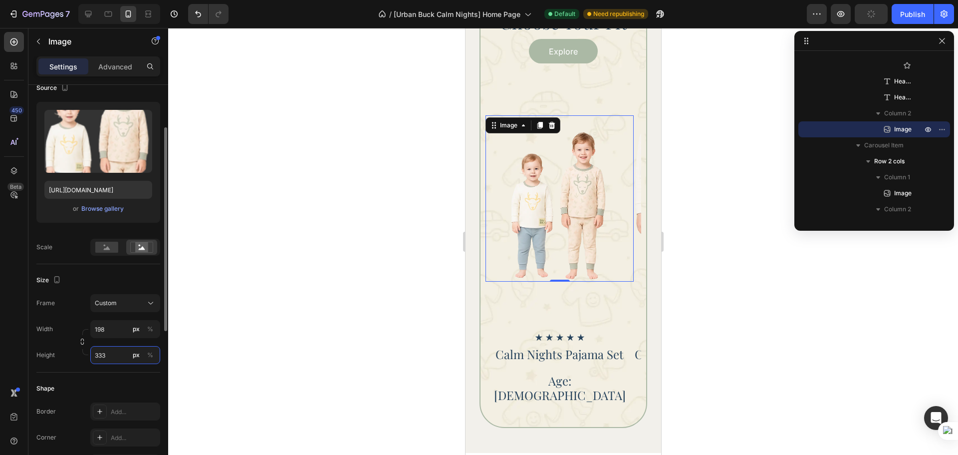
type input "333"
click at [65, 358] on div "Height 333 px %" at bounding box center [98, 355] width 124 height 18
click at [79, 342] on icon "button" at bounding box center [82, 341] width 7 height 7
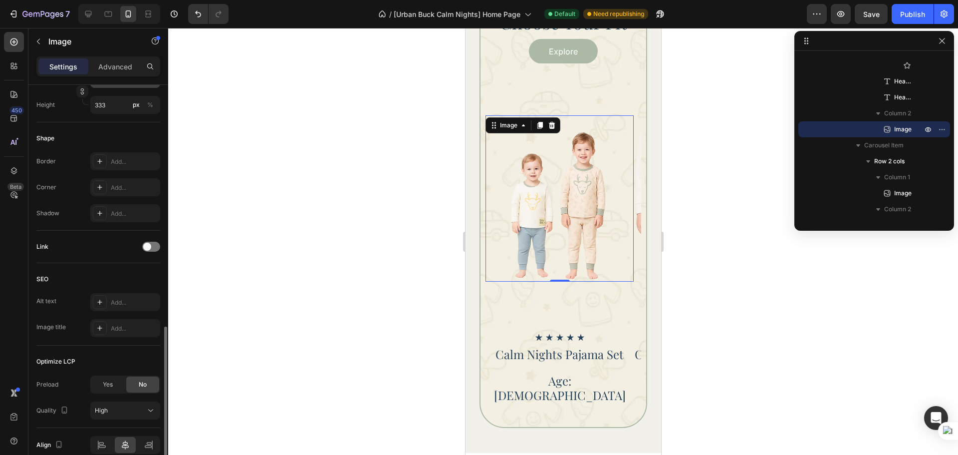
scroll to position [380, 0]
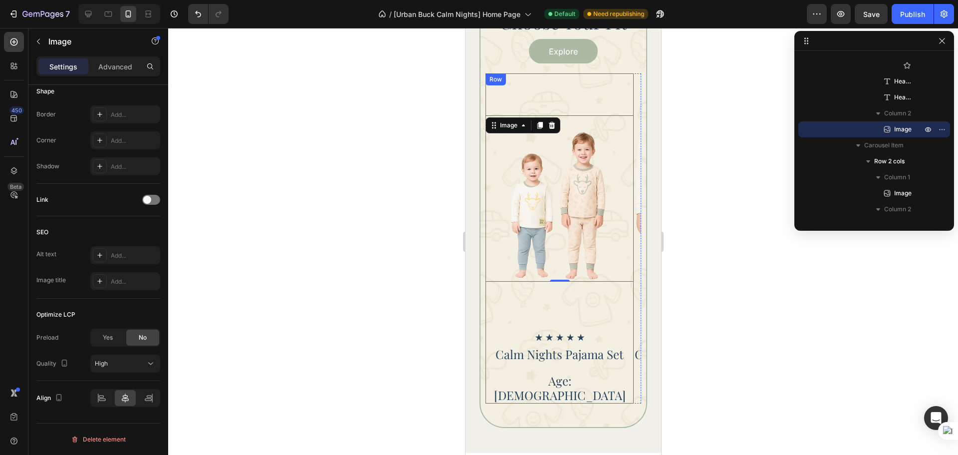
click at [573, 300] on div "Image 0" at bounding box center [559, 198] width 148 height 250
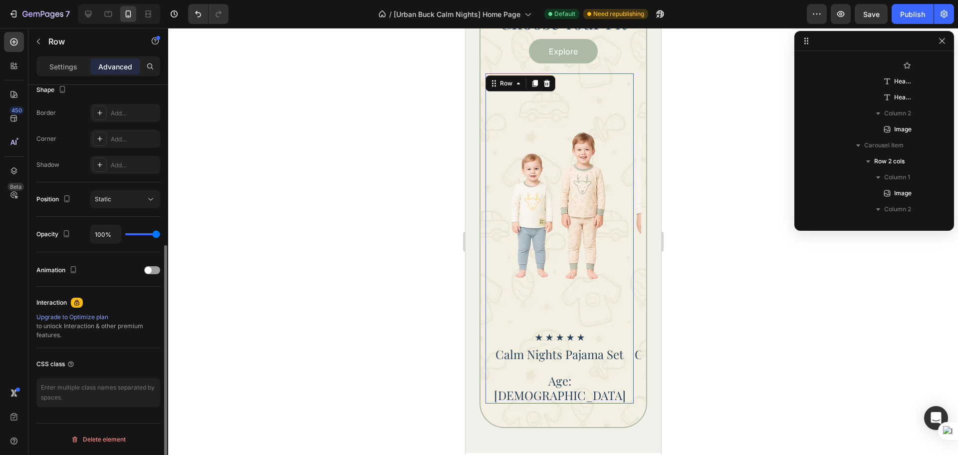
scroll to position [0, 0]
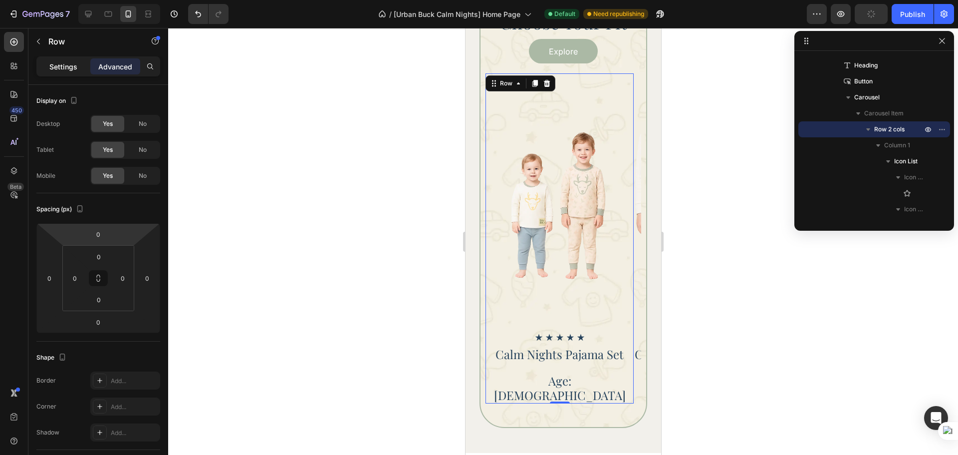
click at [67, 66] on p "Settings" at bounding box center [63, 66] width 28 height 10
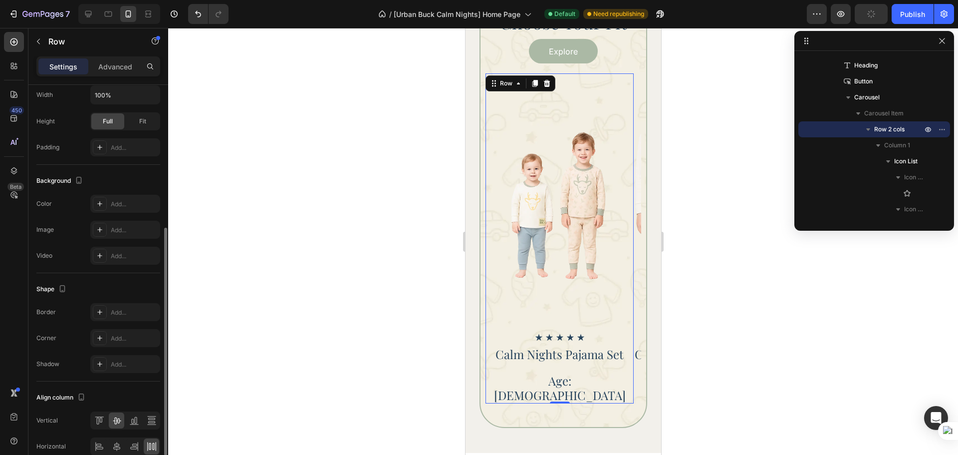
scroll to position [298, 0]
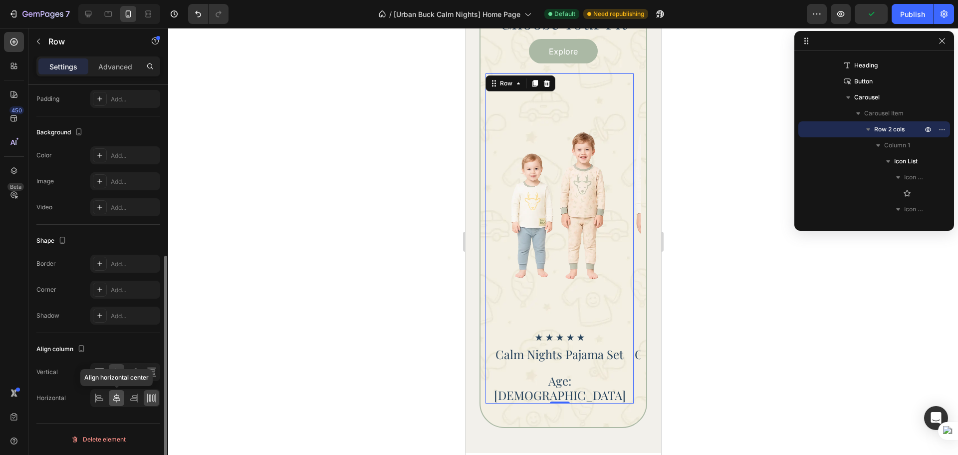
click at [119, 400] on icon at bounding box center [116, 397] width 7 height 9
click at [789, 352] on div at bounding box center [563, 241] width 790 height 427
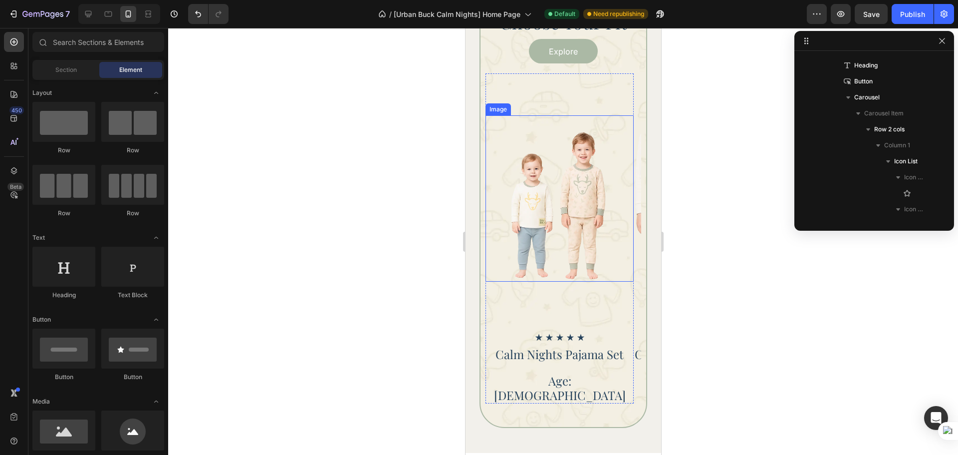
click at [585, 256] on img at bounding box center [559, 198] width 99 height 166
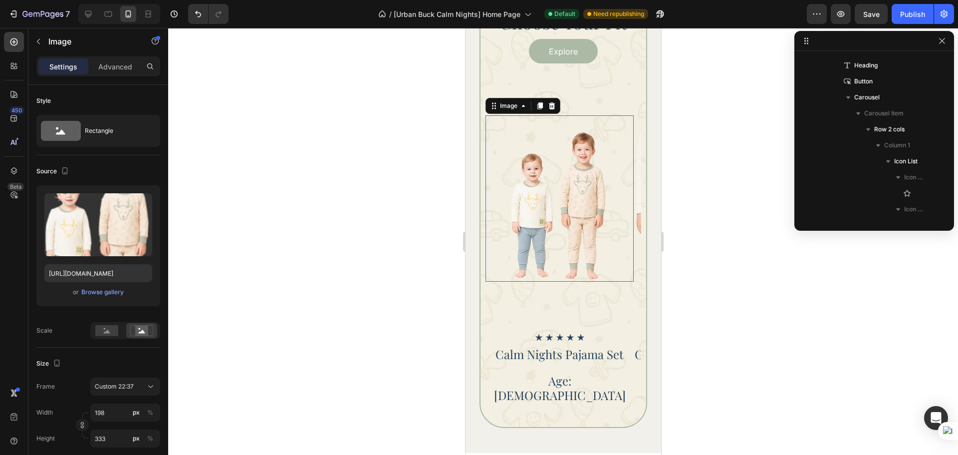
scroll to position [365, 0]
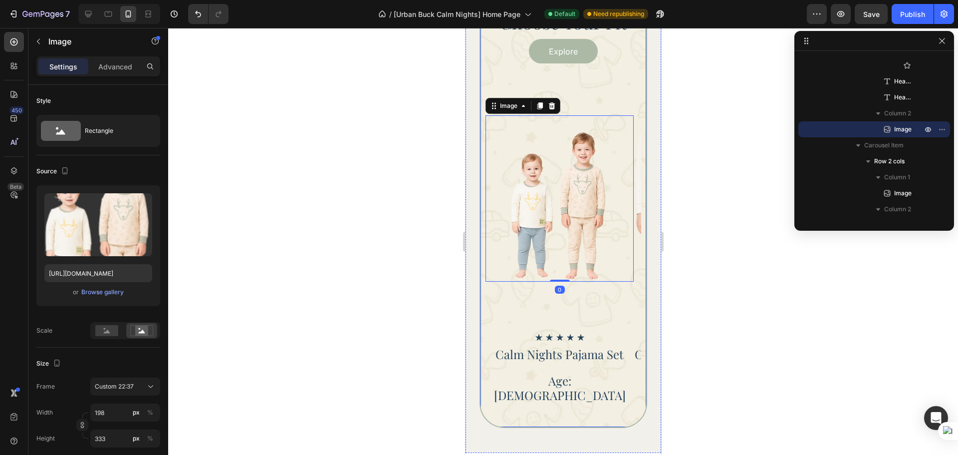
click at [609, 401] on div "Choose Your Fit Heading Explore Button Icon Icon Icon Icon Icon Icon List Calm …" at bounding box center [563, 207] width 168 height 442
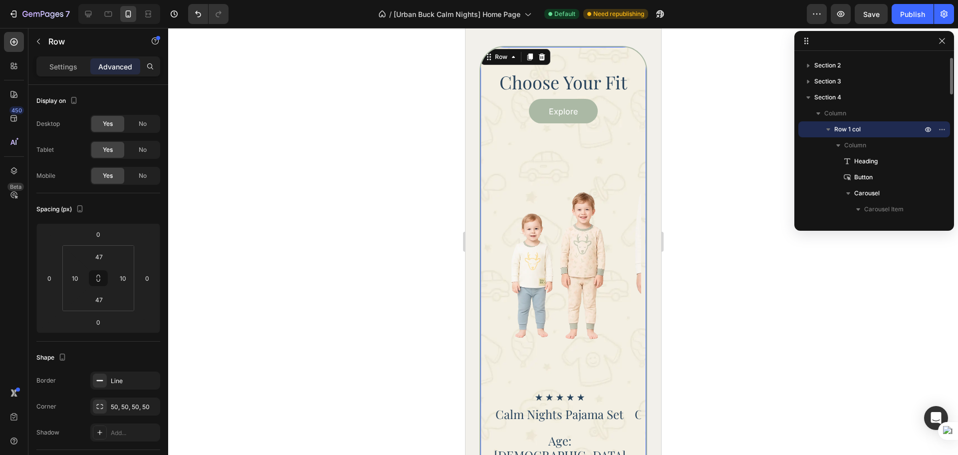
scroll to position [928, 0]
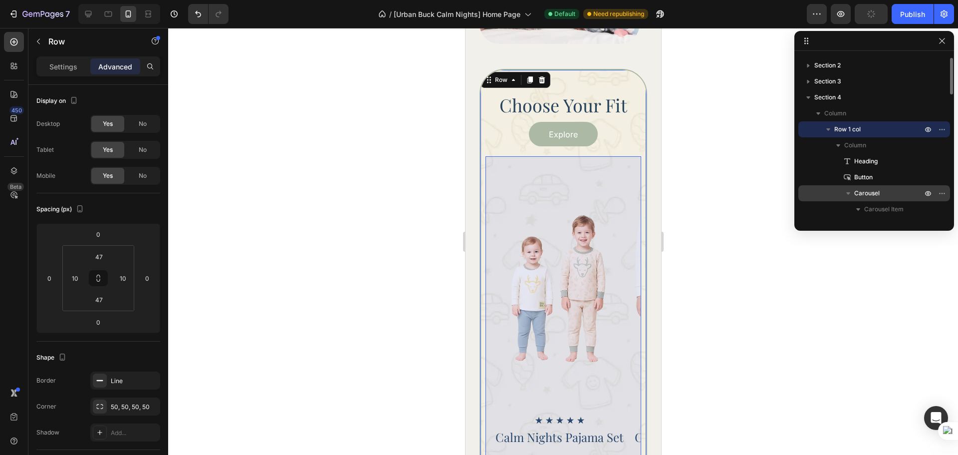
click at [870, 188] on div "Carousel" at bounding box center [874, 193] width 144 height 16
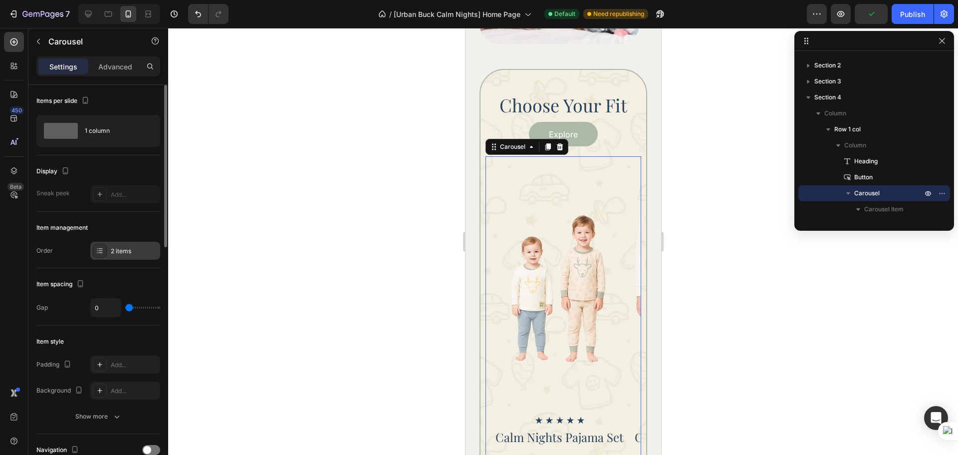
click at [129, 250] on div "2 items" at bounding box center [134, 251] width 47 height 9
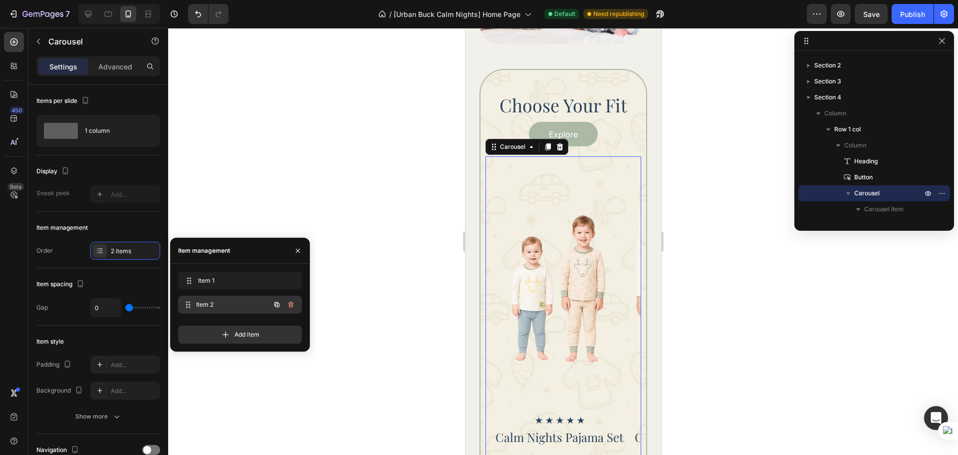
click at [212, 304] on span "Item 2" at bounding box center [233, 304] width 74 height 9
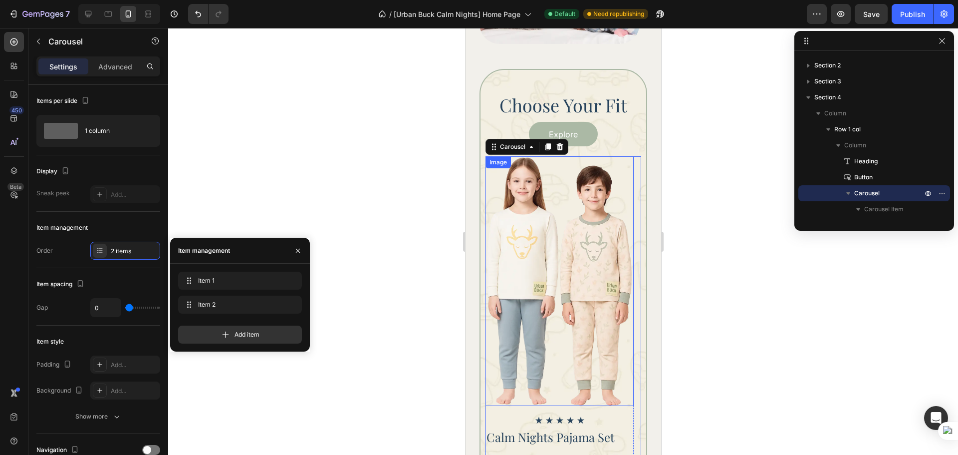
click at [538, 293] on img at bounding box center [559, 281] width 148 height 250
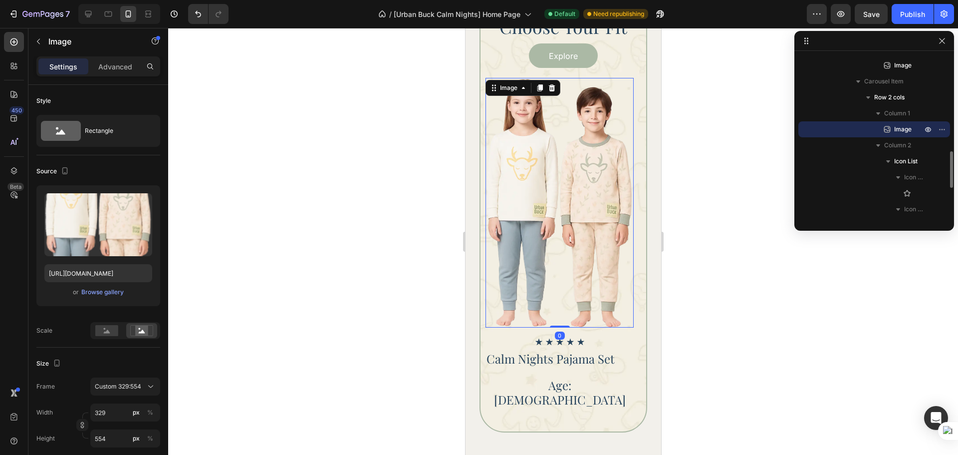
scroll to position [1011, 0]
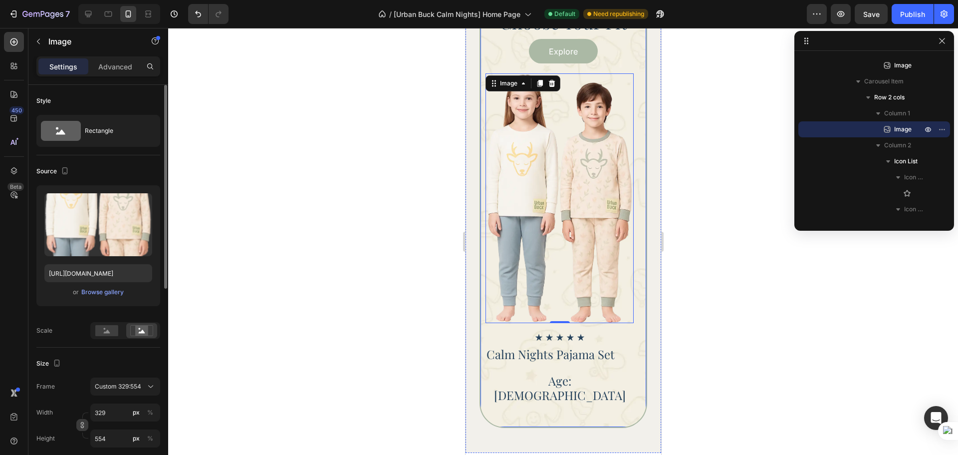
click at [79, 425] on icon "button" at bounding box center [82, 424] width 7 height 7
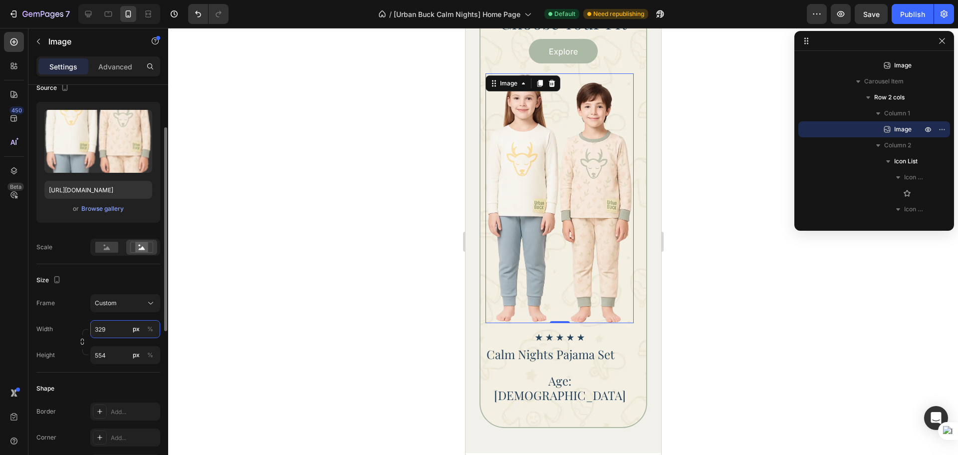
click at [109, 331] on input "329" at bounding box center [125, 329] width 70 height 18
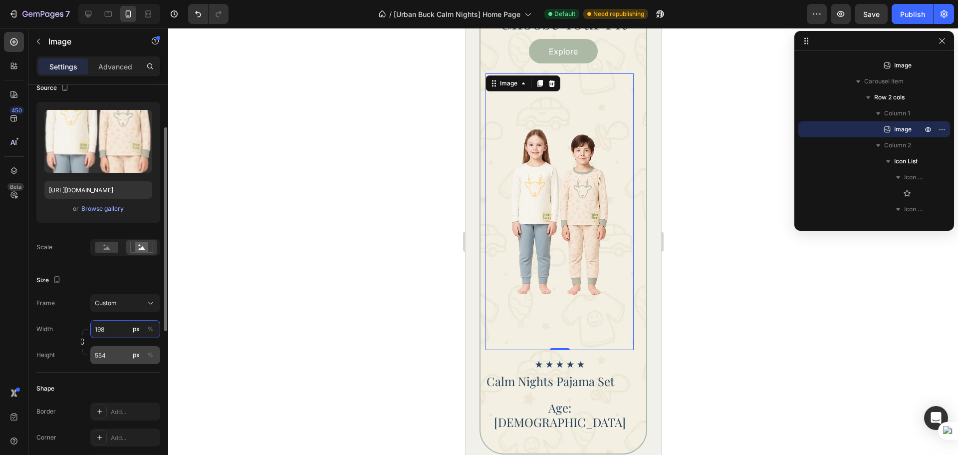
type input "198"
click at [111, 359] on input "554" at bounding box center [125, 355] width 70 height 18
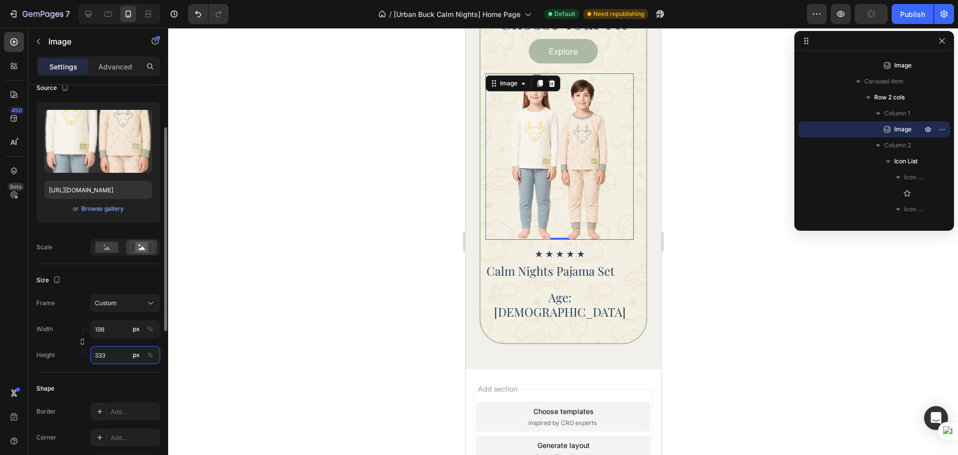
type input "333"
click at [123, 375] on div "Shape Border Add... Corner Add... Shadow Add..." at bounding box center [98, 426] width 124 height 108
click at [80, 344] on icon "button" at bounding box center [82, 341] width 7 height 7
click at [621, 298] on div "Image 0 Icon Icon Icon Icon Icon Icon List Calm Nights Pajama Set Heading Age: …" at bounding box center [559, 196] width 148 height 246
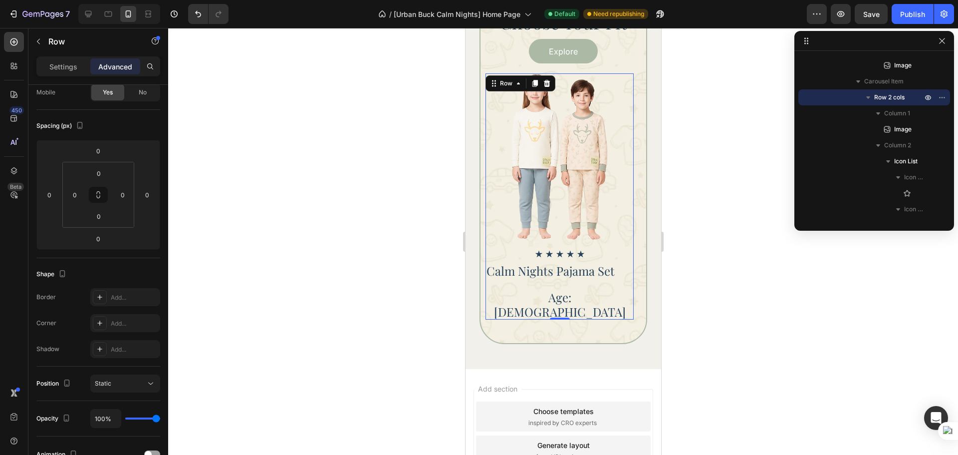
scroll to position [0, 0]
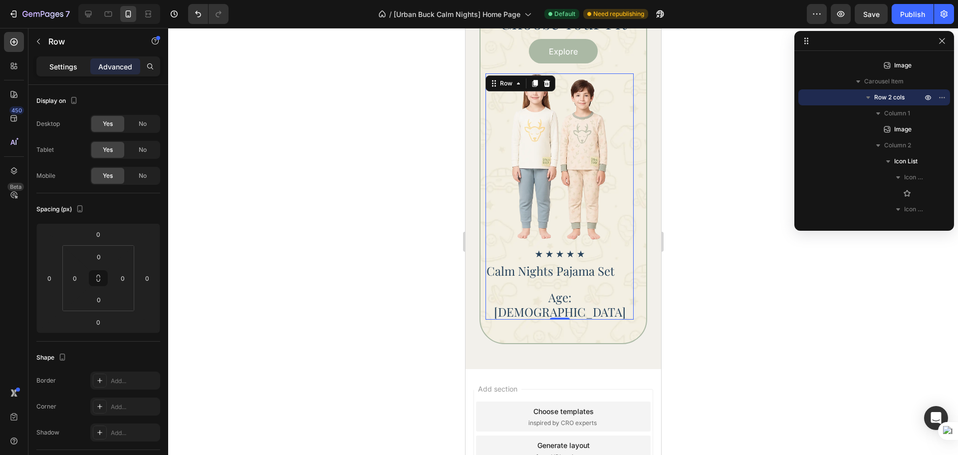
click at [62, 69] on p "Settings" at bounding box center [63, 66] width 28 height 10
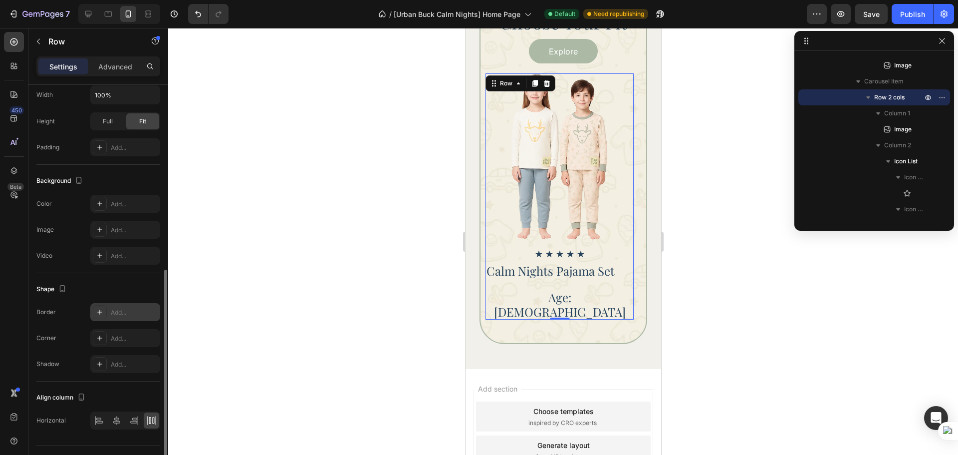
scroll to position [272, 0]
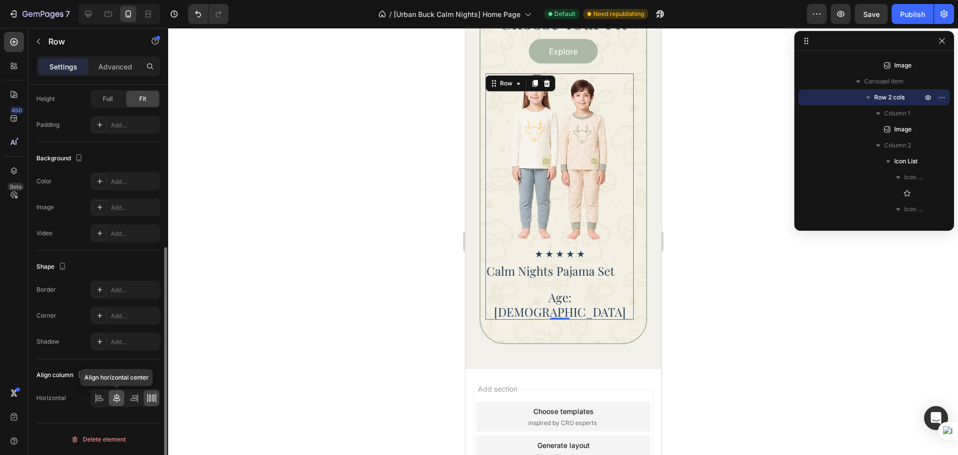
click at [116, 399] on icon at bounding box center [117, 398] width 10 height 10
click at [588, 317] on div "Choose Your Fit Heading Explore Button Icon Icon Icon Icon Icon Icon List Calm …" at bounding box center [563, 165] width 168 height 358
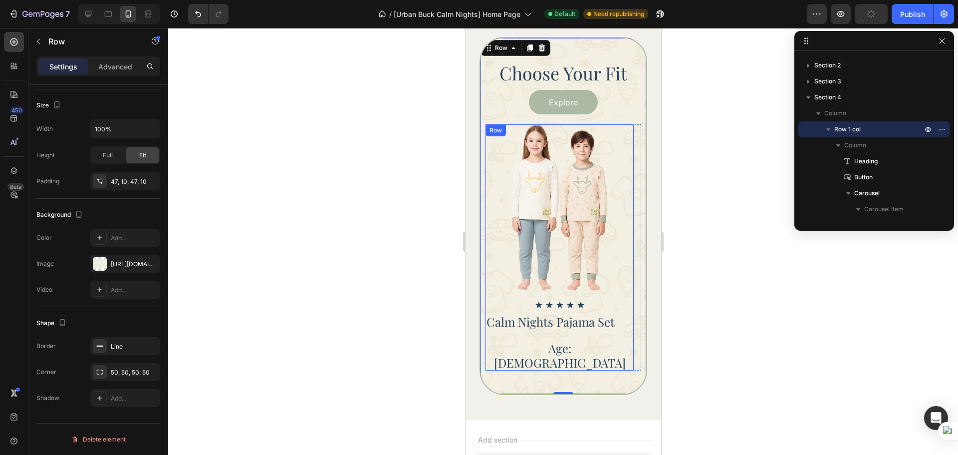
scroll to position [928, 0]
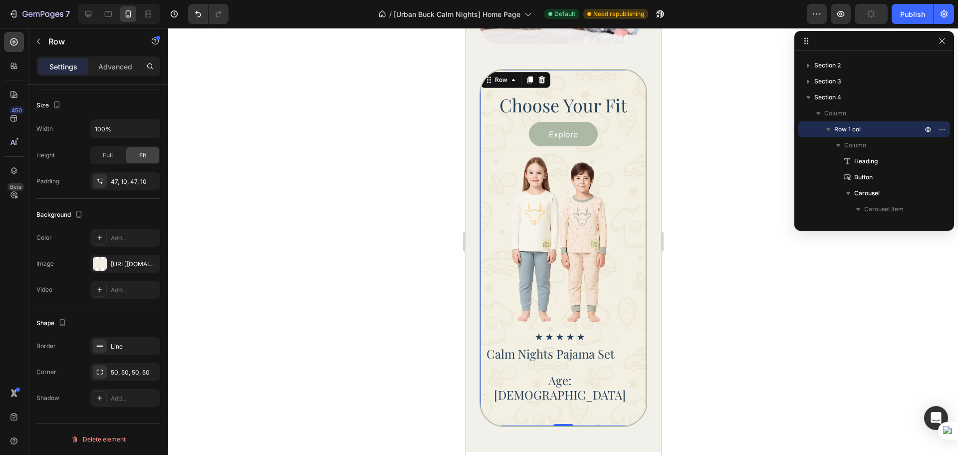
click at [794, 313] on div at bounding box center [563, 241] width 790 height 427
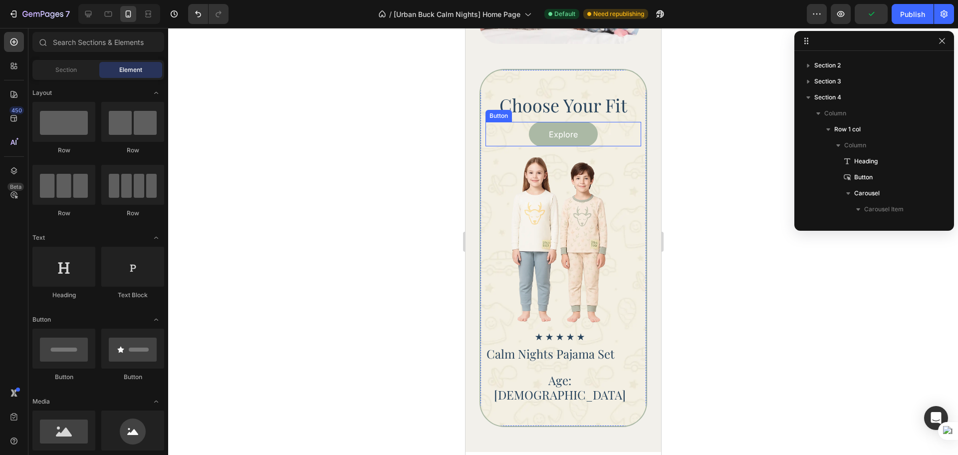
click at [622, 129] on div "Explore Button" at bounding box center [563, 134] width 156 height 24
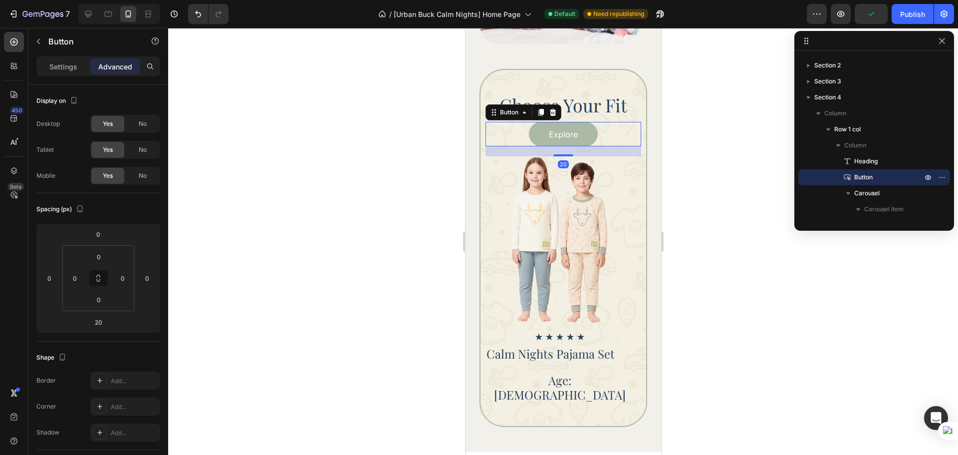
click at [776, 347] on div at bounding box center [563, 241] width 790 height 427
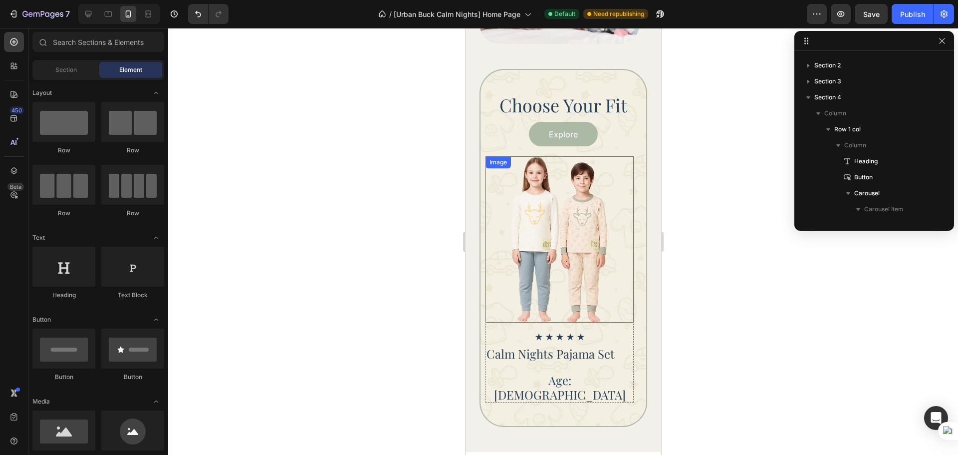
click at [613, 288] on div at bounding box center [559, 239] width 148 height 166
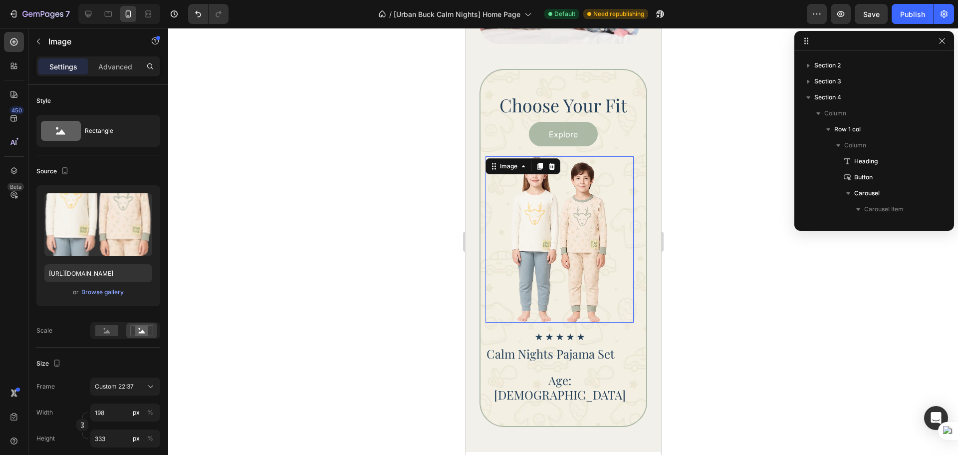
scroll to position [429, 0]
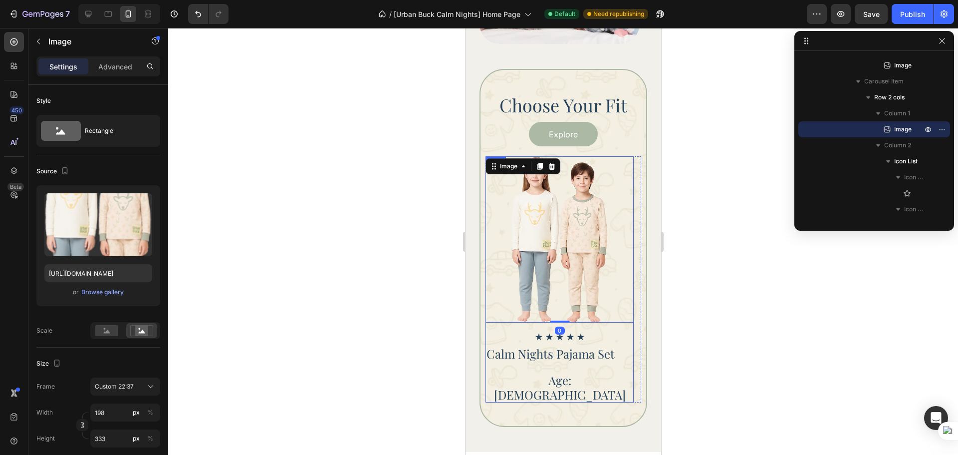
click at [599, 330] on div "Image 0 Icon Icon Icon Icon Icon Icon List Calm Nights Pajama Set Heading Age: …" at bounding box center [559, 279] width 148 height 246
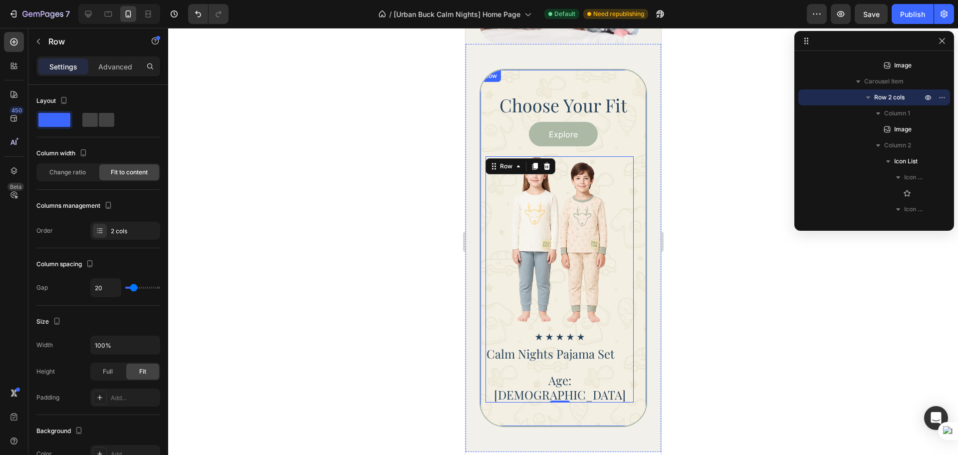
click at [600, 399] on div "Choose Your Fit Heading Explore Button Icon Icon Icon Icon Icon Icon List Calm …" at bounding box center [563, 248] width 168 height 358
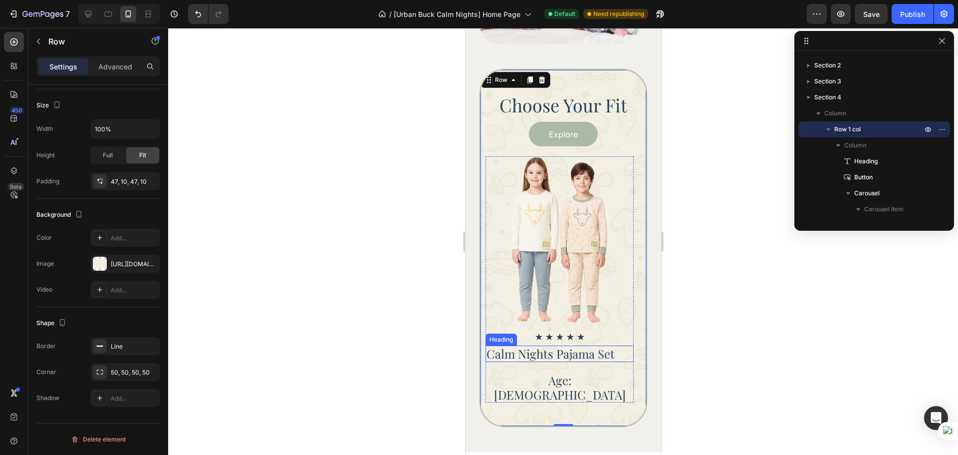
click at [589, 350] on h2 "Calm Nights Pajama Set" at bounding box center [550, 353] width 130 height 16
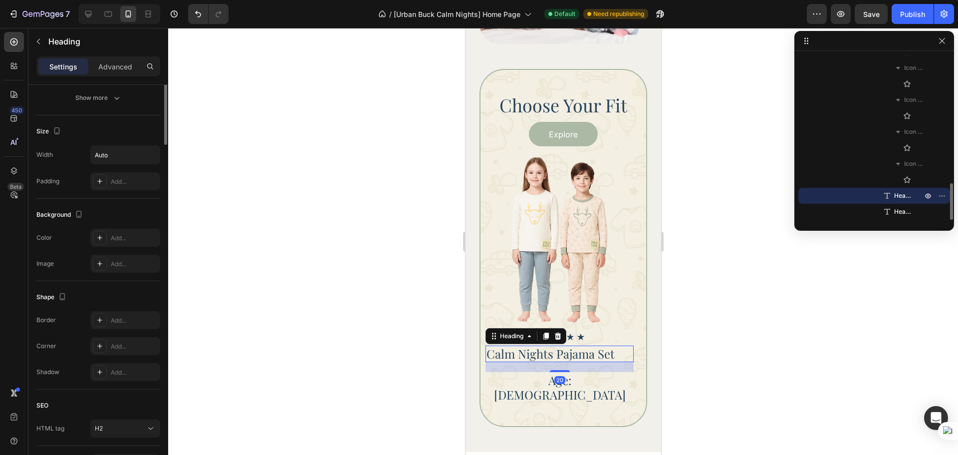
scroll to position [0, 0]
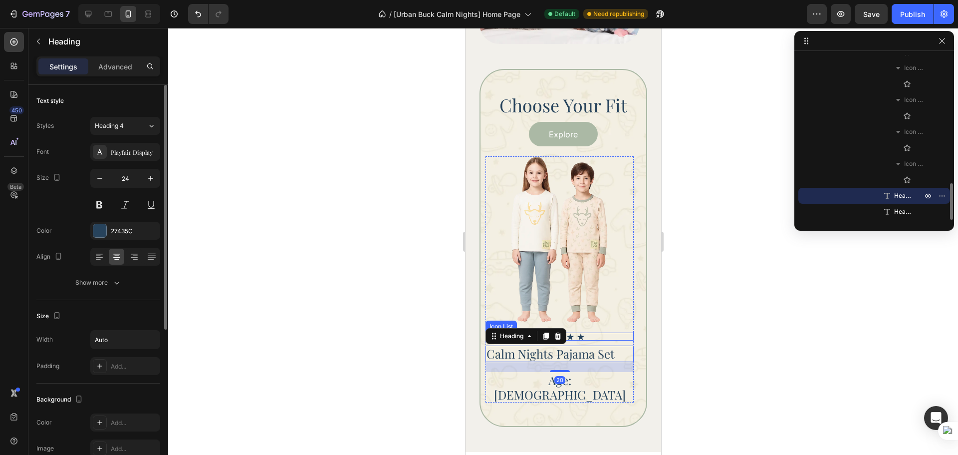
click at [601, 332] on div "Image Icon Icon Icon Icon Icon Icon List Calm Nights Pajama Set Heading 20 Age:…" at bounding box center [559, 279] width 148 height 246
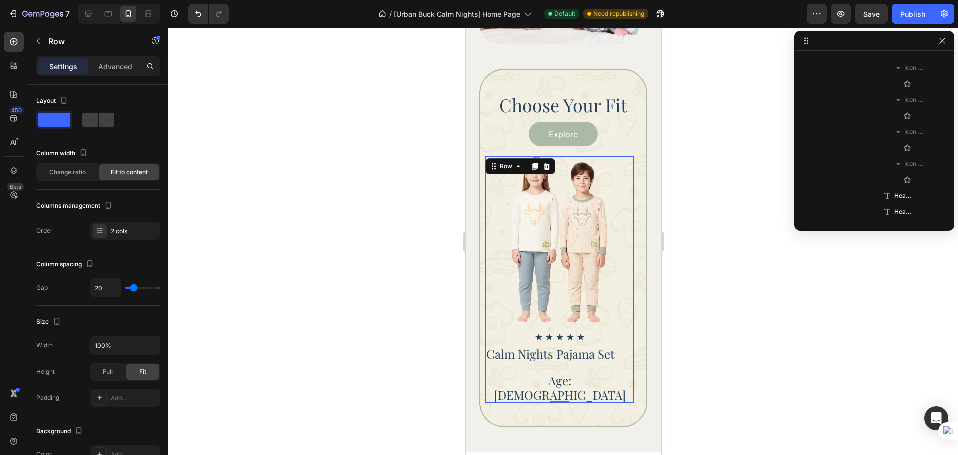
scroll to position [397, 0]
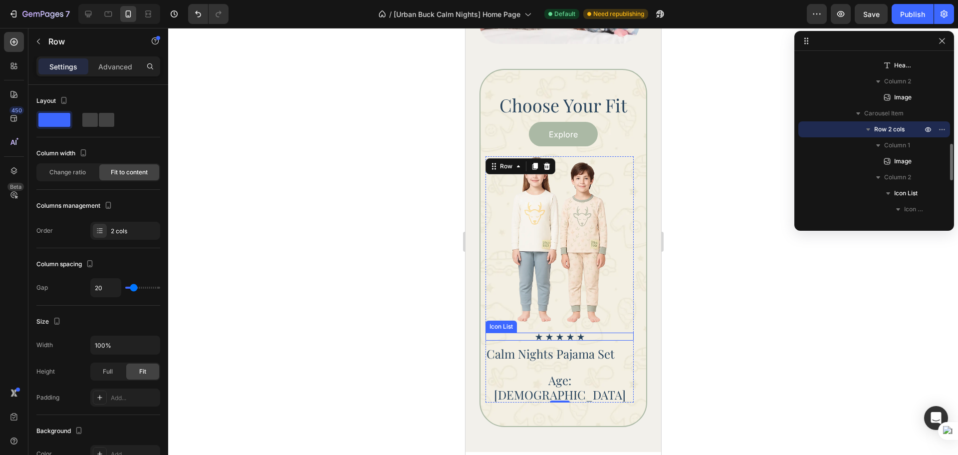
click at [599, 337] on div "Icon Icon Icon Icon Icon" at bounding box center [559, 336] width 148 height 8
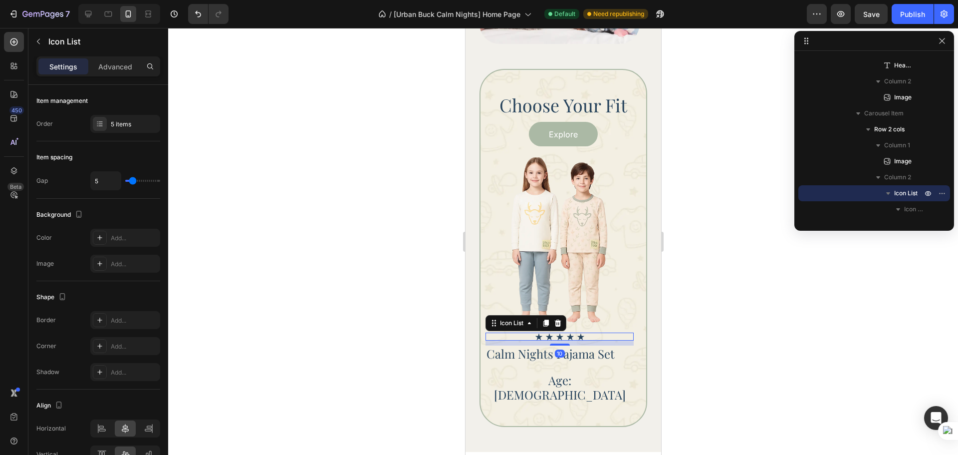
click at [789, 353] on div at bounding box center [563, 241] width 790 height 427
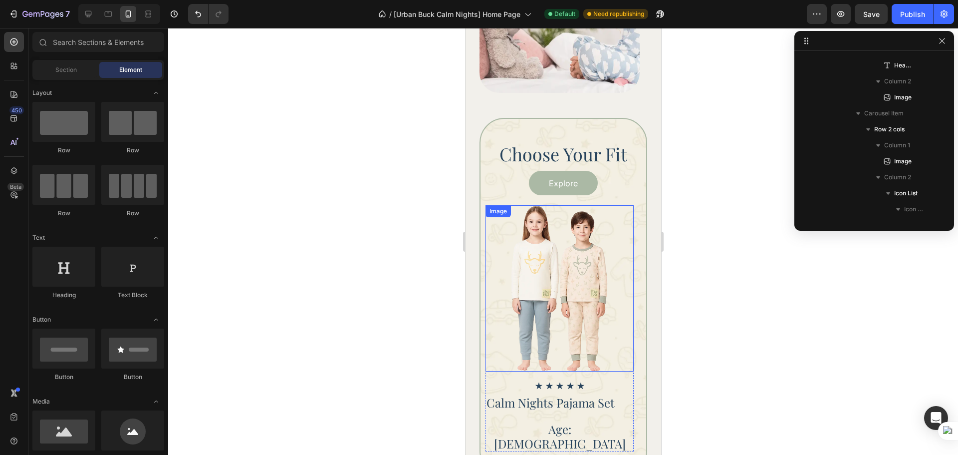
scroll to position [845, 0]
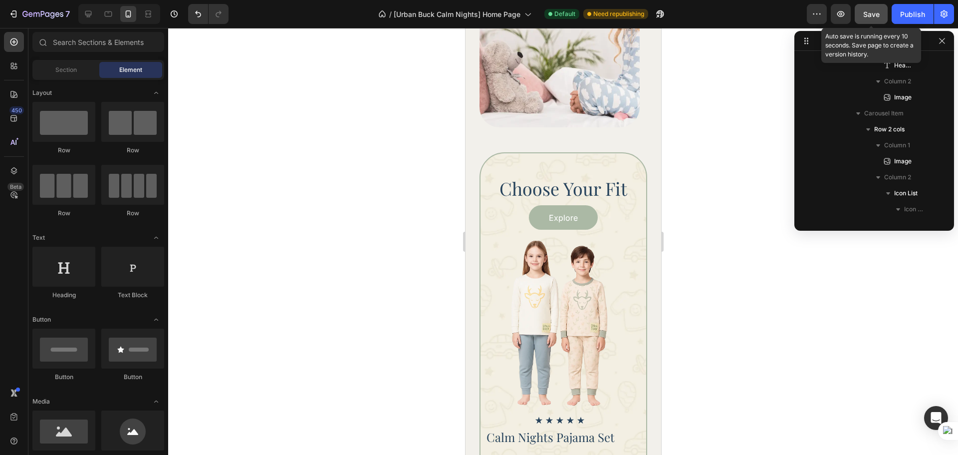
click at [867, 20] on button "Save" at bounding box center [871, 14] width 33 height 20
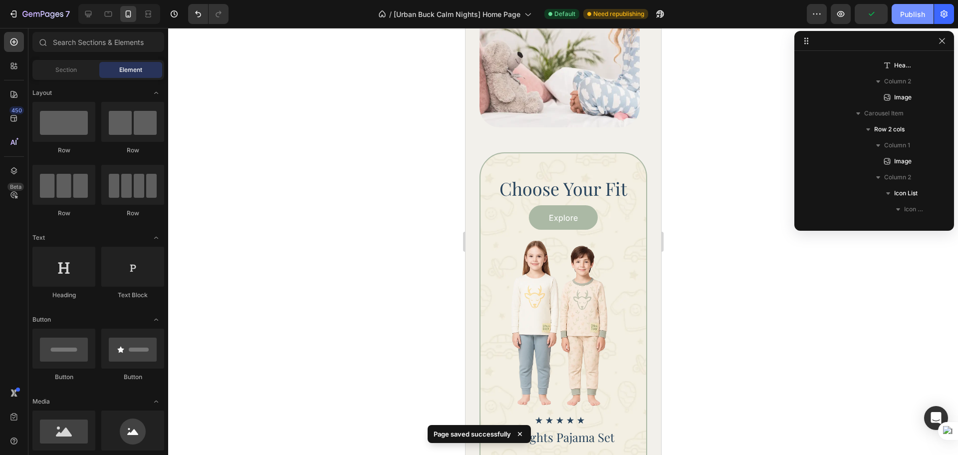
click at [905, 15] on div "Publish" at bounding box center [912, 14] width 25 height 10
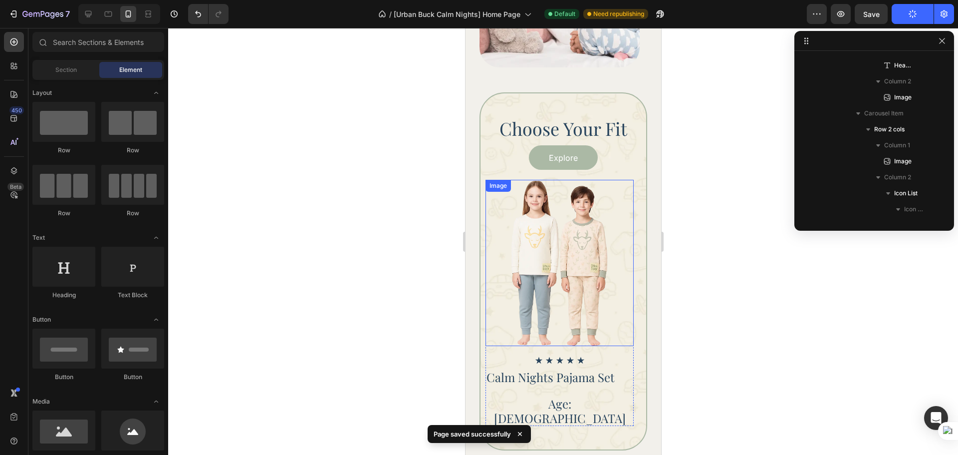
scroll to position [928, 0]
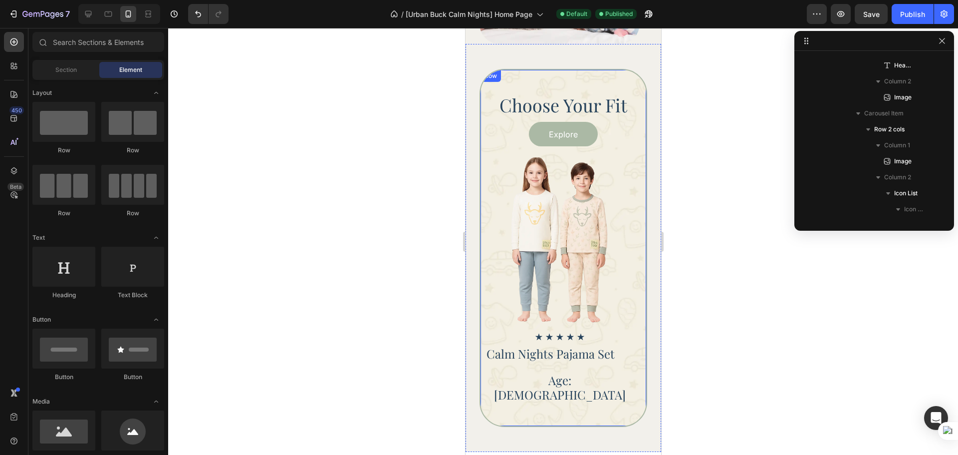
click at [604, 397] on div "Choose Your Fit Heading Explore Button Icon Icon Icon Icon Icon Icon List Calm …" at bounding box center [563, 248] width 168 height 358
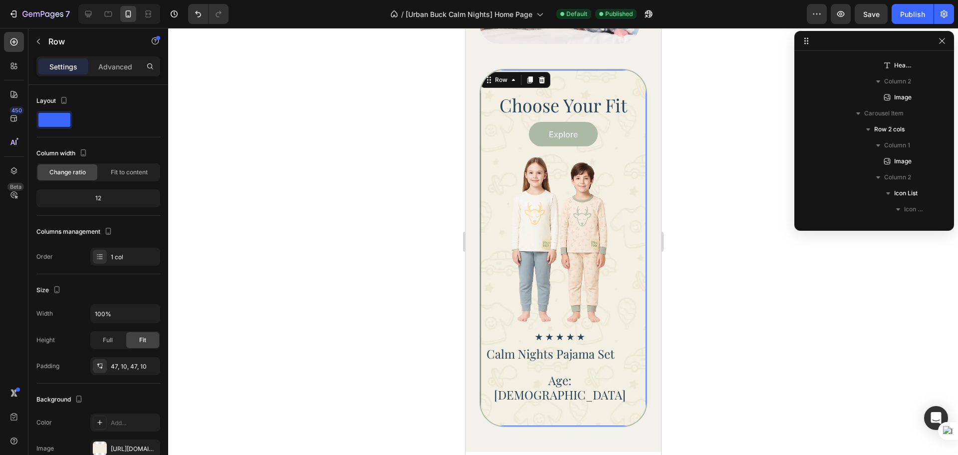
scroll to position [13, 0]
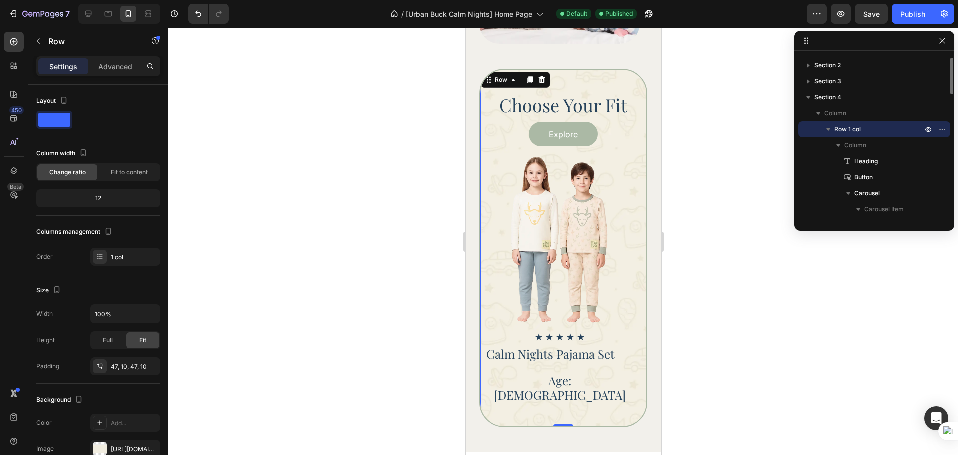
click at [832, 129] on icon "button" at bounding box center [828, 129] width 10 height 10
click at [92, 10] on icon at bounding box center [88, 14] width 10 height 10
type input "1280"
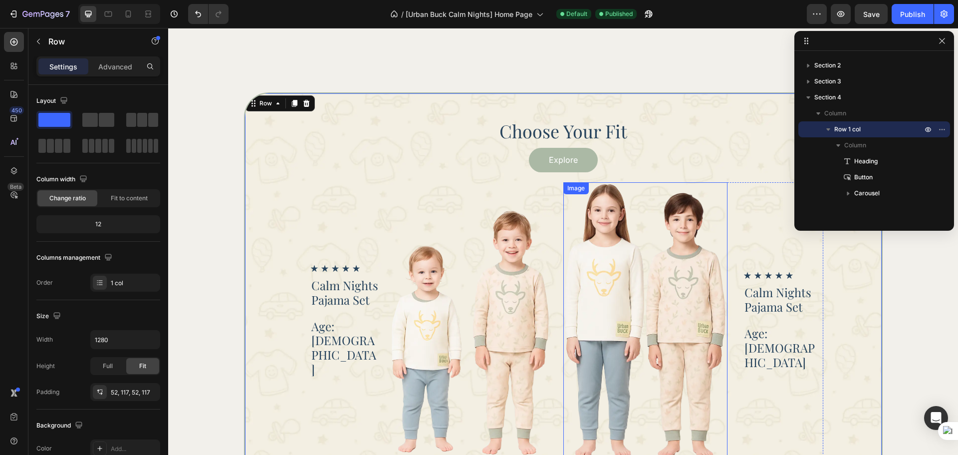
scroll to position [1197, 0]
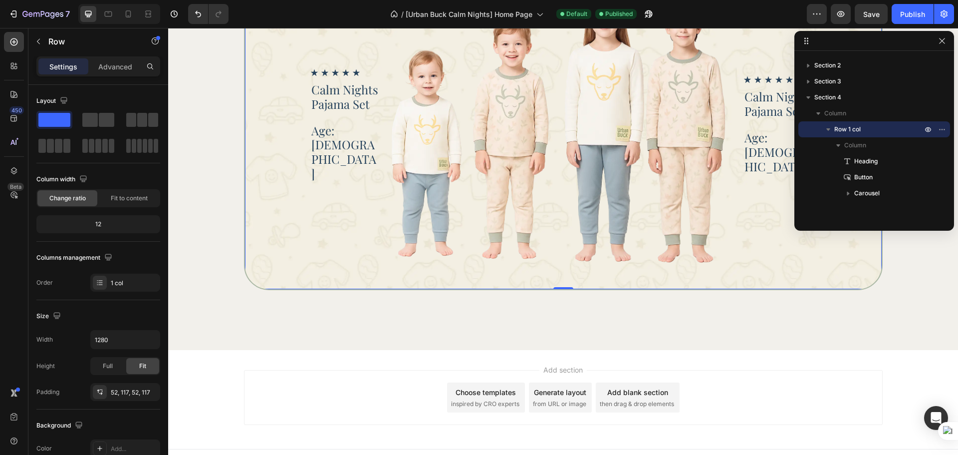
click at [354, 323] on div "Choose Your Fit Heading Explore Button Icon Icon Icon Icon Icon Icon List Calm …" at bounding box center [563, 93] width 790 height 513
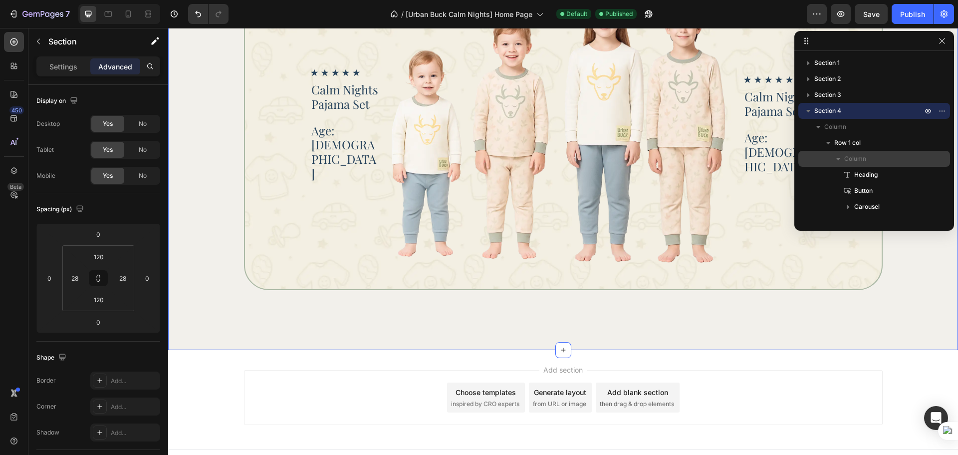
scroll to position [0, 0]
click at [946, 40] on button "button" at bounding box center [942, 41] width 12 height 12
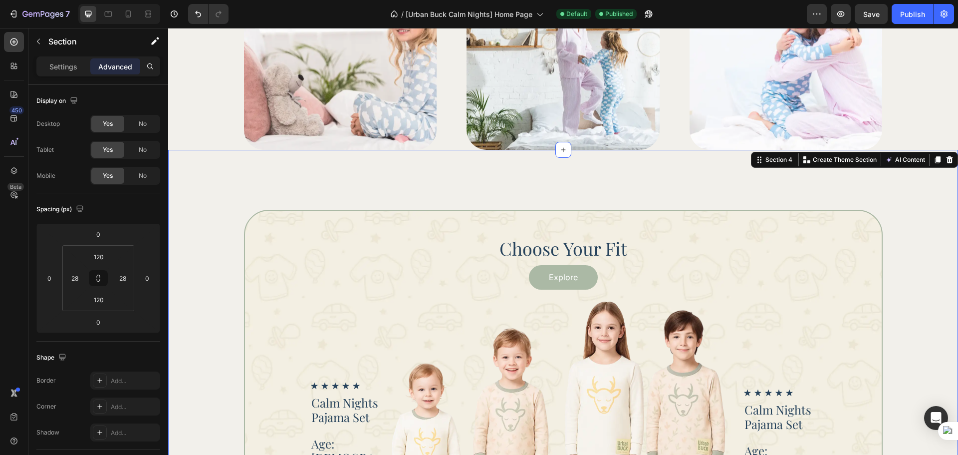
scroll to position [864, 0]
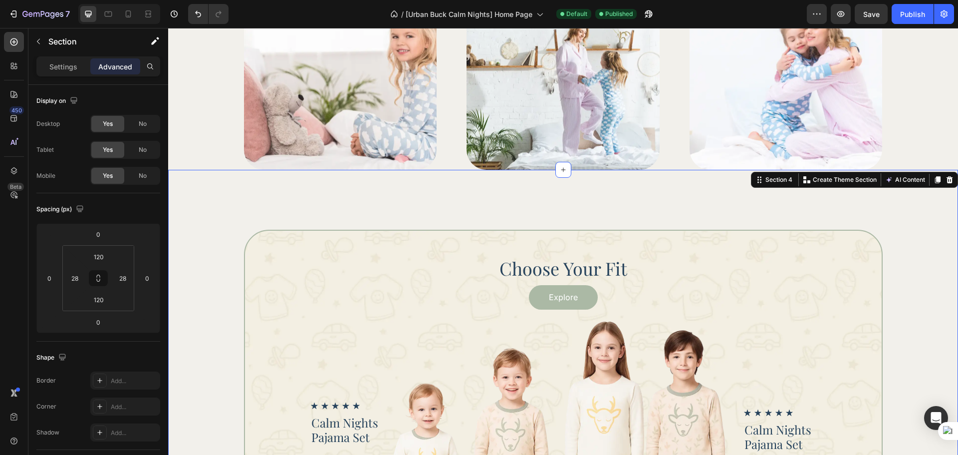
click at [611, 191] on div "Choose Your Fit Heading Explore Button Icon Icon Icon Icon Icon Icon List Calm …" at bounding box center [563, 426] width 790 height 513
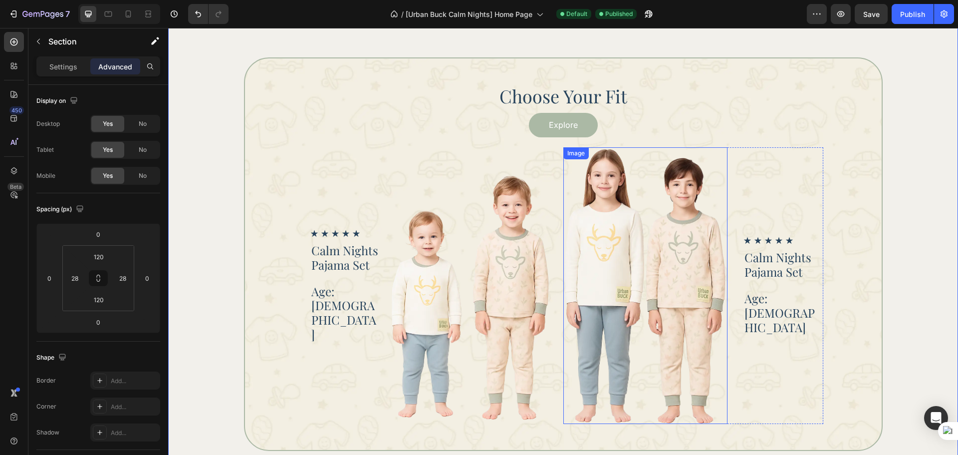
scroll to position [1212, 0]
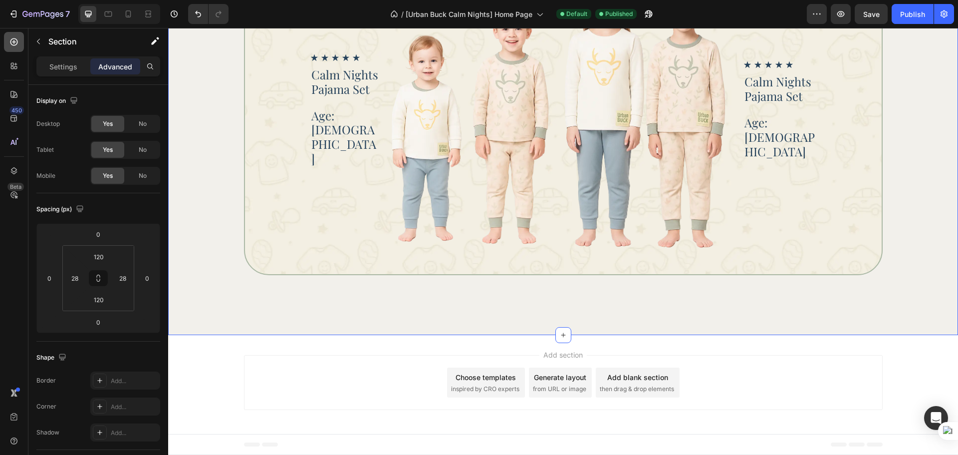
click at [13, 42] on icon at bounding box center [13, 41] width 7 height 7
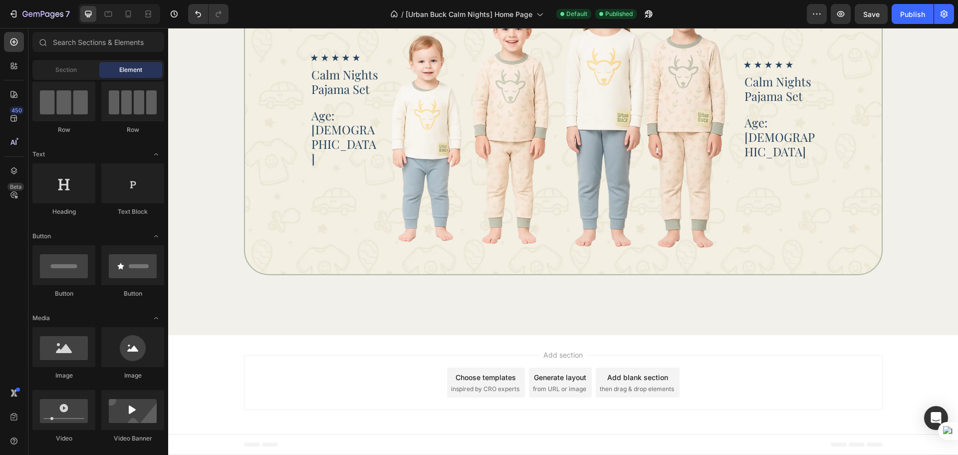
scroll to position [0, 0]
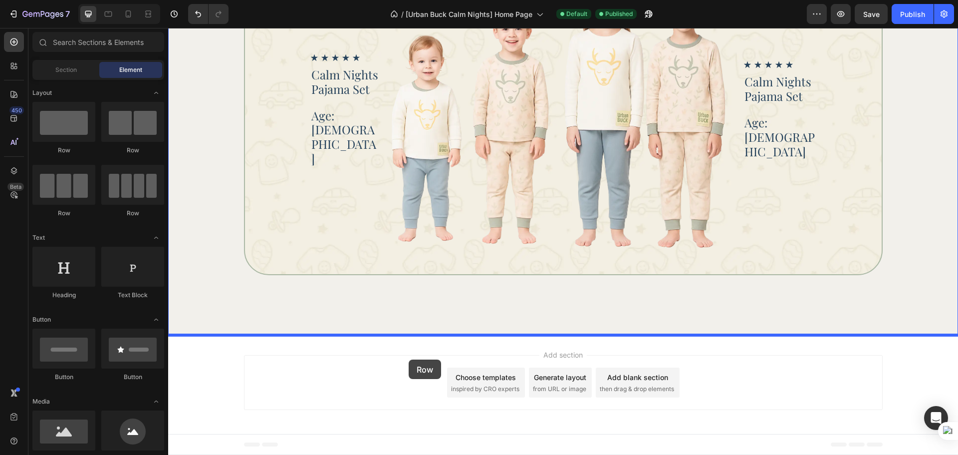
drag, startPoint x: 289, startPoint y: 164, endPoint x: 409, endPoint y: 359, distance: 229.1
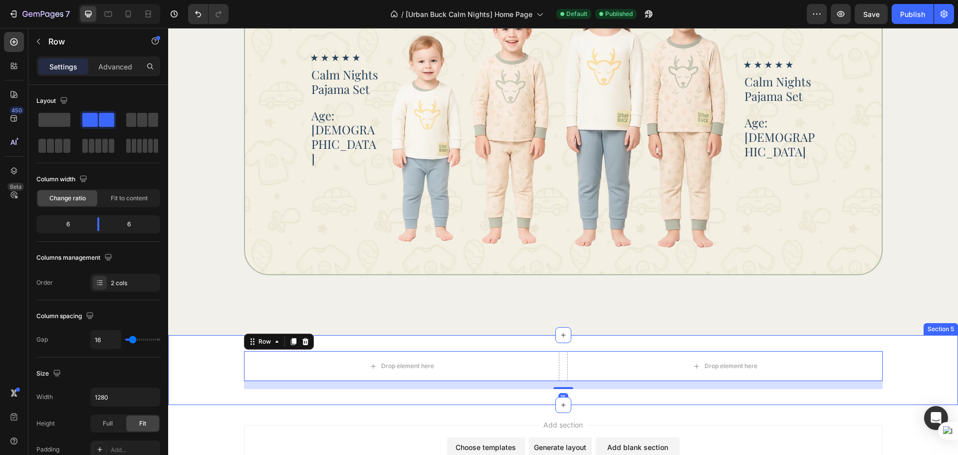
click at [212, 366] on div "Drop element here Drop element here Row 16" at bounding box center [563, 370] width 790 height 38
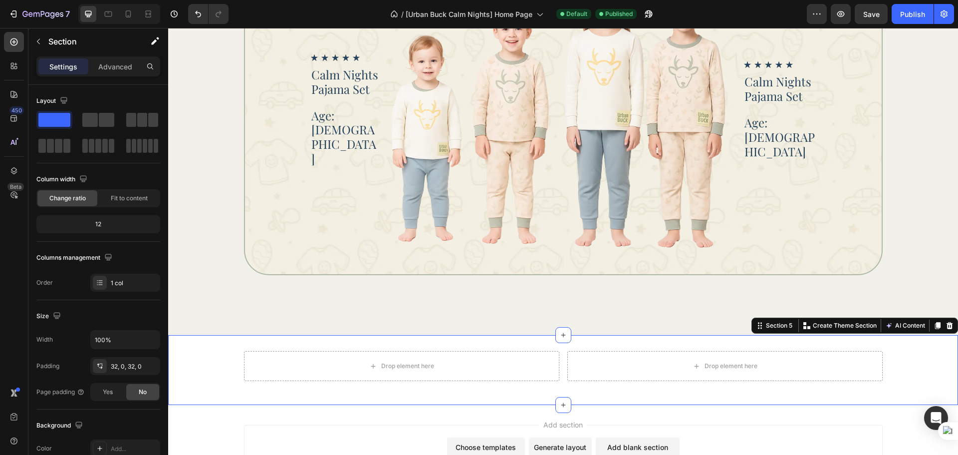
scroll to position [1281, 0]
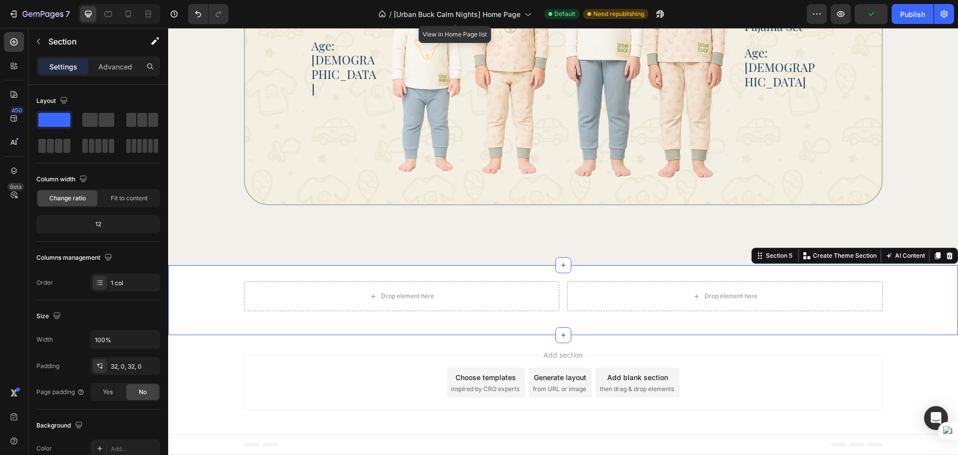
click at [219, 306] on div "Drop element here Drop element here Row" at bounding box center [563, 300] width 790 height 38
click at [101, 65] on p "Advanced" at bounding box center [115, 66] width 34 height 10
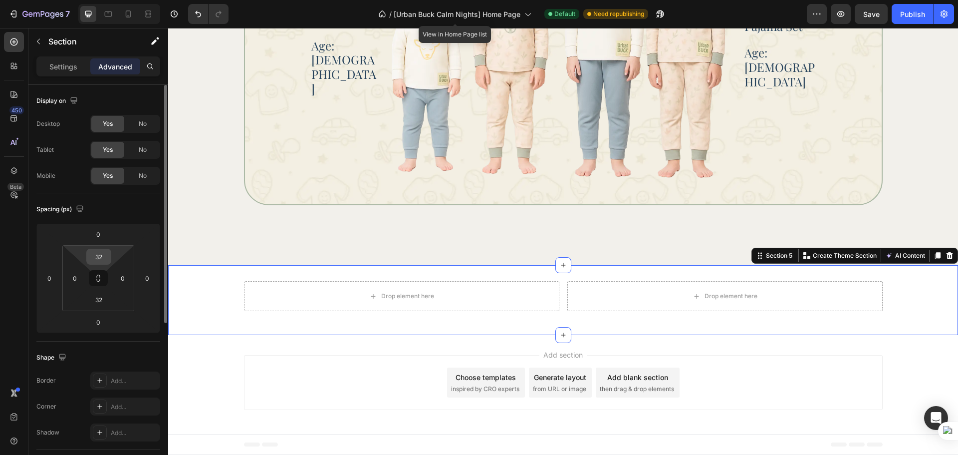
click at [96, 252] on input "32" at bounding box center [99, 256] width 20 height 15
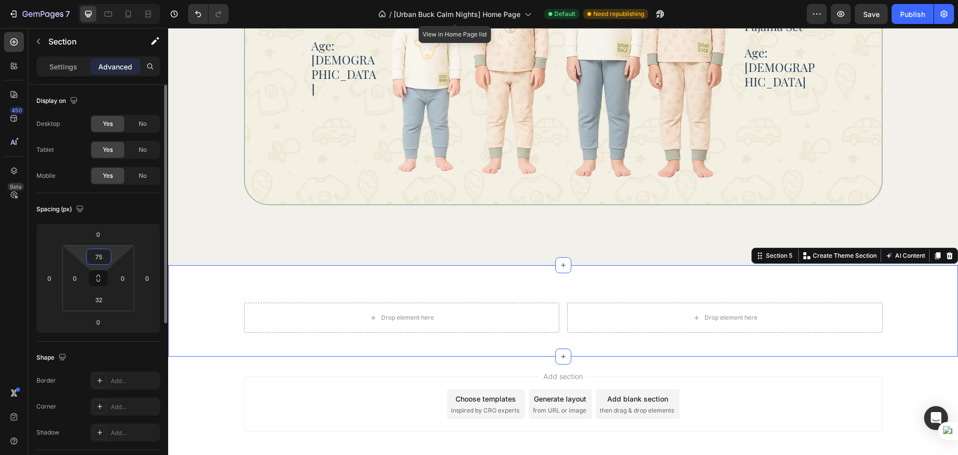
type input "75"
click at [0, 0] on div "Spacing (px) 0 0 0 0 75 0 32 0" at bounding box center [0, 0] width 0 height 0
click at [556, 316] on div "Drop element here Drop element here Row" at bounding box center [563, 317] width 639 height 30
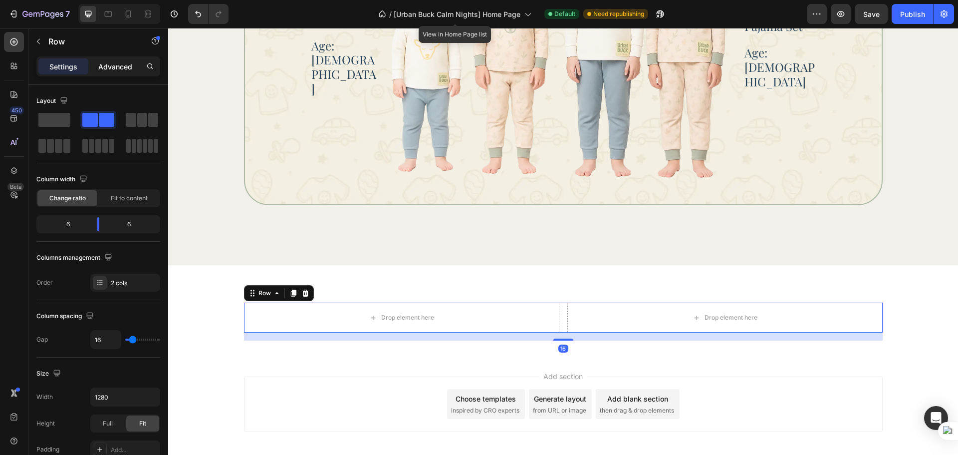
click at [112, 68] on p "Advanced" at bounding box center [115, 66] width 34 height 10
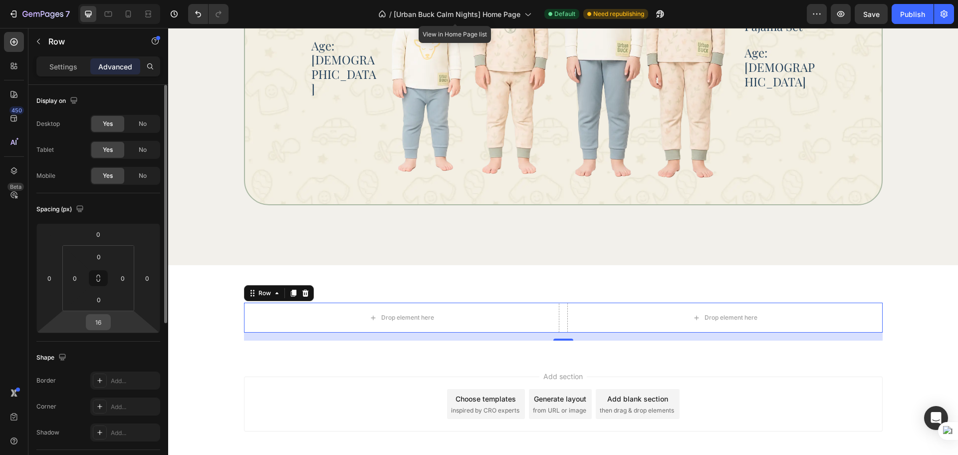
click at [95, 327] on input "16" at bounding box center [98, 321] width 20 height 15
type input "0"
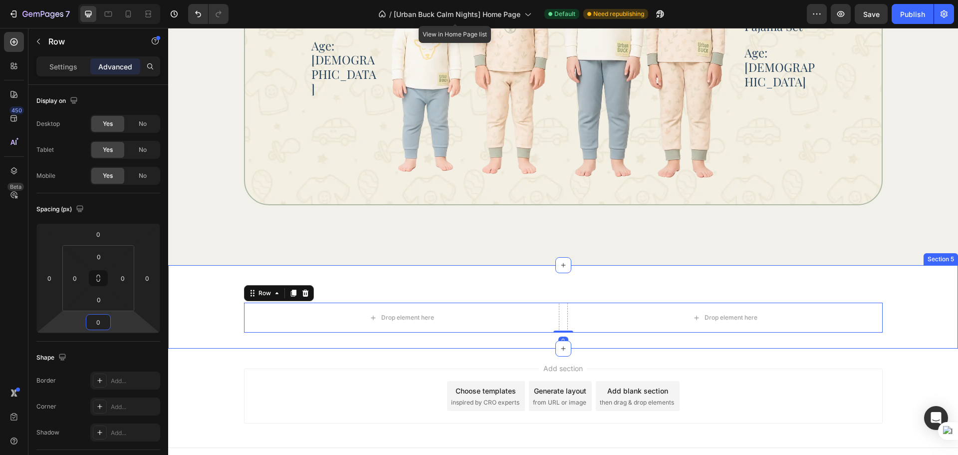
click at [220, 335] on div "Drop element here Drop element here Row 0 Section 5" at bounding box center [563, 306] width 790 height 83
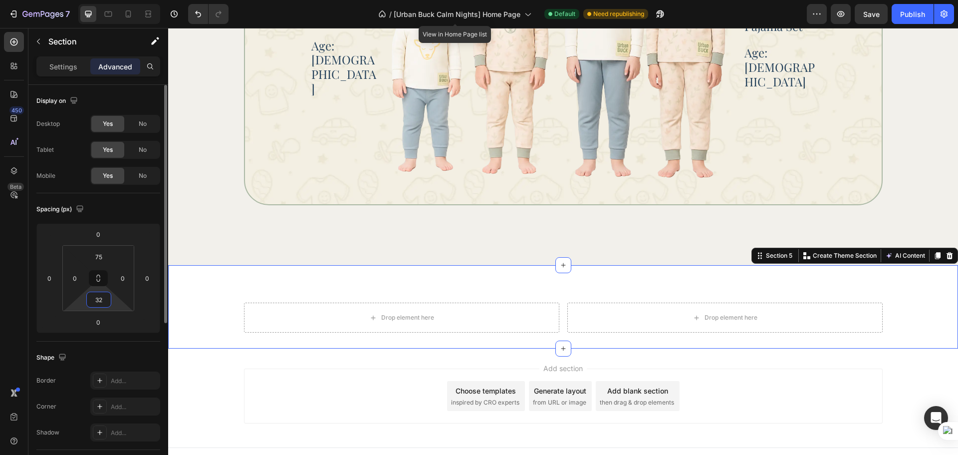
click at [108, 305] on input "32" at bounding box center [99, 299] width 20 height 15
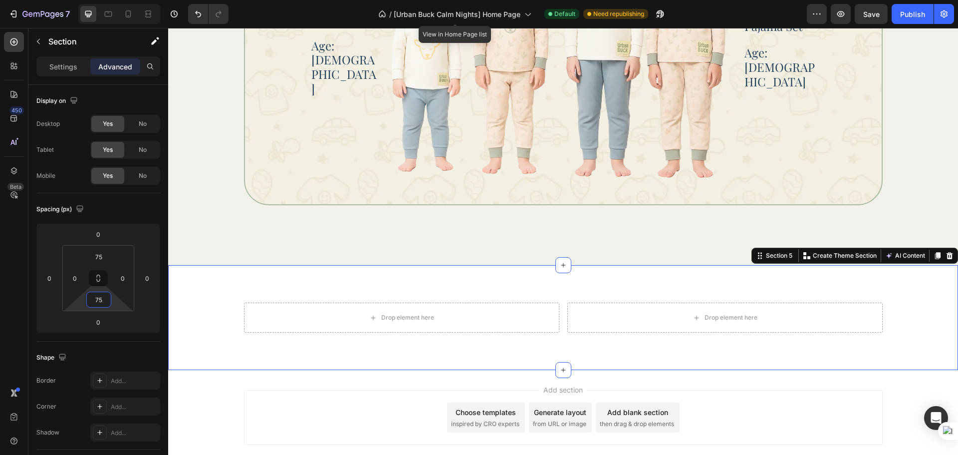
type input "75"
click at [186, 317] on div "Drop element here Drop element here Row" at bounding box center [563, 317] width 790 height 30
click at [70, 65] on p "Settings" at bounding box center [63, 66] width 28 height 10
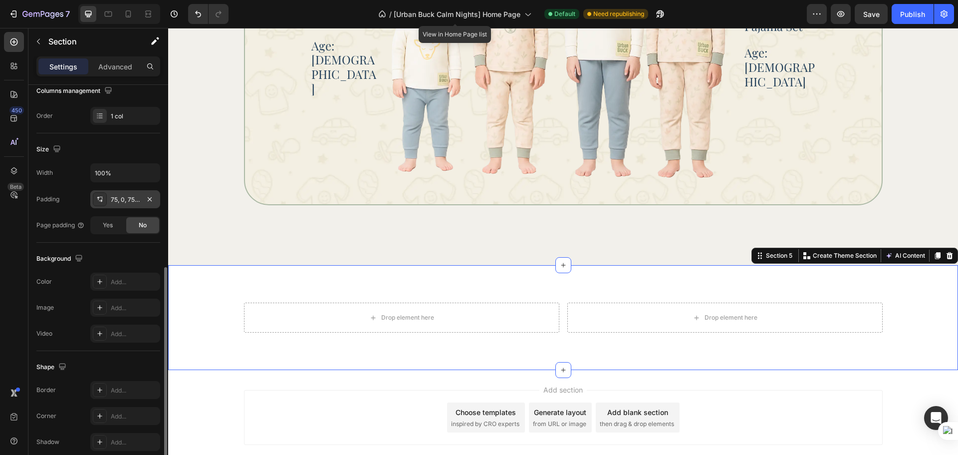
scroll to position [211, 0]
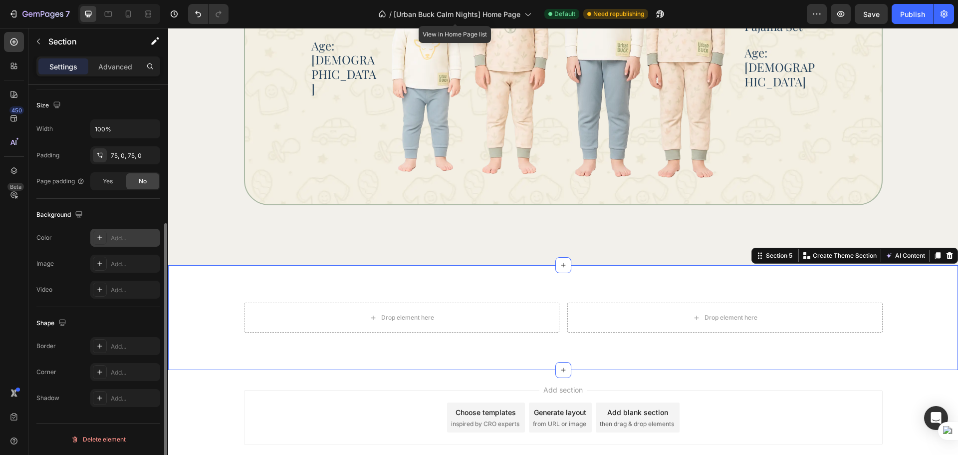
click at [115, 241] on div "Add..." at bounding box center [134, 238] width 47 height 9
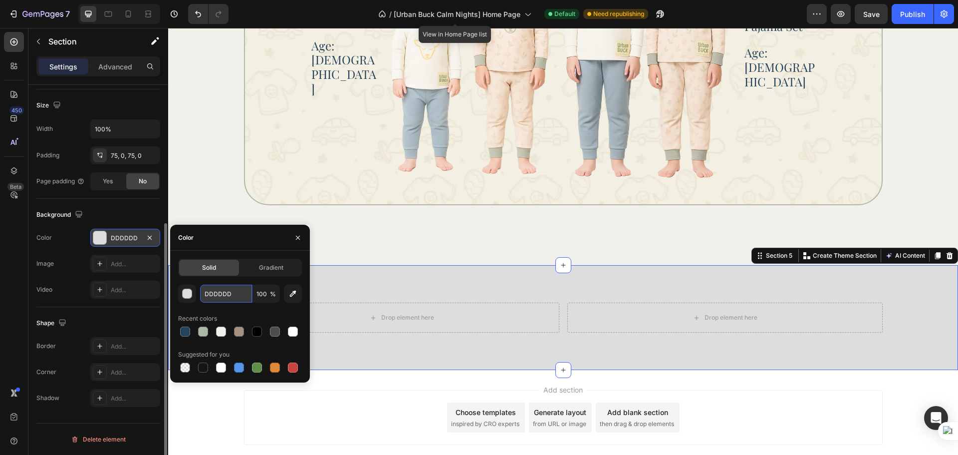
click at [223, 292] on input "DDDDDD" at bounding box center [226, 293] width 52 height 18
paste input "rgba(171, 185, 165, 1)"
type input "rgba(171, 185, 165, 1)"
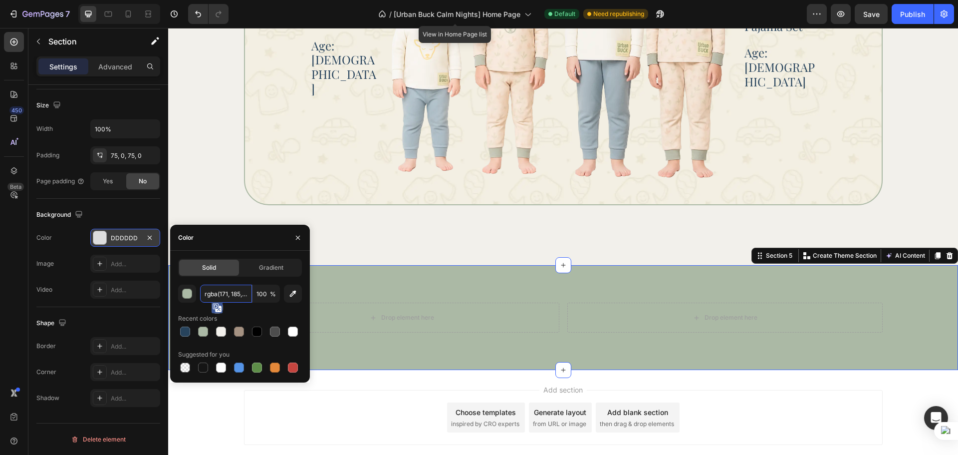
scroll to position [0, 14]
click at [83, 255] on div "Image Add..." at bounding box center [98, 264] width 124 height 18
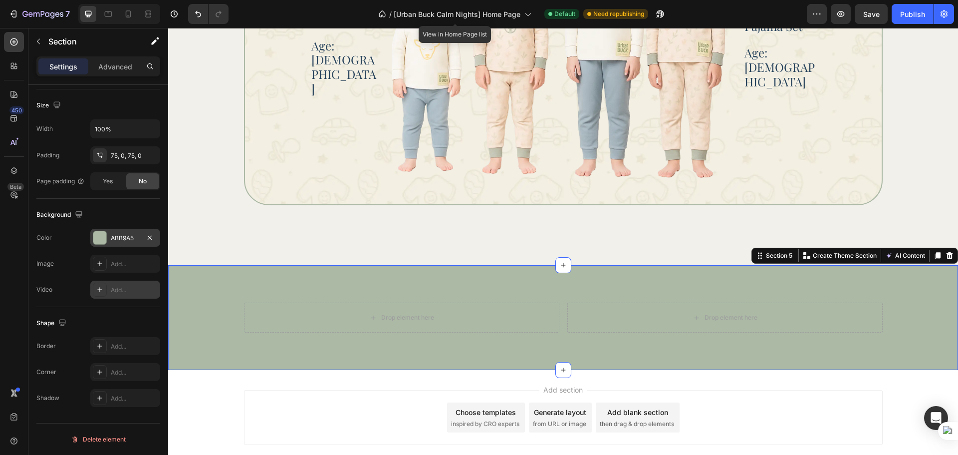
scroll to position [0, 0]
click at [240, 352] on div "Drop element here Drop element here Row Section 5 You can create reusable secti…" at bounding box center [563, 317] width 790 height 105
click at [567, 322] on div "Drop element here" at bounding box center [724, 317] width 315 height 30
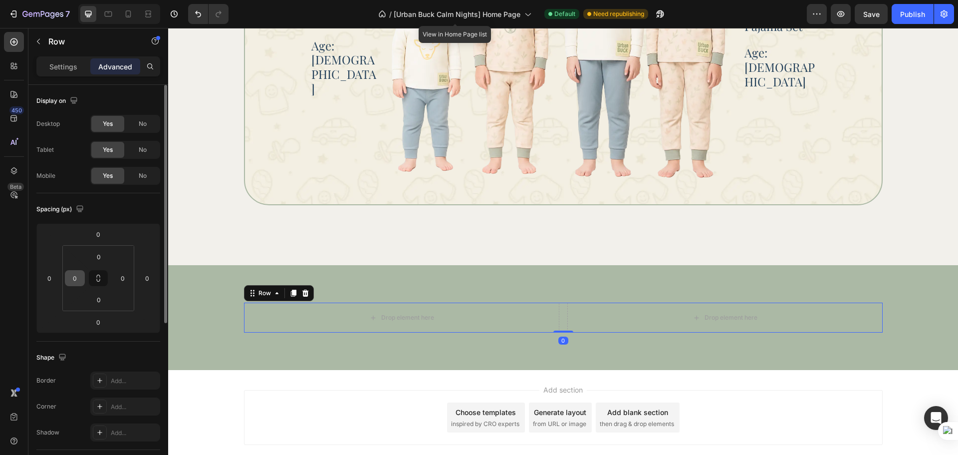
scroll to position [83, 0]
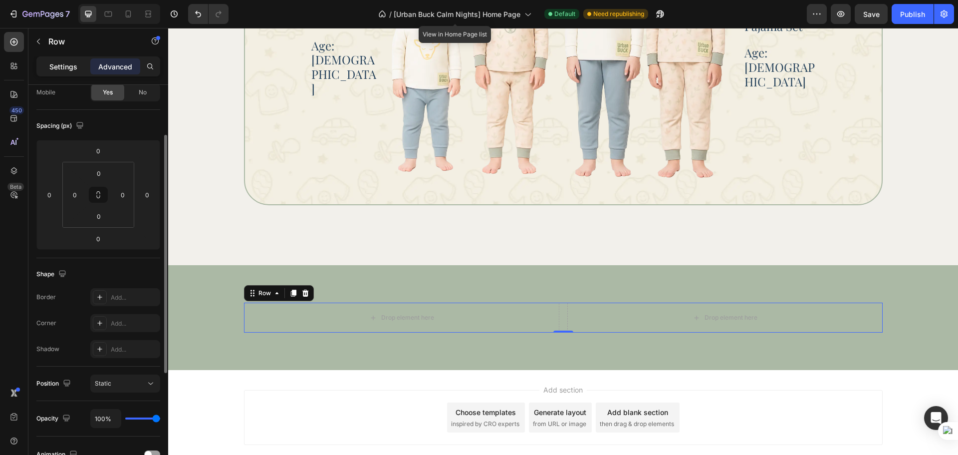
click at [70, 69] on p "Settings" at bounding box center [63, 66] width 28 height 10
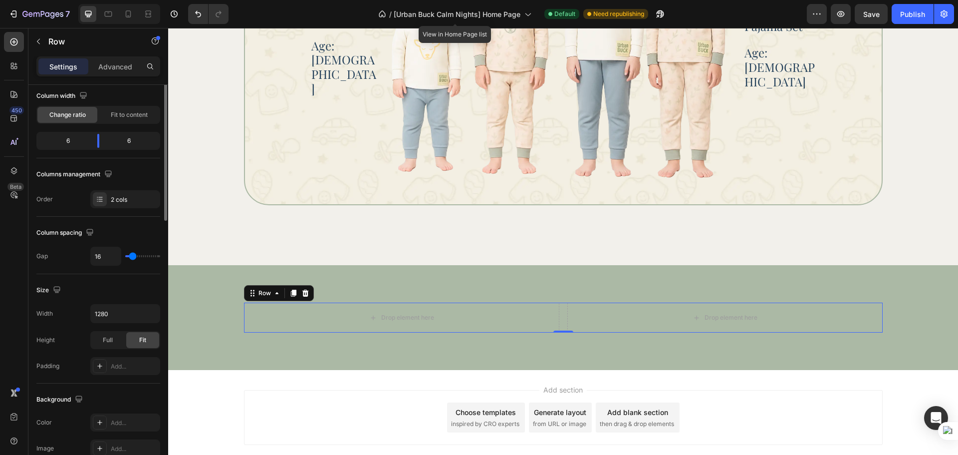
scroll to position [0, 0]
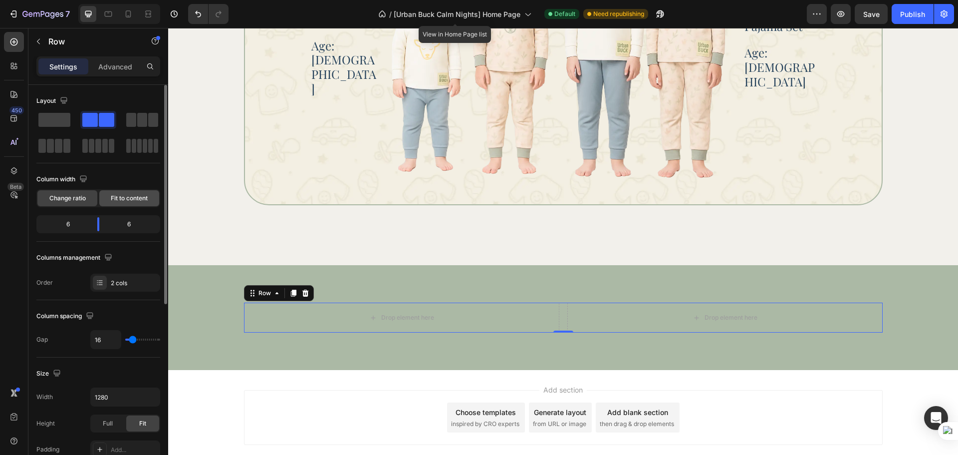
click at [135, 202] on span "Fit to content" at bounding box center [129, 198] width 37 height 9
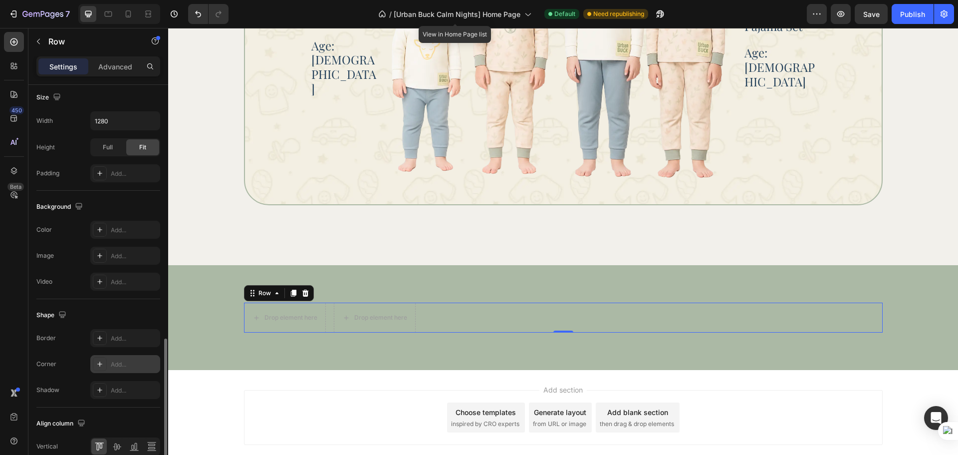
scroll to position [324, 0]
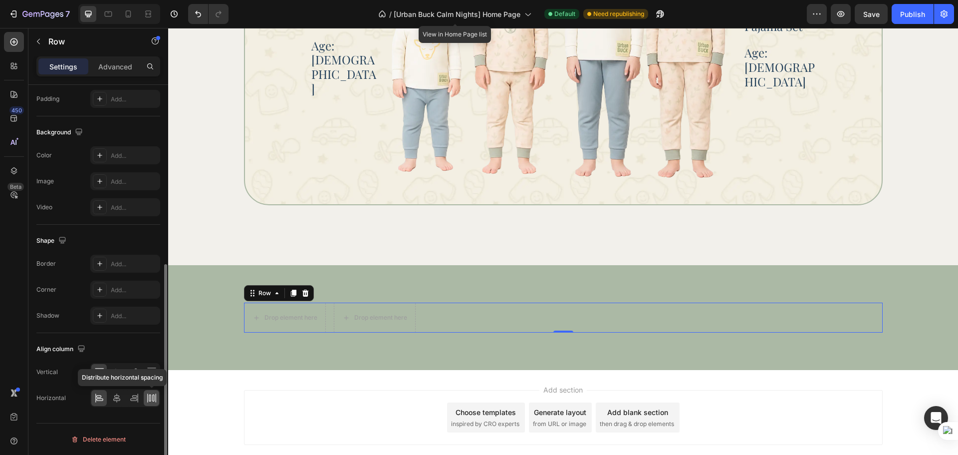
click at [149, 395] on icon at bounding box center [150, 397] width 2 height 7
click at [653, 352] on div "Drop element here Drop element here Row 0 Section 5" at bounding box center [563, 317] width 790 height 105
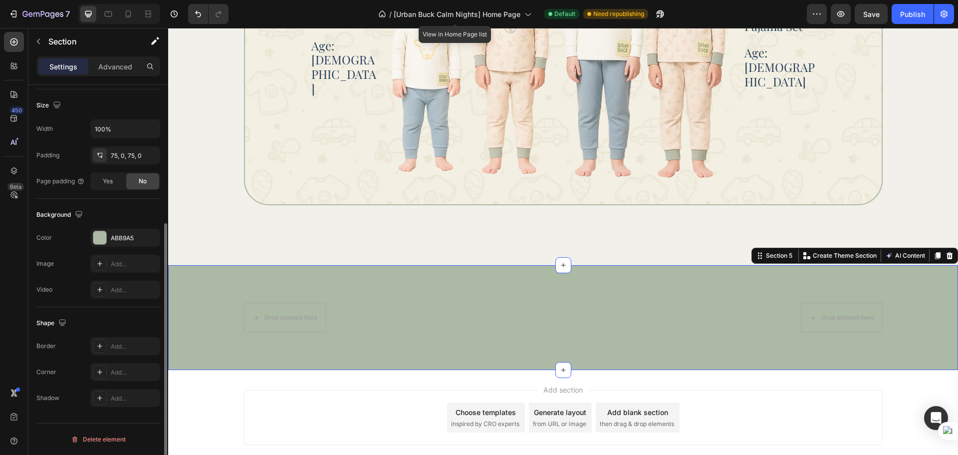
scroll to position [0, 0]
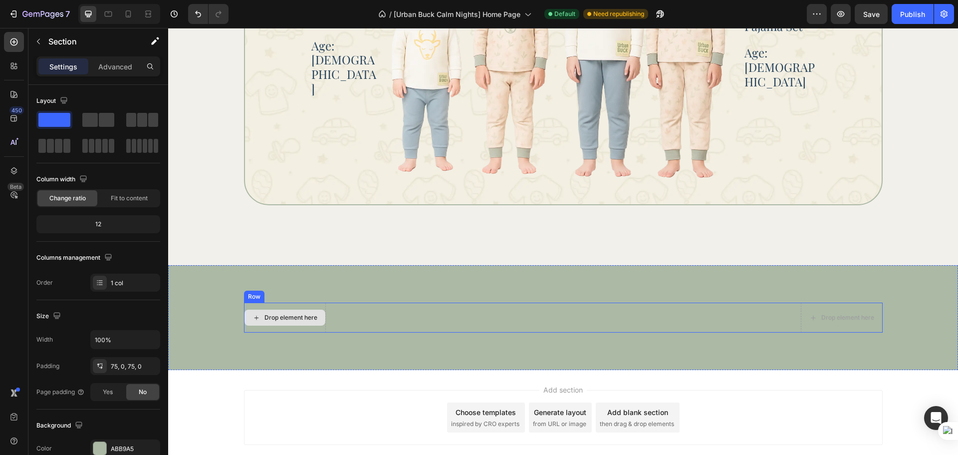
click at [285, 323] on div "Drop element here" at bounding box center [285, 317] width 81 height 16
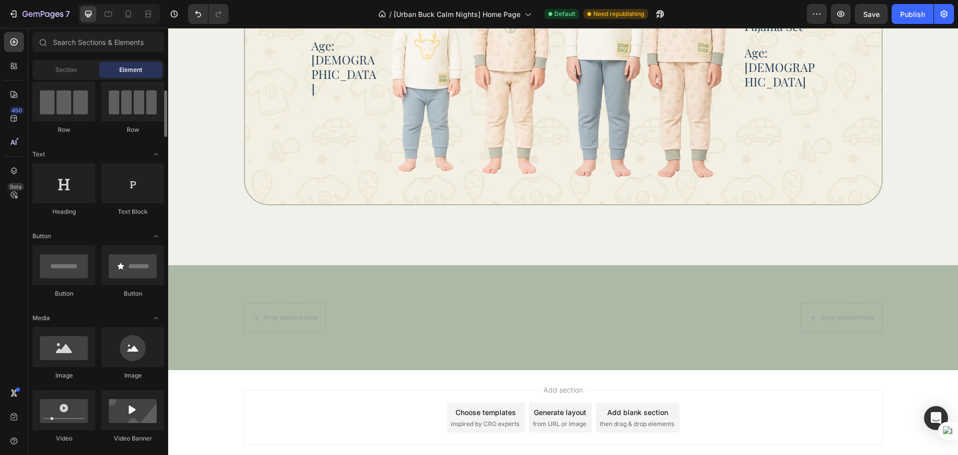
scroll to position [167, 0]
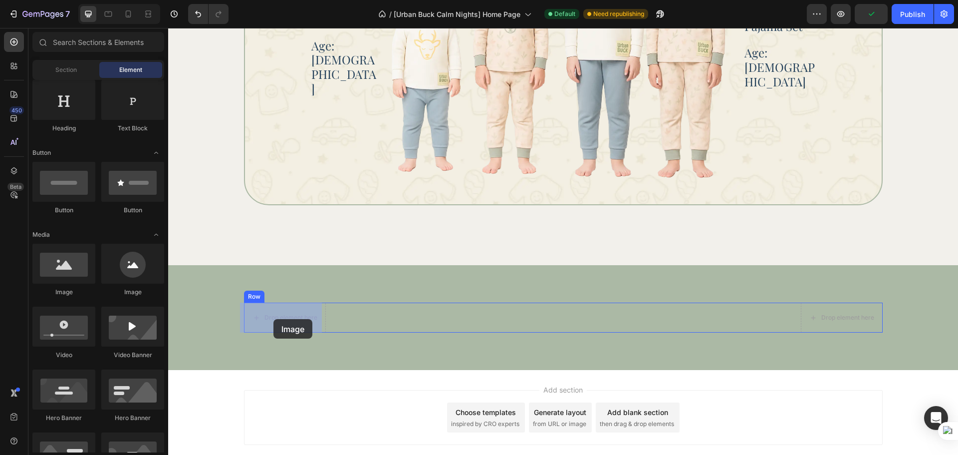
drag, startPoint x: 241, startPoint y: 298, endPoint x: 274, endPoint y: 319, distance: 39.5
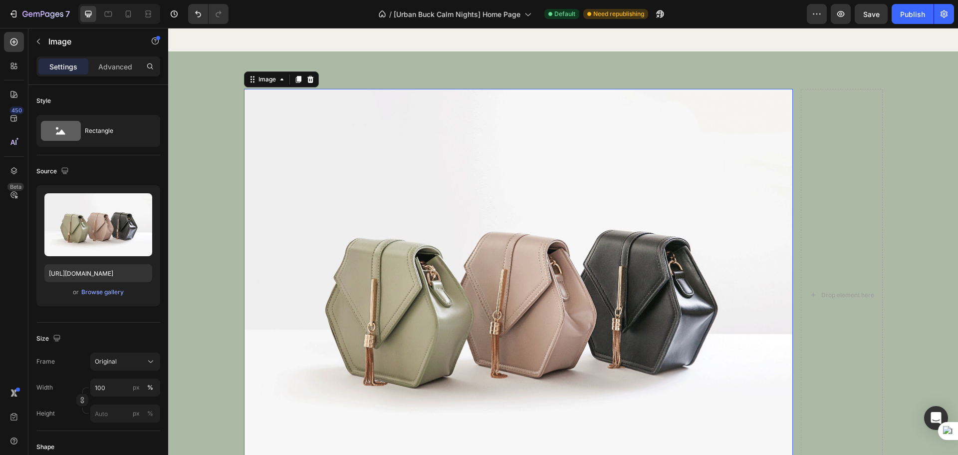
scroll to position [1531, 0]
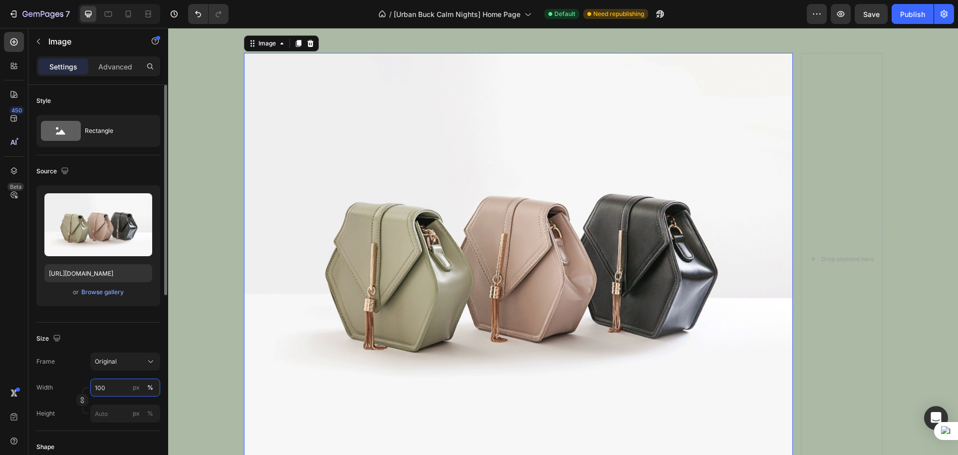
click at [113, 391] on input "100" at bounding box center [125, 387] width 70 height 18
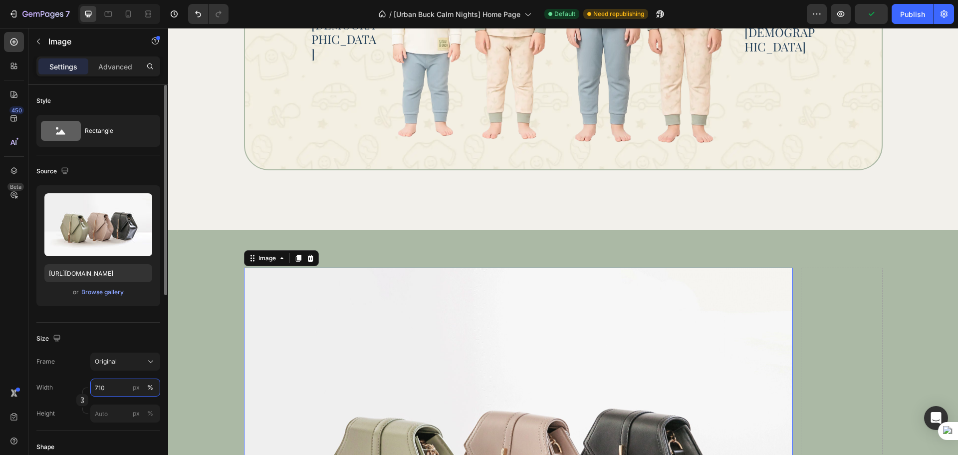
type input "710"
drag, startPoint x: 121, startPoint y: 336, endPoint x: 116, endPoint y: 370, distance: 34.8
click at [121, 335] on div "Size" at bounding box center [98, 338] width 124 height 16
click at [144, 407] on button "px" at bounding box center [150, 413] width 12 height 12
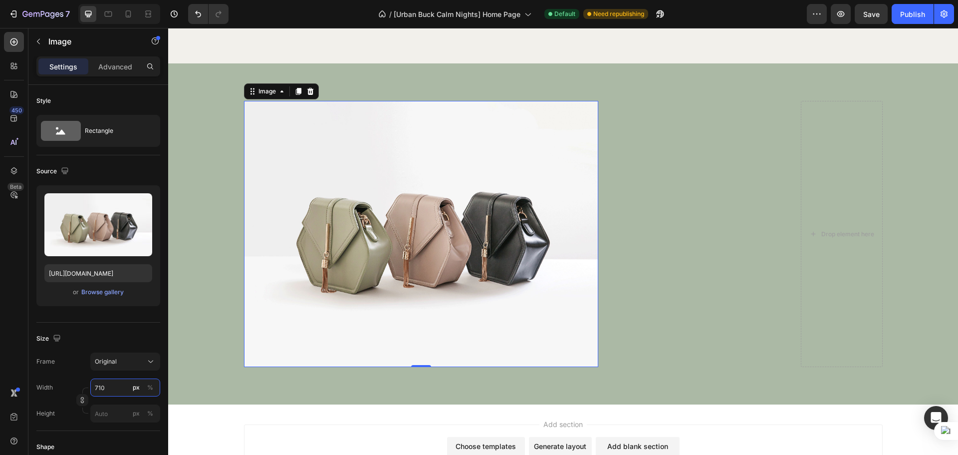
scroll to position [1552, 0]
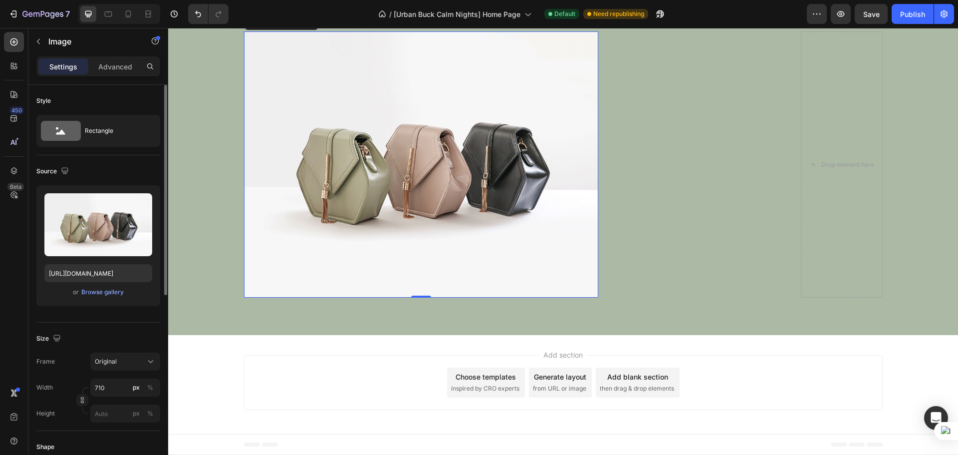
click at [124, 325] on div "Size Frame Original Width 710 px % Height px %" at bounding box center [98, 376] width 124 height 108
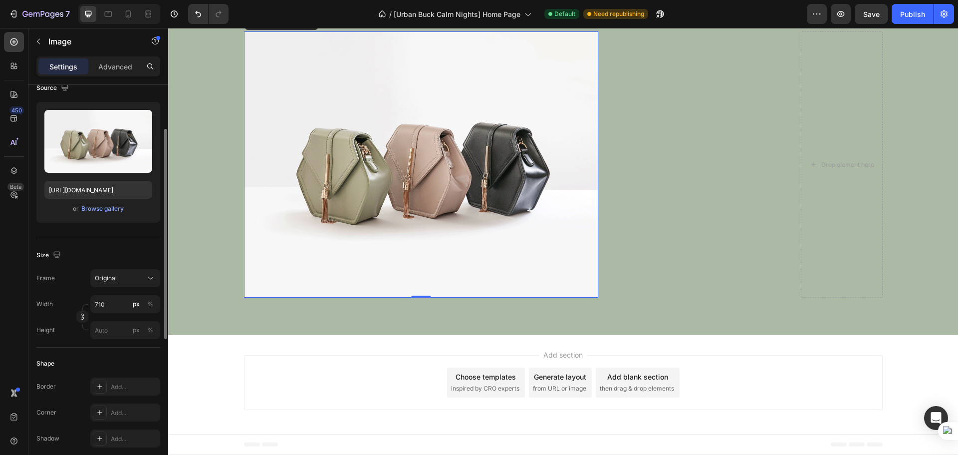
scroll to position [167, 0]
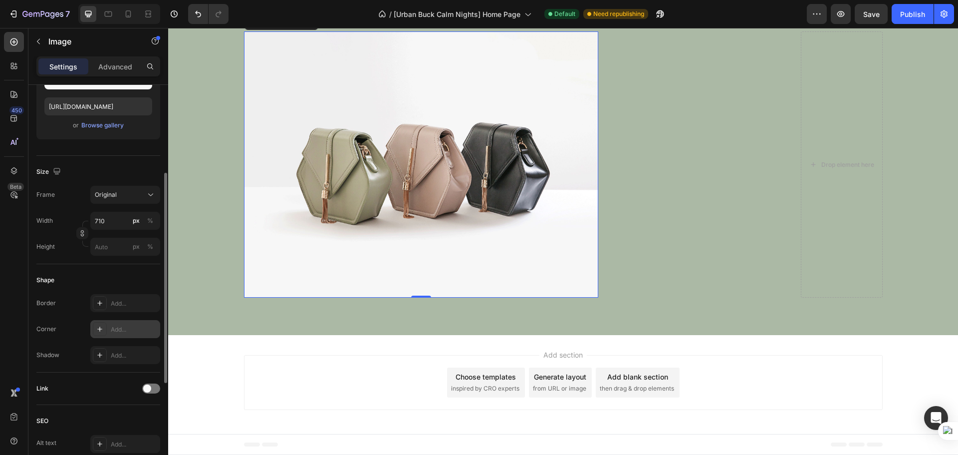
click at [124, 328] on div "Add..." at bounding box center [134, 329] width 47 height 9
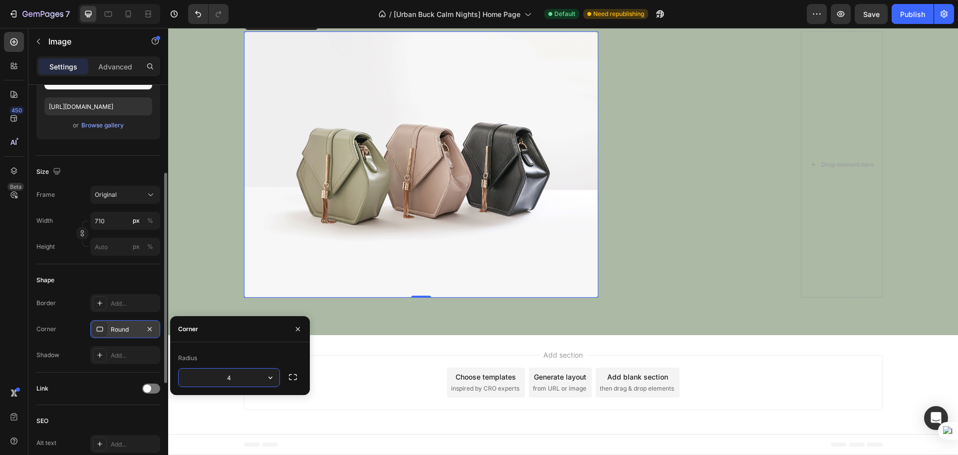
type input "40"
click at [130, 277] on div "Shape" at bounding box center [98, 280] width 124 height 16
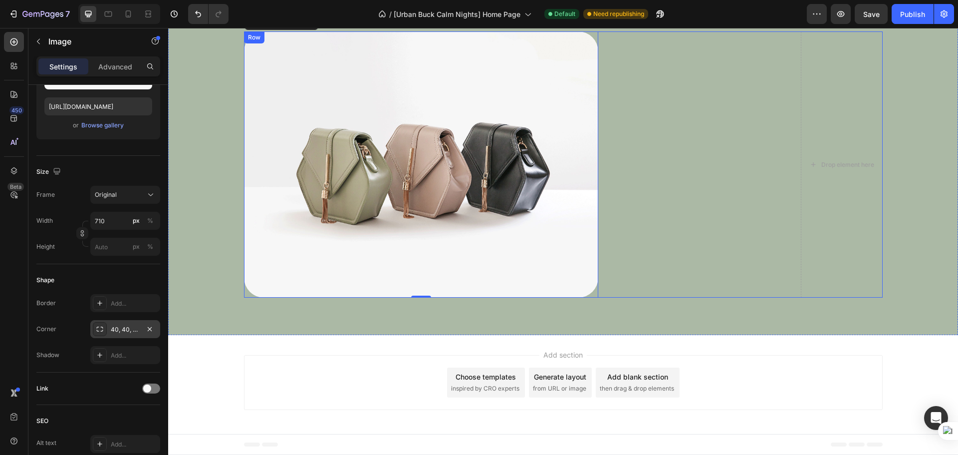
click at [674, 221] on div "Image 0 Drop element here Row" at bounding box center [563, 164] width 639 height 266
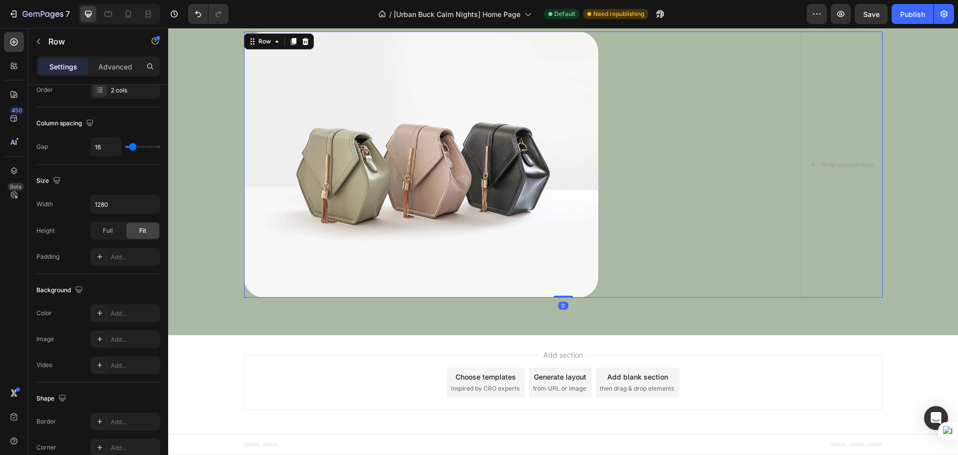
scroll to position [0, 0]
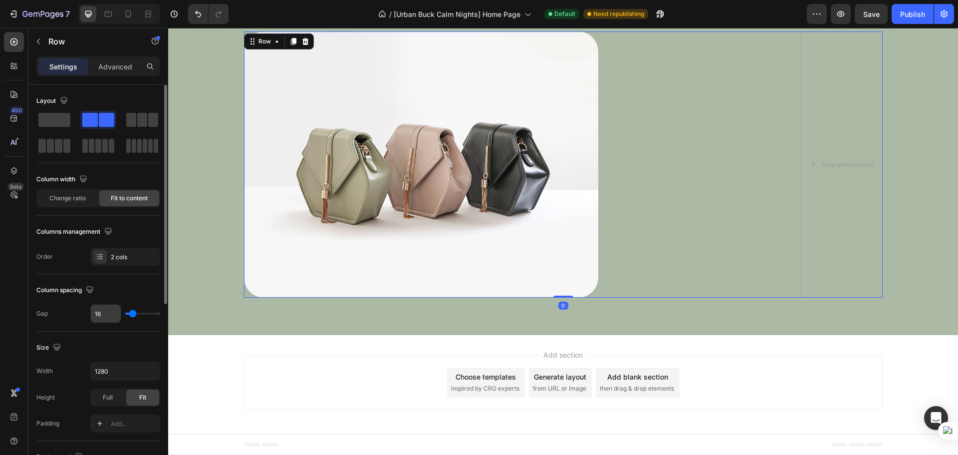
click at [110, 320] on input "16" at bounding box center [106, 313] width 30 height 18
type input "1"
type input "10"
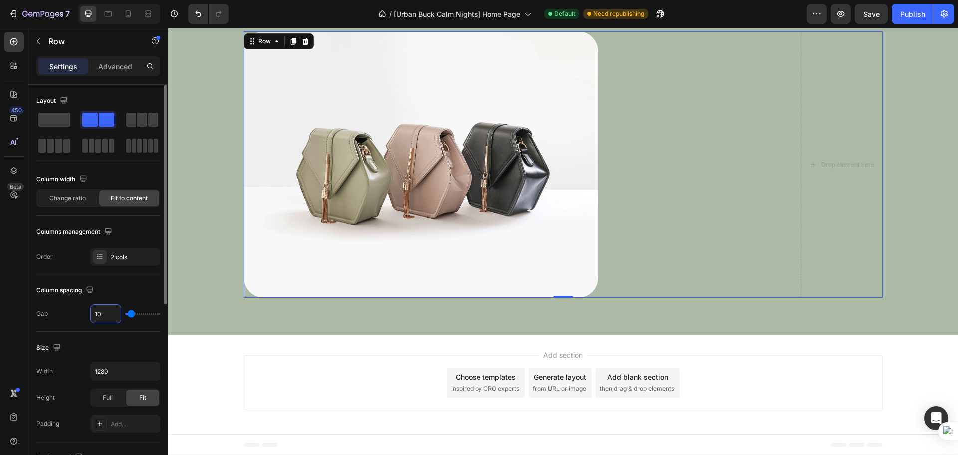
type input "100"
click at [121, 280] on div "Column spacing Gap 100" at bounding box center [98, 302] width 124 height 57
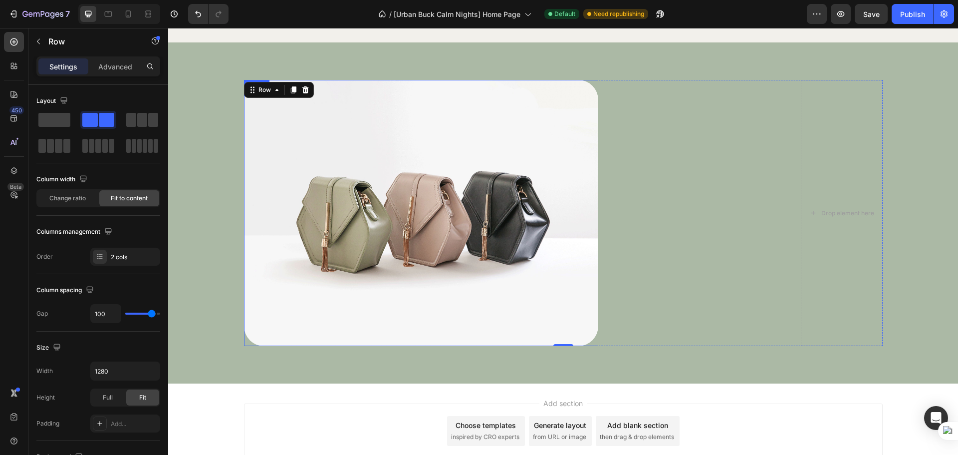
scroll to position [1469, 0]
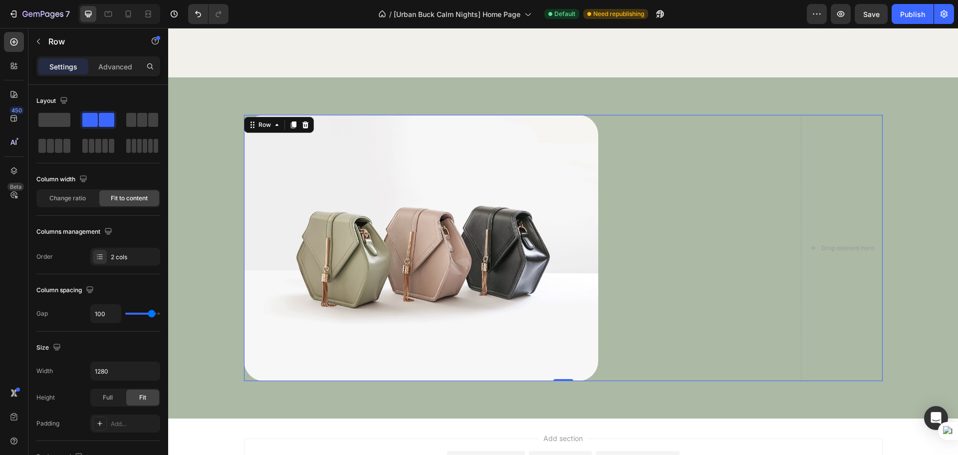
click at [384, 228] on img at bounding box center [421, 248] width 354 height 266
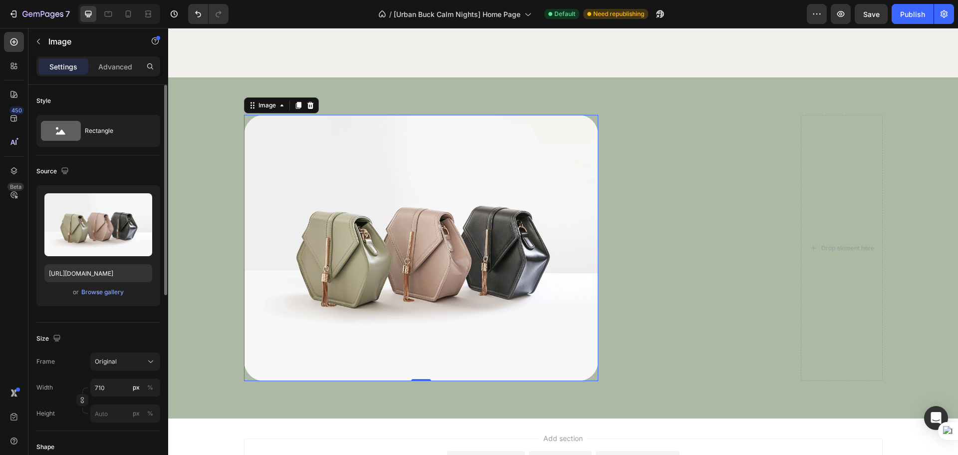
scroll to position [0, 0]
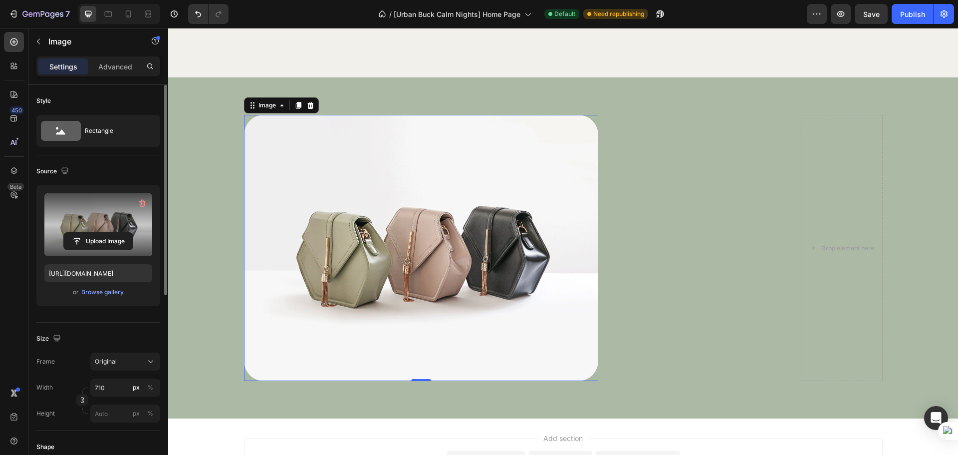
click at [94, 212] on label at bounding box center [98, 224] width 108 height 63
click at [94, 233] on input "file" at bounding box center [98, 241] width 69 height 17
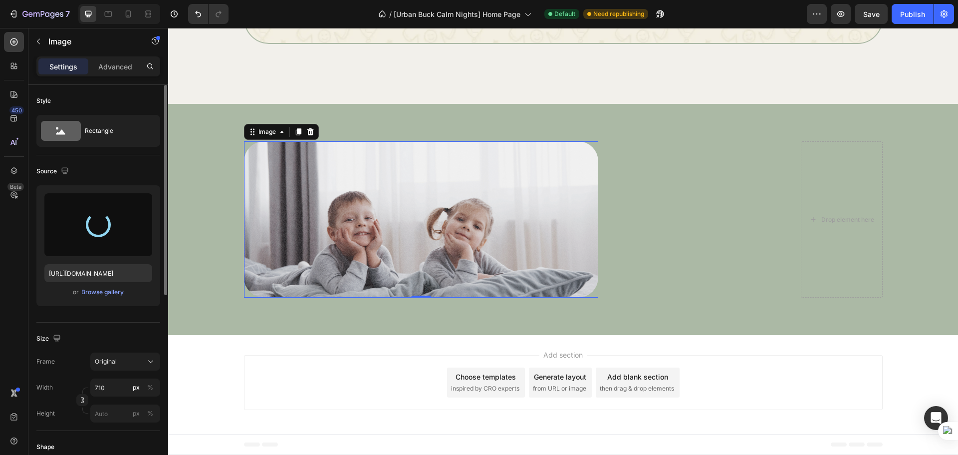
type input "https://cdn.shopify.com/s/files/1/0758/2705/2766/files/gempages_581482949048796…"
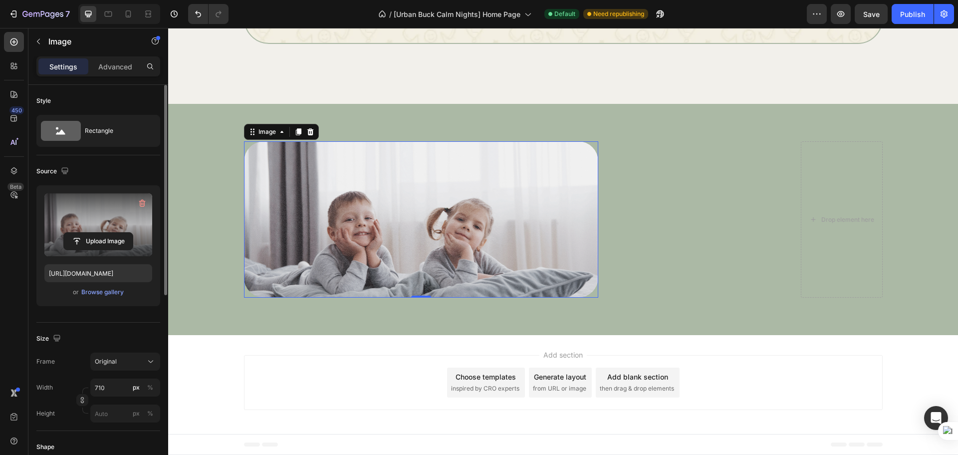
scroll to position [1443, 0]
click at [832, 201] on div "Drop element here" at bounding box center [842, 219] width 82 height 156
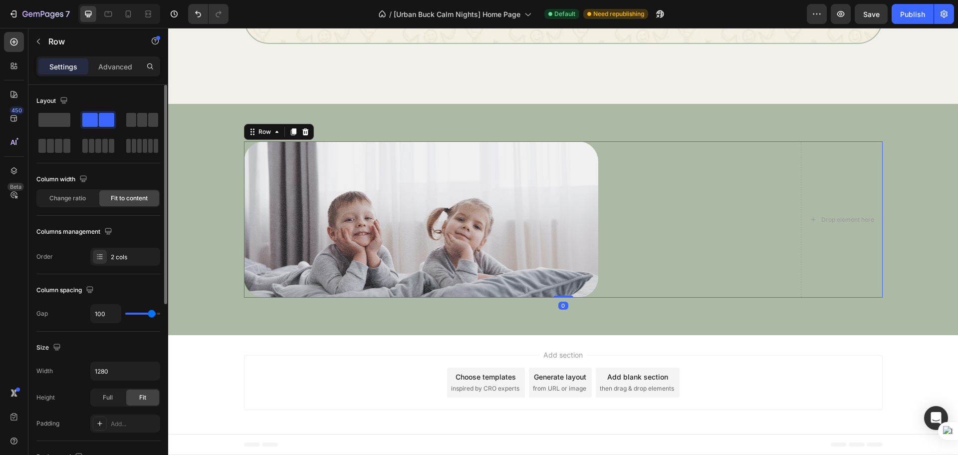
click at [24, 45] on div "450 Beta" at bounding box center [14, 241] width 28 height 427
click at [9, 52] on div "450 Beta" at bounding box center [14, 207] width 20 height 351
click at [9, 42] on icon at bounding box center [14, 42] width 10 height 10
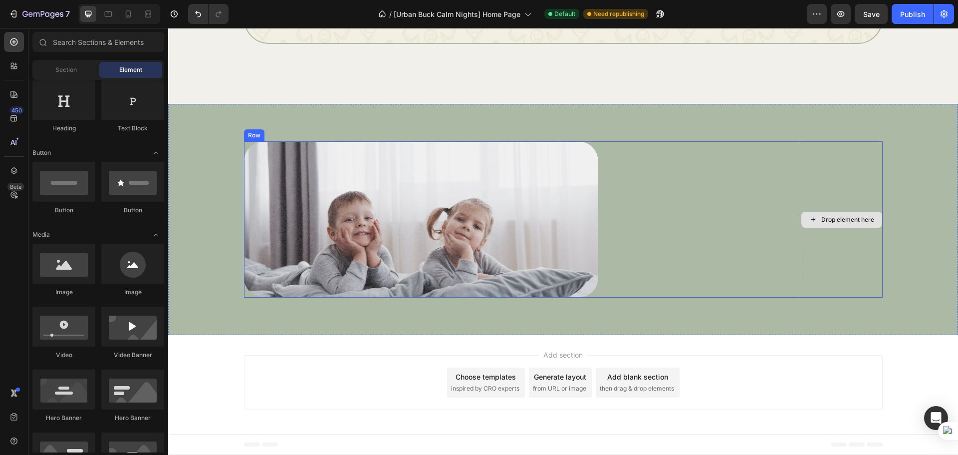
click at [860, 254] on div "Drop element here" at bounding box center [842, 219] width 82 height 156
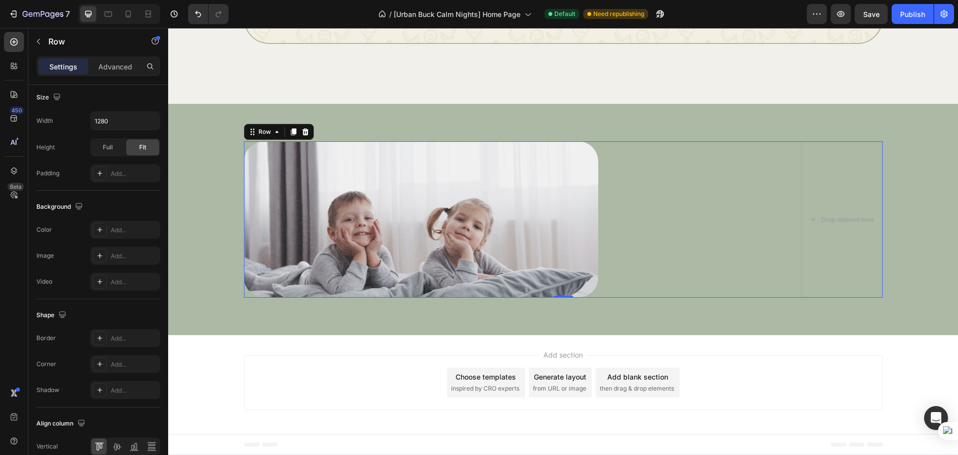
scroll to position [0, 0]
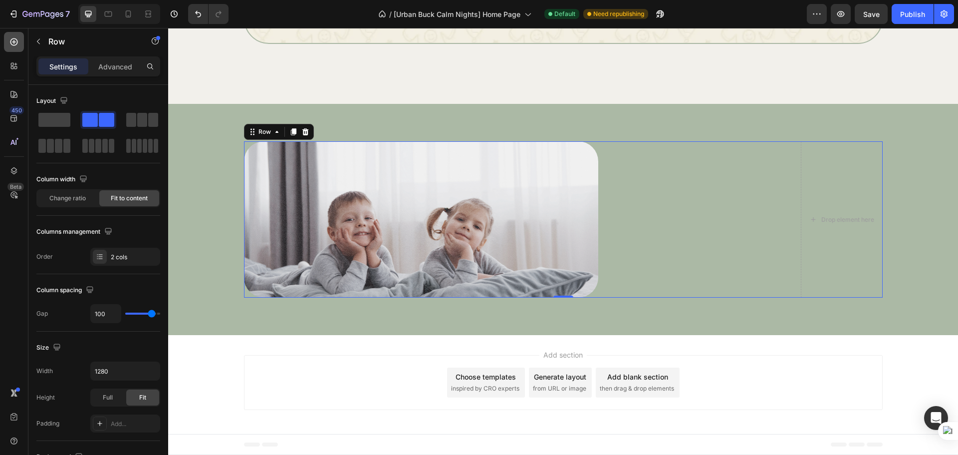
click at [14, 43] on icon at bounding box center [13, 41] width 7 height 7
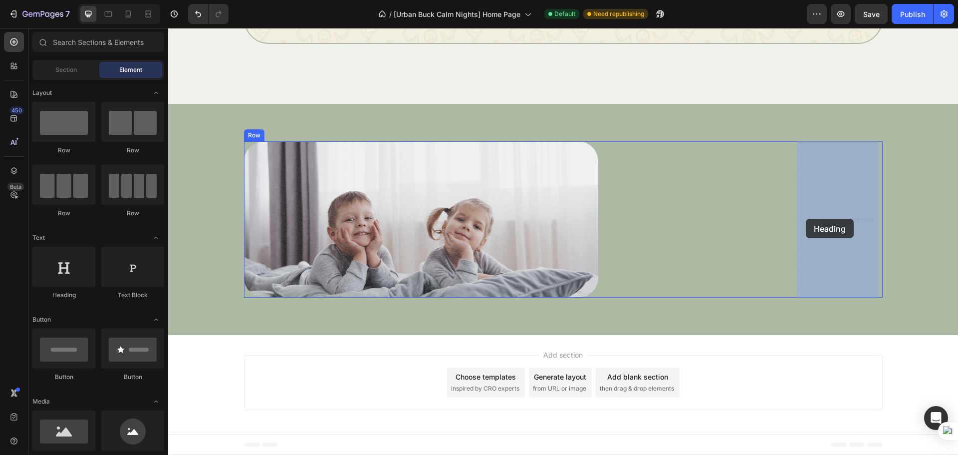
drag, startPoint x: 490, startPoint y: 264, endPoint x: 806, endPoint y: 219, distance: 319.2
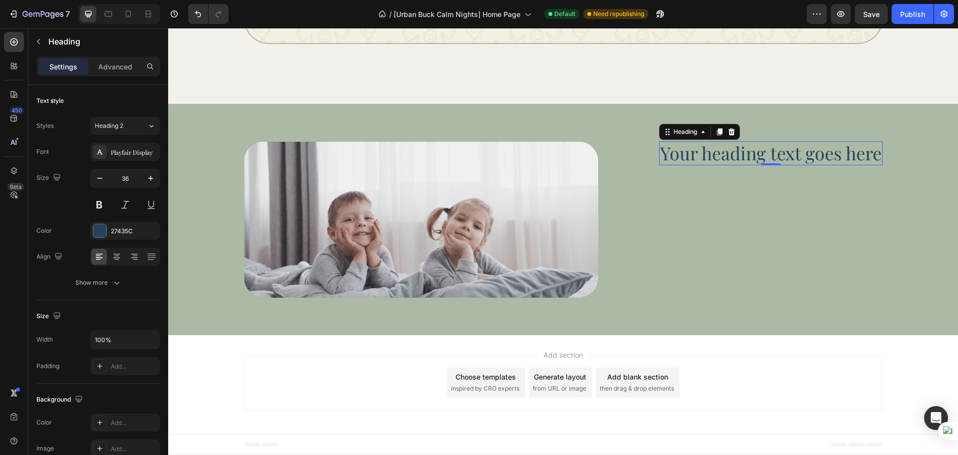
click at [691, 156] on h2 "Your heading text goes here" at bounding box center [771, 152] width 224 height 23
click at [696, 215] on div "Your heading text goes here Heading 0" at bounding box center [771, 219] width 224 height 156
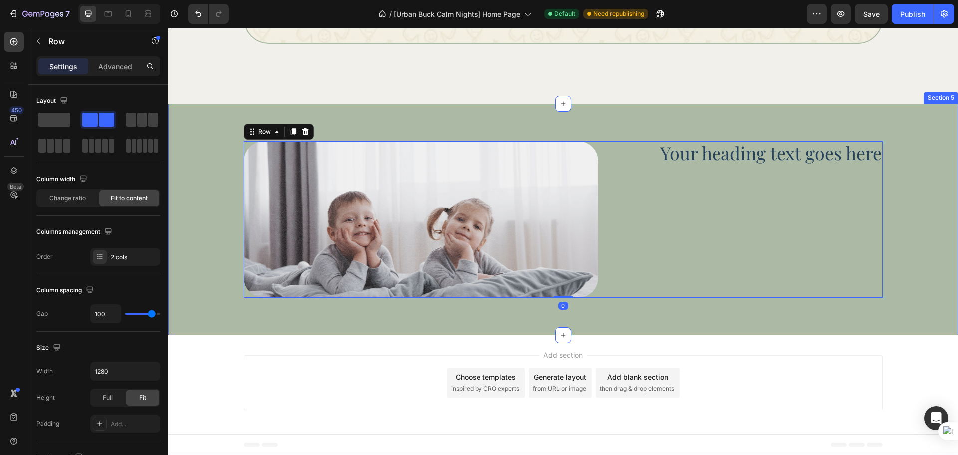
click at [748, 328] on div "Image Your heading text goes here Heading Row 0 Section 5" at bounding box center [563, 219] width 790 height 231
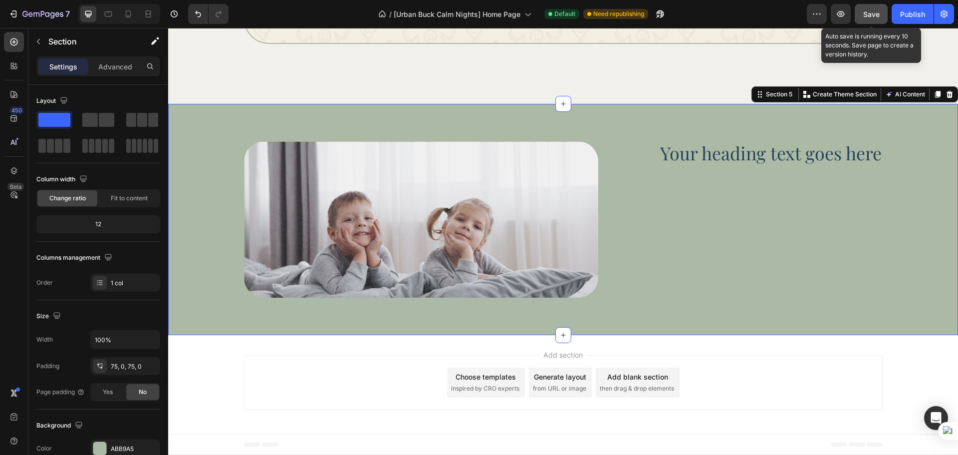
click at [884, 16] on button "Save" at bounding box center [871, 14] width 33 height 20
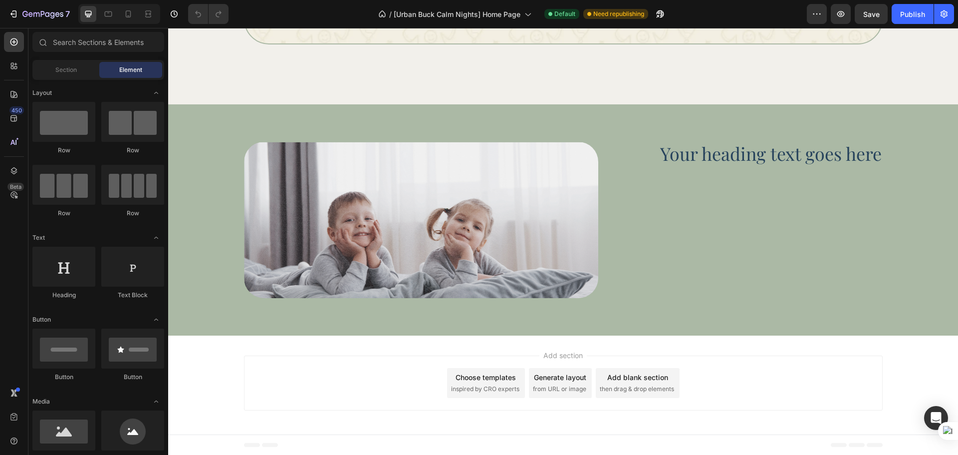
scroll to position [1443, 0]
click at [708, 155] on h2 "Your heading text goes here" at bounding box center [771, 152] width 224 height 23
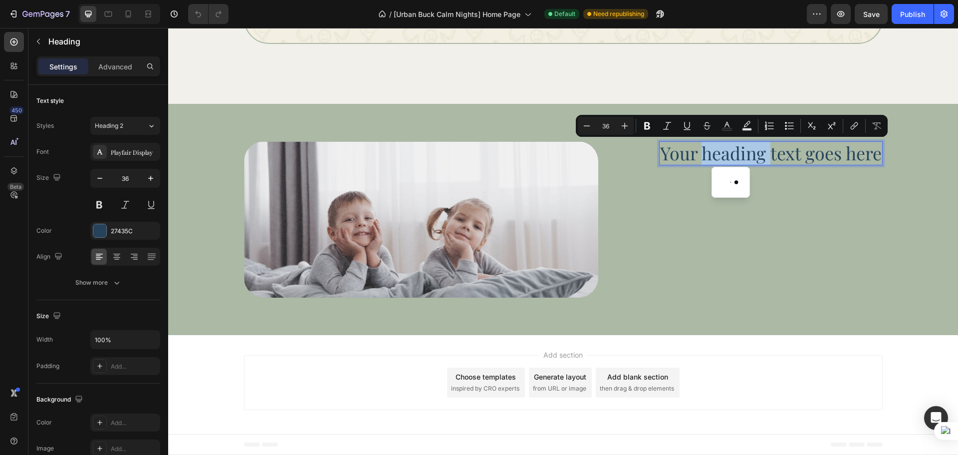
click at [708, 155] on p "Your heading text goes here" at bounding box center [771, 152] width 222 height 21
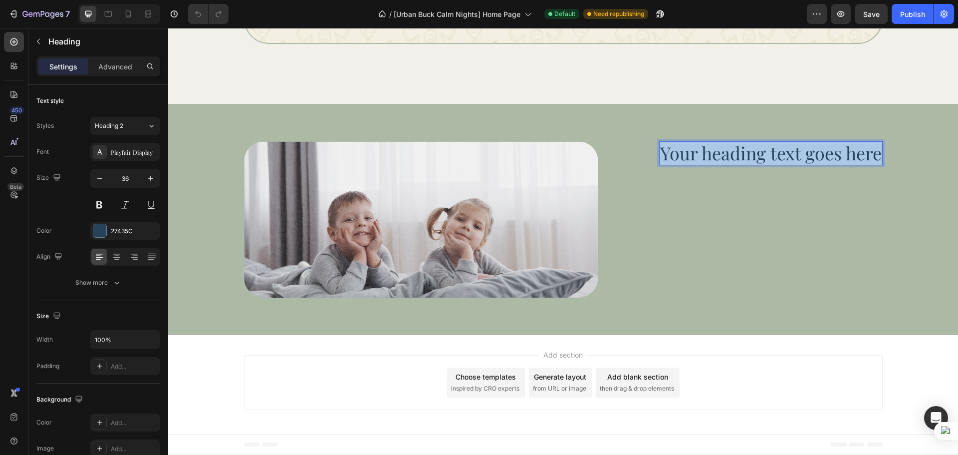
click at [708, 155] on p "Your heading text goes here" at bounding box center [771, 152] width 222 height 21
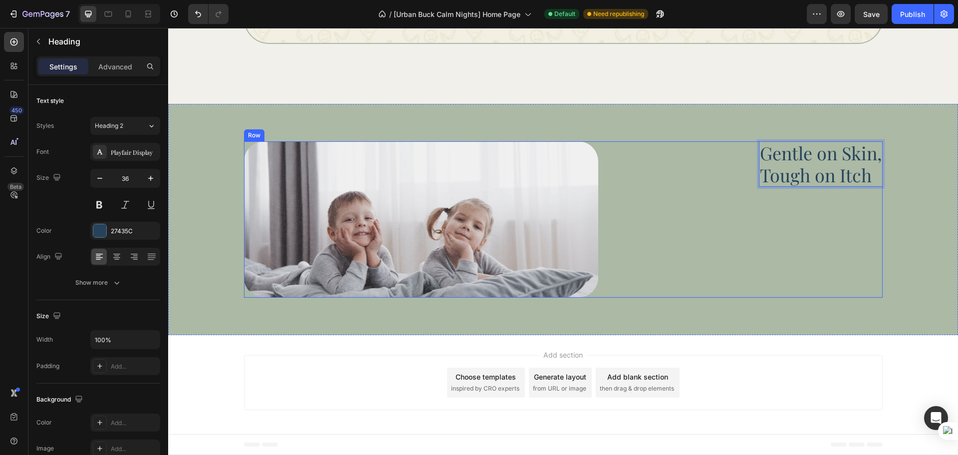
click at [711, 198] on div "Image Gentle on Skin, Tough on Itch Heading 0 Row" at bounding box center [563, 219] width 639 height 156
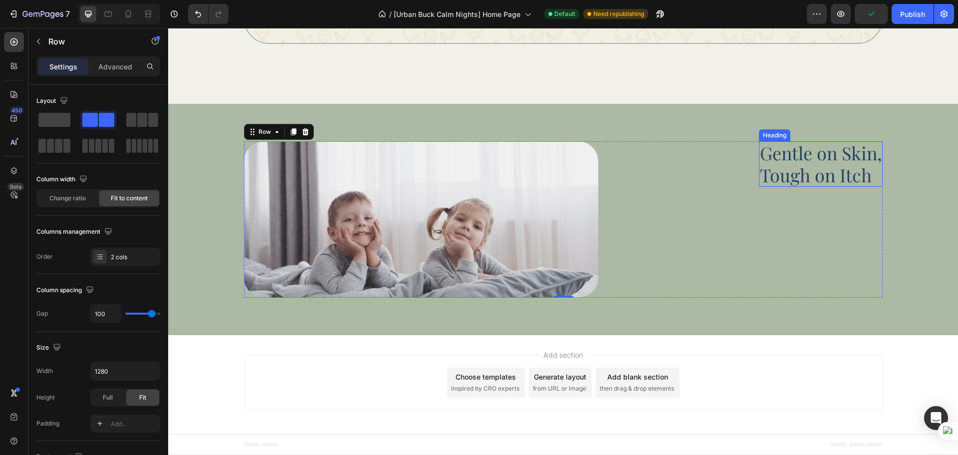
click at [764, 151] on p "Gentle on Skin, Tough on Itch" at bounding box center [821, 163] width 122 height 43
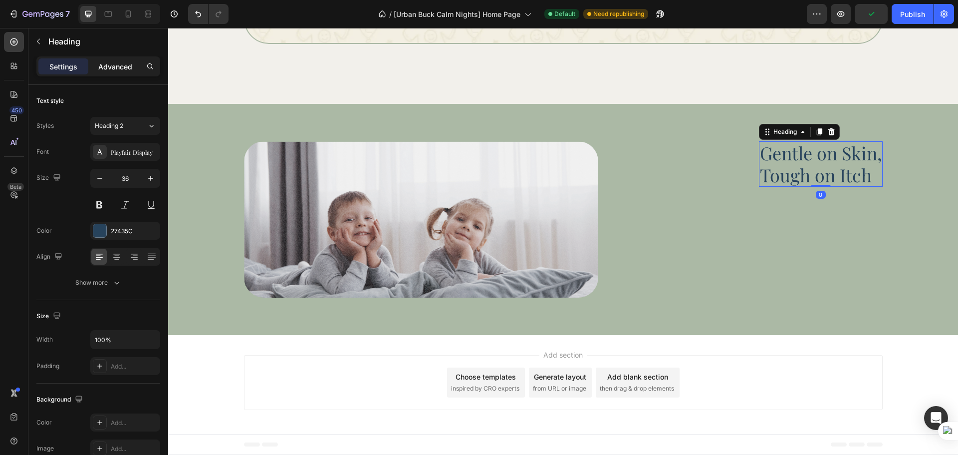
click at [117, 71] on p "Advanced" at bounding box center [115, 66] width 34 height 10
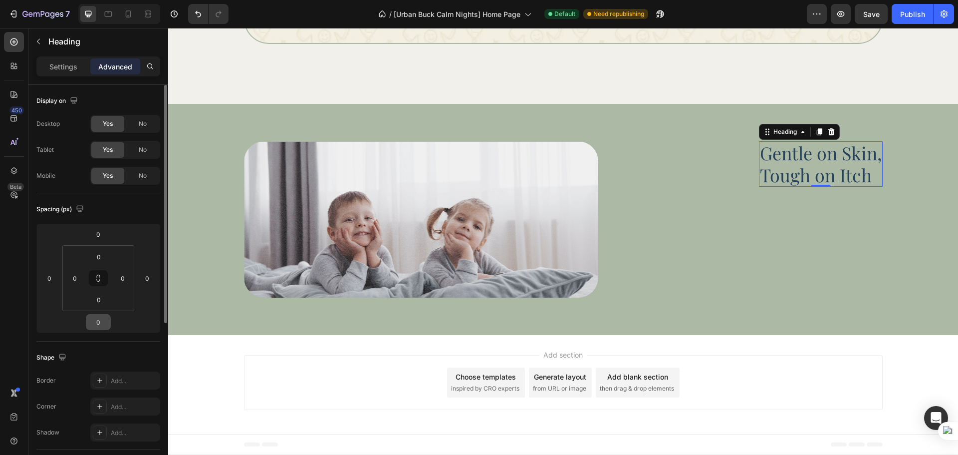
click at [97, 324] on input "0" at bounding box center [98, 321] width 20 height 15
type input "20"
click at [19, 263] on div "450 Beta" at bounding box center [14, 207] width 20 height 351
click at [12, 38] on icon at bounding box center [14, 42] width 10 height 10
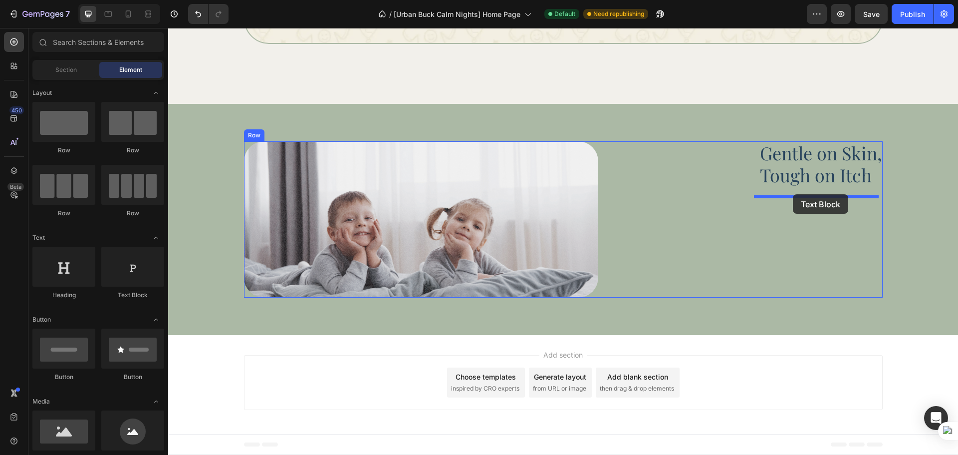
drag, startPoint x: 300, startPoint y: 305, endPoint x: 793, endPoint y: 194, distance: 504.9
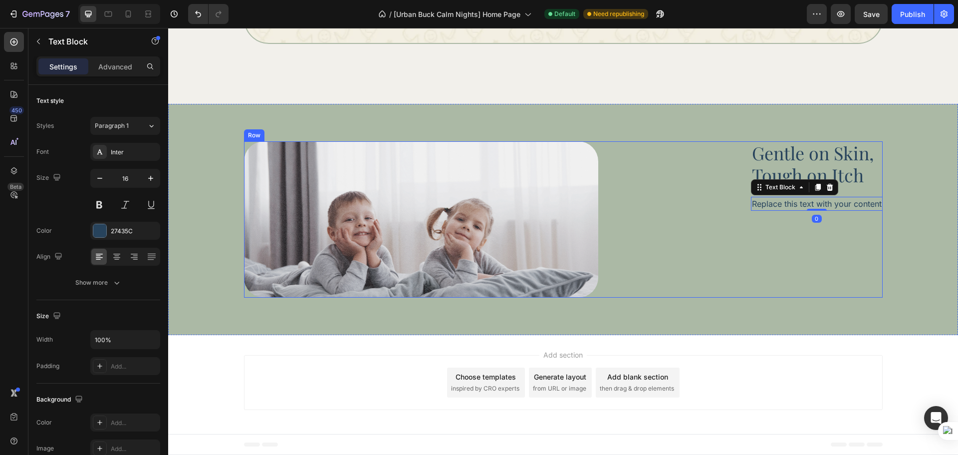
click at [744, 232] on div "Image Gentle on Skin, Tough on Itch Heading Replace this text with your content…" at bounding box center [563, 219] width 639 height 156
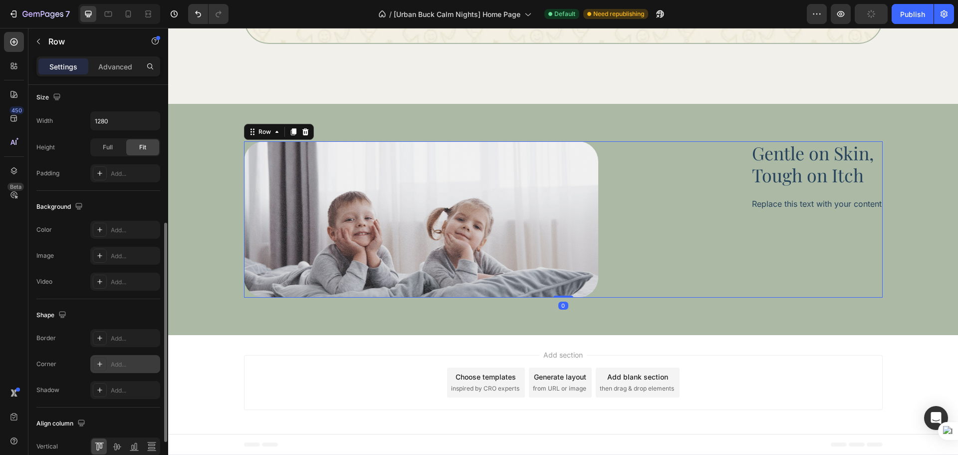
scroll to position [324, 0]
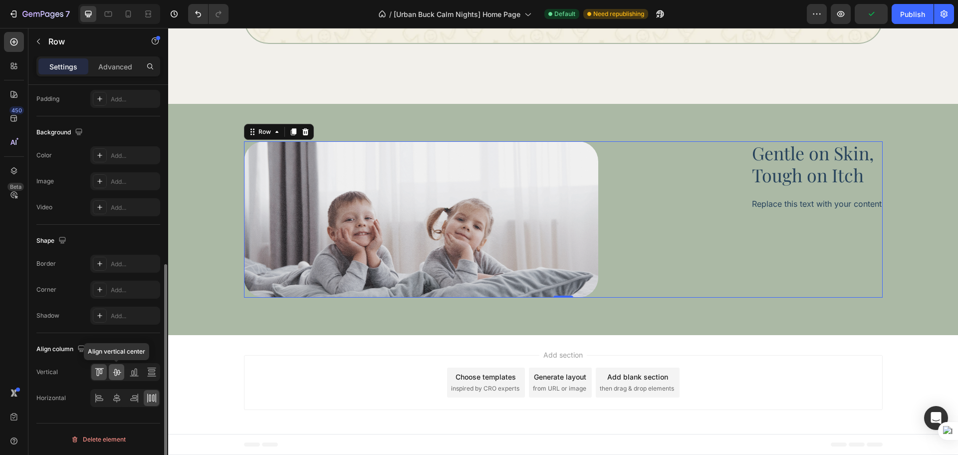
click at [113, 372] on icon at bounding box center [117, 372] width 10 height 10
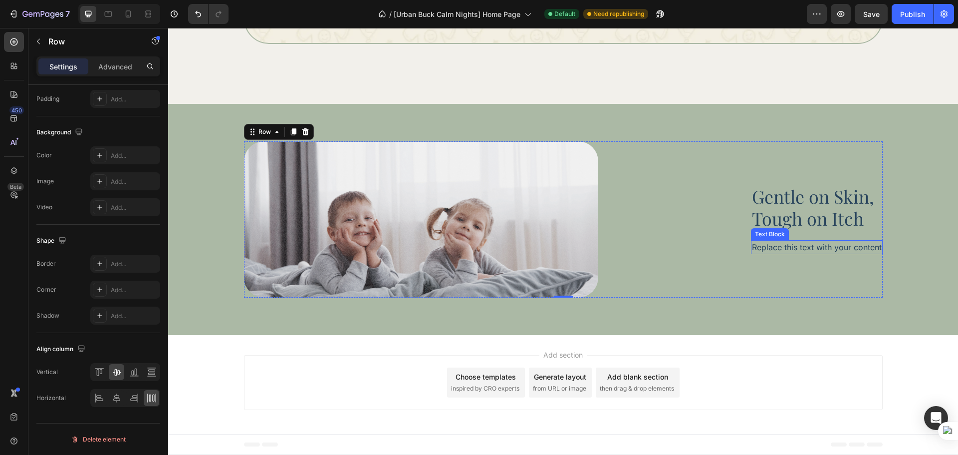
click at [785, 250] on div "Replace this text with your content" at bounding box center [817, 247] width 132 height 14
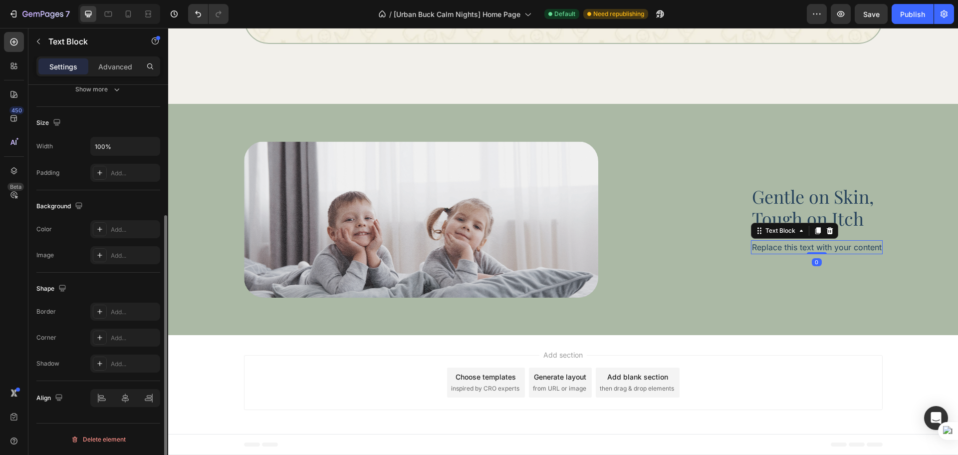
scroll to position [0, 0]
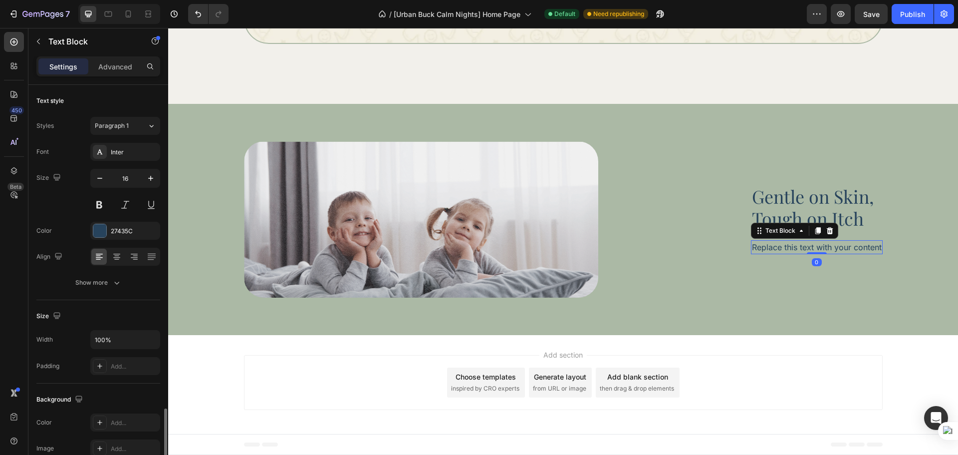
click at [785, 250] on div "Replace this text with your content" at bounding box center [817, 247] width 132 height 14
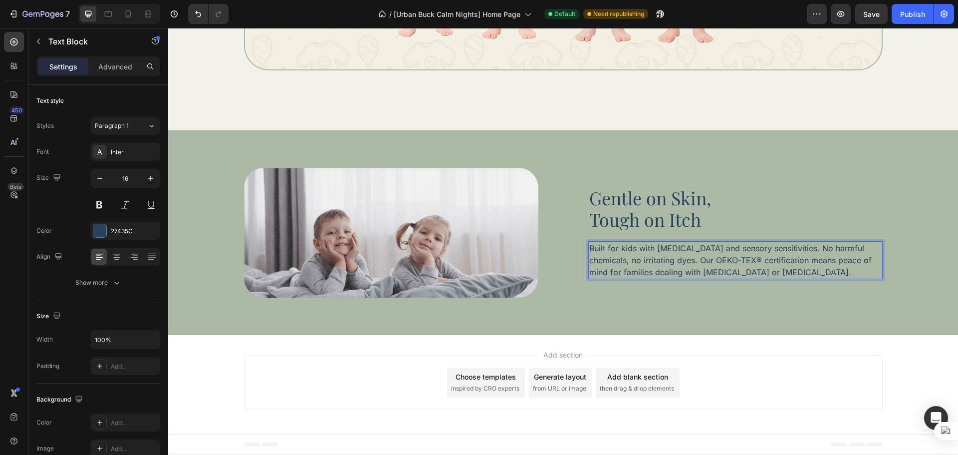
scroll to position [1416, 0]
click at [123, 347] on input "100%" at bounding box center [125, 339] width 69 height 18
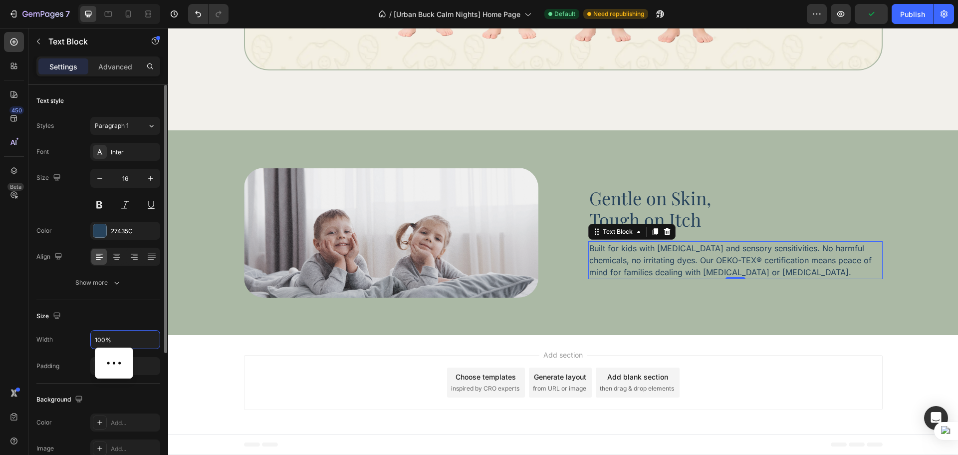
click at [123, 0] on html "7 Version history / [Urban Buck Calm Nights] Home Page Default Need republishin…" at bounding box center [479, 0] width 958 height 0
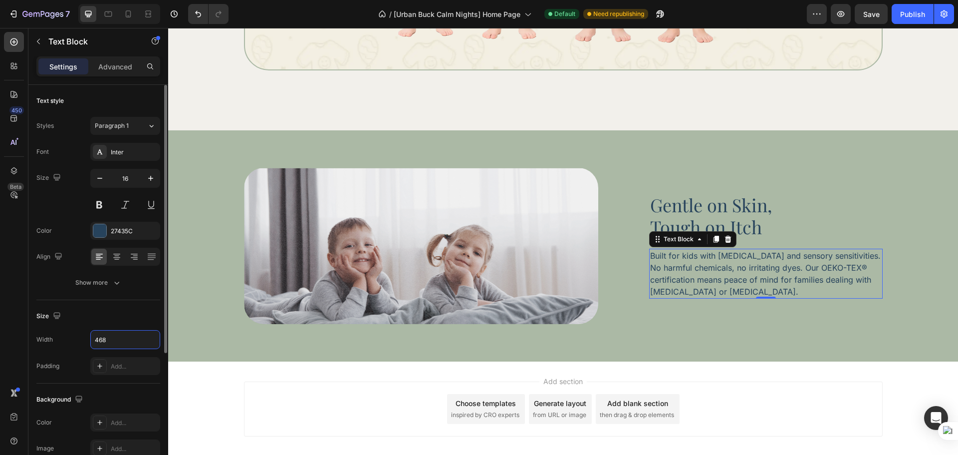
type input "468"
click at [117, 305] on div "Size Width 468 Padding Add..." at bounding box center [98, 341] width 124 height 83
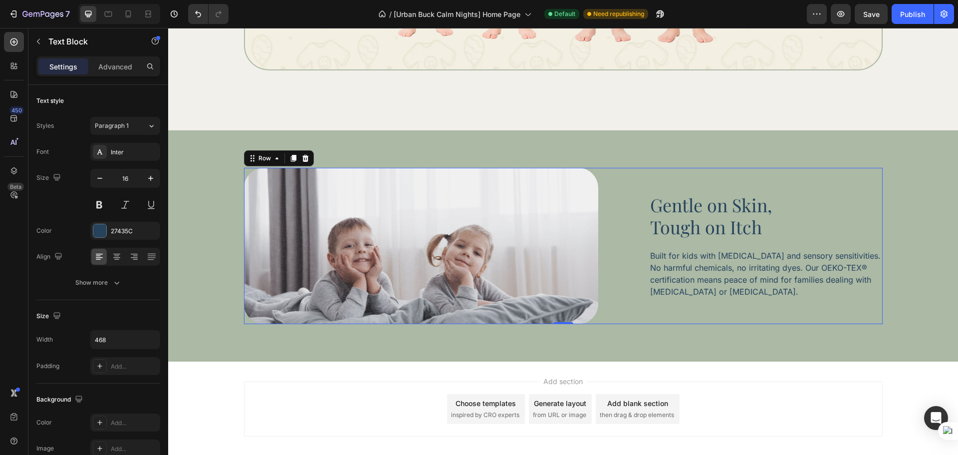
click at [671, 308] on div "Gentle on Skin, Tough on Itch Heading Built for kids with eczema and sensory se…" at bounding box center [766, 246] width 234 height 156
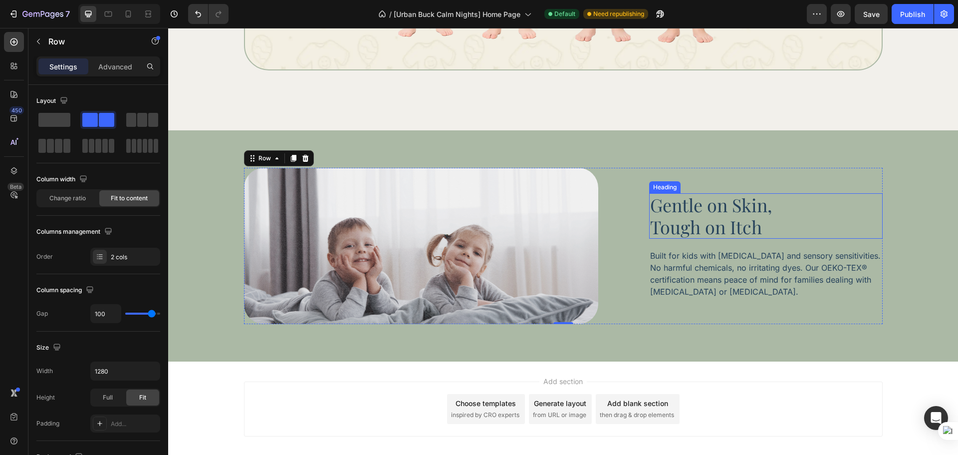
click at [724, 225] on p "Gentle on Skin, Tough on Itch" at bounding box center [766, 215] width 232 height 43
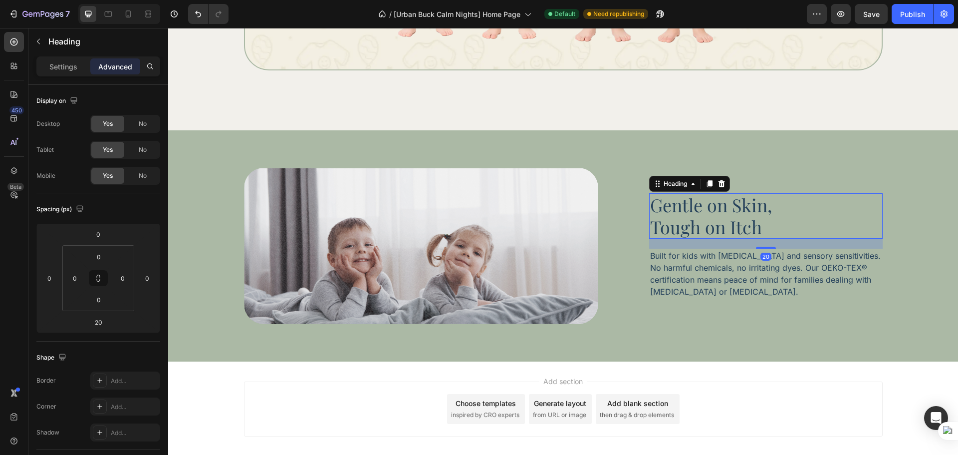
click at [61, 77] on div "Settings Advanced" at bounding box center [98, 70] width 140 height 28
click at [62, 73] on div "Settings" at bounding box center [63, 66] width 50 height 16
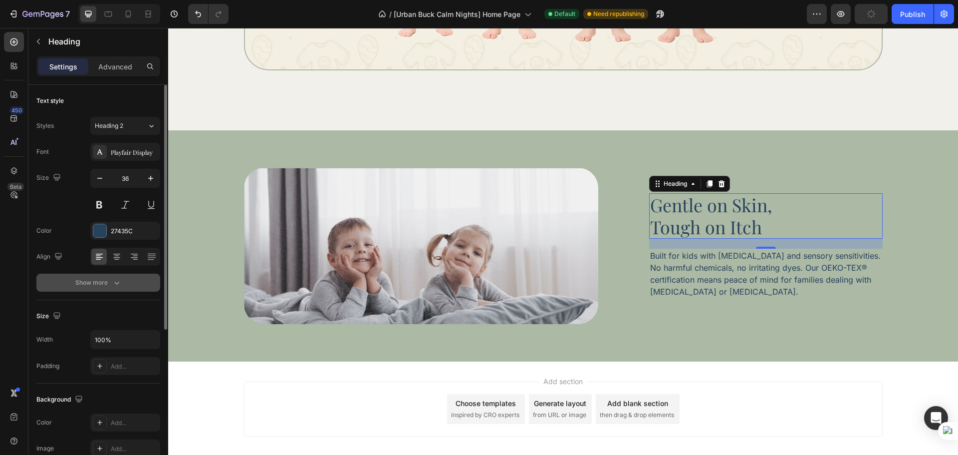
scroll to position [83, 0]
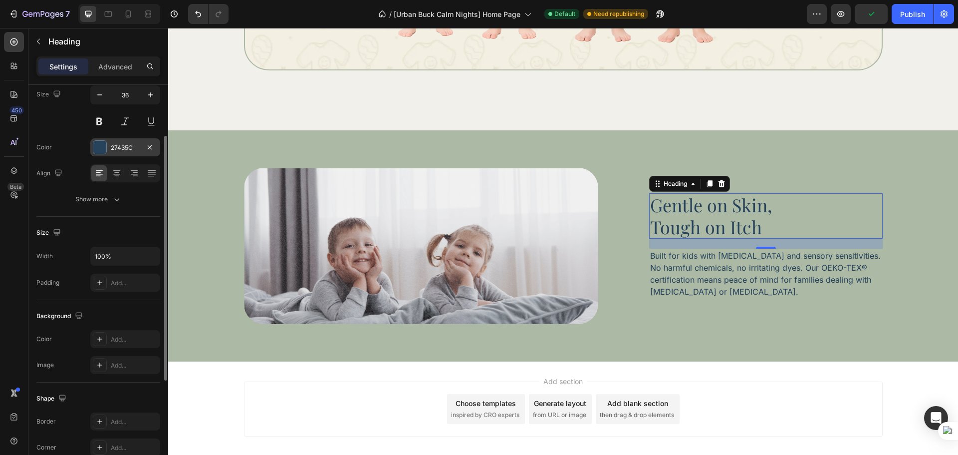
click at [118, 149] on div "27435C" at bounding box center [125, 147] width 29 height 9
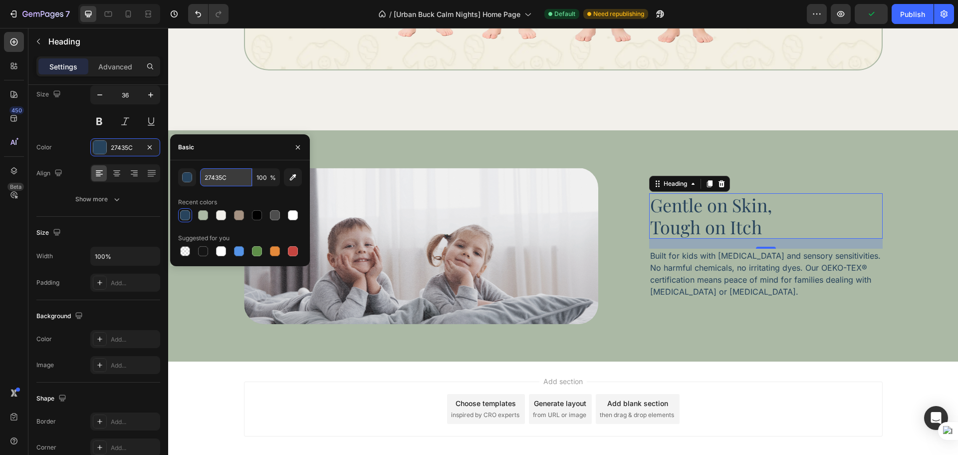
click at [226, 182] on input "27435C" at bounding box center [226, 177] width 52 height 18
paste input "rgba(255, 255, 255, 1)"
type input "rgba(255, 255, 255, 1)"
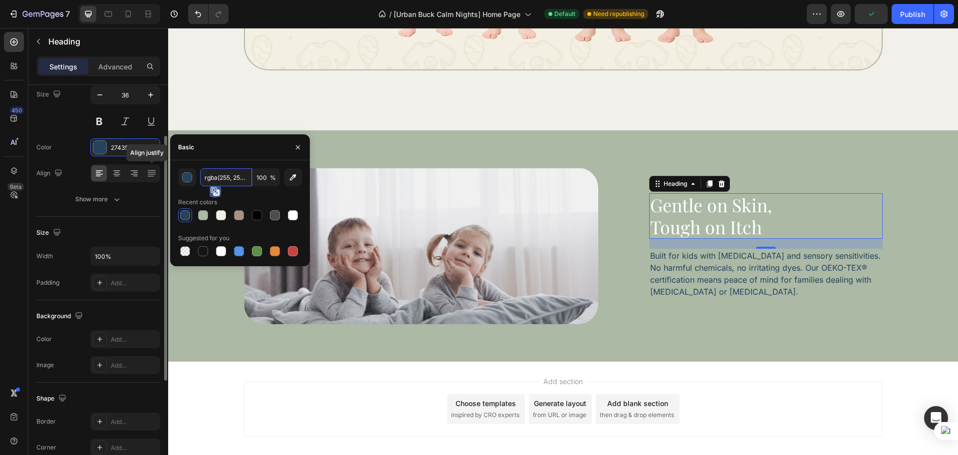
scroll to position [0, 18]
click at [60, 136] on div "Font Playfair Display Size 36 Color 27435C Align Show more" at bounding box center [98, 133] width 124 height 149
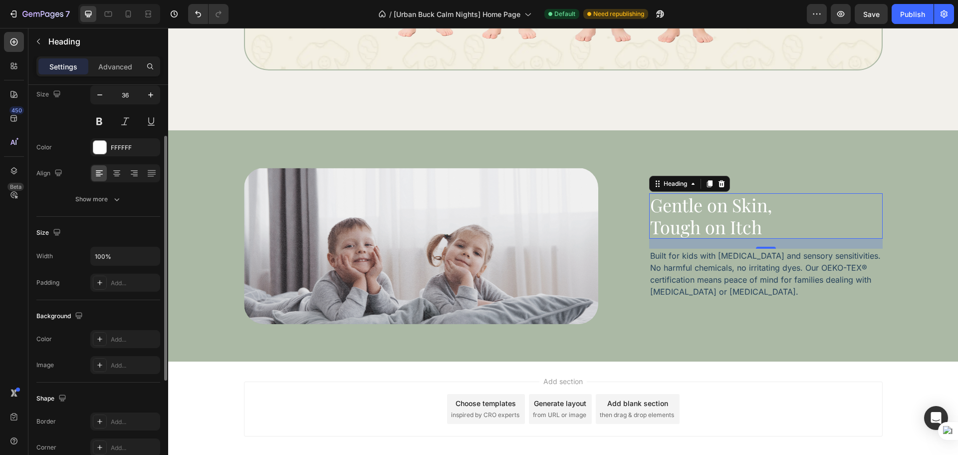
scroll to position [0, 0]
click at [808, 268] on p "Built for kids with [MEDICAL_DATA] and sensory sensitivities. No harmful chemic…" at bounding box center [766, 274] width 232 height 48
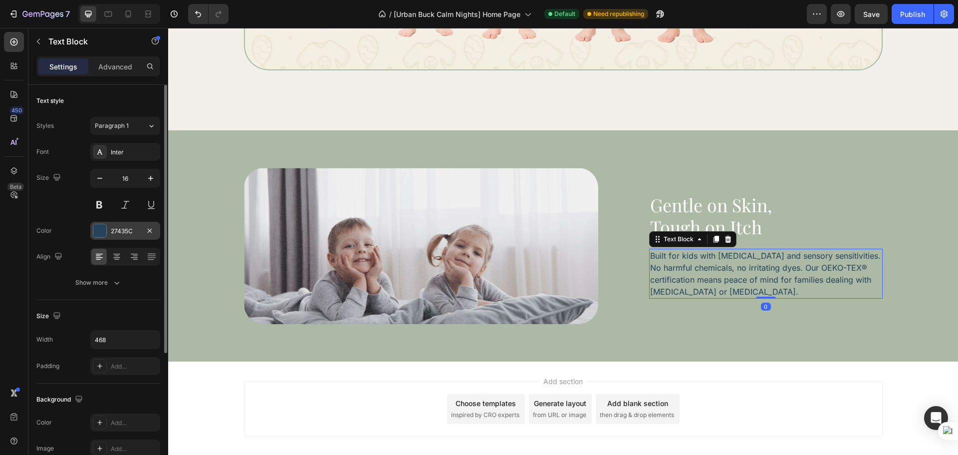
click at [132, 232] on div "27435C" at bounding box center [125, 231] width 29 height 9
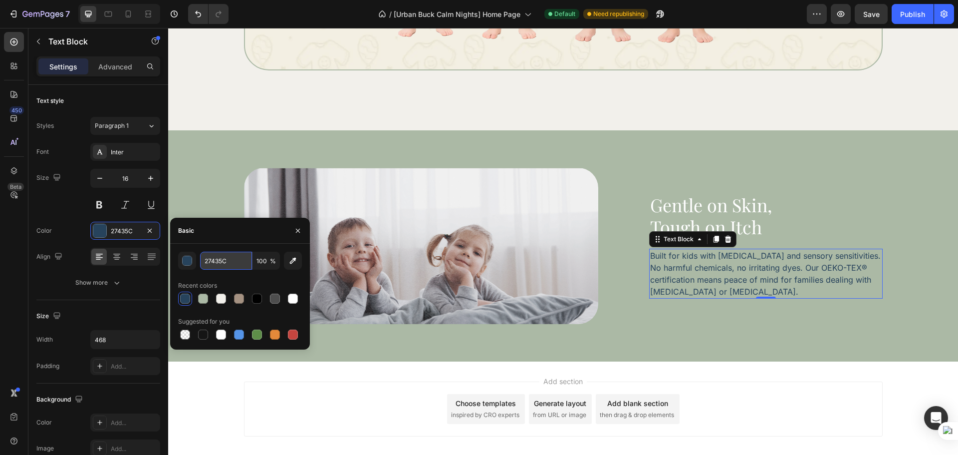
click at [222, 264] on input "27435C" at bounding box center [226, 261] width 52 height 18
paste input "rgba(255, 255, 255, 1)"
type input "rgba(255, 255, 255, 1)"
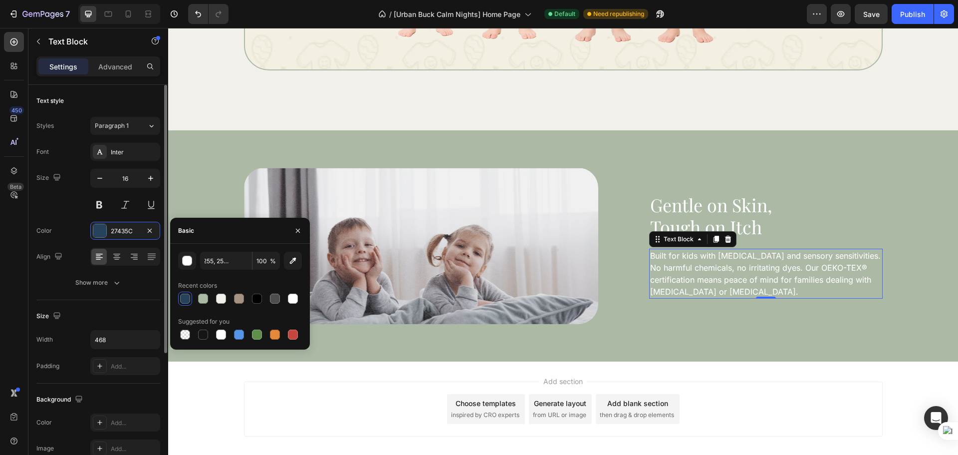
click at [45, 200] on div "Size 16" at bounding box center [98, 191] width 124 height 45
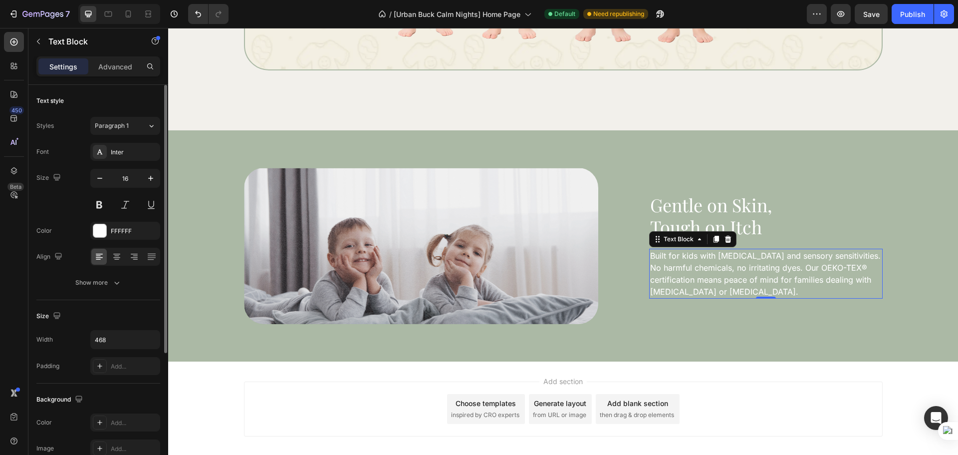
scroll to position [0, 0]
click at [611, 302] on div "Image Gentle on Skin, Tough on Itch Heading Built for kids with eczema and sens…" at bounding box center [563, 246] width 639 height 156
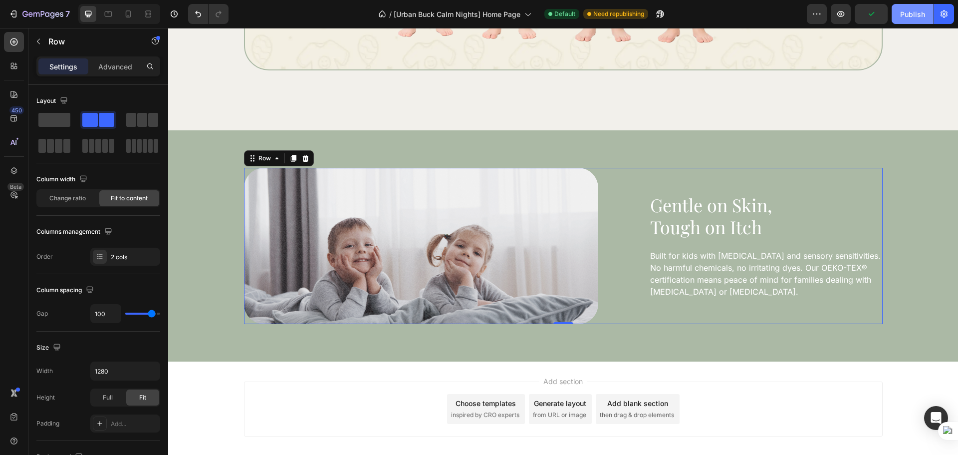
click at [918, 22] on button "Publish" at bounding box center [913, 14] width 42 height 20
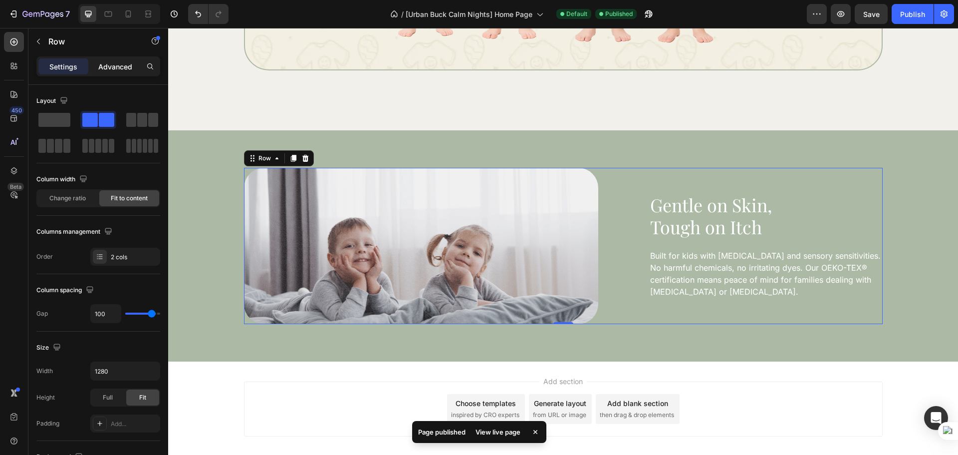
click at [119, 72] on div "Advanced" at bounding box center [115, 66] width 50 height 16
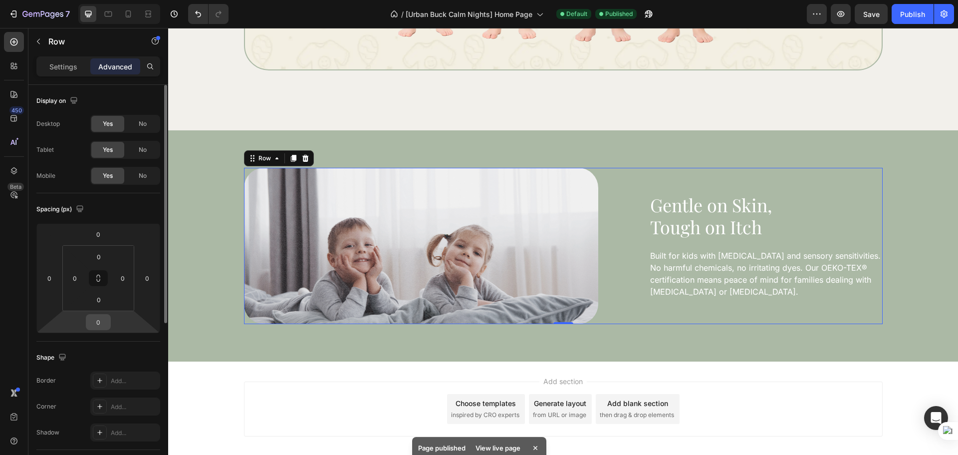
click at [101, 325] on input "0" at bounding box center [98, 321] width 20 height 15
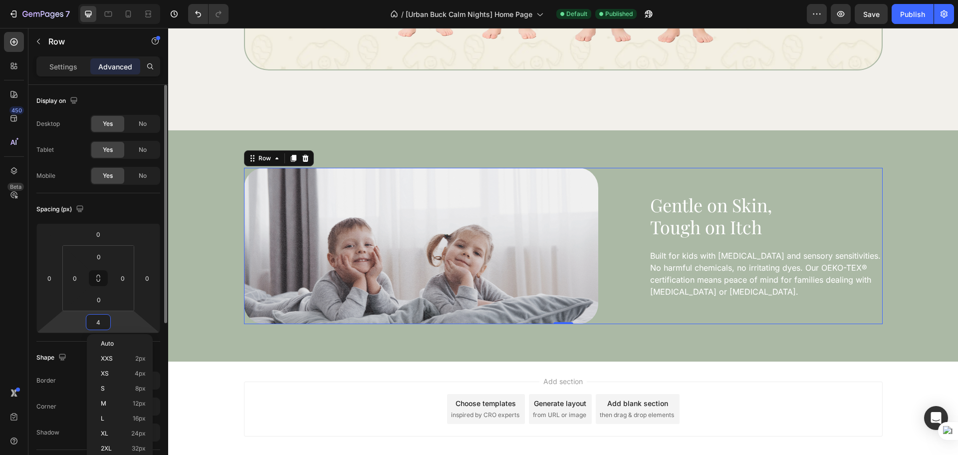
type input "40"
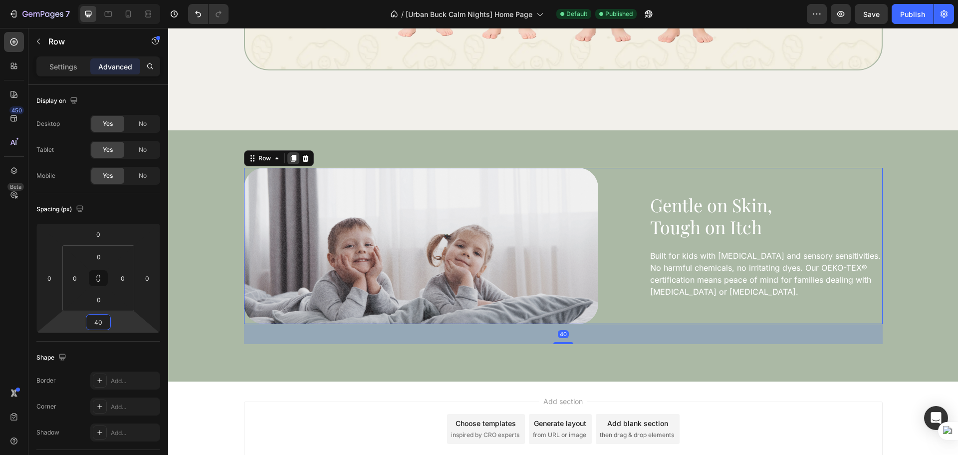
click at [289, 155] on icon at bounding box center [293, 158] width 8 height 8
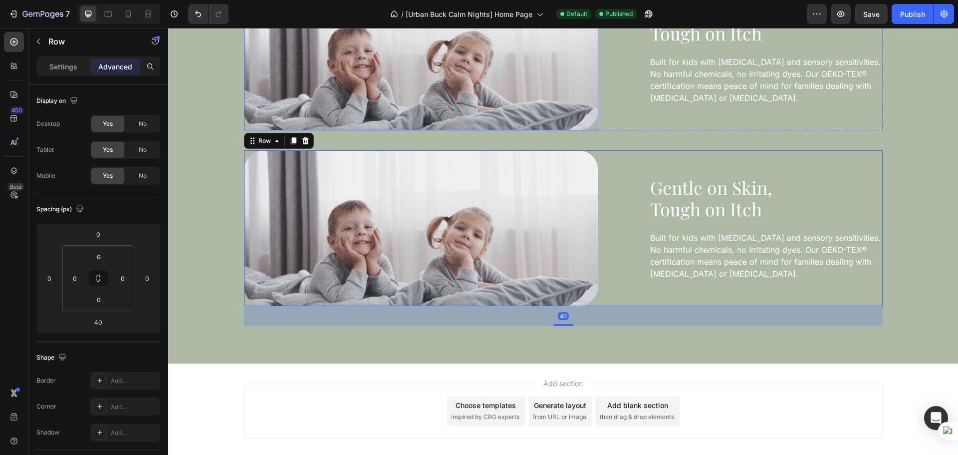
scroll to position [1638, 0]
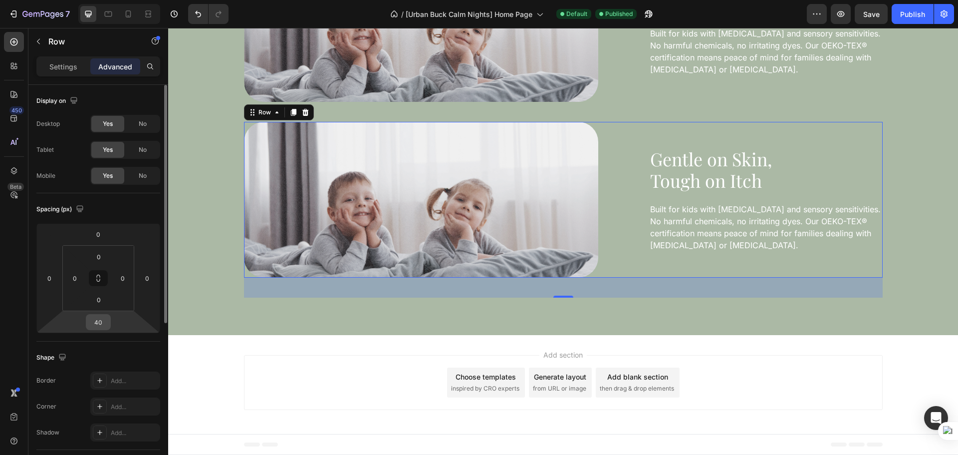
click at [102, 323] on input "40" at bounding box center [98, 321] width 20 height 15
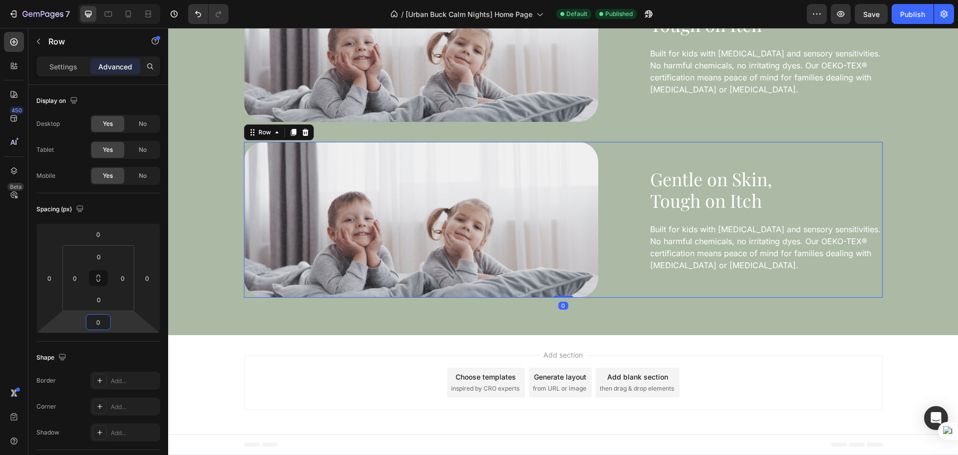
type input "0"
click at [621, 265] on div "Image Gentle on Skin, Tough on Itch Heading Built for kids with eczema and sens…" at bounding box center [563, 220] width 639 height 156
click at [72, 71] on p "Settings" at bounding box center [63, 66] width 28 height 10
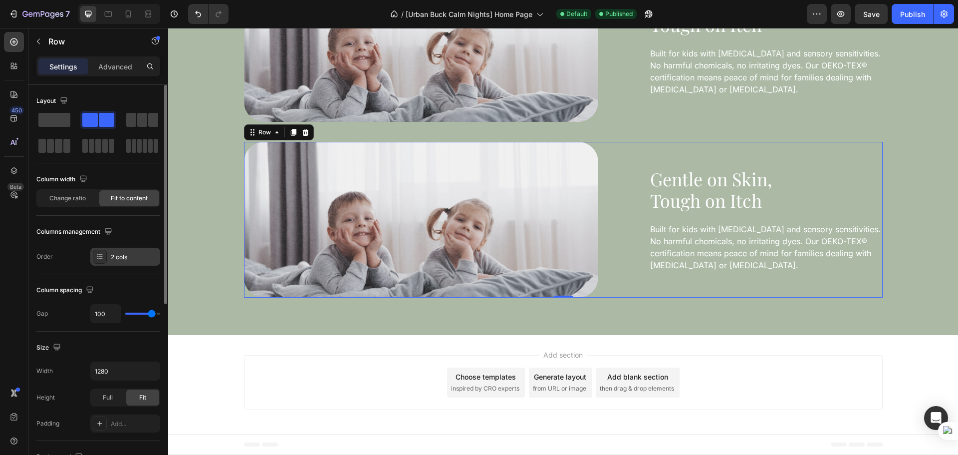
click at [129, 254] on div "2 cols" at bounding box center [134, 257] width 47 height 9
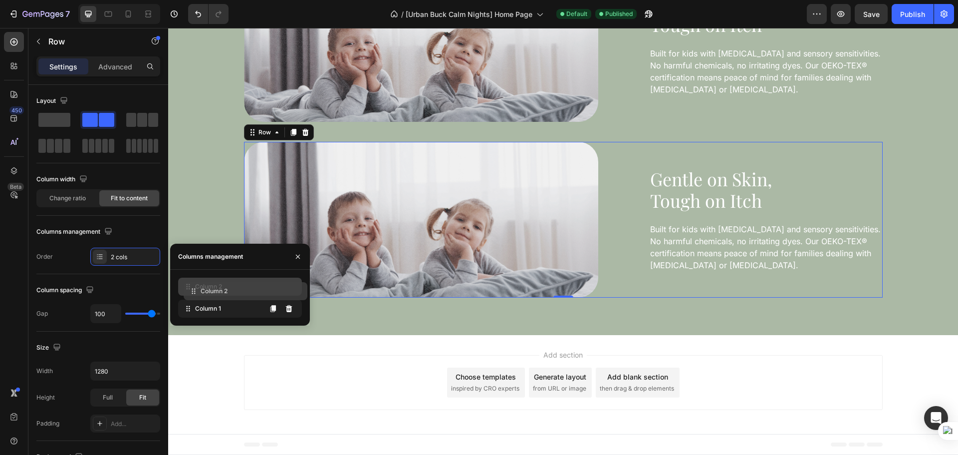
drag, startPoint x: 200, startPoint y: 310, endPoint x: 205, endPoint y: 293, distance: 18.3
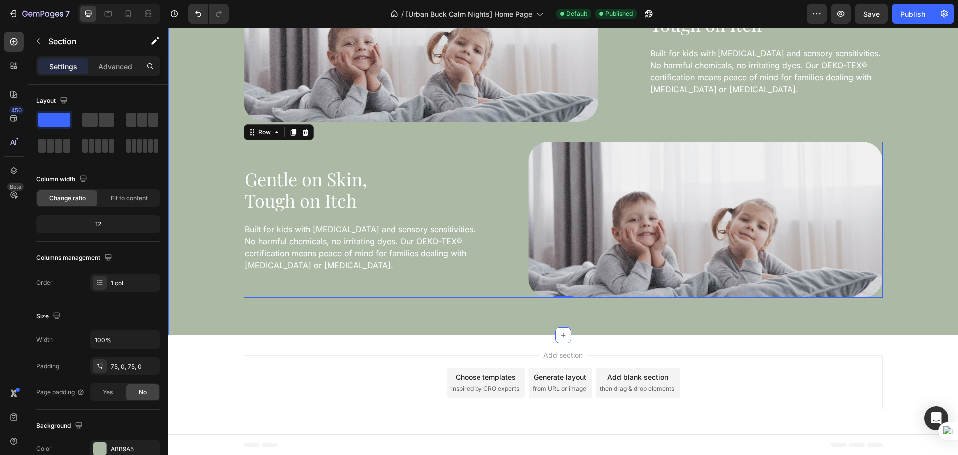
click at [497, 307] on div "Image Gentle on Skin, Tough on Itch Heading Built for kids with eczema and sens…" at bounding box center [563, 131] width 790 height 407
click at [342, 190] on h2 "Gentle on Skin, Tough on Itch" at bounding box center [361, 189] width 234 height 45
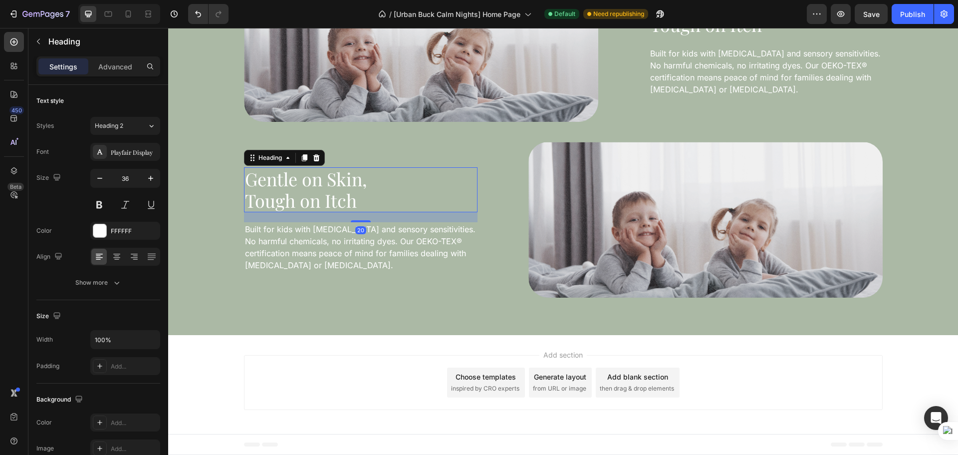
click at [342, 190] on h2 "Gentle on Skin, Tough on Itch" at bounding box center [361, 189] width 234 height 45
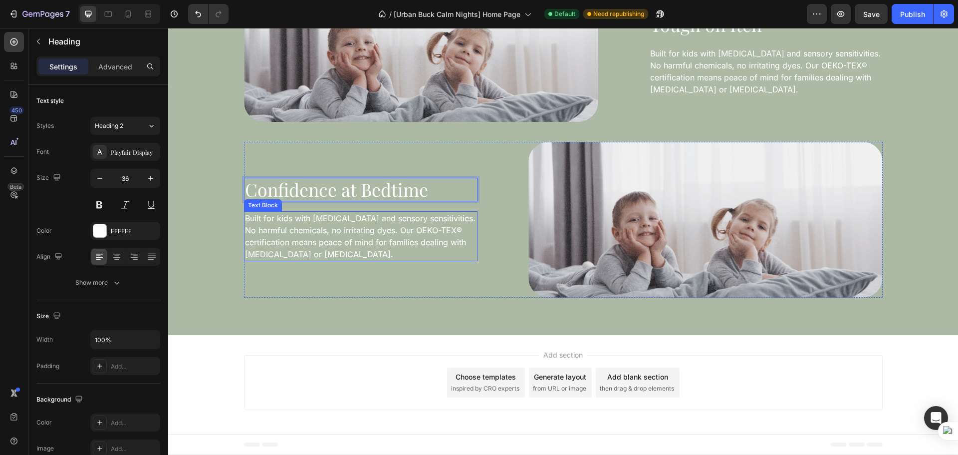
click at [417, 240] on p "Built for kids with [MEDICAL_DATA] and sensory sensitivities. No harmful chemic…" at bounding box center [361, 236] width 232 height 48
click at [454, 193] on p "Confidence at Bedtime" at bounding box center [361, 189] width 232 height 21
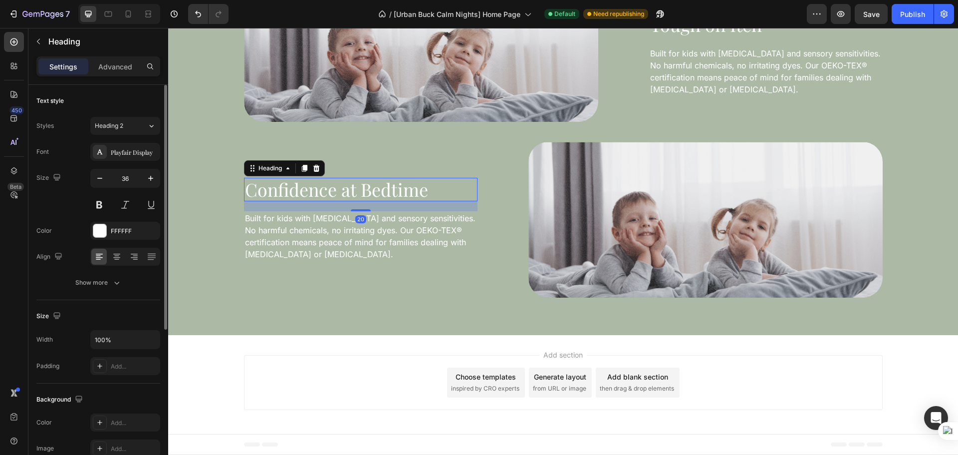
click at [105, 327] on div "Size Width 100% Padding Add..." at bounding box center [98, 341] width 124 height 83
click at [105, 334] on input "100%" at bounding box center [125, 339] width 69 height 18
type input "468"
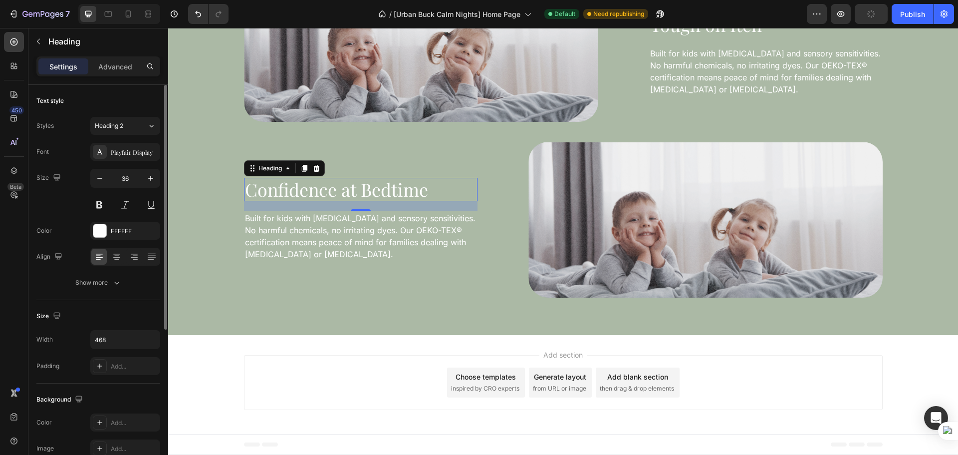
click at [109, 308] on div "Size" at bounding box center [98, 316] width 124 height 16
click at [384, 242] on p "Built for kids with [MEDICAL_DATA] and sensory sensitivities. No harmful chemic…" at bounding box center [361, 236] width 232 height 48
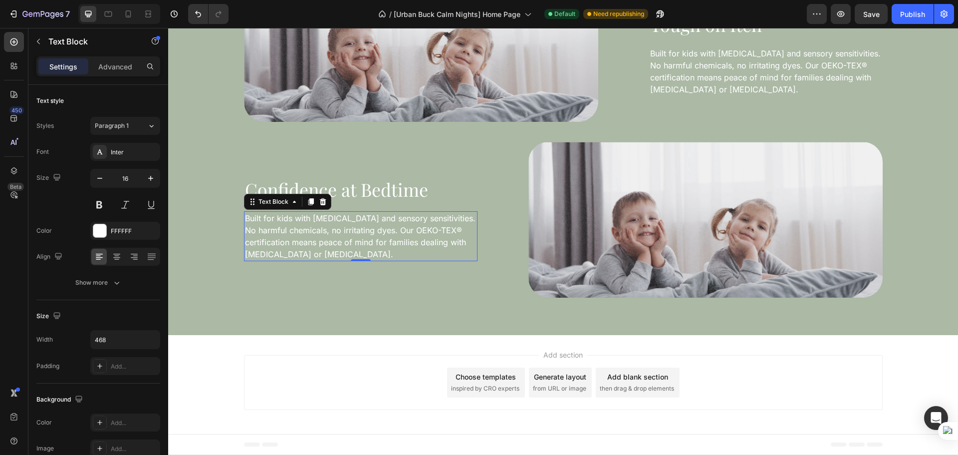
click at [355, 226] on p "Built for kids with [MEDICAL_DATA] and sensory sensitivities. No harmful chemic…" at bounding box center [361, 236] width 232 height 48
click at [353, 226] on p "Built for kids with [MEDICAL_DATA] and sensory sensitivities. No harmful chemic…" at bounding box center [361, 236] width 232 height 48
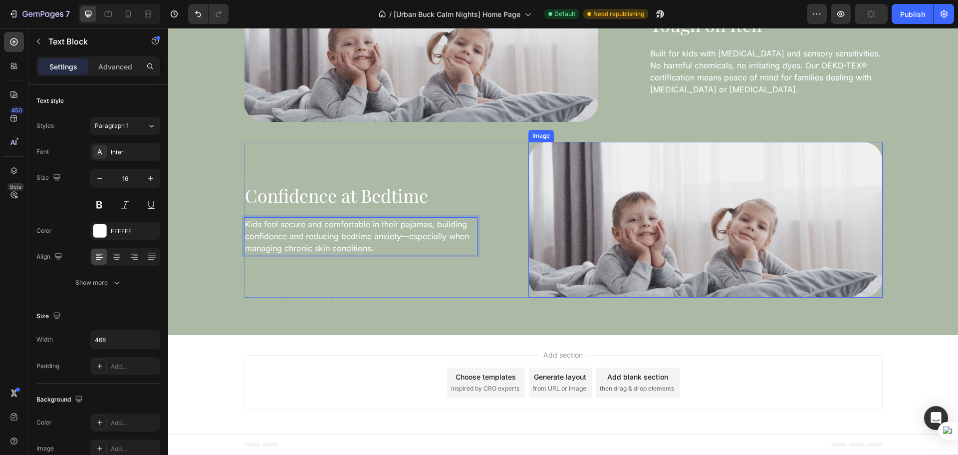
click at [678, 209] on img at bounding box center [705, 220] width 354 height 156
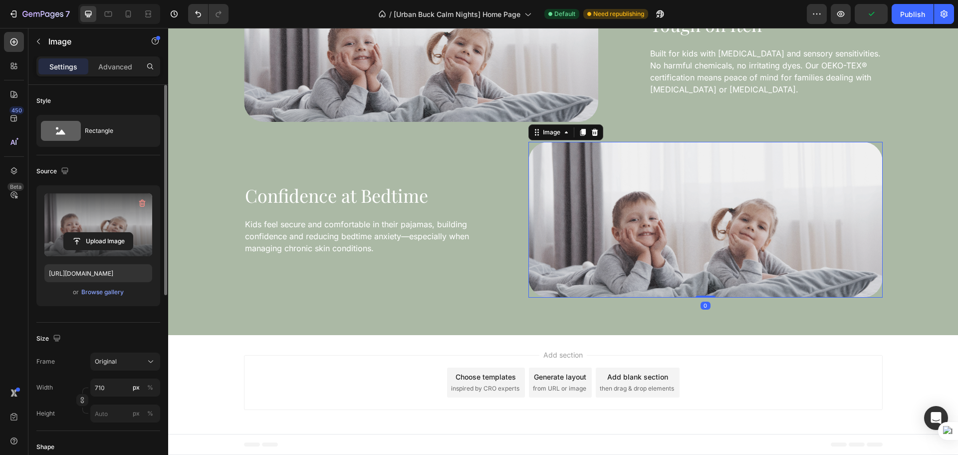
click at [74, 220] on label at bounding box center [98, 224] width 108 height 63
click at [74, 233] on input "file" at bounding box center [98, 241] width 69 height 17
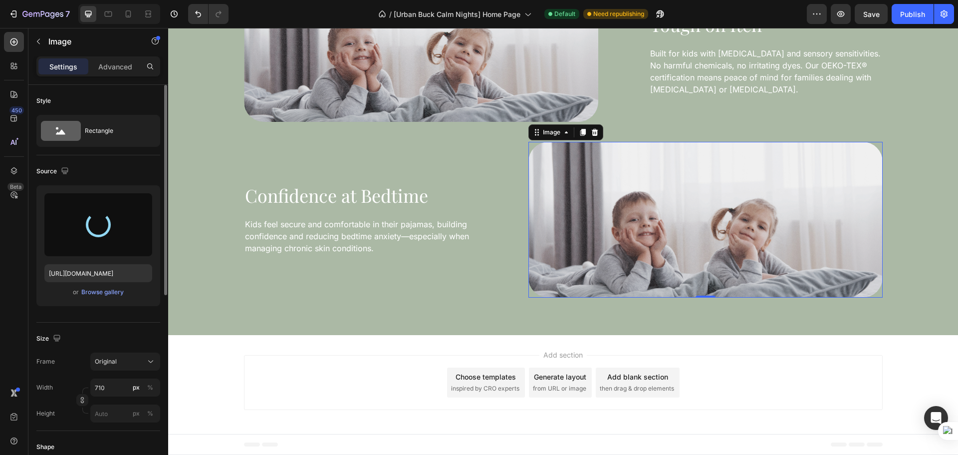
type input "https://cdn.shopify.com/s/files/1/0758/2705/2766/files/gempages_581482949048796…"
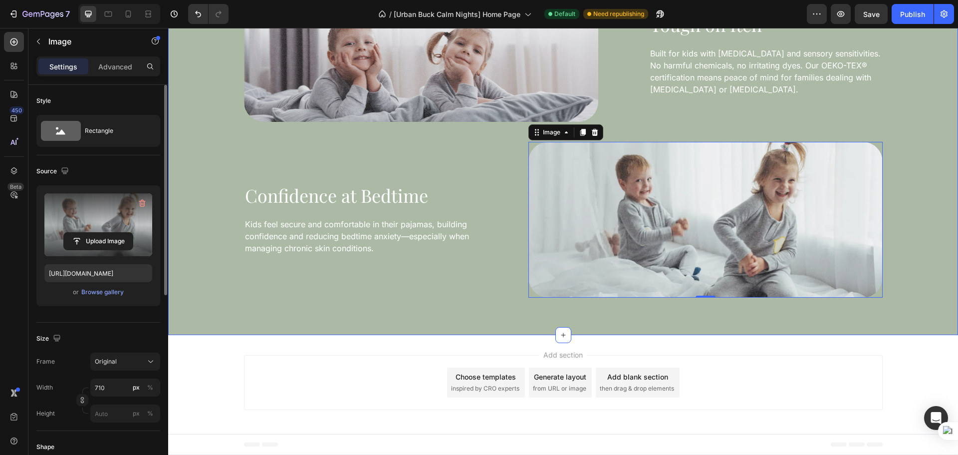
click at [494, 309] on div "Image Gentle on Skin, Tough on Itch Heading Built for kids with eczema and sens…" at bounding box center [563, 131] width 790 height 407
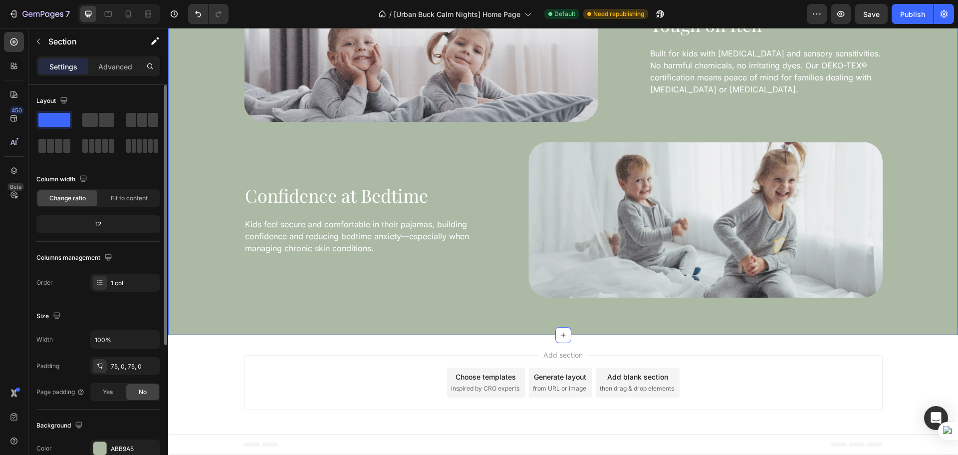
scroll to position [1535, 0]
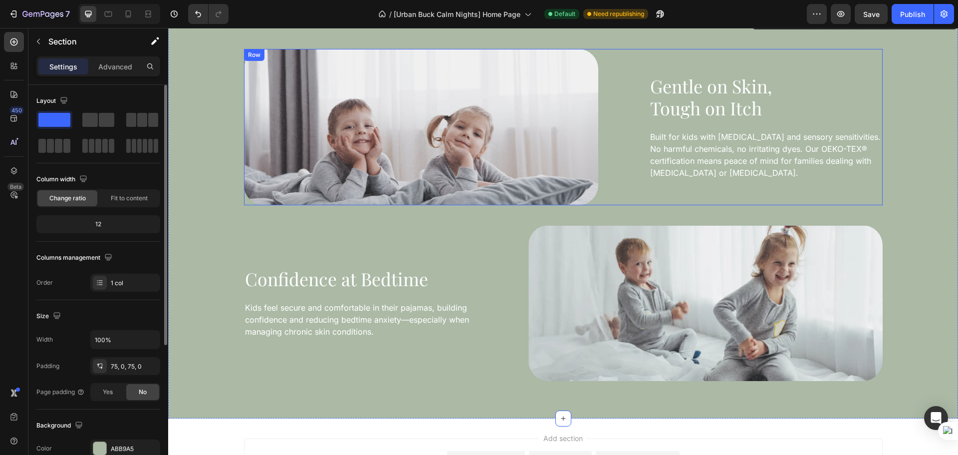
click at [752, 106] on p "Gentle on Skin, Tough on Itch" at bounding box center [766, 96] width 232 height 43
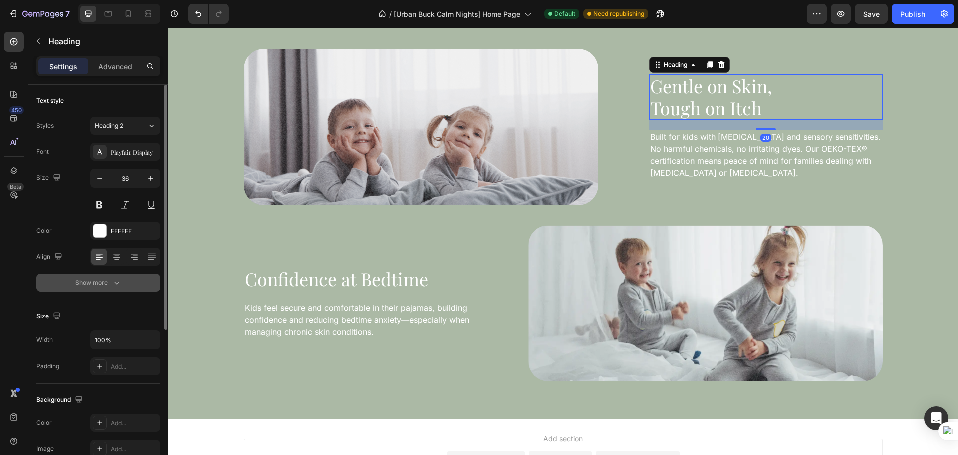
click at [98, 281] on div "Show more" at bounding box center [98, 282] width 46 height 10
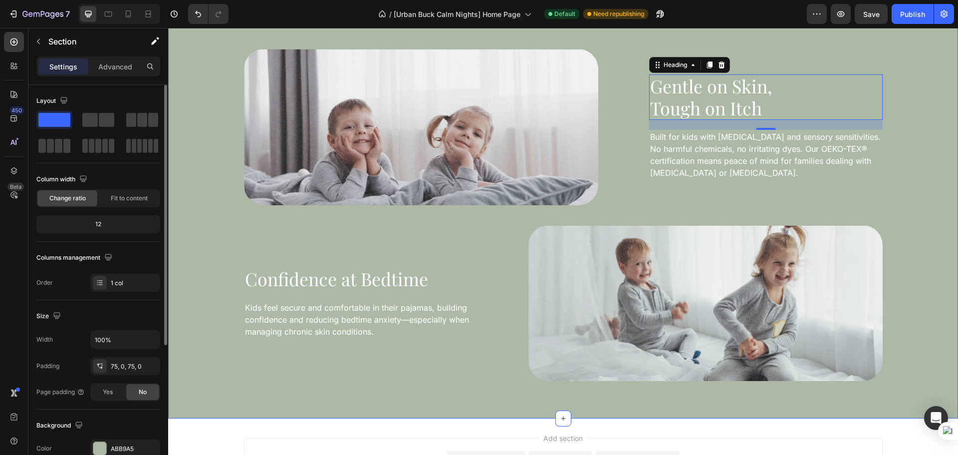
click at [406, 392] on div "Image Gentle on Skin, Tough on Itch Heading 20 Built for kids with eczema and s…" at bounding box center [563, 214] width 790 height 407
click at [180, 174] on div "Image Gentle on Skin, Tough on Itch Heading Built for kids with eczema and sens…" at bounding box center [563, 215] width 790 height 332
click at [110, 68] on p "Advanced" at bounding box center [115, 66] width 34 height 10
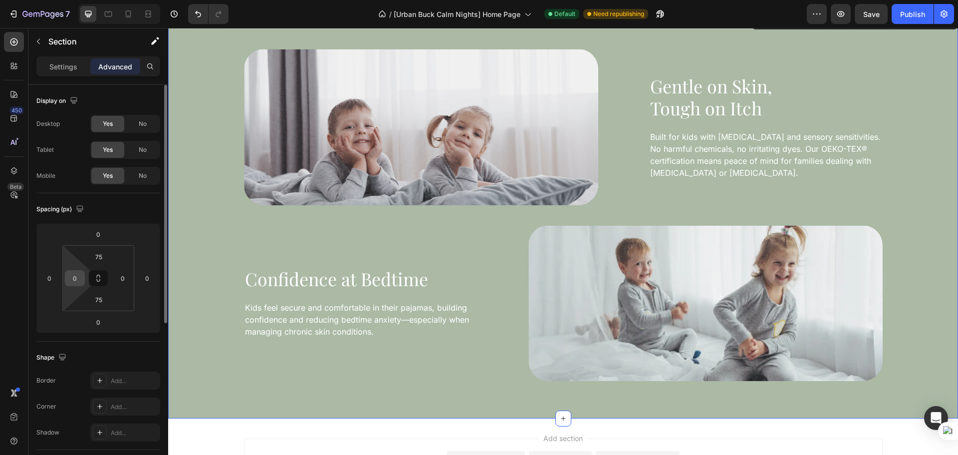
click at [79, 275] on input "0" at bounding box center [74, 277] width 15 height 15
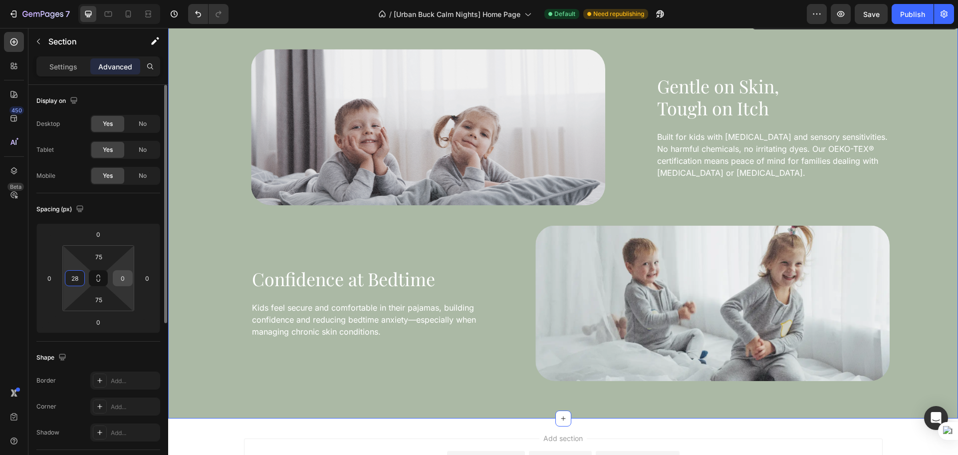
type input "28"
click at [117, 273] on input "0" at bounding box center [122, 277] width 15 height 15
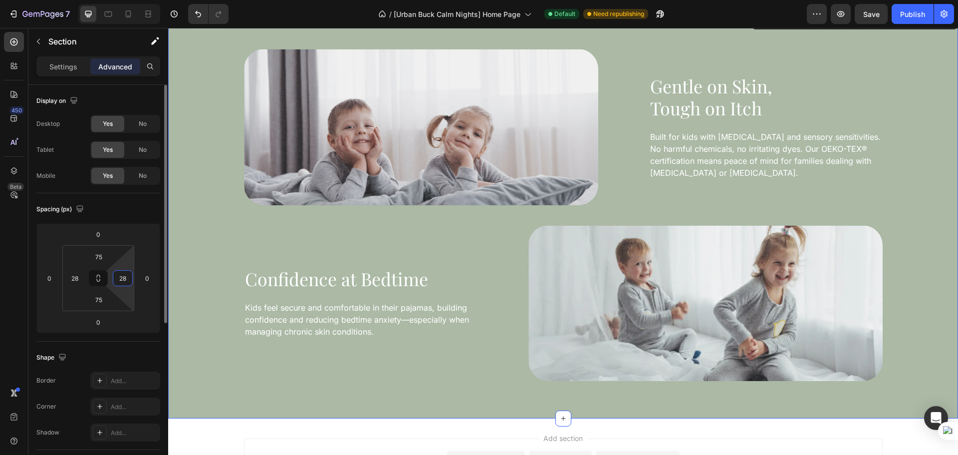
type input "28"
click at [0, 0] on div "Spacing (px) 0 0 0 0 75 28 75 28" at bounding box center [0, 0] width 0 height 0
click at [111, 15] on icon at bounding box center [108, 14] width 10 height 10
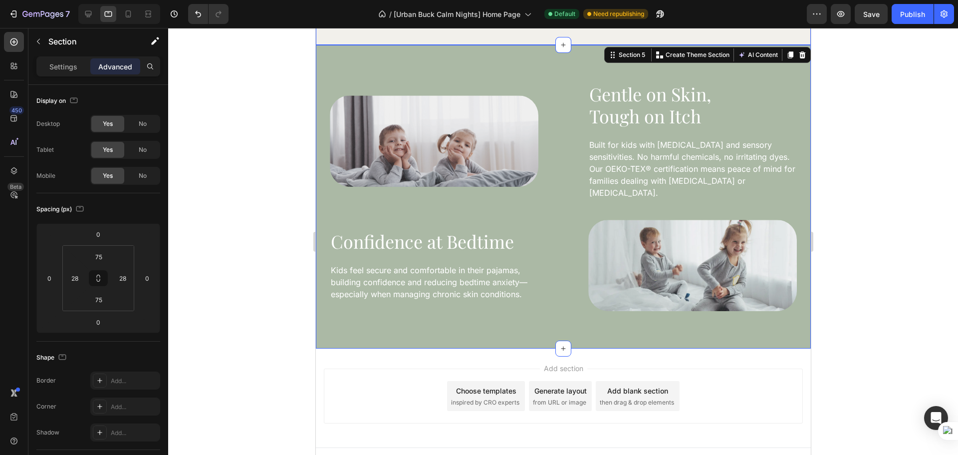
scroll to position [1423, 0]
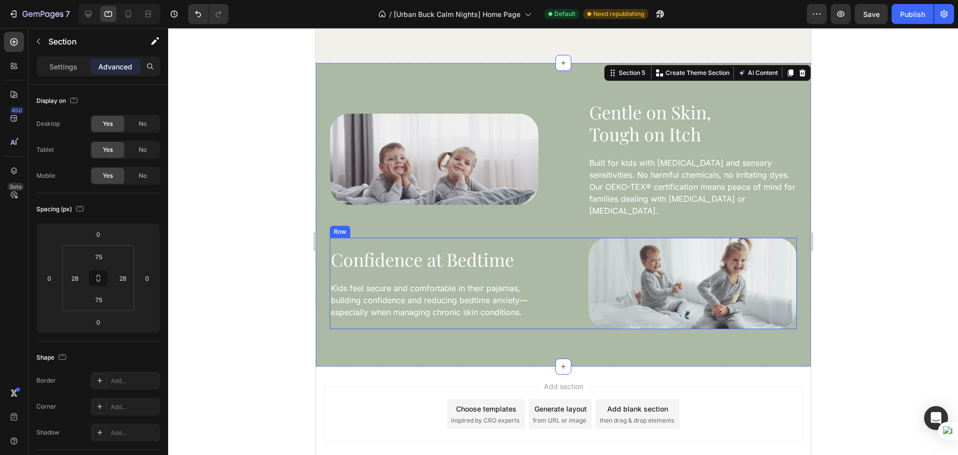
click at [537, 264] on div "Image Confidence at Bedtime Heading Kids feel secure and comfortable in their p…" at bounding box center [562, 284] width 467 height 92
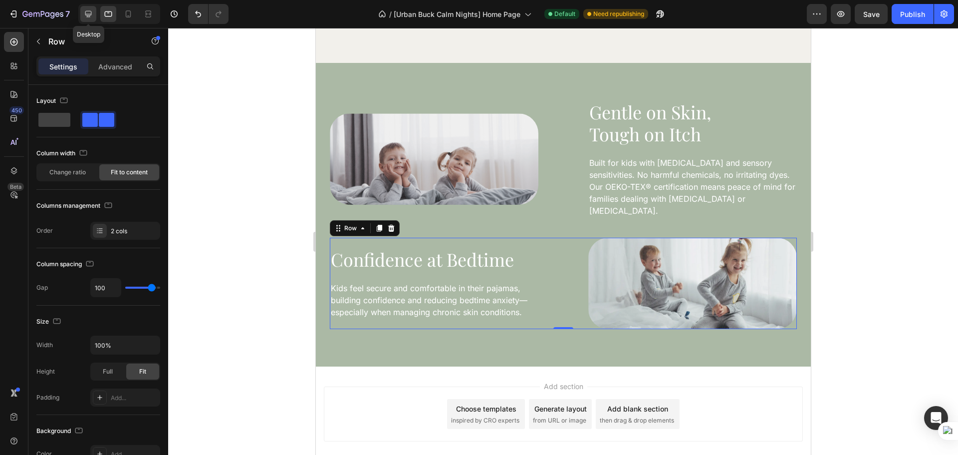
click at [87, 17] on icon at bounding box center [88, 14] width 6 height 6
type input "1280"
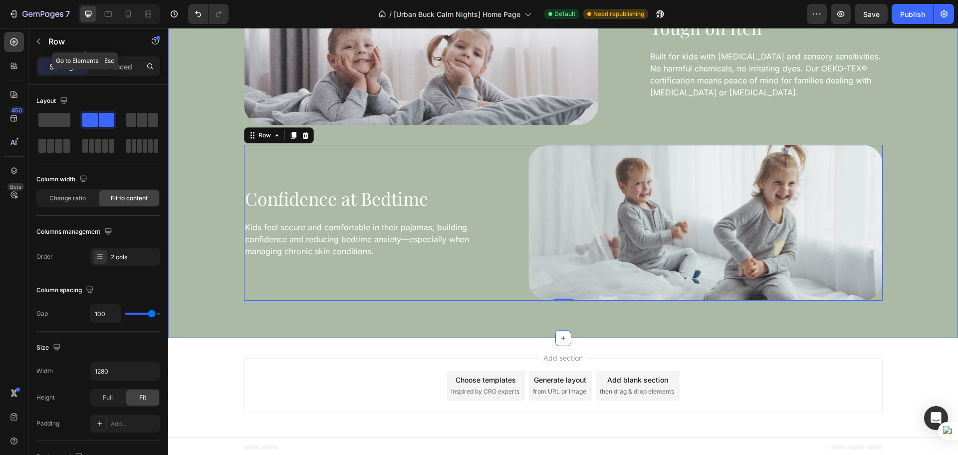
scroll to position [1618, 0]
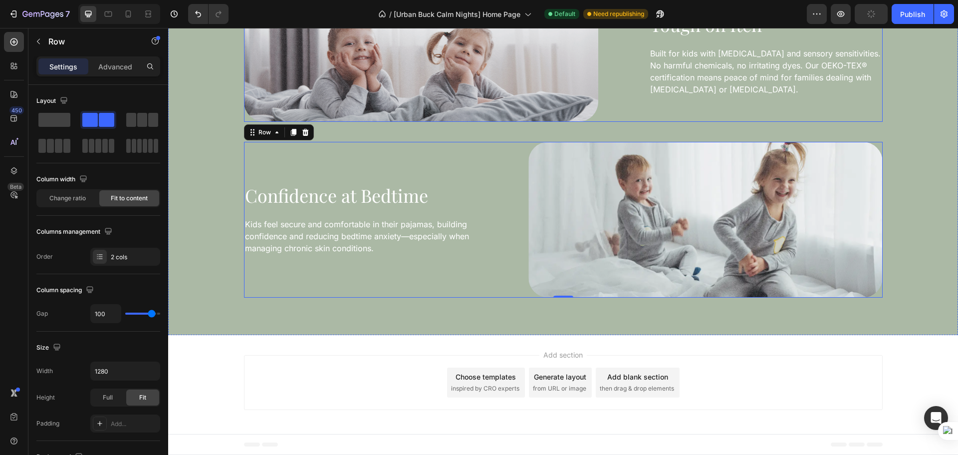
click at [621, 93] on div "Image Gentle on Skin, Tough on Itch Heading Built for kids with eczema and sens…" at bounding box center [563, 44] width 639 height 156
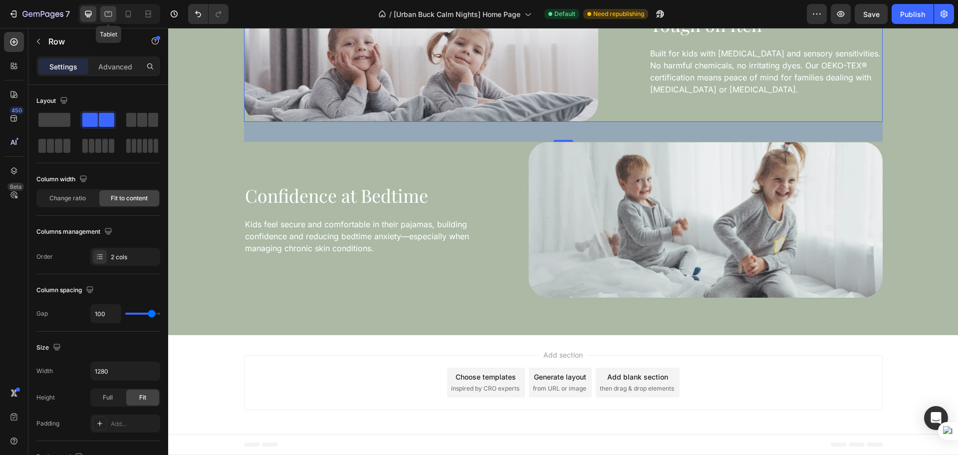
click at [111, 13] on icon at bounding box center [108, 14] width 10 height 10
type input "100%"
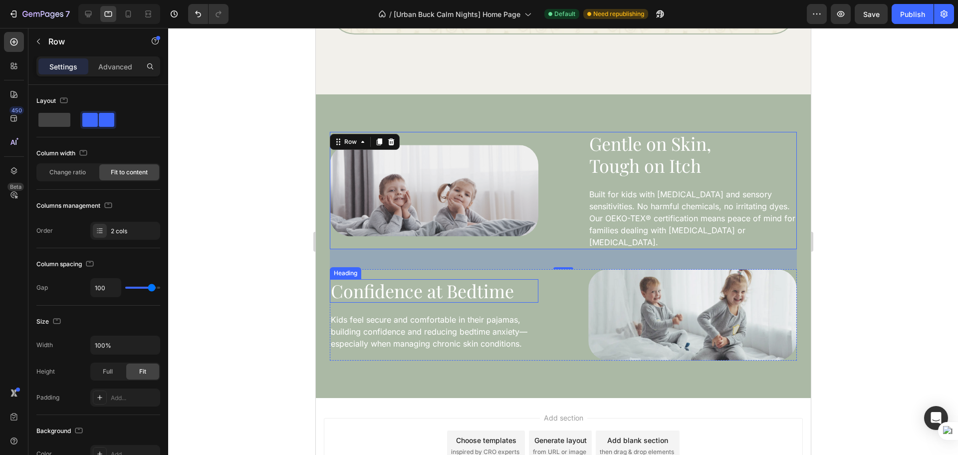
scroll to position [1358, 0]
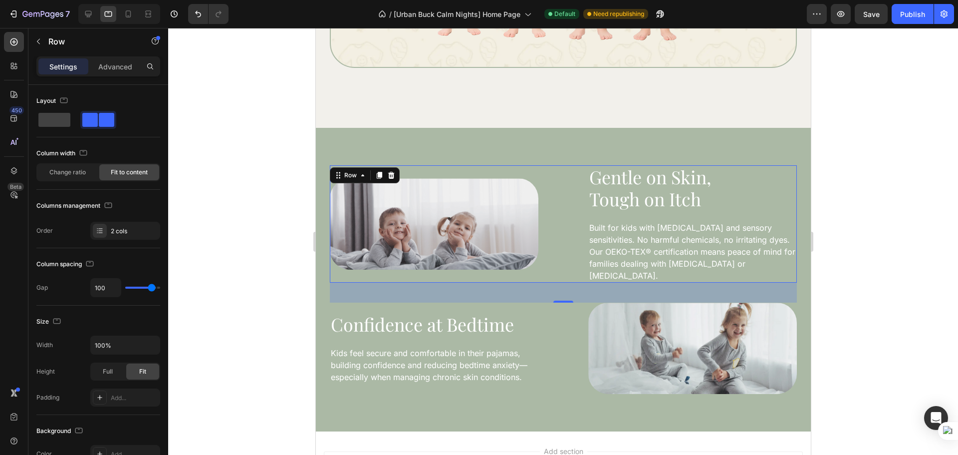
click at [564, 238] on div "Image Gentle on Skin, Tough on Itch Heading Built for kids with eczema and sens…" at bounding box center [562, 223] width 467 height 117
click at [98, 290] on input "100" at bounding box center [106, 287] width 30 height 18
type input "5"
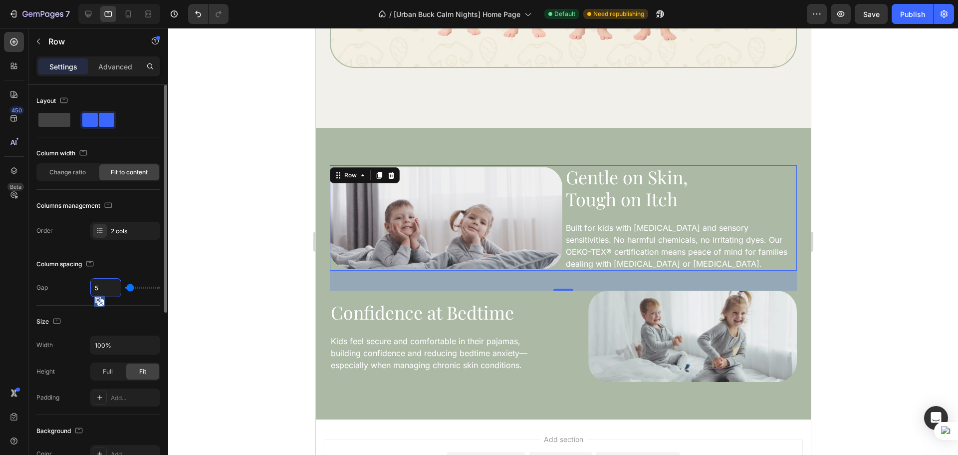
type input "50"
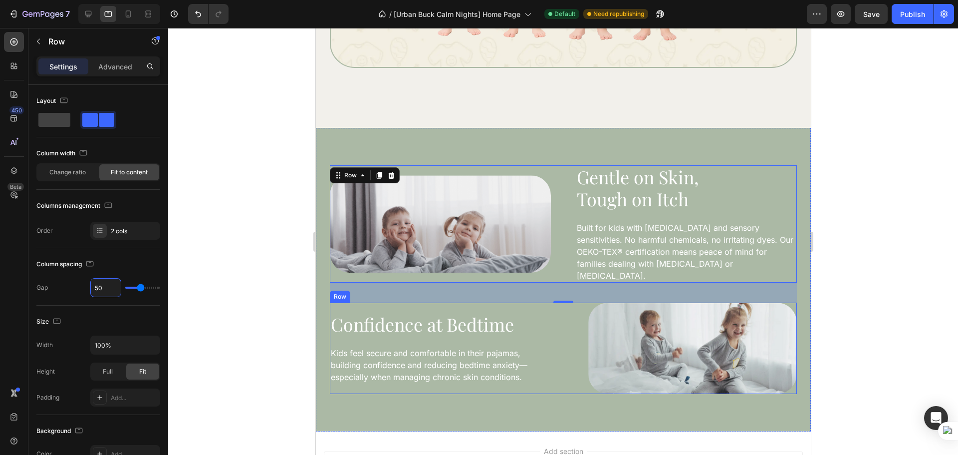
click at [548, 334] on div "Image Confidence at Bedtime Heading Kids feel secure and comfortable in their p…" at bounding box center [562, 348] width 467 height 92
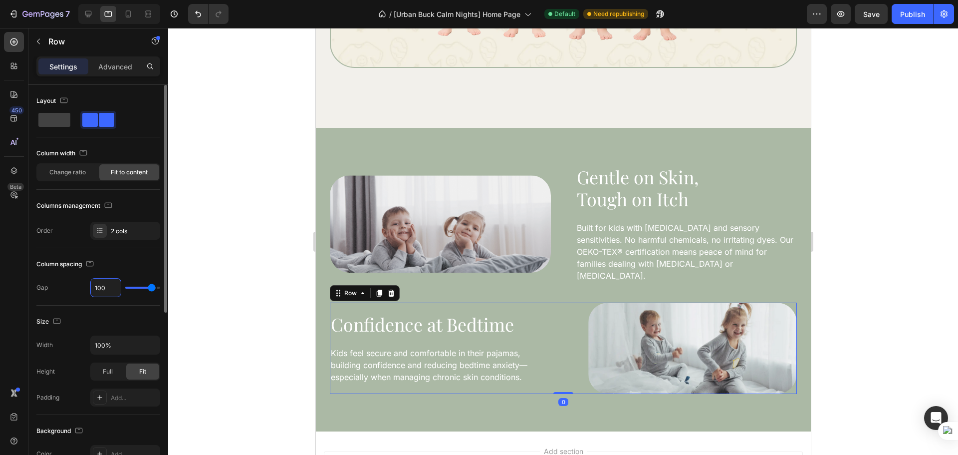
click at [110, 288] on input "100" at bounding box center [106, 287] width 30 height 18
type input "5"
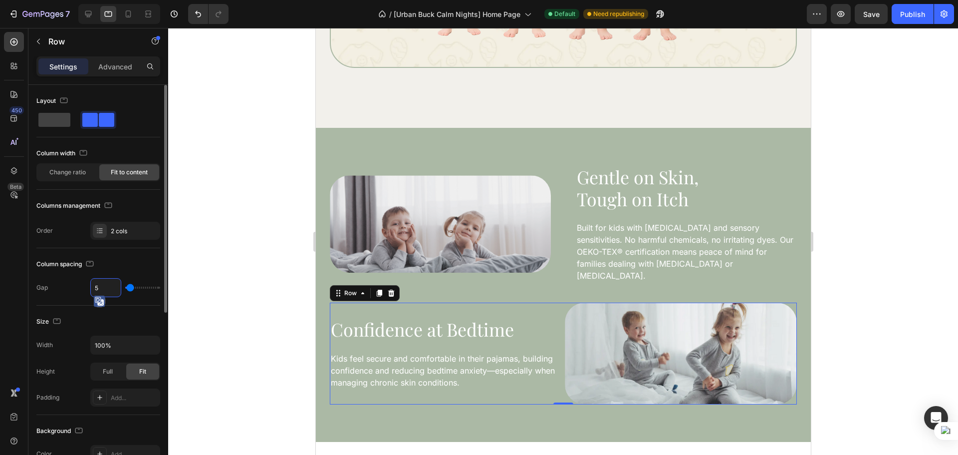
type input "50"
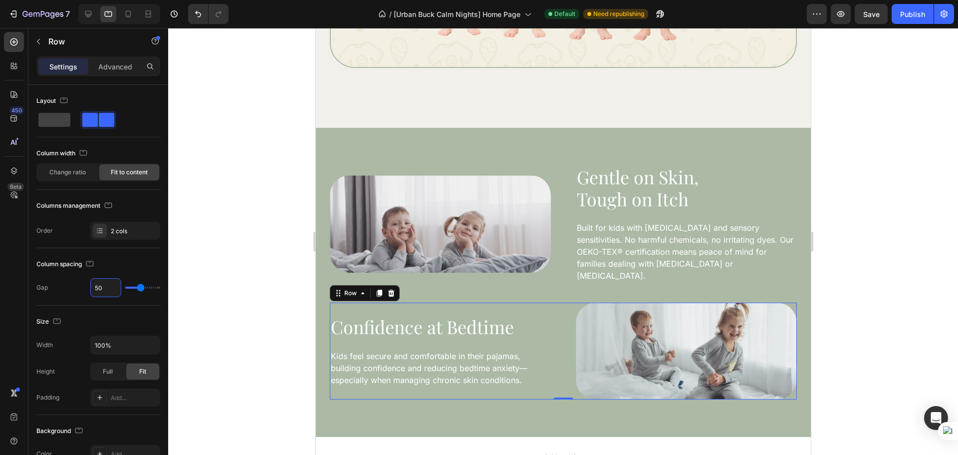
type input "50"
click at [881, 313] on div at bounding box center [563, 241] width 790 height 427
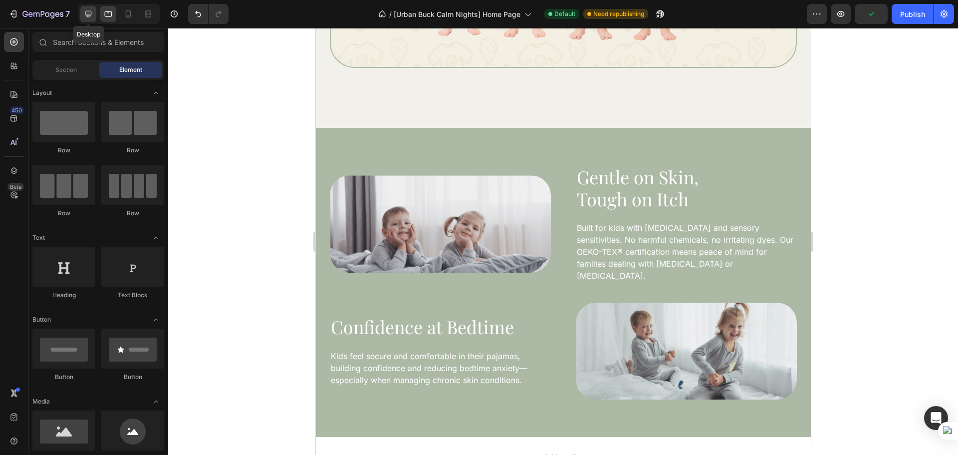
click at [88, 14] on icon at bounding box center [88, 14] width 6 height 6
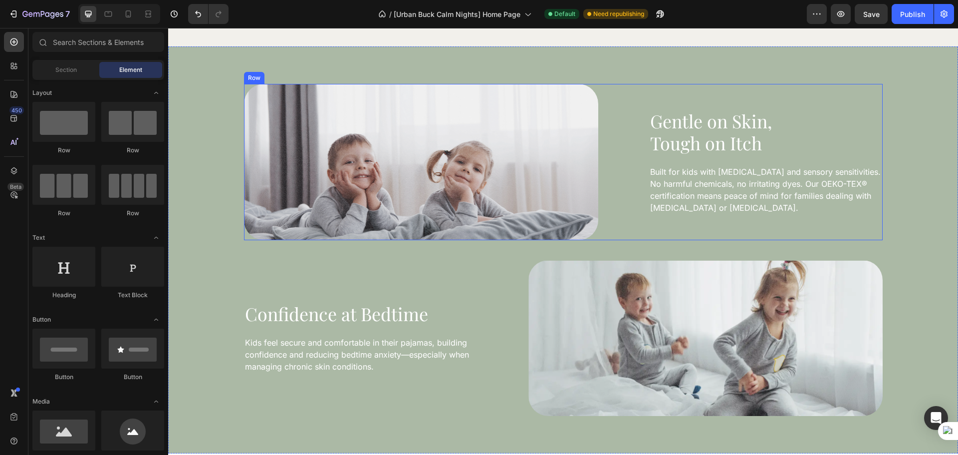
scroll to position [1524, 0]
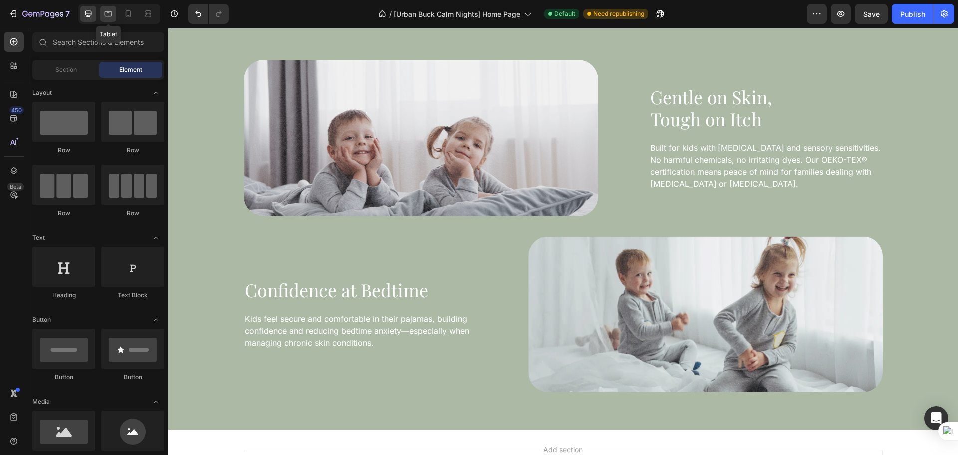
click at [106, 17] on icon at bounding box center [108, 14] width 10 height 10
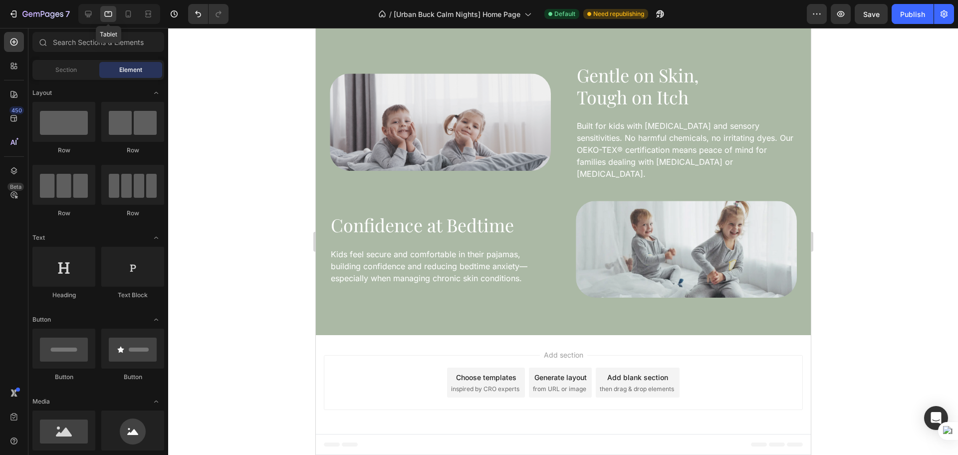
scroll to position [1446, 0]
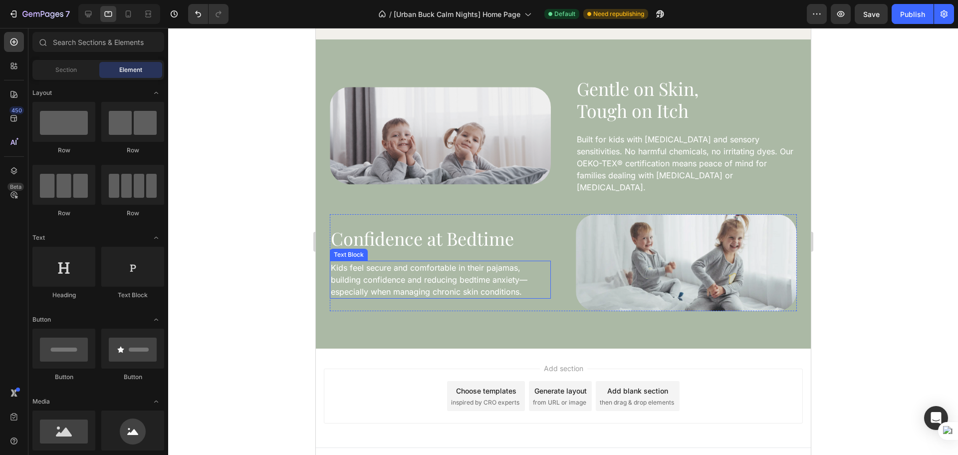
click at [505, 271] on p "Kids feel secure and comfortable in their pajamas, building confidence and redu…" at bounding box center [439, 279] width 219 height 36
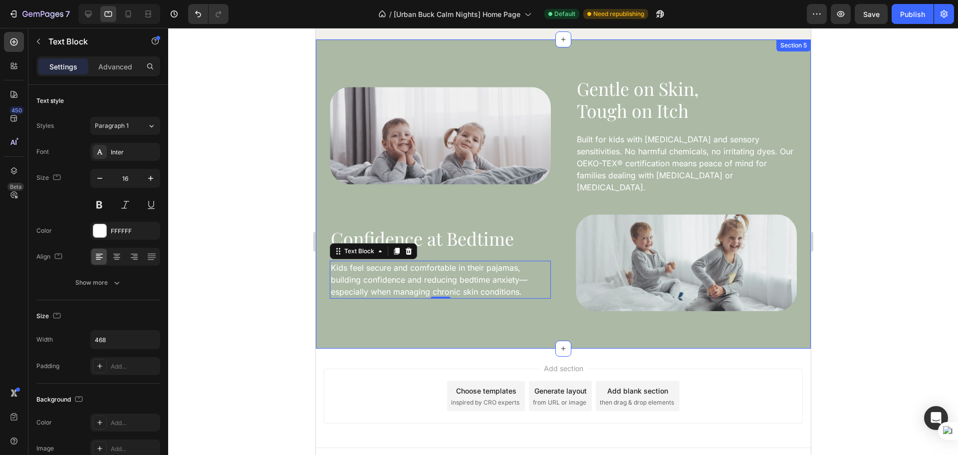
click at [587, 303] on div "Image Gentle on Skin, Tough on Itch Heading Built for kids with eczema and sens…" at bounding box center [562, 193] width 495 height 309
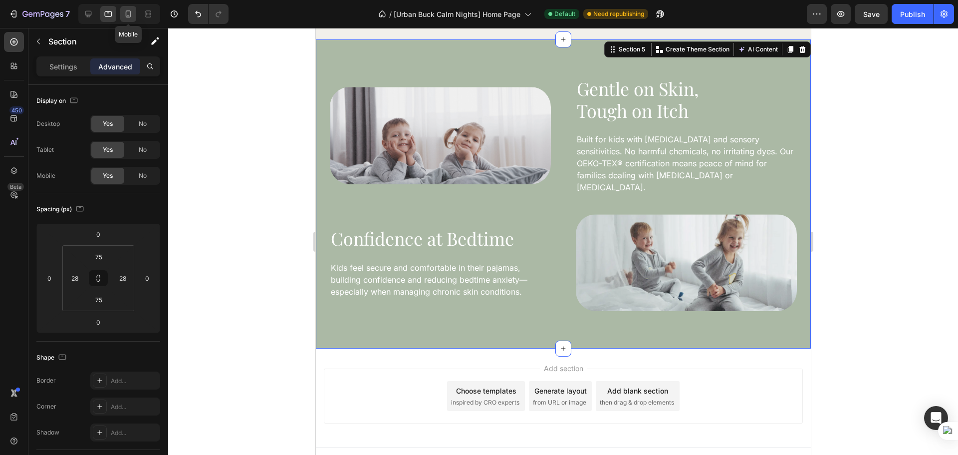
click at [132, 16] on icon at bounding box center [128, 14] width 10 height 10
type input "40"
type input "24"
type input "40"
type input "24"
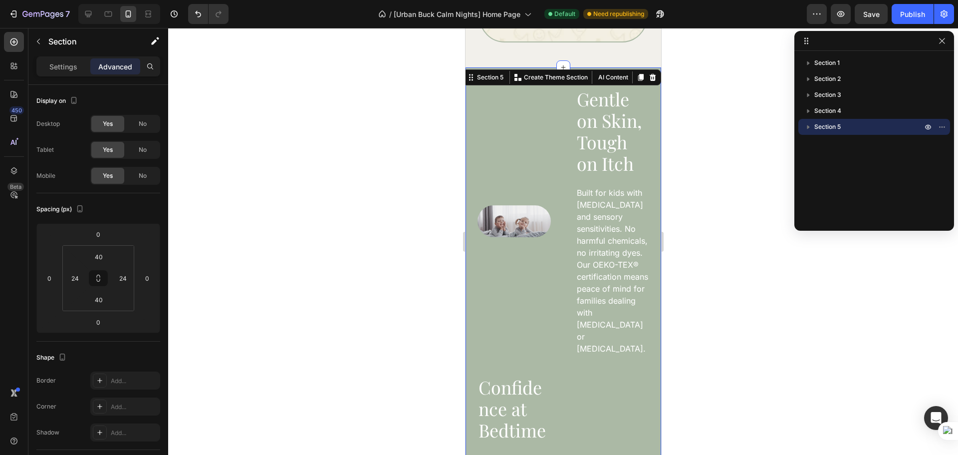
scroll to position [1302, 0]
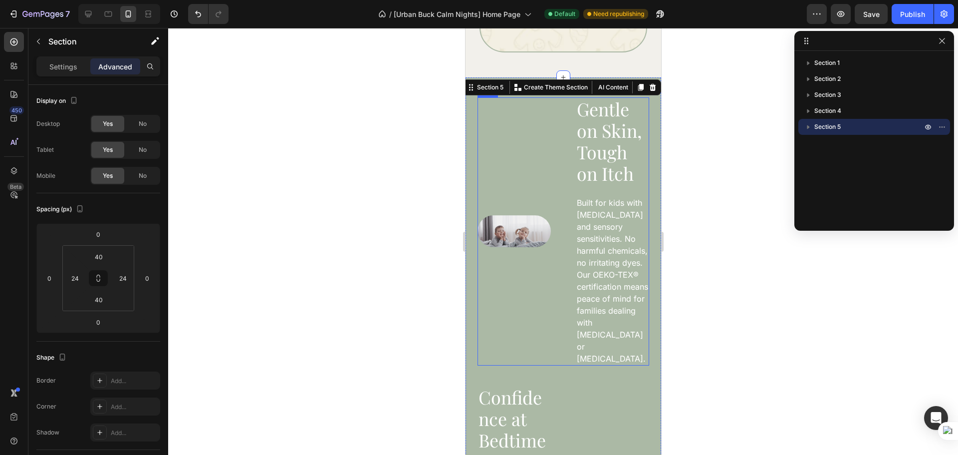
click at [543, 276] on div "Image" at bounding box center [513, 231] width 73 height 268
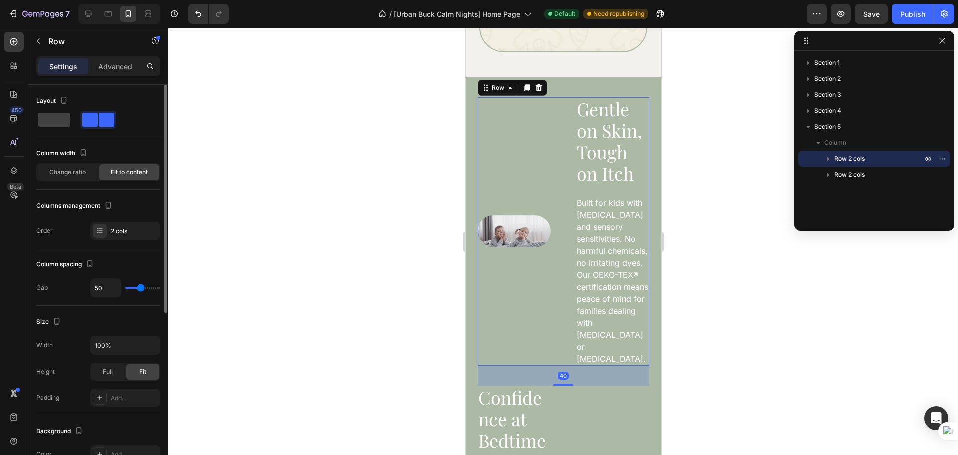
drag, startPoint x: 56, startPoint y: 123, endPoint x: 65, endPoint y: 130, distance: 11.1
click at [56, 122] on span at bounding box center [54, 120] width 32 height 14
type input "16"
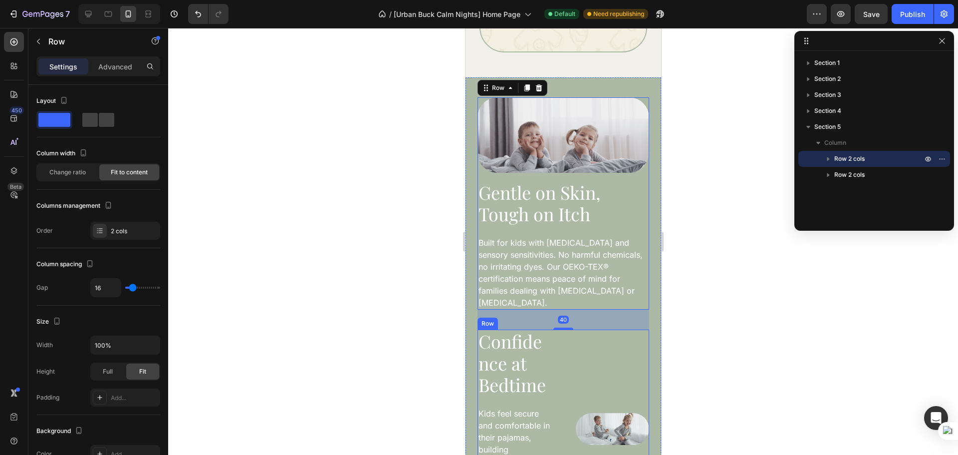
click at [617, 329] on div "Image" at bounding box center [611, 428] width 73 height 199
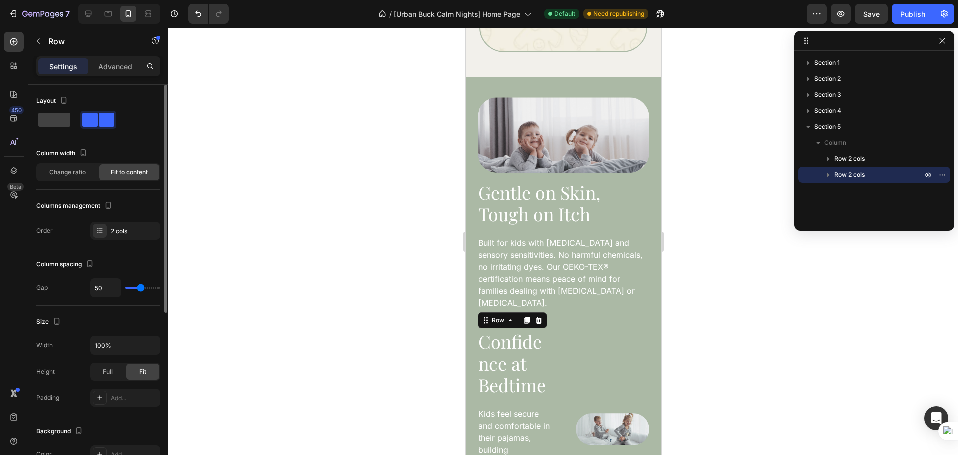
click at [61, 129] on div "Layout" at bounding box center [98, 115] width 124 height 44
click at [60, 124] on span at bounding box center [54, 120] width 32 height 14
type input "16"
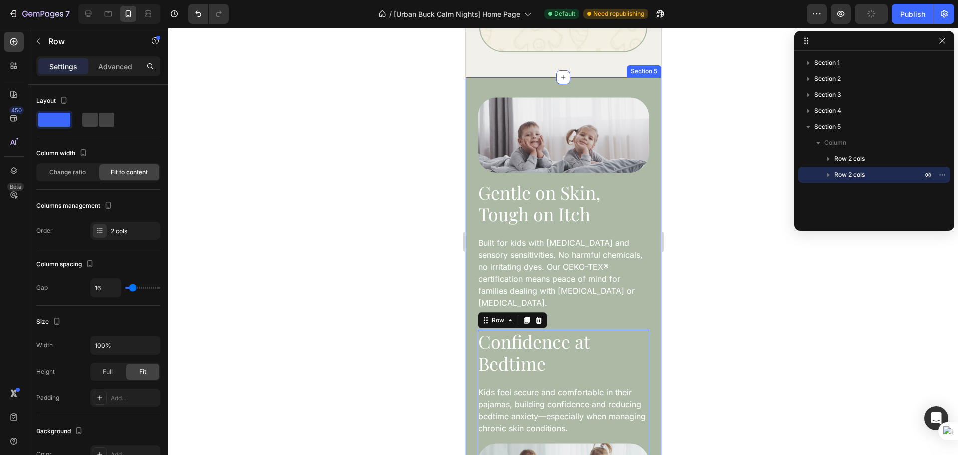
click at [474, 101] on div "Image Gentle on Skin, Tough on Itch Heading Built for kids with eczema and sens…" at bounding box center [563, 307] width 196 height 461
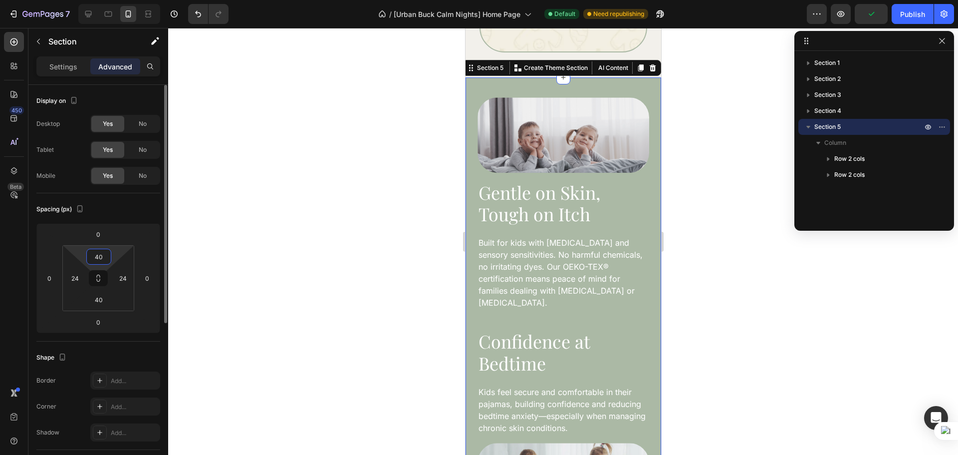
click at [96, 258] on input "40" at bounding box center [99, 256] width 20 height 15
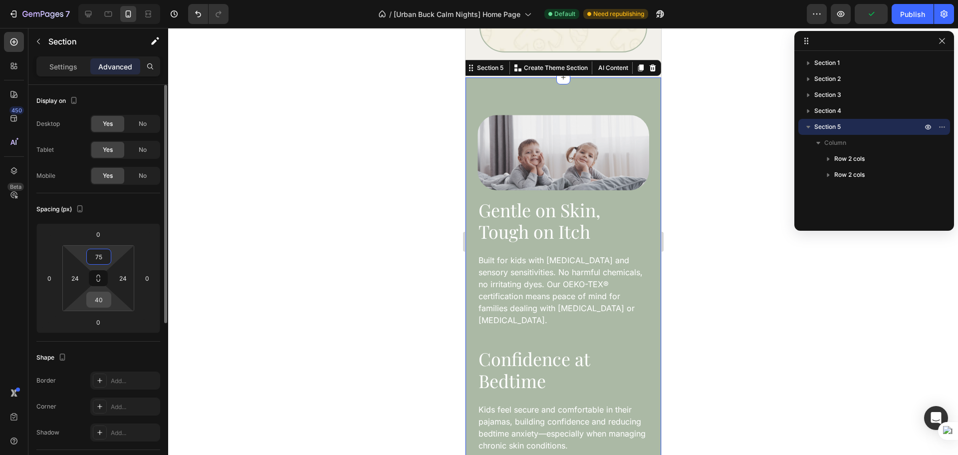
type input "75"
click at [99, 295] on input "40" at bounding box center [99, 299] width 20 height 15
type input "75"
click at [74, 277] on input "24" at bounding box center [74, 277] width 15 height 15
type input "28"
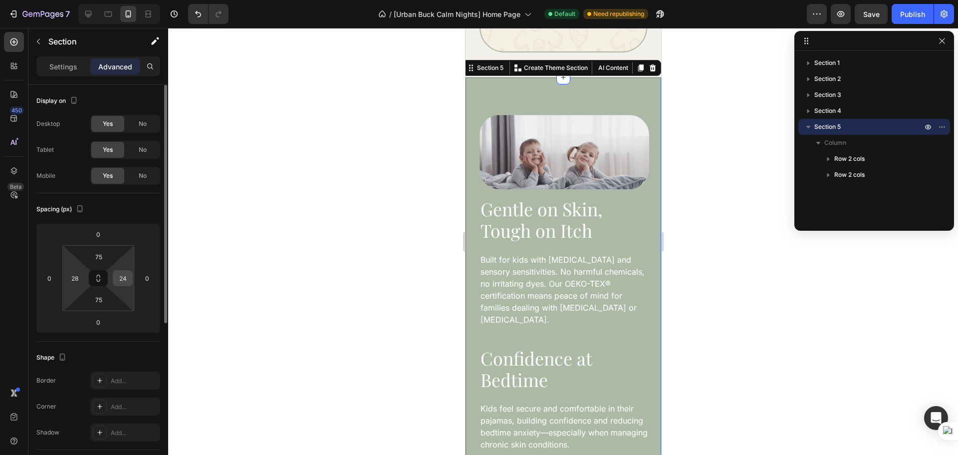
click at [114, 275] on div "24" at bounding box center [123, 278] width 20 height 16
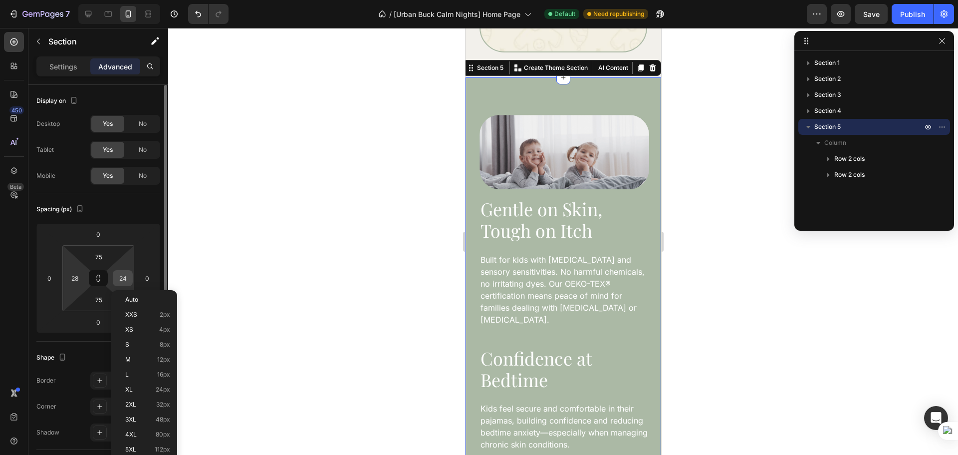
click at [116, 275] on input "24" at bounding box center [122, 277] width 15 height 15
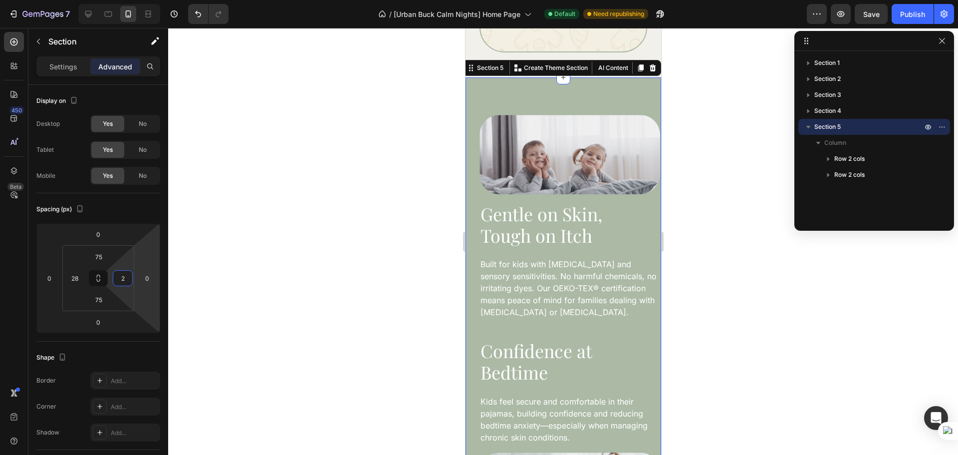
type input "28"
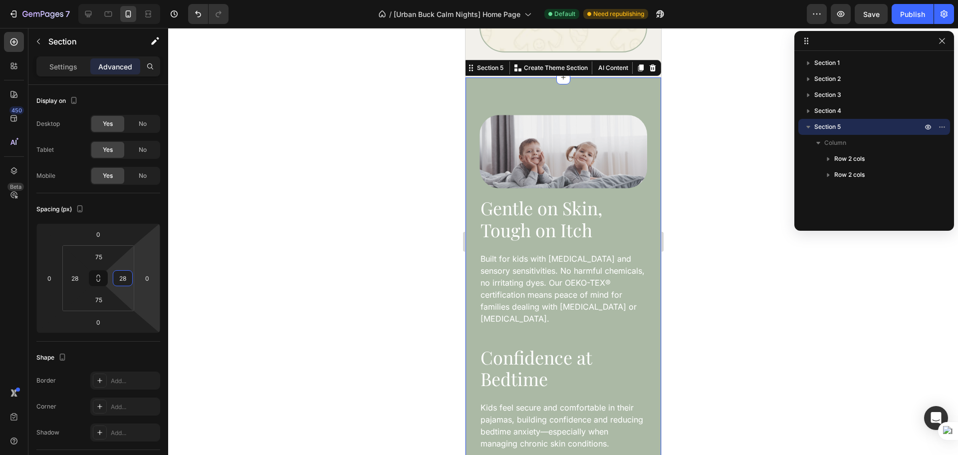
click at [782, 330] on div at bounding box center [563, 241] width 790 height 427
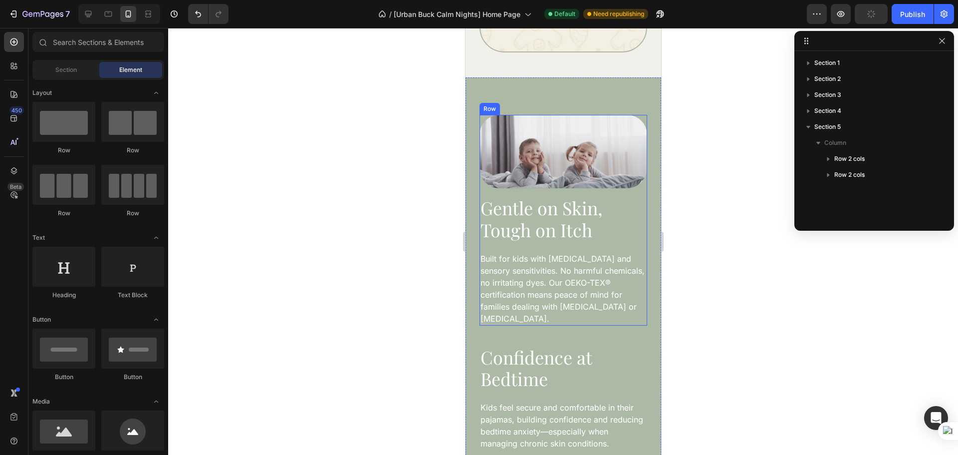
click at [517, 175] on div "Image Gentle on Skin, Tough on Itch Heading Built for kids with eczema and sens…" at bounding box center [563, 220] width 168 height 211
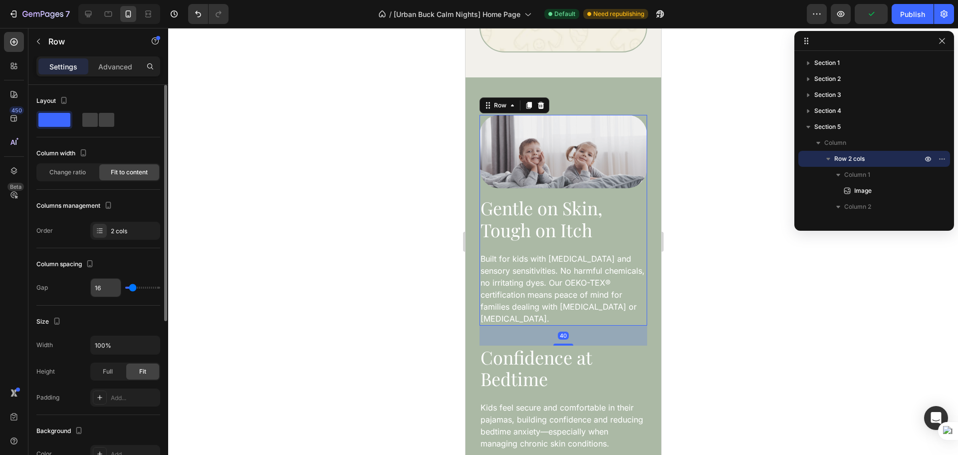
click at [96, 286] on input "16" at bounding box center [106, 287] width 30 height 18
type input "15"
type input "14"
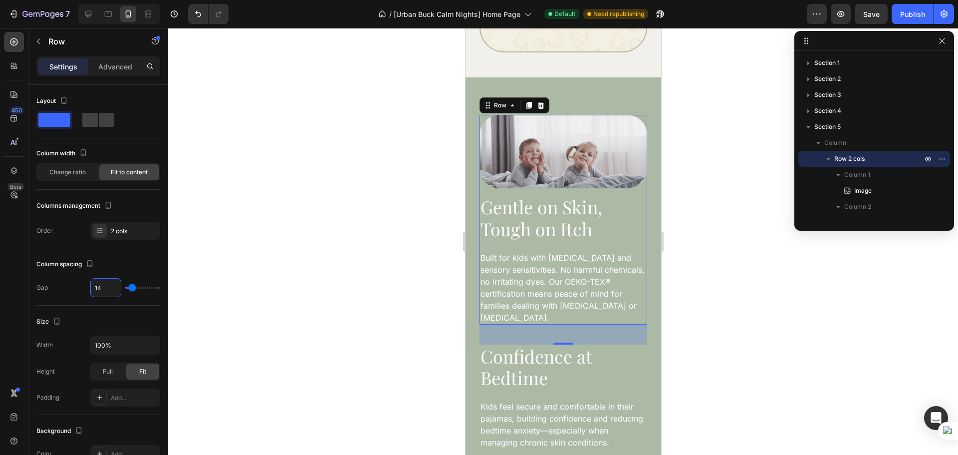
type input "13"
type input "12"
type input "11"
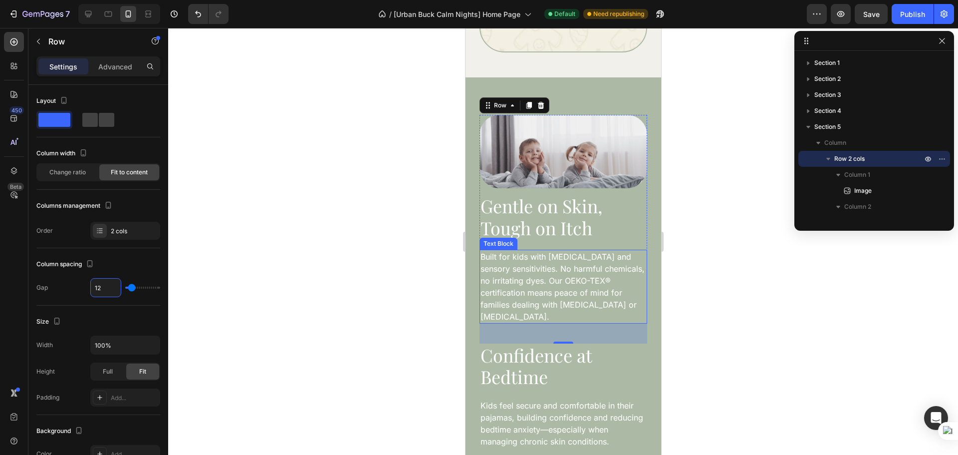
type input "11"
type input "10"
click at [614, 197] on p "Gentle on Skin, Tough on Itch" at bounding box center [563, 215] width 166 height 43
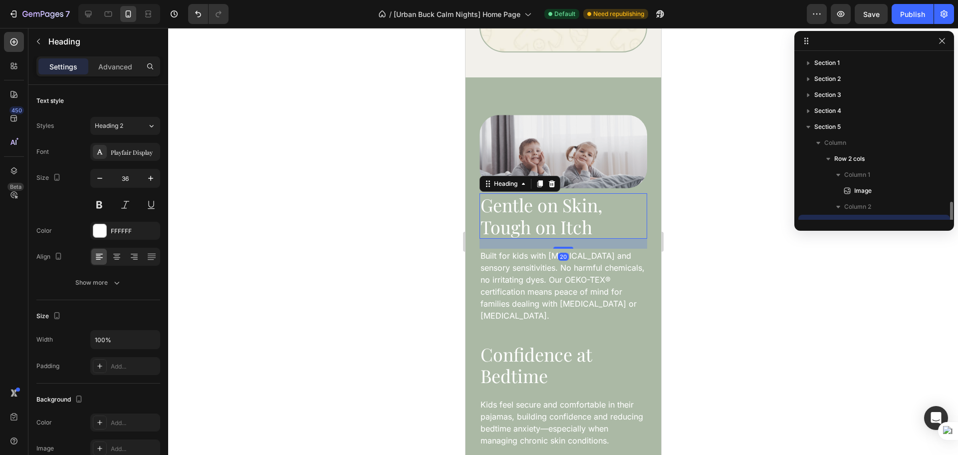
scroll to position [93, 0]
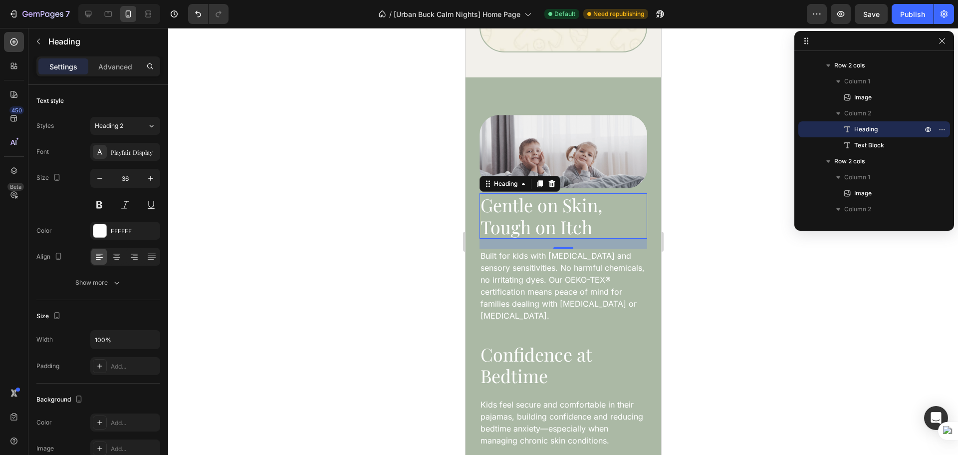
click at [118, 74] on div "Settings Advanced" at bounding box center [98, 66] width 124 height 20
click at [118, 72] on div "Advanced" at bounding box center [115, 66] width 50 height 16
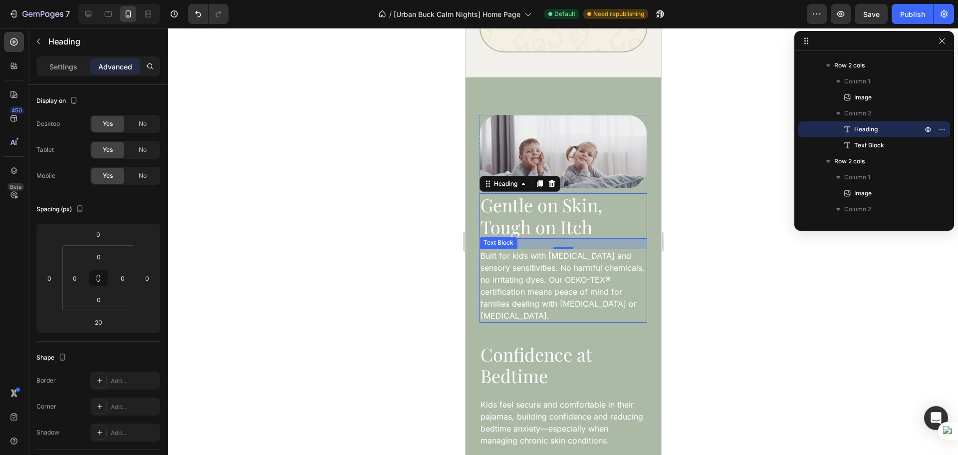
click at [576, 260] on p "Built for kids with [MEDICAL_DATA] and sensory sensitivities. No harmful chemic…" at bounding box center [563, 286] width 166 height 72
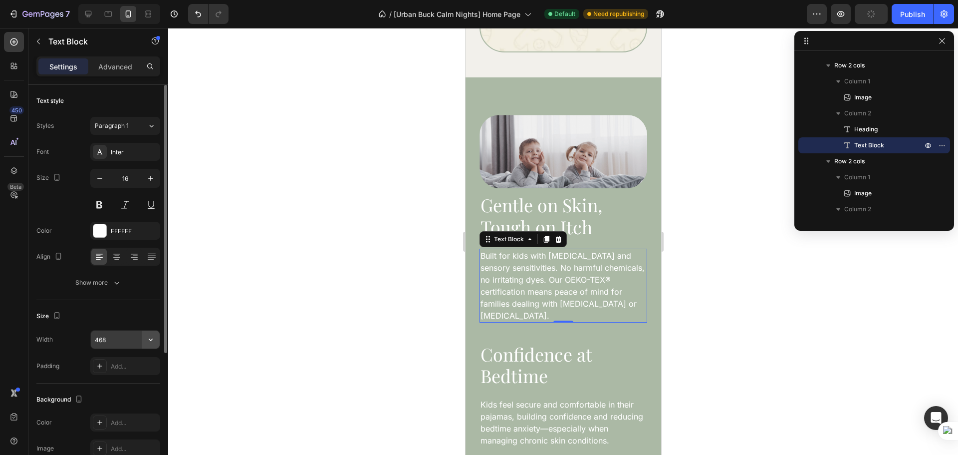
click at [149, 342] on icon "button" at bounding box center [151, 339] width 10 height 10
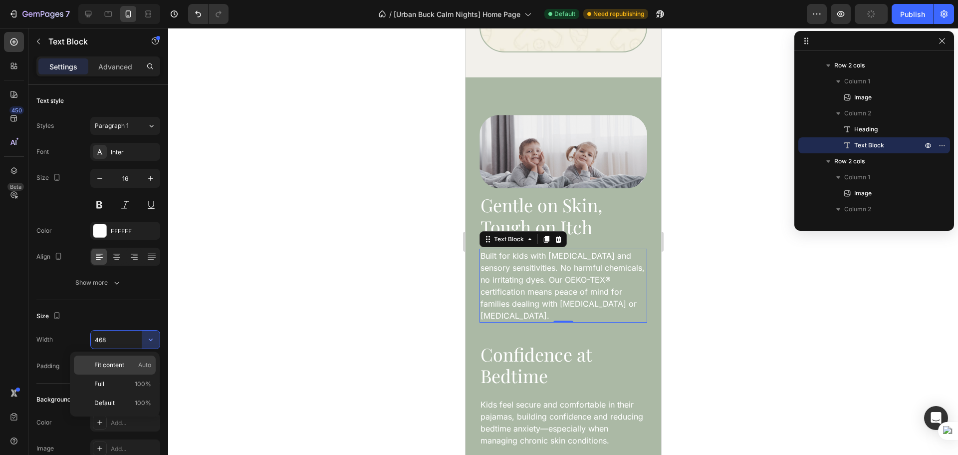
click at [136, 367] on p "Fit content Auto" at bounding box center [122, 364] width 57 height 9
type input "Auto"
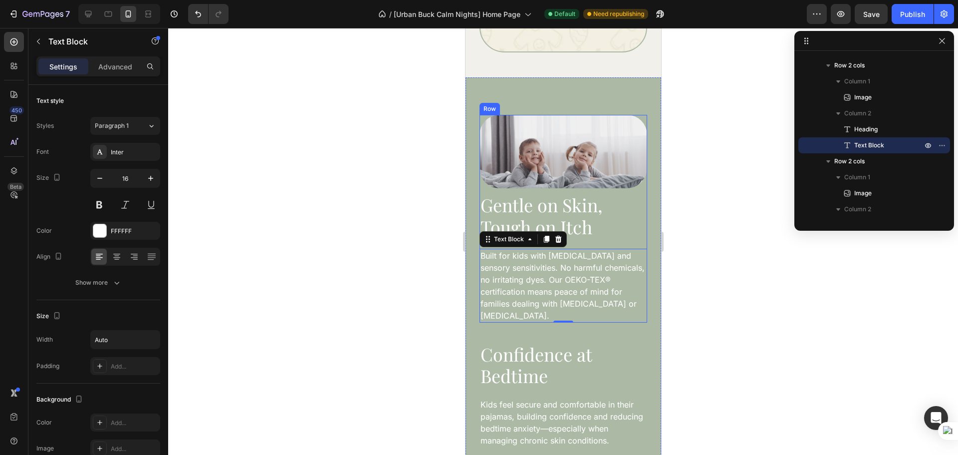
click at [611, 227] on div "Gentle on Skin, Tough on Itch Heading Built for kids with eczema and sensory se…" at bounding box center [563, 257] width 168 height 129
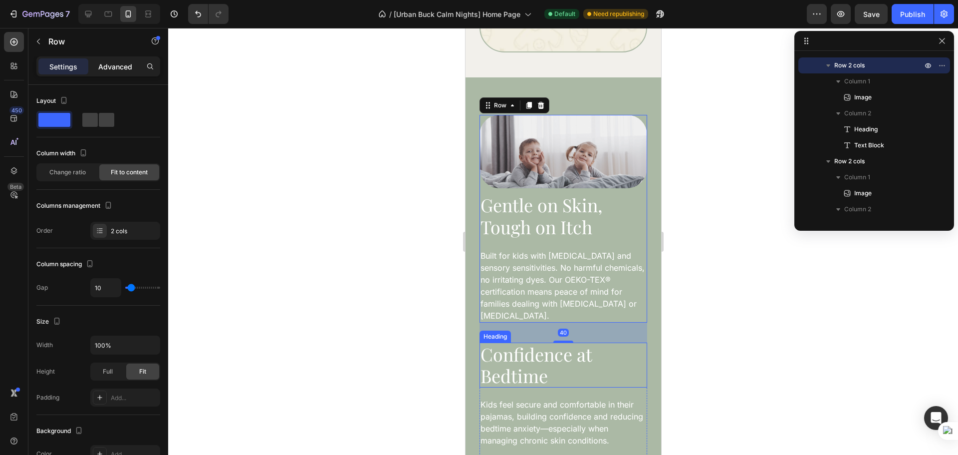
click at [106, 66] on p "Advanced" at bounding box center [115, 66] width 34 height 10
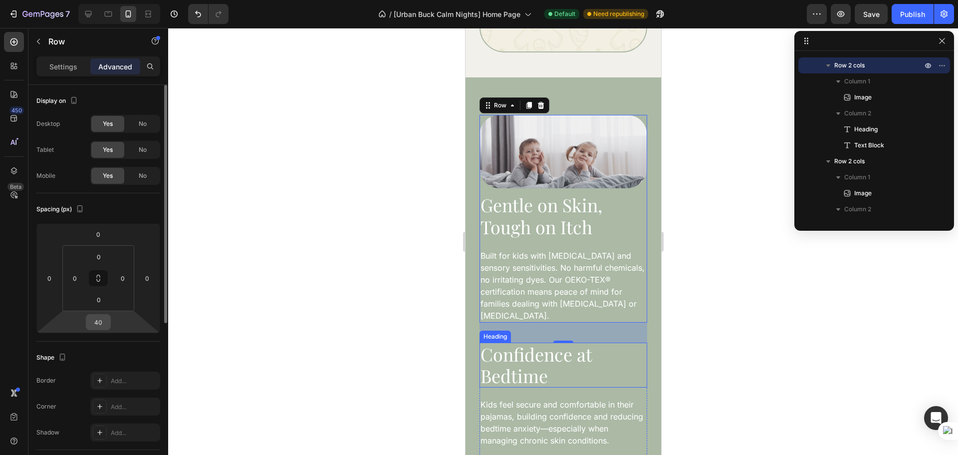
click at [102, 325] on input "40" at bounding box center [98, 321] width 20 height 15
type input "50"
click at [820, 342] on div at bounding box center [563, 241] width 790 height 427
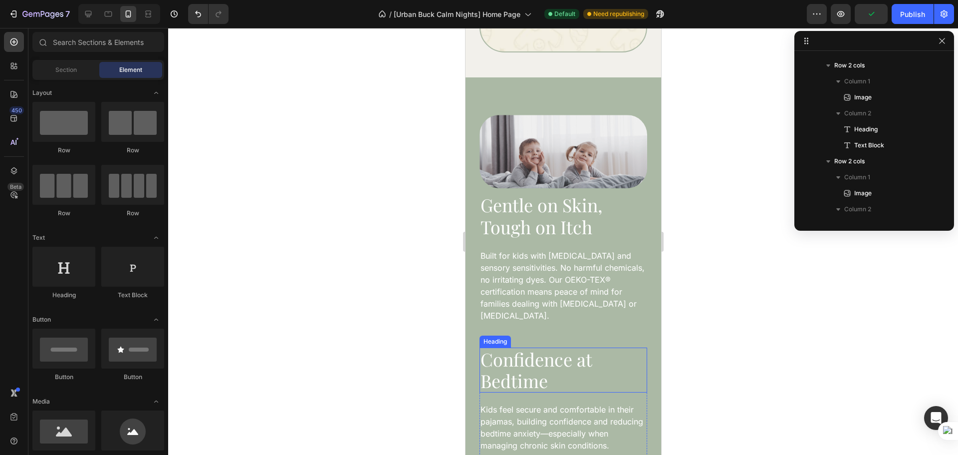
click at [591, 348] on p "Confidence at Bedtime" at bounding box center [563, 369] width 166 height 43
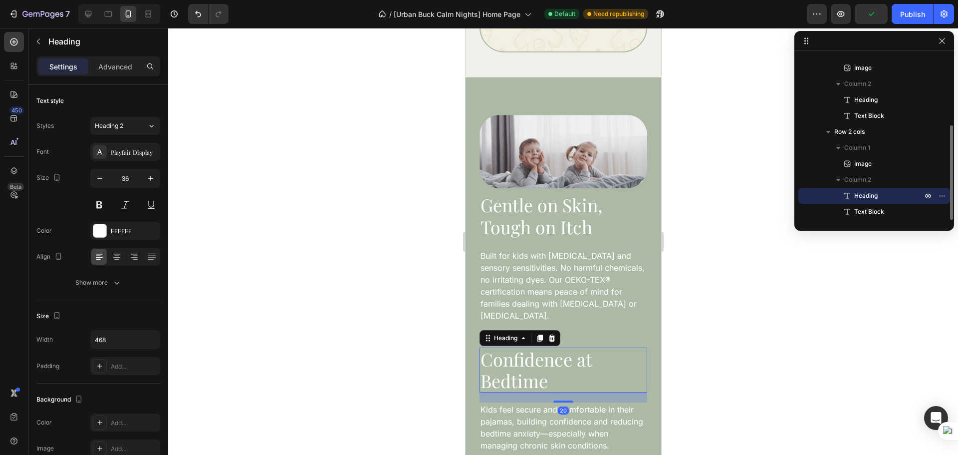
scroll to position [1385, 0]
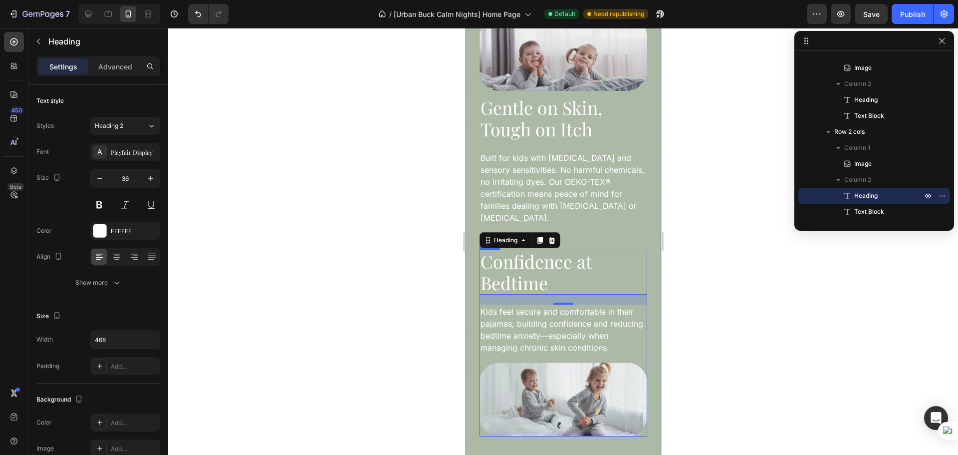
click at [617, 341] on div "Image Confidence at Bedtime Heading 20 Kids feel secure and comfortable in thei…" at bounding box center [563, 343] width 168 height 187
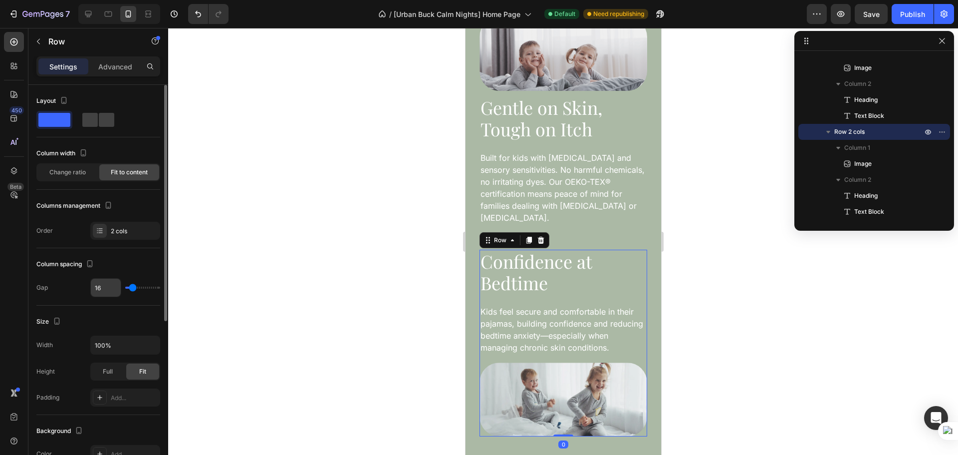
click at [113, 292] on input "16" at bounding box center [106, 287] width 30 height 18
type input "17"
type input "18"
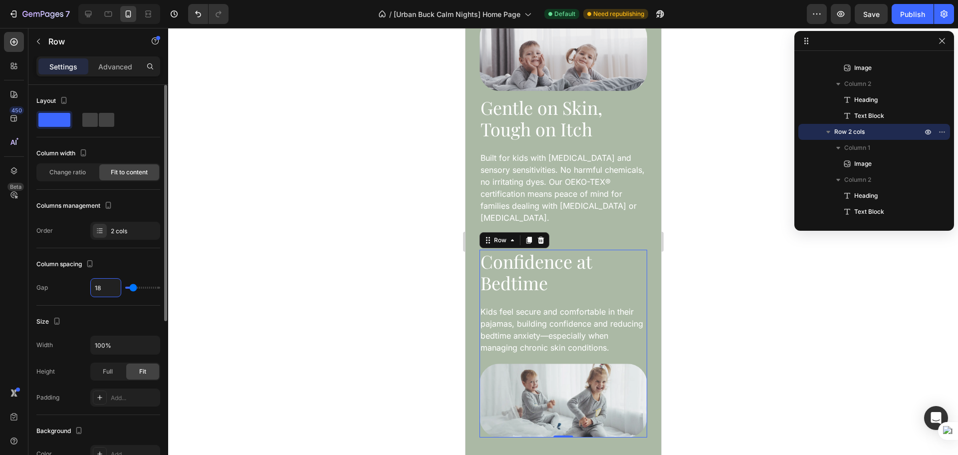
type input "19"
type input "20"
click at [130, 268] on div "Column spacing" at bounding box center [98, 264] width 124 height 16
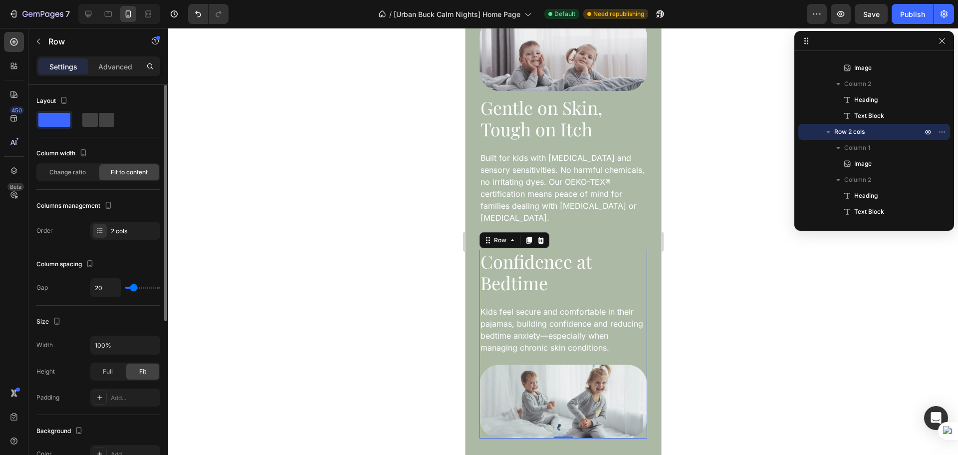
click at [119, 305] on div "Layout Column width Change ratio Fit to content Columns management Order 2 cols" at bounding box center [98, 359] width 124 height 109
click at [119, 235] on div "2 cols" at bounding box center [134, 231] width 47 height 9
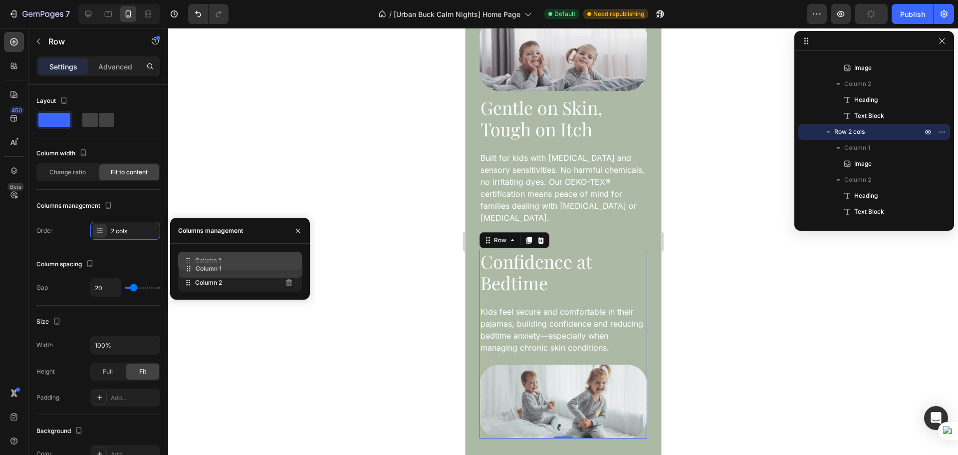
drag, startPoint x: 220, startPoint y: 279, endPoint x: 220, endPoint y: 265, distance: 14.0
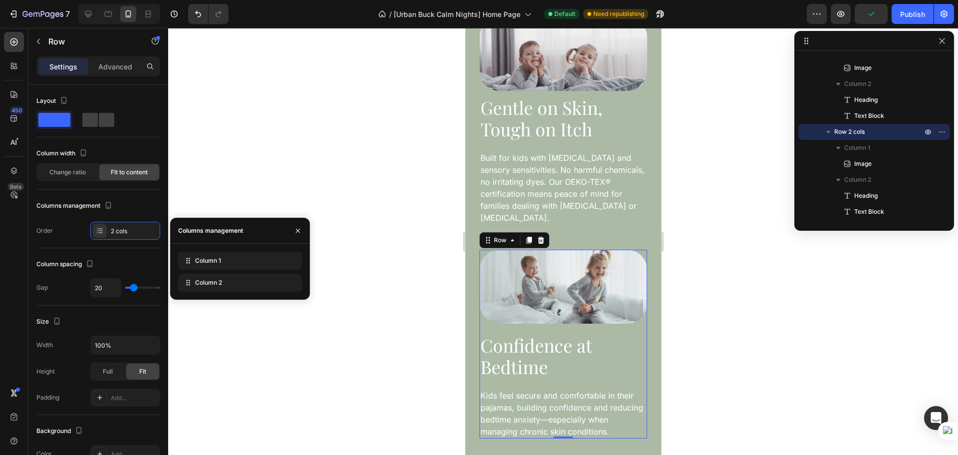
click at [771, 340] on div at bounding box center [563, 241] width 790 height 427
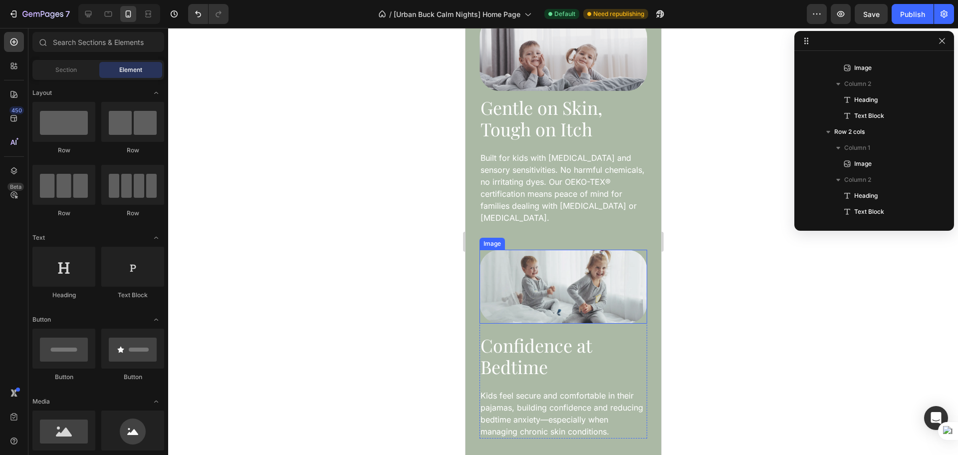
click at [513, 273] on img at bounding box center [563, 287] width 168 height 74
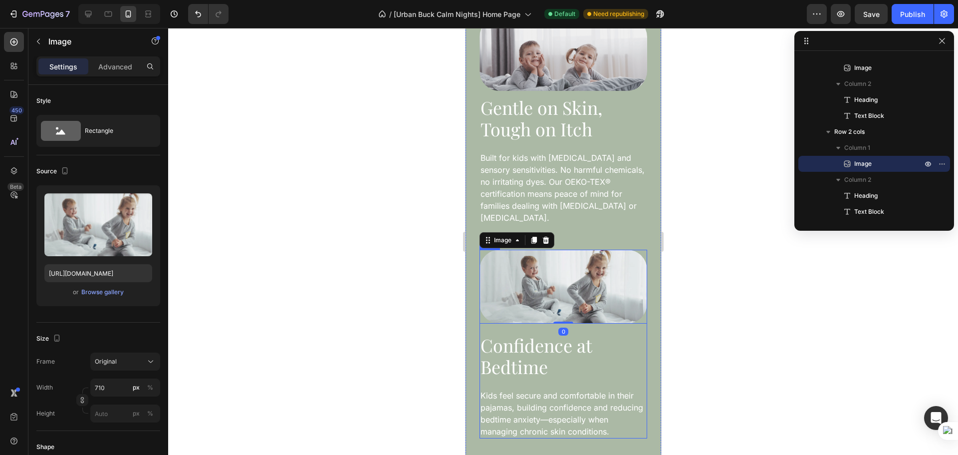
click at [619, 311] on div "Image 0 Confidence at Bedtime Heading Kids feel secure and comfortable in their…" at bounding box center [563, 344] width 168 height 189
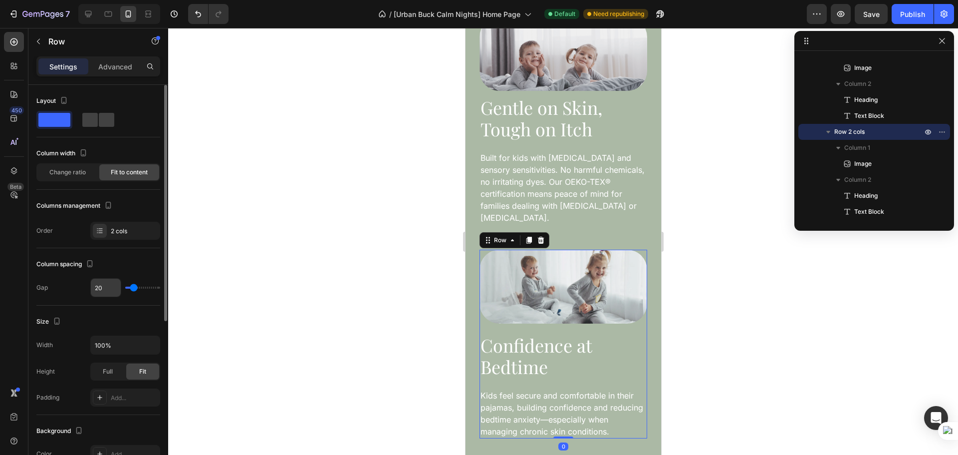
click at [108, 292] on input "20" at bounding box center [106, 287] width 30 height 18
type input "1"
type input "10"
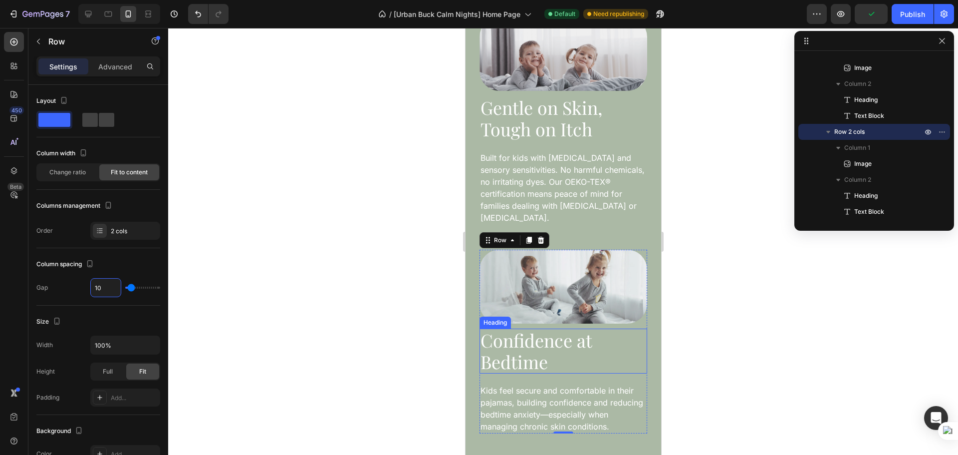
click at [579, 335] on p "Confidence at Bedtime" at bounding box center [563, 350] width 166 height 43
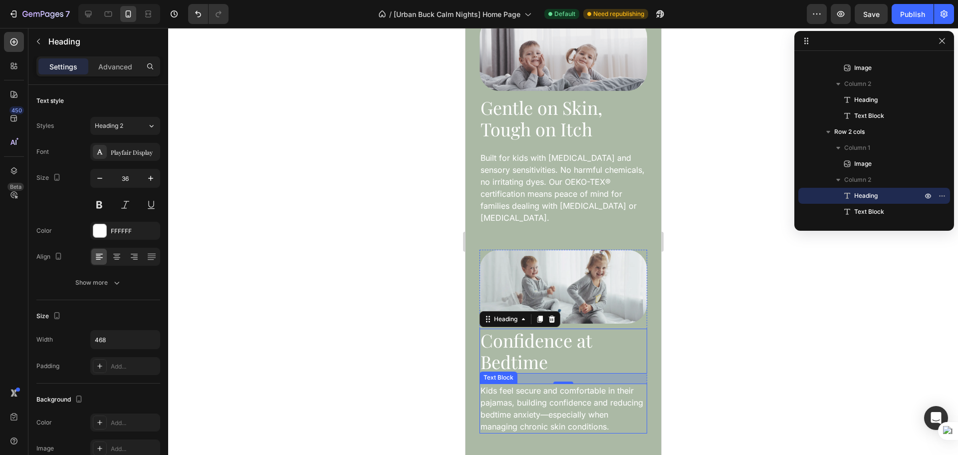
click at [563, 410] on p "Kids feel secure and comfortable in their pajamas, building confidence and redu…" at bounding box center [563, 408] width 166 height 48
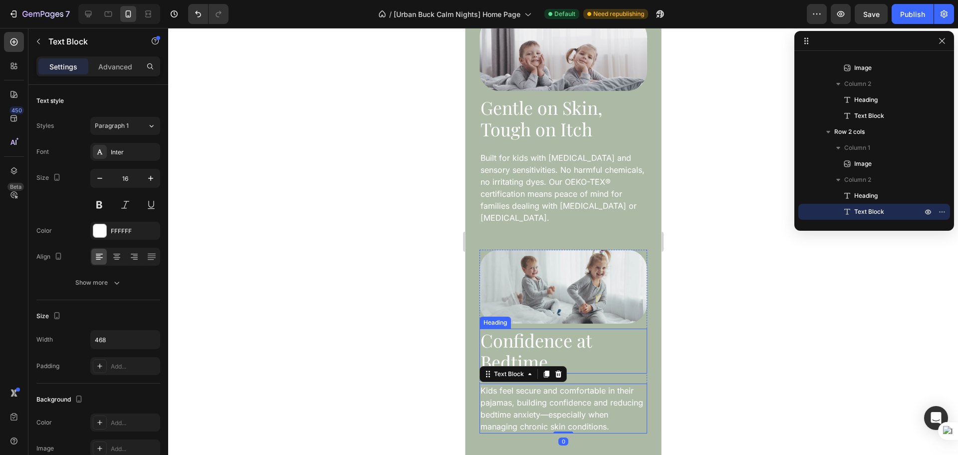
click at [588, 329] on p "Confidence at Bedtime" at bounding box center [563, 350] width 166 height 43
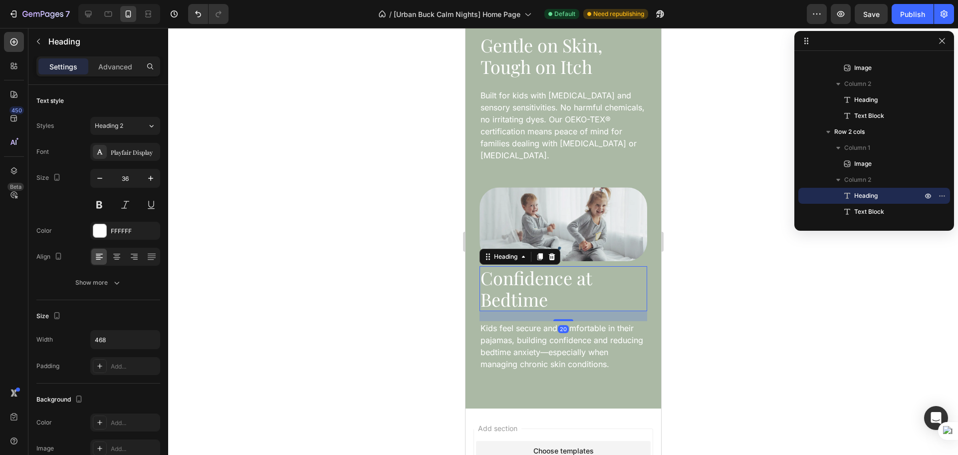
scroll to position [1468, 0]
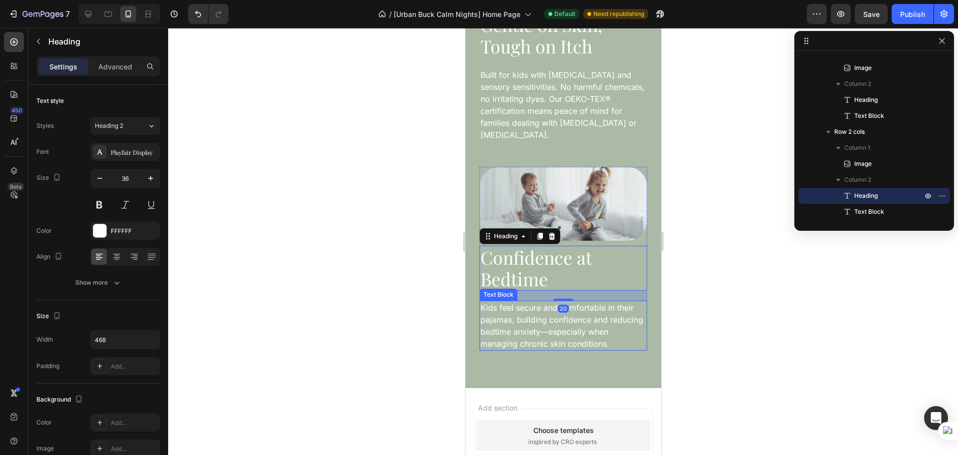
click at [560, 310] on p "Kids feel secure and comfortable in their pajamas, building confidence and redu…" at bounding box center [563, 325] width 166 height 48
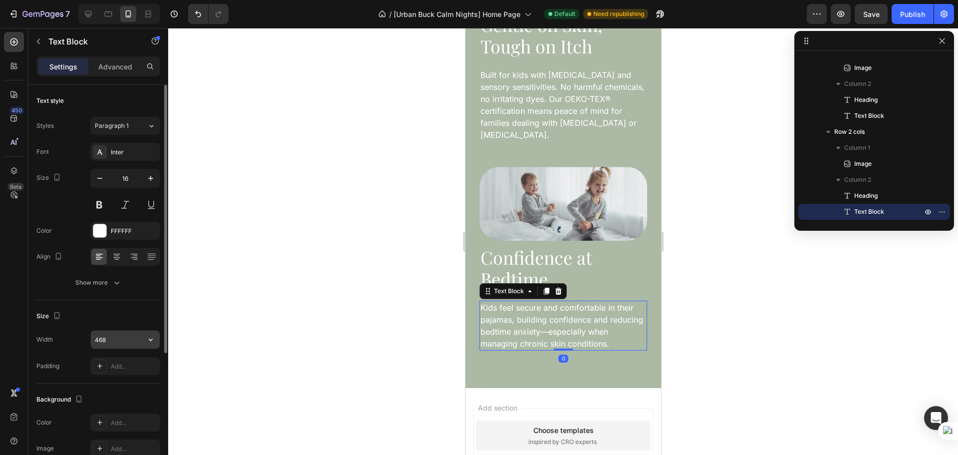
click at [153, 338] on icon "button" at bounding box center [151, 339] width 10 height 10
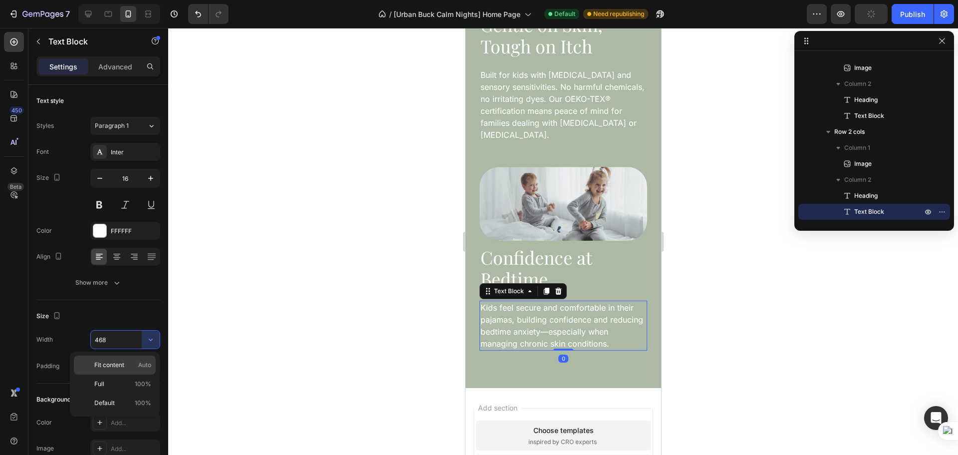
click at [129, 363] on p "Fit content Auto" at bounding box center [122, 364] width 57 height 9
type input "Auto"
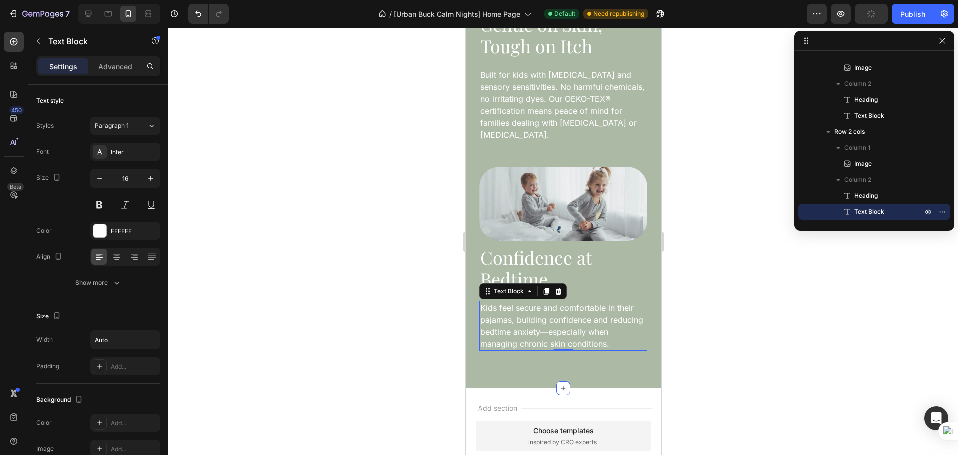
click at [507, 359] on div "Image Gentle on Skin, Tough on Itch Heading Built for kids with eczema and sens…" at bounding box center [563, 142] width 196 height 491
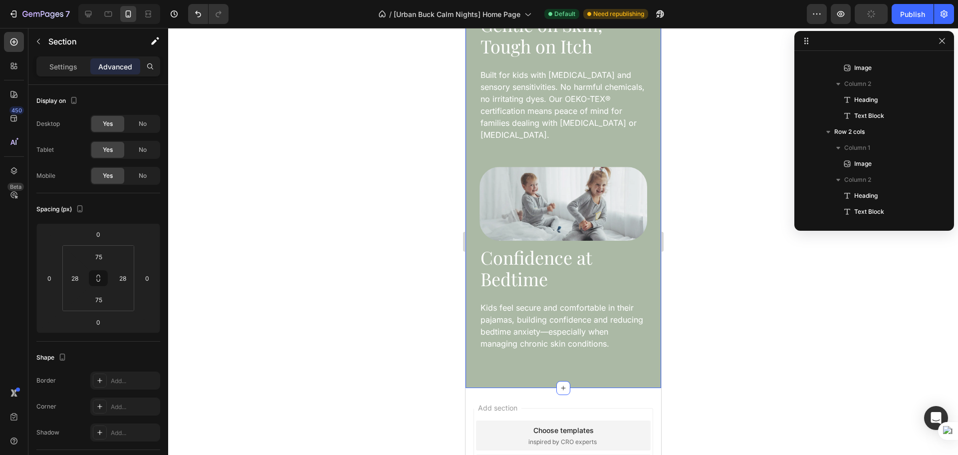
scroll to position [0, 0]
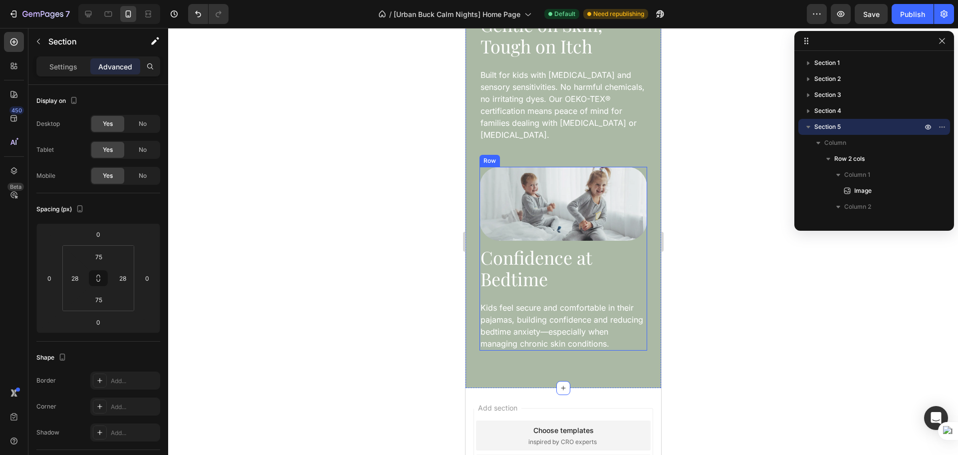
click at [635, 276] on div "Confidence at Bedtime Heading Kids feel secure and comfortable in their pajamas…" at bounding box center [563, 298] width 168 height 105
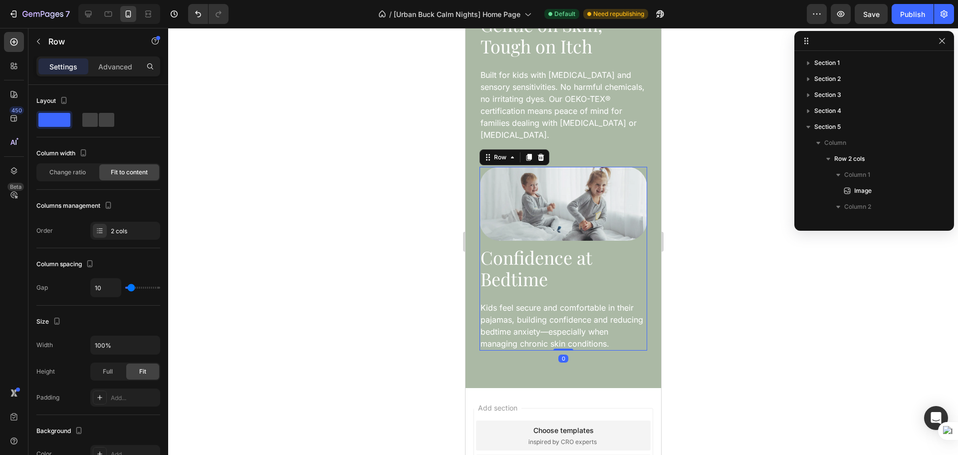
scroll to position [123, 0]
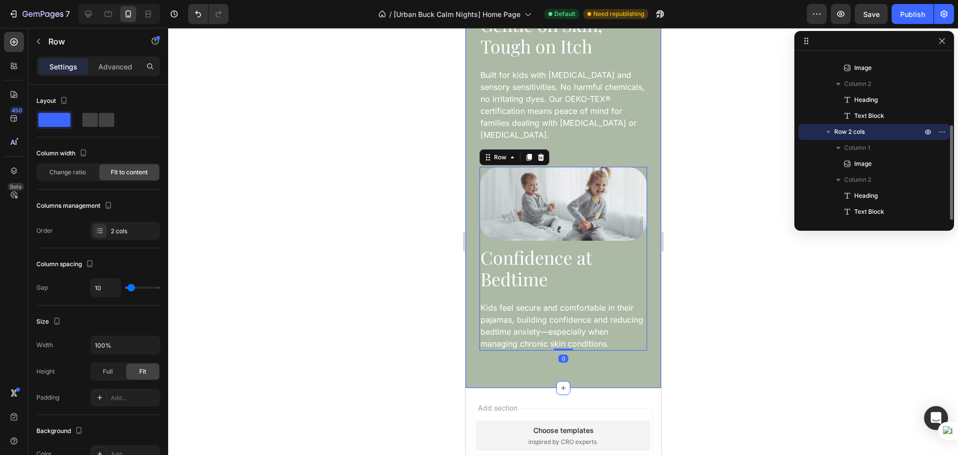
click at [598, 365] on div "Image Gentle on Skin, Tough on Itch Heading Built for kids with eczema and sens…" at bounding box center [563, 142] width 196 height 491
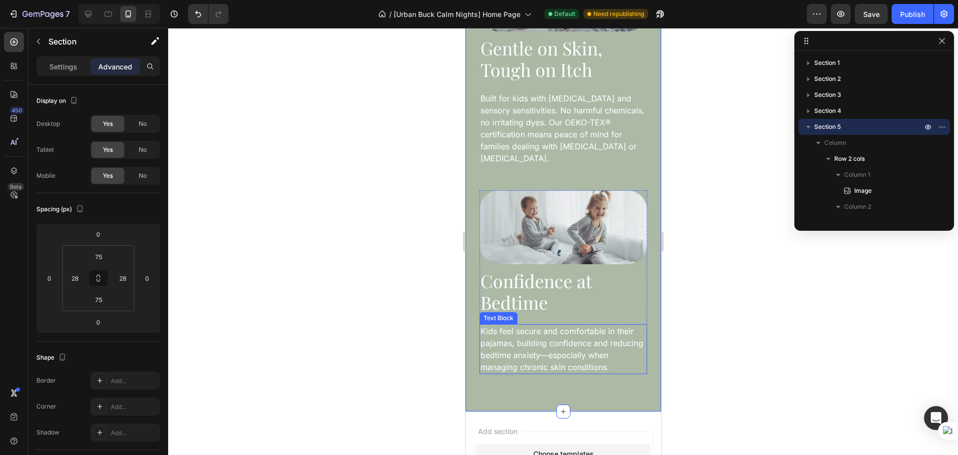
scroll to position [1468, 0]
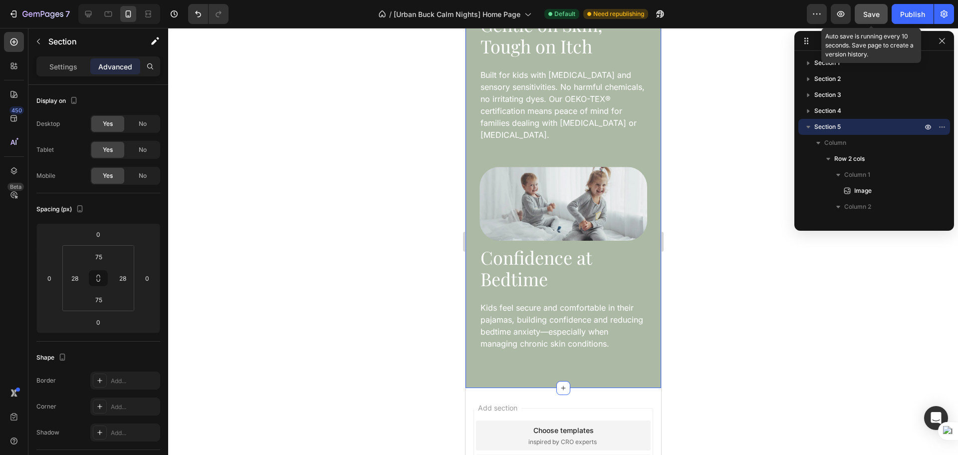
click at [879, 21] on button "Save" at bounding box center [871, 14] width 33 height 20
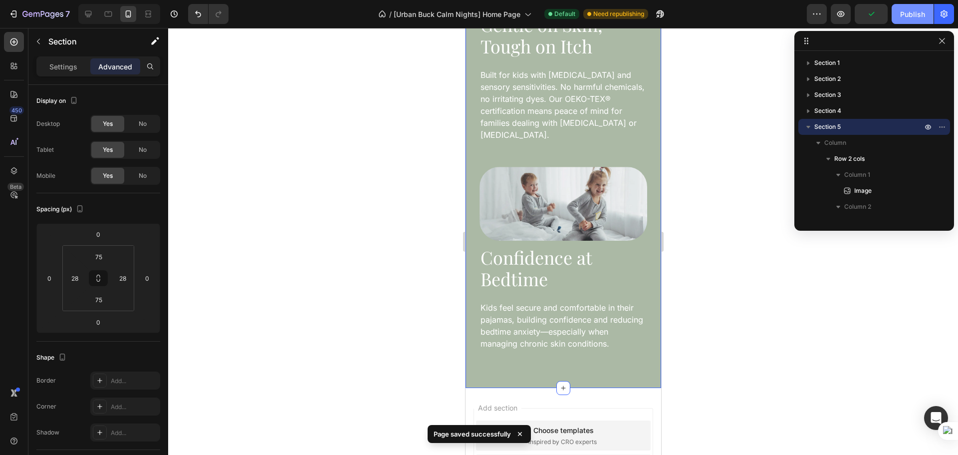
click at [901, 16] on div "Publish" at bounding box center [912, 14] width 25 height 10
click at [90, 12] on icon at bounding box center [88, 14] width 10 height 10
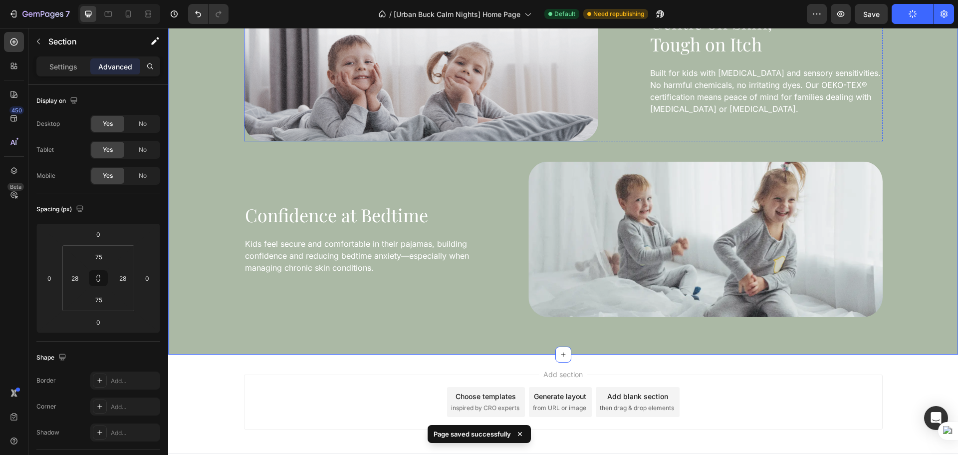
scroll to position [1618, 0]
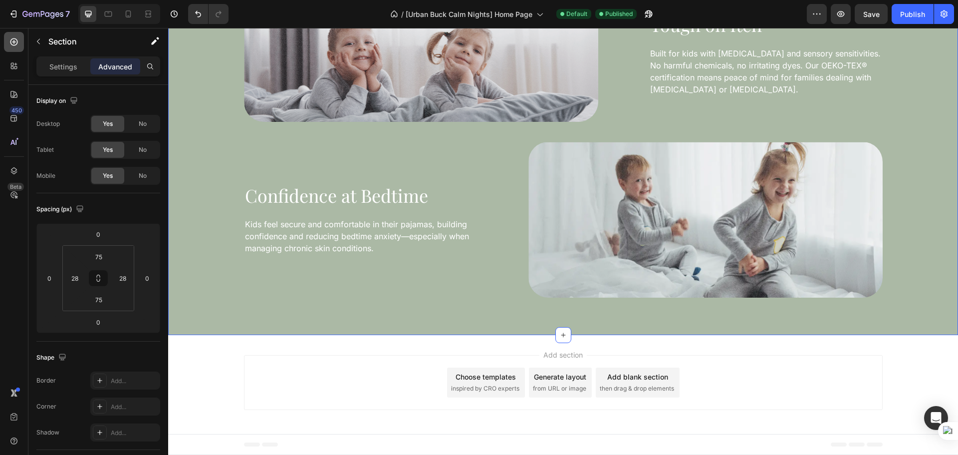
click at [17, 43] on icon at bounding box center [13, 41] width 7 height 7
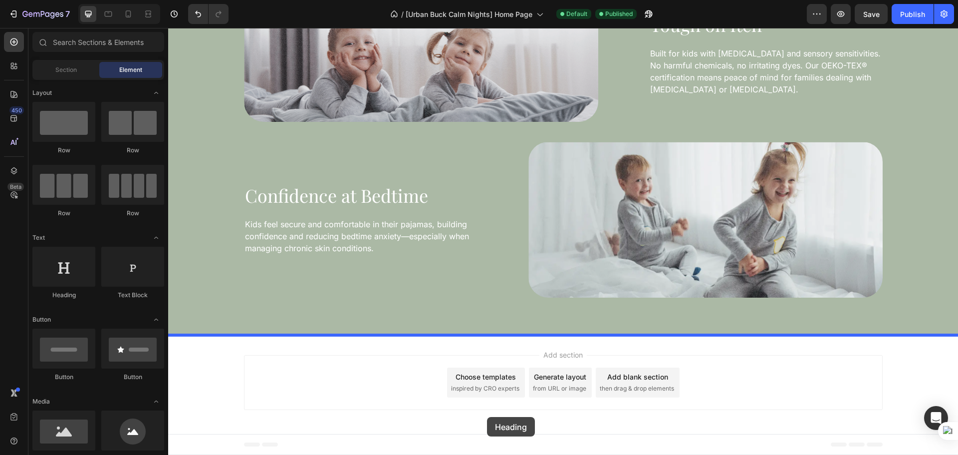
drag, startPoint x: 228, startPoint y: 298, endPoint x: 487, endPoint y: 417, distance: 284.7
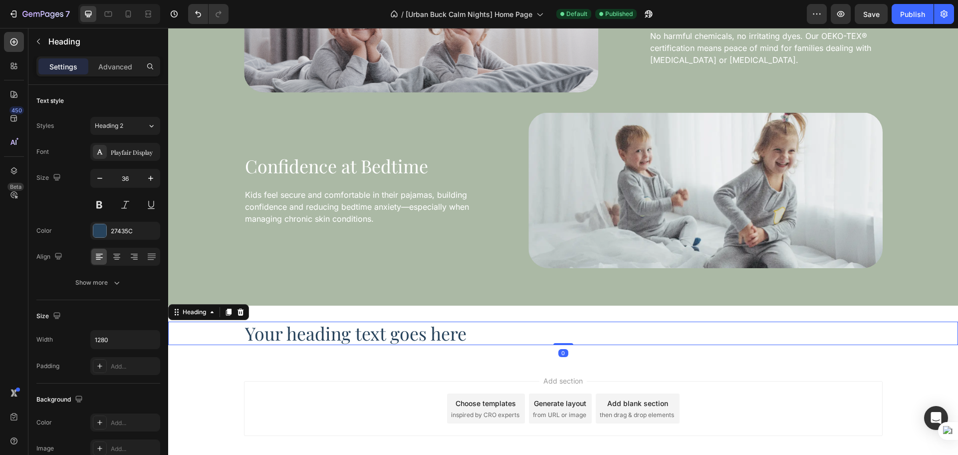
scroll to position [1674, 0]
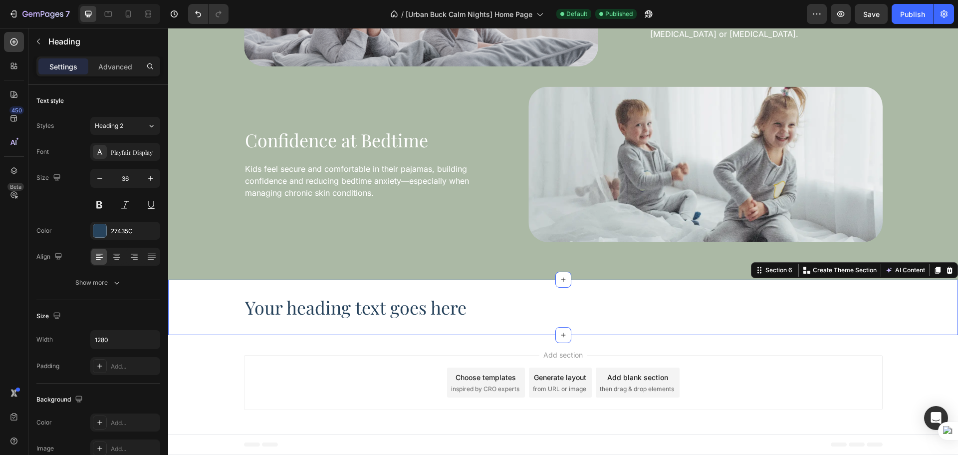
click at [372, 331] on div "Your heading text goes here Heading Section 6 You can create reusable sections …" at bounding box center [563, 306] width 790 height 55
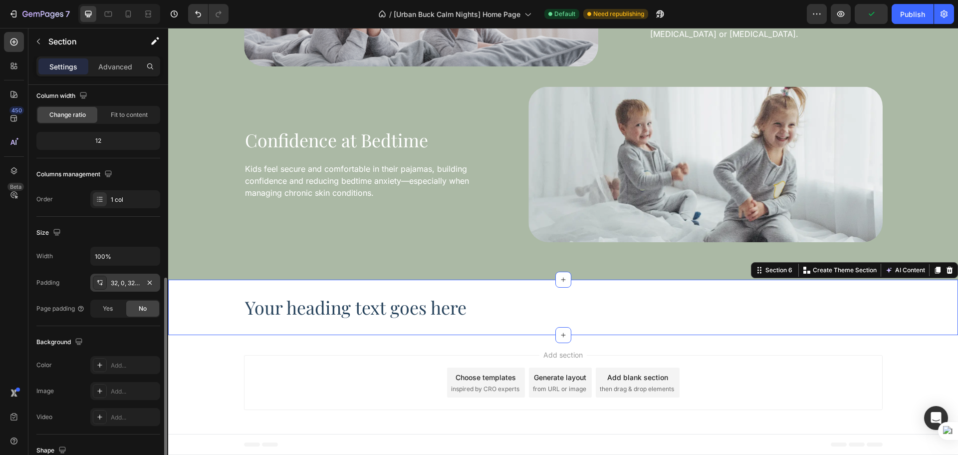
scroll to position [167, 0]
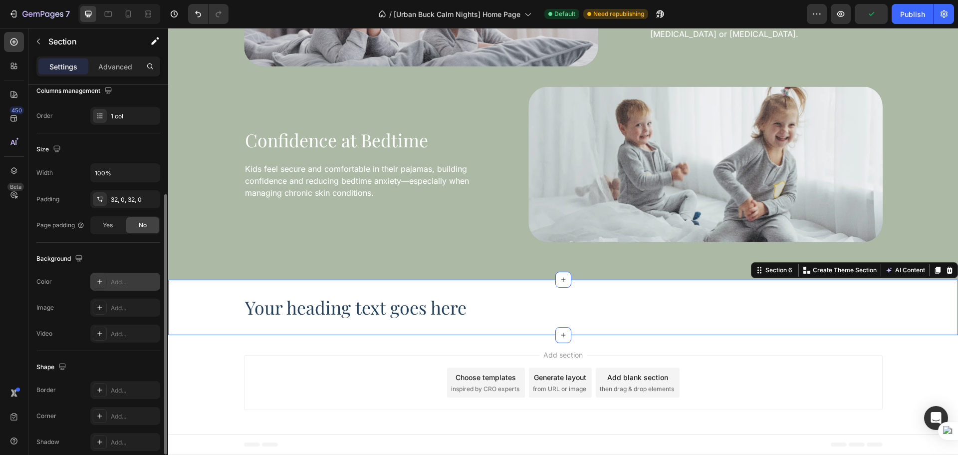
click at [114, 286] on div "Add..." at bounding box center [125, 281] width 70 height 18
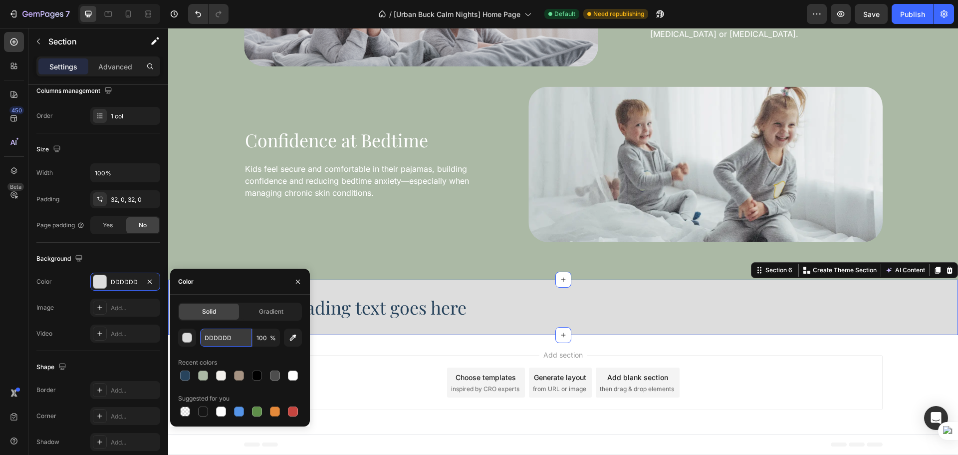
click at [218, 342] on input "DDDDDD" at bounding box center [226, 337] width 52 height 18
paste input "rgba(242, 240, 235, 1)"
type input "rgba(242, 240, 235, 1)"
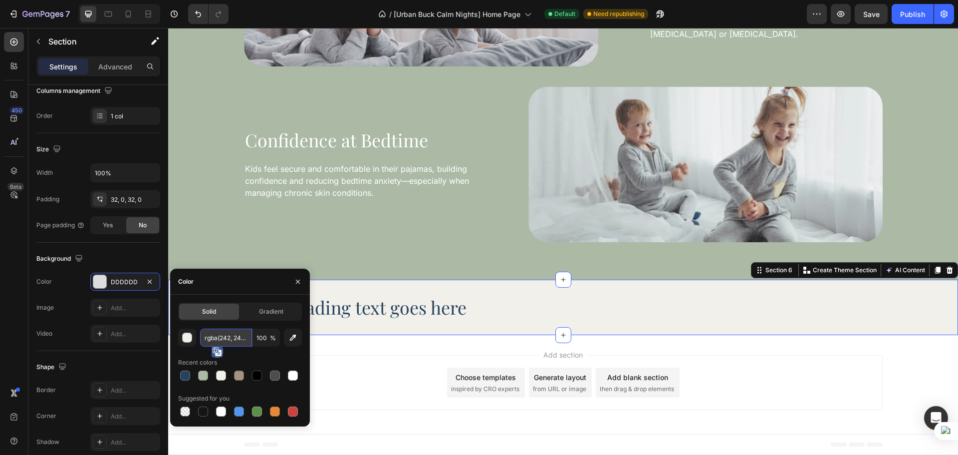
scroll to position [0, 19]
click at [71, 308] on div "Image Add..." at bounding box center [98, 307] width 124 height 18
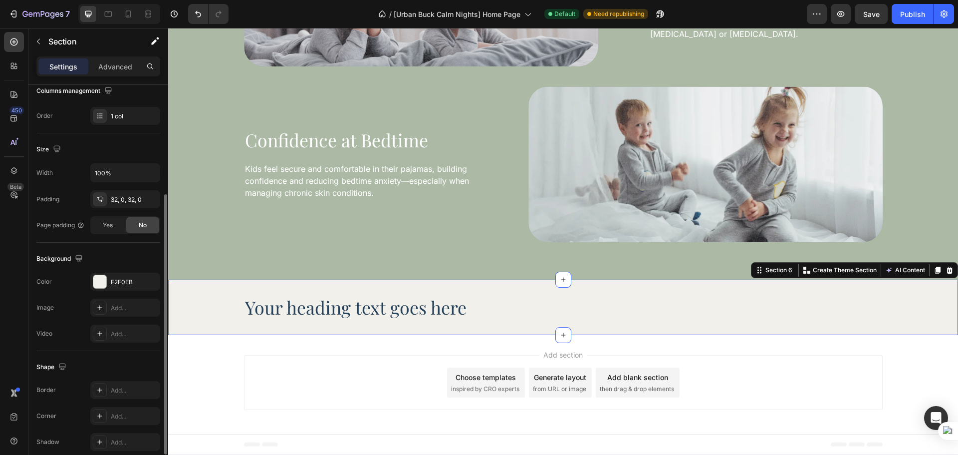
scroll to position [0, 0]
click at [114, 66] on p "Advanced" at bounding box center [115, 66] width 34 height 10
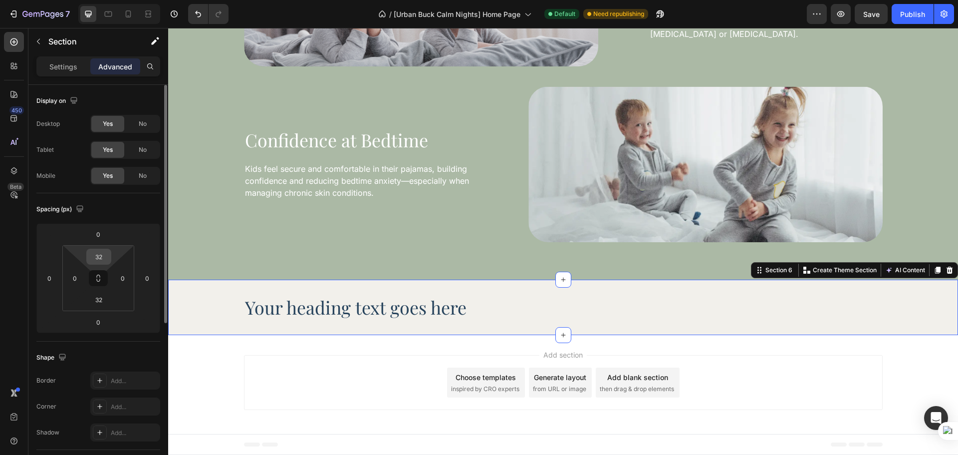
click at [102, 256] on input "32" at bounding box center [99, 256] width 20 height 15
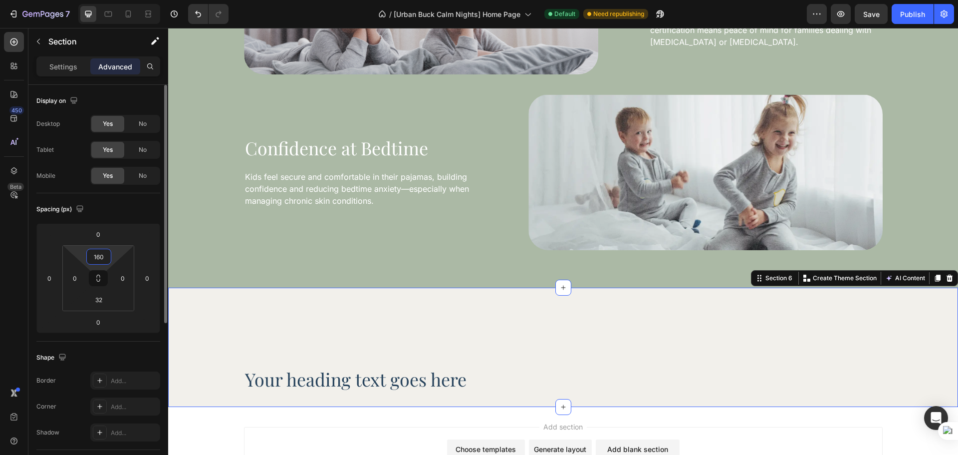
scroll to position [1674, 0]
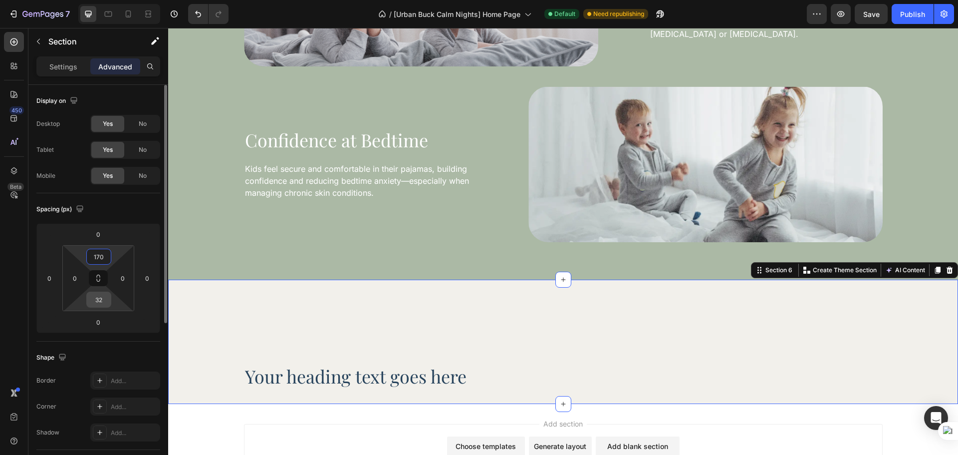
type input "170"
click at [96, 297] on input "32" at bounding box center [99, 299] width 20 height 15
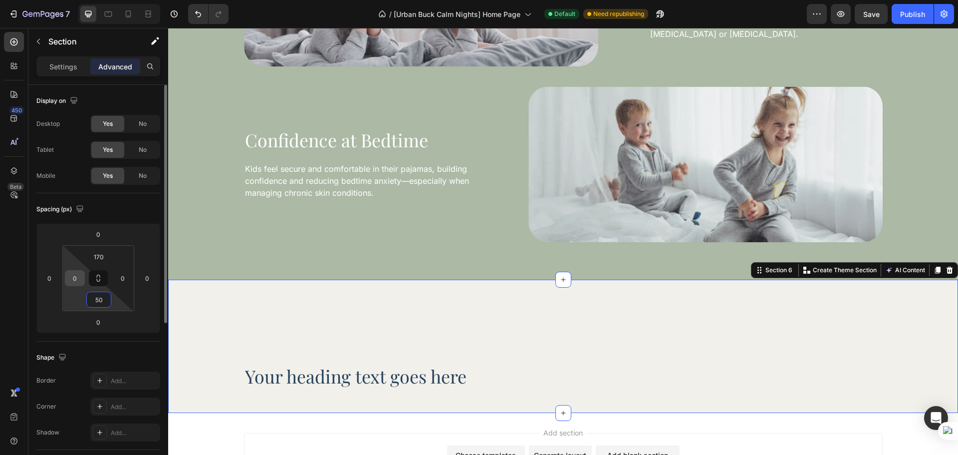
type input "50"
click at [78, 276] on input "0" at bounding box center [74, 277] width 15 height 15
type input "28"
click at [121, 276] on input "0" at bounding box center [122, 277] width 15 height 15
type input "28"
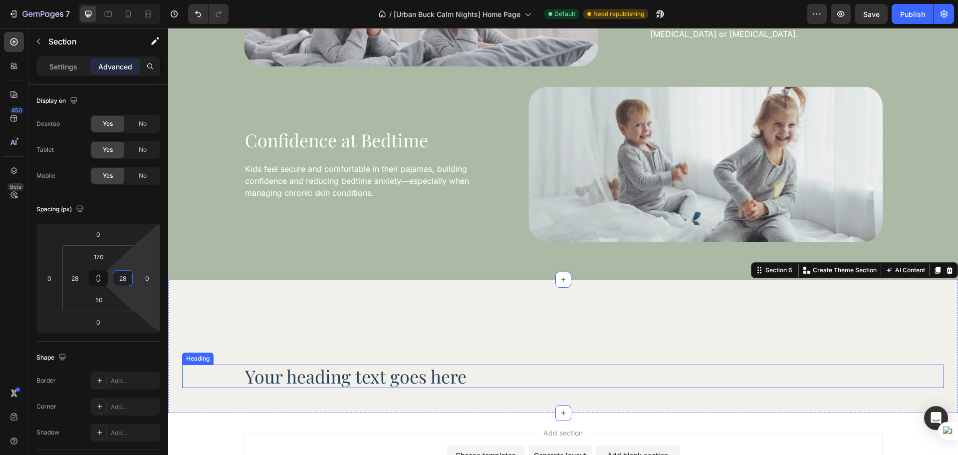
click at [501, 369] on h2 "Your heading text goes here" at bounding box center [563, 375] width 639 height 23
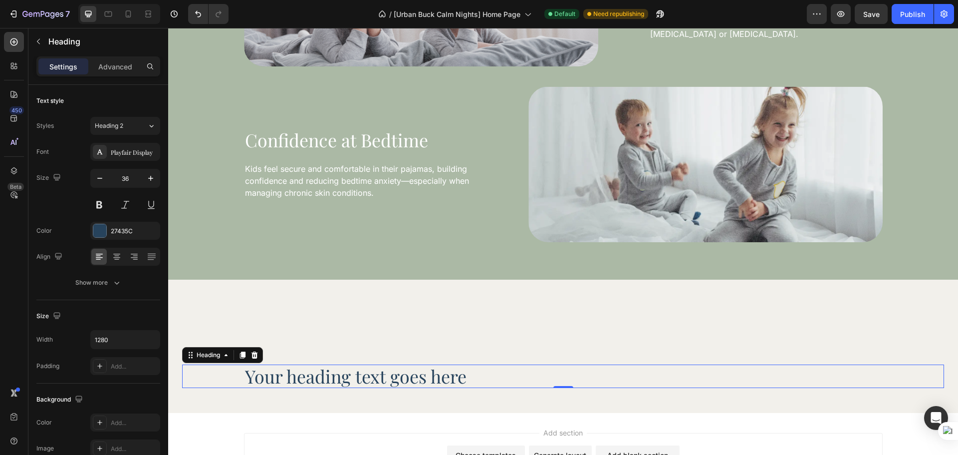
click at [389, 381] on h2 "Your heading text goes here" at bounding box center [563, 375] width 639 height 23
click at [389, 381] on p "Your heading text goes here" at bounding box center [563, 375] width 637 height 21
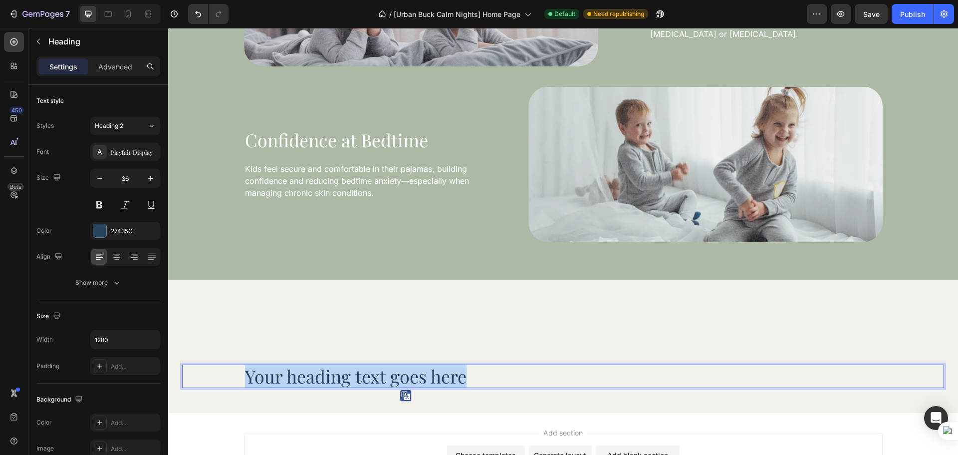
click at [389, 381] on p "Your heading text goes here" at bounding box center [563, 375] width 637 height 21
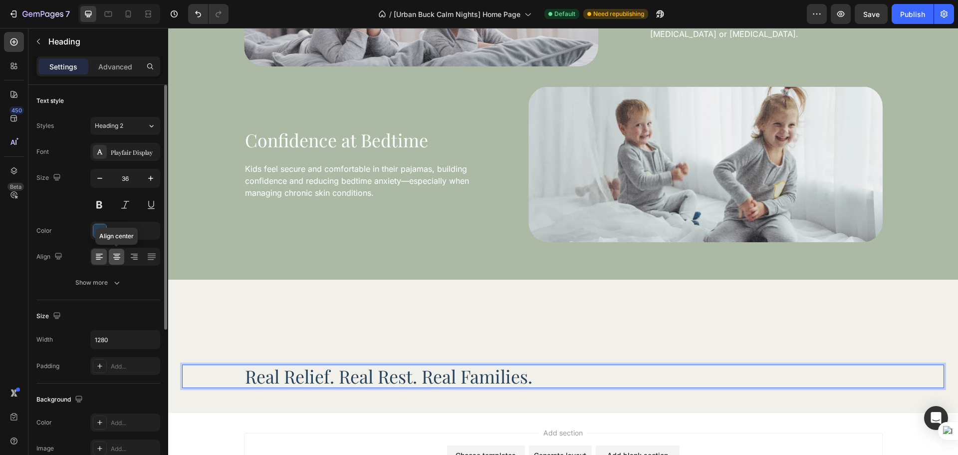
click at [119, 260] on icon at bounding box center [117, 257] width 10 height 10
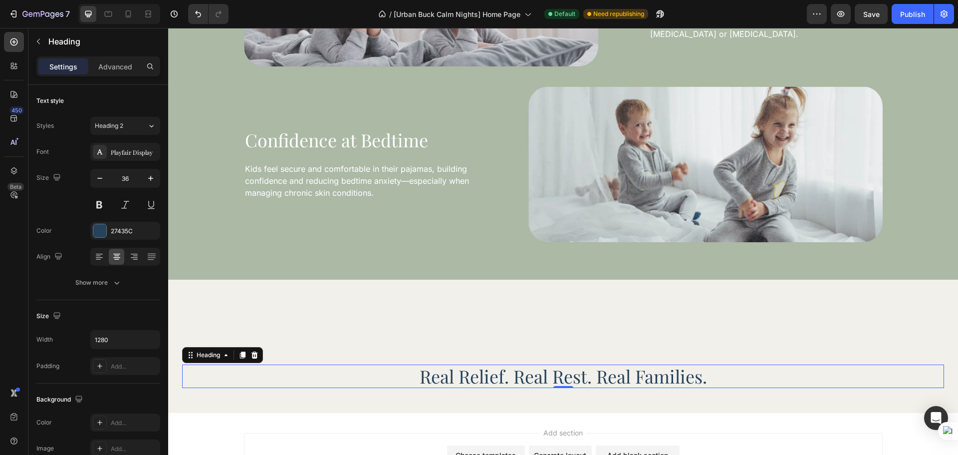
click at [424, 390] on div "Real Relief. Real Rest. Real Families. Heading 0 Section 6" at bounding box center [563, 345] width 790 height 133
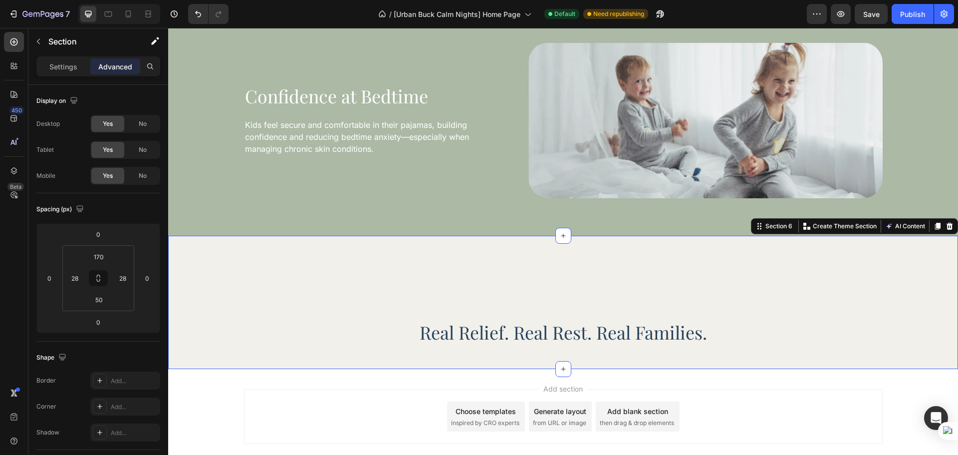
scroll to position [1752, 0]
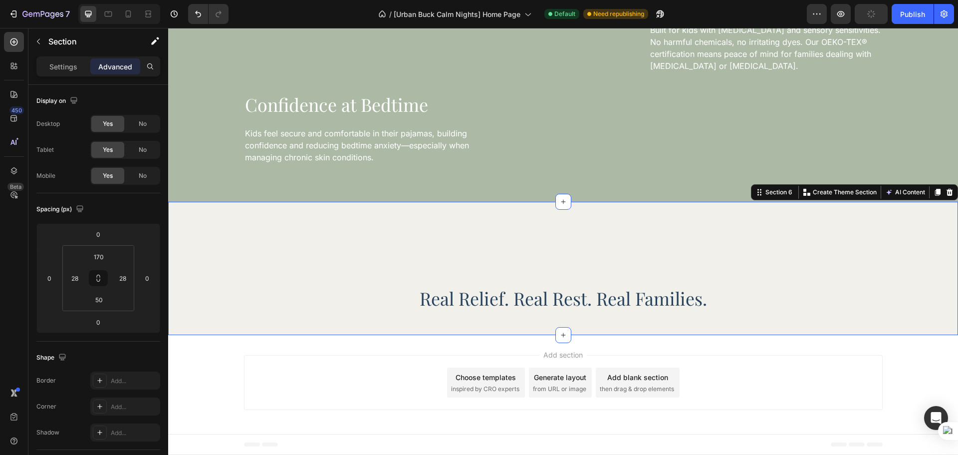
scroll to position [1752, 0]
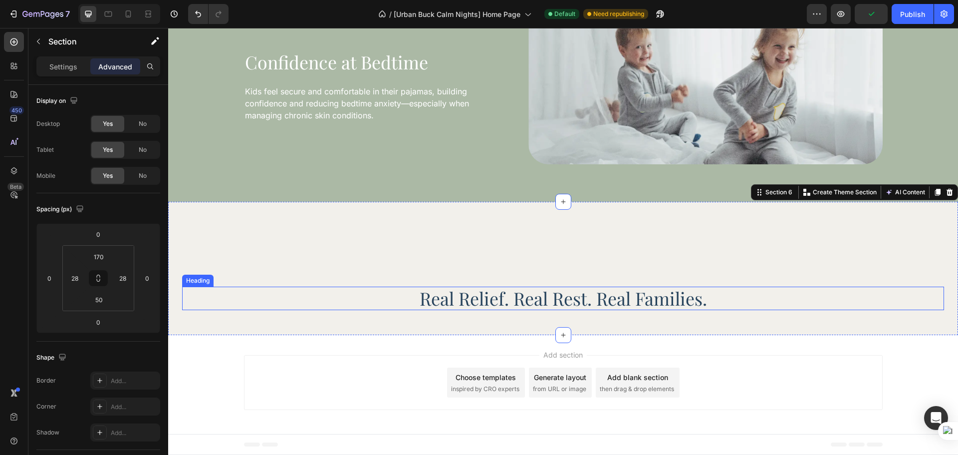
click at [718, 302] on p "Real Relief. Real Rest. Real Families." at bounding box center [563, 297] width 637 height 21
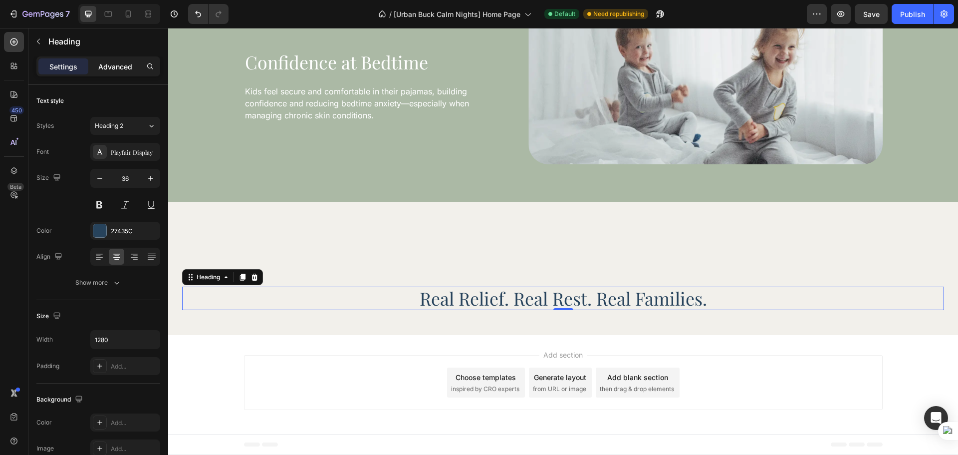
click at [101, 70] on p "Advanced" at bounding box center [115, 66] width 34 height 10
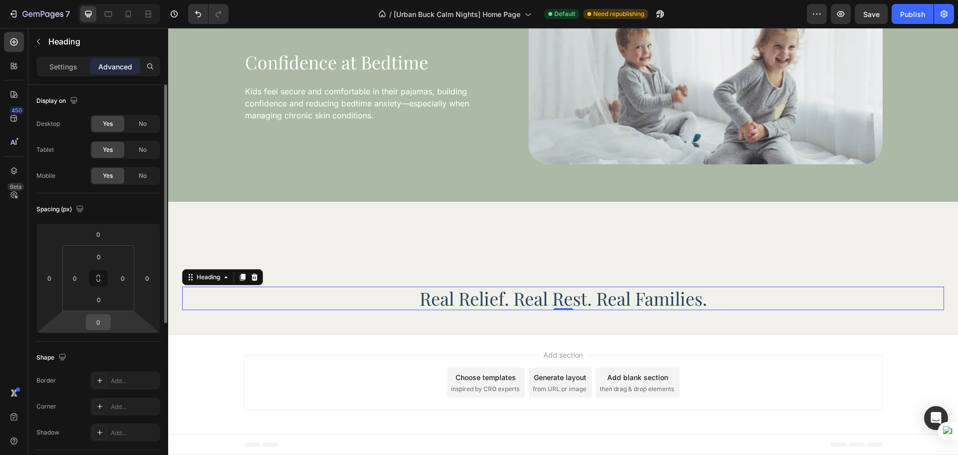
click at [95, 325] on input "0" at bounding box center [98, 321] width 20 height 15
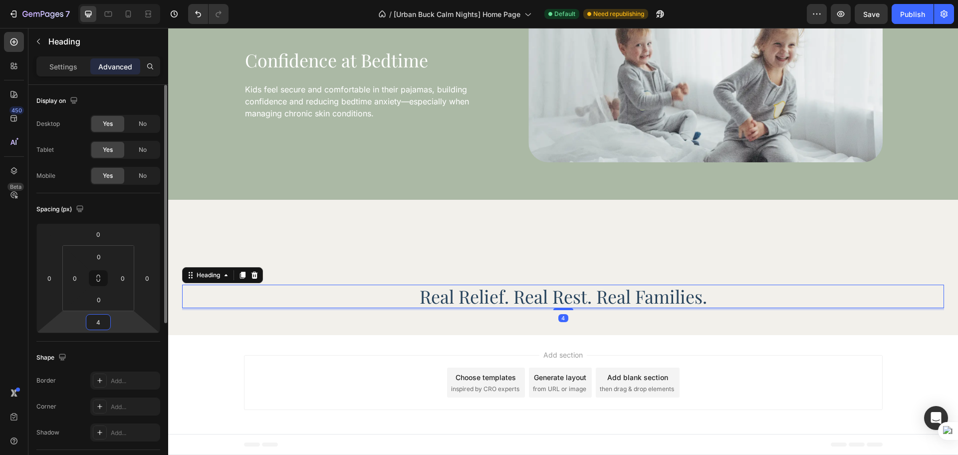
type input "42"
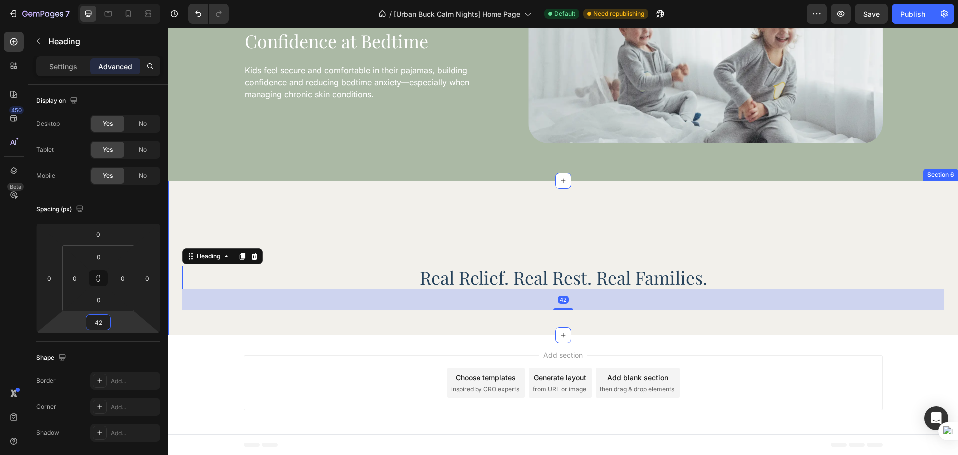
click at [350, 335] on div "Real Relief. Real Rest. Real Families. Heading 42 Section 6" at bounding box center [563, 258] width 790 height 154
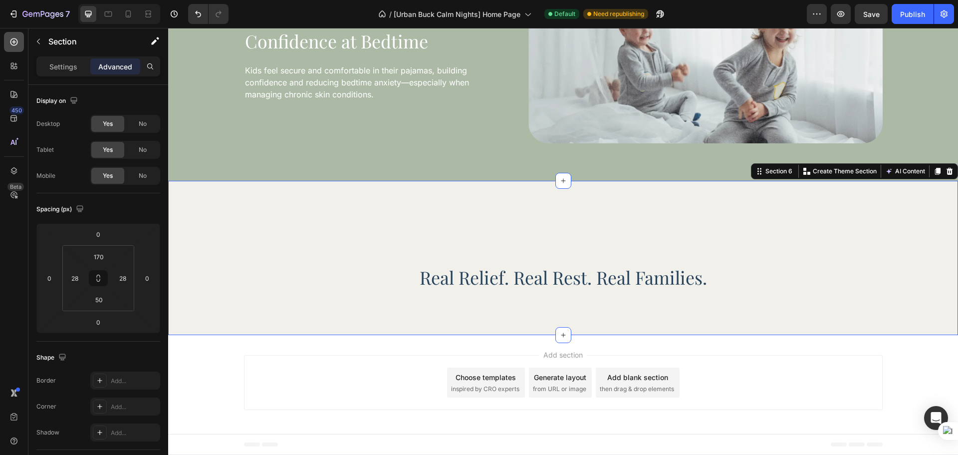
click at [11, 44] on icon at bounding box center [13, 41] width 7 height 7
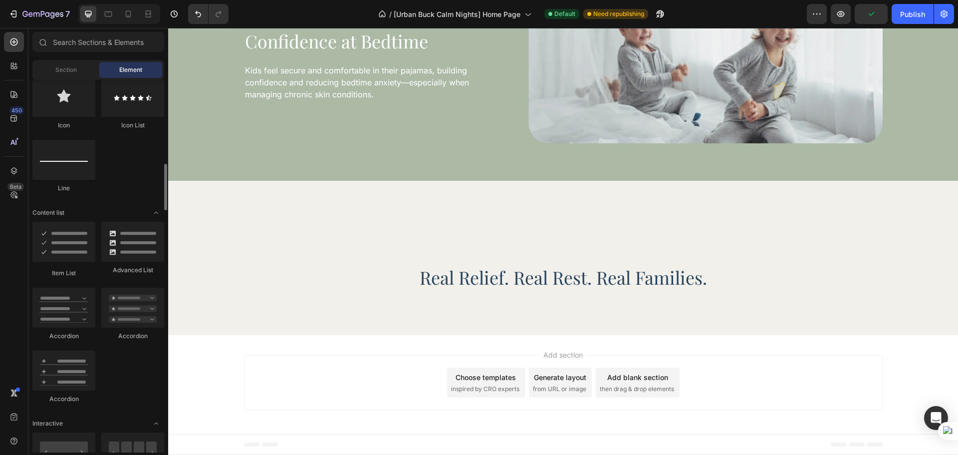
scroll to position [750, 0]
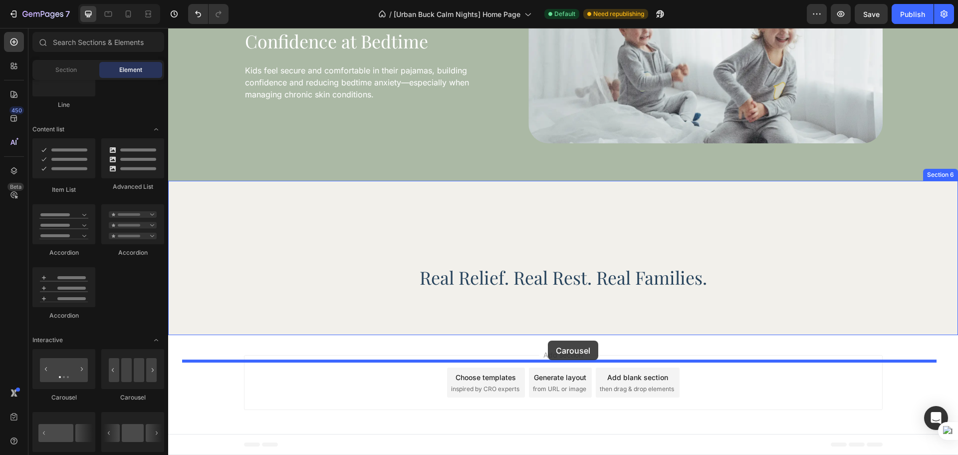
drag, startPoint x: 297, startPoint y: 408, endPoint x: 548, endPoint y: 340, distance: 259.5
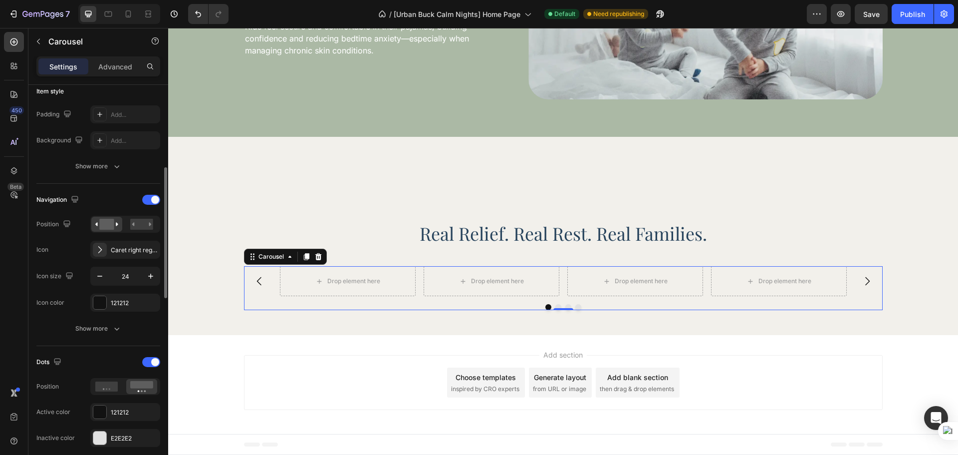
scroll to position [333, 0]
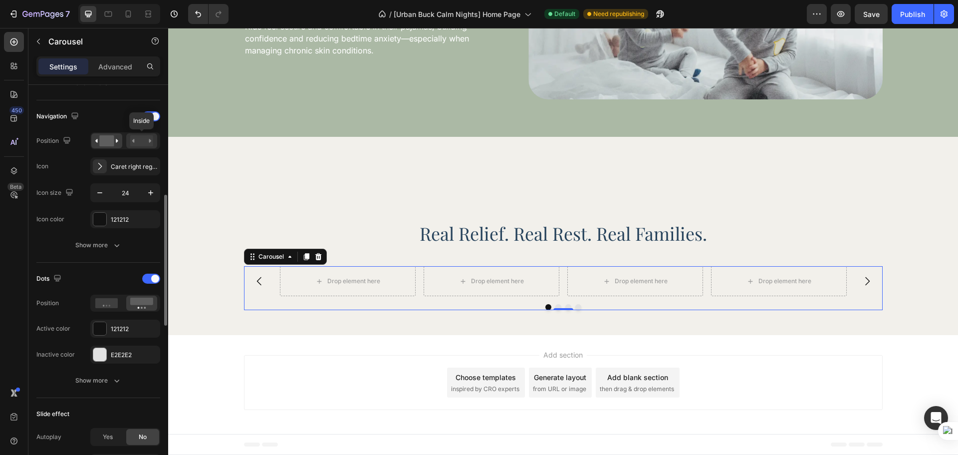
click at [132, 147] on div at bounding box center [141, 140] width 31 height 15
click at [116, 243] on icon "button" at bounding box center [117, 245] width 10 height 10
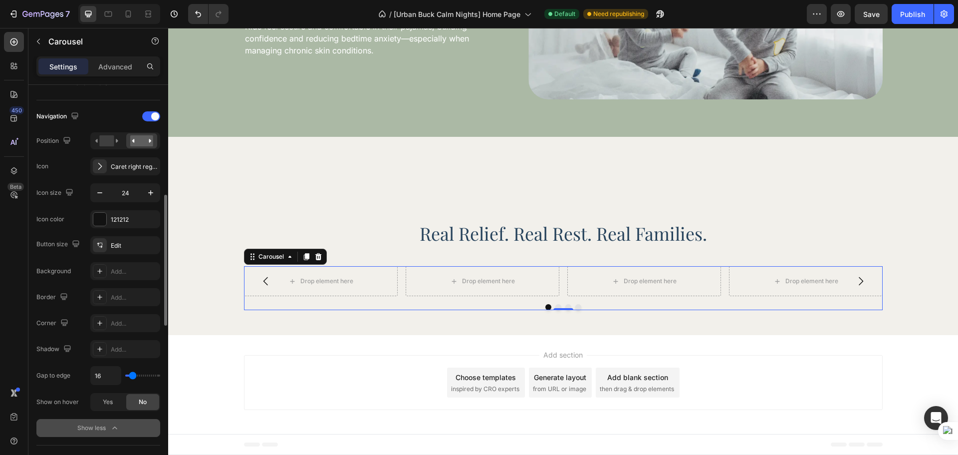
click at [124, 176] on div "Navigation Position Icon Caret right regular Icon size 24 Icon color 121212" at bounding box center [98, 168] width 124 height 120
click at [129, 167] on div "Caret right regular" at bounding box center [134, 166] width 47 height 9
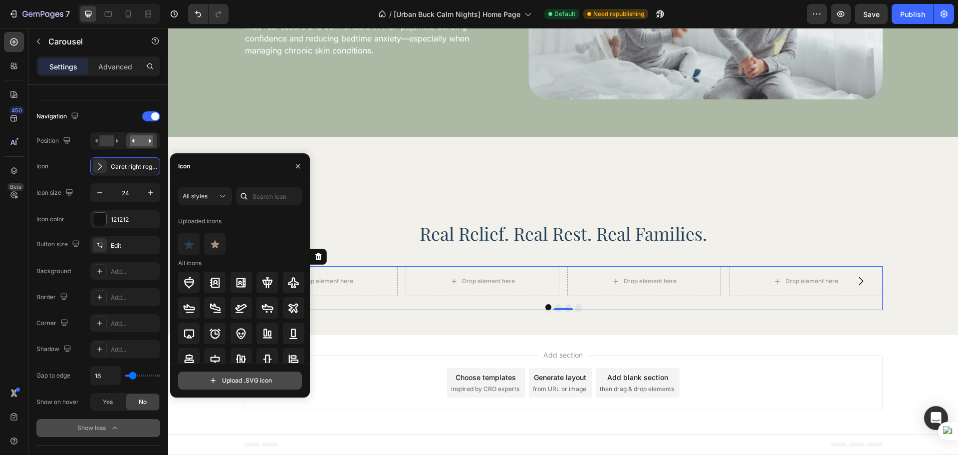
click at [241, 381] on input "file" at bounding box center [240, 380] width 123 height 17
type input "C:\fakepath\Button.svg"
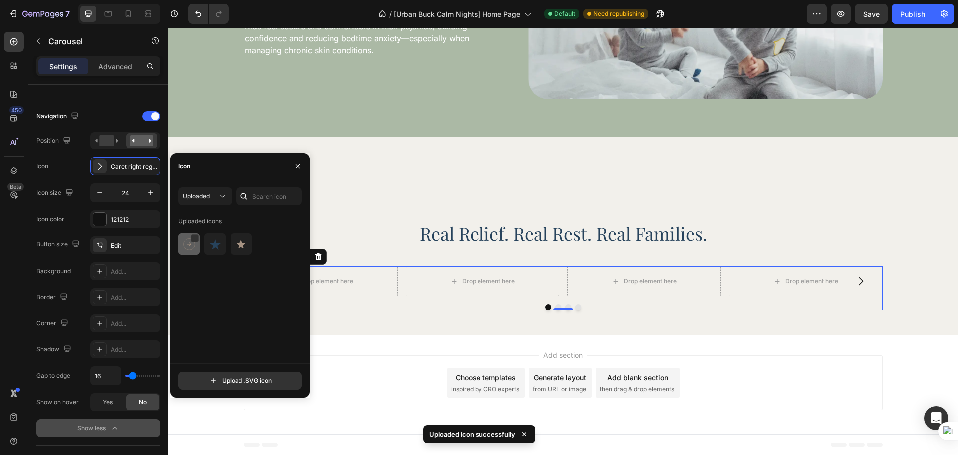
click at [204, 252] on div at bounding box center [214, 243] width 21 height 21
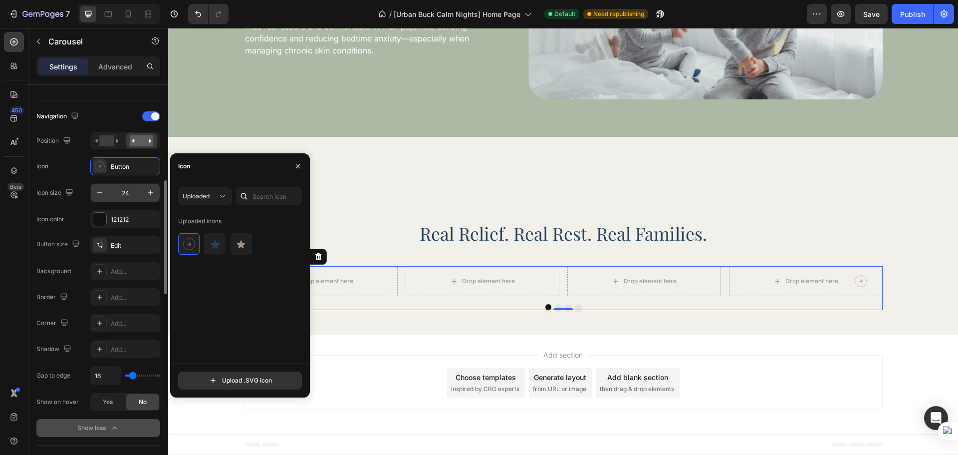
click at [124, 196] on input "24" at bounding box center [125, 193] width 33 height 18
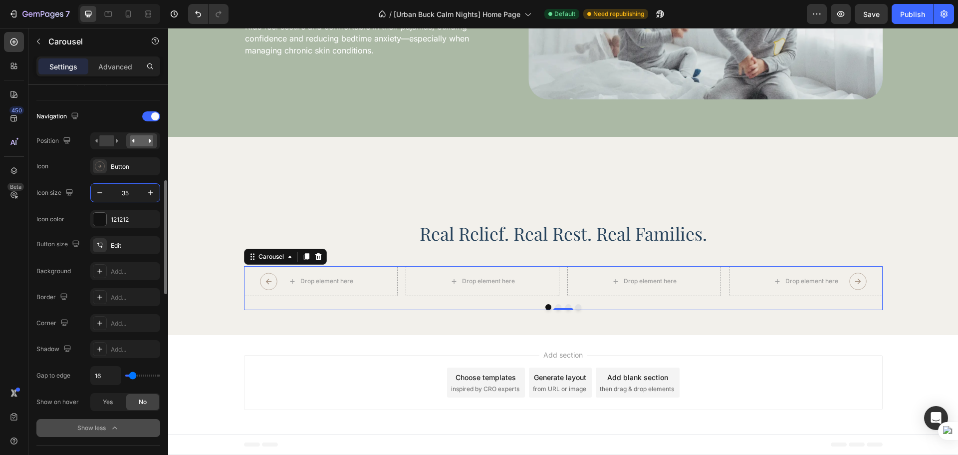
type input "35"
click at [57, 206] on div "Navigation Position Icon Button Icon size 35 Icon color 121212" at bounding box center [98, 168] width 124 height 120
type input "4"
type input "0"
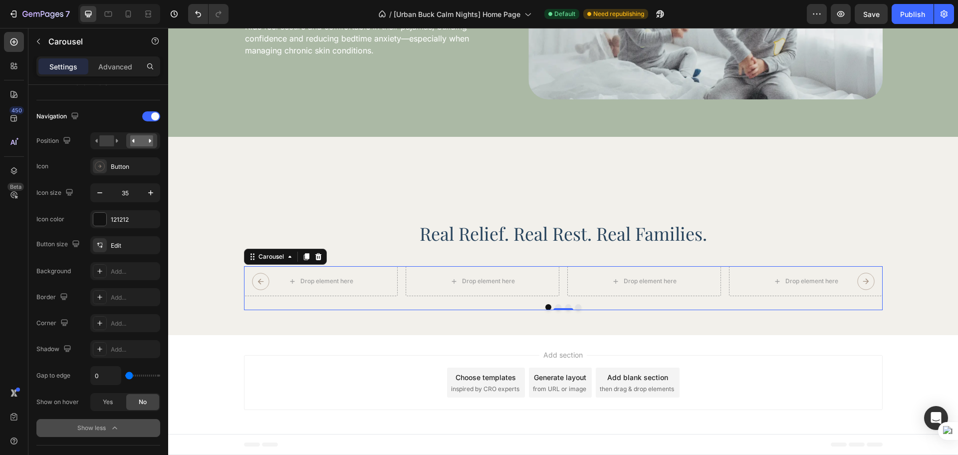
drag, startPoint x: 132, startPoint y: 375, endPoint x: 83, endPoint y: 373, distance: 48.9
type input "0"
click at [125, 374] on input "range" at bounding box center [142, 375] width 35 height 2
click at [95, 371] on input "0" at bounding box center [106, 375] width 30 height 18
type input "10"
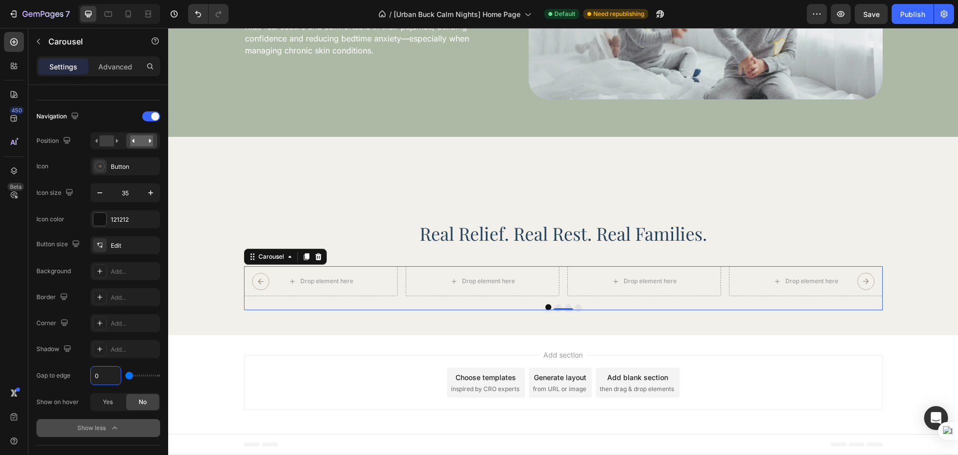
type input "10"
type input "-10"
type input "0"
click at [76, 369] on div "Gap to edge -35" at bounding box center [98, 375] width 124 height 19
type input "0"
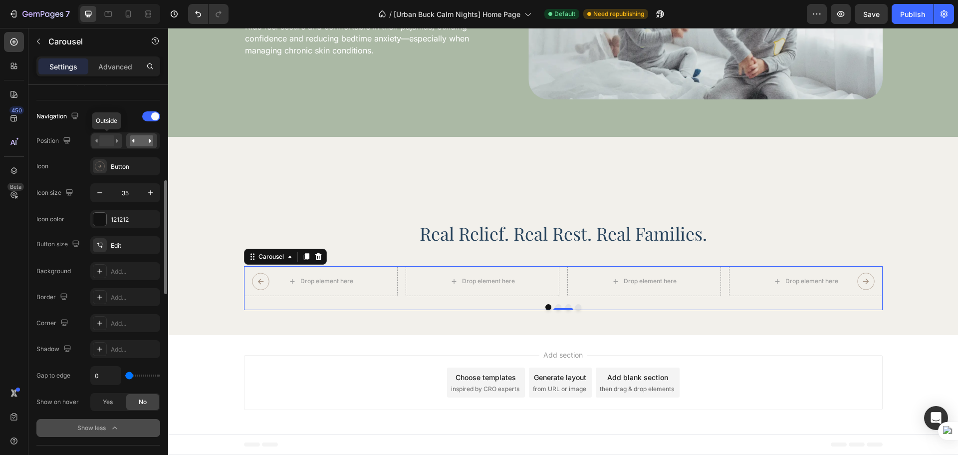
click at [109, 138] on rect at bounding box center [106, 140] width 14 height 11
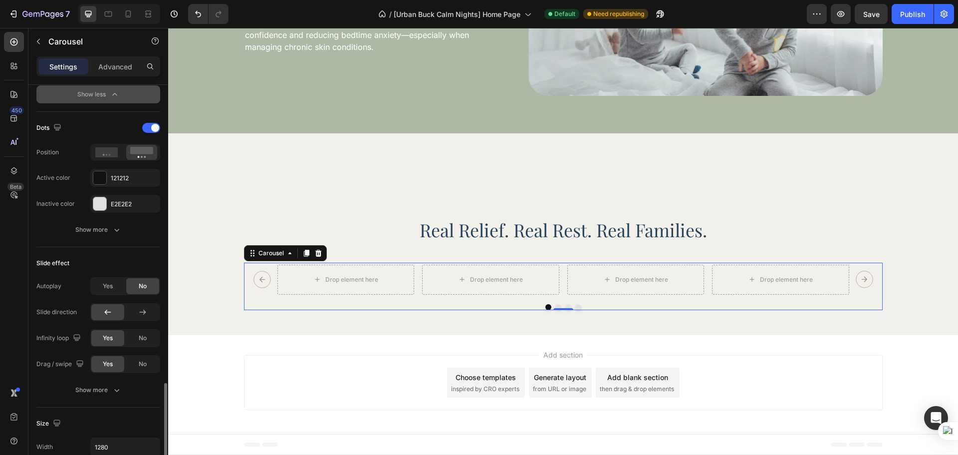
scroll to position [750, 0]
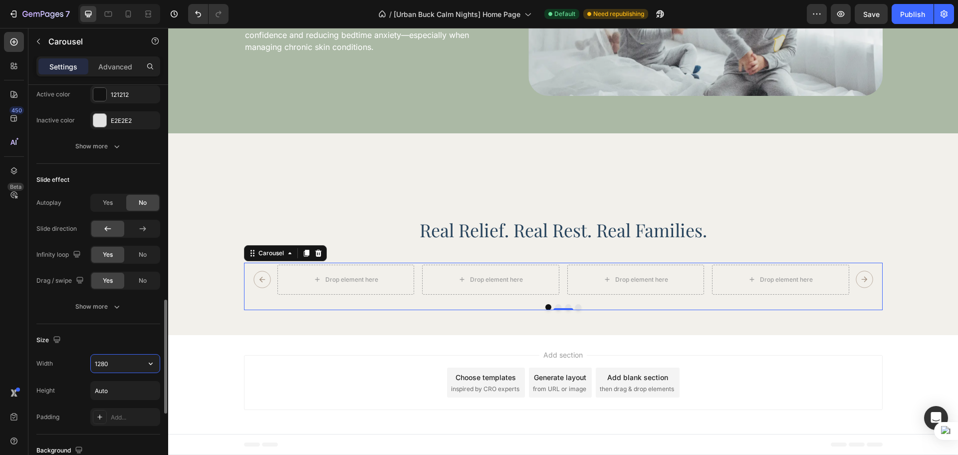
click at [110, 355] on input "1280" at bounding box center [125, 363] width 69 height 18
type input "1350"
click at [138, 340] on div "Size" at bounding box center [98, 340] width 124 height 16
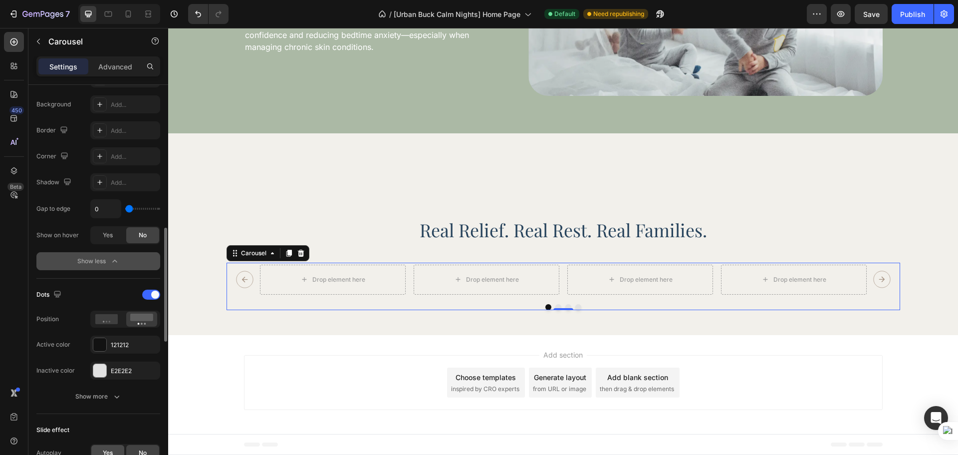
scroll to position [417, 0]
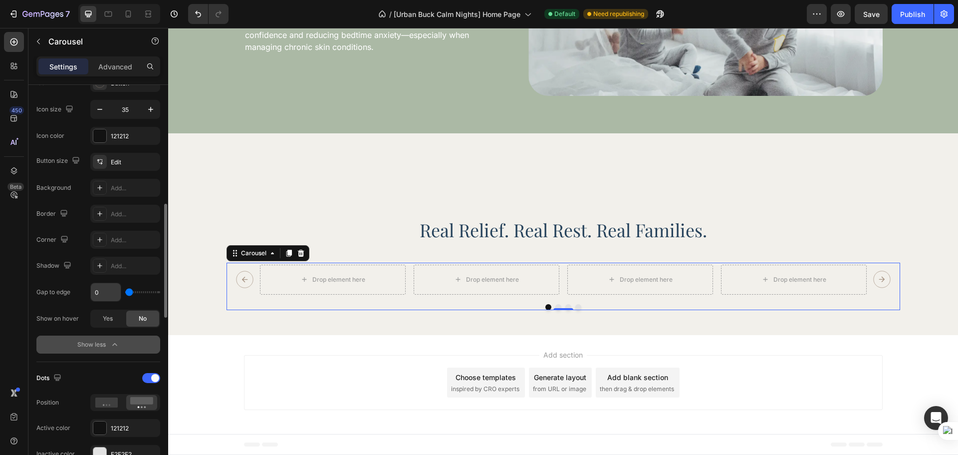
click at [98, 294] on input "0" at bounding box center [106, 292] width 30 height 18
type input "3"
type input "30"
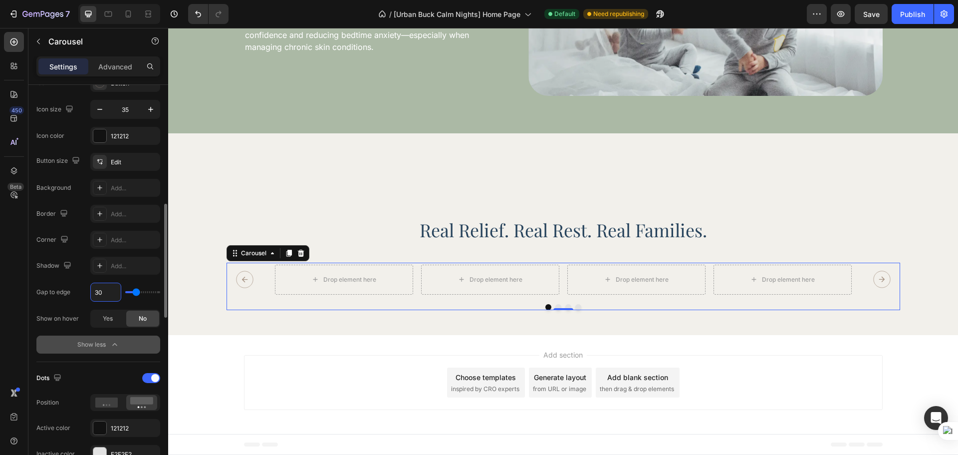
type input "30"
click at [83, 280] on div "Button size Edit Background Add... Border Add... Corner Add... Shadow Add... Ga…" at bounding box center [98, 240] width 124 height 175
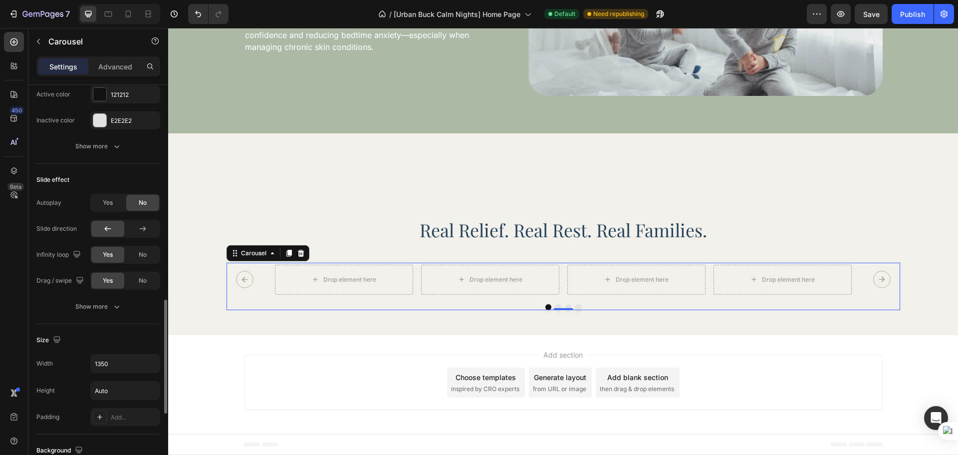
scroll to position [833, 0]
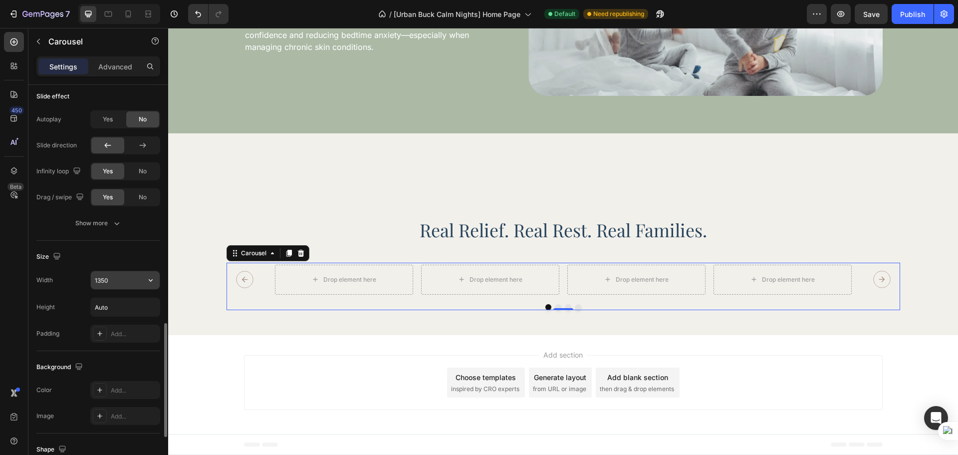
click at [102, 280] on input "1350" at bounding box center [125, 280] width 69 height 18
type input "1390"
click at [123, 247] on div "Size Width 1390 Height Auto Padding Add..." at bounding box center [98, 296] width 124 height 110
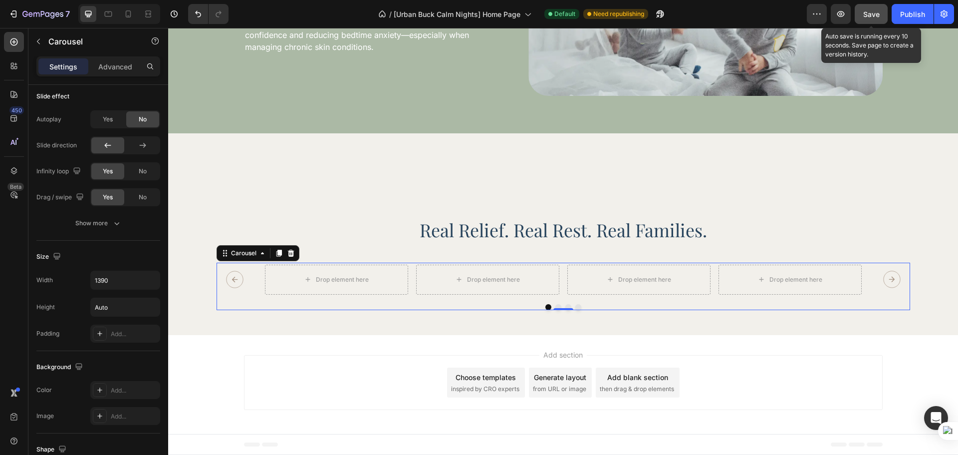
click at [876, 18] on div "Save" at bounding box center [871, 14] width 16 height 10
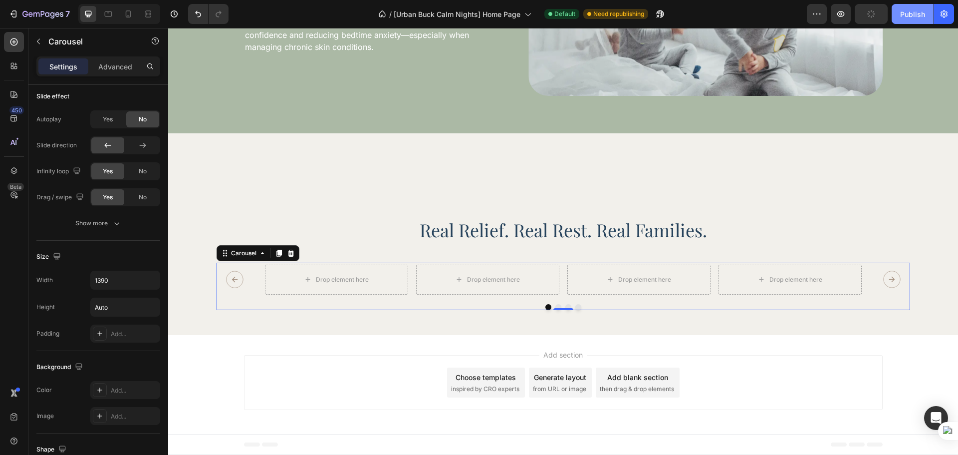
click at [894, 14] on button "Publish" at bounding box center [913, 14] width 42 height 20
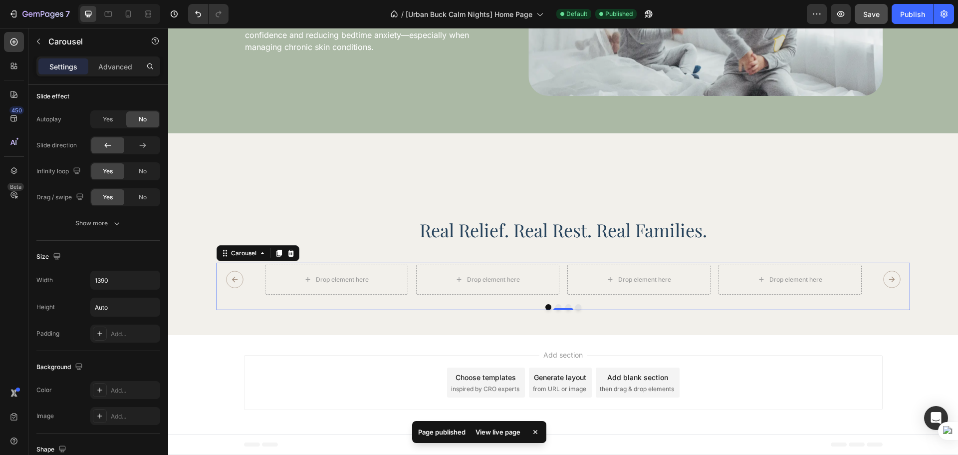
click at [407, 290] on div "Drop element here Drop element here Drop element here Drop element here" at bounding box center [563, 279] width 597 height 30
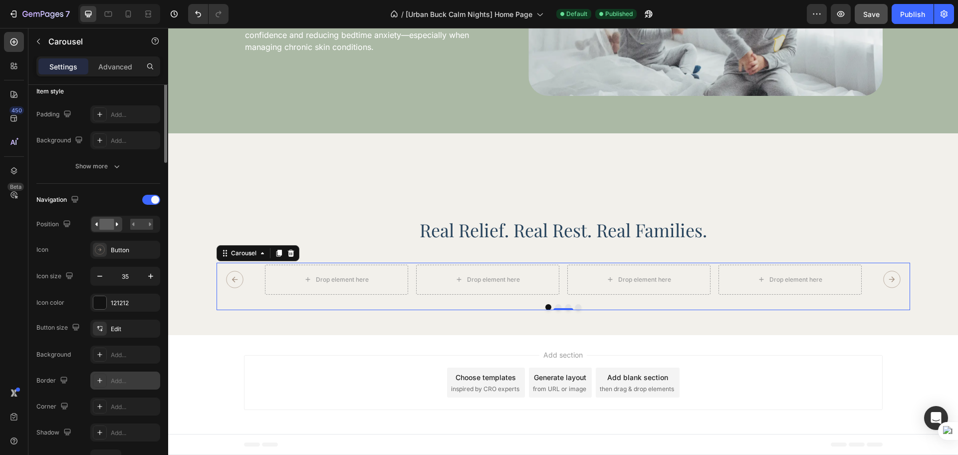
scroll to position [0, 0]
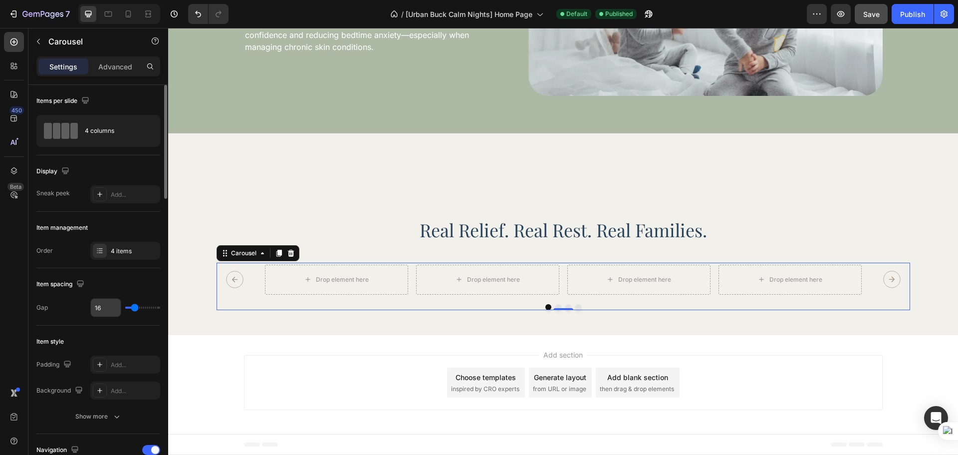
click at [105, 311] on input "16" at bounding box center [106, 307] width 30 height 18
type input "17"
type input "18"
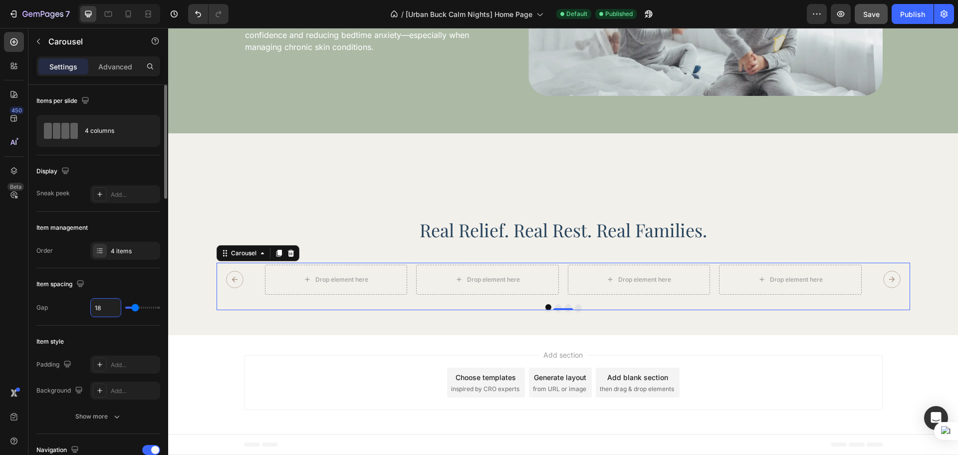
type input "19"
type input "20"
click at [139, 329] on div "Item style Padding Add... Background Add... Show more" at bounding box center [98, 379] width 124 height 108
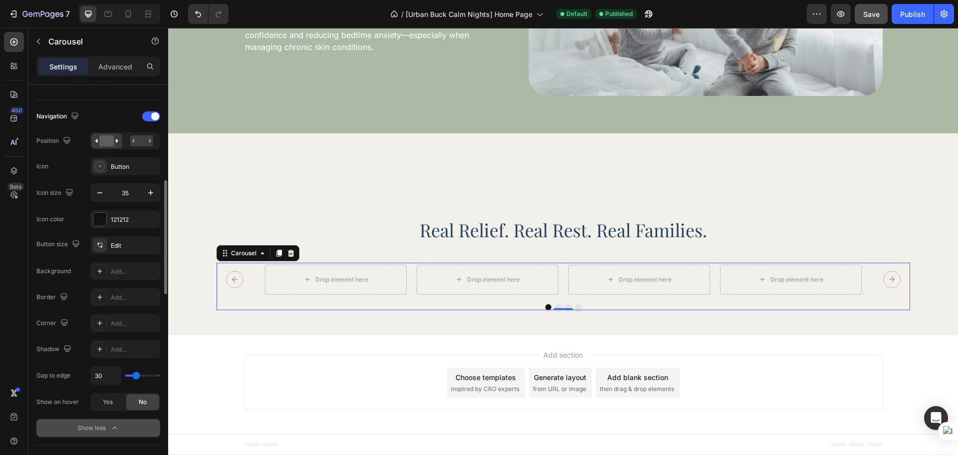
scroll to position [417, 0]
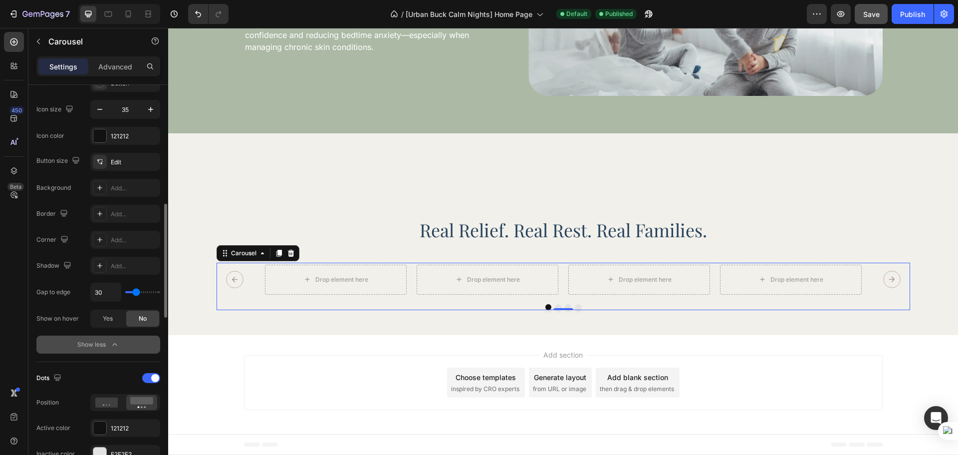
type input "18"
type input "0"
drag, startPoint x: 134, startPoint y: 292, endPoint x: 99, endPoint y: 289, distance: 35.6
type input "0"
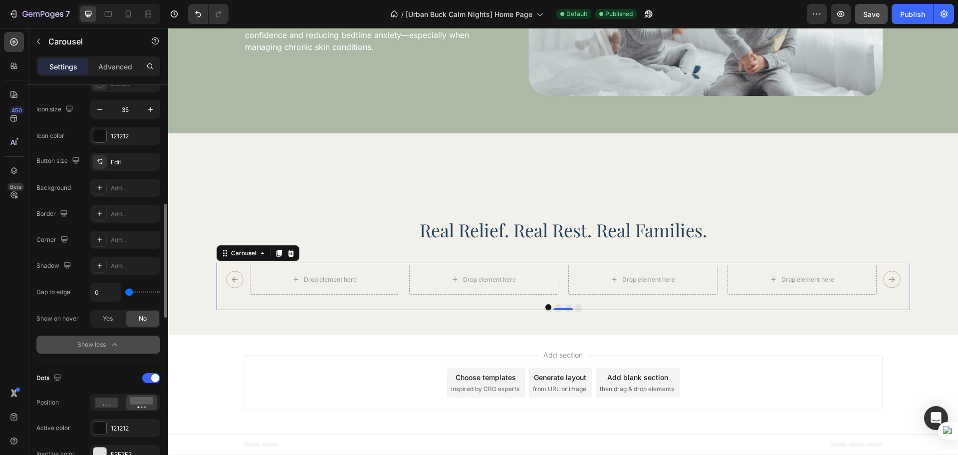
click at [125, 291] on input "range" at bounding box center [142, 292] width 35 height 2
click at [102, 294] on input "0" at bounding box center [106, 292] width 30 height 18
type input "3"
type input "30"
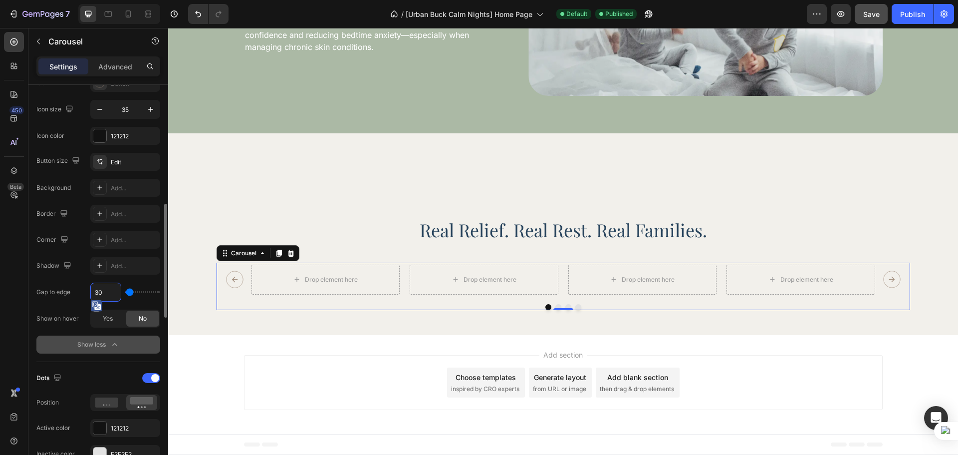
type input "30"
click at [6, 323] on div "450 Beta" at bounding box center [14, 207] width 20 height 351
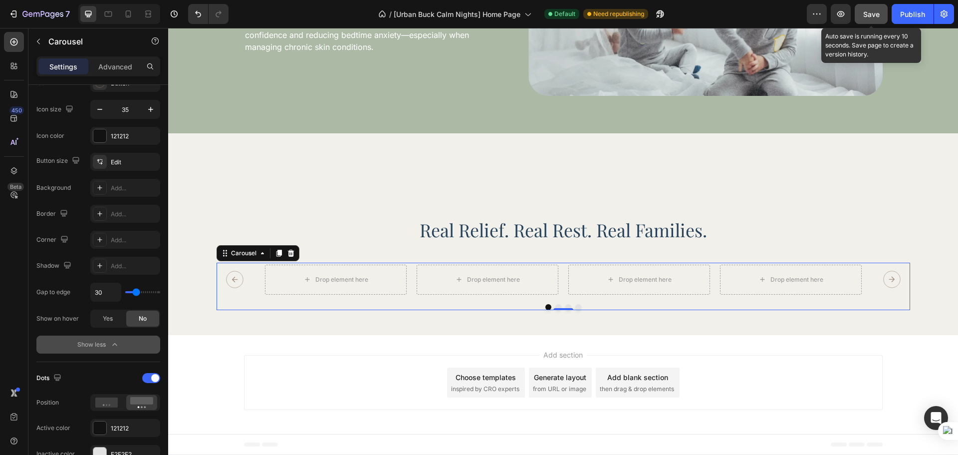
click at [863, 15] on span "Save" at bounding box center [871, 14] width 16 height 8
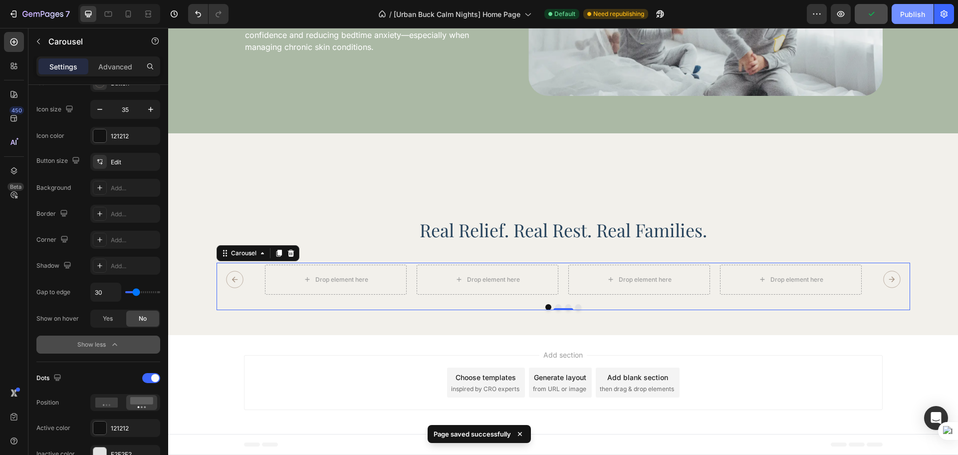
click at [920, 16] on div "Publish" at bounding box center [912, 14] width 25 height 10
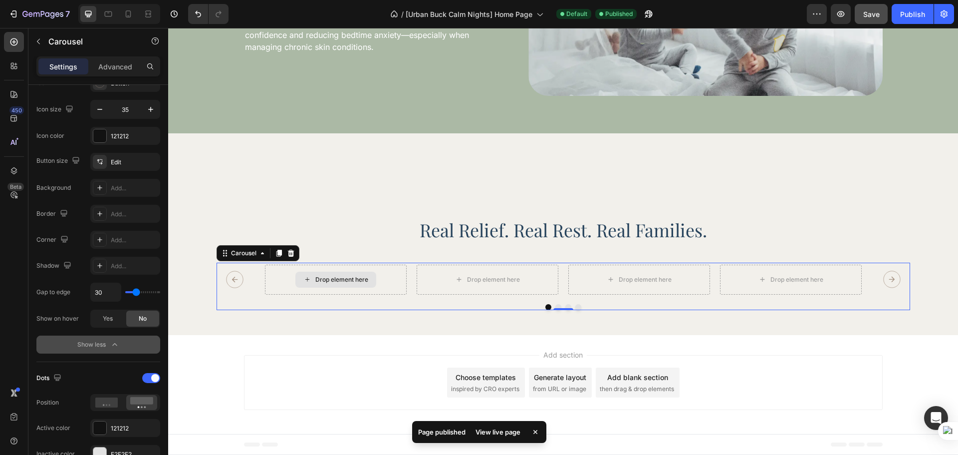
click at [335, 283] on div "Drop element here" at bounding box center [341, 279] width 53 height 8
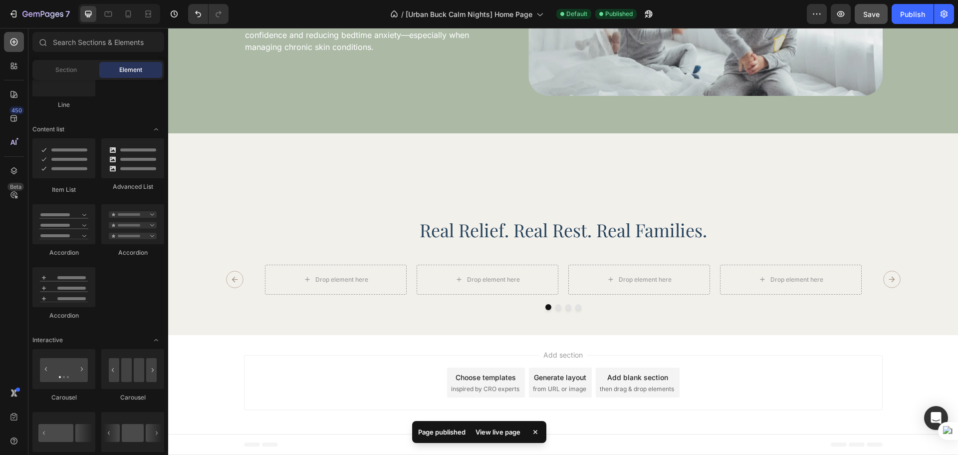
click at [18, 49] on div at bounding box center [14, 42] width 20 height 20
click at [4, 45] on div at bounding box center [14, 42] width 20 height 20
click at [12, 39] on icon at bounding box center [13, 41] width 7 height 7
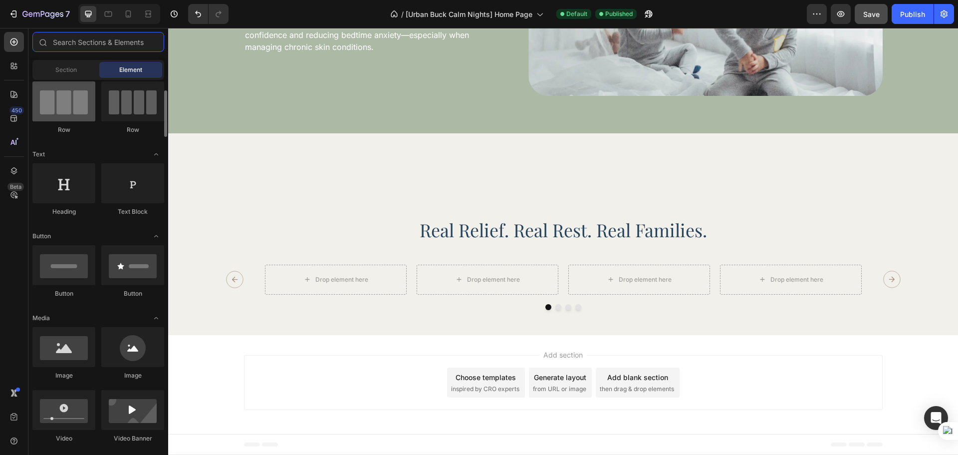
scroll to position [0, 0]
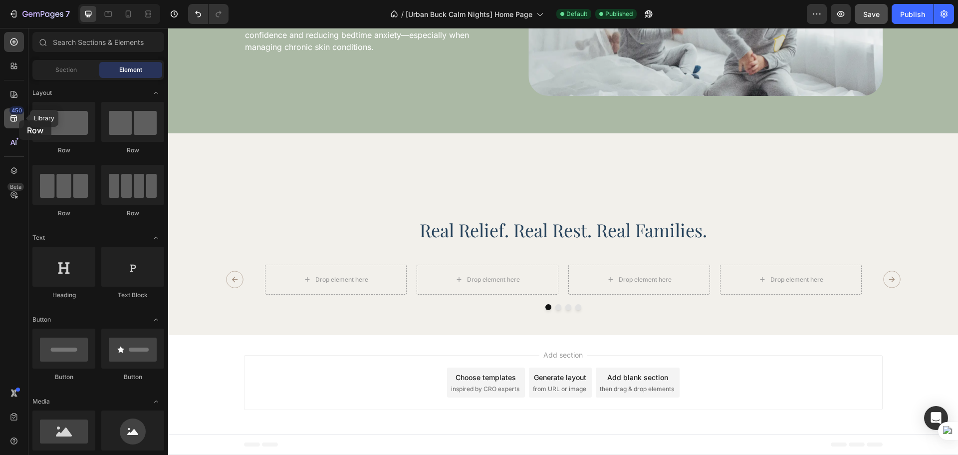
drag, startPoint x: 68, startPoint y: 128, endPoint x: 19, endPoint y: 120, distance: 50.0
click at [19, 120] on div "450 Library Beta Sections(18) Elements(83) Section Element Hero Section Product…" at bounding box center [84, 241] width 168 height 427
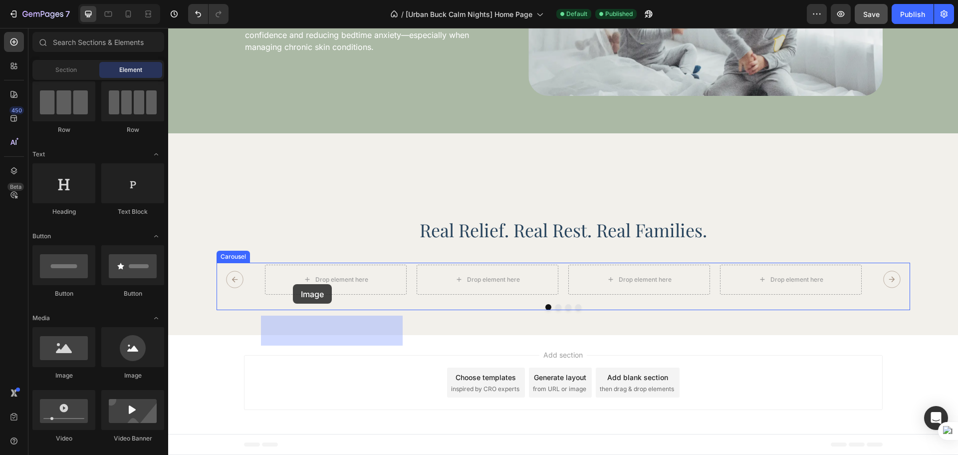
drag, startPoint x: 236, startPoint y: 374, endPoint x: 296, endPoint y: 283, distance: 109.1
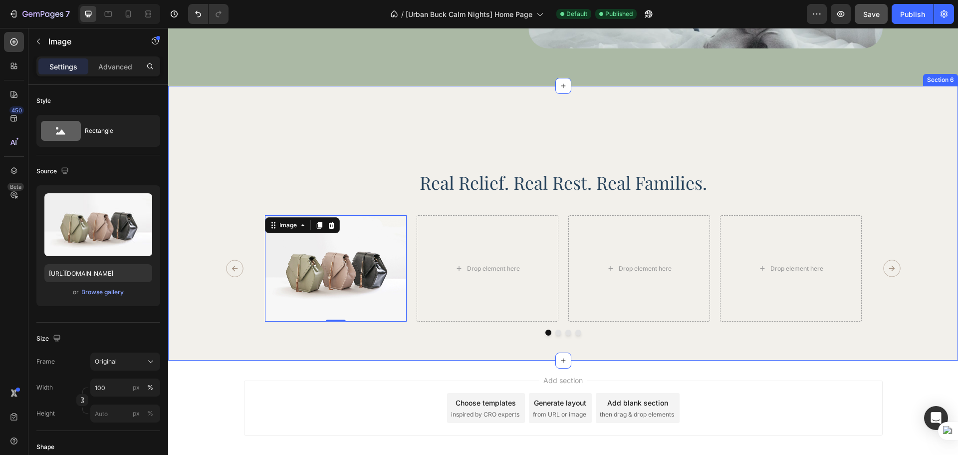
click at [200, 333] on div "Image 0 Drop element here Drop element here Drop element here [GEOGRAPHIC_DATA]" at bounding box center [563, 275] width 762 height 120
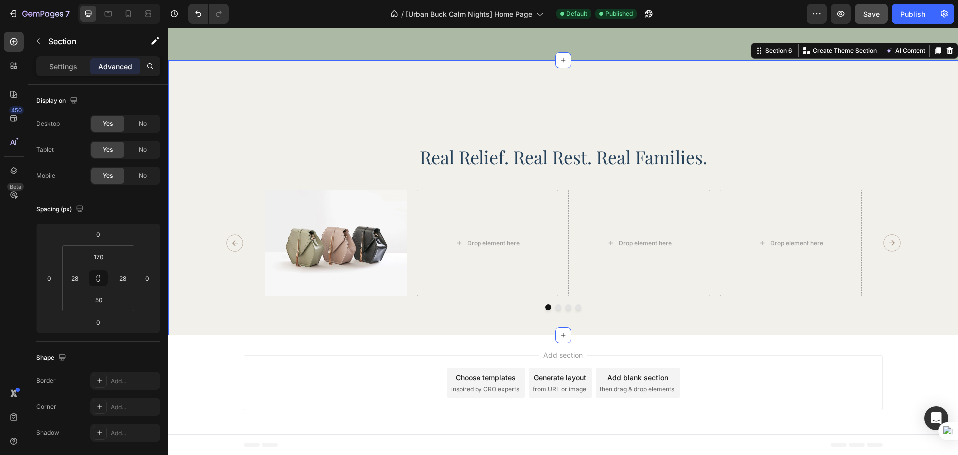
scroll to position [1893, 0]
click at [868, 17] on span "Save" at bounding box center [871, 14] width 16 height 8
click at [916, 16] on div "Publish" at bounding box center [912, 14] width 25 height 10
drag, startPoint x: 197, startPoint y: 184, endPoint x: 241, endPoint y: 264, distance: 92.0
click at [241, 264] on div "Image Drop element here Drop element here Drop element here" at bounding box center [564, 243] width 694 height 106
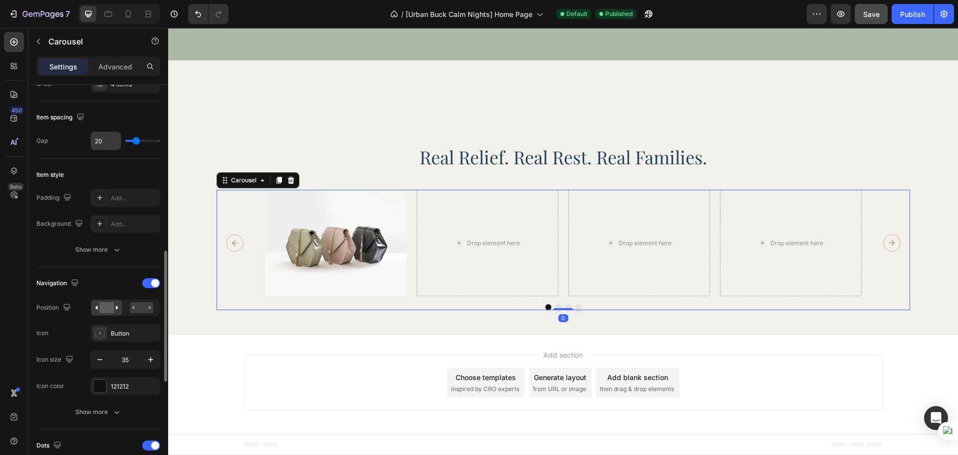
scroll to position [250, 0]
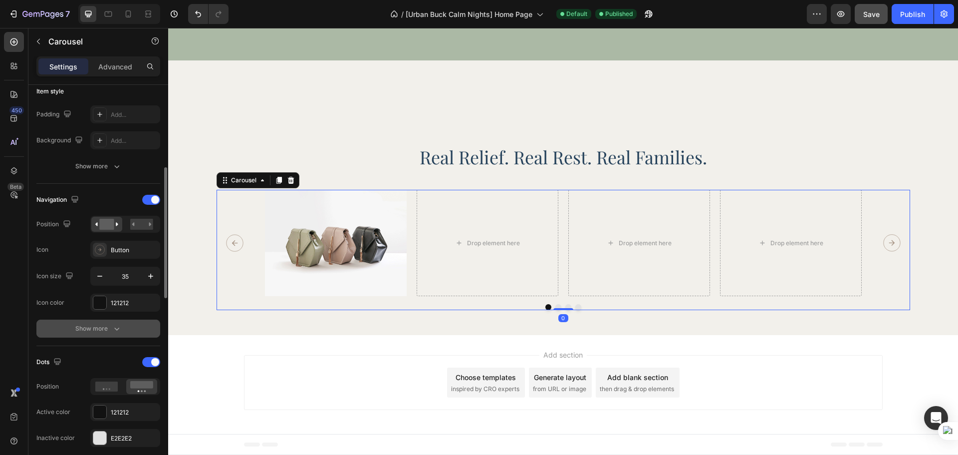
click at [102, 321] on button "Show more" at bounding box center [98, 328] width 124 height 18
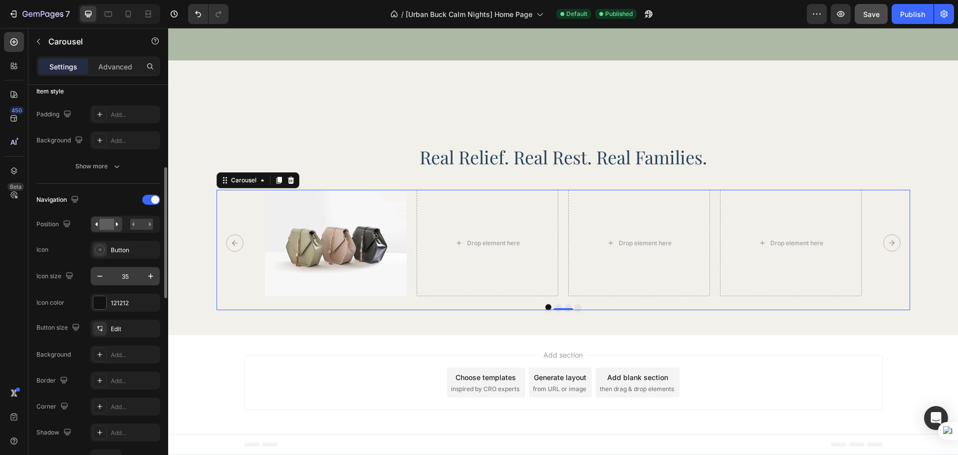
scroll to position [333, 0]
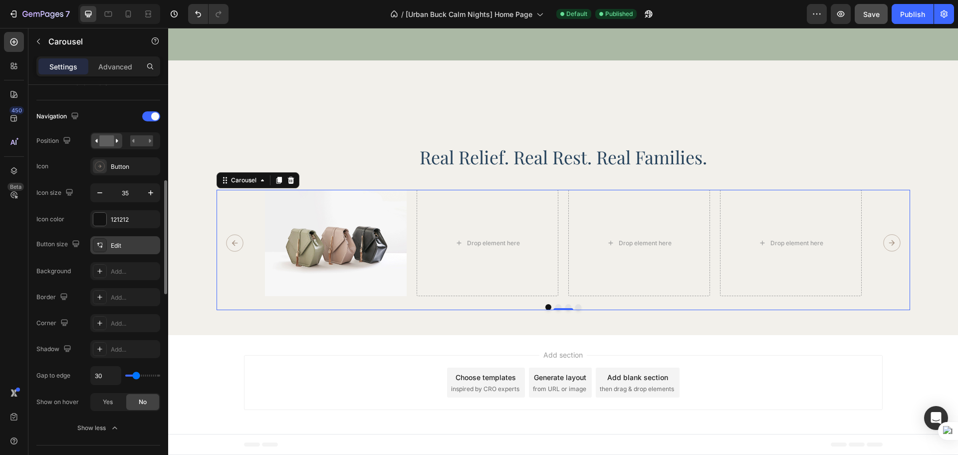
click at [120, 244] on div "Edit" at bounding box center [134, 245] width 47 height 9
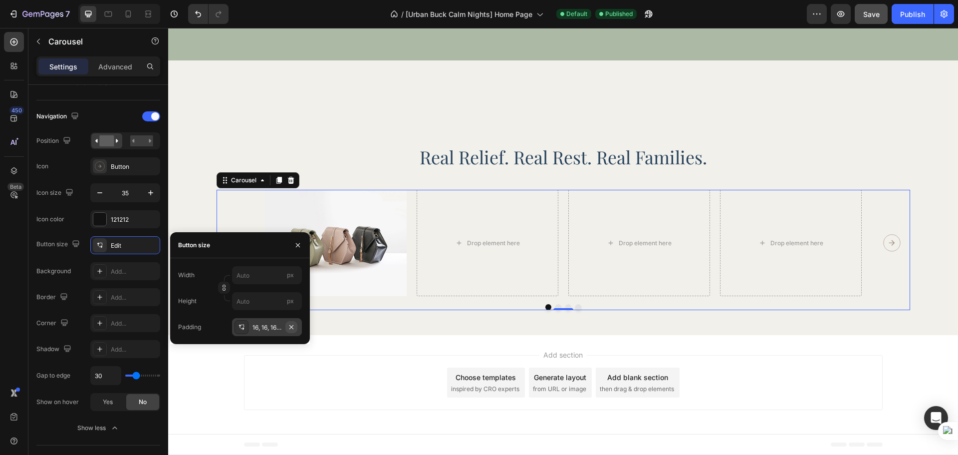
click at [293, 328] on icon "button" at bounding box center [291, 326] width 4 height 4
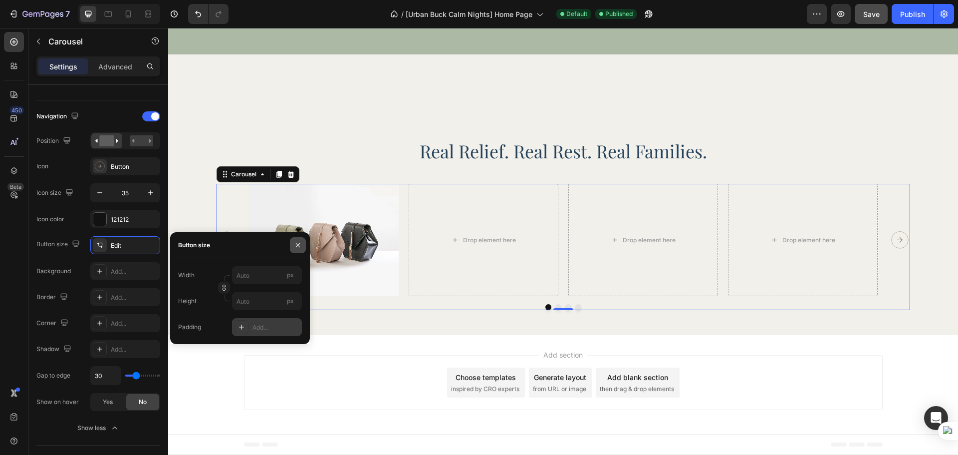
click at [299, 248] on icon "button" at bounding box center [298, 245] width 8 height 8
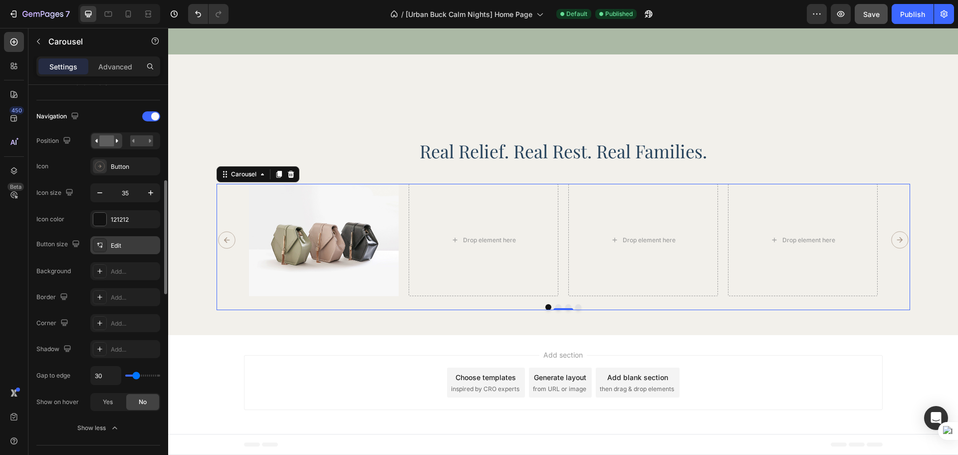
click at [116, 245] on div "Edit" at bounding box center [134, 245] width 47 height 9
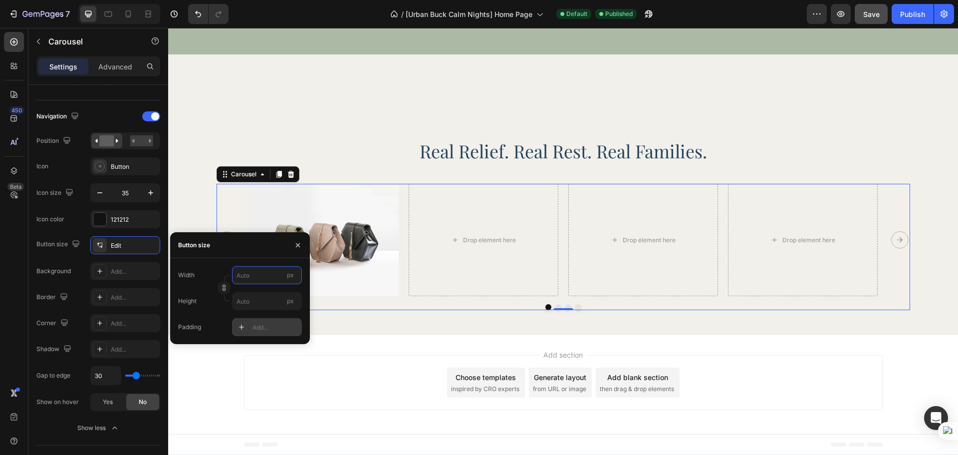
click at [259, 281] on input "px" at bounding box center [267, 275] width 70 height 18
type input "3"
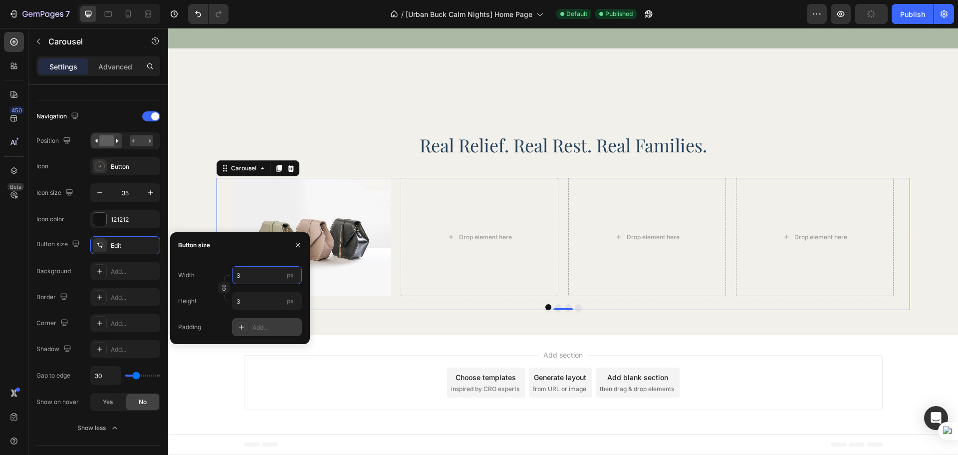
type input "35"
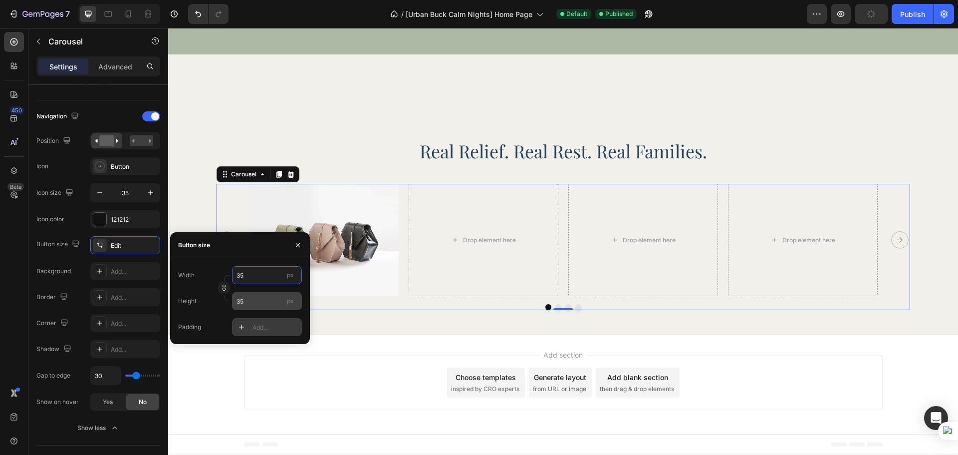
type input "35"
click at [254, 305] on input "35" at bounding box center [267, 301] width 70 height 18
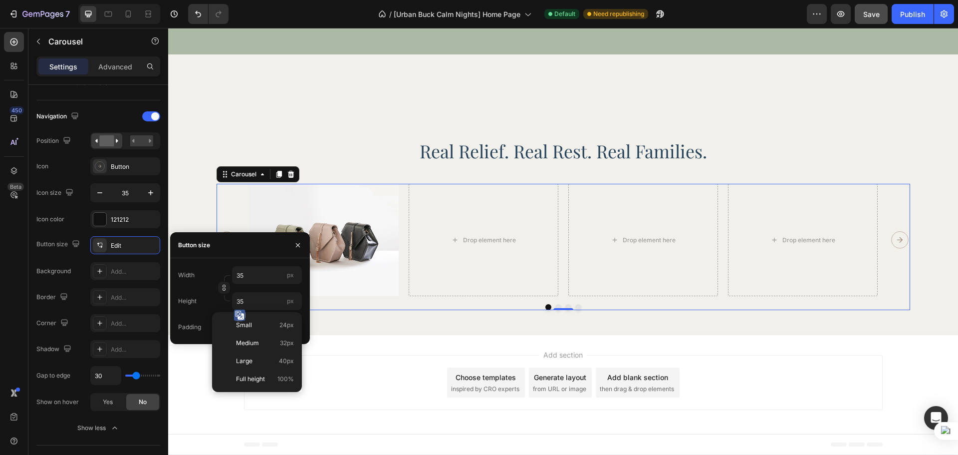
click at [3, 238] on div "450 Beta" at bounding box center [14, 241] width 28 height 427
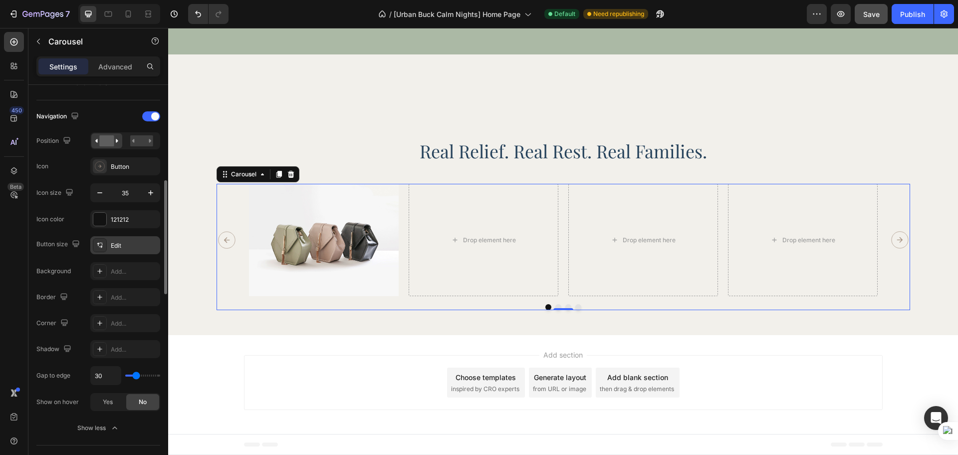
click at [130, 245] on div "Edit" at bounding box center [134, 245] width 47 height 9
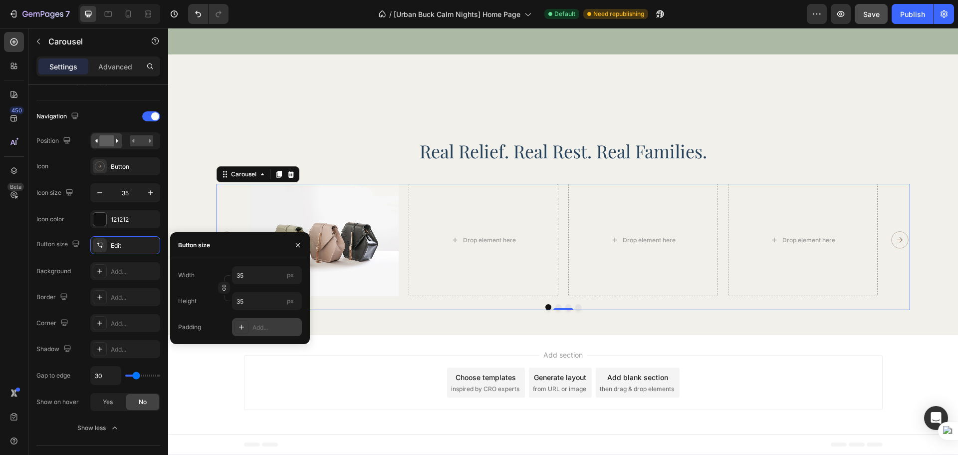
click at [0, 293] on div "450 Beta" at bounding box center [14, 241] width 28 height 427
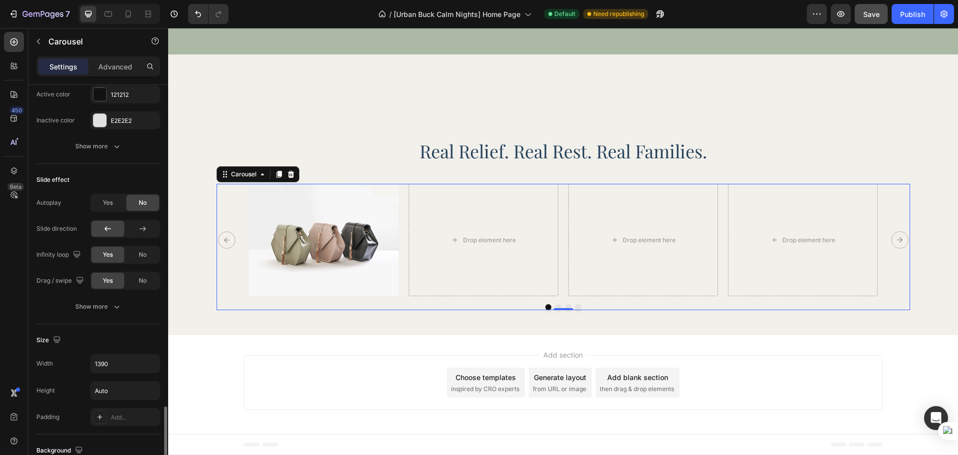
scroll to position [833, 0]
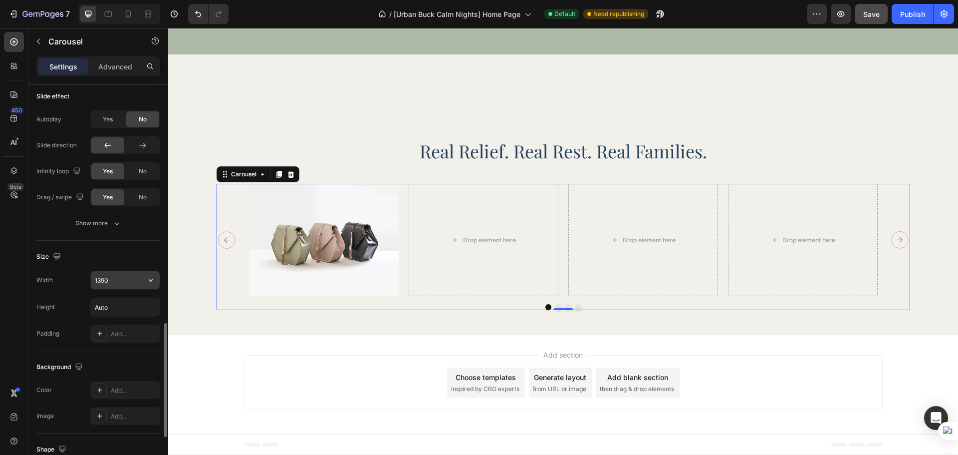
click at [120, 285] on input "1390" at bounding box center [125, 280] width 69 height 18
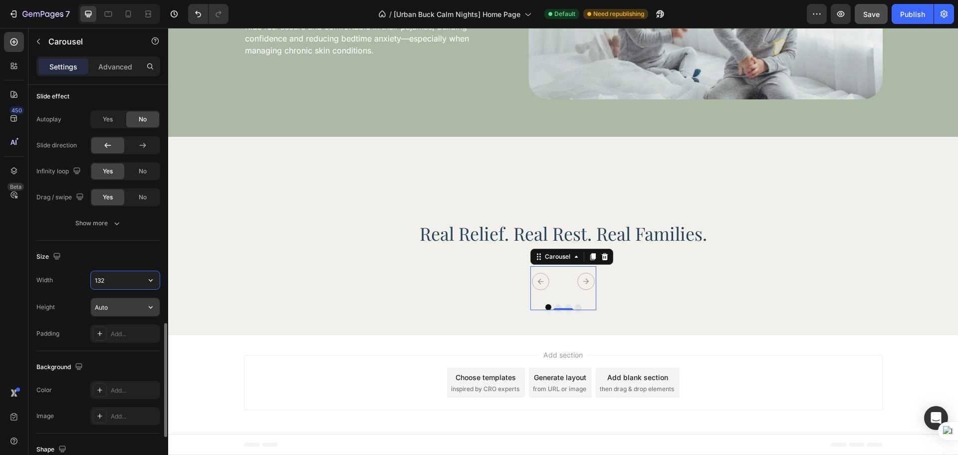
scroll to position [1893, 0]
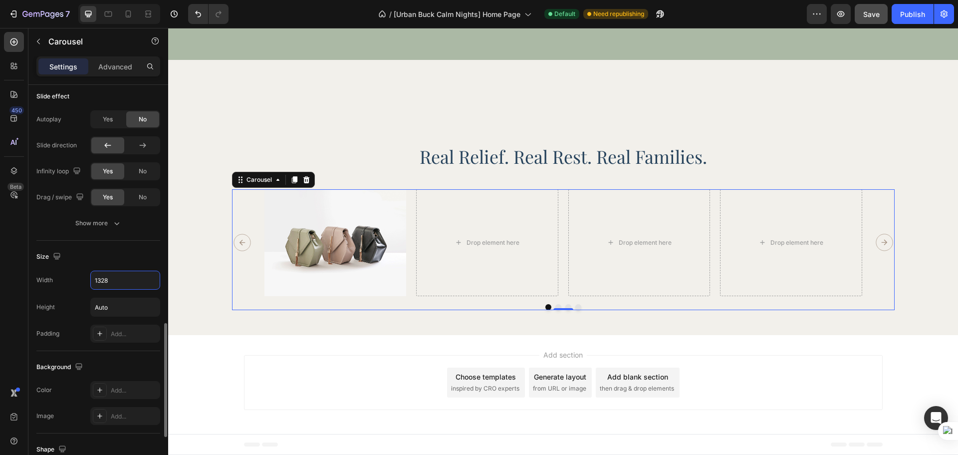
type input "1328"
click at [129, 257] on div "Size" at bounding box center [98, 257] width 124 height 16
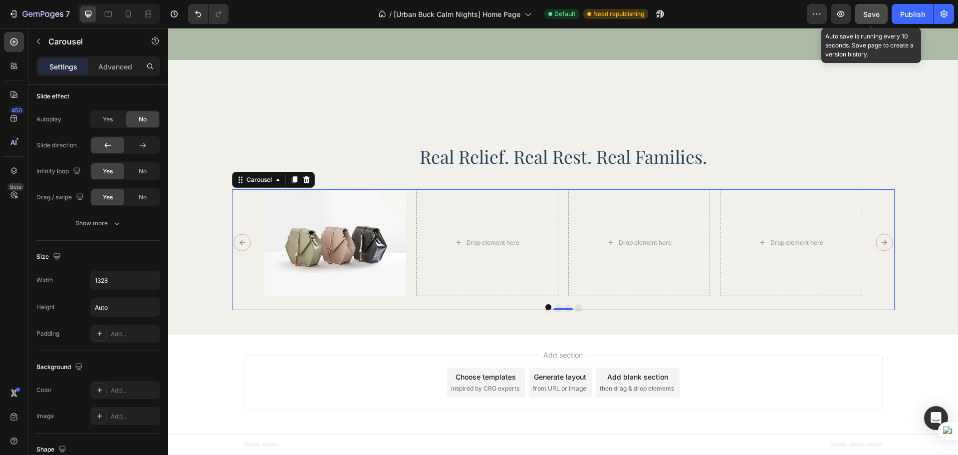
click at [881, 12] on button "Save" at bounding box center [871, 14] width 33 height 20
click at [889, 11] on div "Preview Publish" at bounding box center [880, 14] width 147 height 20
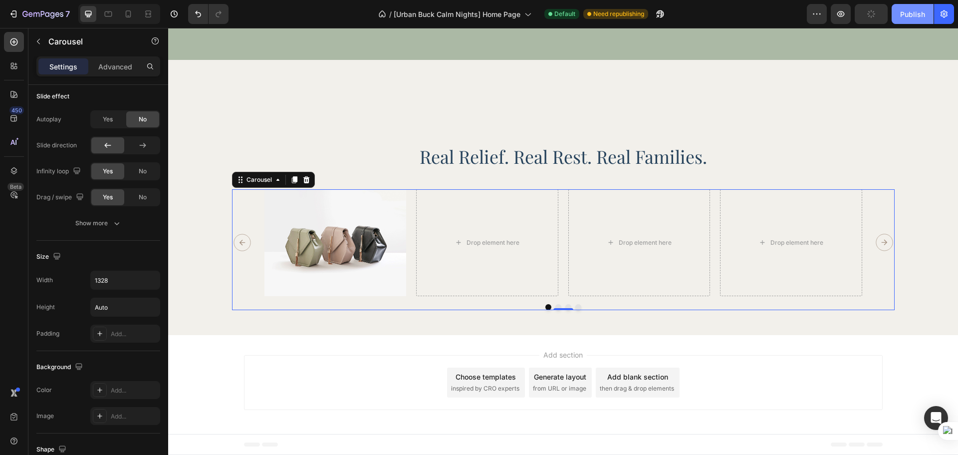
click at [905, 13] on div "Publish" at bounding box center [912, 14] width 25 height 10
click at [403, 274] on div "Image Drop element here Drop element here Drop element here" at bounding box center [563, 242] width 598 height 106
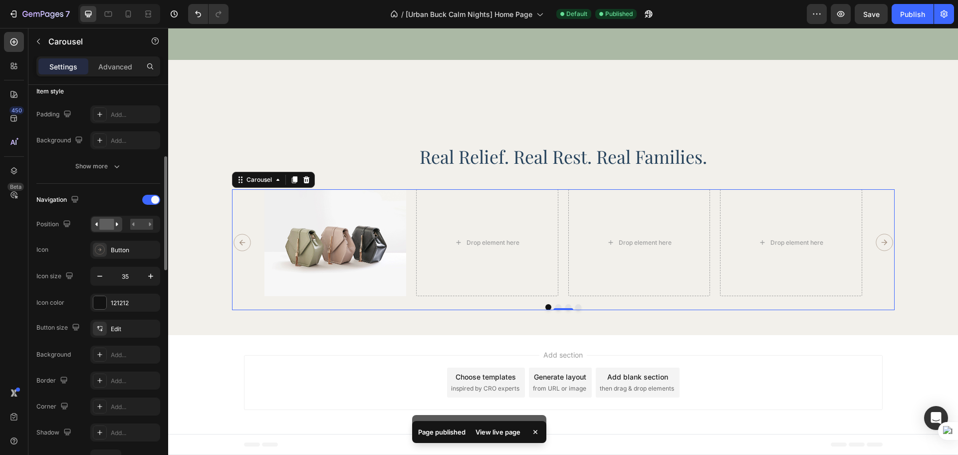
scroll to position [0, 0]
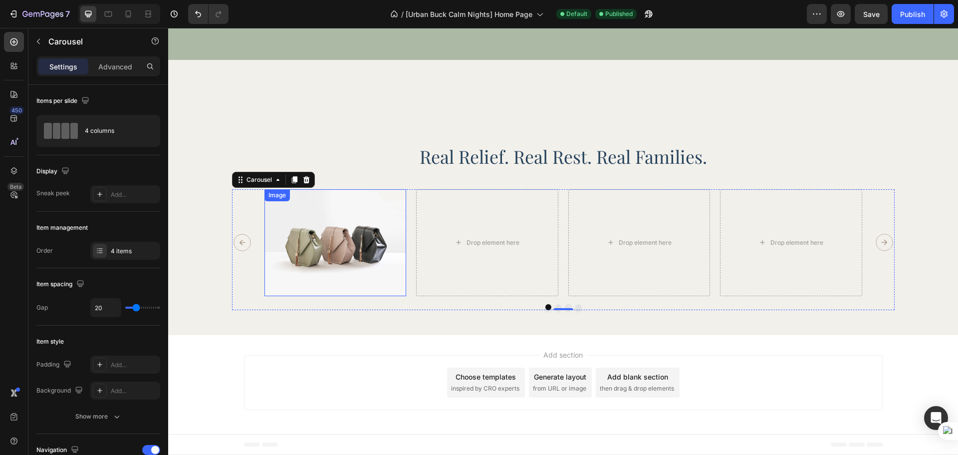
click at [375, 235] on img at bounding box center [335, 242] width 142 height 106
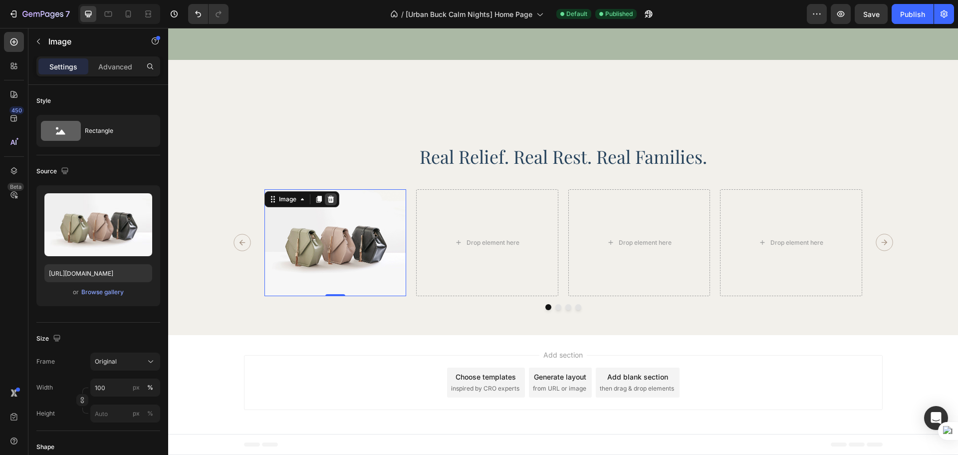
click at [327, 197] on icon at bounding box center [330, 199] width 6 height 7
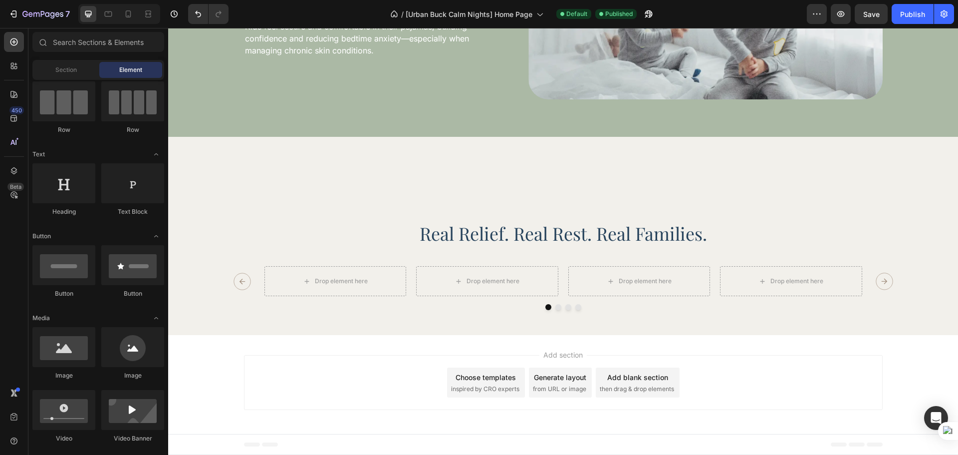
scroll to position [1816, 0]
click at [7, 47] on div at bounding box center [14, 42] width 20 height 20
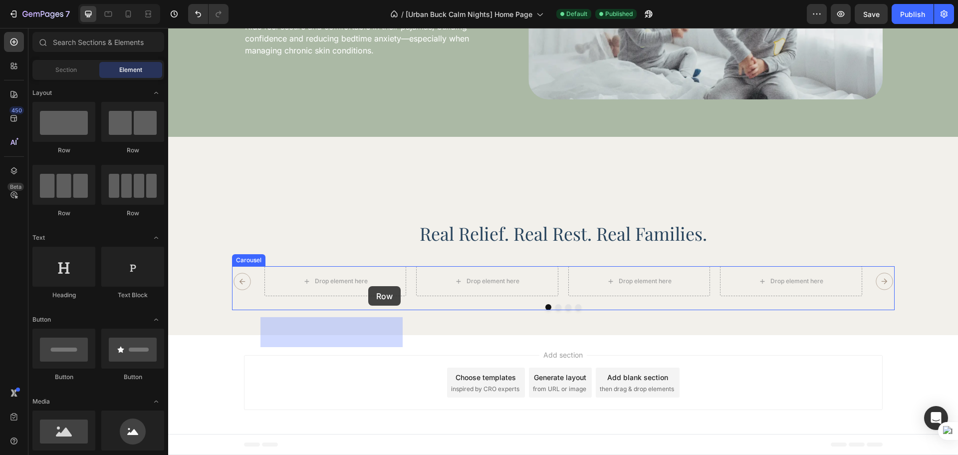
drag, startPoint x: 236, startPoint y: 154, endPoint x: 368, endPoint y: 286, distance: 186.7
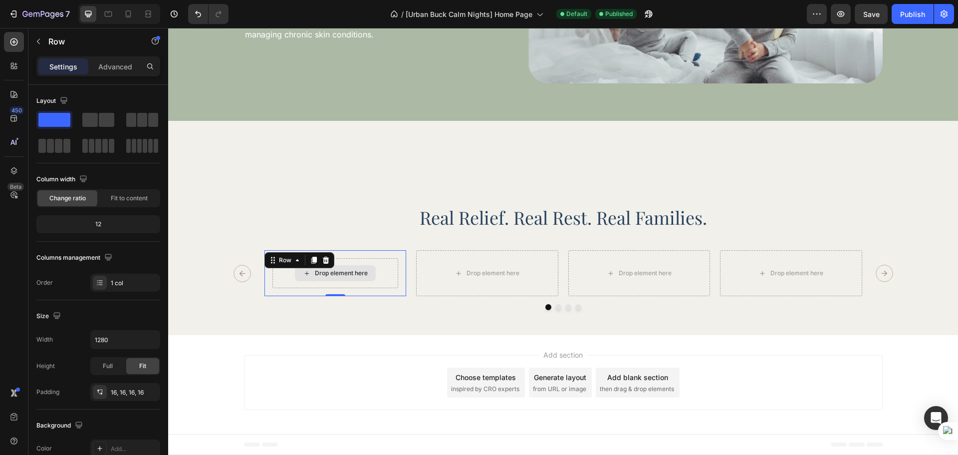
scroll to position [1832, 0]
click at [14, 45] on icon at bounding box center [13, 41] width 7 height 7
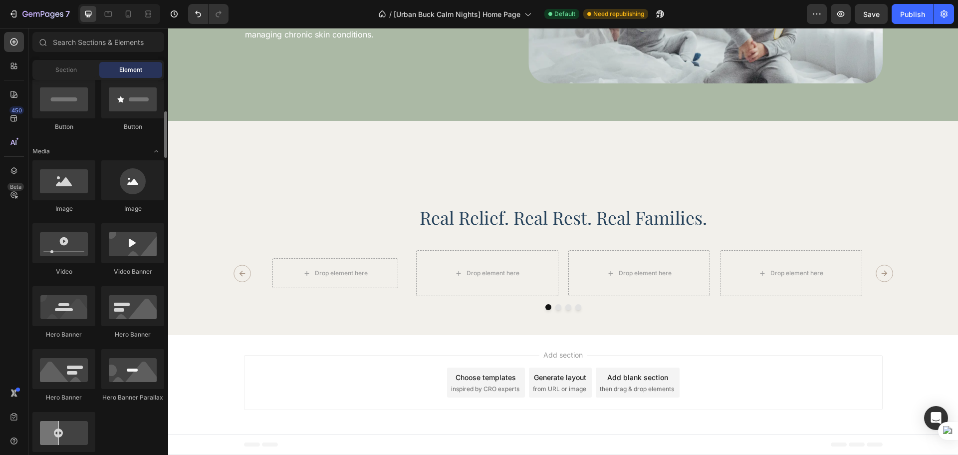
scroll to position [333, 0]
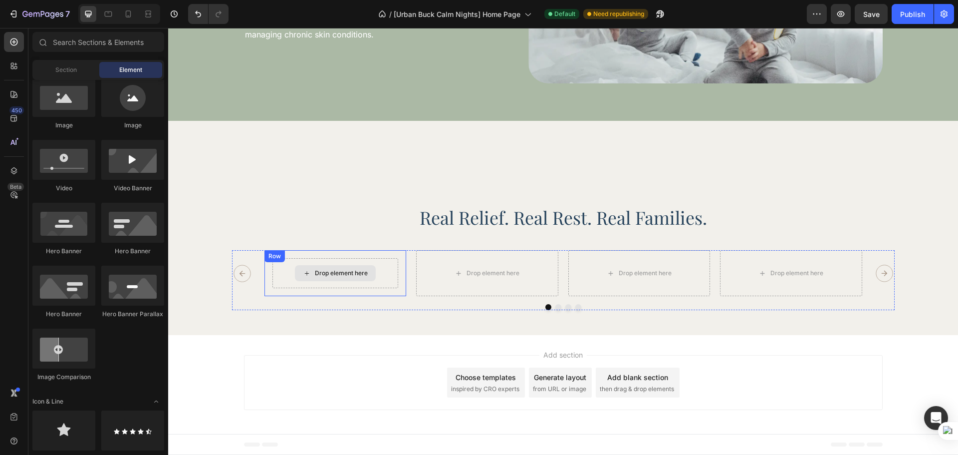
click at [267, 265] on div "Drop element here Row" at bounding box center [335, 273] width 142 height 46
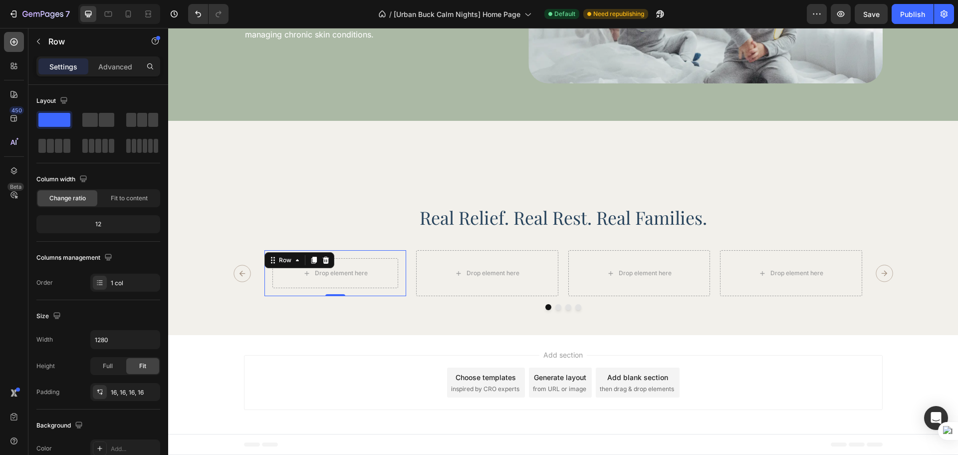
click at [8, 40] on div at bounding box center [14, 42] width 20 height 20
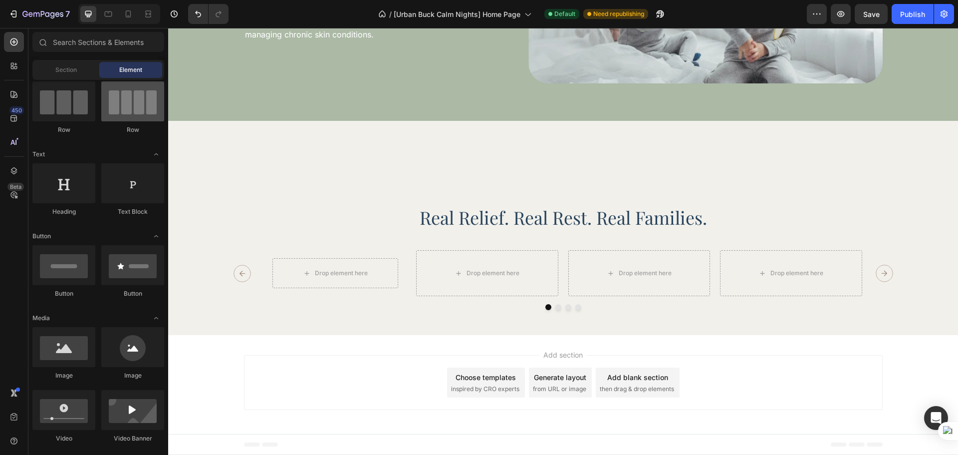
scroll to position [0, 0]
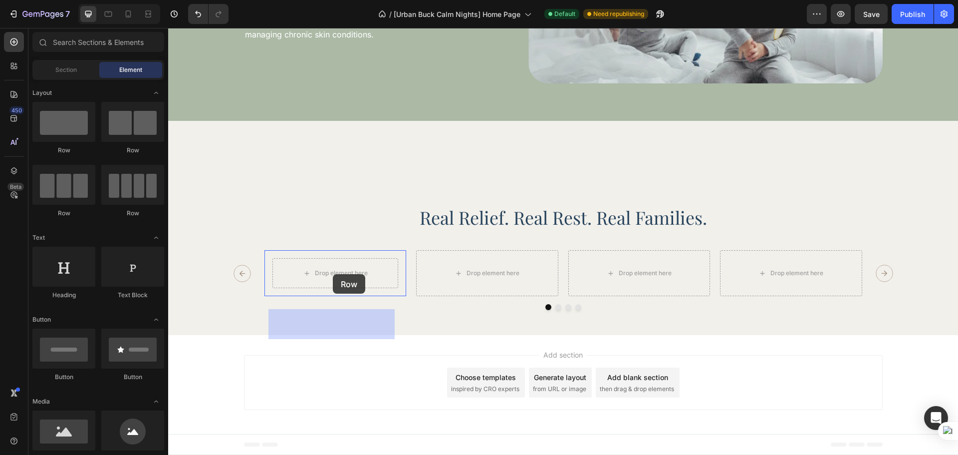
drag, startPoint x: 226, startPoint y: 160, endPoint x: 333, endPoint y: 274, distance: 156.0
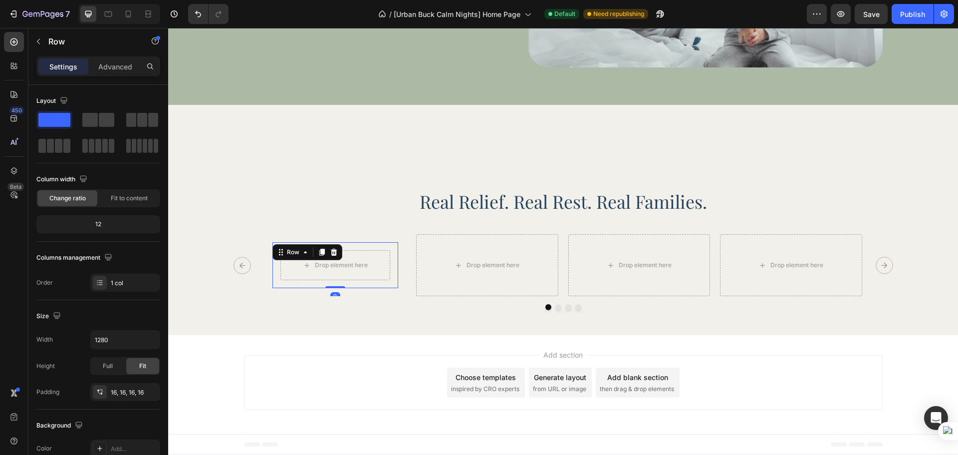
scroll to position [1848, 0]
click at [386, 289] on div "Drop element here Row 0 Row" at bounding box center [335, 265] width 142 height 62
click at [380, 284] on div "Drop element here Row 0" at bounding box center [335, 265] width 126 height 46
click at [380, 292] on div "Drop element here Row Row 0" at bounding box center [335, 265] width 142 height 62
click at [382, 284] on div "Drop element here Row 0" at bounding box center [335, 265] width 126 height 46
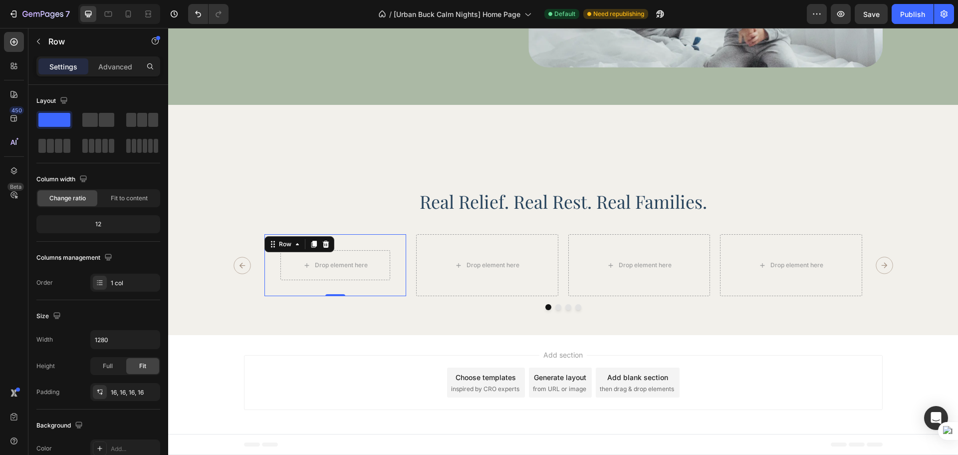
click at [389, 291] on div "Drop element here Row Row 0" at bounding box center [335, 265] width 142 height 62
click at [387, 285] on div "Drop element here Row" at bounding box center [335, 265] width 126 height 46
click at [390, 290] on div "Drop element here Row 0 Row" at bounding box center [335, 265] width 142 height 62
click at [141, 391] on div "16, 16, 16, 16" at bounding box center [125, 392] width 70 height 18
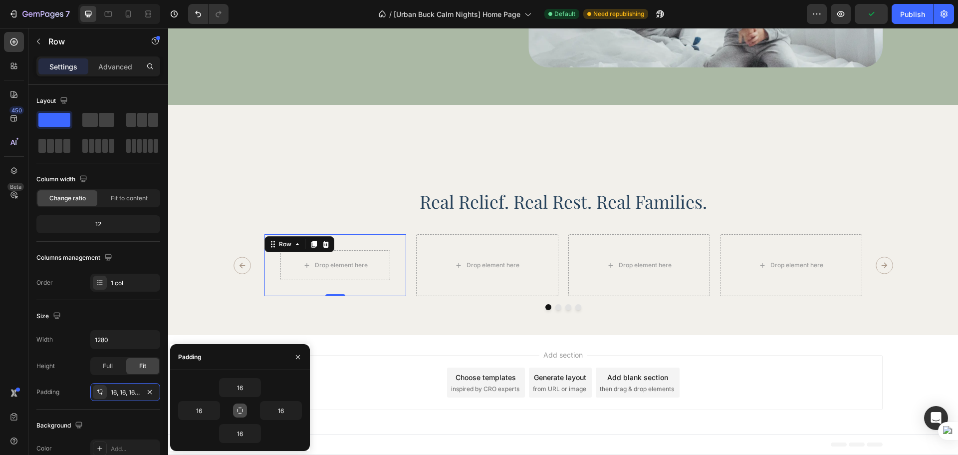
click at [243, 404] on button "button" at bounding box center [240, 410] width 14 height 14
click at [242, 389] on input "16" at bounding box center [240, 387] width 41 height 18
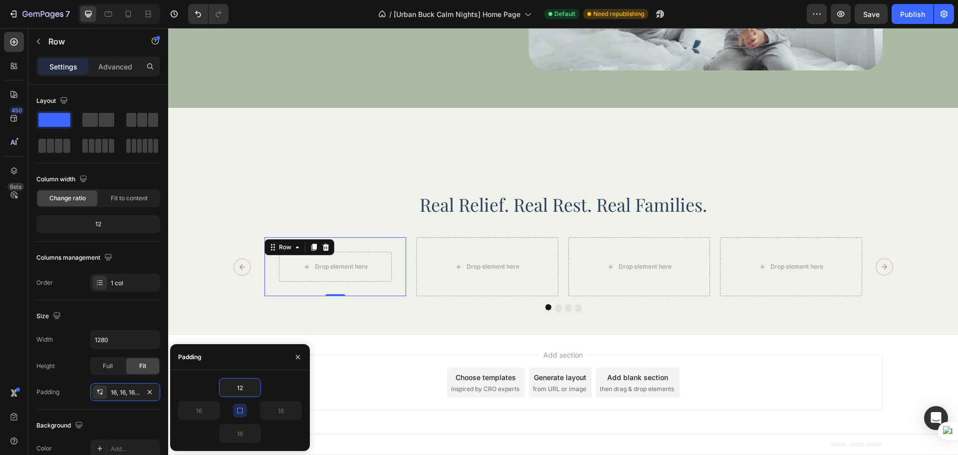
scroll to position [1844, 0]
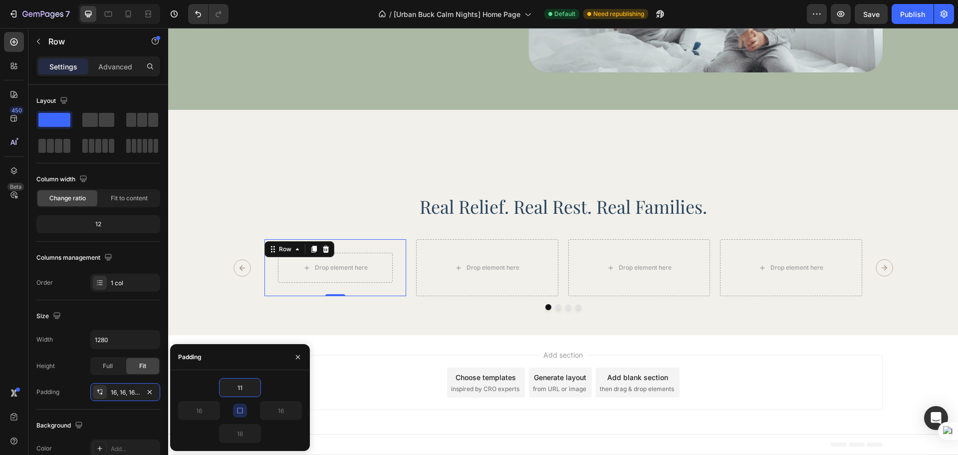
type input "10"
click at [111, 317] on div "Size" at bounding box center [98, 316] width 124 height 16
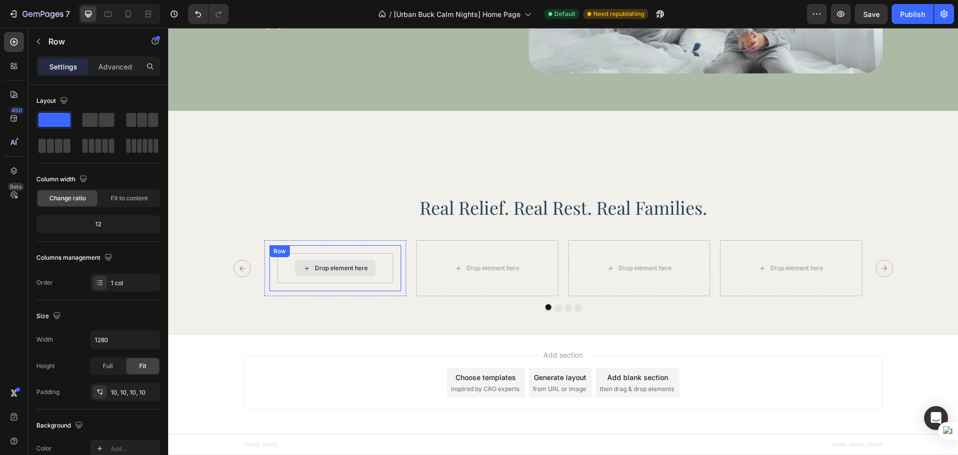
click at [343, 271] on div "Drop element here" at bounding box center [341, 268] width 53 height 8
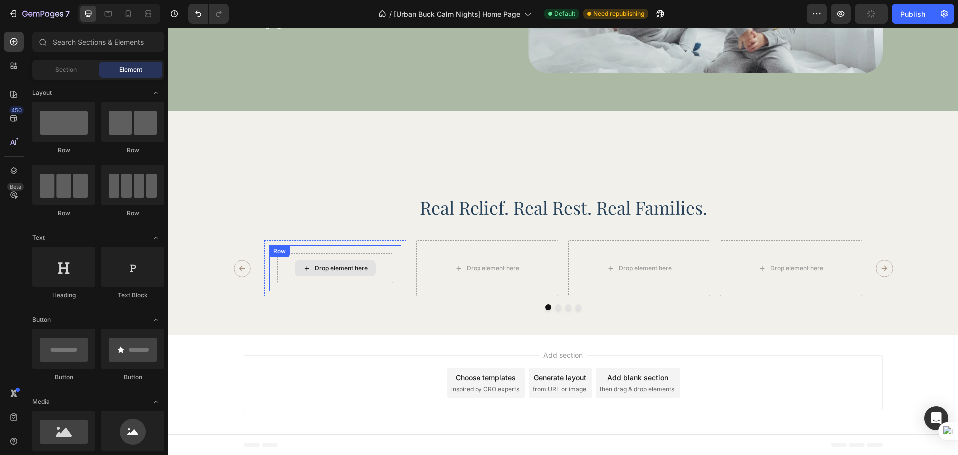
click at [335, 263] on div "Drop element here" at bounding box center [335, 268] width 81 height 16
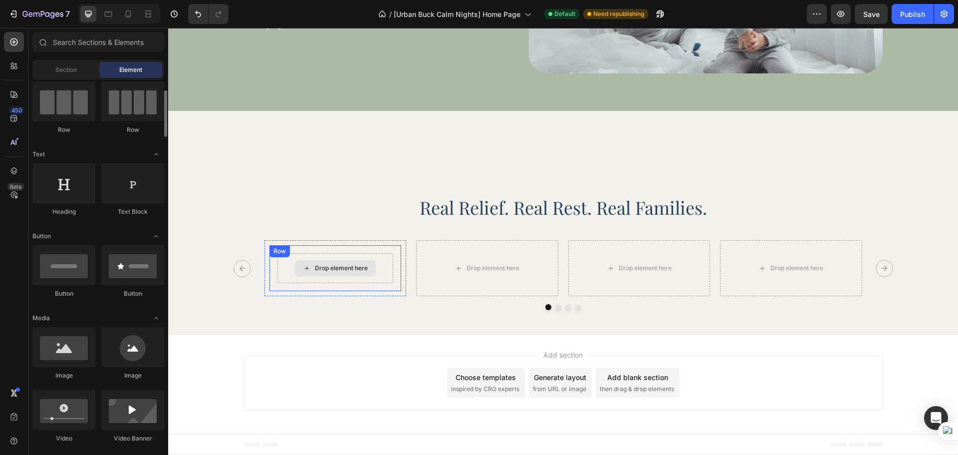
click at [339, 267] on div "Drop element here" at bounding box center [341, 268] width 53 height 8
click at [11, 44] on icon at bounding box center [13, 41] width 7 height 7
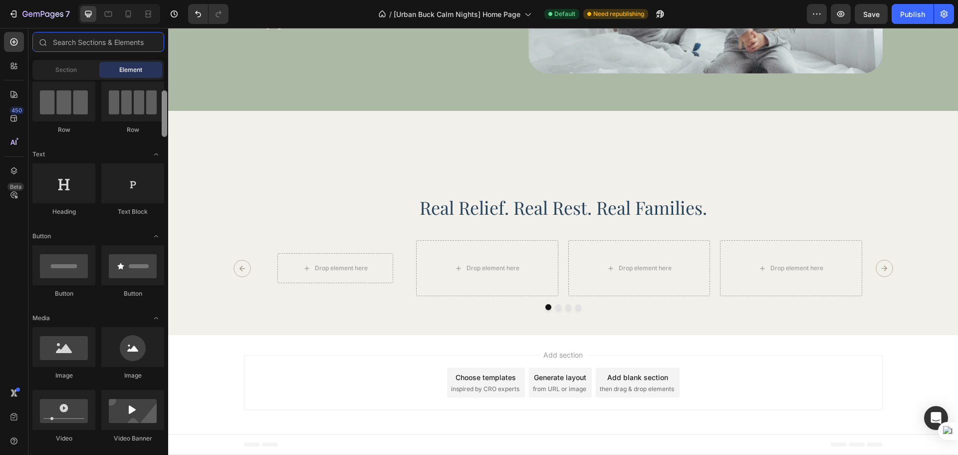
scroll to position [0, 0]
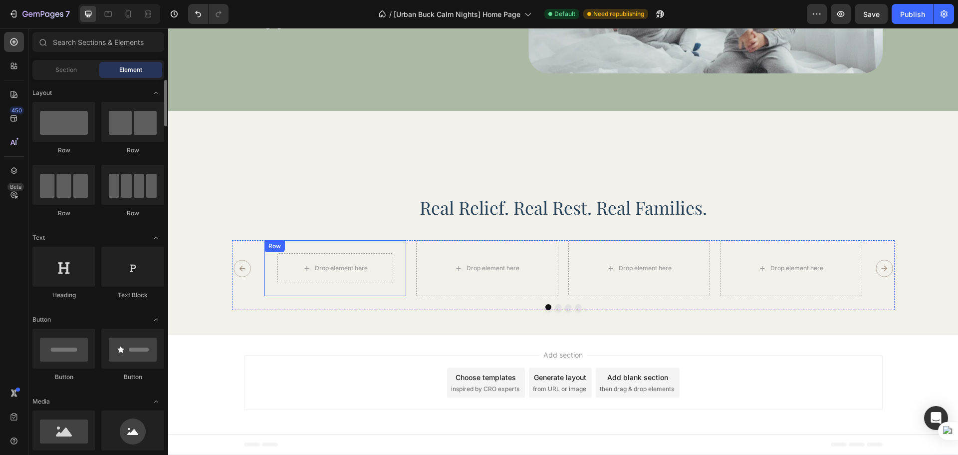
click at [373, 294] on div "Drop element here Row Row" at bounding box center [335, 268] width 142 height 56
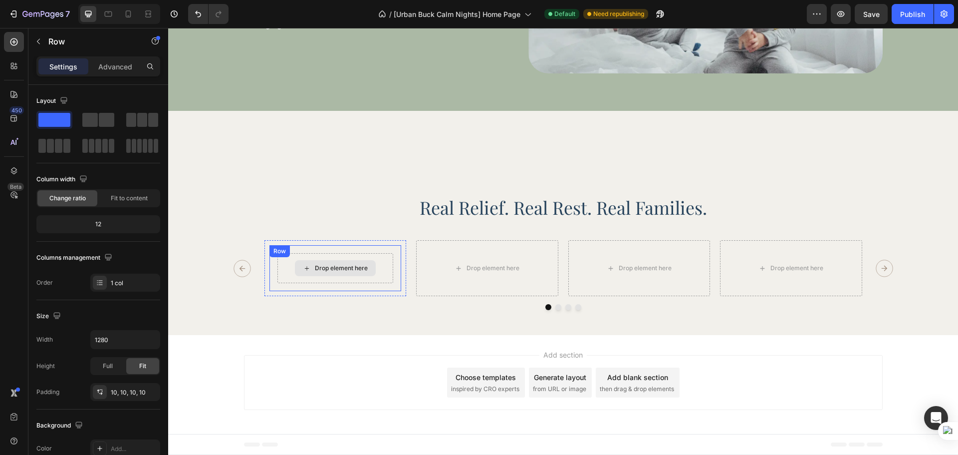
click at [355, 275] on div "Drop element here" at bounding box center [335, 268] width 81 height 16
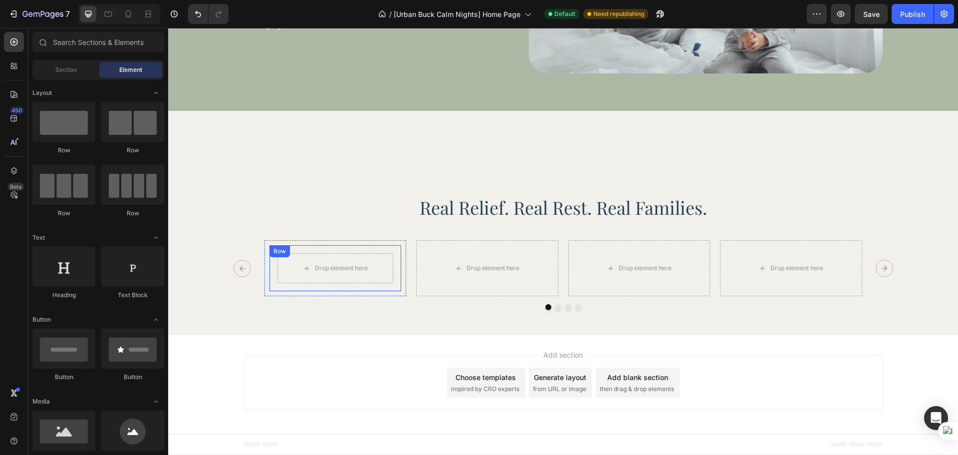
click at [271, 286] on div "Drop element here Row" at bounding box center [335, 268] width 132 height 46
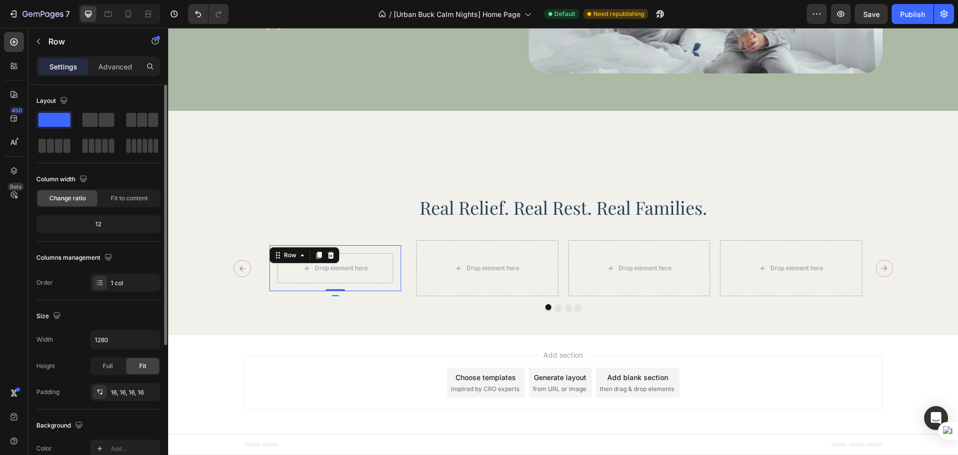
scroll to position [211, 0]
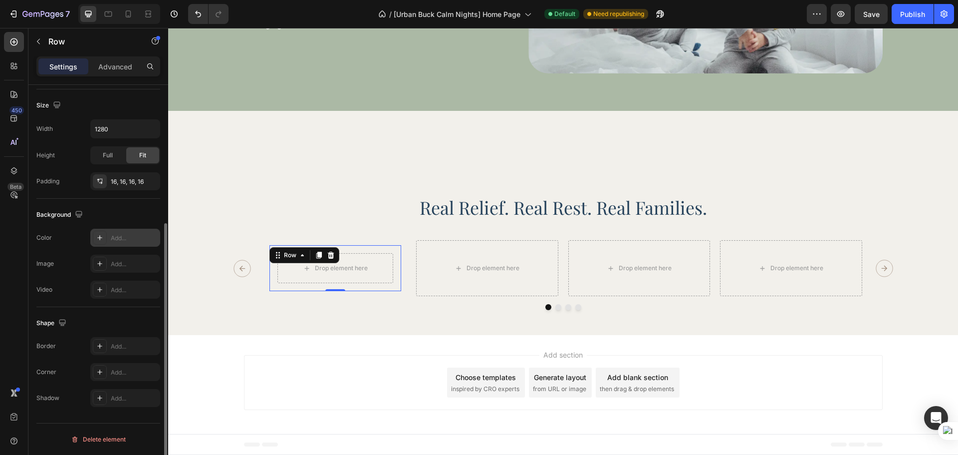
click at [129, 239] on div "Add..." at bounding box center [134, 238] width 47 height 9
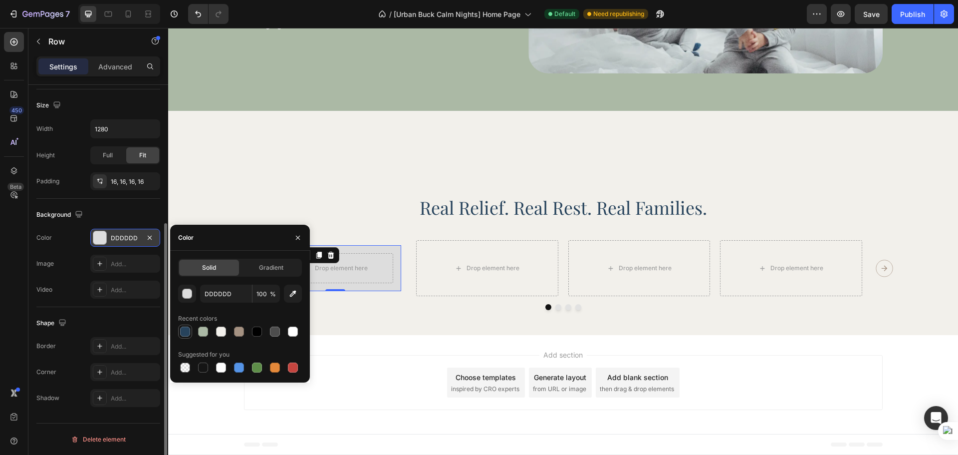
click at [184, 332] on div at bounding box center [185, 331] width 10 height 10
type input "27435C"
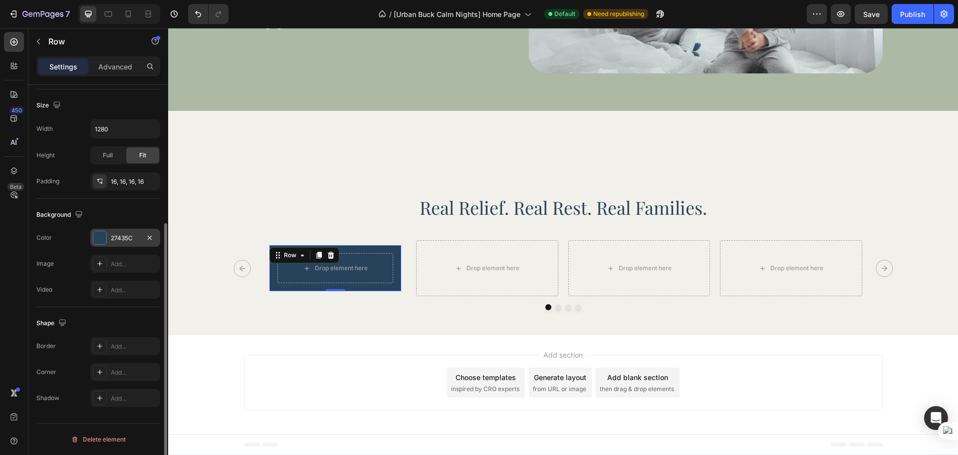
click at [68, 255] on div "Image Add..." at bounding box center [98, 264] width 124 height 18
click at [249, 314] on div "Real Relief. Real Rest. Real Families. Heading Drop element here Row 0 Row Drop…" at bounding box center [563, 223] width 790 height 224
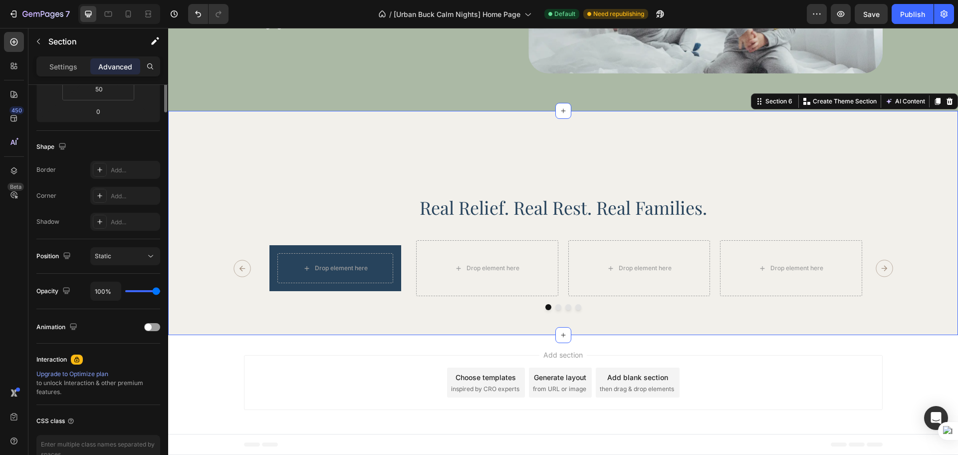
scroll to position [0, 0]
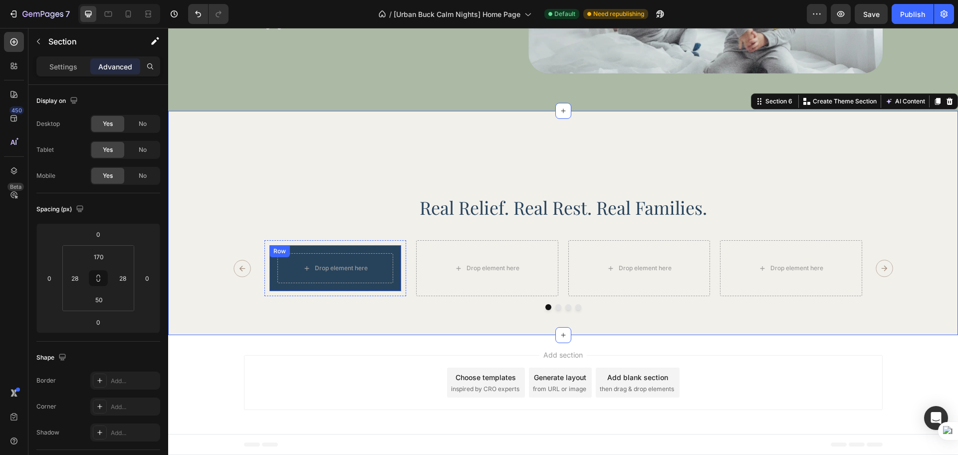
click at [269, 270] on div "Drop element here Row" at bounding box center [335, 268] width 132 height 46
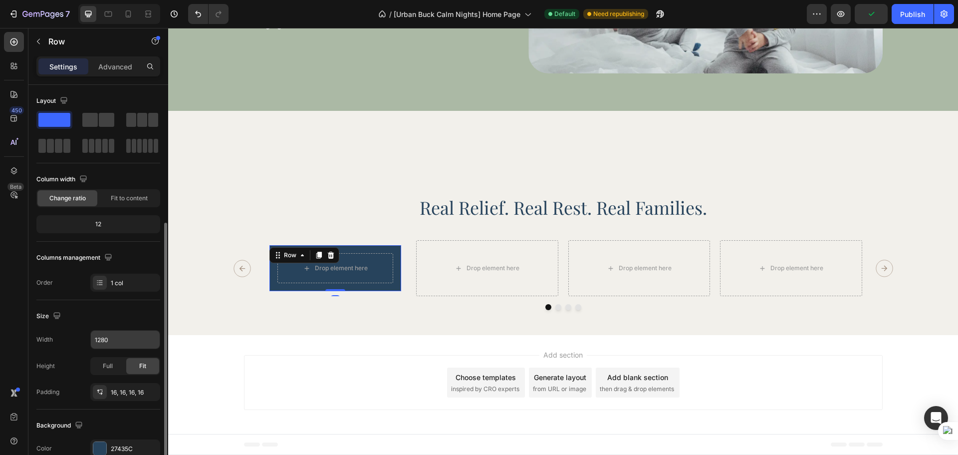
scroll to position [83, 0]
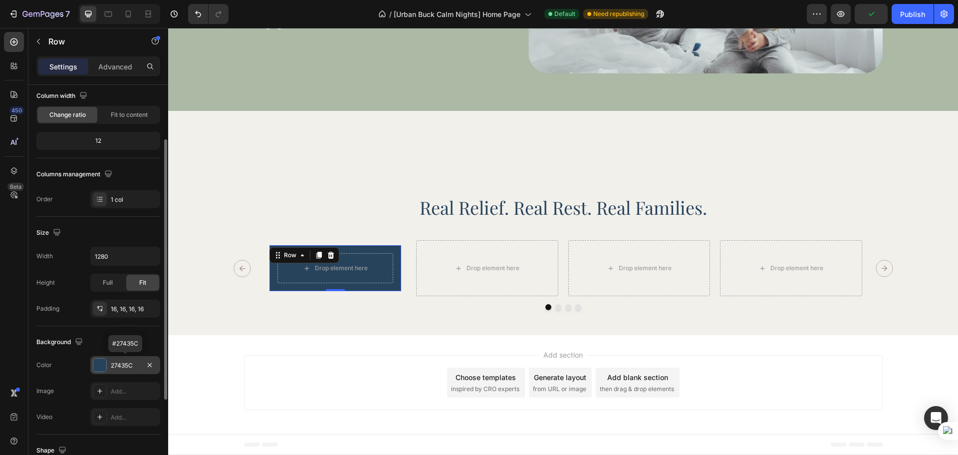
click at [125, 363] on div "27435C" at bounding box center [125, 365] width 29 height 9
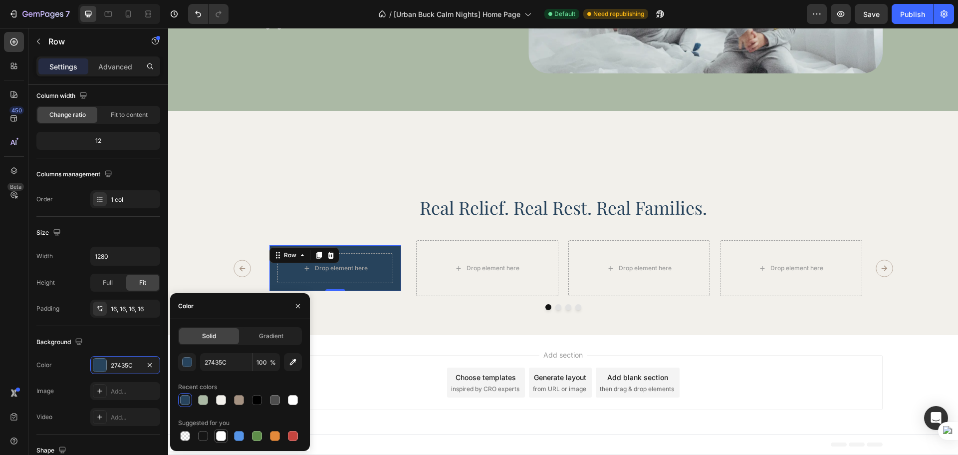
click at [219, 435] on div at bounding box center [221, 436] width 10 height 10
type input "FFFFFF"
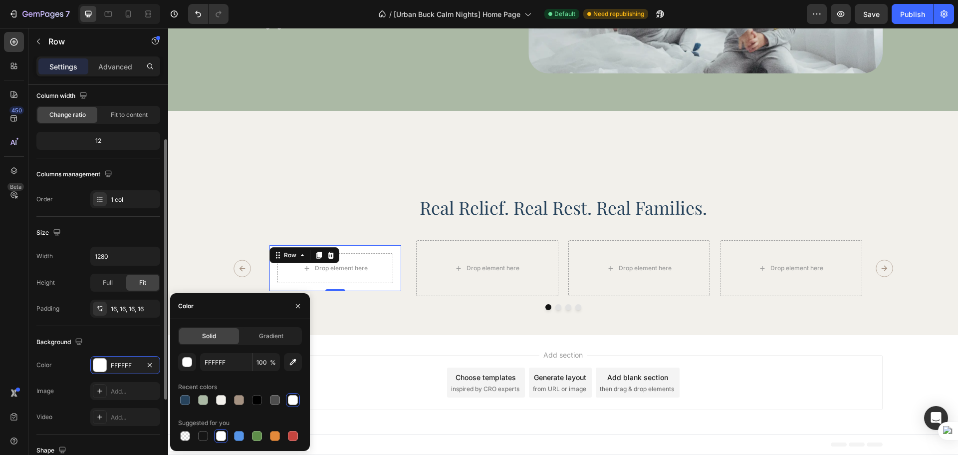
click at [111, 326] on div "Background The changes might be hidden by the video. Color FFFFFF Image Add... …" at bounding box center [98, 380] width 124 height 108
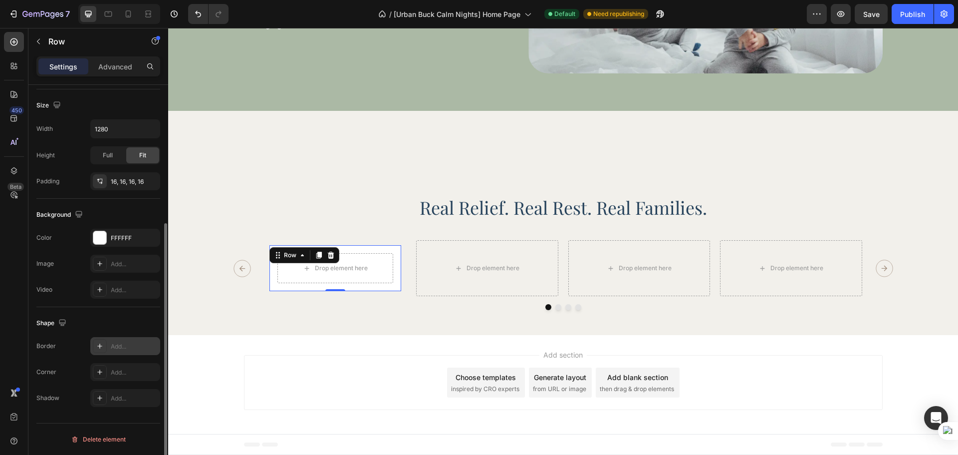
scroll to position [127, 0]
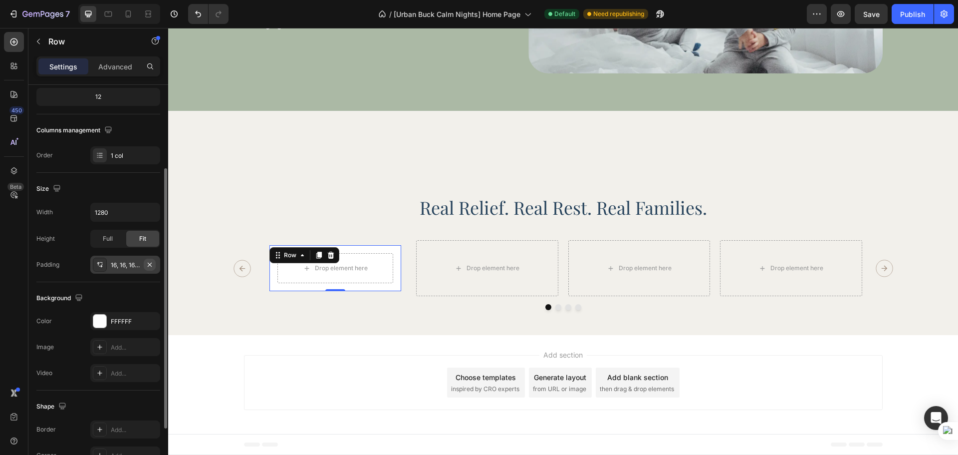
click at [150, 267] on icon "button" at bounding box center [150, 264] width 8 height 8
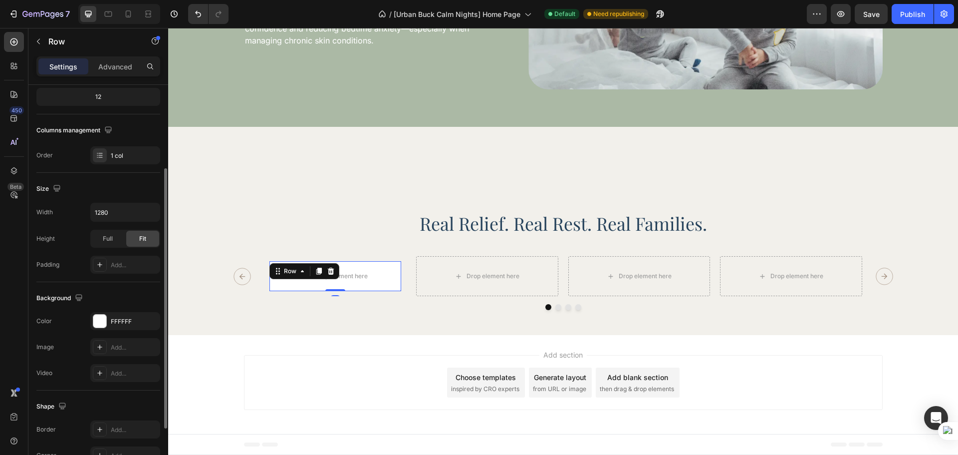
scroll to position [44, 0]
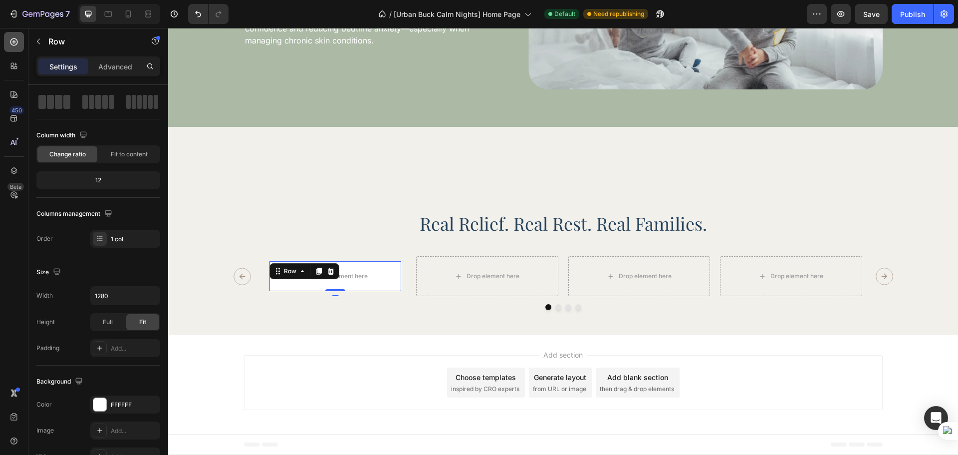
click at [13, 45] on icon at bounding box center [13, 41] width 7 height 7
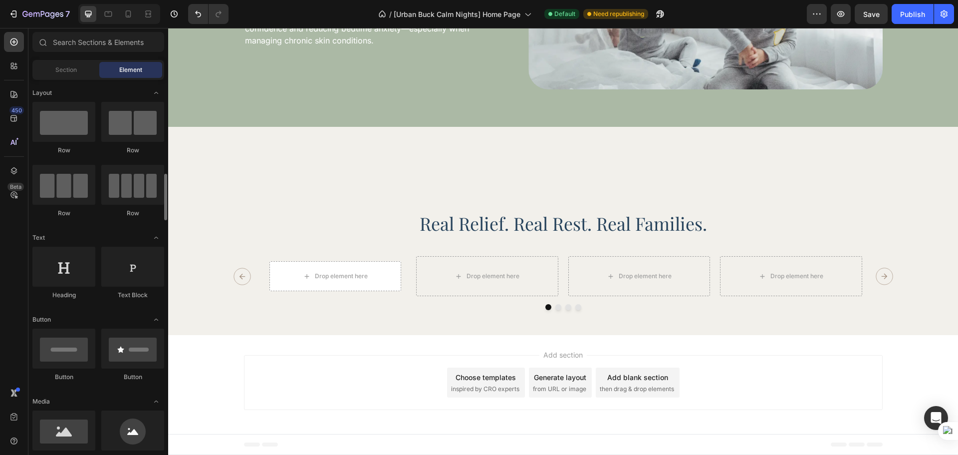
scroll to position [167, 0]
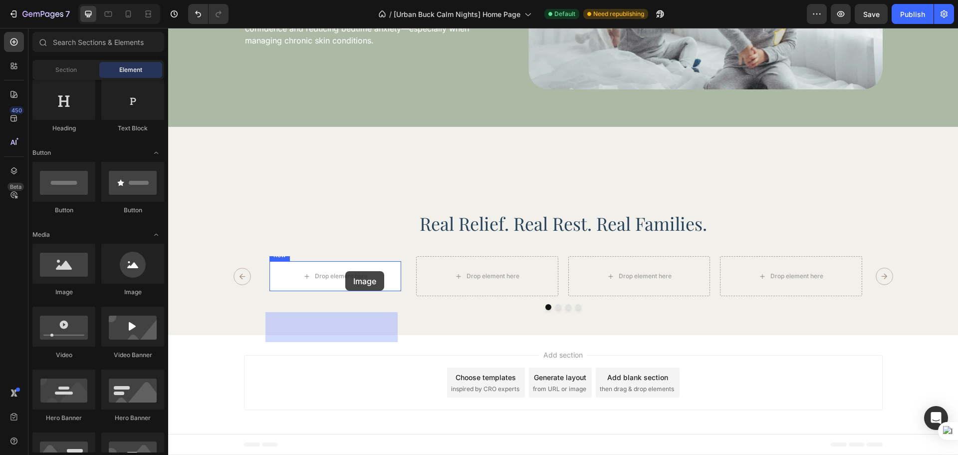
drag, startPoint x: 220, startPoint y: 303, endPoint x: 345, endPoint y: 271, distance: 129.7
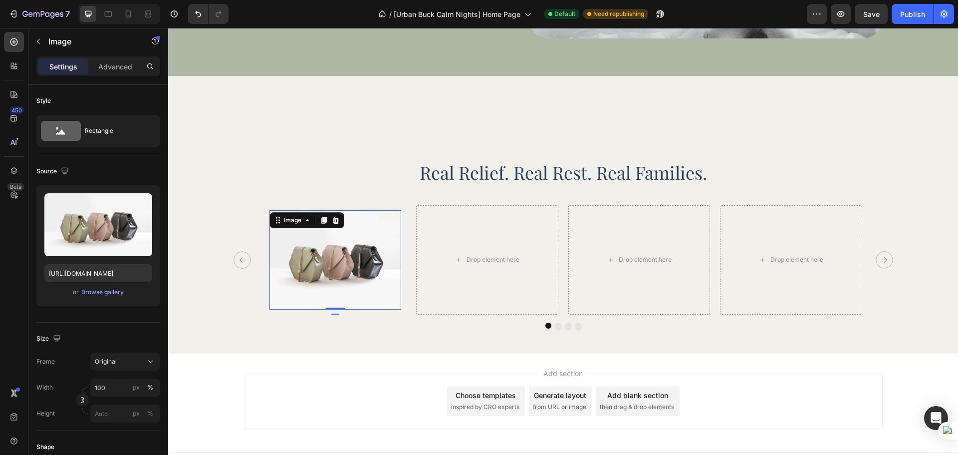
scroll to position [1893, 0]
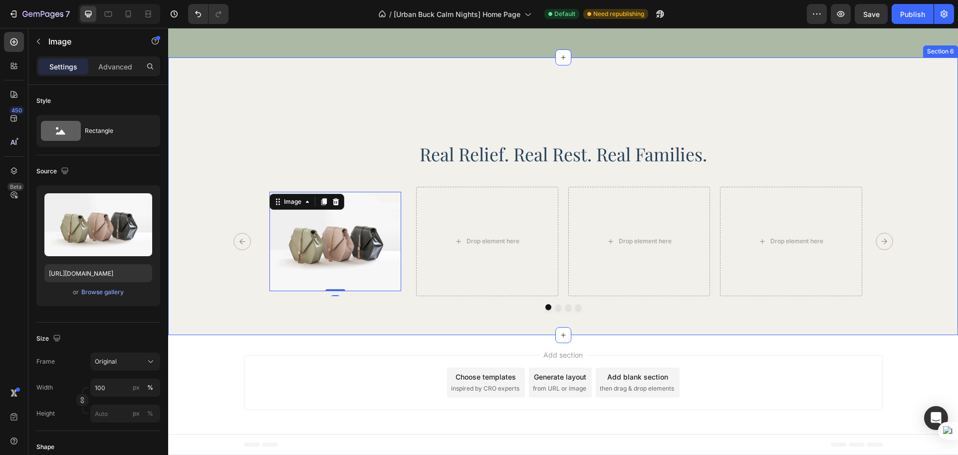
click at [329, 329] on div "Real Relief. Real Rest. Real Families. Heading Image 0 Row Row Drop element her…" at bounding box center [563, 195] width 790 height 277
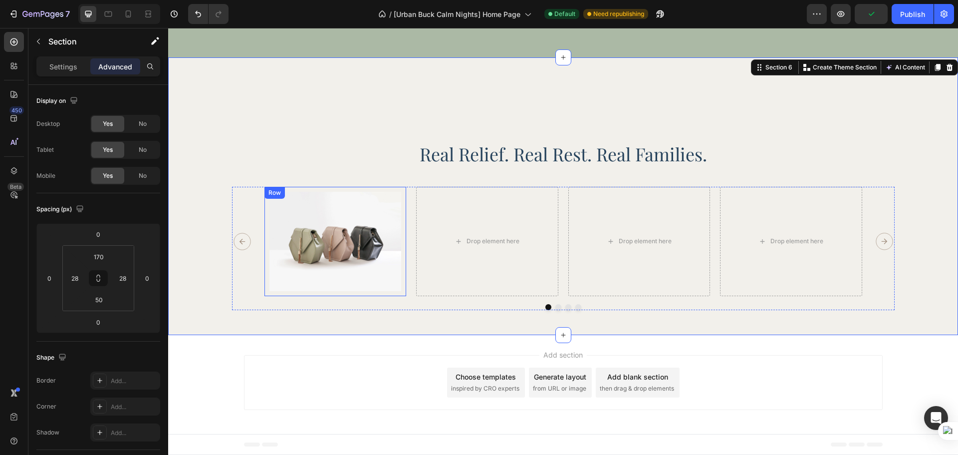
click at [264, 246] on div "Image Row Row" at bounding box center [335, 241] width 142 height 109
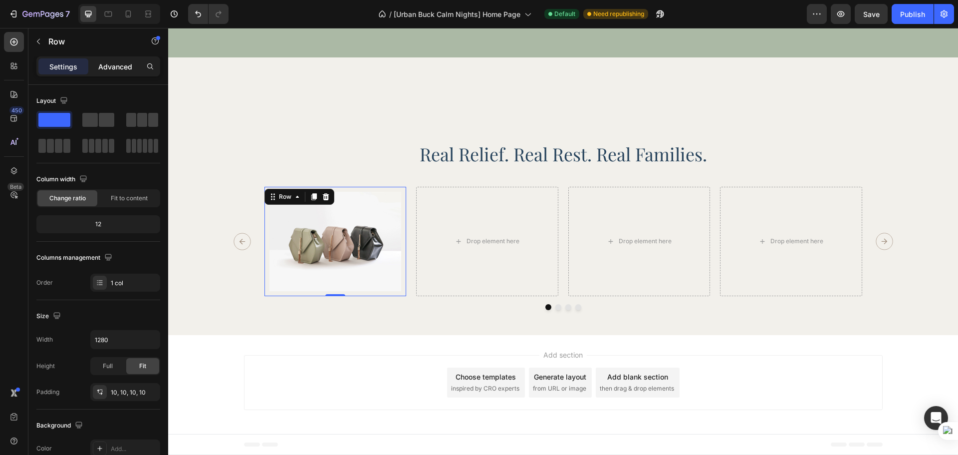
click at [114, 66] on p "Advanced" at bounding box center [115, 66] width 34 height 10
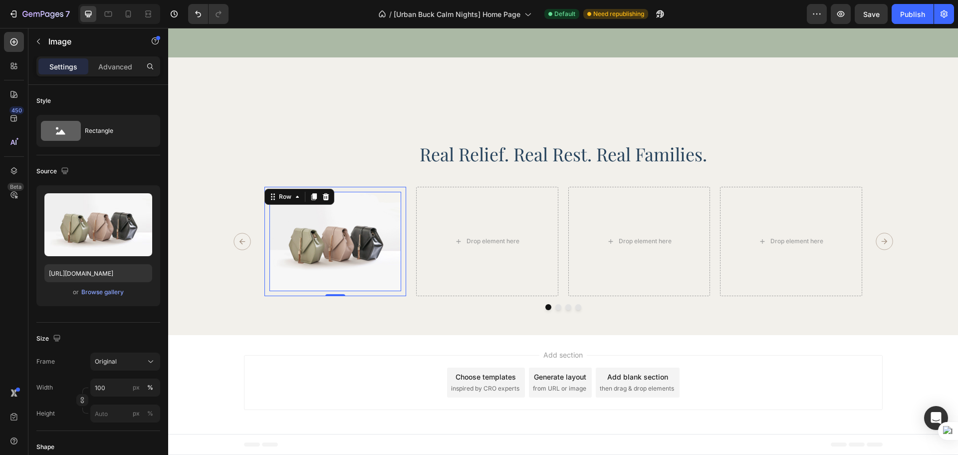
click at [335, 265] on img at bounding box center [335, 241] width 132 height 99
click at [121, 67] on p "Advanced" at bounding box center [115, 66] width 34 height 10
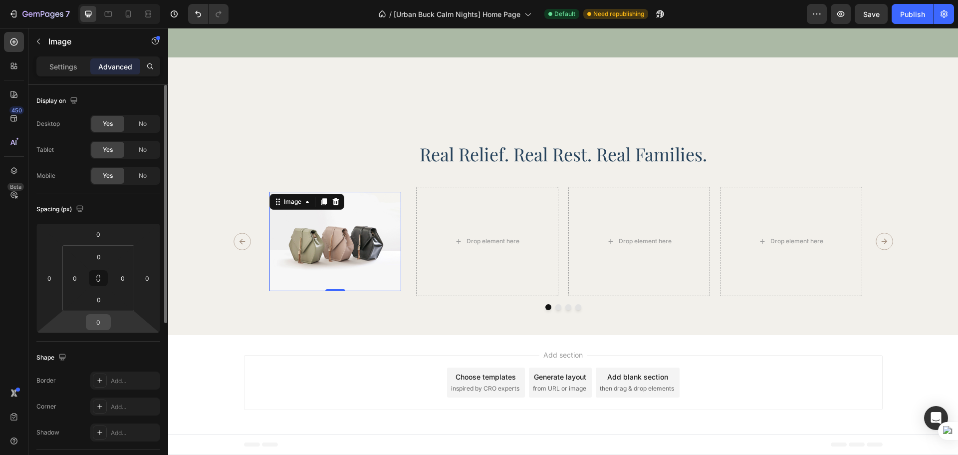
click at [105, 324] on input "0" at bounding box center [98, 321] width 20 height 15
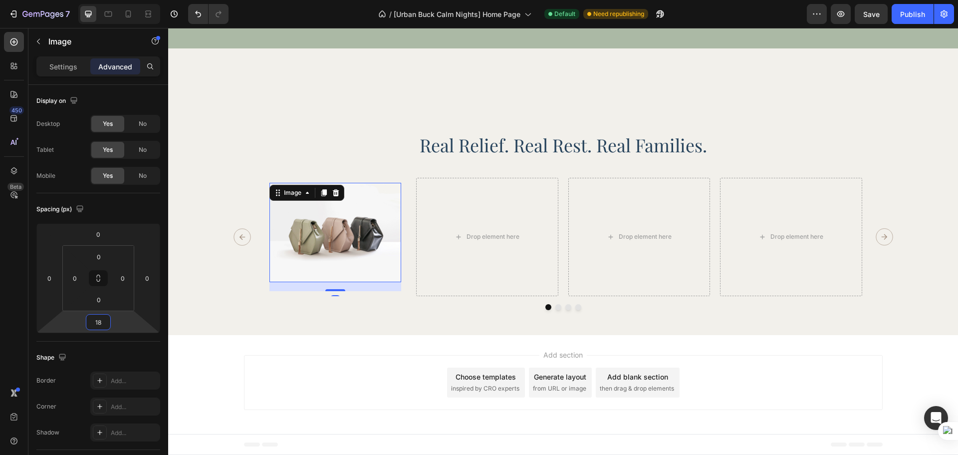
type input "18"
click at [28, 311] on div "450 Beta" at bounding box center [14, 241] width 28 height 427
click at [365, 328] on div "Real Relief. Real Rest. Real Families. Heading Image 18 Row Row Drop element he…" at bounding box center [563, 191] width 790 height 286
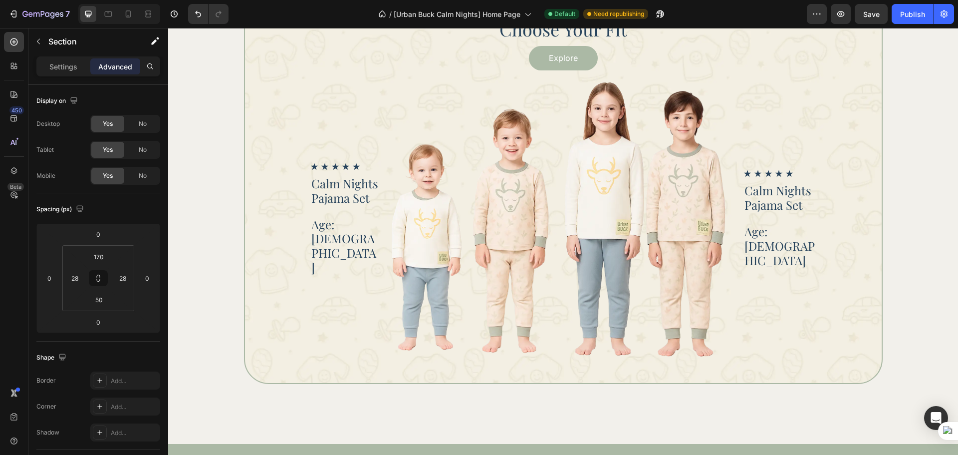
scroll to position [1061, 0]
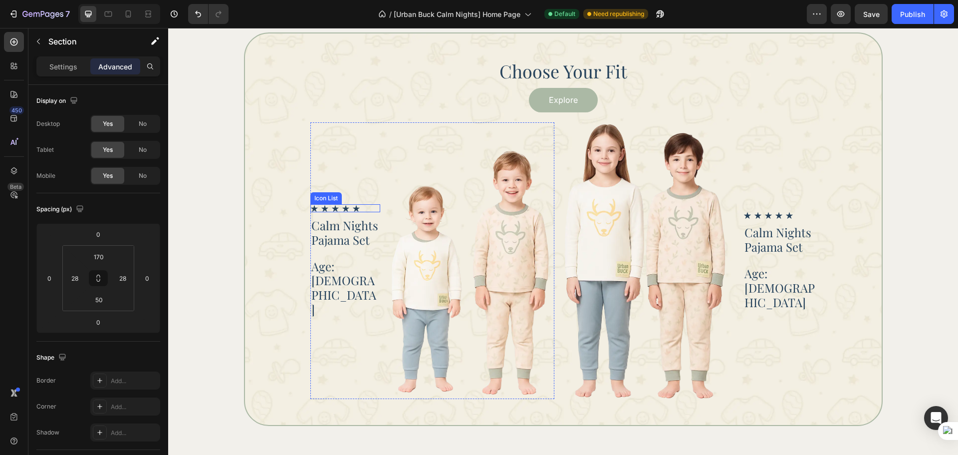
click at [367, 212] on div "Icon Icon Icon Icon Icon" at bounding box center [345, 208] width 70 height 8
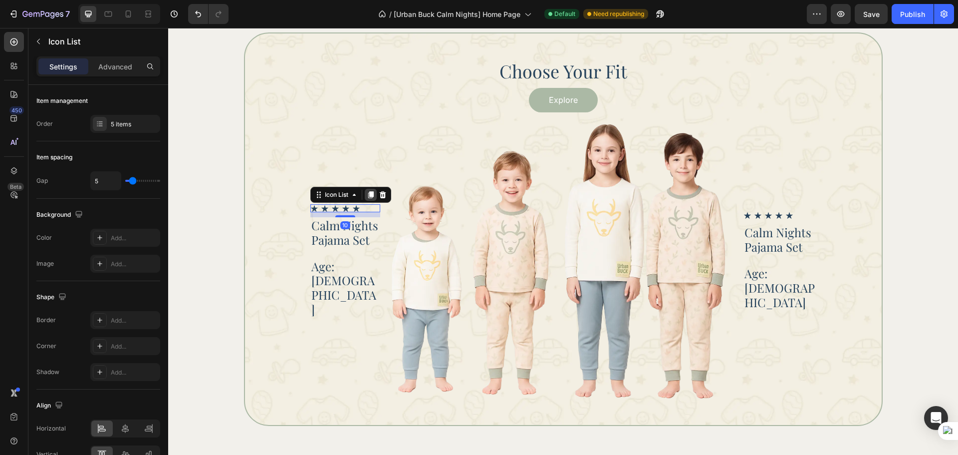
click at [371, 199] on icon at bounding box center [371, 195] width 8 height 8
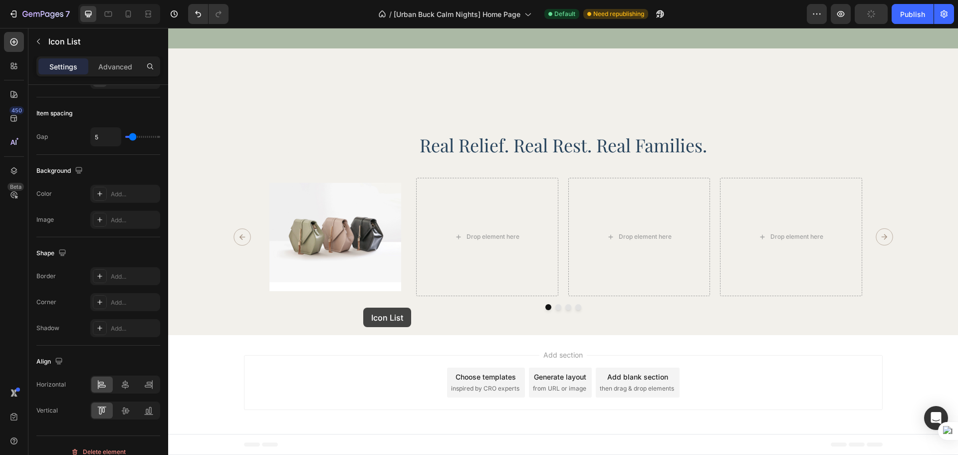
scroll to position [1893, 0]
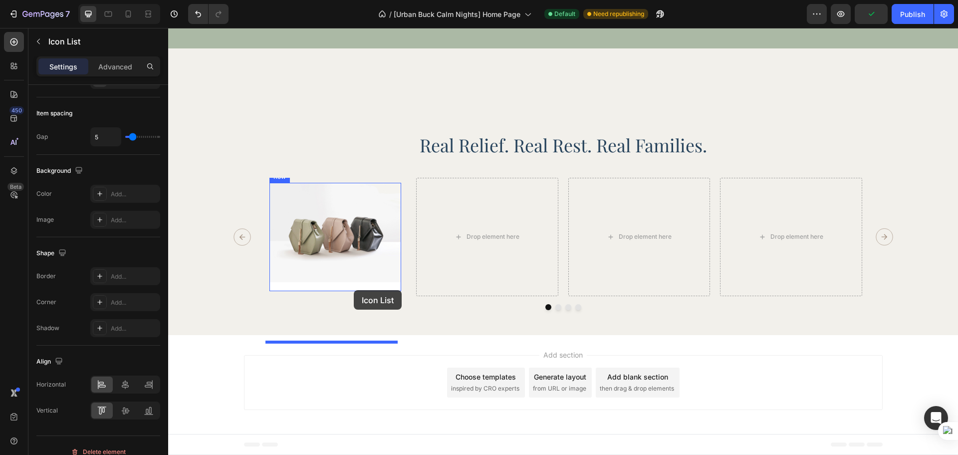
drag, startPoint x: 364, startPoint y: 236, endPoint x: 354, endPoint y: 290, distance: 55.3
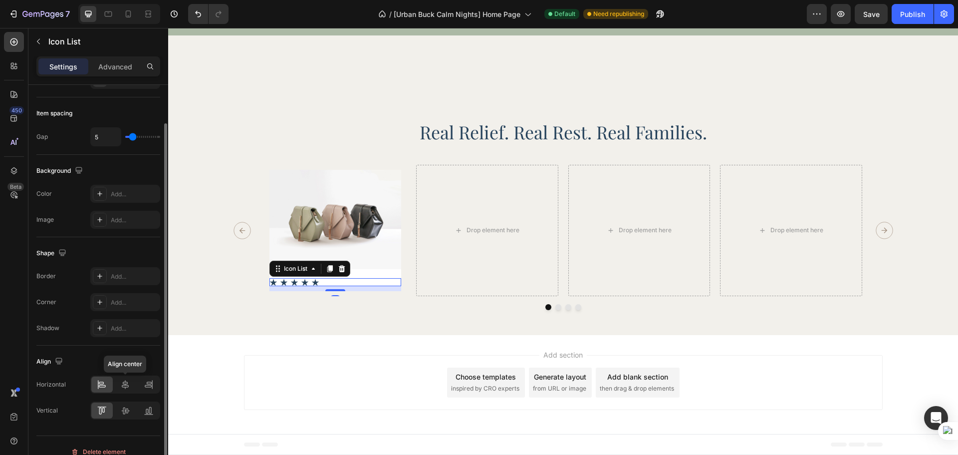
drag, startPoint x: 124, startPoint y: 382, endPoint x: 125, endPoint y: 396, distance: 14.0
click at [125, 385] on icon at bounding box center [125, 384] width 10 height 10
click at [125, 411] on icon at bounding box center [126, 410] width 8 height 7
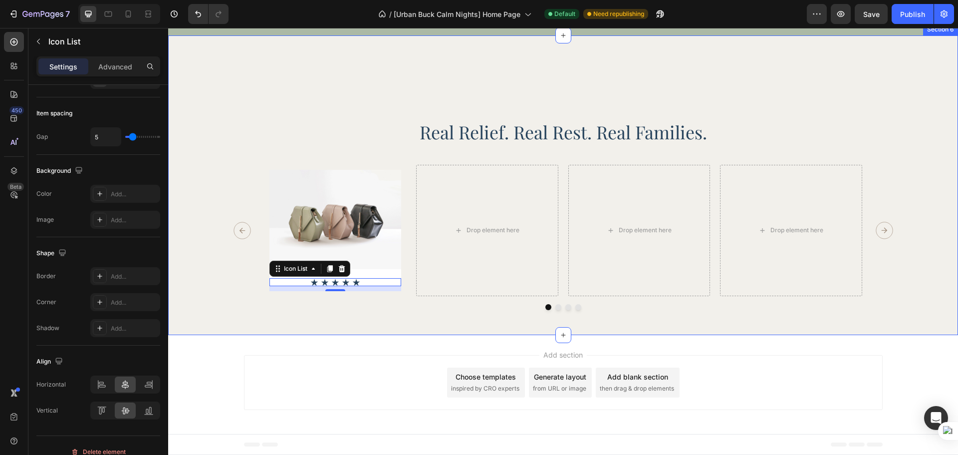
click at [402, 310] on div at bounding box center [563, 307] width 663 height 6
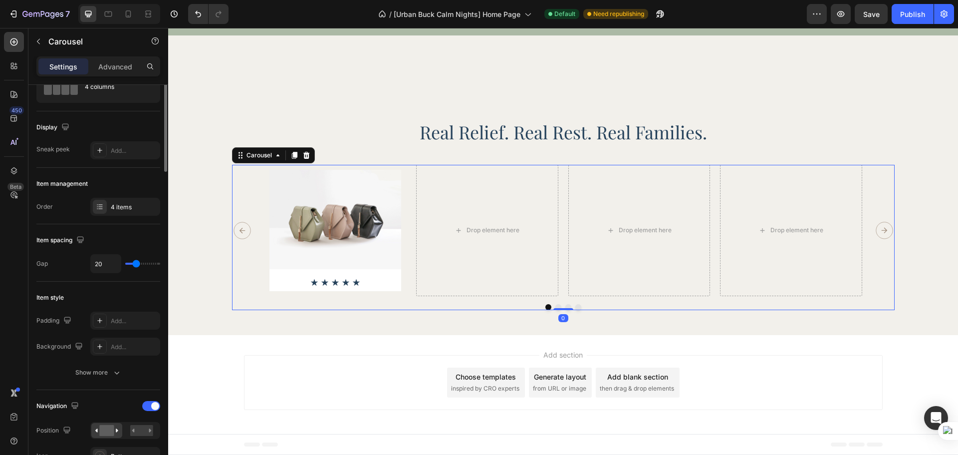
scroll to position [0, 0]
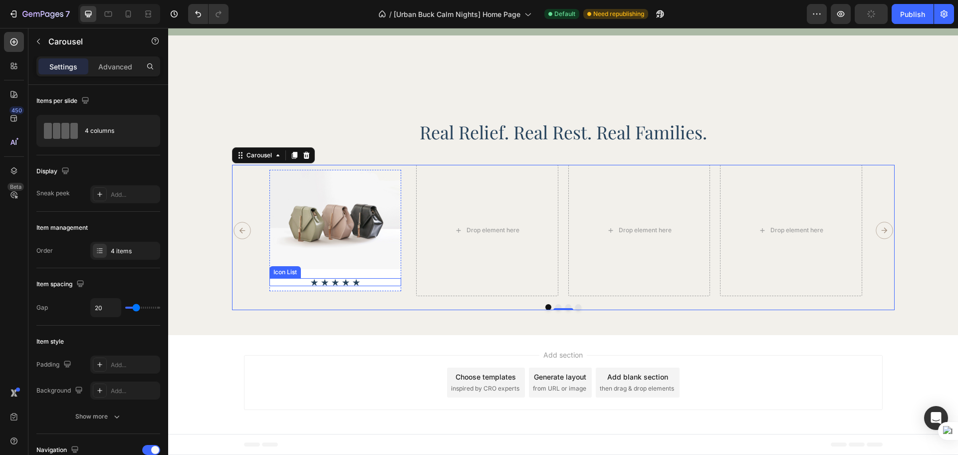
click at [358, 286] on div "Icon Icon Icon Icon Icon" at bounding box center [335, 282] width 132 height 8
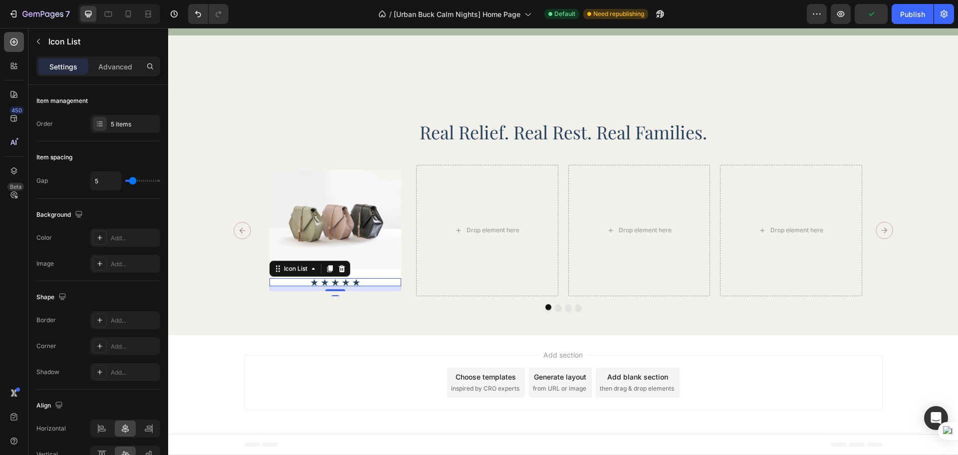
click at [18, 43] on icon at bounding box center [14, 42] width 10 height 10
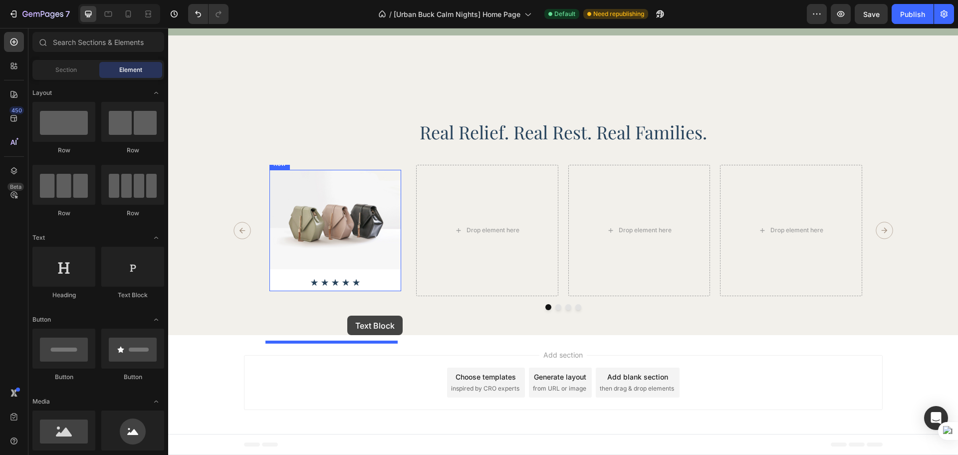
drag, startPoint x: 298, startPoint y: 295, endPoint x: 347, endPoint y: 315, distance: 52.8
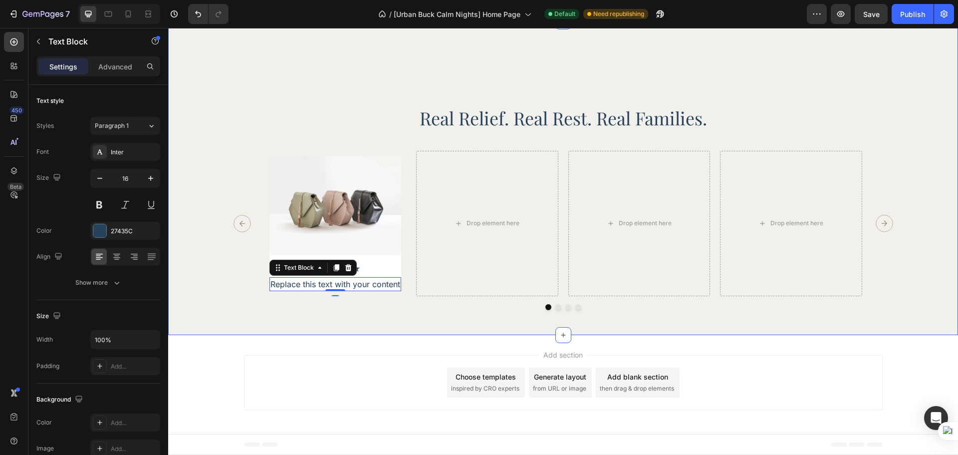
click at [351, 335] on div "Real Relief. Real Rest. Real Families. Heading Image Icon Icon Icon Icon Icon I…" at bounding box center [563, 177] width 790 height 313
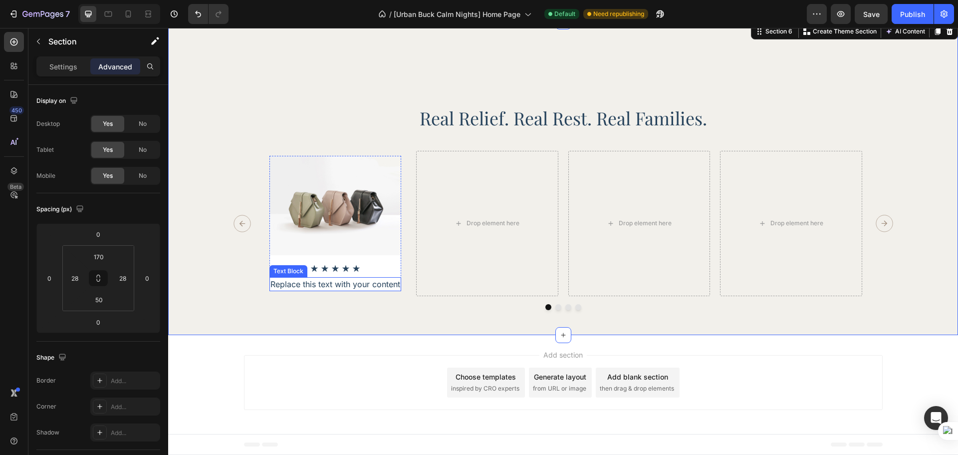
click at [290, 291] on div "Replace this text with your content" at bounding box center [335, 284] width 132 height 14
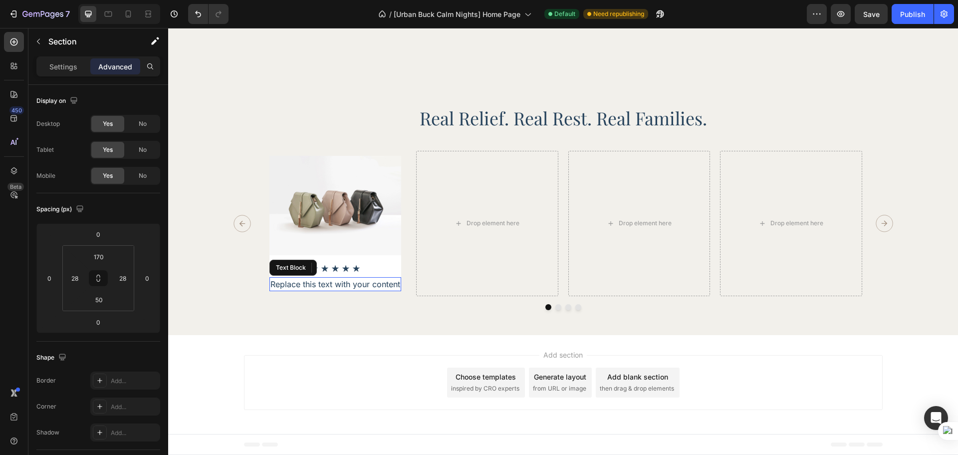
click at [290, 291] on div "Replace this text with your content" at bounding box center [335, 284] width 132 height 14
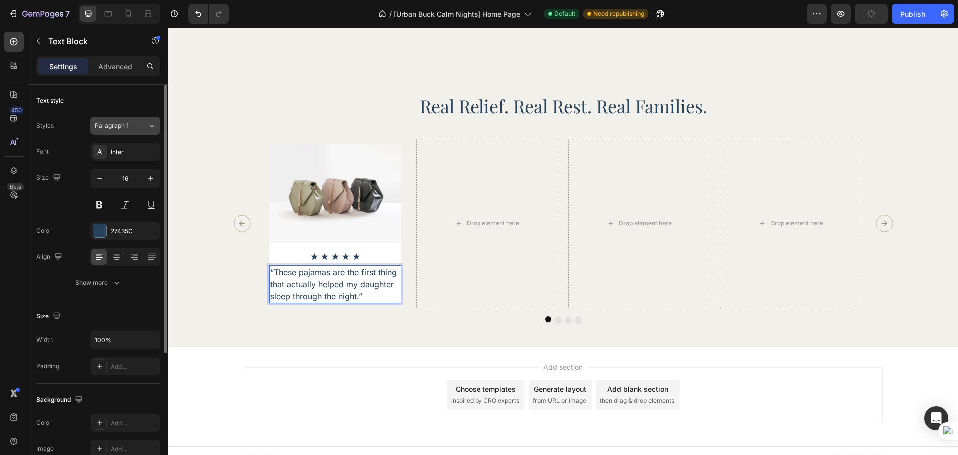
click at [127, 128] on span "Paragraph 1" at bounding box center [112, 125] width 34 height 9
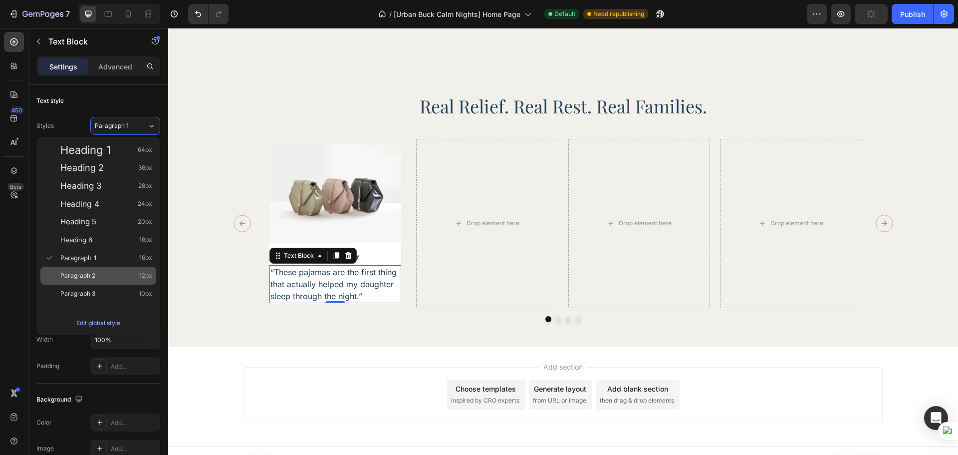
click at [130, 271] on div "Paragraph 2 12px" at bounding box center [106, 275] width 92 height 10
type input "12"
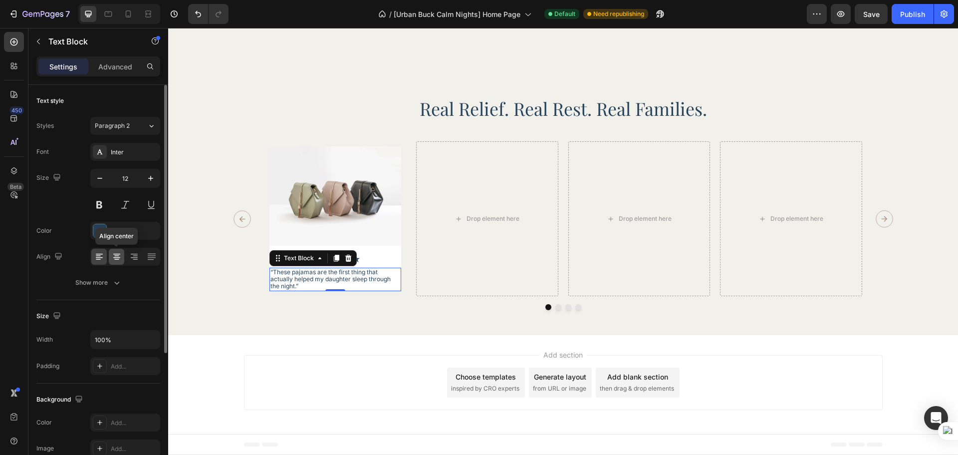
click at [116, 260] on icon at bounding box center [117, 257] width 10 height 10
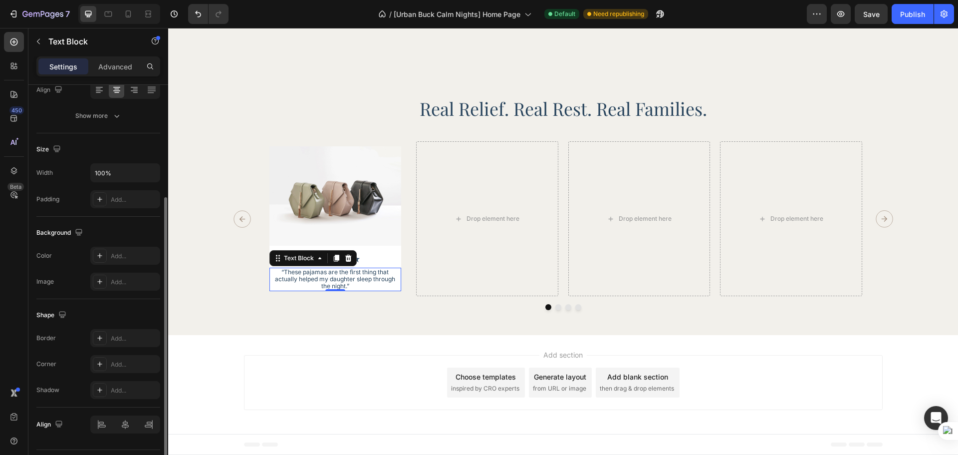
scroll to position [193, 0]
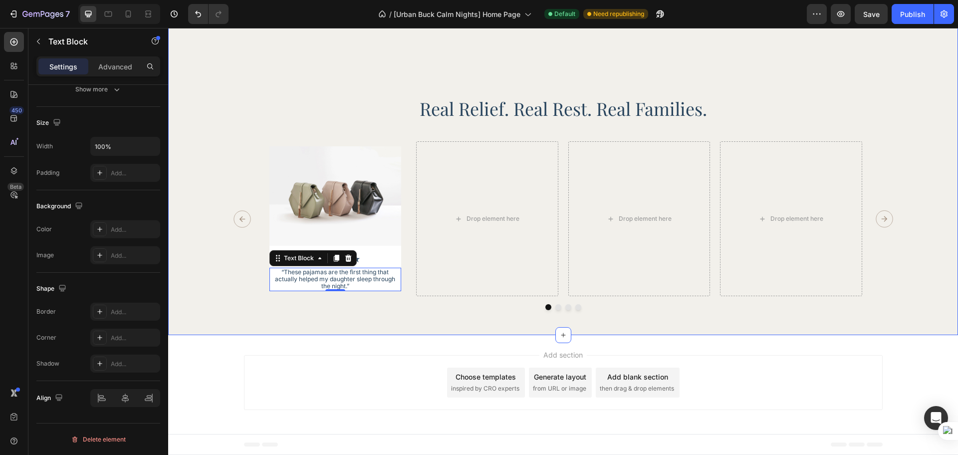
click at [352, 335] on div "Real Relief. Real Rest. Real Families. Heading Image Icon Icon Icon Icon Icon I…" at bounding box center [563, 173] width 790 height 323
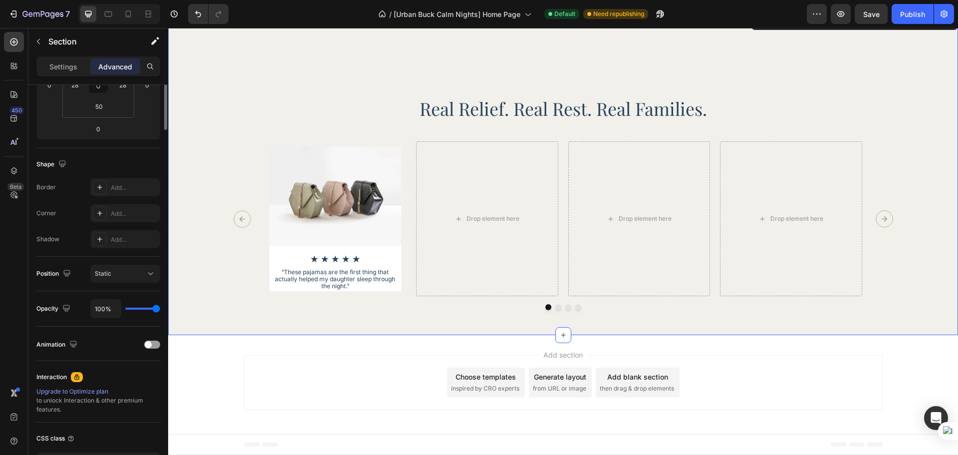
scroll to position [0, 0]
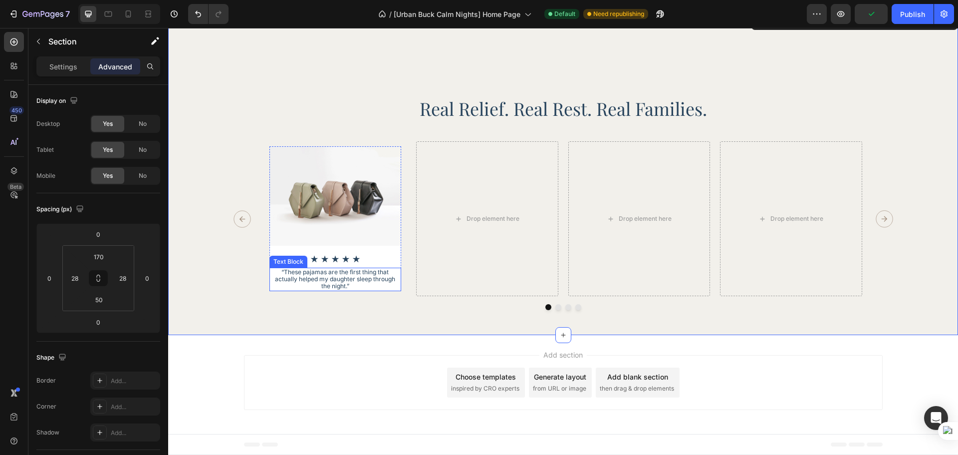
click at [366, 290] on p "“These pajamas are the first thing that actually helped my daughter sleep throu…" at bounding box center [335, 278] width 130 height 21
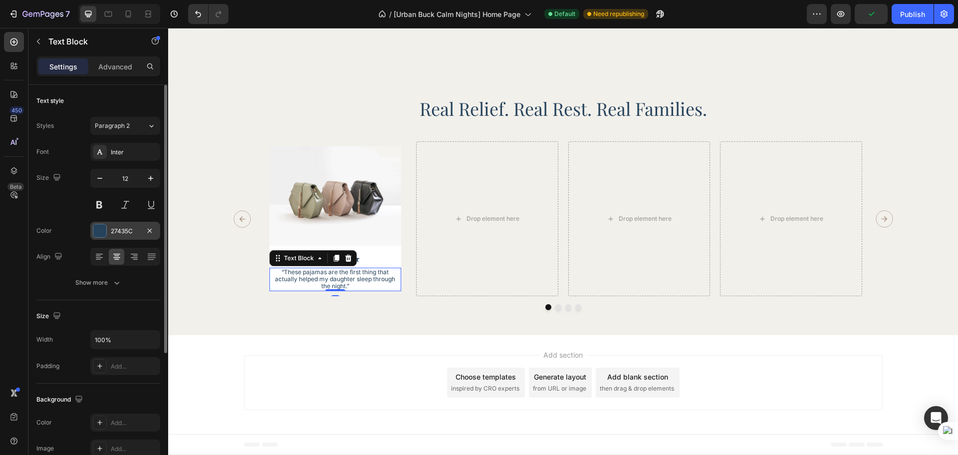
click at [118, 229] on div "27435C" at bounding box center [125, 231] width 29 height 9
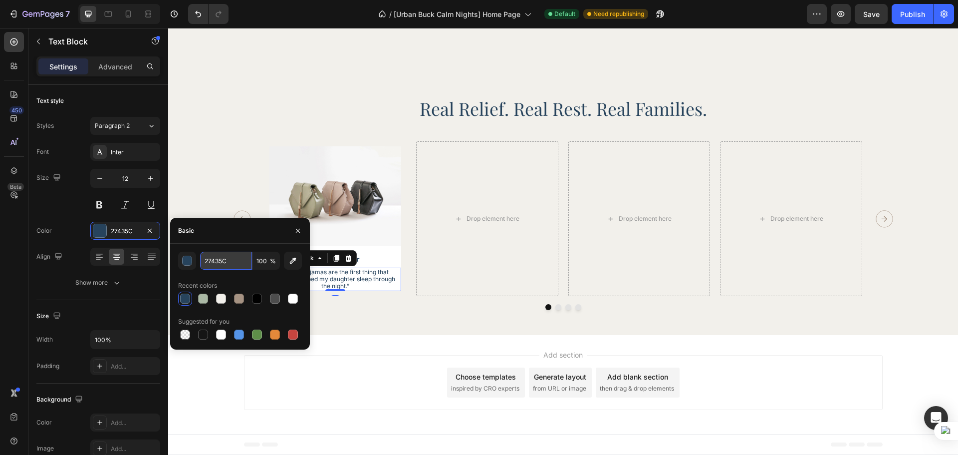
click at [223, 260] on input "27435C" at bounding box center [226, 261] width 52 height 18
paste input "rgba(165, 146, 130, 1)"
type input "rgba(165, 146, 130, 1)"
click at [364, 335] on div "Real Relief. Real Rest. Real Families. Heading Image Icon Icon Icon Icon Icon I…" at bounding box center [563, 173] width 790 height 323
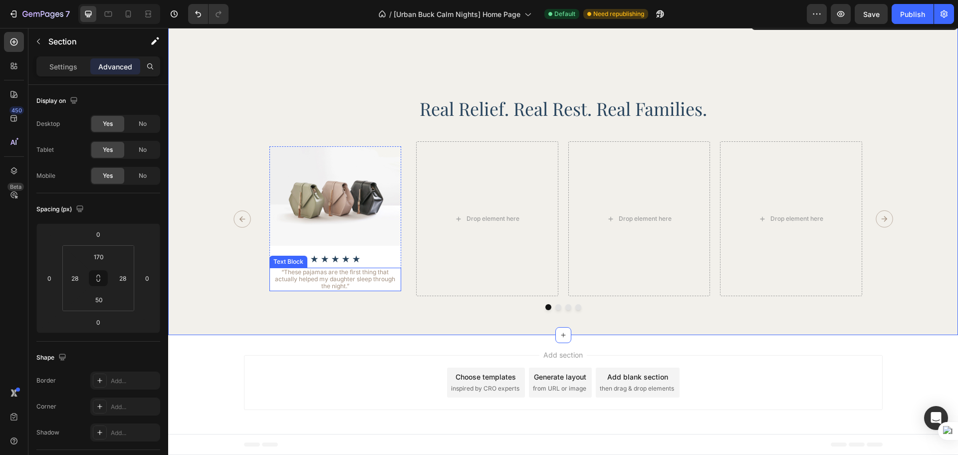
click at [371, 290] on p "“These pajamas are the first thing that actually helped my daughter sleep throu…" at bounding box center [335, 278] width 130 height 21
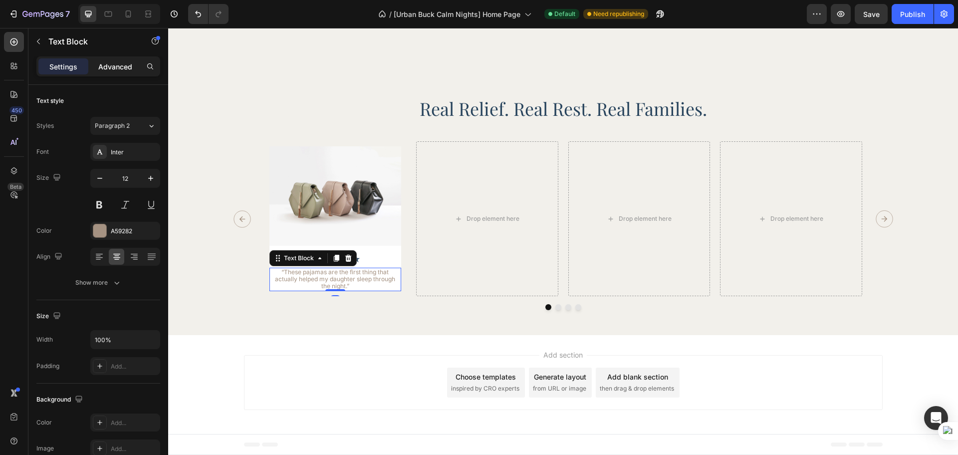
click at [116, 69] on p "Advanced" at bounding box center [115, 66] width 34 height 10
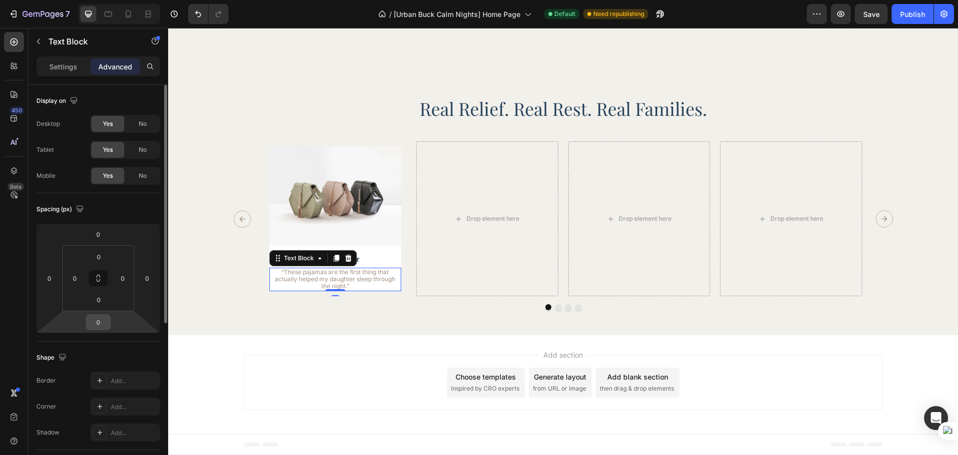
click at [105, 320] on input "0" at bounding box center [98, 321] width 20 height 15
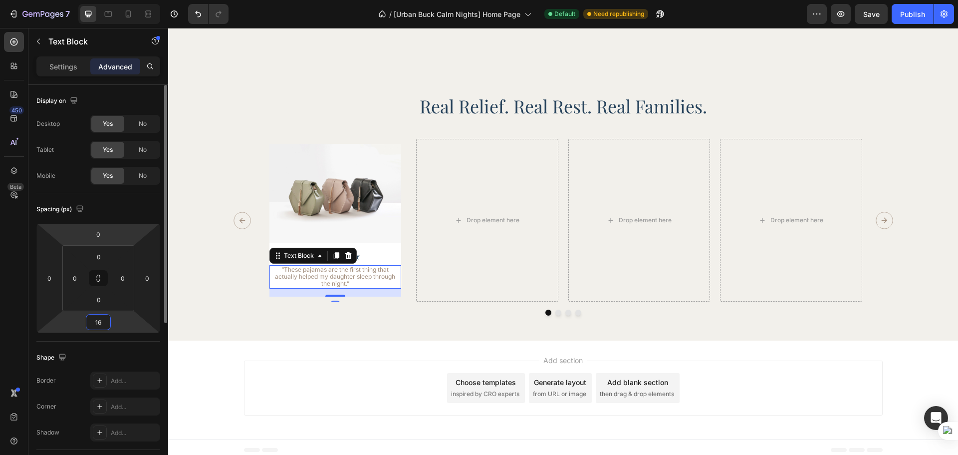
type input "16"
click at [0, 0] on div "Spacing (px) 0 0 16 0 0 0 0 0" at bounding box center [0, 0] width 0 height 0
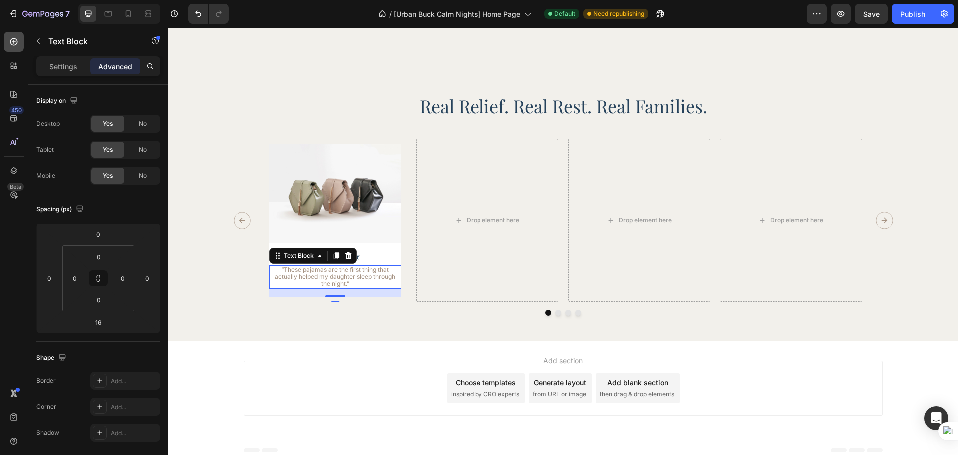
click at [14, 51] on div at bounding box center [14, 42] width 20 height 20
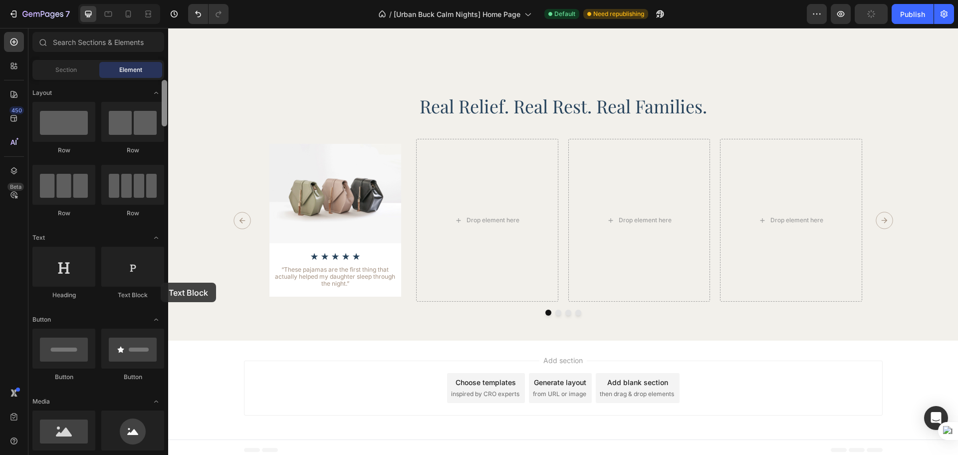
drag, startPoint x: 135, startPoint y: 273, endPoint x: 163, endPoint y: 284, distance: 29.6
click at [163, 284] on div "Layout Row Row Row Row Text Heading Text Block Button Button Button Media Image…" at bounding box center [98, 266] width 140 height 372
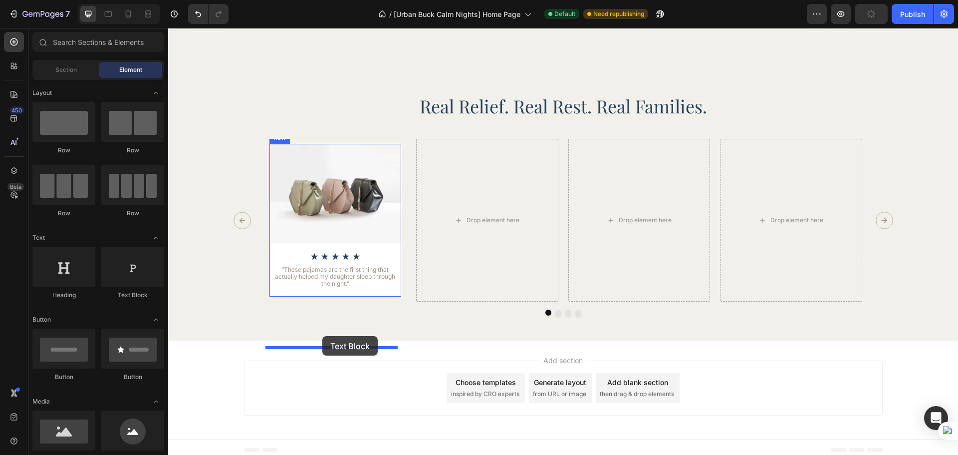
drag, startPoint x: 302, startPoint y: 321, endPoint x: 322, endPoint y: 336, distance: 25.1
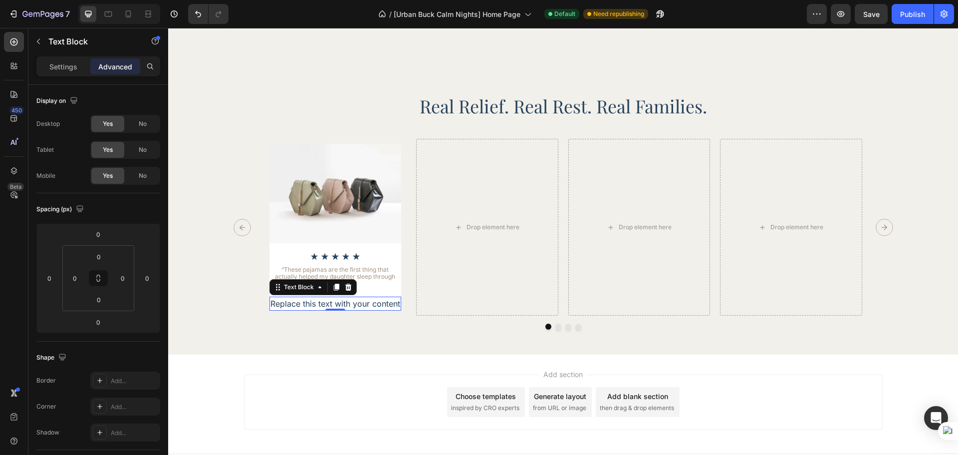
click at [285, 310] on div "Replace this text with your content" at bounding box center [335, 303] width 132 height 14
click at [284, 309] on p "Replace this text with your content" at bounding box center [335, 303] width 130 height 12
click at [73, 64] on p "Settings" at bounding box center [63, 66] width 28 height 10
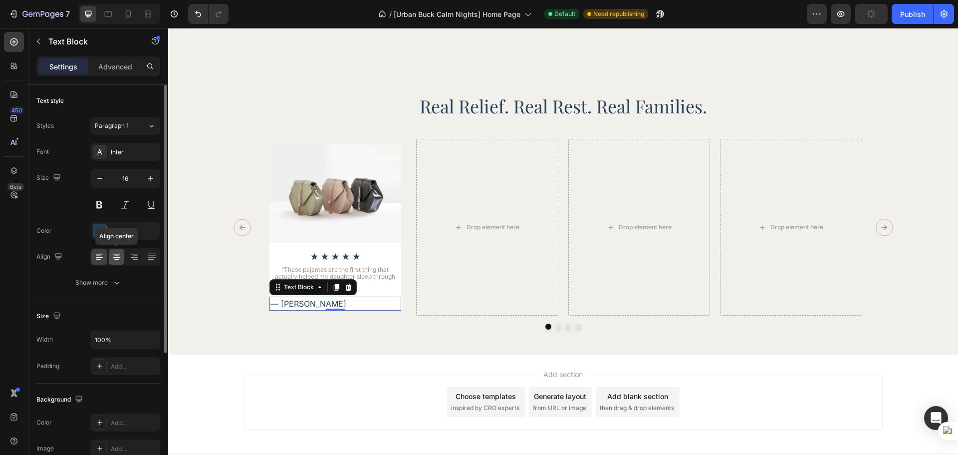
click at [118, 256] on icon at bounding box center [116, 255] width 5 height 1
click at [366, 354] on div "Real Relief. Real Rest. Real Families. Heading Image Icon Icon Icon Icon Icon I…" at bounding box center [563, 181] width 790 height 345
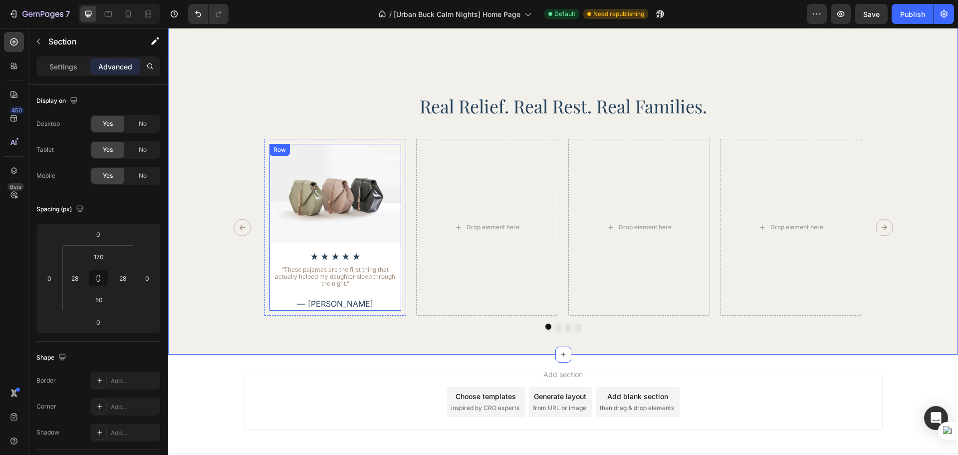
click at [377, 310] on div "Image Icon Icon Icon Icon Icon Icon List “These pajamas are the first thing tha…" at bounding box center [335, 227] width 132 height 167
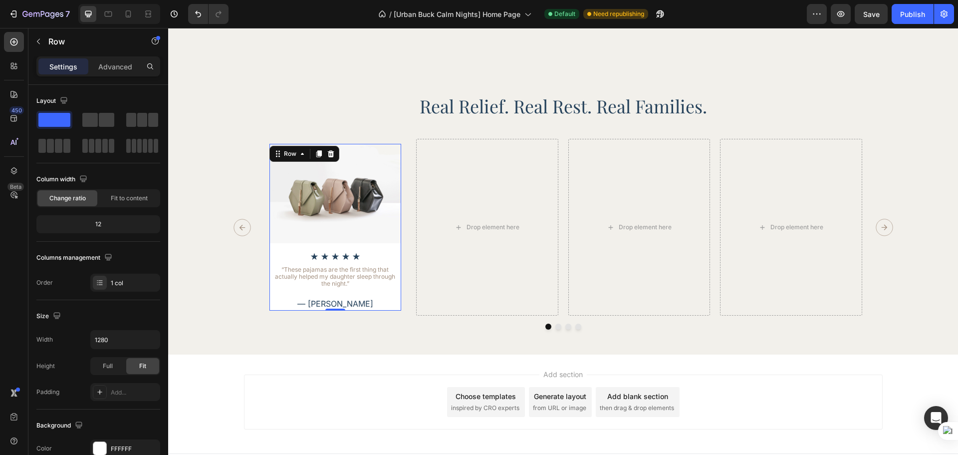
click at [279, 310] on div "Image Icon Icon Icon Icon Icon Icon List “These pajamas are the first thing tha…" at bounding box center [335, 227] width 132 height 167
click at [108, 72] on div "Advanced" at bounding box center [115, 66] width 50 height 16
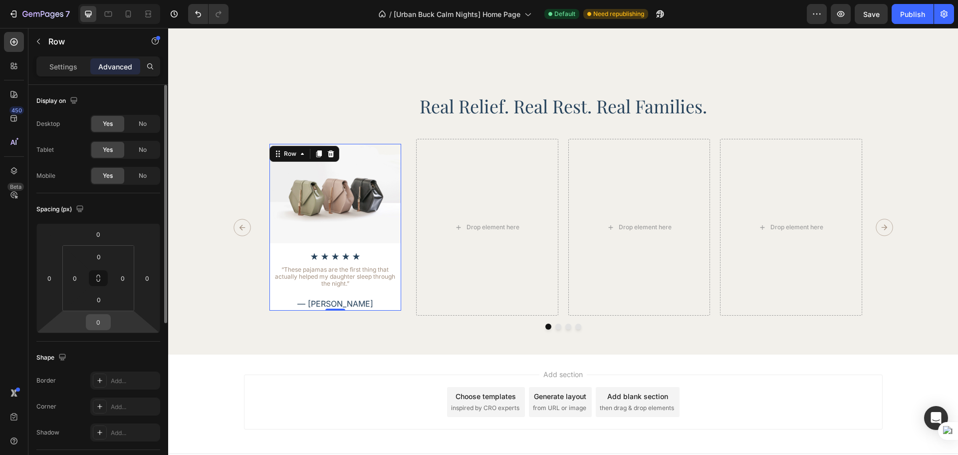
click at [108, 327] on div "0" at bounding box center [98, 322] width 25 height 16
click at [104, 327] on input "0" at bounding box center [98, 321] width 20 height 15
type input "24"
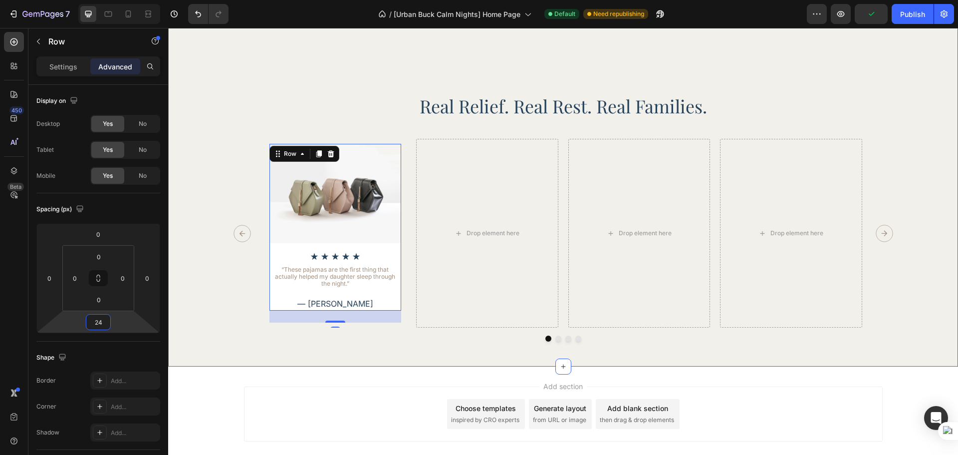
click at [368, 366] on div "Real Relief. Real Rest. Real Families. Heading Image Icon Icon Icon Icon Icon I…" at bounding box center [563, 187] width 790 height 357
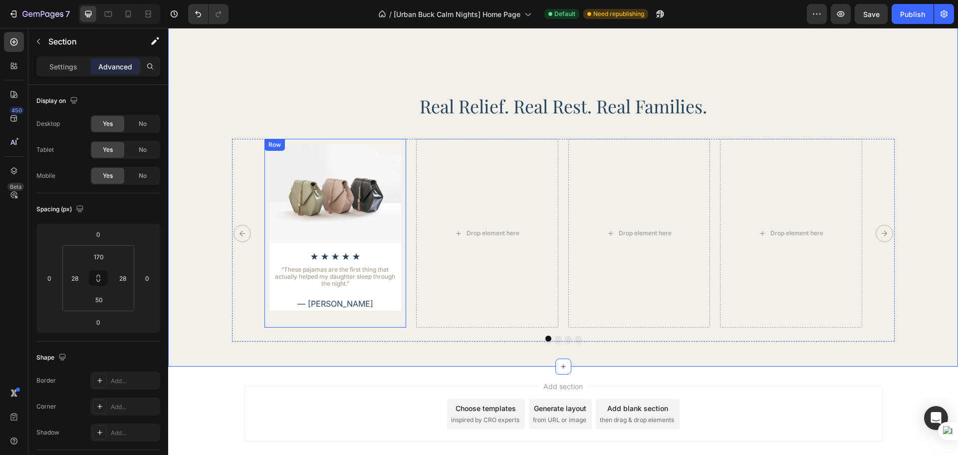
click at [363, 322] on div "Image Icon Icon Icon Icon Icon Icon List “These pajamas are the first thing tha…" at bounding box center [335, 233] width 132 height 179
click at [393, 310] on div "Image Icon Icon Icon Icon Icon Icon List “These pajamas are the first thing tha…" at bounding box center [335, 227] width 132 height 167
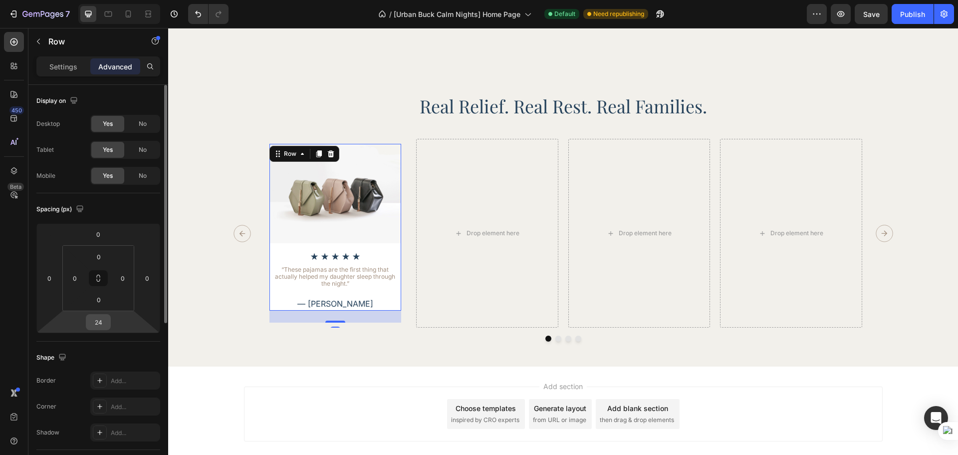
click at [92, 320] on input "24" at bounding box center [98, 321] width 20 height 15
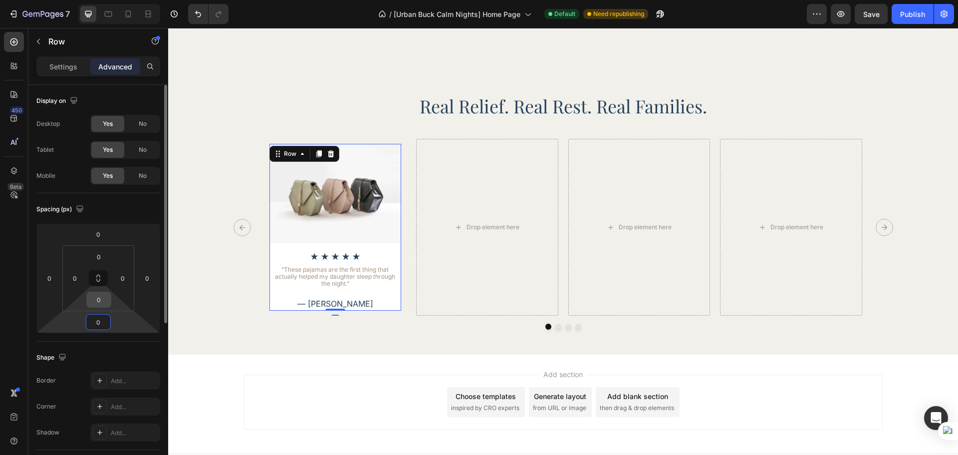
type input "0"
click at [99, 298] on input "0" at bounding box center [99, 299] width 20 height 15
type input "24"
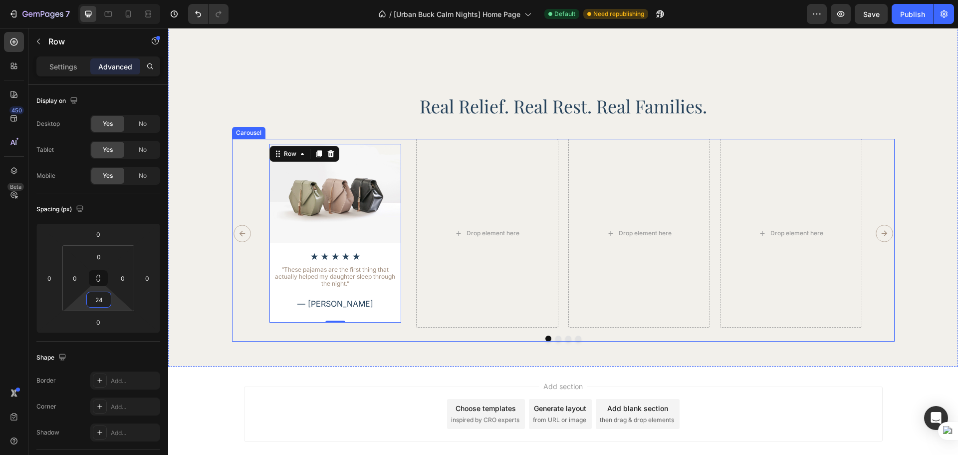
click at [340, 341] on div at bounding box center [563, 338] width 663 height 6
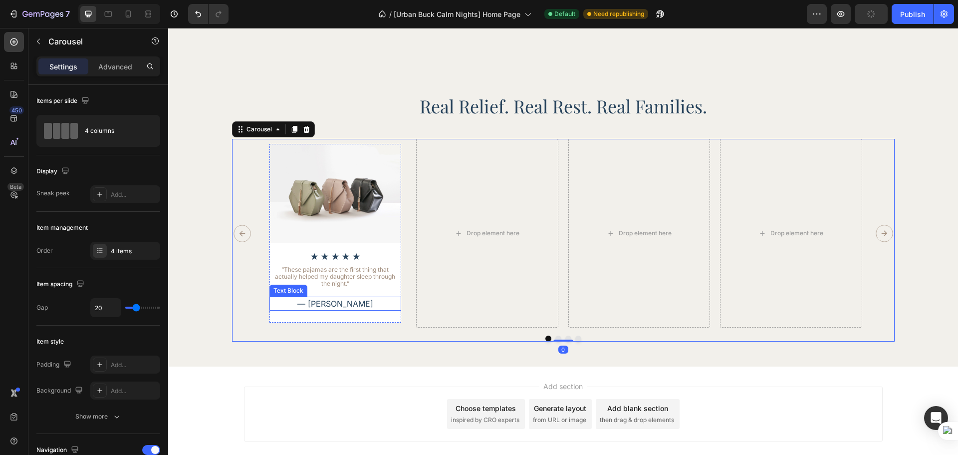
click at [353, 309] on p "— [PERSON_NAME]" at bounding box center [335, 303] width 130 height 12
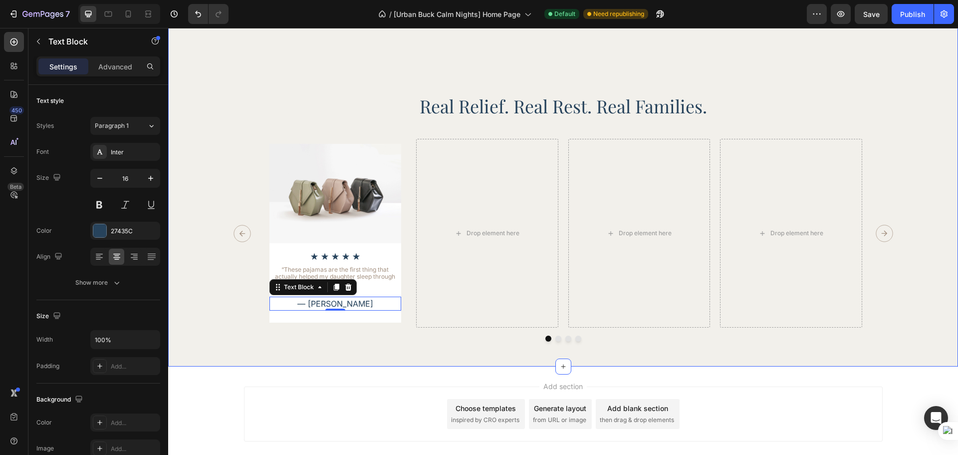
click at [246, 341] on div at bounding box center [563, 338] width 663 height 6
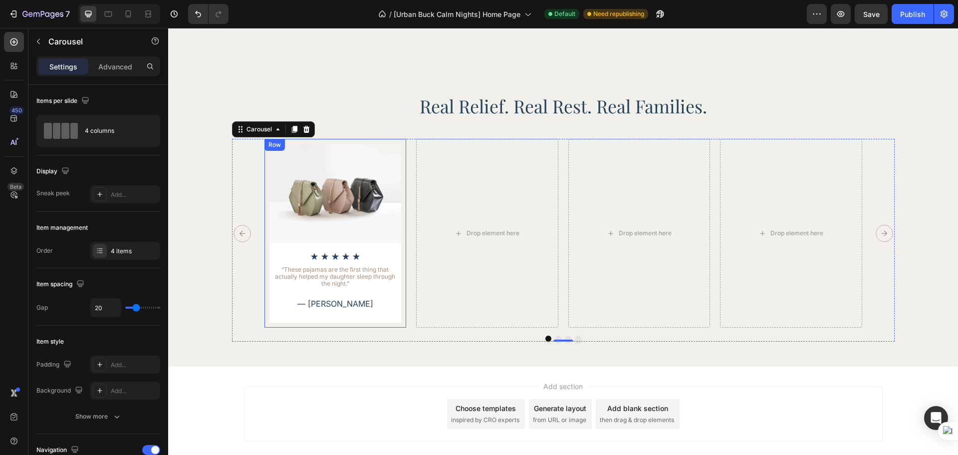
click at [398, 327] on div "Image Icon Icon Icon Icon Icon Icon List “These pajamas are the first thing tha…" at bounding box center [335, 233] width 142 height 189
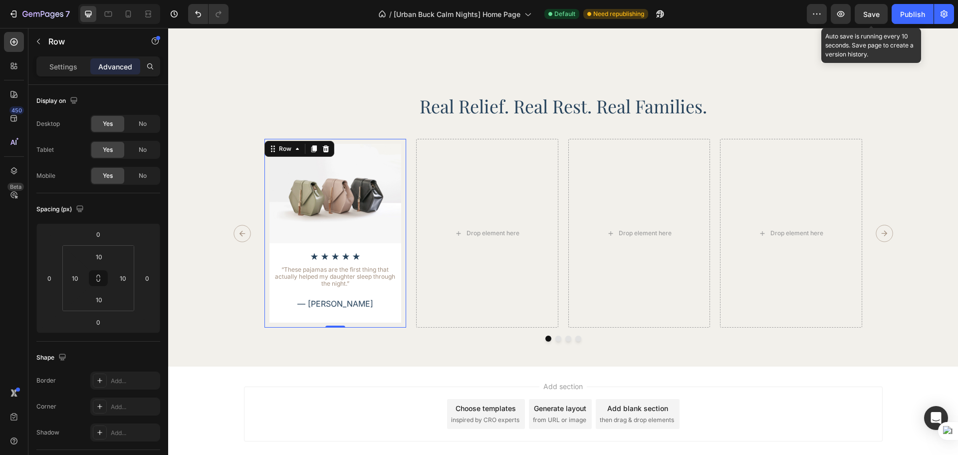
click at [877, 13] on span "Save" at bounding box center [871, 14] width 16 height 8
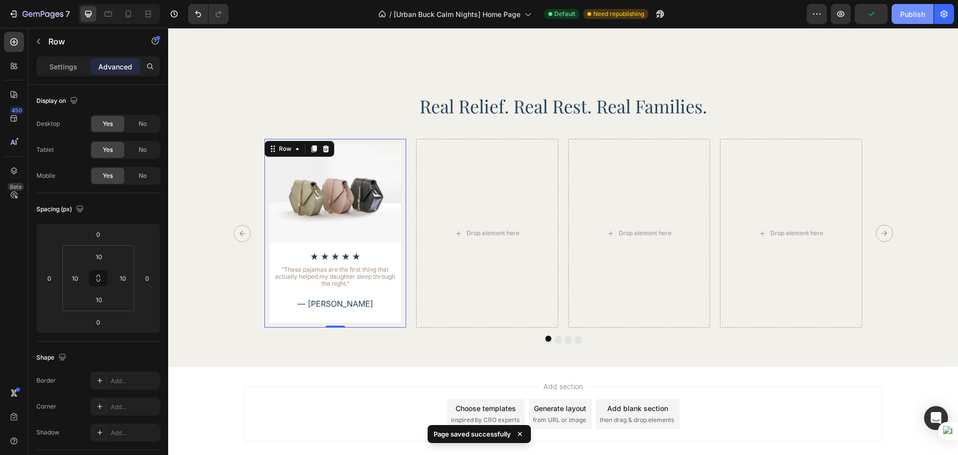
click at [913, 15] on div "Publish" at bounding box center [912, 14] width 25 height 10
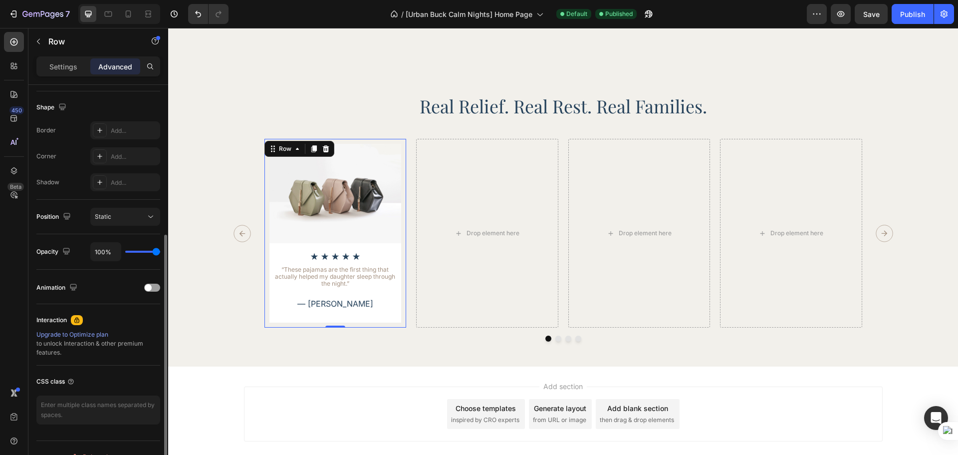
scroll to position [267, 0]
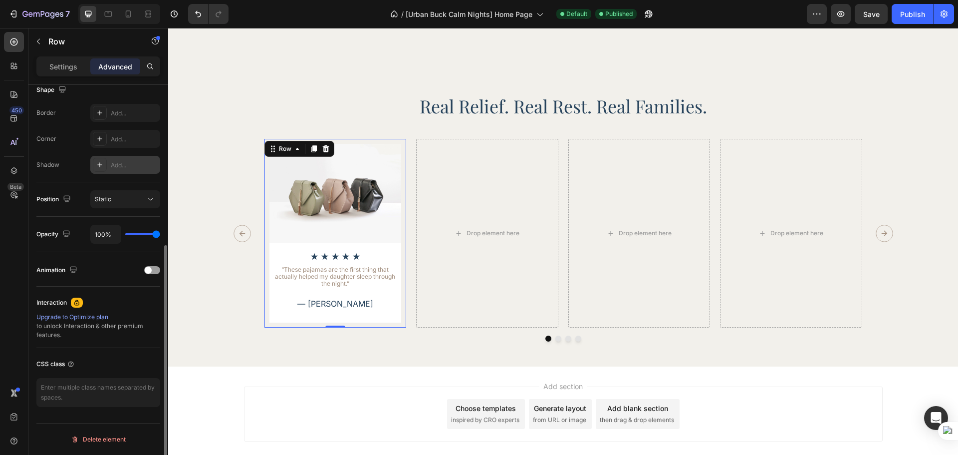
click at [116, 167] on div "Add..." at bounding box center [134, 165] width 47 height 9
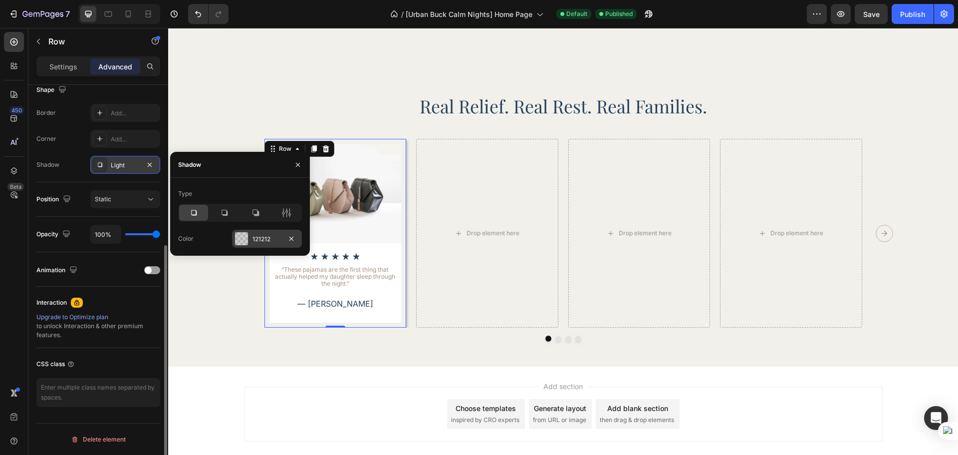
click at [278, 238] on div "121212" at bounding box center [267, 239] width 29 height 9
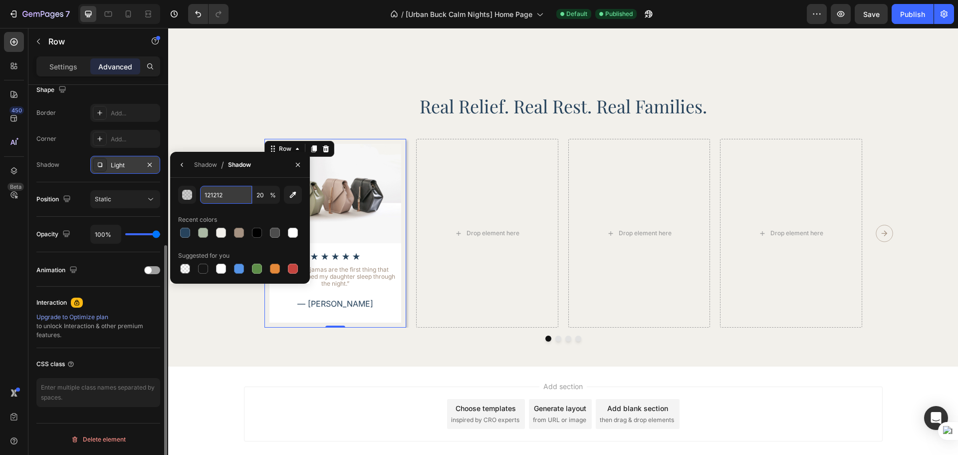
click at [225, 193] on input "121212" at bounding box center [226, 195] width 52 height 18
paste input "rgba(225, 225, 225, 0.55)"
type input "rgba(225, 225, 225, 0.55)"
type input "55"
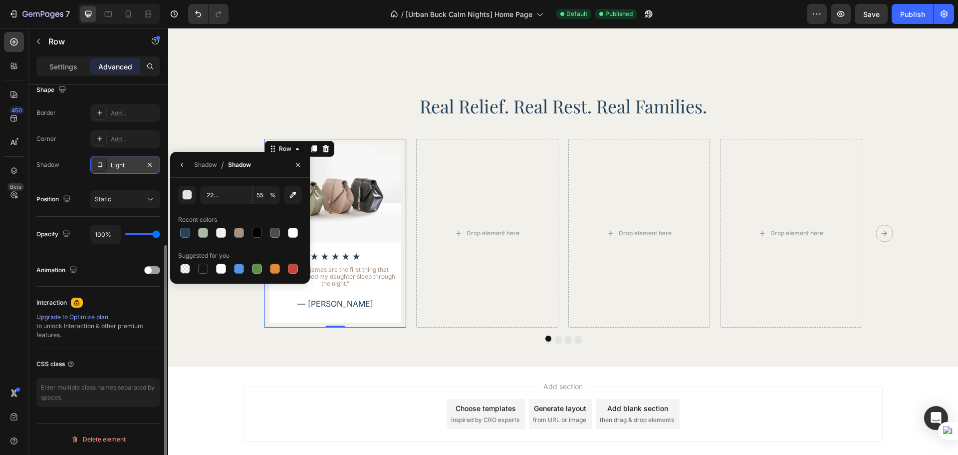
click at [262, 184] on div "rgba(225, 225, 225, 0.55) 55 % Recent colors Suggested for you" at bounding box center [240, 231] width 140 height 106
type input "E1E1E1"
click at [202, 168] on div "Shadow" at bounding box center [205, 164] width 23 height 9
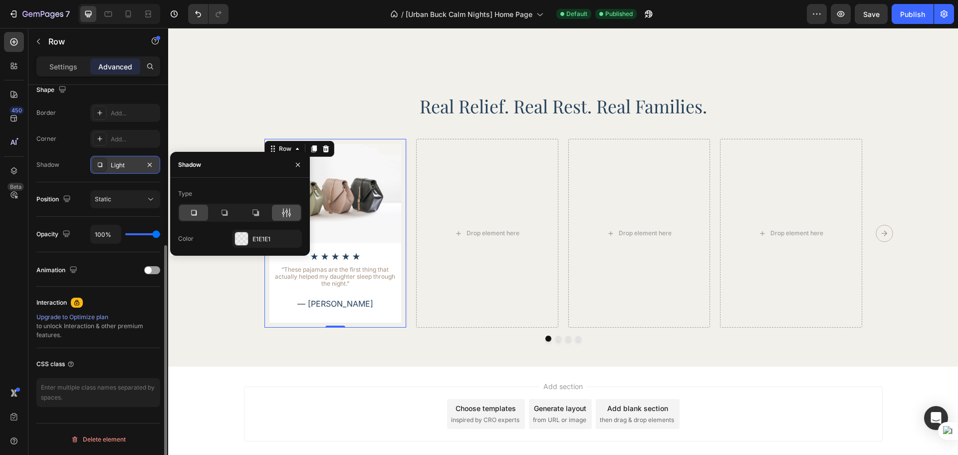
click at [290, 214] on icon at bounding box center [289, 212] width 2 height 9
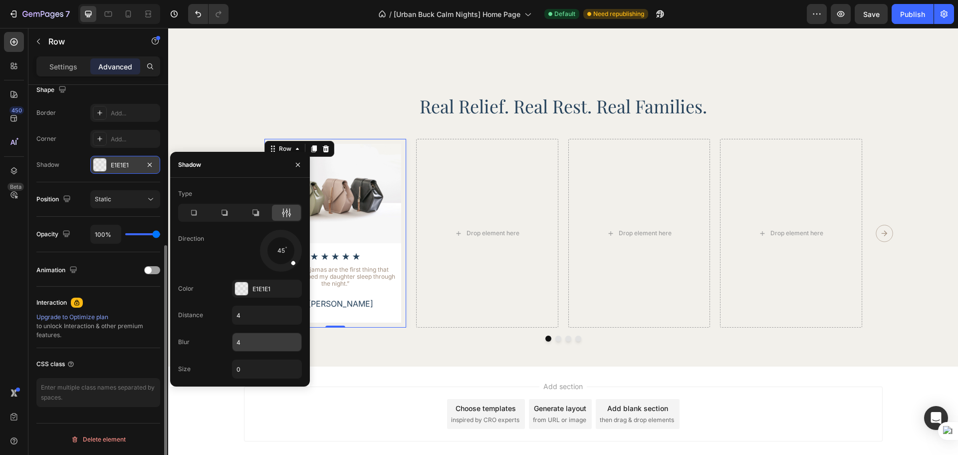
click at [249, 342] on input "4" at bounding box center [267, 342] width 69 height 18
type input "10"
click at [214, 359] on div "Blur 10" at bounding box center [240, 368] width 124 height 19
click at [383, 366] on div "Real Relief. Real Rest. Real Families. Heading Image Icon Icon Icon Icon Icon I…" at bounding box center [563, 187] width 790 height 357
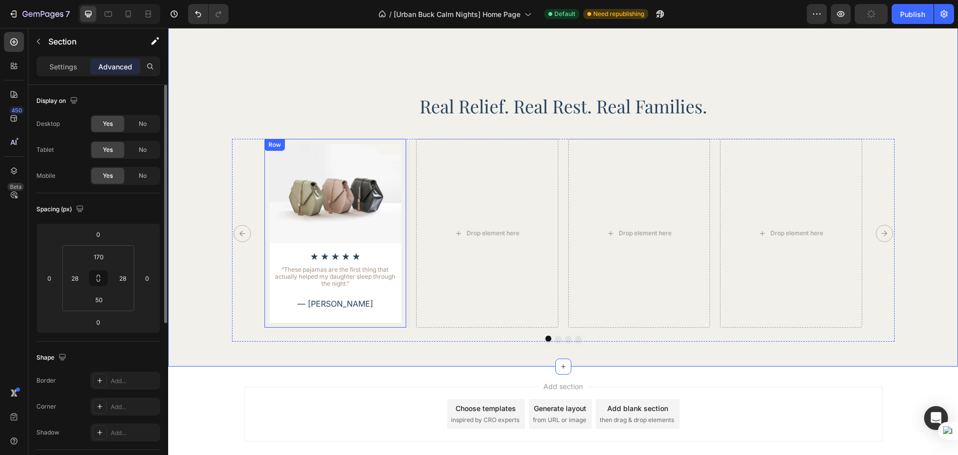
click at [399, 327] on div "Image Icon Icon Icon Icon Icon Icon List “These pajamas are the first thing tha…" at bounding box center [335, 233] width 142 height 189
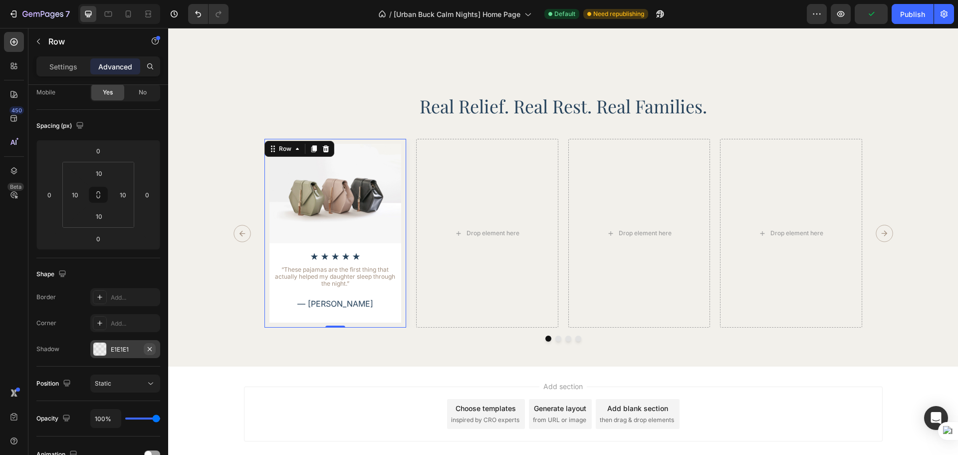
click at [155, 352] on button "button" at bounding box center [150, 349] width 12 height 12
click at [392, 295] on div "Image Icon Icon Icon Icon Icon Icon List “These pajamas are the first thing tha…" at bounding box center [335, 227] width 132 height 167
click at [116, 354] on div "Add..." at bounding box center [125, 349] width 70 height 18
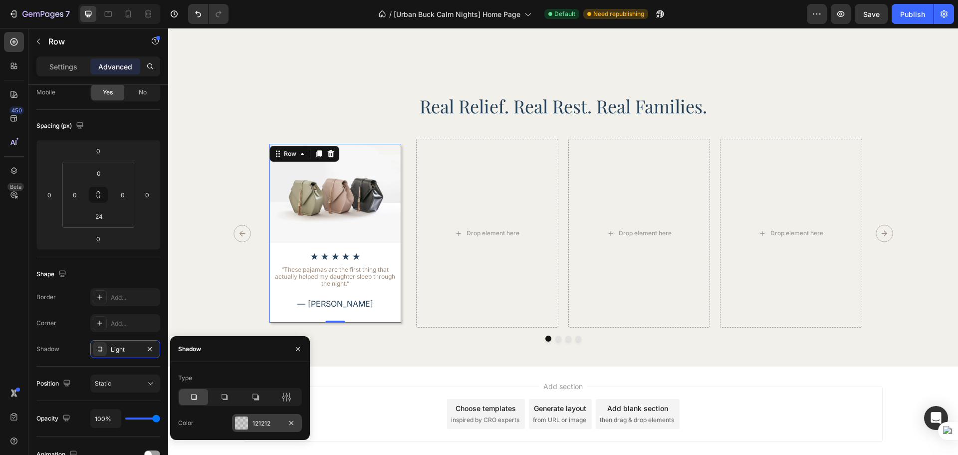
click at [252, 422] on div "121212" at bounding box center [267, 423] width 70 height 18
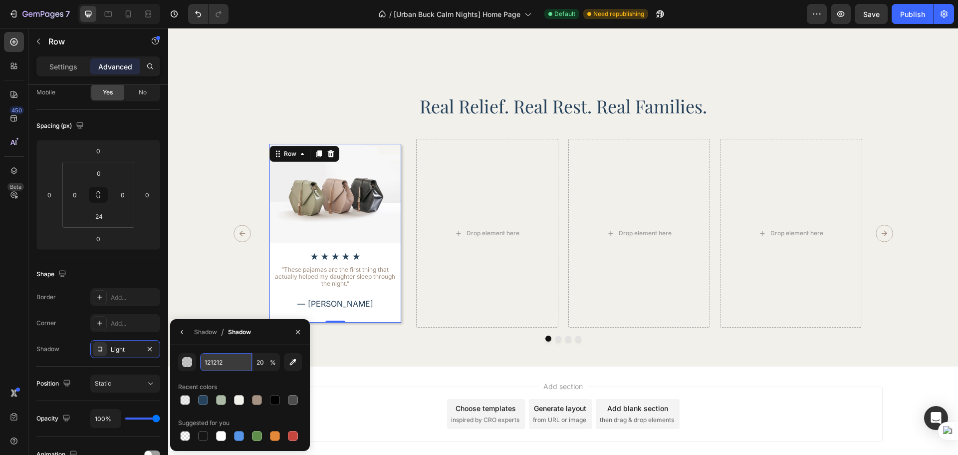
click at [234, 363] on input "121212" at bounding box center [226, 362] width 52 height 18
paste input "rgba(225, 225, 225, 0.55)"
type input "rgba(225, 225, 225, 0.55)"
type input "55"
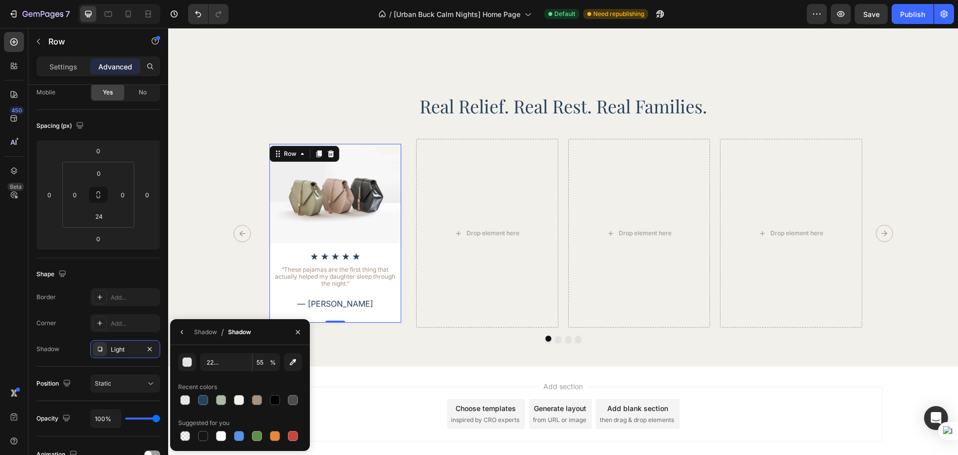
click at [190, 337] on div "Shadow / Shadow" at bounding box center [212, 331] width 85 height 25
type input "E1E1E1"
click at [199, 331] on div "Shadow" at bounding box center [205, 331] width 23 height 9
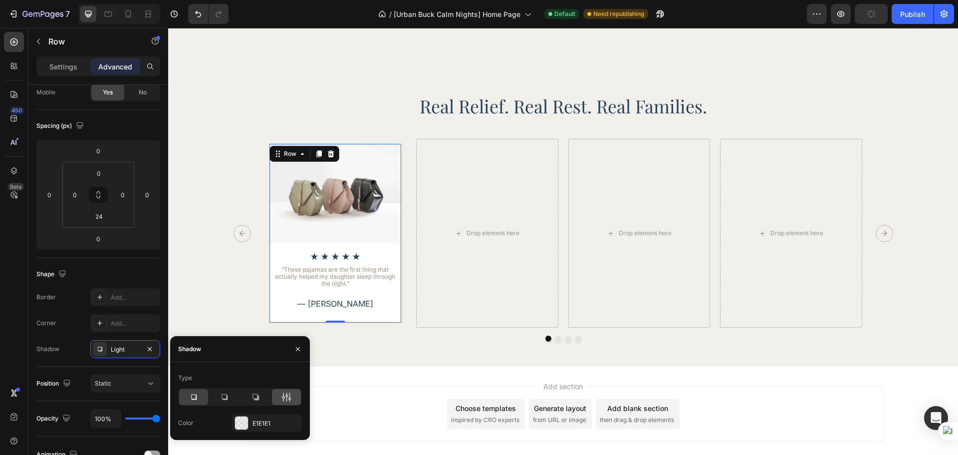
click at [286, 392] on icon at bounding box center [286, 397] width 10 height 10
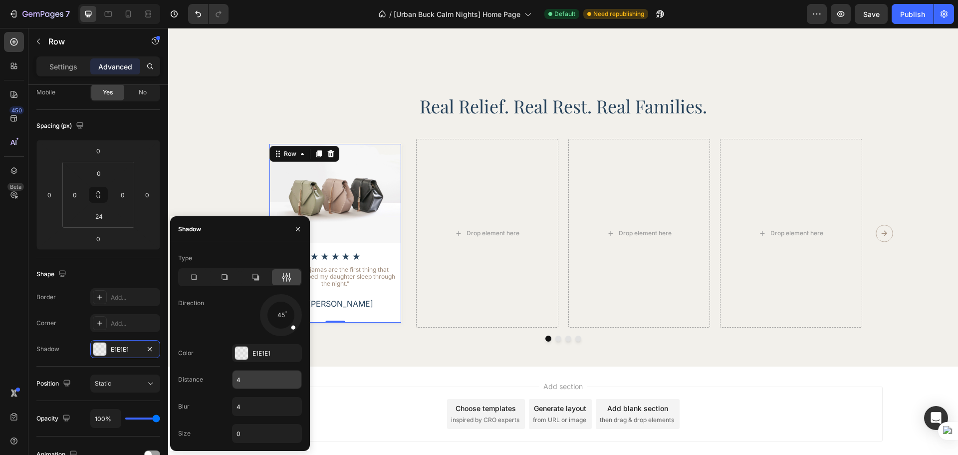
click at [261, 376] on input "4" at bounding box center [267, 379] width 69 height 18
click at [250, 402] on input "4" at bounding box center [267, 406] width 69 height 18
type input "10"
click at [127, 271] on div "Shape" at bounding box center [98, 274] width 124 height 16
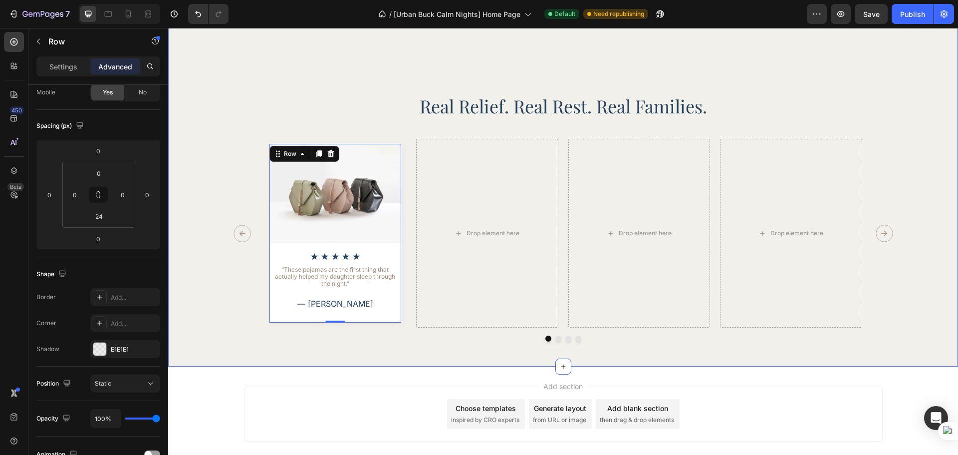
click at [330, 366] on div "Real Relief. Real Rest. Real Families. Heading Image Icon Icon Icon Icon Icon I…" at bounding box center [563, 187] width 790 height 357
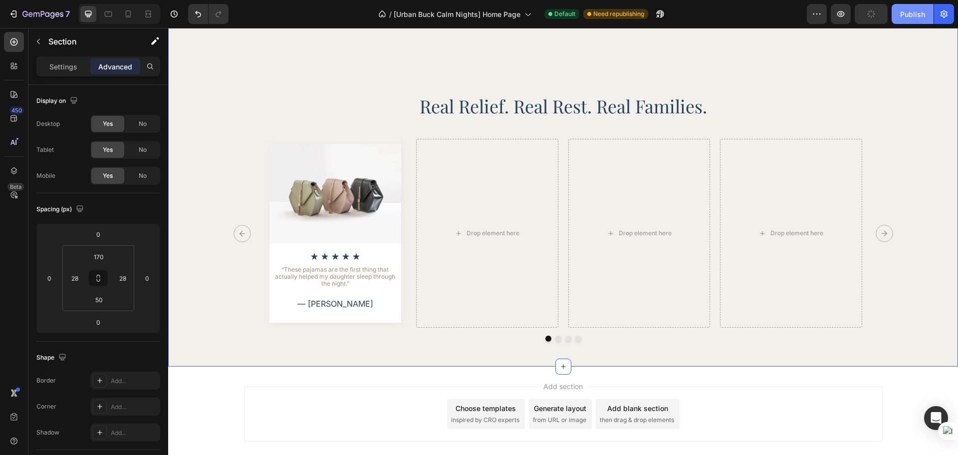
click at [911, 12] on div "Publish" at bounding box center [912, 14] width 25 height 10
click at [264, 291] on div "Image Icon Icon Icon Icon Icon Icon List “These pajamas are the first thing tha…" at bounding box center [335, 233] width 142 height 189
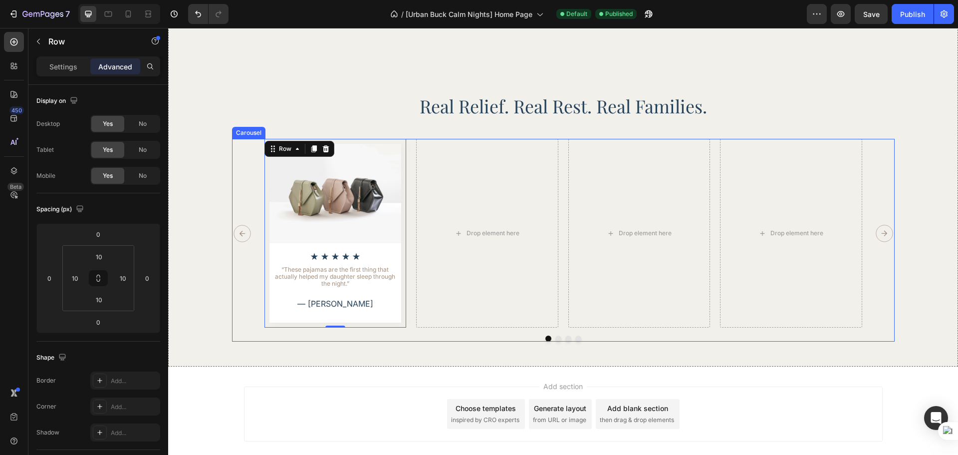
click at [405, 327] on div "Image Icon Icon Icon Icon Icon Icon List “These pajamas are the first thing tha…" at bounding box center [563, 233] width 598 height 189
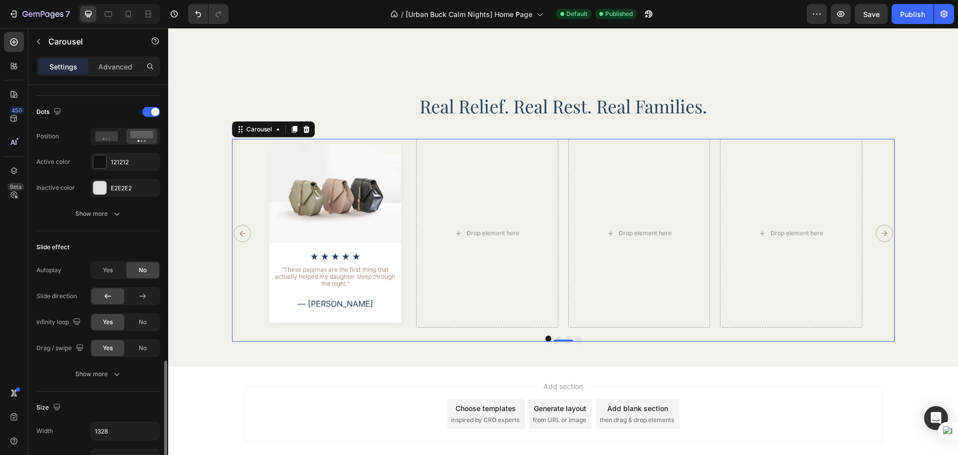
scroll to position [583, 0]
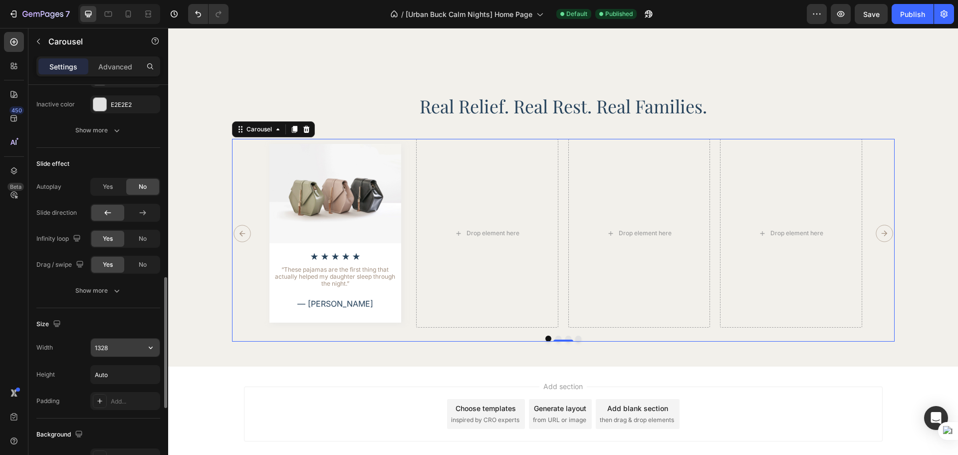
click at [115, 353] on input "1328" at bounding box center [125, 347] width 69 height 18
click at [113, 352] on input "1328" at bounding box center [125, 347] width 69 height 18
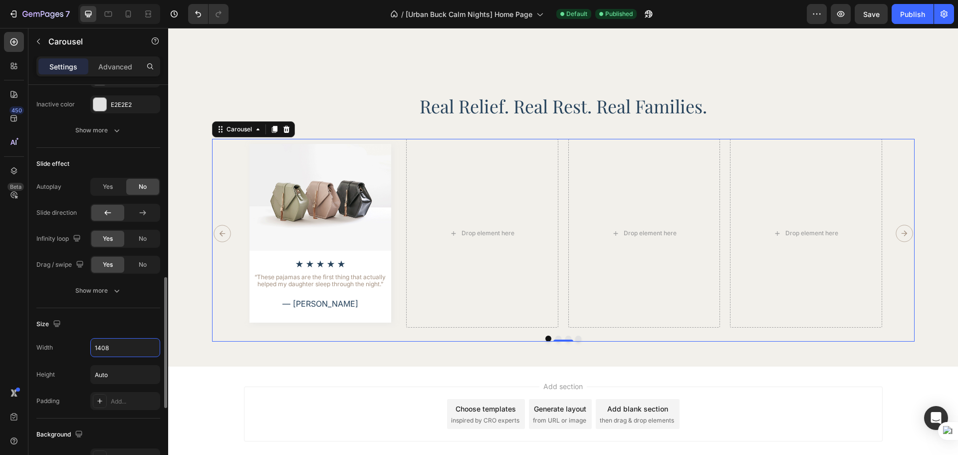
type input "1408"
click at [124, 324] on div "Size" at bounding box center [98, 324] width 124 height 16
click at [399, 327] on div "Image Icon Icon Icon Icon Icon Icon List “These pajamas are the first thing tha…" at bounding box center [564, 233] width 638 height 189
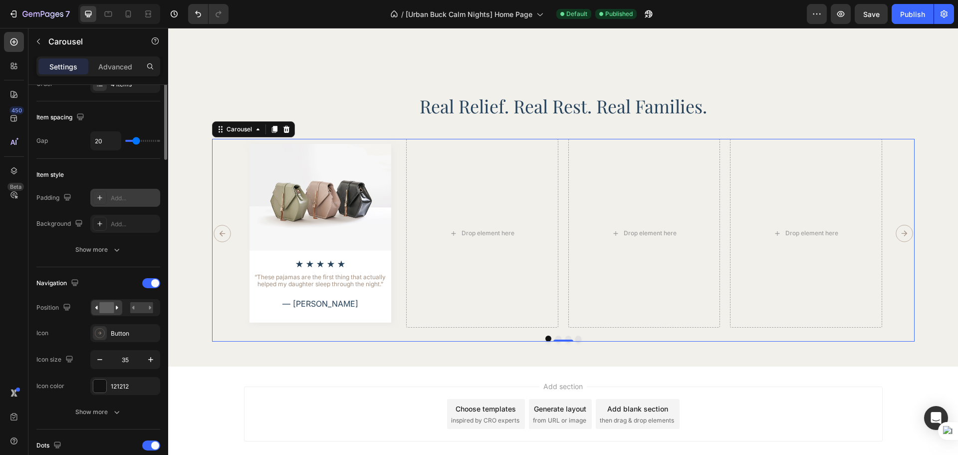
scroll to position [83, 0]
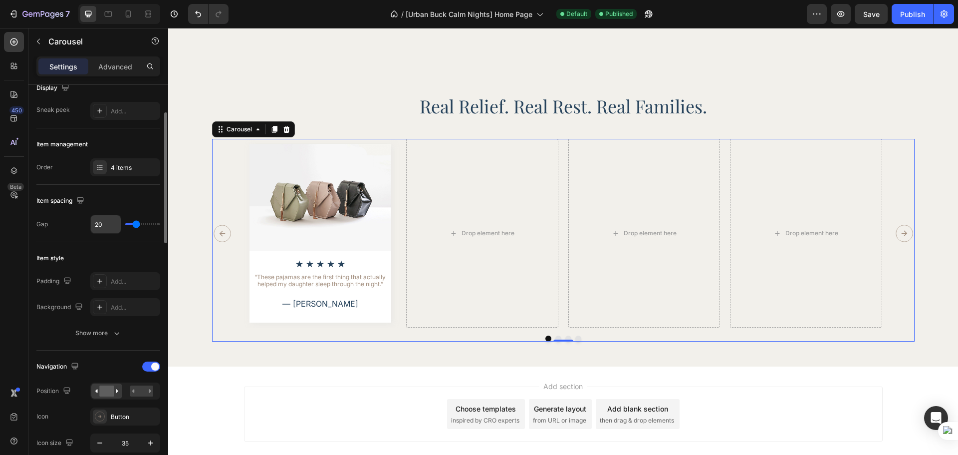
click at [111, 228] on input "20" at bounding box center [106, 224] width 30 height 18
type input "0"
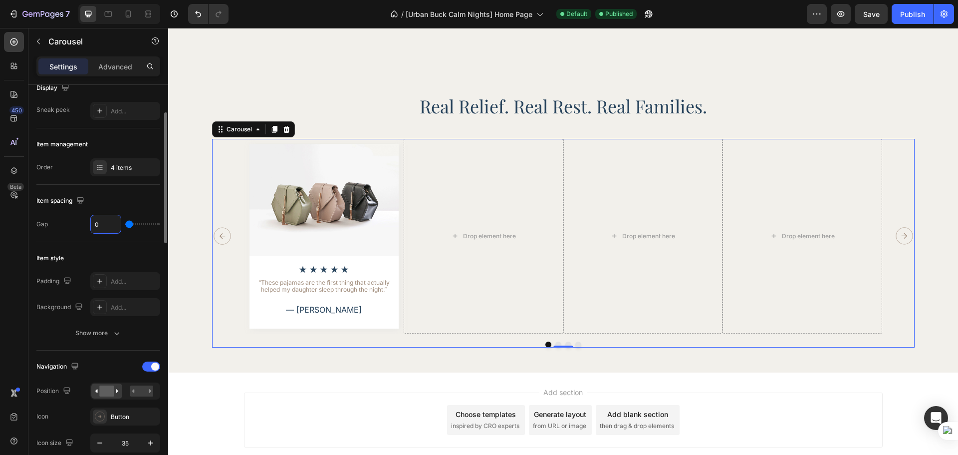
type input "0"
click at [124, 200] on div "Item spacing" at bounding box center [98, 201] width 124 height 16
click at [230, 347] on div "Image Icon Icon Icon Icon Icon Icon List “These pajamas are the first thing tha…" at bounding box center [563, 243] width 703 height 208
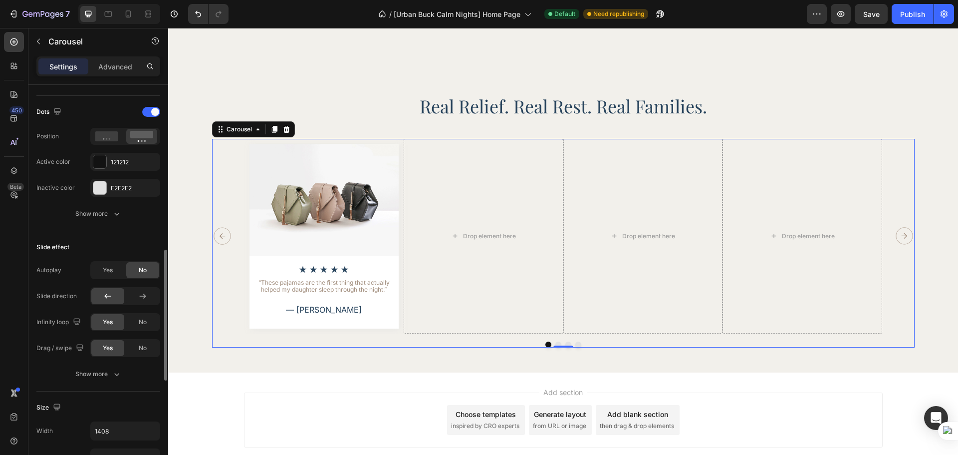
scroll to position [583, 0]
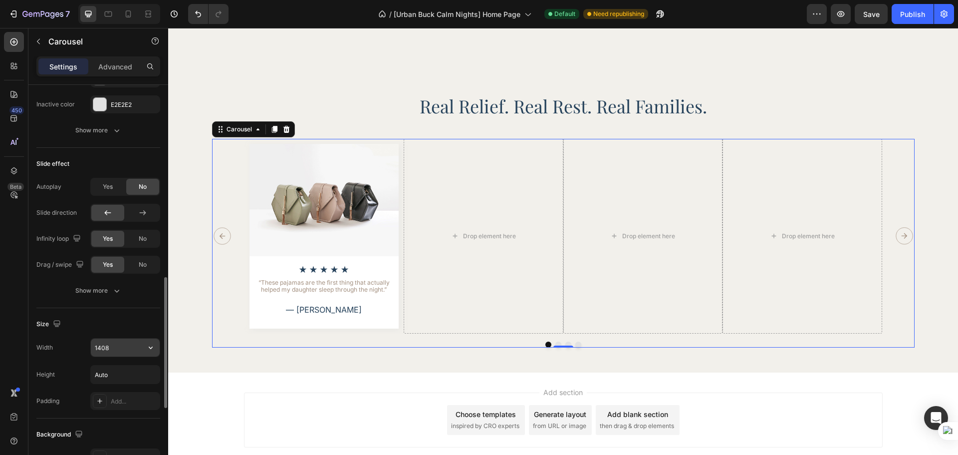
click at [106, 348] on input "1408" at bounding box center [125, 347] width 69 height 18
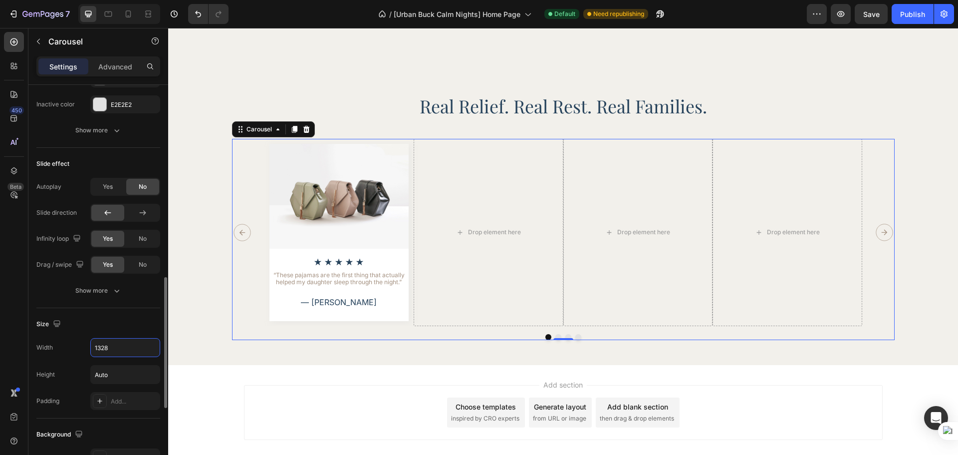
type input "1328"
click at [140, 328] on div "Size" at bounding box center [98, 324] width 124 height 16
click at [212, 339] on div "Image Icon Icon Icon Icon Icon Icon List “These pajamas are the first thing tha…" at bounding box center [563, 239] width 762 height 201
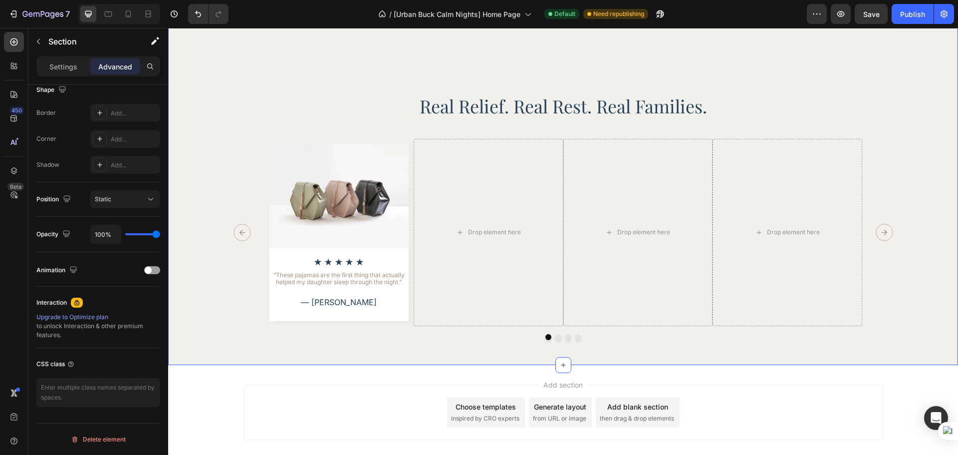
scroll to position [0, 0]
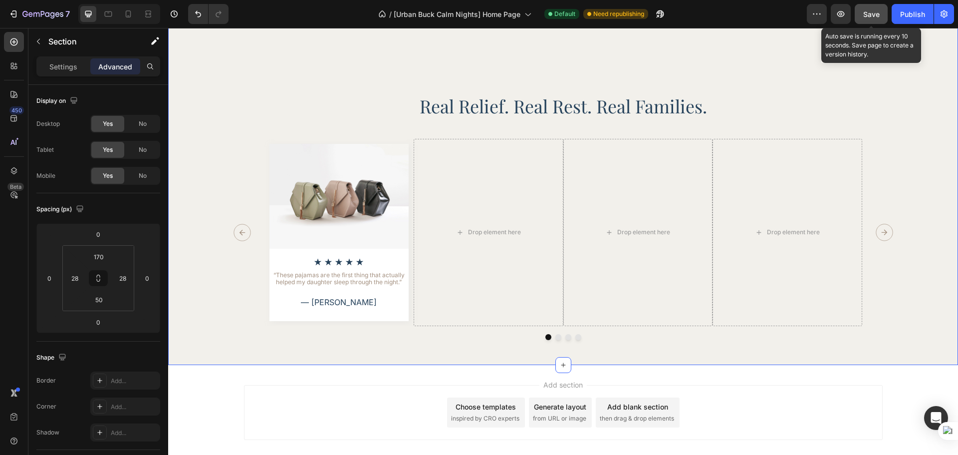
click at [882, 17] on button "Save" at bounding box center [871, 14] width 33 height 20
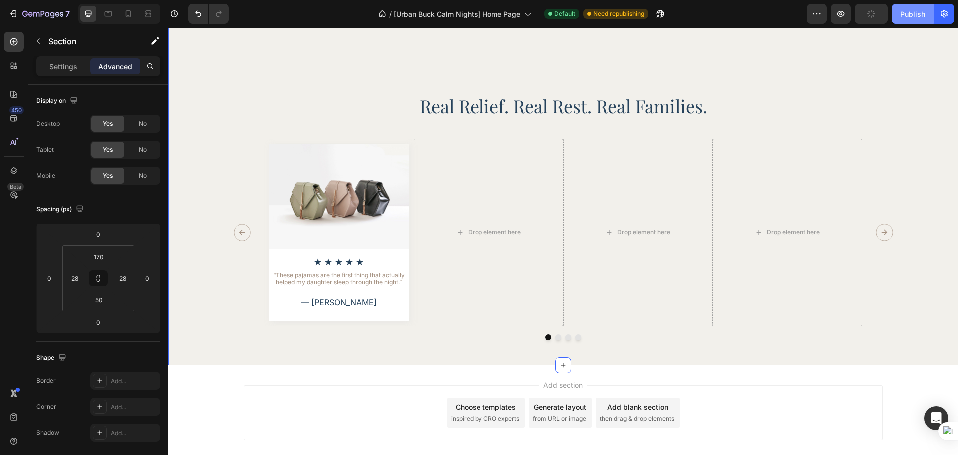
click at [899, 15] on button "Publish" at bounding box center [913, 14] width 42 height 20
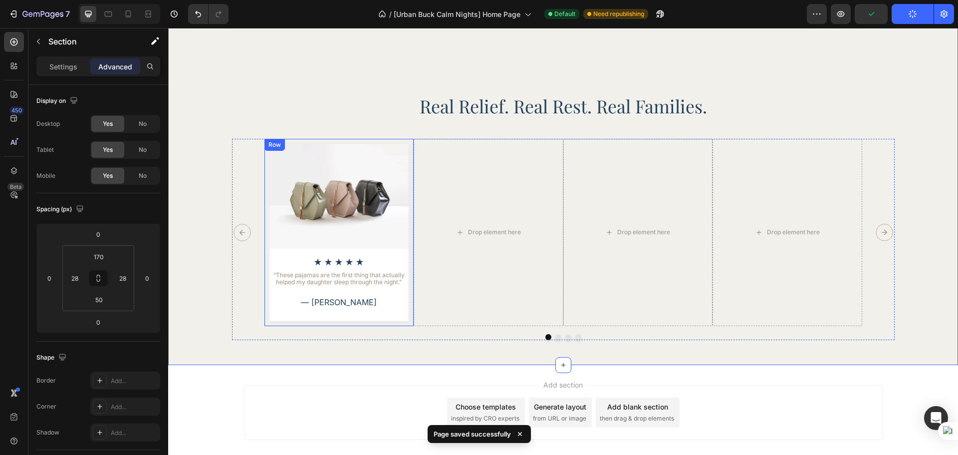
click at [407, 325] on div "Image Icon Icon Icon Icon Icon Icon List “These pajamas are the first thing tha…" at bounding box center [339, 232] width 150 height 187
click at [400, 193] on div "Image Icon Icon Icon Icon Icon Icon List “These pajamas are the first thing tha…" at bounding box center [339, 232] width 150 height 187
click at [312, 152] on icon at bounding box center [313, 148] width 5 height 7
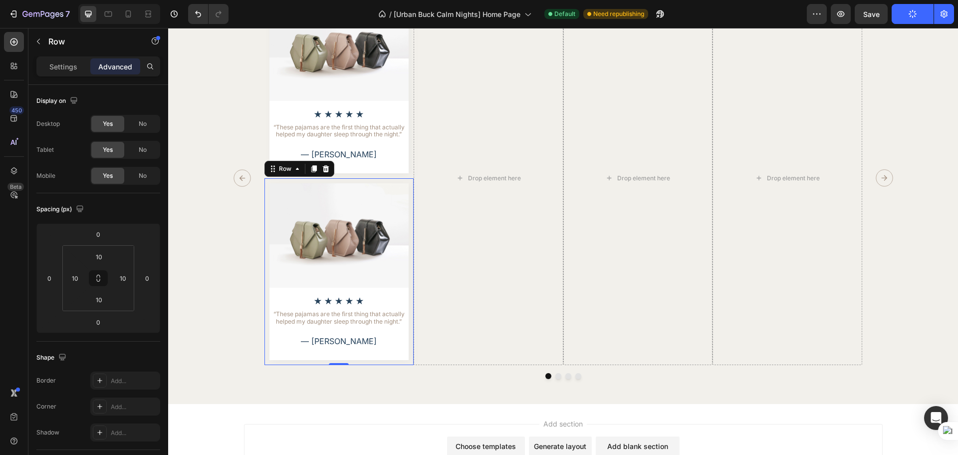
scroll to position [2160, 0]
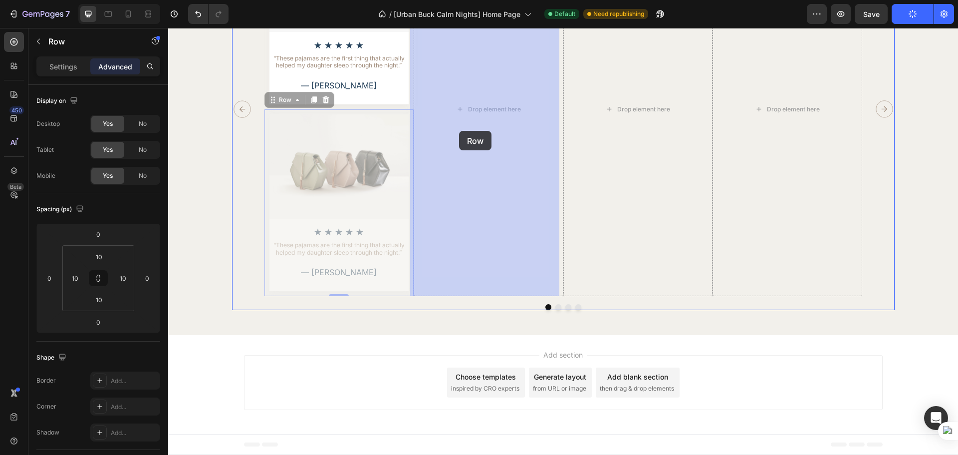
drag, startPoint x: 405, startPoint y: 110, endPoint x: 457, endPoint y: 131, distance: 55.8
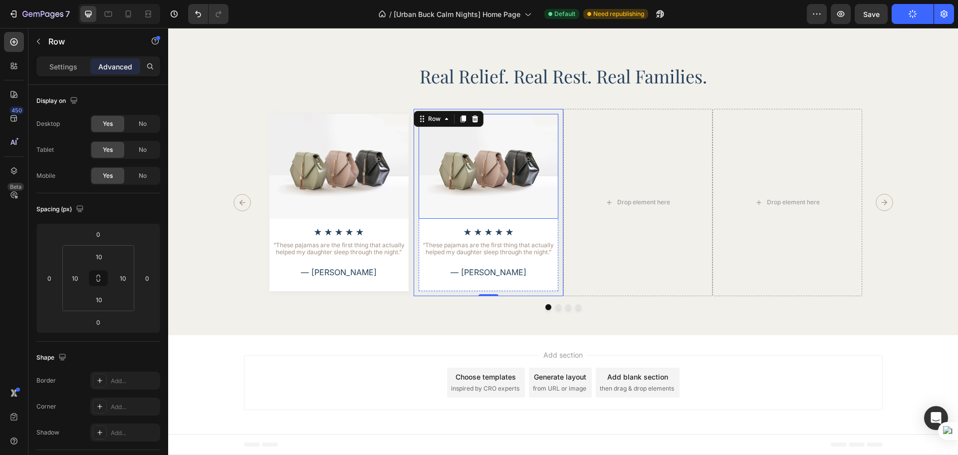
scroll to position [1974, 0]
click at [456, 305] on div at bounding box center [563, 307] width 663 height 6
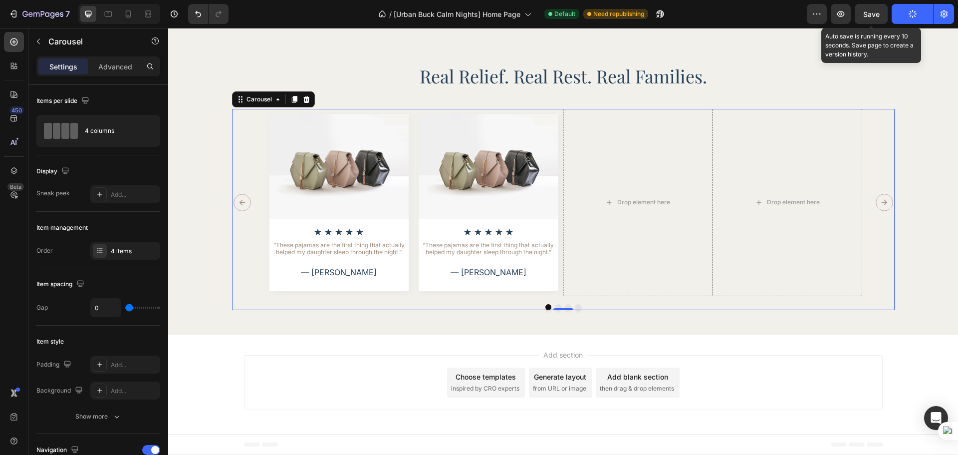
click at [875, 17] on span "Save" at bounding box center [871, 14] width 16 height 8
click at [925, 128] on div "Image Icon Icon Icon Icon Icon Icon List “These pajamas are the first thing tha…" at bounding box center [563, 209] width 762 height 201
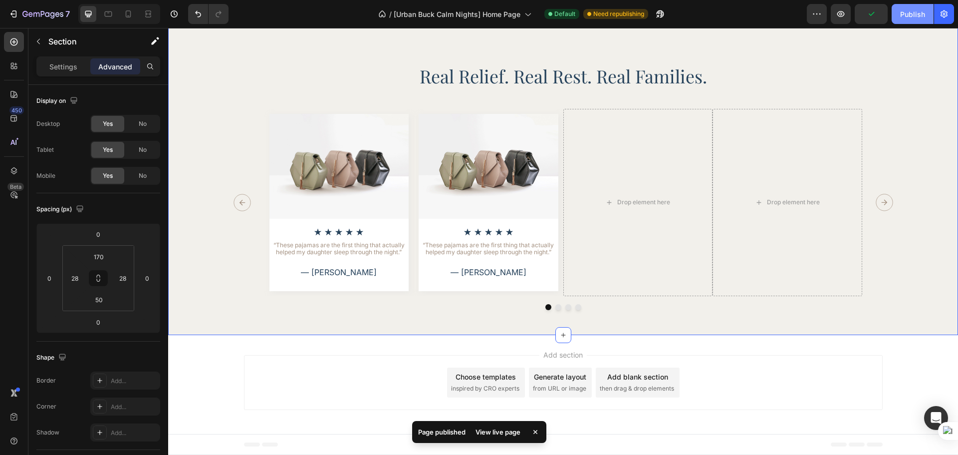
click at [910, 6] on button "Publish" at bounding box center [913, 14] width 42 height 20
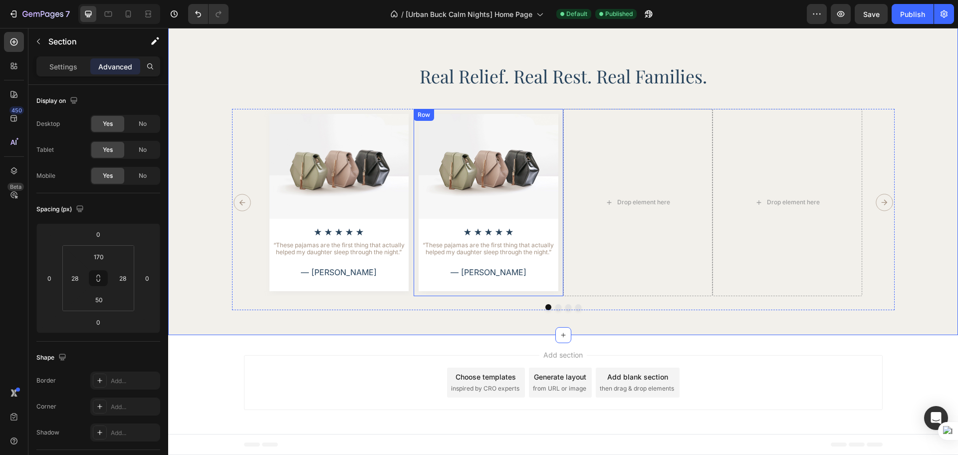
click at [422, 291] on div "Image Icon Icon Icon Icon Icon Icon List “These pajamas are the first thing tha…" at bounding box center [489, 202] width 150 height 187
click at [474, 117] on icon at bounding box center [475, 118] width 6 height 7
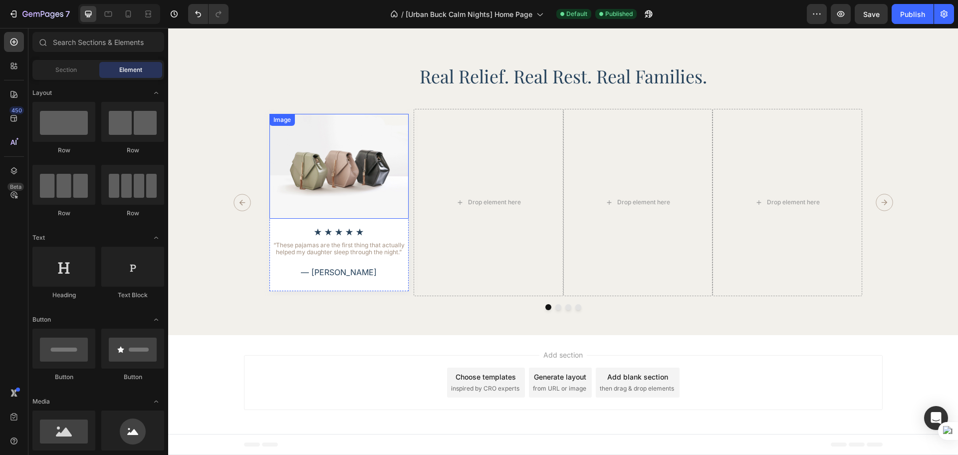
click at [389, 196] on img at bounding box center [339, 166] width 140 height 105
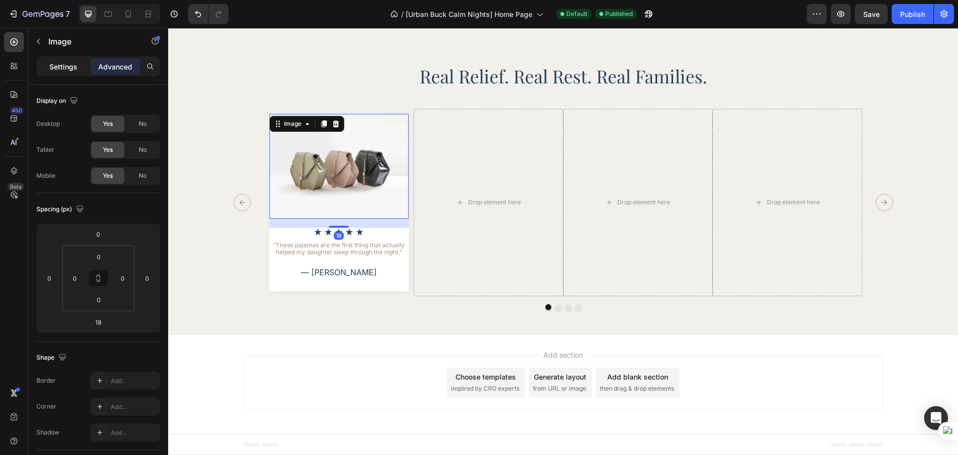
click at [47, 70] on div "Settings" at bounding box center [63, 66] width 50 height 16
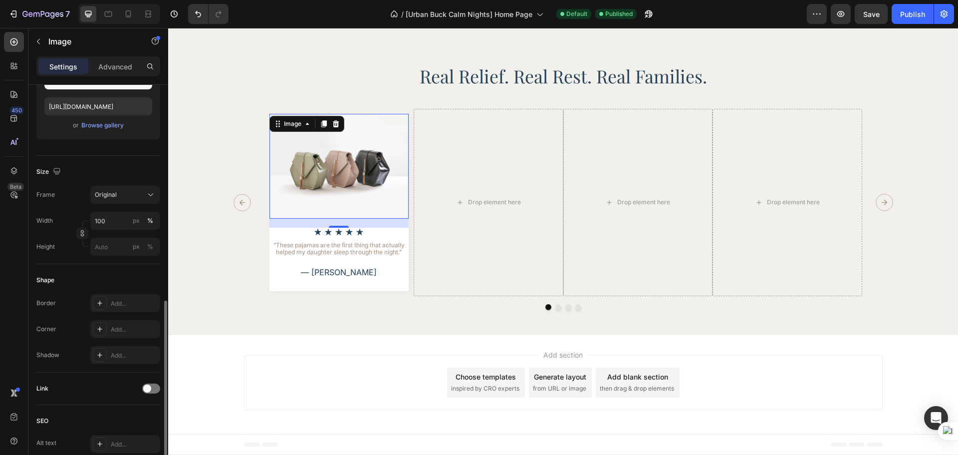
scroll to position [333, 0]
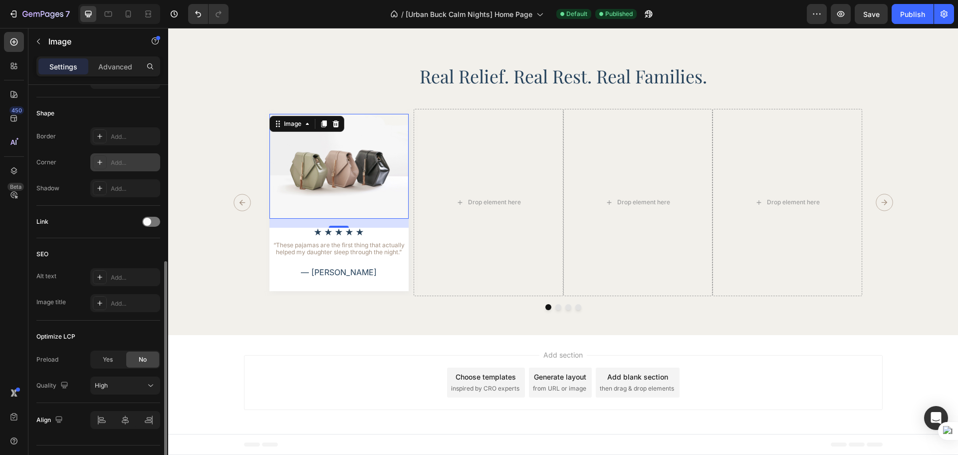
click at [114, 166] on div "Add..." at bounding box center [134, 162] width 47 height 9
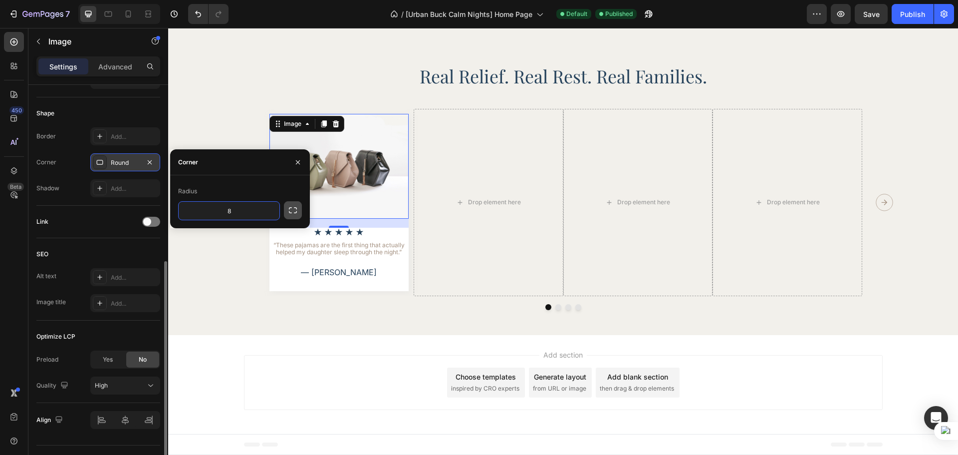
click at [284, 214] on button "button" at bounding box center [293, 210] width 18 height 18
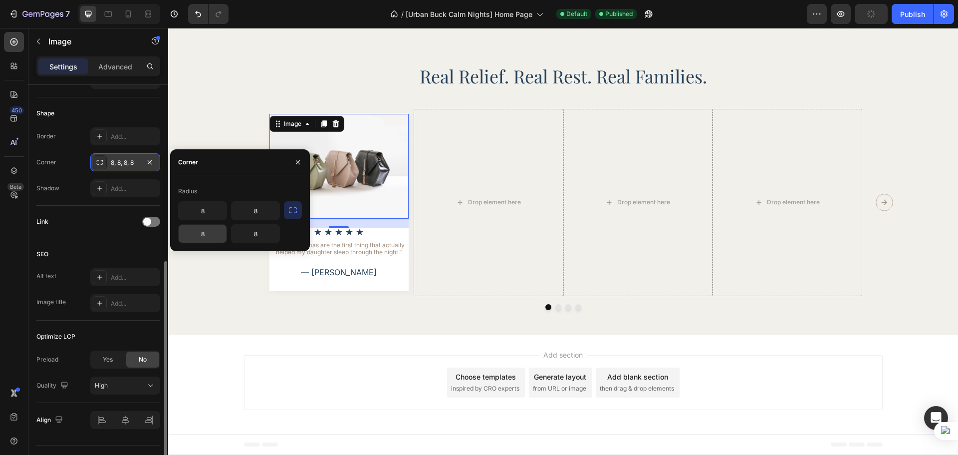
click at [205, 237] on input "8" at bounding box center [203, 234] width 48 height 18
type input "0"
click at [260, 233] on input "8" at bounding box center [256, 234] width 48 height 18
type input "0"
click at [259, 211] on input "8" at bounding box center [256, 211] width 48 height 18
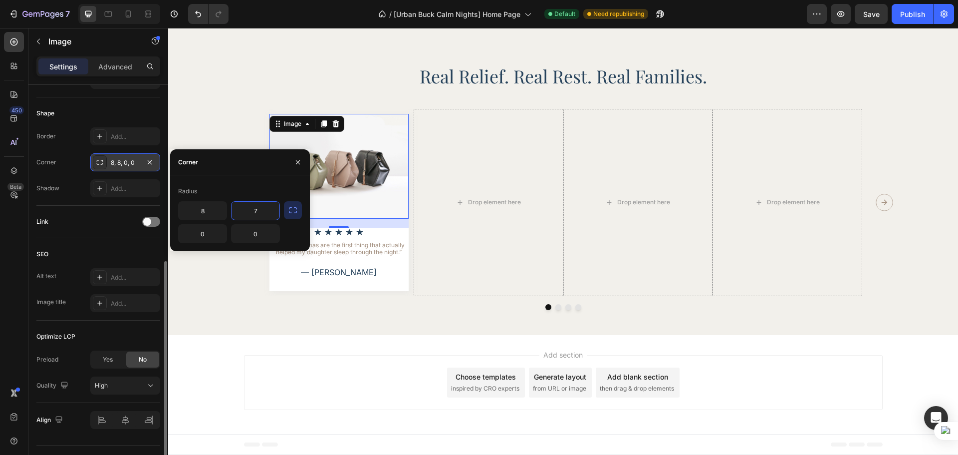
type input "6"
click at [197, 210] on input "8" at bounding box center [203, 211] width 48 height 18
type input "6"
click at [132, 232] on div "Link" at bounding box center [98, 222] width 124 height 32
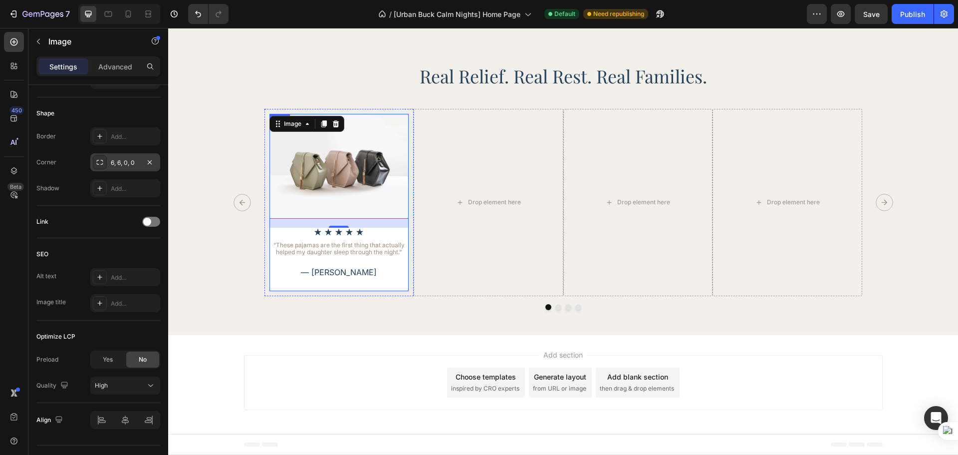
click at [276, 283] on div "Image 18 Icon Icon Icon Icon Icon Icon List “These pajamas are the first thing …" at bounding box center [339, 202] width 140 height 177
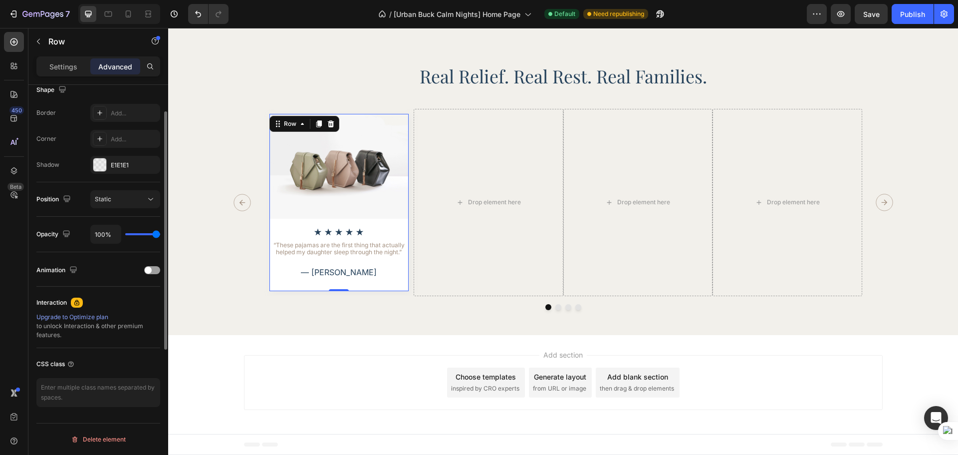
scroll to position [184, 0]
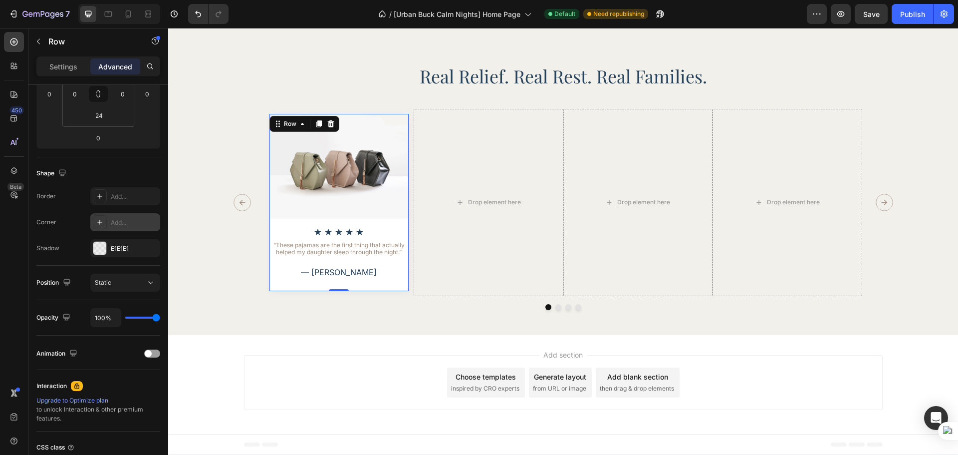
click at [119, 222] on div "Add..." at bounding box center [134, 222] width 47 height 9
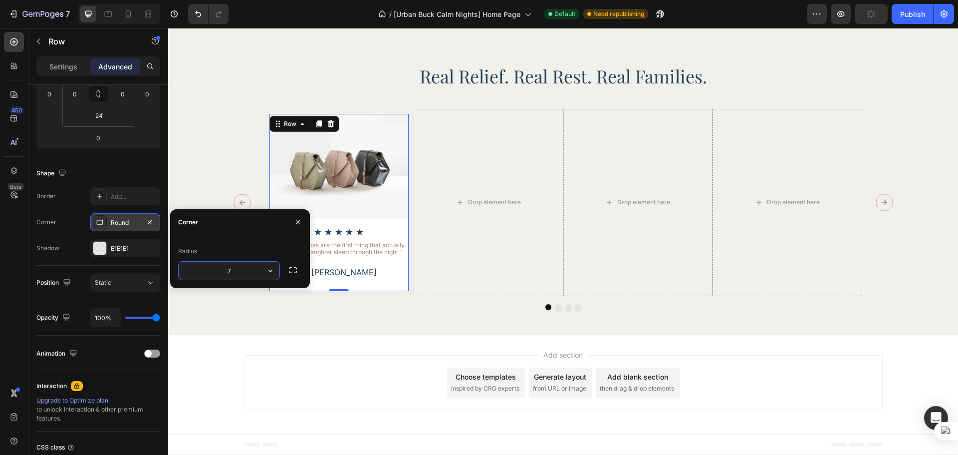
type input "6"
click at [244, 325] on div "Real Relief. Real Rest. Real Families. Heading Image Icon Icon Icon Icon Icon I…" at bounding box center [563, 157] width 790 height 355
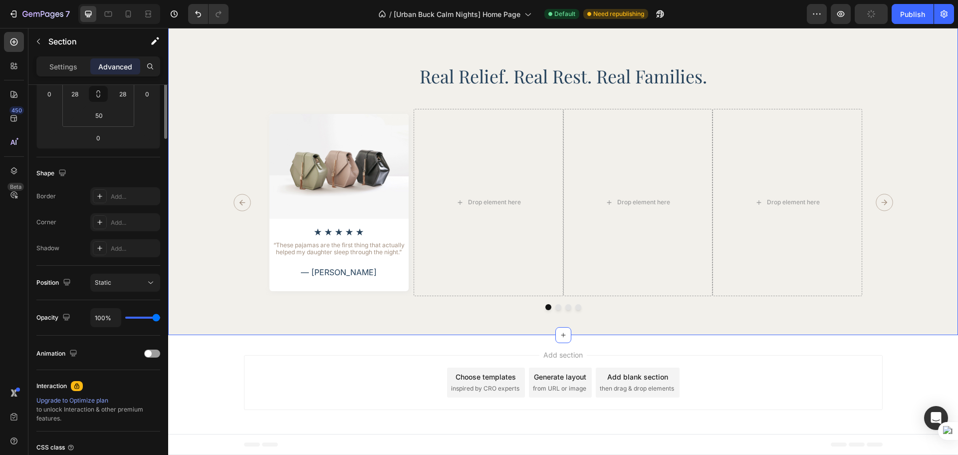
scroll to position [0, 0]
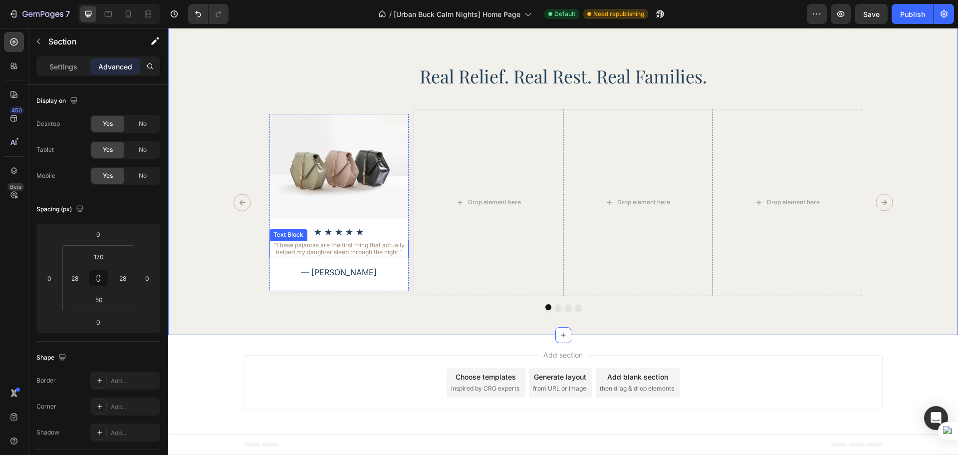
click at [362, 255] on p "“These pajamas are the first thing that actually helped my daughter sleep throu…" at bounding box center [339, 249] width 138 height 14
click at [72, 73] on div "Settings" at bounding box center [63, 66] width 50 height 16
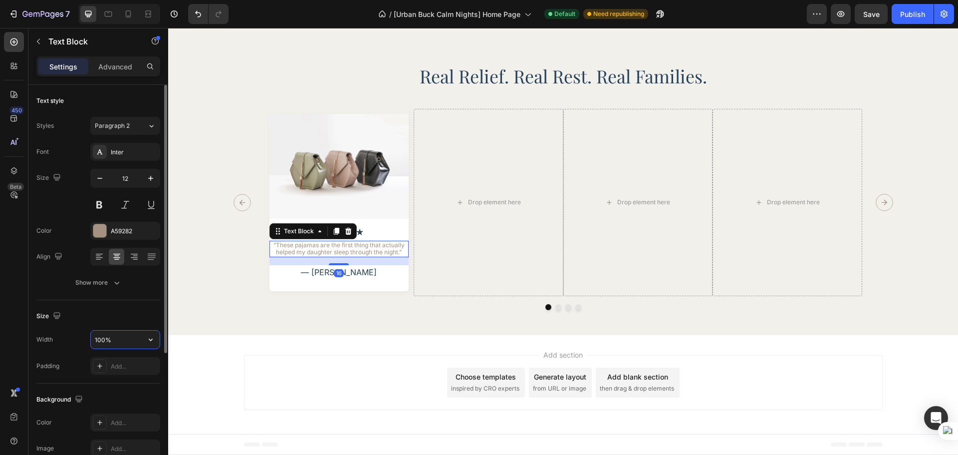
click at [115, 335] on input "100%" at bounding box center [125, 339] width 69 height 18
click at [116, 336] on input "100%" at bounding box center [125, 339] width 69 height 18
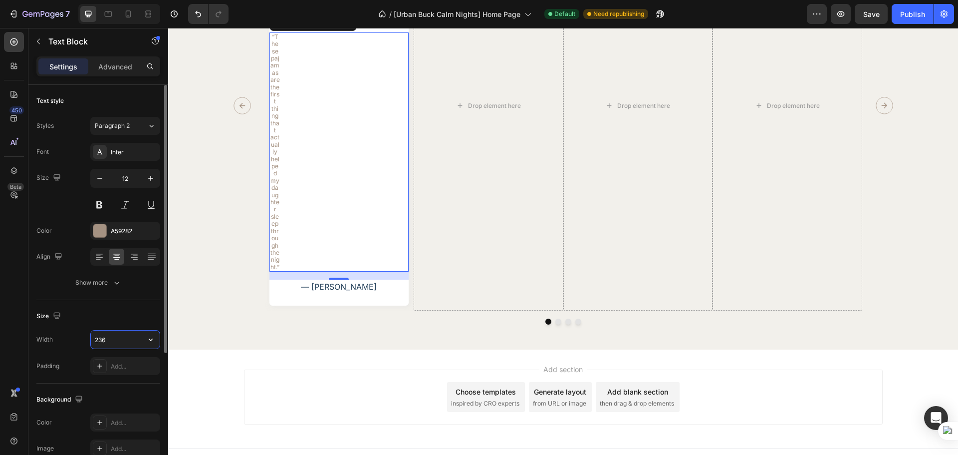
scroll to position [1981, 0]
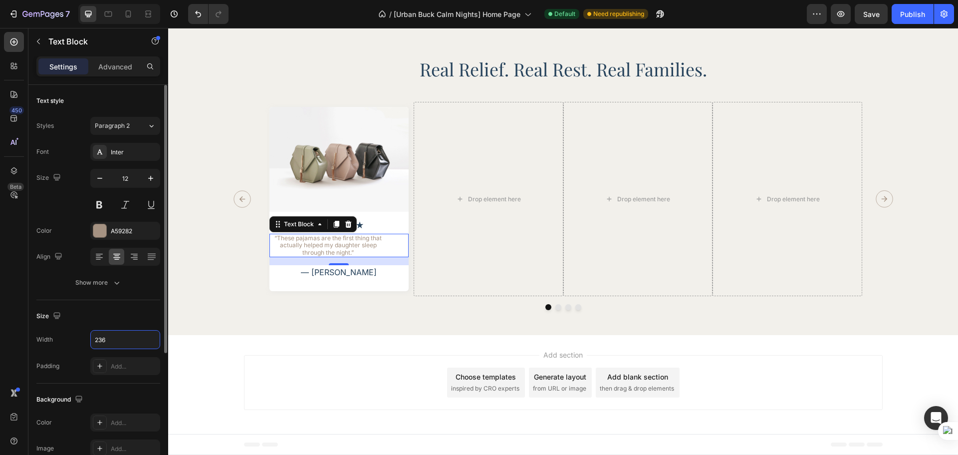
type input "236"
click at [125, 314] on div "Size" at bounding box center [98, 316] width 124 height 16
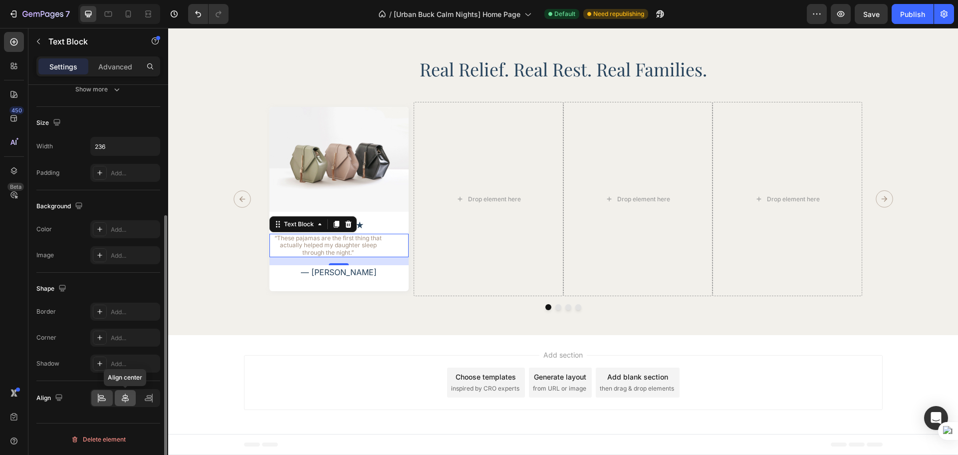
click at [121, 398] on icon at bounding box center [125, 398] width 10 height 10
click at [303, 315] on div "Real Relief. Real Rest. Real Families. Heading Image Icon Icon Icon Icon Icon I…" at bounding box center [563, 154] width 790 height 362
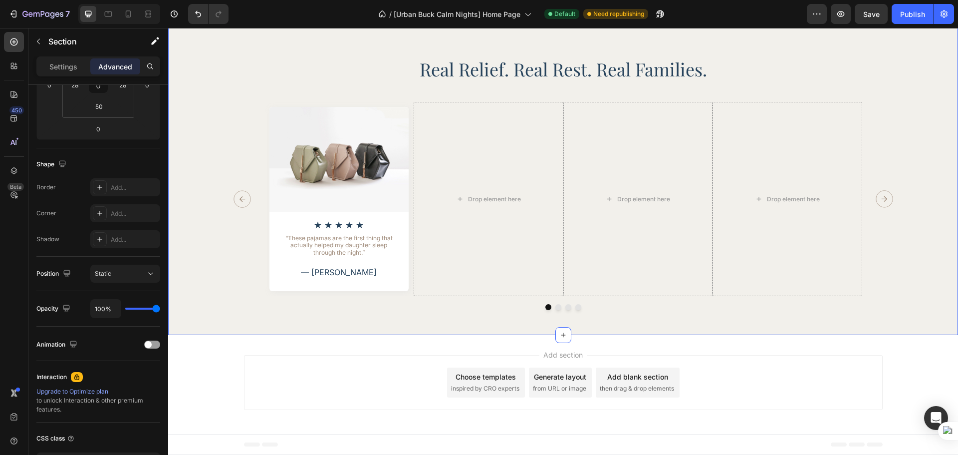
scroll to position [0, 0]
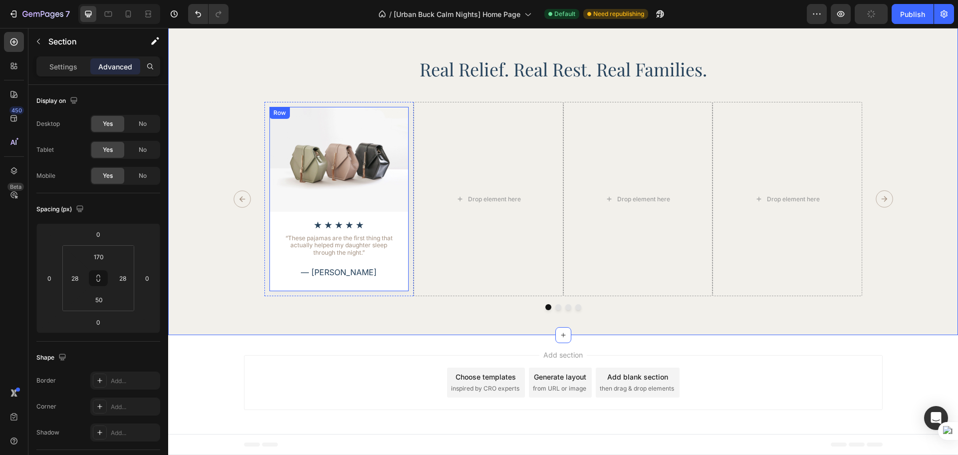
click at [315, 229] on div "Image Icon Icon Icon Icon Icon Icon List “These pajamas are the first thing tha…" at bounding box center [339, 193] width 140 height 172
click at [314, 224] on div "Icon" at bounding box center [318, 225] width 8 height 8
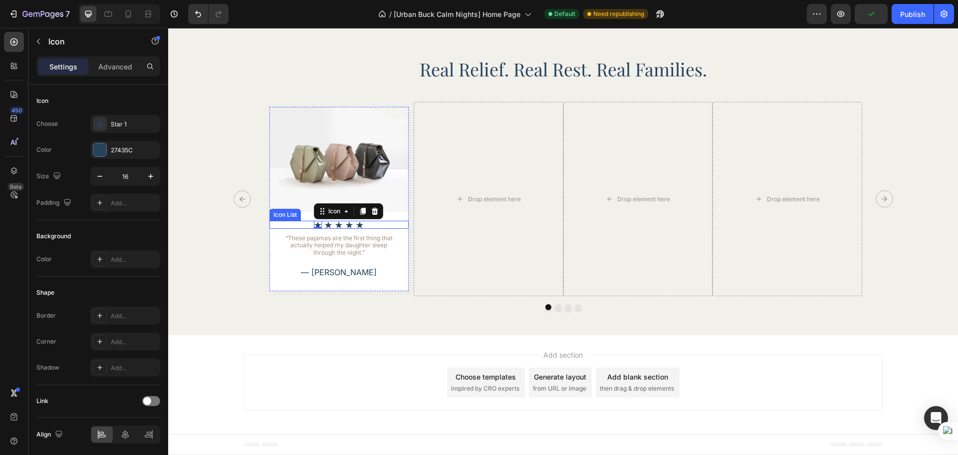
click at [363, 224] on div "Icon 0 Icon Icon Icon Icon" at bounding box center [339, 225] width 140 height 8
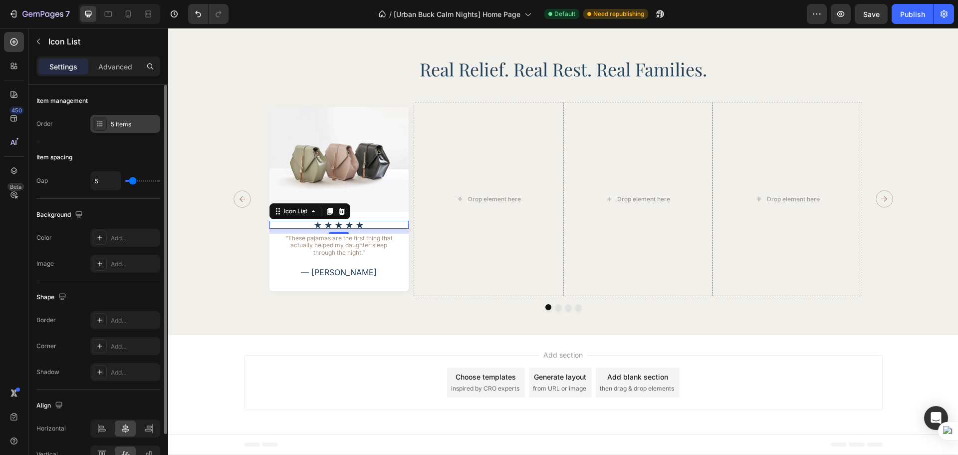
click at [129, 124] on div "5 items" at bounding box center [134, 124] width 47 height 9
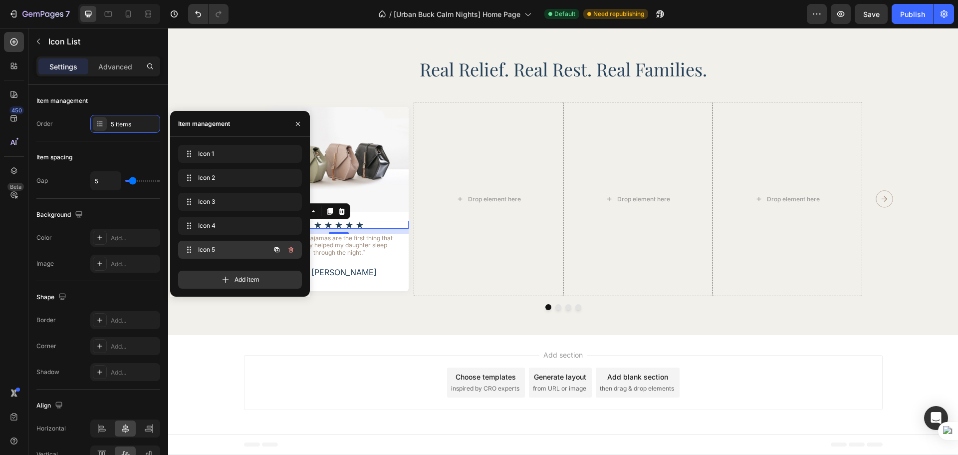
click at [286, 246] on button "button" at bounding box center [291, 250] width 14 height 14
click at [286, 246] on div "Delete" at bounding box center [284, 249] width 18 height 9
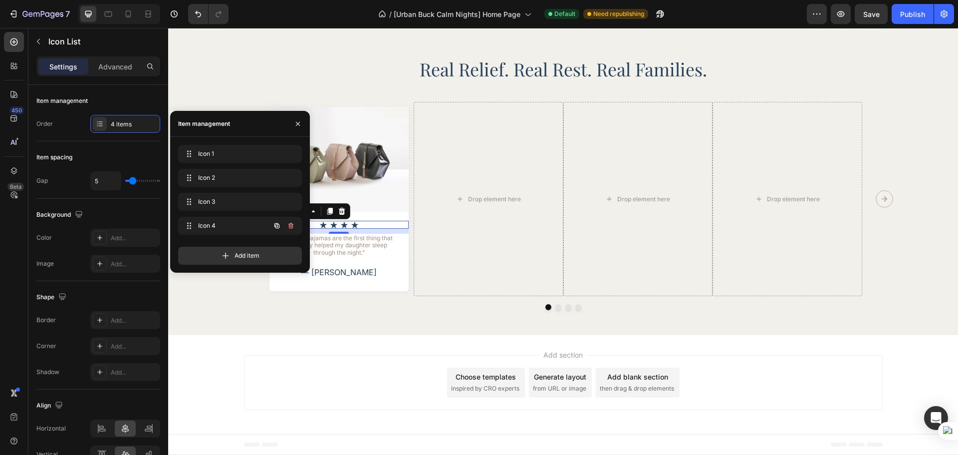
click at [291, 228] on icon "button" at bounding box center [291, 226] width 8 height 8
click at [291, 228] on div "Delete" at bounding box center [284, 225] width 18 height 9
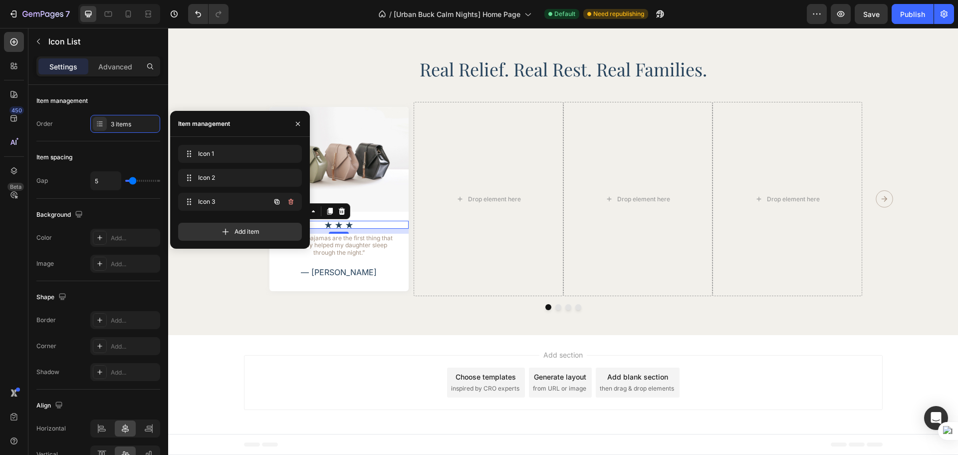
click at [298, 201] on div "Icon 3 Icon 3" at bounding box center [240, 202] width 124 height 18
click at [291, 201] on icon "button" at bounding box center [291, 202] width 8 height 8
click at [291, 201] on div "Delete" at bounding box center [284, 201] width 18 height 9
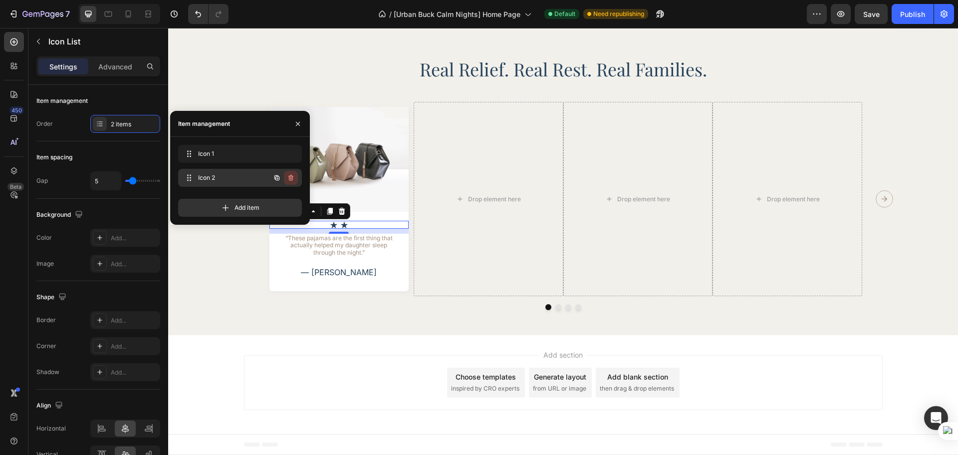
click at [289, 183] on button "button" at bounding box center [291, 178] width 14 height 14
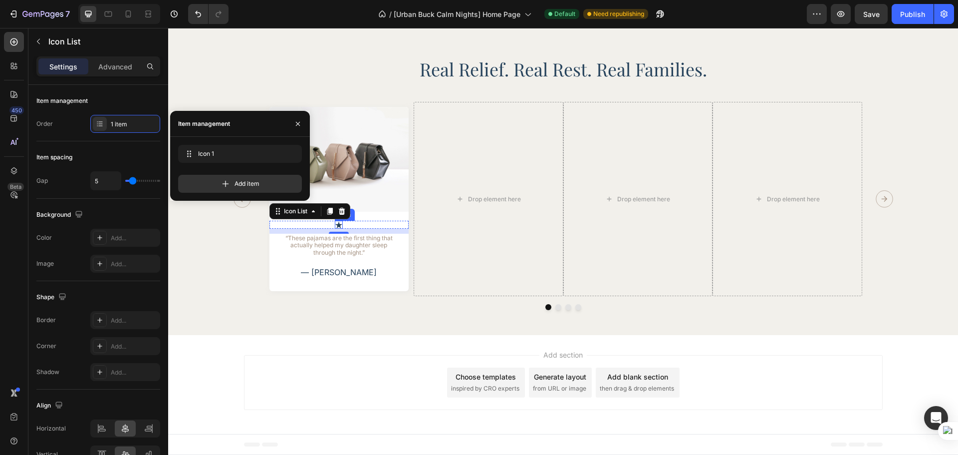
click at [337, 226] on icon at bounding box center [339, 225] width 8 height 8
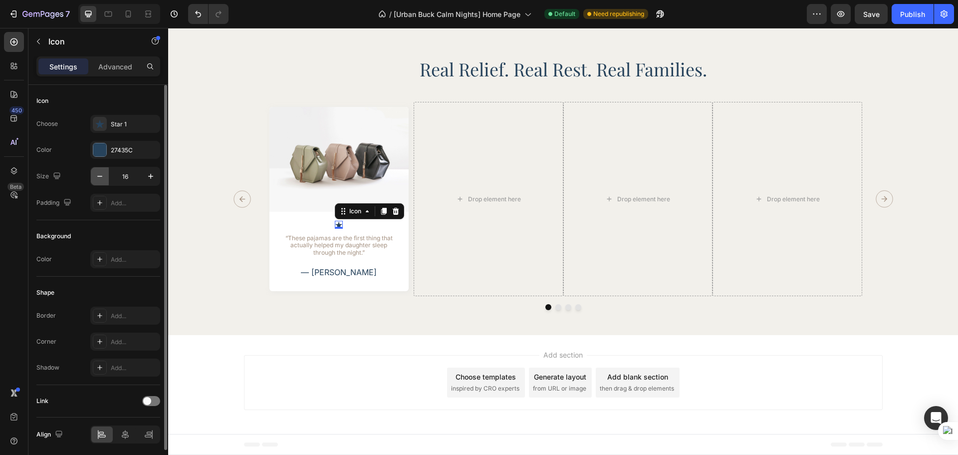
click at [104, 178] on icon "button" at bounding box center [100, 176] width 10 height 10
click at [103, 178] on icon "button" at bounding box center [100, 176] width 10 height 10
type input "14"
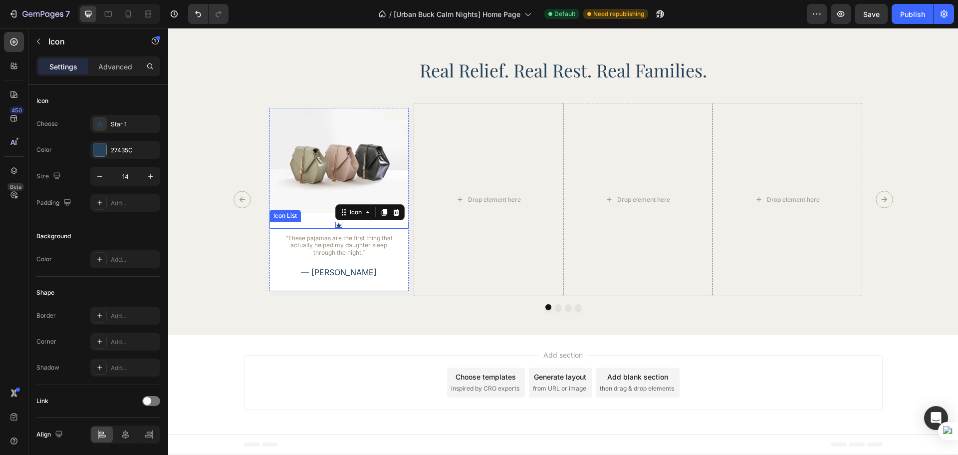
click at [379, 228] on div "Icon 0" at bounding box center [339, 225] width 140 height 7
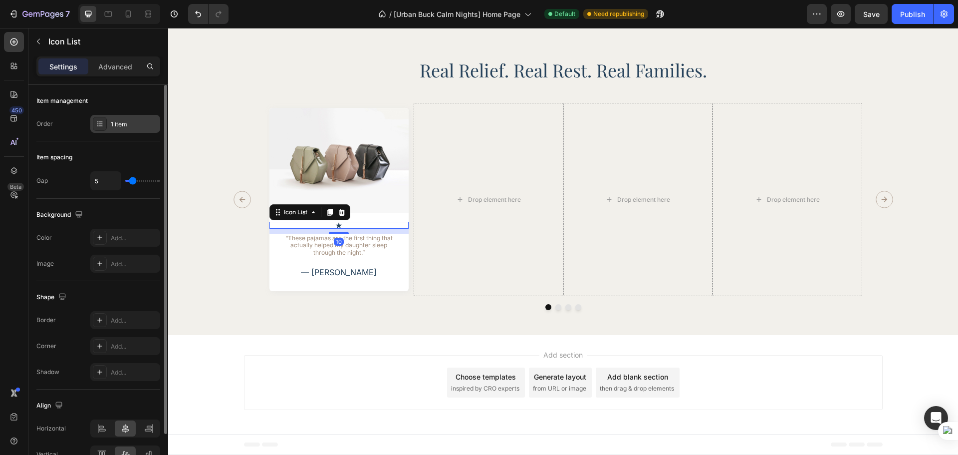
click at [129, 131] on div "1 item" at bounding box center [125, 124] width 70 height 18
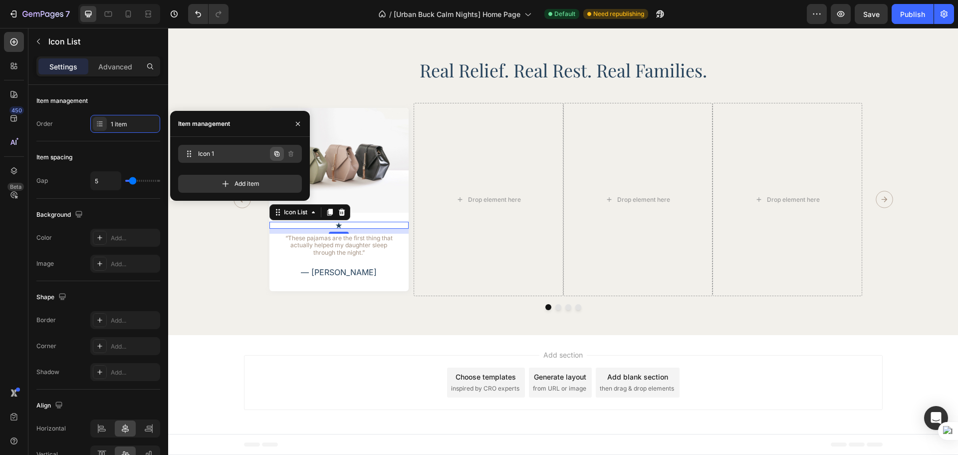
click at [272, 154] on button "button" at bounding box center [277, 154] width 14 height 14
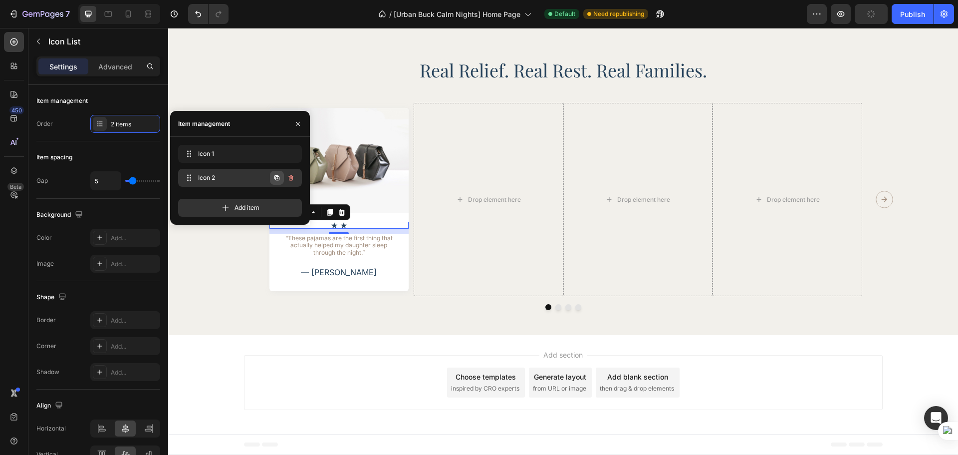
click at [280, 178] on icon "button" at bounding box center [277, 178] width 8 height 8
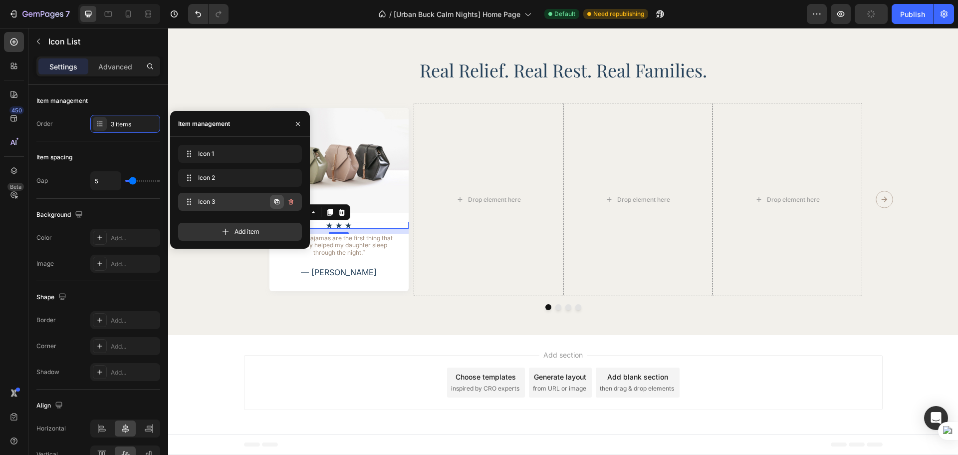
click at [273, 196] on button "button" at bounding box center [277, 202] width 14 height 14
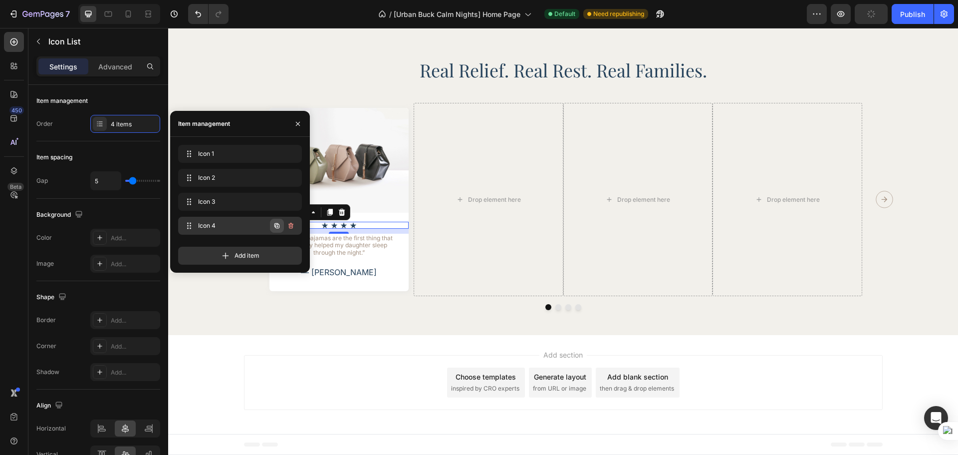
click at [272, 224] on button "button" at bounding box center [277, 226] width 14 height 14
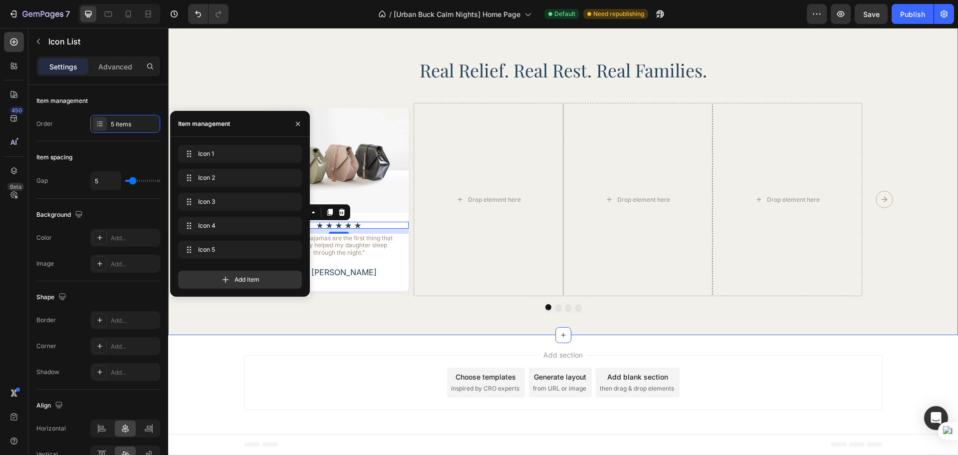
drag, startPoint x: 358, startPoint y: 323, endPoint x: 363, endPoint y: 321, distance: 5.4
click at [359, 321] on div "Real Relief. Real Rest. Real Families. Heading Image Icon Icon Icon Icon Icon I…" at bounding box center [563, 154] width 790 height 361
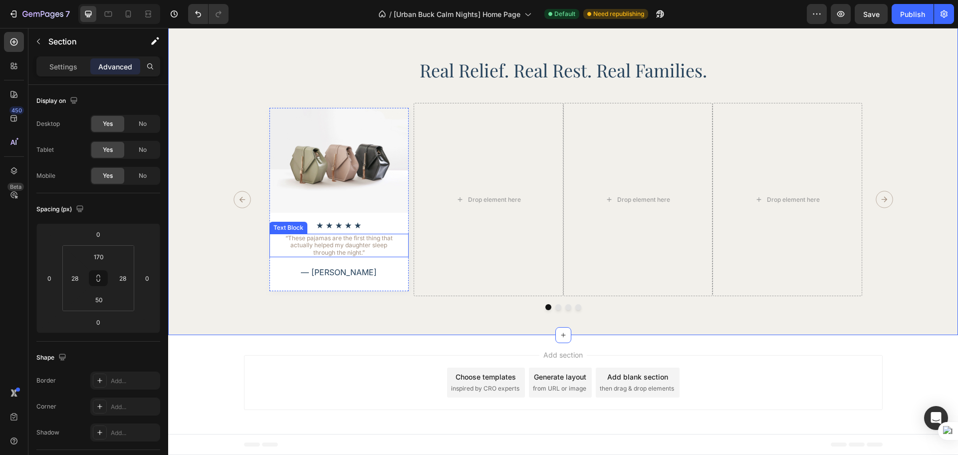
click at [388, 251] on p "“These pajamas are the first thing that actually helped my daughter sleep throu…" at bounding box center [339, 245] width 116 height 21
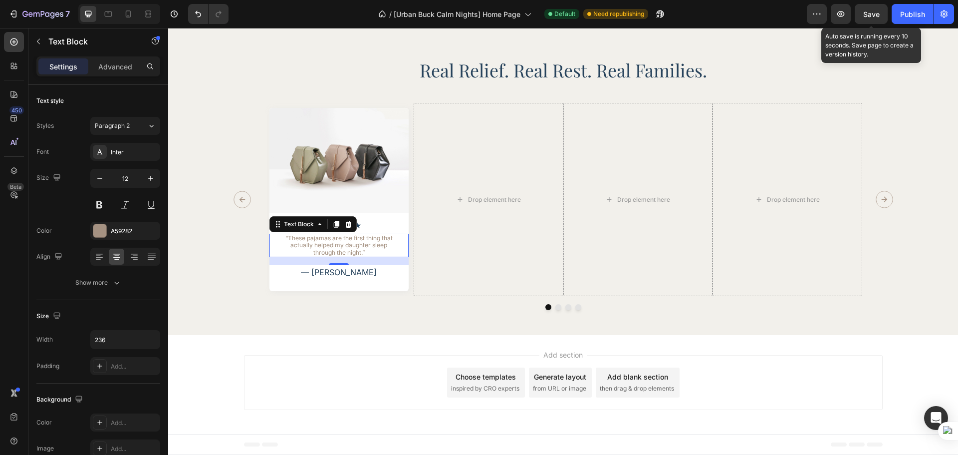
click at [873, 11] on span "Save" at bounding box center [871, 14] width 16 height 8
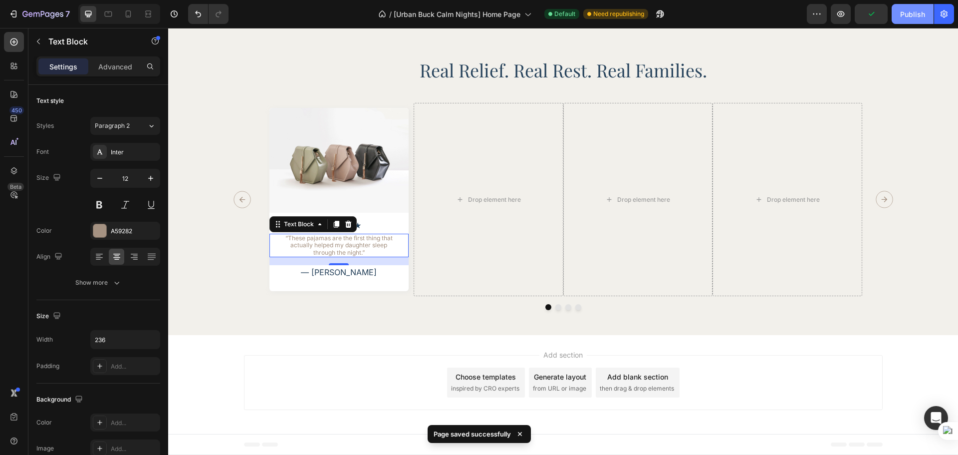
click at [893, 15] on button "Publish" at bounding box center [913, 14] width 42 height 20
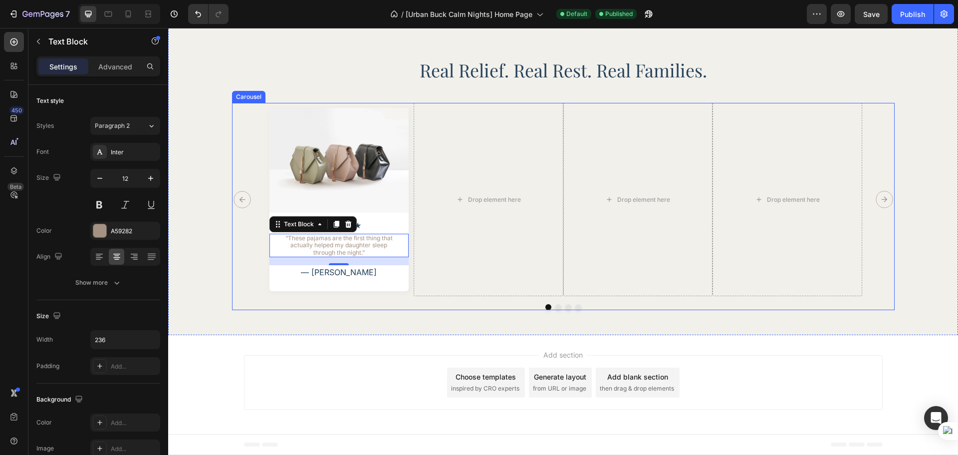
click at [384, 305] on div at bounding box center [563, 307] width 663 height 6
click at [376, 320] on div "Real Relief. Real Rest. Real Families. Heading Image Icon Icon Icon Icon Icon I…" at bounding box center [563, 154] width 790 height 361
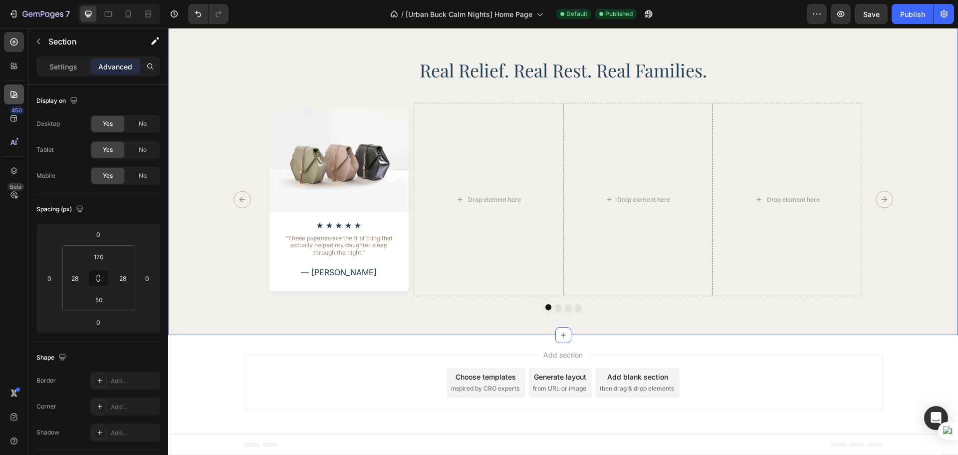
click at [7, 96] on div at bounding box center [14, 94] width 20 height 20
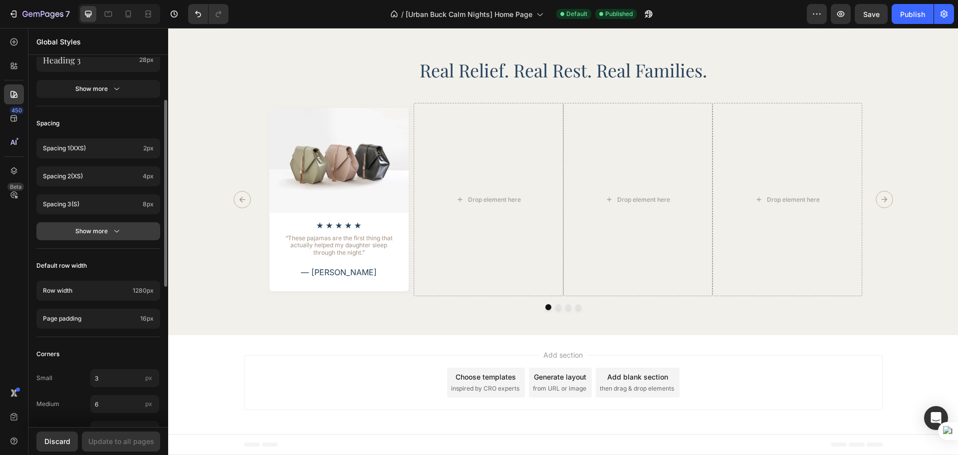
scroll to position [167, 0]
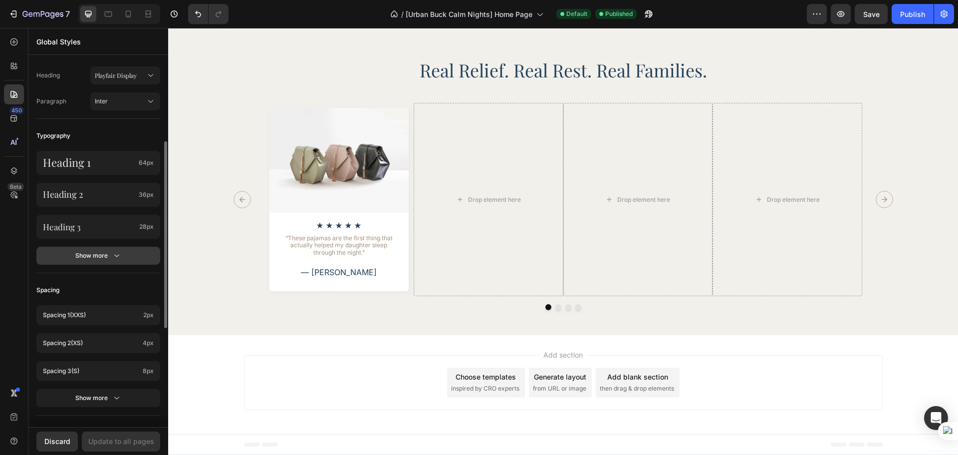
click at [100, 259] on div "Show more" at bounding box center [98, 256] width 46 height 10
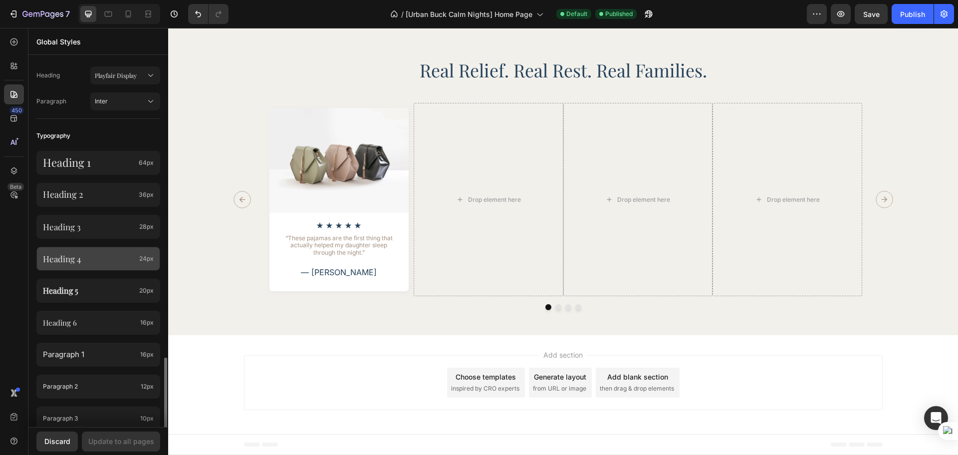
scroll to position [333, 0]
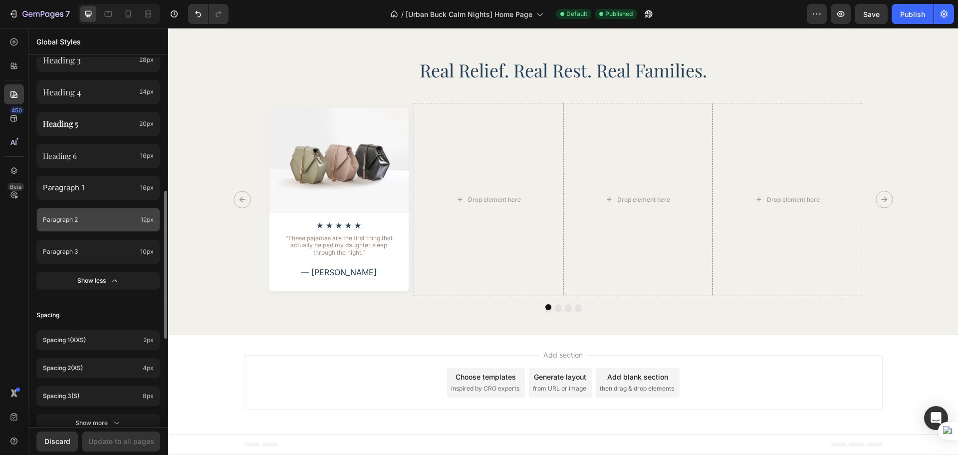
click at [122, 224] on div "Paragraph 2 12px" at bounding box center [98, 220] width 124 height 24
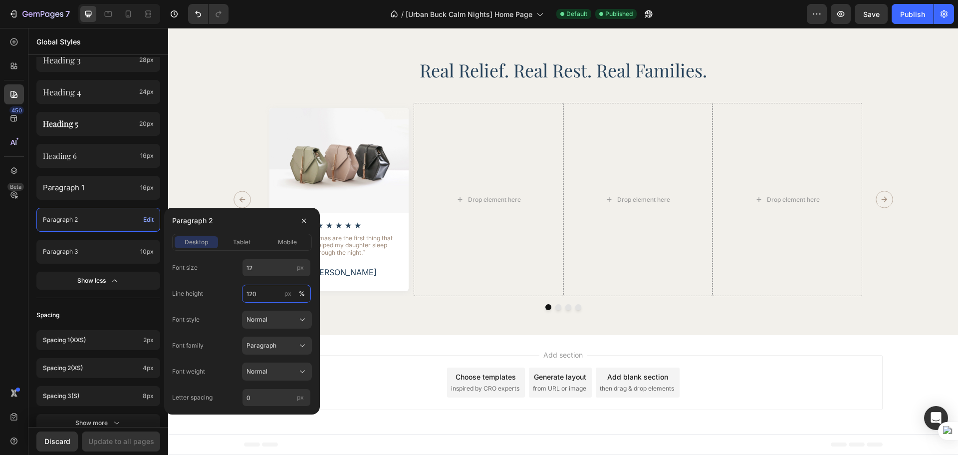
click at [256, 288] on input "120" at bounding box center [276, 293] width 69 height 18
type input "125"
click at [248, 243] on span "tablet" at bounding box center [241, 242] width 17 height 9
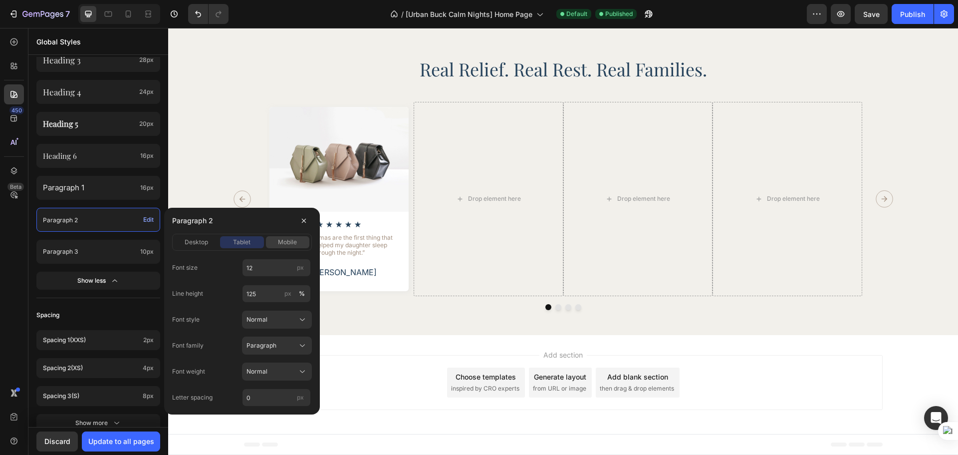
click at [274, 244] on div "mobile" at bounding box center [287, 242] width 43 height 9
drag, startPoint x: 250, startPoint y: 242, endPoint x: 210, endPoint y: 241, distance: 39.9
click at [242, 242] on span "tablet" at bounding box center [241, 242] width 17 height 9
click at [194, 238] on span "desktop" at bounding box center [196, 242] width 23 height 9
click at [4, 278] on div "450 Beta" at bounding box center [14, 207] width 20 height 351
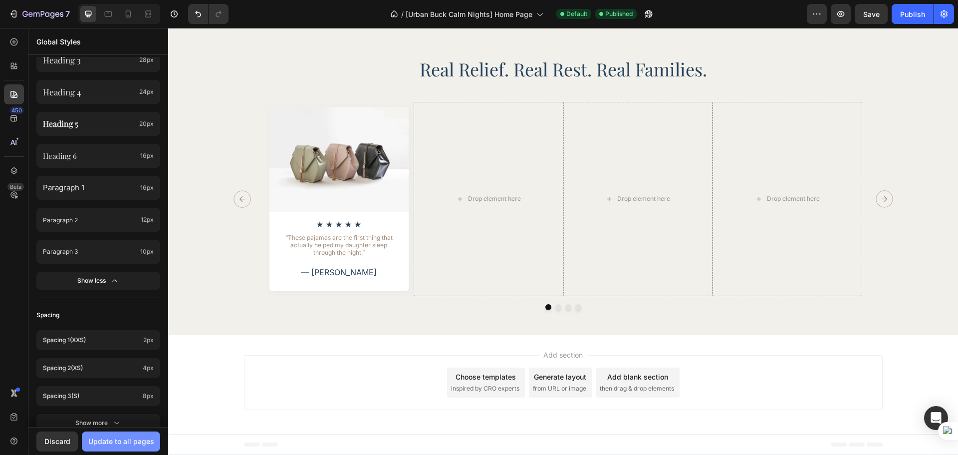
click at [119, 436] on div "Update to all pages" at bounding box center [121, 441] width 66 height 10
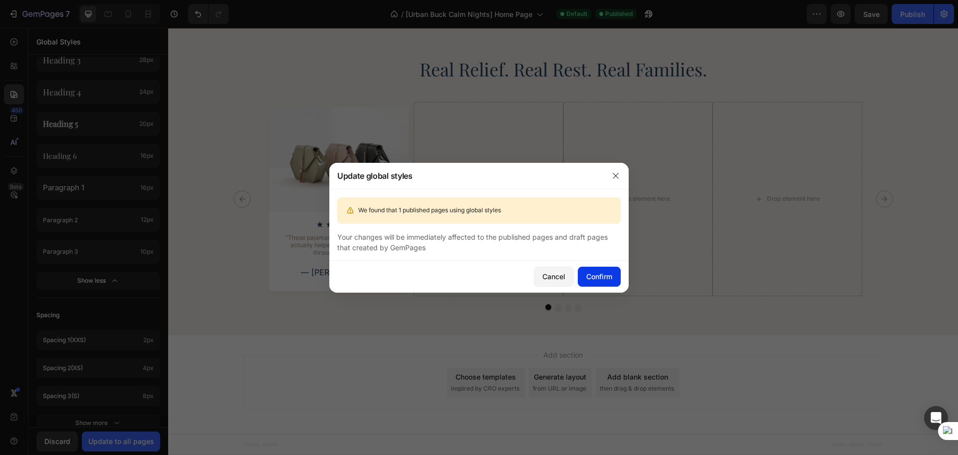
click at [604, 282] on button "Confirm" at bounding box center [599, 276] width 43 height 20
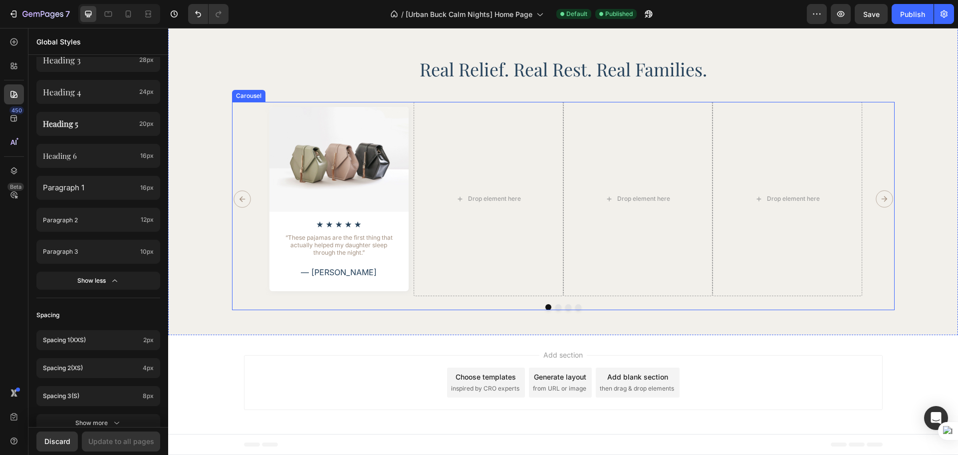
click at [456, 301] on div "Image Icon Icon Icon Icon Icon Icon List “These pajamas are the first thing tha…" at bounding box center [563, 206] width 663 height 208
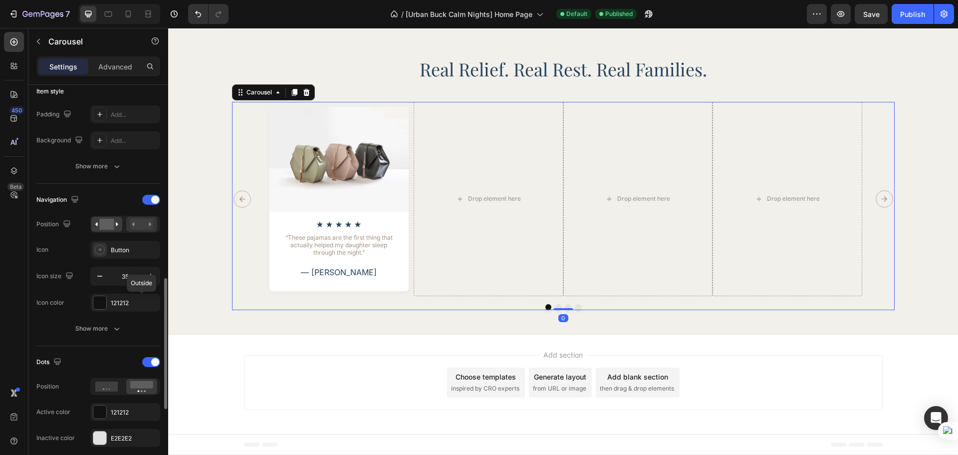
scroll to position [333, 0]
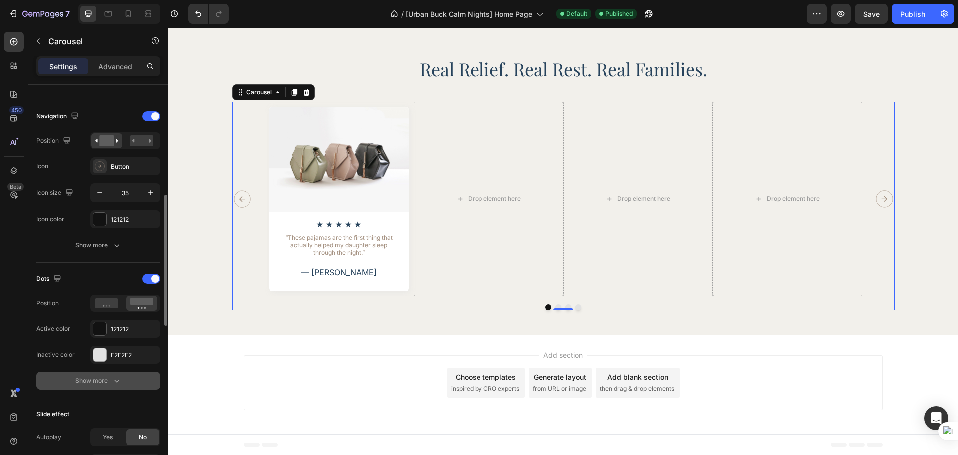
click at [110, 376] on div "Show more" at bounding box center [98, 380] width 46 height 10
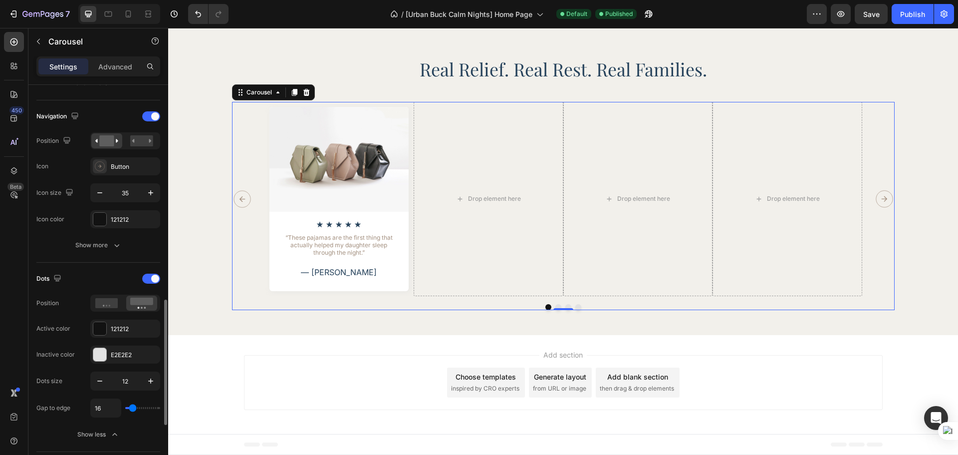
scroll to position [417, 0]
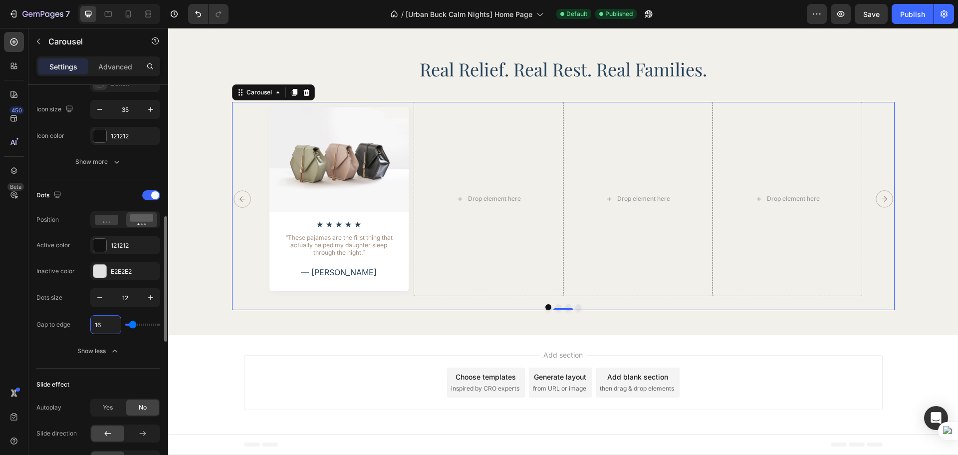
click at [108, 328] on input "16" at bounding box center [106, 324] width 30 height 18
type input "0"
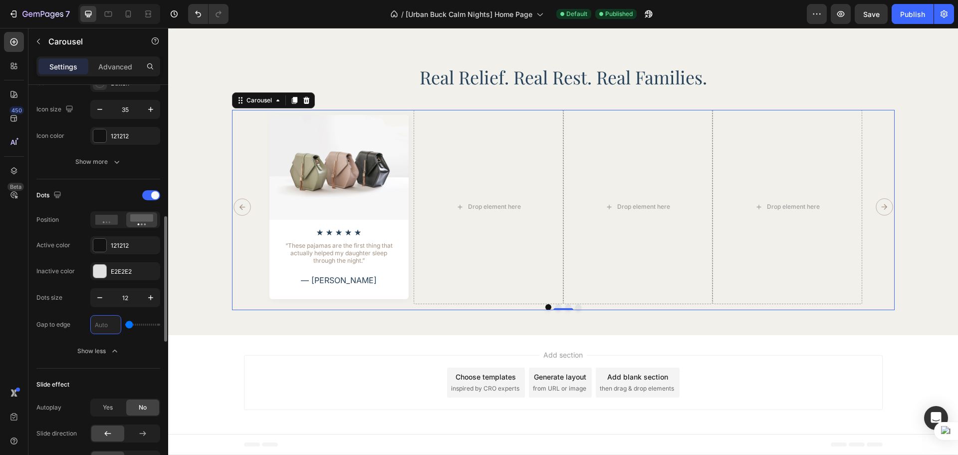
scroll to position [1973, 0]
type input "30"
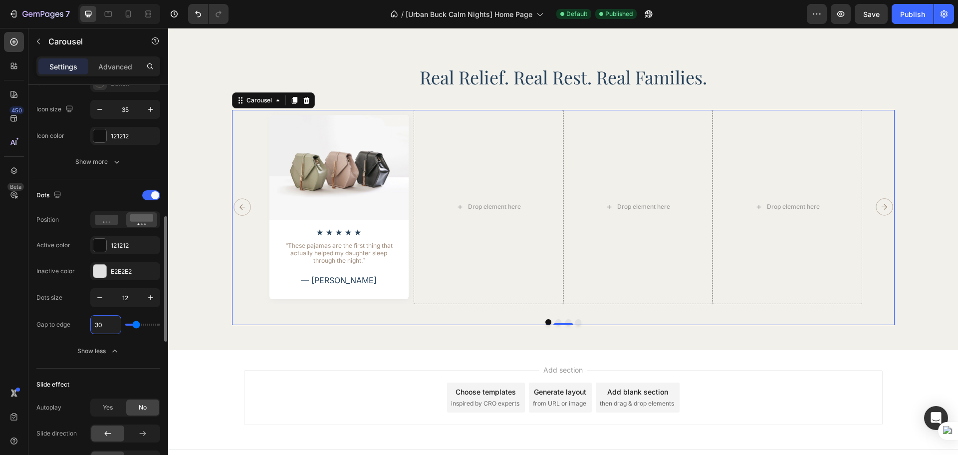
scroll to position [1988, 0]
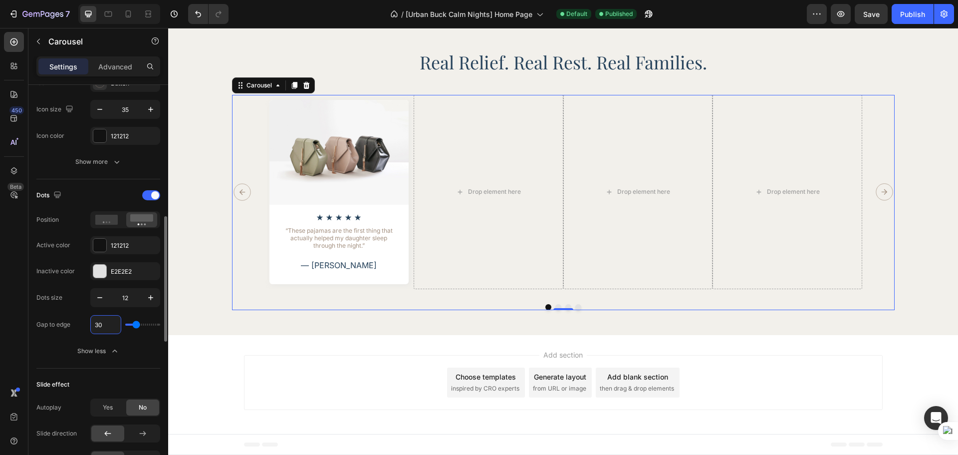
type input "30"
click at [83, 298] on div "Dots size 12" at bounding box center [98, 297] width 124 height 19
click at [102, 300] on icon "button" at bounding box center [100, 297] width 10 height 10
type input "10"
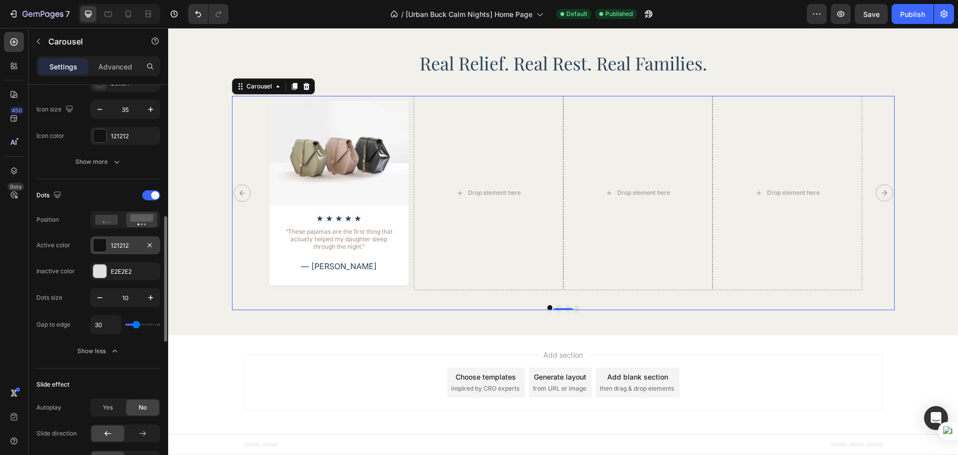
scroll to position [1987, 0]
click at [123, 244] on div "121212" at bounding box center [125, 245] width 29 height 9
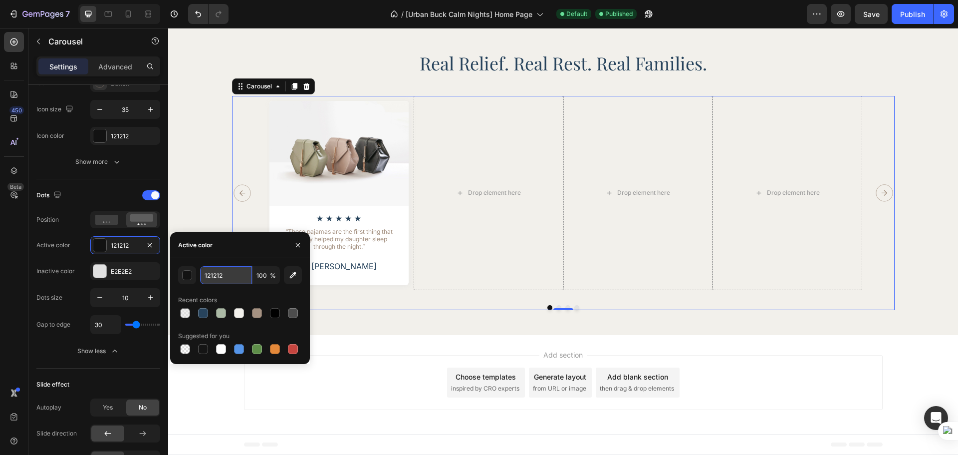
click at [221, 277] on input "121212" at bounding box center [226, 275] width 52 height 18
paste input "rgba(165, 146, 130, 1)"
type input "A59282"
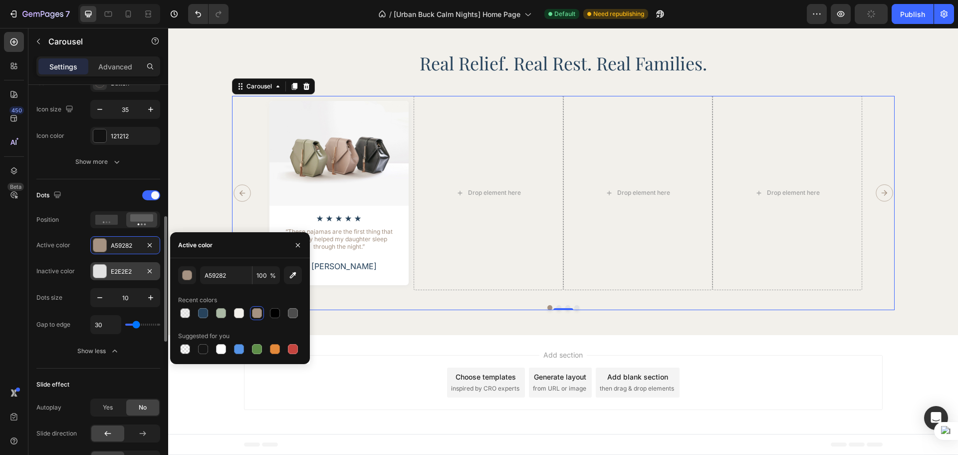
click at [127, 273] on div "E2E2E2" at bounding box center [125, 271] width 29 height 9
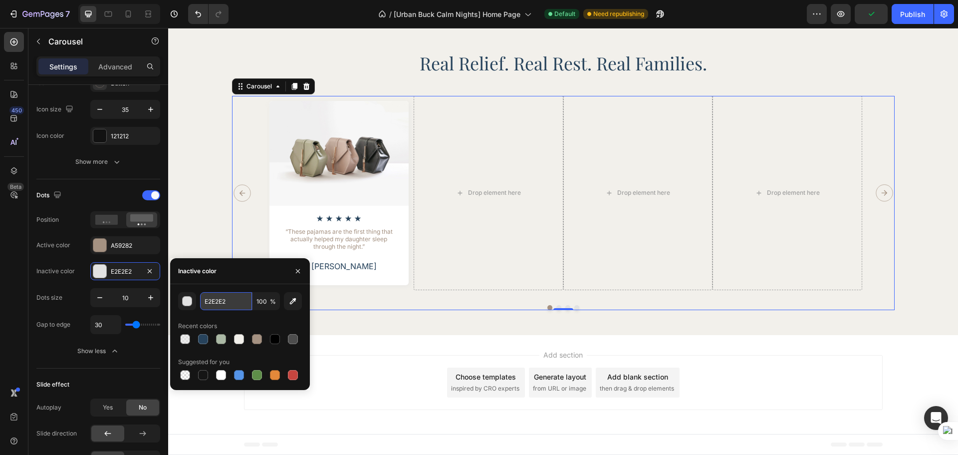
click at [0, 0] on input "E2E2E2" at bounding box center [0, 0] width 0 height 0
paste input "rgba(165, 146, 130, 1)"
type input "rgba(165, 146, 130, 1)"
click at [1, 292] on div "450 Beta" at bounding box center [14, 241] width 28 height 427
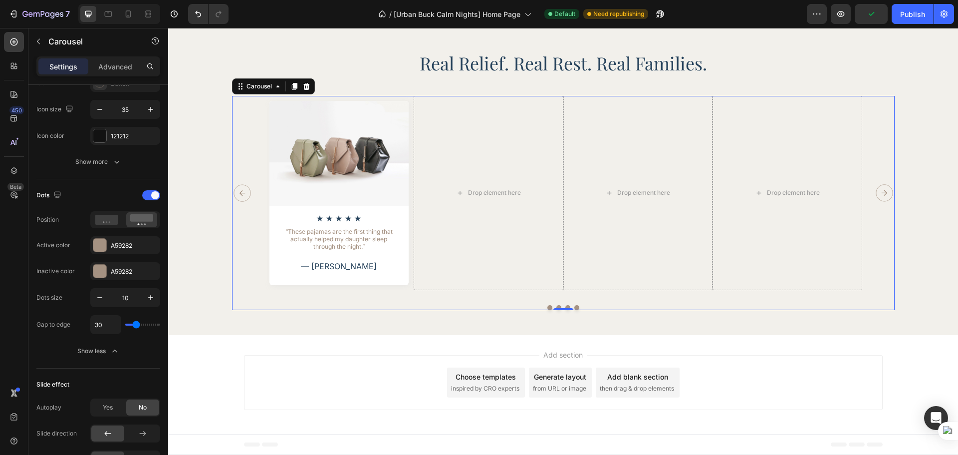
scroll to position [0, 0]
click at [127, 278] on div "A59282" at bounding box center [125, 271] width 70 height 18
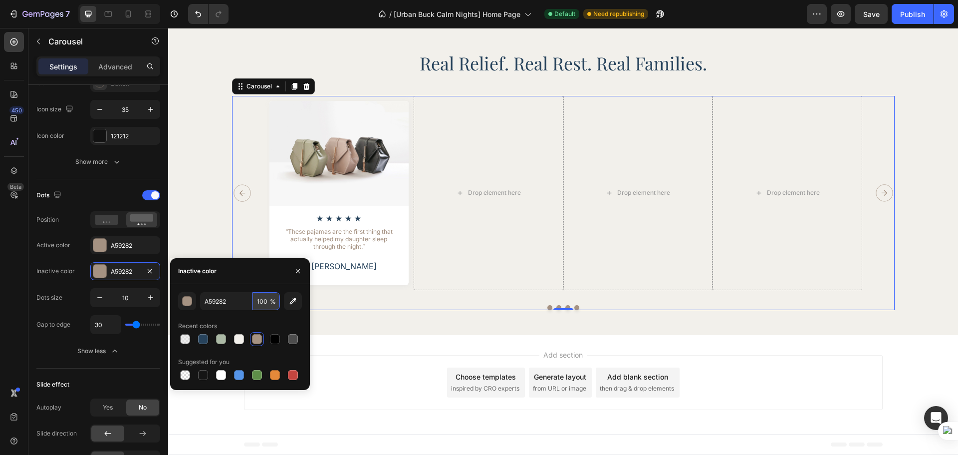
click at [0, 0] on input "100" at bounding box center [0, 0] width 0 height 0
type input "30"
click at [39, 309] on div "Dots size 10 Gap to edge 30" at bounding box center [98, 311] width 124 height 46
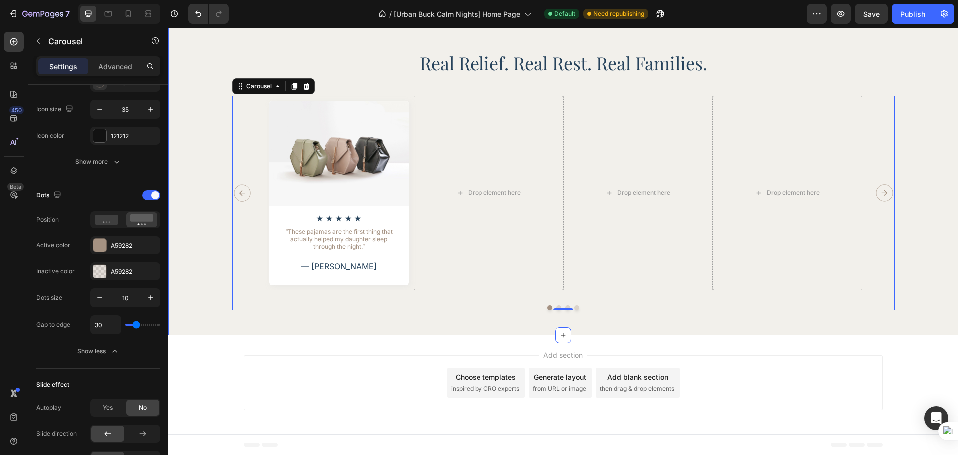
click at [431, 324] on div "Real Relief. Real Rest. Real Families. Heading Image Icon Icon Icon Icon Icon I…" at bounding box center [563, 151] width 790 height 368
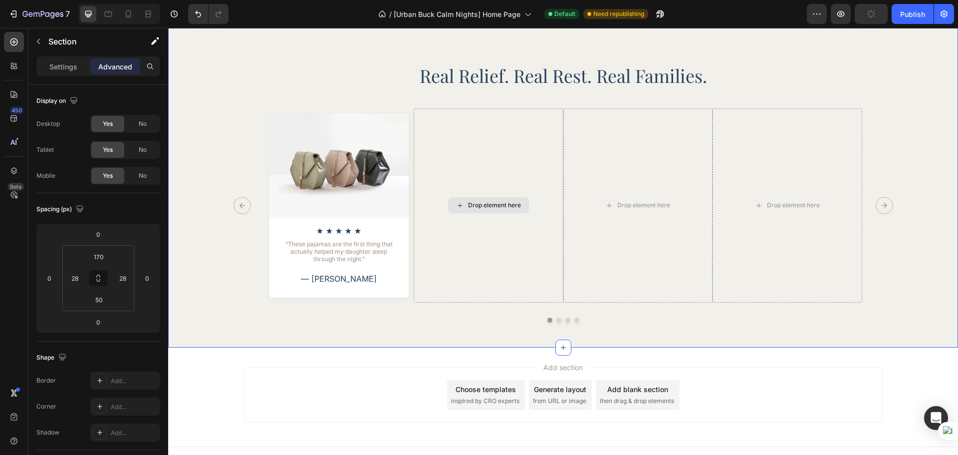
scroll to position [1987, 0]
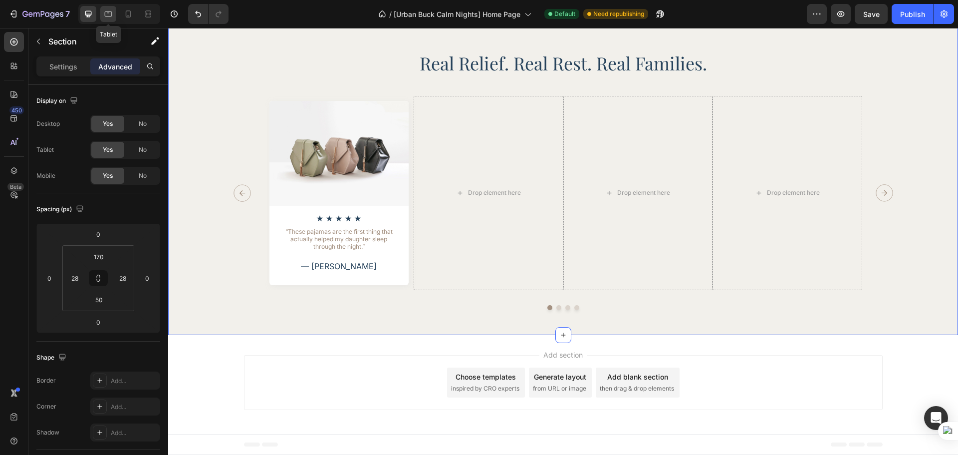
click at [101, 15] on div at bounding box center [108, 14] width 16 height 16
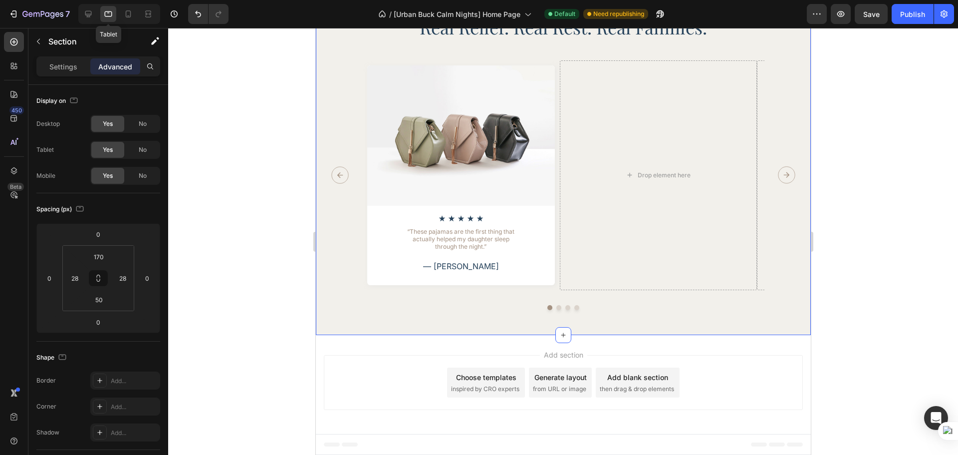
scroll to position [1890, 0]
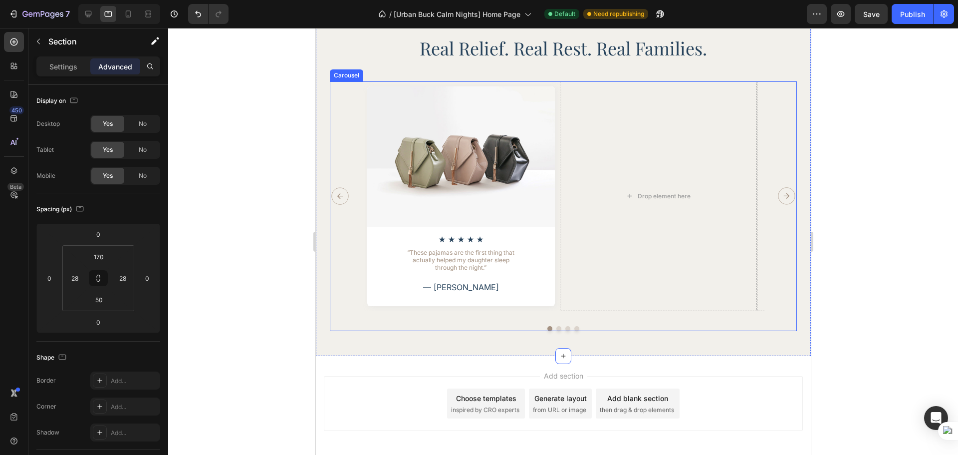
click at [480, 318] on div "Image Icon Icon Icon Icon Icon Icon List “These pajamas are the first thing tha…" at bounding box center [562, 206] width 467 height 250
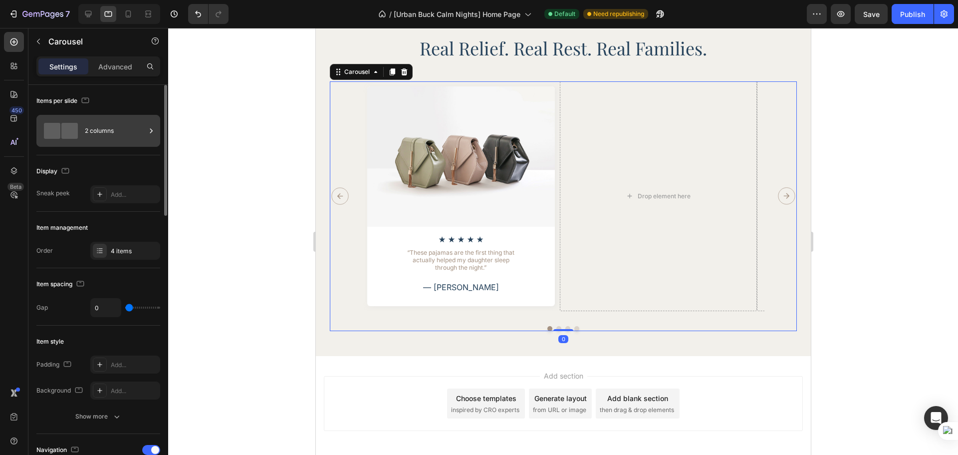
click at [104, 131] on div "2 columns" at bounding box center [115, 130] width 61 height 23
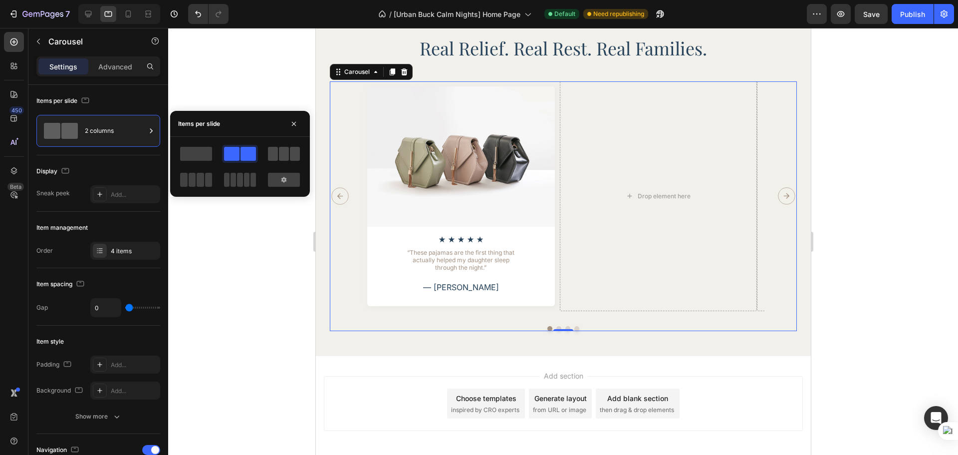
click at [272, 160] on span at bounding box center [273, 154] width 10 height 14
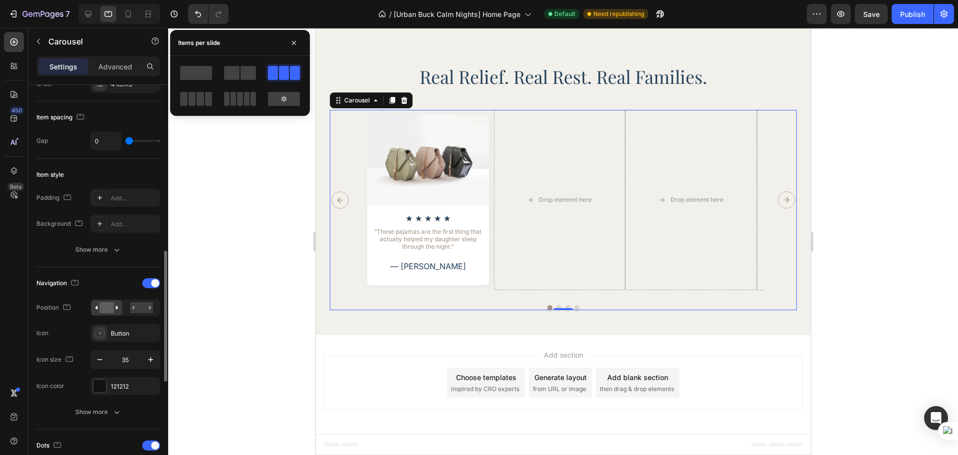
scroll to position [250, 0]
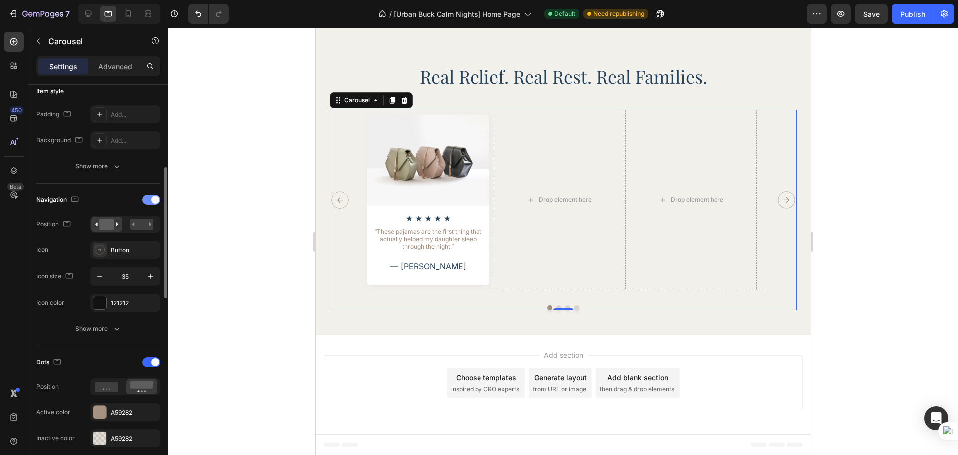
click at [150, 196] on div at bounding box center [151, 200] width 18 height 10
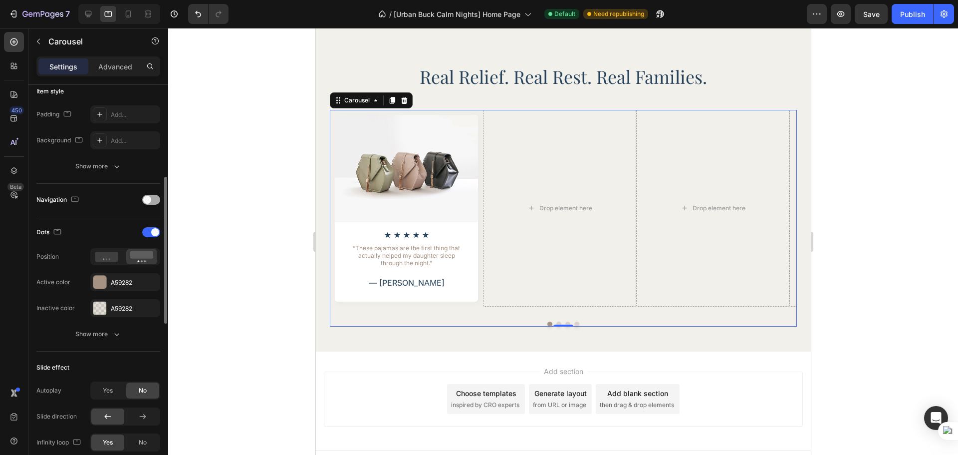
scroll to position [1878, 0]
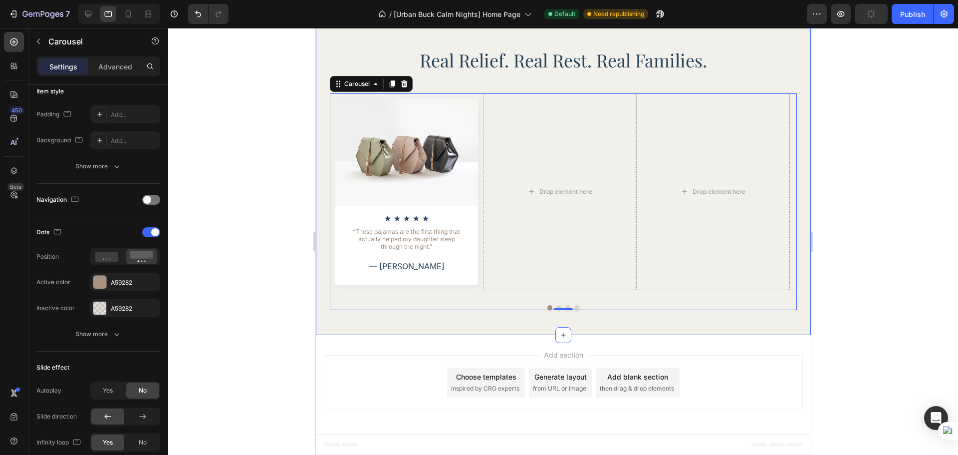
click at [598, 316] on div "Real Relief. Real Rest. Real Families. Heading Image Icon Icon Icon Icon Icon I…" at bounding box center [562, 149] width 495 height 371
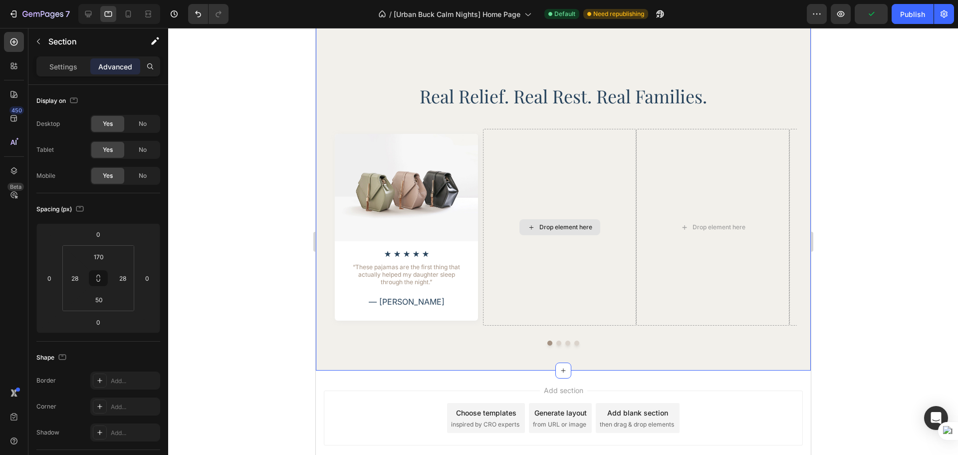
scroll to position [1795, 0]
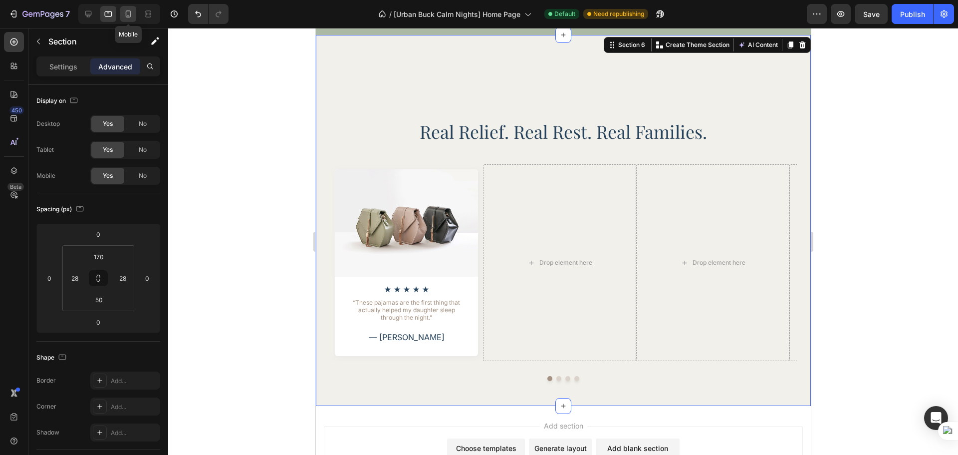
click at [131, 16] on icon at bounding box center [128, 14] width 10 height 10
type input "40"
type input "24"
type input "40"
type input "24"
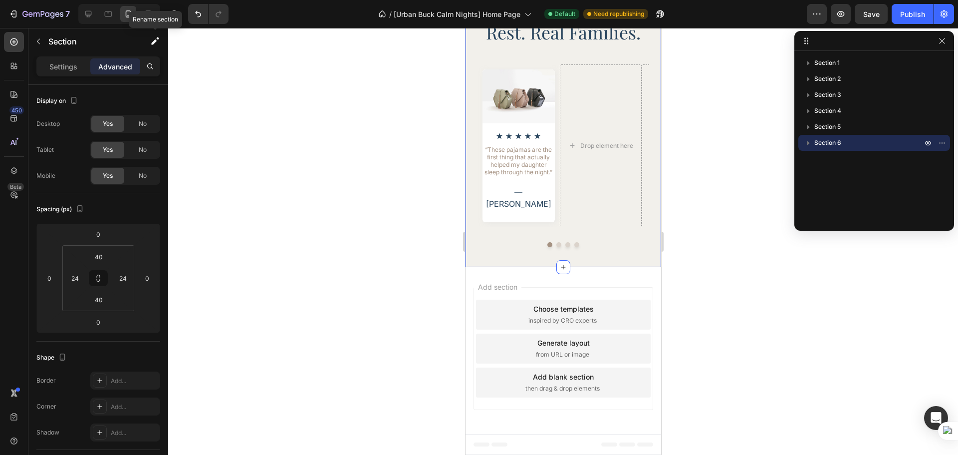
scroll to position [1824, 0]
click at [553, 247] on div "Image Icon Icon Icon Icon Icon Icon List “These pajamas are the first thing tha…" at bounding box center [563, 155] width 172 height 183
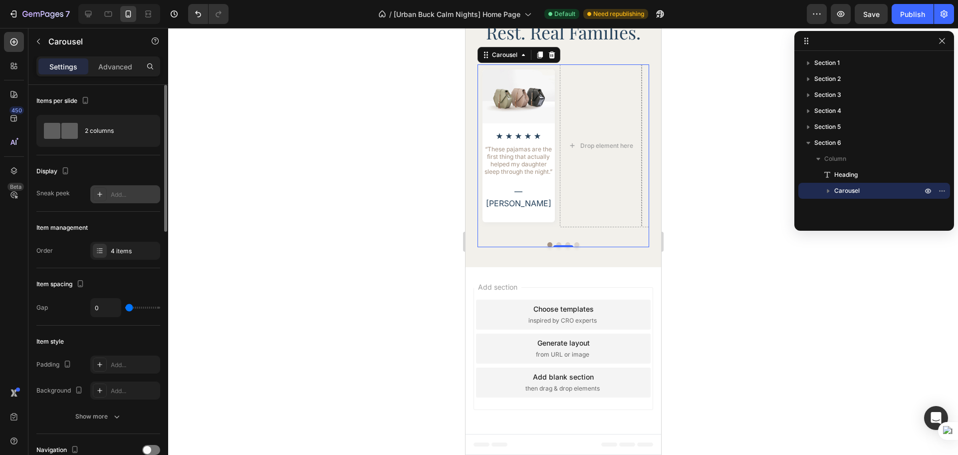
click at [149, 195] on div "Add..." at bounding box center [134, 194] width 47 height 9
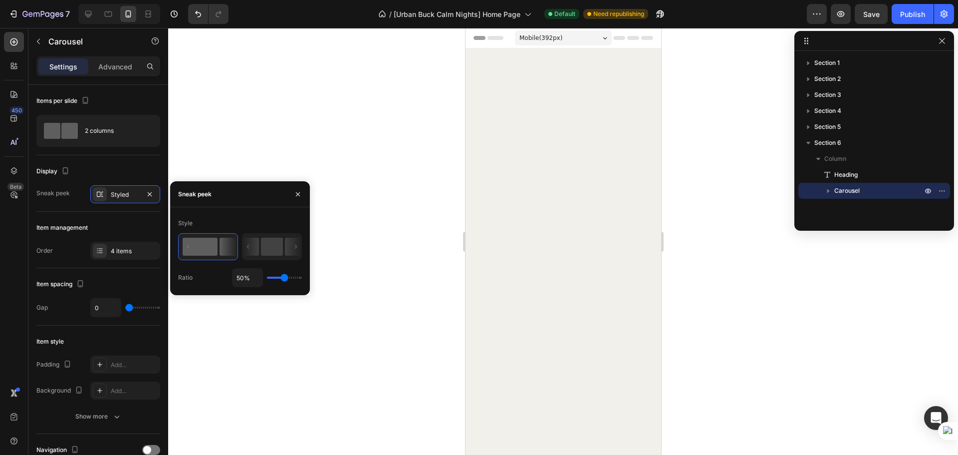
scroll to position [1824, 0]
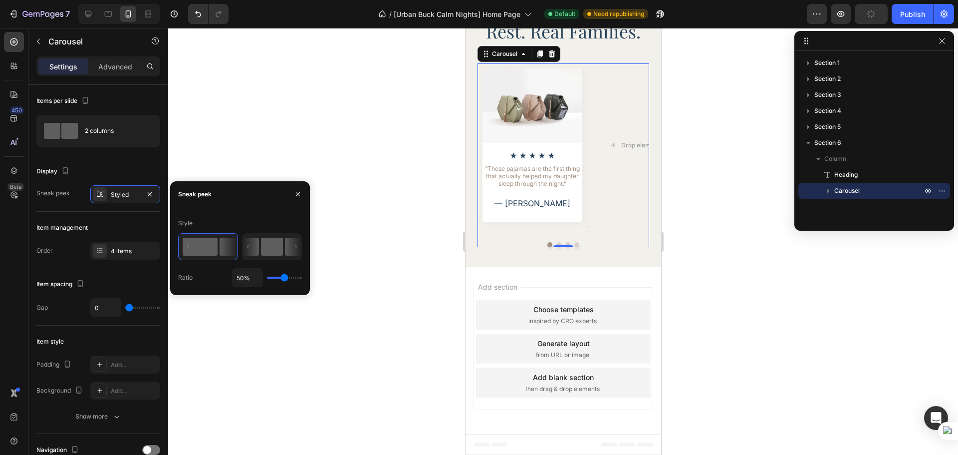
click at [267, 243] on rect at bounding box center [272, 247] width 22 height 18
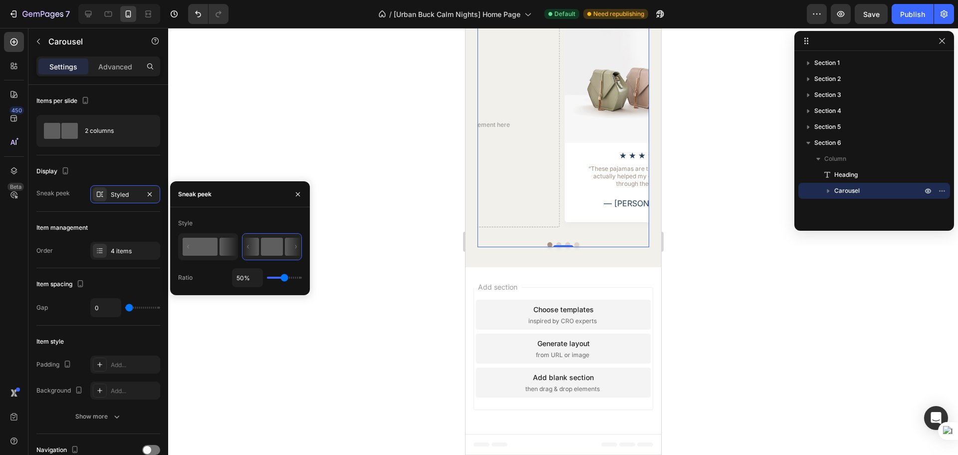
click at [212, 253] on rect at bounding box center [200, 247] width 35 height 18
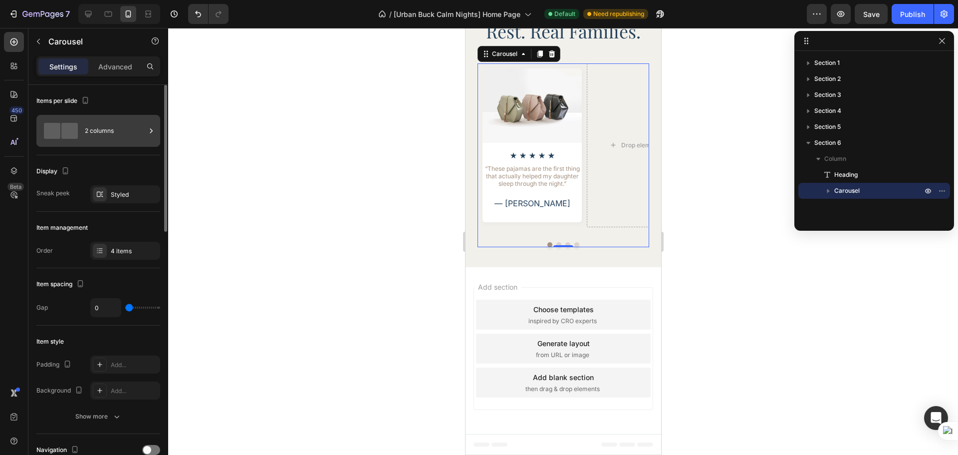
click at [121, 129] on div "2 columns" at bounding box center [115, 130] width 61 height 23
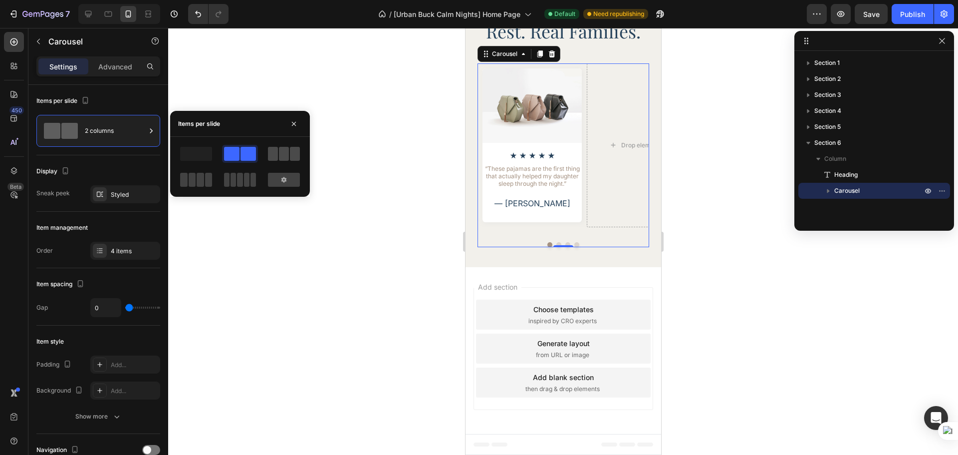
click at [274, 155] on span at bounding box center [273, 154] width 10 height 14
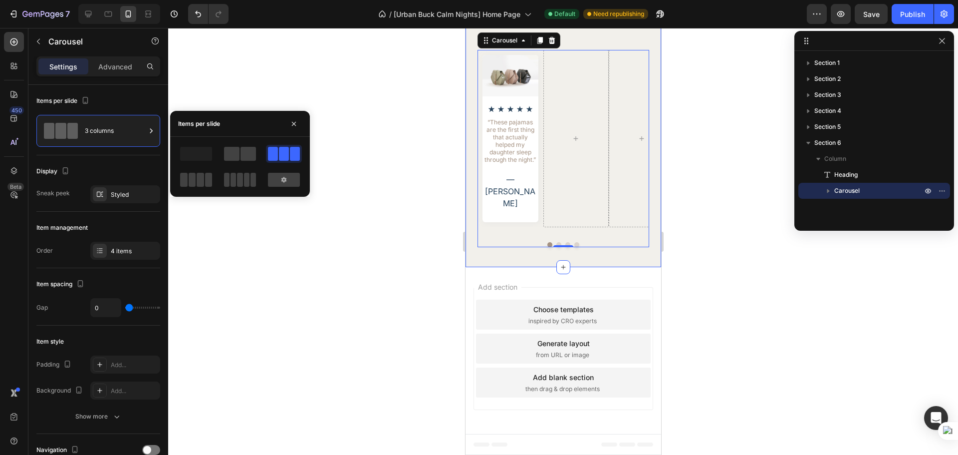
click at [473, 112] on div "Real Relief. Real Rest. Real Families. Heading Image Icon Icon Icon Icon Icon I…" at bounding box center [563, 116] width 196 height 302
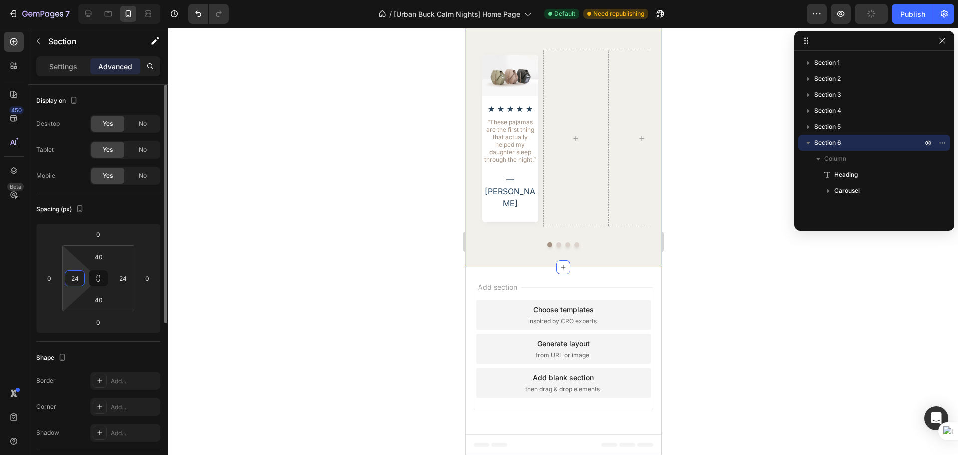
click at [75, 278] on input "24" at bounding box center [74, 277] width 15 height 15
type input "0"
click at [129, 278] on input "24" at bounding box center [122, 277] width 15 height 15
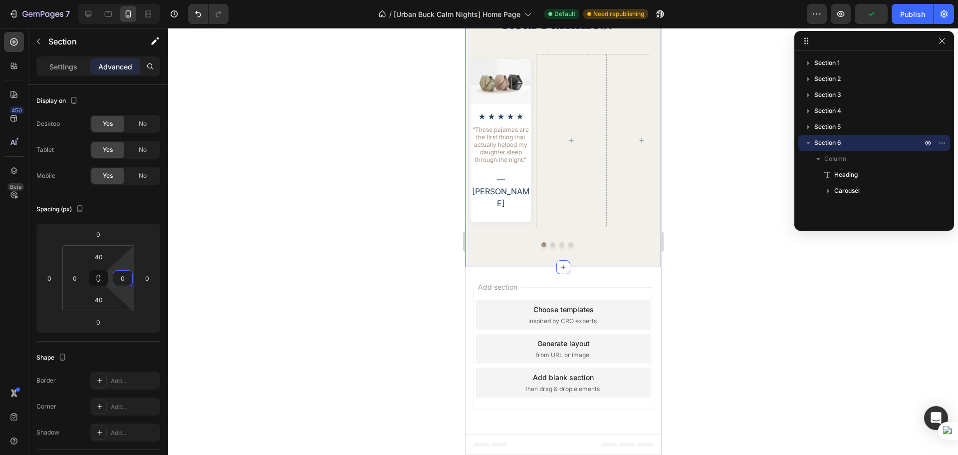
type input "0"
click at [3, 290] on div "450 Beta" at bounding box center [14, 241] width 28 height 427
click at [544, 227] on div at bounding box center [577, 138] width 75 height 177
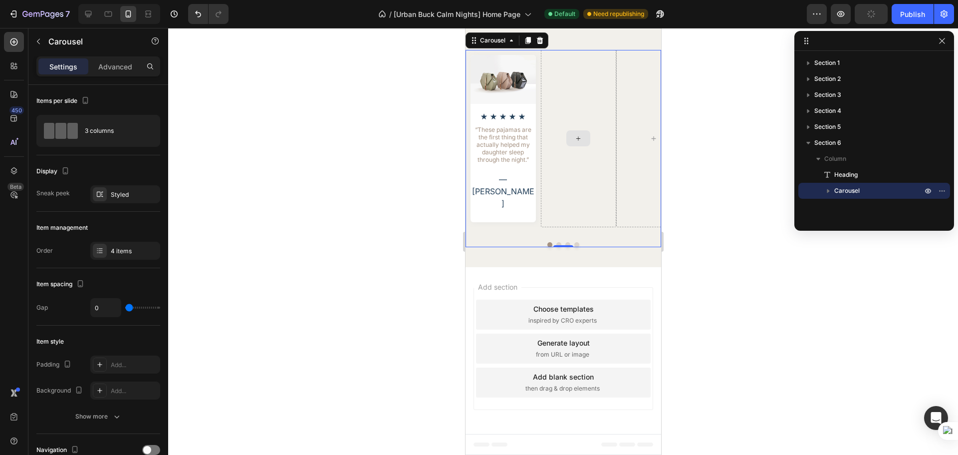
click at [560, 227] on div at bounding box center [577, 138] width 75 height 177
click at [127, 196] on div "Styled" at bounding box center [125, 194] width 29 height 9
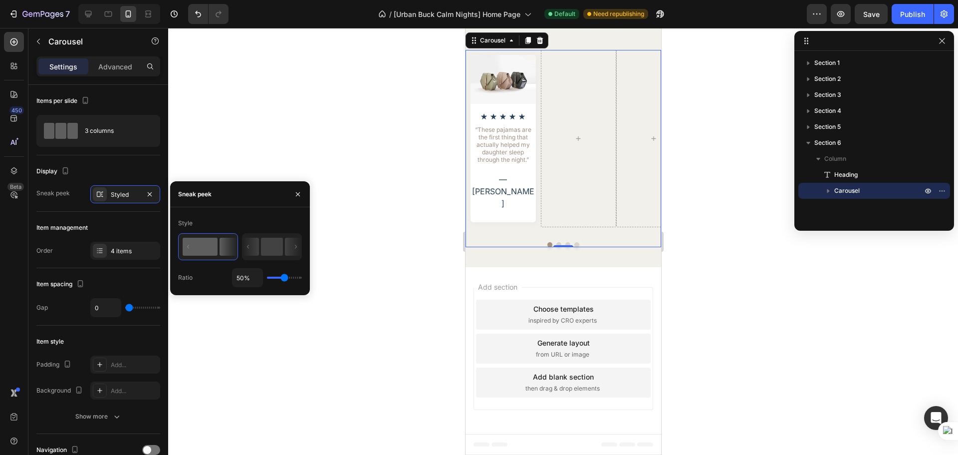
type input "41%"
type input "41"
type input "5%"
type input "5"
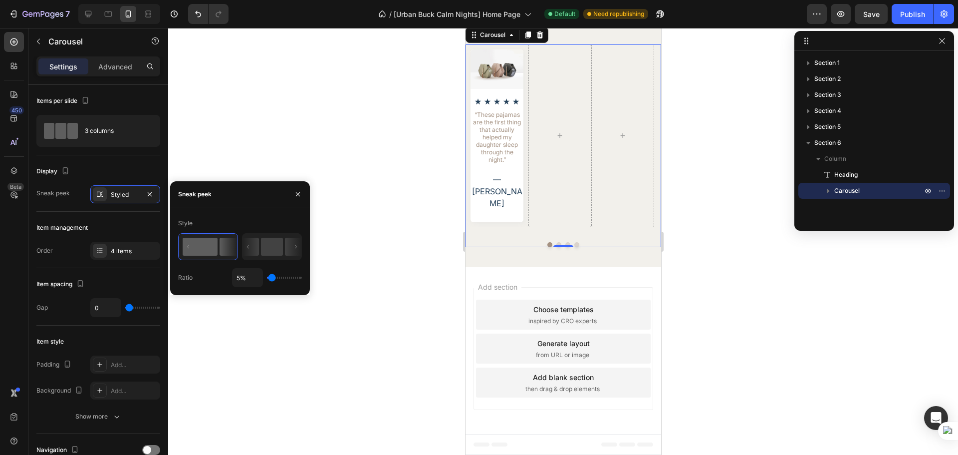
type input "1%"
drag, startPoint x: 284, startPoint y: 278, endPoint x: 259, endPoint y: 279, distance: 24.5
type input "1"
click at [267, 278] on input "range" at bounding box center [284, 277] width 35 height 2
click at [264, 253] on rect at bounding box center [272, 247] width 22 height 18
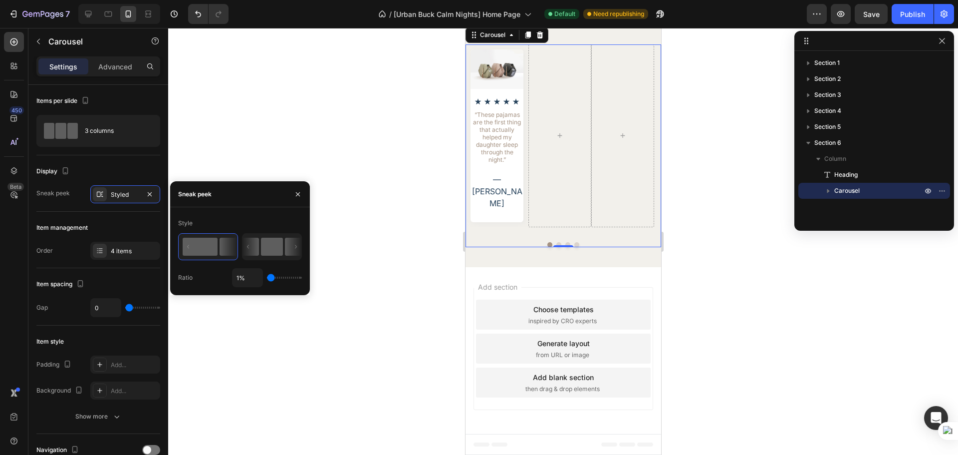
type input "50%"
type input "50"
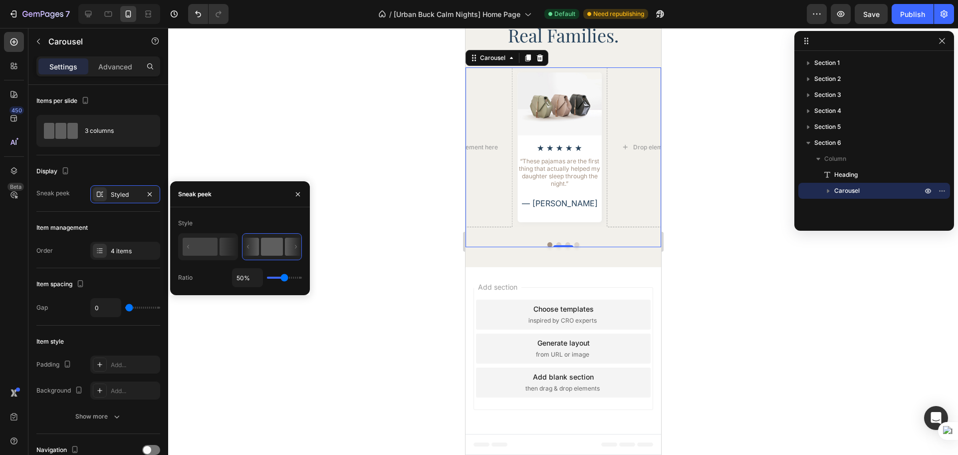
type input "1%"
type input "1"
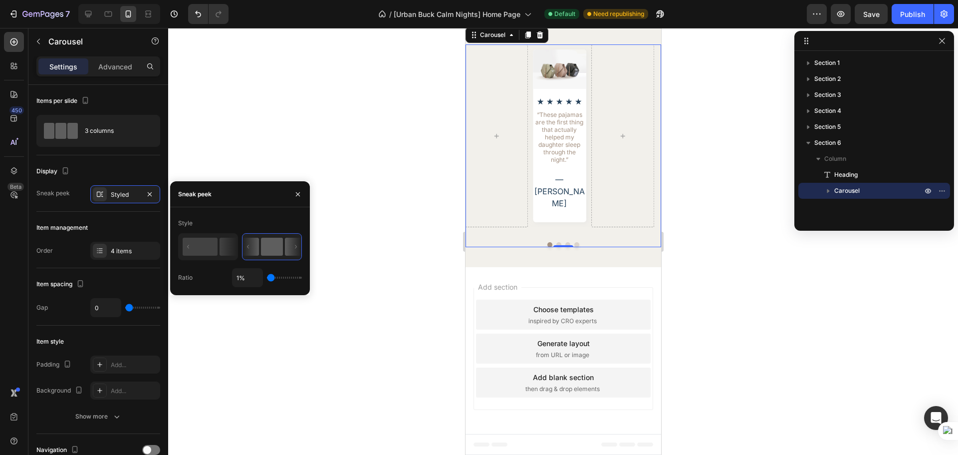
type input "36%"
type input "36"
type input "100%"
type input "100"
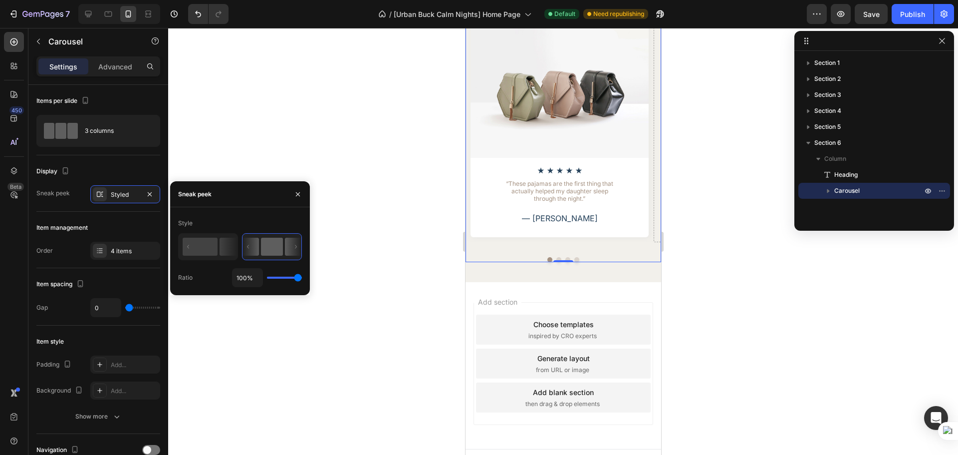
type input "96%"
type input "96"
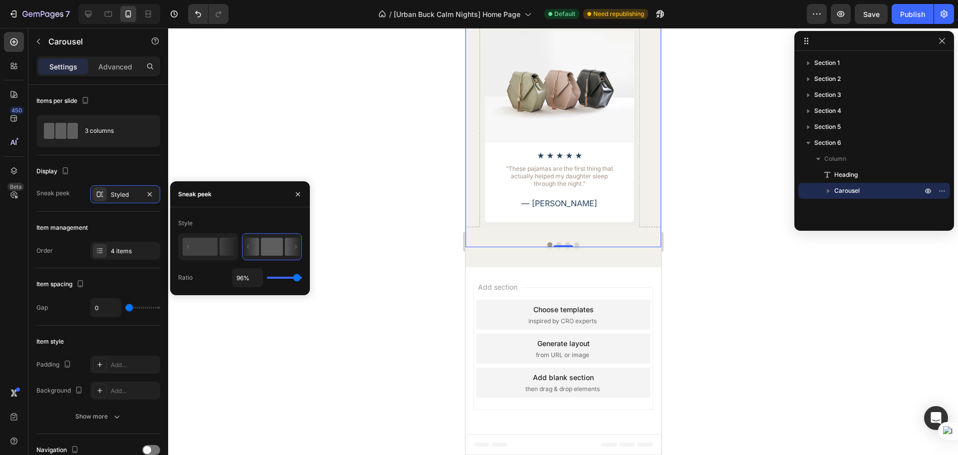
type input "91%"
type input "91"
type input "82%"
type input "82"
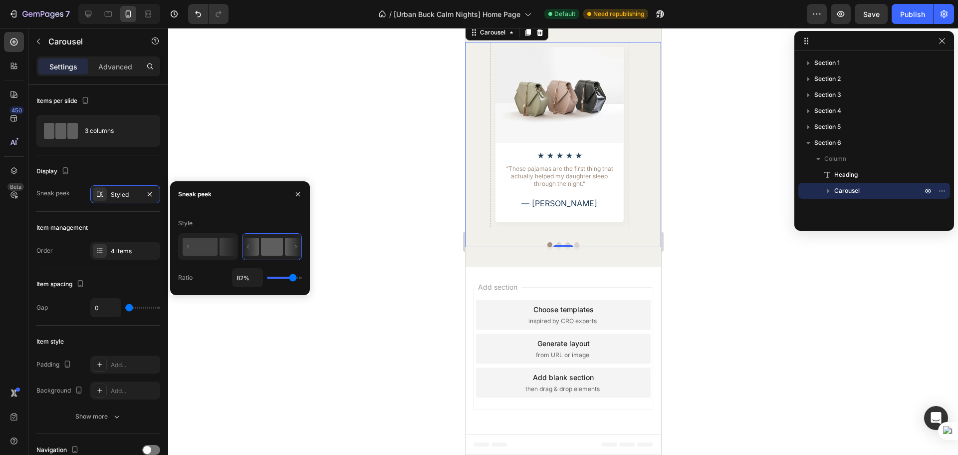
type input "80%"
type input "80"
type input "82%"
type input "82"
type input "85%"
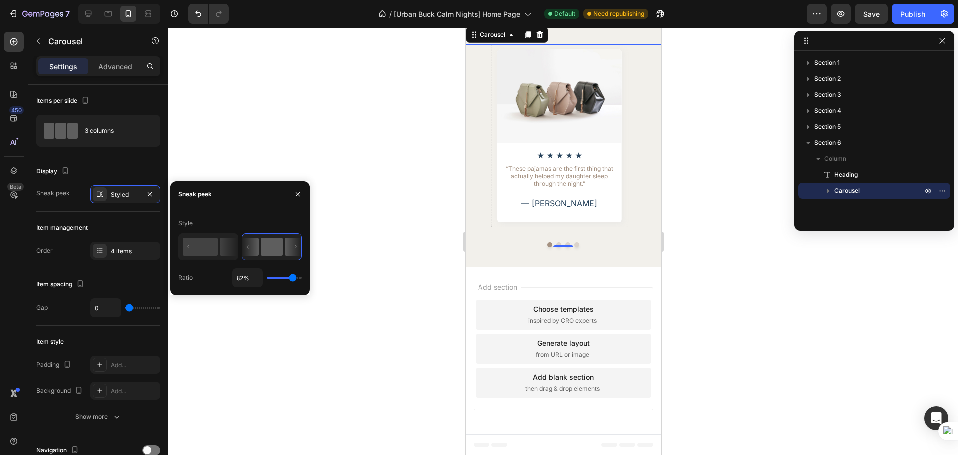
type input "85"
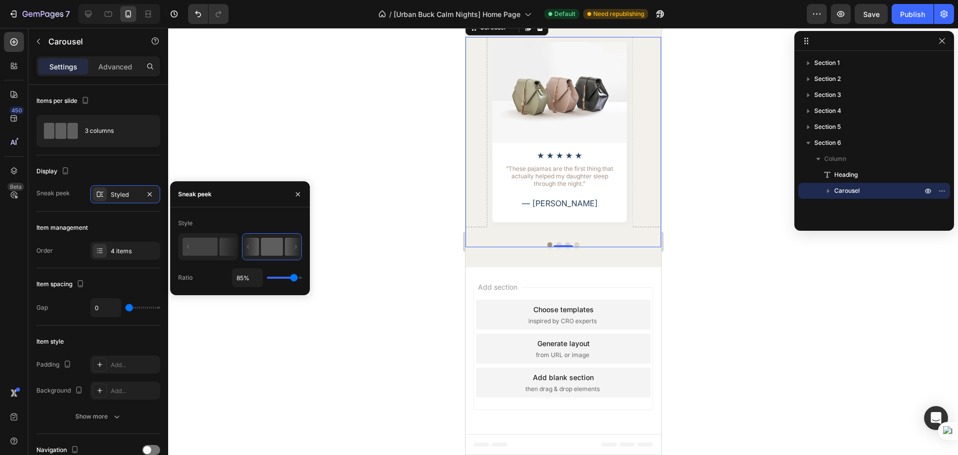
type input "91%"
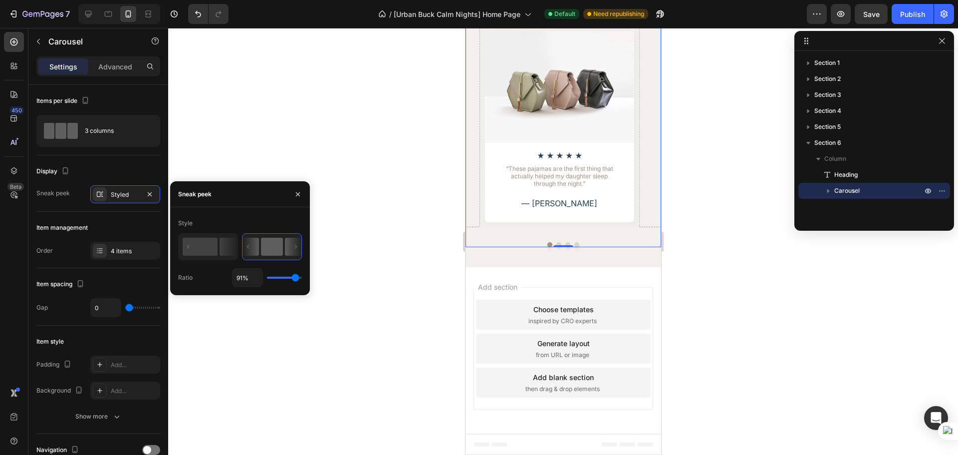
drag, startPoint x: 282, startPoint y: 279, endPoint x: 295, endPoint y: 276, distance: 13.2
type input "91"
click at [295, 276] on input "range" at bounding box center [284, 277] width 35 height 2
click at [243, 277] on input "91%" at bounding box center [248, 277] width 30 height 18
type input "90%"
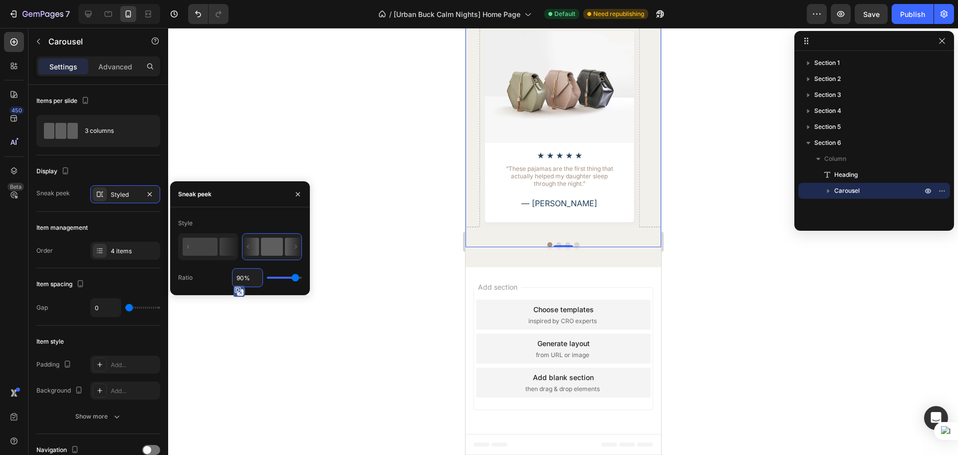
type input "90"
click at [741, 335] on div at bounding box center [563, 241] width 790 height 427
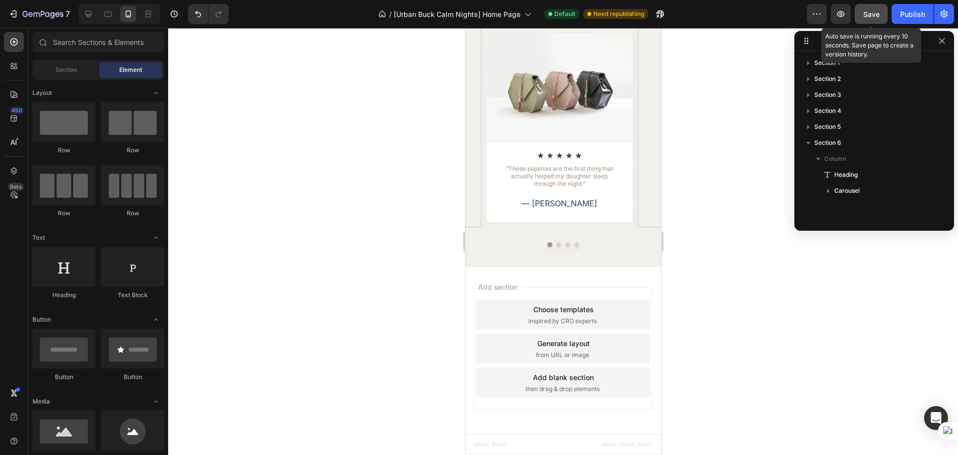
click at [885, 11] on button "Save" at bounding box center [871, 14] width 33 height 20
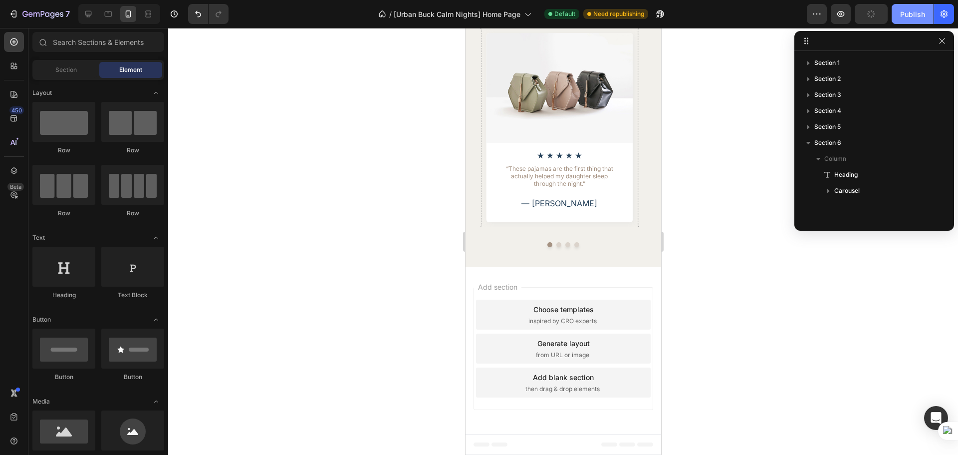
click at [896, 11] on button "Publish" at bounding box center [913, 14] width 42 height 20
click at [525, 223] on div "Image Icon Icon Icon Icon Icon Icon List “These pajamas are the first thing tha…" at bounding box center [559, 128] width 147 height 190
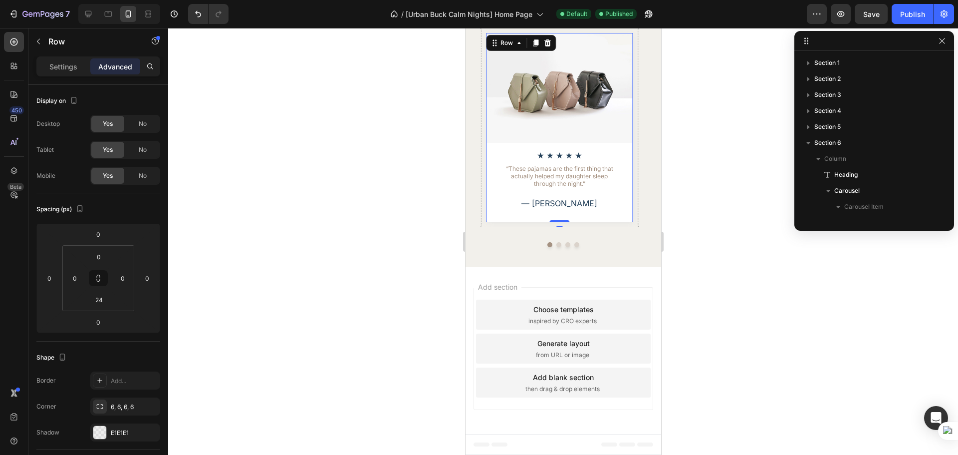
scroll to position [91, 0]
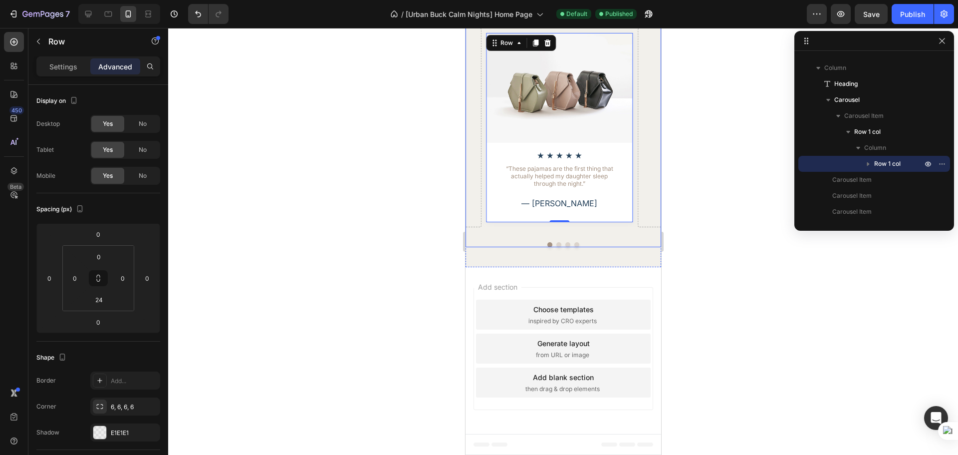
click at [494, 248] on div "Image Icon Icon Icon Icon Icon Icon List “These pajamas are the first thing tha…" at bounding box center [563, 138] width 196 height 220
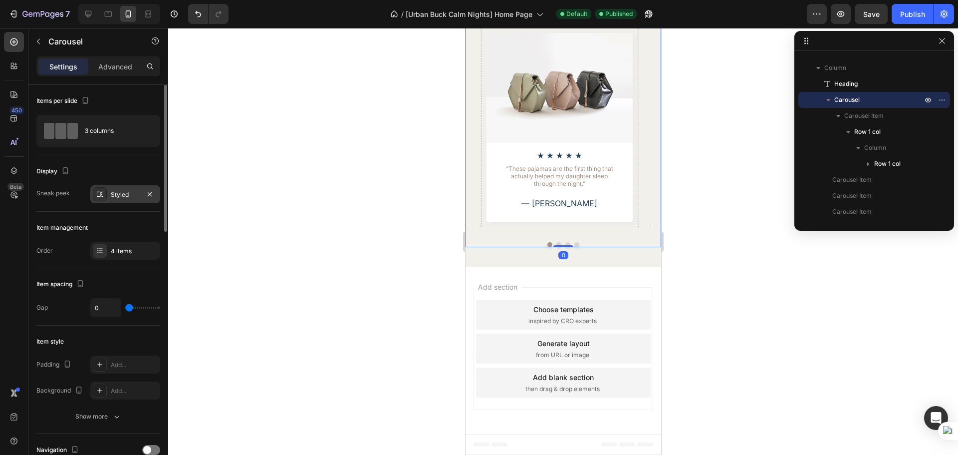
click at [118, 199] on div "Styled" at bounding box center [125, 194] width 70 height 18
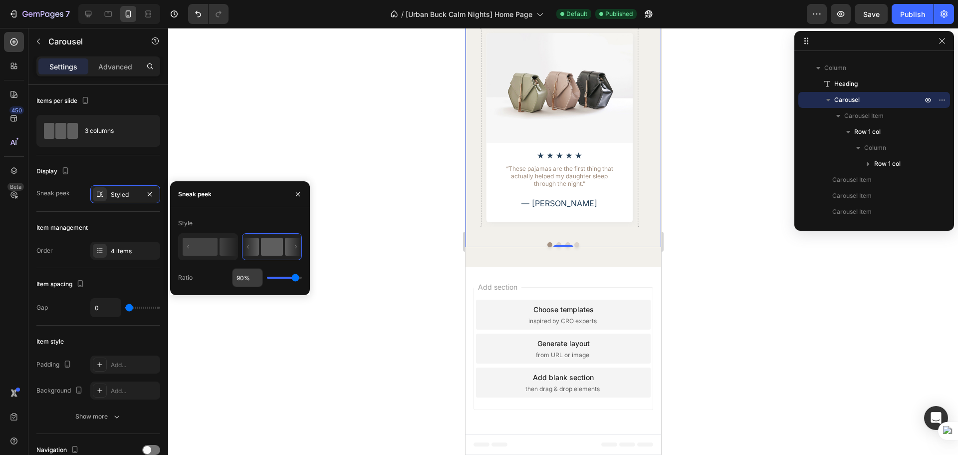
click at [235, 278] on input "90%" at bounding box center [248, 277] width 30 height 18
type input "89%"
type input "89"
type input "88%"
type input "88"
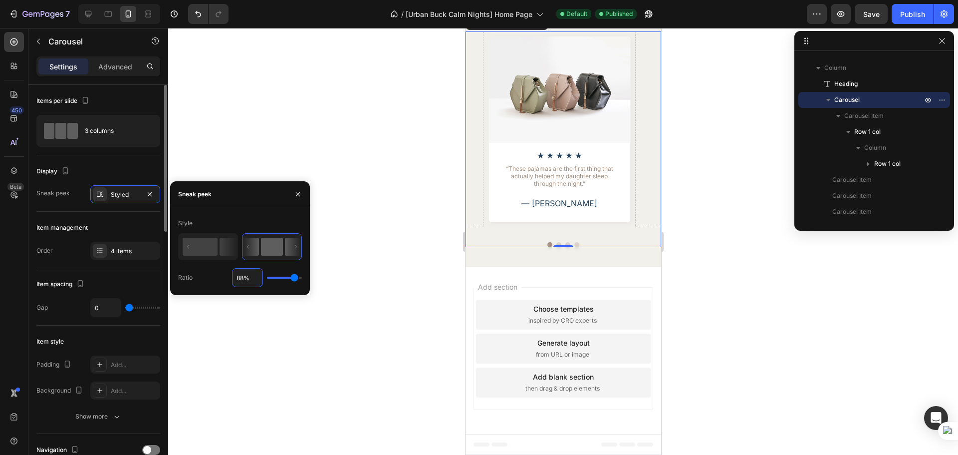
click at [136, 225] on div "Item management" at bounding box center [98, 228] width 124 height 16
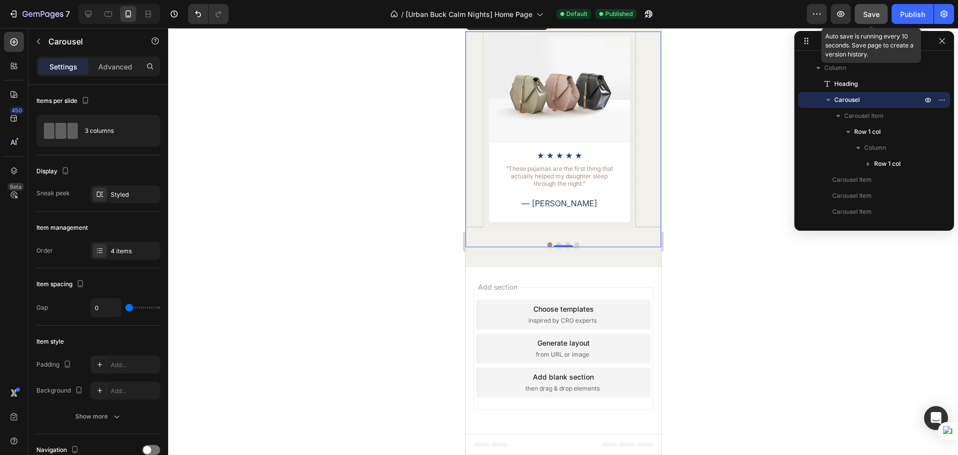
click at [881, 13] on button "Save" at bounding box center [871, 14] width 33 height 20
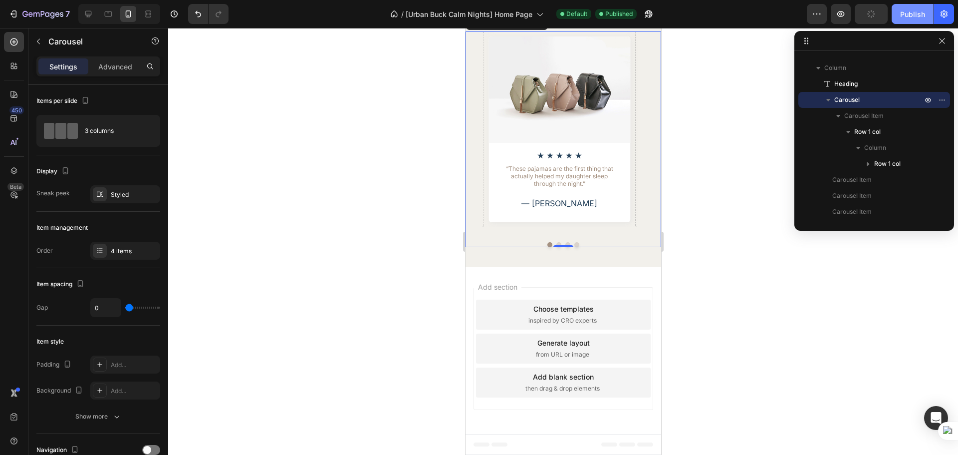
click at [905, 11] on div "Publish" at bounding box center [912, 14] width 25 height 10
drag, startPoint x: 88, startPoint y: 15, endPoint x: 30, endPoint y: 269, distance: 260.9
click at [88, 15] on icon at bounding box center [88, 14] width 6 height 6
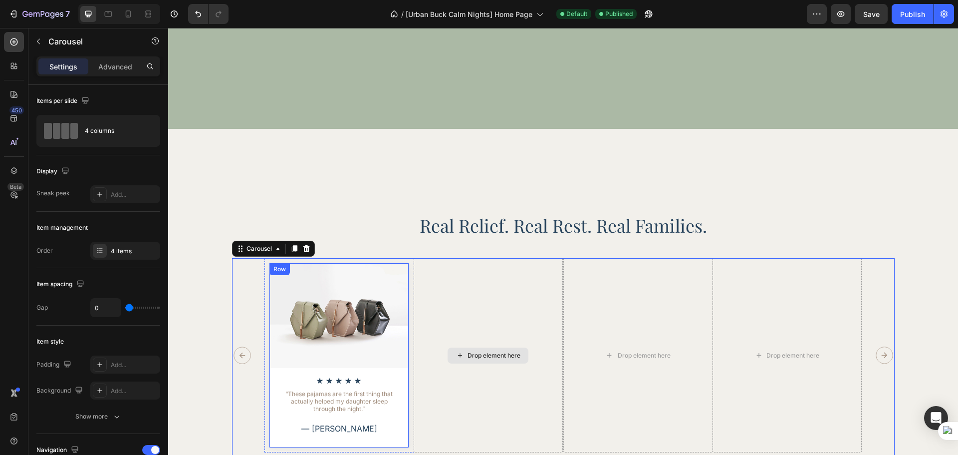
scroll to position [1987, 0]
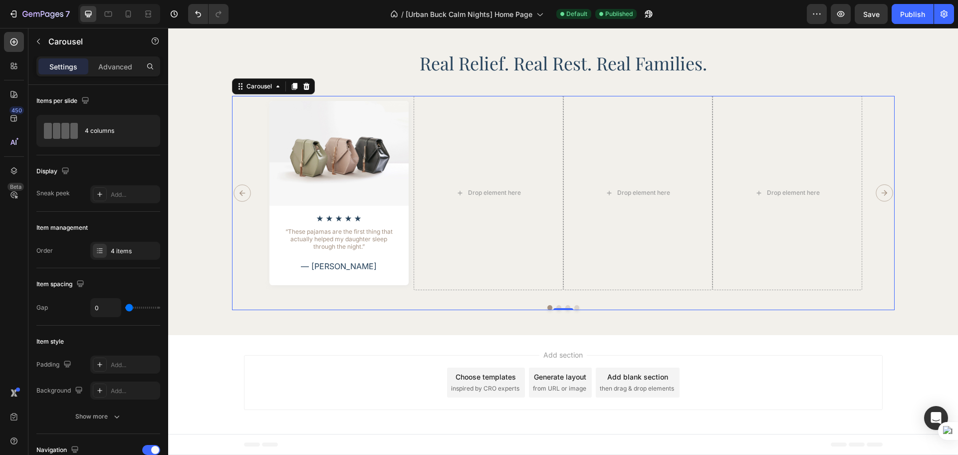
click at [407, 296] on div "Image Icon Icon Icon Icon Icon Icon List “These pajamas are the first thing tha…" at bounding box center [563, 203] width 663 height 214
click at [125, 257] on div "4 items" at bounding box center [125, 251] width 70 height 18
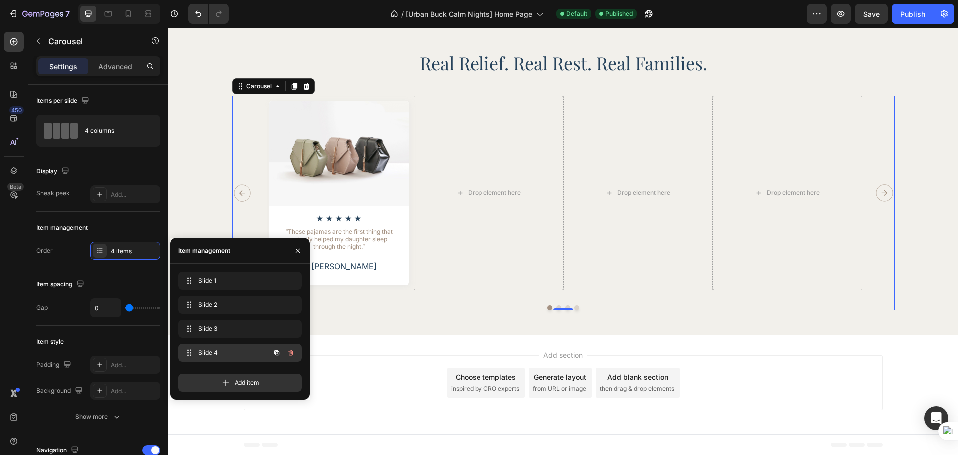
click at [292, 356] on button "button" at bounding box center [291, 352] width 14 height 14
click at [292, 356] on div "Delete" at bounding box center [284, 352] width 18 height 9
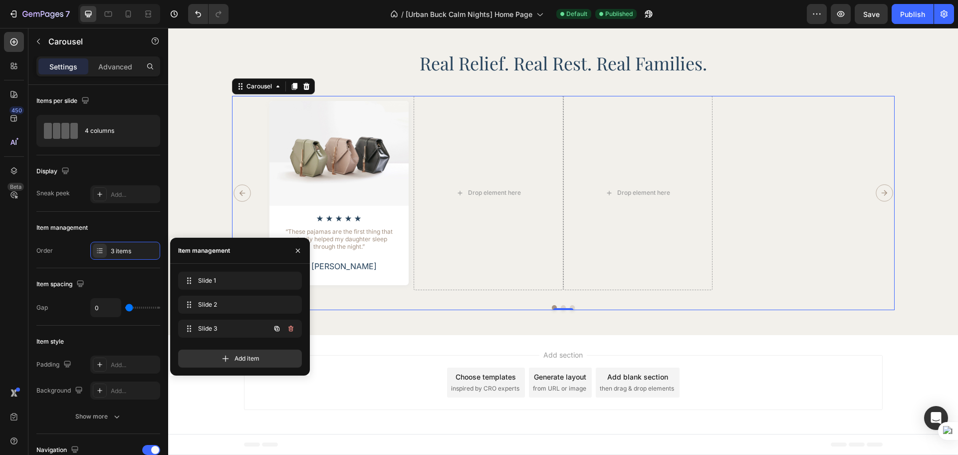
click at [288, 331] on icon "button" at bounding box center [291, 328] width 8 height 8
click at [288, 331] on div "Delete" at bounding box center [284, 328] width 18 height 9
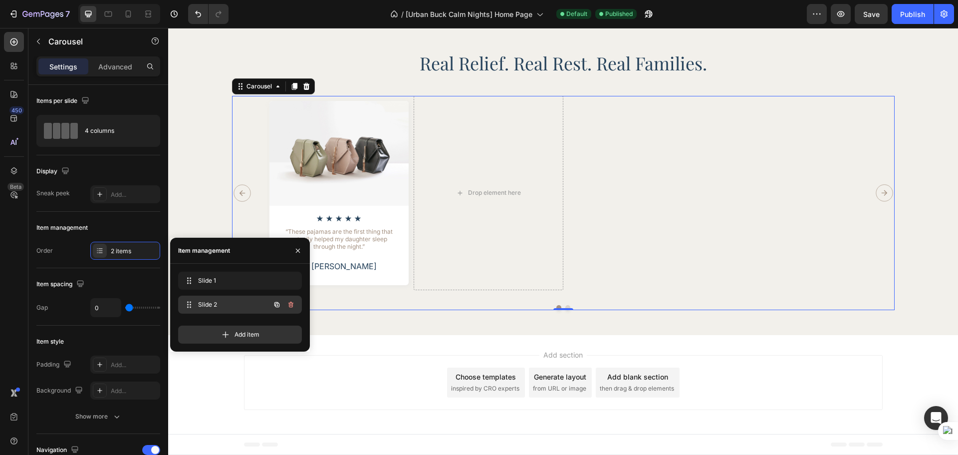
click at [293, 307] on icon "button" at bounding box center [291, 304] width 8 height 8
click at [293, 307] on div "Delete" at bounding box center [284, 304] width 18 height 9
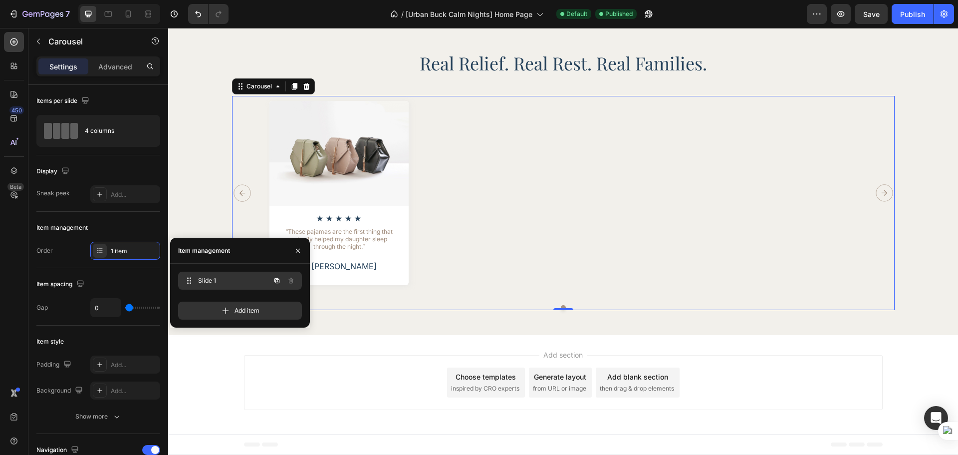
click at [273, 283] on icon "button" at bounding box center [277, 280] width 8 height 8
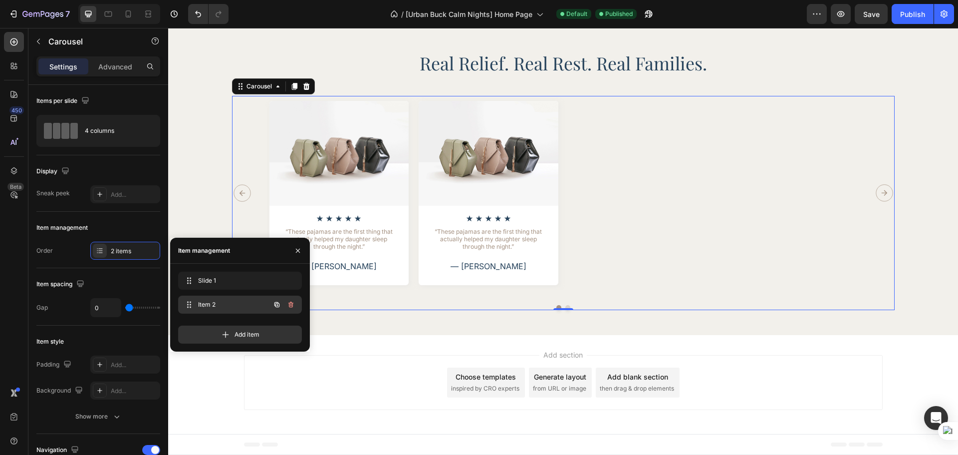
click at [272, 311] on div at bounding box center [284, 304] width 28 height 18
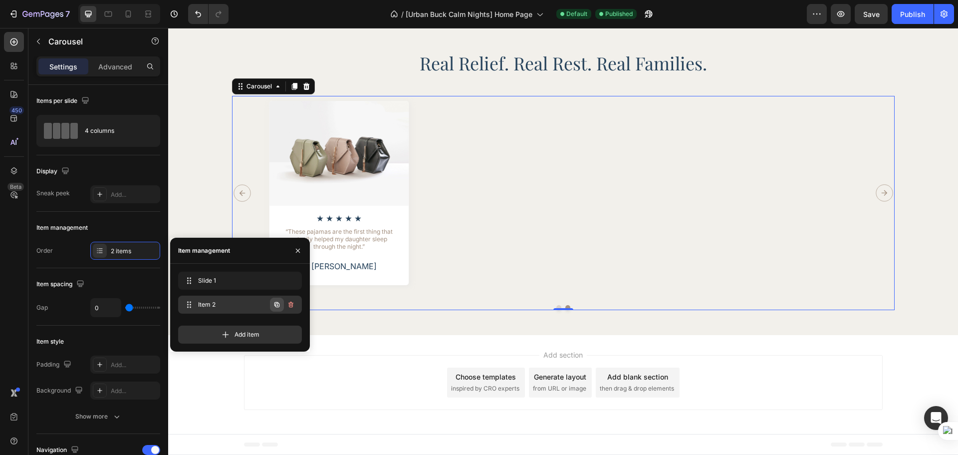
click at [275, 309] on button "button" at bounding box center [277, 304] width 14 height 14
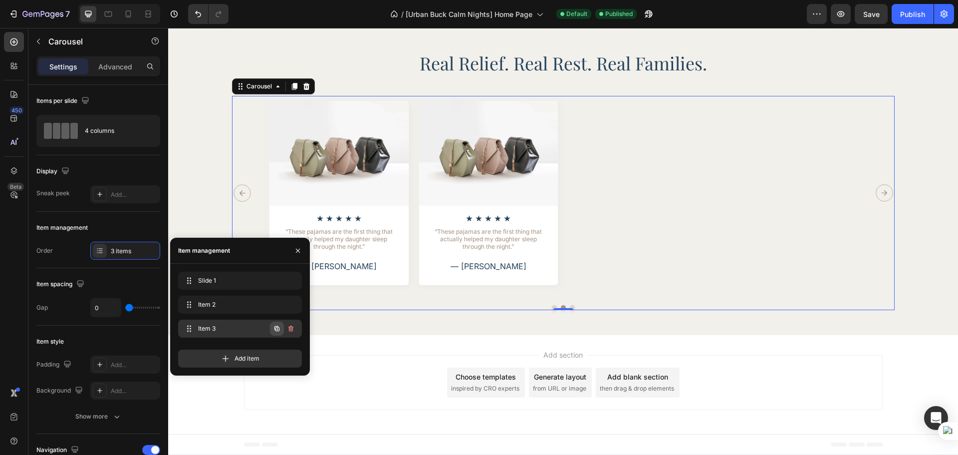
click at [275, 331] on icon "button" at bounding box center [277, 328] width 8 height 8
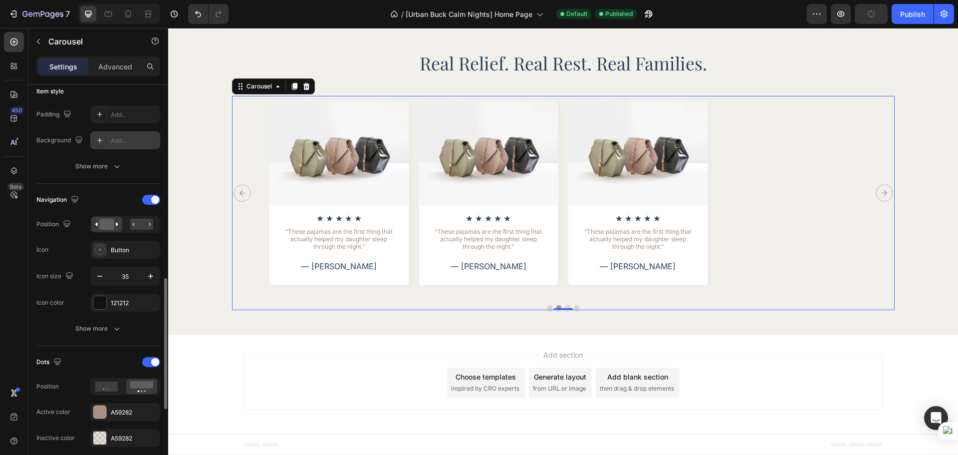
scroll to position [333, 0]
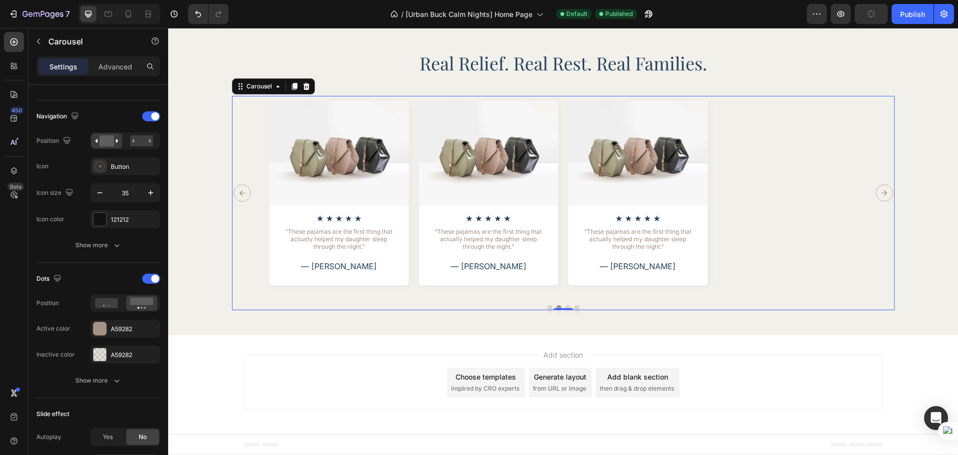
click at [239, 193] on icon "Carousel Back Arrow" at bounding box center [242, 193] width 6 height 6
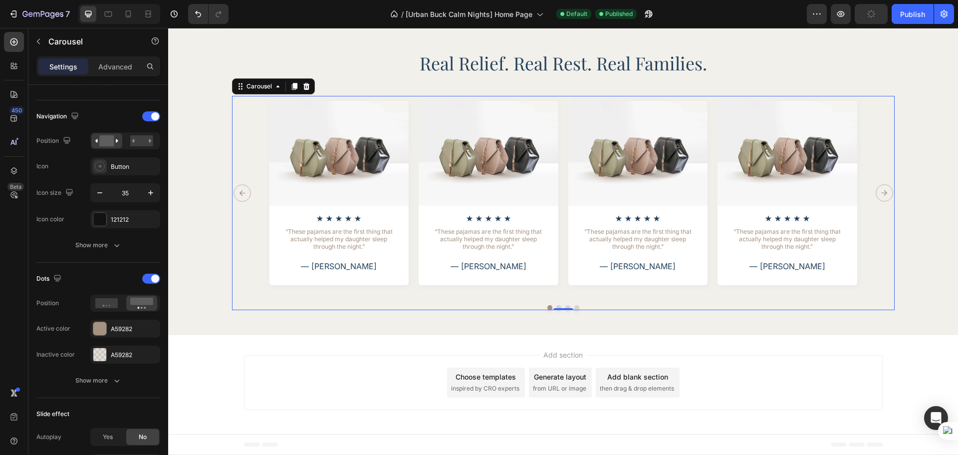
click at [239, 193] on icon "Carousel Back Arrow" at bounding box center [242, 193] width 6 height 6
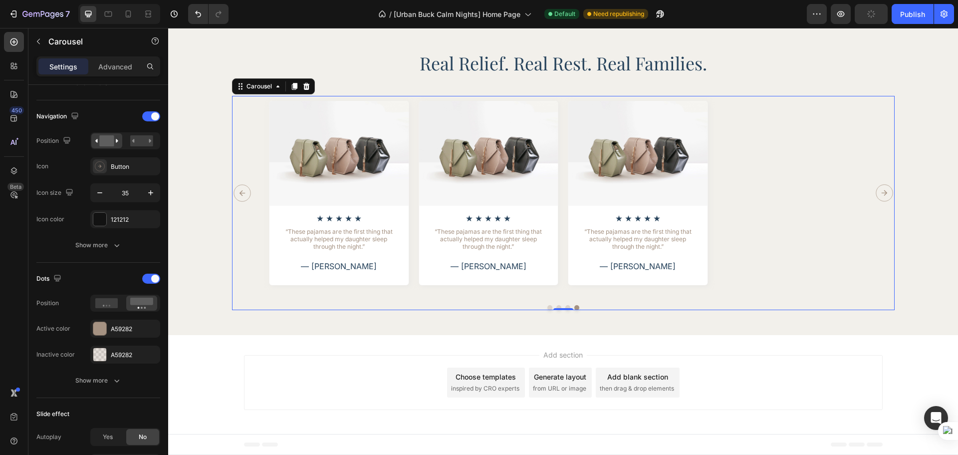
click at [239, 193] on icon "Carousel Back Arrow" at bounding box center [242, 193] width 6 height 6
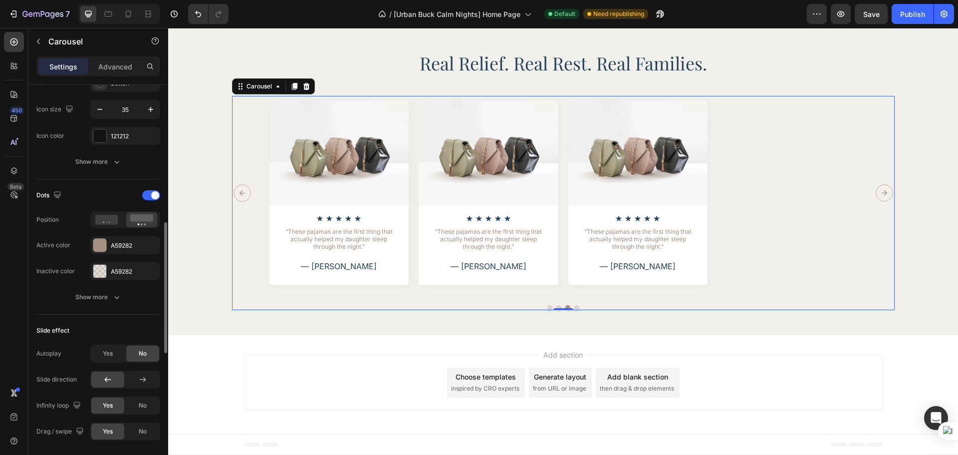
scroll to position [500, 0]
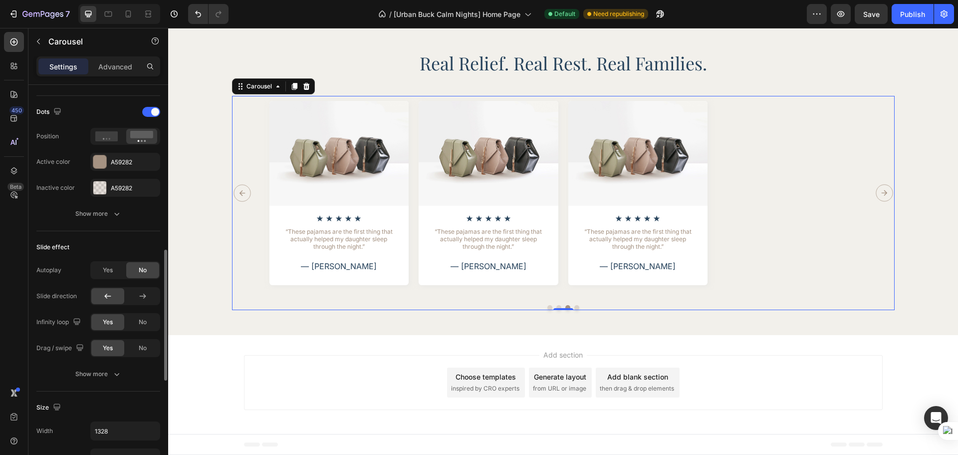
click at [111, 321] on span "Yes" at bounding box center [108, 321] width 10 height 9
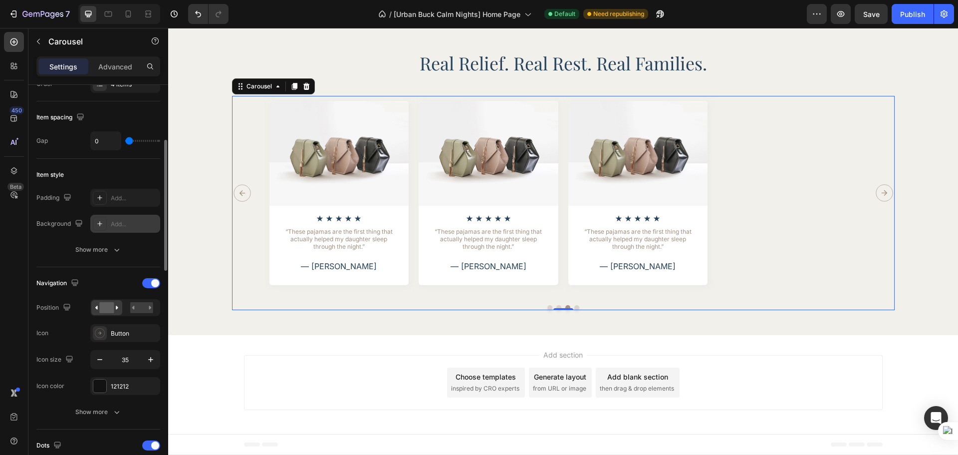
scroll to position [0, 0]
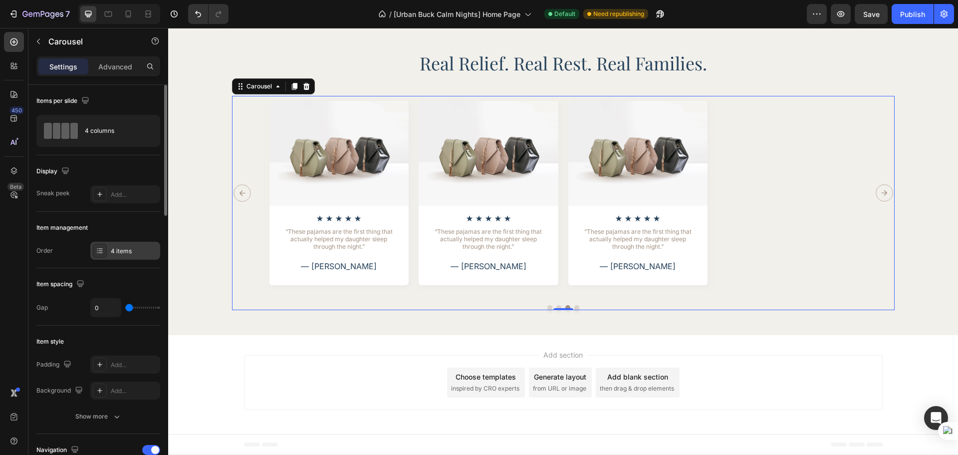
click at [124, 252] on div "4 items" at bounding box center [134, 251] width 47 height 9
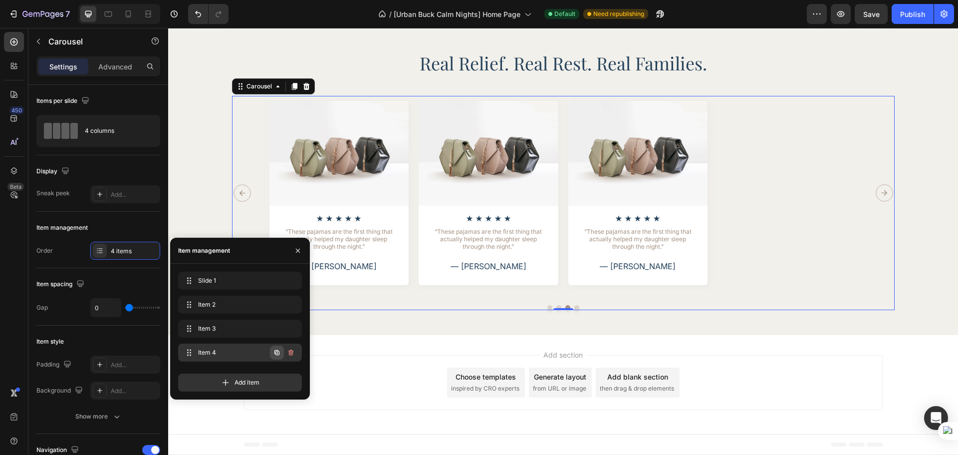
click at [277, 357] on button "button" at bounding box center [277, 352] width 14 height 14
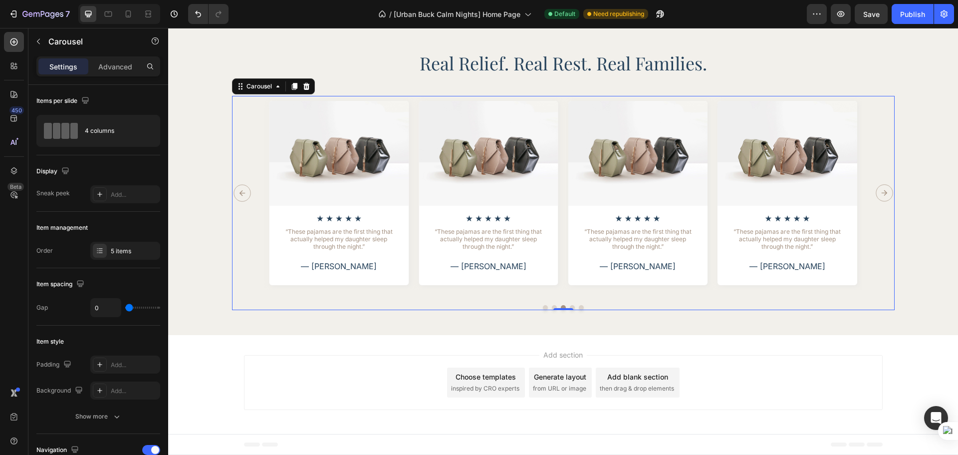
click at [883, 189] on icon "Carousel Next Arrow" at bounding box center [884, 192] width 17 height 17
click at [543, 307] on button "Dot" at bounding box center [545, 307] width 5 height 5
click at [340, 178] on img at bounding box center [339, 153] width 140 height 105
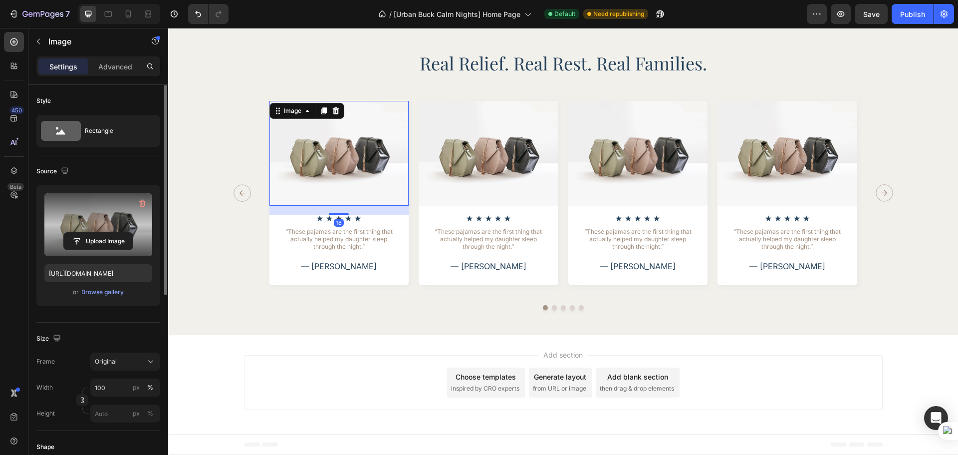
click at [107, 217] on label at bounding box center [98, 224] width 108 height 63
click at [107, 233] on input "file" at bounding box center [98, 241] width 69 height 17
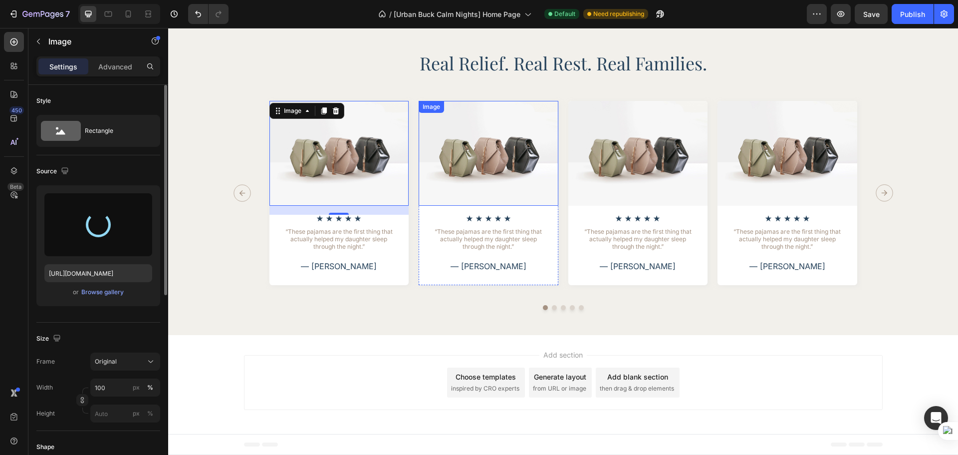
type input "[URL][DOMAIN_NAME]"
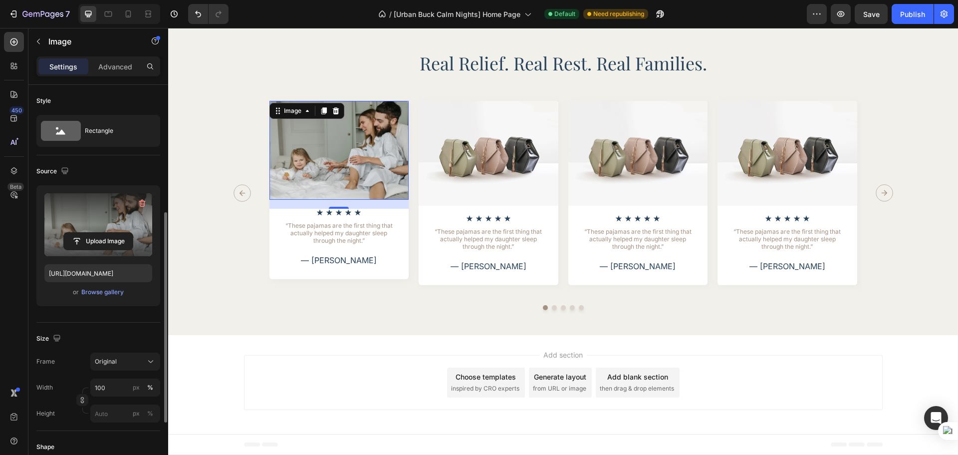
scroll to position [83, 0]
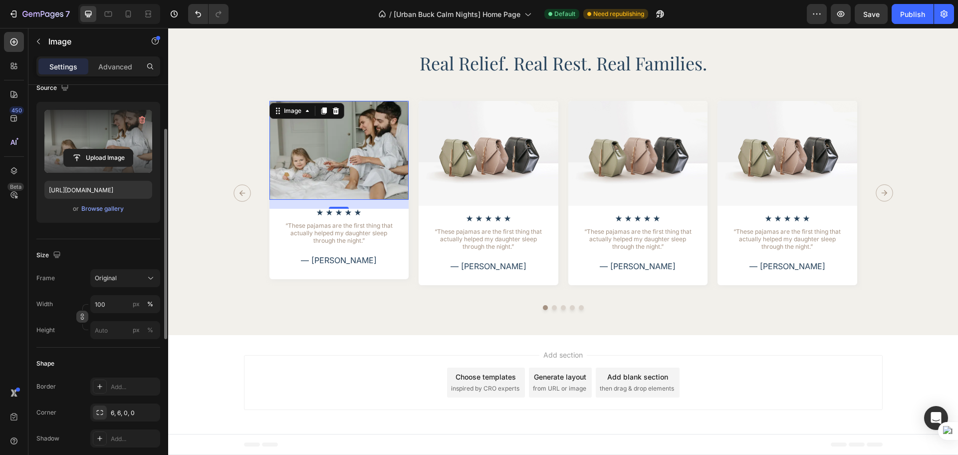
click at [81, 321] on button "button" at bounding box center [82, 316] width 12 height 12
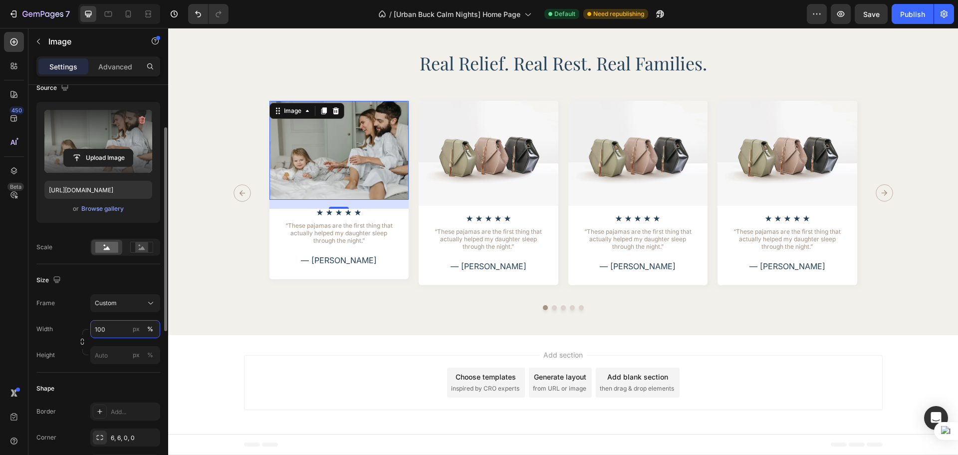
click at [115, 329] on input "100" at bounding box center [125, 329] width 70 height 18
type input "284"
click at [135, 330] on div "px" at bounding box center [136, 328] width 7 height 9
click at [111, 358] on input "px %" at bounding box center [125, 355] width 70 height 18
type input "201"
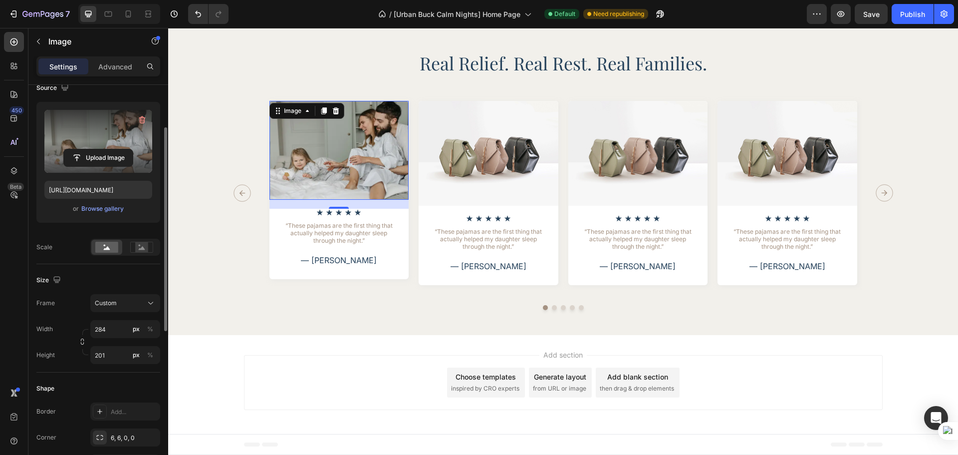
click at [86, 308] on div "Frame Custom" at bounding box center [98, 303] width 124 height 18
click at [81, 342] on icon "button" at bounding box center [82, 343] width 3 height 2
click at [112, 329] on input "284" at bounding box center [125, 329] width 70 height 18
click at [113, 349] on p "Full 100%" at bounding box center [123, 352] width 58 height 9
type input "100"
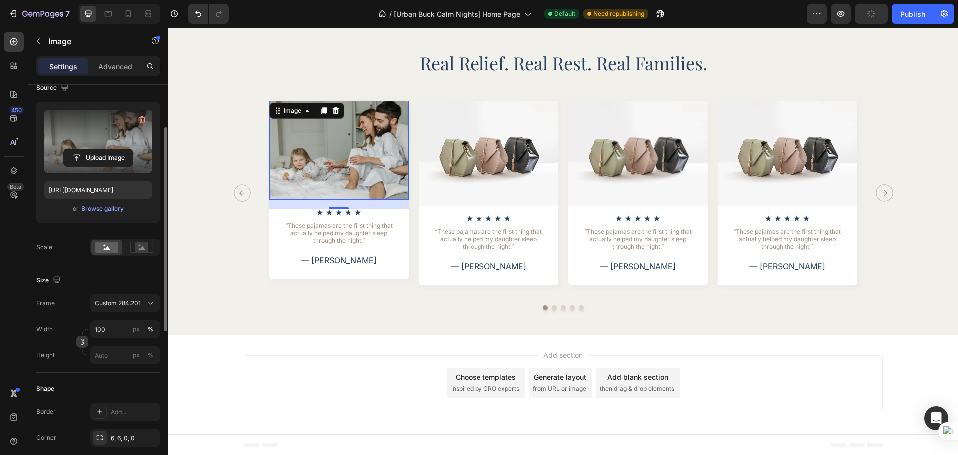
click at [83, 290] on div "Size Frame Custom 284:201 Width 100 px % Height px %" at bounding box center [98, 318] width 124 height 108
click at [320, 115] on icon at bounding box center [324, 111] width 8 height 8
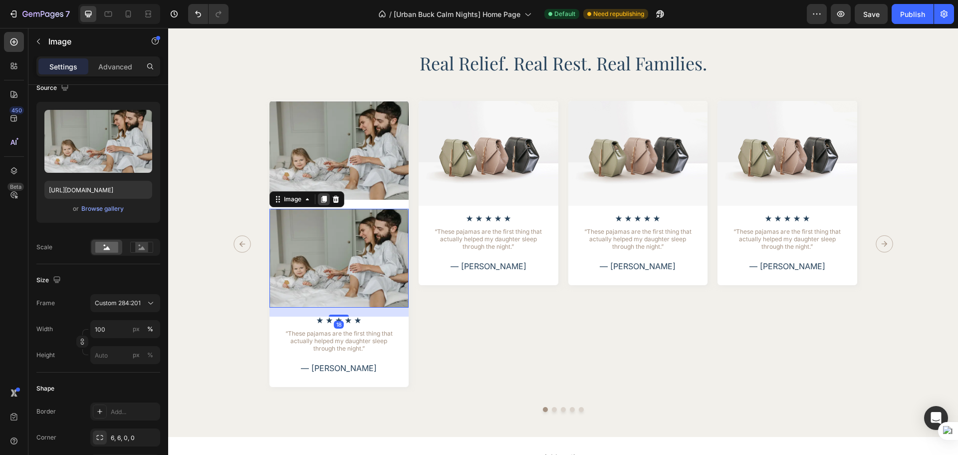
click at [320, 203] on icon at bounding box center [324, 199] width 8 height 8
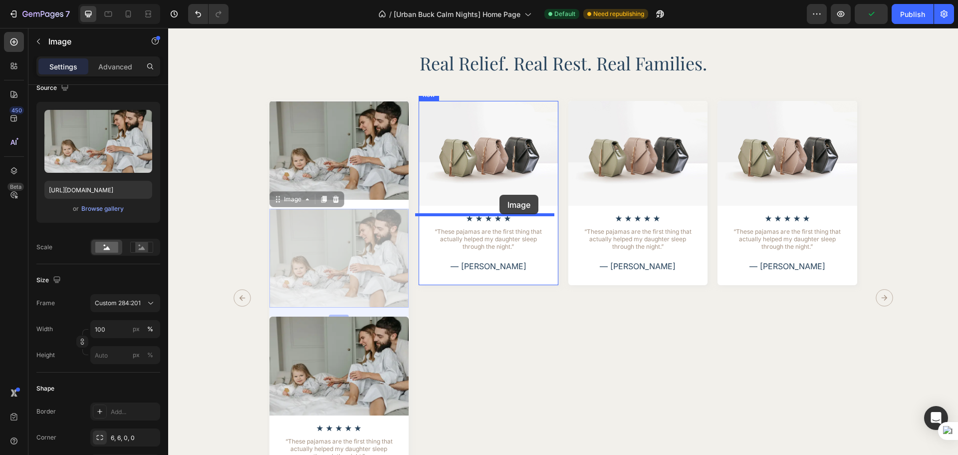
drag, startPoint x: 335, startPoint y: 222, endPoint x: 500, endPoint y: 195, distance: 166.9
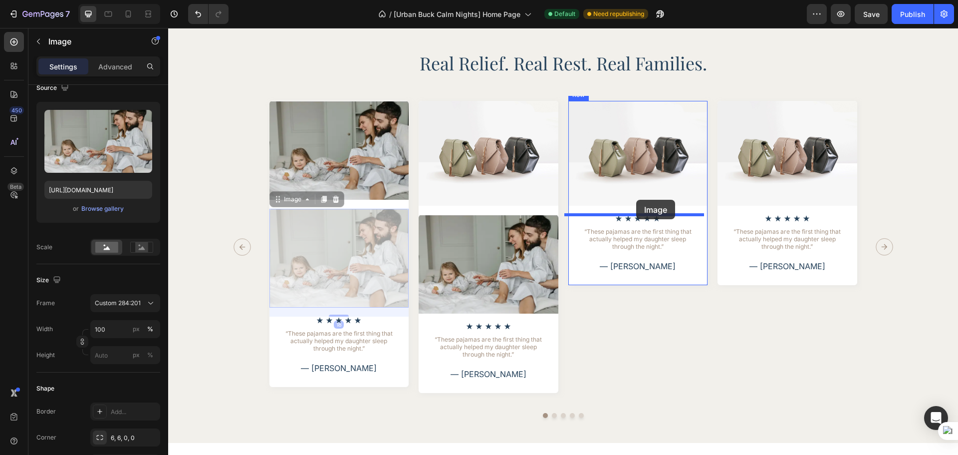
drag, startPoint x: 371, startPoint y: 254, endPoint x: 636, endPoint y: 200, distance: 270.4
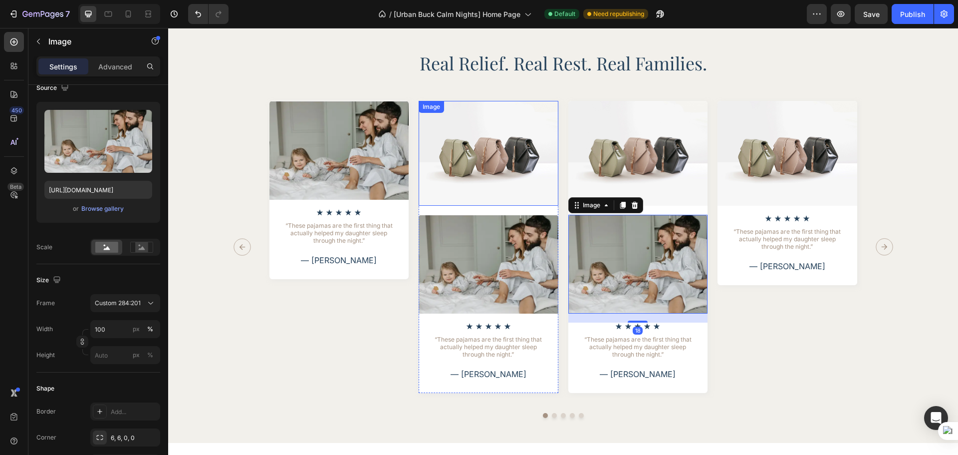
click at [505, 152] on img at bounding box center [489, 153] width 140 height 105
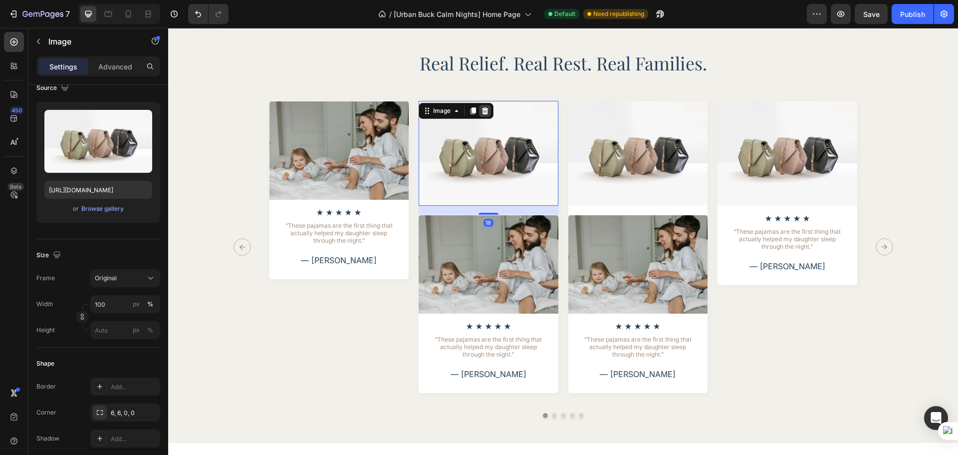
click at [482, 111] on icon at bounding box center [485, 111] width 8 height 8
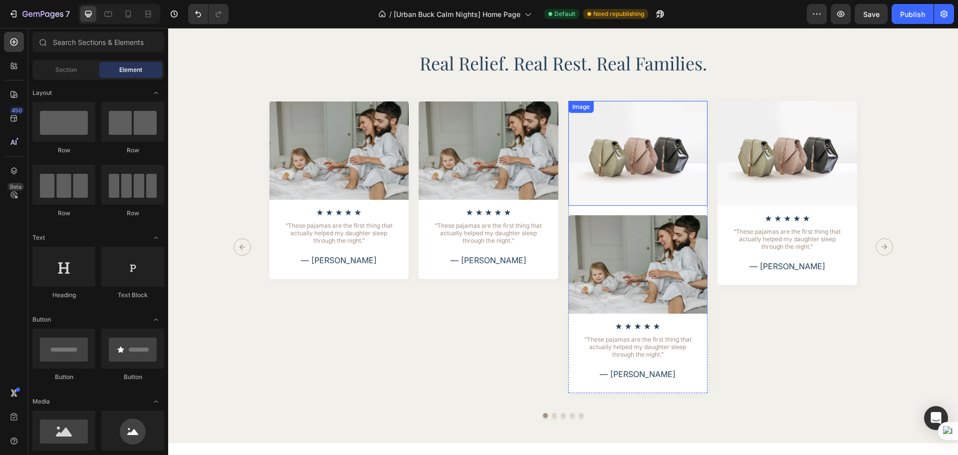
drag, startPoint x: 589, startPoint y: 152, endPoint x: 598, endPoint y: 151, distance: 8.5
click at [590, 152] on img at bounding box center [638, 153] width 140 height 105
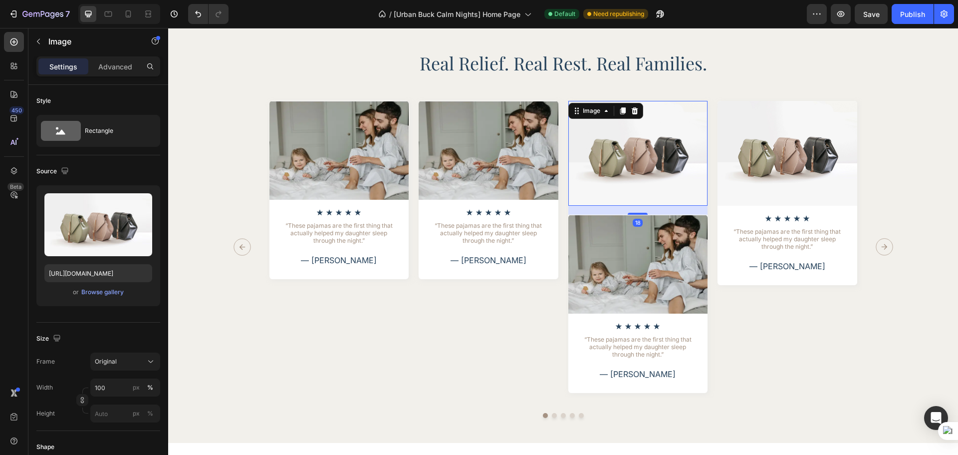
click at [627, 117] on div "Image" at bounding box center [605, 111] width 75 height 16
click at [631, 117] on div "Image" at bounding box center [605, 111] width 75 height 16
click at [632, 109] on icon at bounding box center [634, 110] width 6 height 7
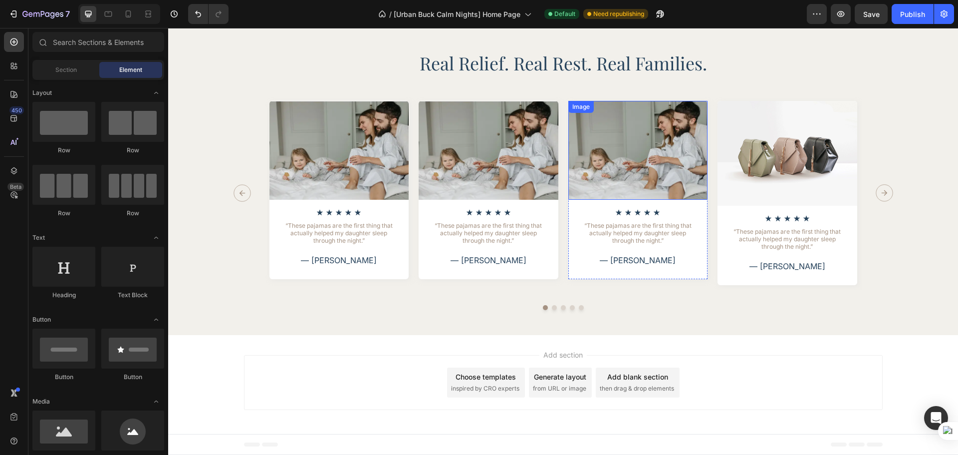
click at [646, 137] on img at bounding box center [638, 150] width 140 height 99
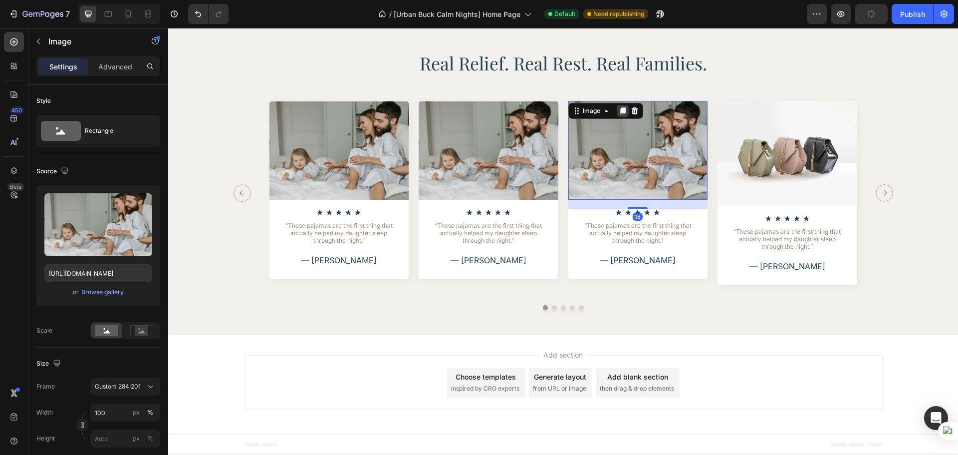
click at [619, 110] on icon at bounding box center [623, 111] width 8 height 8
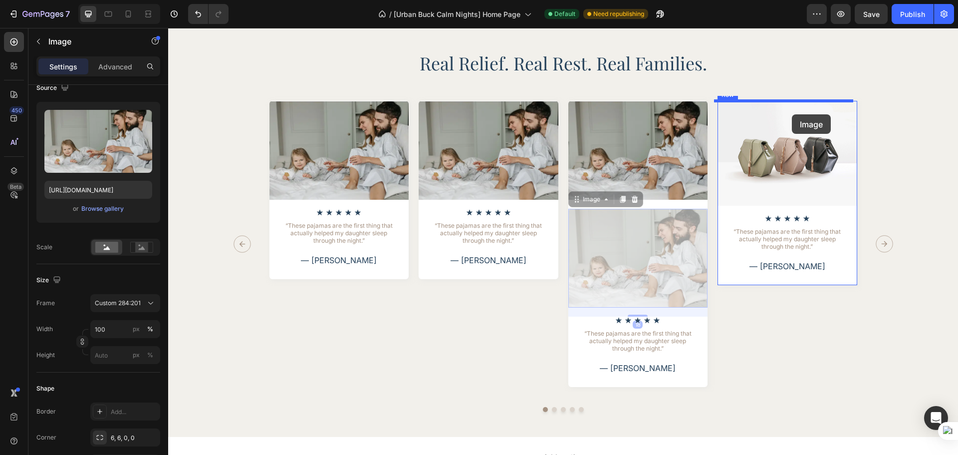
drag, startPoint x: 665, startPoint y: 228, endPoint x: 792, endPoint y: 114, distance: 170.7
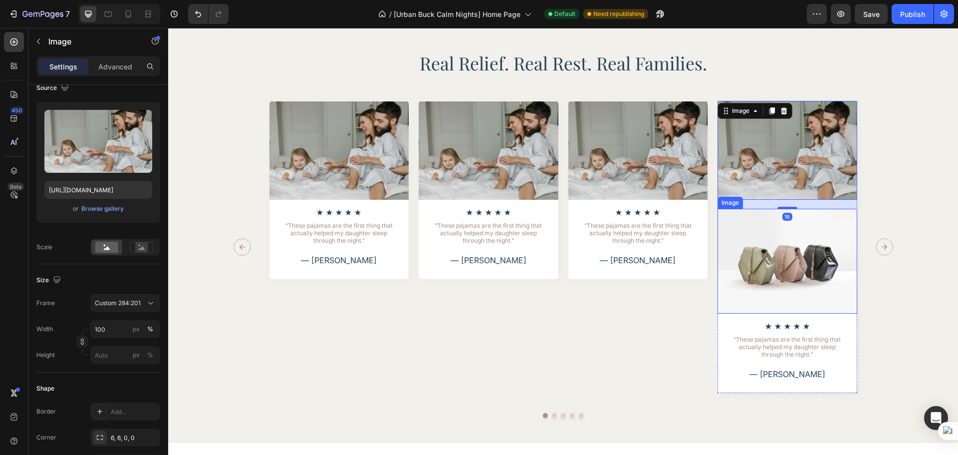
click at [787, 245] on img at bounding box center [788, 261] width 140 height 105
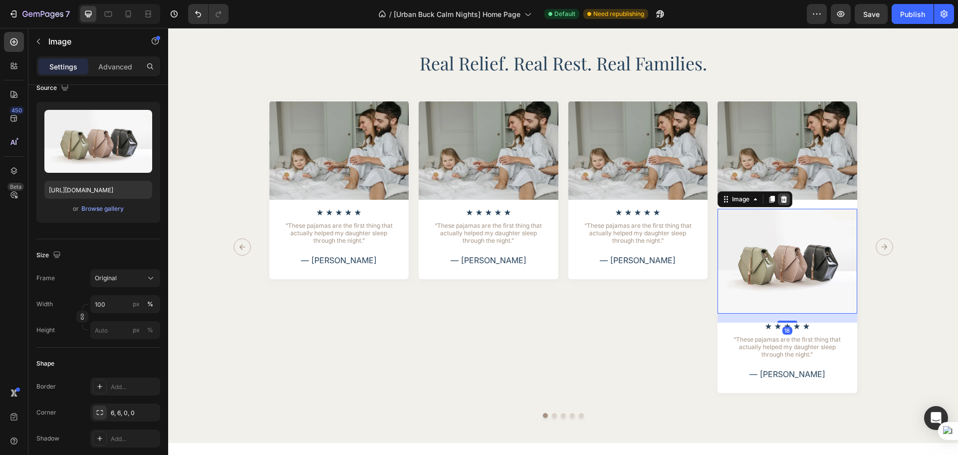
click at [783, 201] on icon at bounding box center [784, 199] width 8 height 8
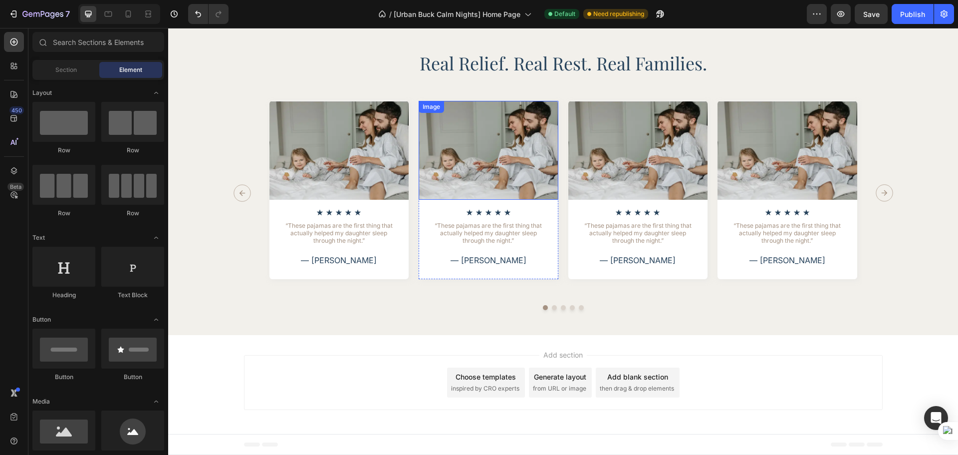
click at [501, 166] on img at bounding box center [489, 150] width 140 height 99
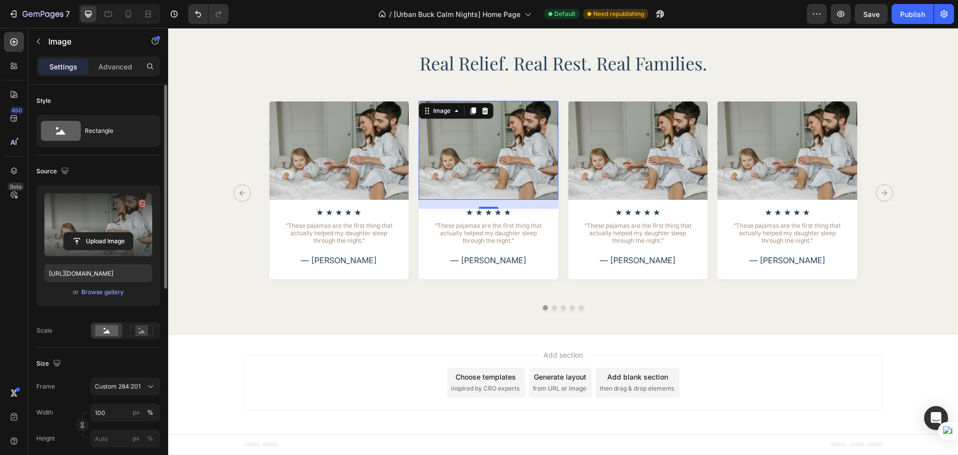
click at [94, 222] on label at bounding box center [98, 224] width 108 height 63
click at [94, 233] on input "file" at bounding box center [98, 241] width 69 height 17
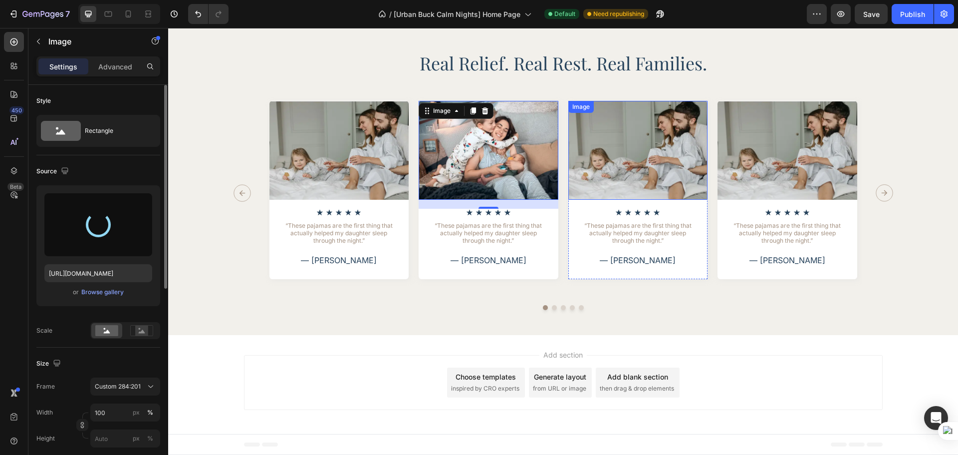
type input "[URL][DOMAIN_NAME]"
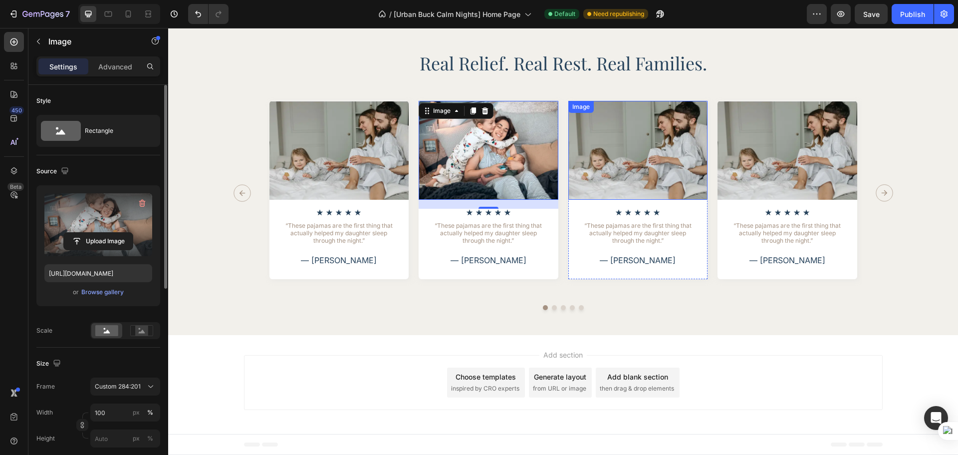
click at [634, 184] on img at bounding box center [638, 150] width 140 height 99
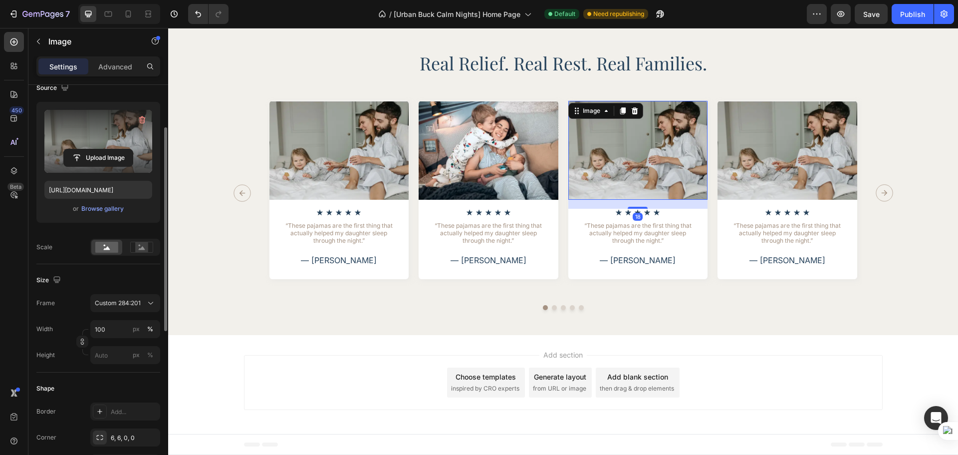
click at [103, 145] on label at bounding box center [98, 141] width 108 height 63
click at [103, 149] on input "file" at bounding box center [98, 157] width 69 height 17
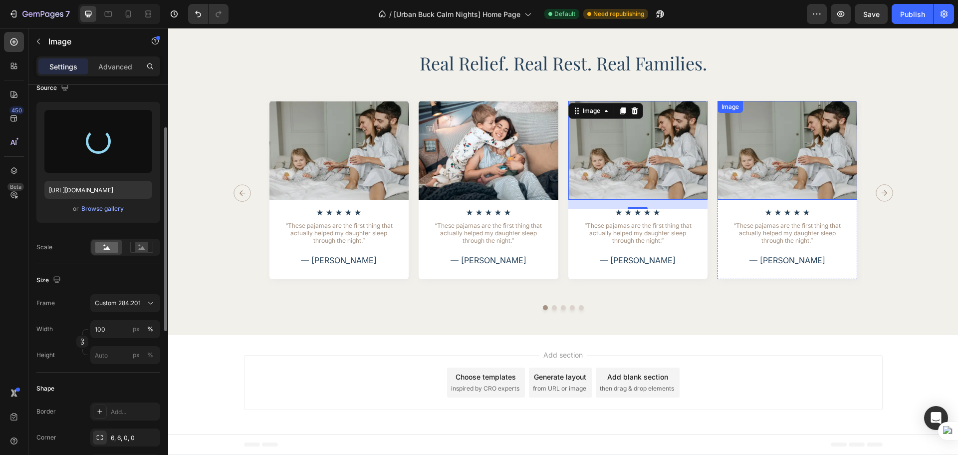
type input "[URL][DOMAIN_NAME]"
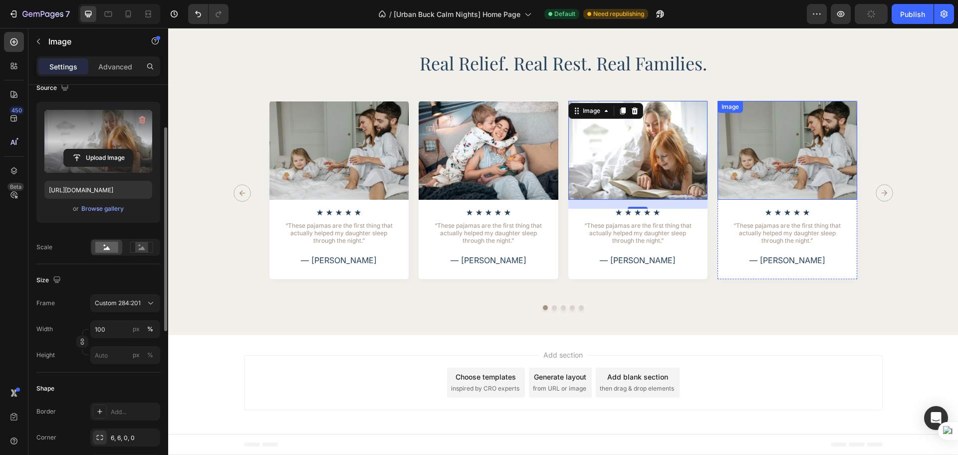
click at [777, 185] on img at bounding box center [788, 150] width 140 height 99
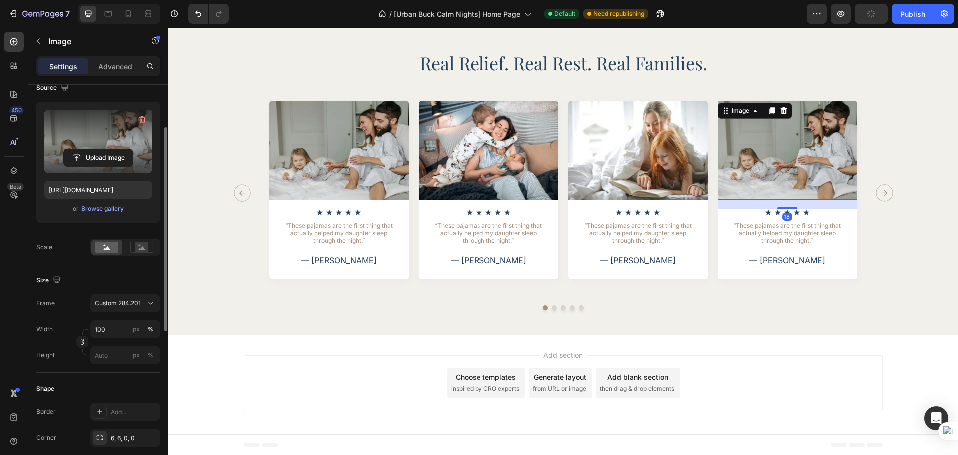
click at [90, 147] on label at bounding box center [98, 141] width 108 height 63
click at [90, 149] on input "file" at bounding box center [98, 157] width 69 height 17
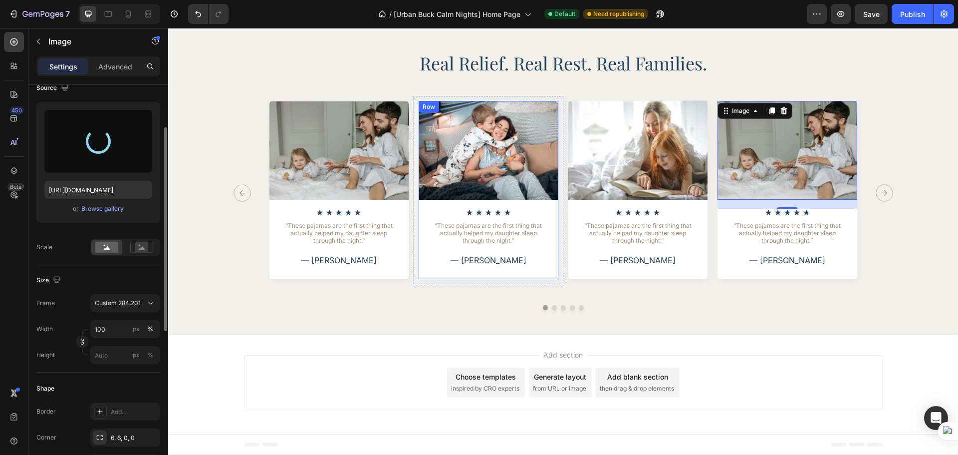
type input "[URL][DOMAIN_NAME]"
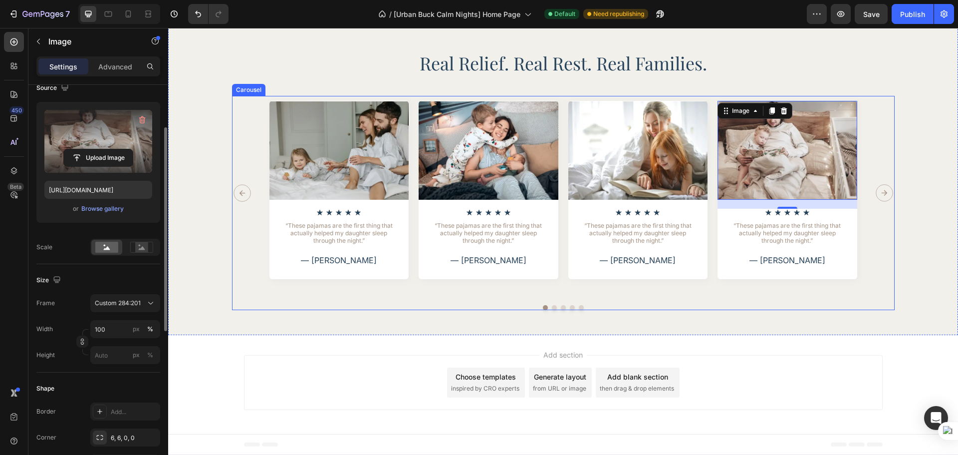
click at [751, 299] on div "Image Icon Icon Icon Icon Icon Icon List “These pajamas are the first thing tha…" at bounding box center [563, 203] width 663 height 214
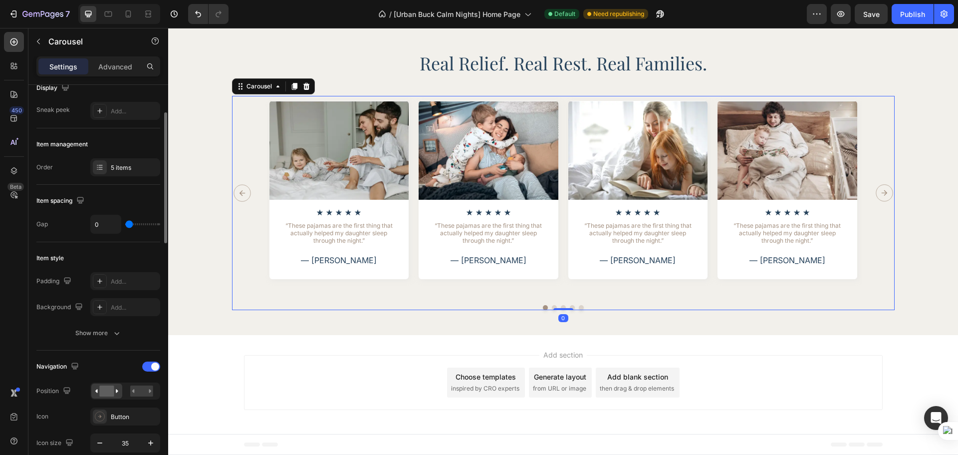
scroll to position [0, 0]
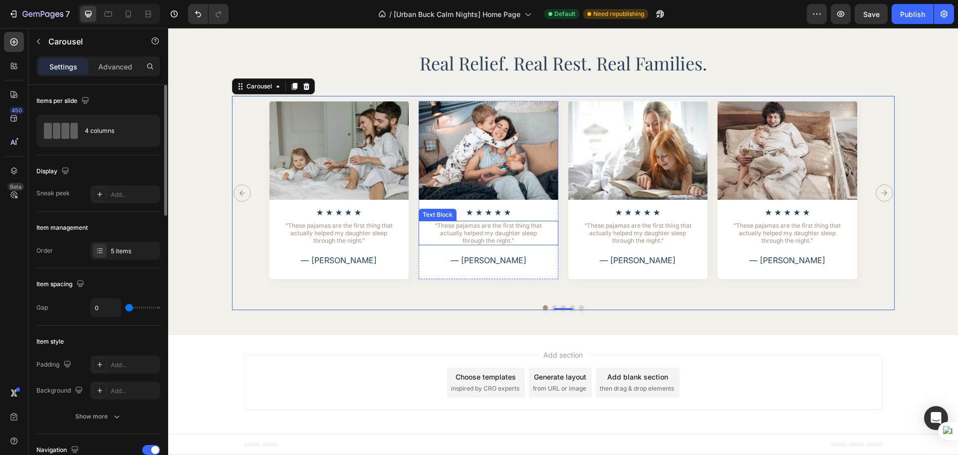
click at [492, 236] on p "“These pajamas are the first thing that actually helped my daughter sleep throu…" at bounding box center [489, 233] width 116 height 22
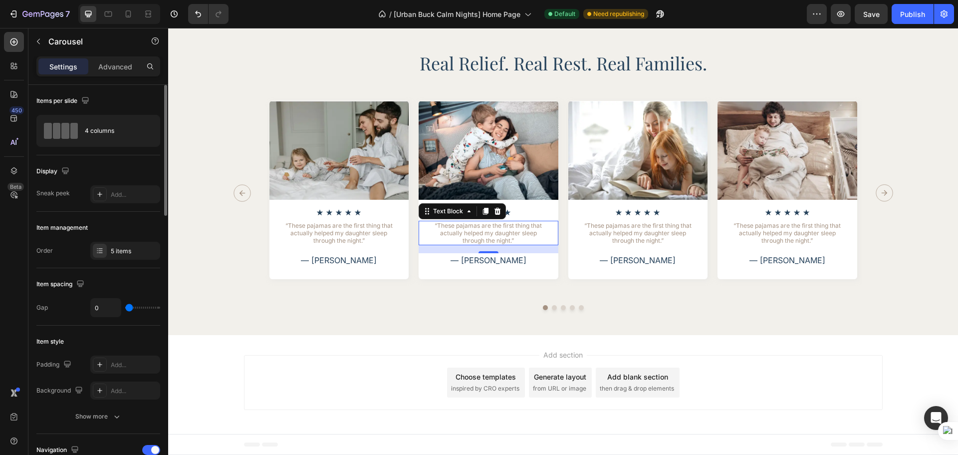
click at [492, 236] on p "“These pajamas are the first thing that actually helped my daughter sleep throu…" at bounding box center [489, 233] width 116 height 22
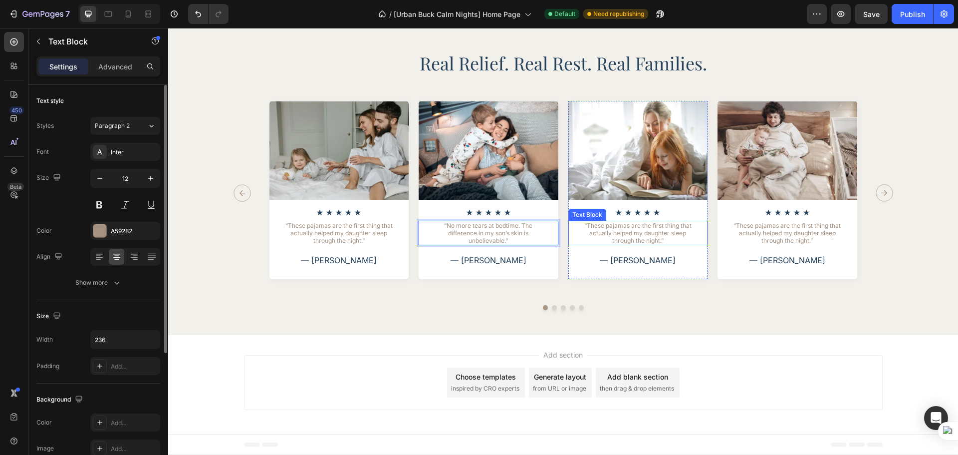
click at [662, 236] on p "“These pajamas are the first thing that actually helped my daughter sleep throu…" at bounding box center [638, 233] width 116 height 22
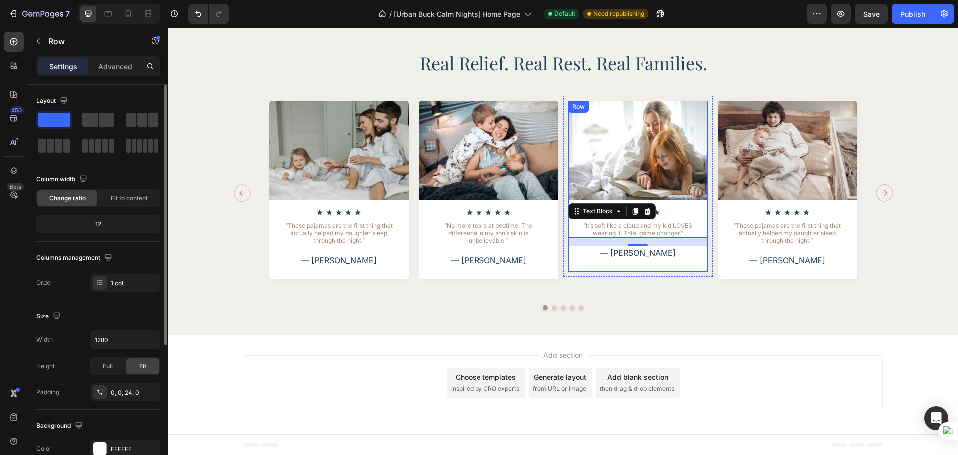
click at [675, 261] on div "Image Icon Icon Icon Icon Icon Icon List “It’s soft like a cloud and my kid LOV…" at bounding box center [638, 186] width 140 height 171
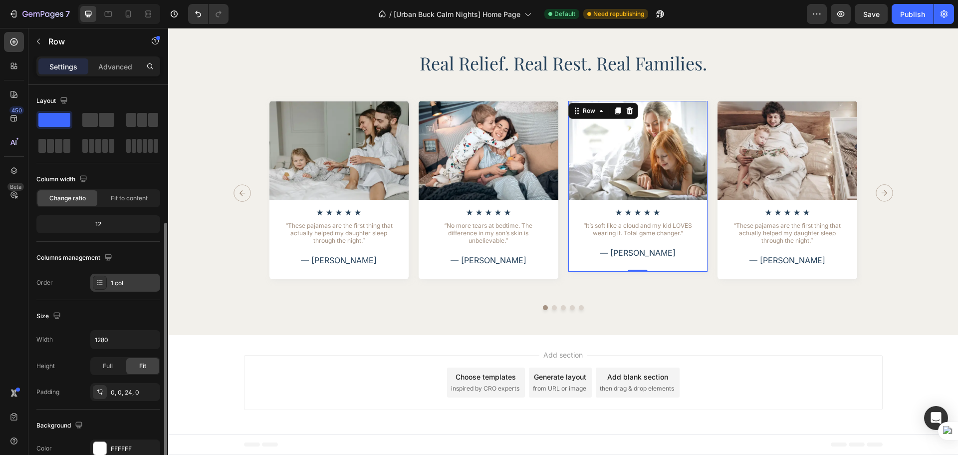
click at [104, 361] on span "Full" at bounding box center [108, 365] width 10 height 9
click at [666, 271] on div "Image Icon Icon Icon Icon Icon Icon List “It’s soft like a cloud and my kid LOV…" at bounding box center [638, 186] width 150 height 181
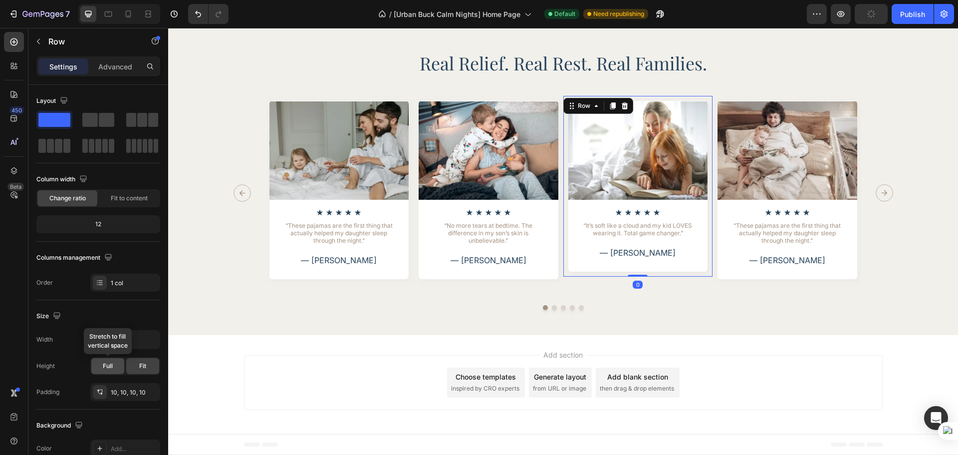
click at [116, 370] on div "Full" at bounding box center [107, 366] width 33 height 16
click at [687, 232] on p "“It’s soft like a cloud and my kid LOVES wearing it. Total game changer.”" at bounding box center [638, 229] width 116 height 15
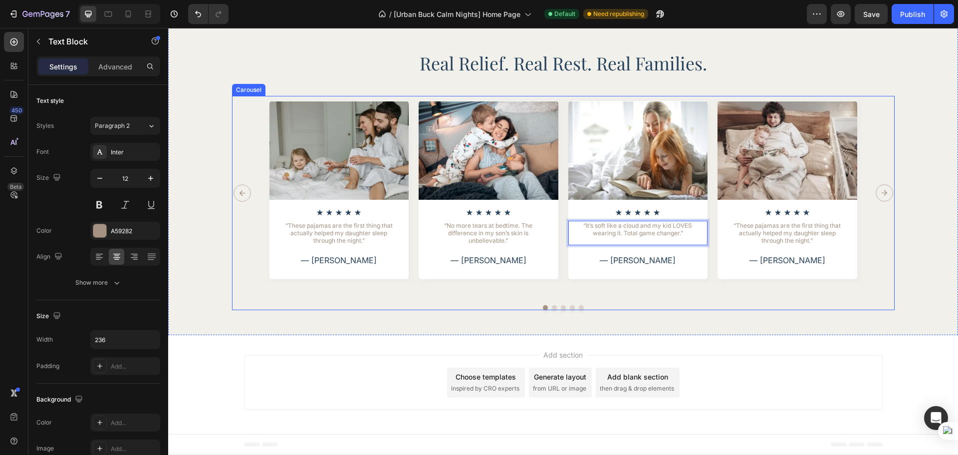
click at [702, 293] on div "Image Icon Icon Icon Icon Icon Icon List “These pajamas are the first thing tha…" at bounding box center [563, 203] width 663 height 214
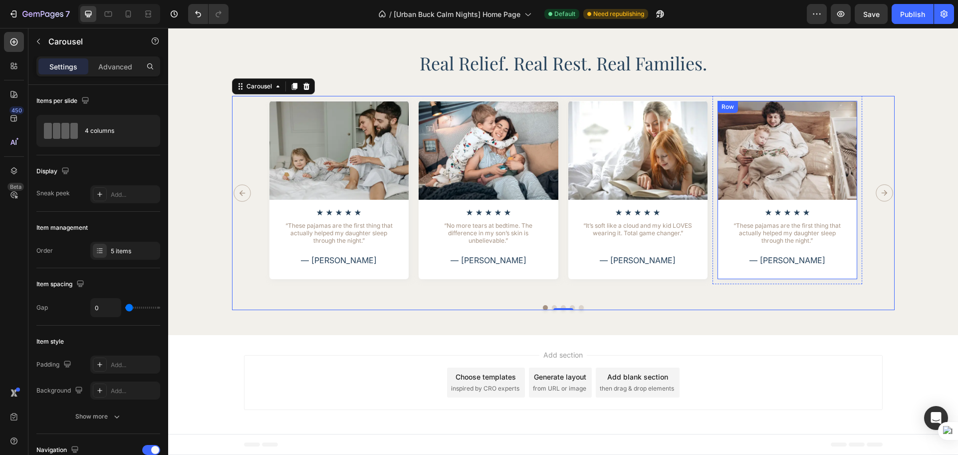
click at [759, 239] on p "“These pajamas are the first thing that actually helped my daughter sleep throu…" at bounding box center [788, 233] width 116 height 22
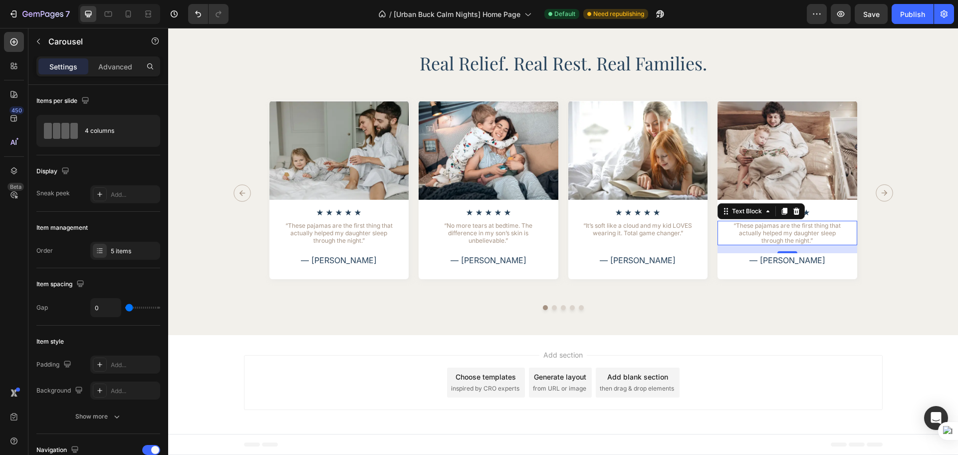
click at [759, 239] on p "“These pajamas are the first thing that actually helped my daughter sleep throu…" at bounding box center [788, 233] width 116 height 22
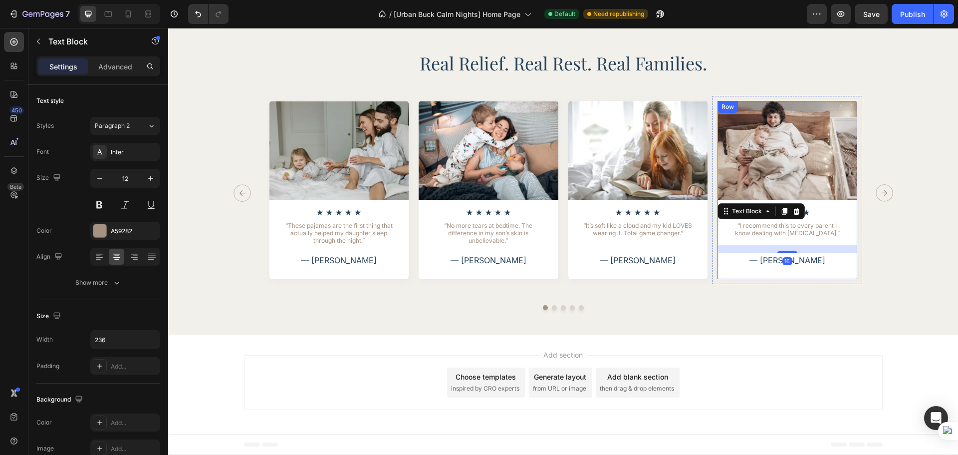
click at [791, 288] on div "Image Icon Icon Icon Icon Icon Icon List “I recommend this to every parent I kn…" at bounding box center [788, 193] width 150 height 194
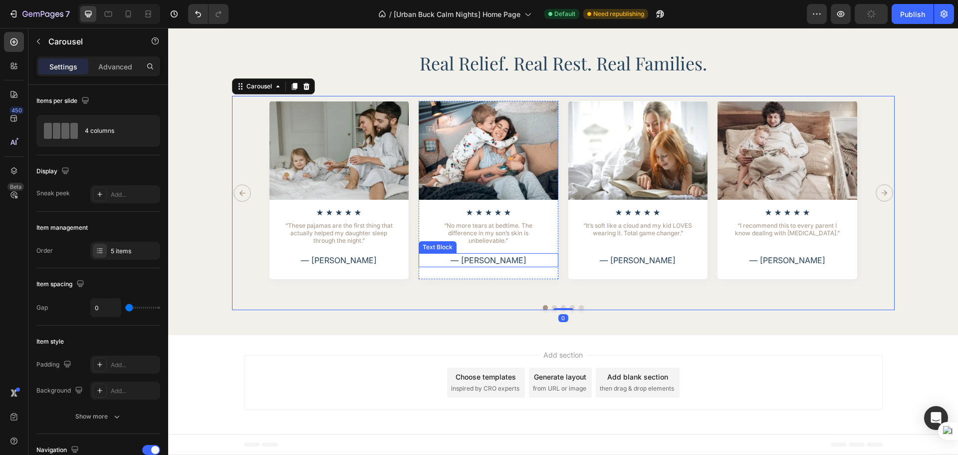
click at [495, 259] on p "— [PERSON_NAME]" at bounding box center [489, 260] width 138 height 12
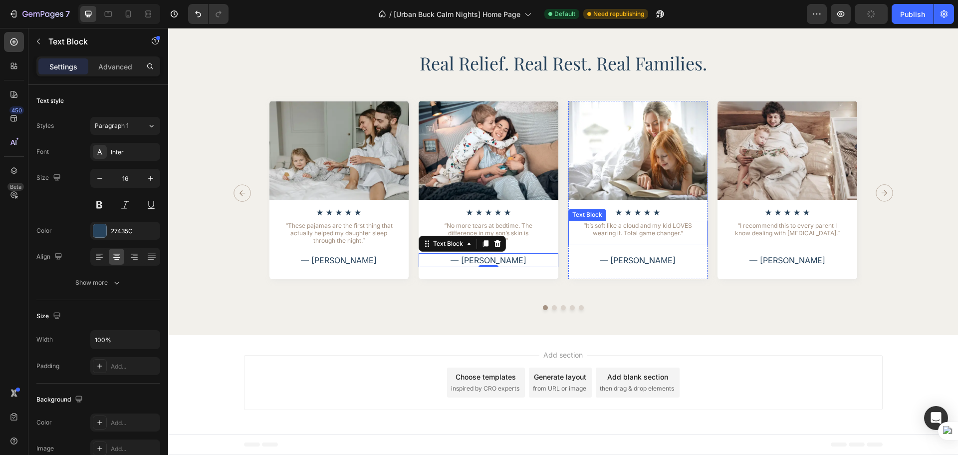
click at [640, 260] on p "— [PERSON_NAME]" at bounding box center [638, 260] width 138 height 12
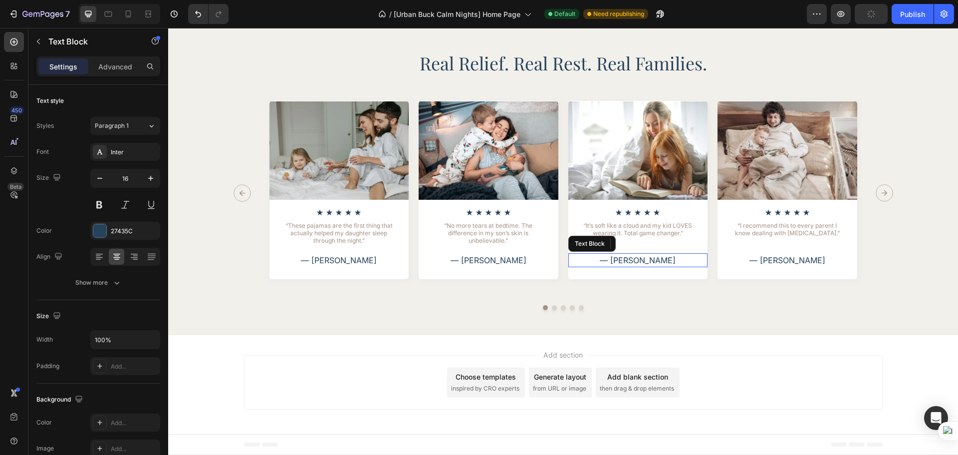
click at [640, 260] on p "— [PERSON_NAME]" at bounding box center [638, 260] width 138 height 12
click at [780, 256] on p "— [PERSON_NAME]" at bounding box center [788, 260] width 138 height 12
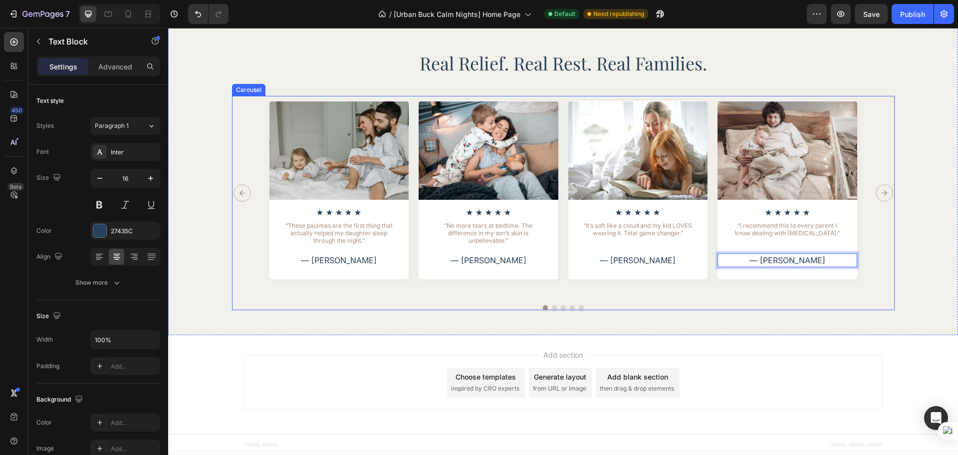
click at [832, 293] on div "Image Icon Icon Icon Icon Icon Icon List “These pajamas are the first thing tha…" at bounding box center [563, 203] width 663 height 214
click at [791, 327] on div "Real Relief. Real Rest. Real Families. Heading Image Icon Icon Icon Icon Icon I…" at bounding box center [563, 151] width 790 height 368
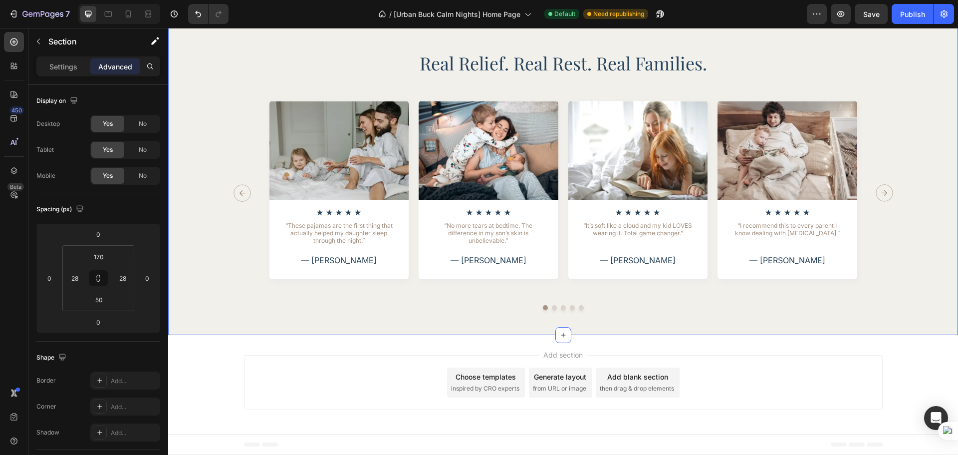
scroll to position [1987, 0]
click at [876, 18] on span "Save" at bounding box center [871, 14] width 16 height 8
click at [927, 18] on button "Publish" at bounding box center [913, 14] width 42 height 20
click at [884, 190] on icon "Carousel Next Arrow" at bounding box center [884, 192] width 17 height 17
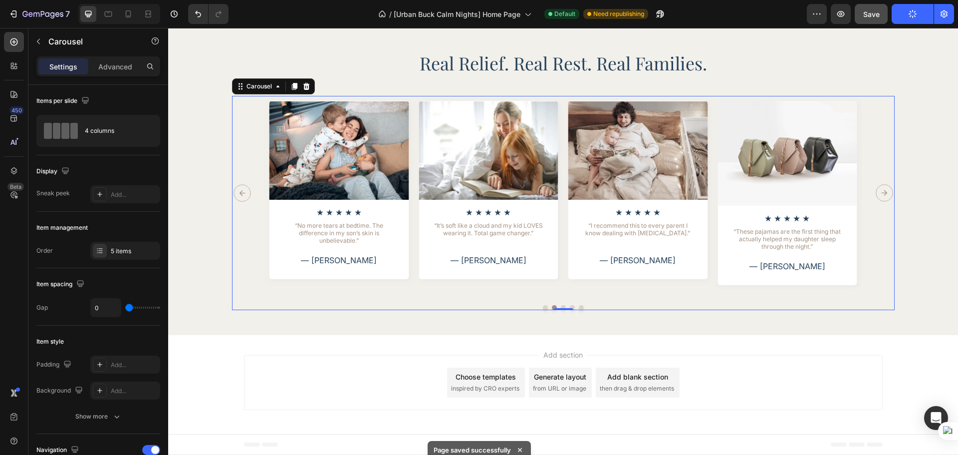
click at [672, 284] on div "Image Icon Icon Icon Icon Icon Icon List “I recommend this to every parent I kn…" at bounding box center [638, 193] width 150 height 194
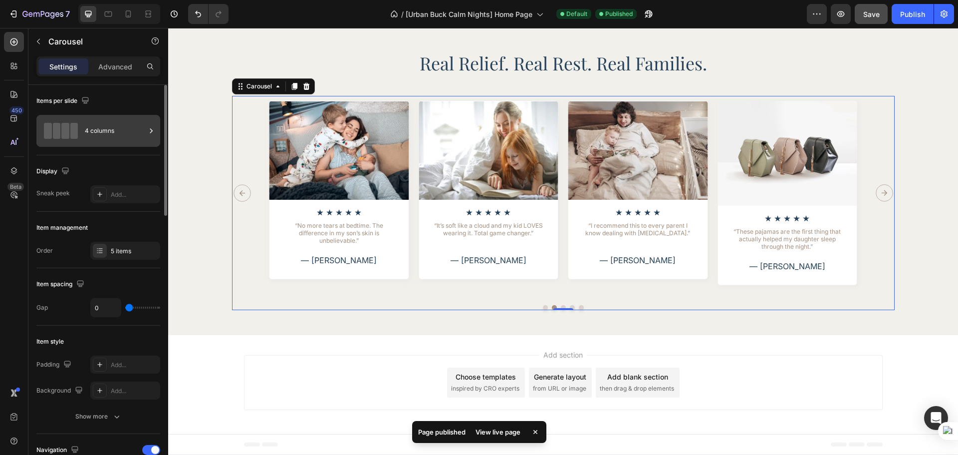
click at [117, 135] on div "4 columns" at bounding box center [115, 130] width 61 height 23
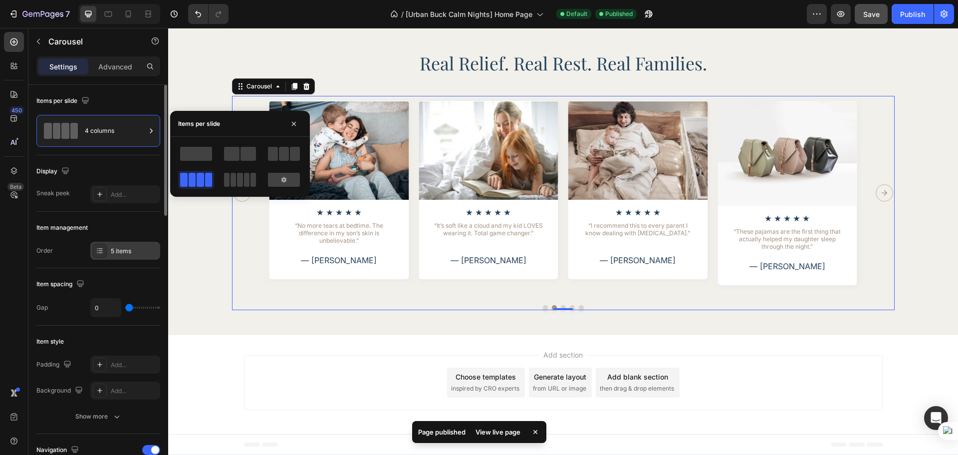
click at [125, 254] on div "5 items" at bounding box center [134, 251] width 47 height 9
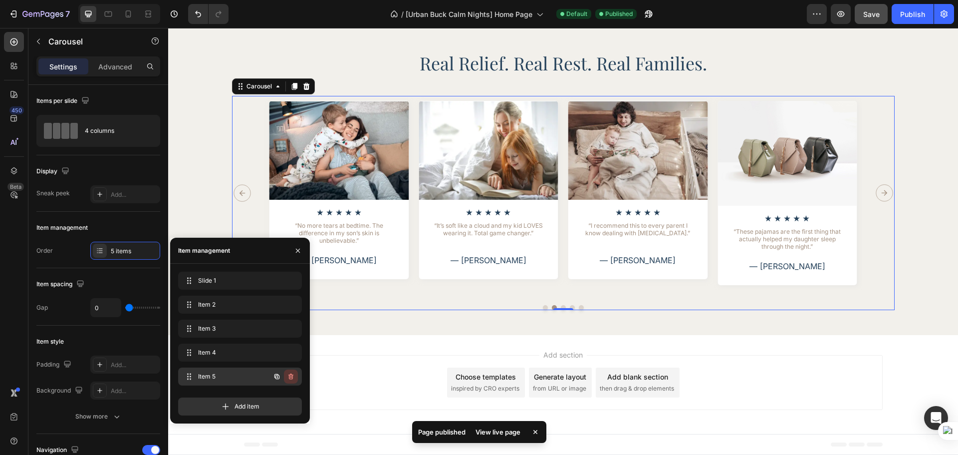
click at [293, 374] on icon "button" at bounding box center [291, 376] width 8 height 8
click at [293, 374] on button "Delete" at bounding box center [283, 376] width 27 height 14
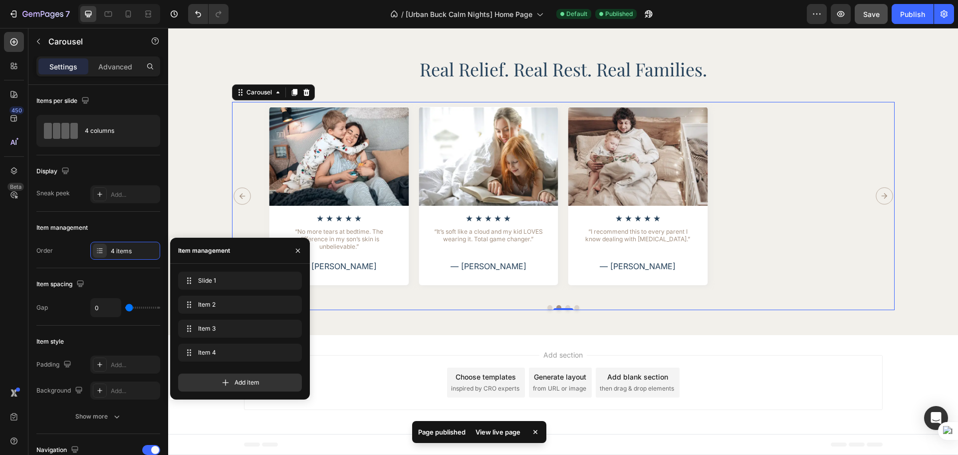
scroll to position [1981, 0]
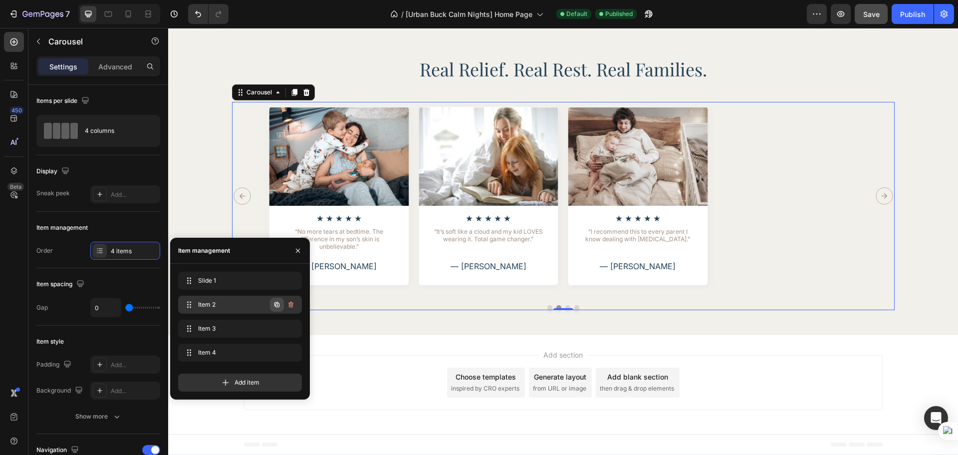
click at [274, 304] on icon "button" at bounding box center [276, 304] width 5 height 5
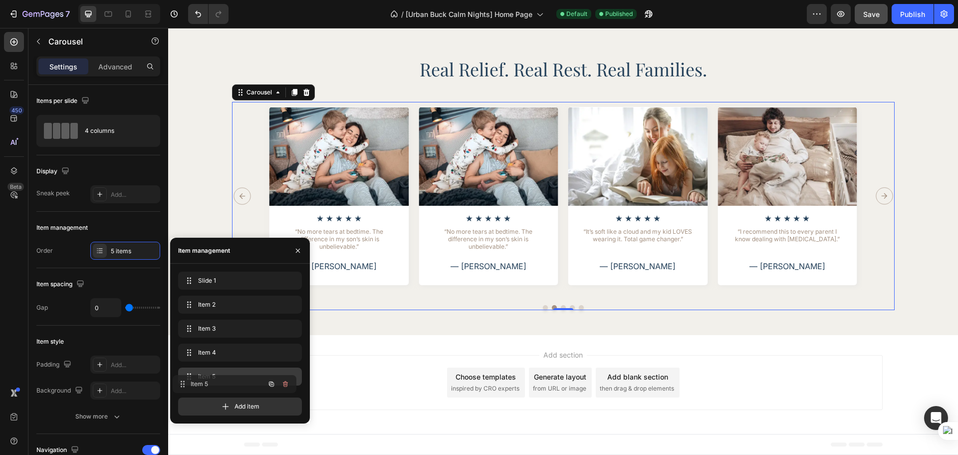
drag, startPoint x: 235, startPoint y: 330, endPoint x: 737, endPoint y: 241, distance: 509.5
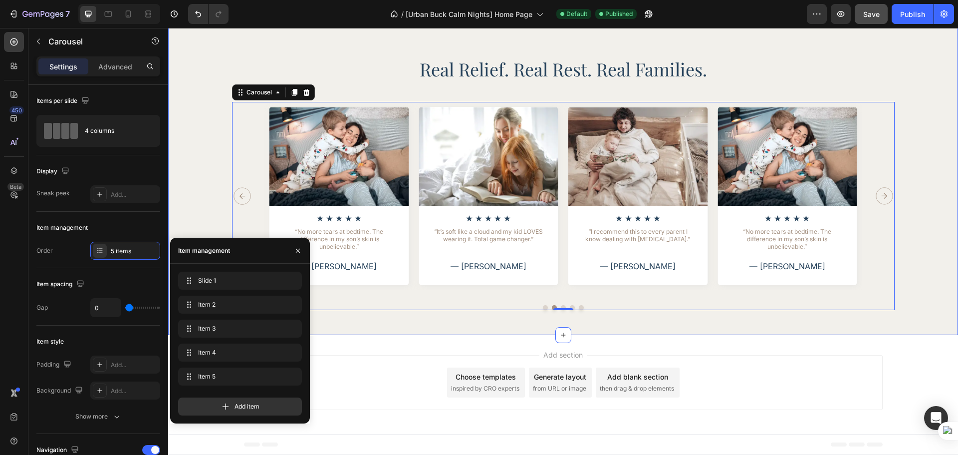
click at [920, 249] on div "Image Icon Icon Icon Icon Icon Icon List “These pajamas are the first thing tha…" at bounding box center [563, 206] width 762 height 208
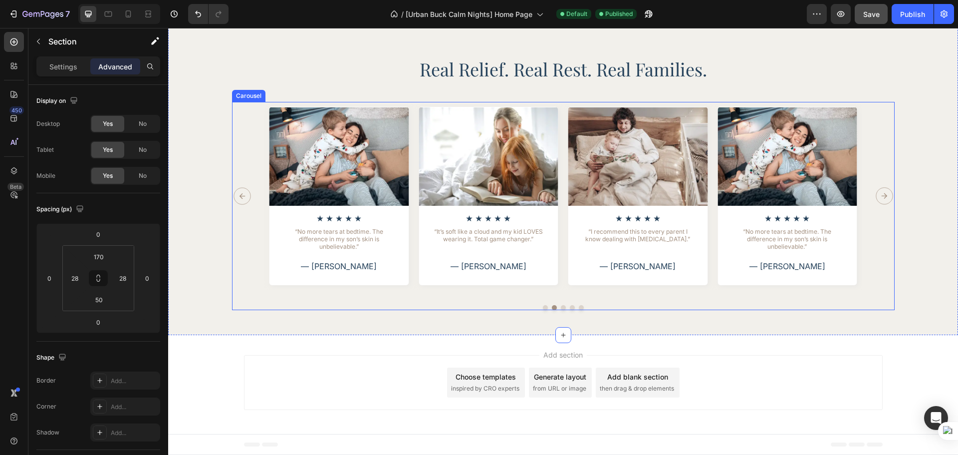
click at [884, 196] on icon "Carousel Next Arrow" at bounding box center [884, 195] width 17 height 17
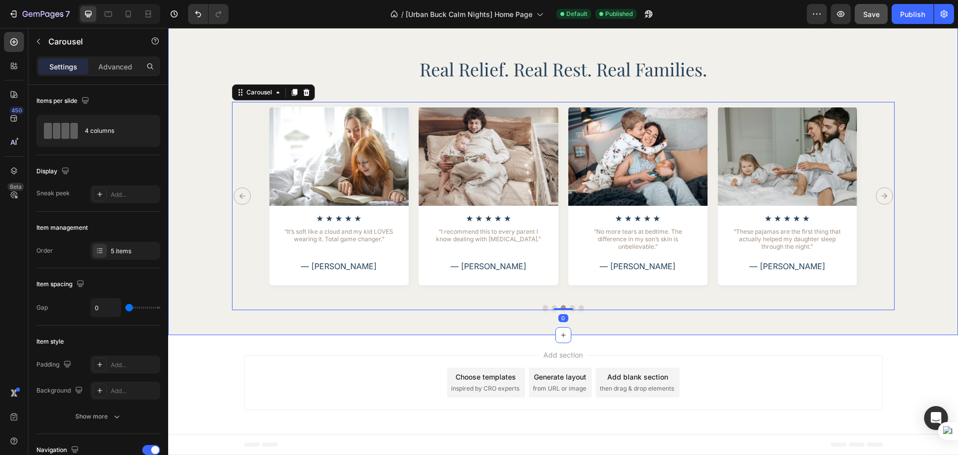
click at [935, 195] on div "Image Icon Icon Icon Icon Icon Icon List “These pajamas are the first thing tha…" at bounding box center [563, 206] width 762 height 208
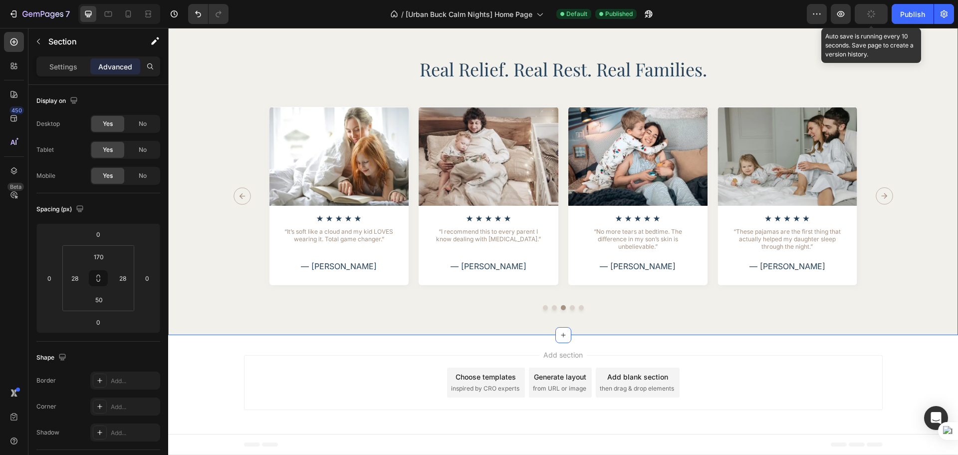
click at [881, 6] on button "button" at bounding box center [871, 14] width 33 height 20
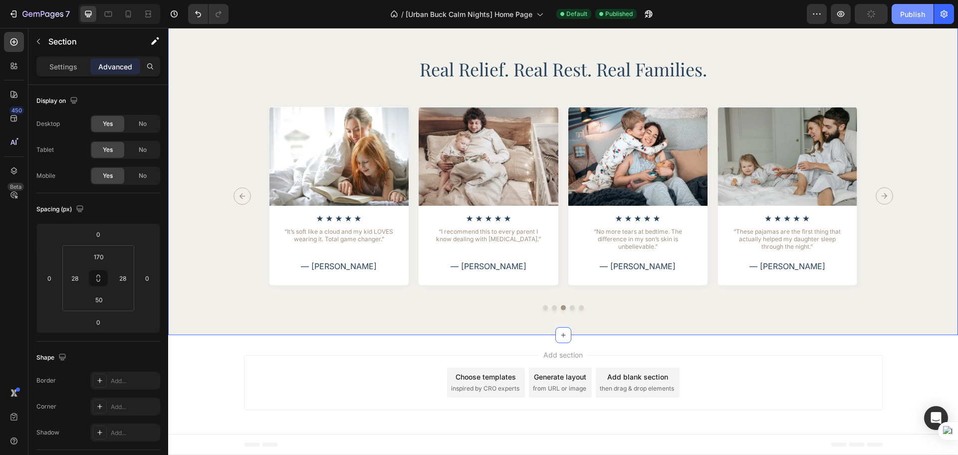
click at [921, 18] on div "Publish" at bounding box center [912, 14] width 25 height 10
click at [397, 255] on div "Image Icon Icon Icon Icon Icon Icon List “It’s soft like a cloud and my kid LOV…" at bounding box center [339, 190] width 140 height 166
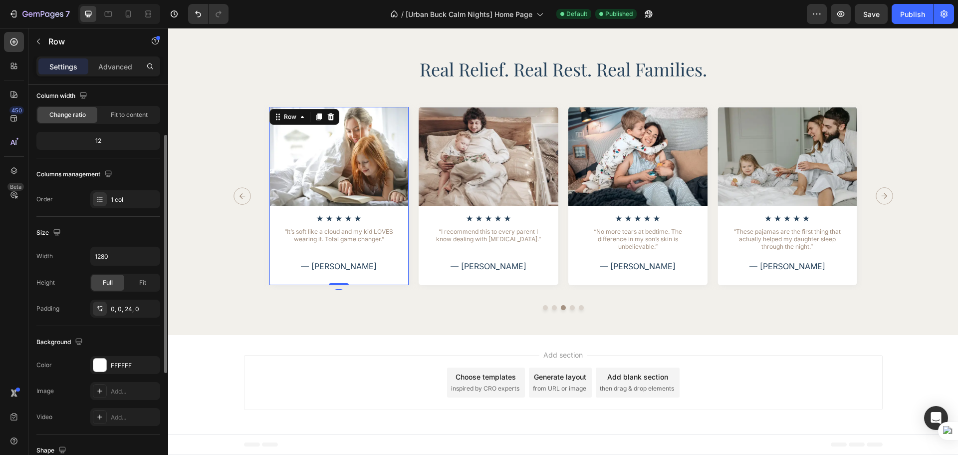
scroll to position [167, 0]
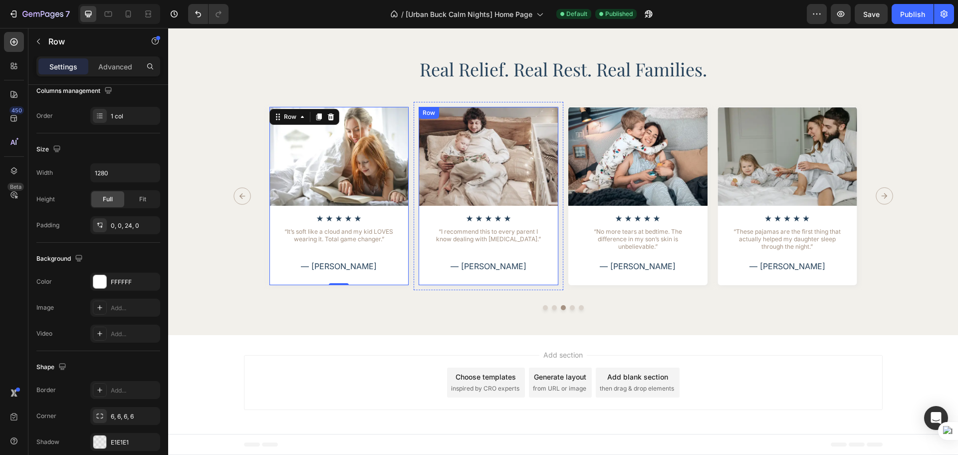
click at [545, 208] on div "Image Icon Icon Icon Icon Icon Icon List “I recommend this to every parent I kn…" at bounding box center [489, 190] width 140 height 166
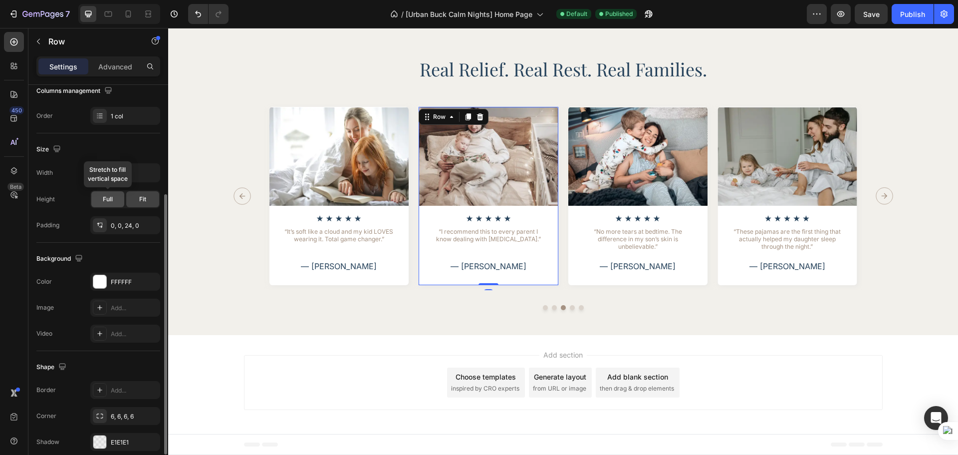
click at [98, 197] on div "Full" at bounding box center [107, 199] width 33 height 16
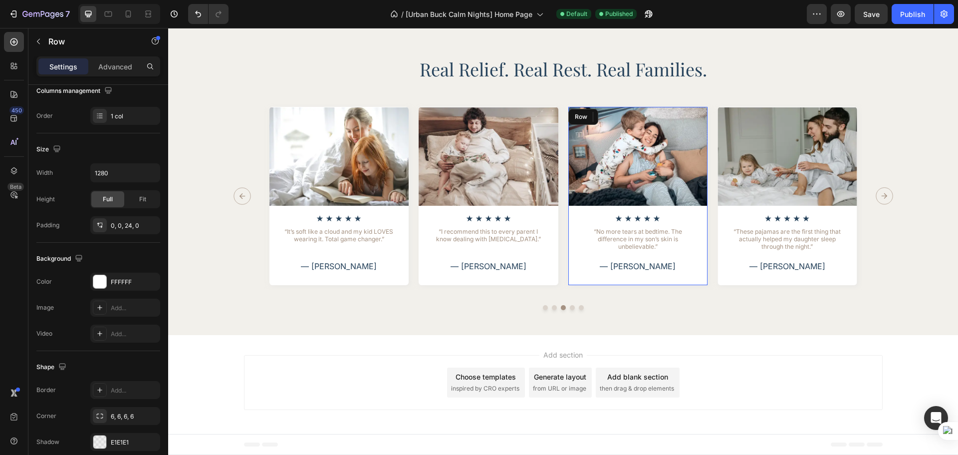
click at [695, 207] on div "Image Icon Icon Icon Icon Icon Icon List “No more tears at bedtime. The differe…" at bounding box center [638, 190] width 140 height 166
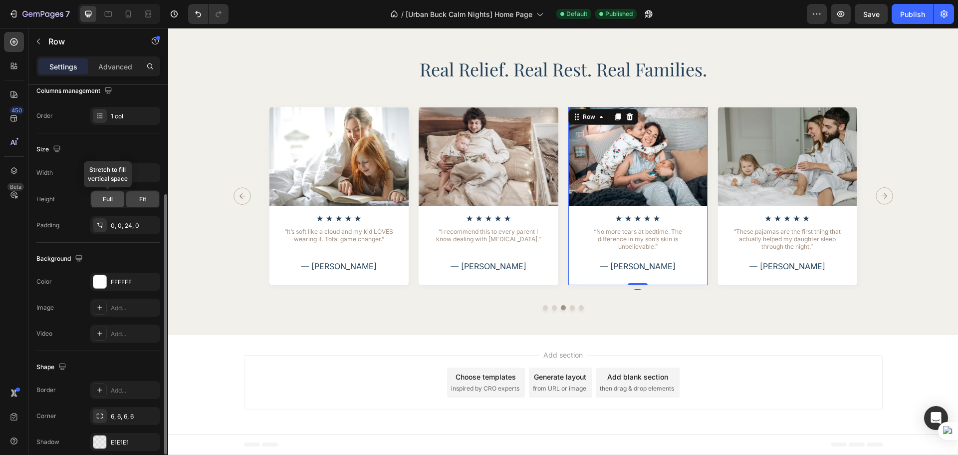
click at [102, 195] on div "Full" at bounding box center [107, 199] width 33 height 16
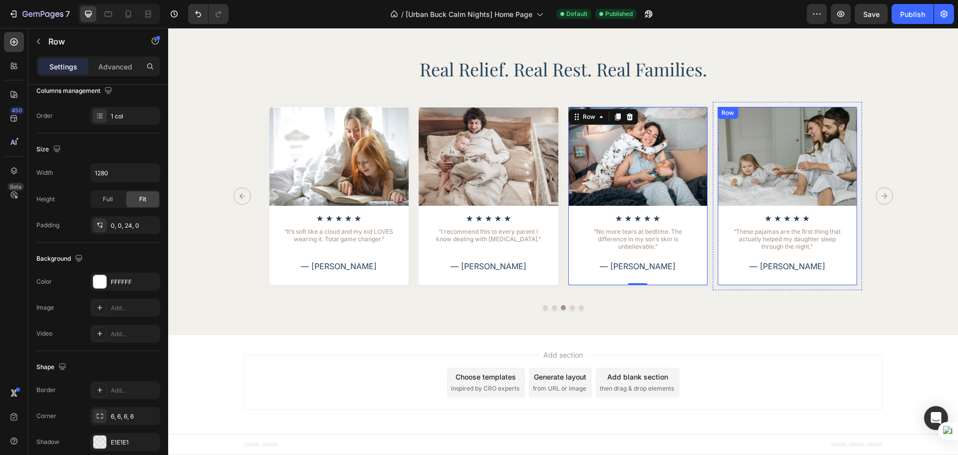
click at [846, 208] on div "Image Icon Icon Icon Icon Icon Icon List “These pajamas are the first thing tha…" at bounding box center [788, 190] width 140 height 166
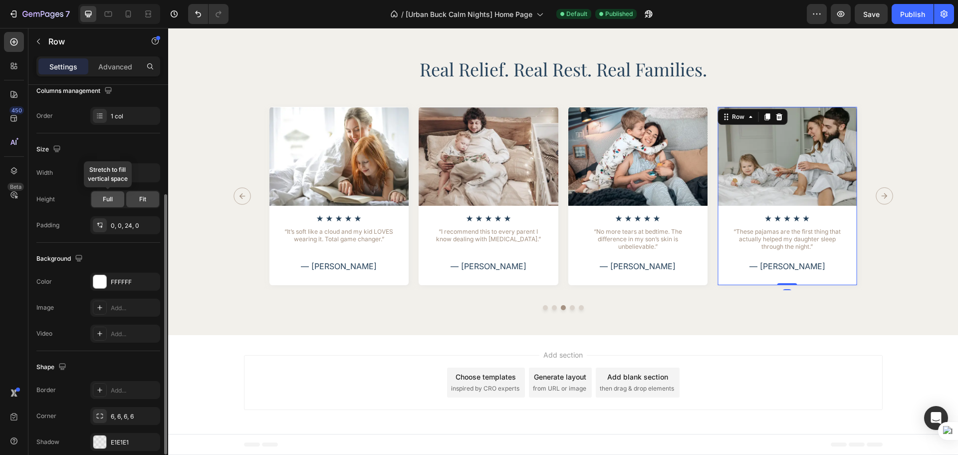
click at [106, 193] on div "Full" at bounding box center [107, 199] width 33 height 16
click at [856, 238] on div "Image Icon Icon Icon Icon Icon Icon List “These pajamas are the first thing tha…" at bounding box center [788, 196] width 150 height 188
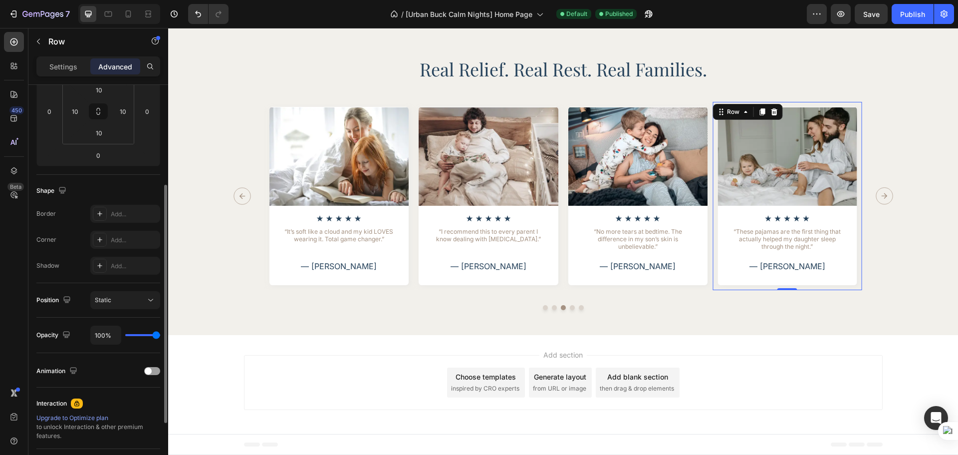
scroll to position [0, 0]
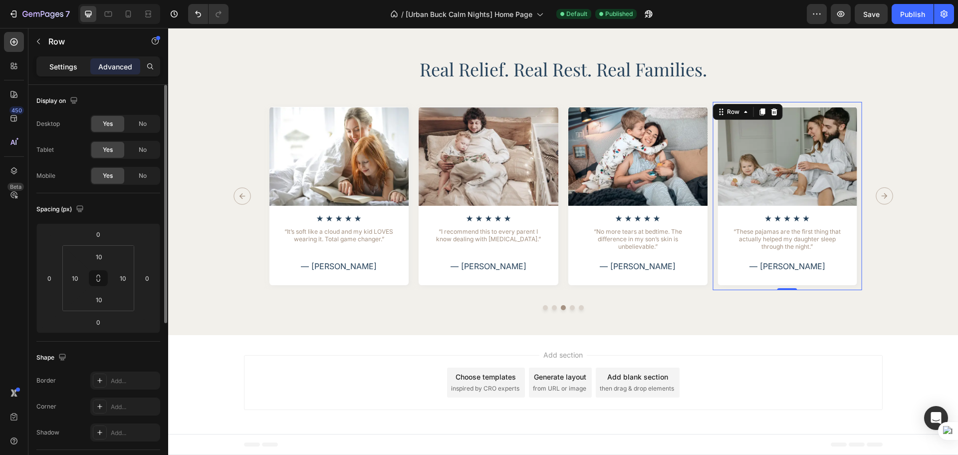
click at [59, 59] on div "Settings" at bounding box center [63, 66] width 50 height 16
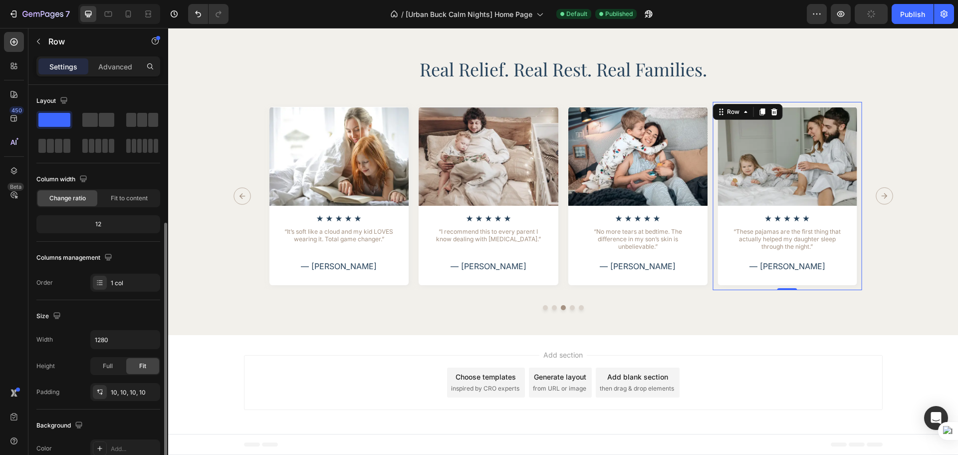
scroll to position [83, 0]
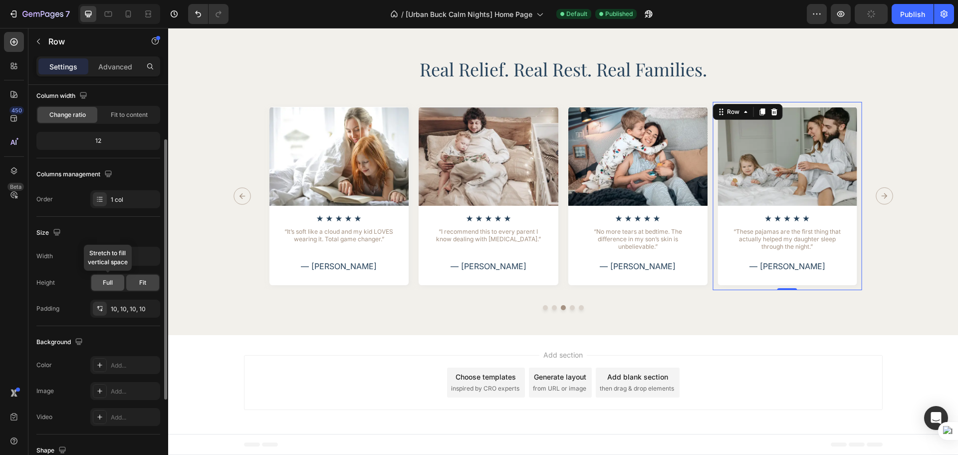
click at [102, 284] on div "Full" at bounding box center [107, 282] width 33 height 16
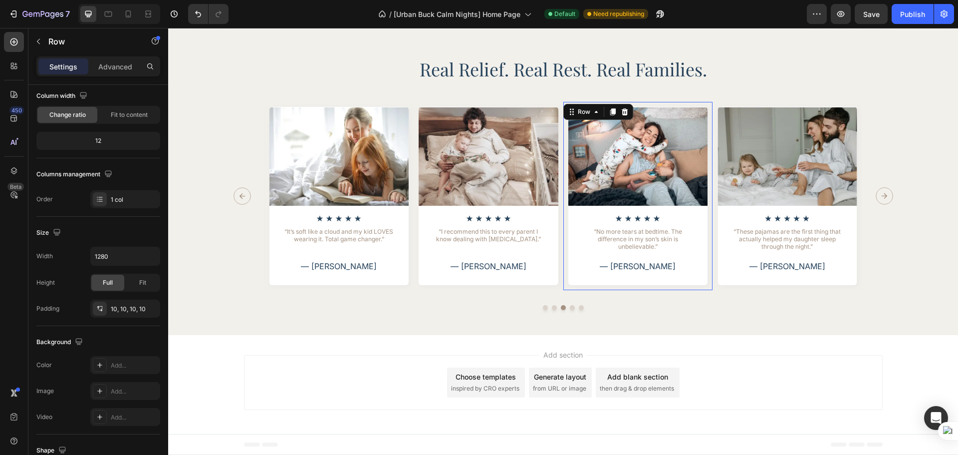
click at [705, 208] on div "Image Icon Icon Icon Icon Icon Icon List “No more tears at bedtime. The differe…" at bounding box center [638, 196] width 150 height 188
click at [100, 285] on div "Full" at bounding box center [107, 282] width 33 height 16
click at [552, 218] on div "Icon Icon Icon Icon Icon" at bounding box center [489, 218] width 140 height 7
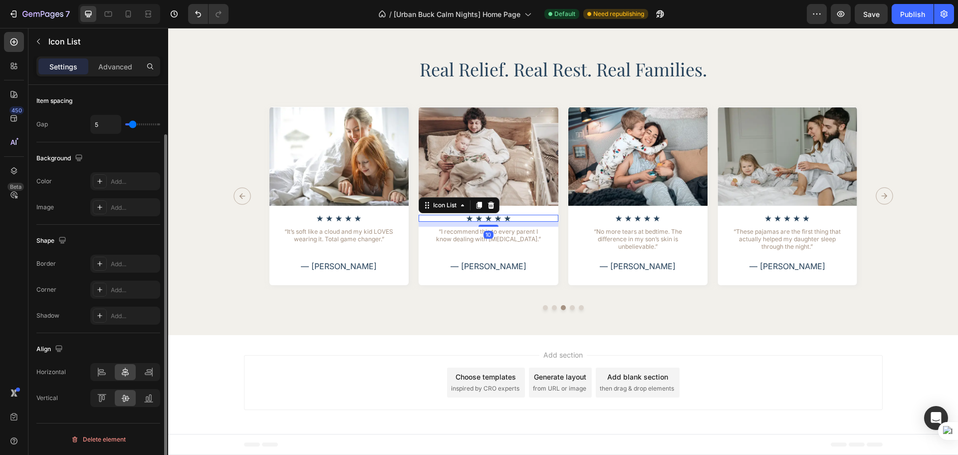
scroll to position [0, 0]
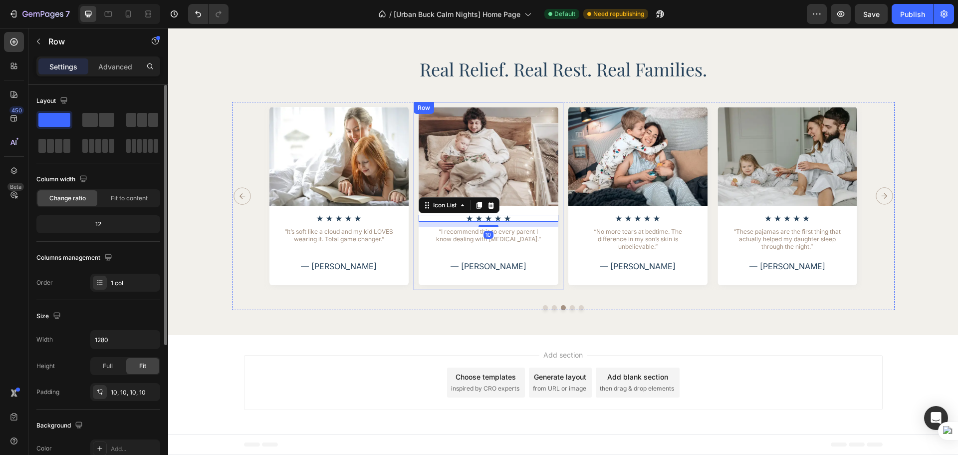
click at [558, 209] on div "Image Icon Icon Icon Icon Icon Icon List 10 “I recommend this to every parent I…" at bounding box center [489, 196] width 150 height 188
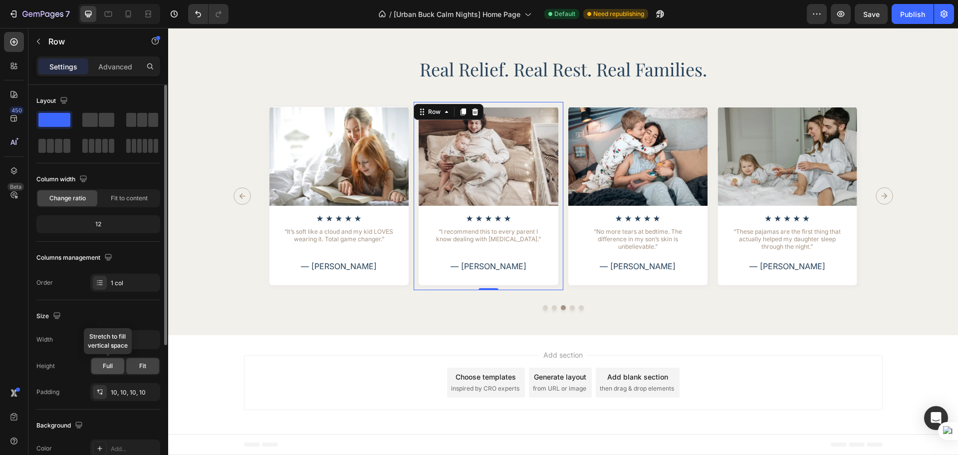
click at [103, 365] on span "Full" at bounding box center [108, 365] width 10 height 9
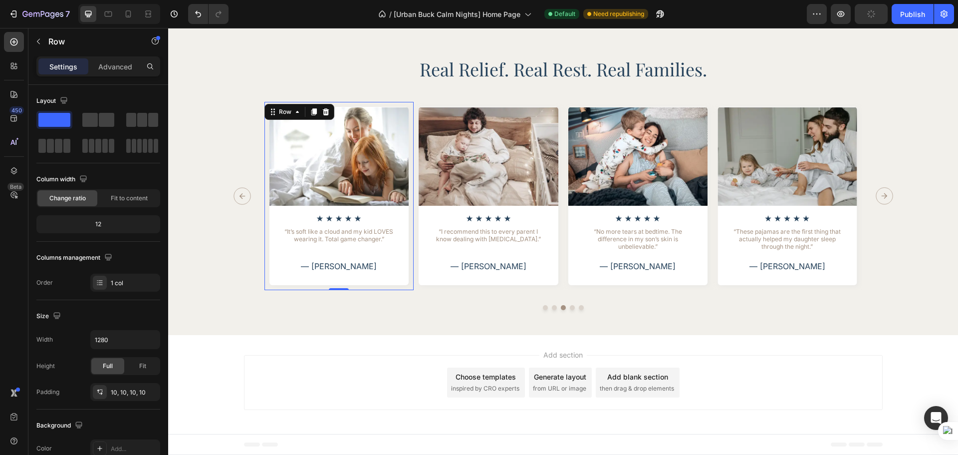
click at [405, 206] on div "Image Icon Icon Icon Icon Icon Icon List “It’s soft like a cloud and my kid LOV…" at bounding box center [339, 196] width 150 height 188
click at [106, 364] on span "Full" at bounding box center [108, 365] width 10 height 9
click at [884, 194] on icon "Carousel Next Arrow" at bounding box center [884, 195] width 17 height 17
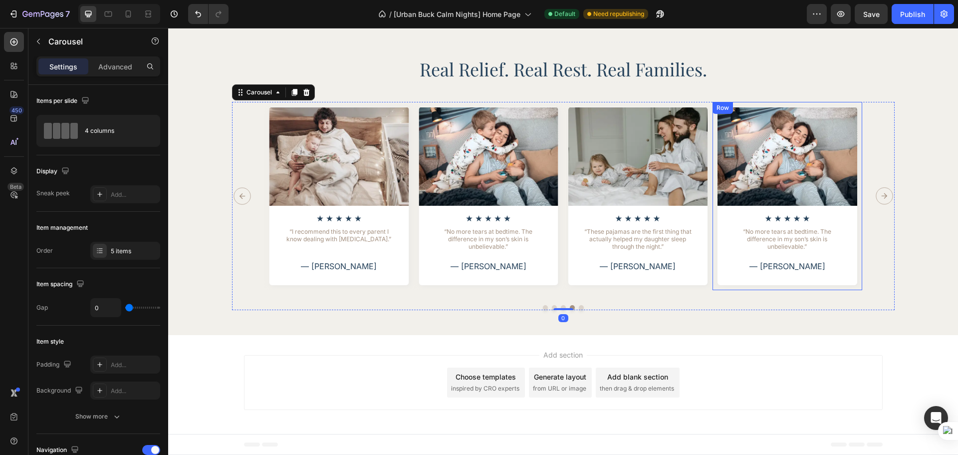
click at [854, 202] on div "Image Icon Icon Icon Icon Icon Icon List “No more tears at bedtime. The differe…" at bounding box center [788, 196] width 150 height 188
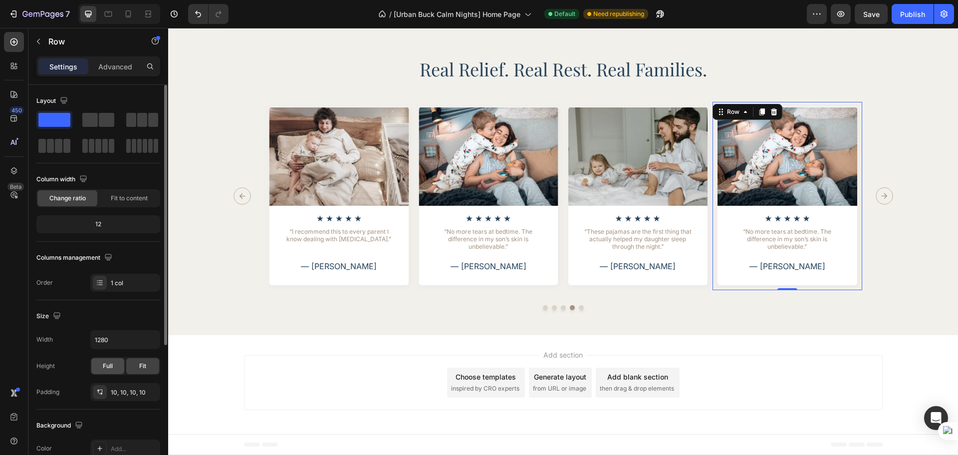
click at [105, 372] on div "Full" at bounding box center [107, 366] width 33 height 16
click at [875, 289] on div "Image Icon Icon Icon Icon Icon Icon List “These pajamas are the first thing tha…" at bounding box center [563, 196] width 663 height 188
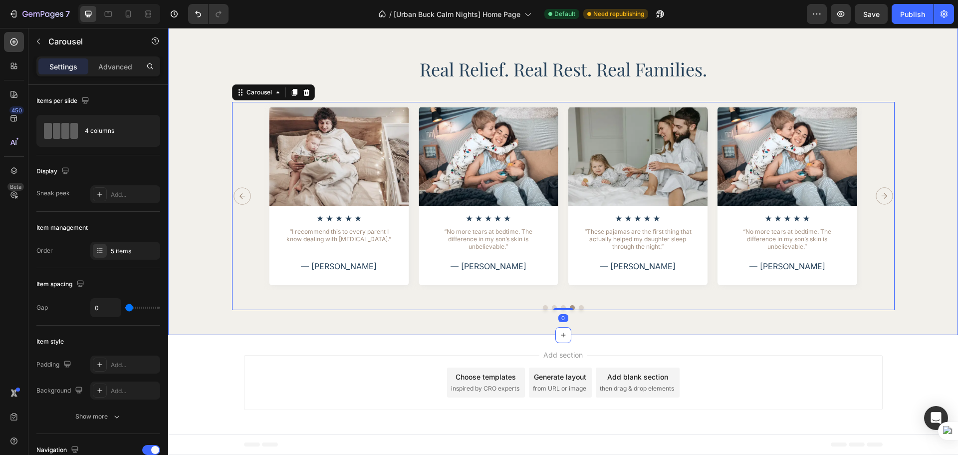
click at [916, 280] on div "Image Icon Icon Icon Icon Icon Icon List “These pajamas are the first thing tha…" at bounding box center [563, 206] width 762 height 208
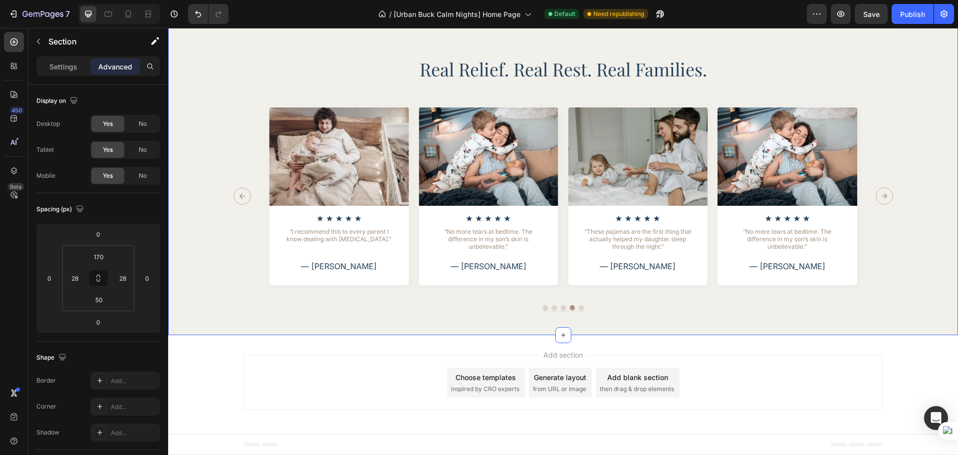
scroll to position [1897, 0]
click at [110, 10] on icon at bounding box center [108, 14] width 10 height 10
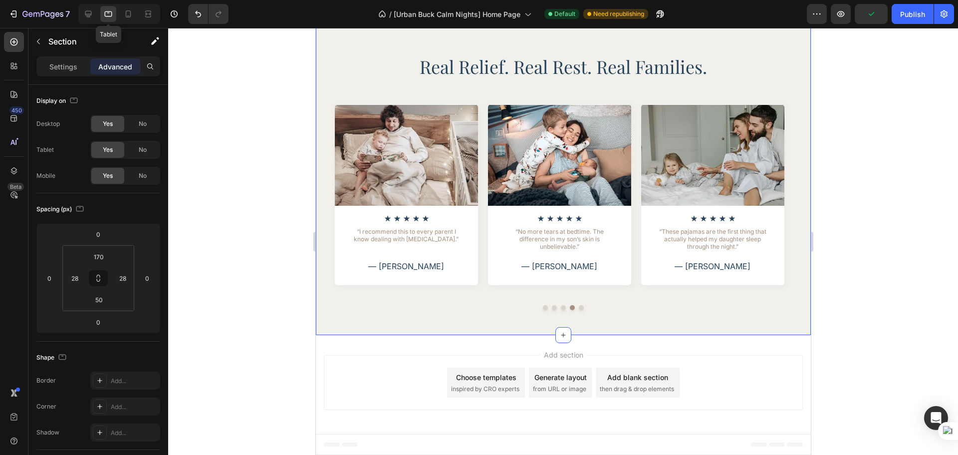
scroll to position [1779, 0]
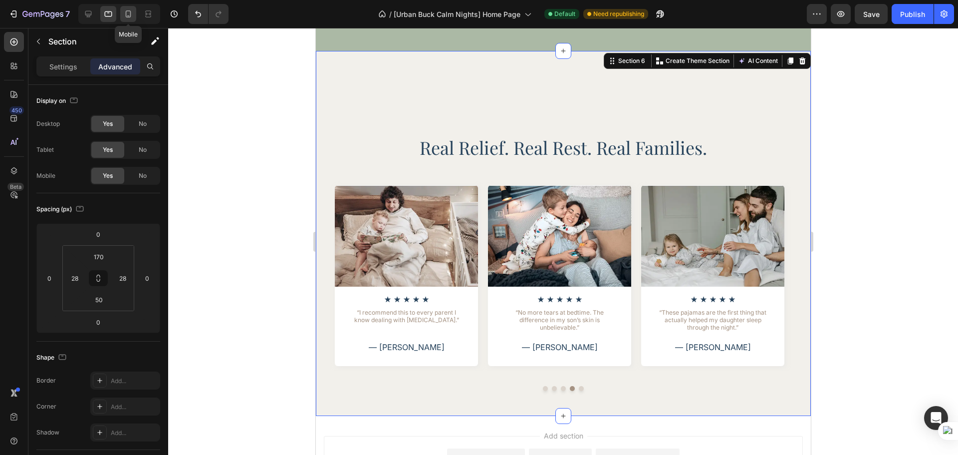
click at [128, 20] on div at bounding box center [128, 14] width 16 height 16
type input "40"
type input "0"
type input "40"
type input "0"
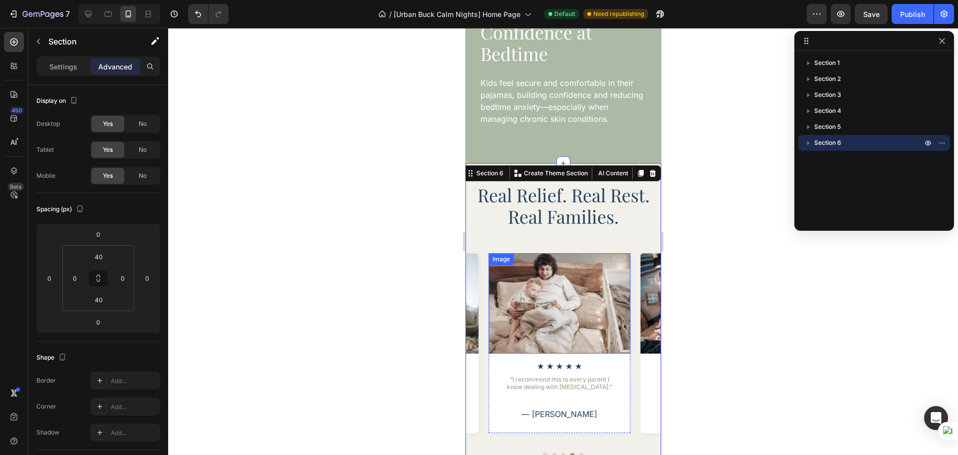
scroll to position [1741, 0]
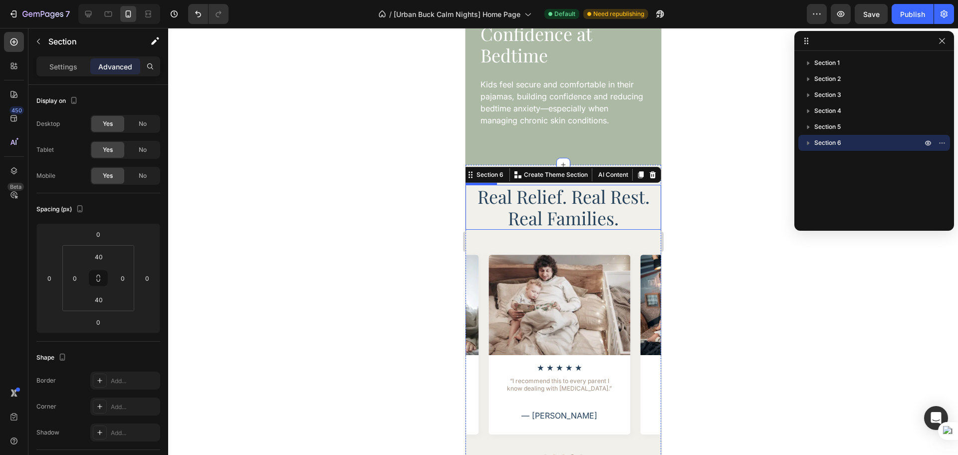
click at [601, 185] on h2 "Real Relief. Real Rest. Real Families." at bounding box center [563, 207] width 196 height 45
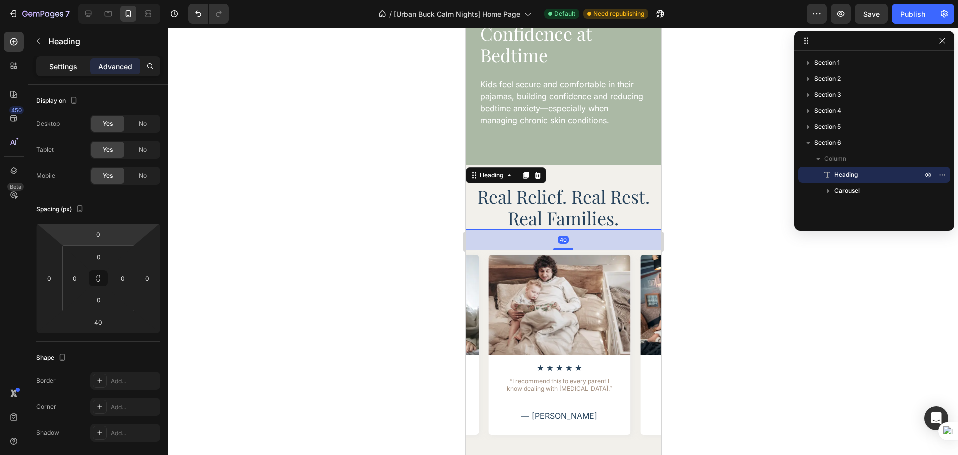
click at [57, 67] on p "Settings" at bounding box center [63, 66] width 28 height 10
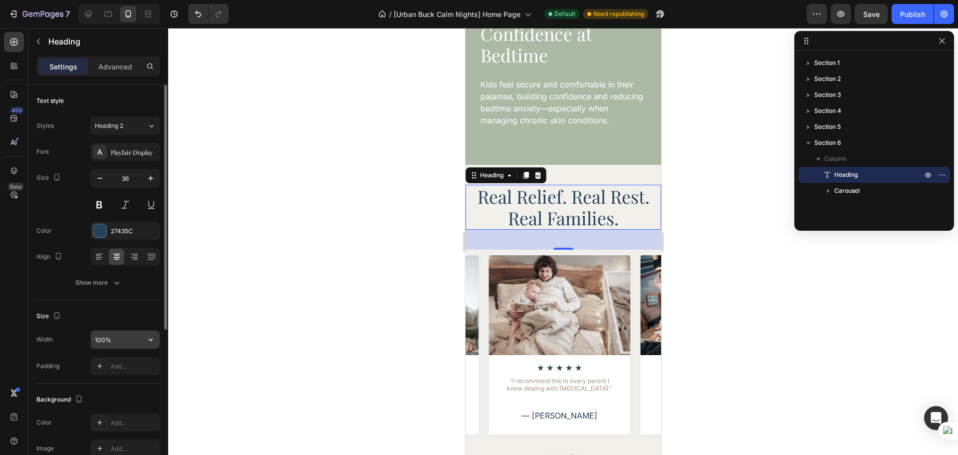
click at [108, 337] on input "100%" at bounding box center [125, 339] width 69 height 18
type input "319"
click at [126, 315] on div "Size" at bounding box center [98, 316] width 124 height 16
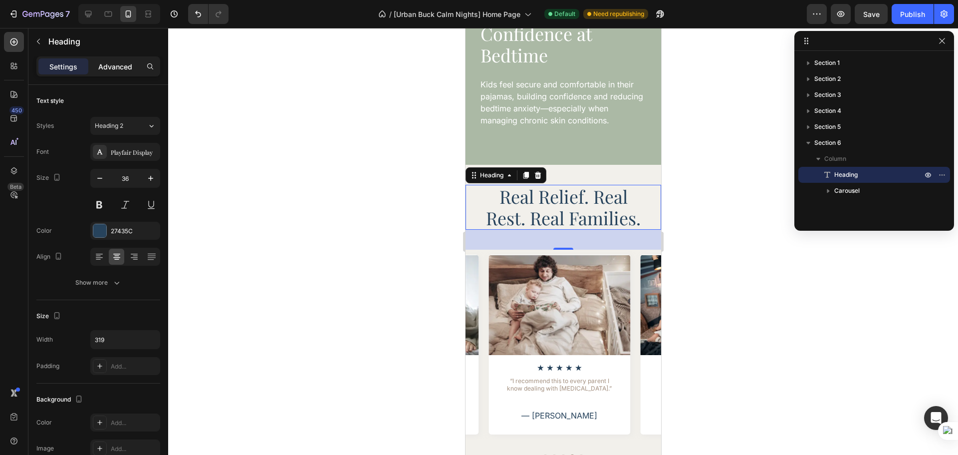
click at [118, 73] on div "Advanced" at bounding box center [115, 66] width 50 height 16
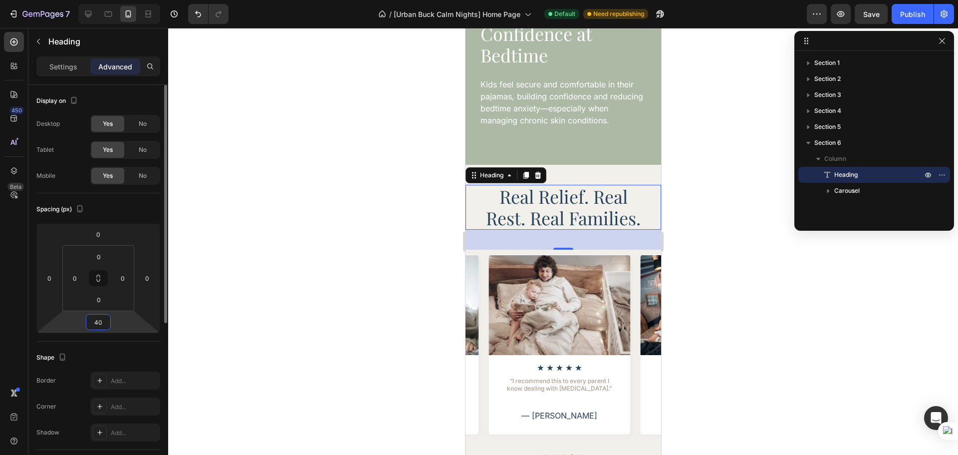
click at [101, 329] on input "40" at bounding box center [98, 321] width 20 height 15
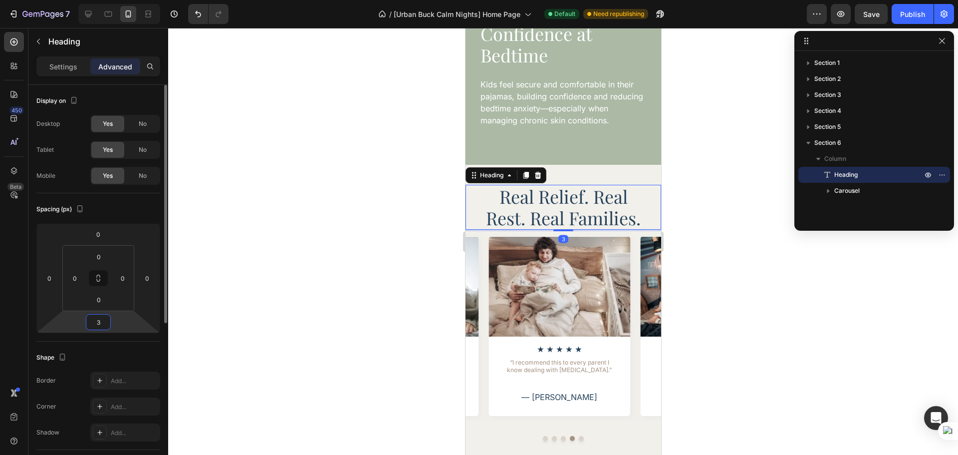
type input "32"
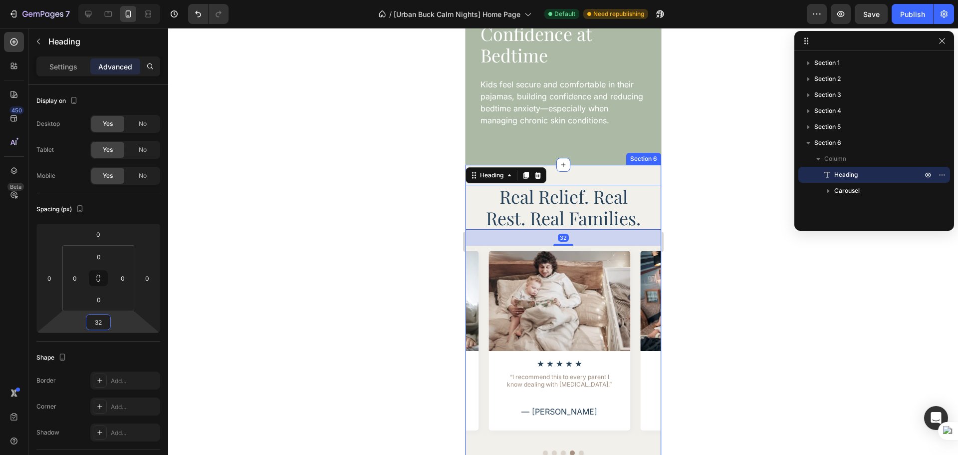
click at [624, 165] on div "Real Relief. Real Rest. Real Families. Heading 32 Image Icon Icon Icon Icon Ico…" at bounding box center [563, 320] width 196 height 310
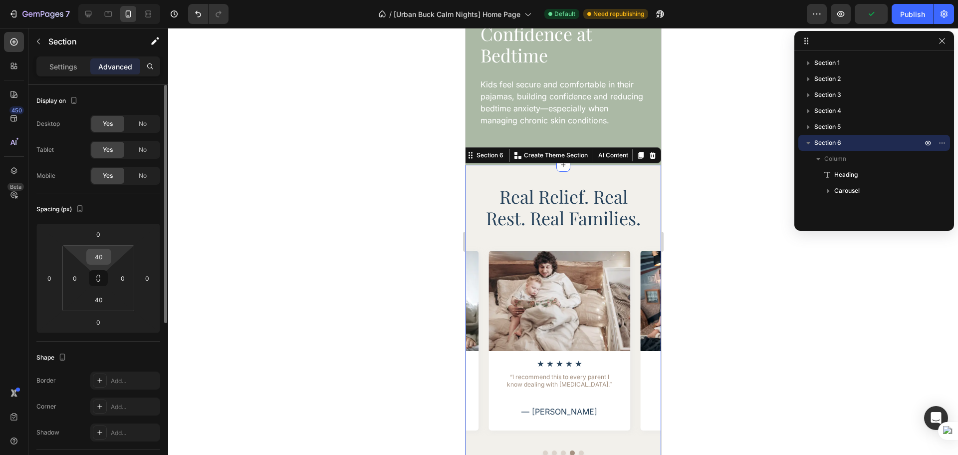
click at [105, 263] on input "40" at bounding box center [99, 256] width 20 height 15
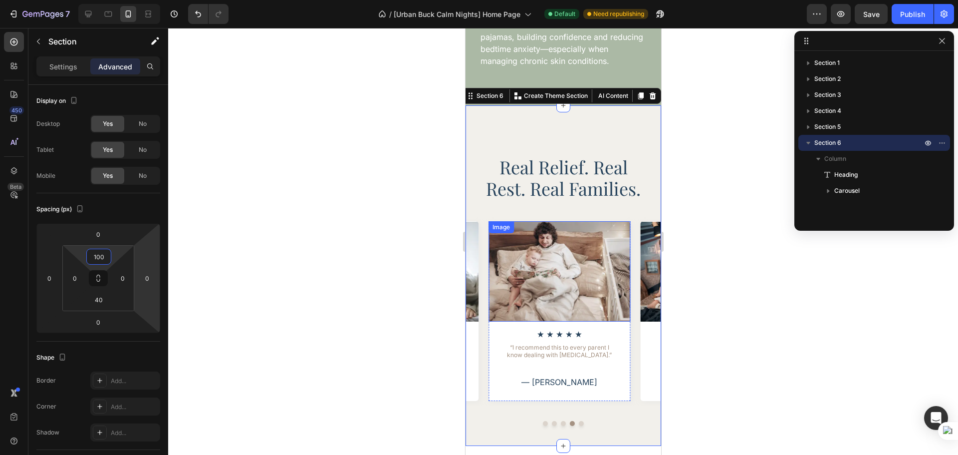
scroll to position [1824, 0]
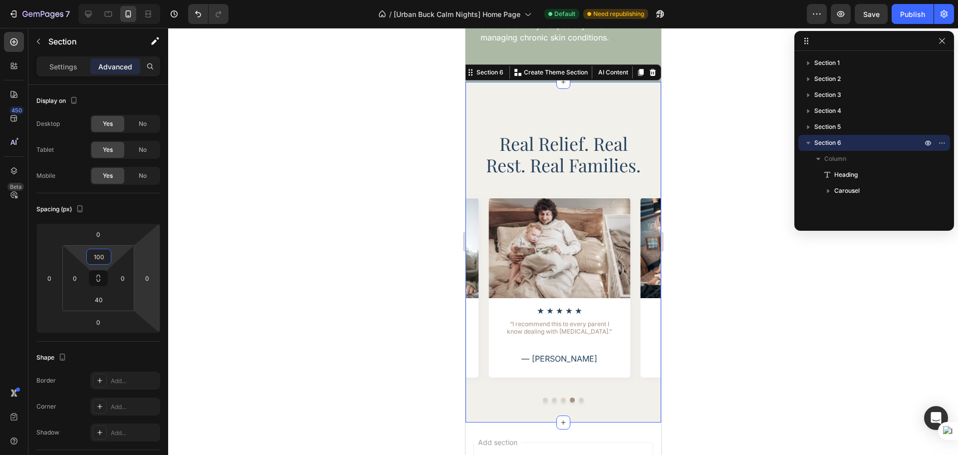
type input "100"
click at [613, 386] on div "Real Relief. Real Rest. Real Families. Heading Image Icon Icon Icon Icon Icon I…" at bounding box center [563, 252] width 196 height 340
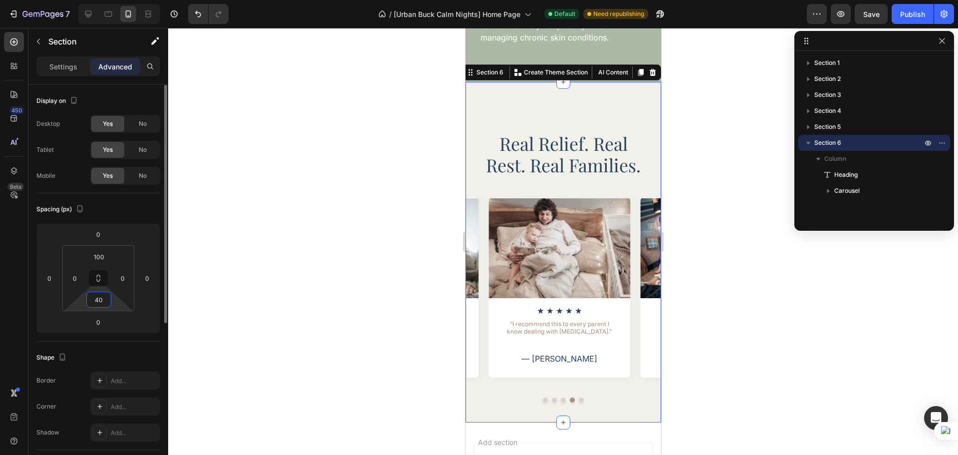
click at [102, 303] on input "40" at bounding box center [99, 299] width 20 height 15
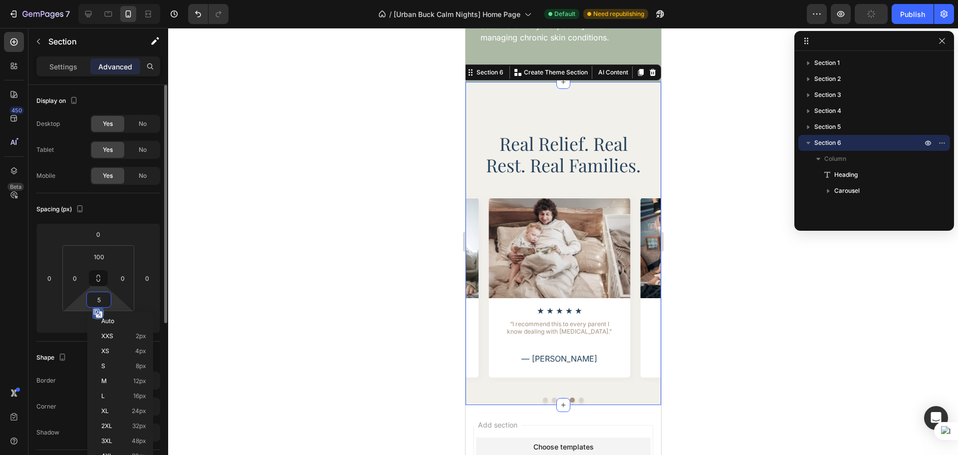
type input "50"
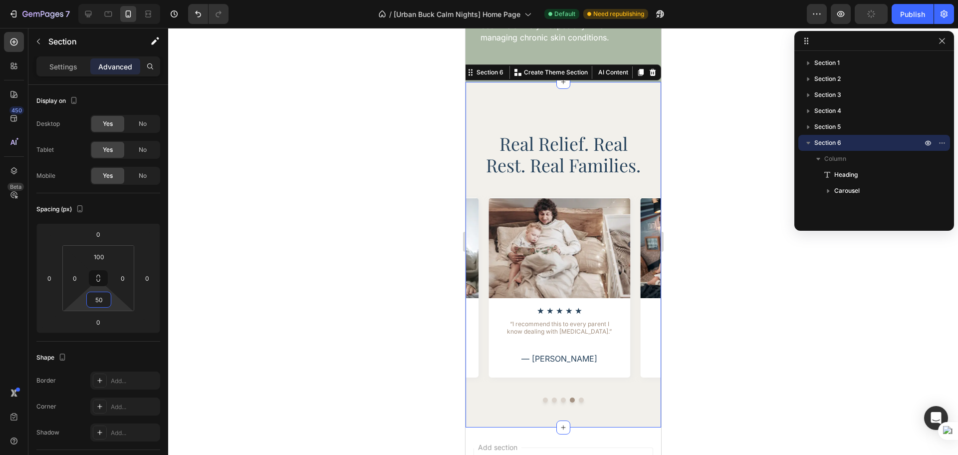
click at [797, 334] on div at bounding box center [563, 241] width 790 height 427
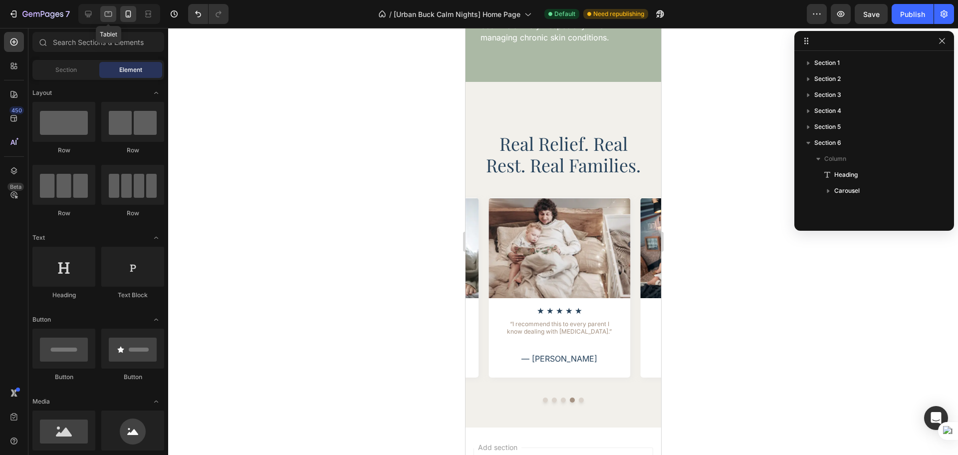
click at [109, 19] on div at bounding box center [108, 14] width 16 height 16
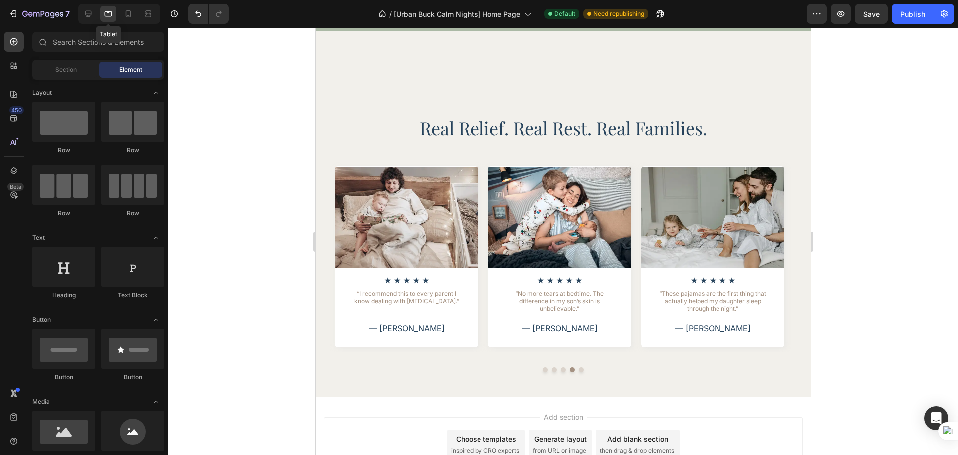
scroll to position [1872, 0]
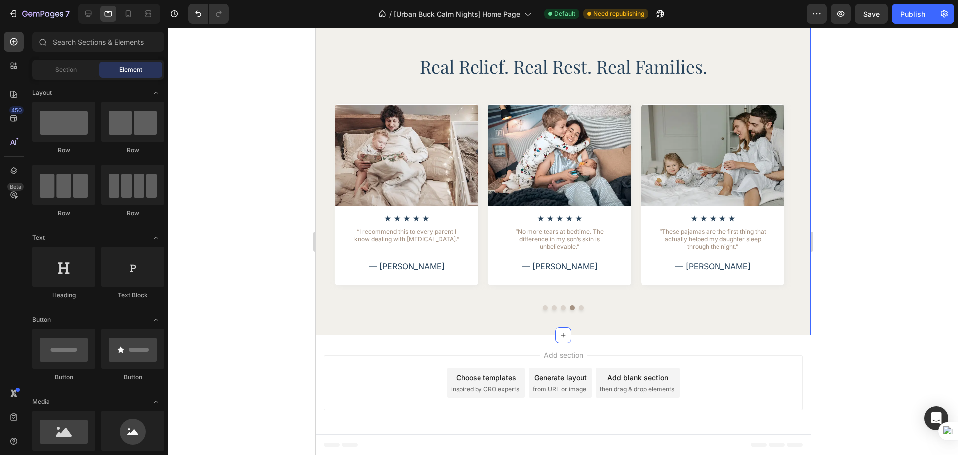
click at [493, 319] on div "Real Relief. Real Rest. Real Families. Heading Image Icon Icon Icon Icon Icon I…" at bounding box center [562, 152] width 495 height 365
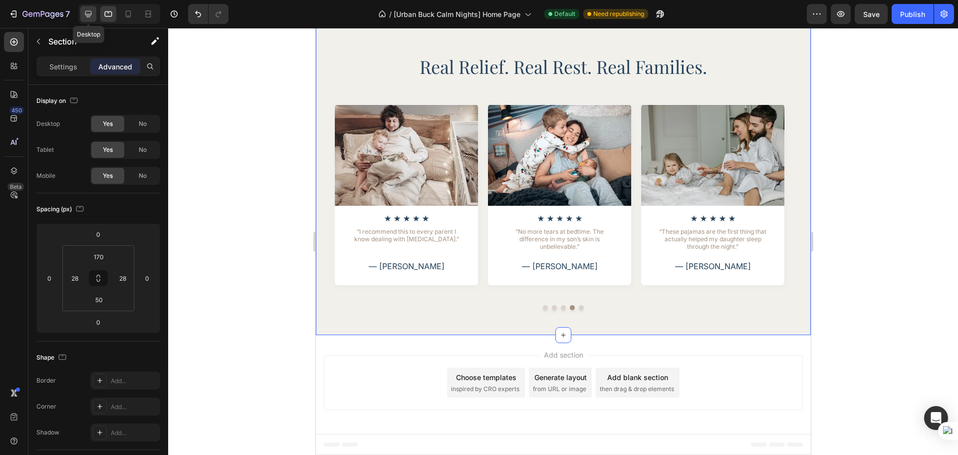
click at [96, 19] on div at bounding box center [88, 14] width 16 height 16
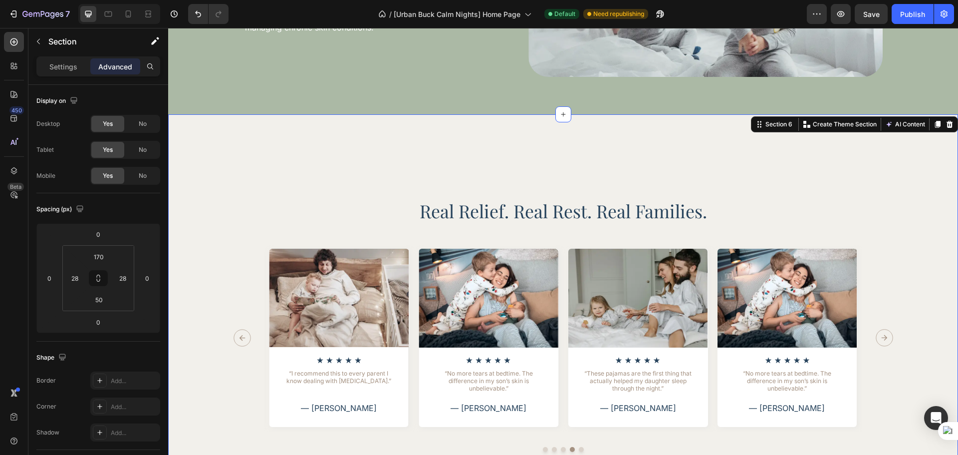
scroll to position [1862, 0]
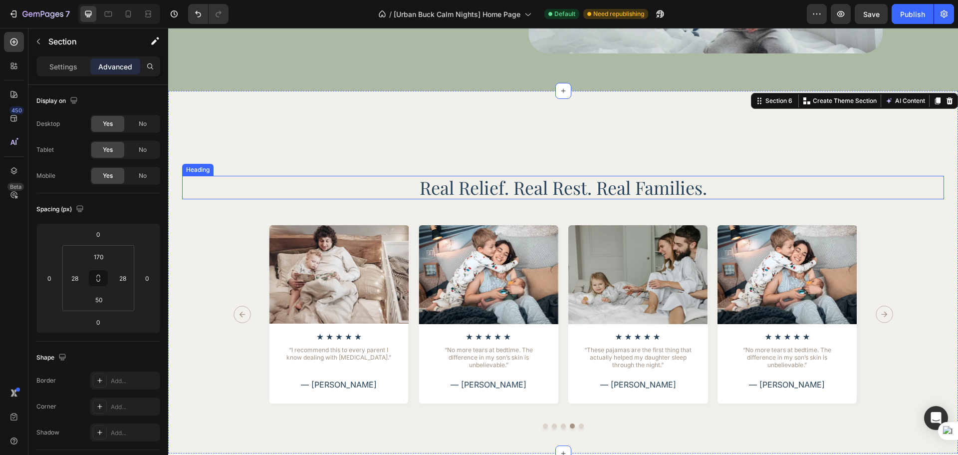
click at [691, 190] on h2 "Real Relief. Real Rest. Real Families." at bounding box center [563, 187] width 639 height 23
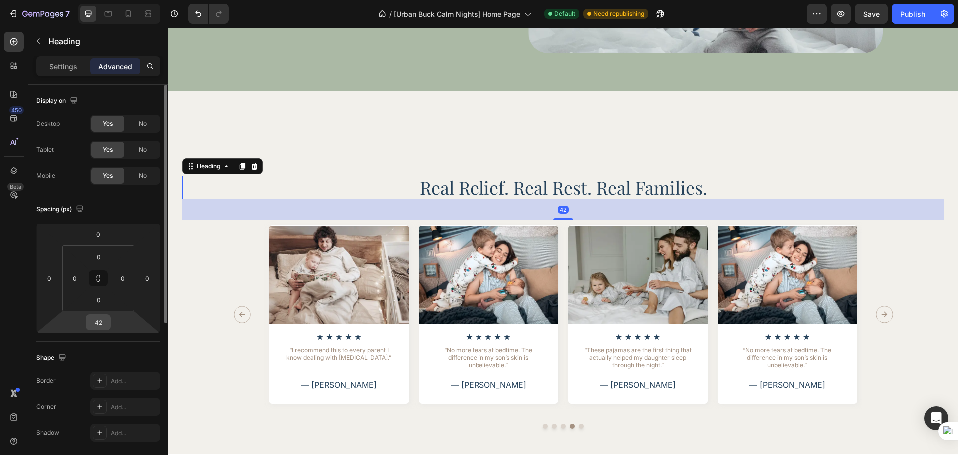
click at [102, 319] on input "42" at bounding box center [98, 321] width 20 height 15
type input "32"
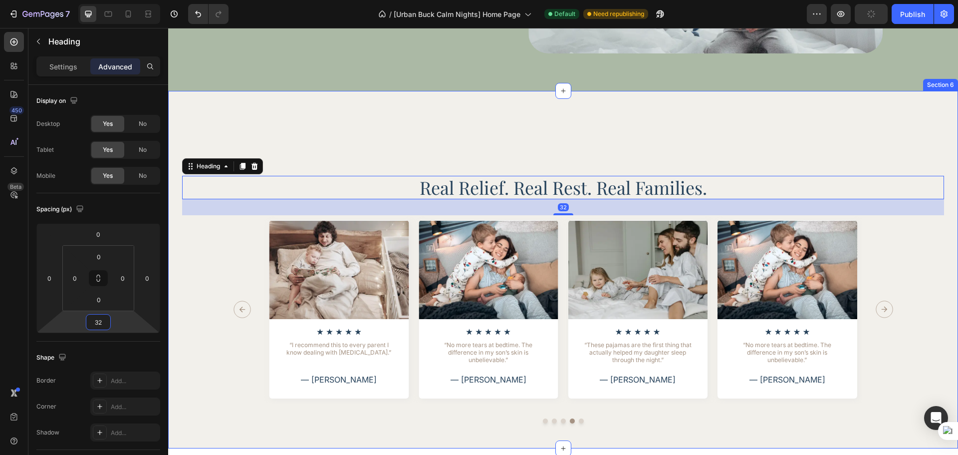
click at [214, 431] on div "Real Relief. Real Rest. Real Families. Heading 32 Image Icon Icon Icon Icon Ico…" at bounding box center [563, 269] width 790 height 357
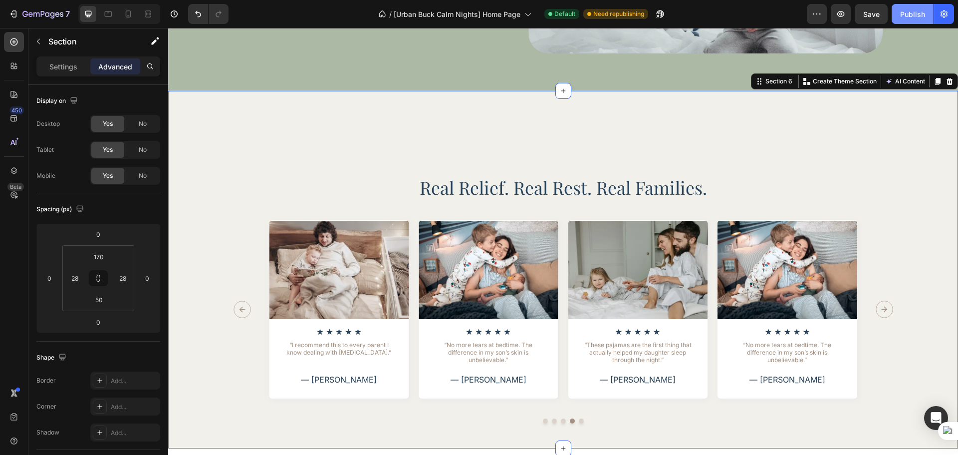
click at [897, 15] on button "Publish" at bounding box center [913, 14] width 42 height 20
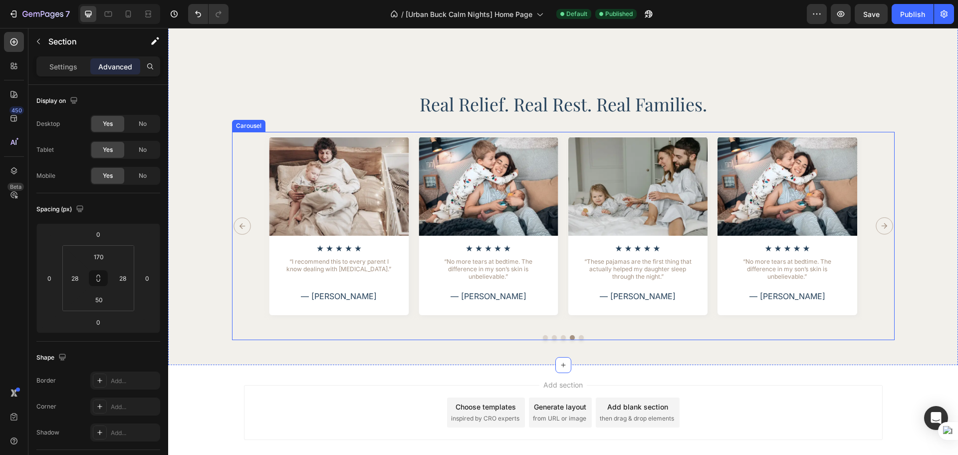
click at [543, 336] on button "Dot" at bounding box center [545, 337] width 5 height 5
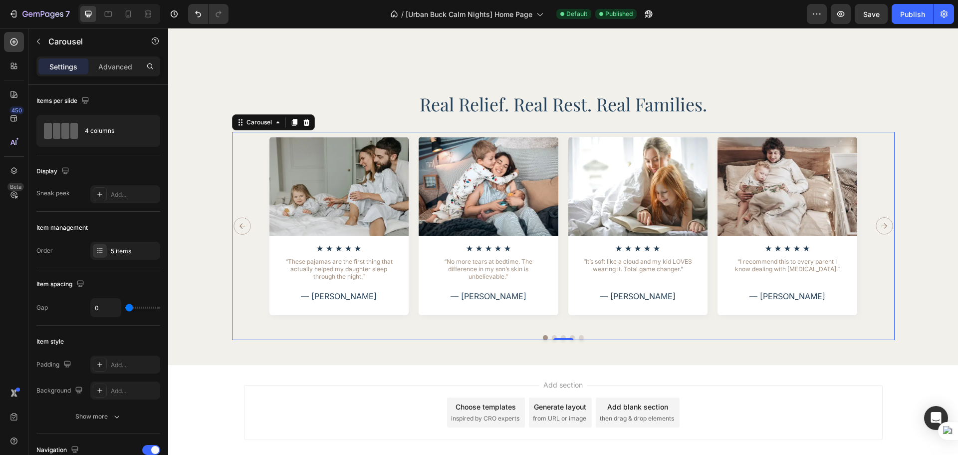
click at [552, 335] on button "Dot" at bounding box center [554, 337] width 5 height 5
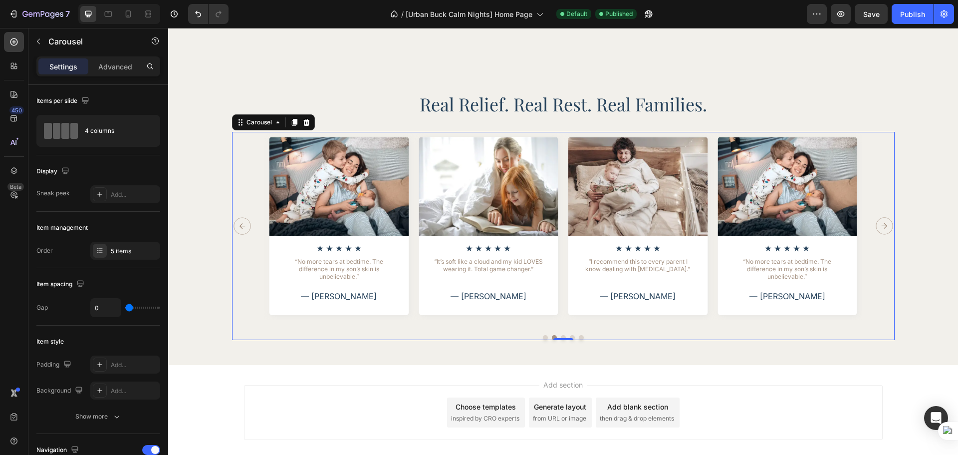
click at [543, 339] on button "Dot" at bounding box center [545, 337] width 5 height 5
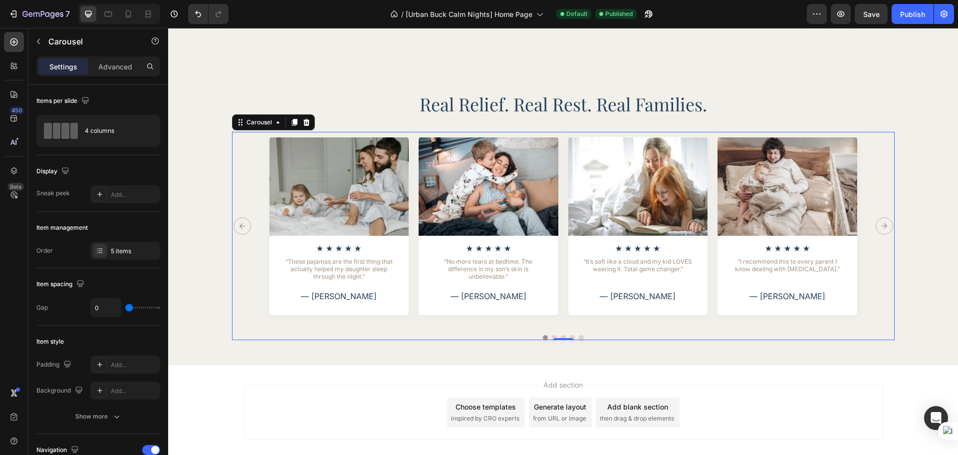
click at [552, 337] on button "Dot" at bounding box center [554, 337] width 5 height 5
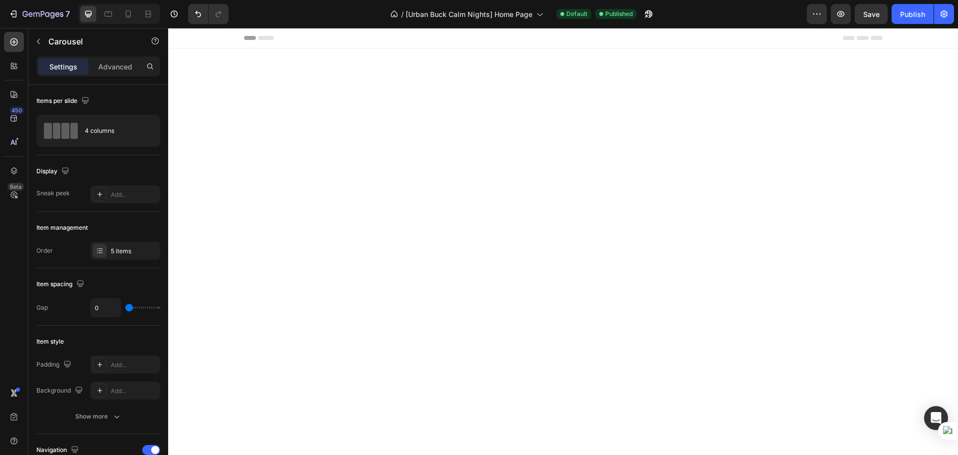
scroll to position [1946, 0]
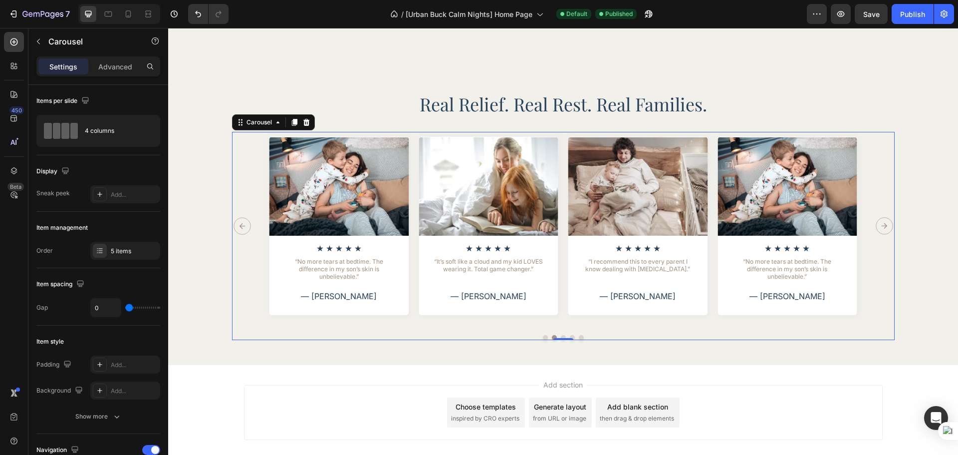
click at [561, 335] on button "Dot" at bounding box center [563, 337] width 5 height 5
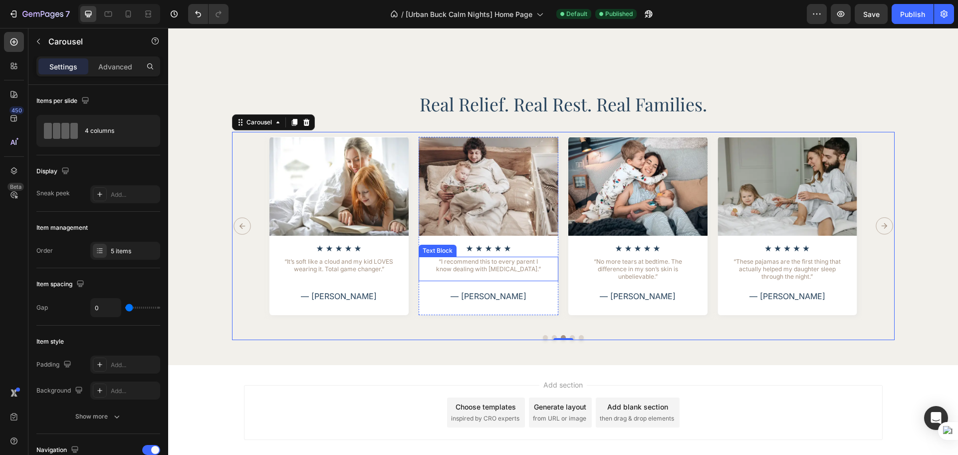
click at [505, 272] on p "“I recommend this to every parent I know dealing with [MEDICAL_DATA].”" at bounding box center [489, 268] width 116 height 22
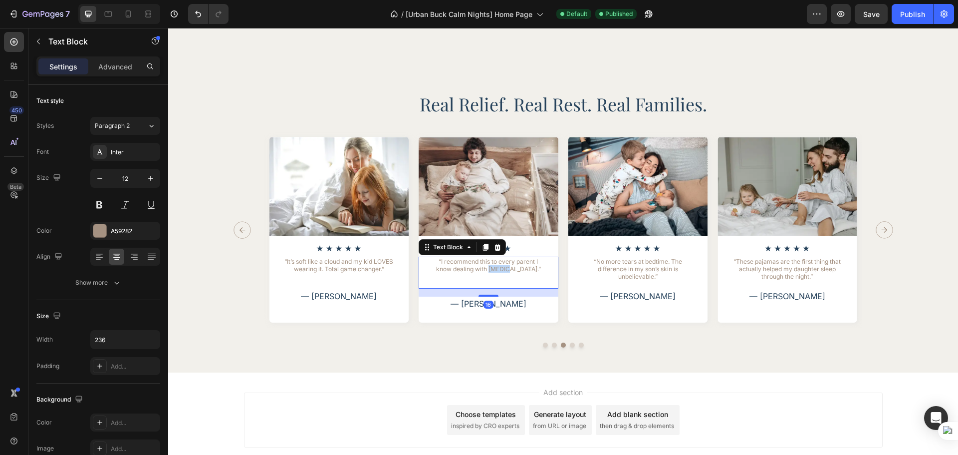
click at [505, 272] on p "“I recommend this to every parent I know dealing with [MEDICAL_DATA].”" at bounding box center [489, 272] width 116 height 30
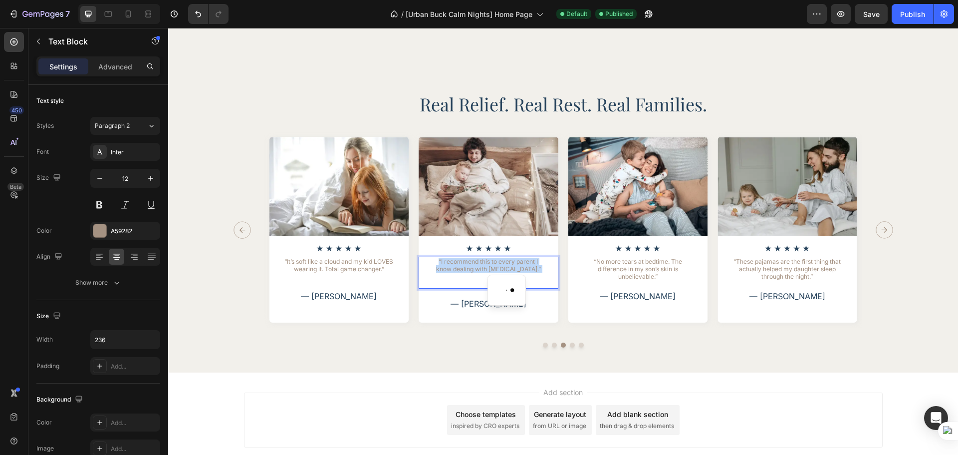
click at [505, 272] on p "“I recommend this to every parent I know dealing with [MEDICAL_DATA].”" at bounding box center [489, 272] width 116 height 30
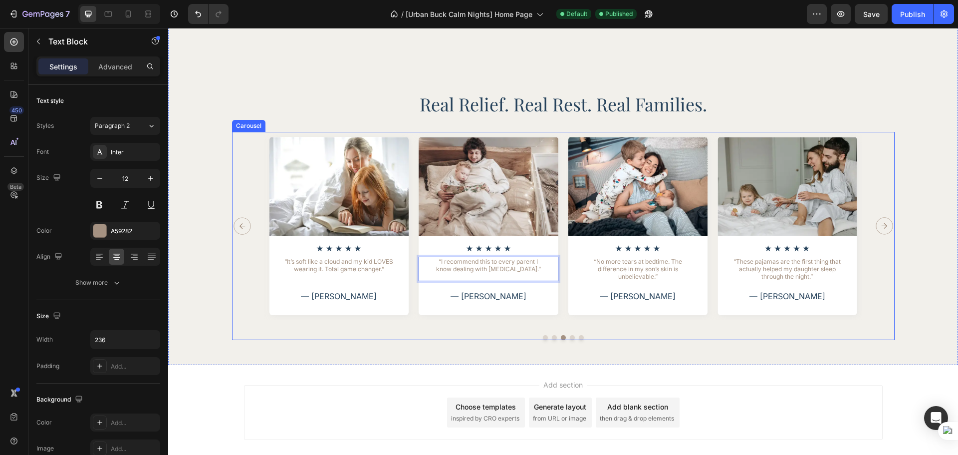
click at [708, 339] on div at bounding box center [563, 337] width 663 height 5
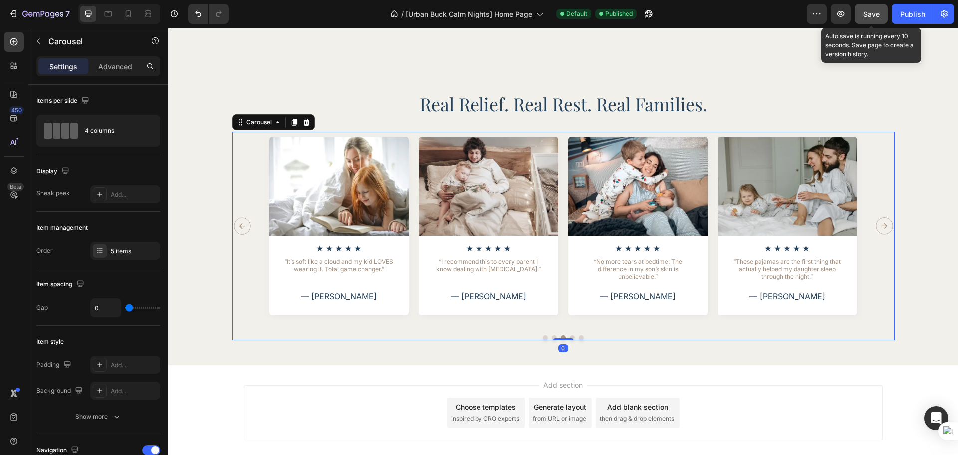
click at [861, 17] on button "Save" at bounding box center [871, 14] width 33 height 20
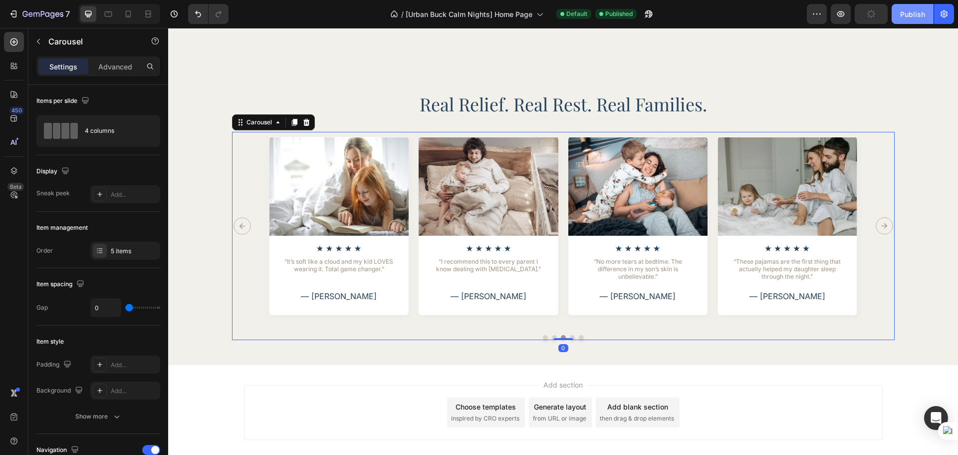
click at [901, 18] on div "Publish" at bounding box center [912, 14] width 25 height 10
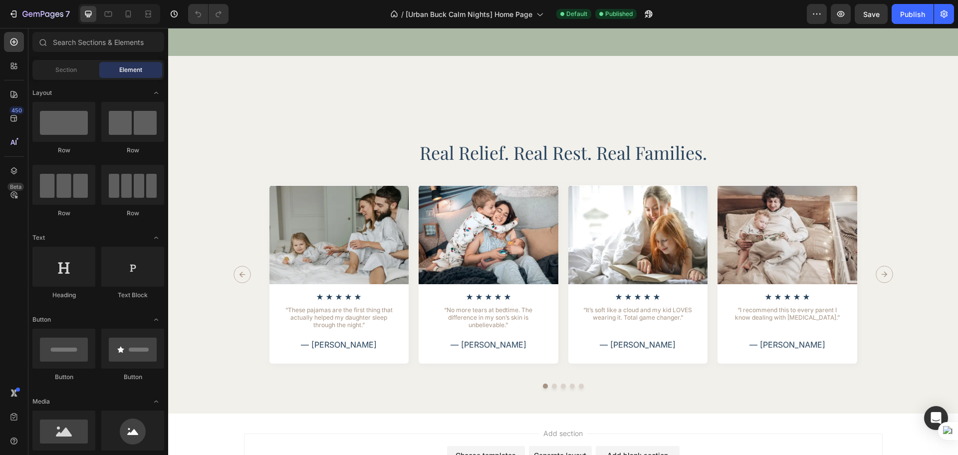
scroll to position [1976, 0]
